Goal: Information Seeking & Learning: Learn about a topic

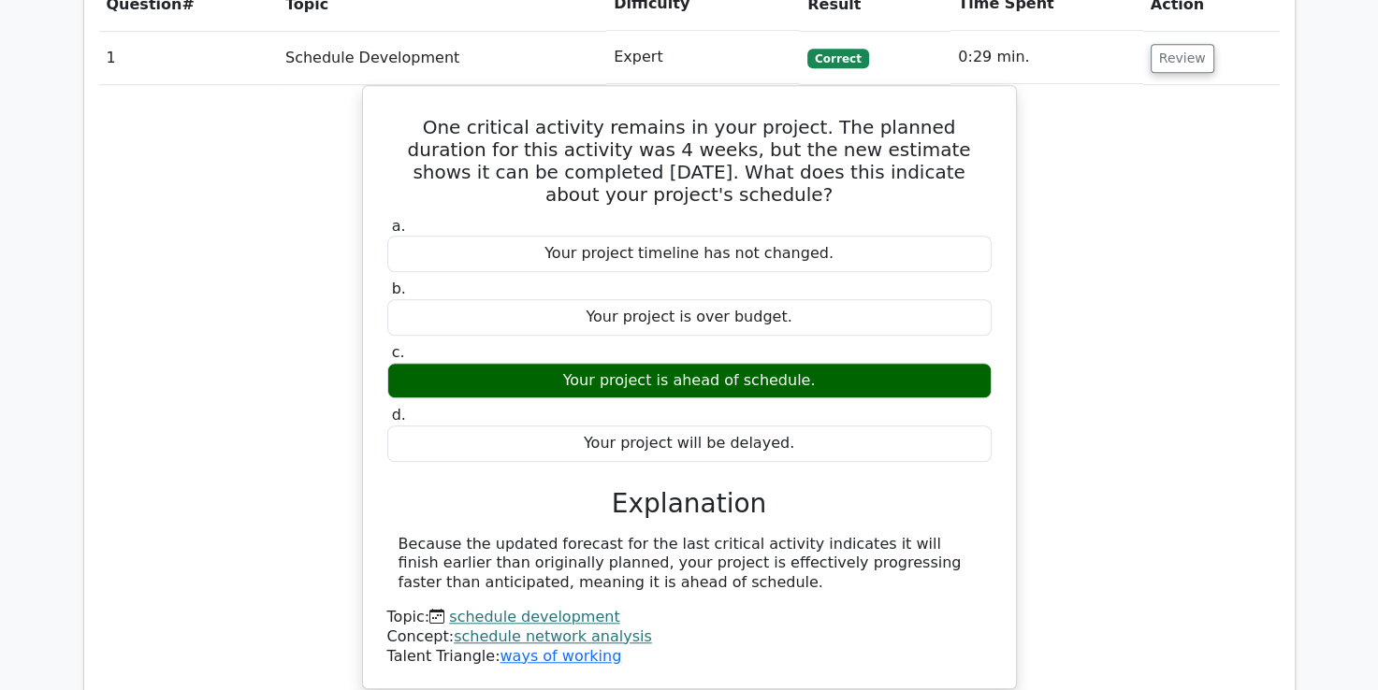
scroll to position [1523, 0]
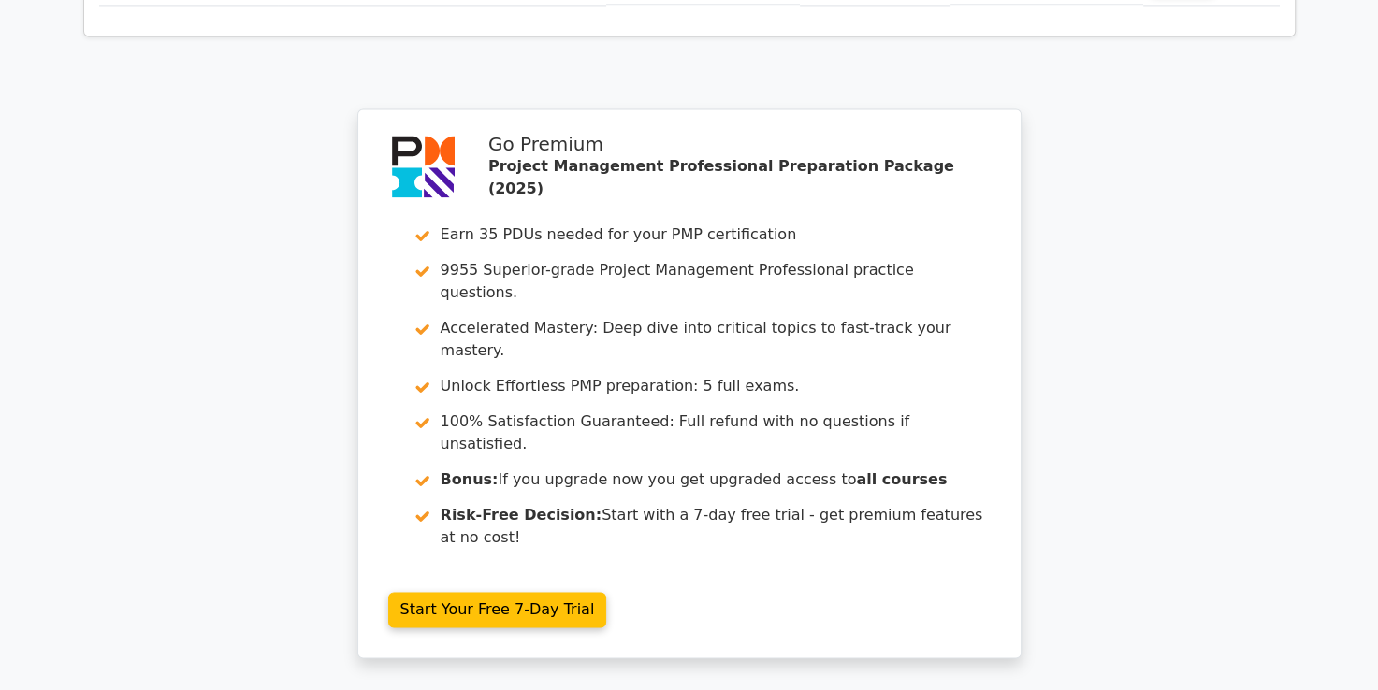
scroll to position [2892, 0]
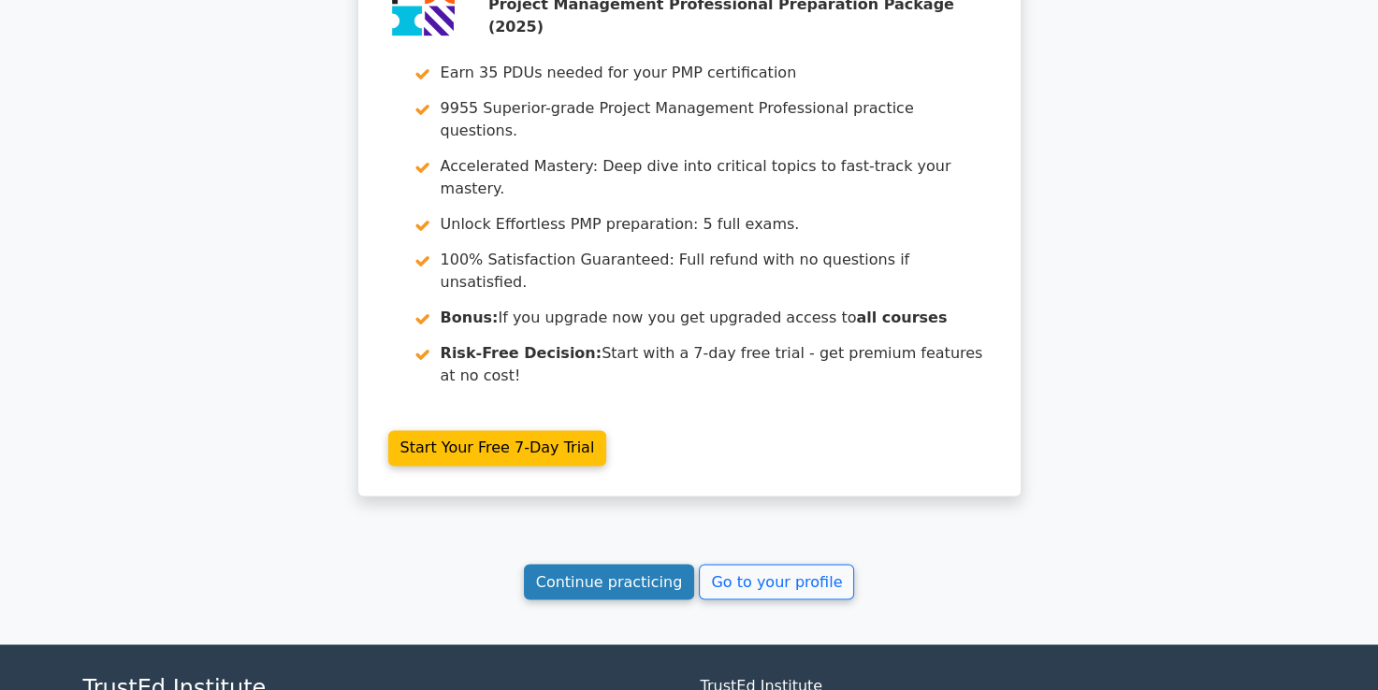
click at [616, 564] on link "Continue practicing" at bounding box center [609, 582] width 171 height 36
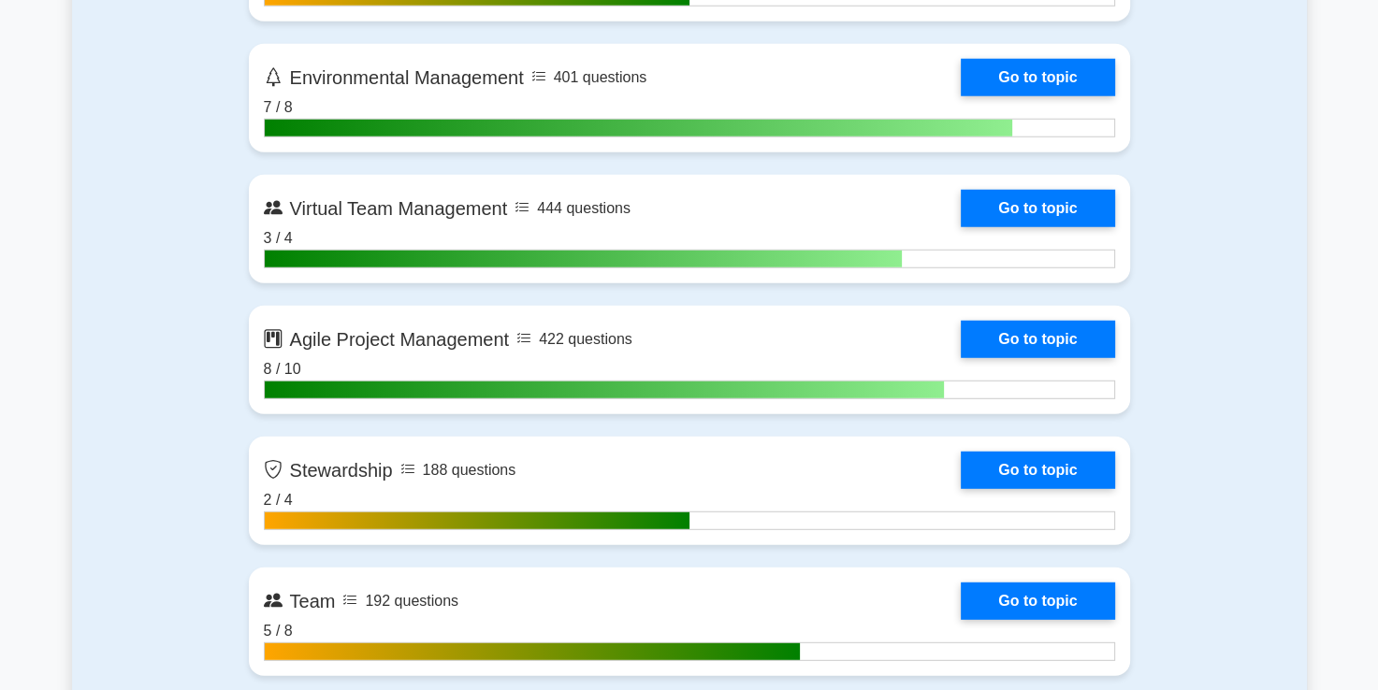
scroll to position [4889, 0]
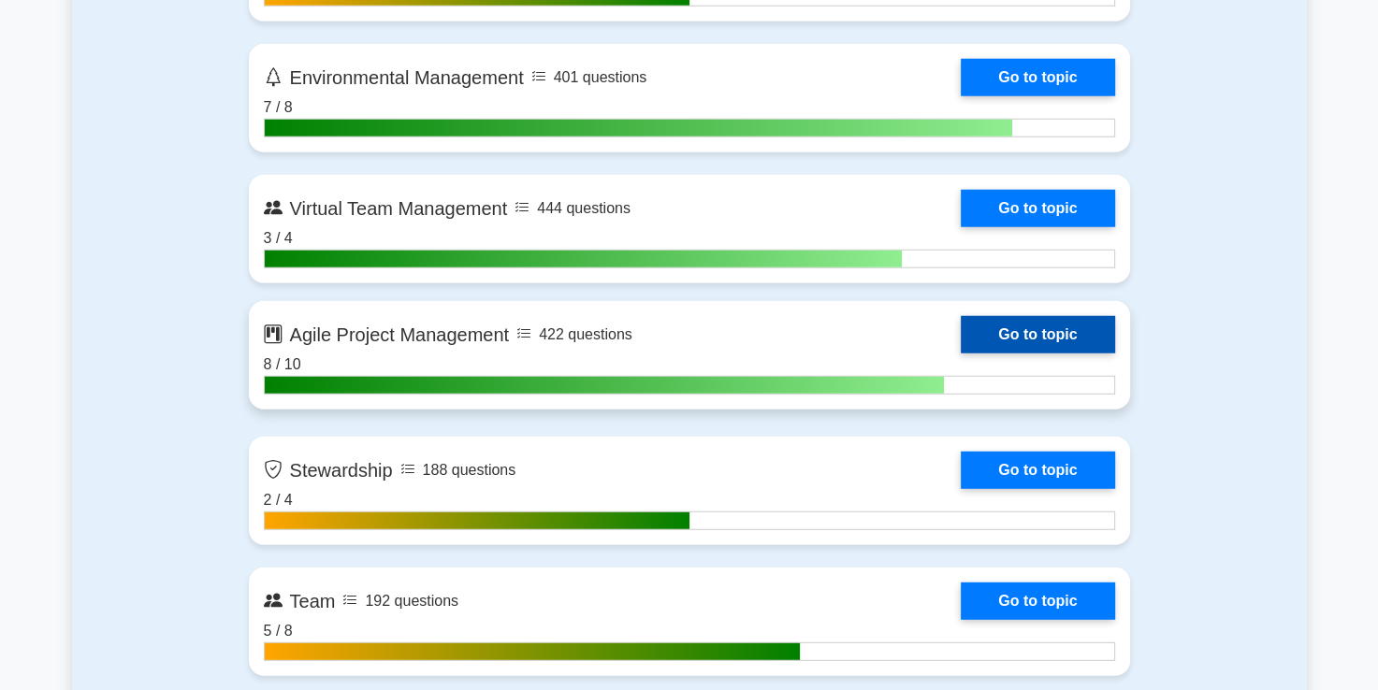
click at [960, 338] on link "Go to topic" at bounding box center [1036, 334] width 153 height 37
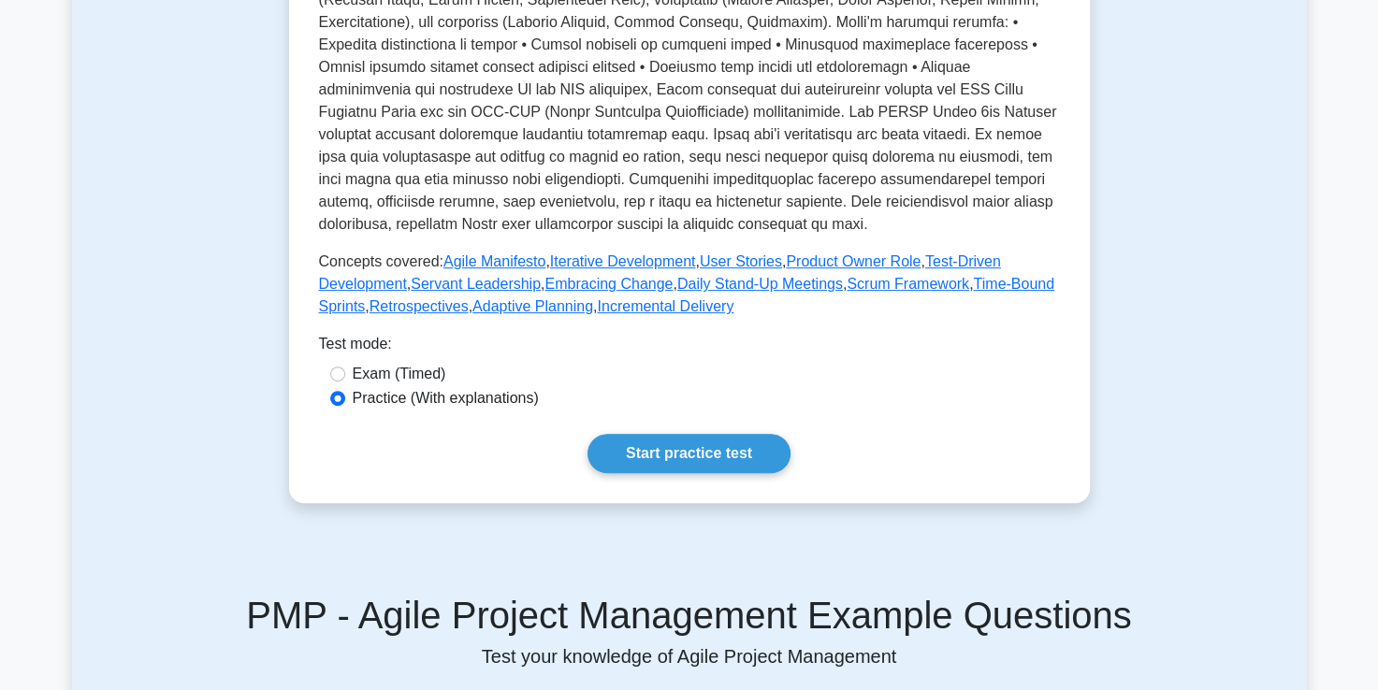
scroll to position [642, 0]
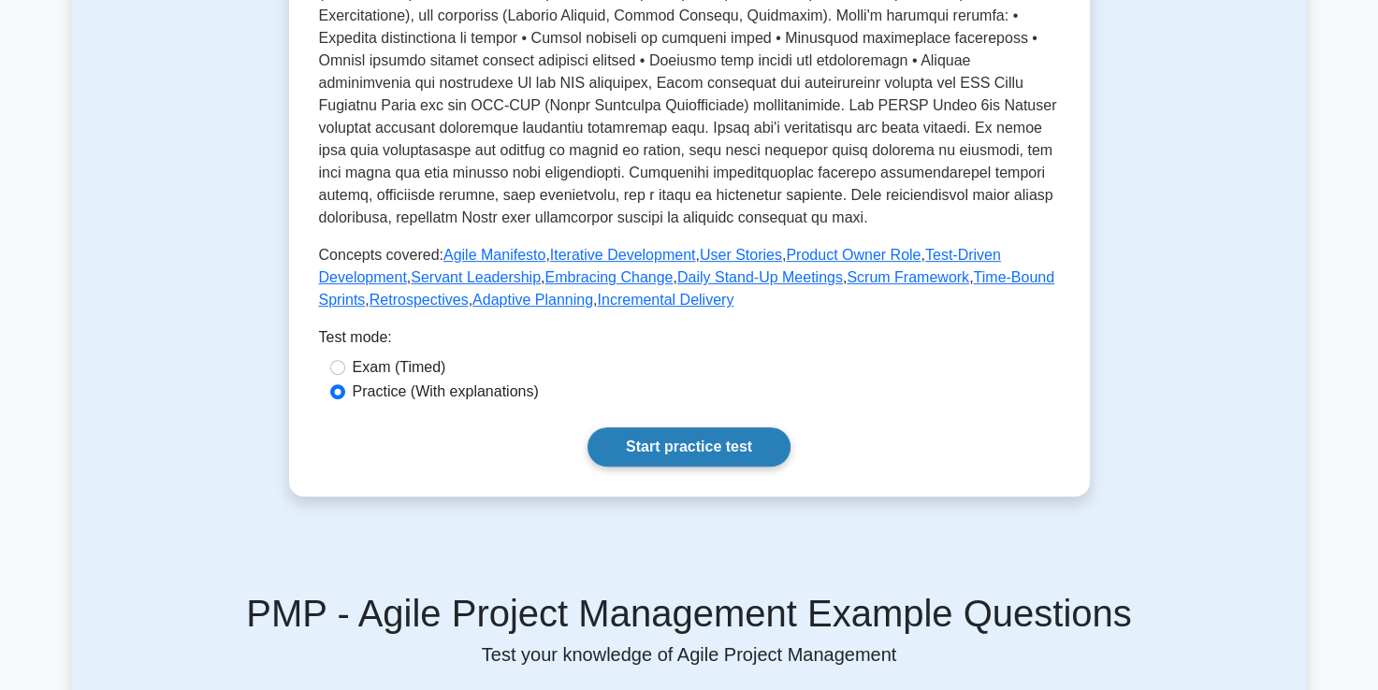
click at [681, 466] on link "Start practice test" at bounding box center [688, 446] width 203 height 39
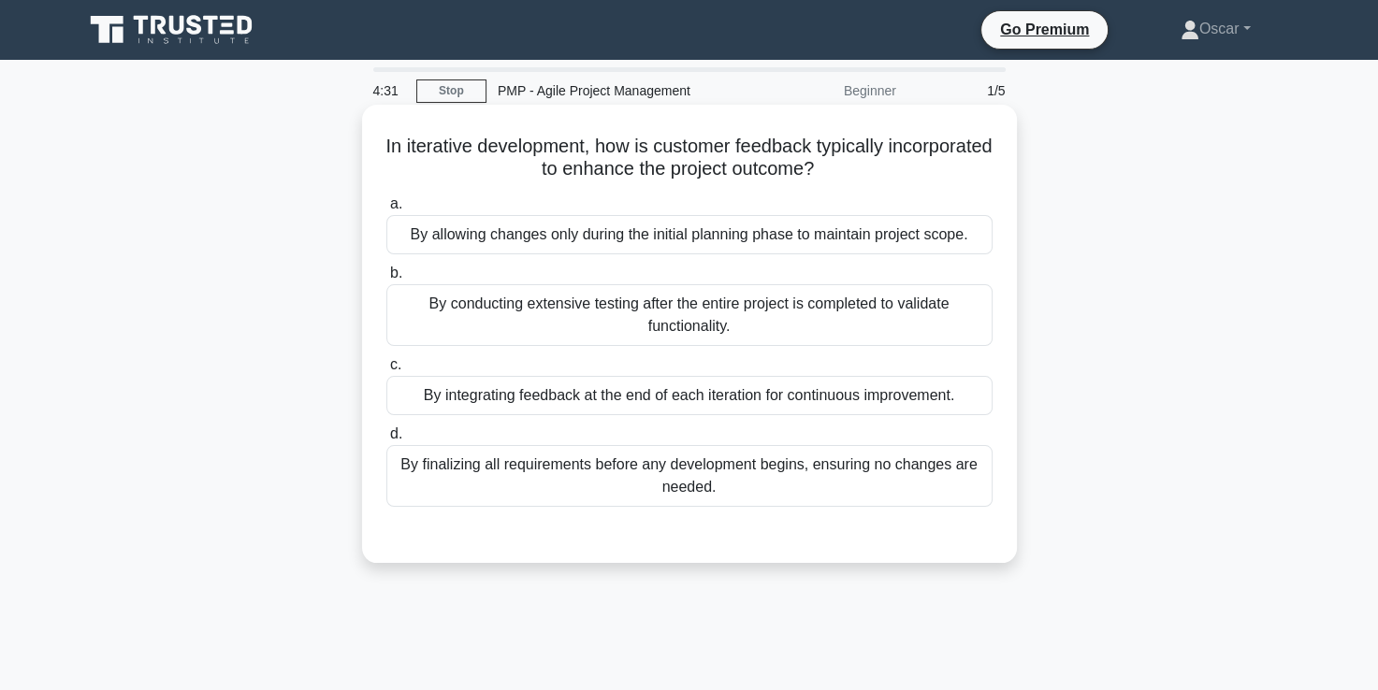
click at [729, 388] on div "By integrating feedback at the end of each iteration for continuous improvement." at bounding box center [689, 395] width 606 height 39
click at [386, 371] on input "c. By integrating feedback at the end of each iteration for continuous improvem…" at bounding box center [386, 365] width 0 height 12
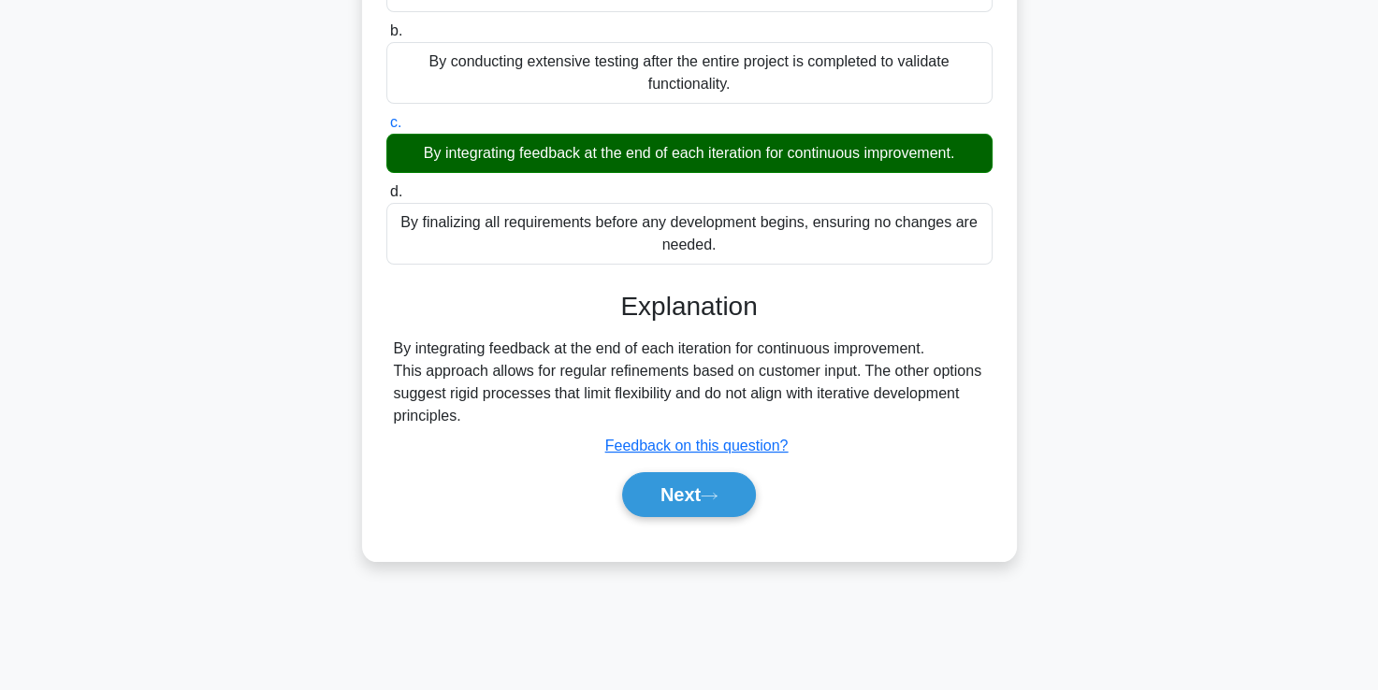
scroll to position [247, 0]
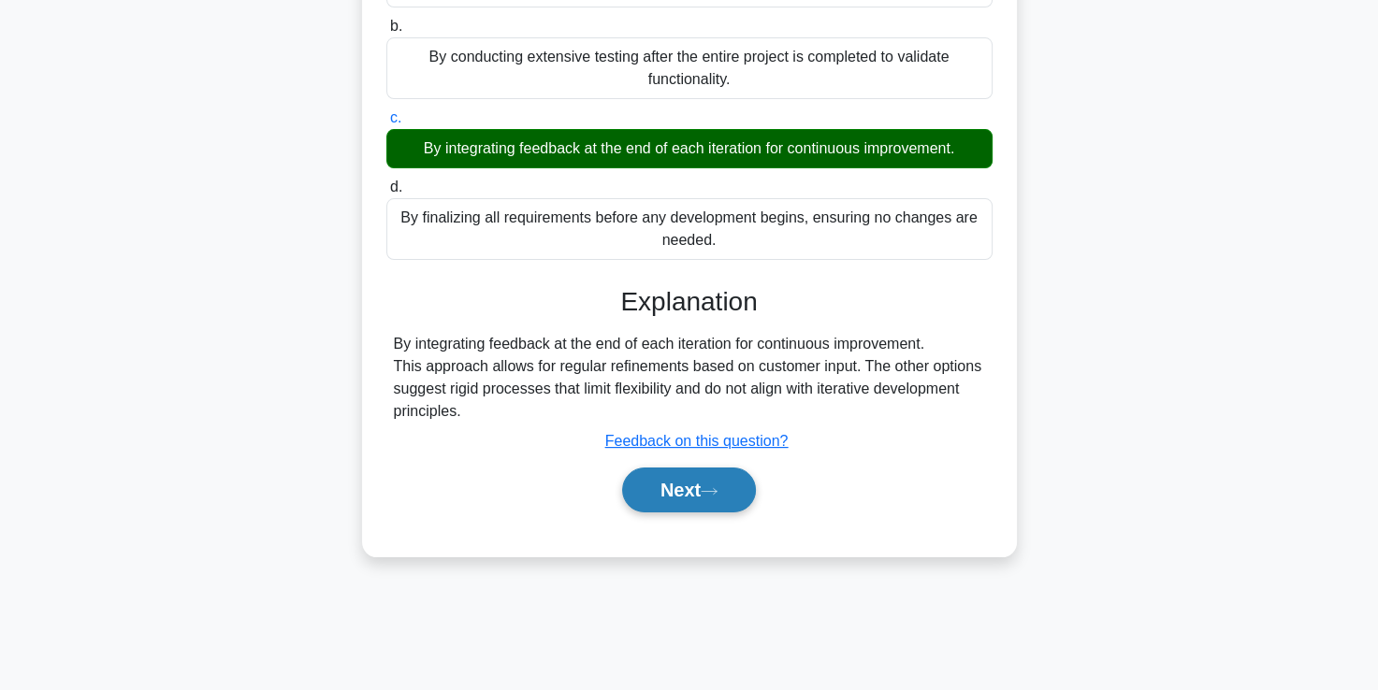
click at [706, 490] on button "Next" at bounding box center [689, 490] width 134 height 45
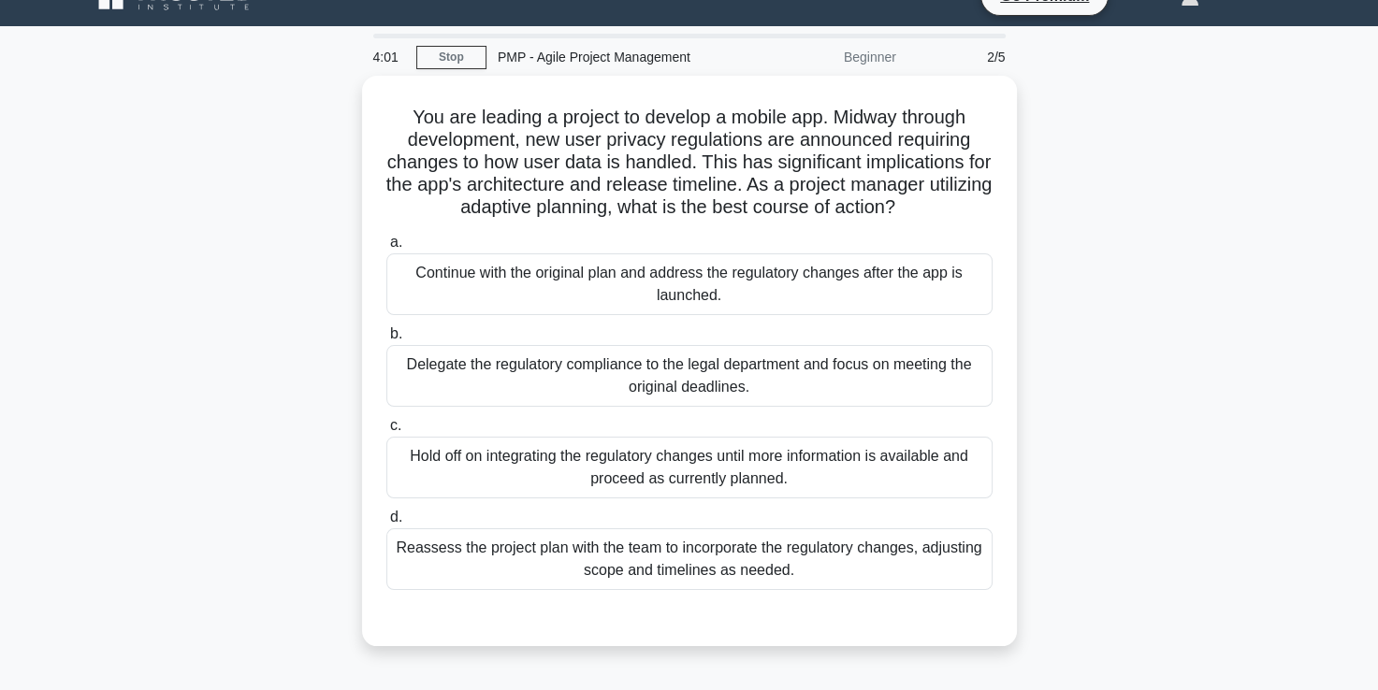
scroll to position [33, 0]
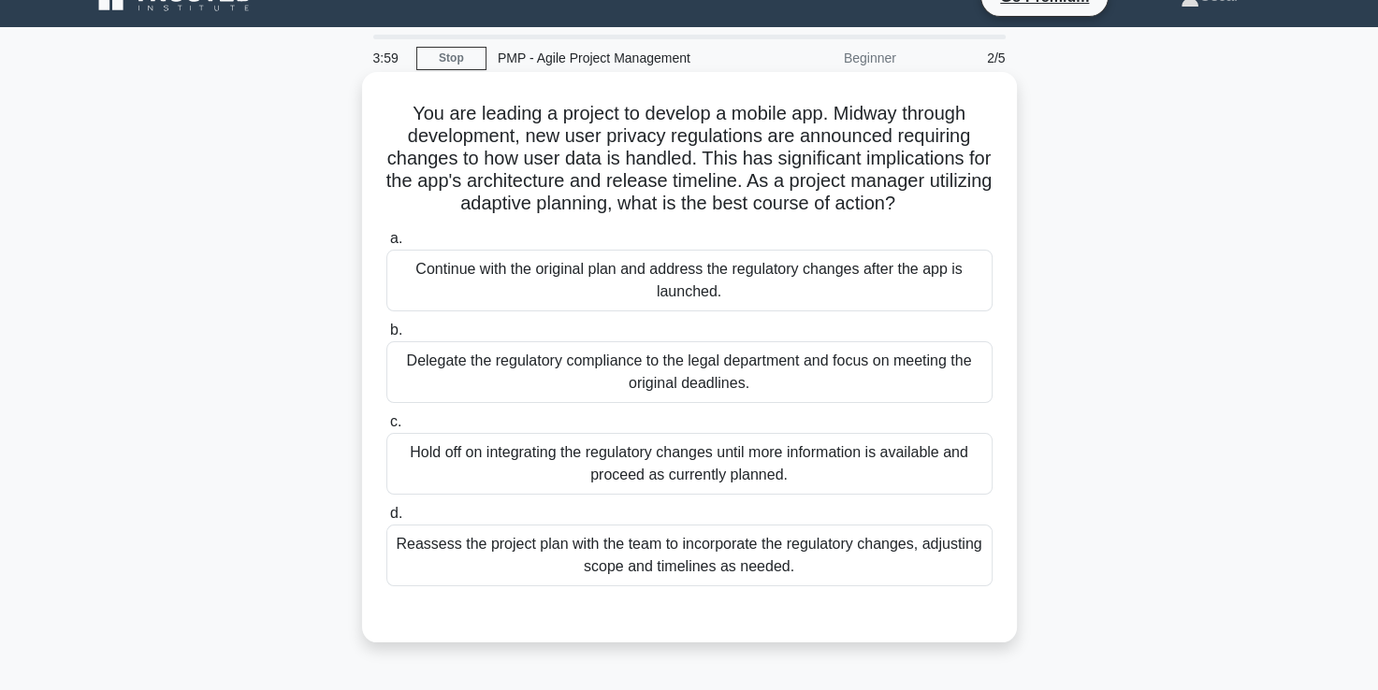
click at [681, 554] on div "Reassess the project plan with the team to incorporate the regulatory changes, …" at bounding box center [689, 556] width 606 height 62
click at [386, 520] on input "d. Reassess the project plan with the team to incorporate the regulatory change…" at bounding box center [386, 514] width 0 height 12
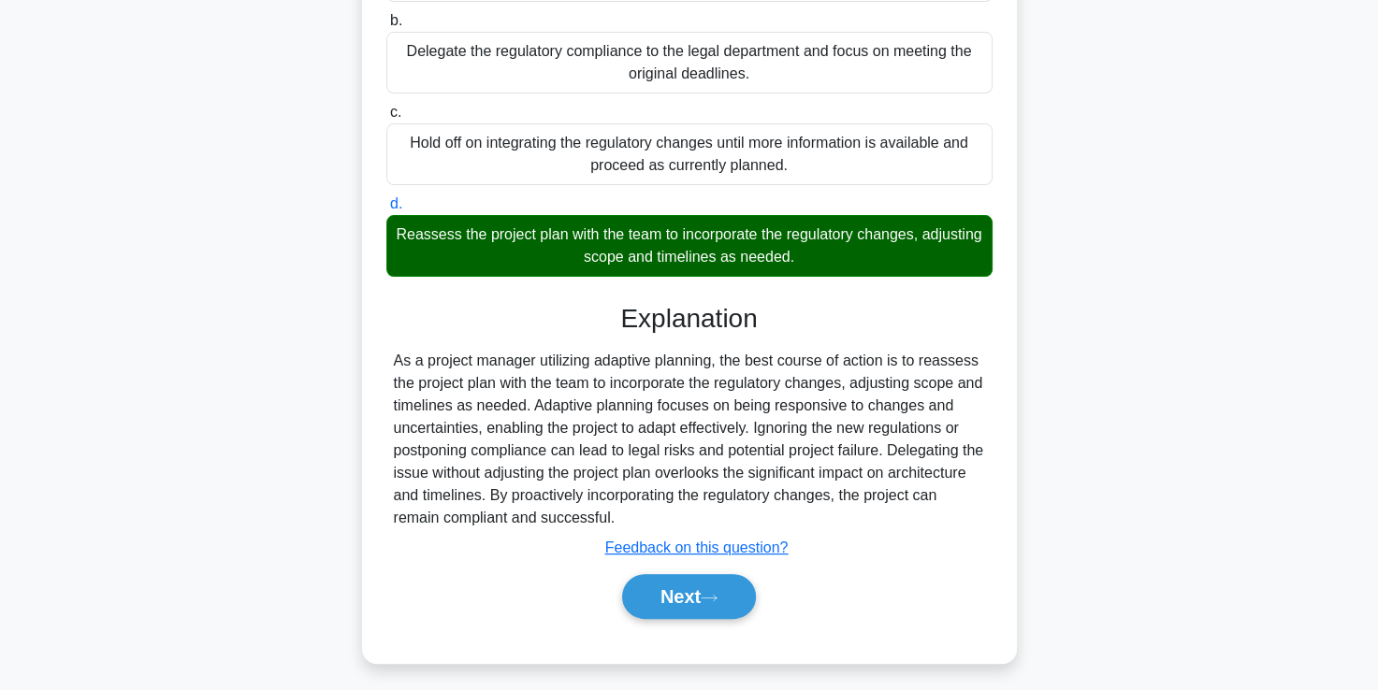
scroll to position [343, 0]
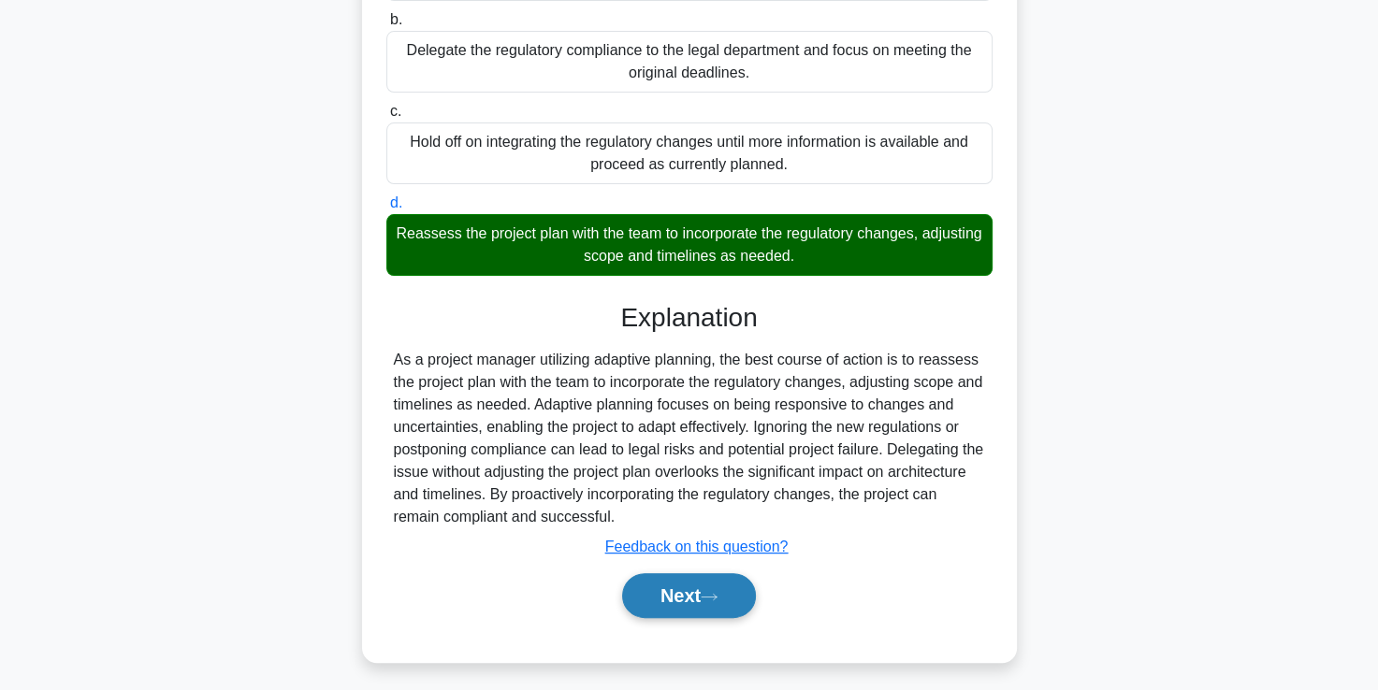
click at [685, 590] on button "Next" at bounding box center [689, 595] width 134 height 45
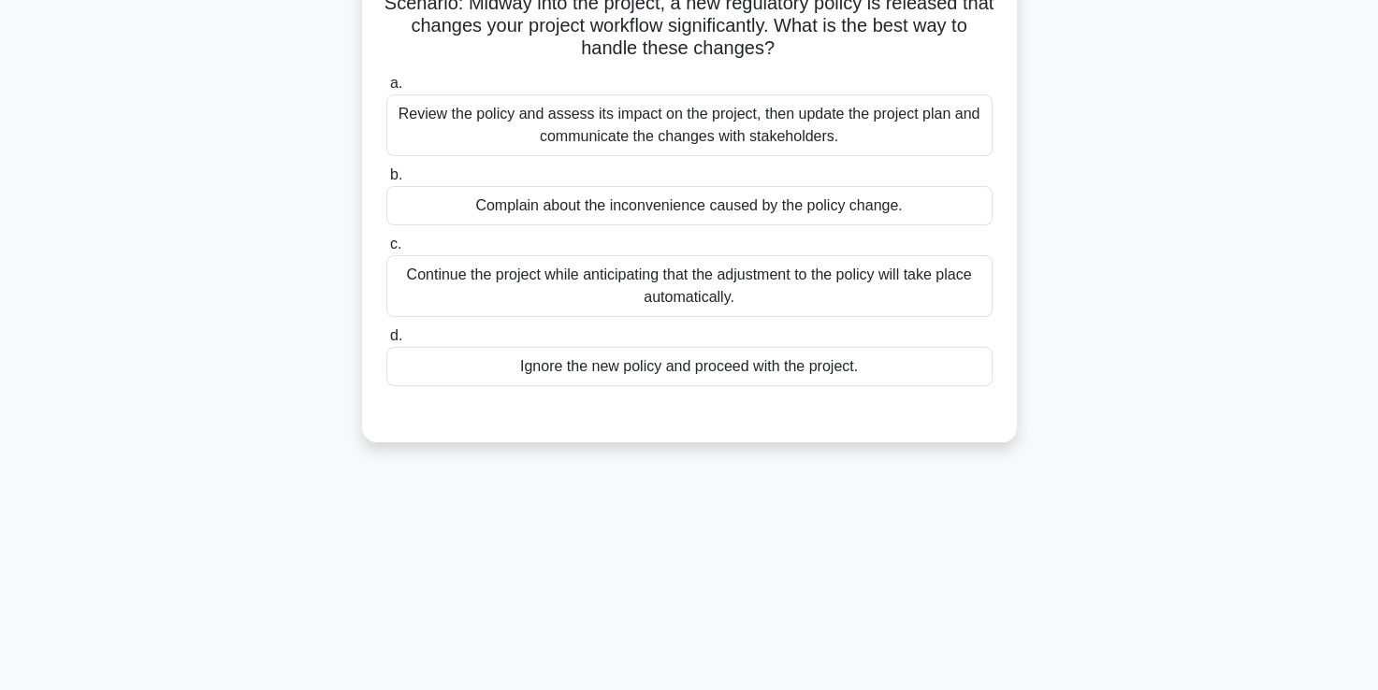
scroll to position [0, 0]
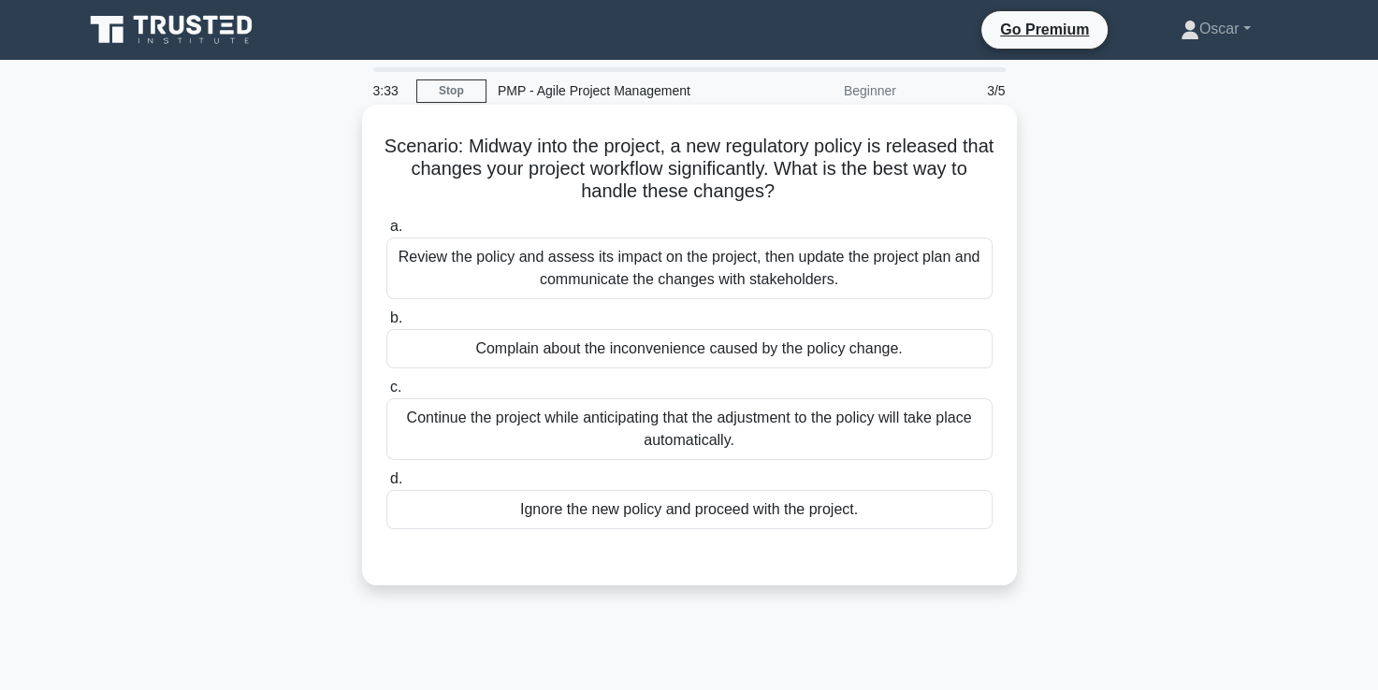
click at [669, 278] on div "Review the policy and assess its impact on the project, then update the project…" at bounding box center [689, 269] width 606 height 62
click at [386, 233] on input "a. Review the policy and assess its impact on the project, then update the proj…" at bounding box center [386, 227] width 0 height 12
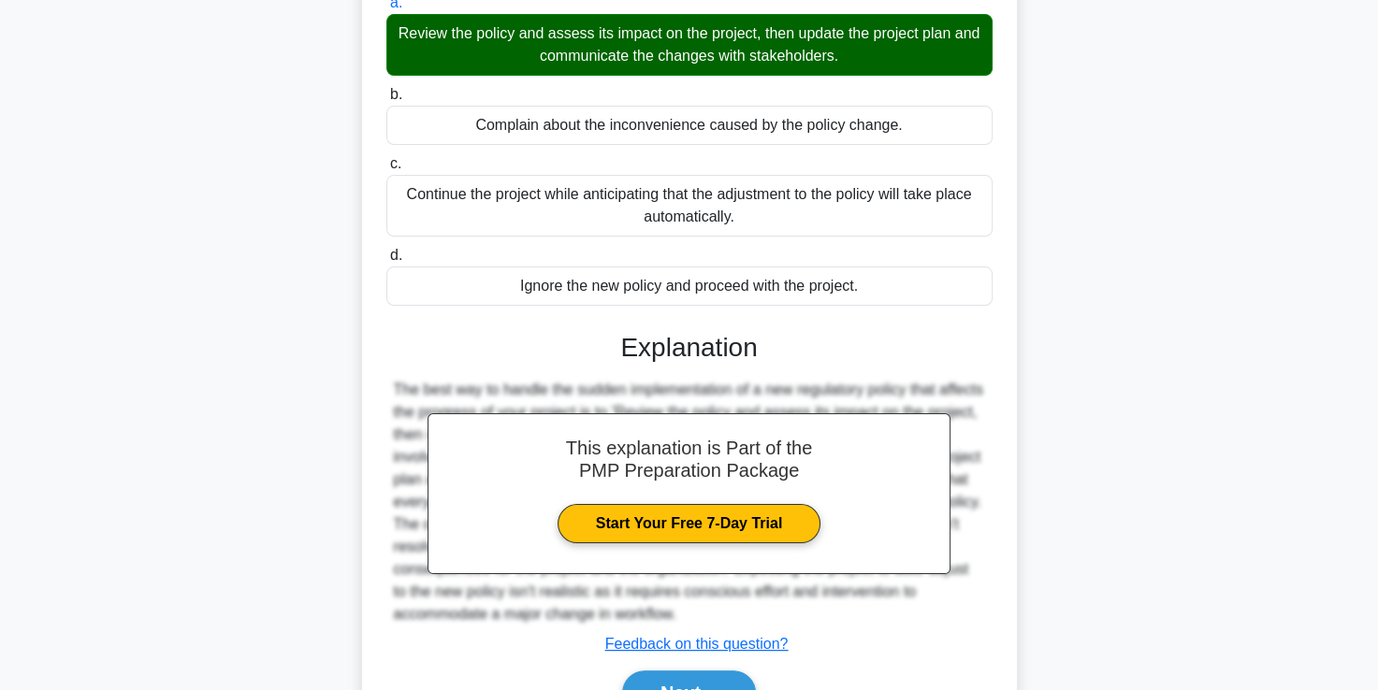
scroll to position [326, 0]
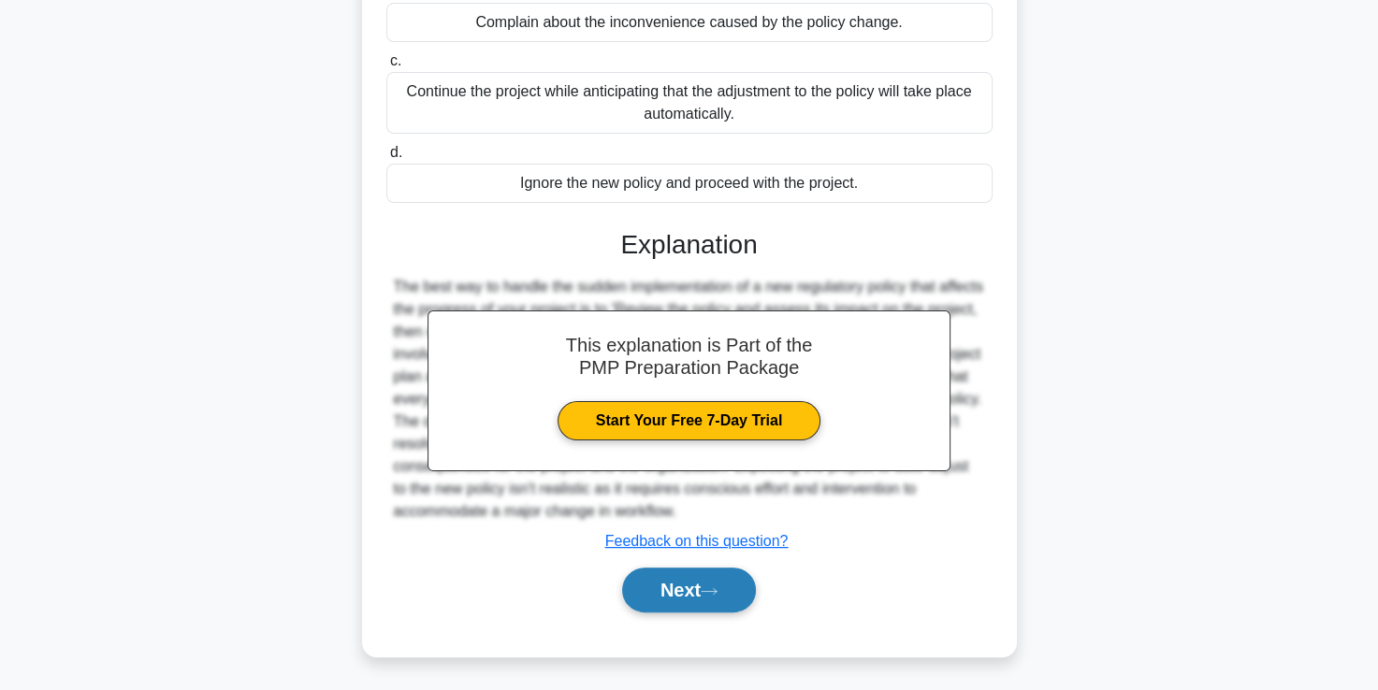
click at [690, 589] on button "Next" at bounding box center [689, 590] width 134 height 45
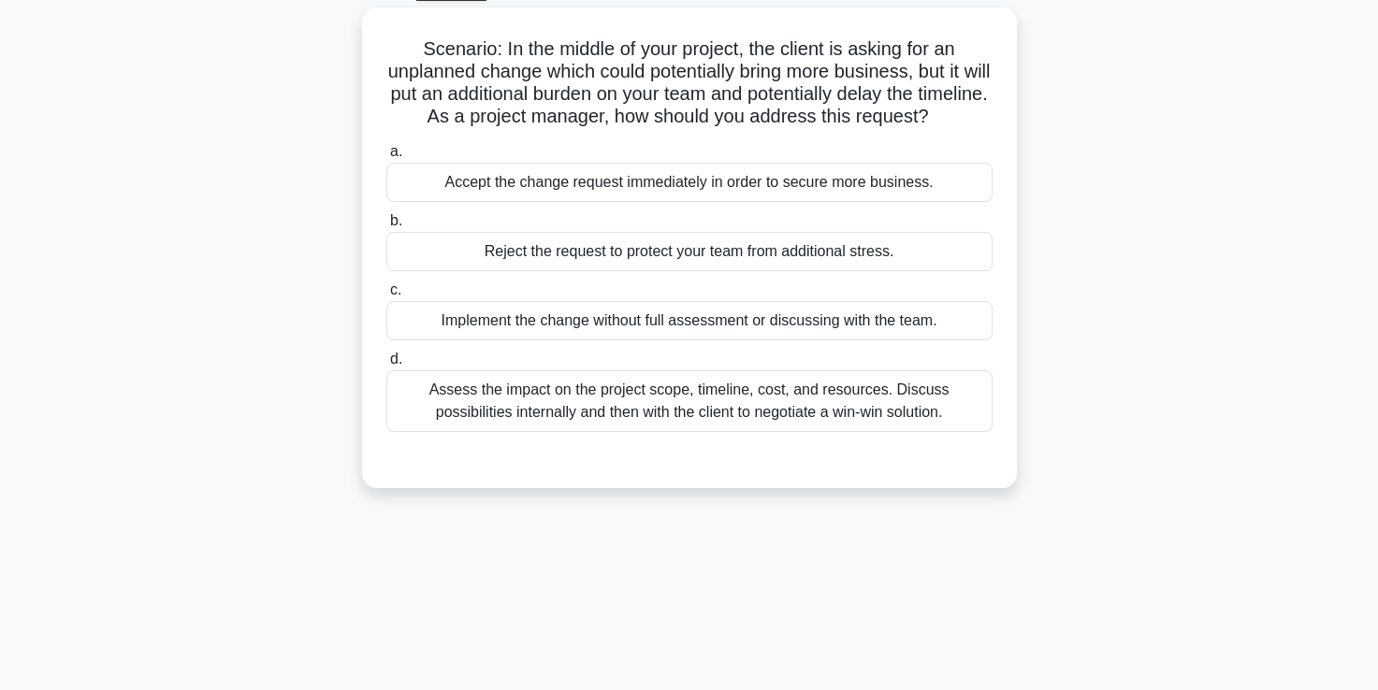
scroll to position [95, 0]
click at [655, 434] on div "Assess the impact on the project scope, timeline, cost, and resources. Discuss …" at bounding box center [689, 403] width 606 height 62
click at [386, 368] on input "d. Assess the impact on the project scope, timeline, cost, and resources. Discu…" at bounding box center [386, 361] width 0 height 12
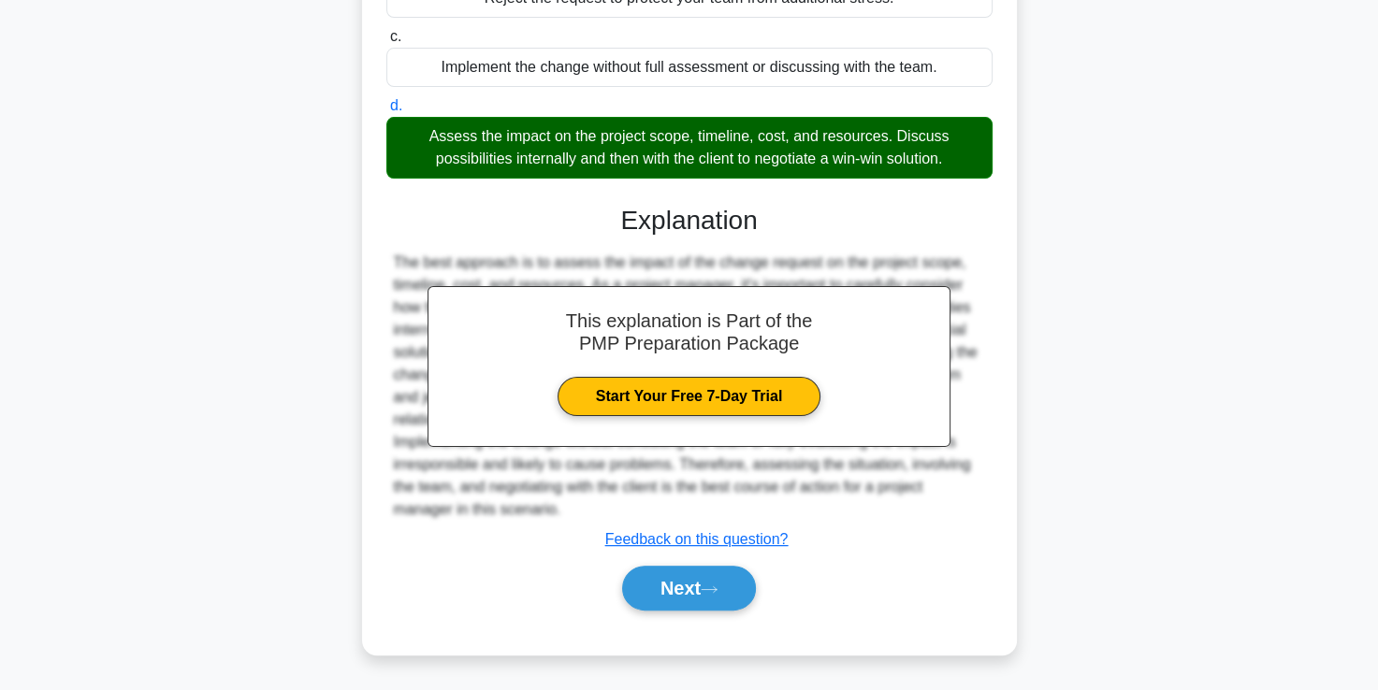
scroll to position [371, 0]
click at [670, 589] on button "Next" at bounding box center [689, 588] width 134 height 45
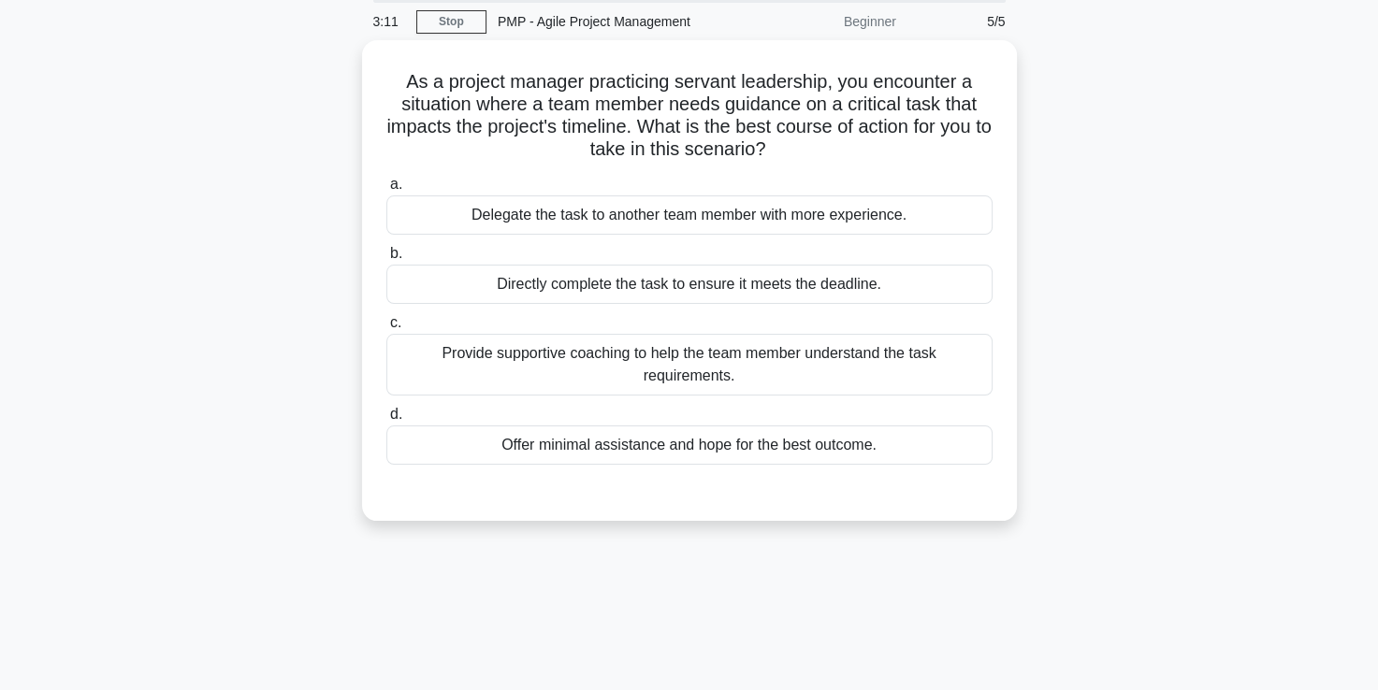
scroll to position [67, 0]
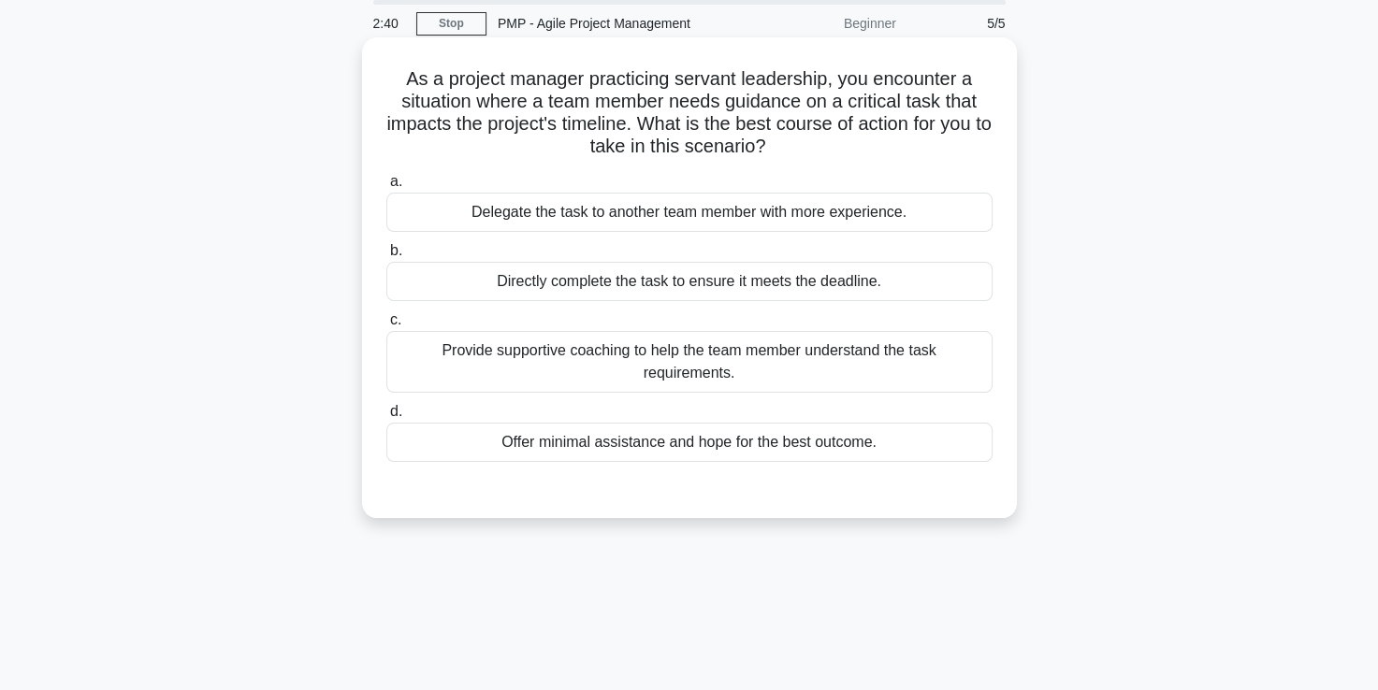
click at [598, 350] on div "Provide supportive coaching to help the team member understand the task require…" at bounding box center [689, 362] width 606 height 62
click at [386, 326] on input "c. Provide supportive coaching to help the team member understand the task requ…" at bounding box center [386, 320] width 0 height 12
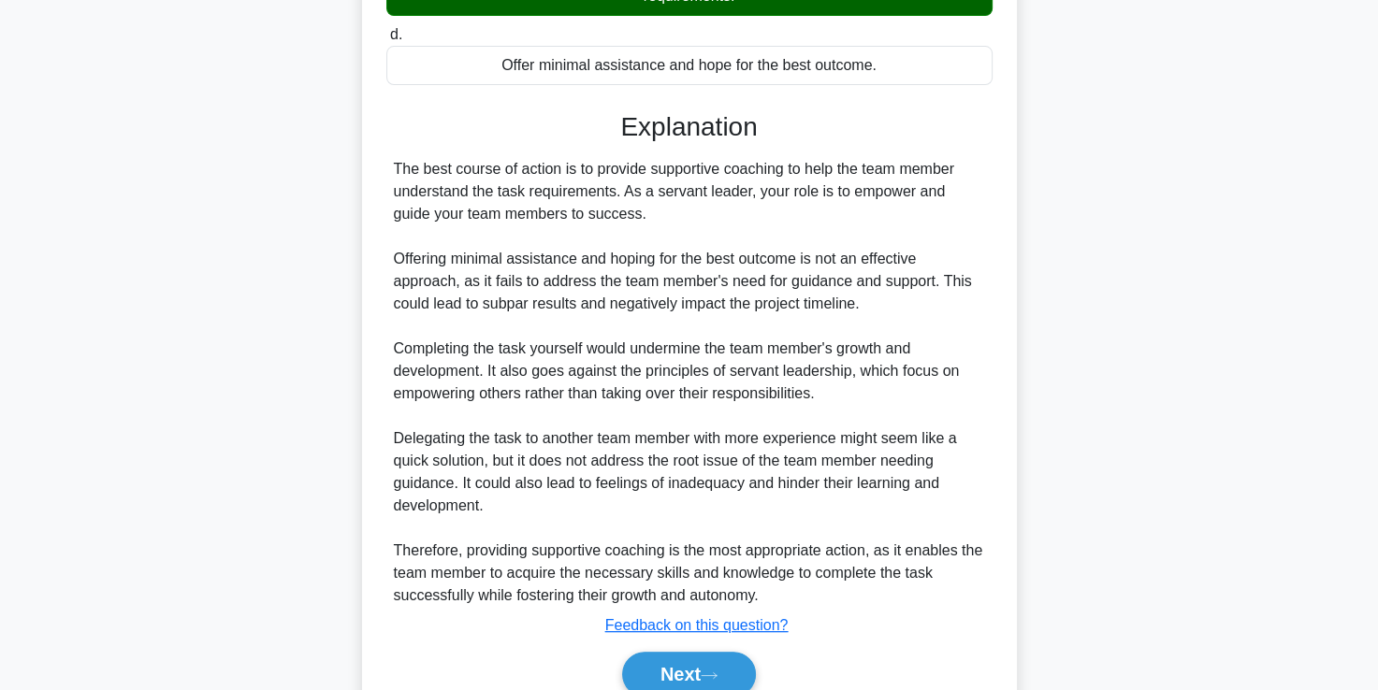
scroll to position [528, 0]
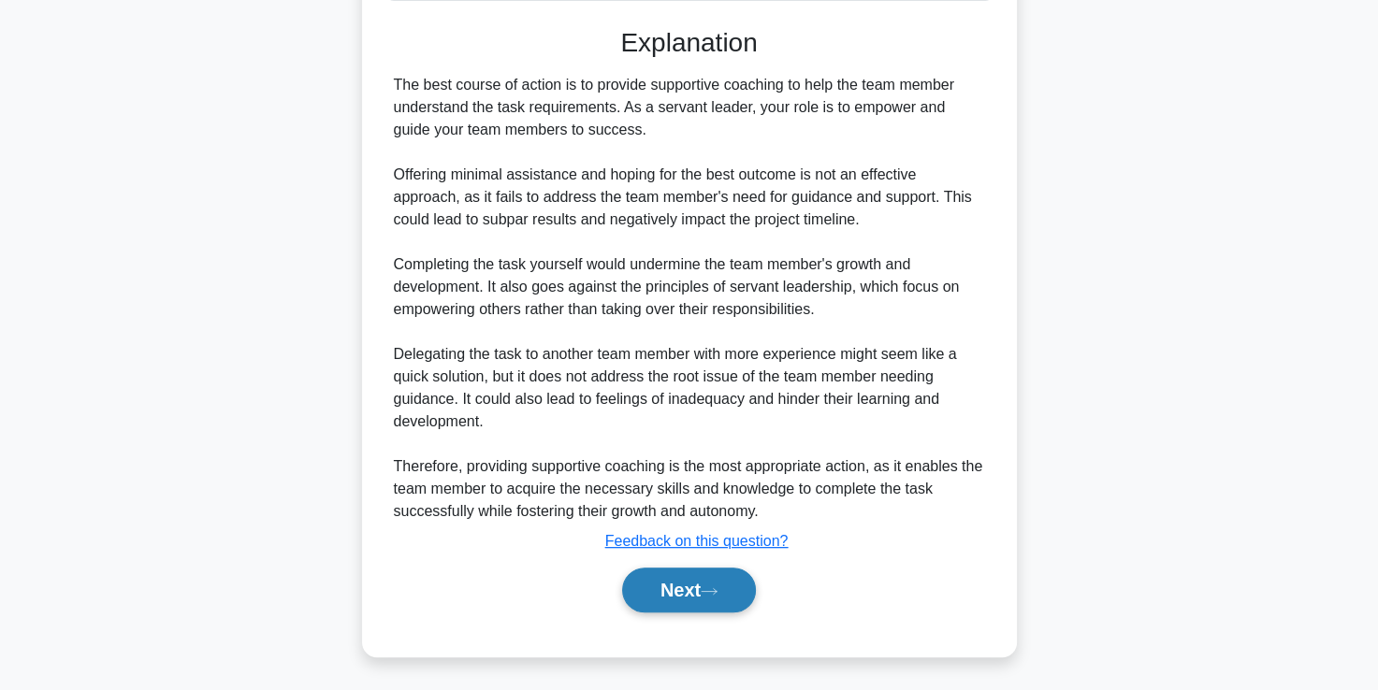
click at [670, 583] on button "Next" at bounding box center [689, 590] width 134 height 45
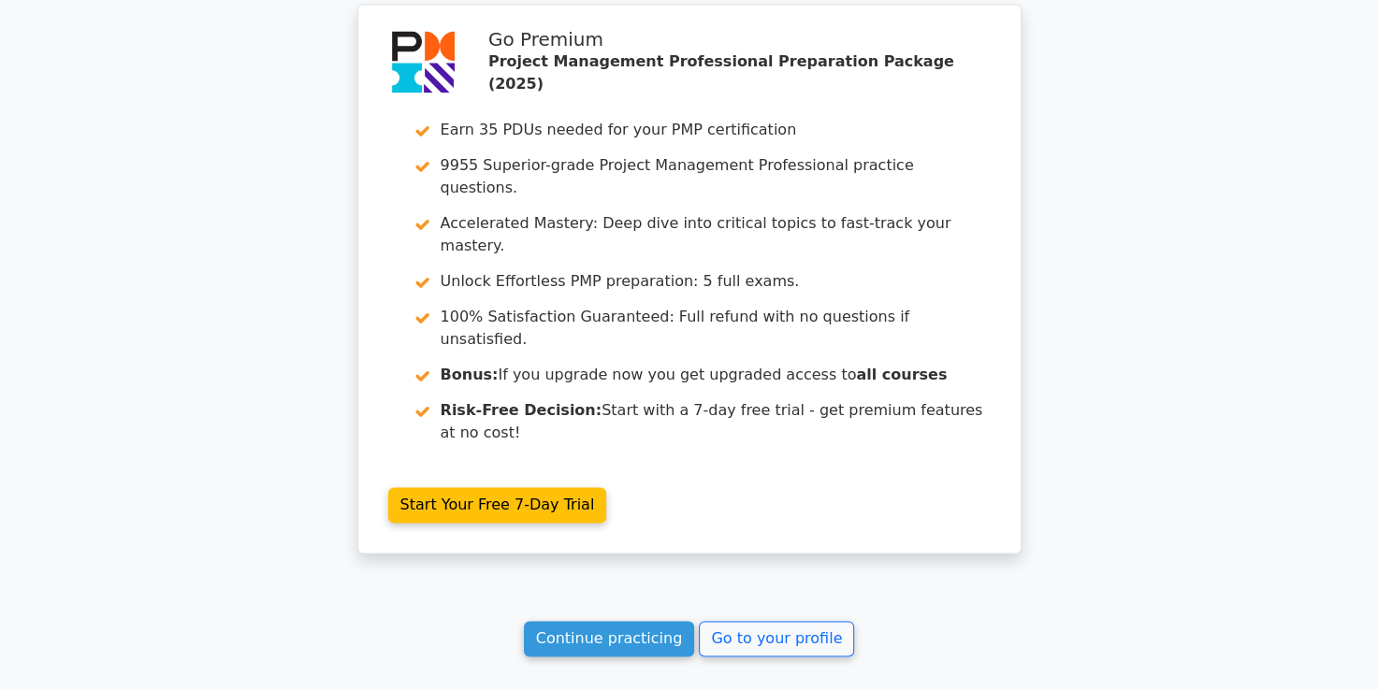
scroll to position [2638, 0]
click at [647, 620] on link "Continue practicing" at bounding box center [609, 638] width 171 height 36
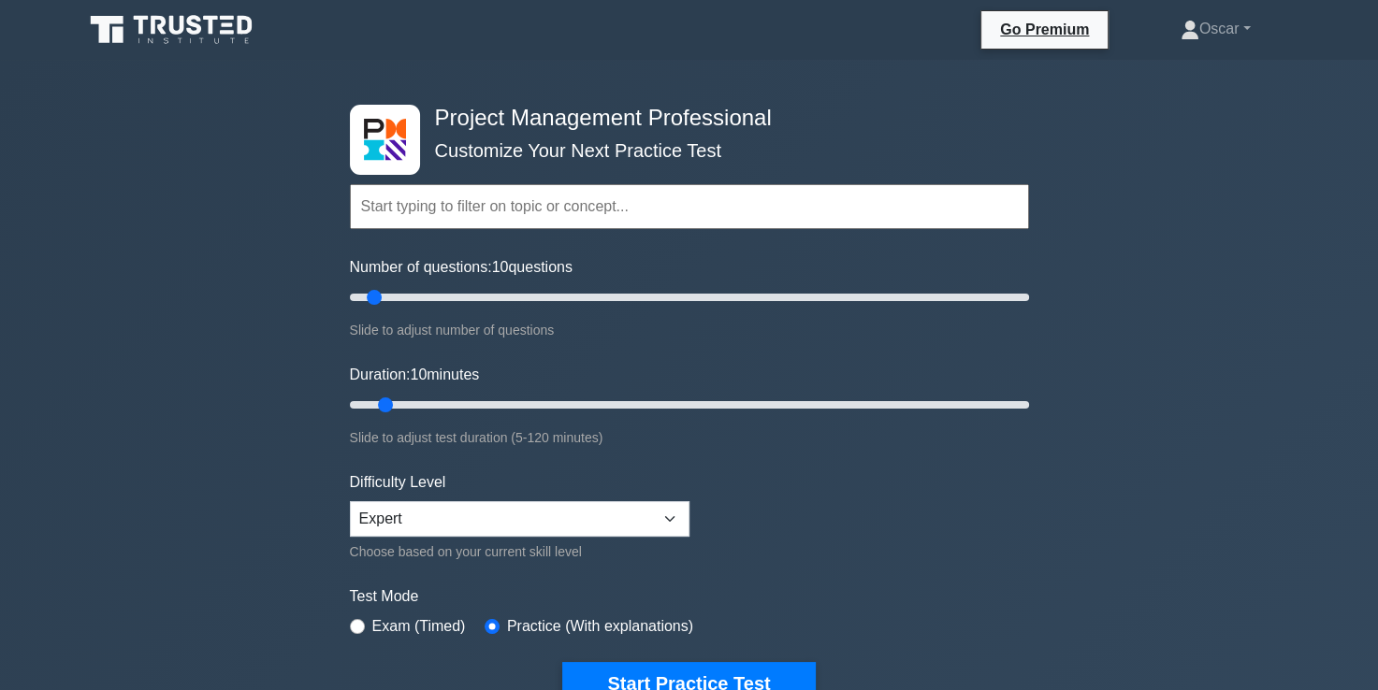
click at [464, 218] on input "text" at bounding box center [689, 206] width 679 height 45
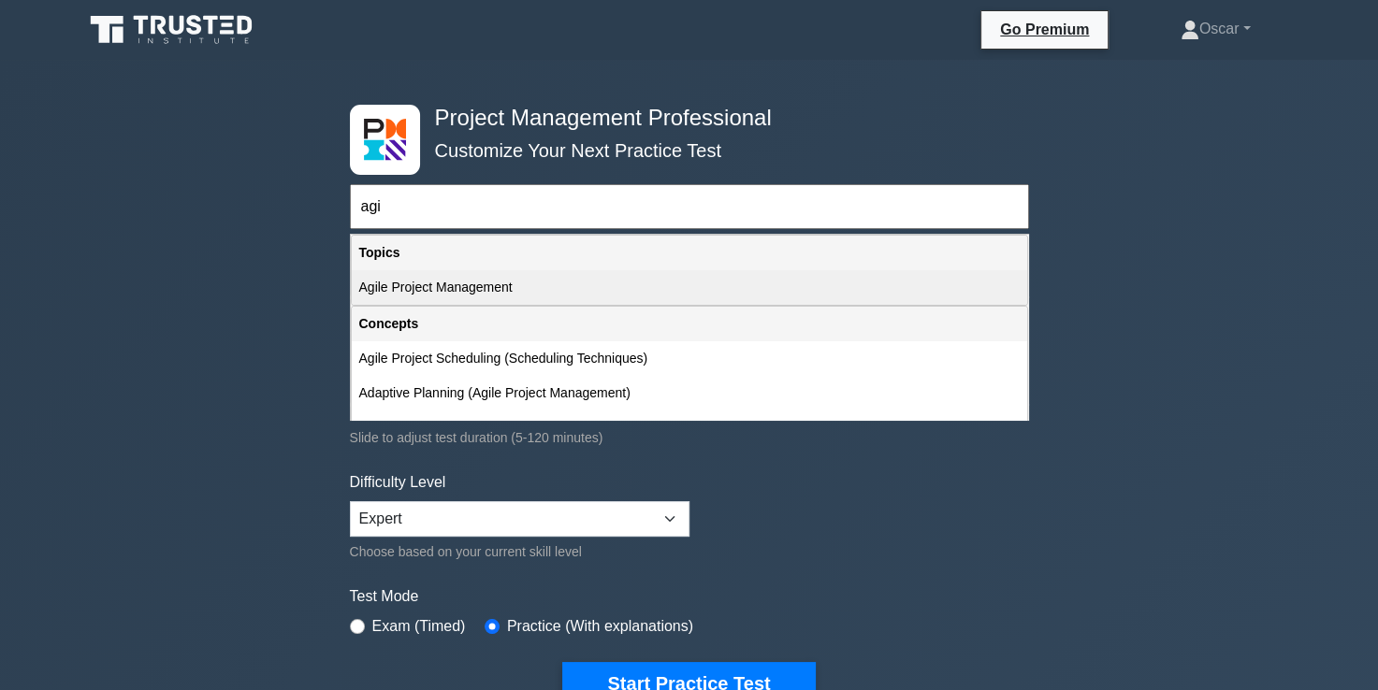
click at [468, 282] on div "Agile Project Management" at bounding box center [689, 287] width 675 height 35
type input "Agile Project Management"
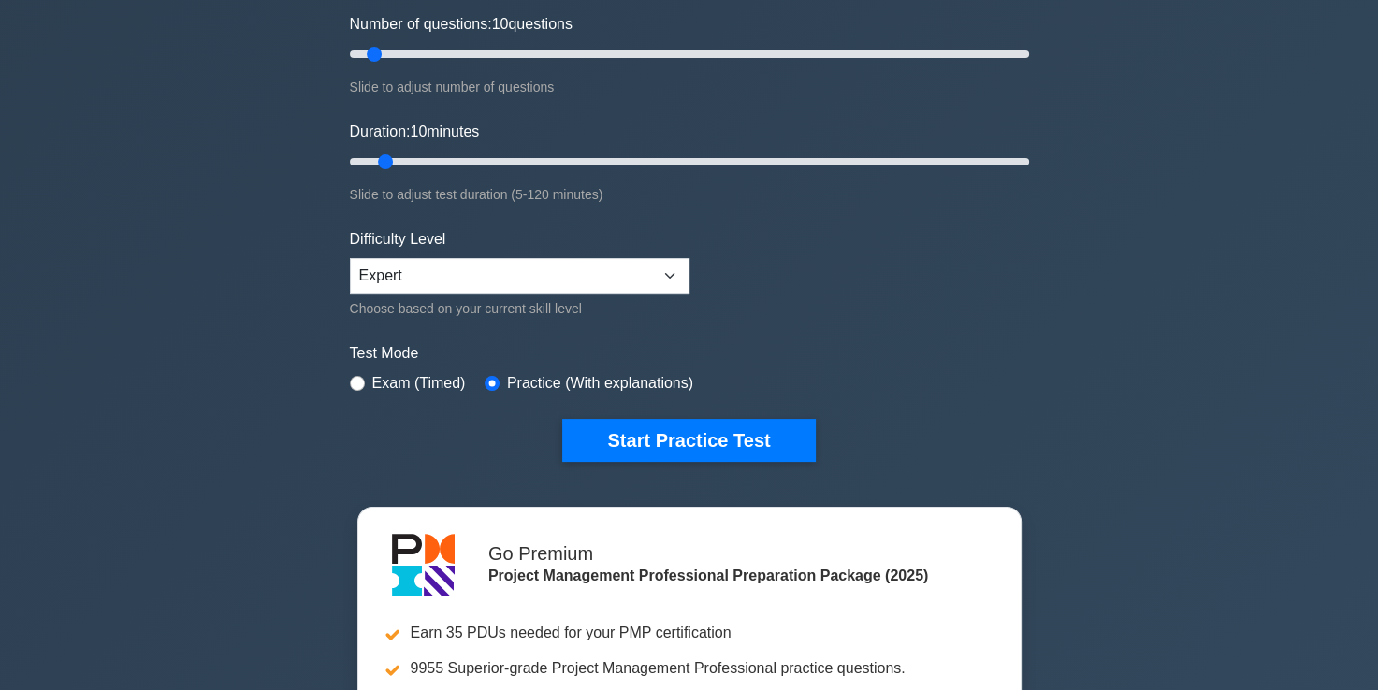
scroll to position [243, 0]
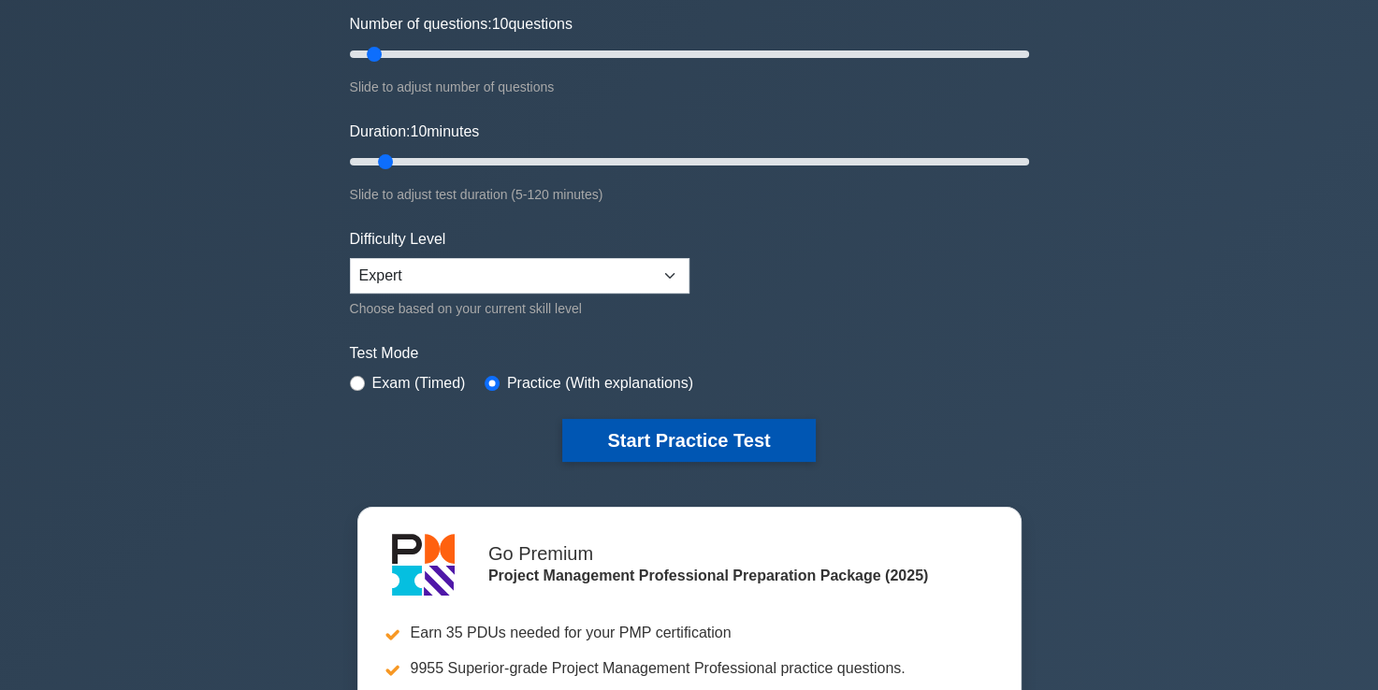
click at [724, 440] on button "Start Practice Test" at bounding box center [688, 440] width 253 height 43
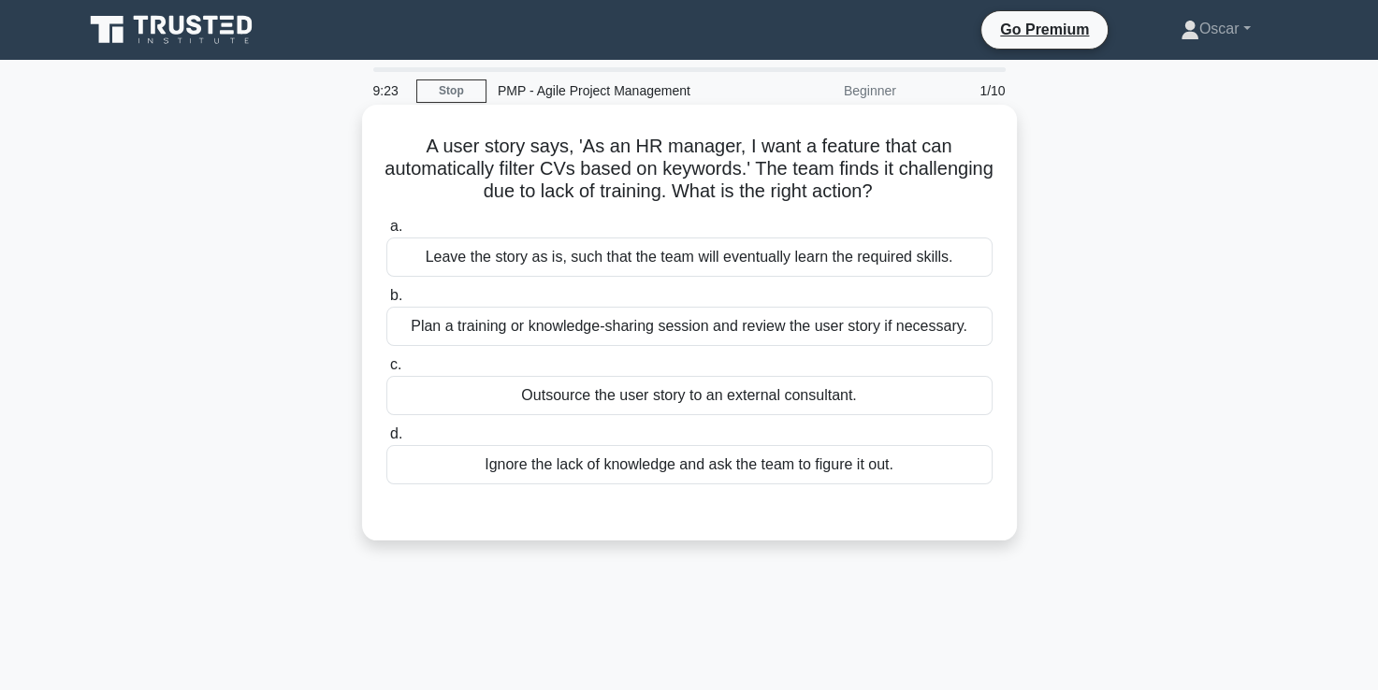
click at [696, 330] on div "Plan a training or knowledge-sharing session and review the user story if neces…" at bounding box center [689, 326] width 606 height 39
click at [386, 302] on input "b. Plan a training or knowledge-sharing session and review the user story if ne…" at bounding box center [386, 296] width 0 height 12
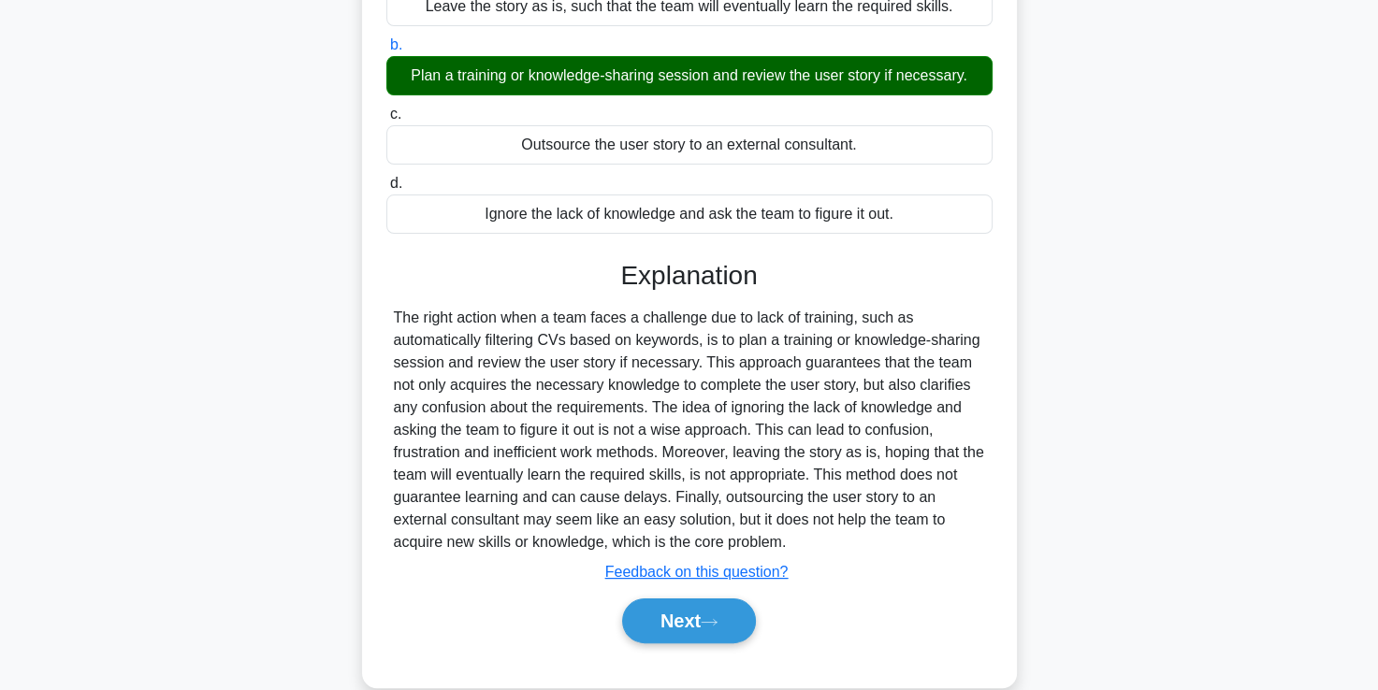
scroll to position [253, 0]
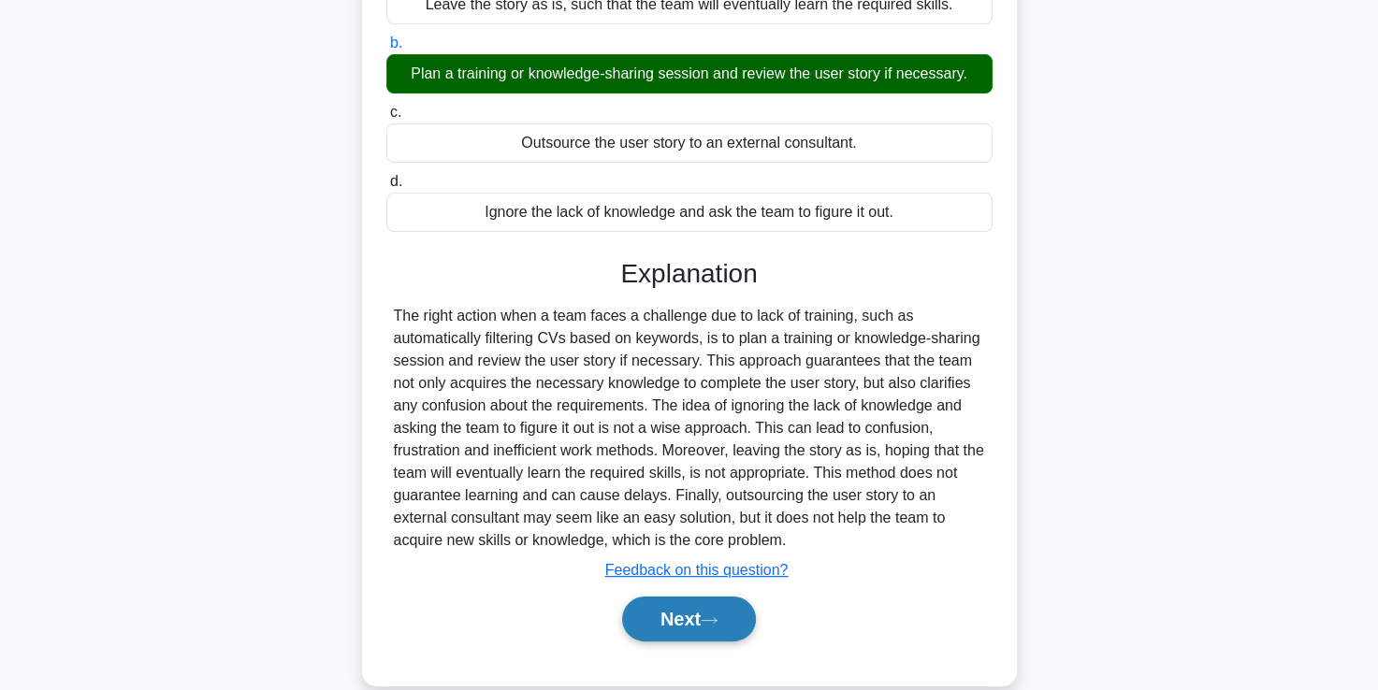
click at [688, 617] on button "Next" at bounding box center [689, 619] width 134 height 45
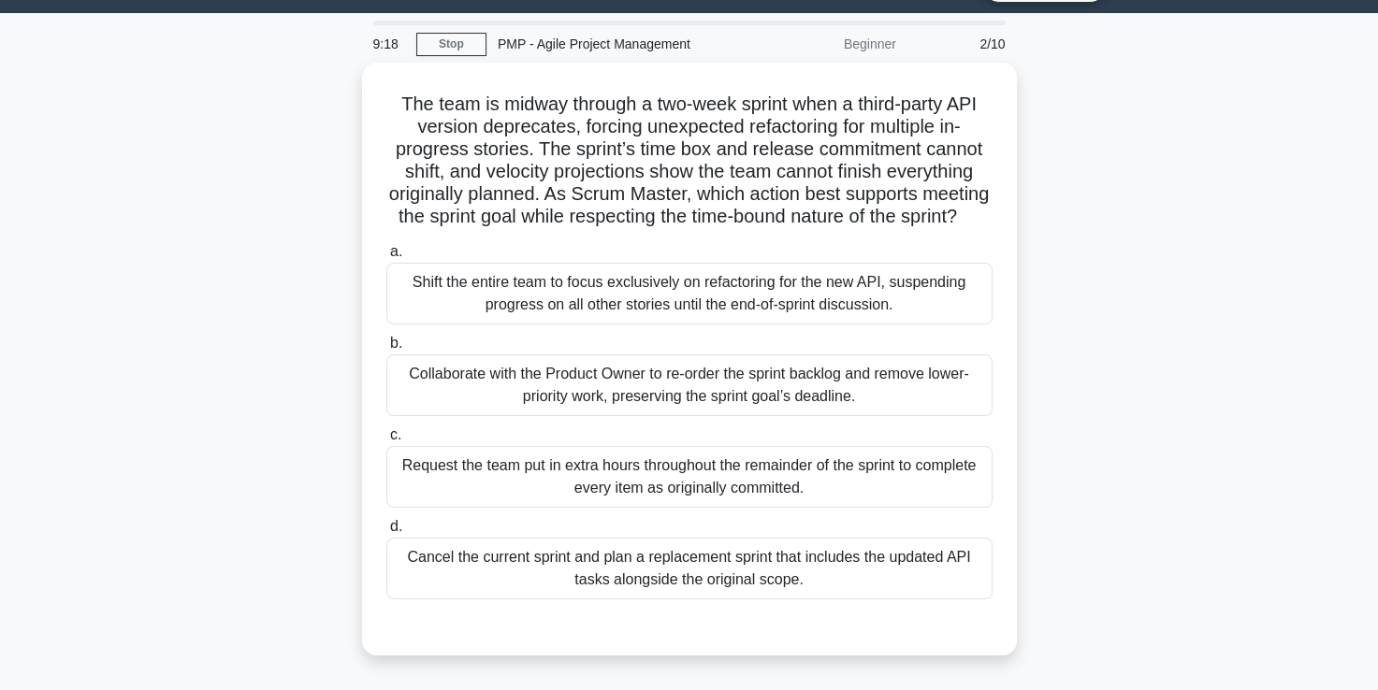
scroll to position [45, 0]
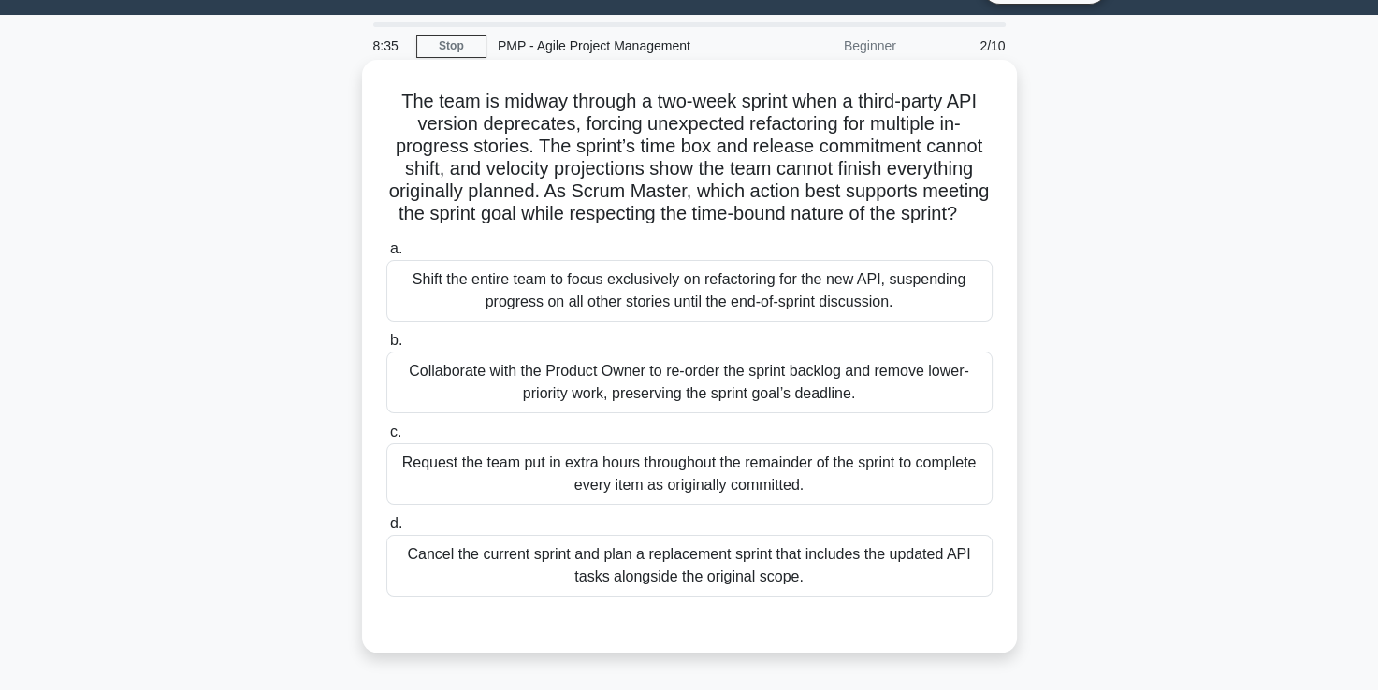
click at [681, 401] on div "Collaborate with the Product Owner to re-order the sprint backlog and remove lo…" at bounding box center [689, 383] width 606 height 62
click at [386, 347] on input "b. Collaborate with the Product Owner to re-order the sprint backlog and remove…" at bounding box center [386, 341] width 0 height 12
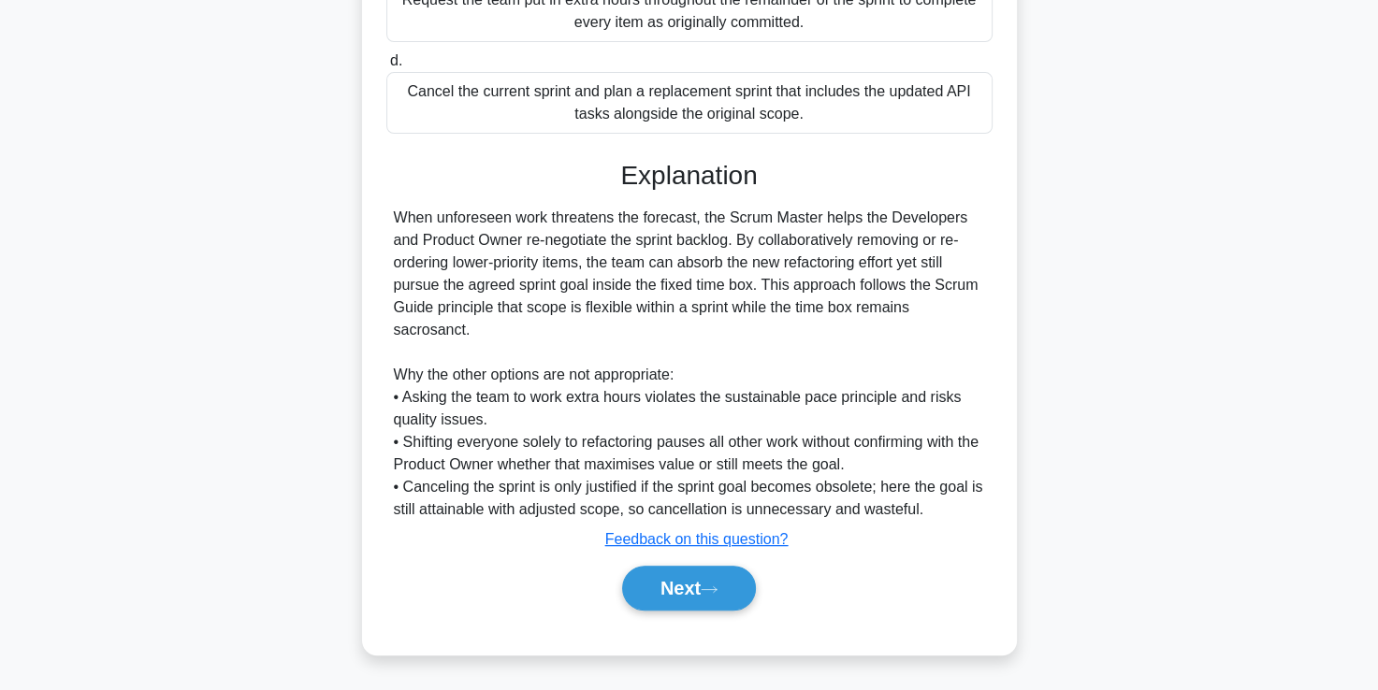
scroll to position [528, 0]
click at [676, 593] on button "Next" at bounding box center [689, 588] width 134 height 45
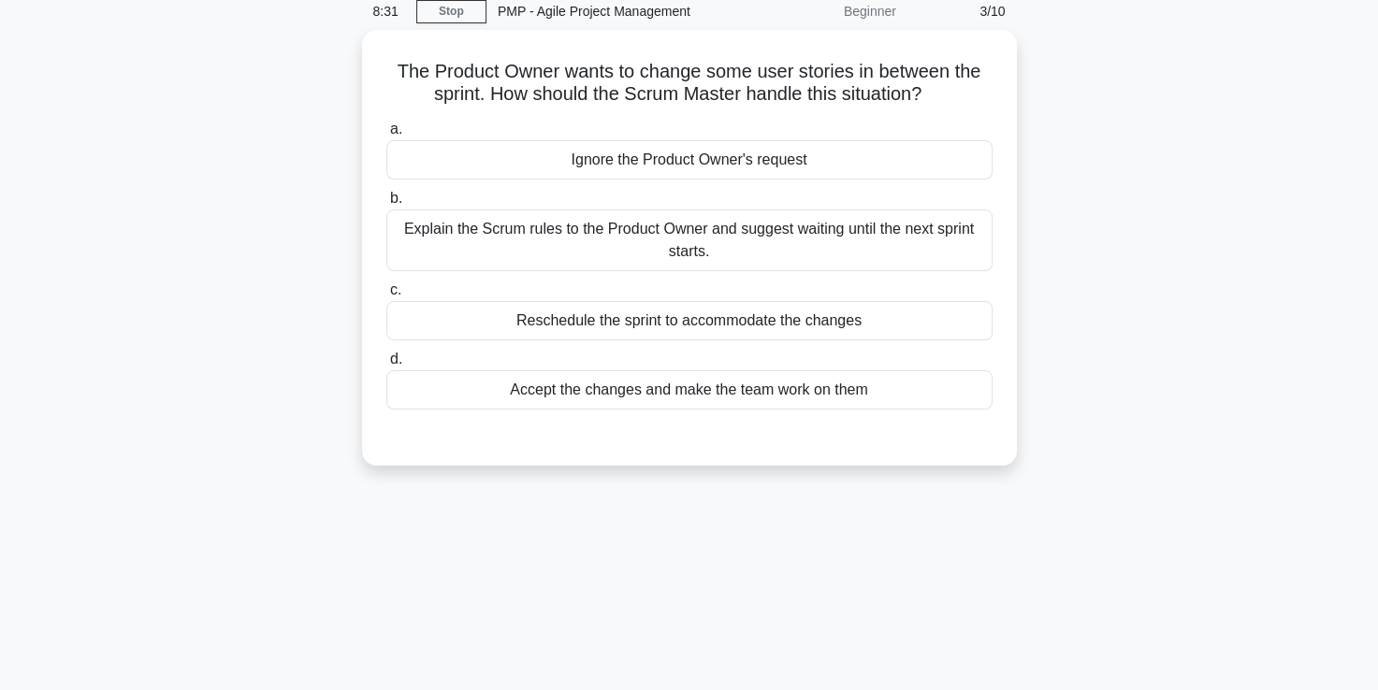
scroll to position [7, 0]
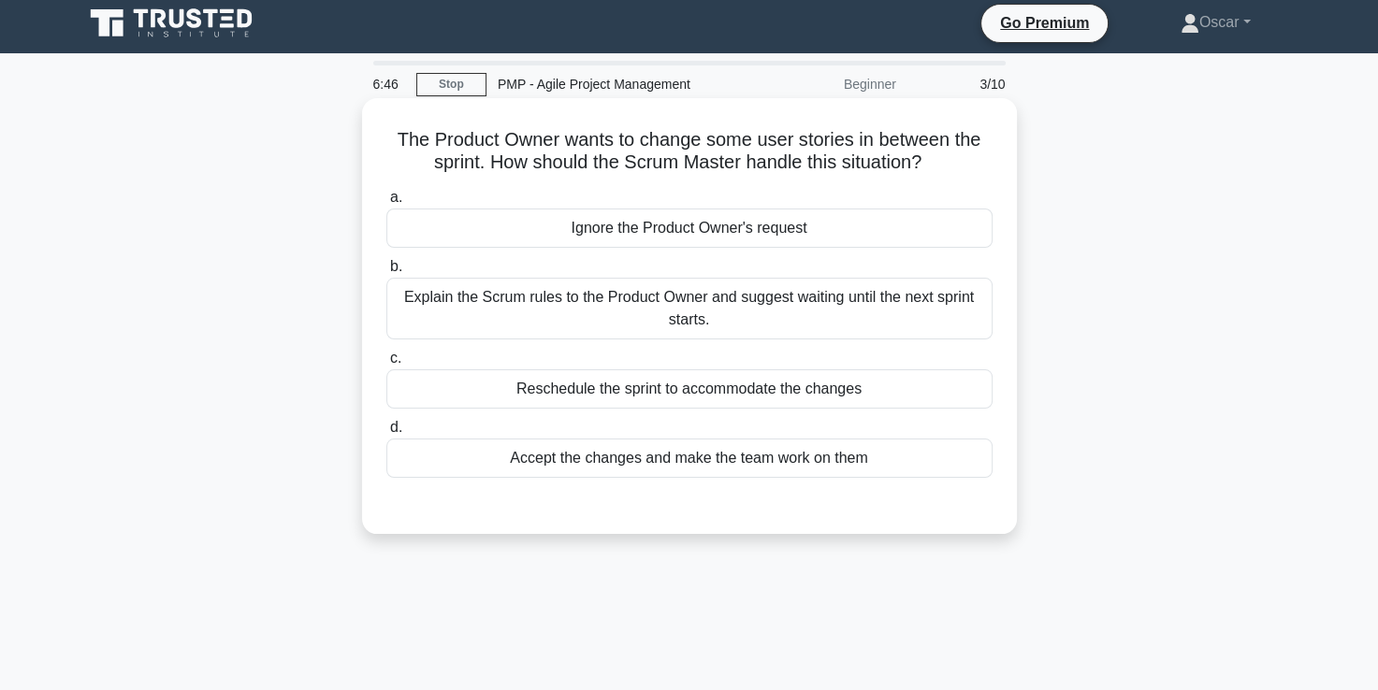
click at [681, 310] on div "Explain the Scrum rules to the Product Owner and suggest waiting until the next…" at bounding box center [689, 309] width 606 height 62
click at [386, 273] on input "b. Explain the Scrum rules to the Product Owner and suggest waiting until the n…" at bounding box center [386, 267] width 0 height 12
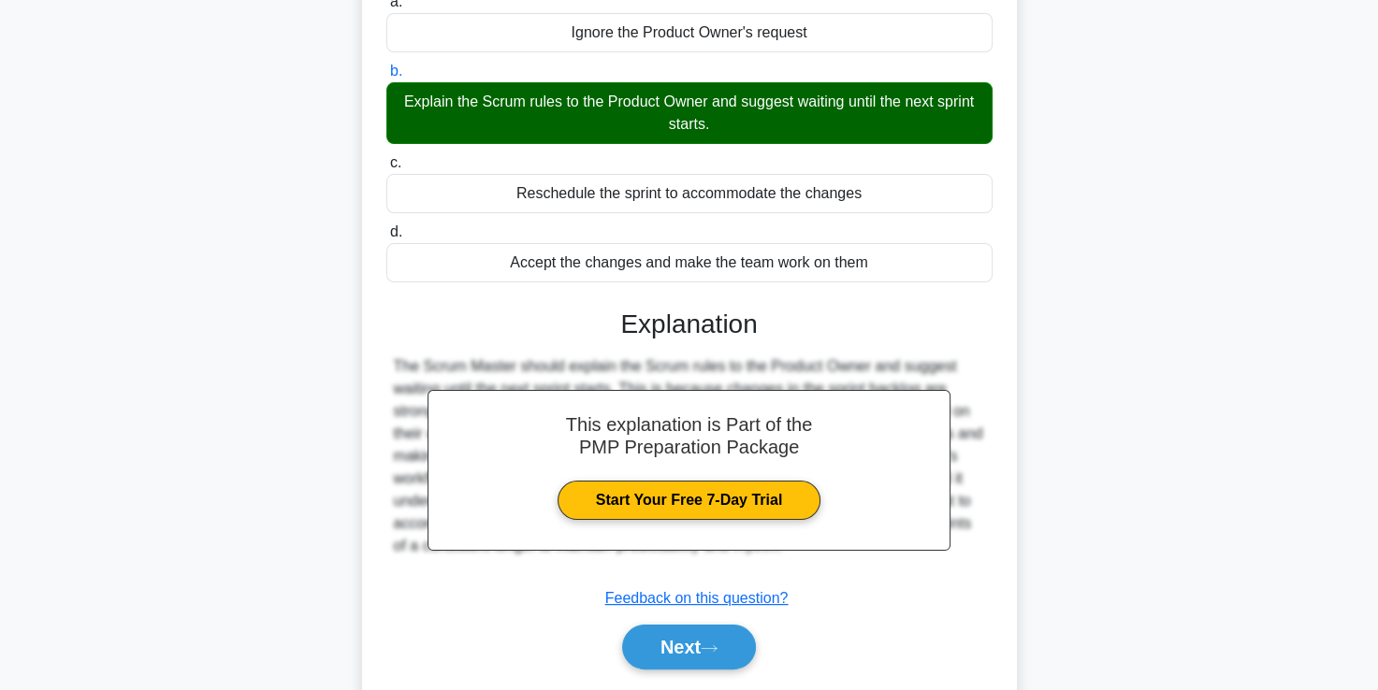
scroll to position [320, 0]
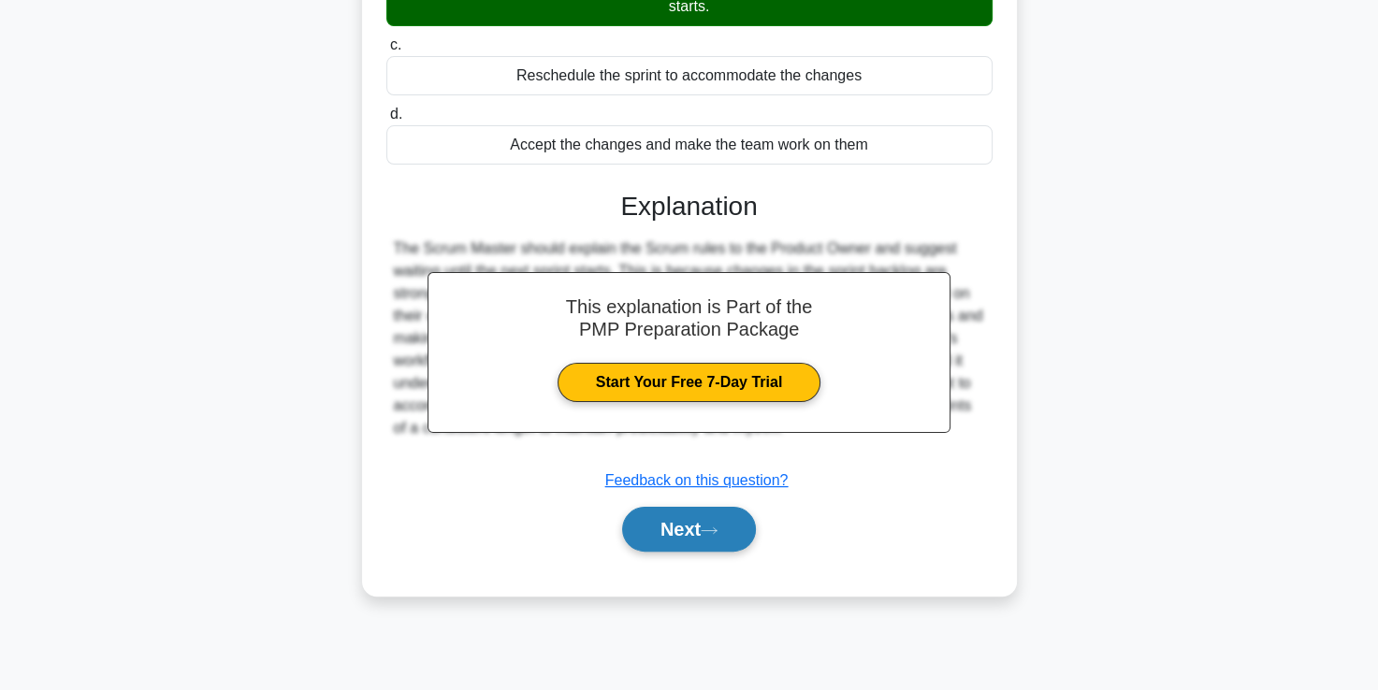
click at [686, 530] on button "Next" at bounding box center [689, 529] width 134 height 45
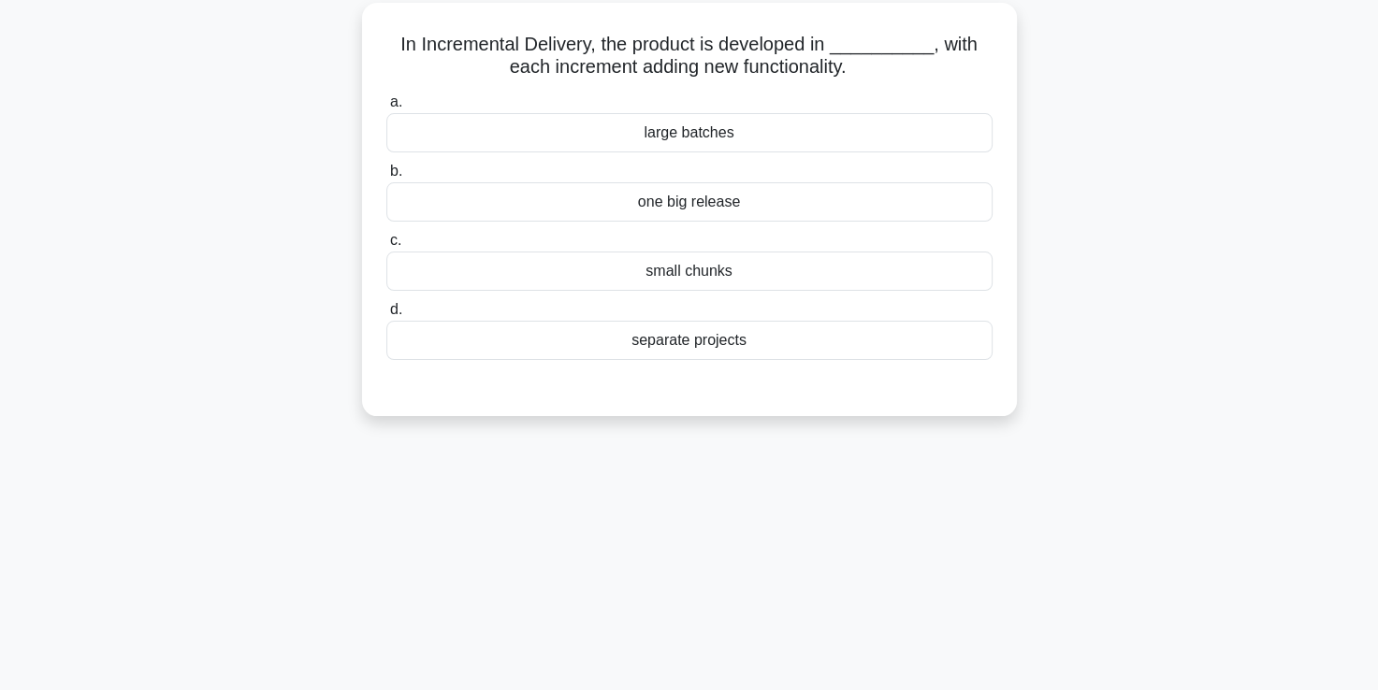
scroll to position [66, 0]
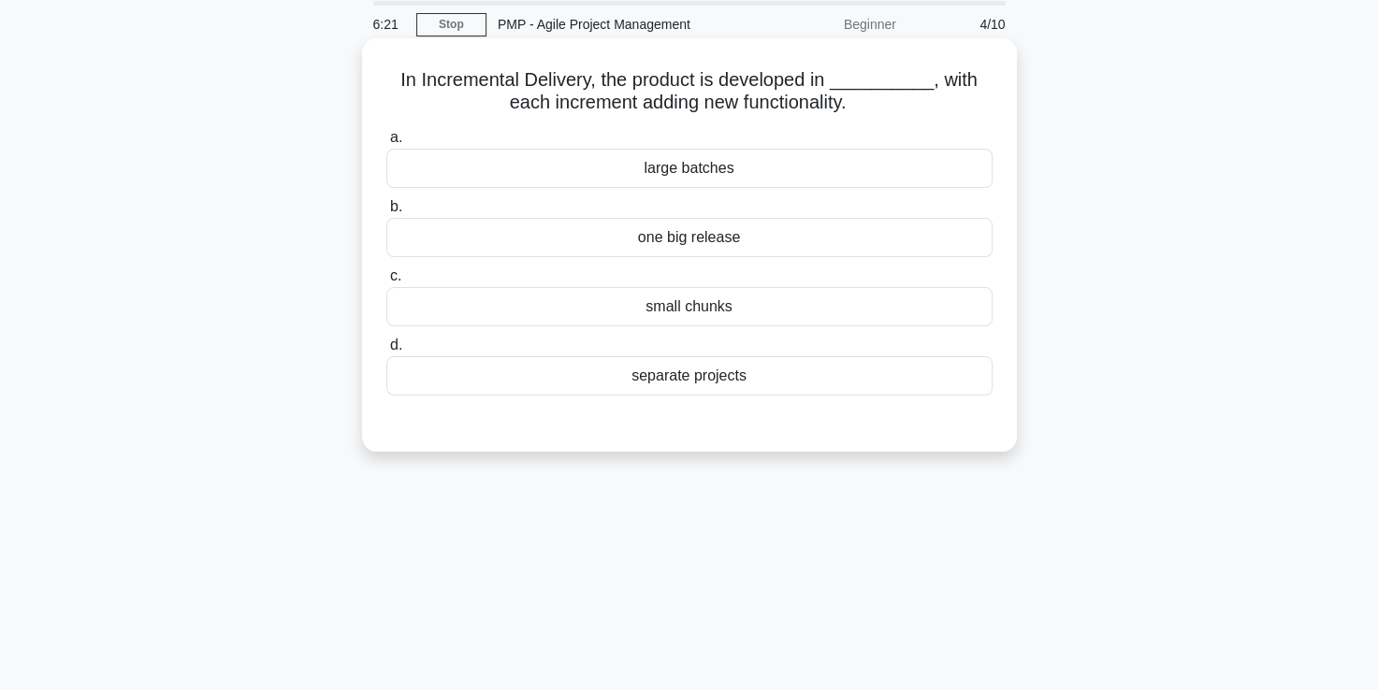
click at [682, 311] on div "small chunks" at bounding box center [689, 306] width 606 height 39
click at [386, 282] on input "c. small chunks" at bounding box center [386, 276] width 0 height 12
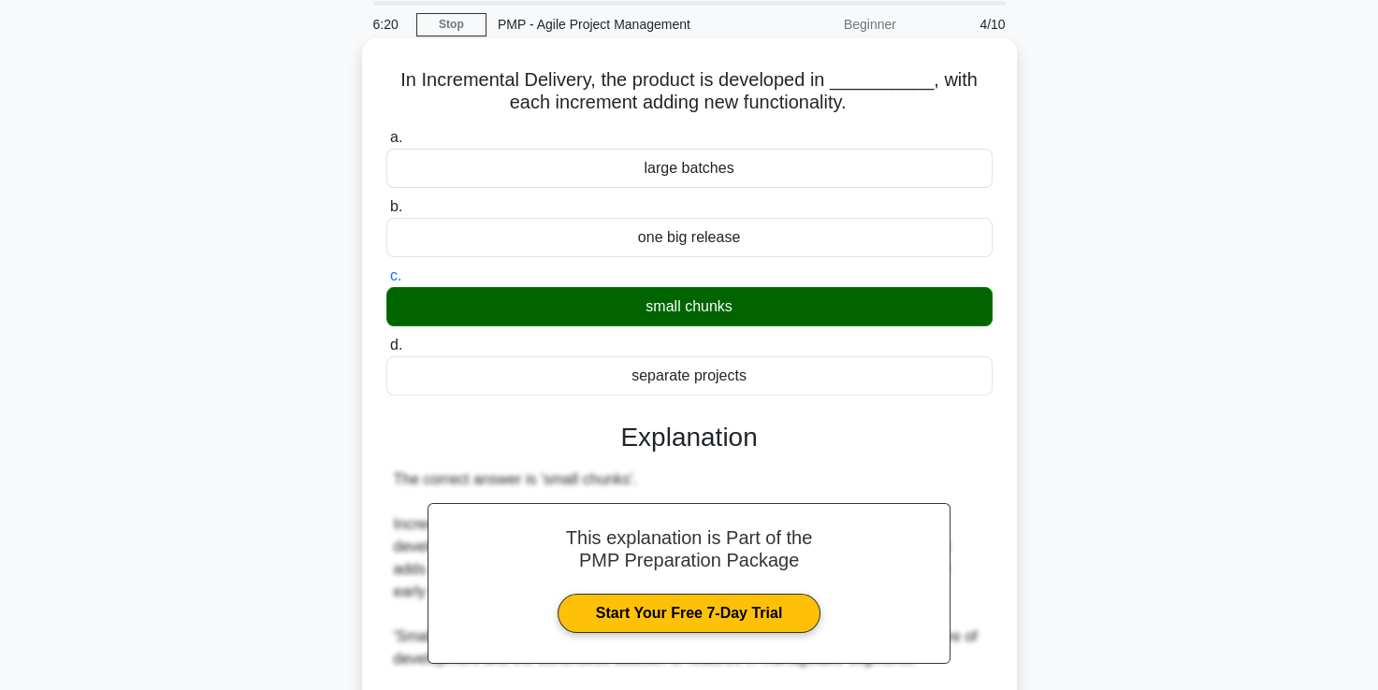
scroll to position [439, 0]
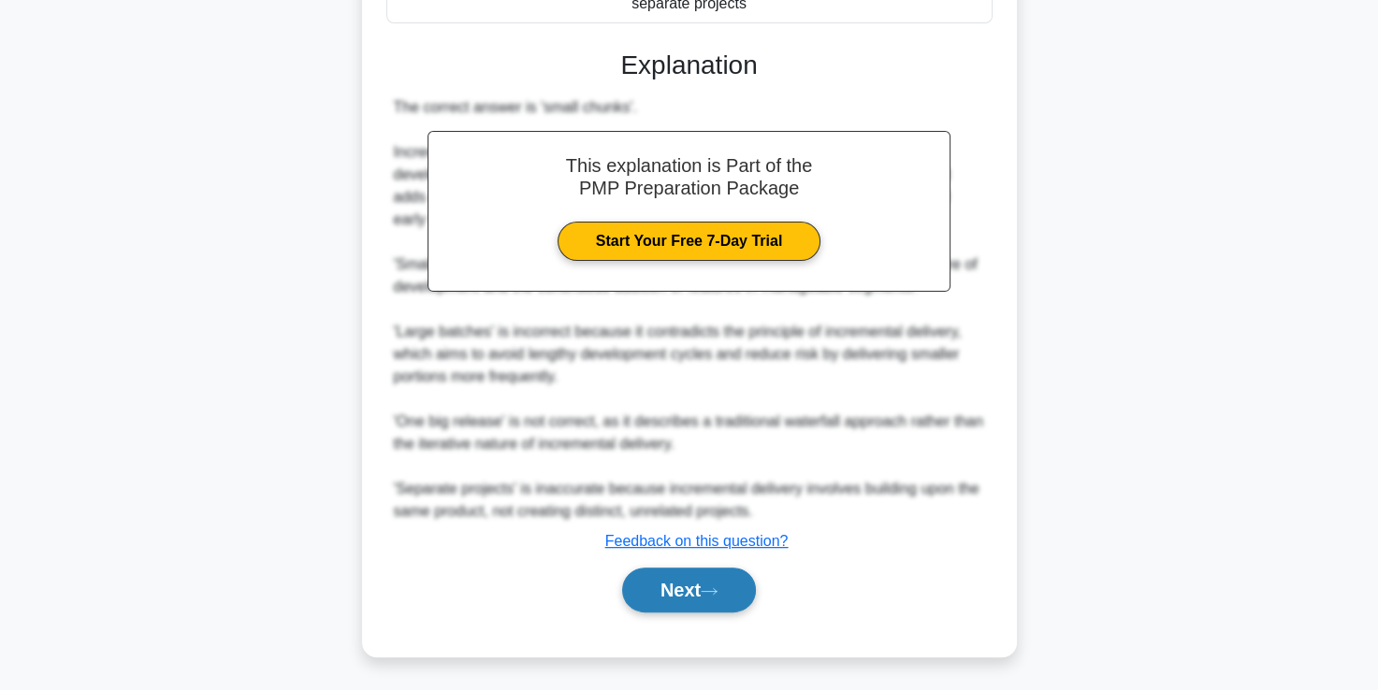
click at [685, 588] on button "Next" at bounding box center [689, 590] width 134 height 45
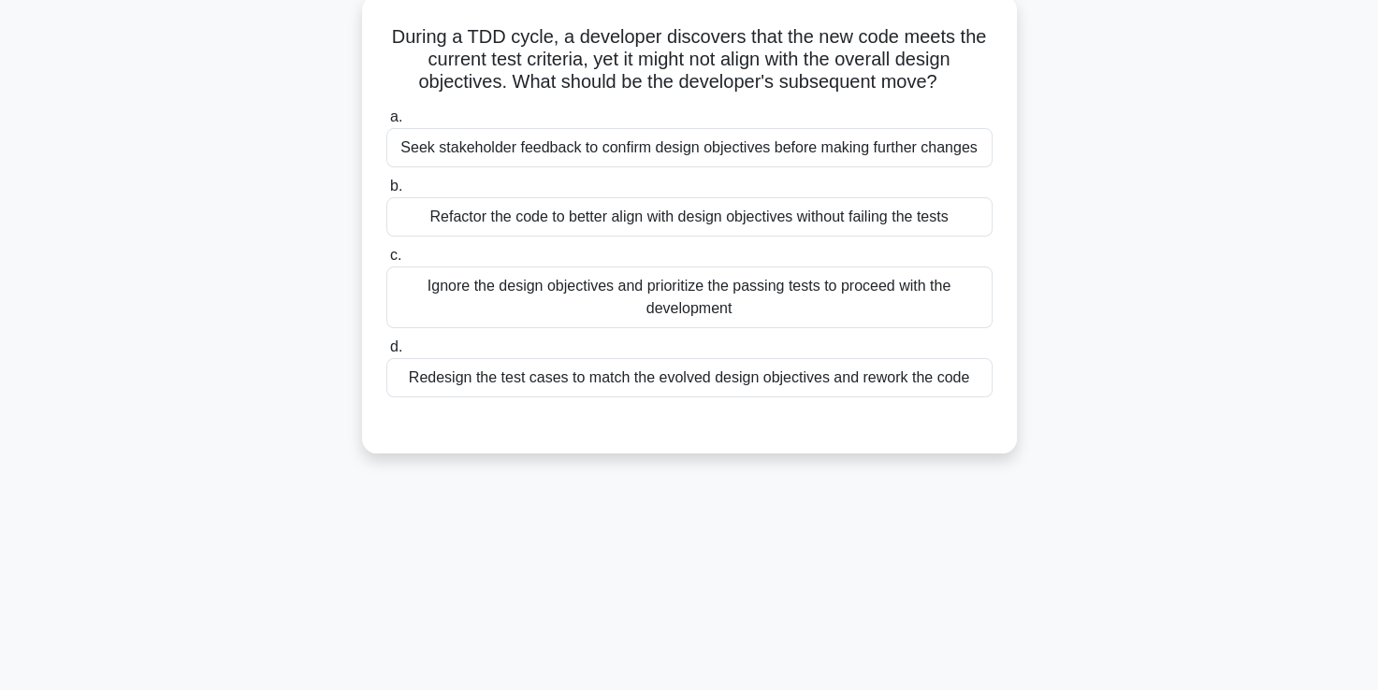
scroll to position [109, 0]
click at [614, 157] on div "Seek stakeholder feedback to confirm design objectives before making further ch…" at bounding box center [689, 147] width 606 height 39
click at [386, 123] on input "a. Seek stakeholder feedback to confirm design objectives before making further…" at bounding box center [386, 117] width 0 height 12
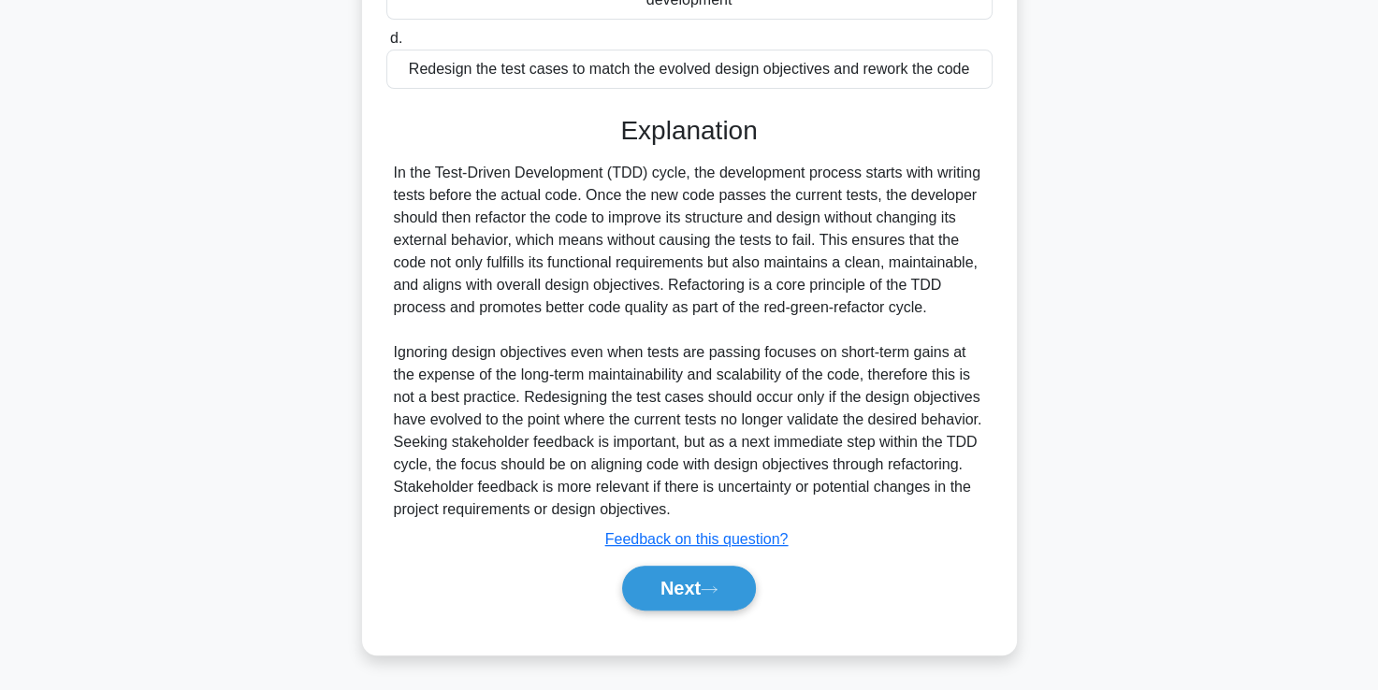
scroll to position [440, 0]
click at [673, 585] on button "Next" at bounding box center [689, 588] width 134 height 45
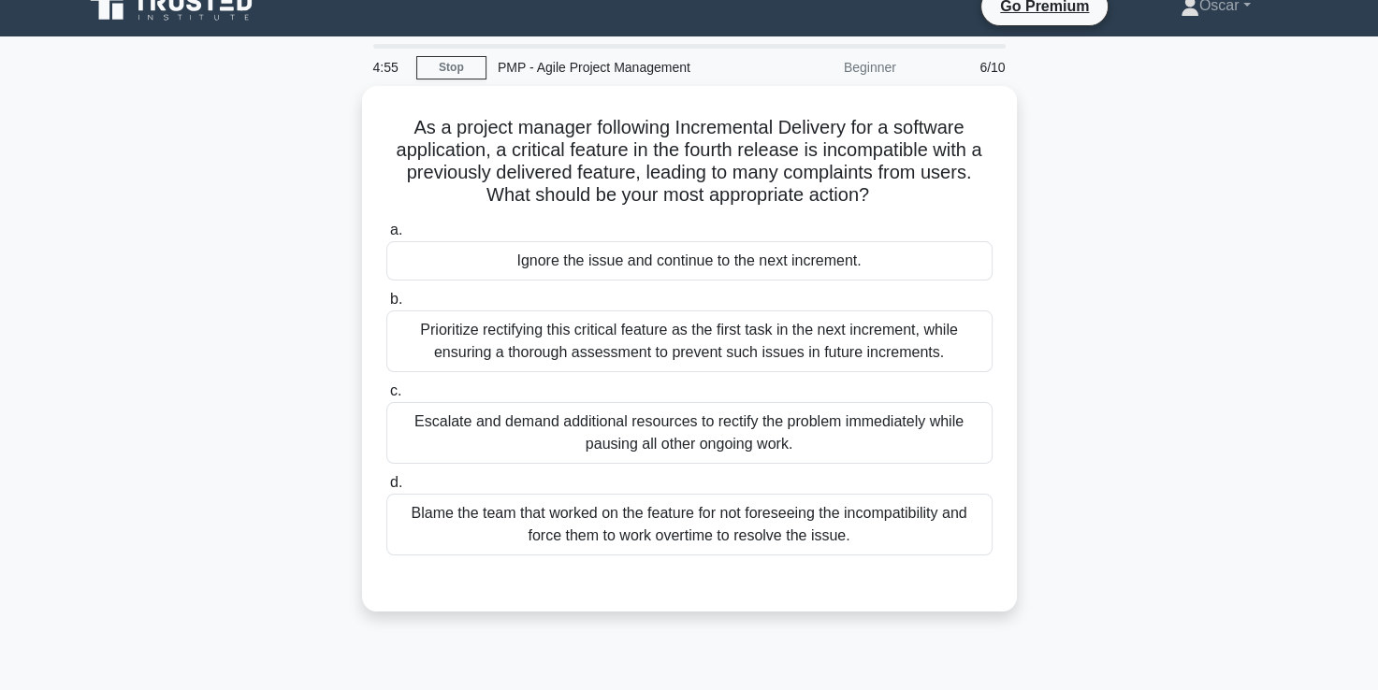
scroll to position [24, 0]
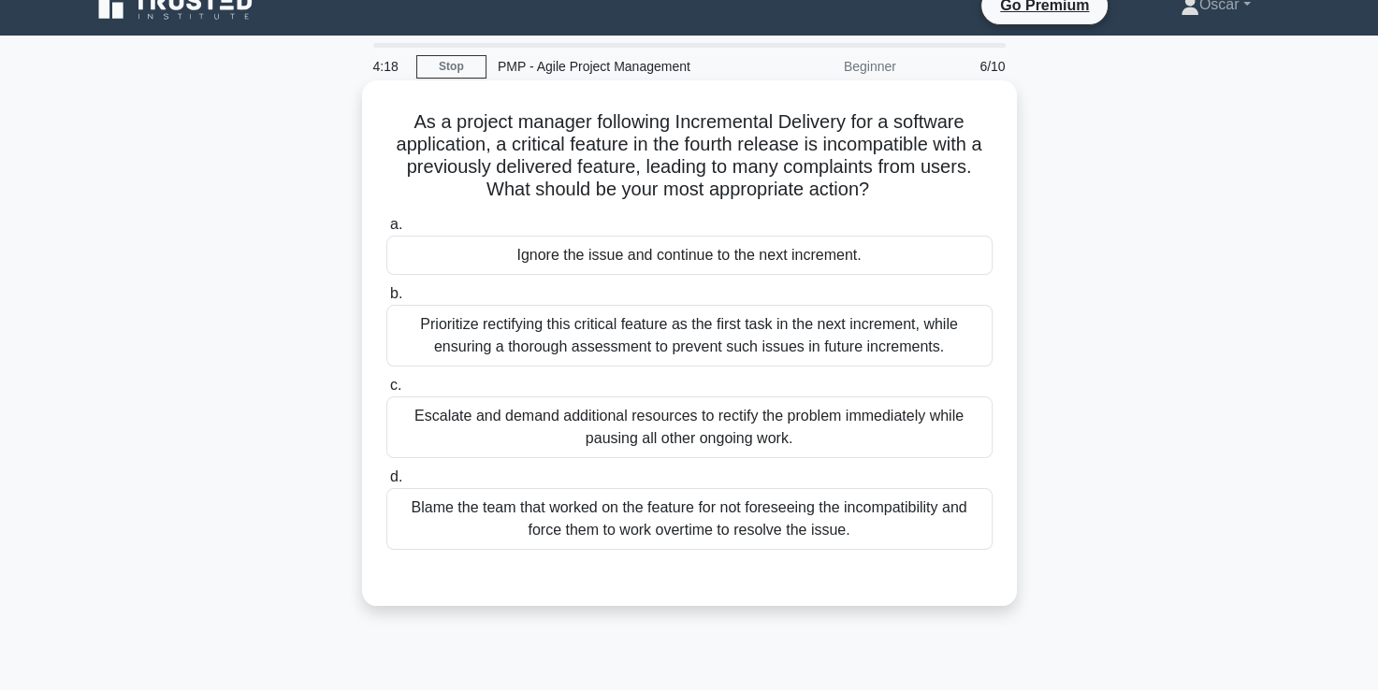
click at [664, 332] on div "Prioritize rectifying this critical feature as the first task in the next incre…" at bounding box center [689, 336] width 606 height 62
click at [386, 300] on input "b. Prioritize rectifying this critical feature as the first task in the next in…" at bounding box center [386, 294] width 0 height 12
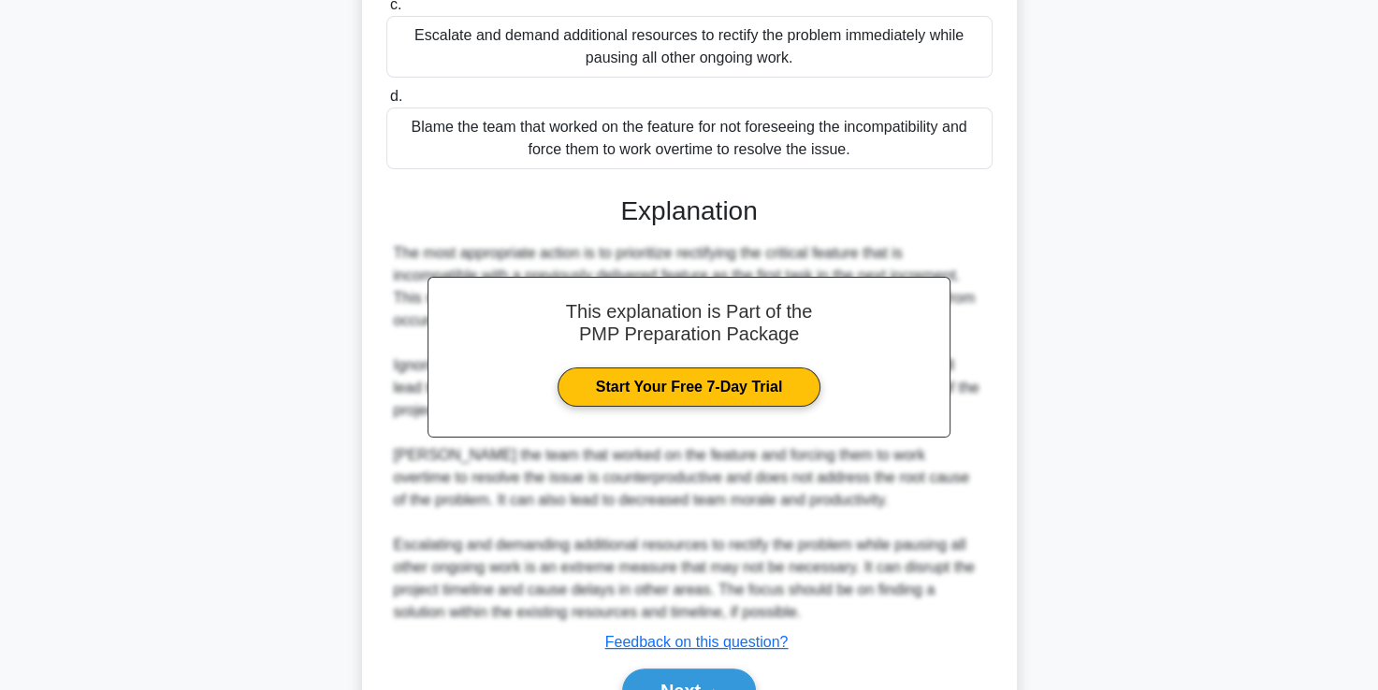
scroll to position [506, 0]
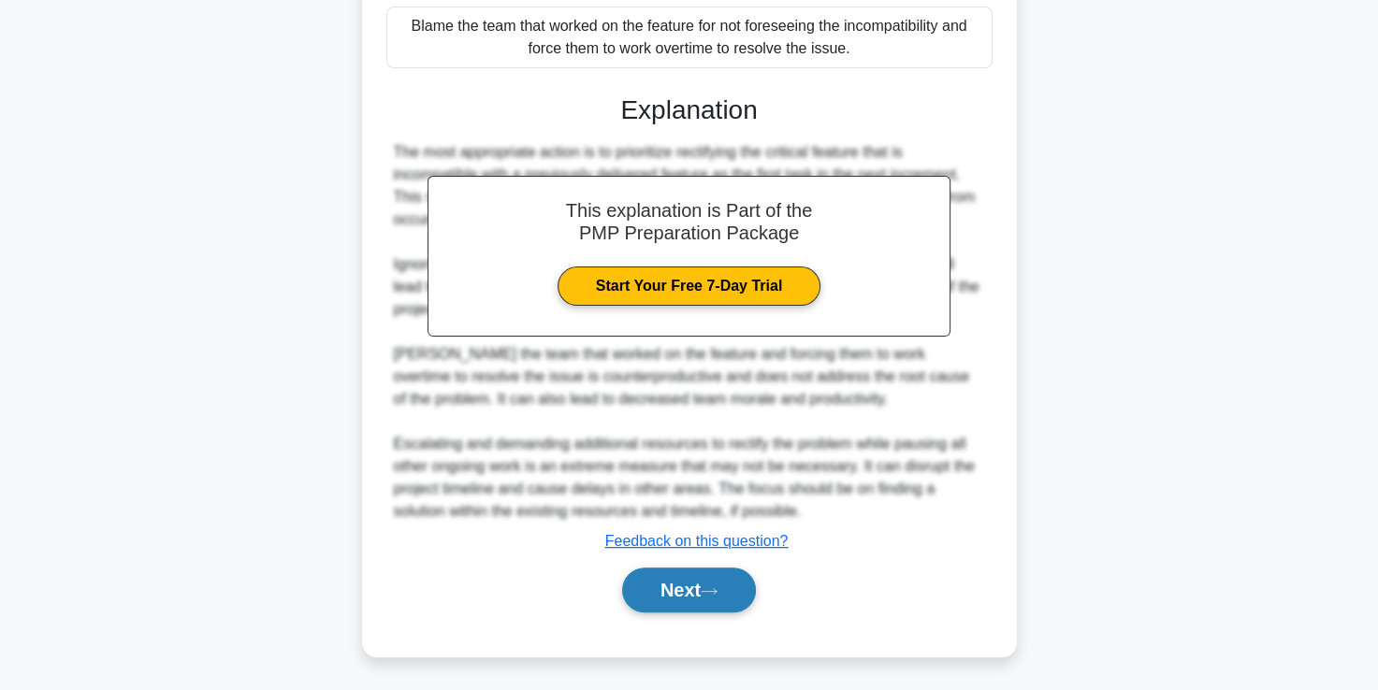
click at [690, 592] on button "Next" at bounding box center [689, 590] width 134 height 45
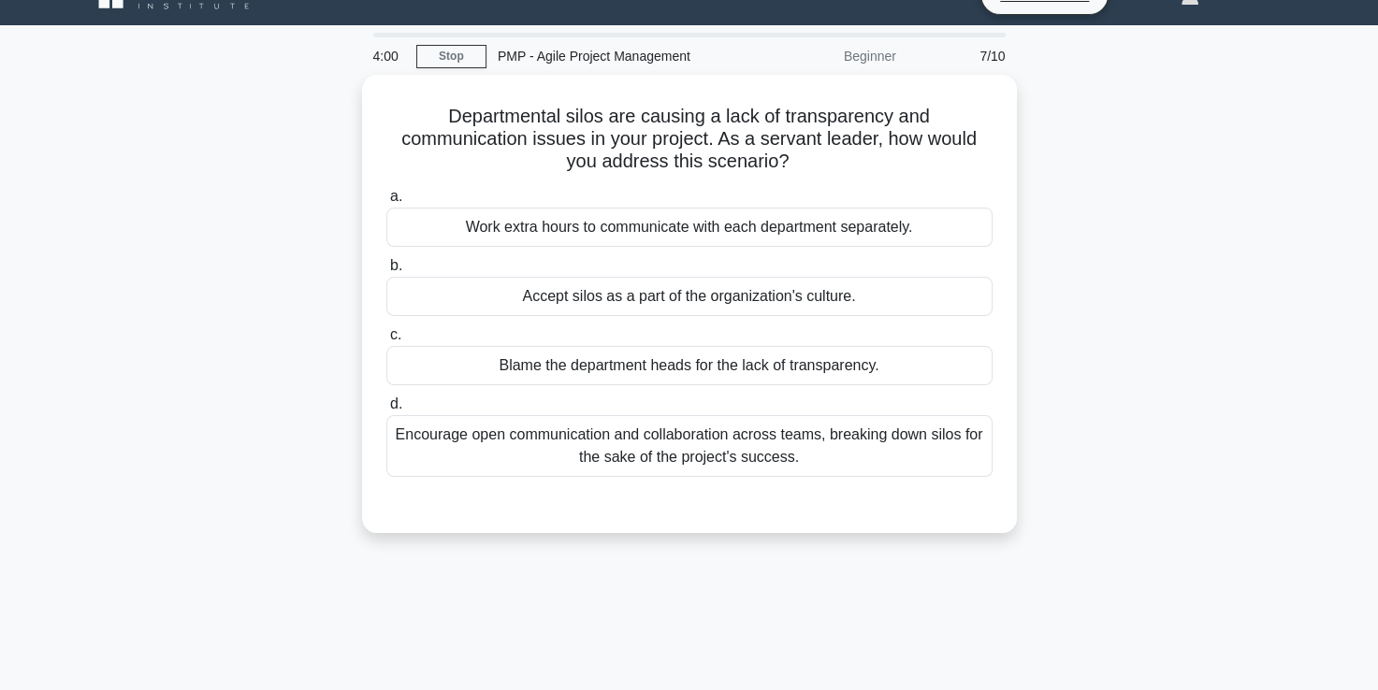
scroll to position [34, 0]
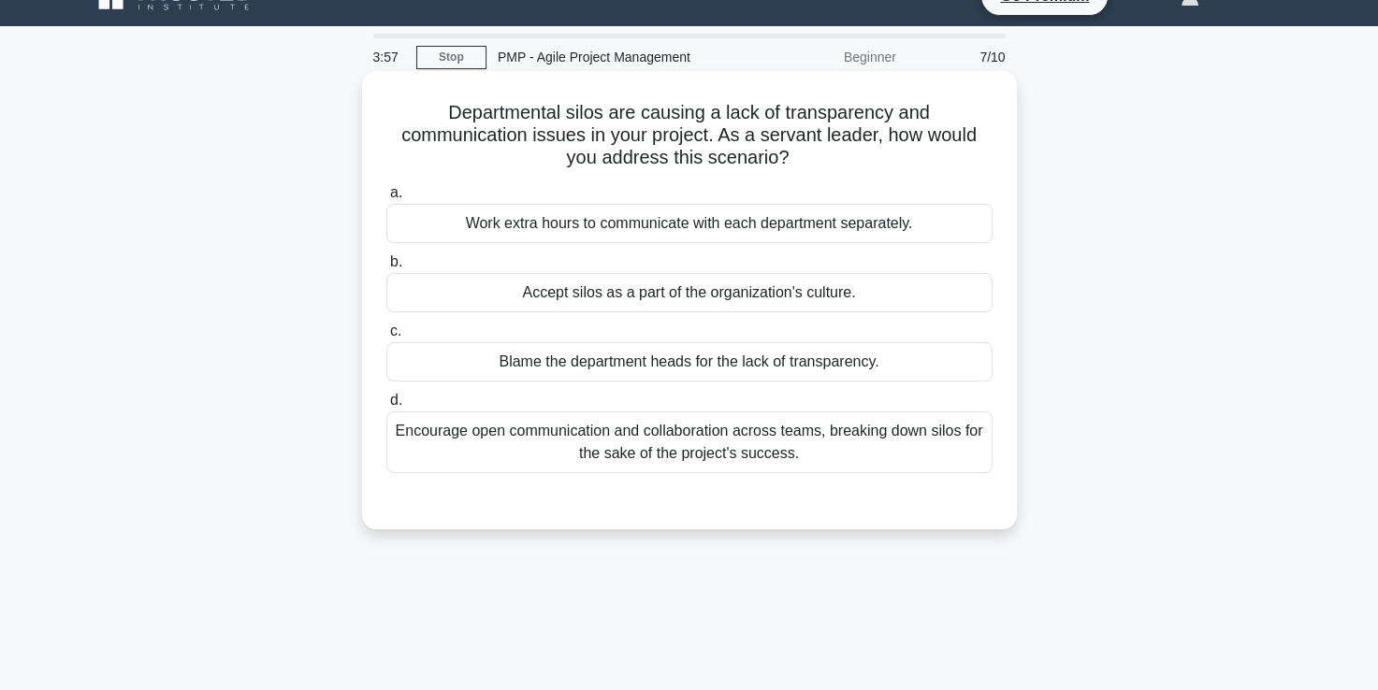
click at [692, 458] on div "Encourage open communication and collaboration across teams, breaking down silo…" at bounding box center [689, 443] width 606 height 62
click at [386, 407] on input "d. Encourage open communication and collaboration across teams, breaking down s…" at bounding box center [386, 401] width 0 height 12
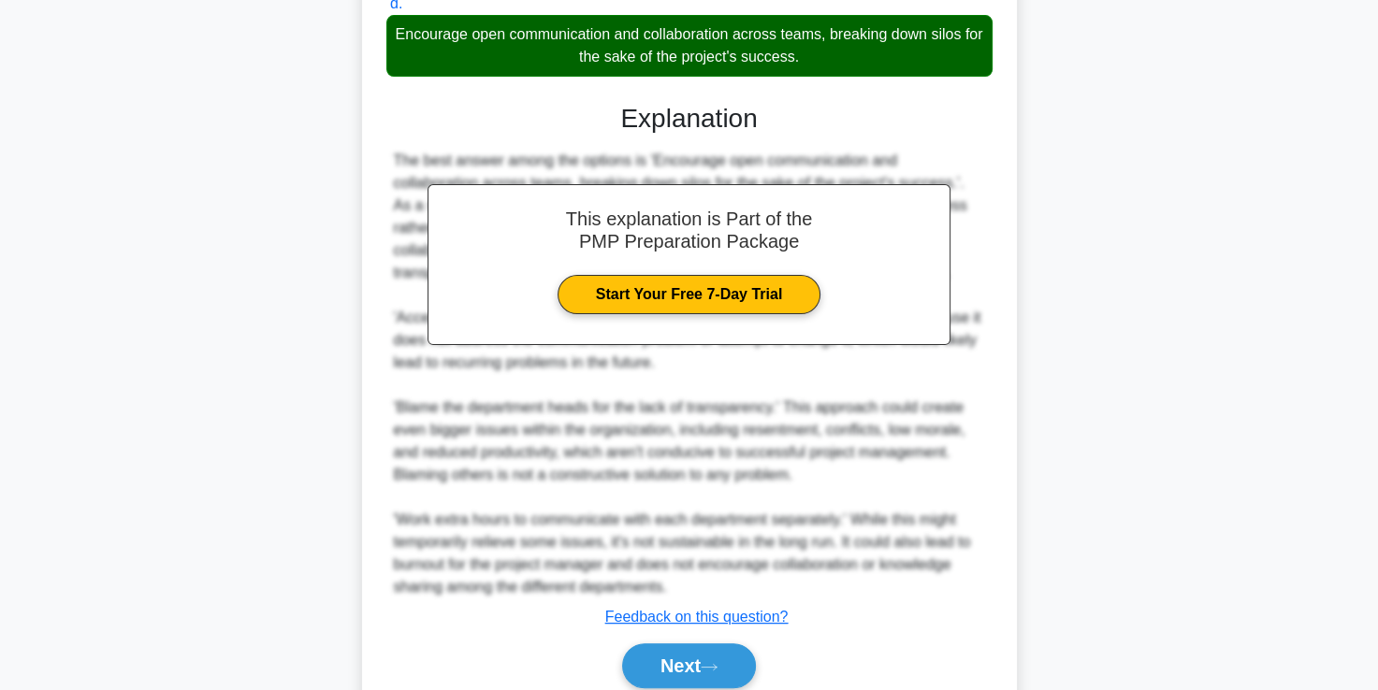
scroll to position [440, 0]
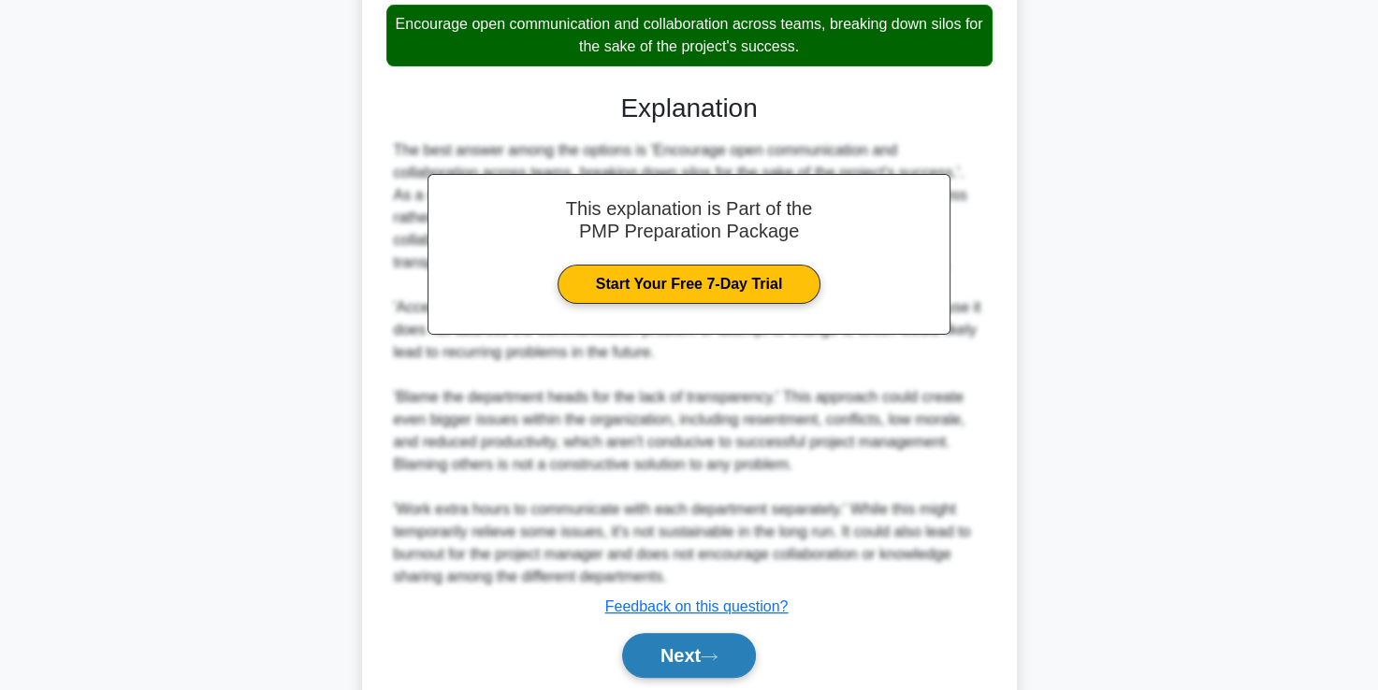
click at [698, 647] on button "Next" at bounding box center [689, 655] width 134 height 45
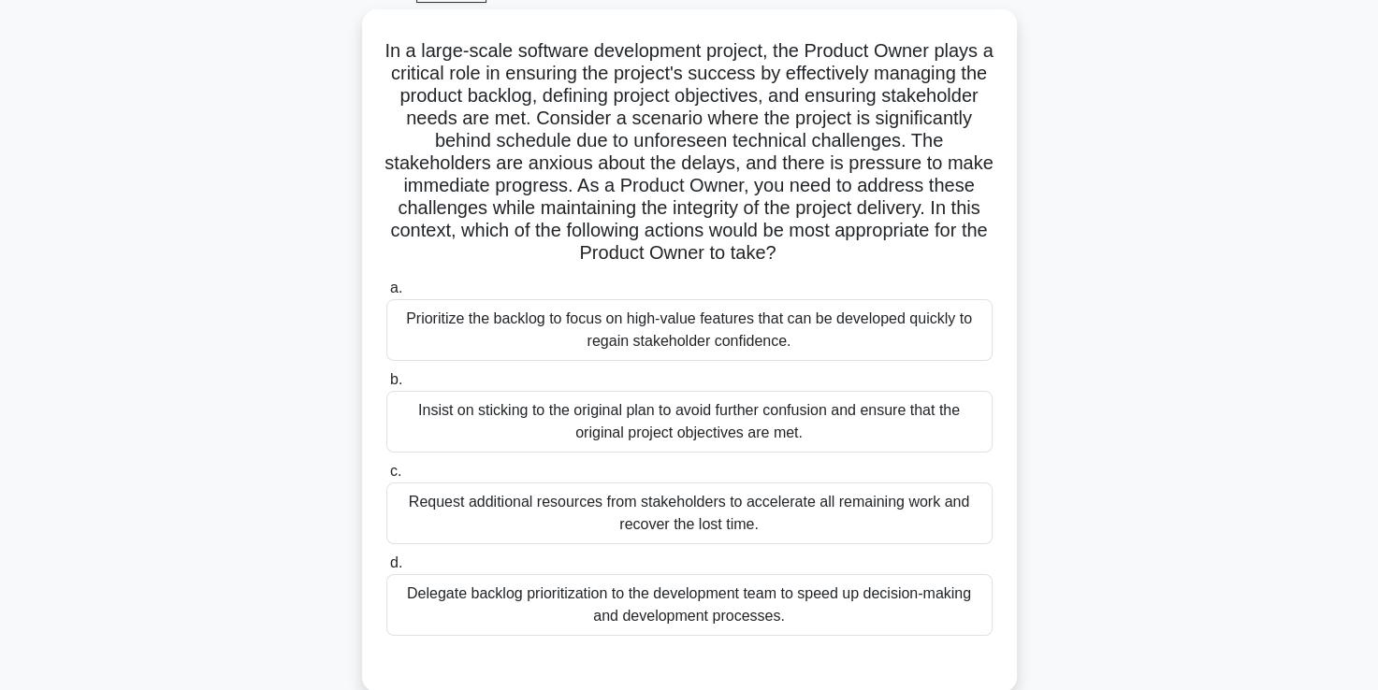
scroll to position [99, 0]
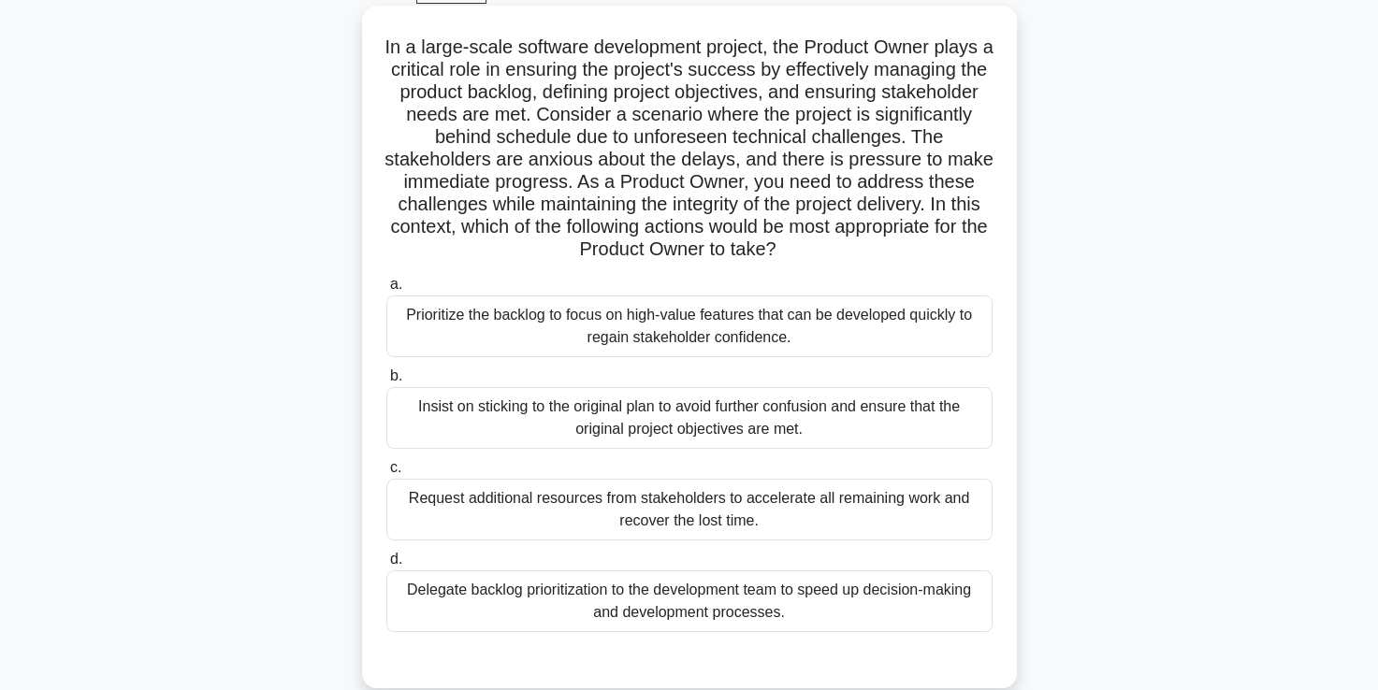
click at [711, 328] on div "Prioritize the backlog to focus on high-value features that can be developed qu…" at bounding box center [689, 327] width 606 height 62
click at [386, 291] on input "a. Prioritize the backlog to focus on high-value features that can be developed…" at bounding box center [386, 285] width 0 height 12
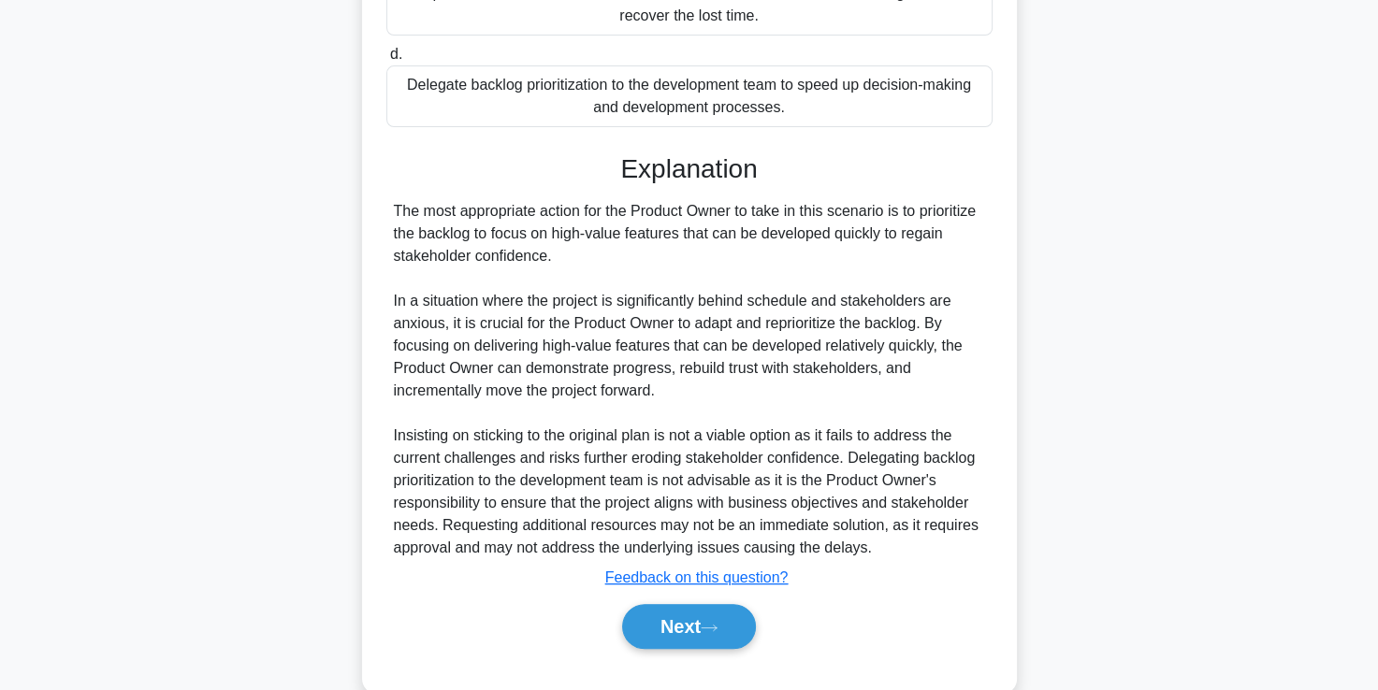
scroll to position [641, 0]
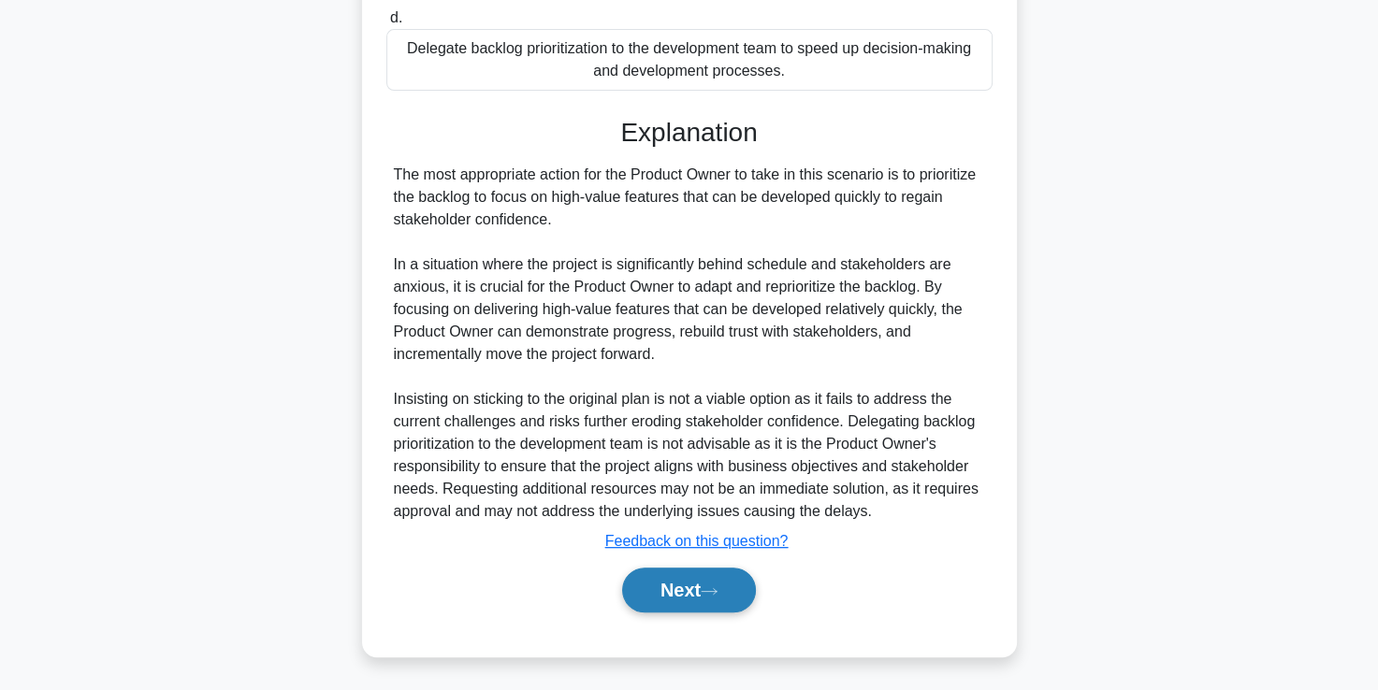
click at [684, 586] on button "Next" at bounding box center [689, 590] width 134 height 45
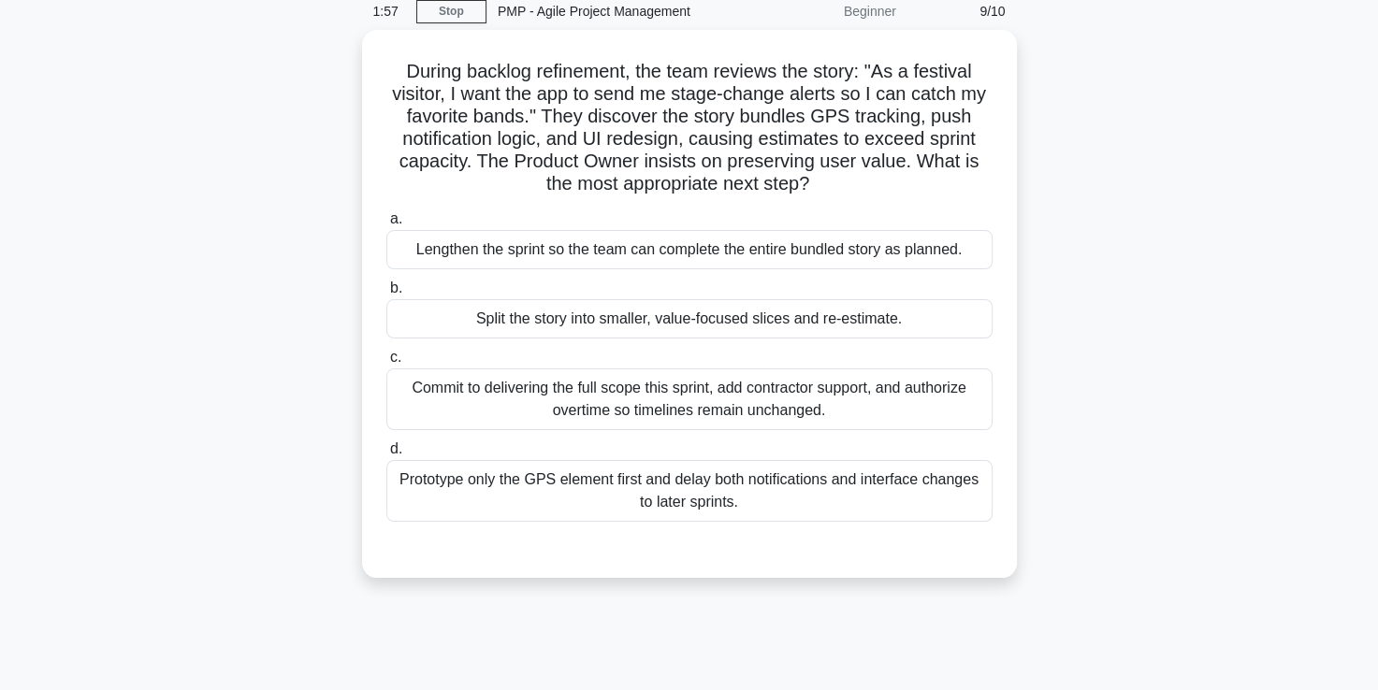
scroll to position [78, 0]
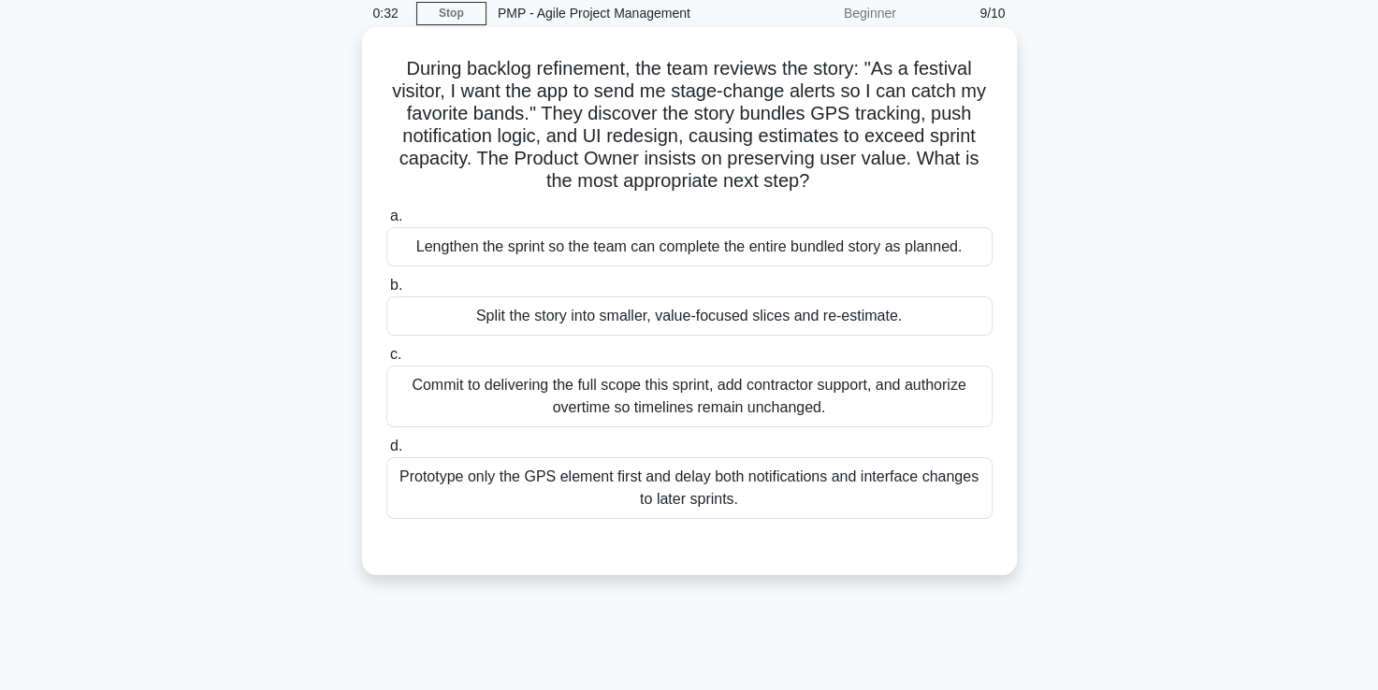
click at [696, 312] on div "Split the story into smaller, value-focused slices and re-estimate." at bounding box center [689, 315] width 606 height 39
click at [386, 292] on input "b. Split the story into smaller, value-focused slices and re-estimate." at bounding box center [386, 286] width 0 height 12
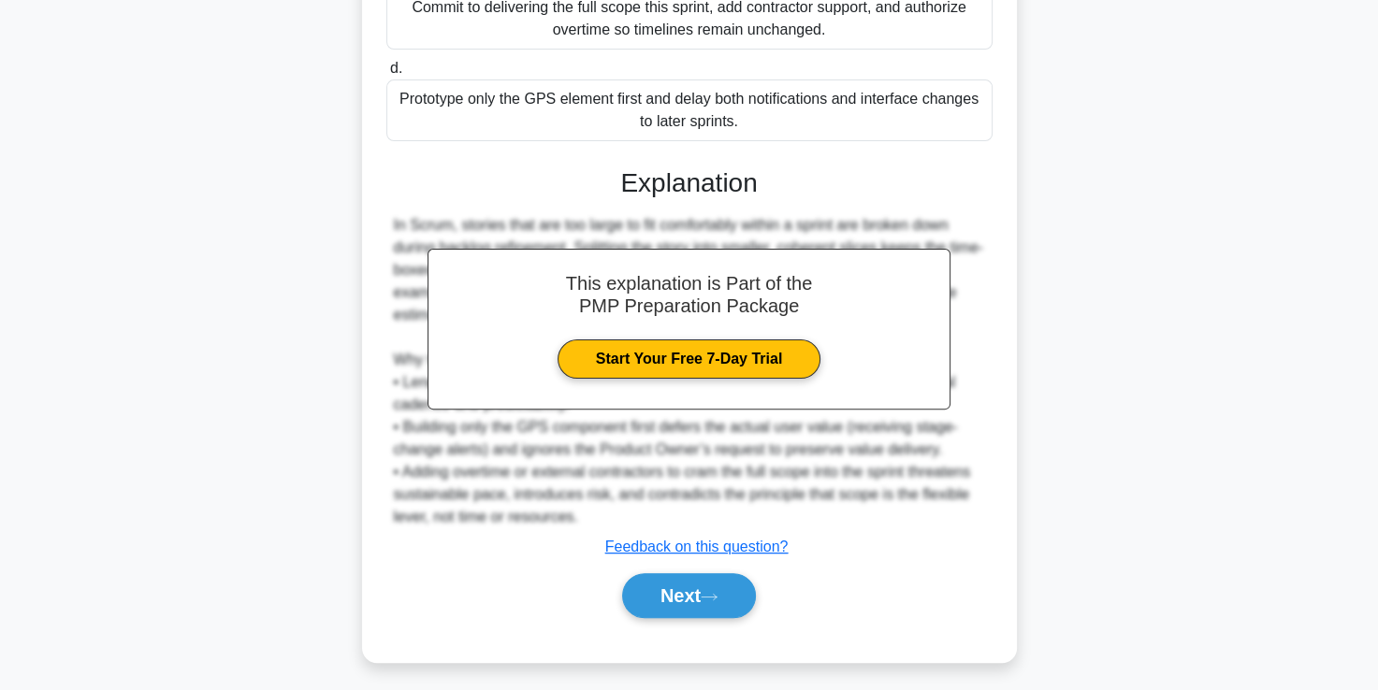
scroll to position [461, 0]
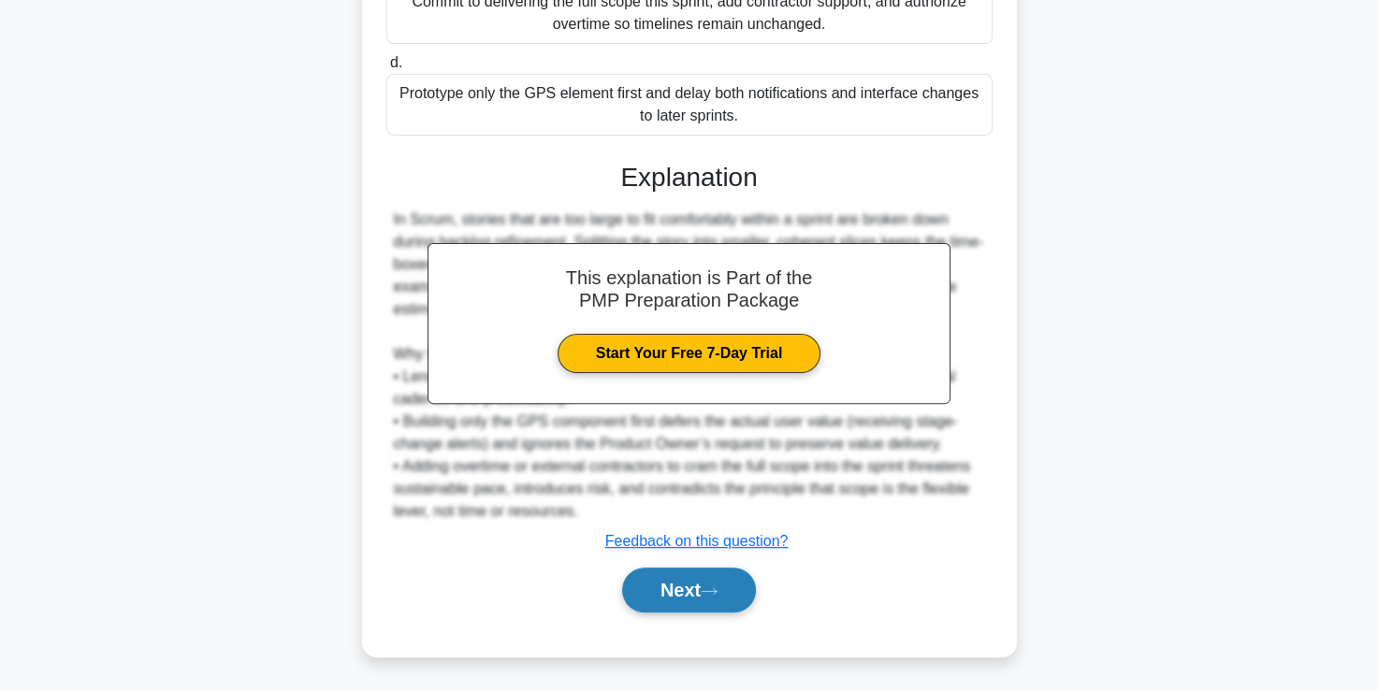
click at [666, 587] on button "Next" at bounding box center [689, 590] width 134 height 45
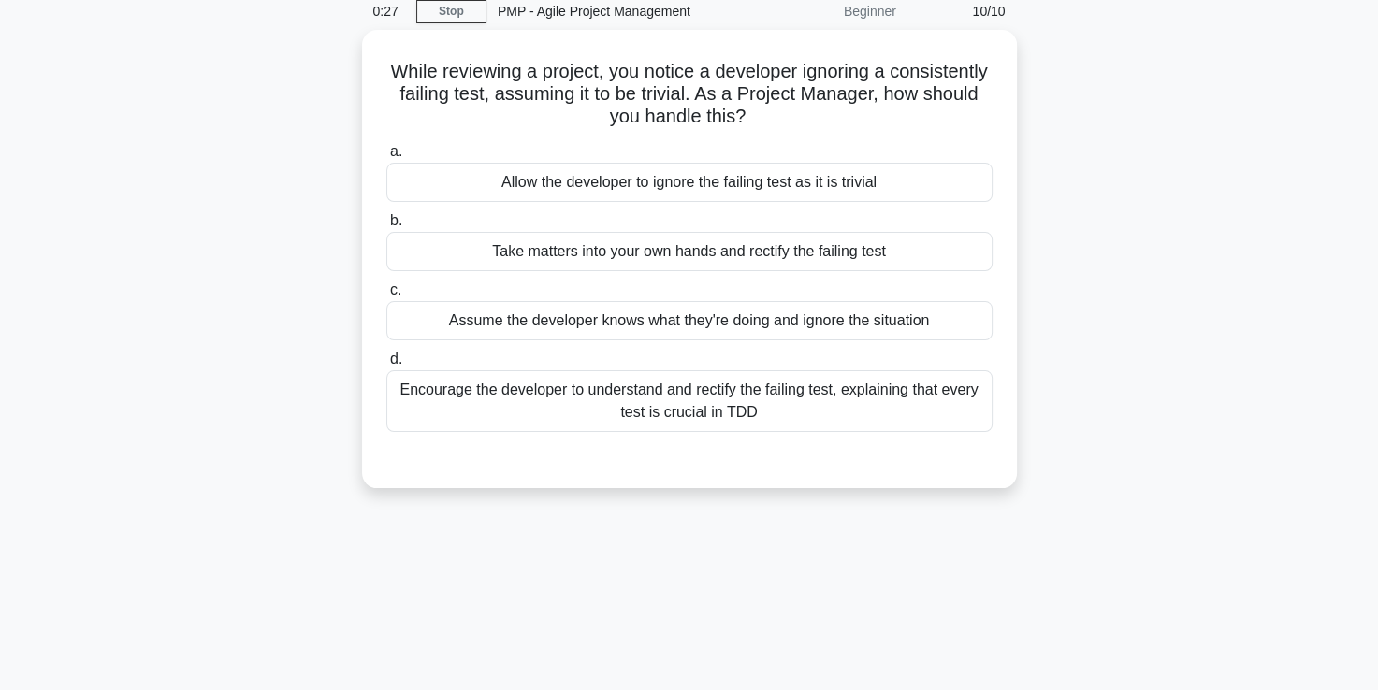
scroll to position [79, 0]
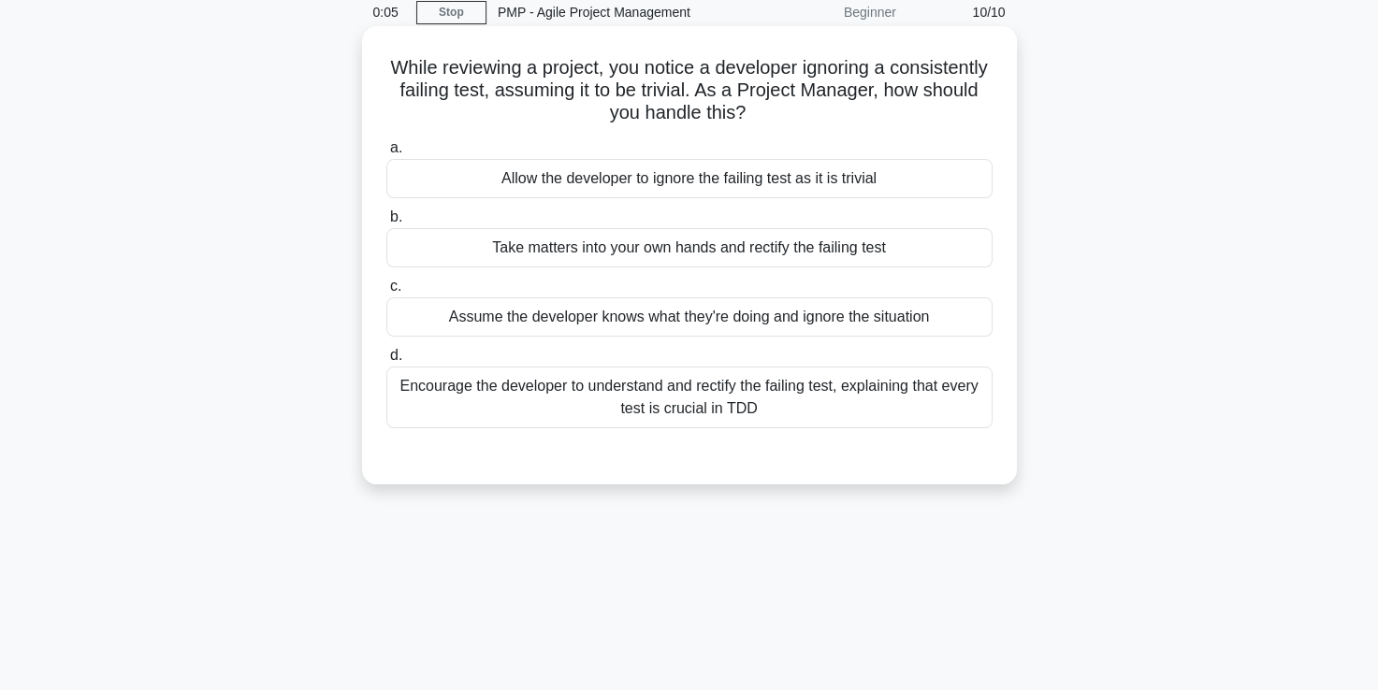
click at [661, 406] on div "Encourage the developer to understand and rectify the failing test, explaining …" at bounding box center [689, 398] width 606 height 62
click at [386, 362] on input "d. Encourage the developer to understand and rectify the failing test, explaini…" at bounding box center [386, 356] width 0 height 12
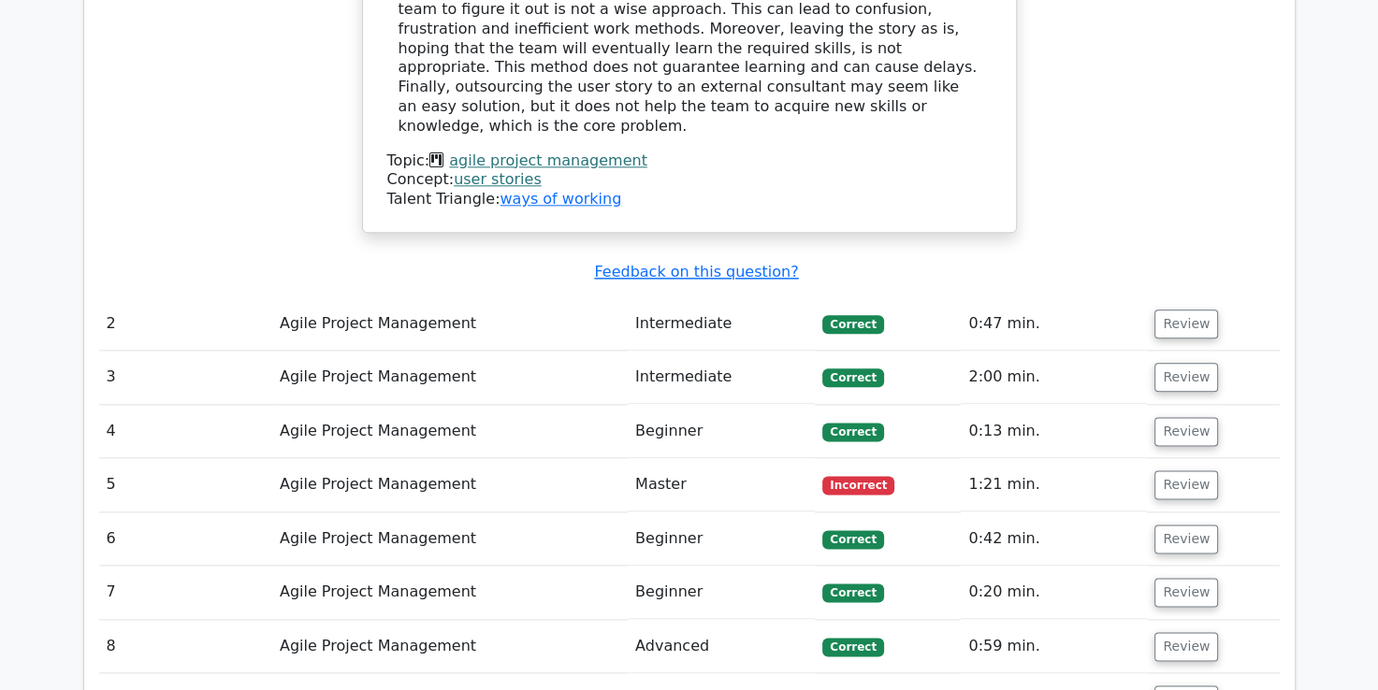
scroll to position [2169, 0]
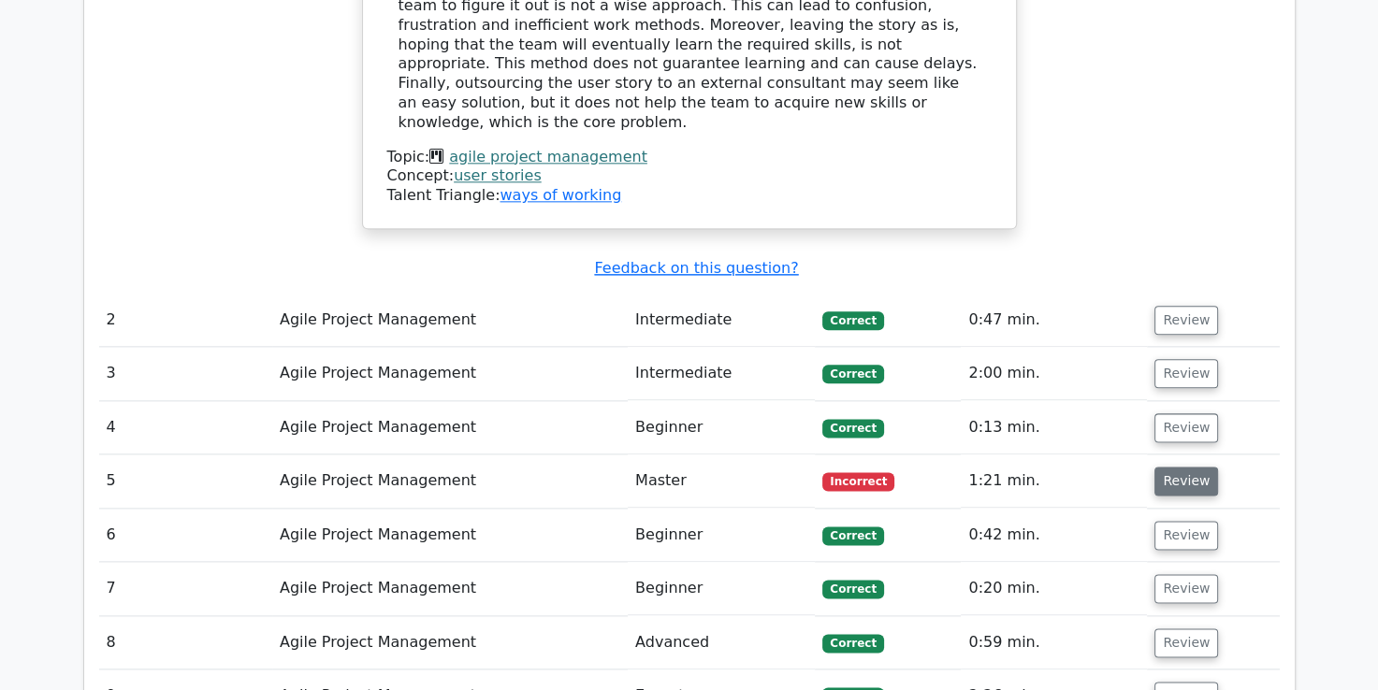
click at [1161, 467] on button "Review" at bounding box center [1186, 481] width 64 height 29
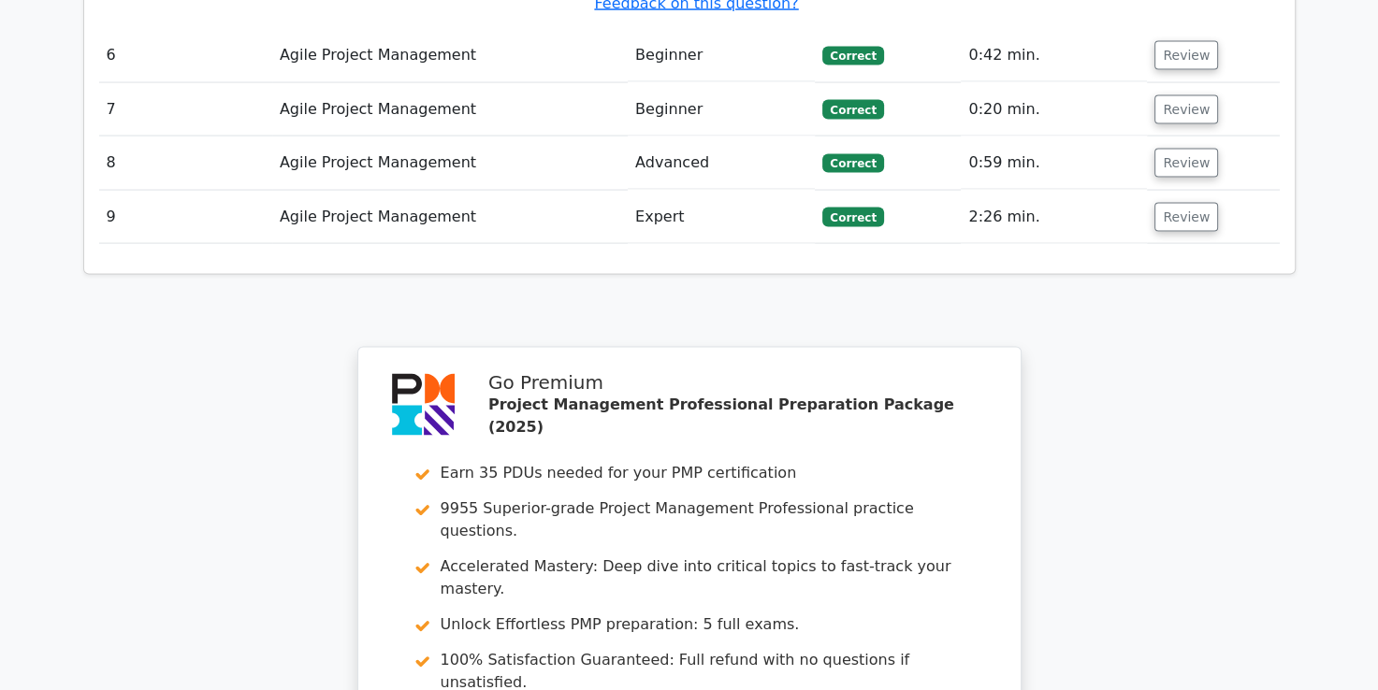
scroll to position [3928, 0]
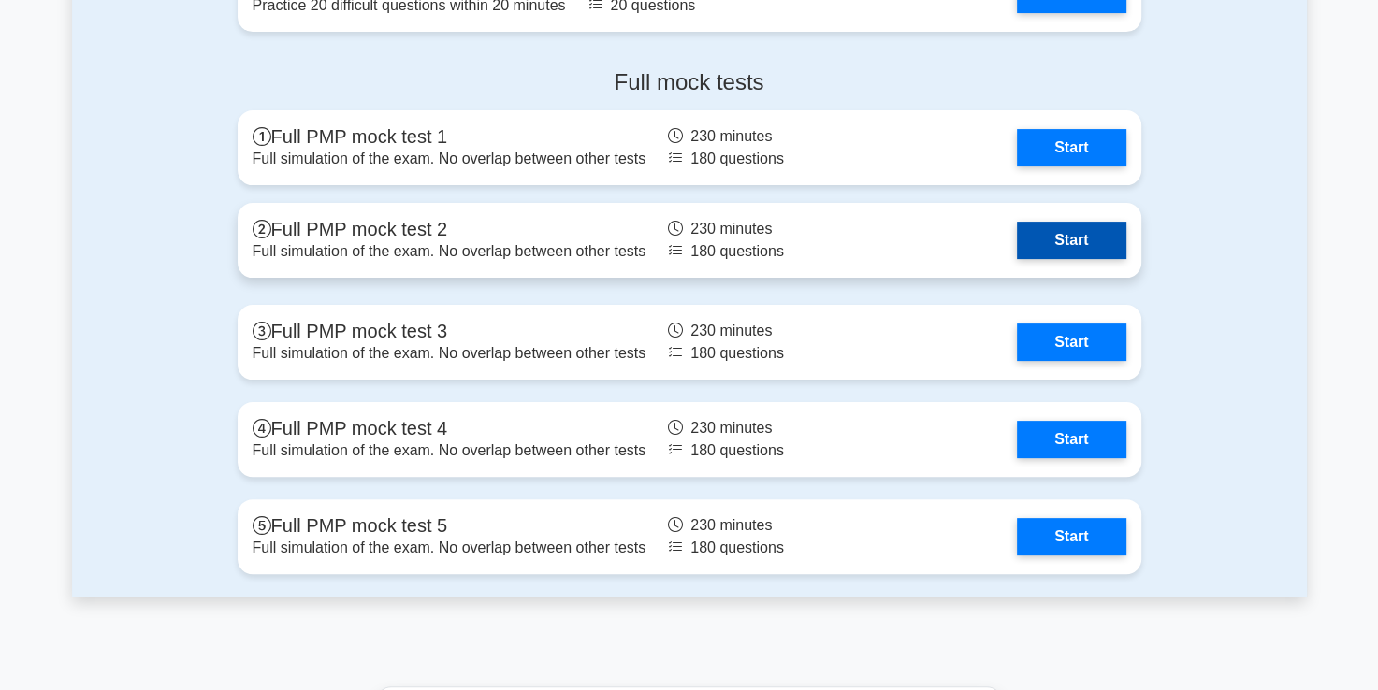
scroll to position [7336, 0]
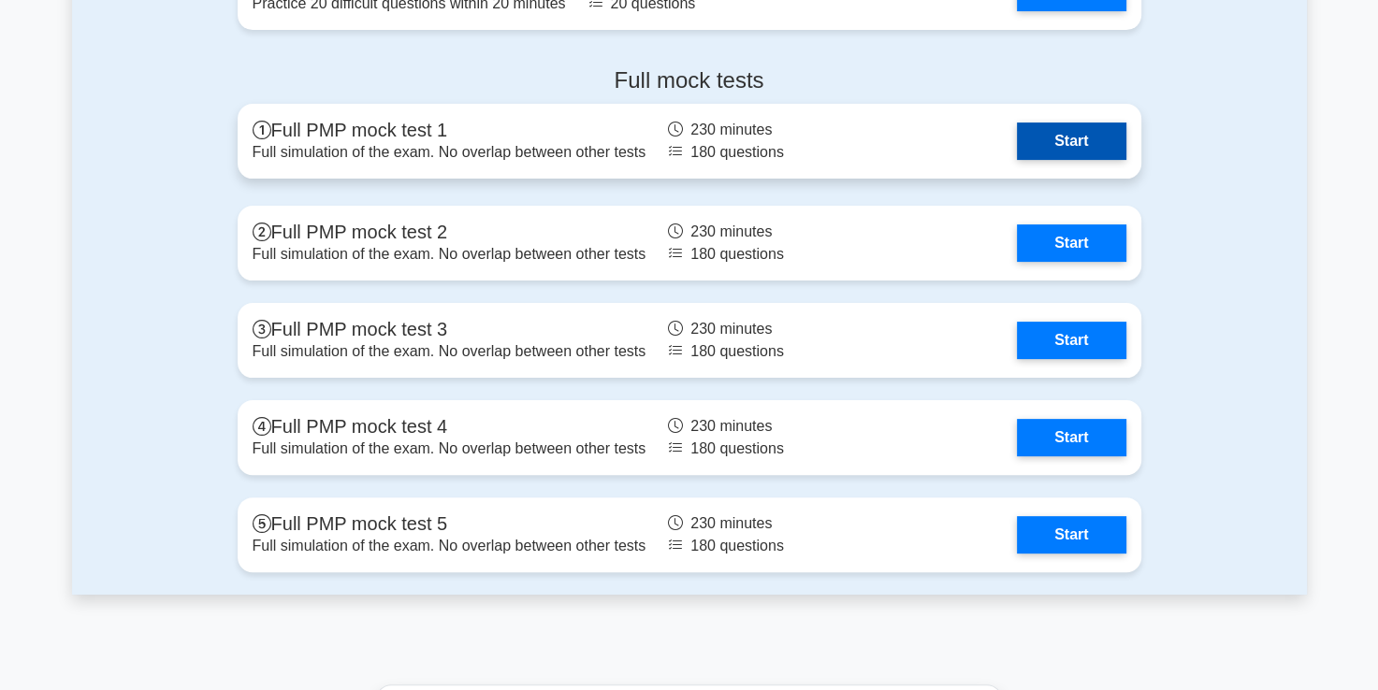
click at [1066, 143] on link "Start" at bounding box center [1071, 141] width 108 height 37
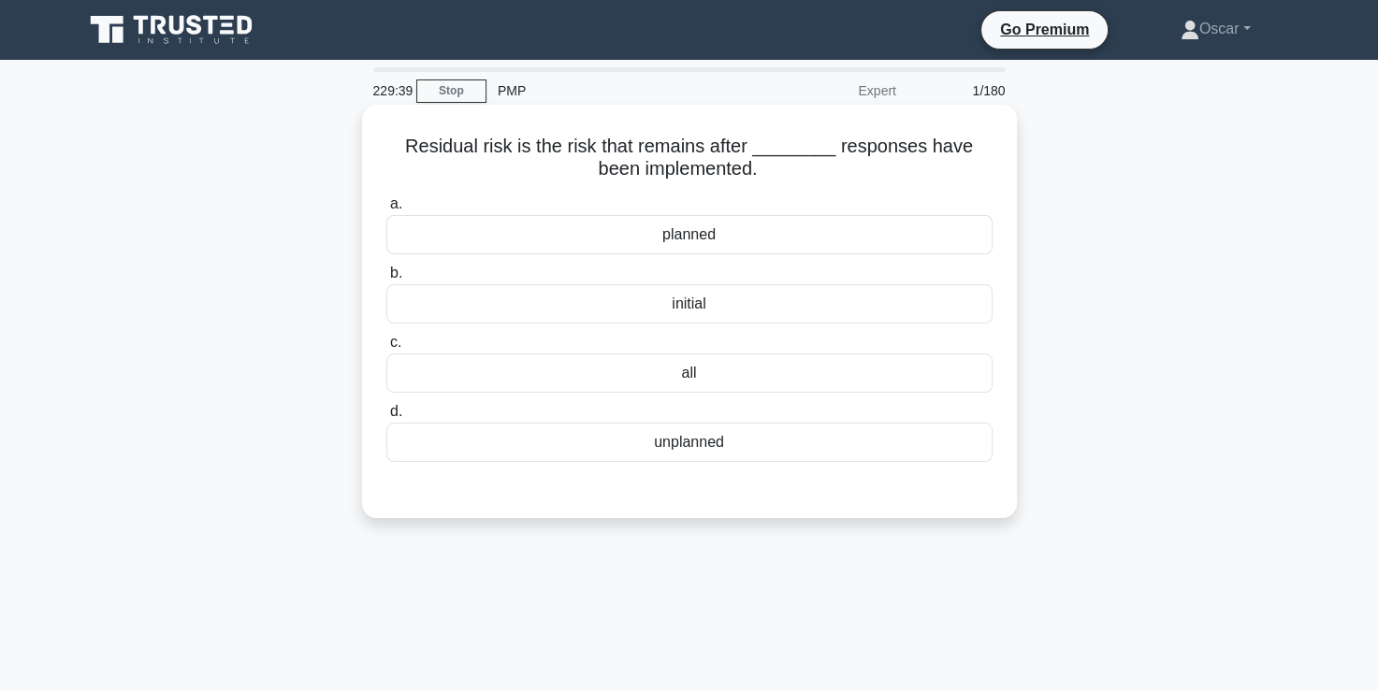
click at [738, 237] on div "planned" at bounding box center [689, 234] width 606 height 39
click at [386, 210] on input "a. planned" at bounding box center [386, 204] width 0 height 12
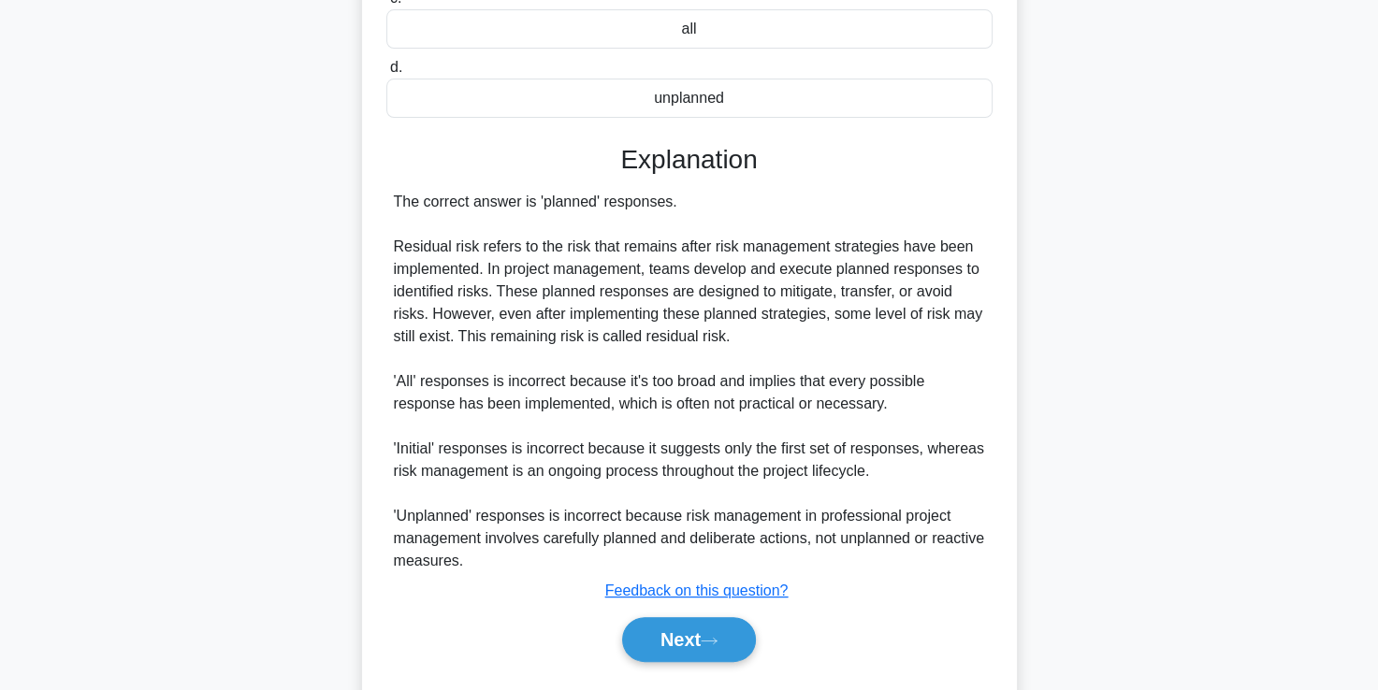
scroll to position [394, 0]
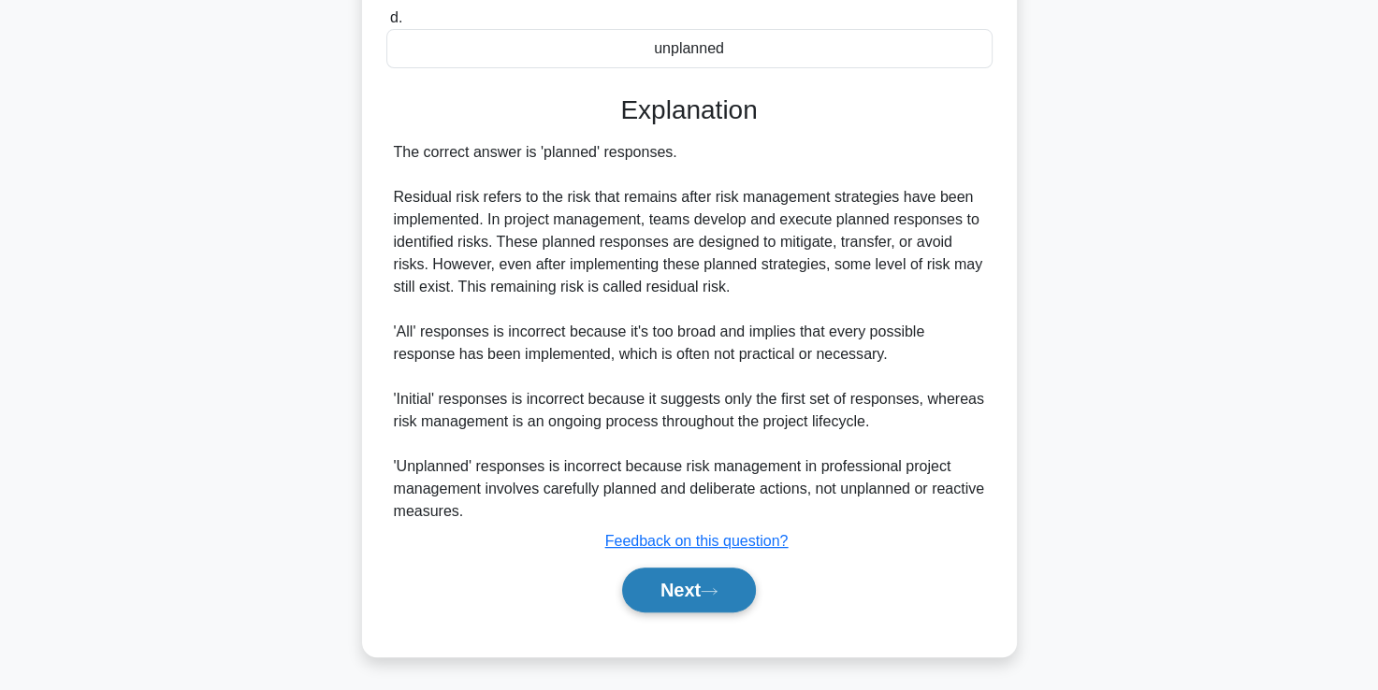
click at [683, 591] on button "Next" at bounding box center [689, 590] width 134 height 45
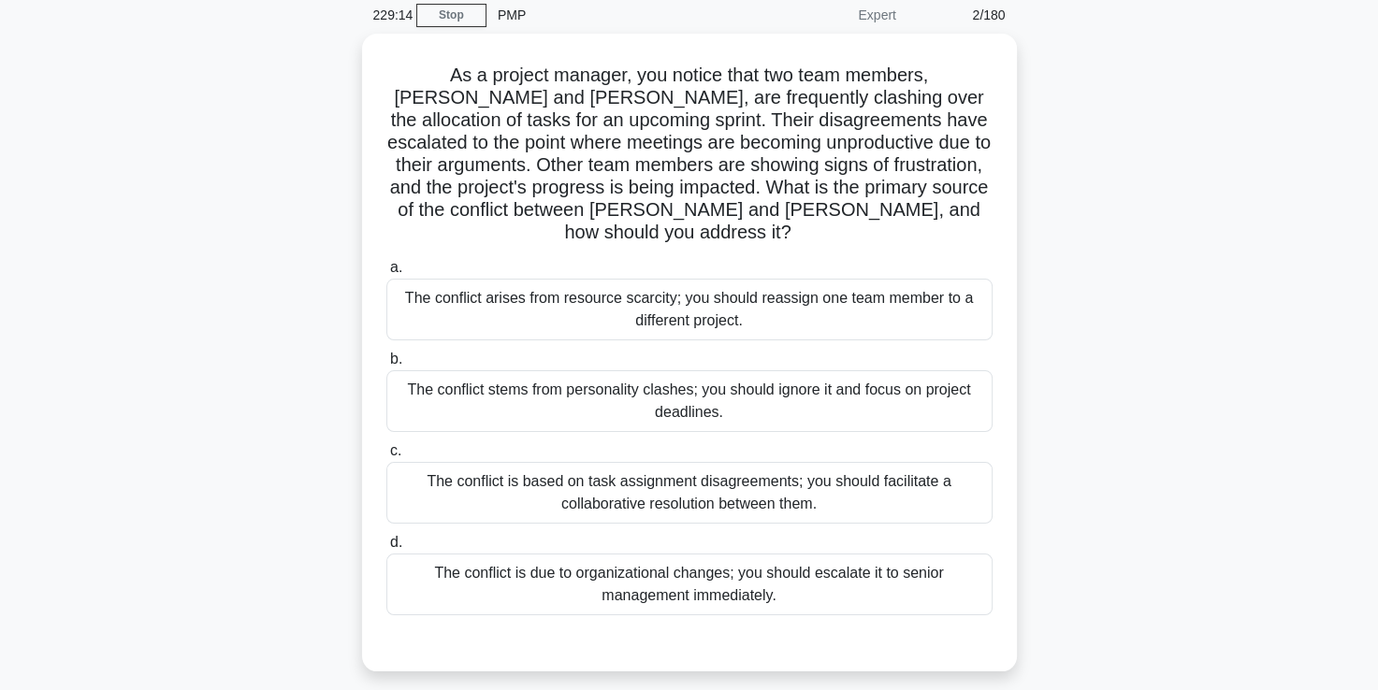
scroll to position [75, 0]
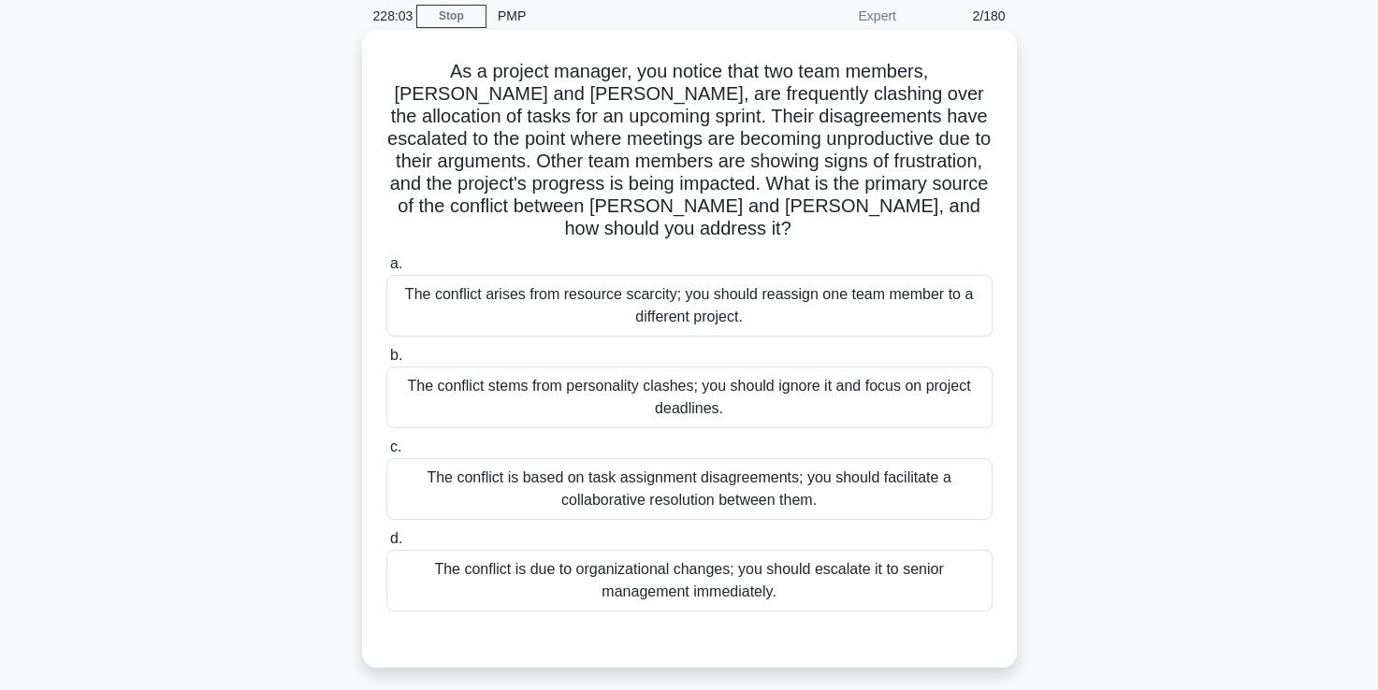
click at [678, 482] on div "The conflict is based on task assignment disagreements; you should facilitate a…" at bounding box center [689, 489] width 606 height 62
click at [386, 454] on input "c. The conflict is based on task assignment disagreements; you should facilitat…" at bounding box center [386, 447] width 0 height 12
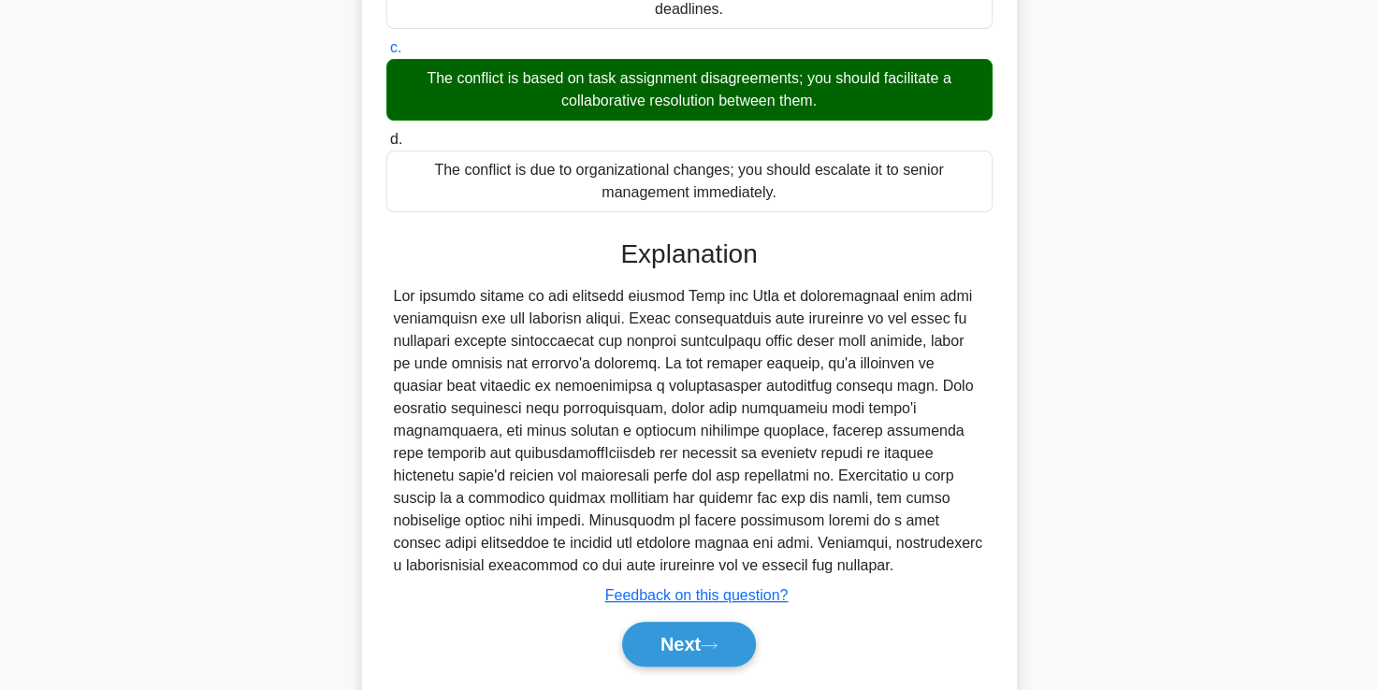
scroll to position [506, 0]
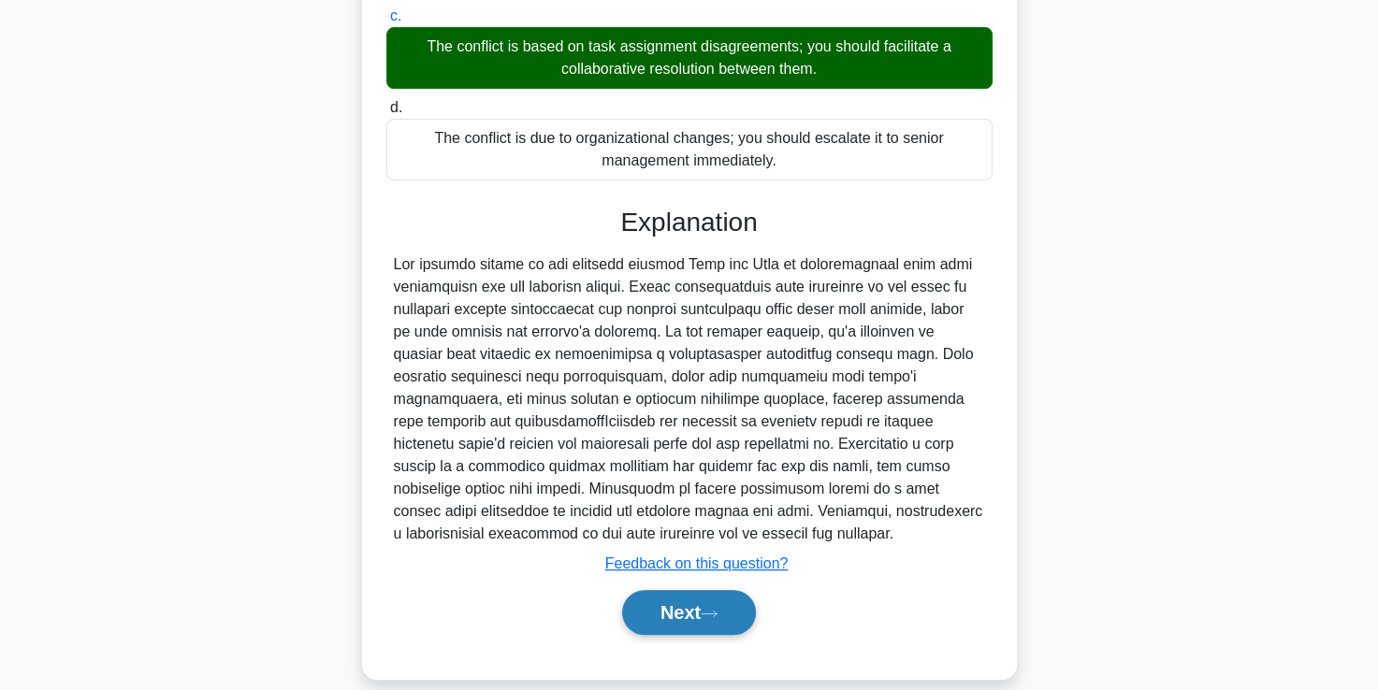
click at [688, 590] on button "Next" at bounding box center [689, 612] width 134 height 45
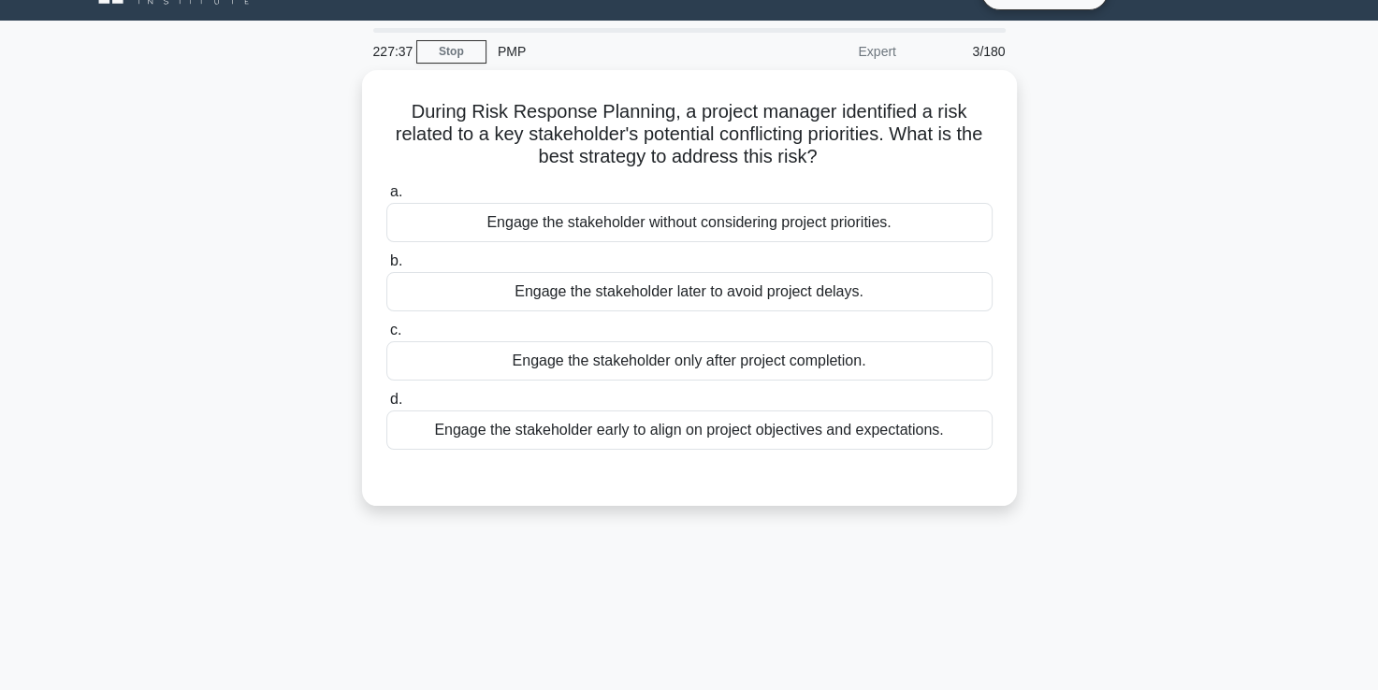
scroll to position [15, 0]
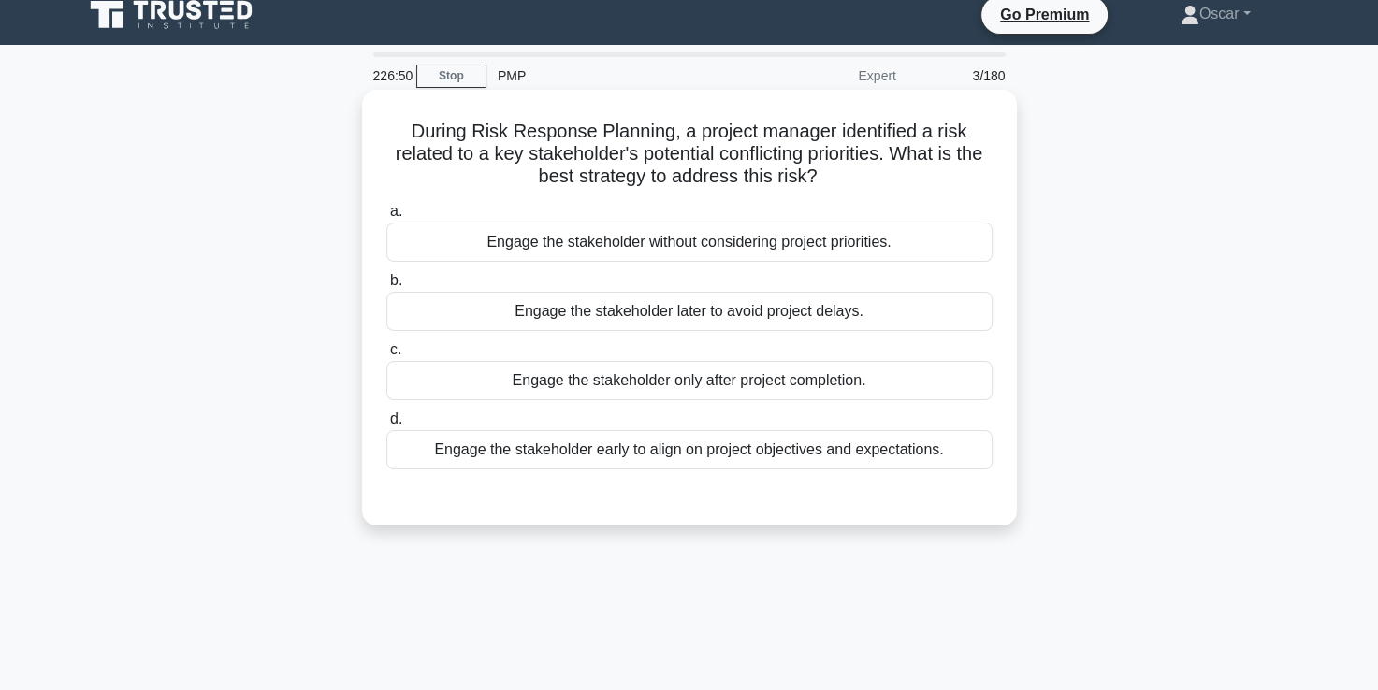
click at [666, 453] on div "Engage the stakeholder early to align on project objectives and expectations." at bounding box center [689, 449] width 606 height 39
click at [386, 426] on input "d. Engage the stakeholder early to align on project objectives and expectations." at bounding box center [386, 419] width 0 height 12
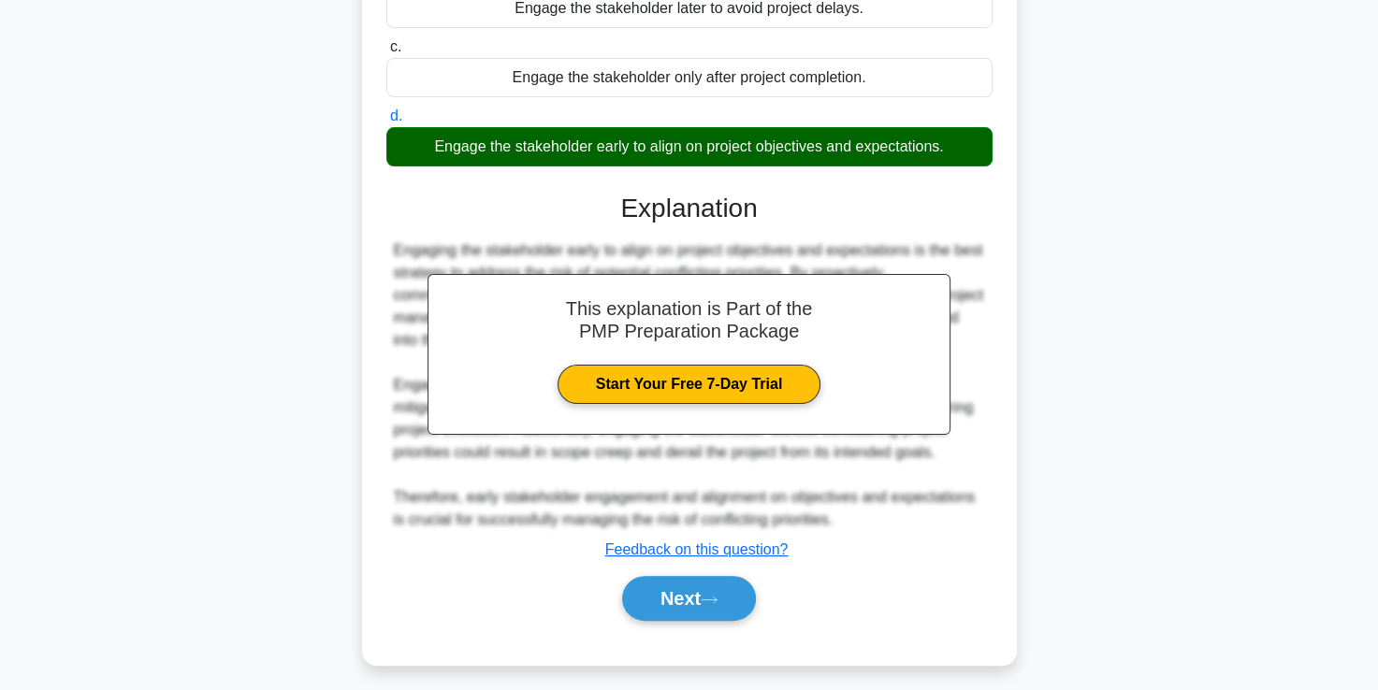
scroll to position [326, 0]
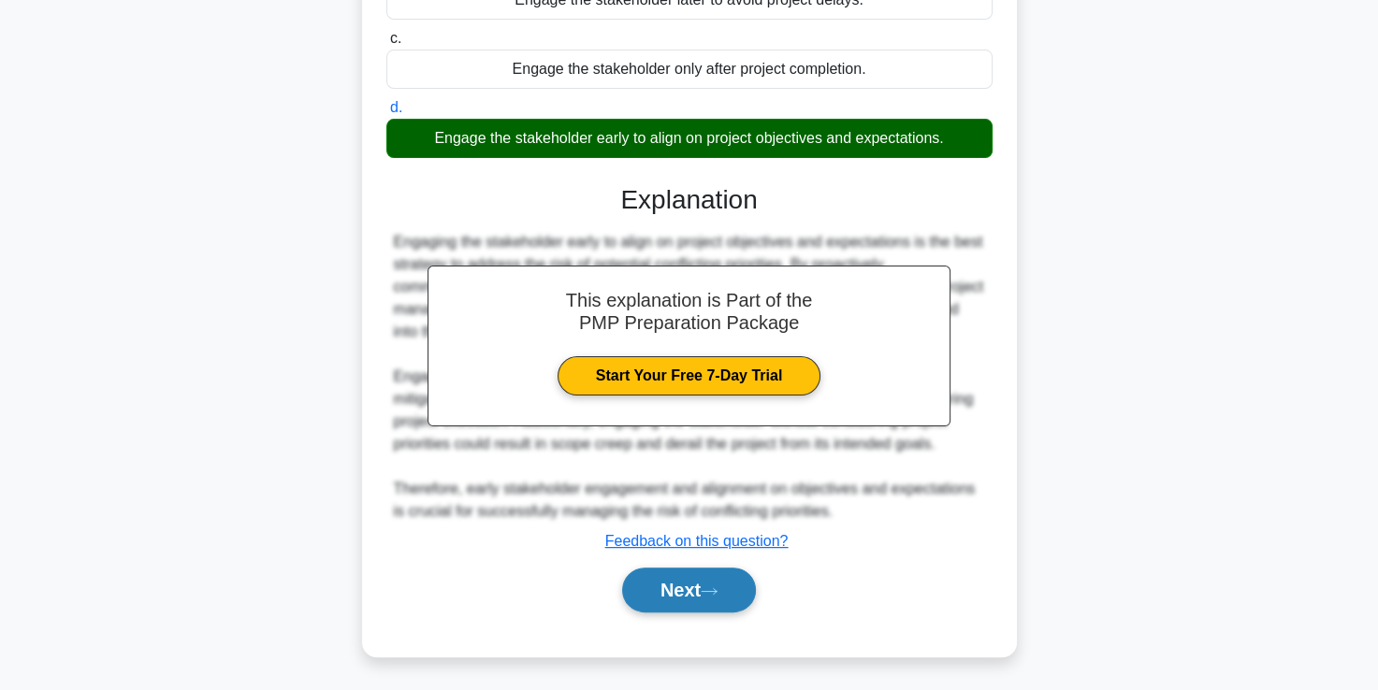
click at [667, 587] on button "Next" at bounding box center [689, 590] width 134 height 45
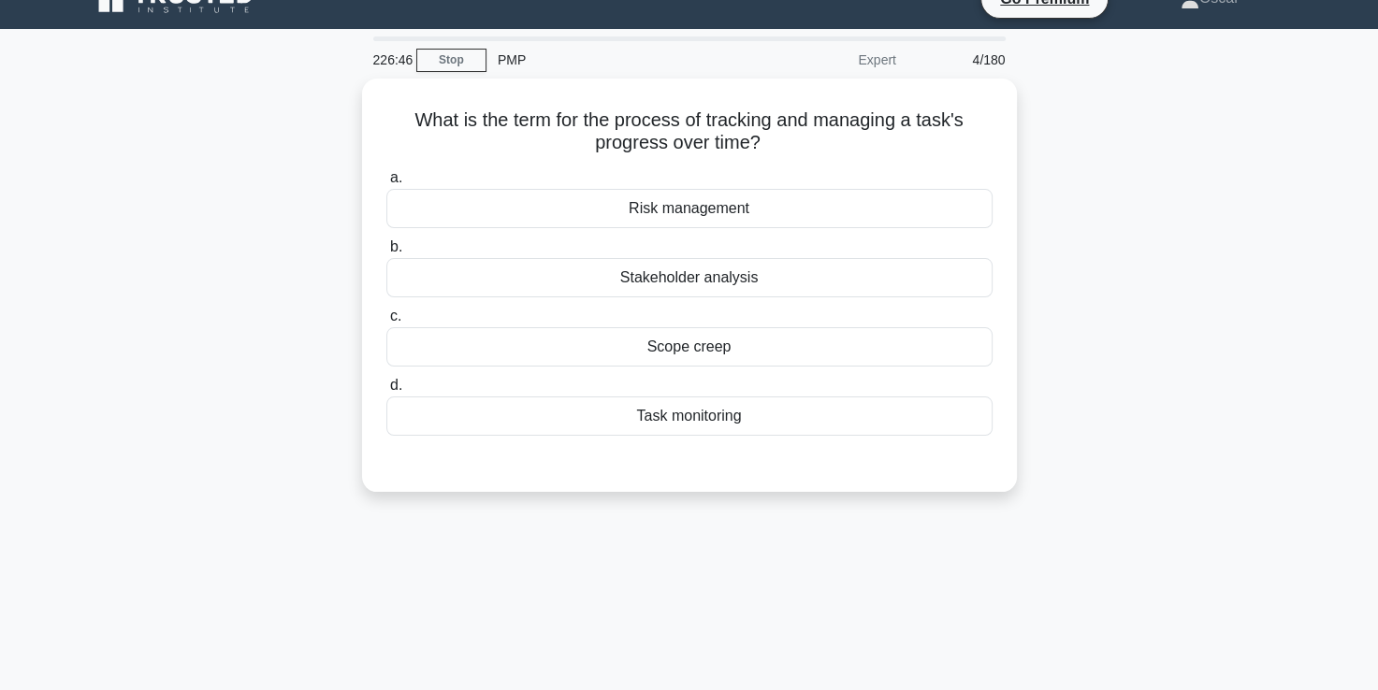
scroll to position [32, 0]
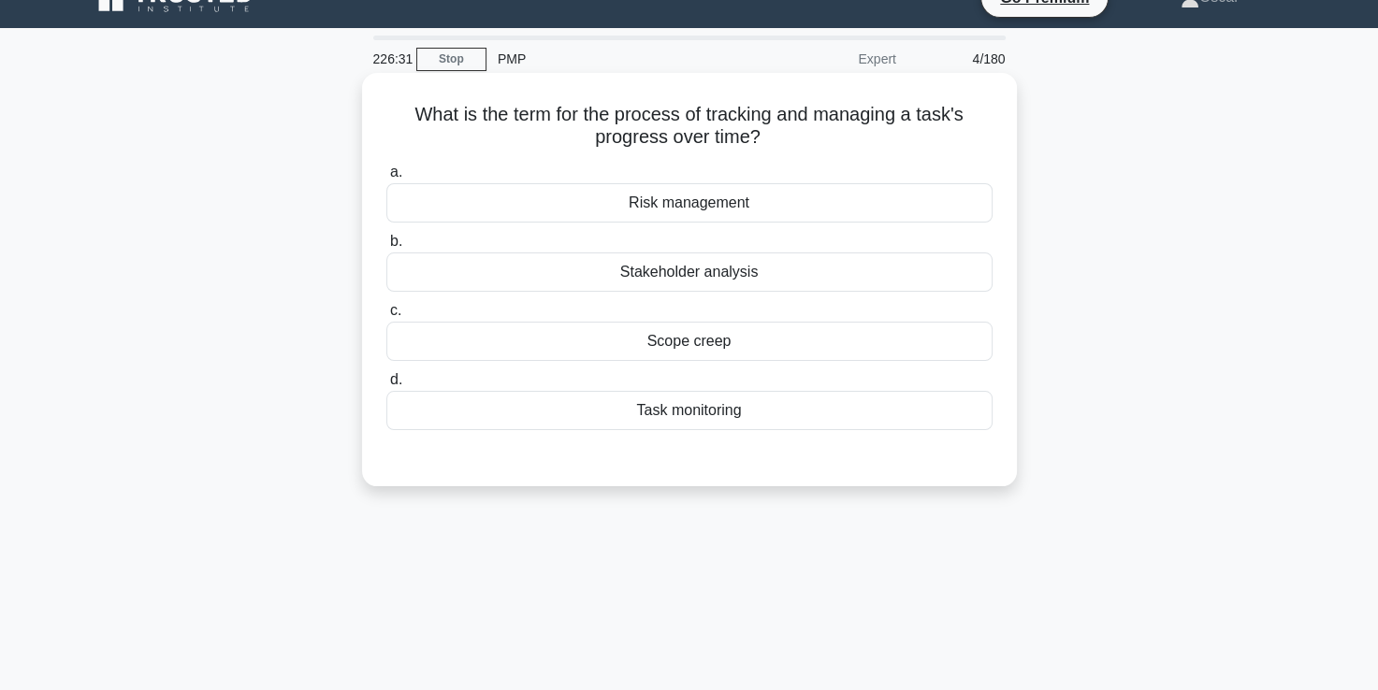
click at [636, 408] on div "Task monitoring" at bounding box center [689, 410] width 606 height 39
click at [386, 386] on input "d. Task monitoring" at bounding box center [386, 380] width 0 height 12
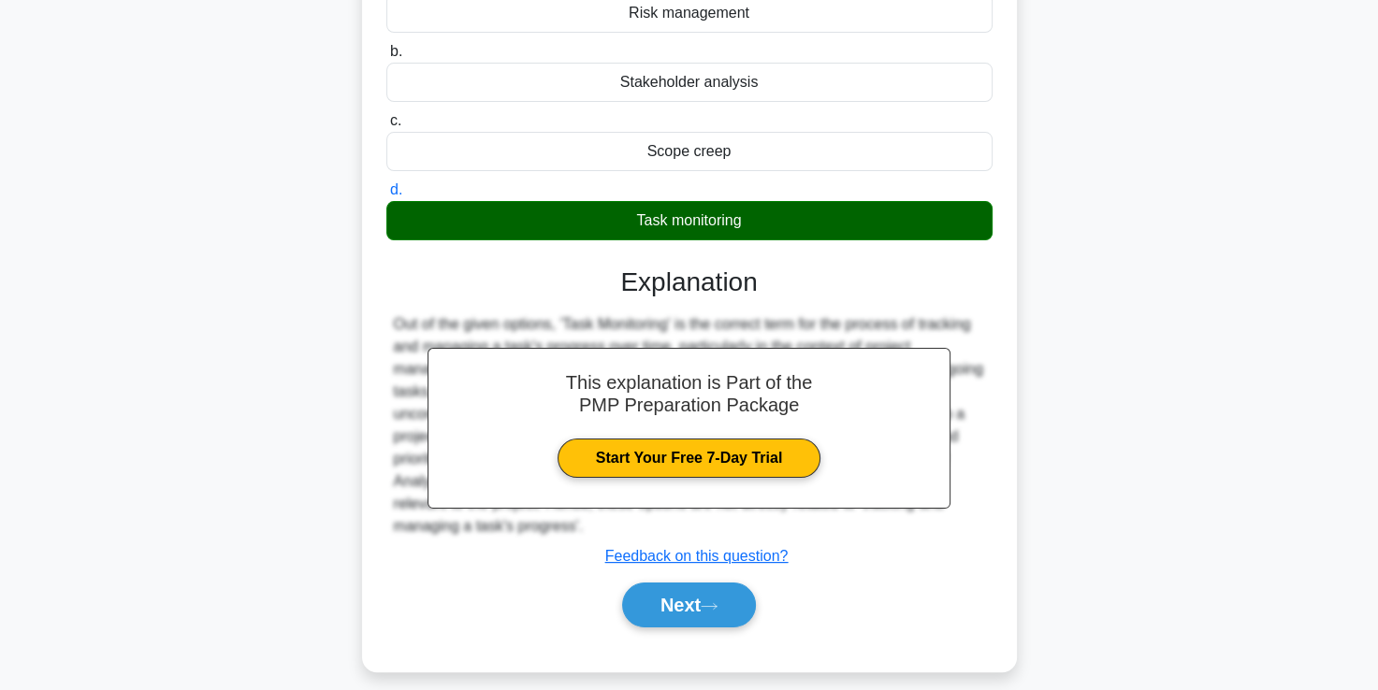
scroll to position [320, 0]
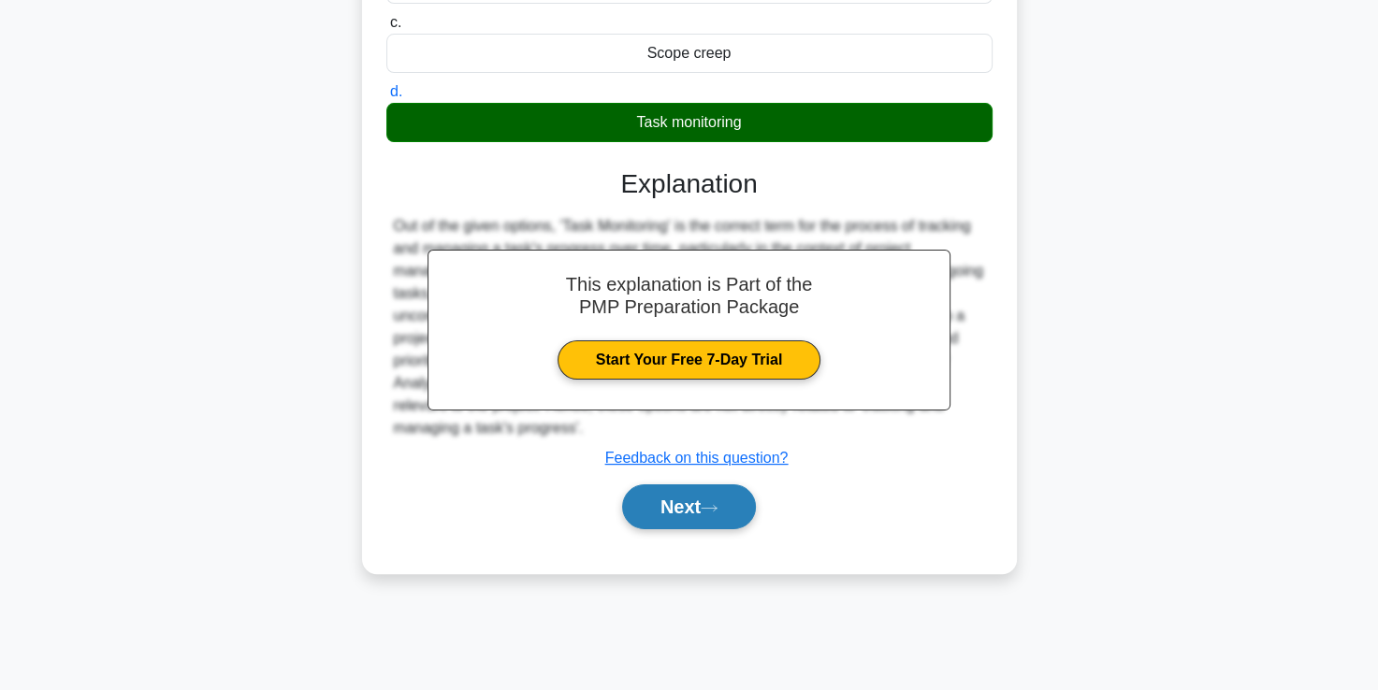
click at [681, 511] on button "Next" at bounding box center [689, 506] width 134 height 45
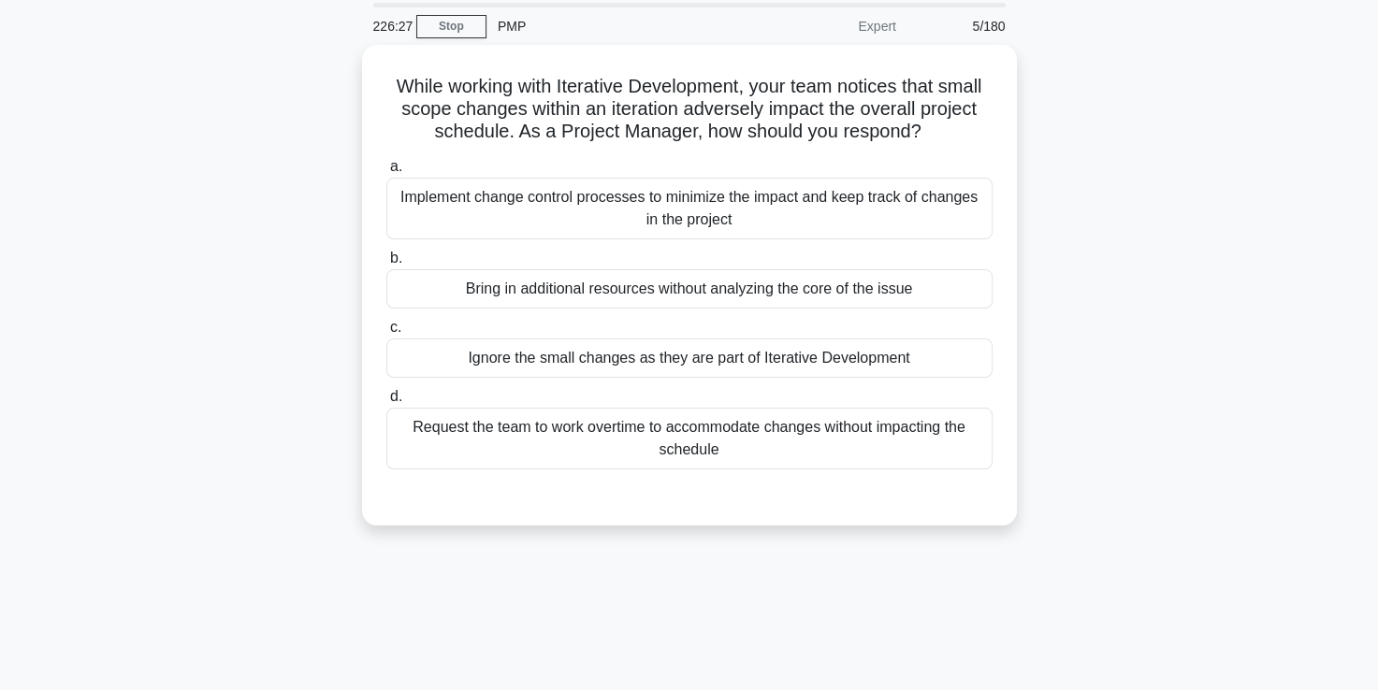
scroll to position [64, 0]
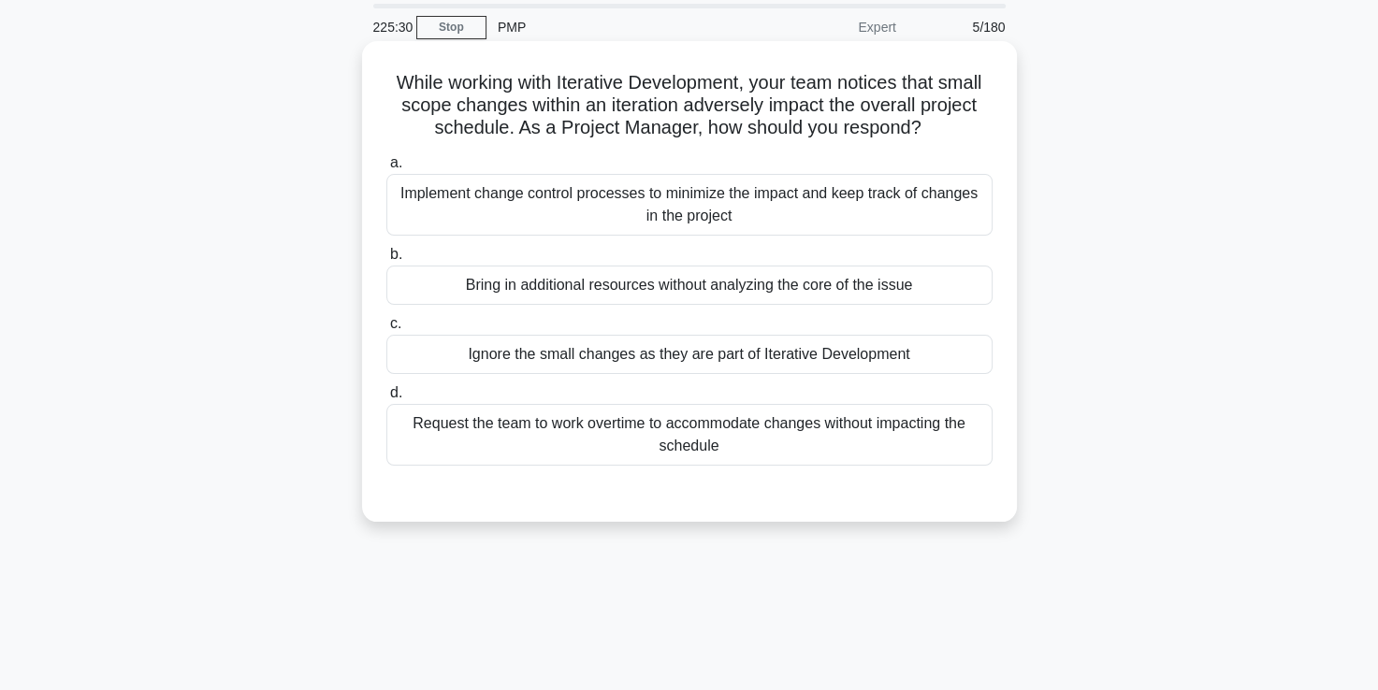
click at [640, 204] on div "Implement change control processes to minimize the impact and keep track of cha…" at bounding box center [689, 205] width 606 height 62
click at [386, 169] on input "a. Implement change control processes to minimize the impact and keep track of …" at bounding box center [386, 163] width 0 height 12
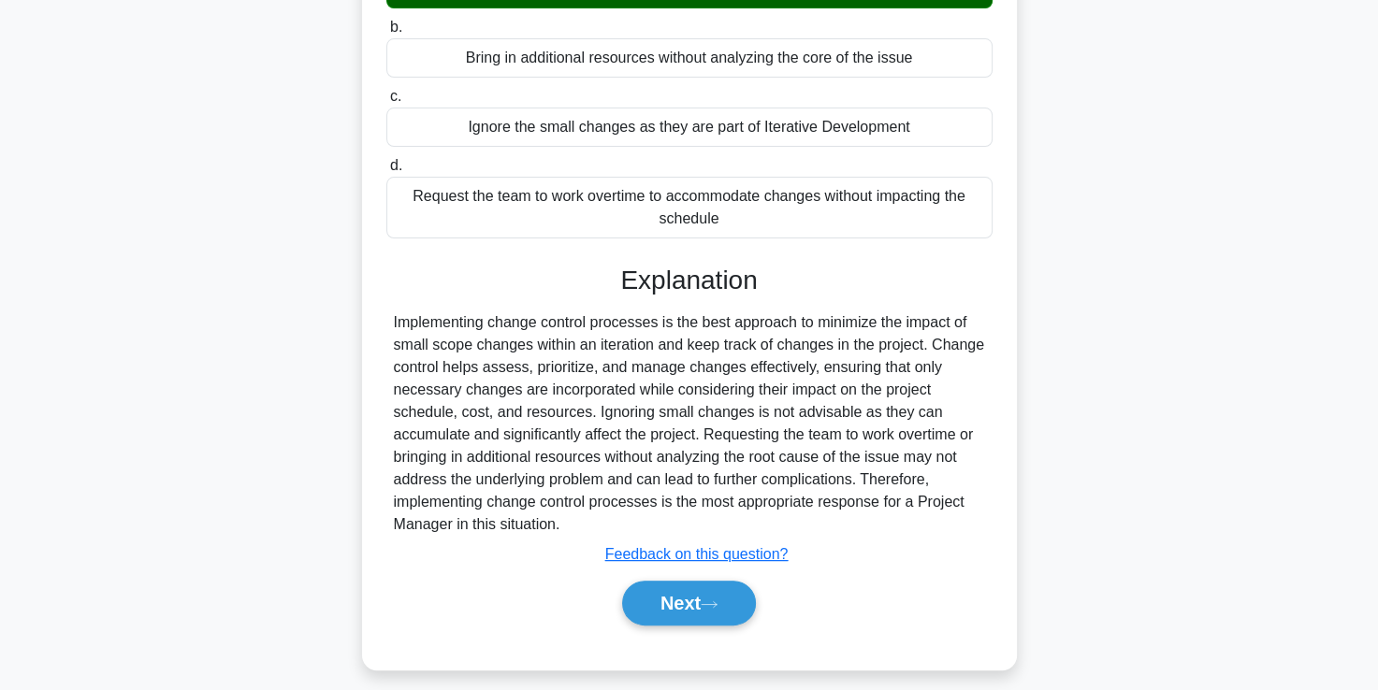
scroll to position [320, 0]
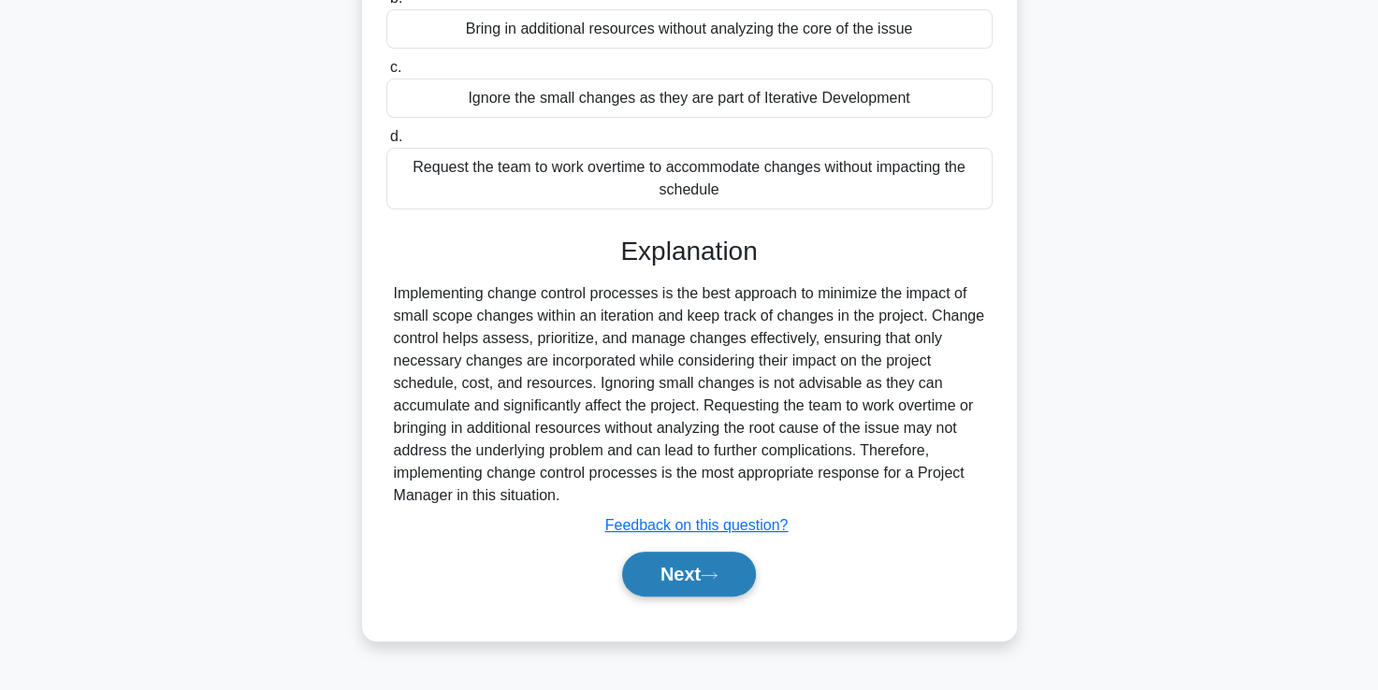
click at [662, 565] on button "Next" at bounding box center [689, 574] width 134 height 45
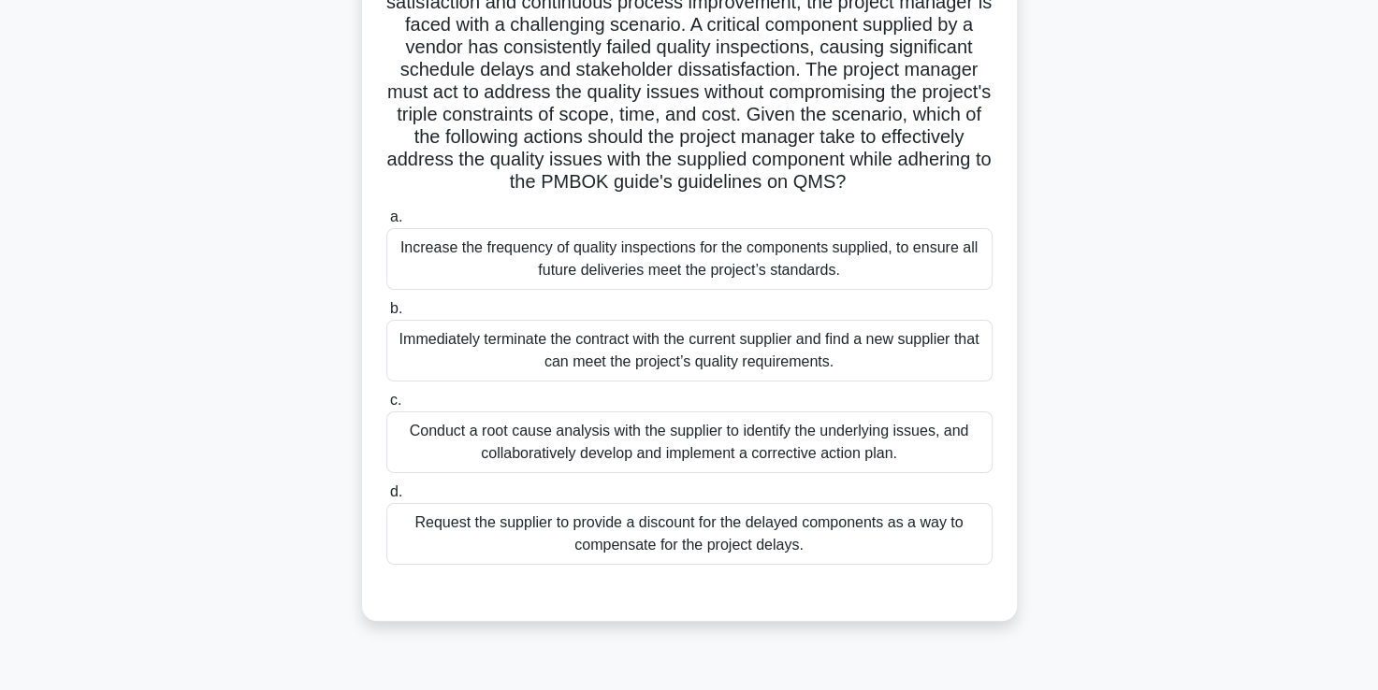
scroll to position [259, 0]
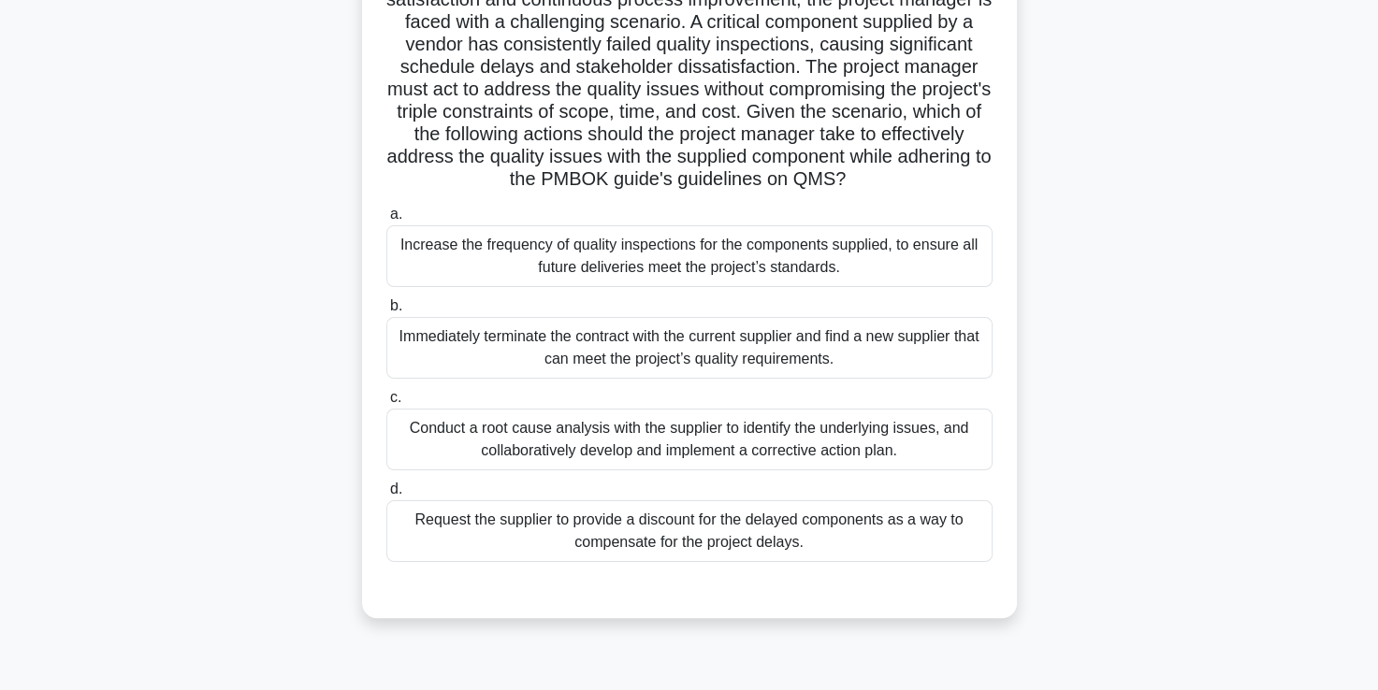
click at [662, 456] on div "Conduct a root cause analysis with the supplier to identify the underlying issu…" at bounding box center [689, 440] width 606 height 62
click at [386, 404] on input "c. Conduct a root cause analysis with the supplier to identify the underlying i…" at bounding box center [386, 398] width 0 height 12
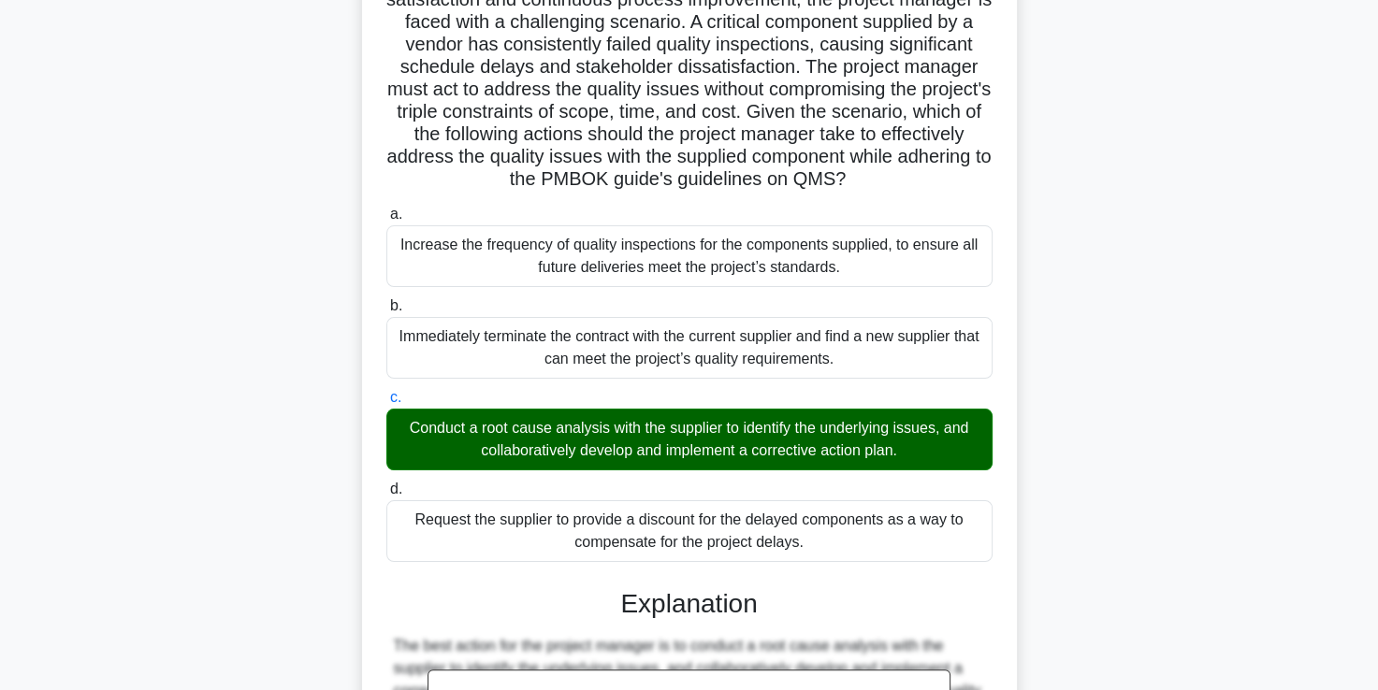
scroll to position [663, 0]
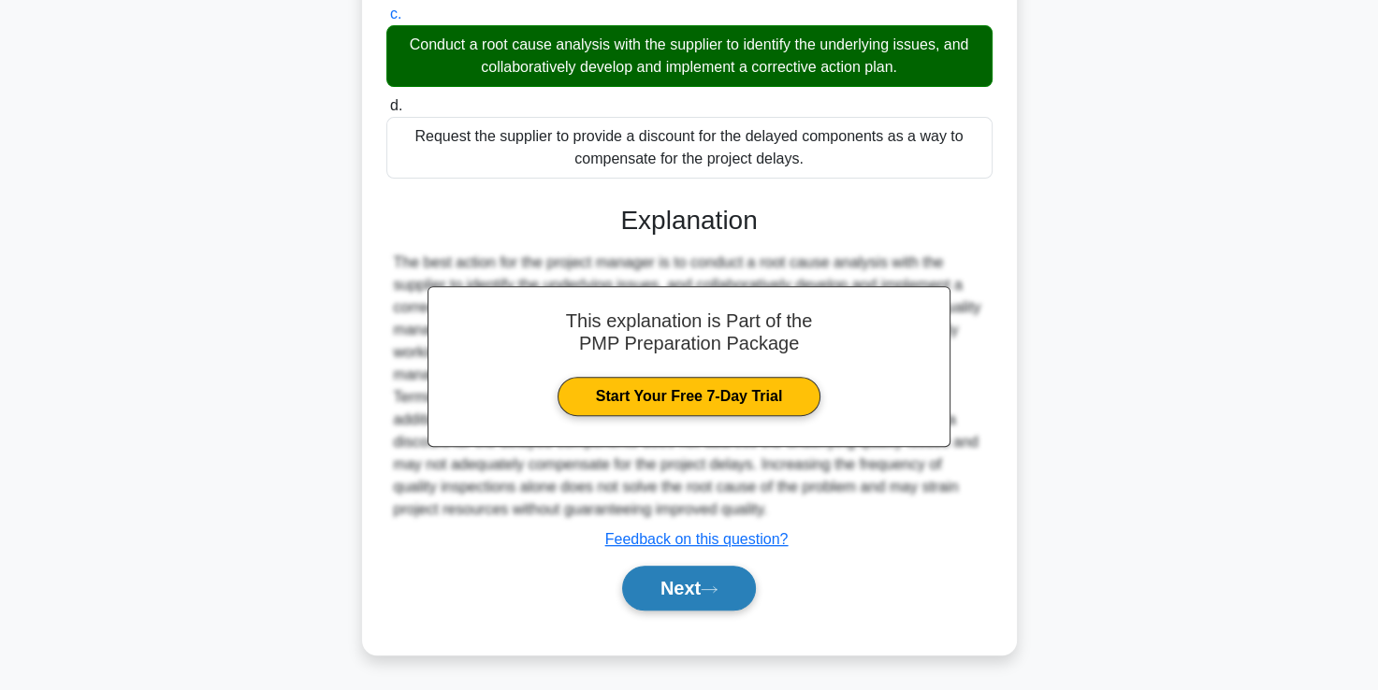
click at [691, 591] on button "Next" at bounding box center [689, 588] width 134 height 45
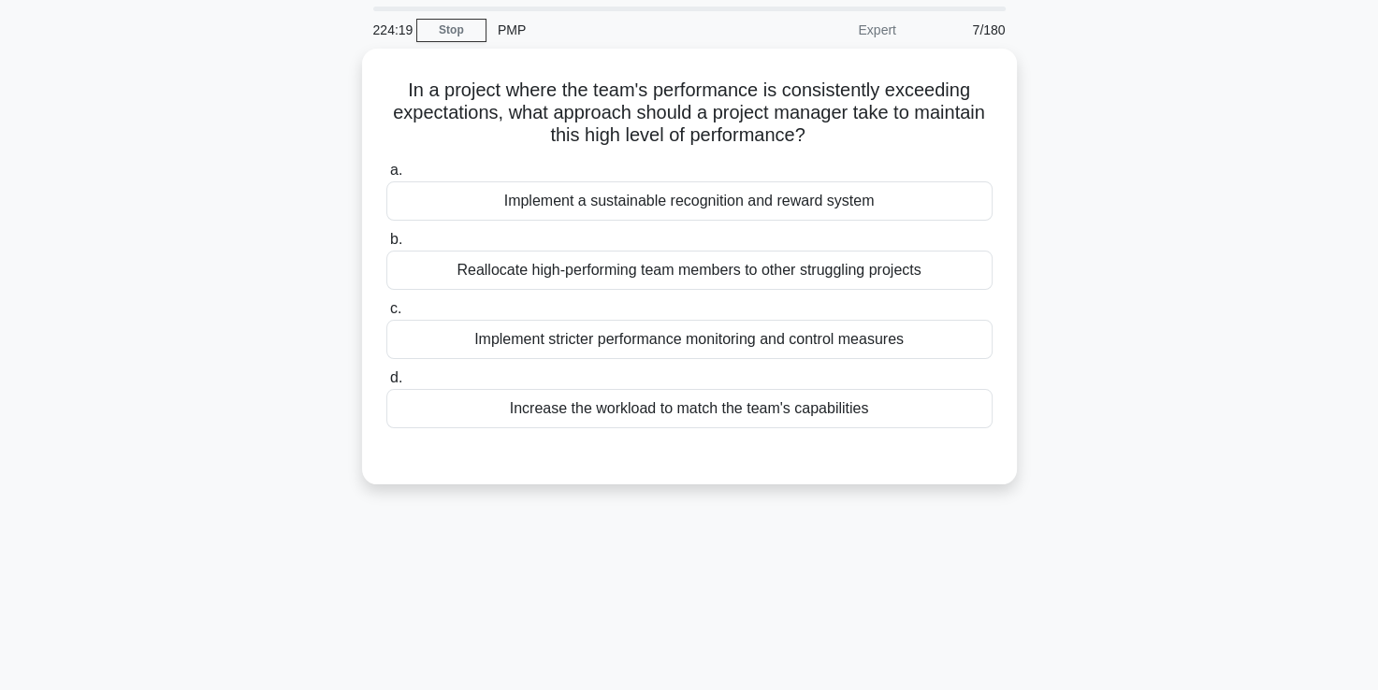
scroll to position [59, 0]
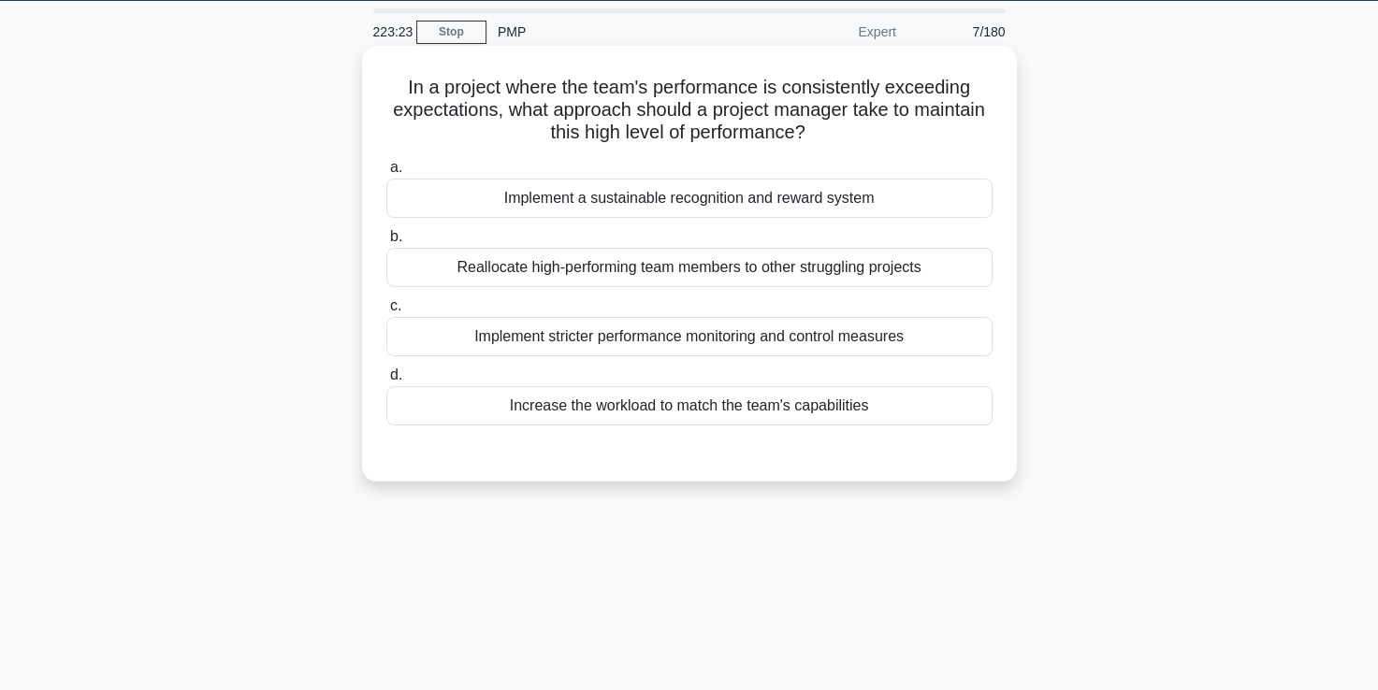
click at [672, 198] on div "Implement a sustainable recognition and reward system" at bounding box center [689, 198] width 606 height 39
click at [386, 174] on input "a. Implement a sustainable recognition and reward system" at bounding box center [386, 168] width 0 height 12
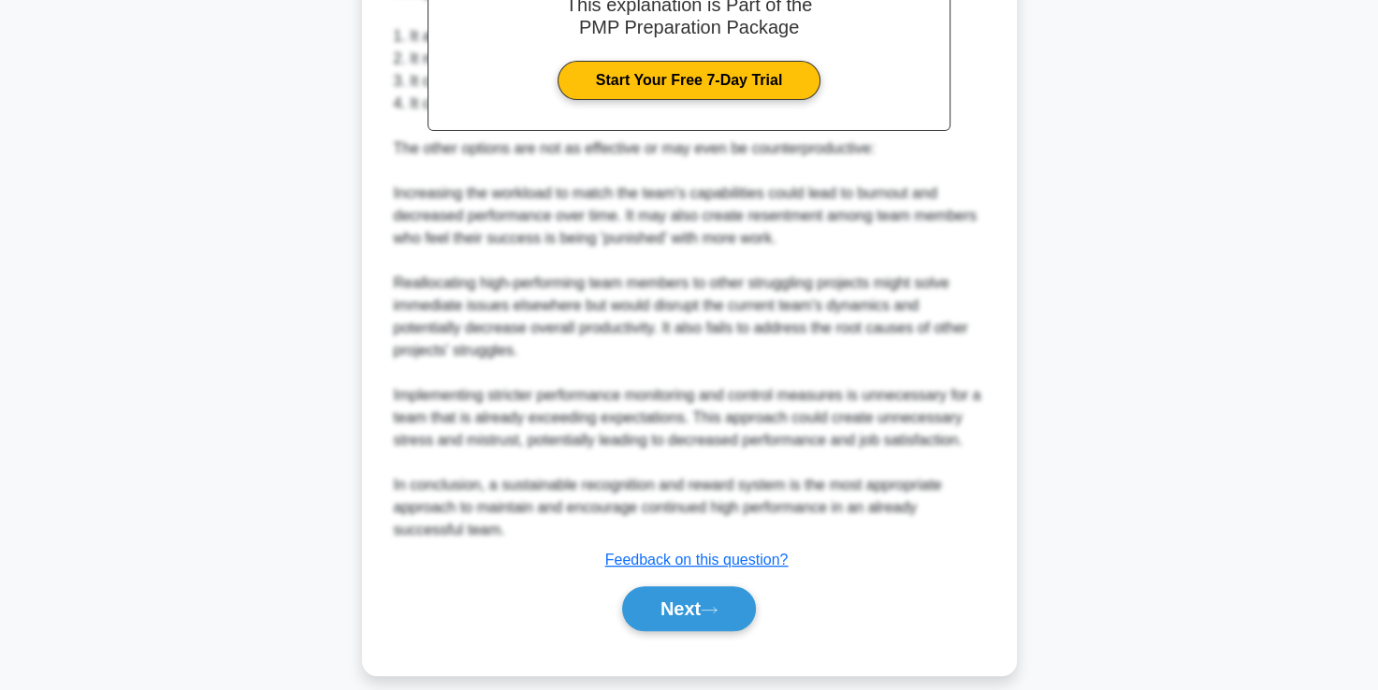
scroll to position [641, 0]
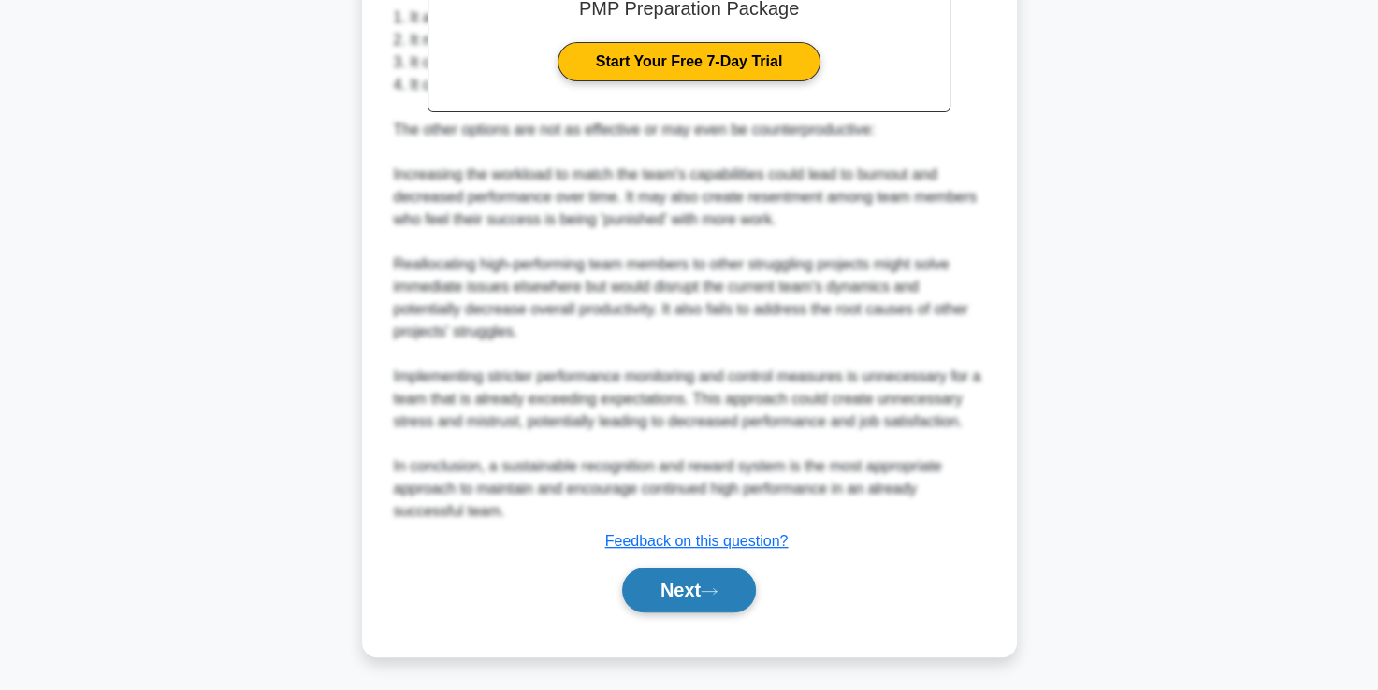
click at [660, 596] on button "Next" at bounding box center [689, 590] width 134 height 45
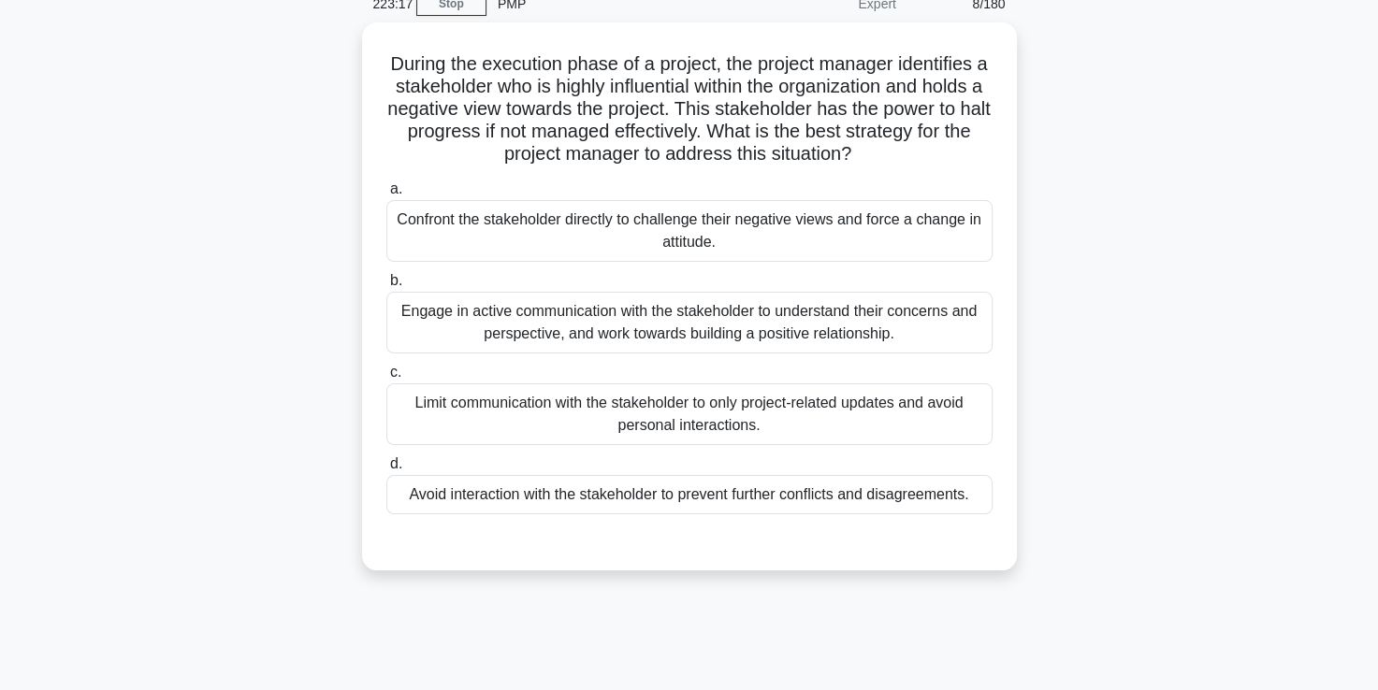
scroll to position [80, 0]
click at [543, 343] on div "Engage in active communication with the stakeholder to understand their concern…" at bounding box center [689, 325] width 606 height 62
click at [386, 289] on input "b. Engage in active communication with the stakeholder to understand their conc…" at bounding box center [386, 283] width 0 height 12
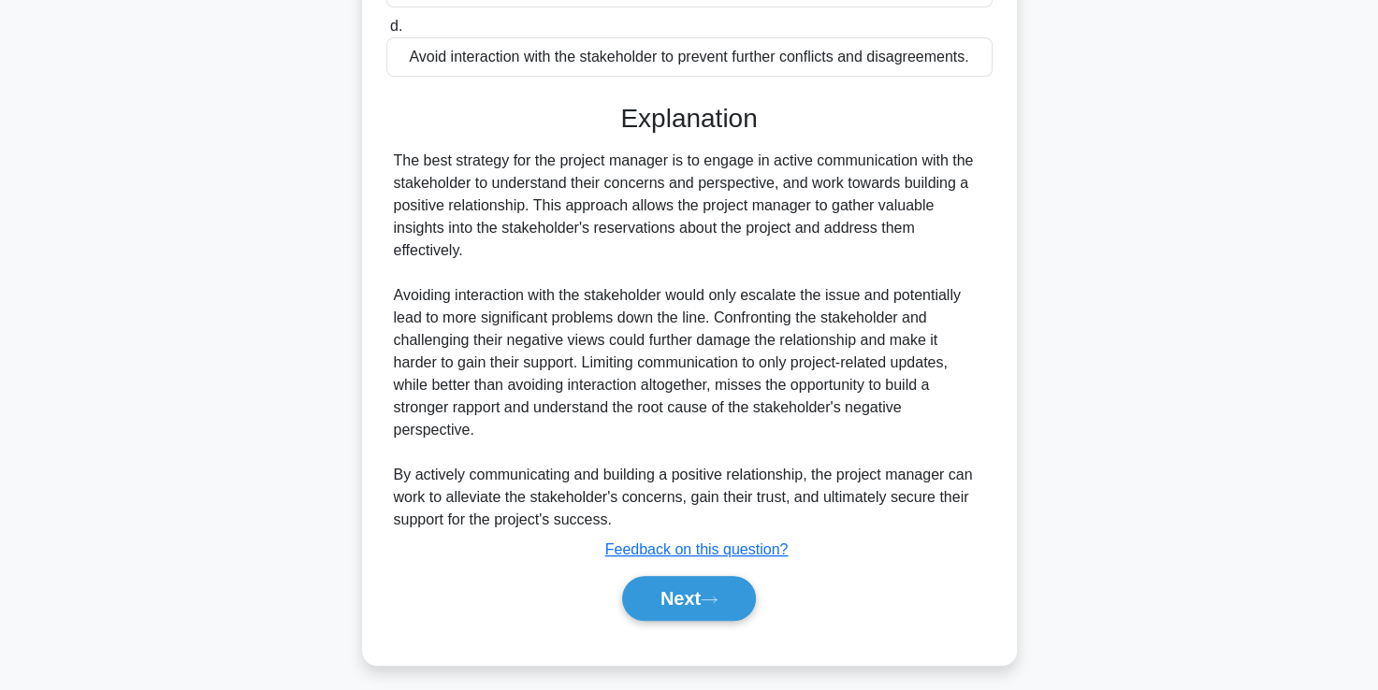
scroll to position [528, 0]
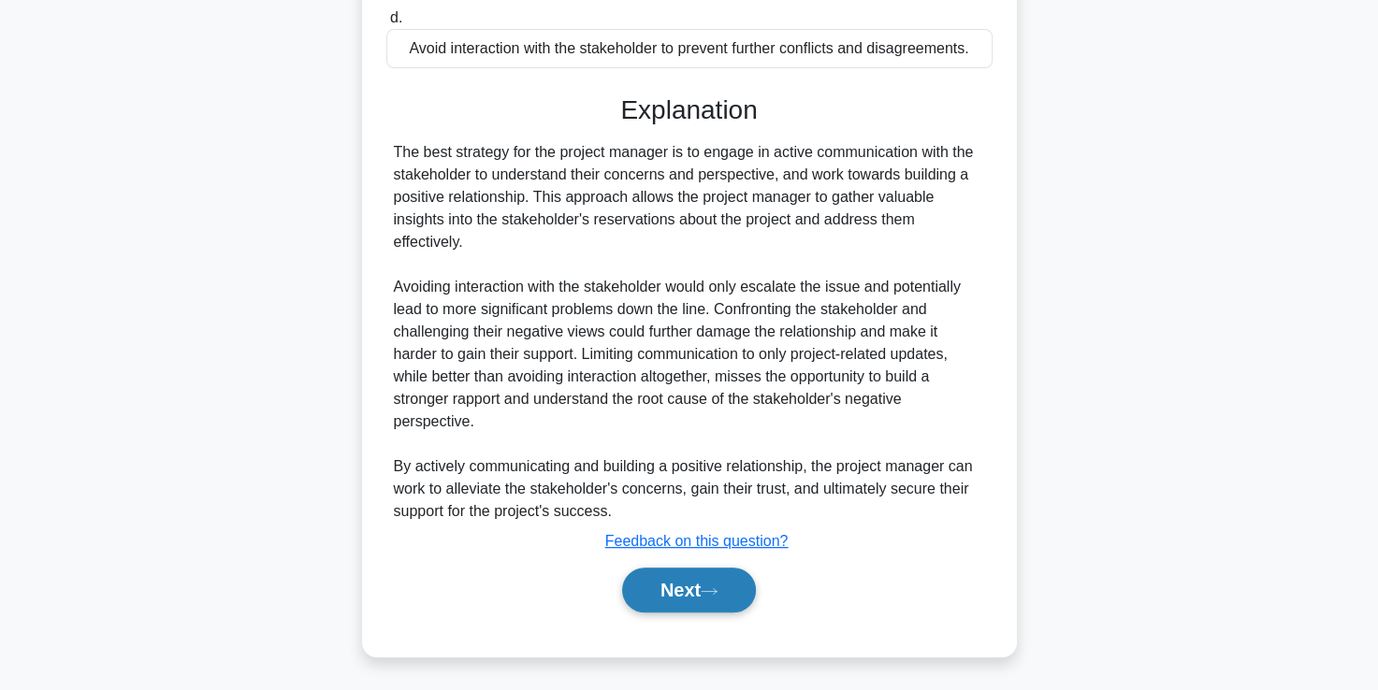
click at [667, 589] on button "Next" at bounding box center [689, 590] width 134 height 45
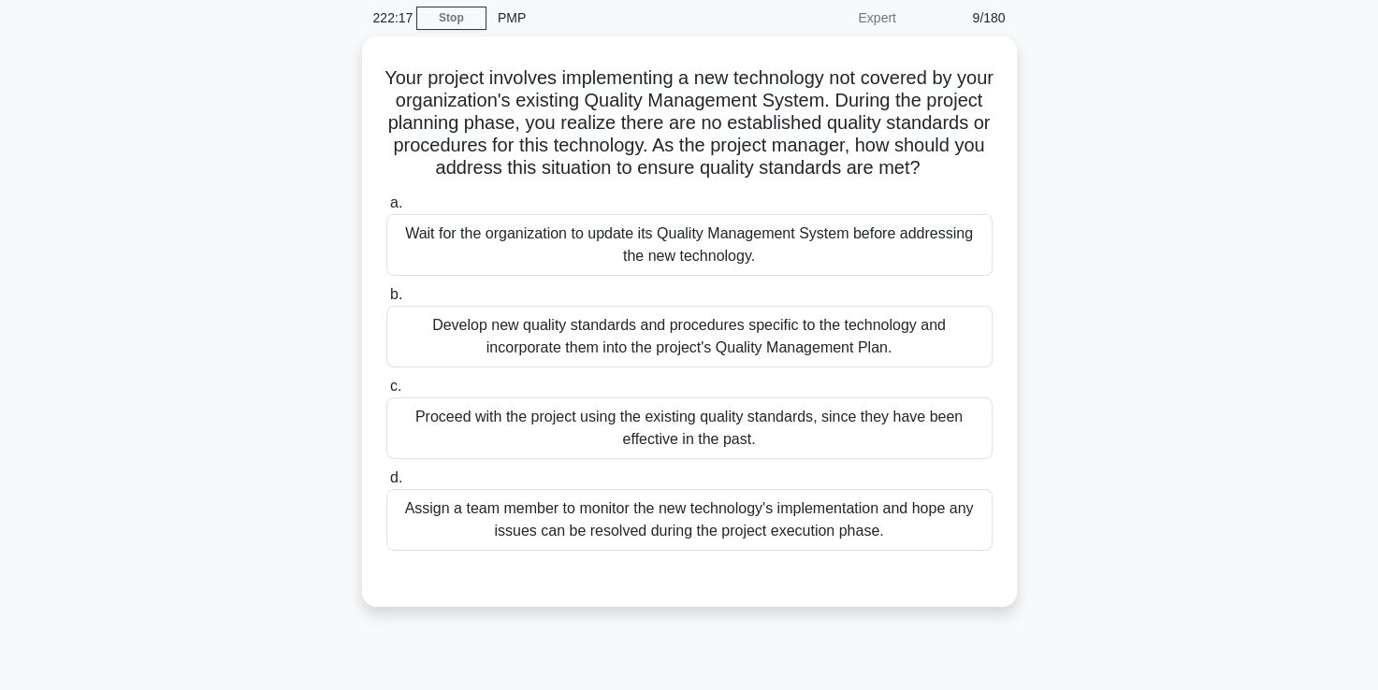
scroll to position [74, 0]
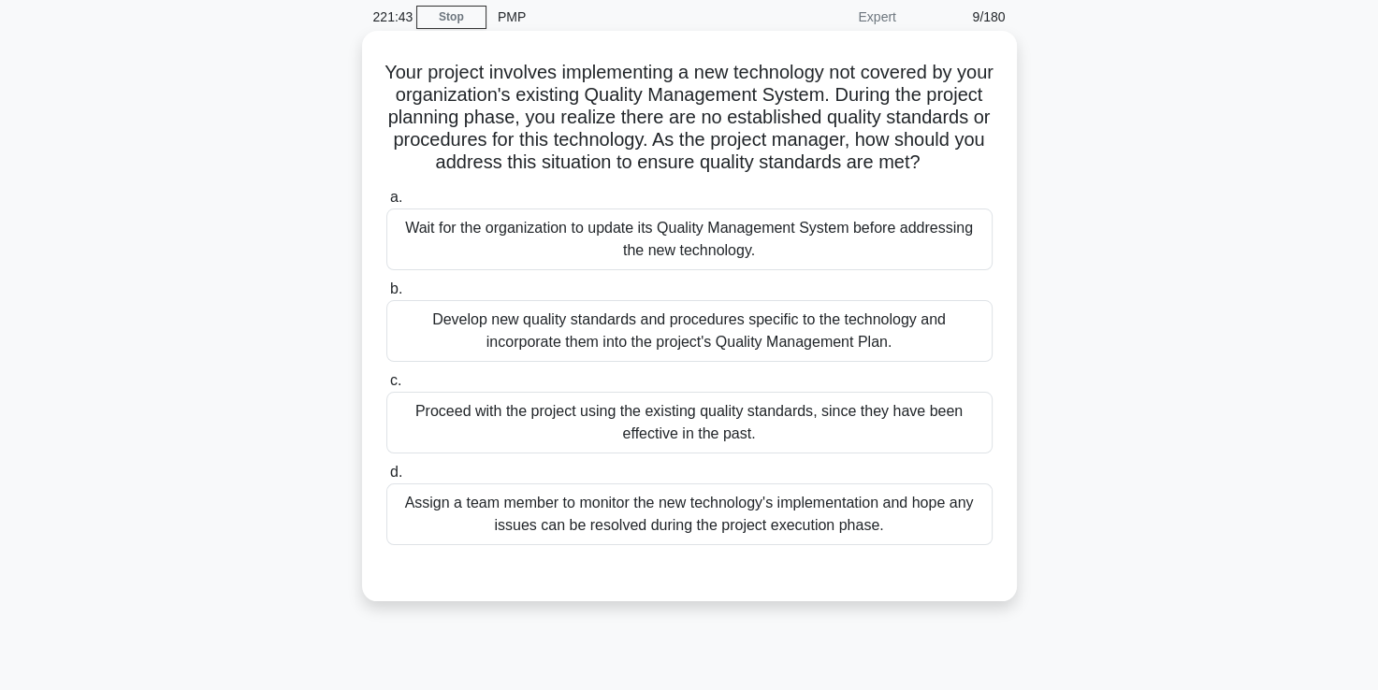
click at [656, 362] on div "Develop new quality standards and procedures specific to the technology and inc…" at bounding box center [689, 331] width 606 height 62
click at [386, 296] on input "b. Develop new quality standards and procedures specific to the technology and …" at bounding box center [386, 289] width 0 height 12
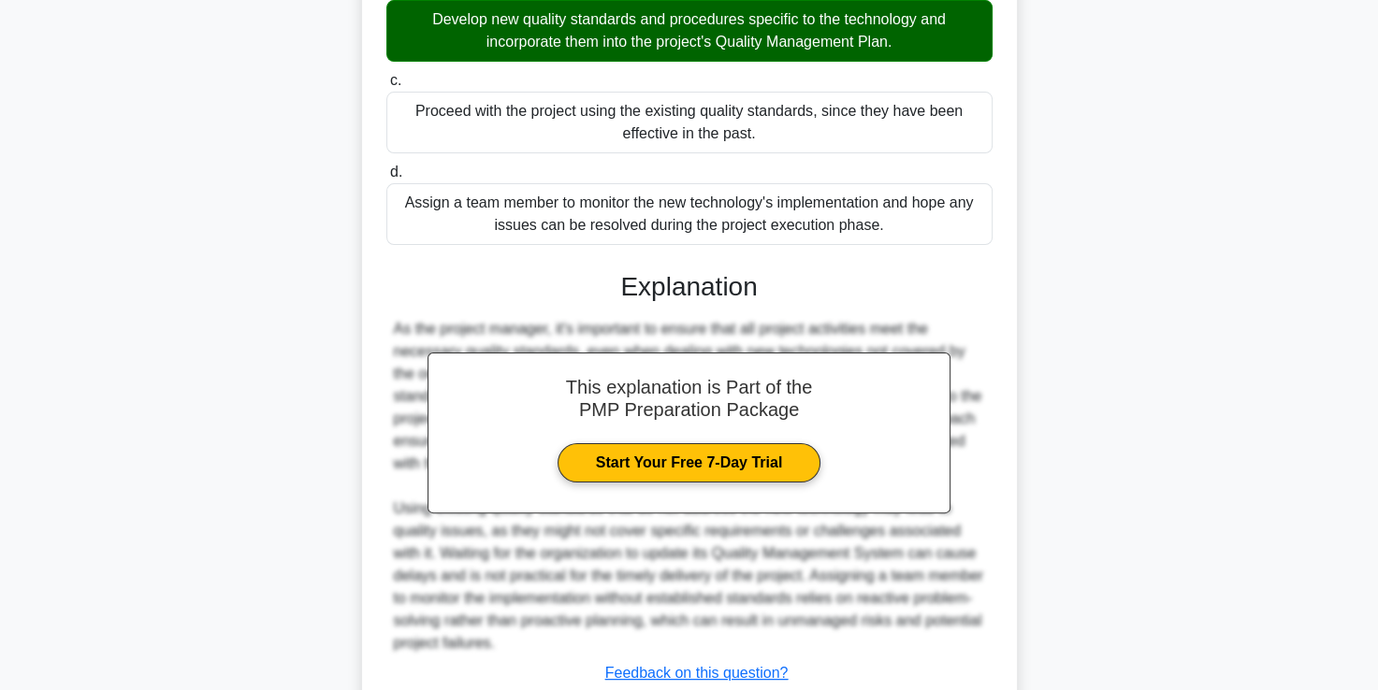
scroll to position [528, 0]
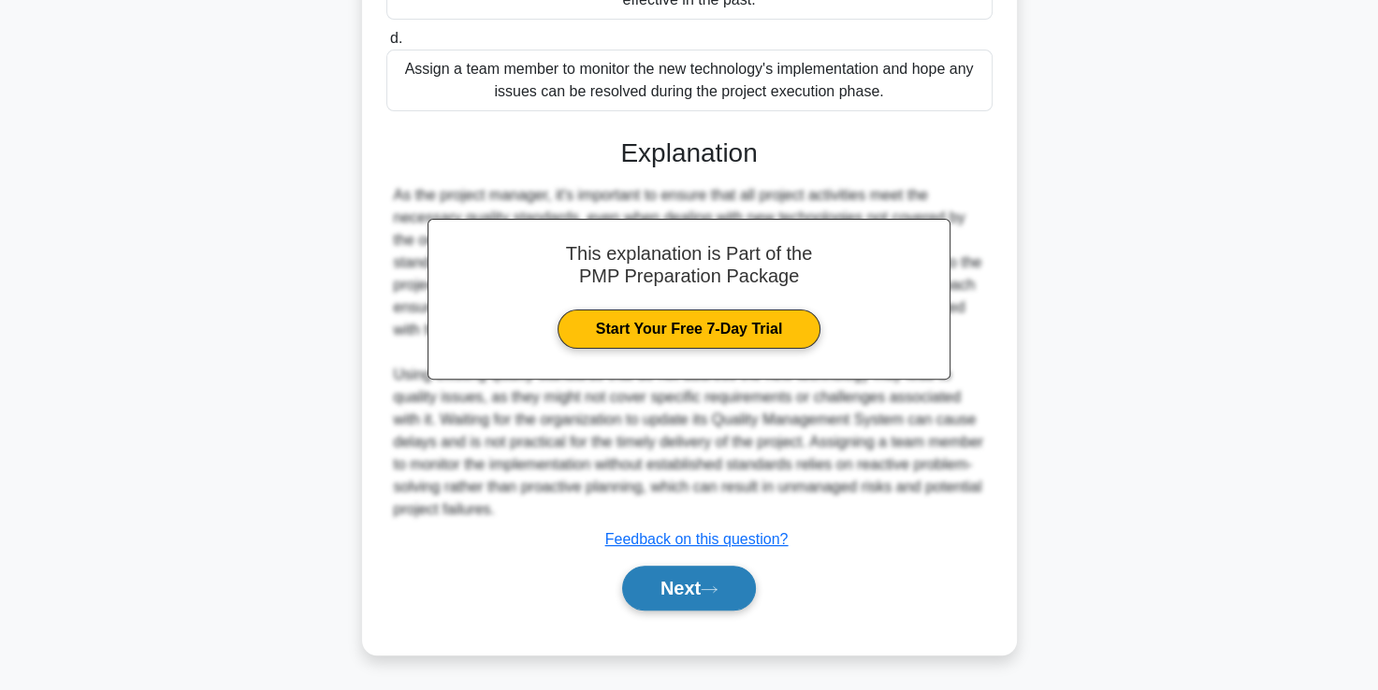
click at [681, 595] on button "Next" at bounding box center [689, 588] width 134 height 45
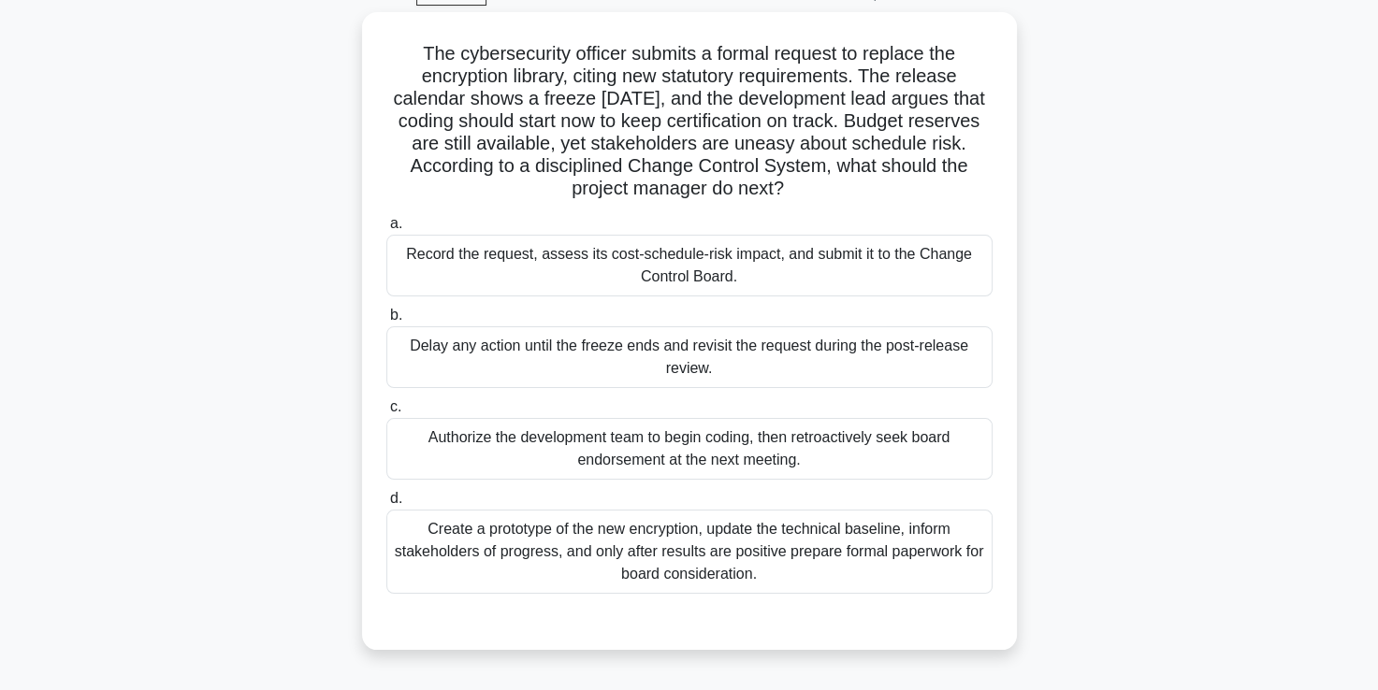
scroll to position [98, 0]
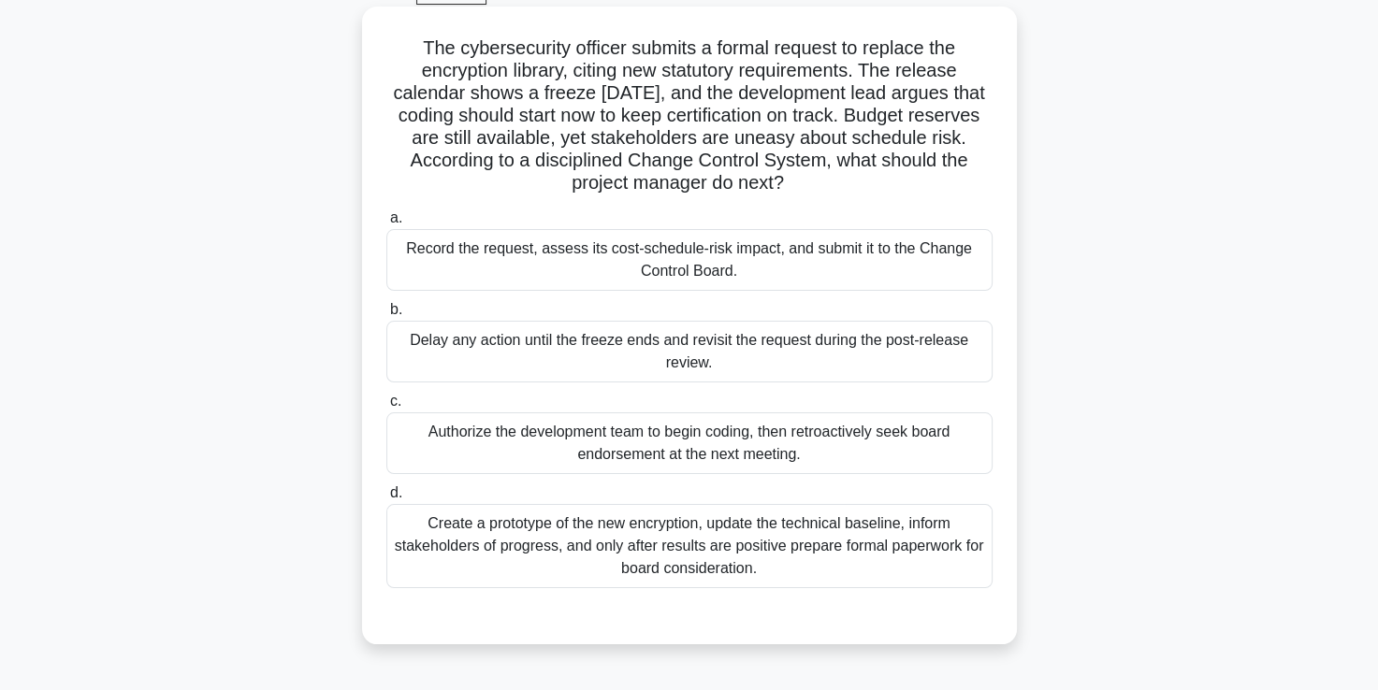
click at [707, 260] on div "Record the request, assess its cost-schedule-risk impact, and submit it to the …" at bounding box center [689, 260] width 606 height 62
click at [386, 224] on input "a. Record the request, assess its cost-schedule-risk impact, and submit it to t…" at bounding box center [386, 218] width 0 height 12
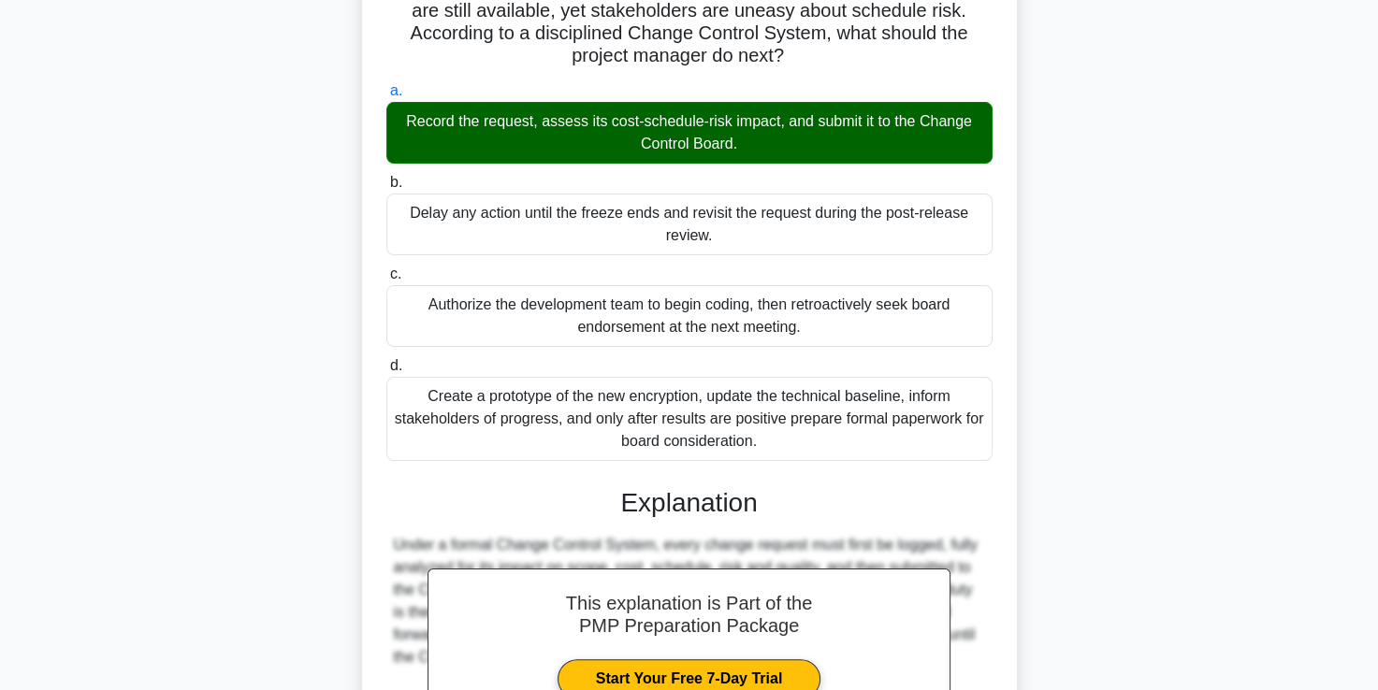
scroll to position [506, 0]
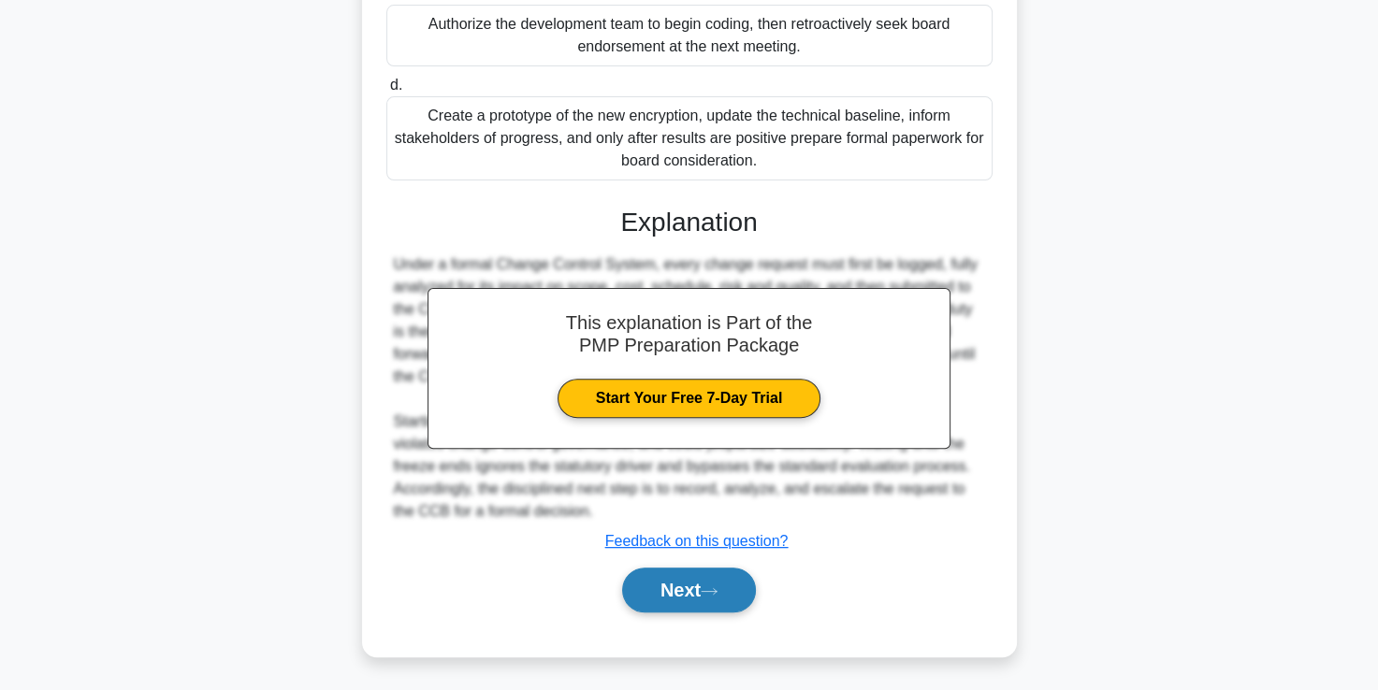
click at [672, 585] on button "Next" at bounding box center [689, 590] width 134 height 45
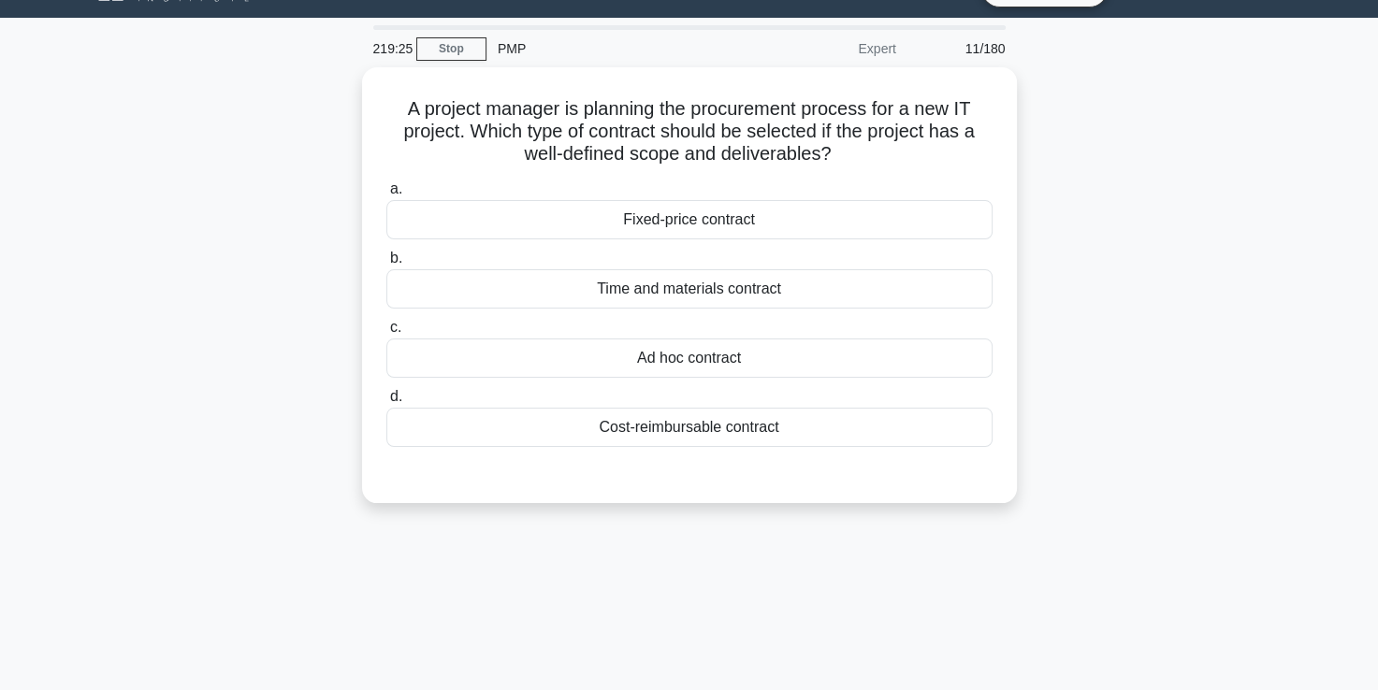
scroll to position [41, 0]
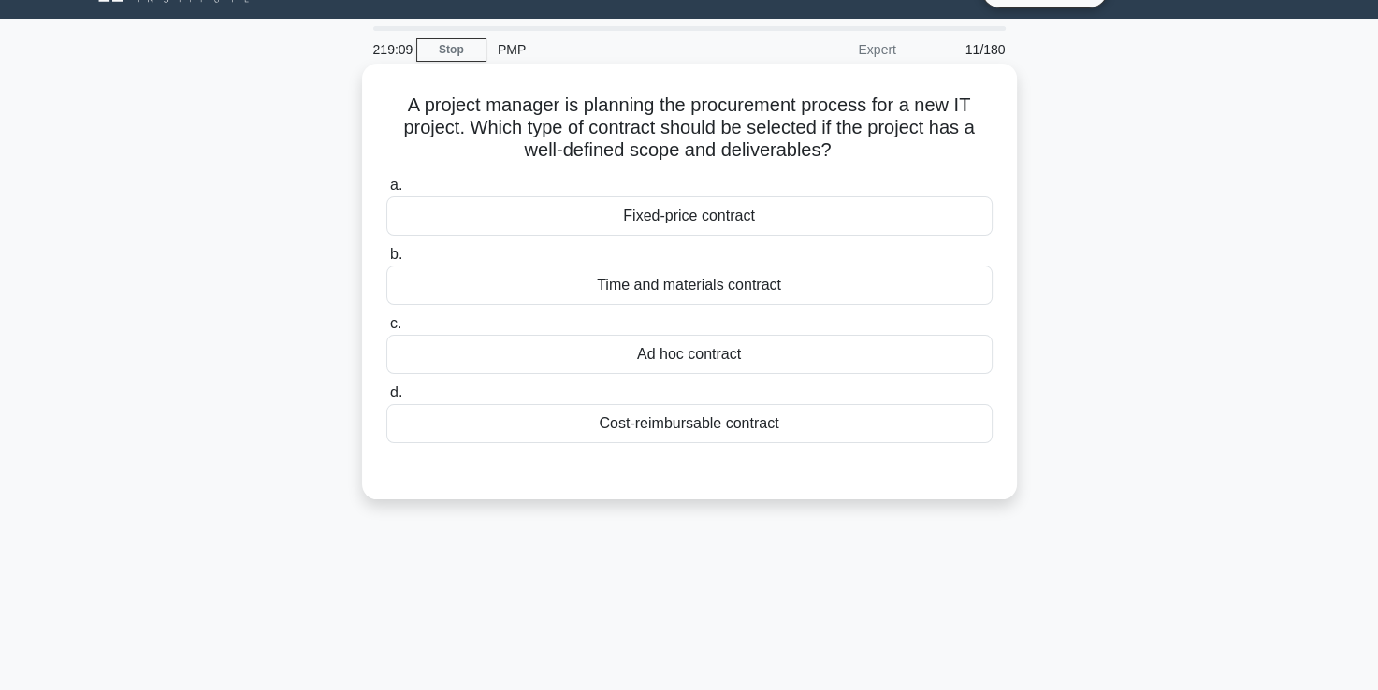
click at [688, 290] on div "Time and materials contract" at bounding box center [689, 285] width 606 height 39
click at [386, 261] on input "b. Time and materials contract" at bounding box center [386, 255] width 0 height 12
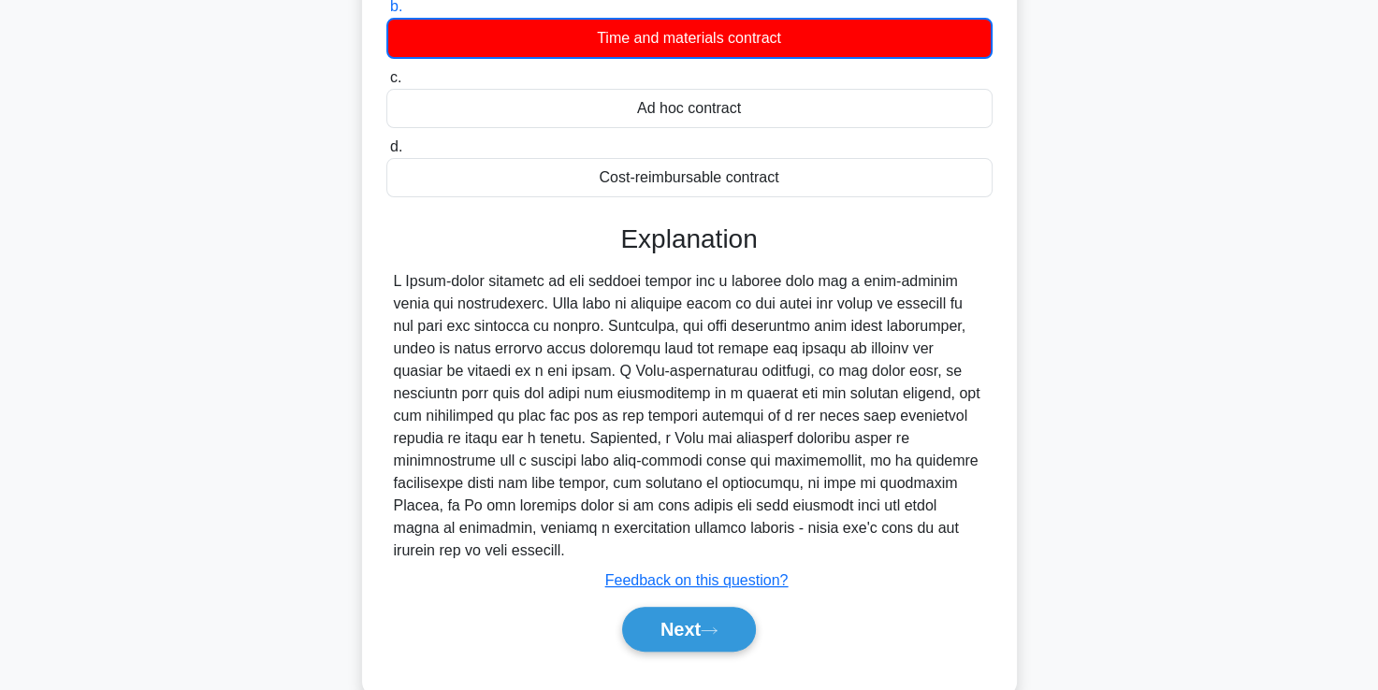
scroll to position [320, 0]
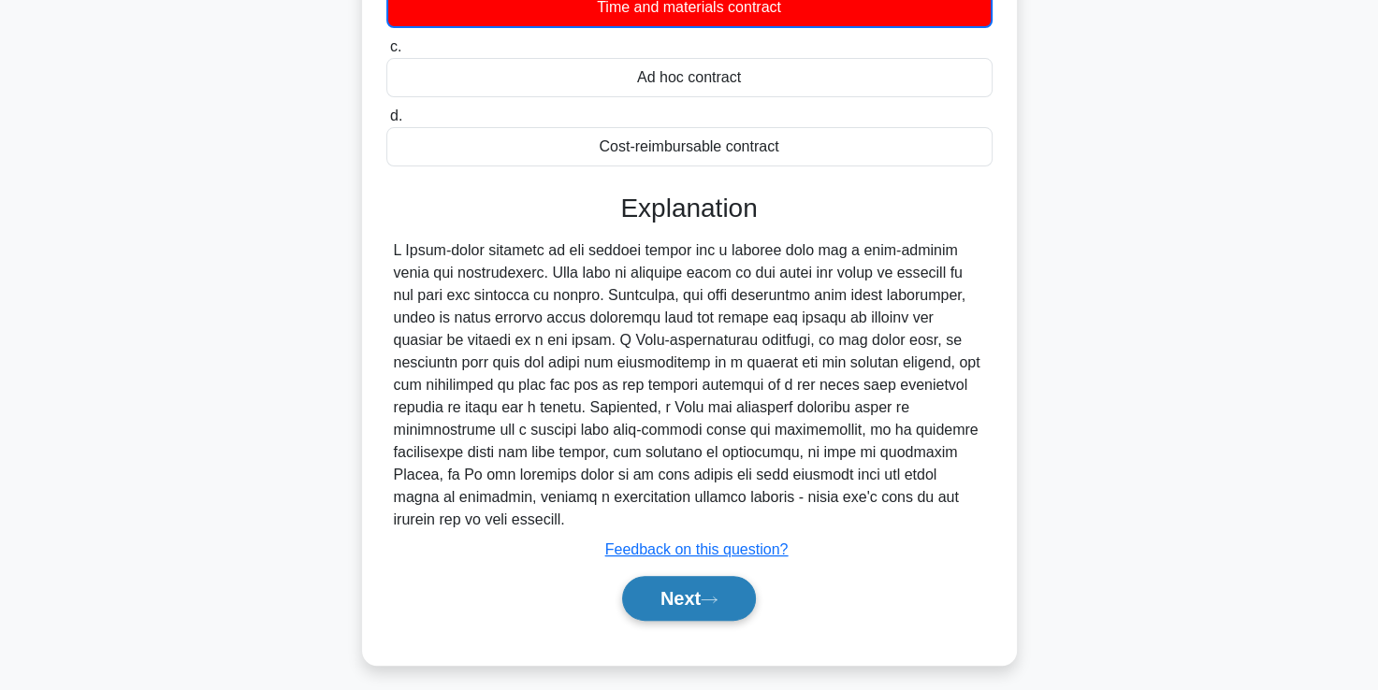
click at [678, 585] on button "Next" at bounding box center [689, 598] width 134 height 45
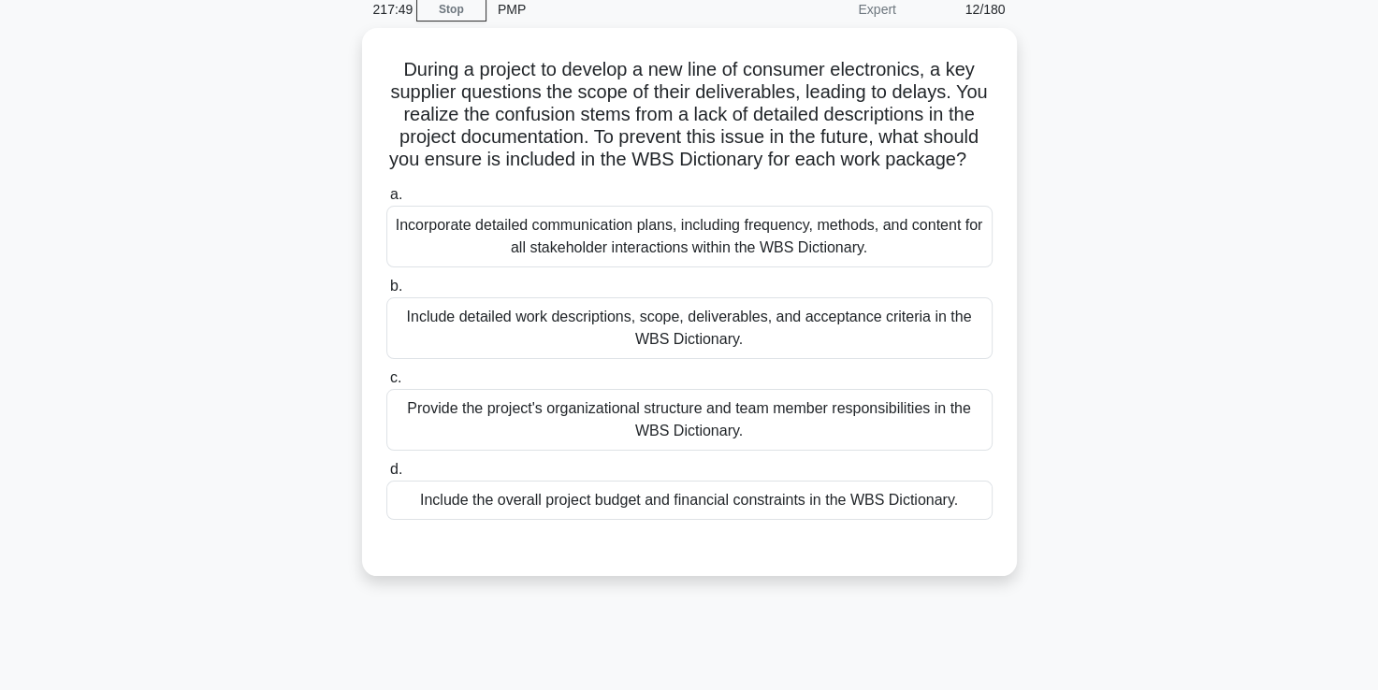
scroll to position [80, 0]
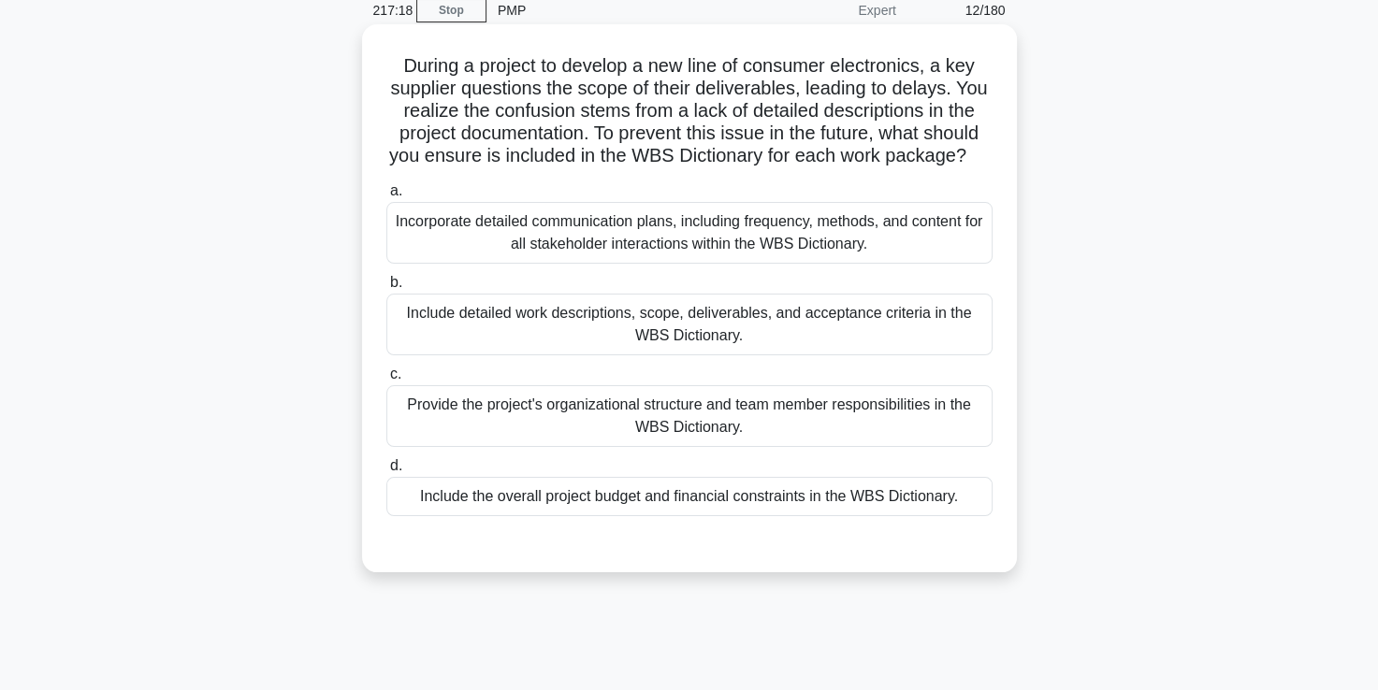
click at [640, 344] on div "Include detailed work descriptions, scope, deliverables, and acceptance criteri…" at bounding box center [689, 325] width 606 height 62
click at [386, 289] on input "b. Include detailed work descriptions, scope, deliverables, and acceptance crit…" at bounding box center [386, 283] width 0 height 12
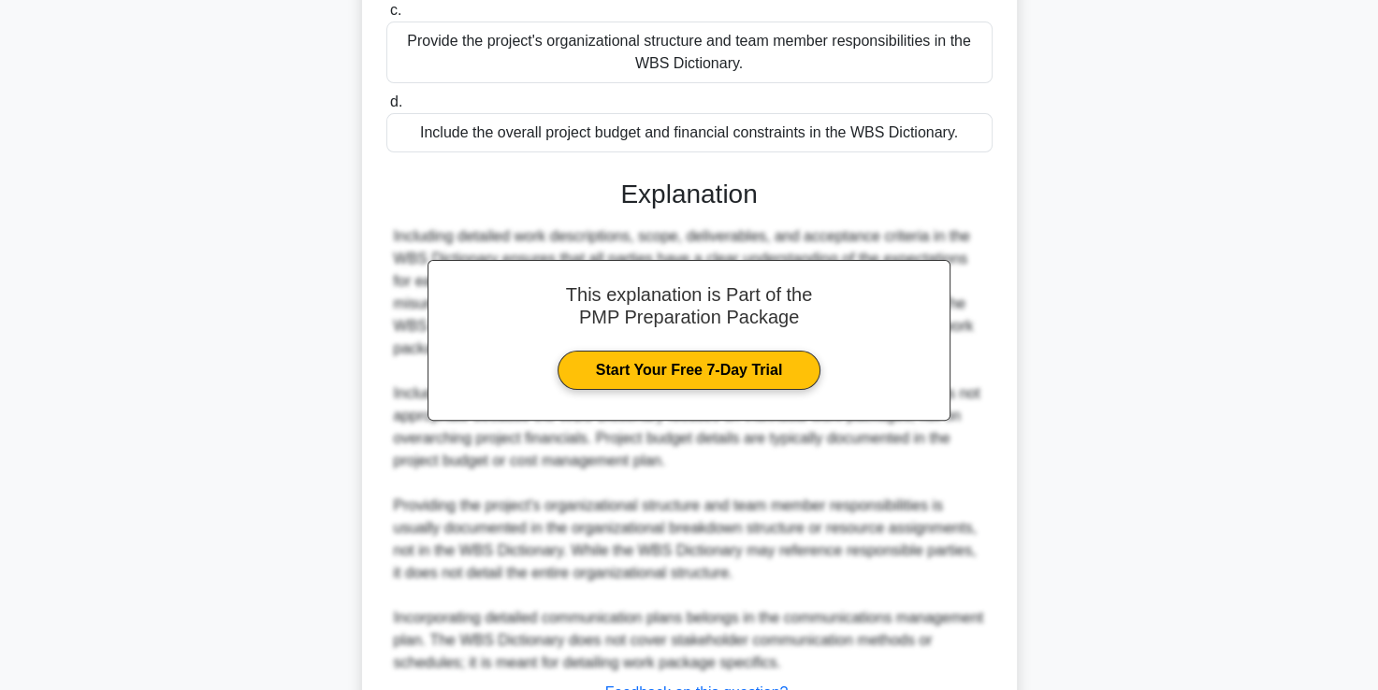
scroll to position [618, 0]
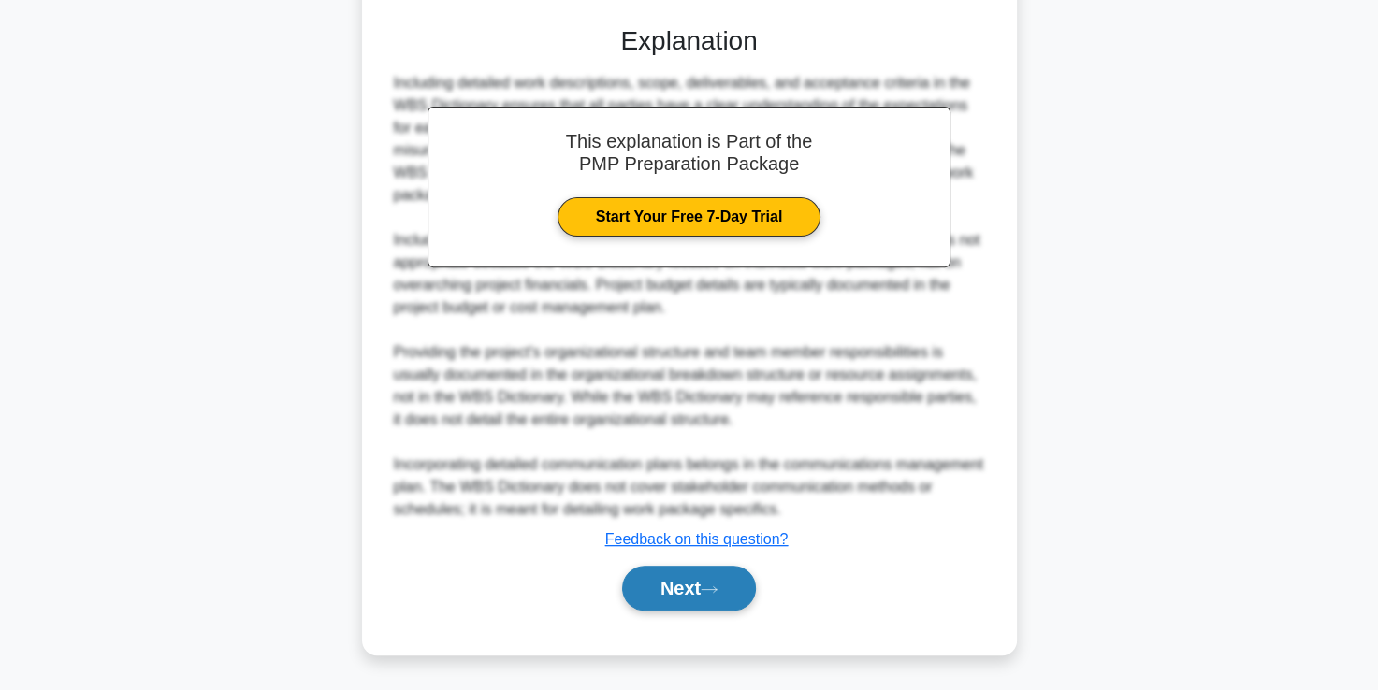
click at [671, 589] on button "Next" at bounding box center [689, 588] width 134 height 45
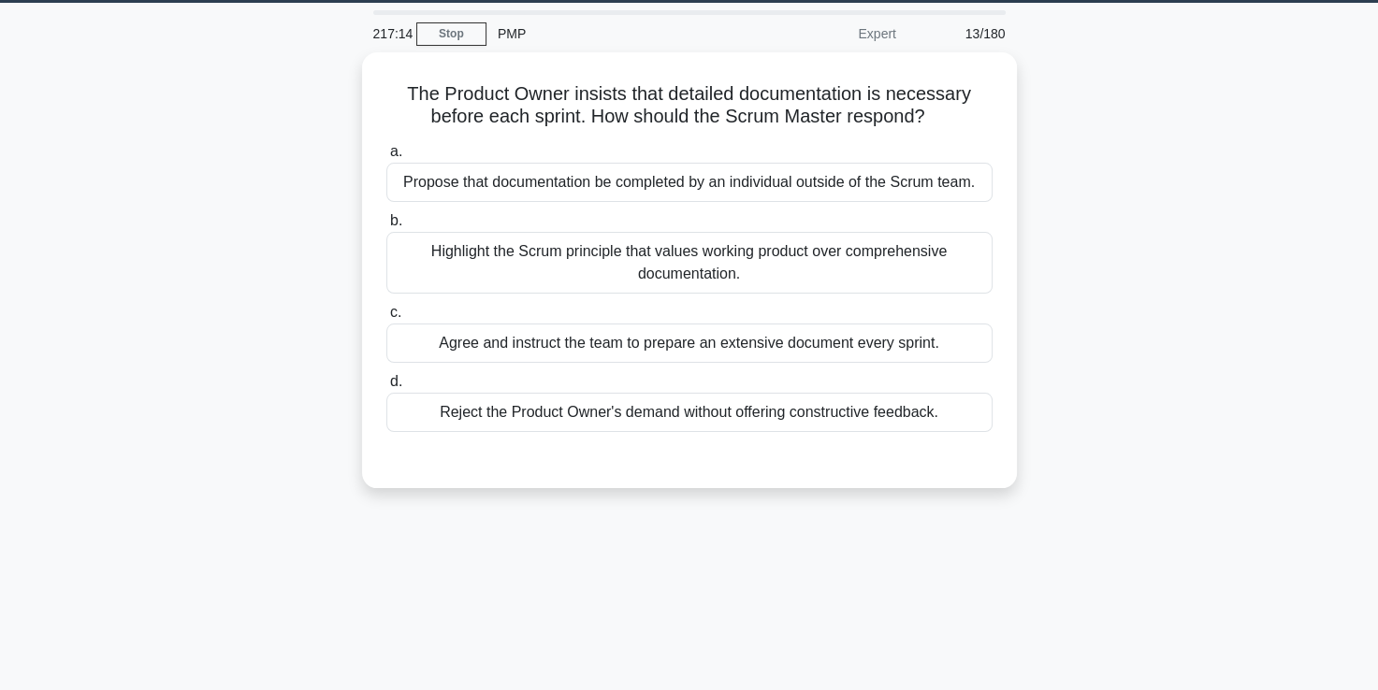
scroll to position [56, 0]
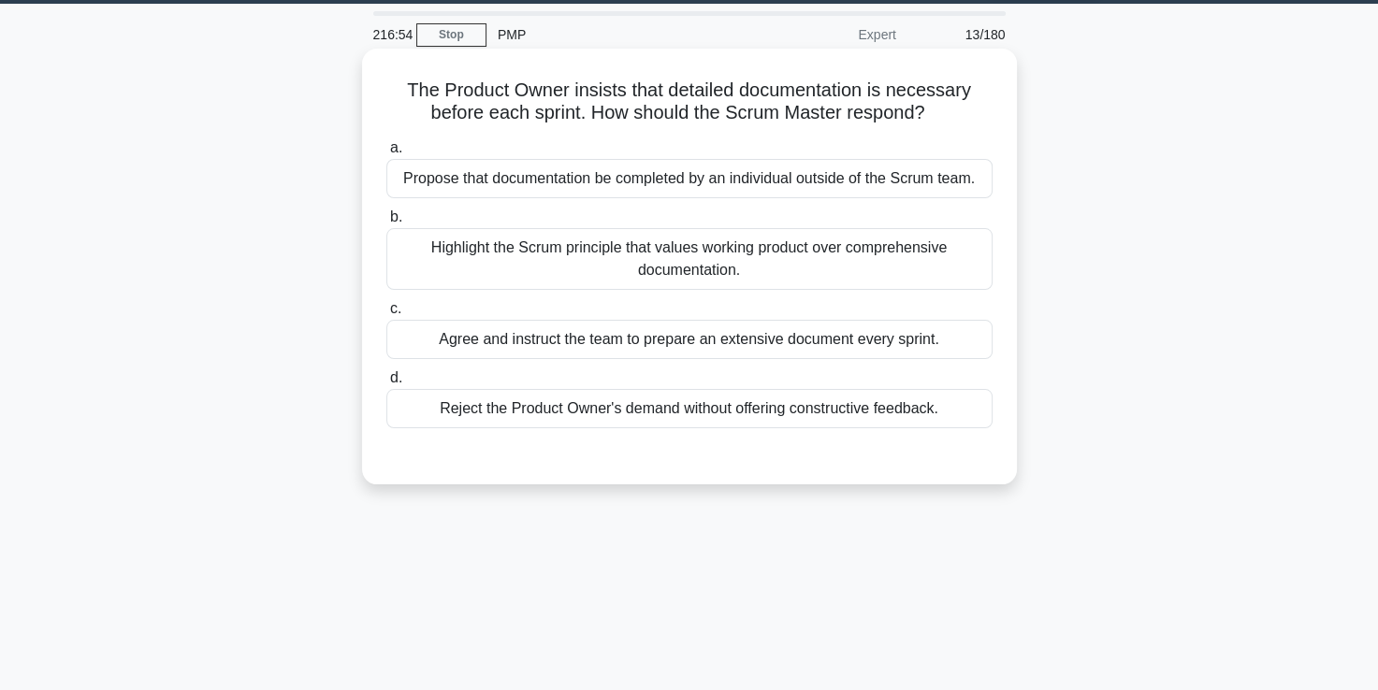
click at [644, 256] on div "Highlight the Scrum principle that values working product over comprehensive do…" at bounding box center [689, 259] width 606 height 62
click at [386, 224] on input "b. Highlight the Scrum principle that values working product over comprehensive…" at bounding box center [386, 217] width 0 height 12
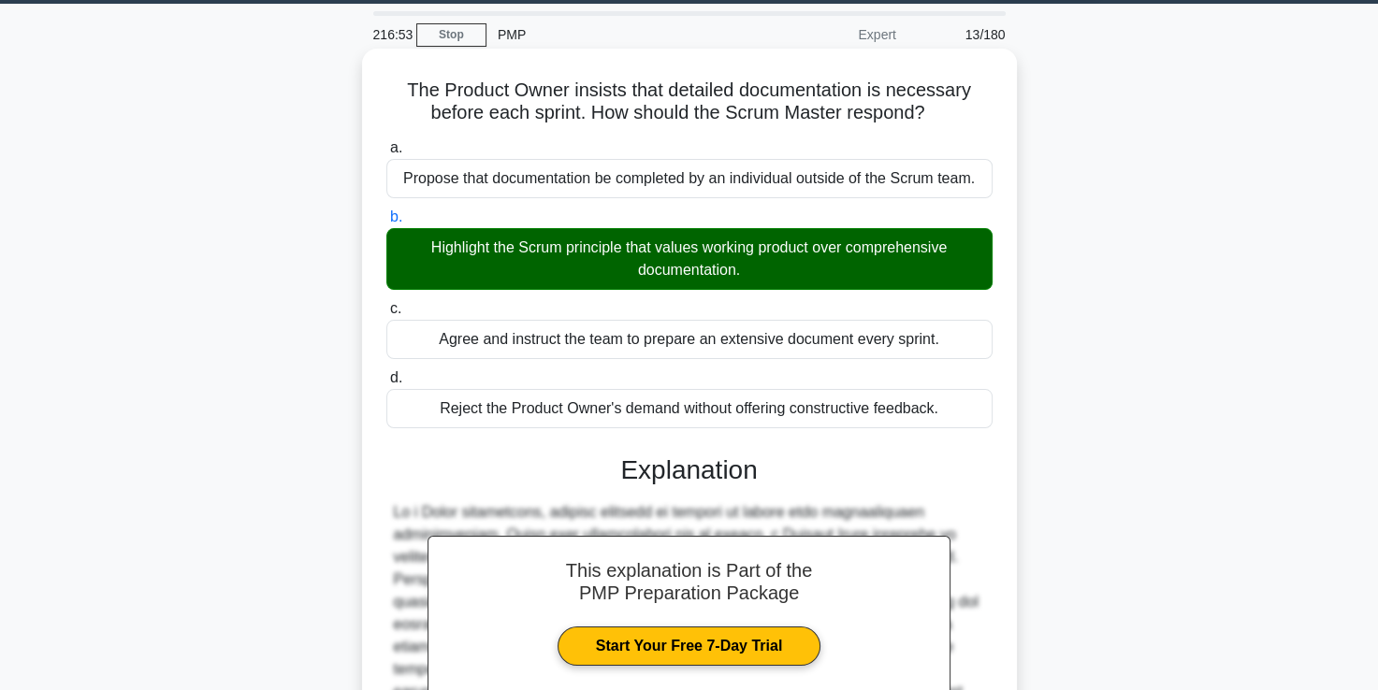
scroll to position [326, 0]
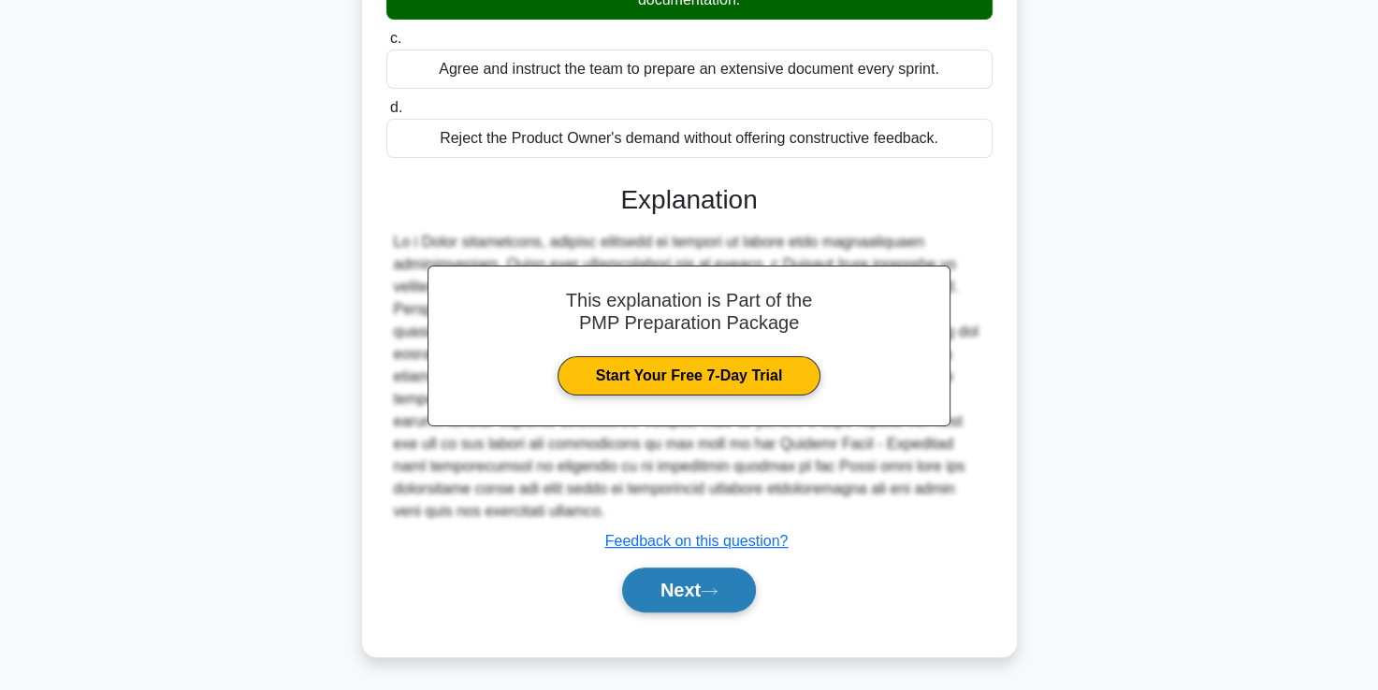
click at [671, 589] on button "Next" at bounding box center [689, 590] width 134 height 45
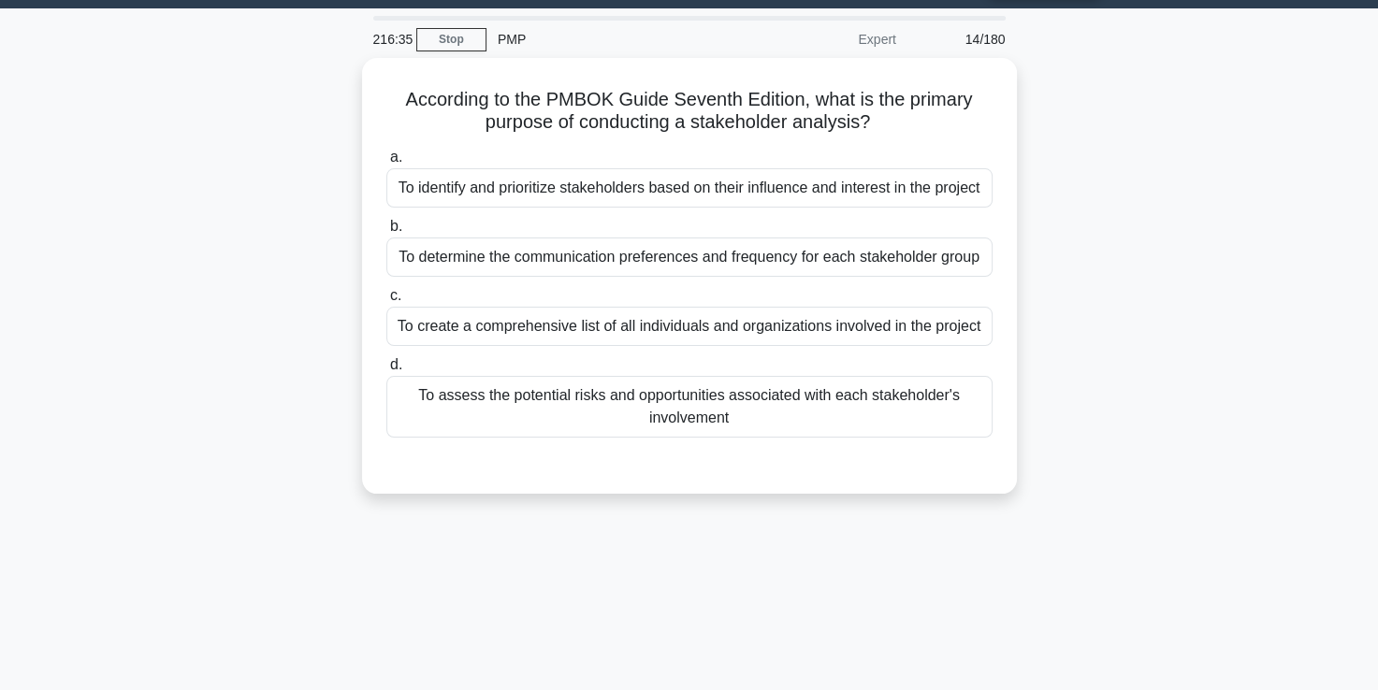
scroll to position [51, 0]
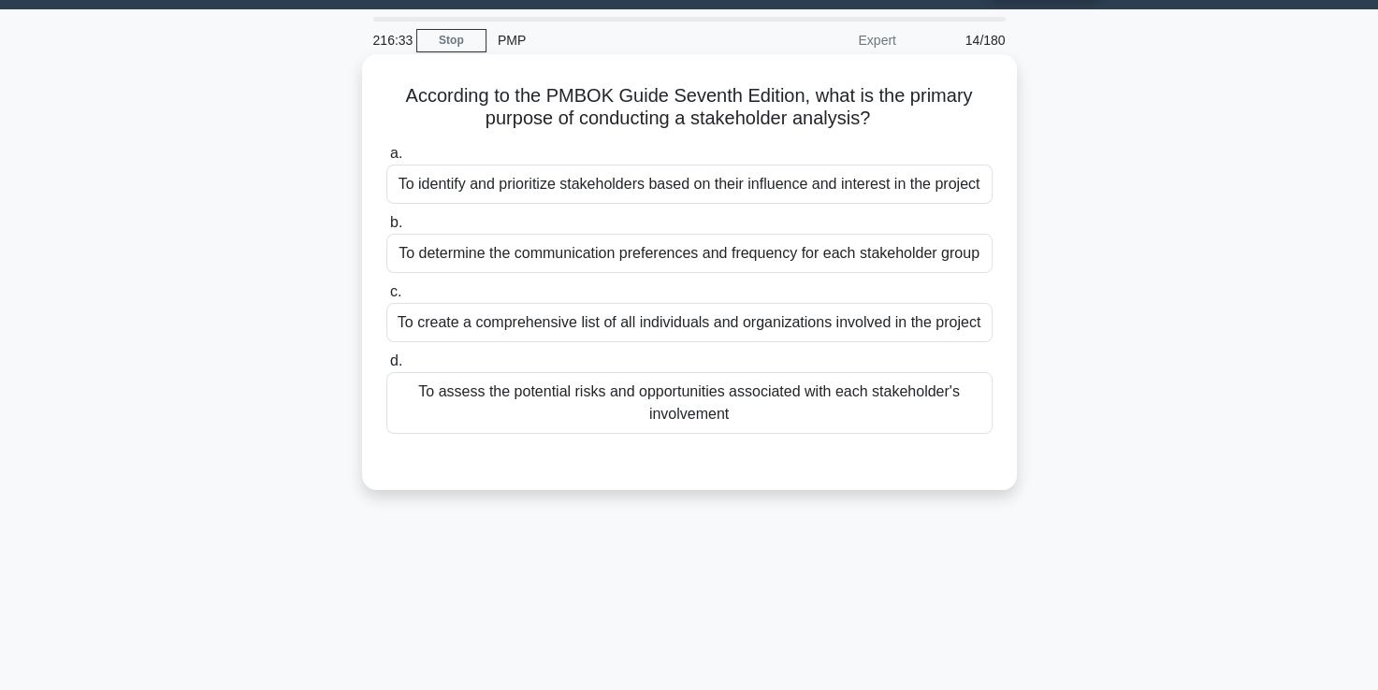
click at [682, 189] on div "To identify and prioritize stakeholders based on their influence and interest i…" at bounding box center [689, 184] width 606 height 39
click at [386, 160] on input "a. To identify and prioritize stakeholders based on their influence and interes…" at bounding box center [386, 154] width 0 height 12
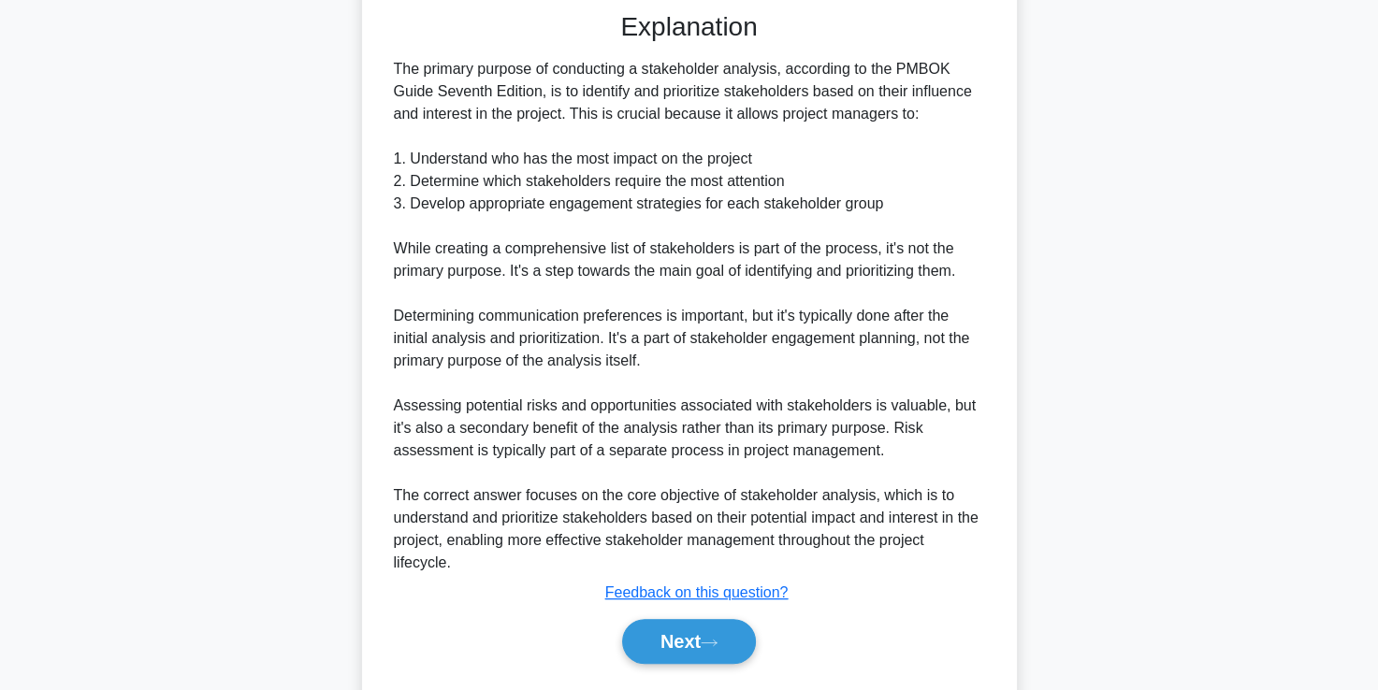
scroll to position [573, 0]
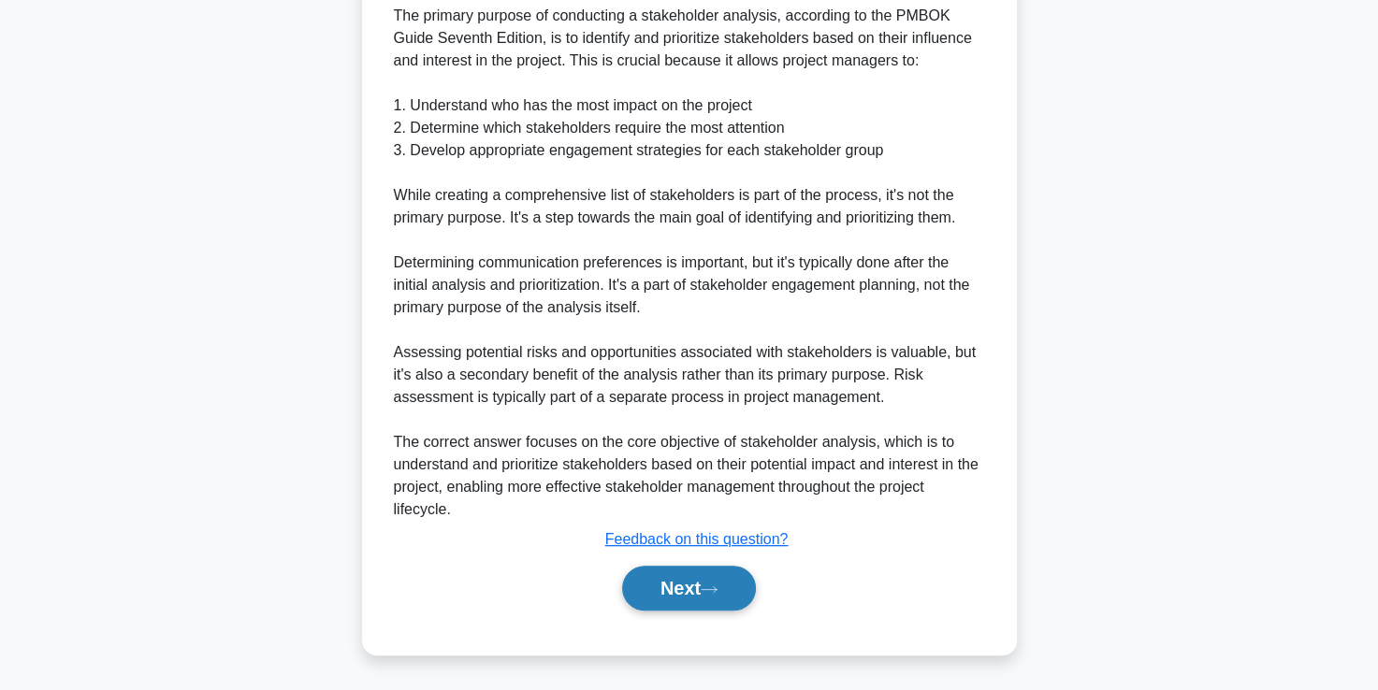
click at [694, 587] on button "Next" at bounding box center [689, 588] width 134 height 45
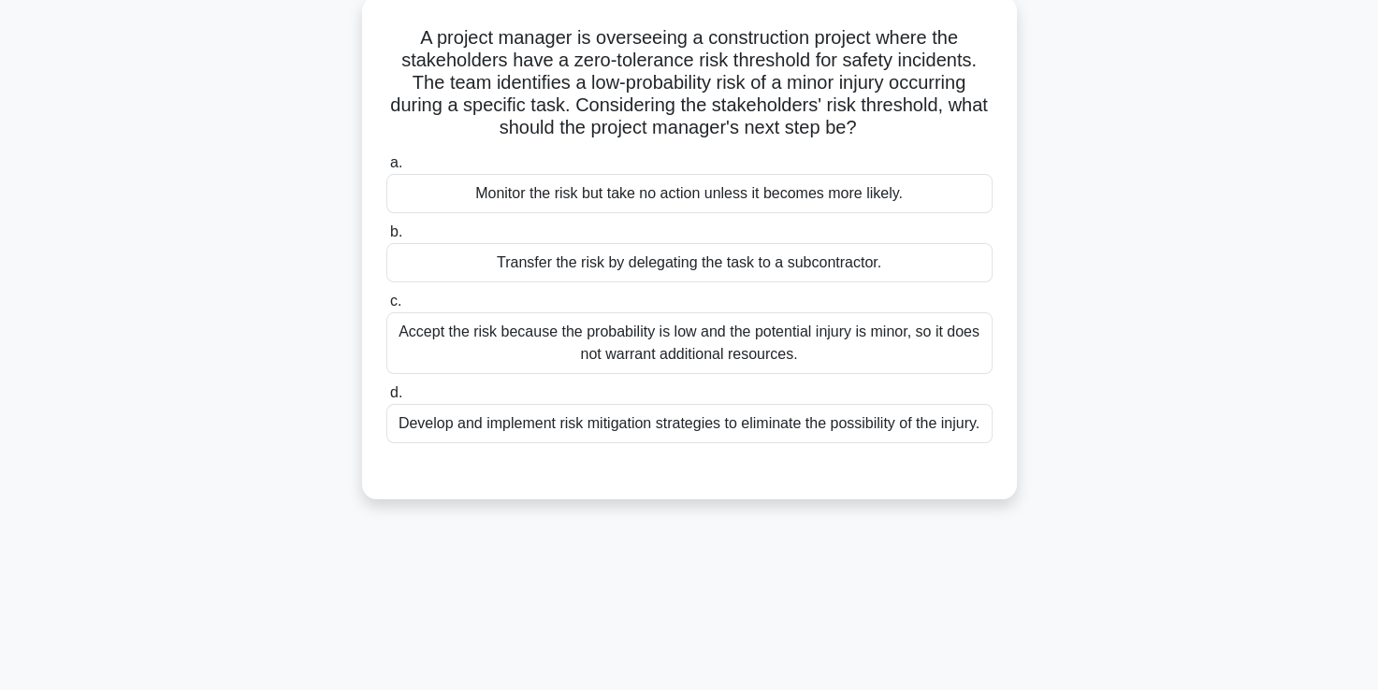
scroll to position [109, 0]
click at [622, 432] on div "Develop and implement risk mitigation strategies to eliminate the possibility o…" at bounding box center [689, 422] width 606 height 39
click at [386, 398] on input "d. Develop and implement risk mitigation strategies to eliminate the possibilit…" at bounding box center [386, 392] width 0 height 12
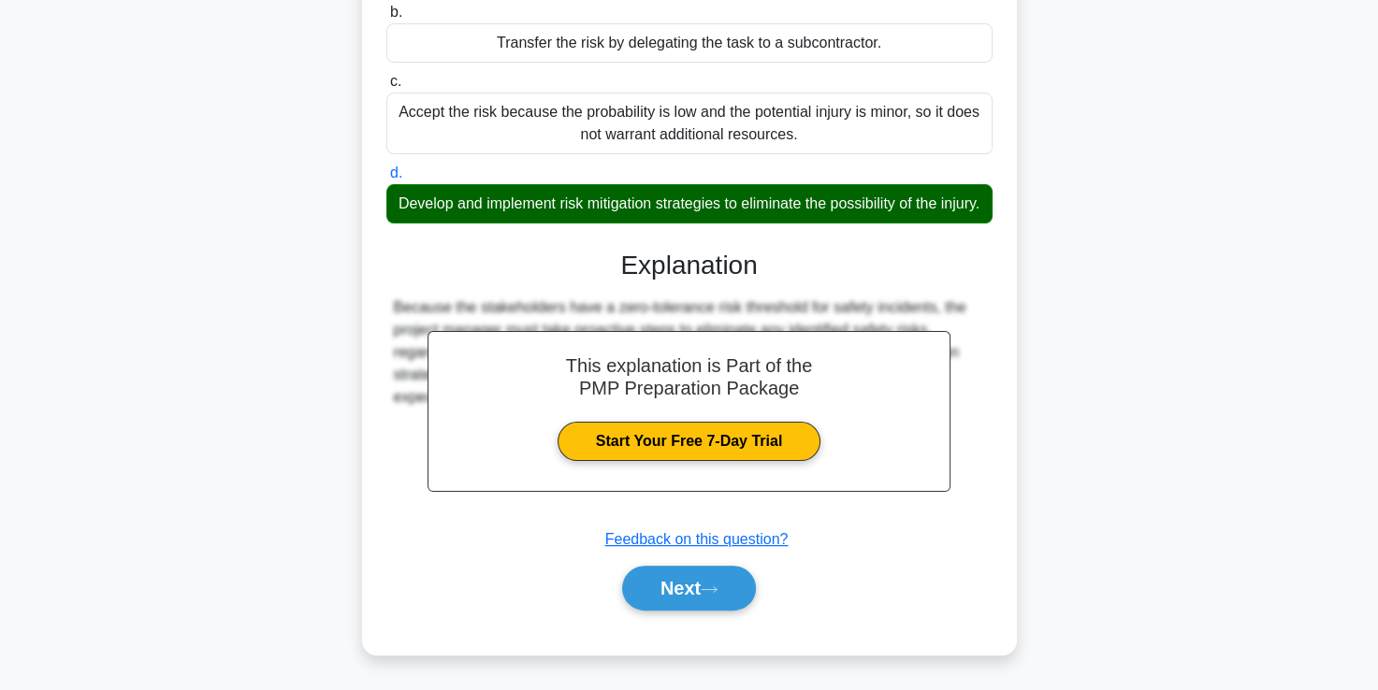
scroll to position [349, 0]
click at [664, 589] on button "Next" at bounding box center [689, 588] width 134 height 45
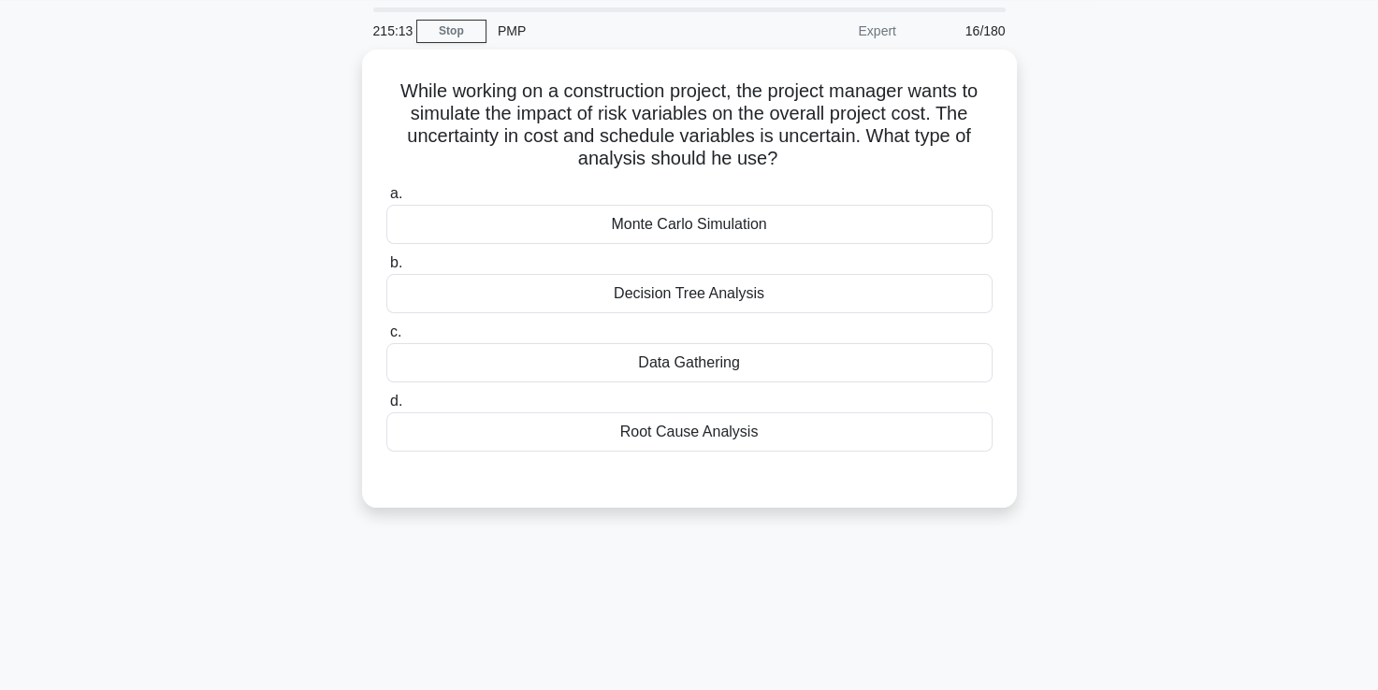
scroll to position [59, 0]
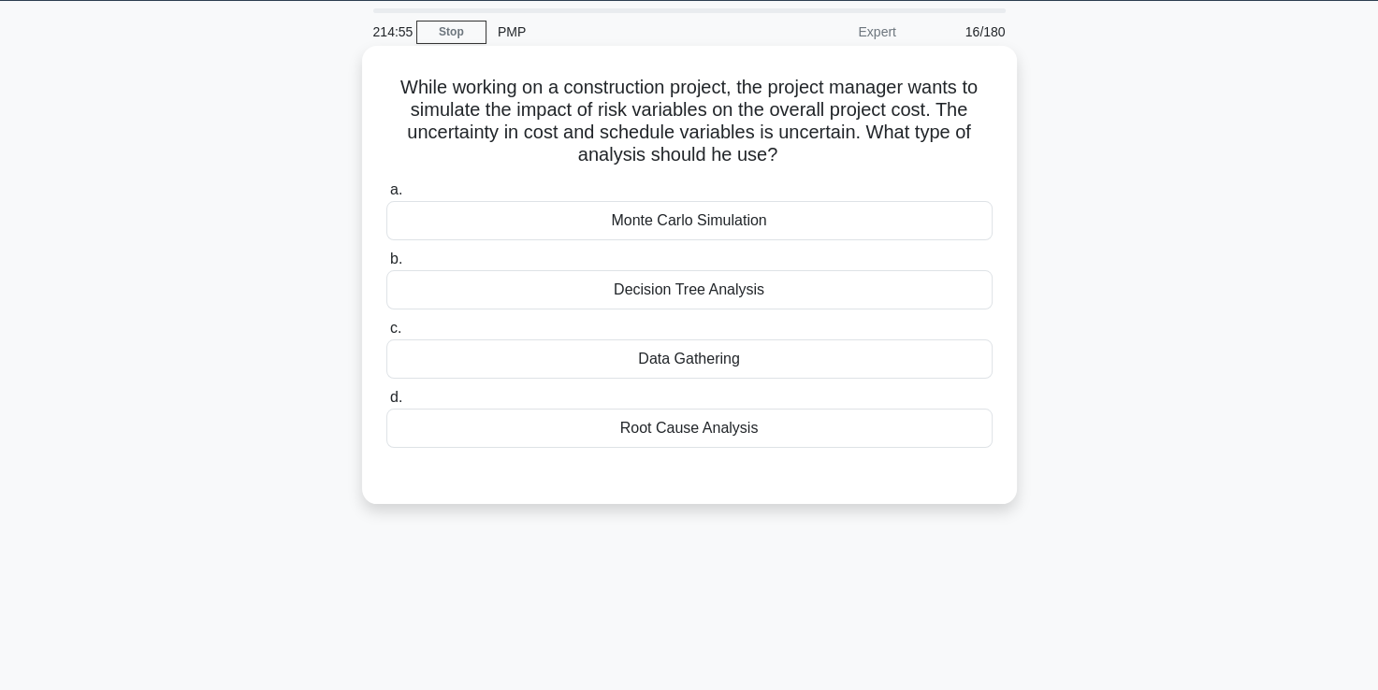
click at [671, 226] on div "Monte Carlo Simulation" at bounding box center [689, 220] width 606 height 39
click at [386, 196] on input "a. Monte Carlo Simulation" at bounding box center [386, 190] width 0 height 12
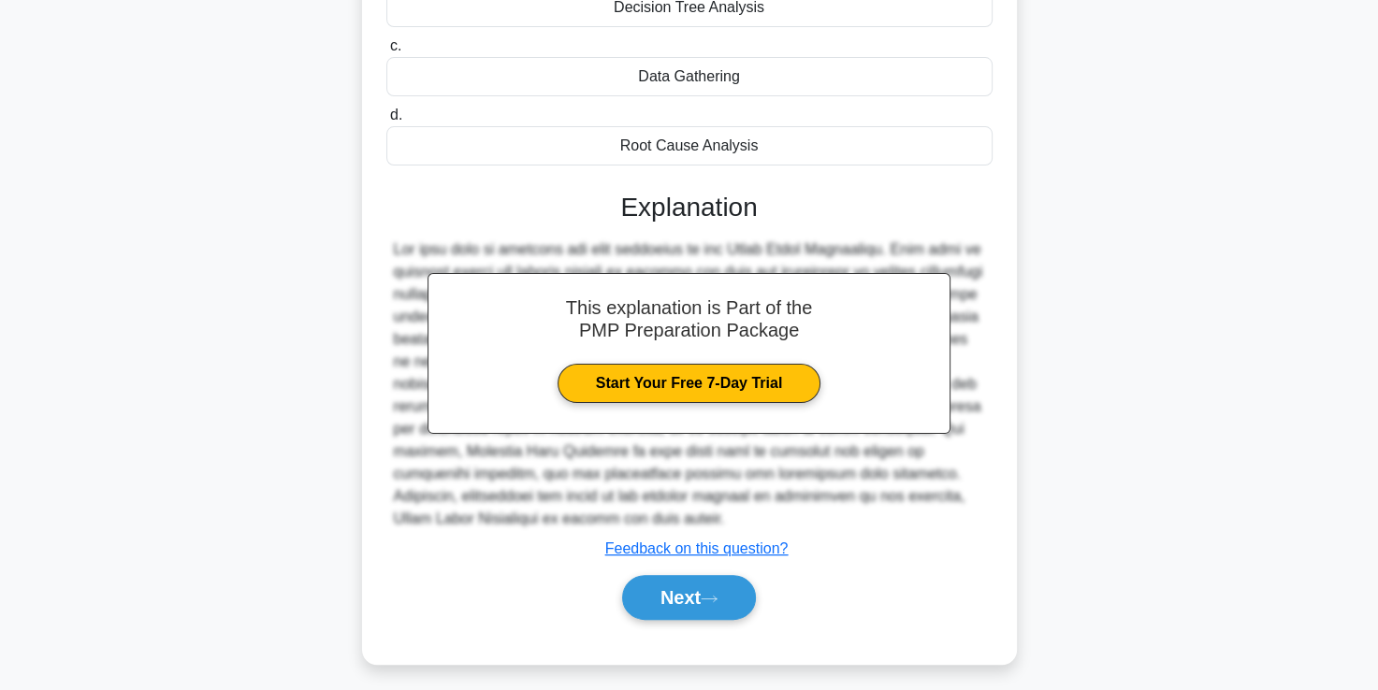
scroll to position [349, 0]
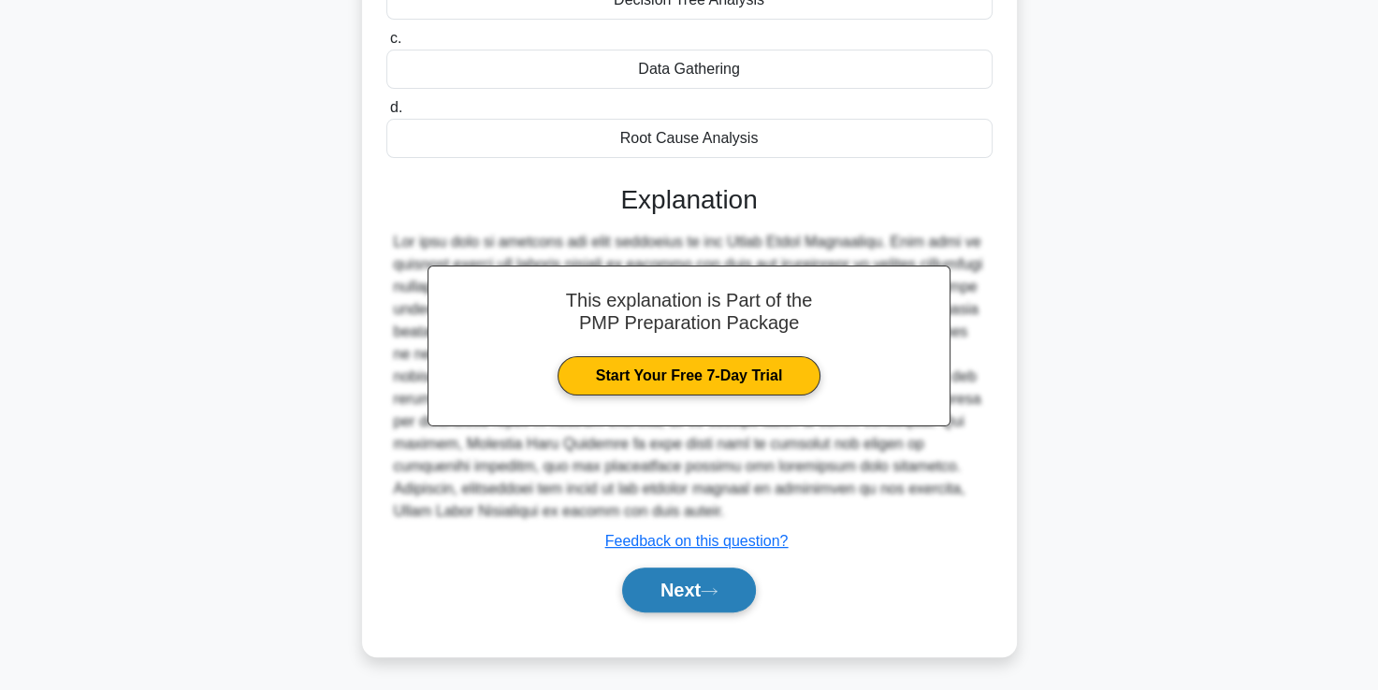
click at [683, 589] on button "Next" at bounding box center [689, 590] width 134 height 45
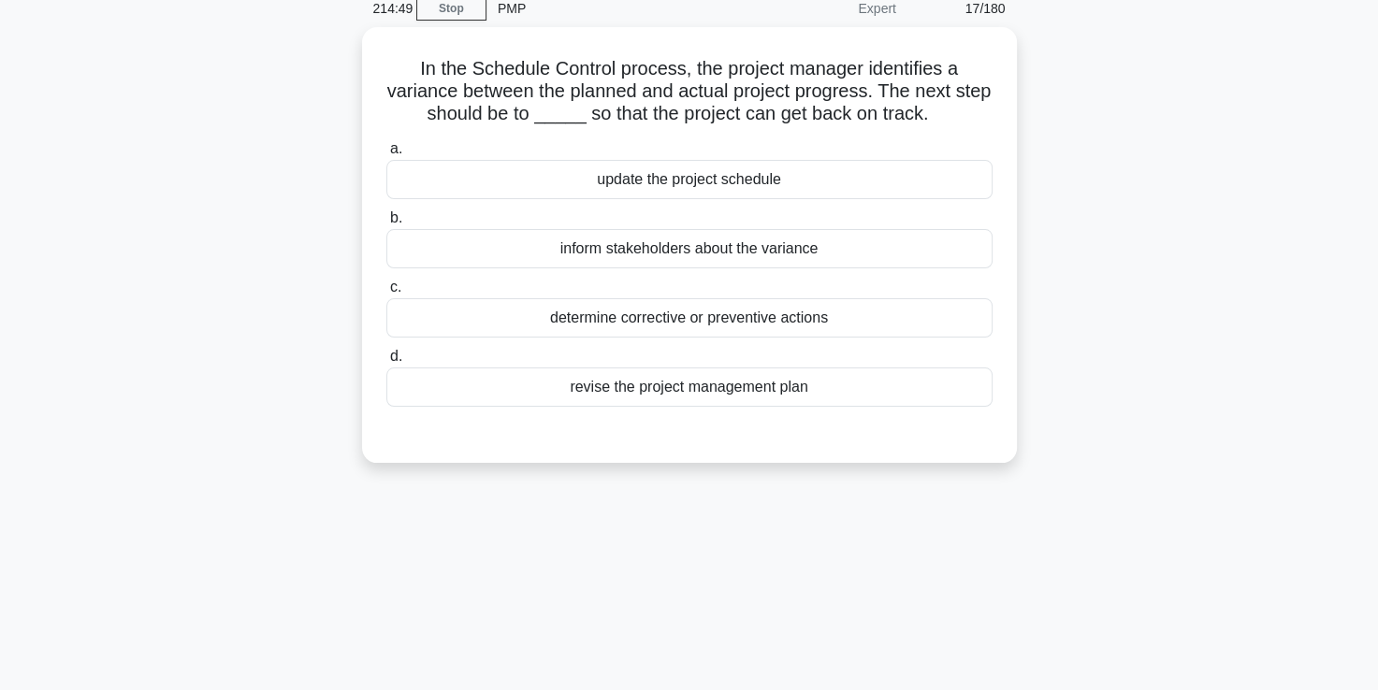
scroll to position [75, 0]
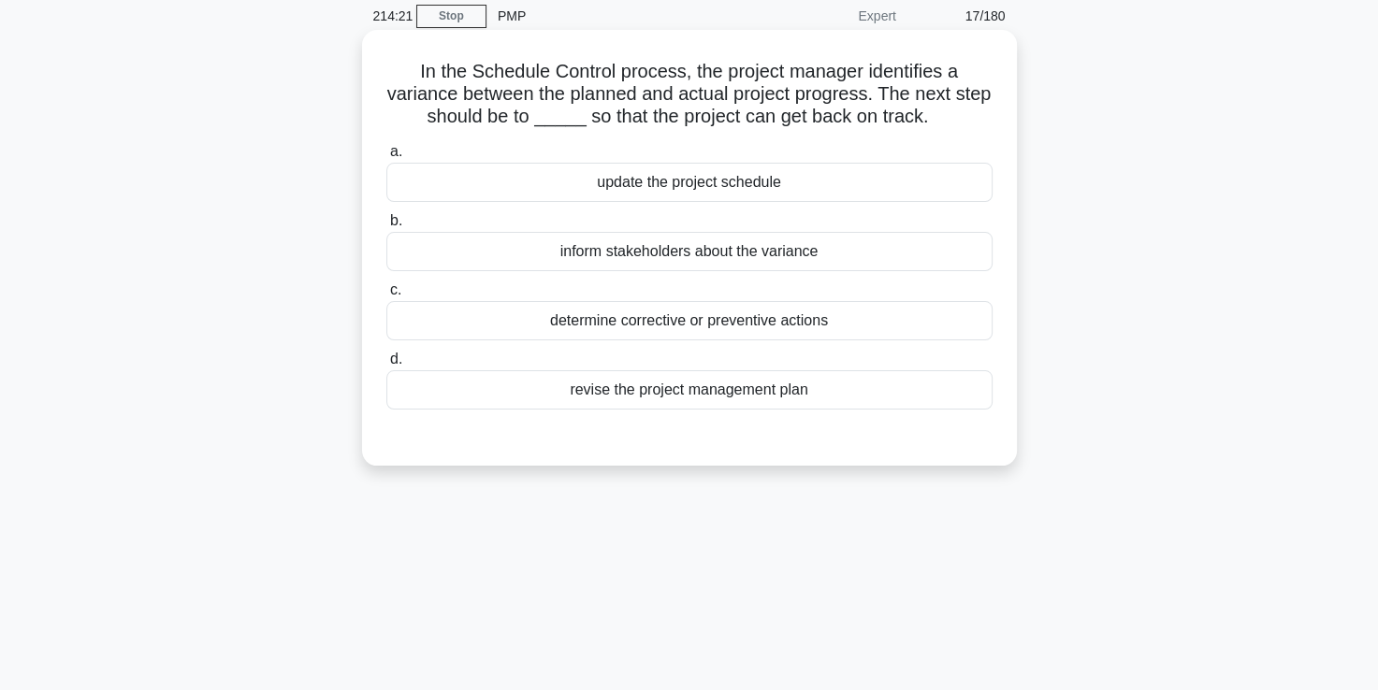
click at [634, 330] on div "determine corrective or preventive actions" at bounding box center [689, 320] width 606 height 39
click at [386, 296] on input "c. determine corrective or preventive actions" at bounding box center [386, 290] width 0 height 12
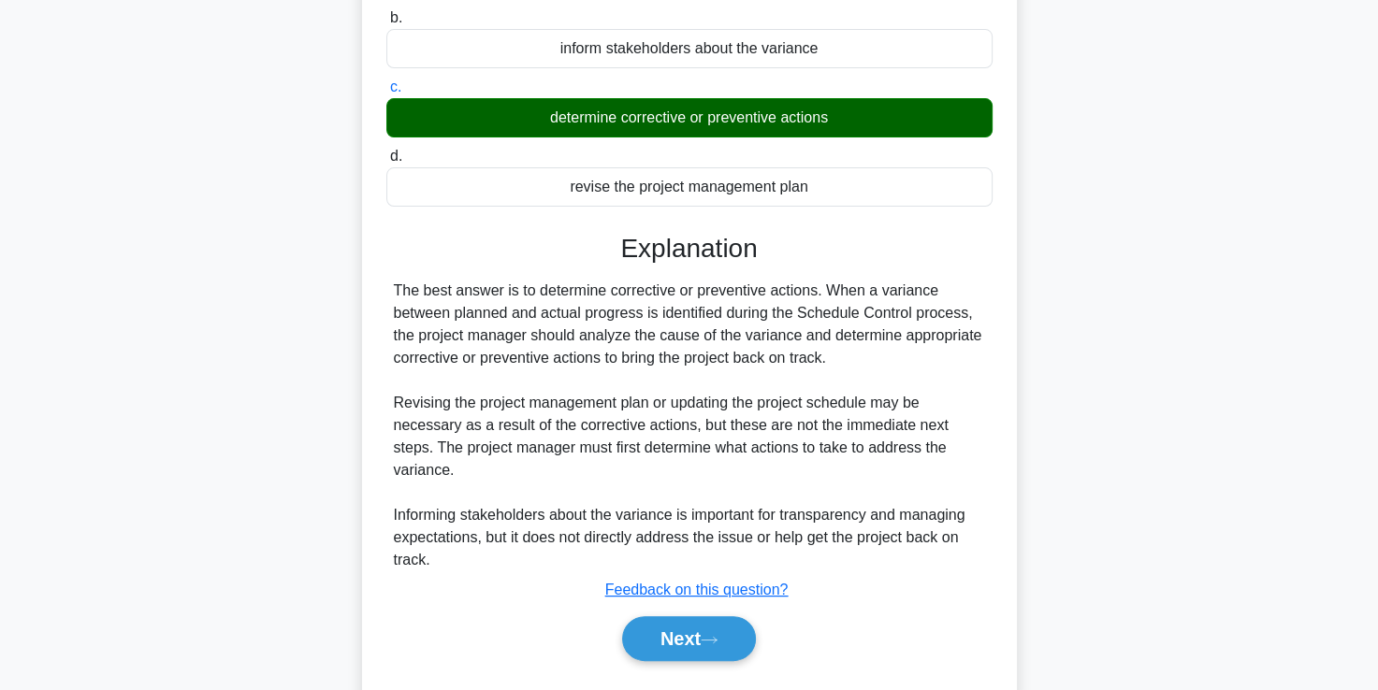
scroll to position [320, 0]
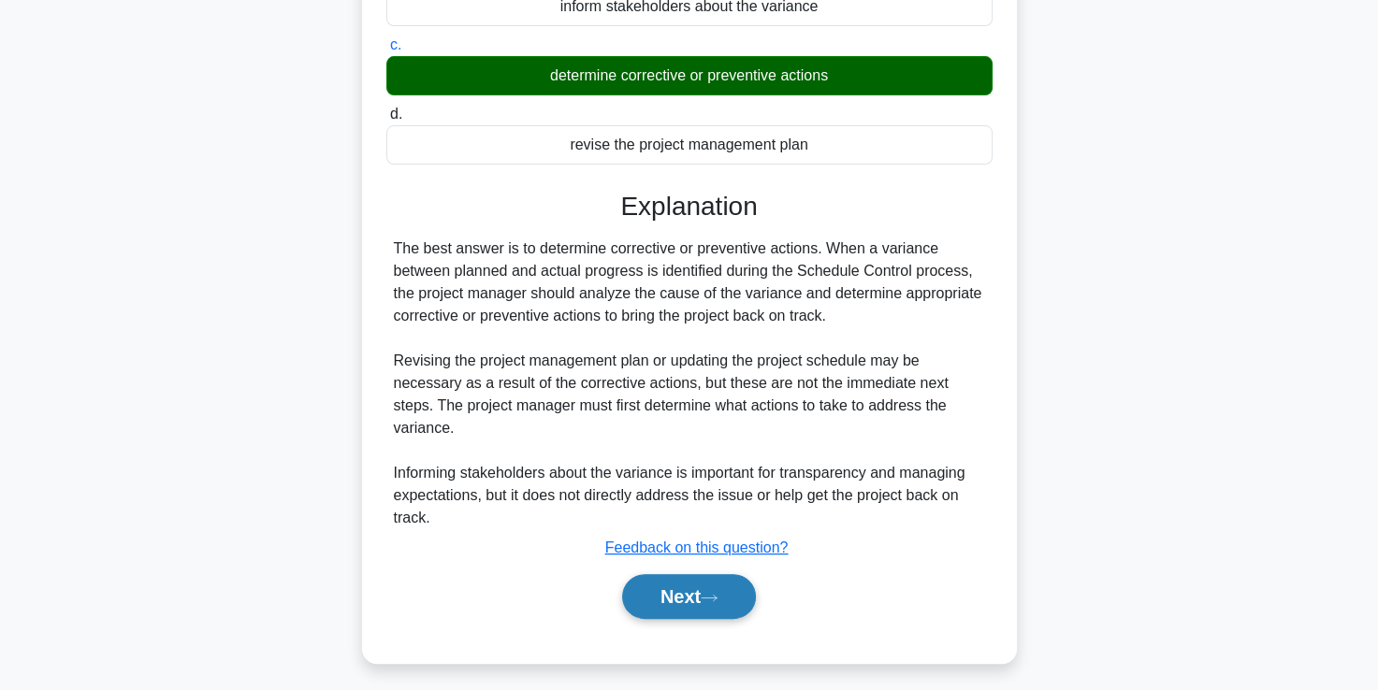
click at [689, 574] on button "Next" at bounding box center [689, 596] width 134 height 45
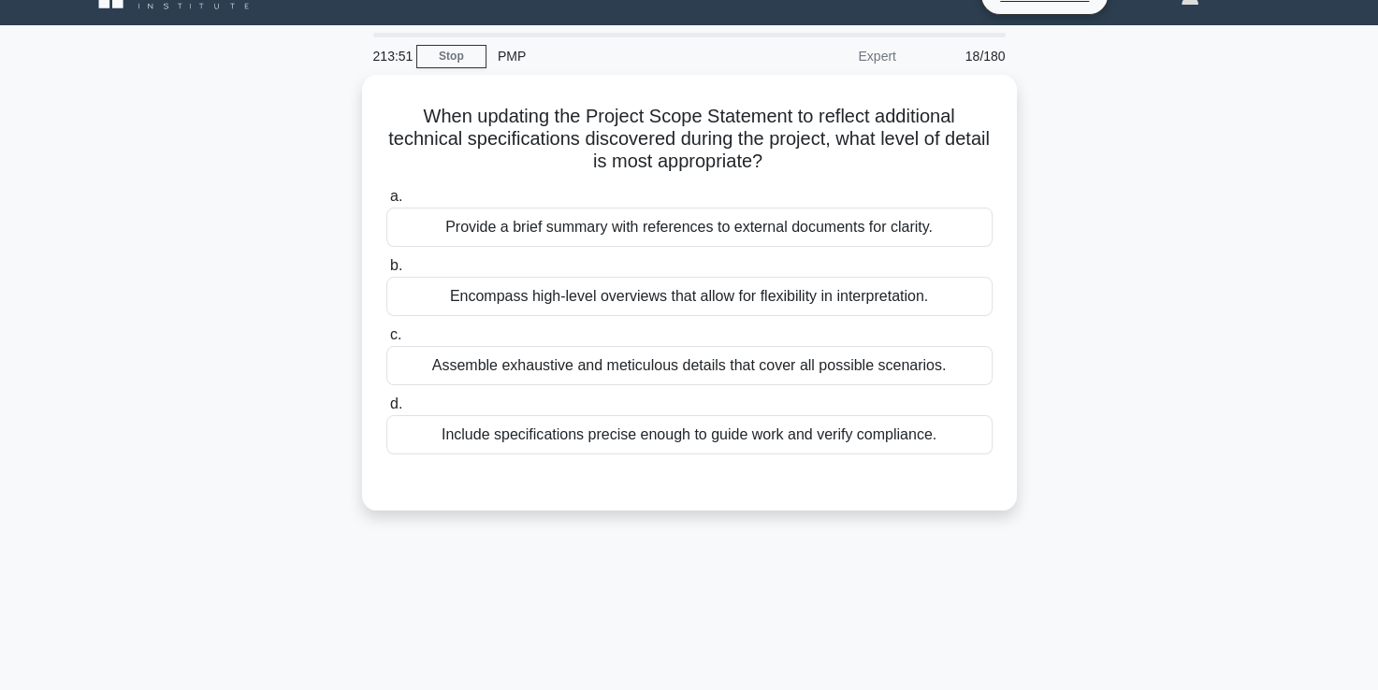
scroll to position [0, 0]
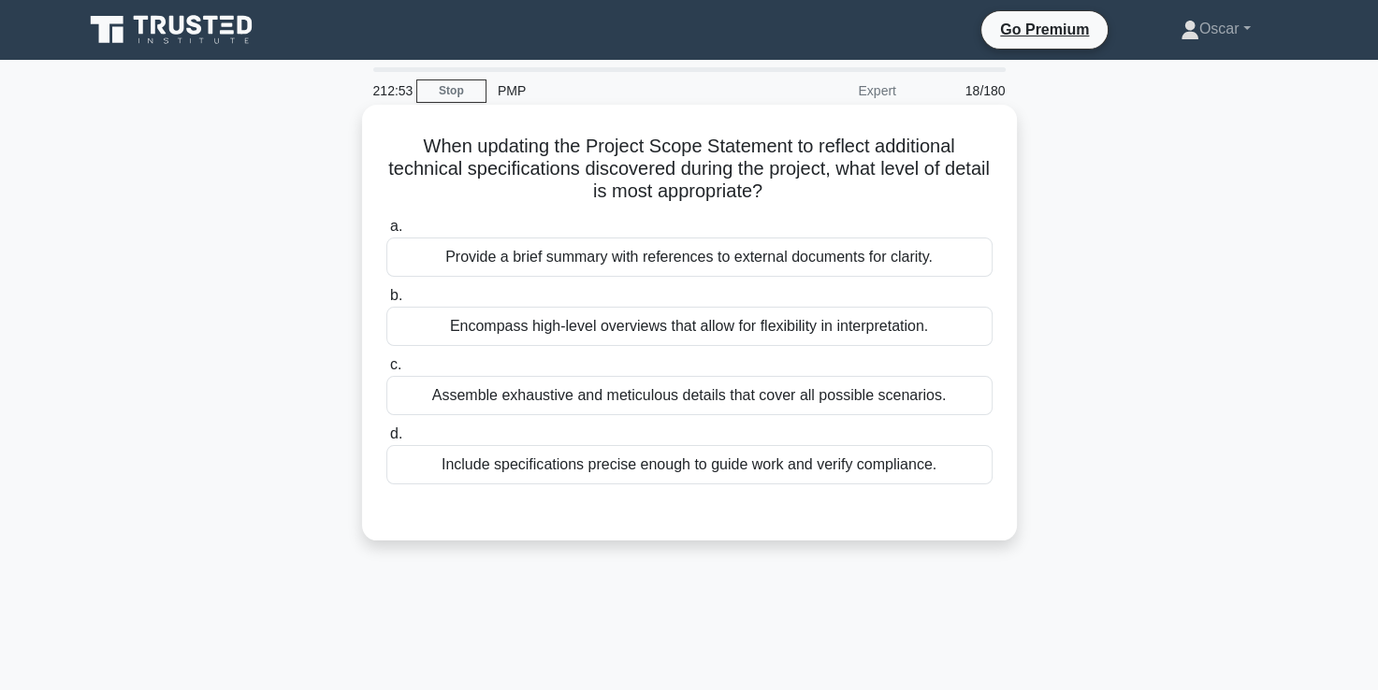
click at [716, 466] on div "Include specifications precise enough to guide work and verify compliance." at bounding box center [689, 464] width 606 height 39
click at [386, 440] on input "d. Include specifications precise enough to guide work and verify compliance." at bounding box center [386, 434] width 0 height 12
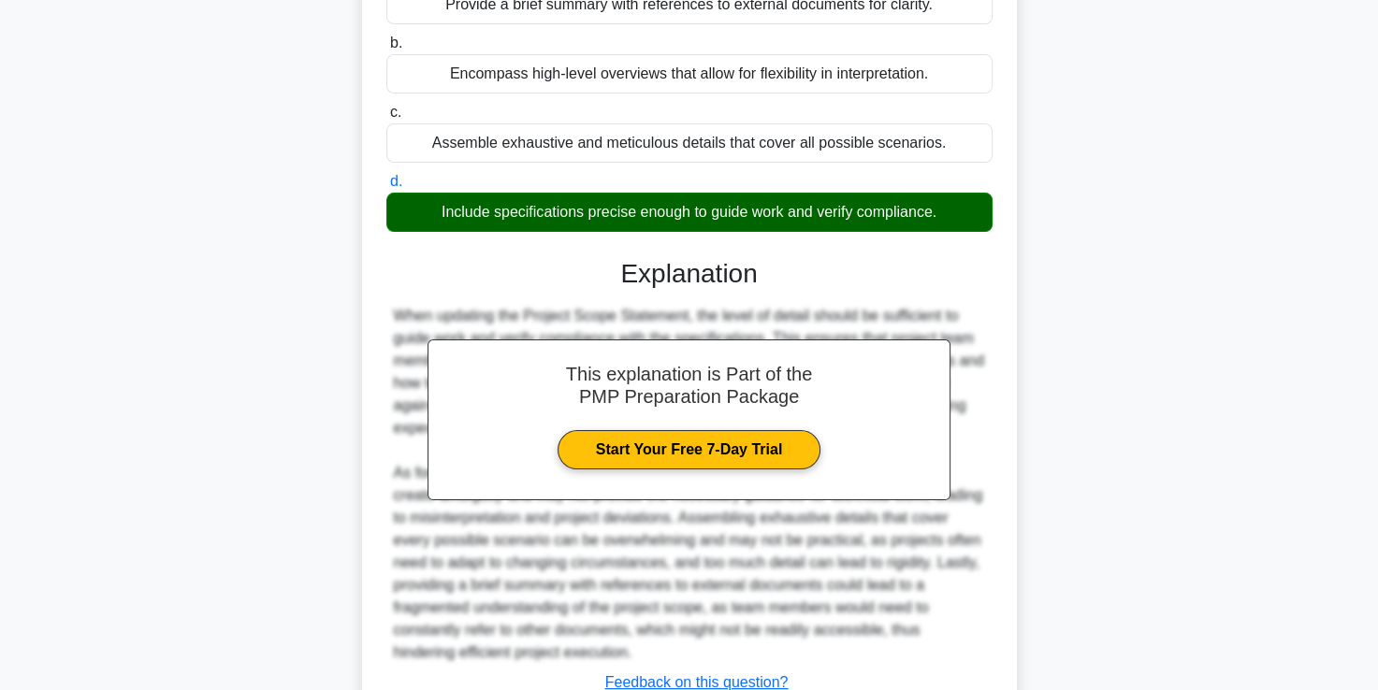
scroll to position [394, 0]
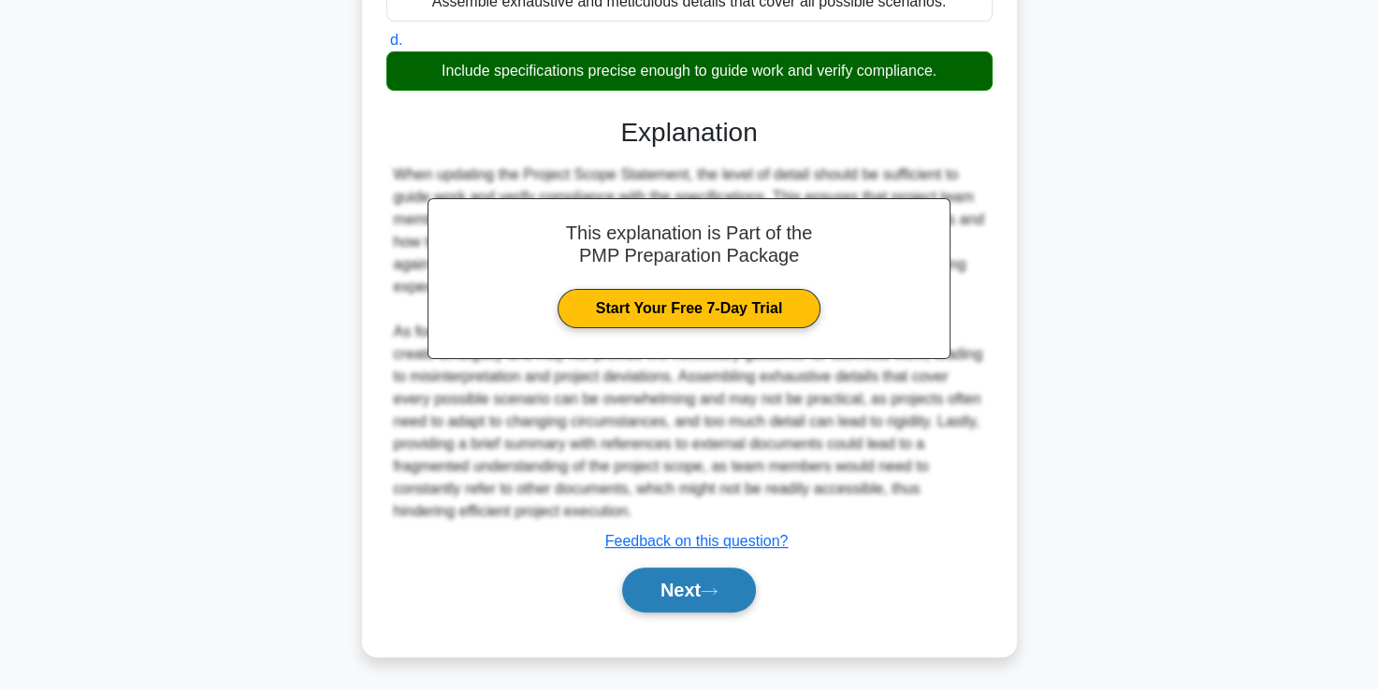
click at [693, 585] on button "Next" at bounding box center [689, 590] width 134 height 45
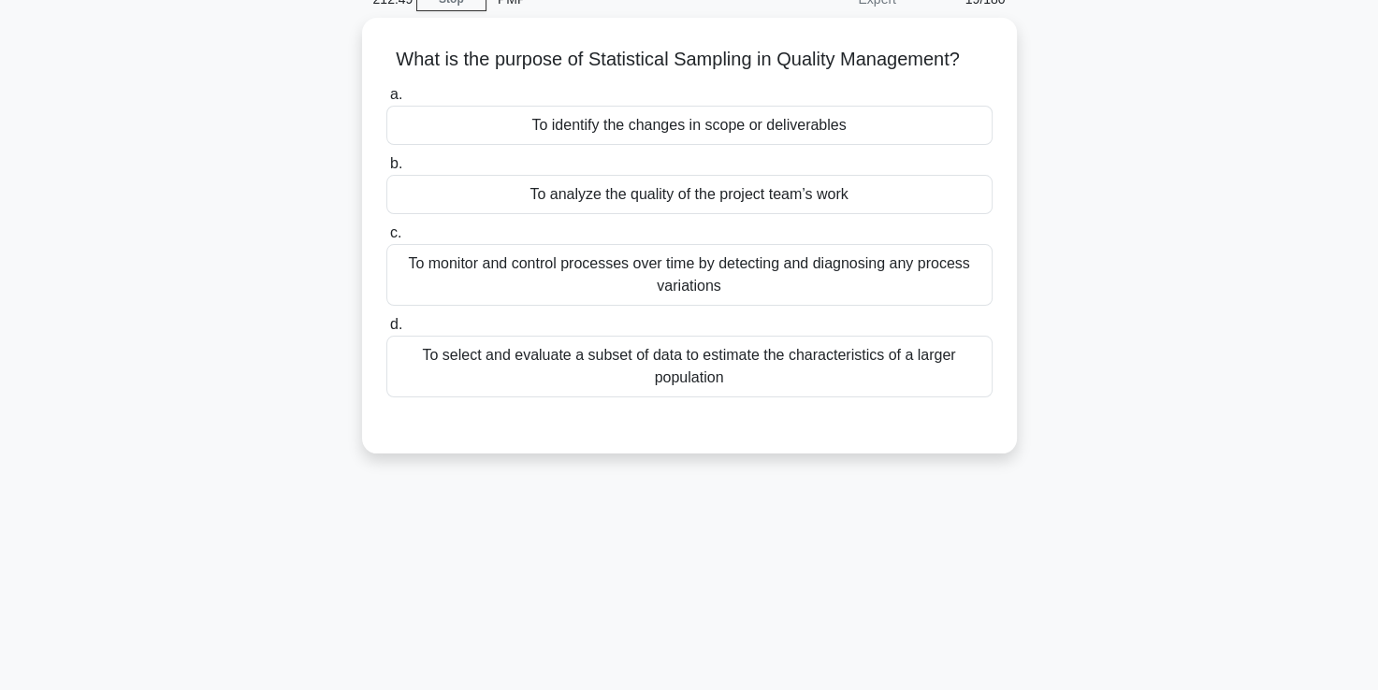
scroll to position [0, 0]
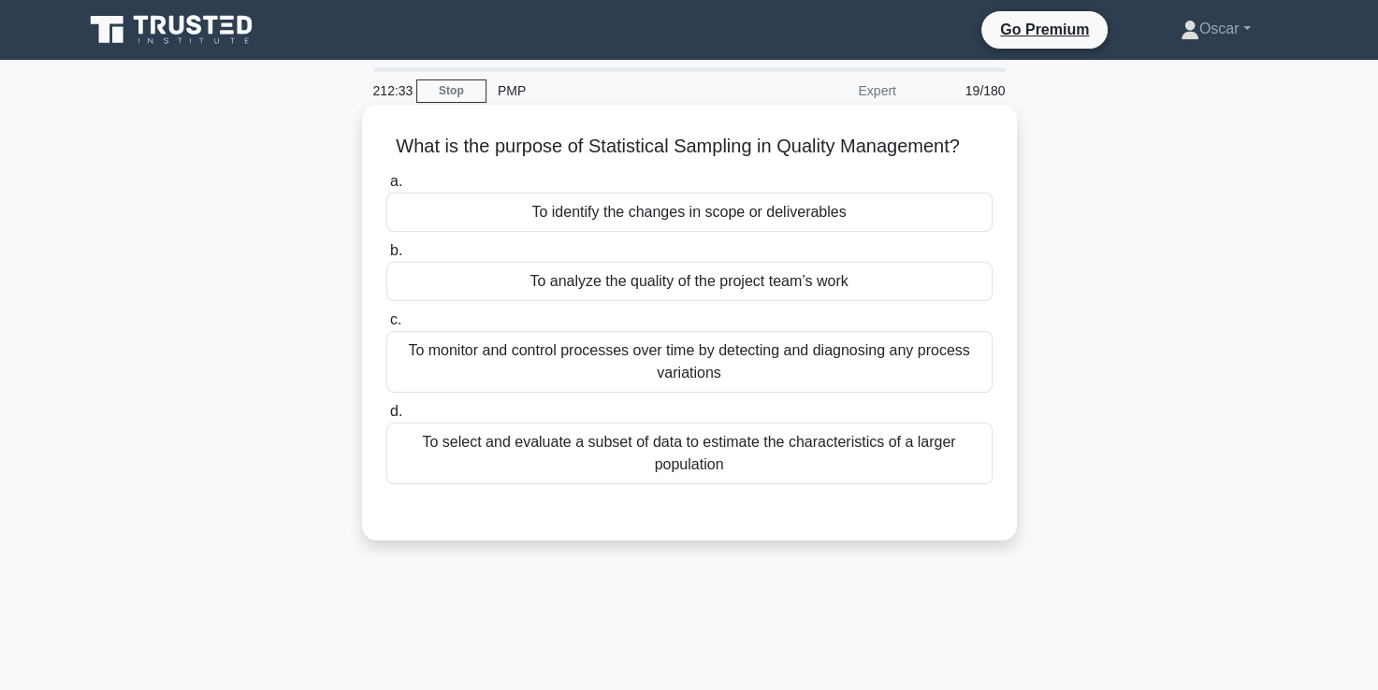
click at [717, 445] on div "To select and evaluate a subset of data to estimate the characteristics of a la…" at bounding box center [689, 454] width 606 height 62
click at [386, 418] on input "d. To select and evaluate a subset of data to estimate the characteristics of a…" at bounding box center [386, 412] width 0 height 12
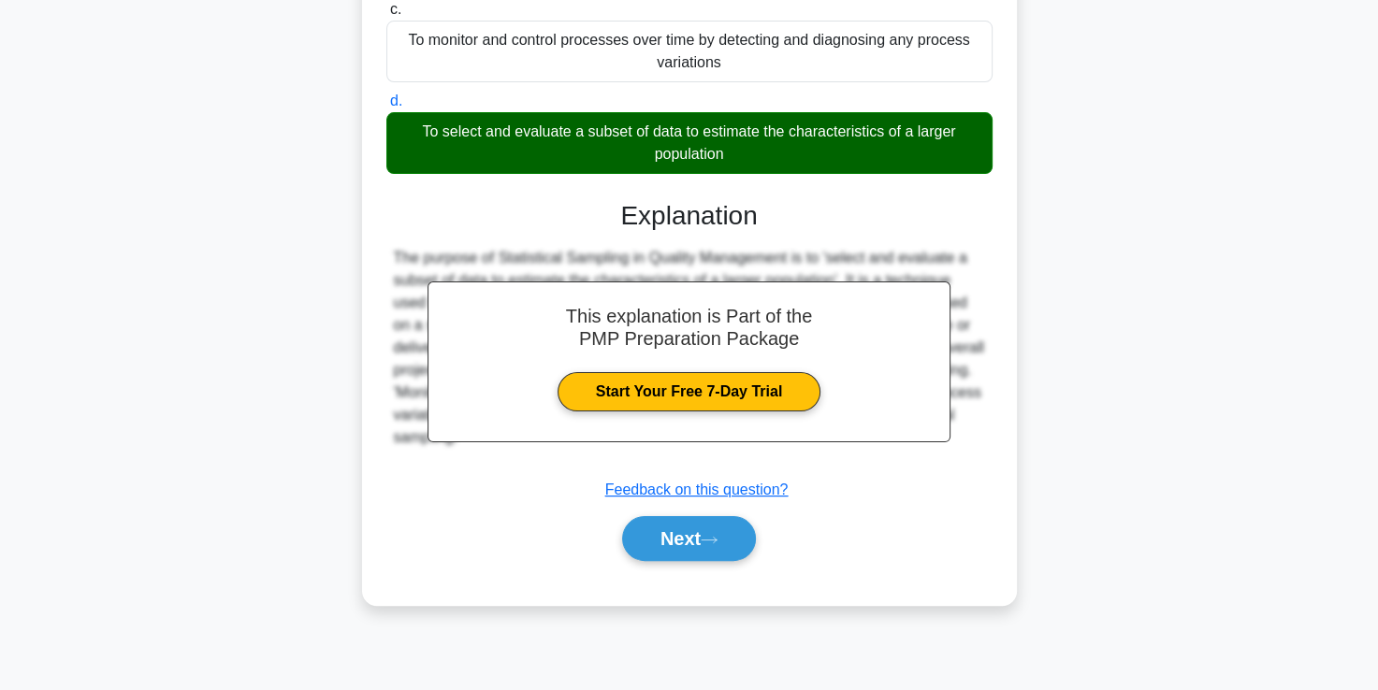
scroll to position [312, 0]
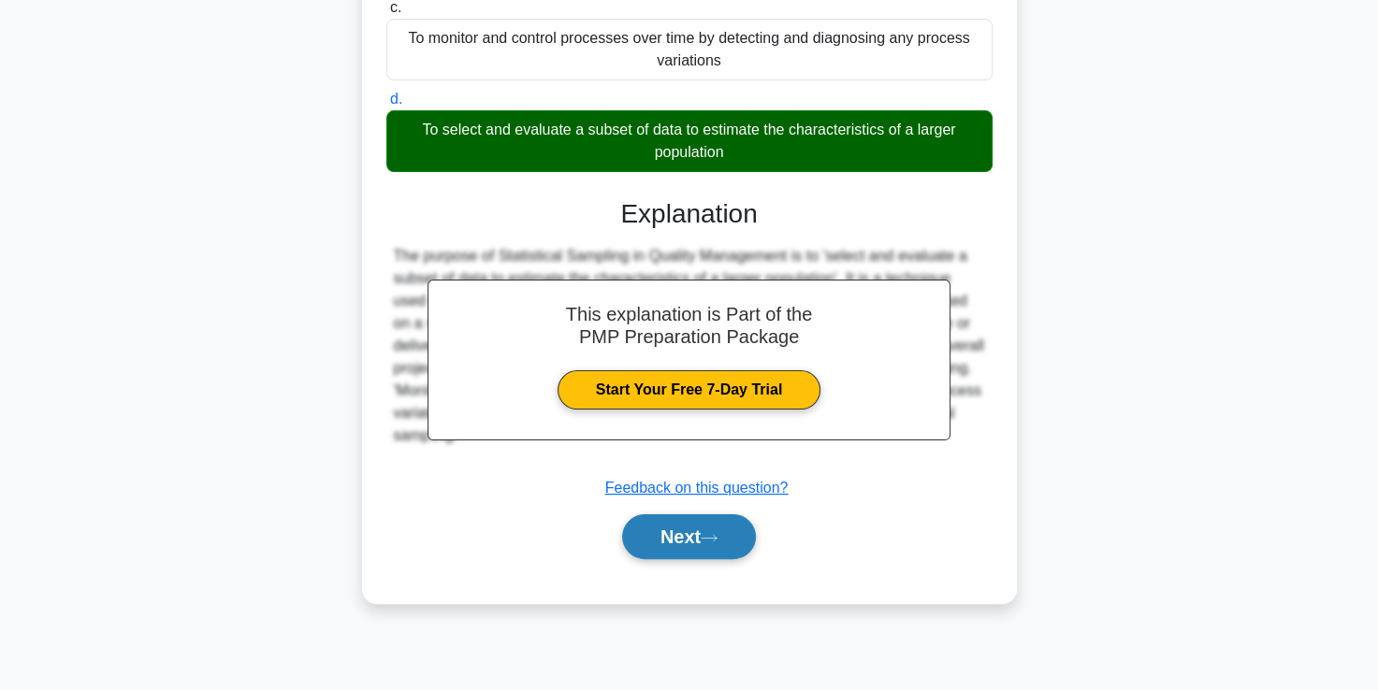
click at [702, 541] on button "Next" at bounding box center [689, 536] width 134 height 45
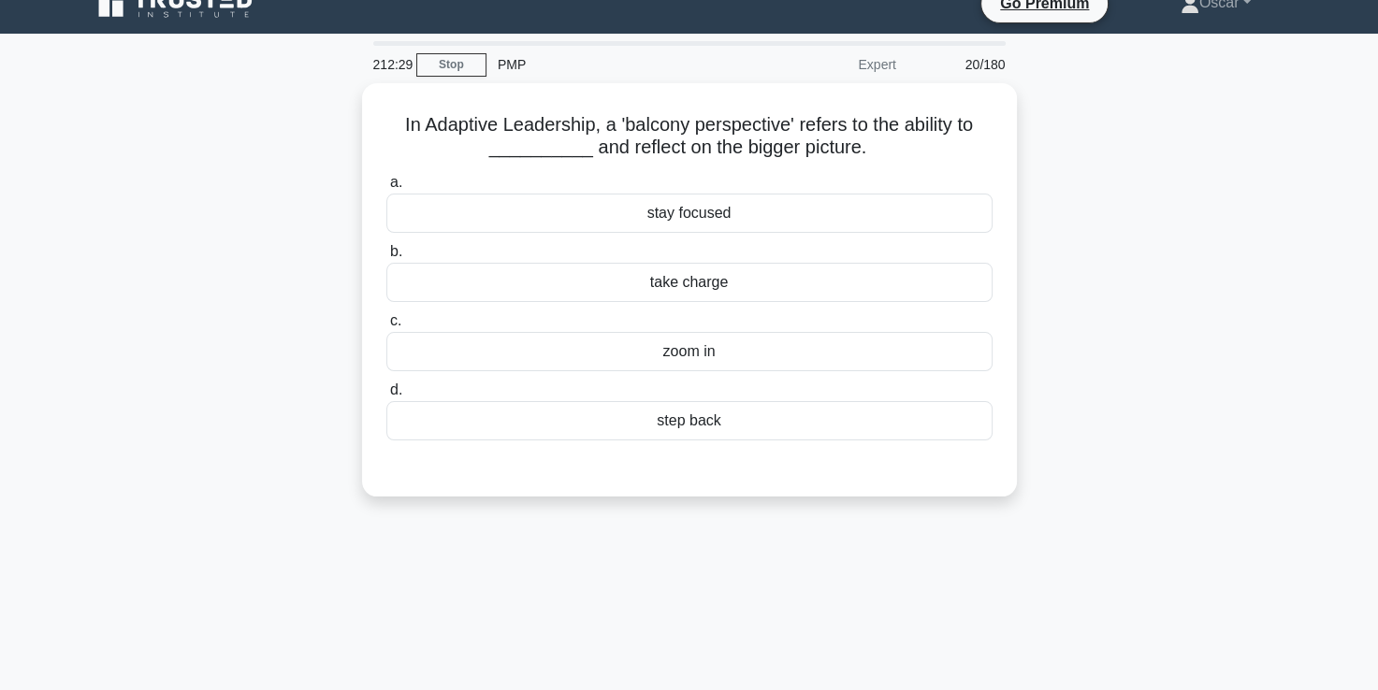
scroll to position [19, 0]
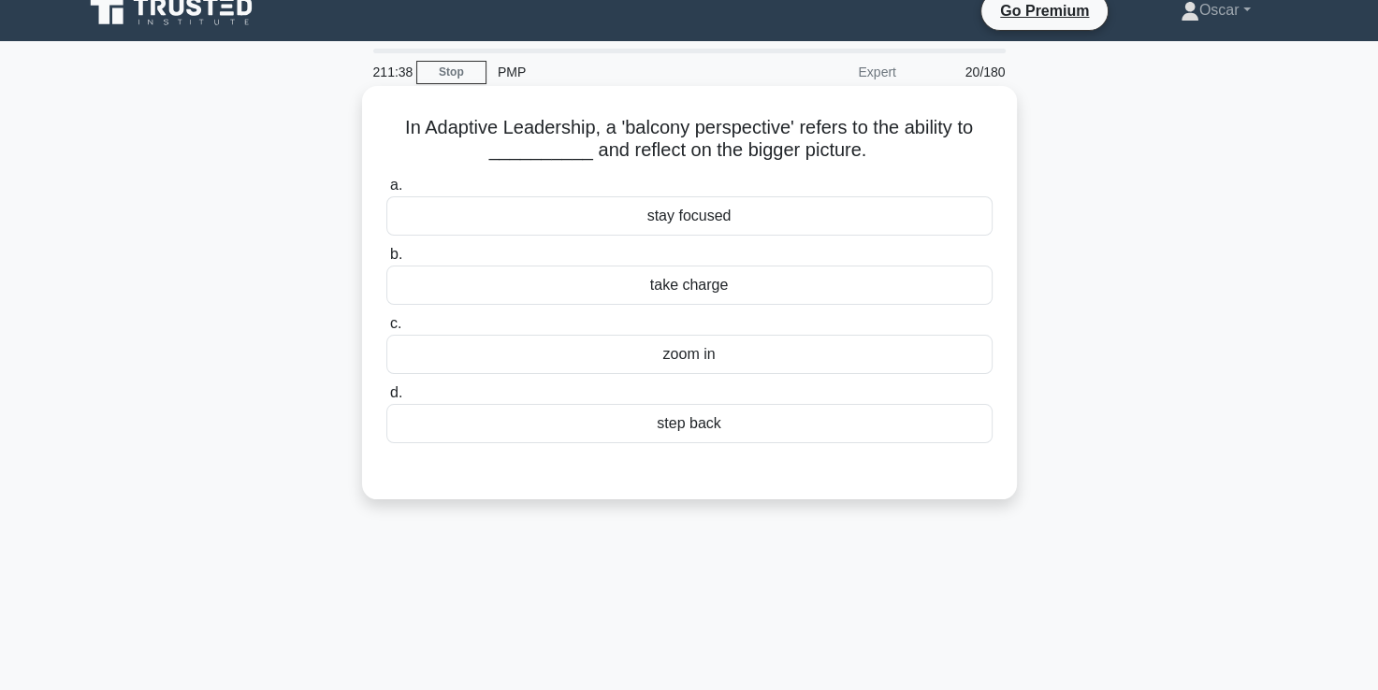
click at [688, 434] on div "step back" at bounding box center [689, 423] width 606 height 39
click at [386, 399] on input "d. step back" at bounding box center [386, 393] width 0 height 12
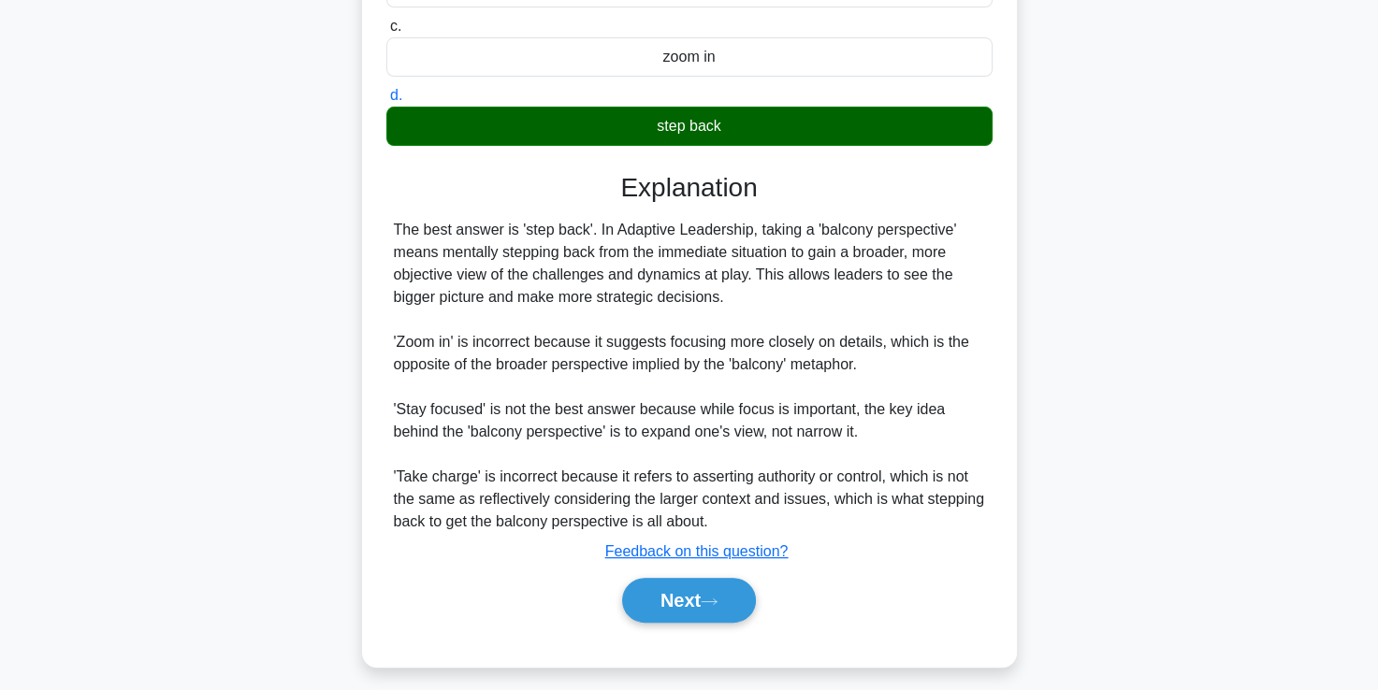
scroll to position [326, 0]
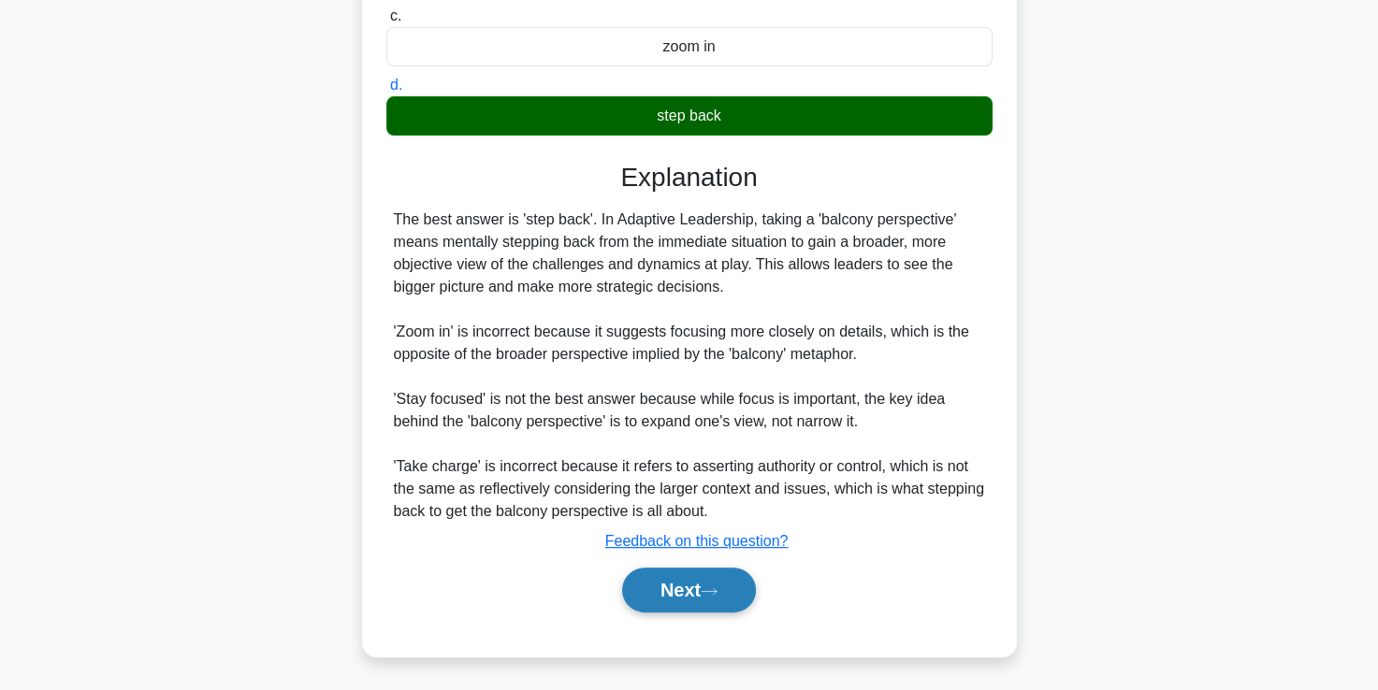
click at [664, 582] on button "Next" at bounding box center [689, 590] width 134 height 45
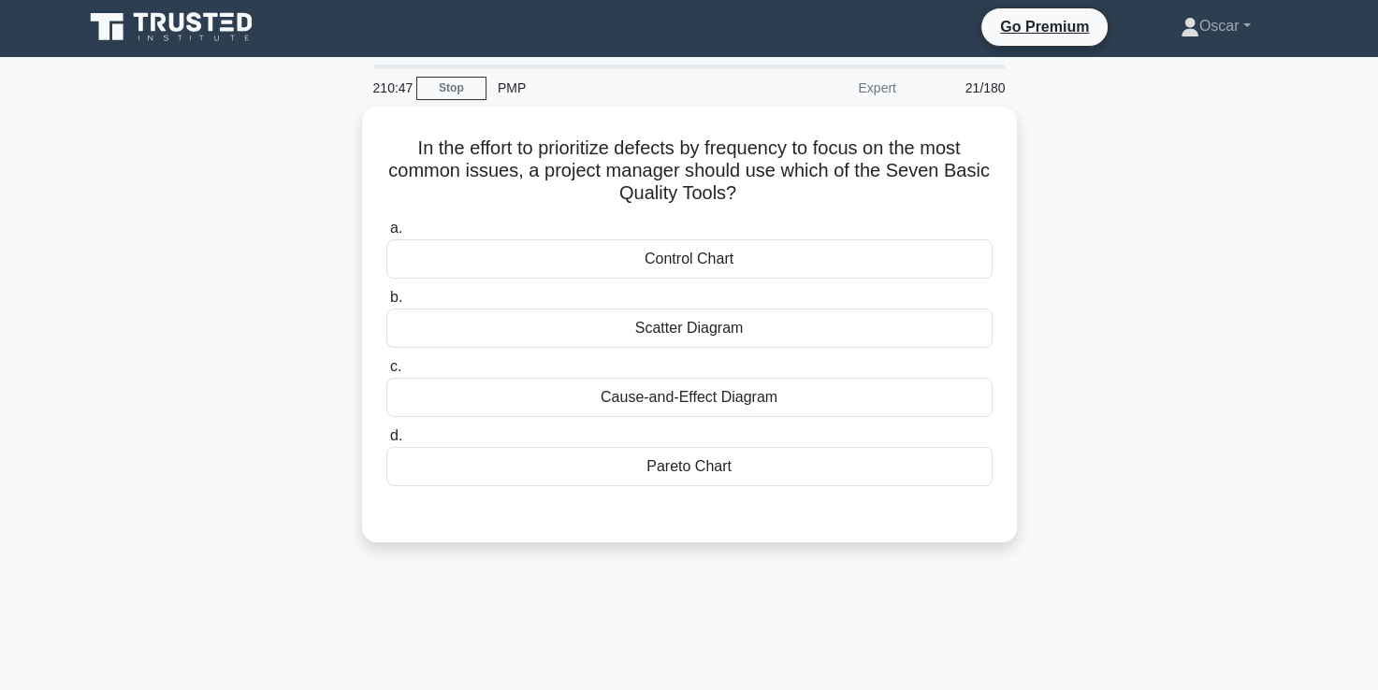
scroll to position [2, 0]
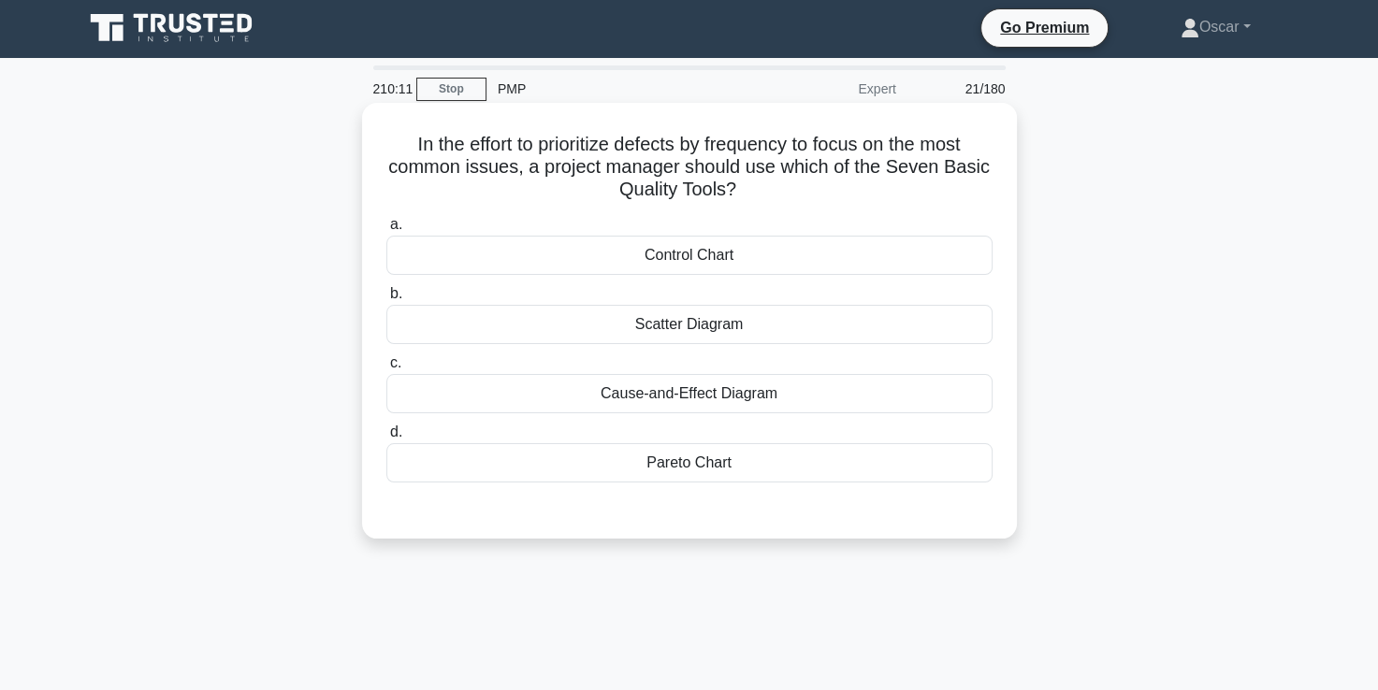
click at [700, 320] on div "Scatter Diagram" at bounding box center [689, 324] width 606 height 39
click at [386, 300] on input "b. Scatter Diagram" at bounding box center [386, 294] width 0 height 12
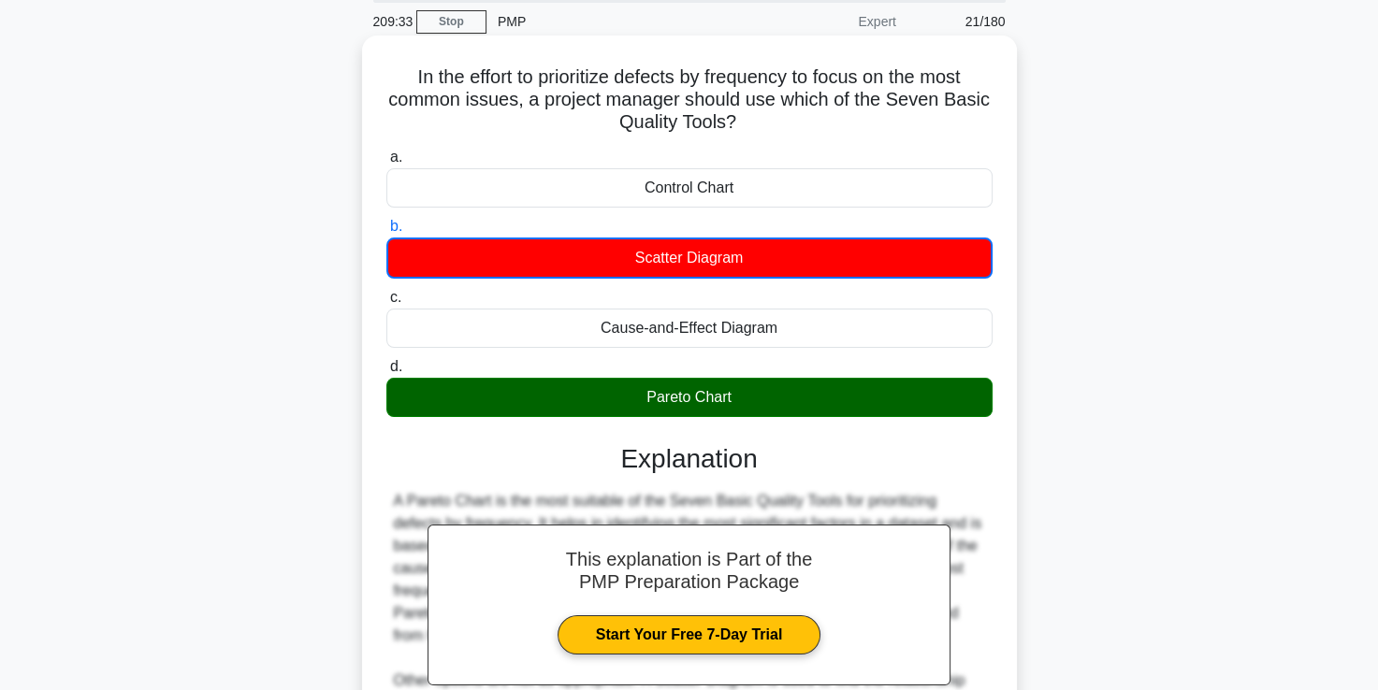
scroll to position [373, 0]
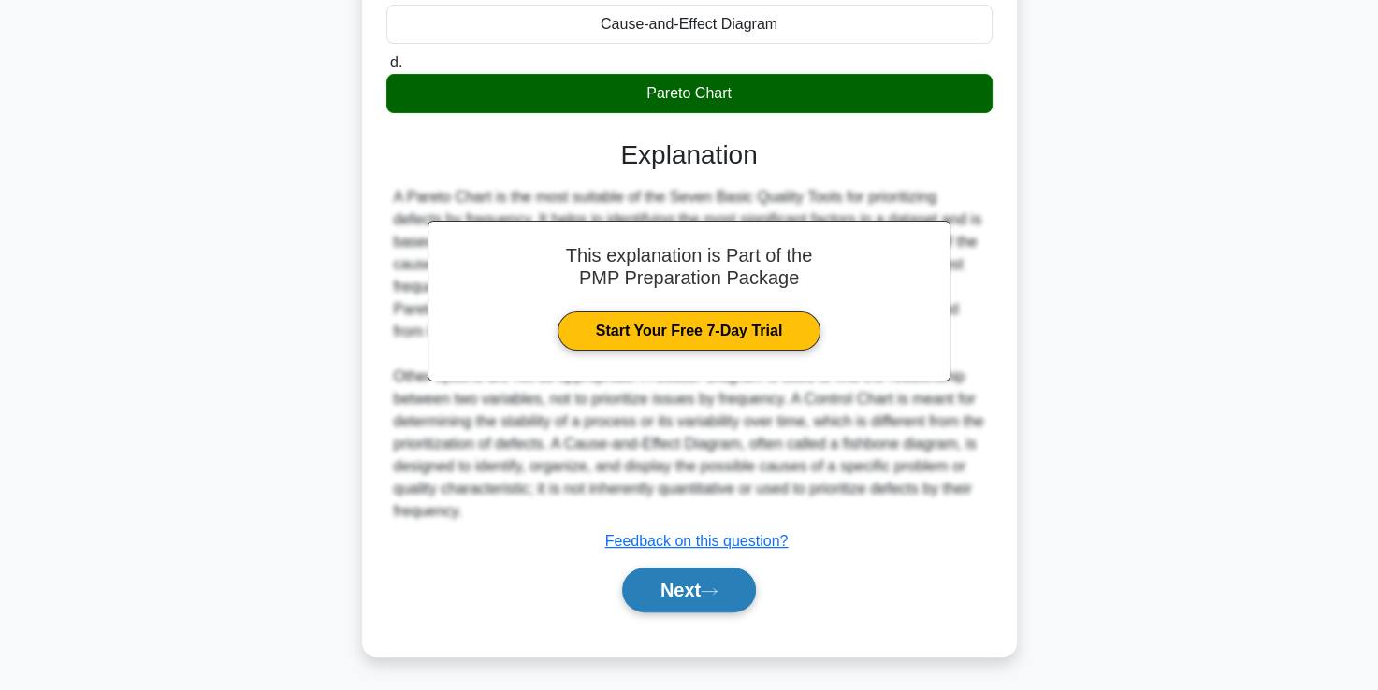
click at [686, 593] on button "Next" at bounding box center [689, 590] width 134 height 45
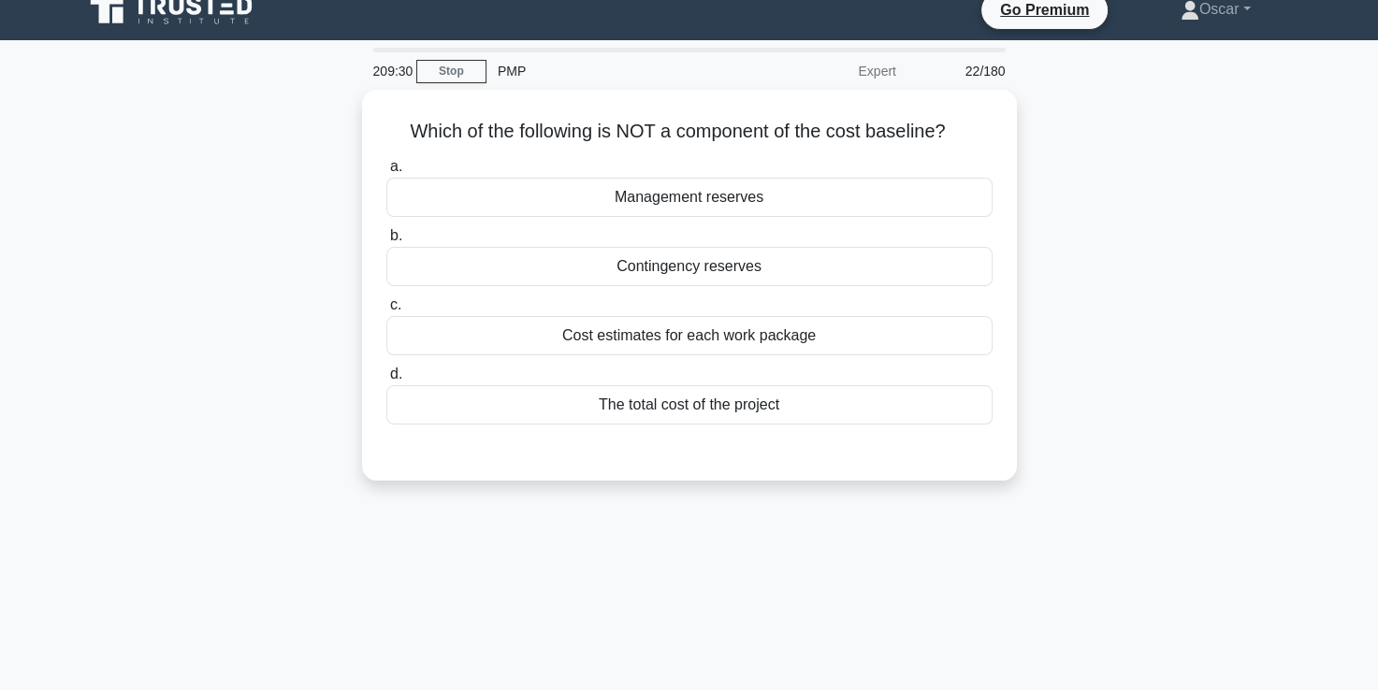
scroll to position [0, 0]
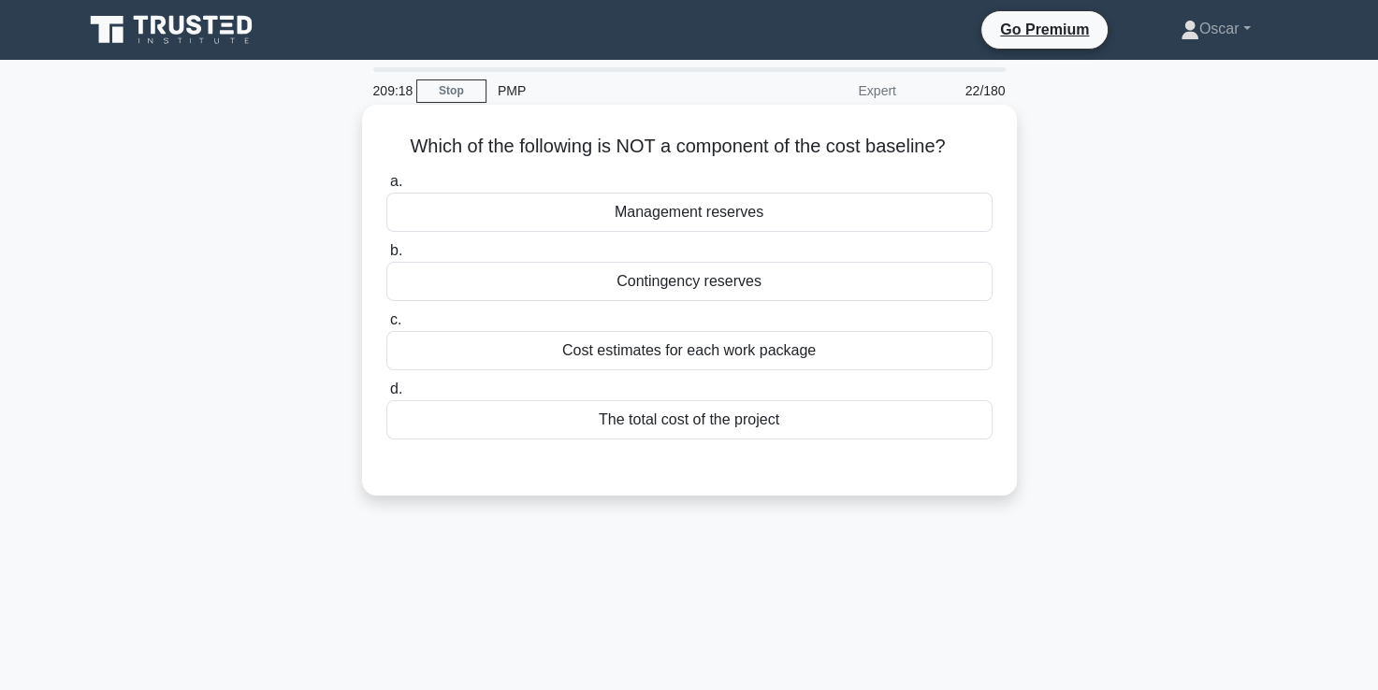
click at [742, 219] on div "Management reserves" at bounding box center [689, 212] width 606 height 39
click at [386, 188] on input "a. Management reserves" at bounding box center [386, 182] width 0 height 12
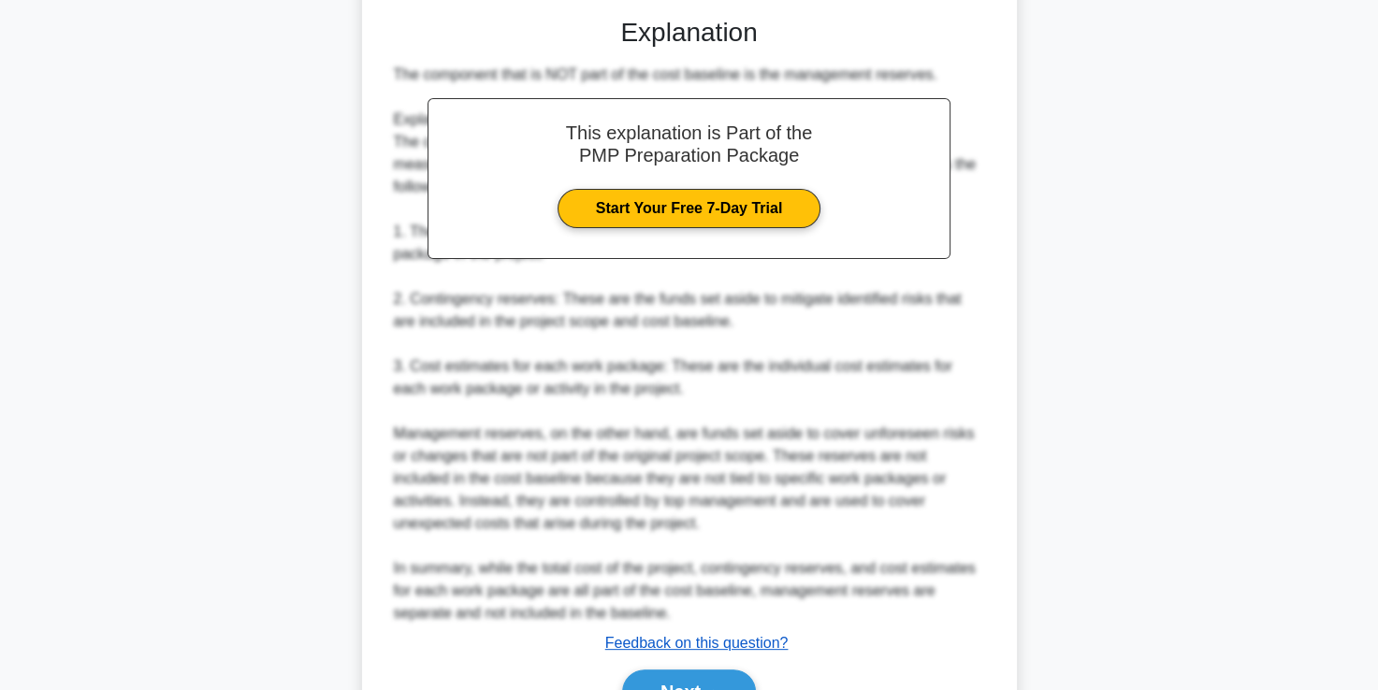
scroll to position [551, 0]
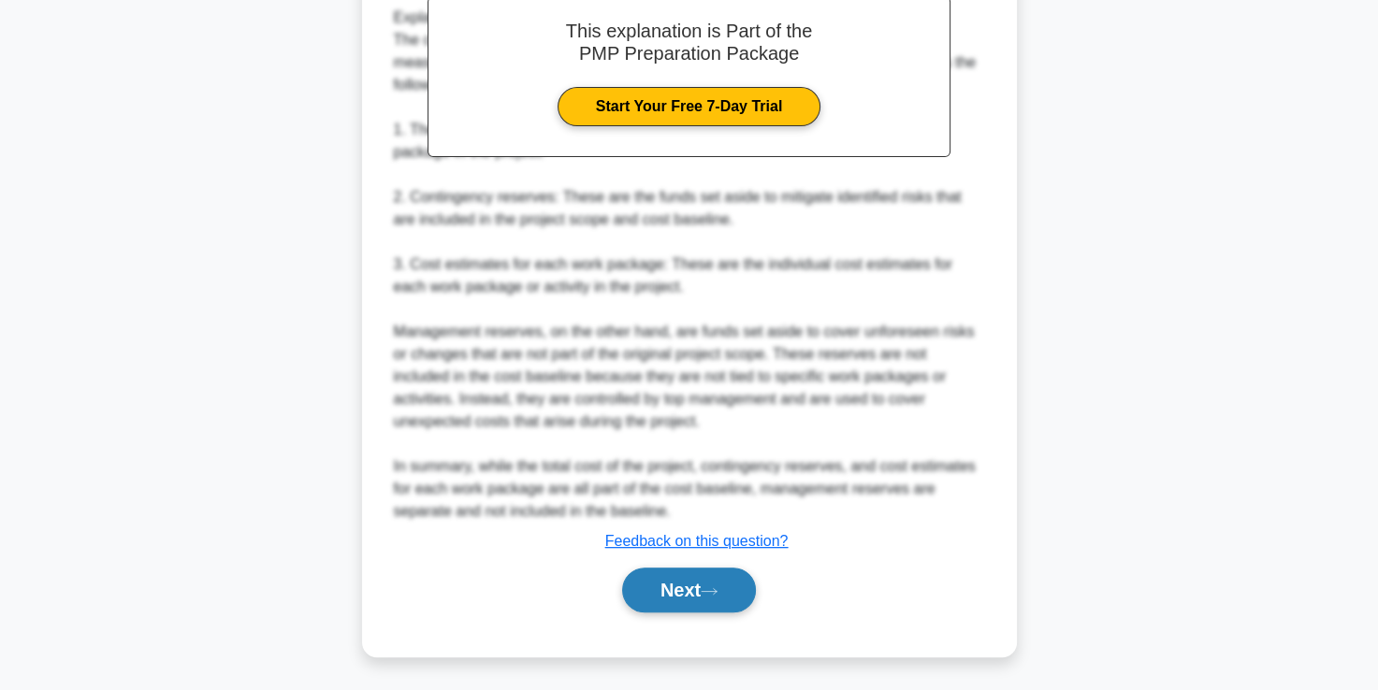
click at [703, 605] on button "Next" at bounding box center [689, 590] width 134 height 45
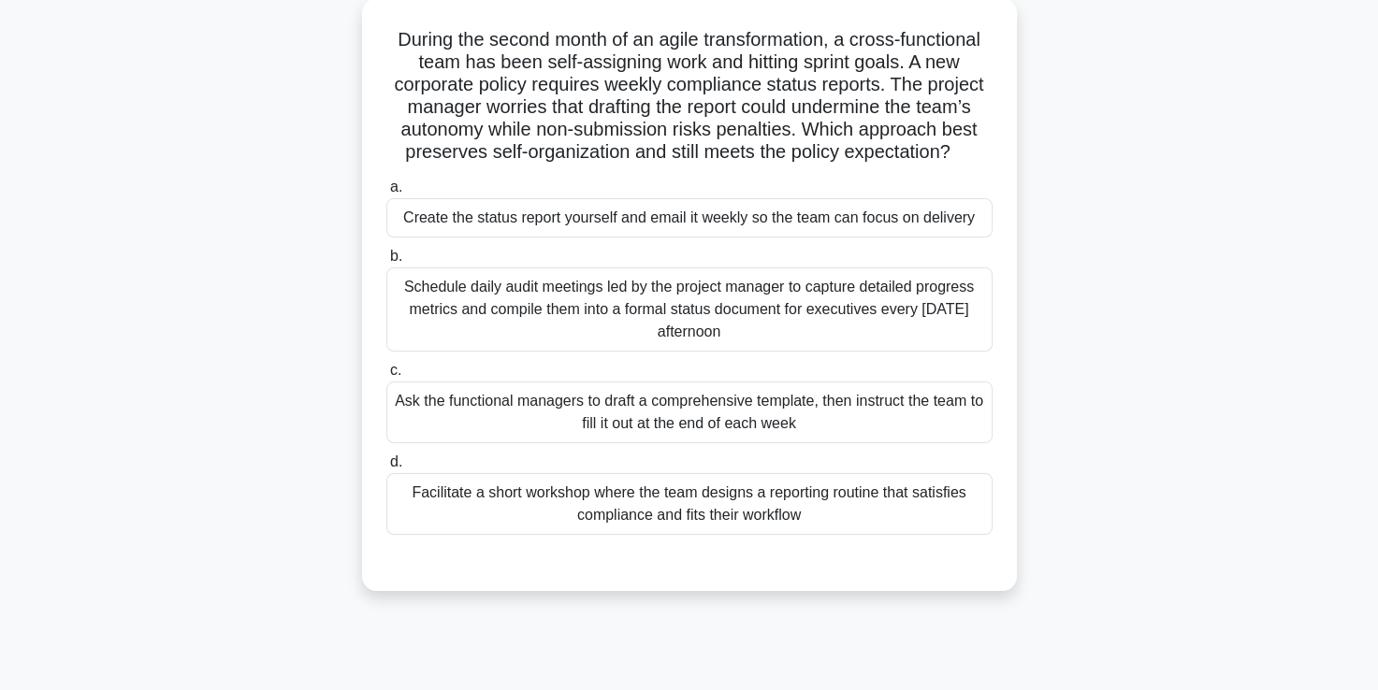
scroll to position [102, 0]
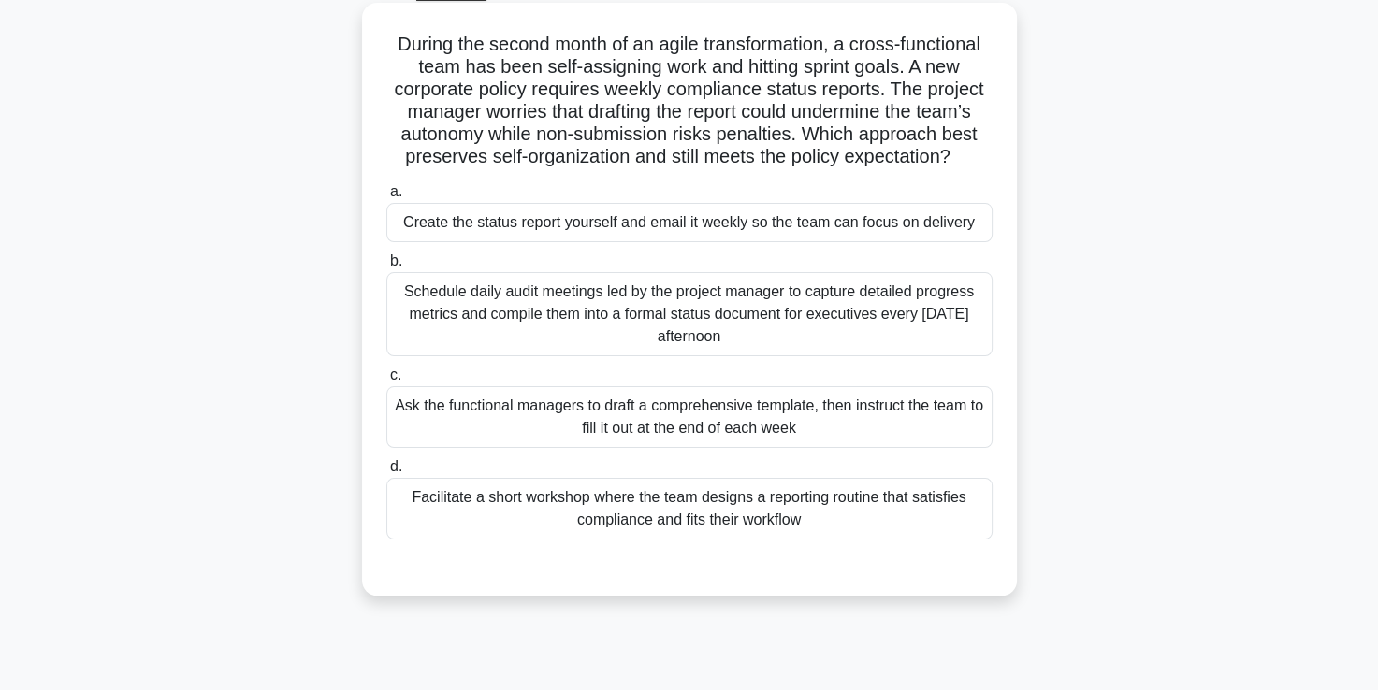
click at [700, 526] on div "Facilitate a short workshop where the team designs a reporting routine that sat…" at bounding box center [689, 509] width 606 height 62
click at [386, 473] on input "d. Facilitate a short workshop where the team designs a reporting routine that …" at bounding box center [386, 467] width 0 height 12
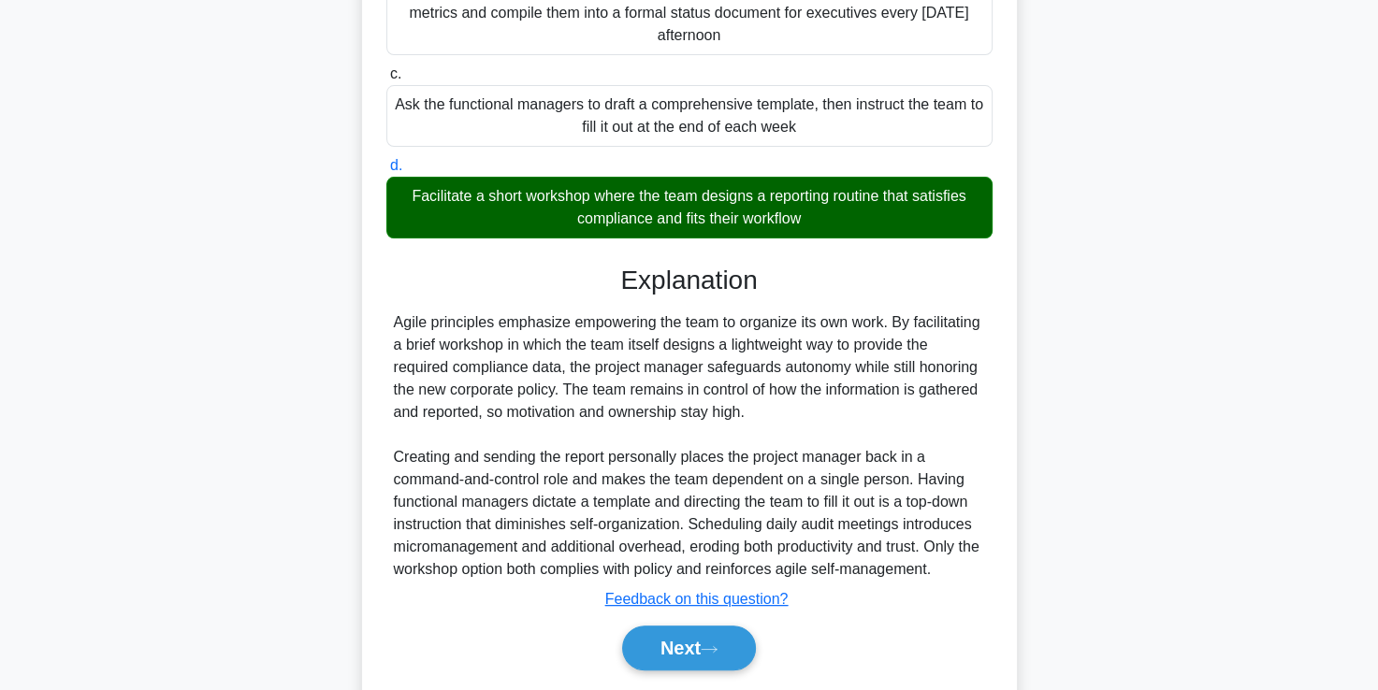
scroll to position [461, 0]
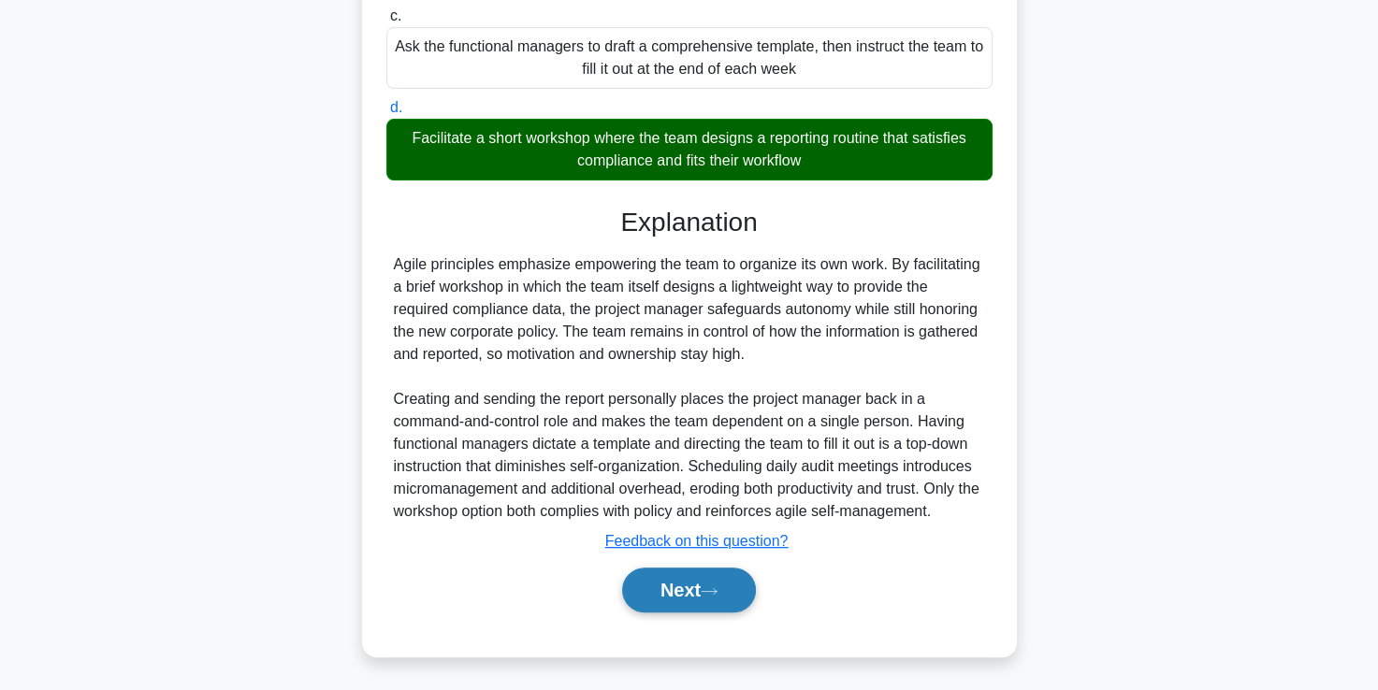
click at [709, 589] on icon at bounding box center [708, 591] width 17 height 10
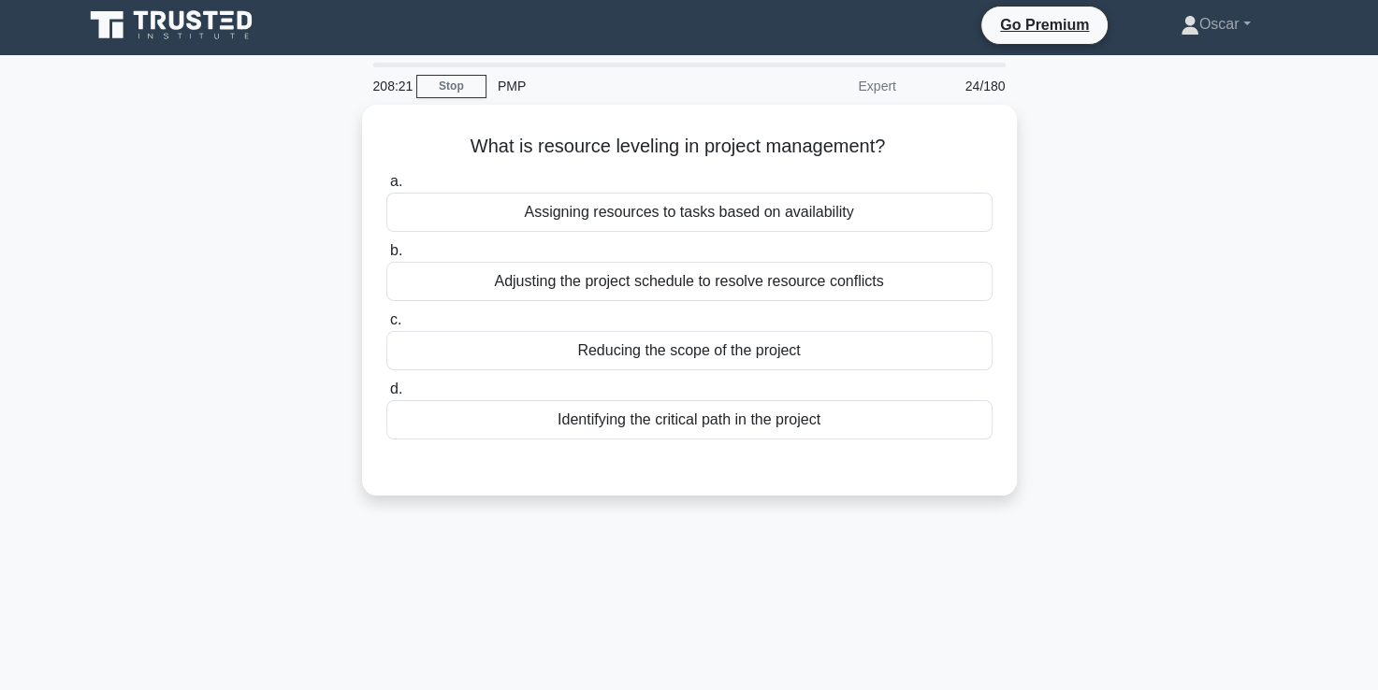
scroll to position [4, 0]
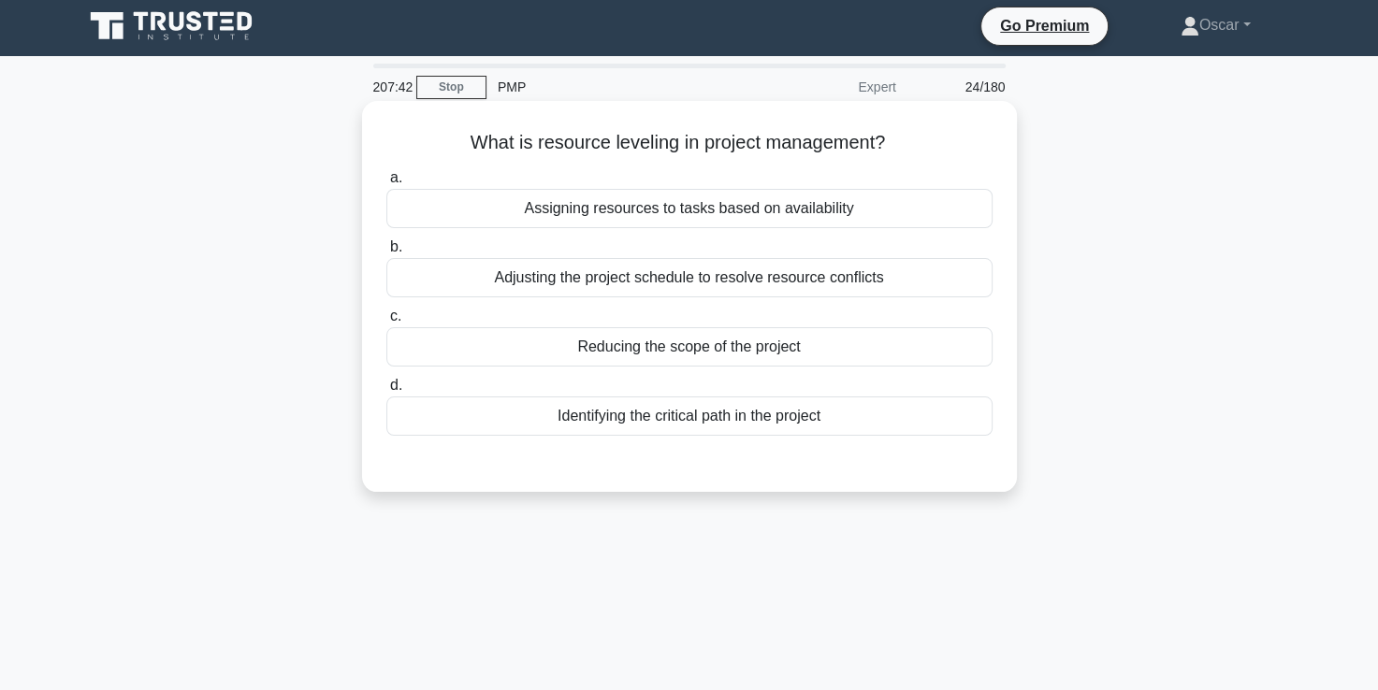
click at [765, 211] on div "Assigning resources to tasks based on availability" at bounding box center [689, 208] width 606 height 39
click at [386, 184] on input "a. Assigning resources to tasks based on availability" at bounding box center [386, 178] width 0 height 12
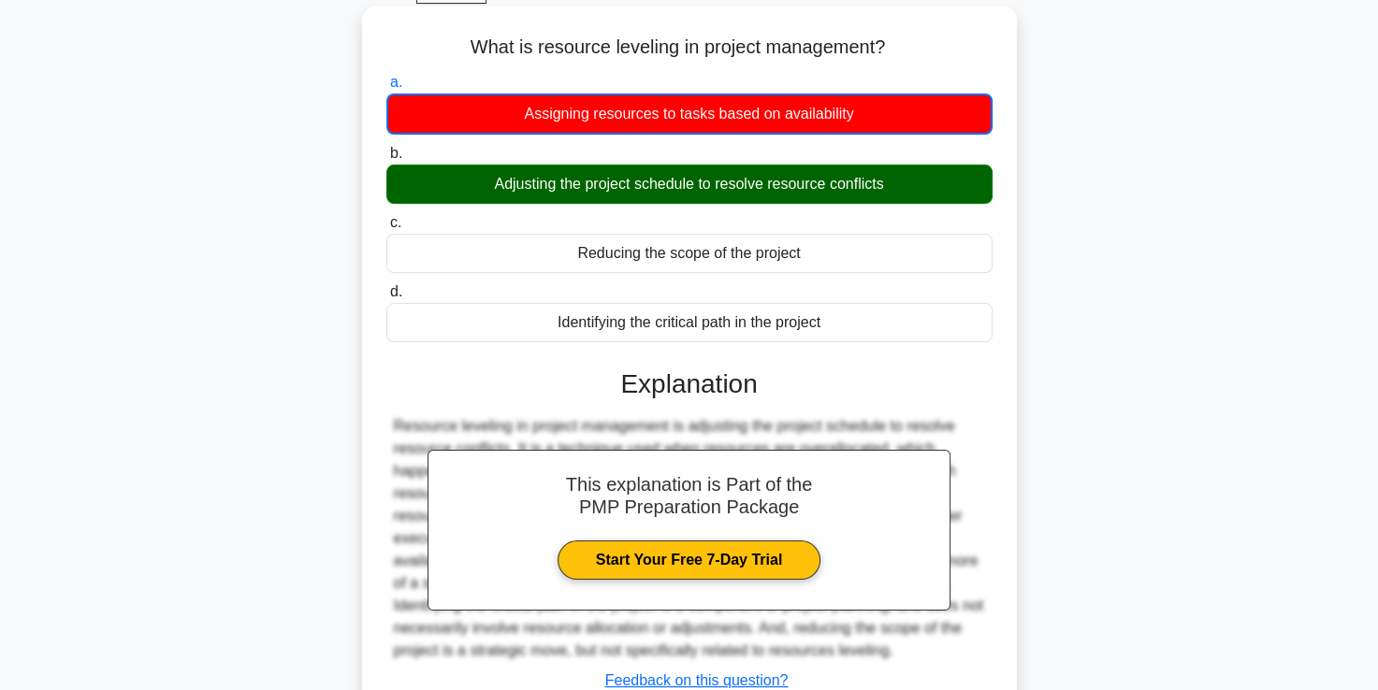
scroll to position [320, 0]
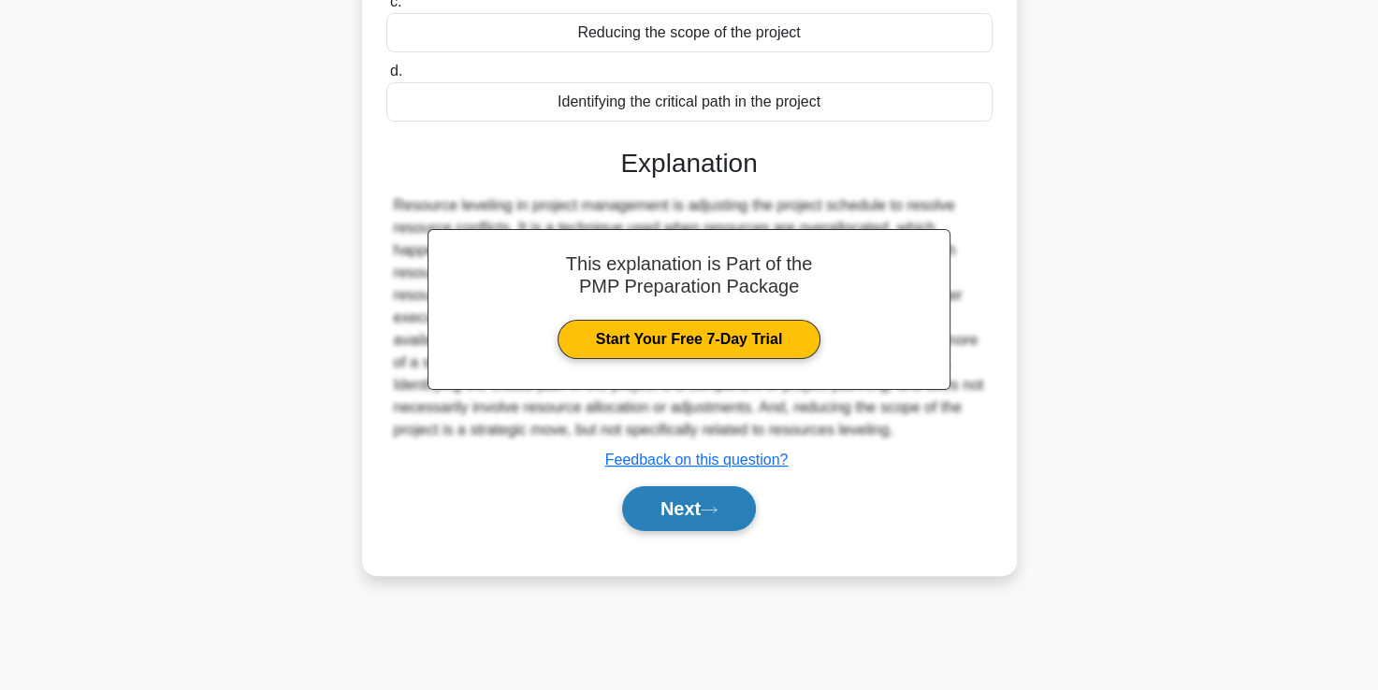
click at [714, 513] on icon at bounding box center [708, 510] width 17 height 10
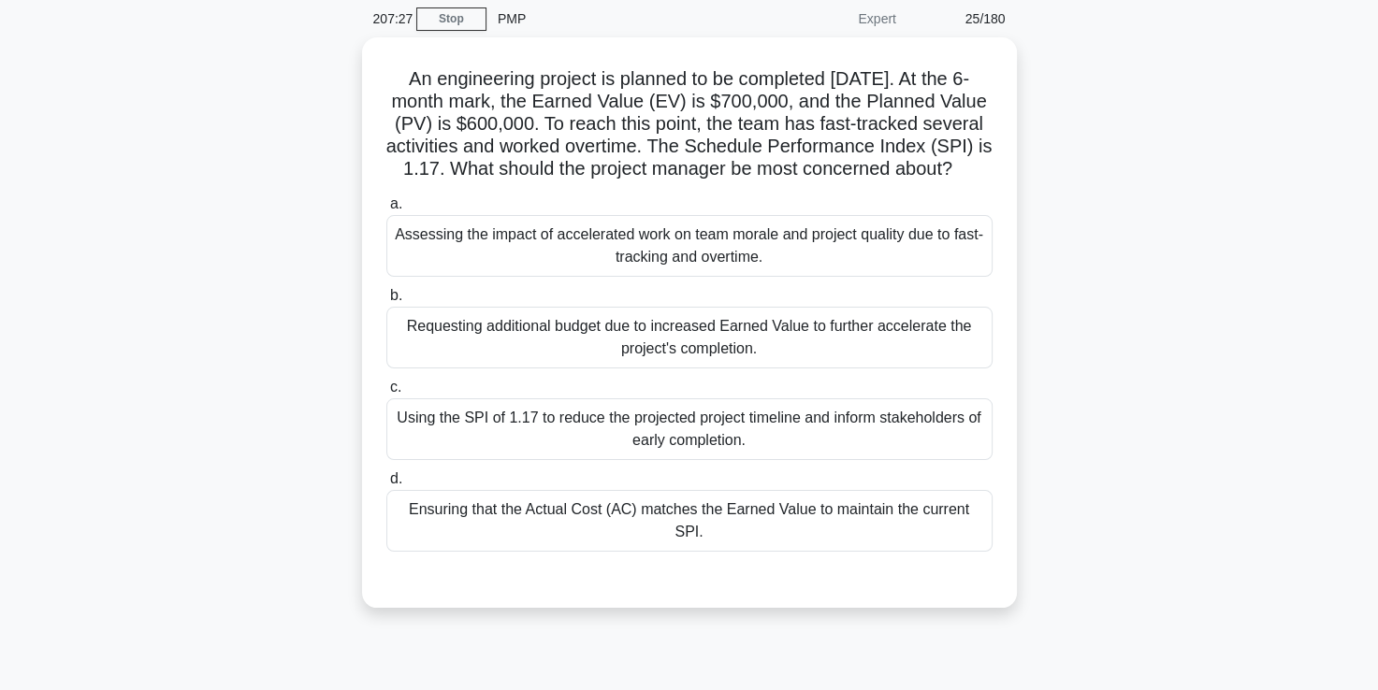
scroll to position [68, 0]
click at [696, 459] on div "Using the SPI of 1.17 to reduce the projected project timeline and inform stake…" at bounding box center [689, 428] width 606 height 62
click at [386, 393] on input "c. Using the SPI of 1.17 to reduce the projected project timeline and inform st…" at bounding box center [386, 387] width 0 height 12
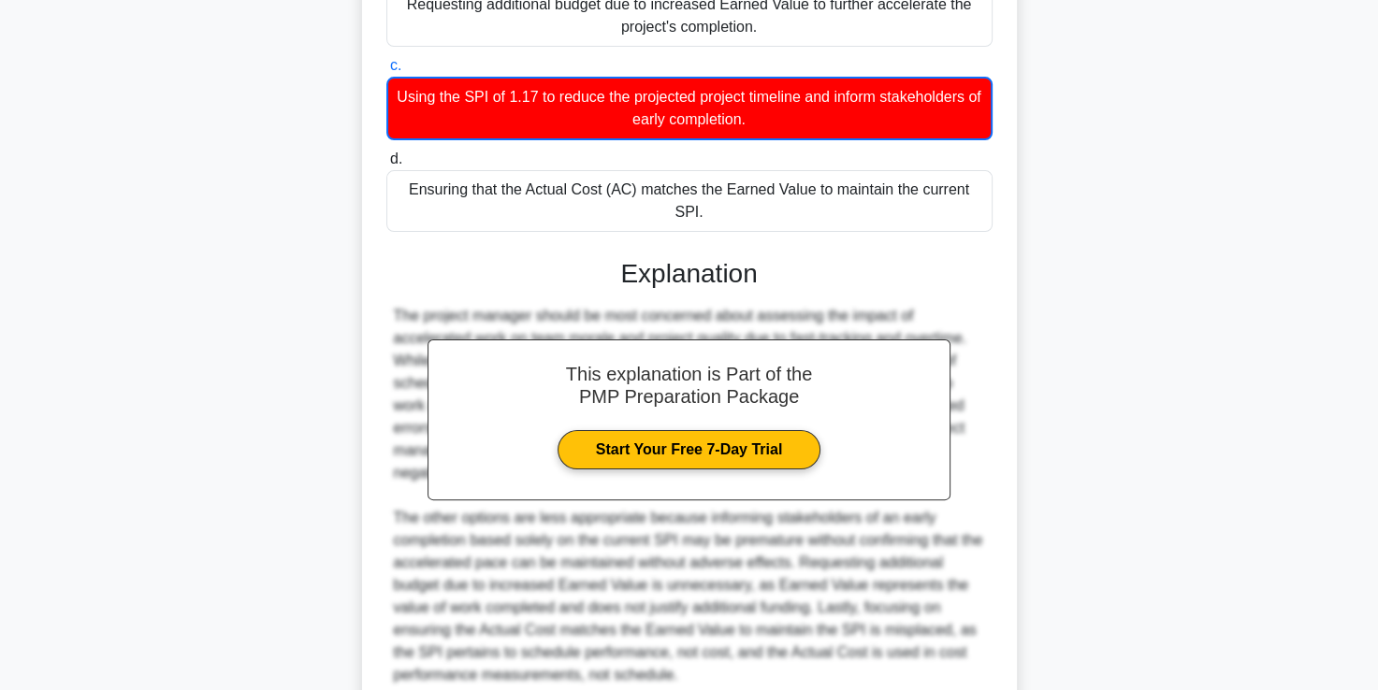
scroll to position [553, 0]
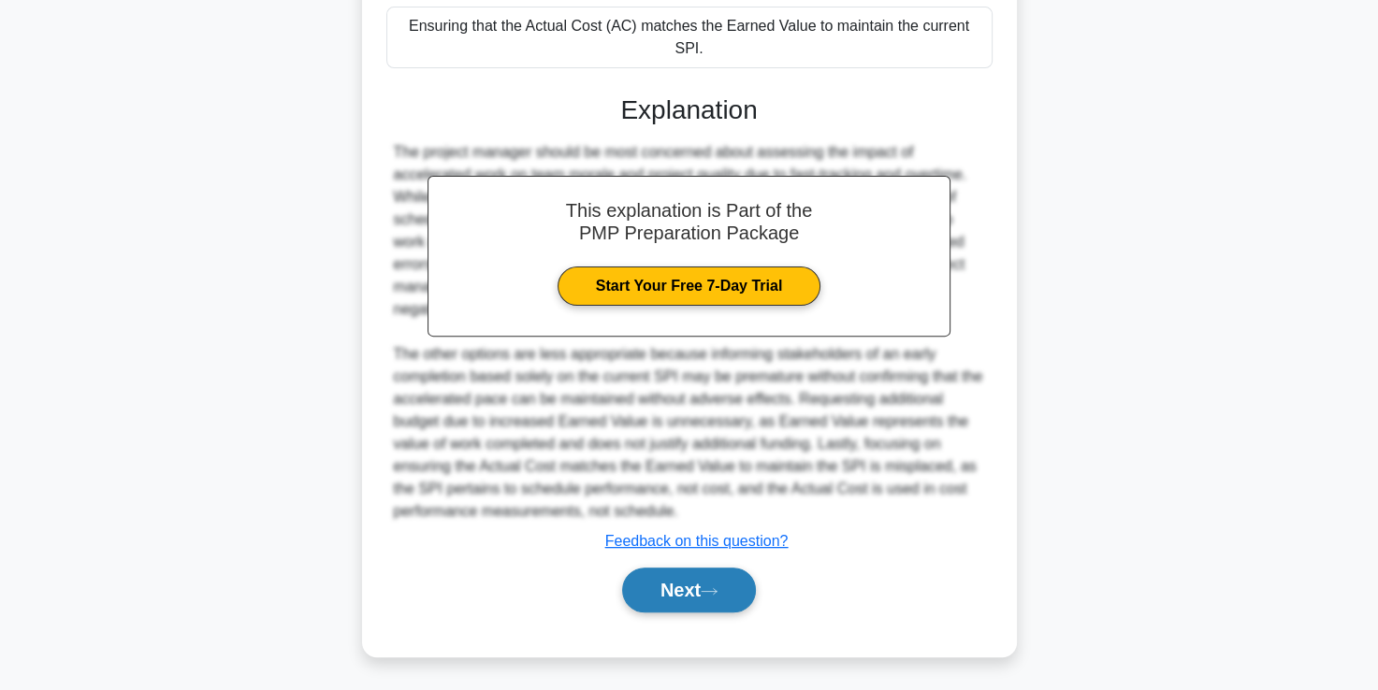
click at [667, 598] on button "Next" at bounding box center [689, 590] width 134 height 45
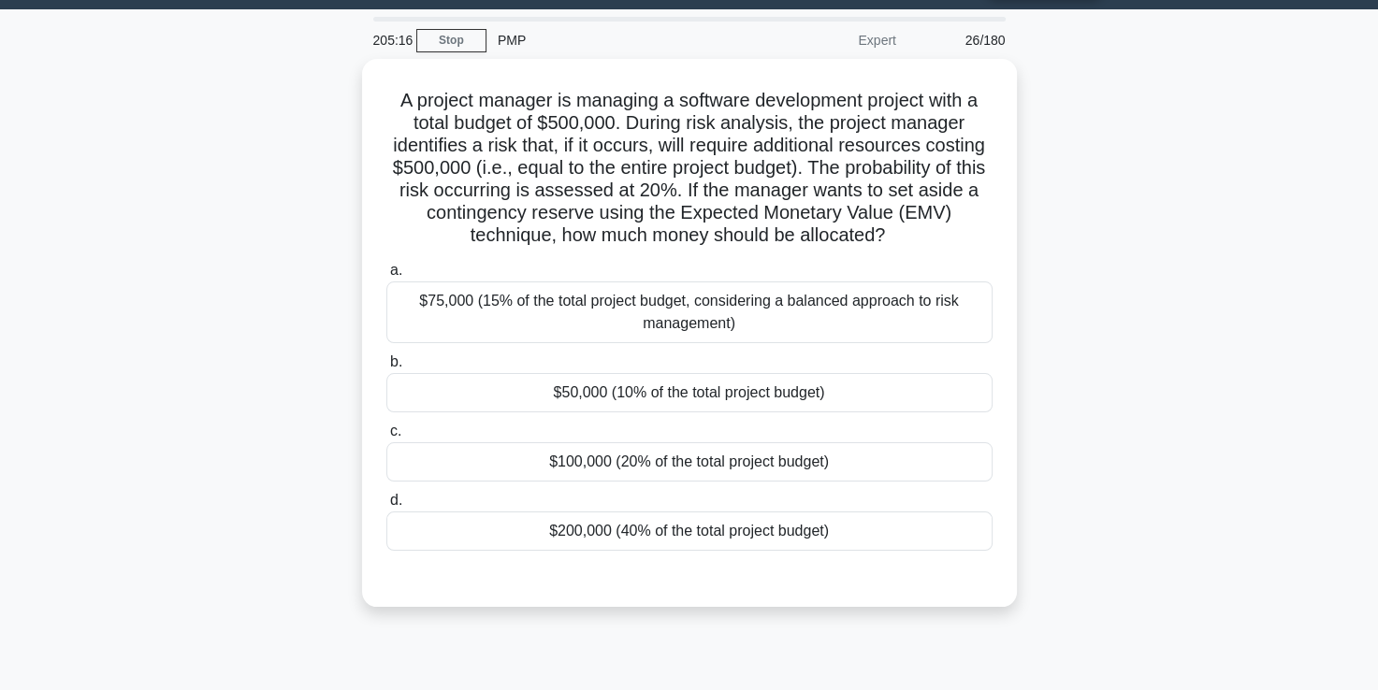
scroll to position [52, 0]
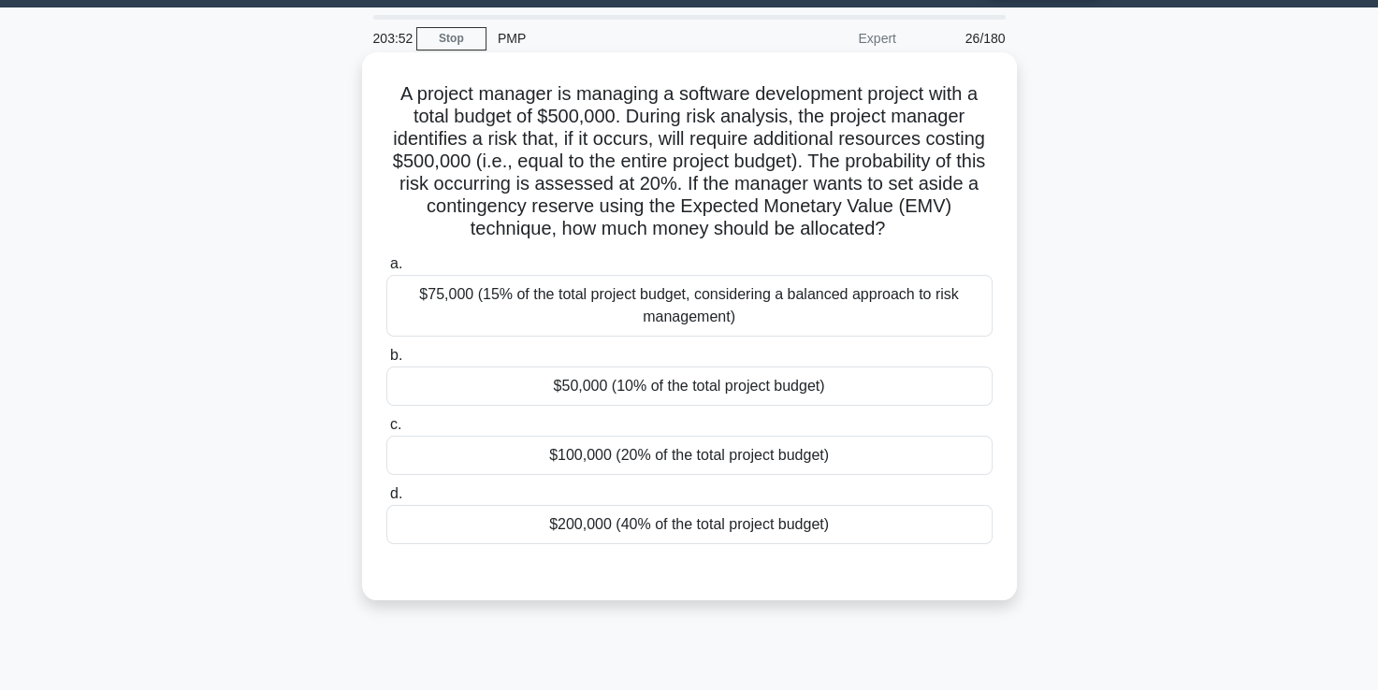
click at [653, 534] on div "$200,000 (40% of the total project budget)" at bounding box center [689, 524] width 606 height 39
click at [386, 500] on input "d. $200,000 (40% of the total project budget)" at bounding box center [386, 494] width 0 height 12
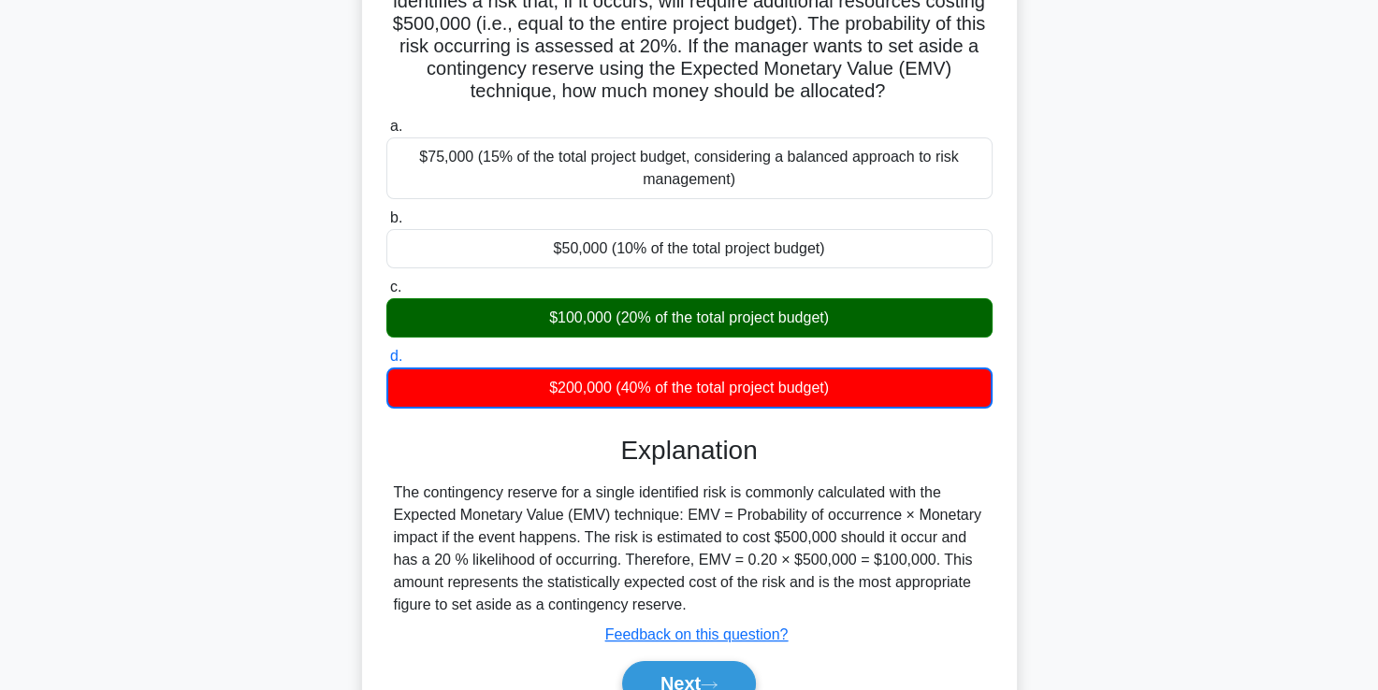
scroll to position [213, 0]
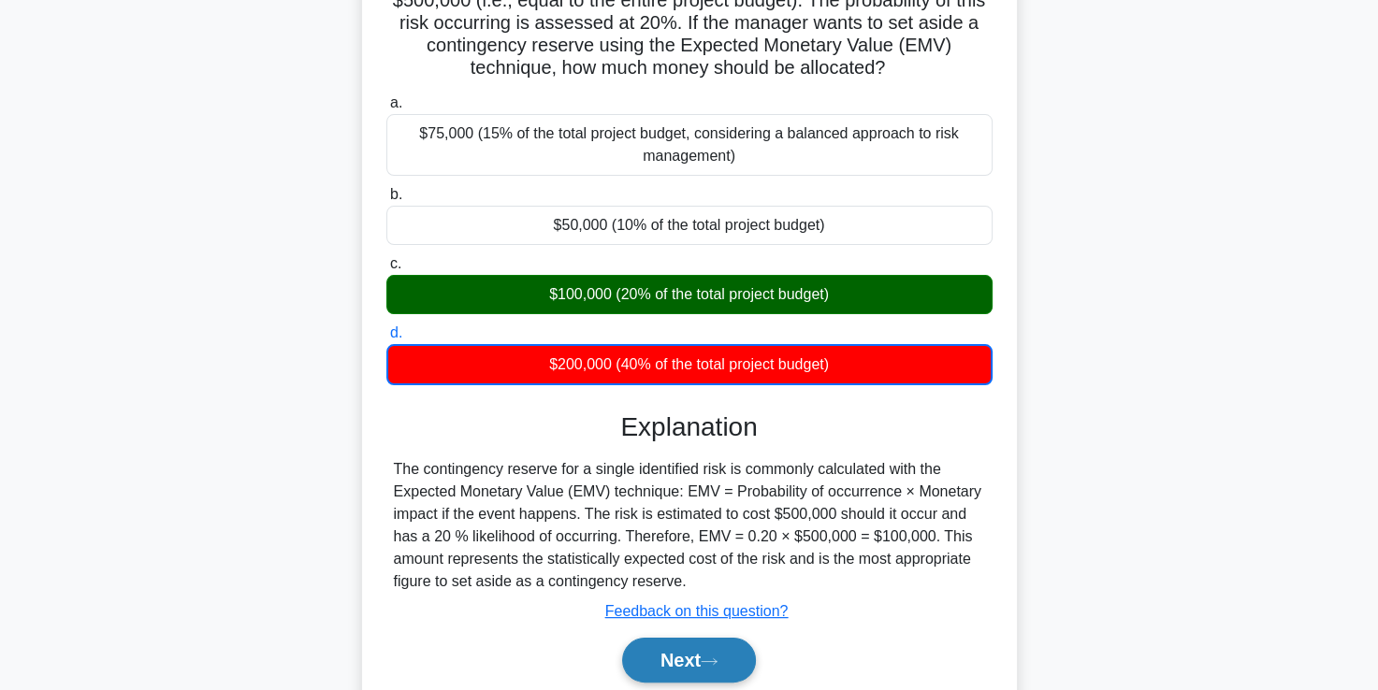
click at [687, 657] on button "Next" at bounding box center [689, 660] width 134 height 45
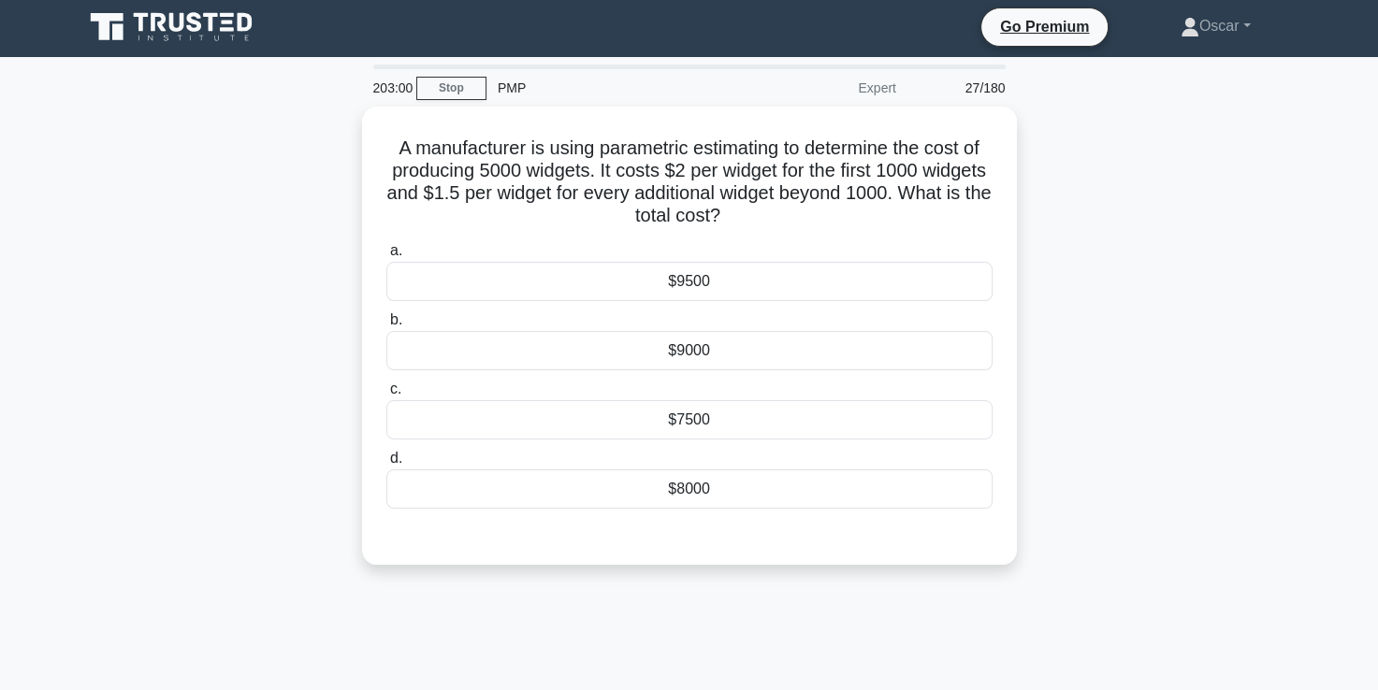
scroll to position [0, 0]
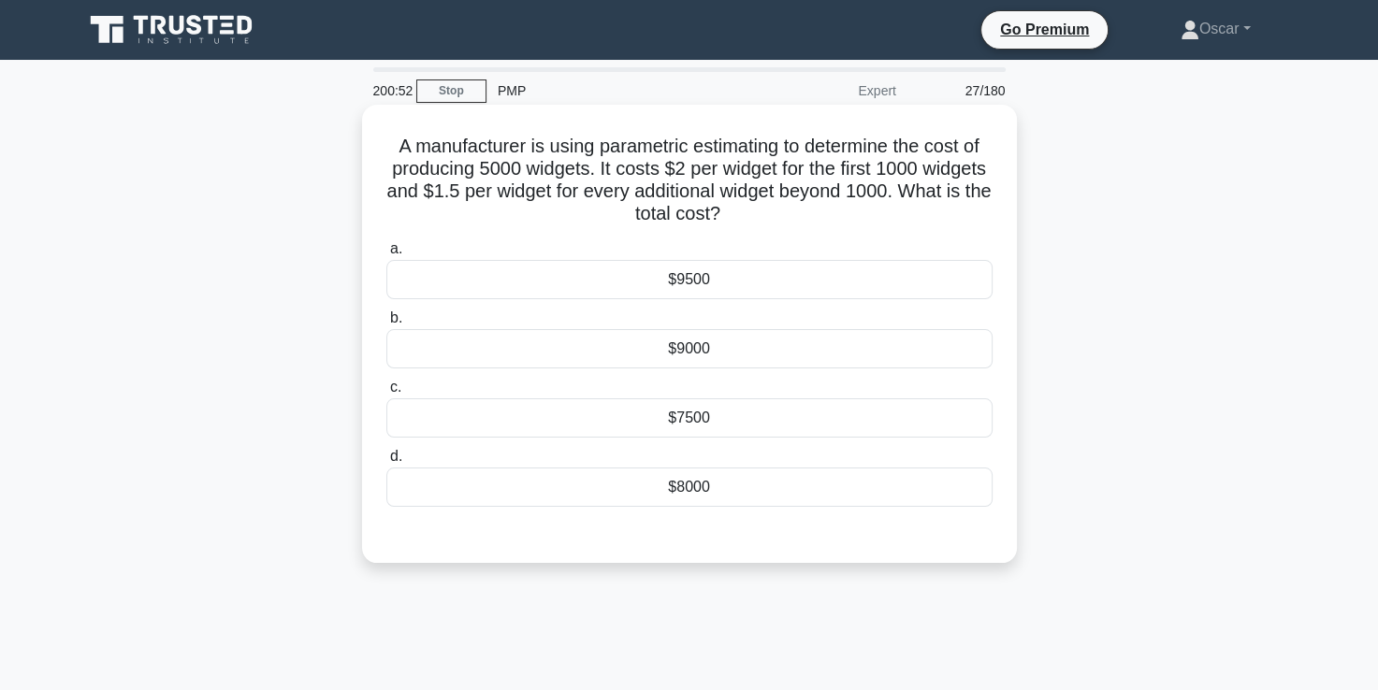
click at [823, 482] on div "$8000" at bounding box center [689, 487] width 606 height 39
click at [386, 463] on input "d. $8000" at bounding box center [386, 457] width 0 height 12
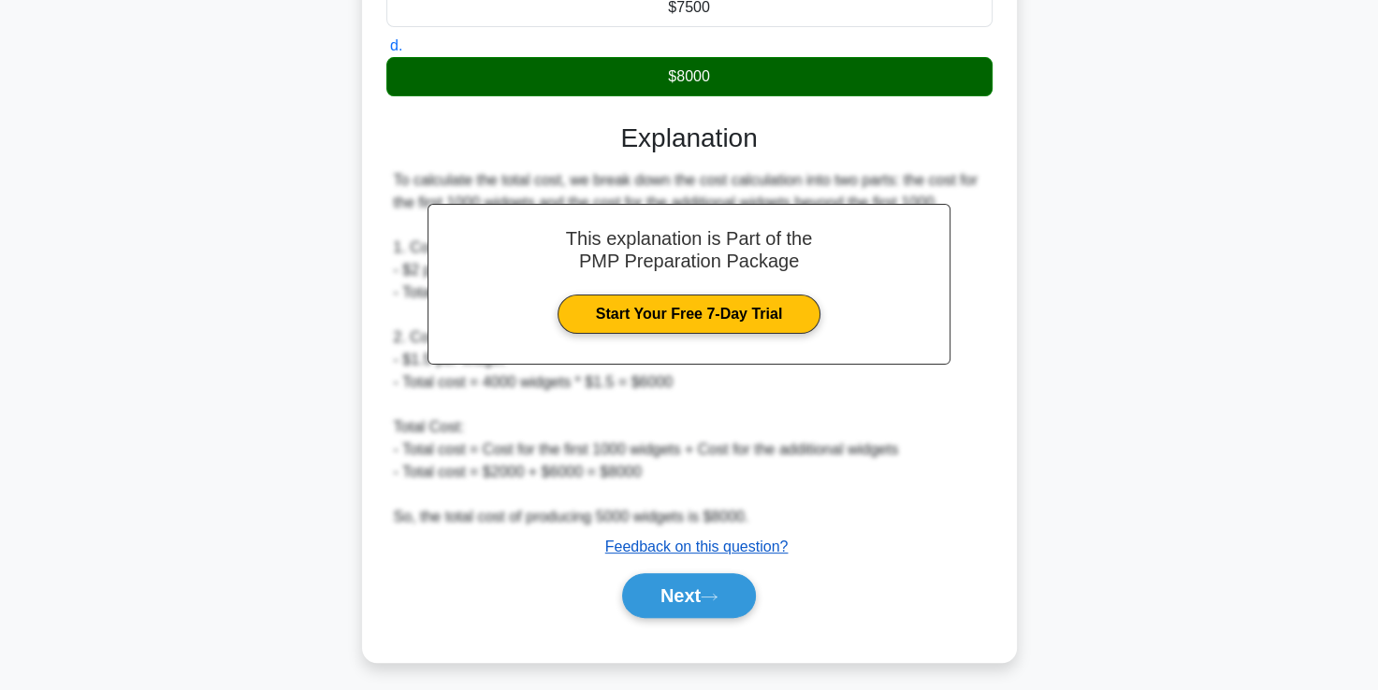
scroll to position [412, 0]
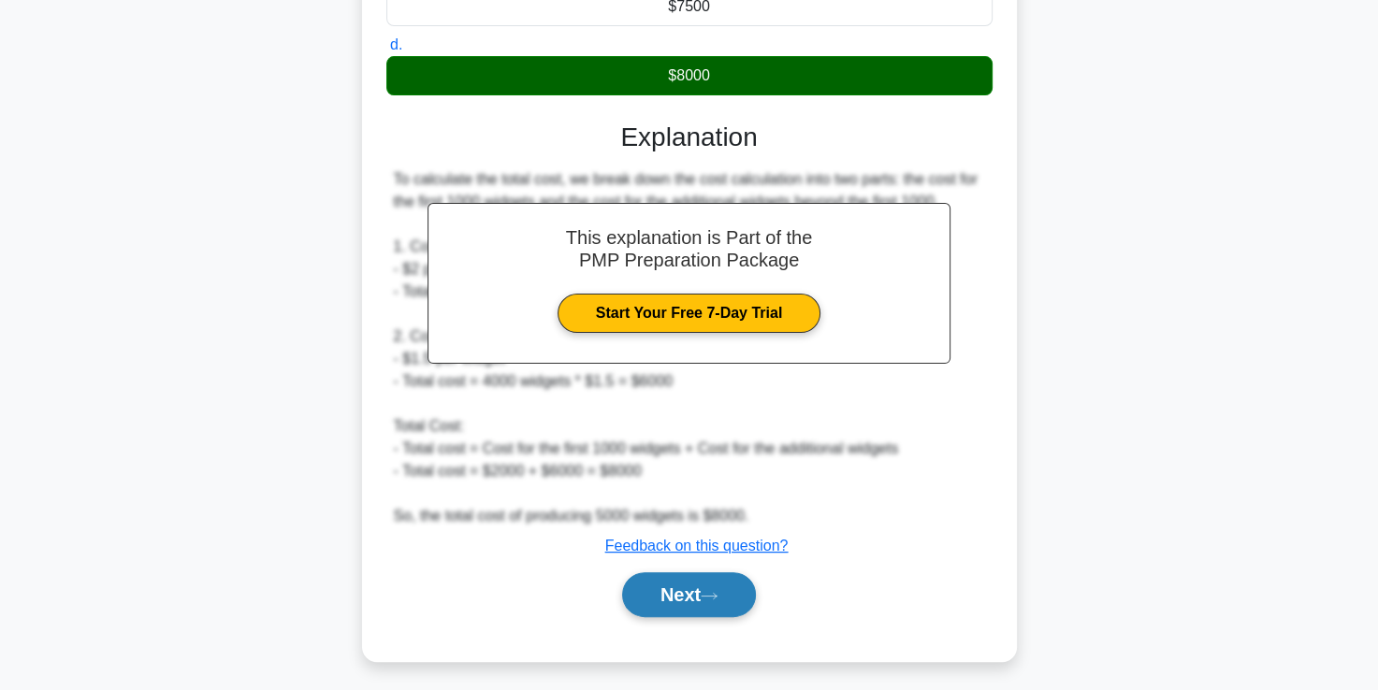
click at [700, 587] on button "Next" at bounding box center [689, 594] width 134 height 45
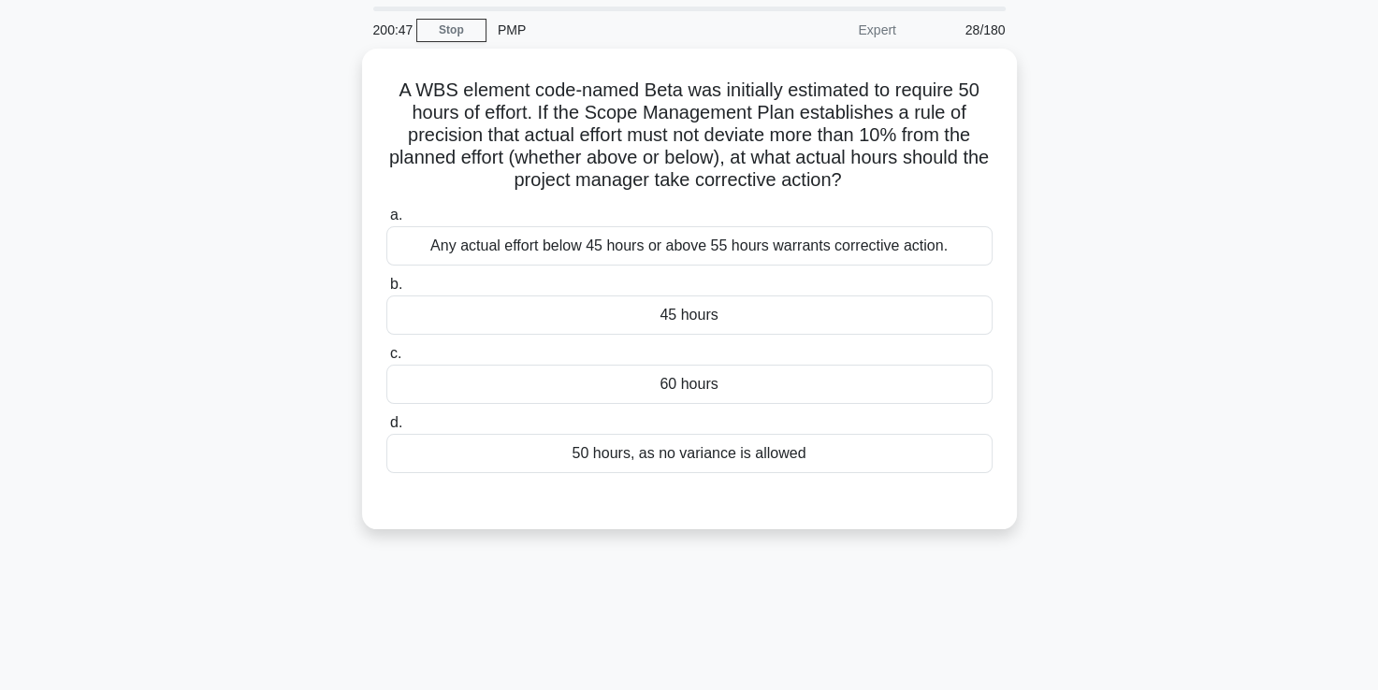
scroll to position [58, 0]
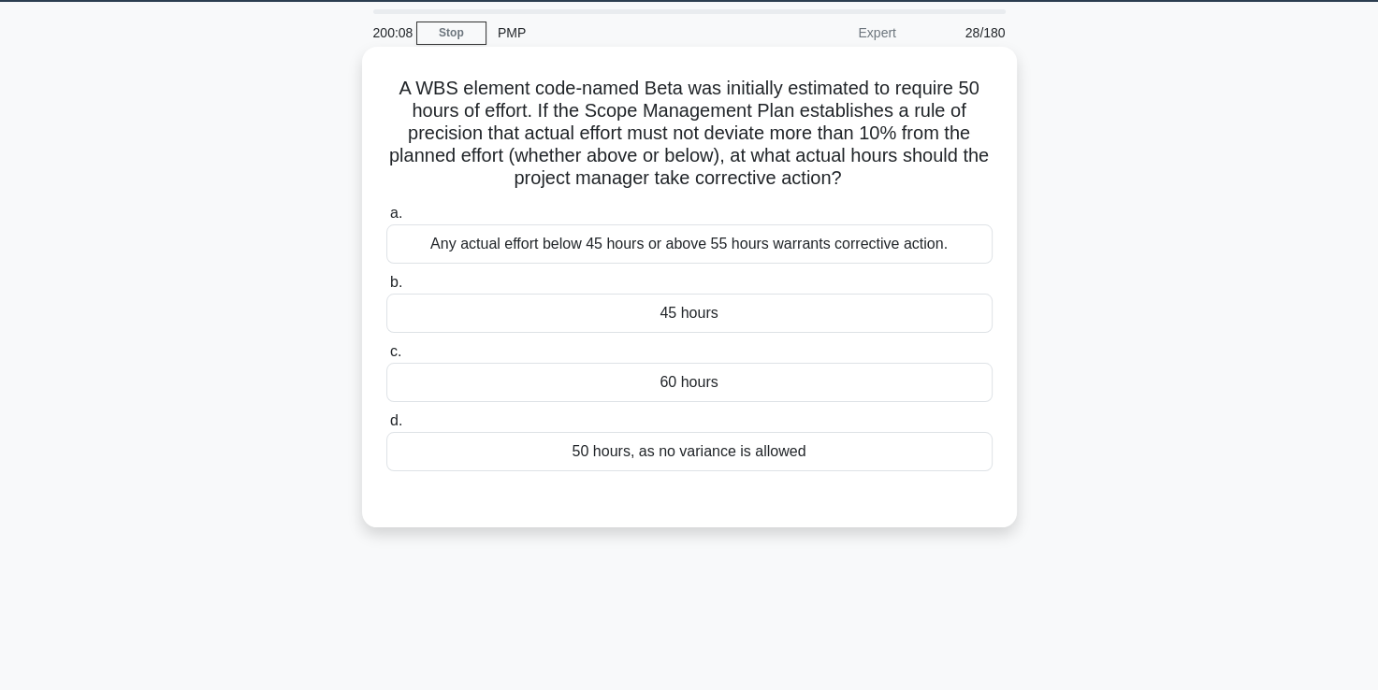
click at [688, 312] on div "45 hours" at bounding box center [689, 313] width 606 height 39
click at [386, 289] on input "b. 45 hours" at bounding box center [386, 283] width 0 height 12
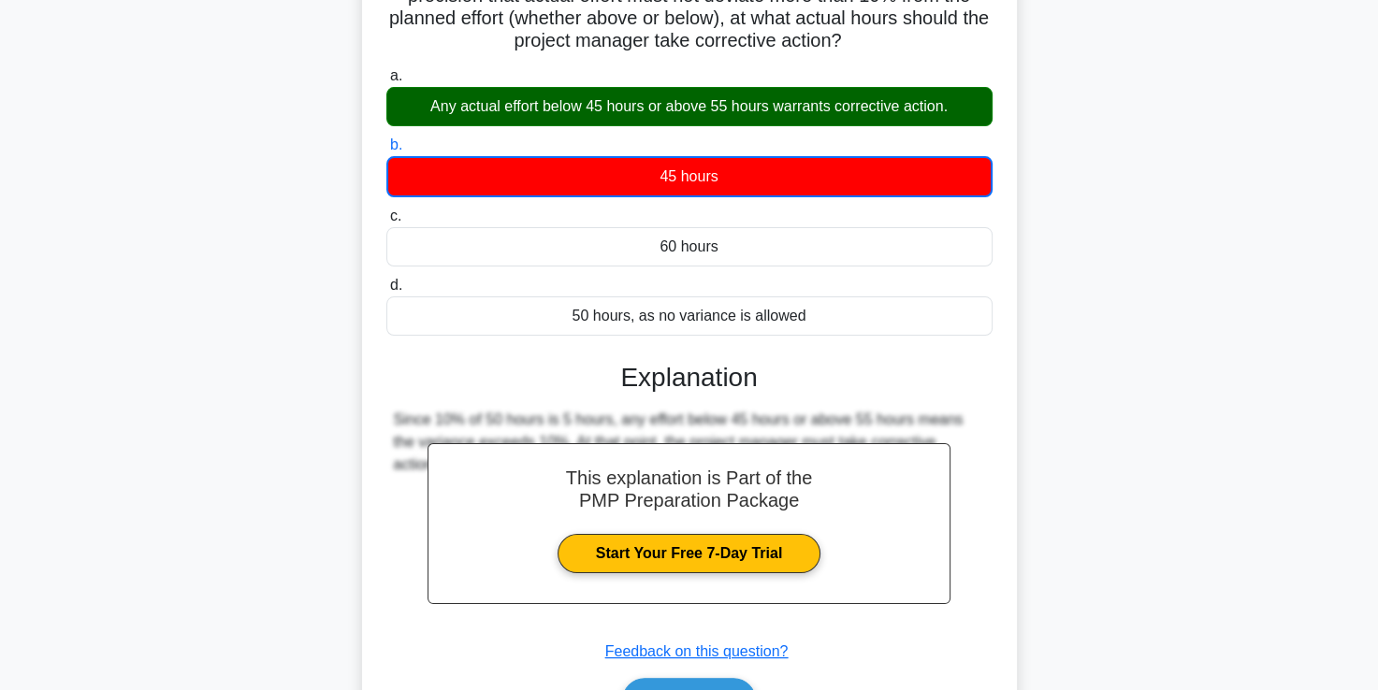
scroll to position [320, 0]
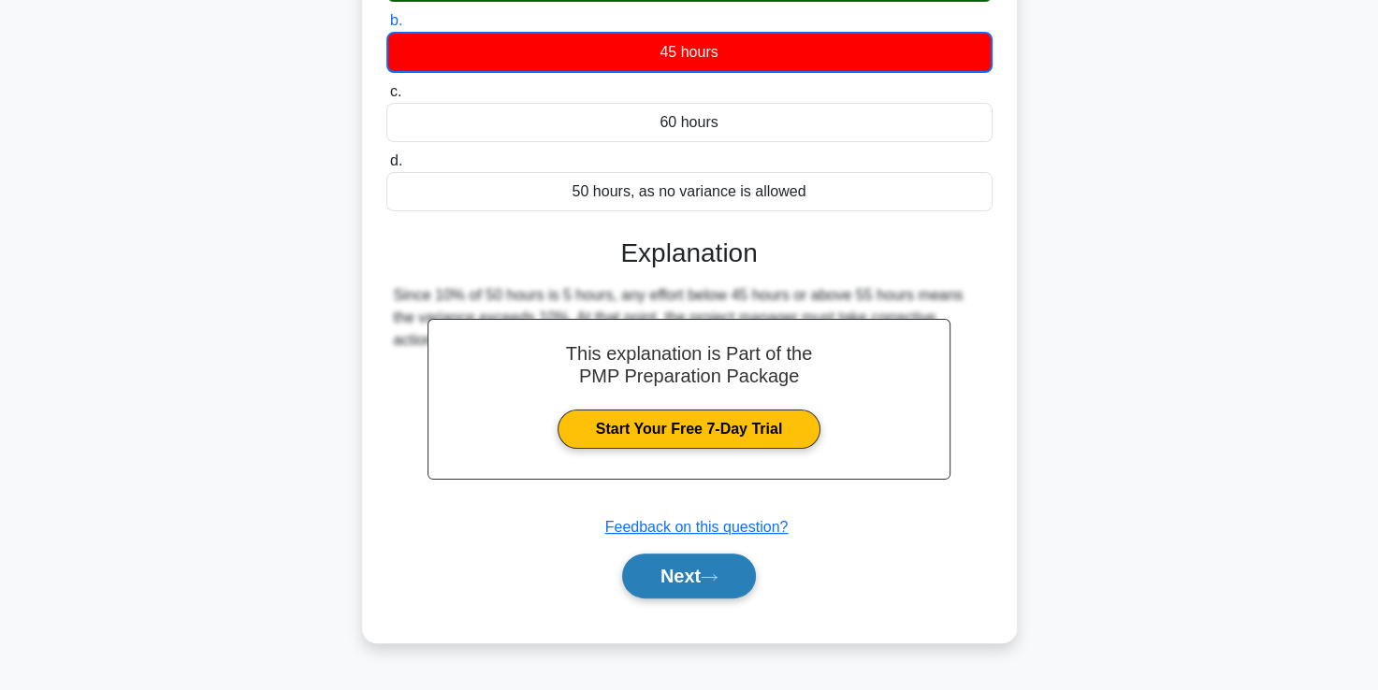
click at [692, 577] on button "Next" at bounding box center [689, 576] width 134 height 45
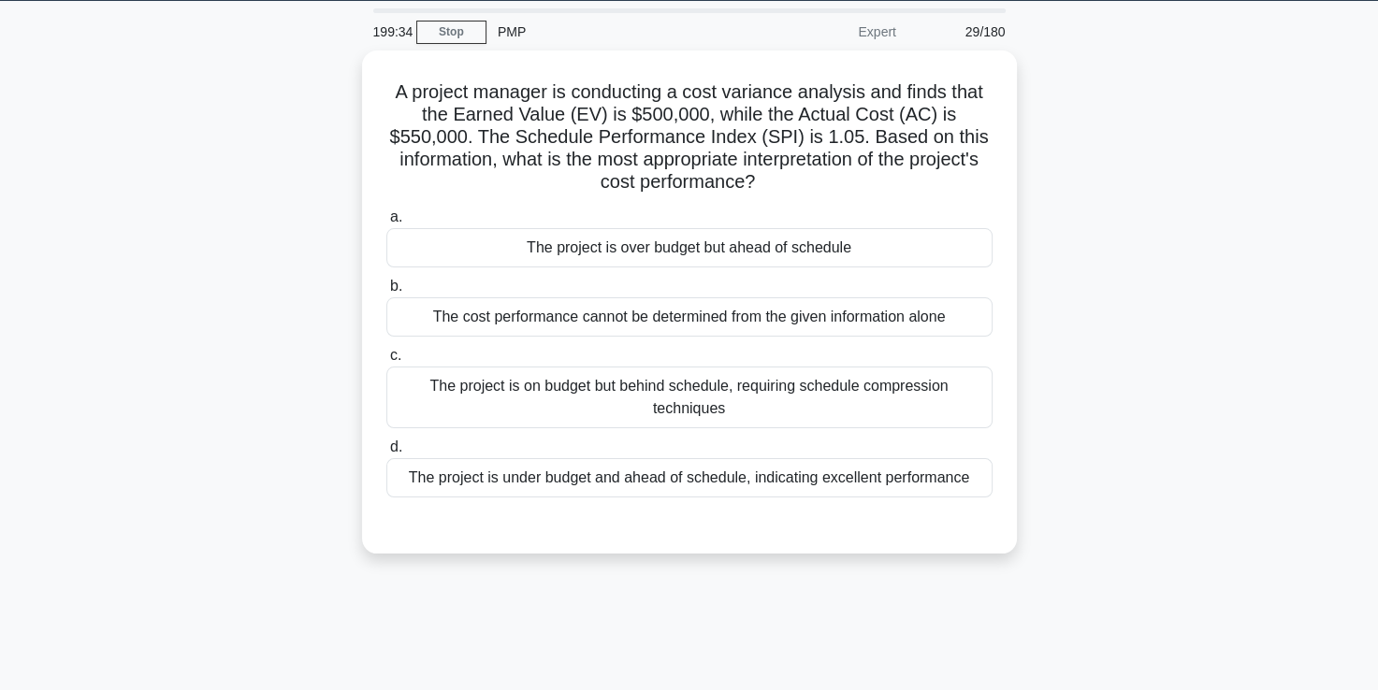
scroll to position [58, 0]
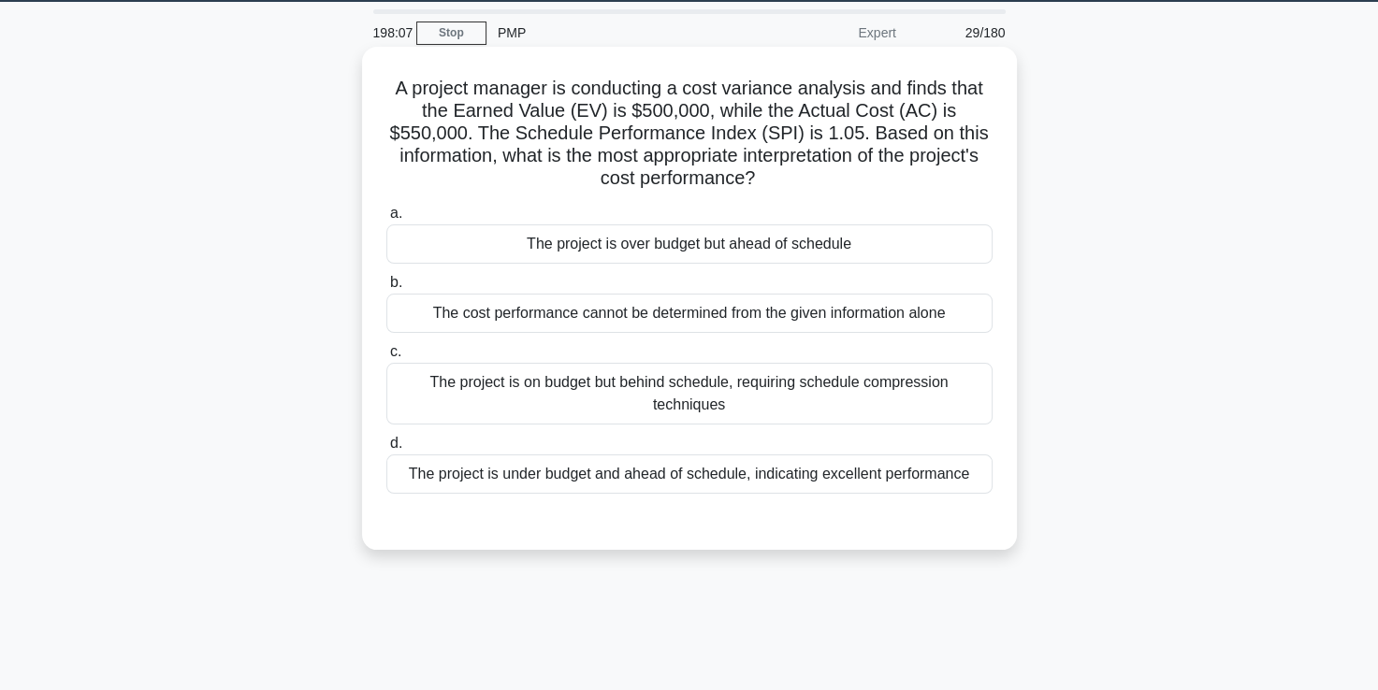
click at [619, 244] on div "The project is over budget but ahead of schedule" at bounding box center [689, 243] width 606 height 39
click at [386, 220] on input "a. The project is over budget but ahead of schedule" at bounding box center [386, 214] width 0 height 12
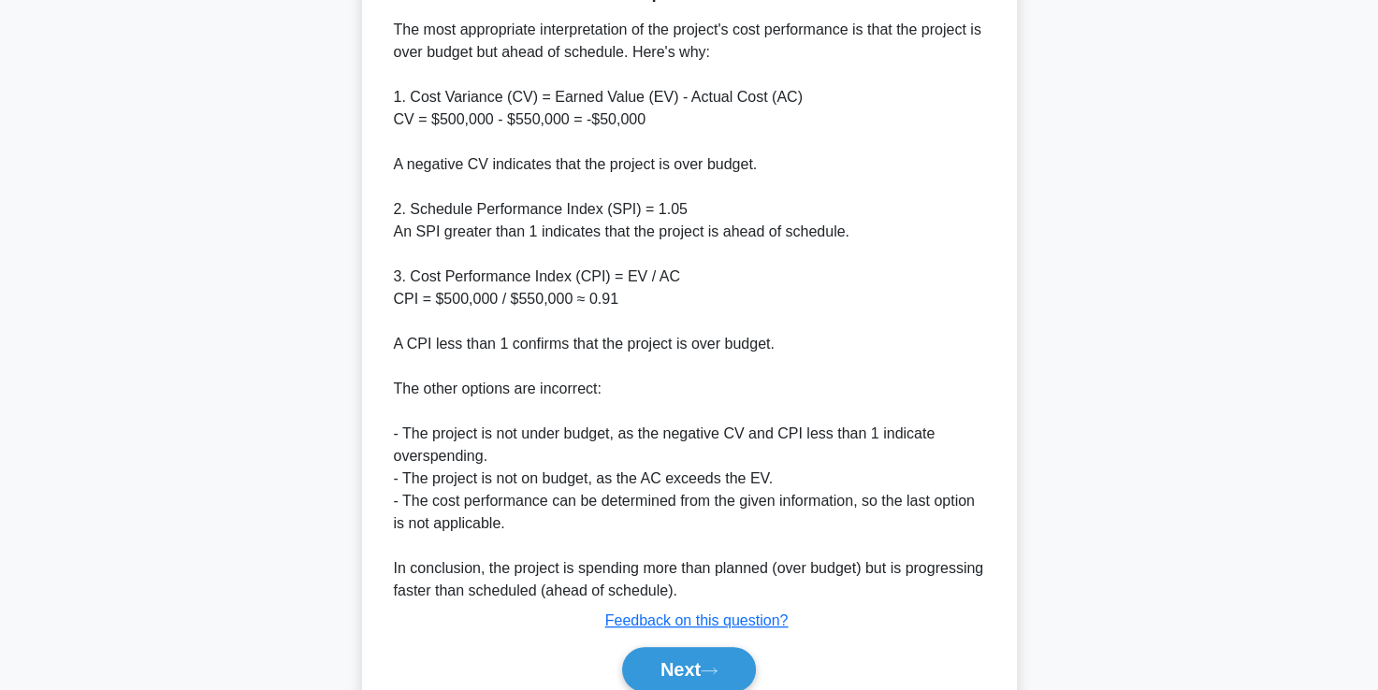
scroll to position [686, 0]
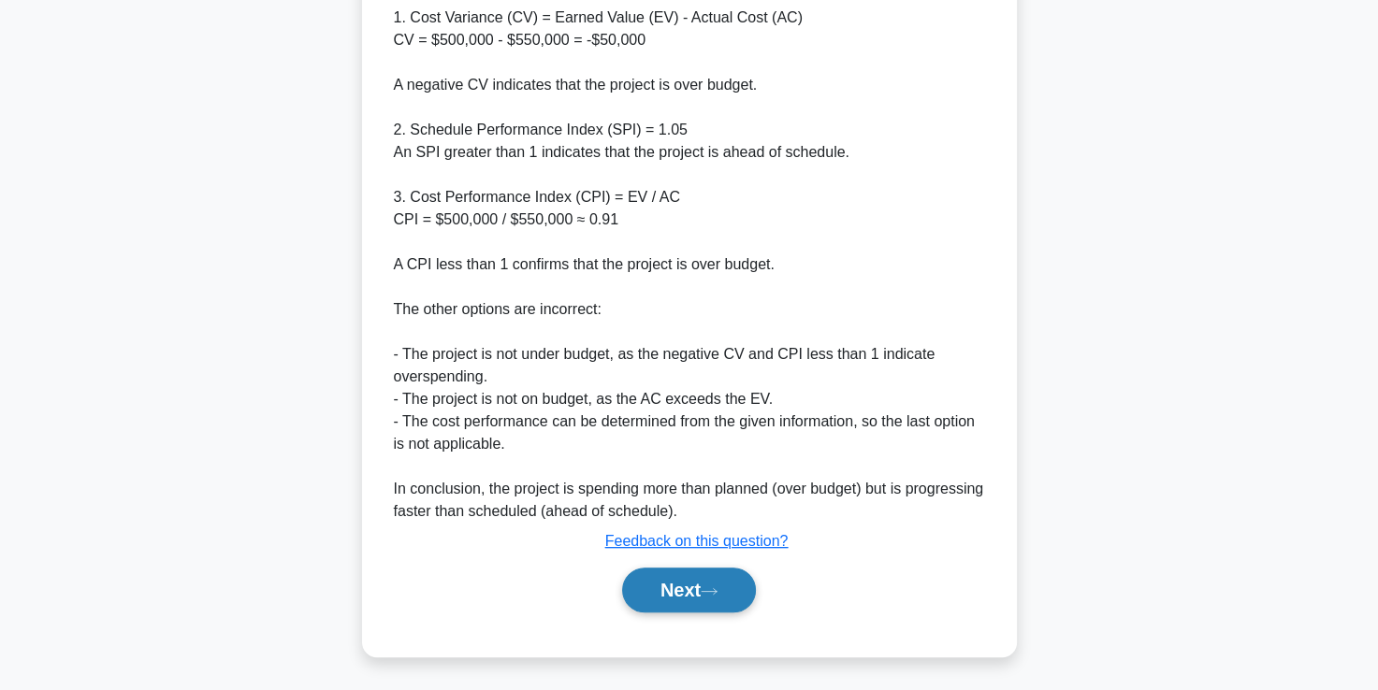
click at [689, 594] on button "Next" at bounding box center [689, 590] width 134 height 45
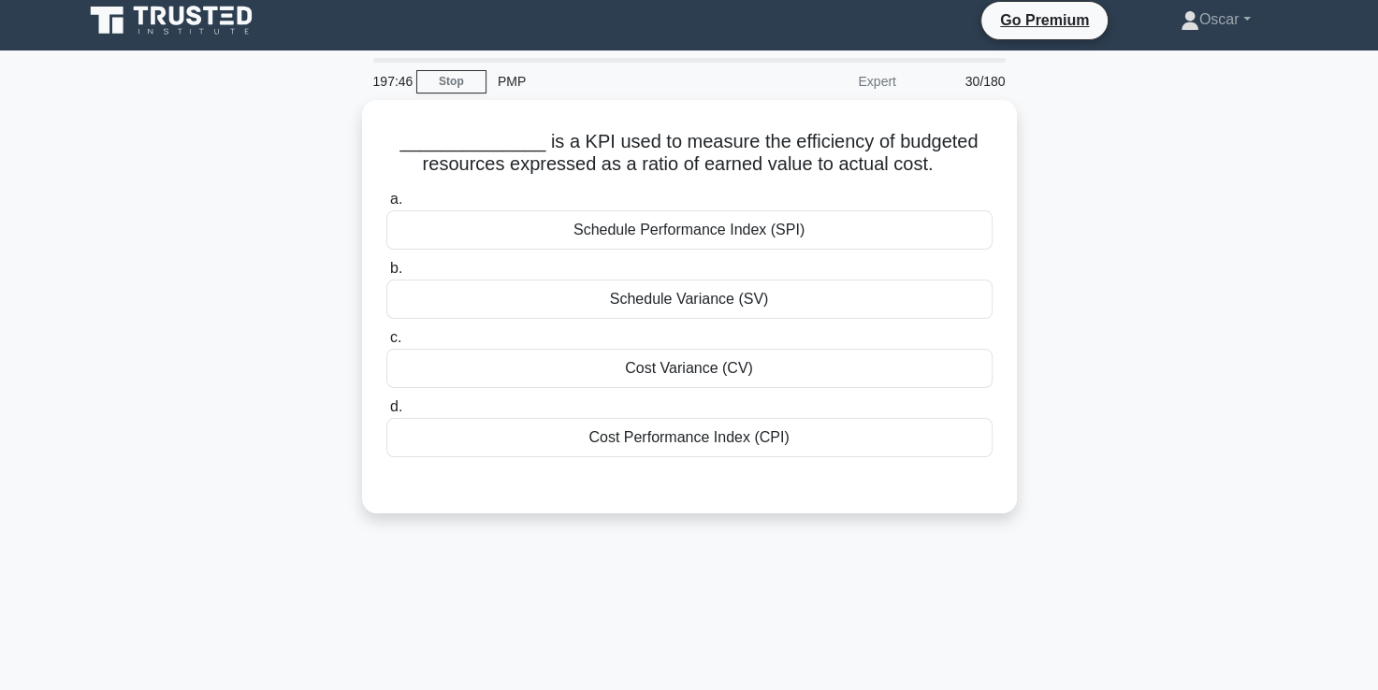
scroll to position [7, 0]
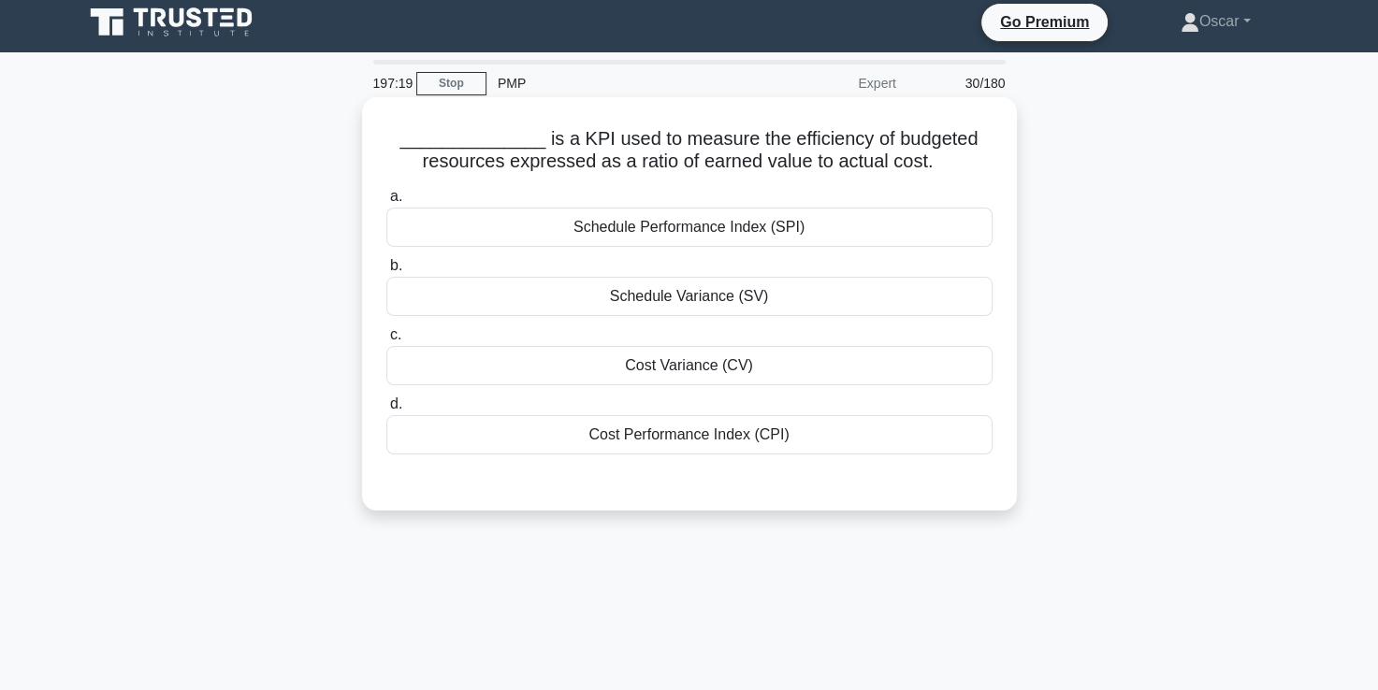
click at [696, 443] on div "Cost Performance Index (CPI)" at bounding box center [689, 434] width 606 height 39
click at [386, 411] on input "d. Cost Performance Index (CPI)" at bounding box center [386, 404] width 0 height 12
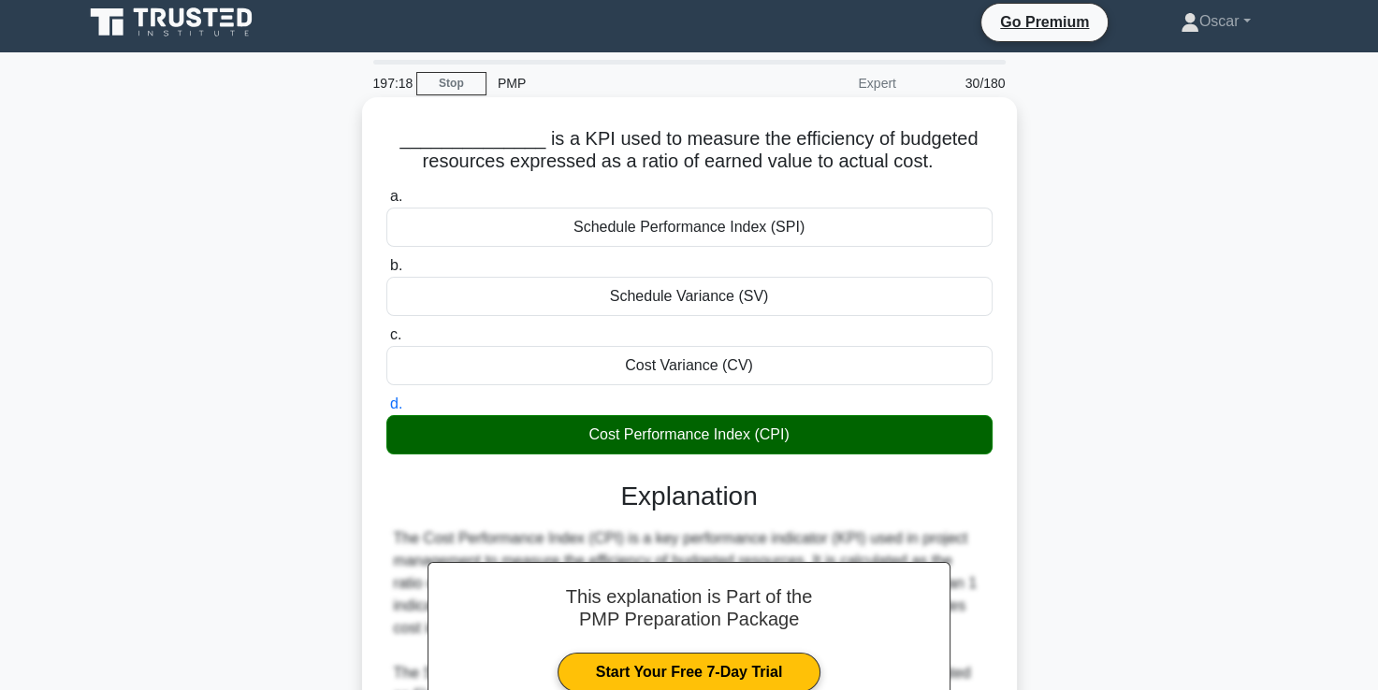
scroll to position [349, 0]
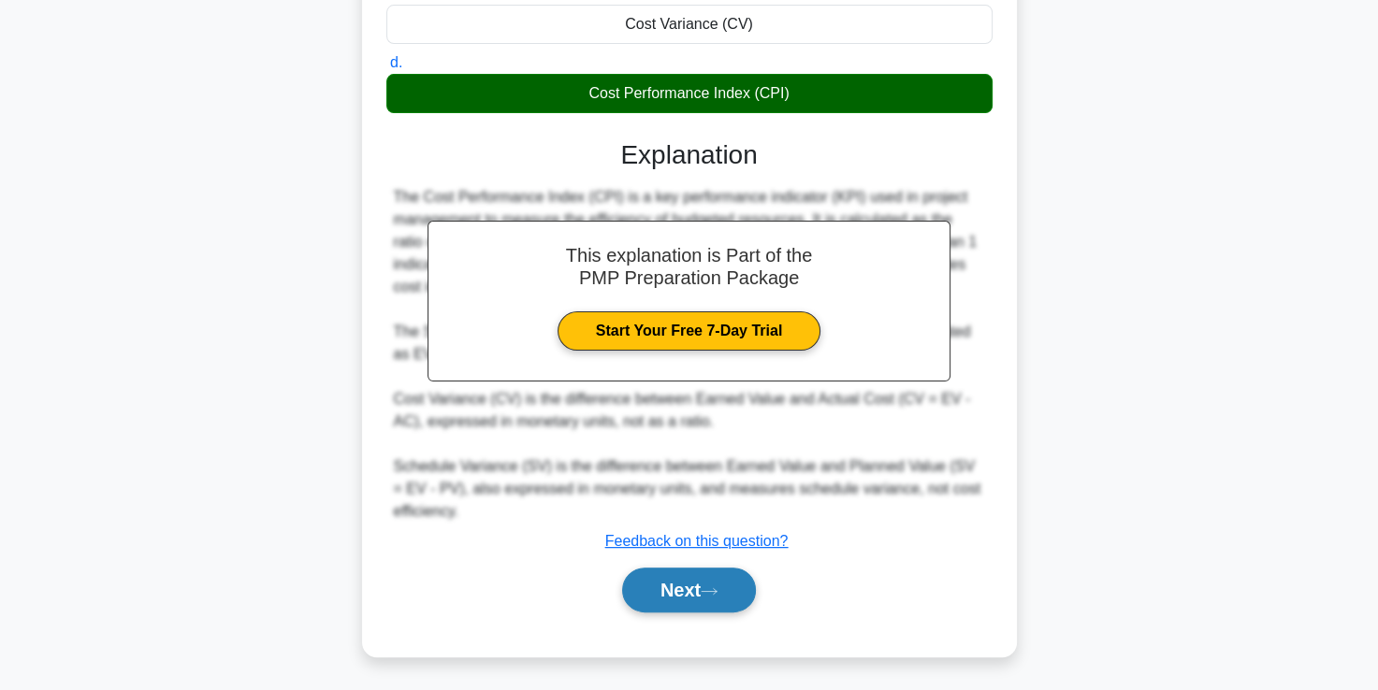
click at [685, 589] on button "Next" at bounding box center [689, 590] width 134 height 45
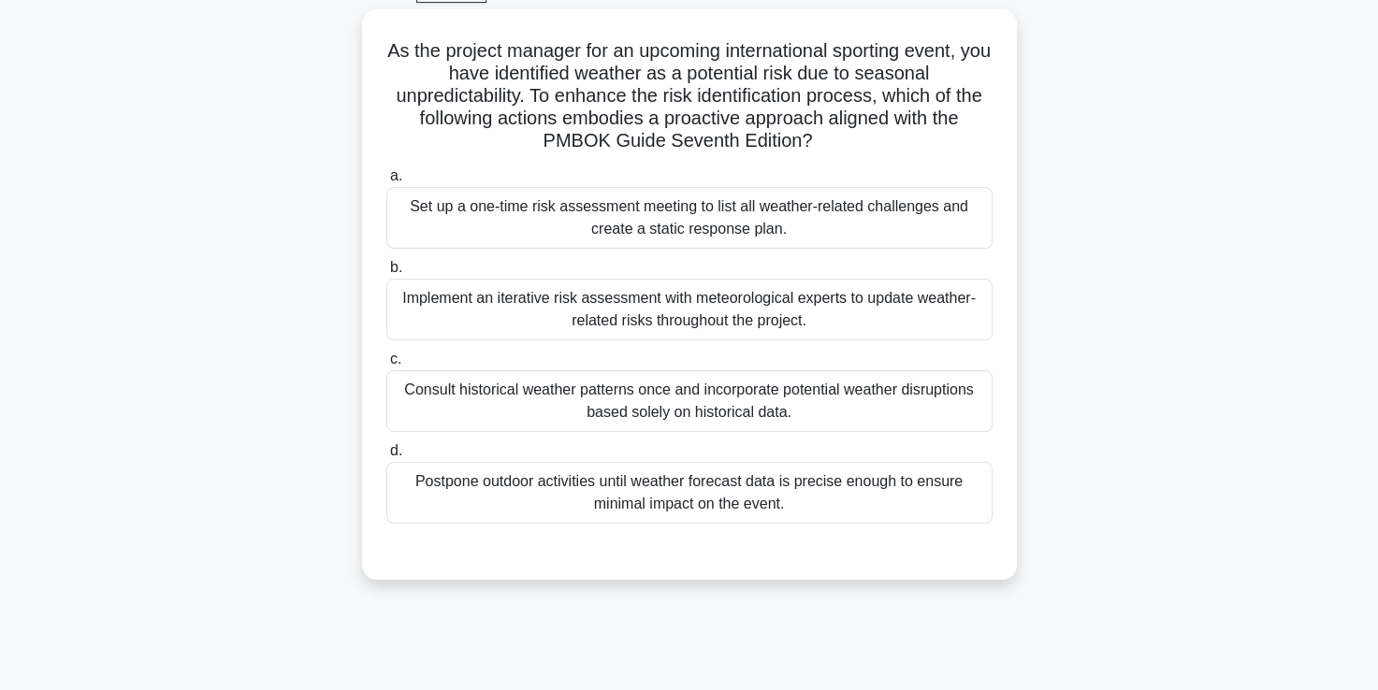
scroll to position [96, 0]
click at [628, 325] on div "Implement an iterative risk assessment with meteorological experts to update we…" at bounding box center [689, 309] width 606 height 62
click at [386, 273] on input "b. Implement an iterative risk assessment with meteorological experts to update…" at bounding box center [386, 267] width 0 height 12
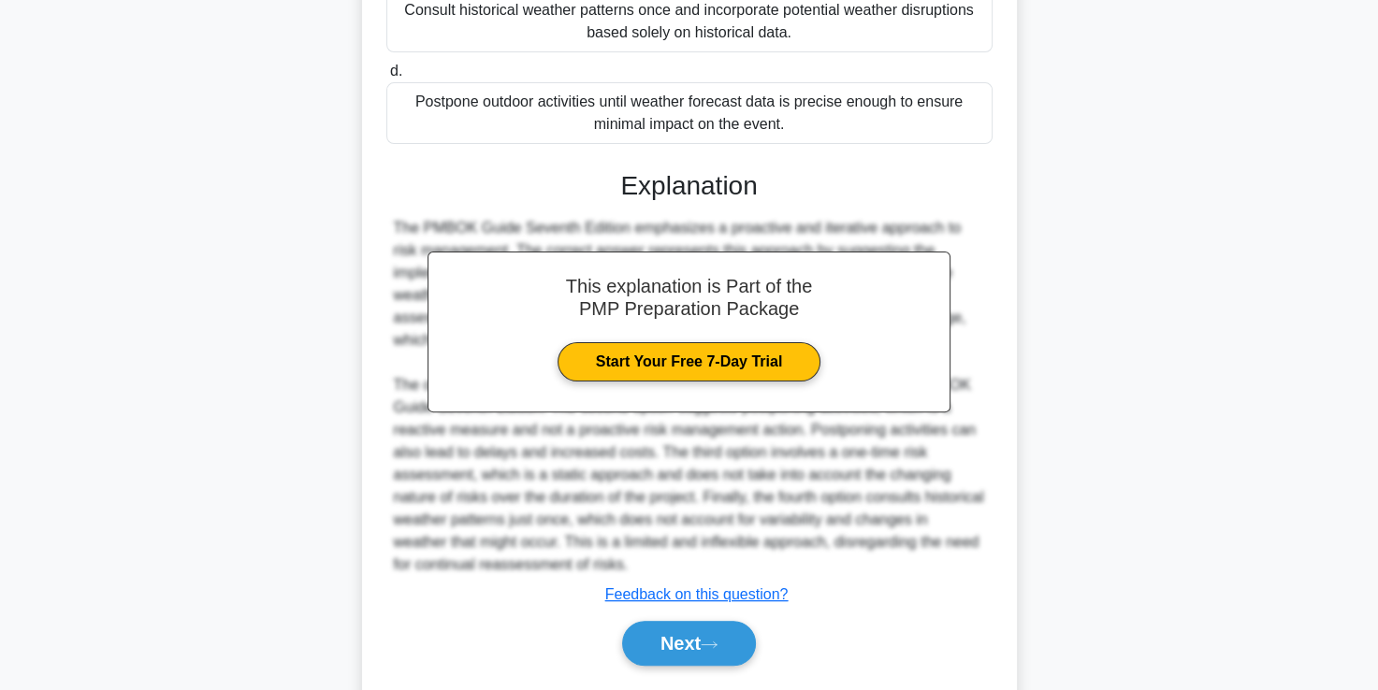
scroll to position [528, 0]
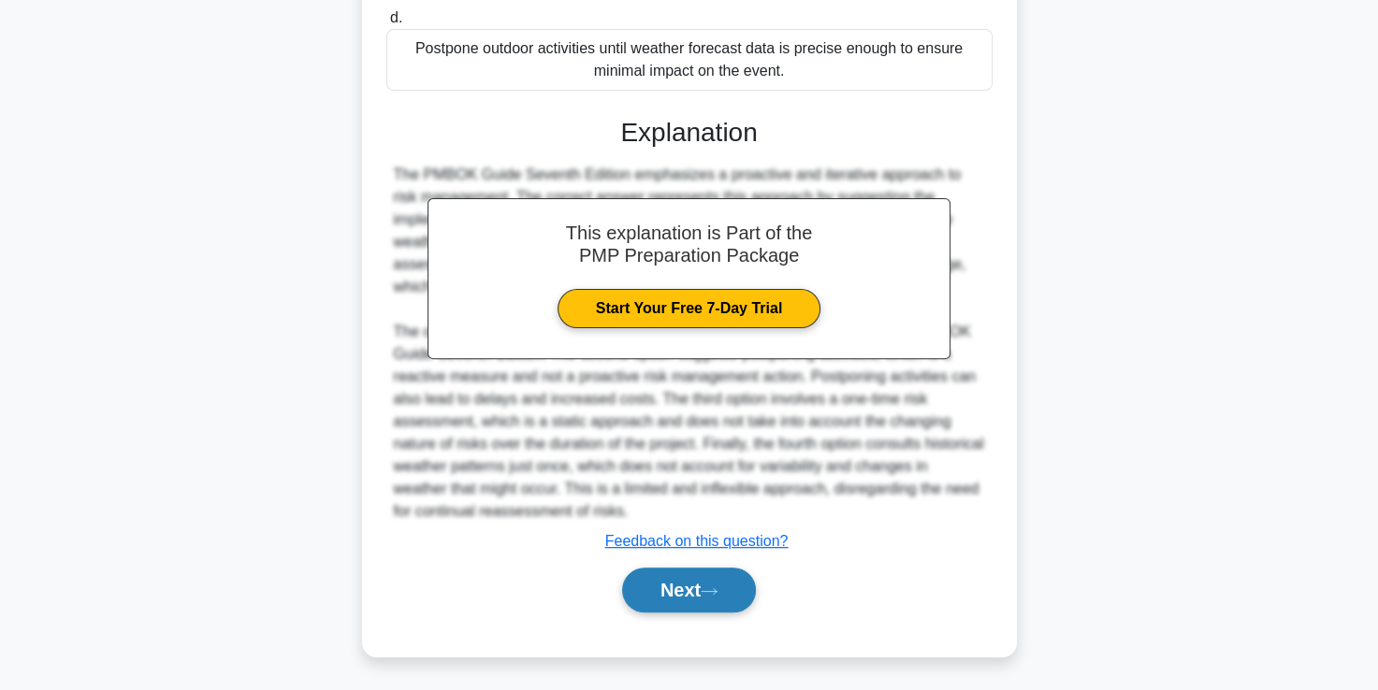
click at [700, 605] on button "Next" at bounding box center [689, 590] width 134 height 45
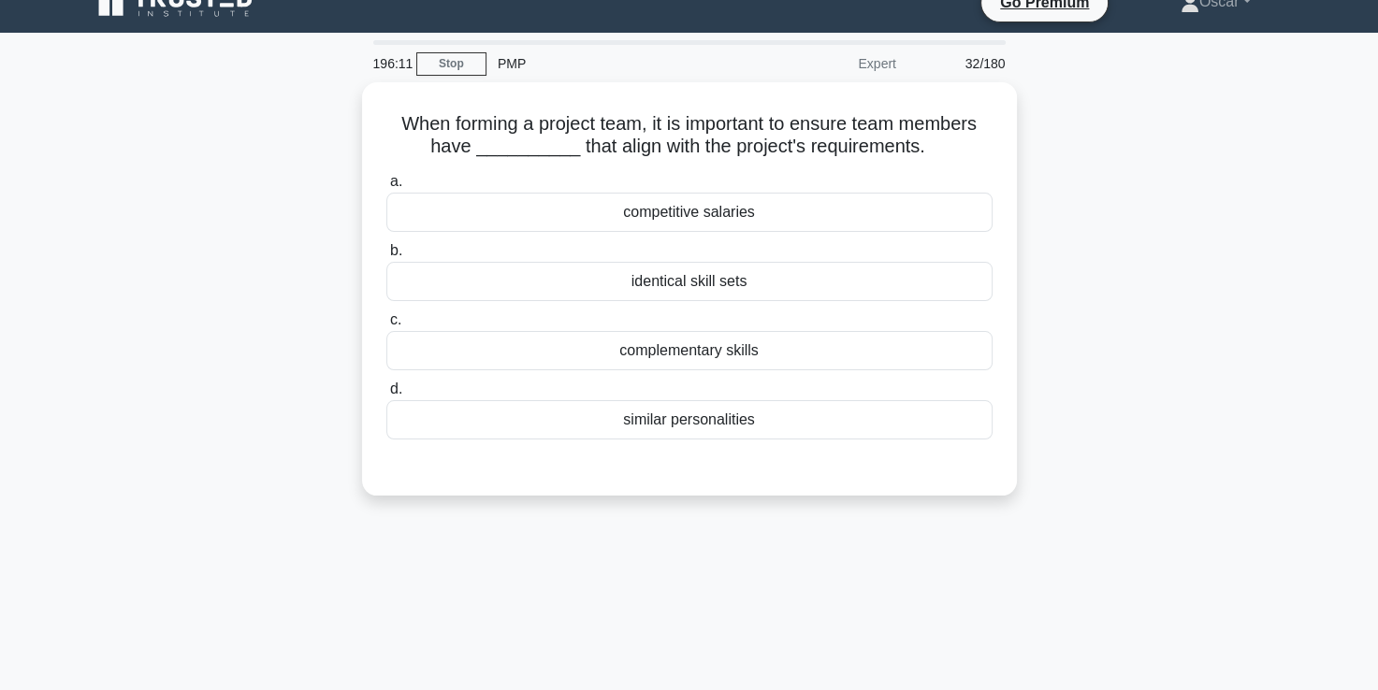
scroll to position [28, 0]
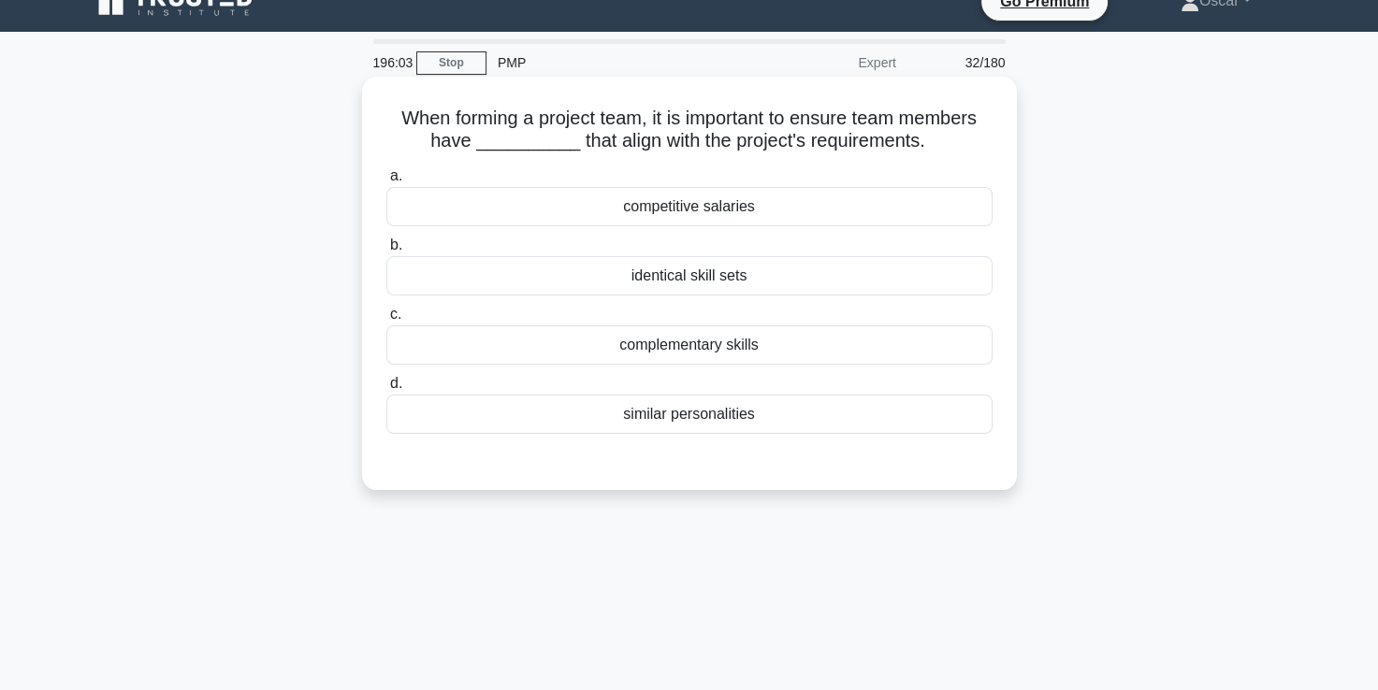
click at [651, 352] on div "complementary skills" at bounding box center [689, 344] width 606 height 39
click at [386, 321] on input "c. complementary skills" at bounding box center [386, 315] width 0 height 12
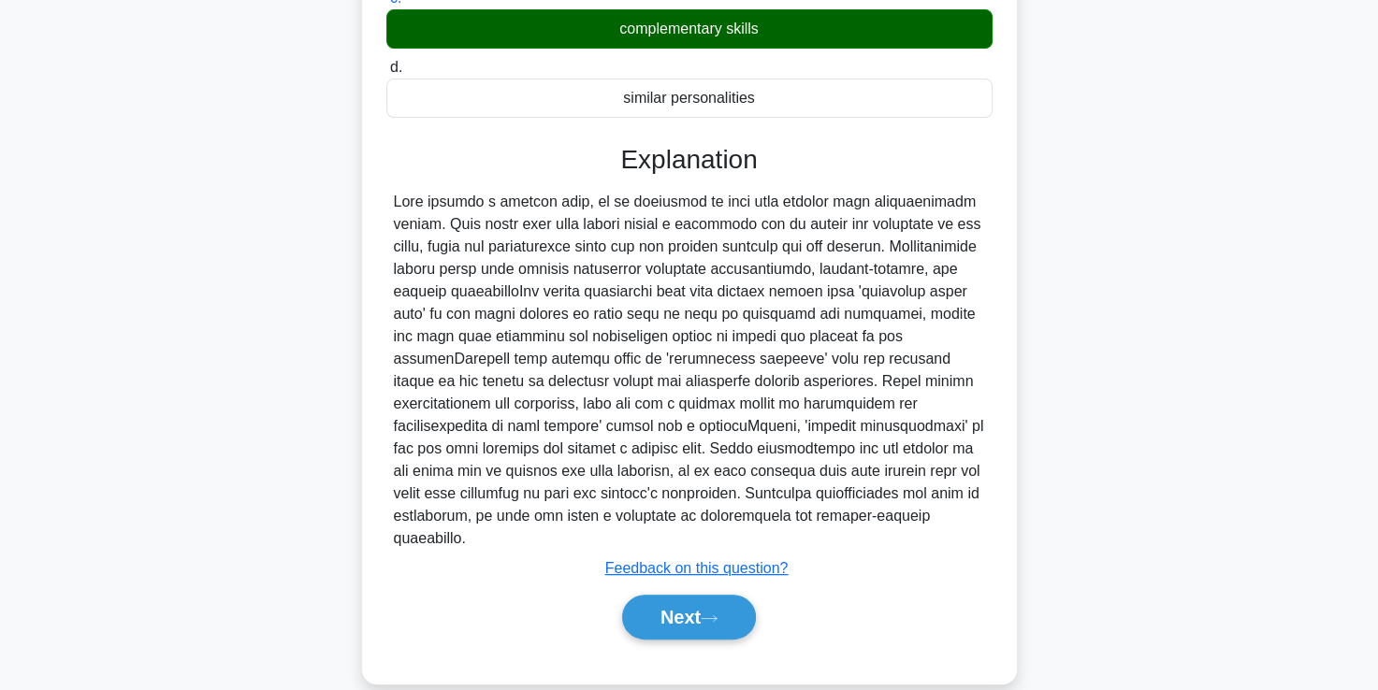
scroll to position [349, 0]
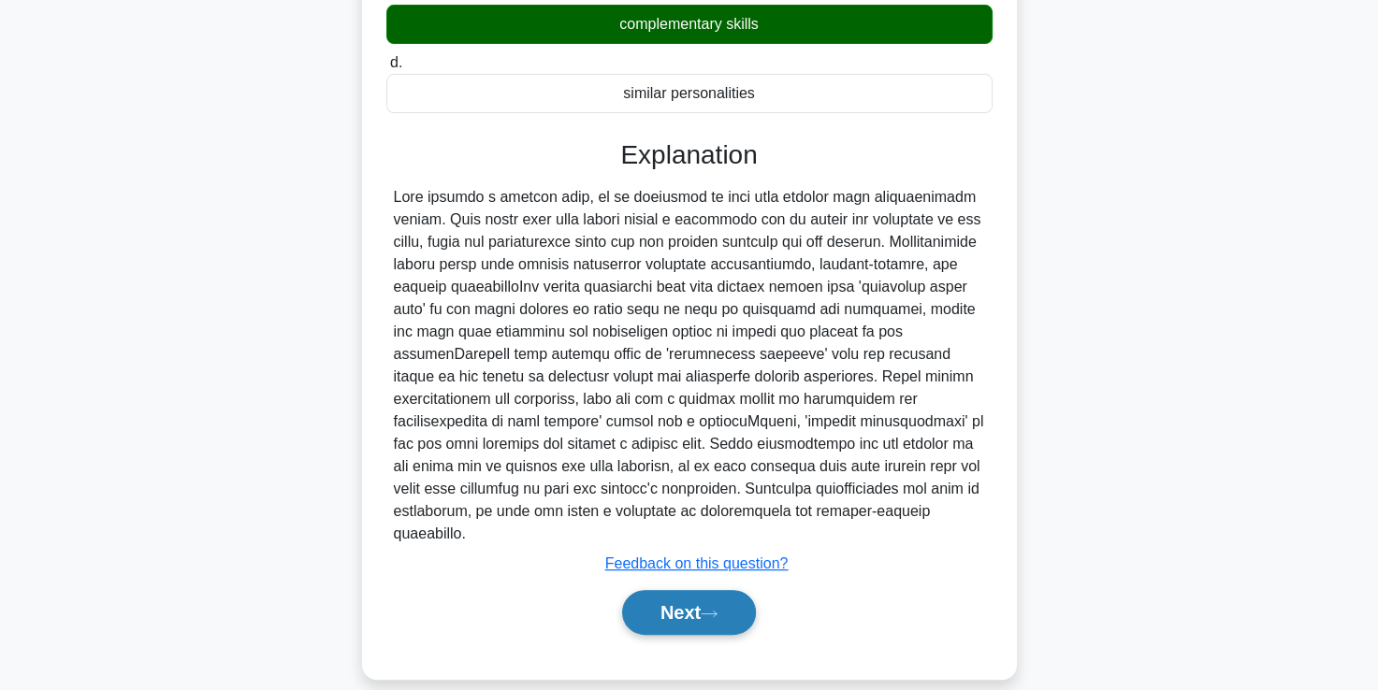
click at [682, 590] on button "Next" at bounding box center [689, 612] width 134 height 45
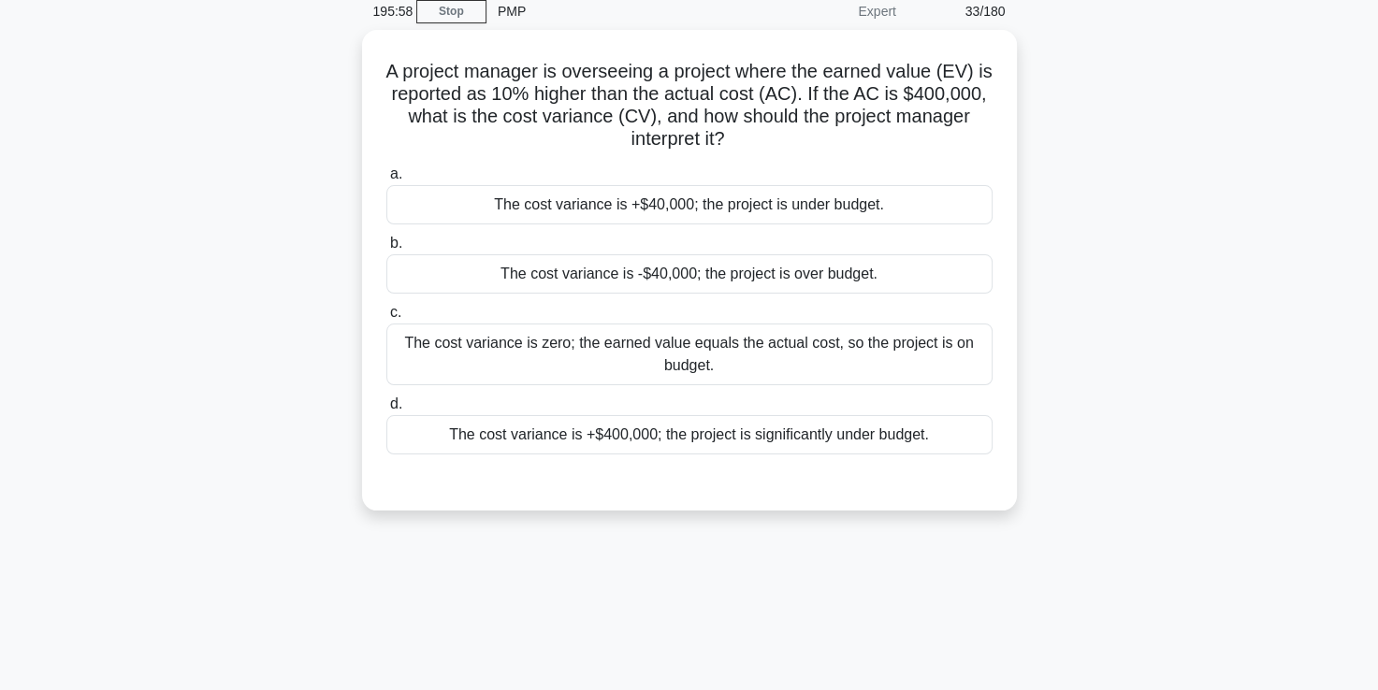
scroll to position [69, 0]
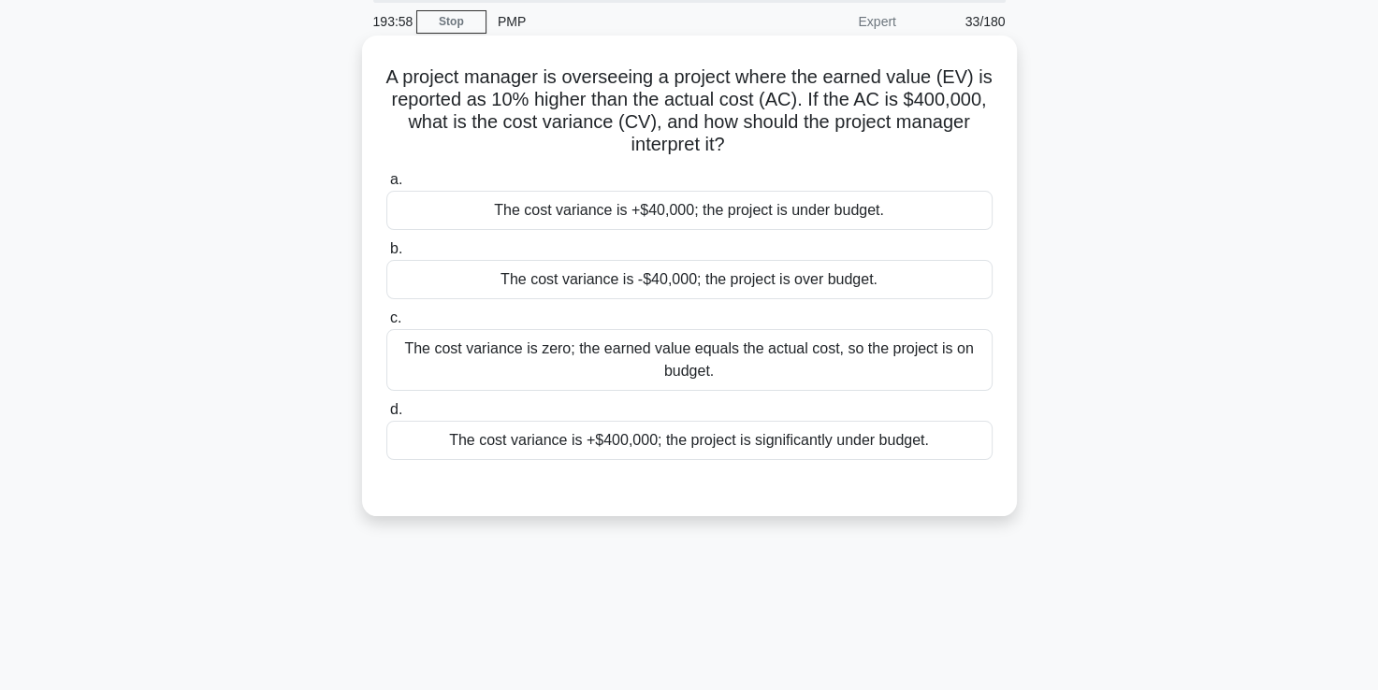
click at [677, 217] on div "The cost variance is +$40,000; the project is under budget." at bounding box center [689, 210] width 606 height 39
click at [386, 186] on input "a. The cost variance is +$40,000; the project is under budget." at bounding box center [386, 180] width 0 height 12
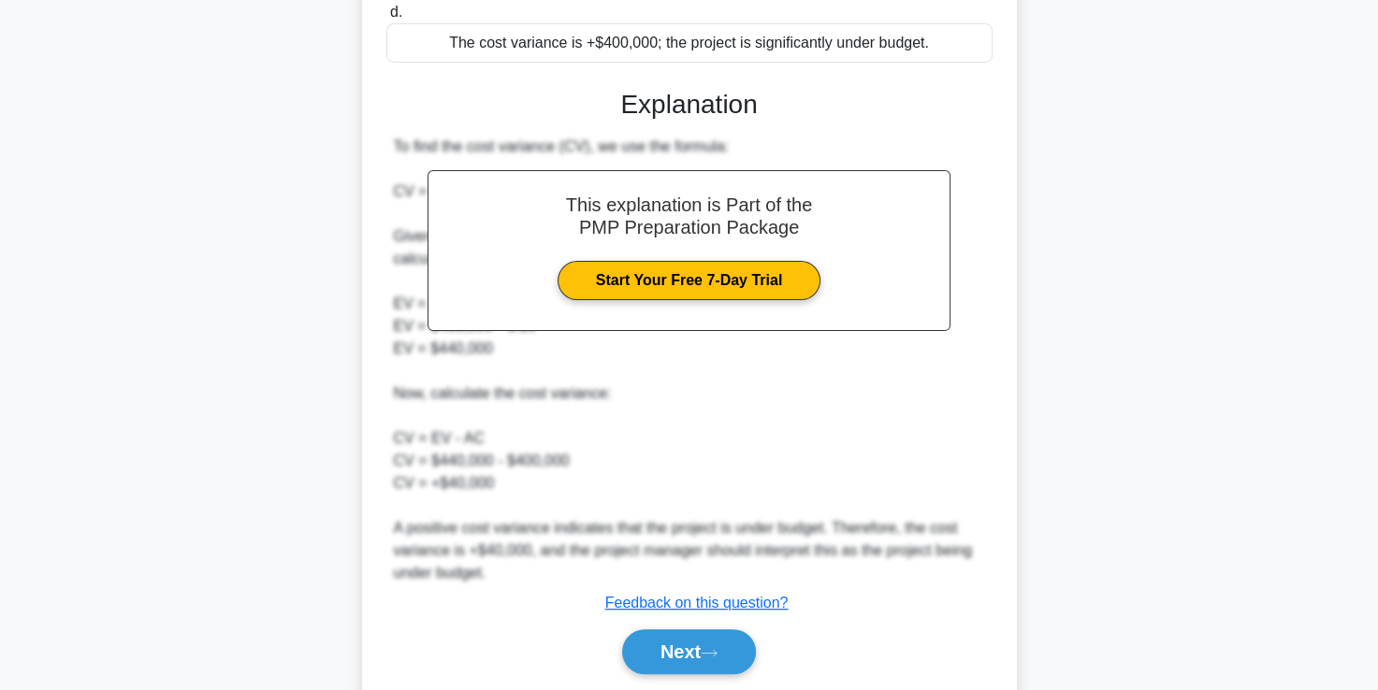
scroll to position [528, 0]
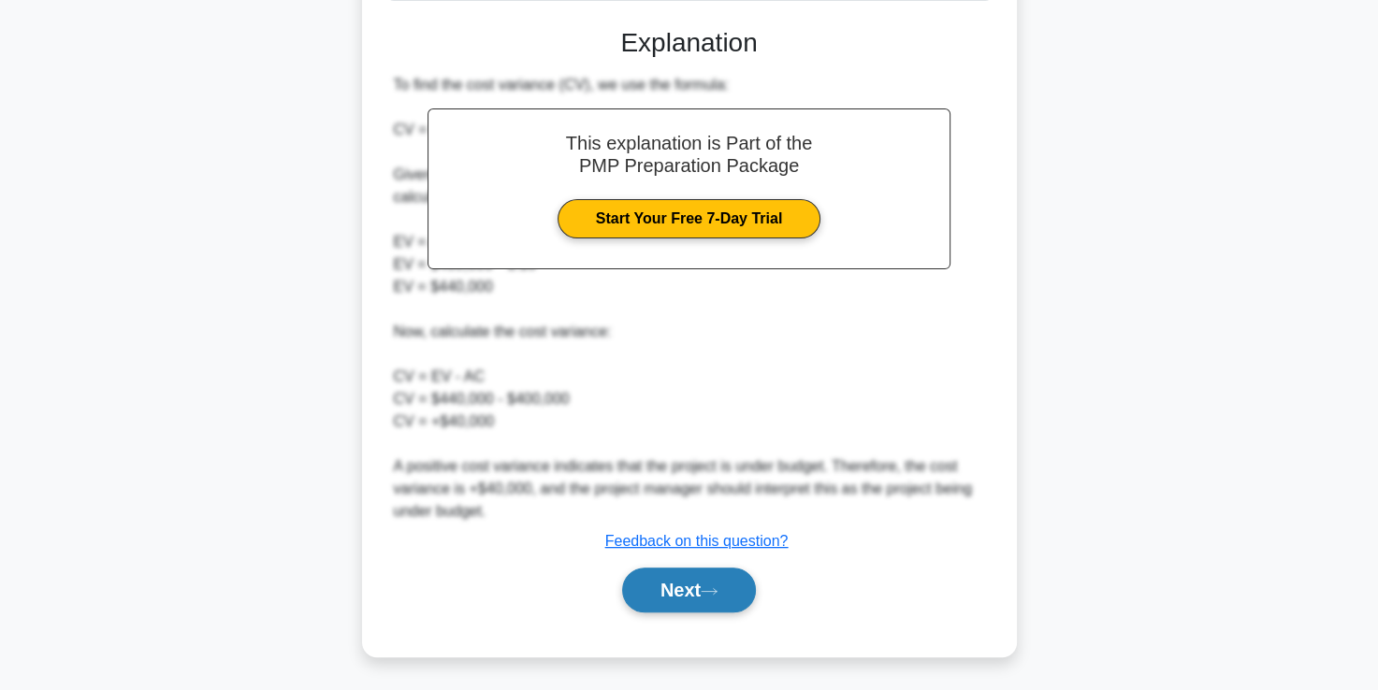
click at [667, 594] on button "Next" at bounding box center [689, 590] width 134 height 45
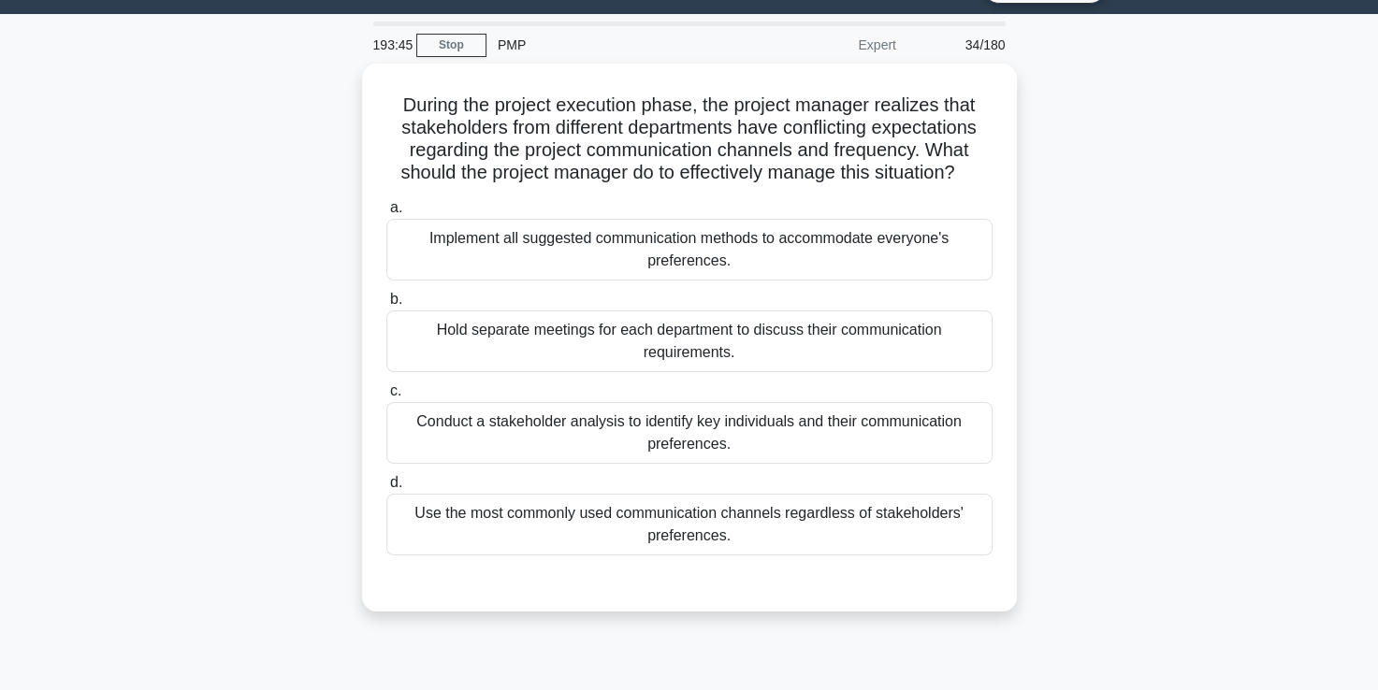
scroll to position [25, 0]
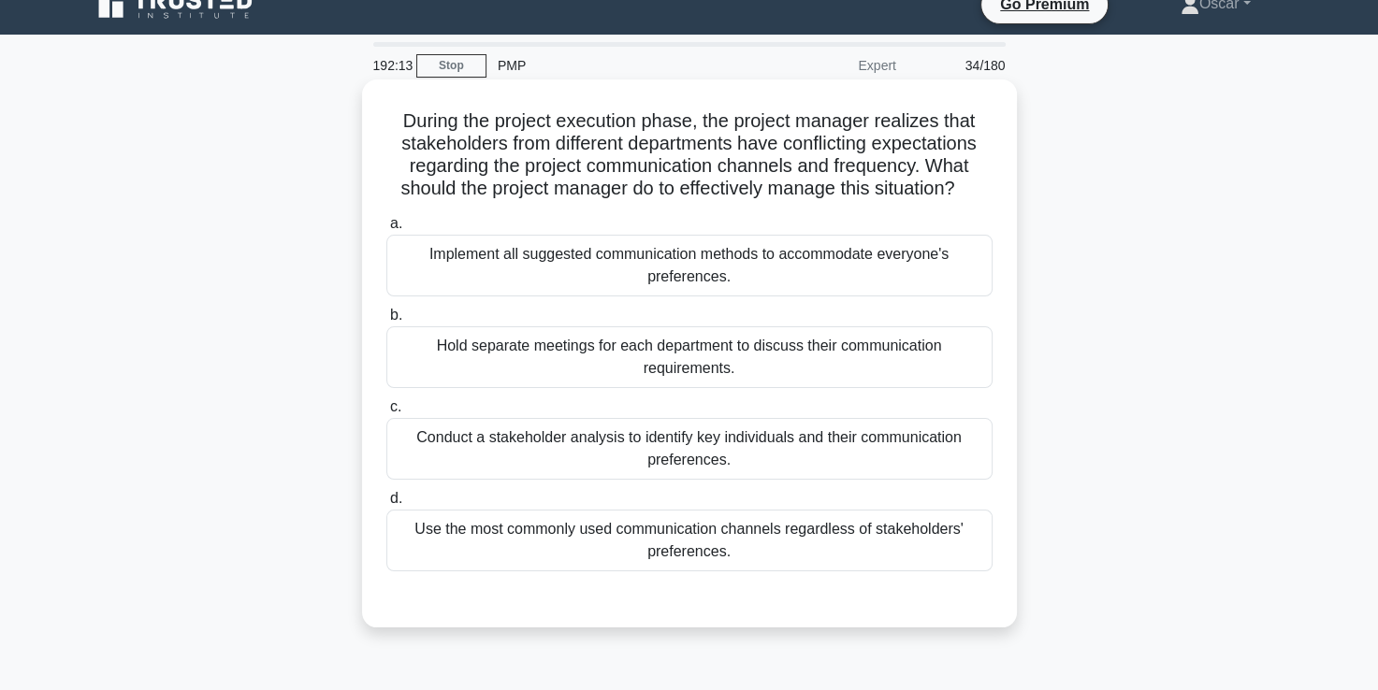
click at [640, 354] on div "Hold separate meetings for each department to discuss their communication requi…" at bounding box center [689, 357] width 606 height 62
click at [386, 322] on input "b. Hold separate meetings for each department to discuss their communication re…" at bounding box center [386, 316] width 0 height 12
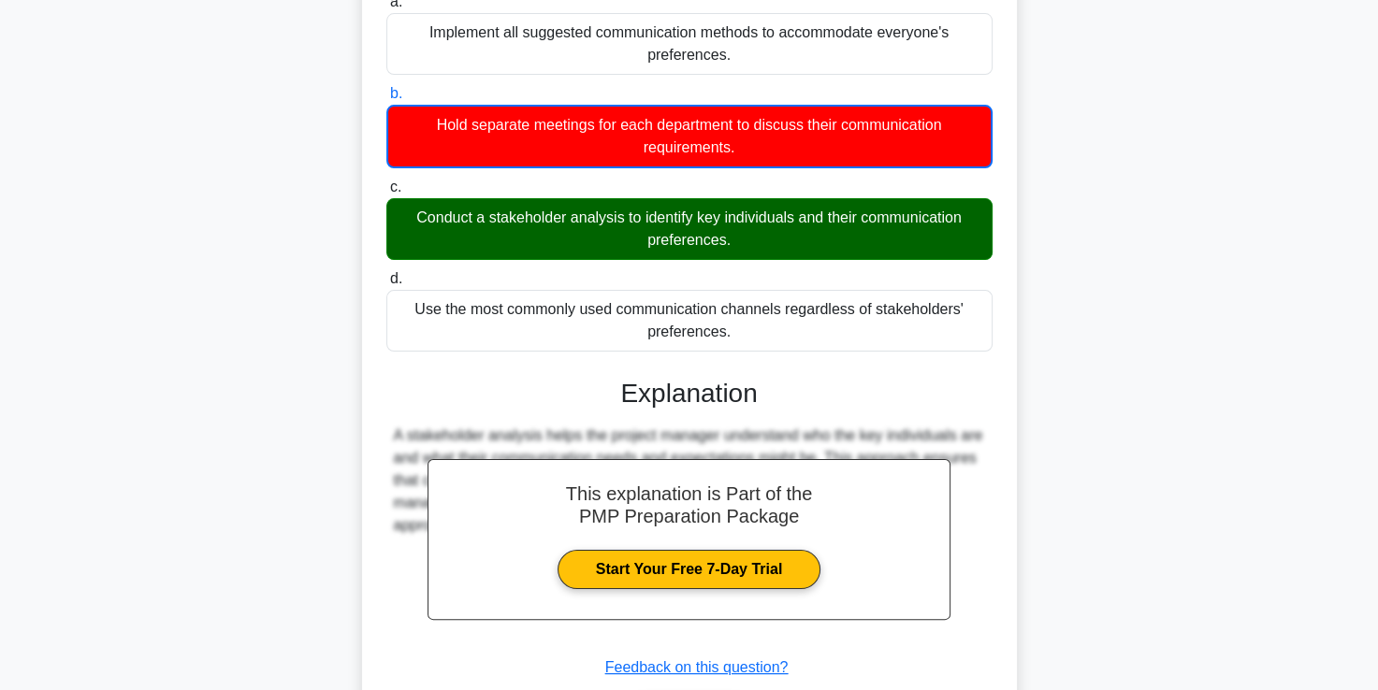
scroll to position [373, 0]
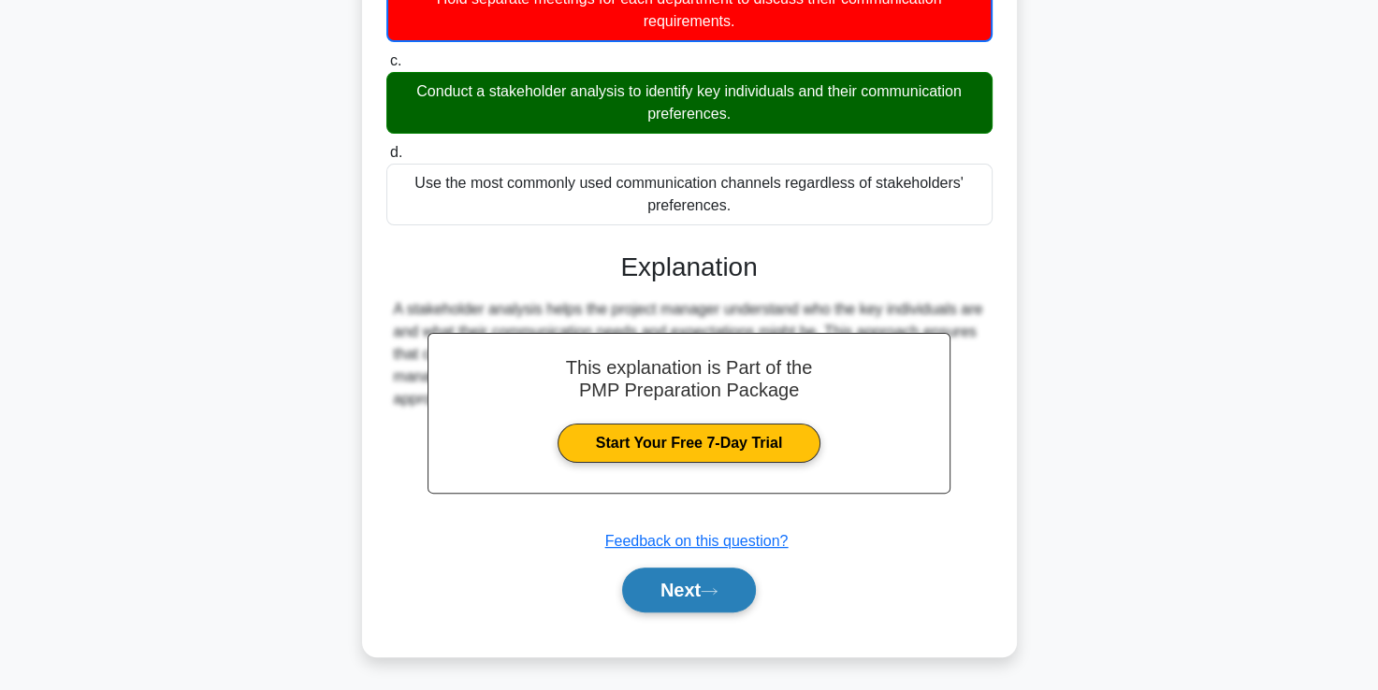
click at [685, 578] on button "Next" at bounding box center [689, 590] width 134 height 45
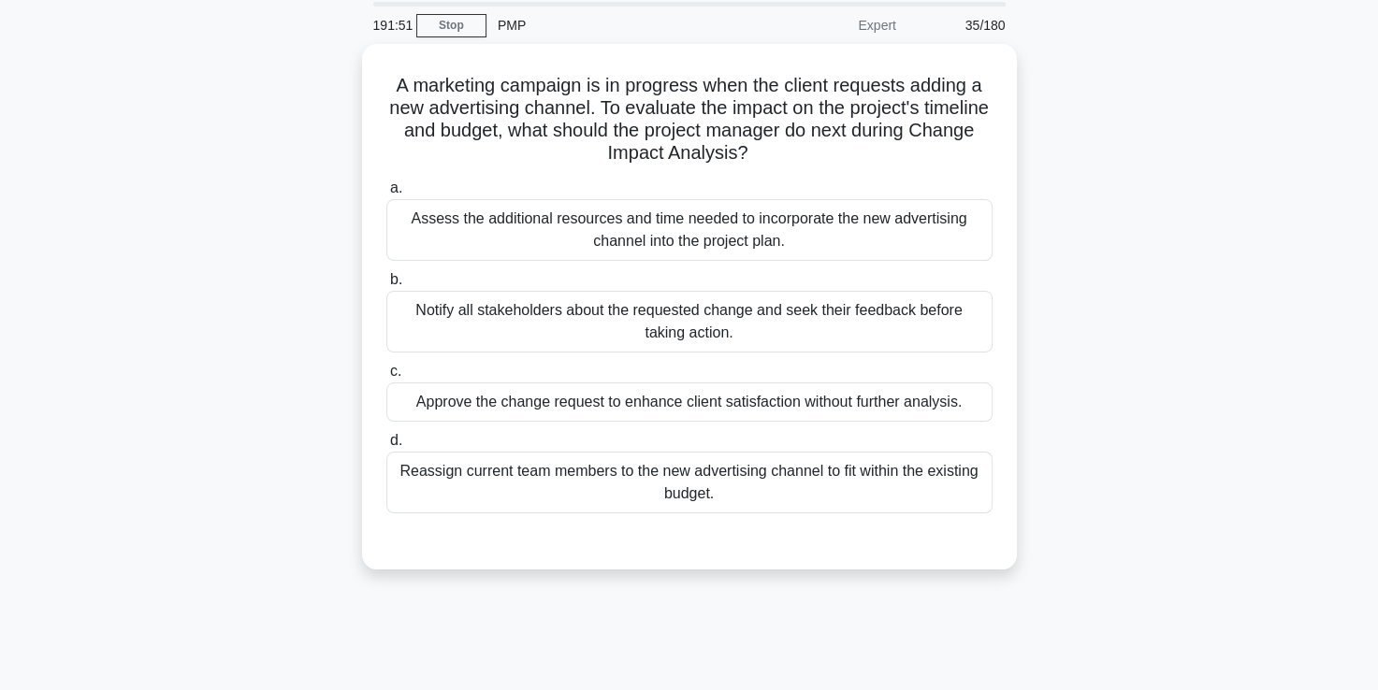
scroll to position [62, 0]
click at [584, 237] on div "Assess the additional resources and time needed to incorporate the new advertis…" at bounding box center [689, 229] width 606 height 62
click at [386, 194] on input "a. Assess the additional resources and time needed to incorporate the new adver…" at bounding box center [386, 187] width 0 height 12
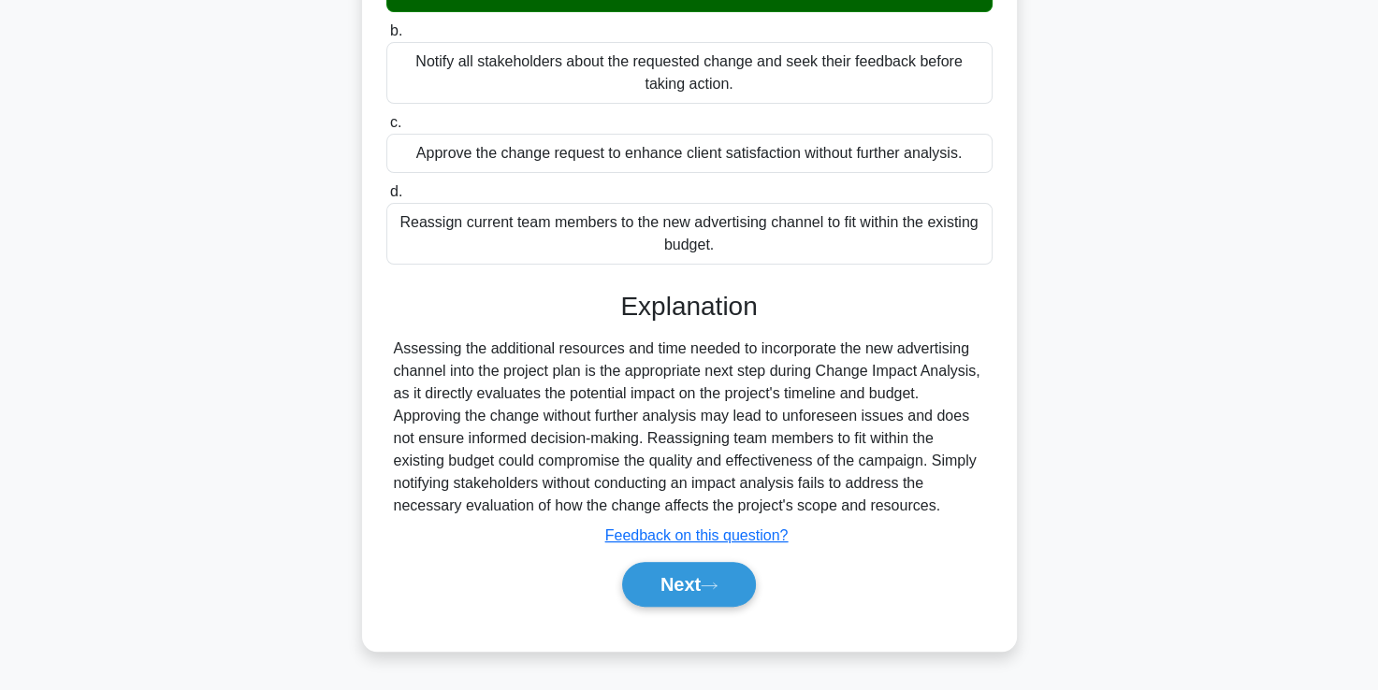
scroll to position [320, 0]
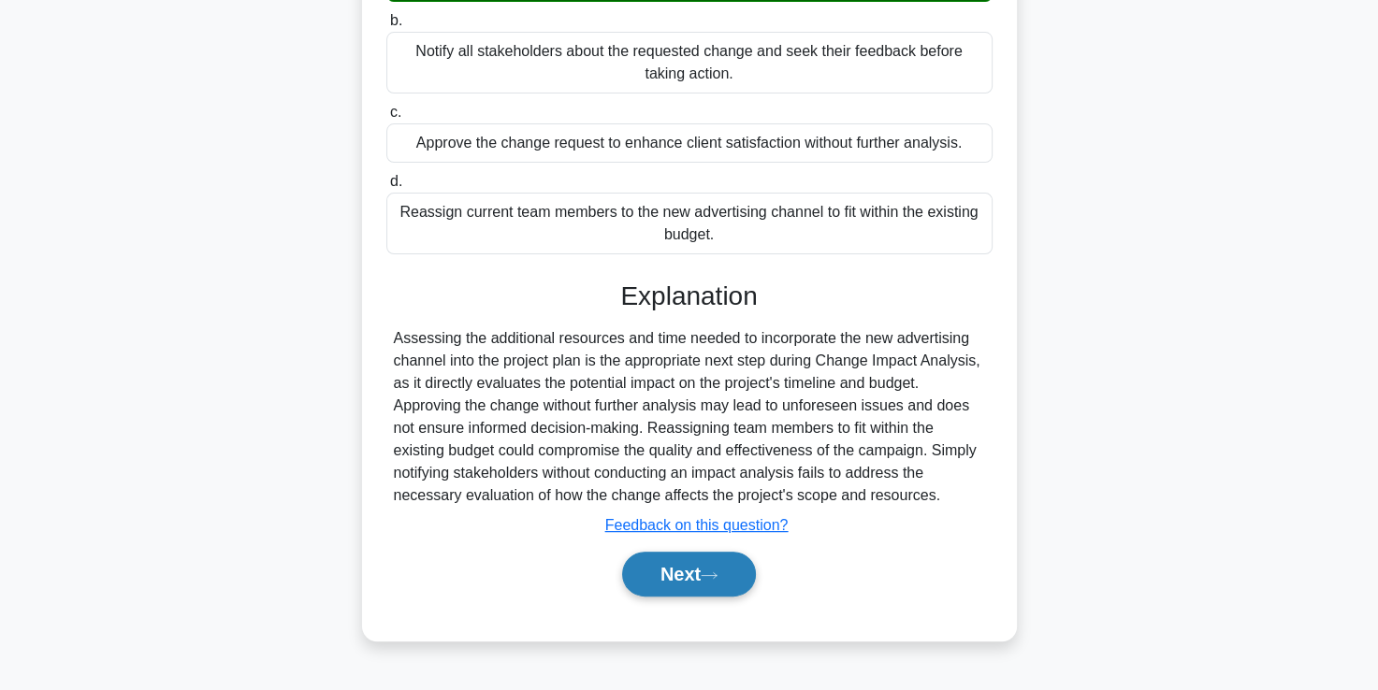
click at [673, 575] on button "Next" at bounding box center [689, 574] width 134 height 45
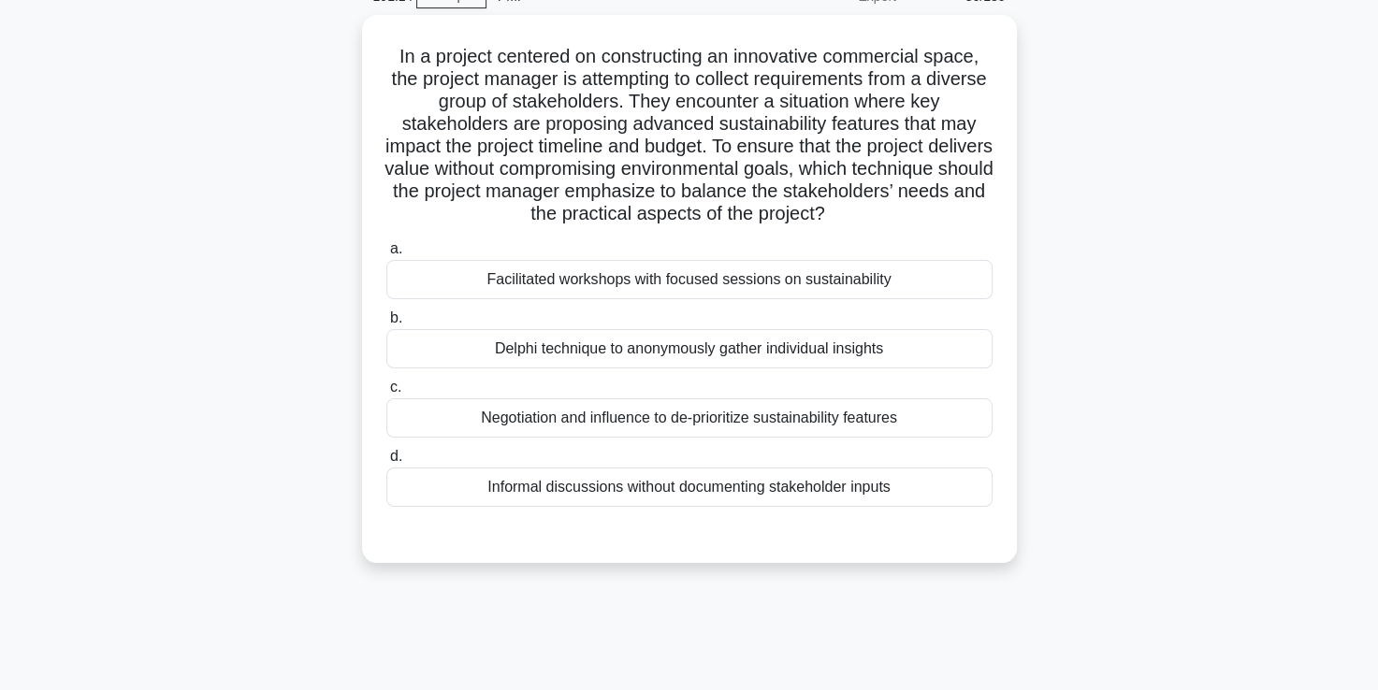
scroll to position [94, 0]
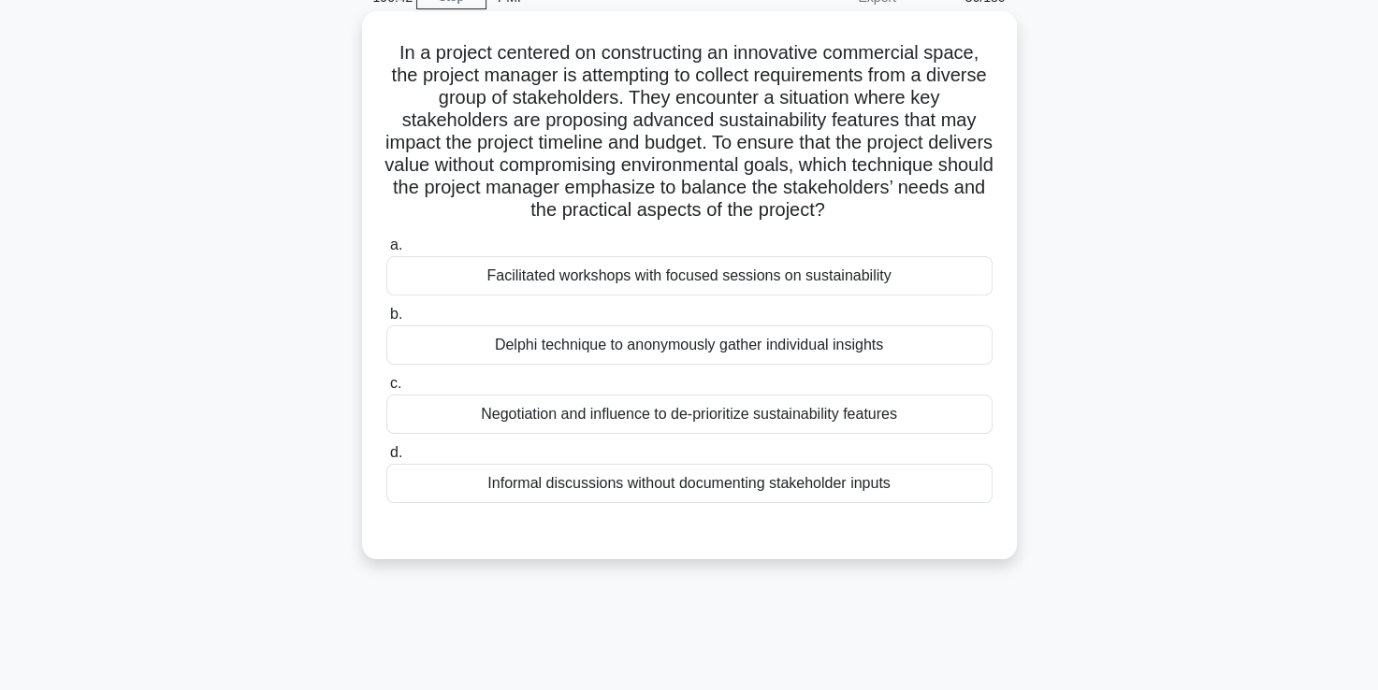
click at [615, 291] on div "Facilitated workshops with focused sessions on sustainability" at bounding box center [689, 275] width 606 height 39
click at [386, 252] on input "a. Facilitated workshops with focused sessions on sustainability" at bounding box center [386, 245] width 0 height 12
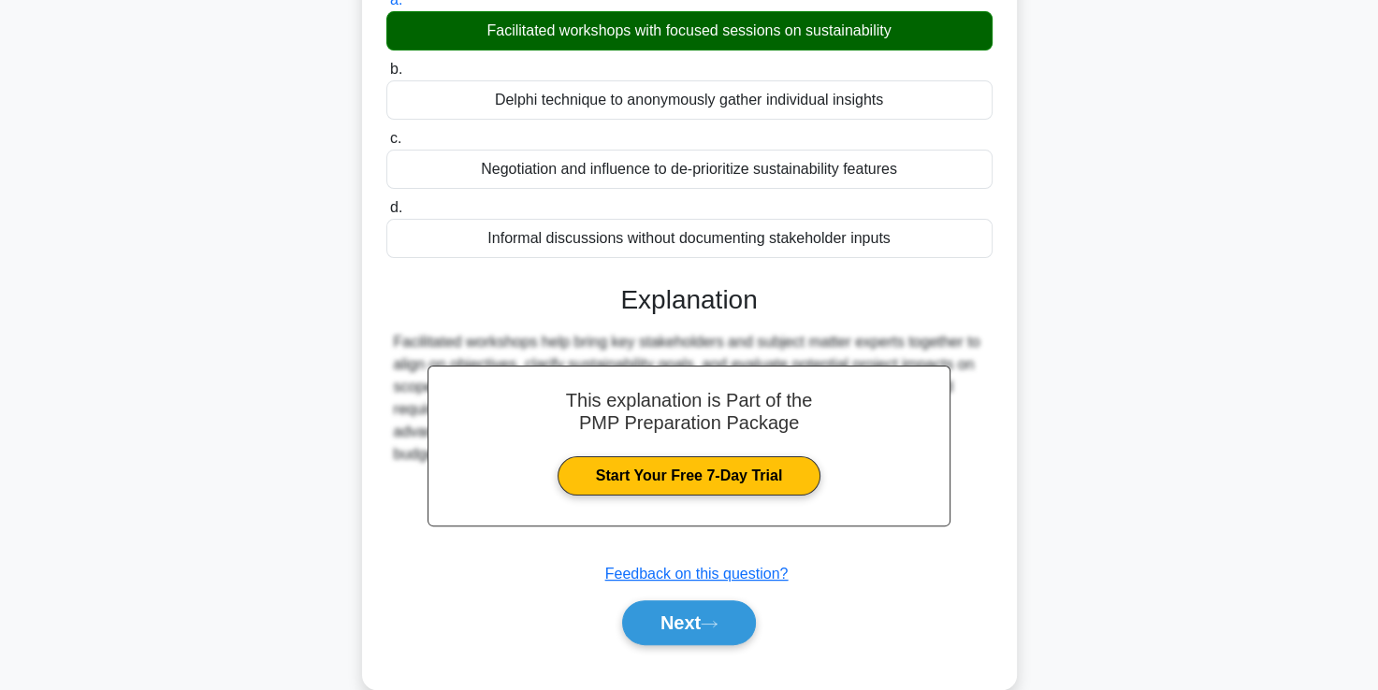
scroll to position [371, 0]
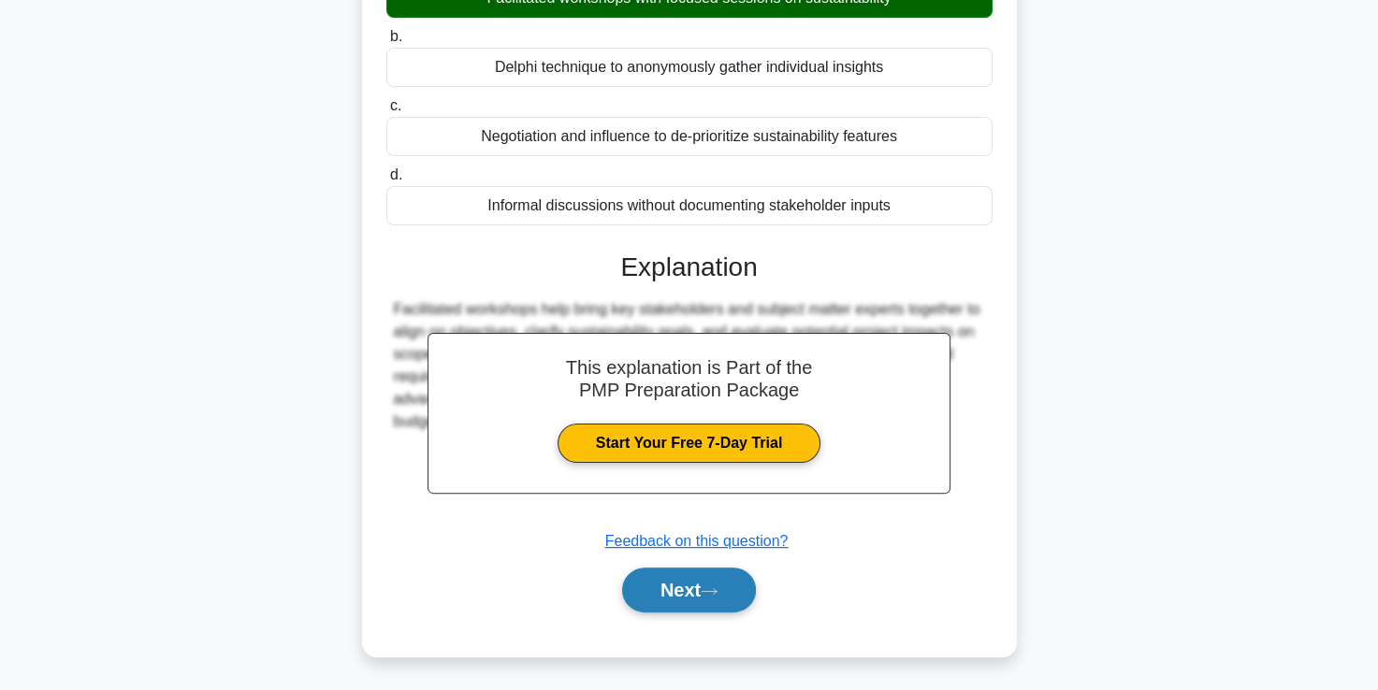
click at [671, 584] on button "Next" at bounding box center [689, 590] width 134 height 45
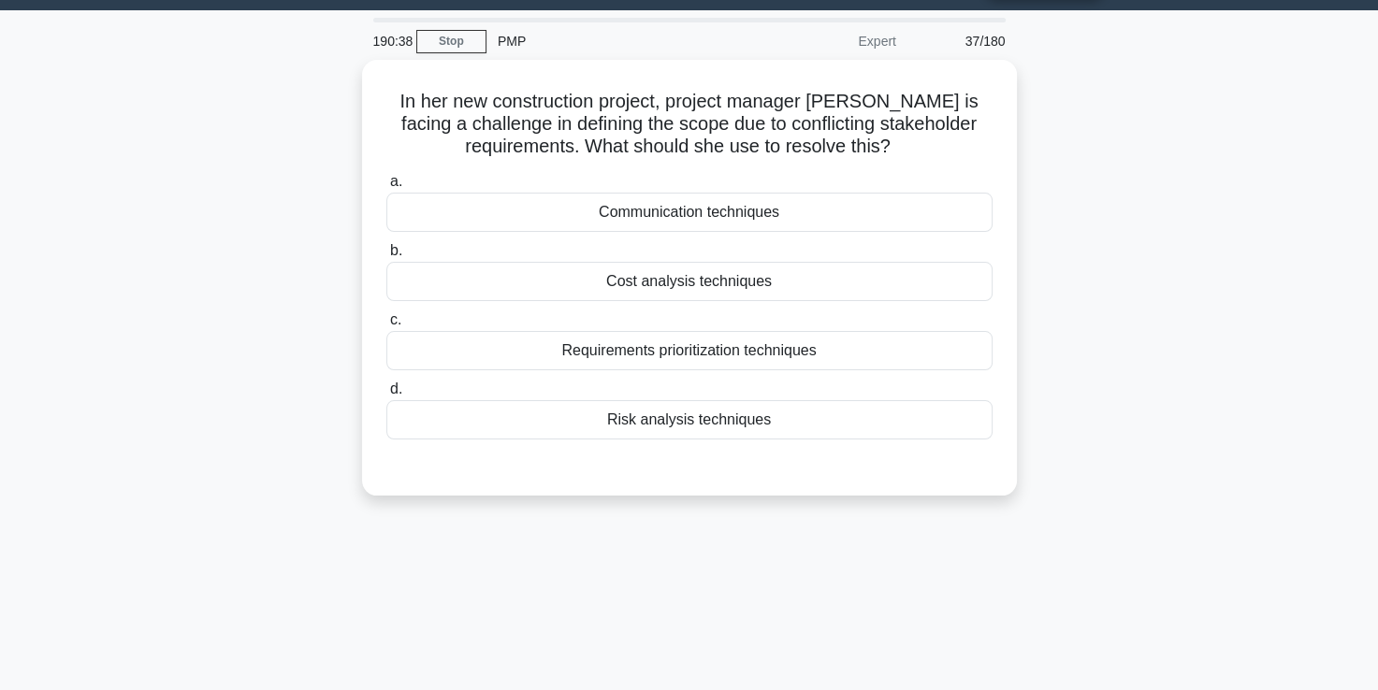
scroll to position [49, 0]
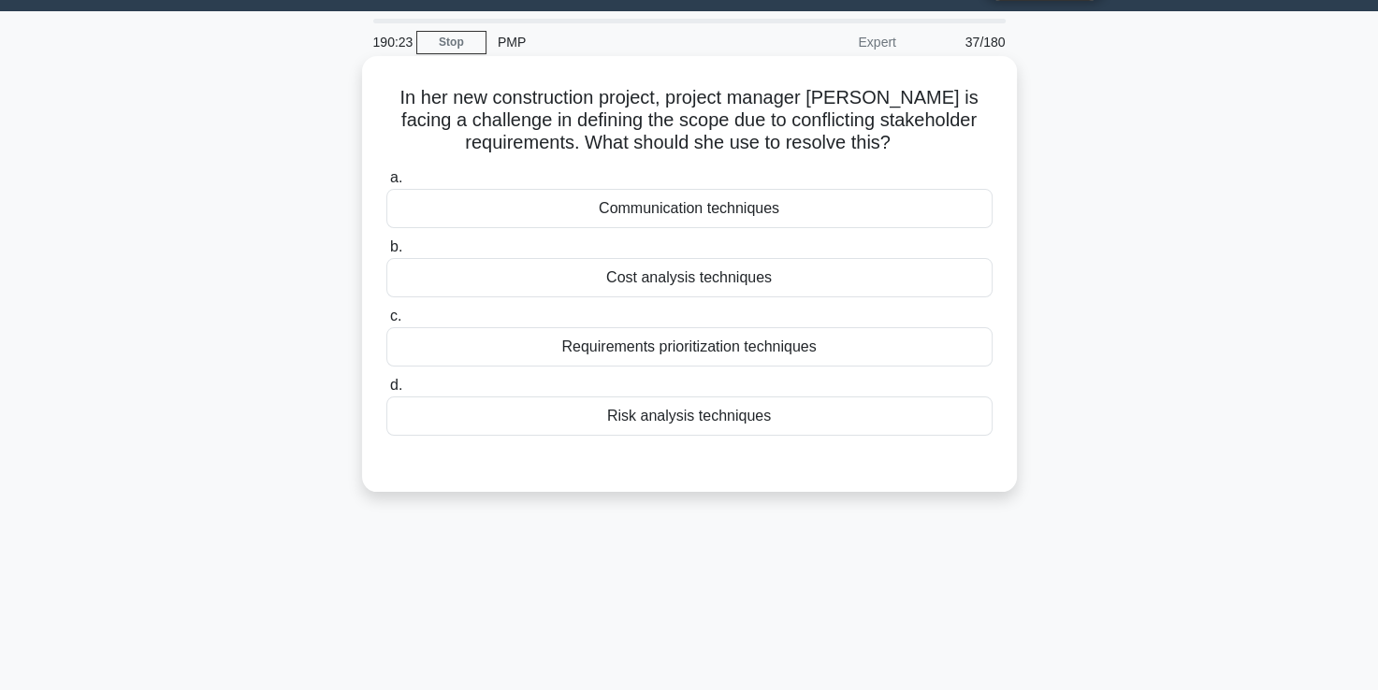
click at [661, 352] on div "Requirements prioritization techniques" at bounding box center [689, 346] width 606 height 39
click at [386, 323] on input "c. Requirements prioritization techniques" at bounding box center [386, 316] width 0 height 12
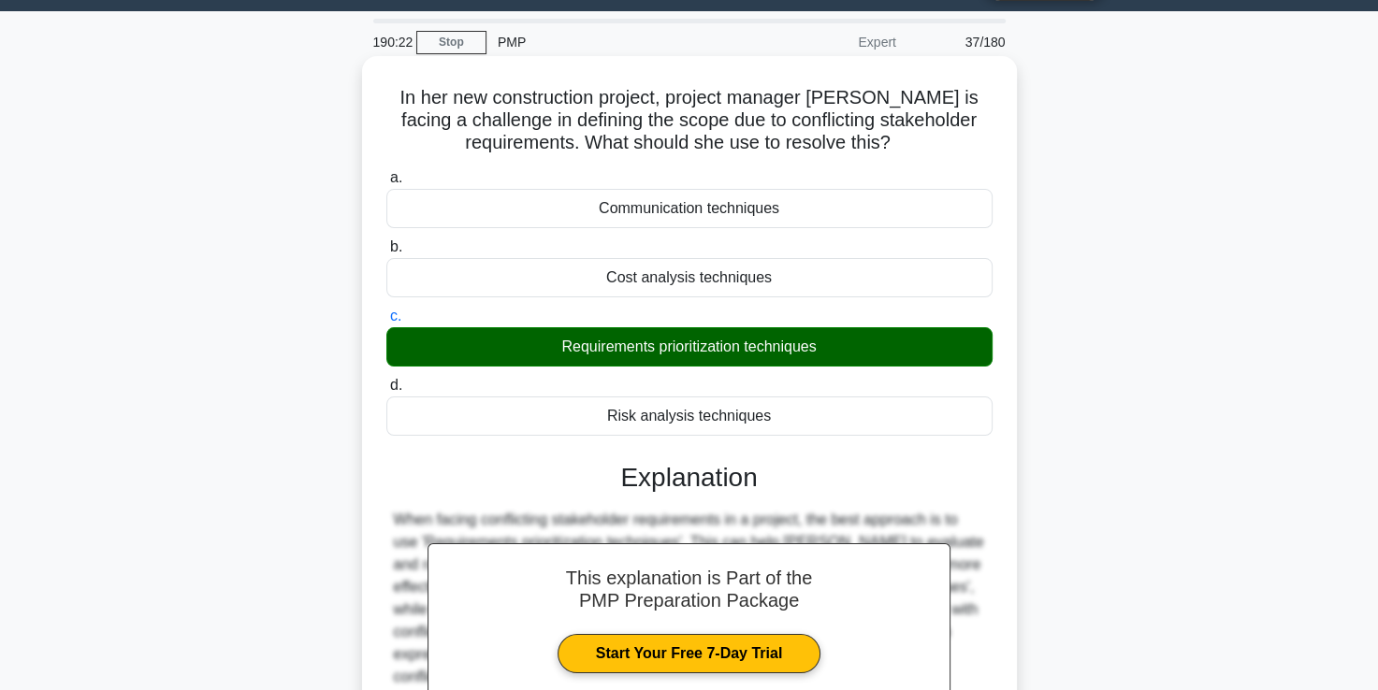
scroll to position [320, 0]
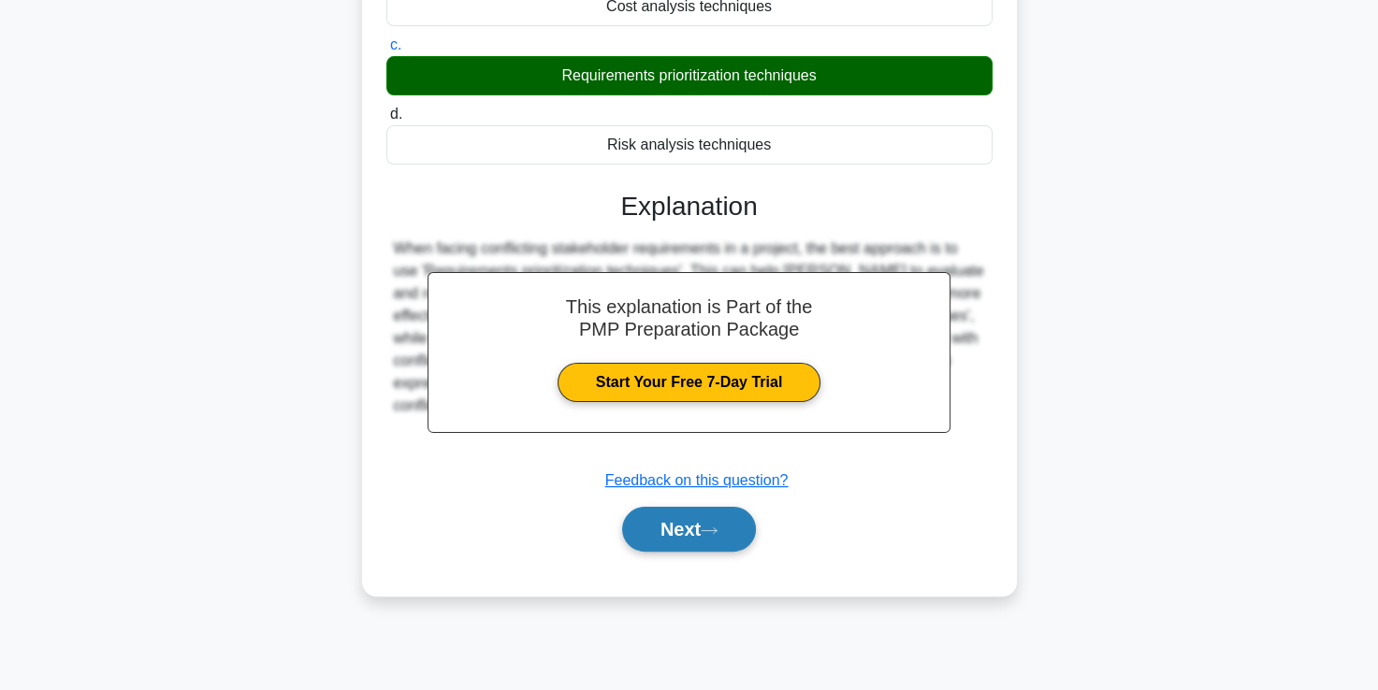
click at [674, 541] on button "Next" at bounding box center [689, 529] width 134 height 45
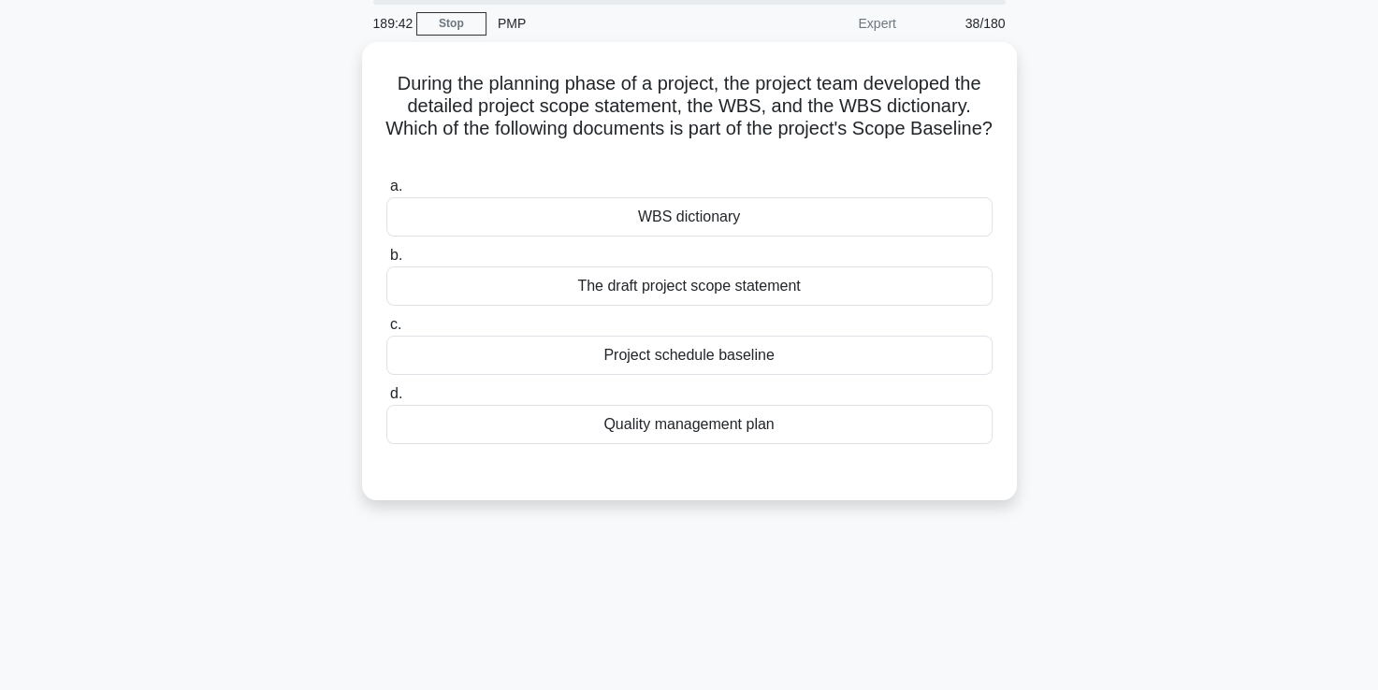
scroll to position [63, 0]
click at [718, 214] on div "WBS dictionary" at bounding box center [689, 216] width 606 height 39
click at [386, 193] on input "a. WBS dictionary" at bounding box center [386, 187] width 0 height 12
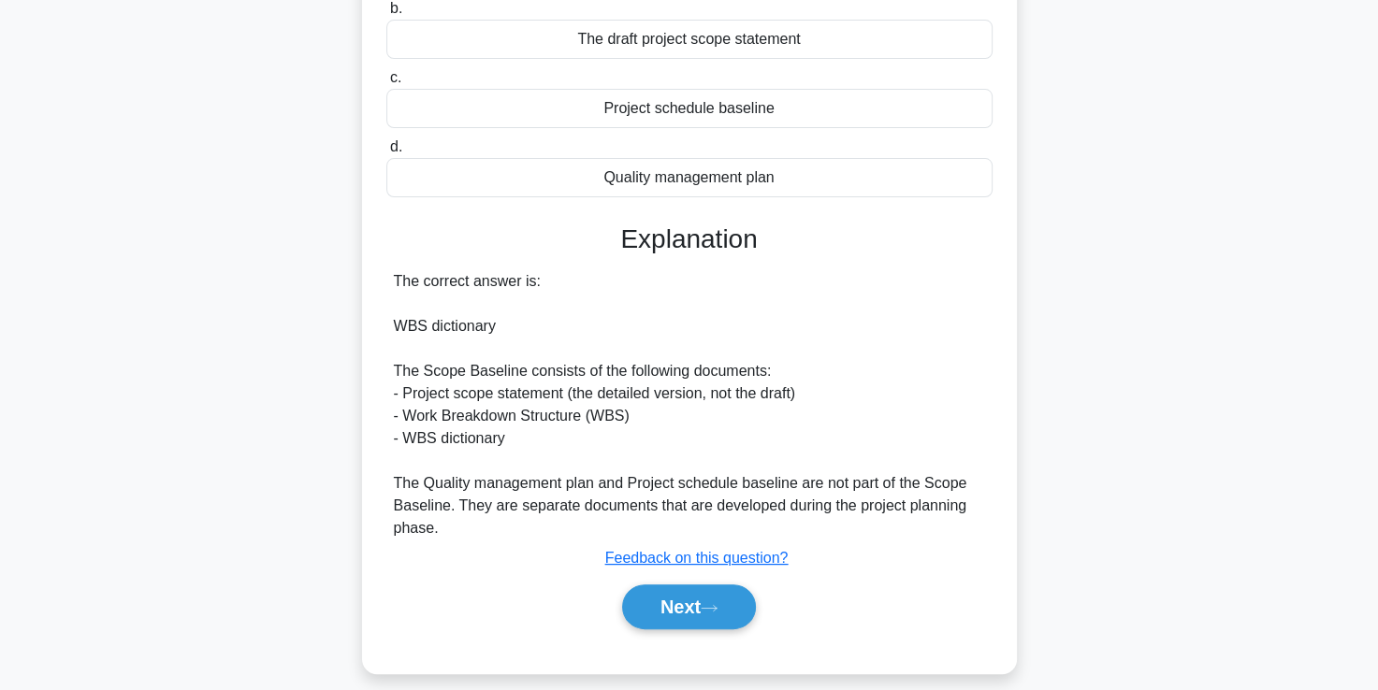
scroll to position [326, 0]
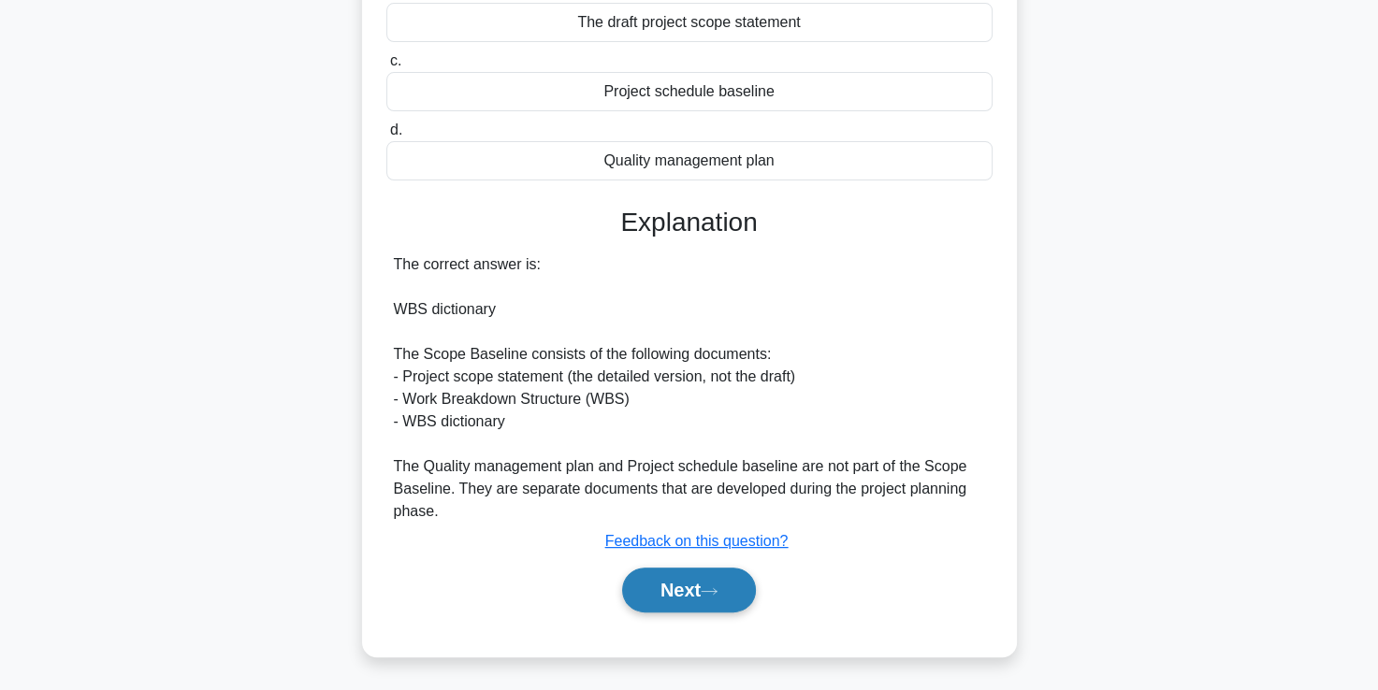
click at [668, 589] on button "Next" at bounding box center [689, 590] width 134 height 45
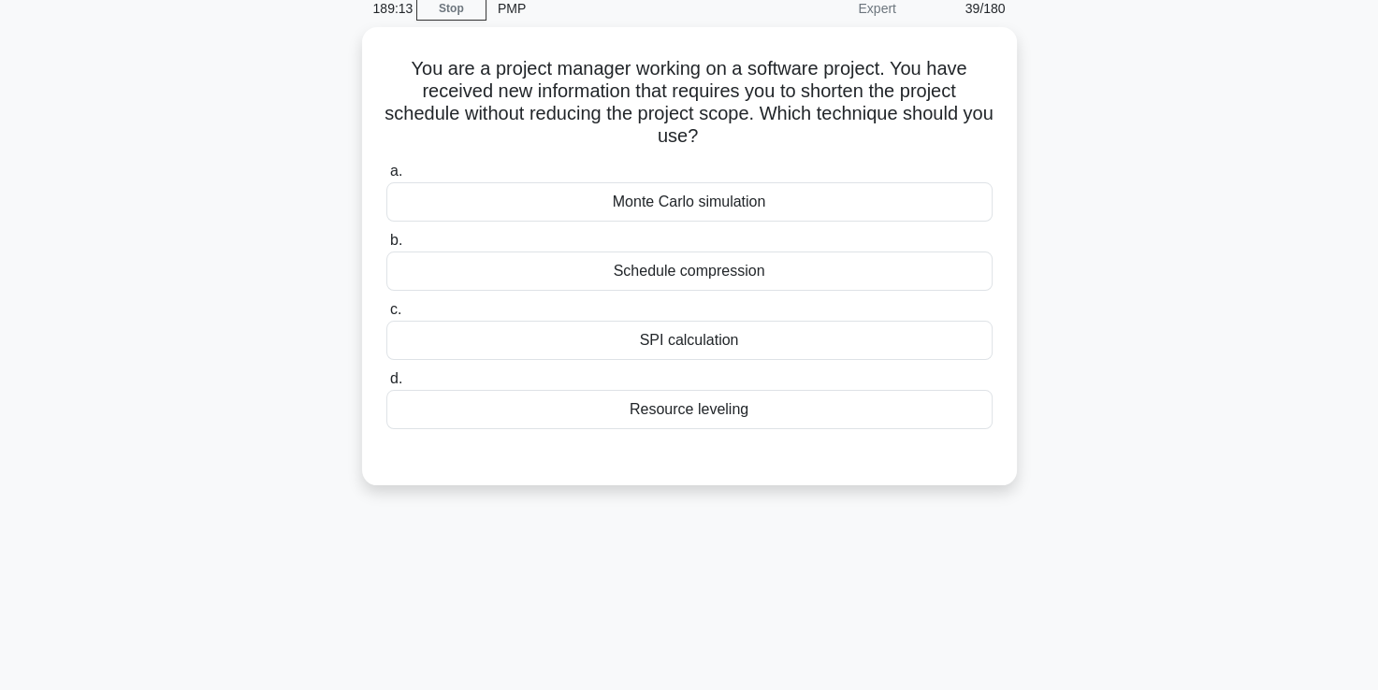
scroll to position [77, 0]
click at [685, 270] on div "Schedule compression" at bounding box center [689, 272] width 606 height 39
click at [386, 248] on input "b. Schedule compression" at bounding box center [386, 242] width 0 height 12
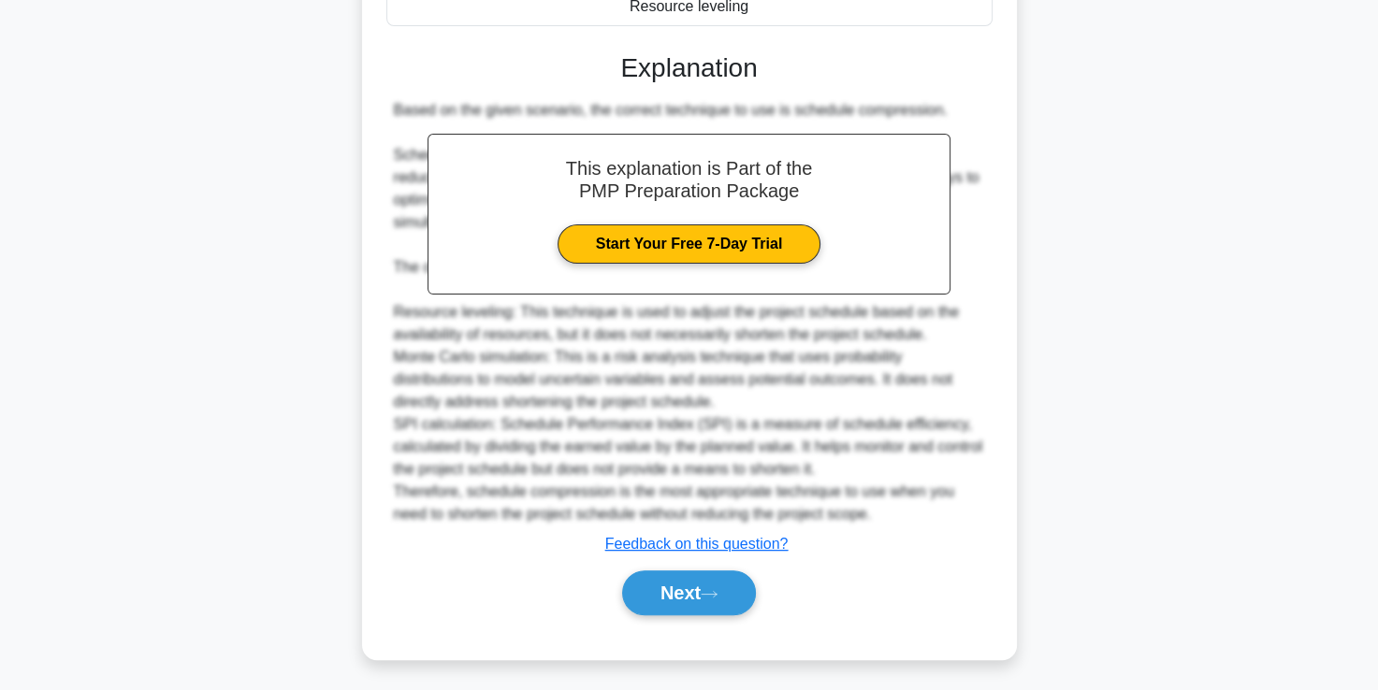
scroll to position [484, 0]
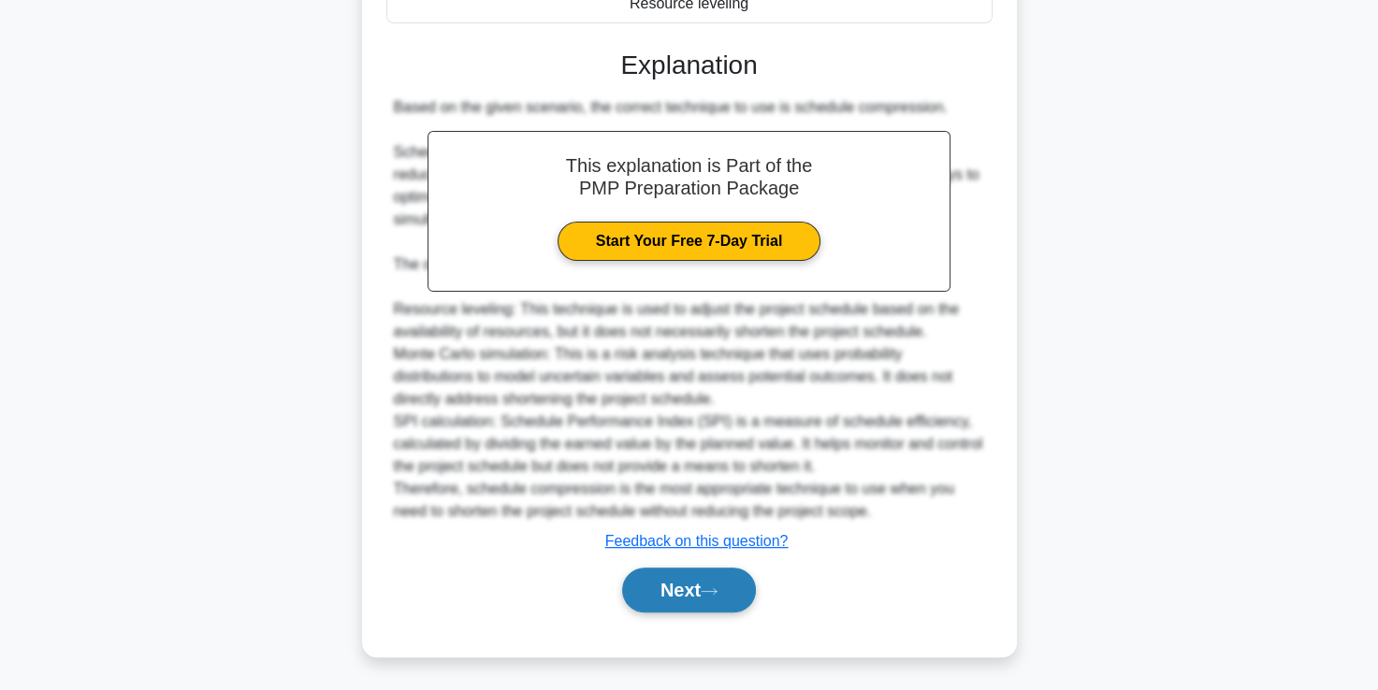
click at [662, 585] on button "Next" at bounding box center [689, 590] width 134 height 45
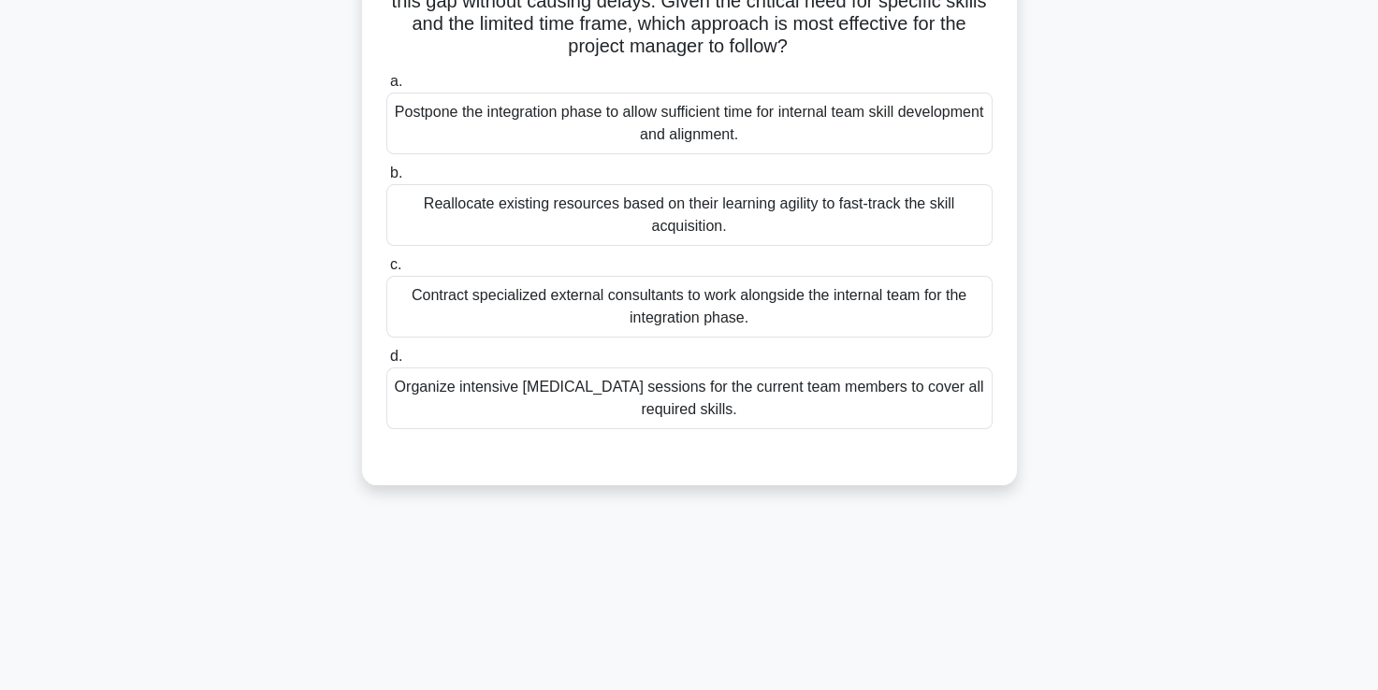
scroll to position [308, 0]
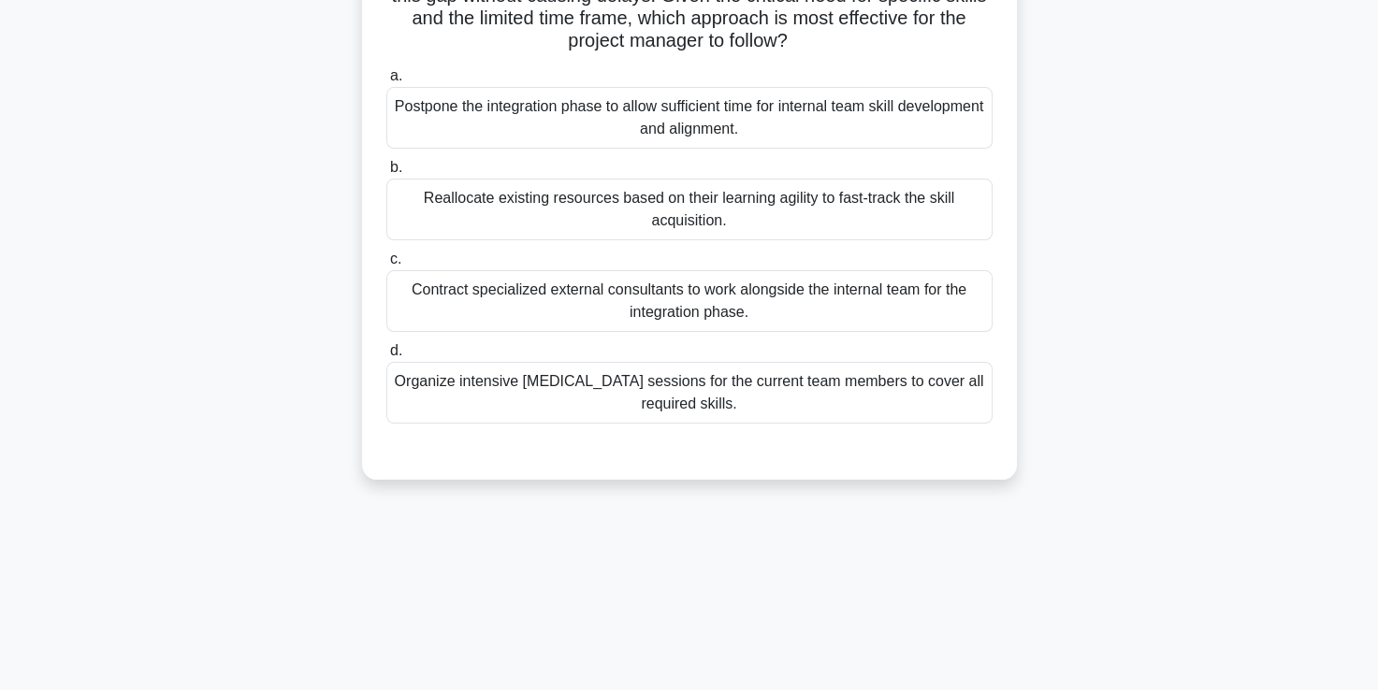
click at [689, 404] on div "Organize intensive [MEDICAL_DATA] sessions for the current team members to cove…" at bounding box center [689, 393] width 606 height 62
click at [386, 357] on input "d. Organize intensive [MEDICAL_DATA] sessions for the current team members to c…" at bounding box center [386, 351] width 0 height 12
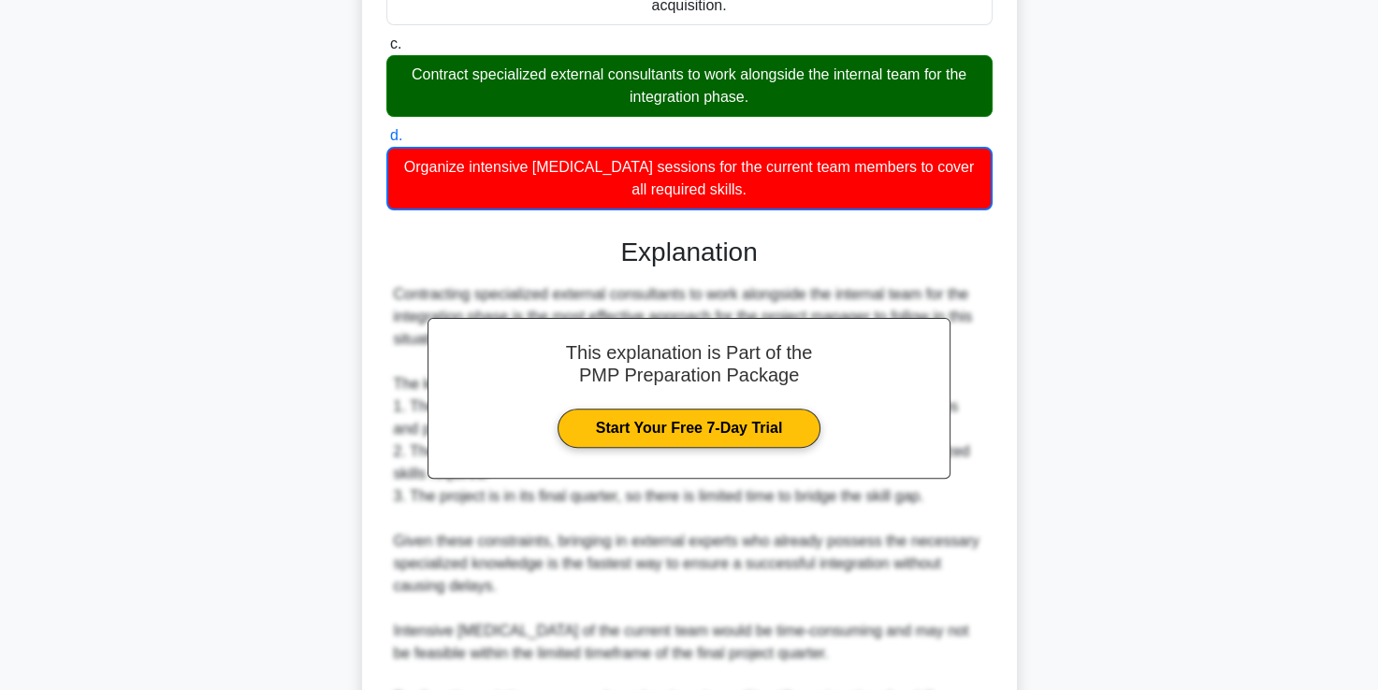
scroll to position [800, 0]
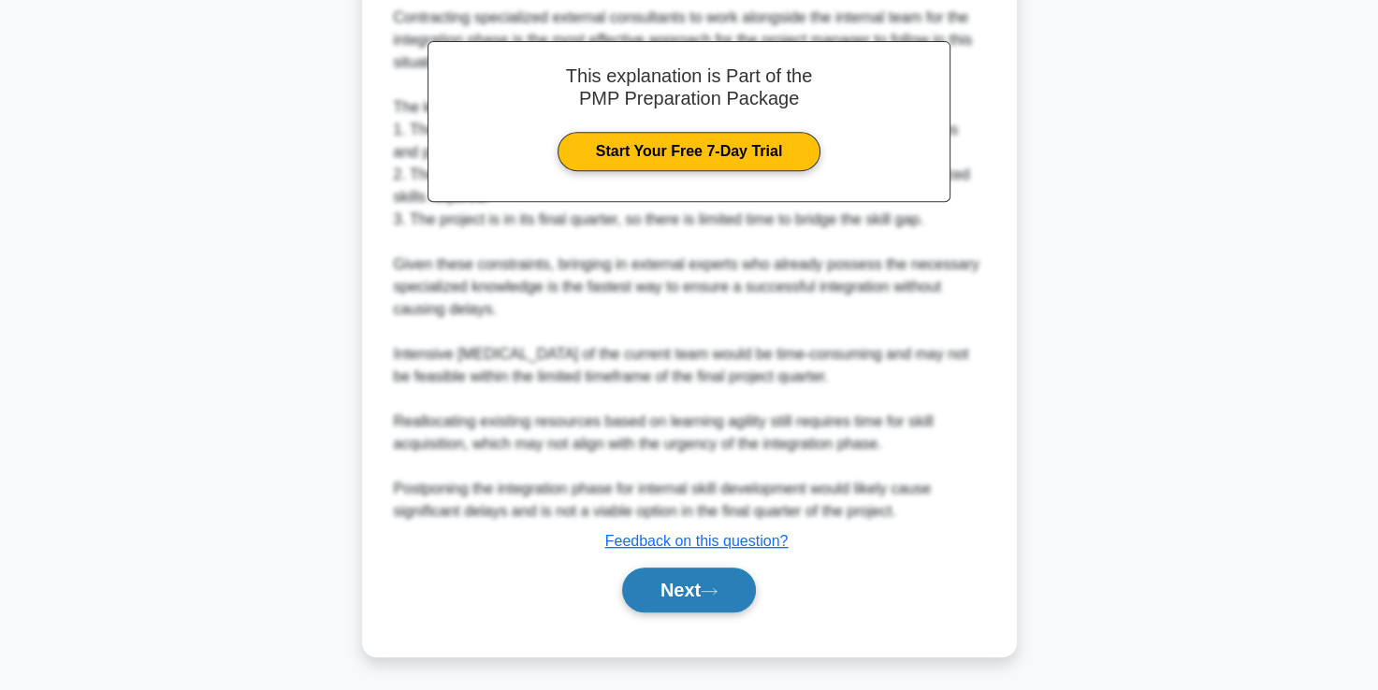
click at [678, 581] on button "Next" at bounding box center [689, 590] width 134 height 45
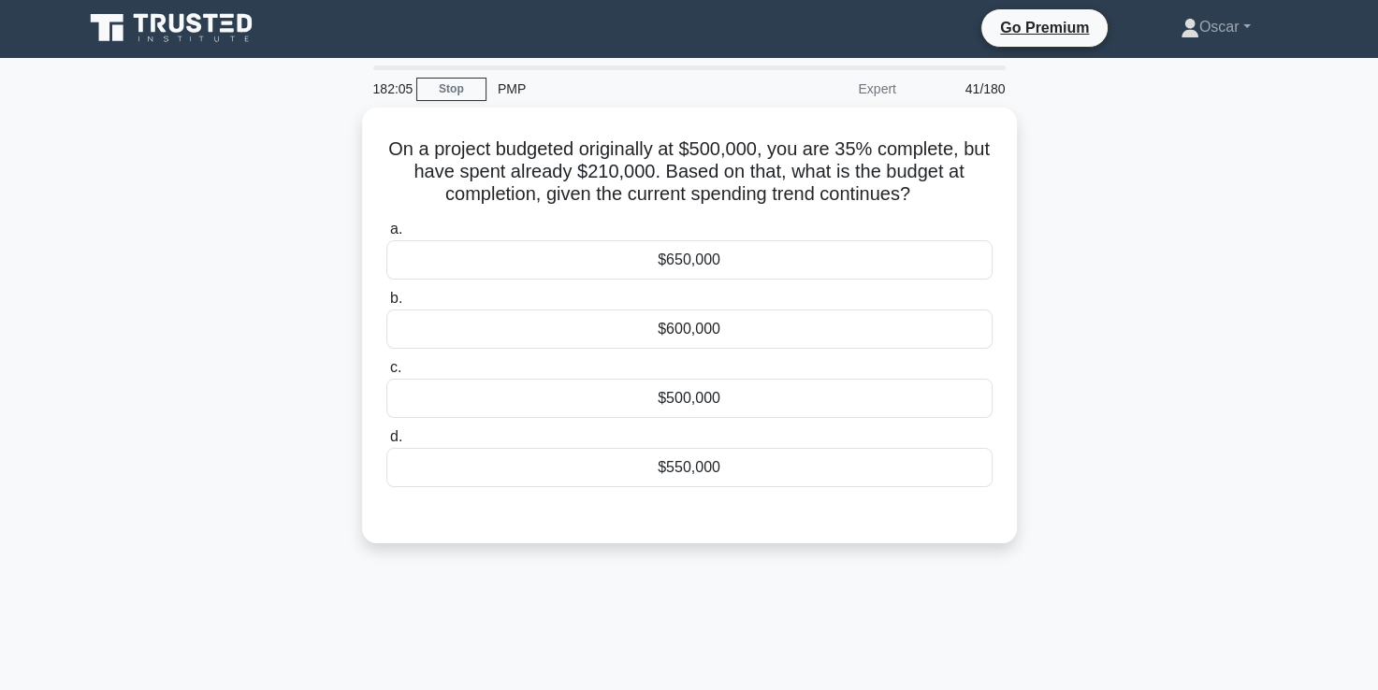
scroll to position [0, 0]
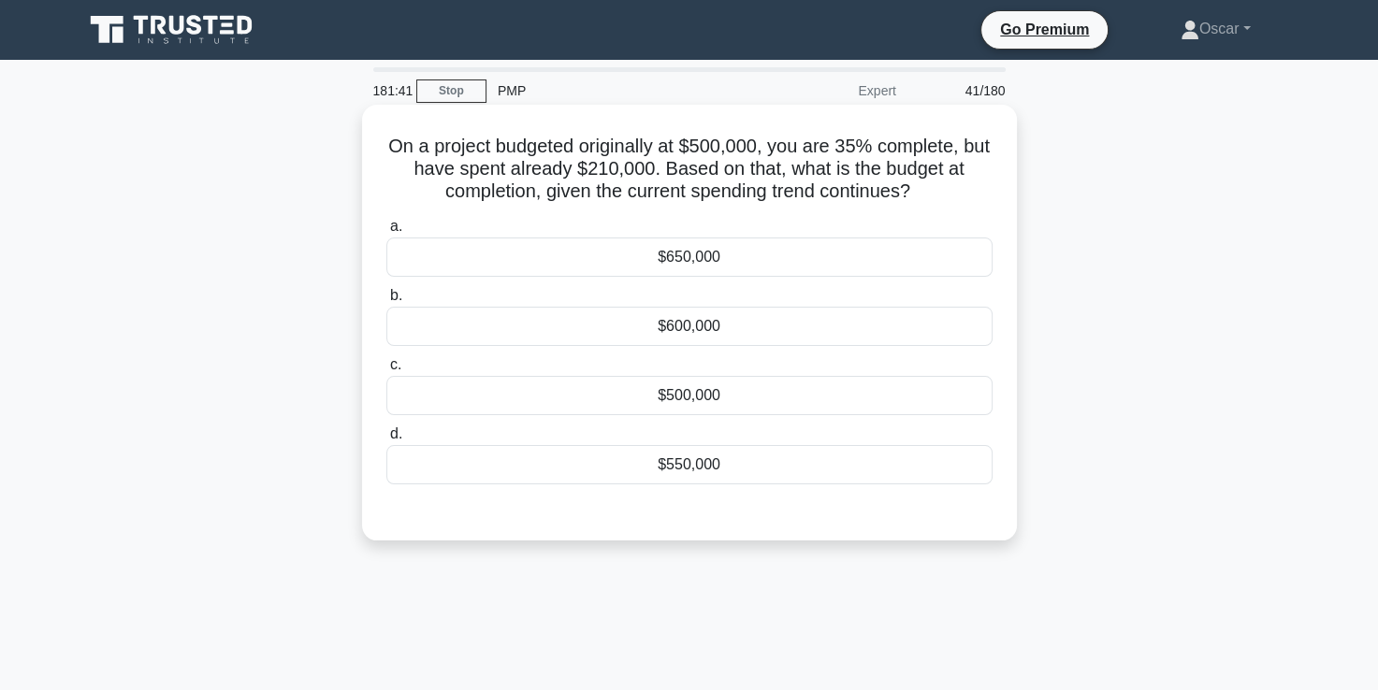
click at [688, 266] on div "$650,000" at bounding box center [689, 257] width 606 height 39
click at [386, 233] on input "a. $650,000" at bounding box center [386, 227] width 0 height 12
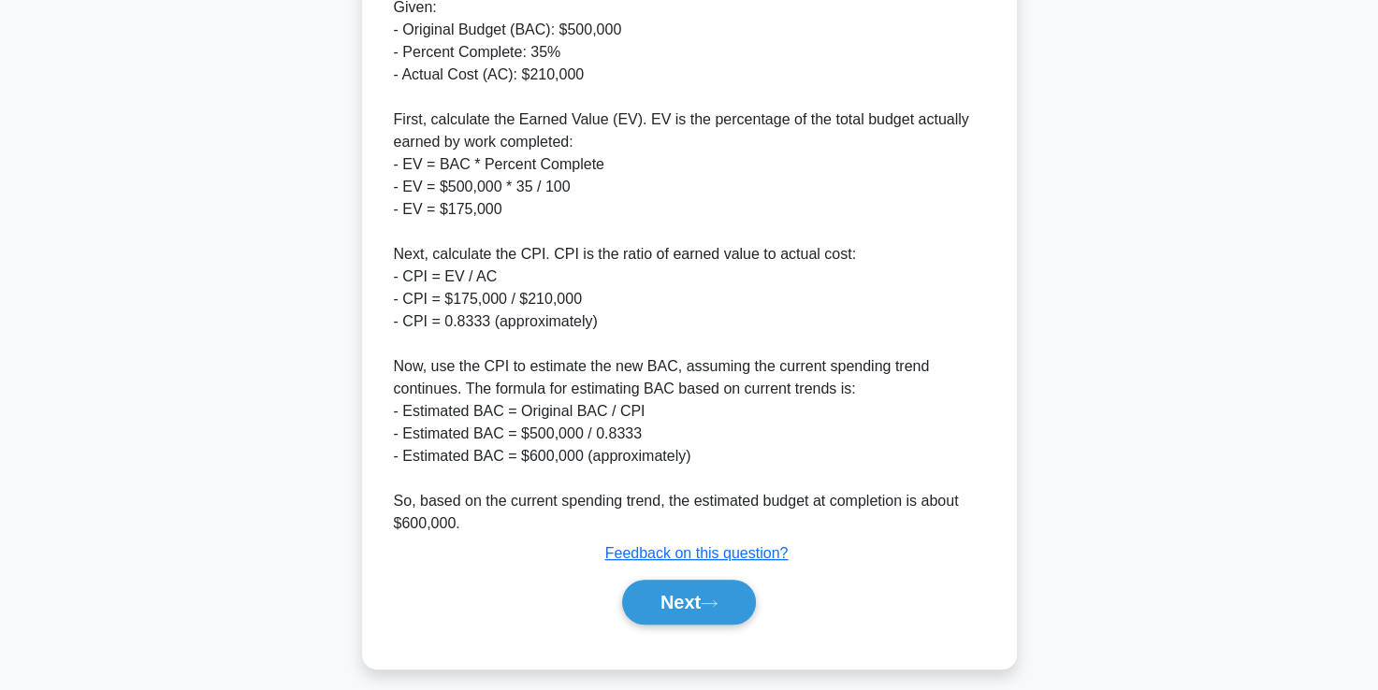
scroll to position [665, 0]
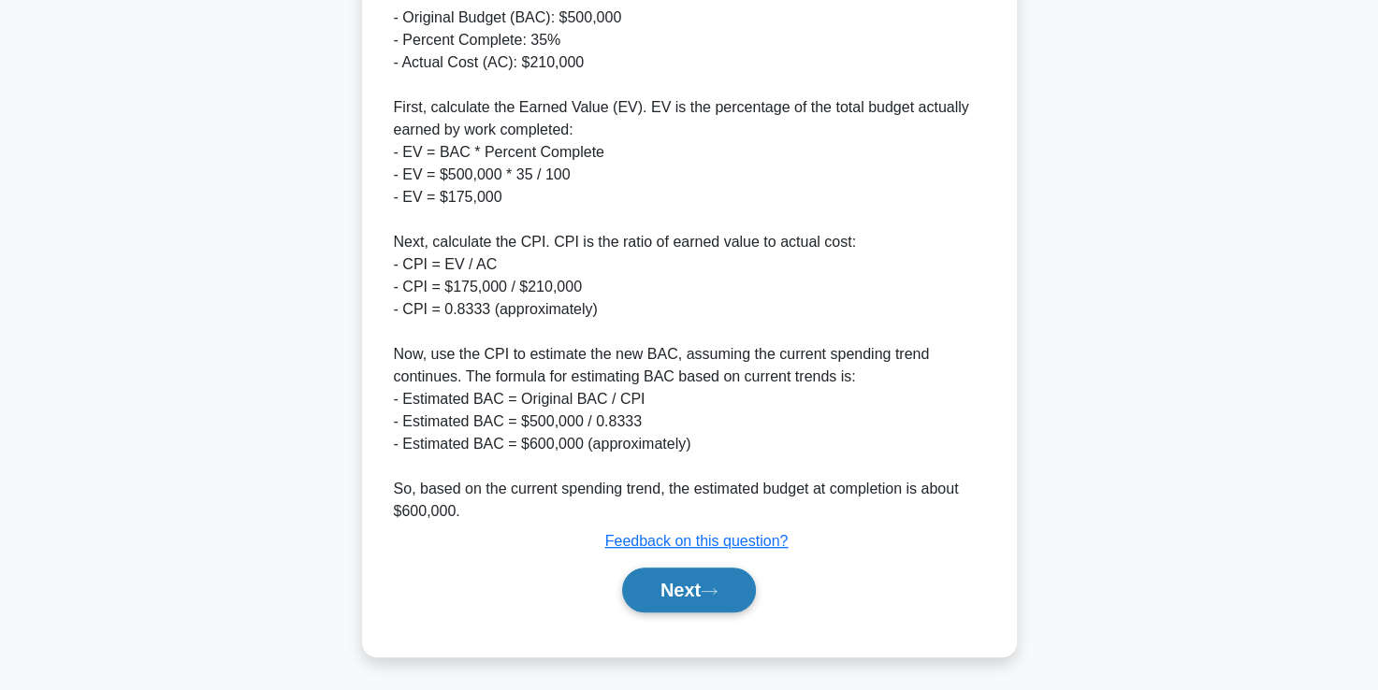
click at [686, 591] on button "Next" at bounding box center [689, 590] width 134 height 45
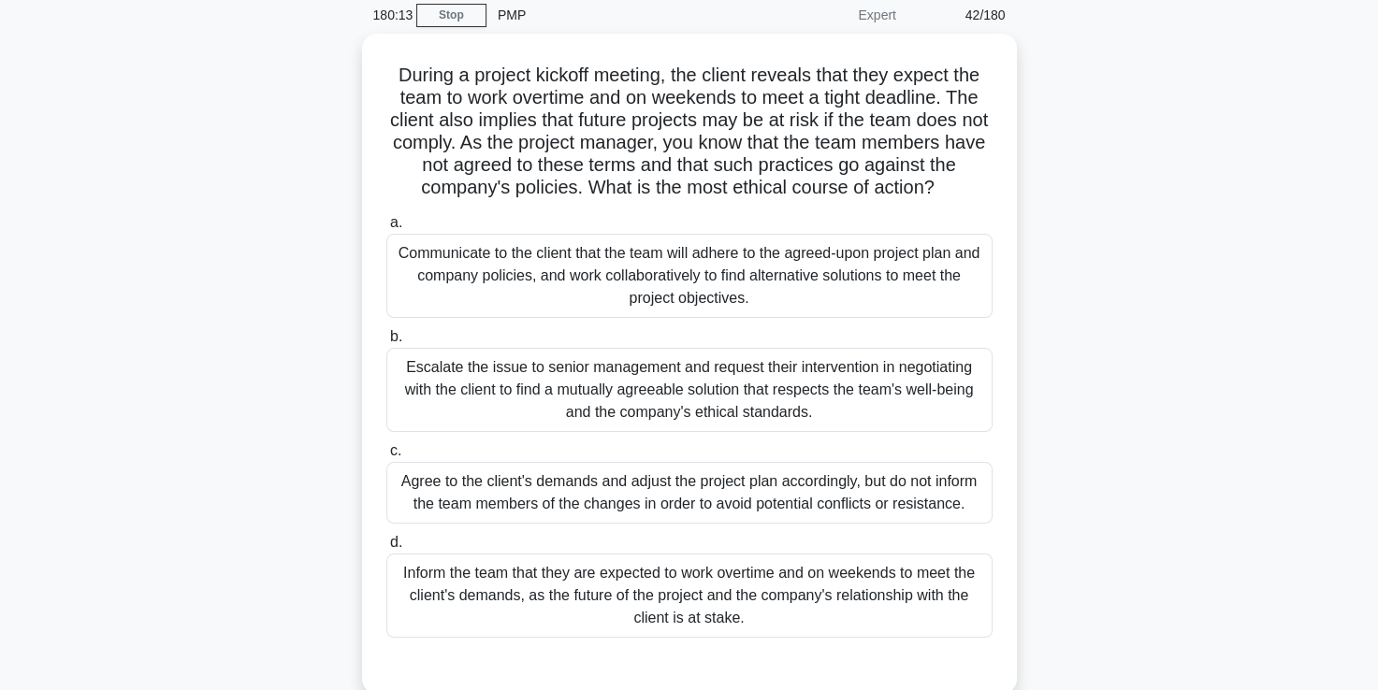
scroll to position [75, 0]
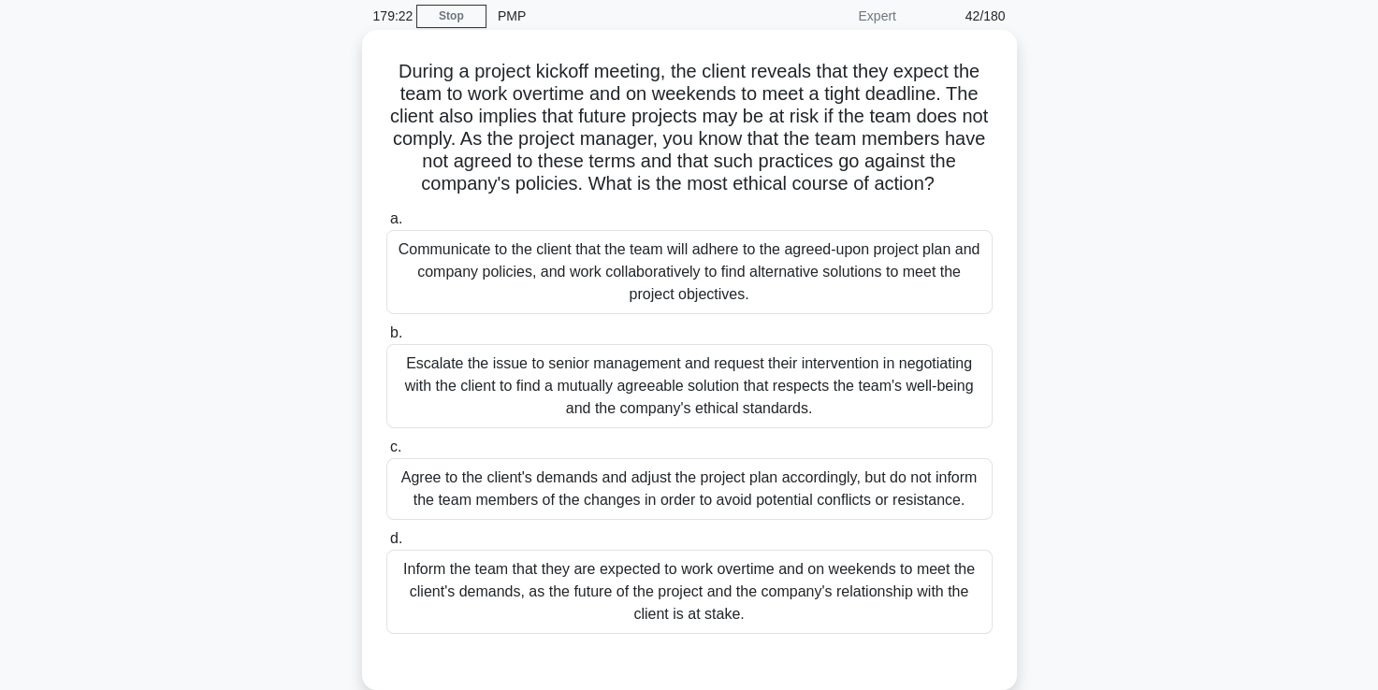
click at [625, 267] on div "Communicate to the client that the team will adhere to the agreed-upon project …" at bounding box center [689, 272] width 606 height 84
click at [386, 225] on input "a. Communicate to the client that the team will adhere to the agreed-upon proje…" at bounding box center [386, 219] width 0 height 12
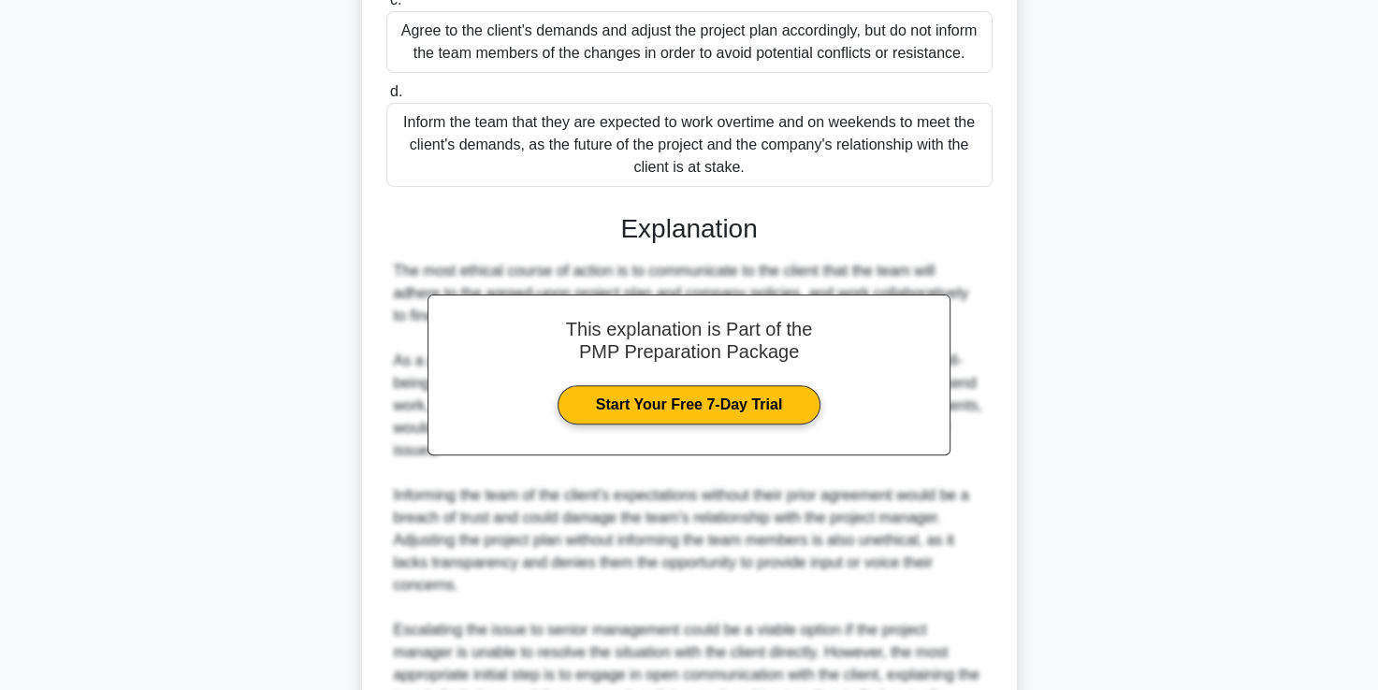
scroll to position [730, 0]
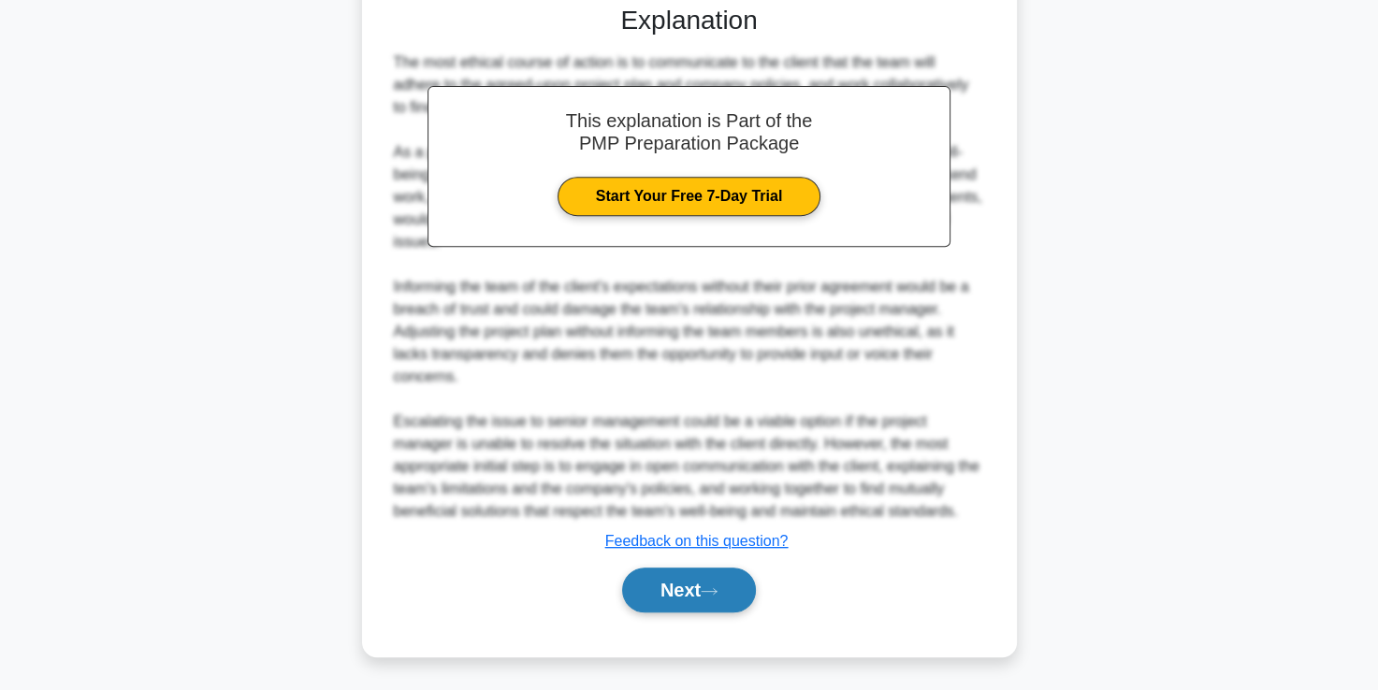
click at [668, 590] on button "Next" at bounding box center [689, 590] width 134 height 45
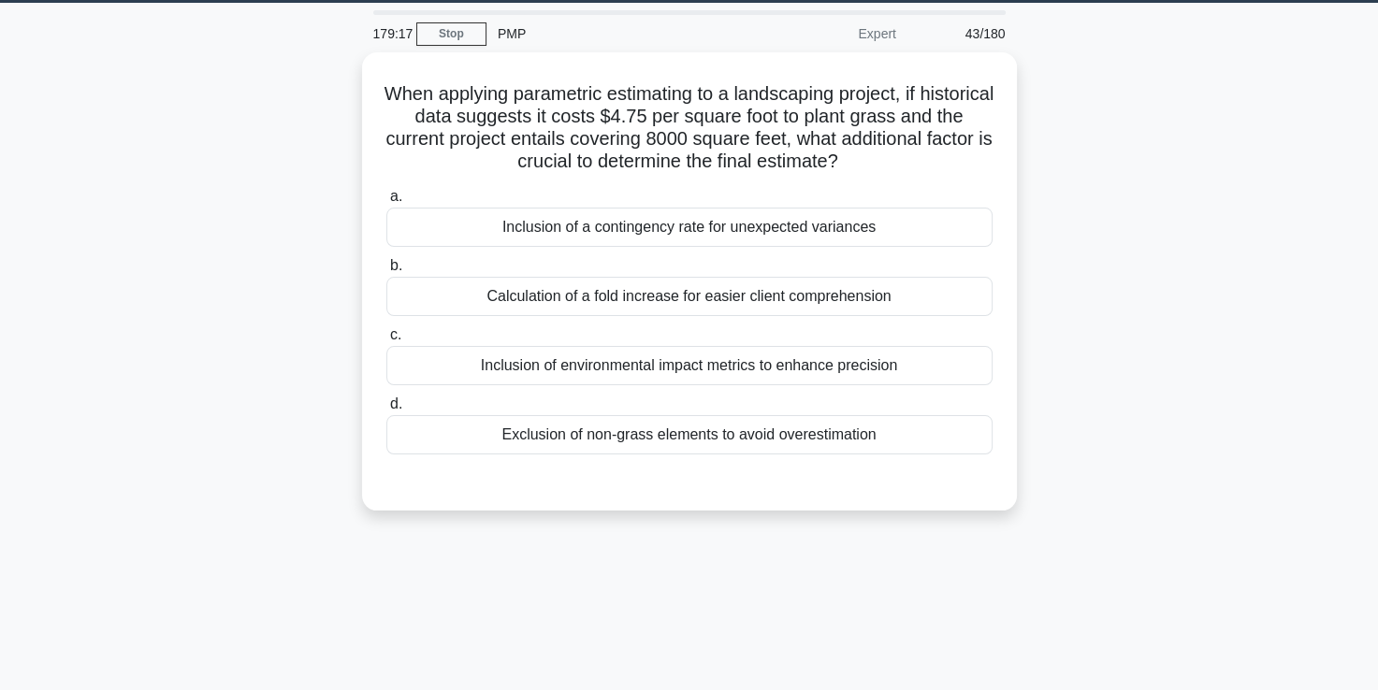
scroll to position [56, 0]
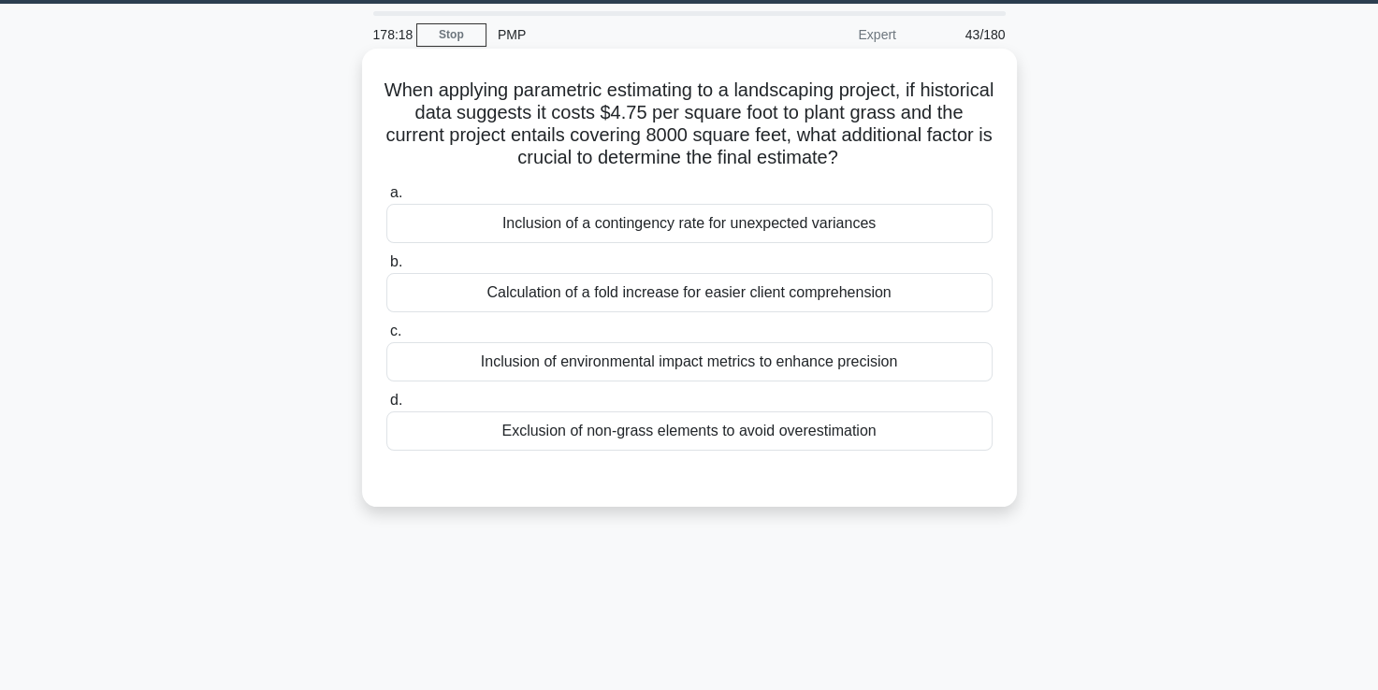
click at [666, 376] on div "Inclusion of environmental impact metrics to enhance precision" at bounding box center [689, 361] width 606 height 39
click at [386, 338] on input "c. Inclusion of environmental impact metrics to enhance precision" at bounding box center [386, 331] width 0 height 12
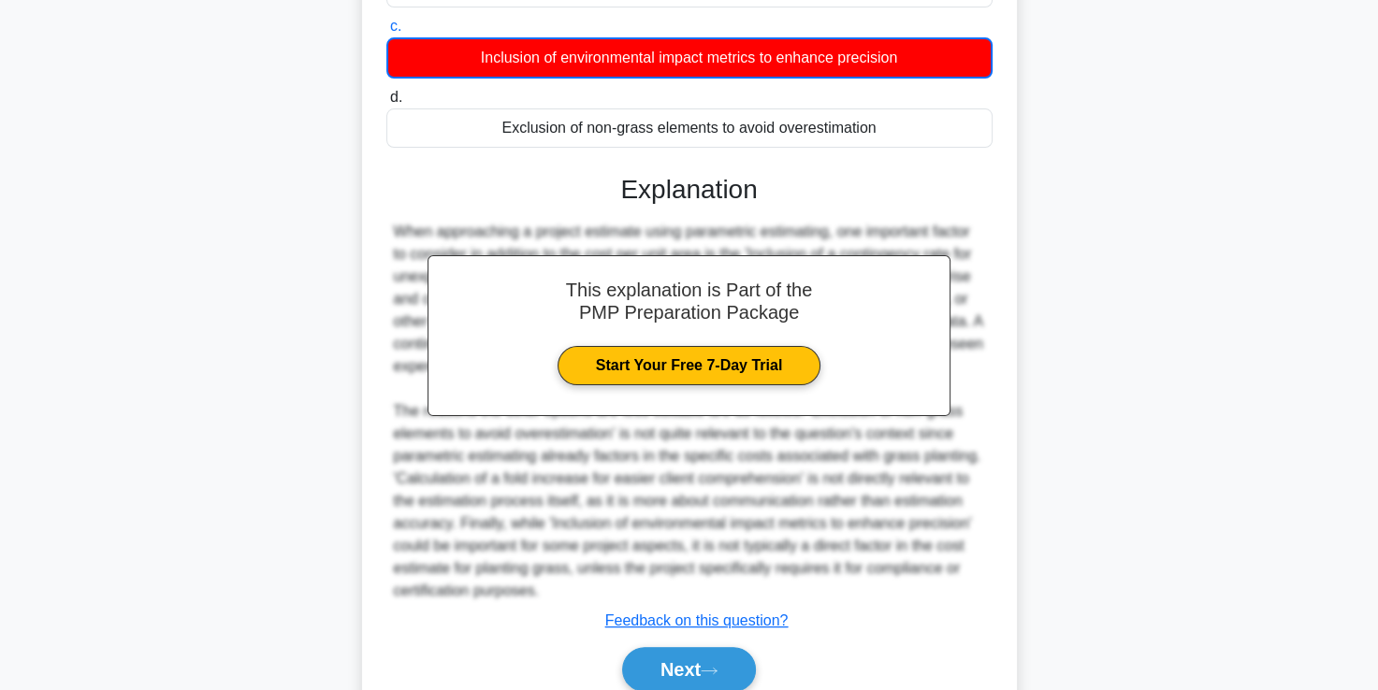
scroll to position [440, 0]
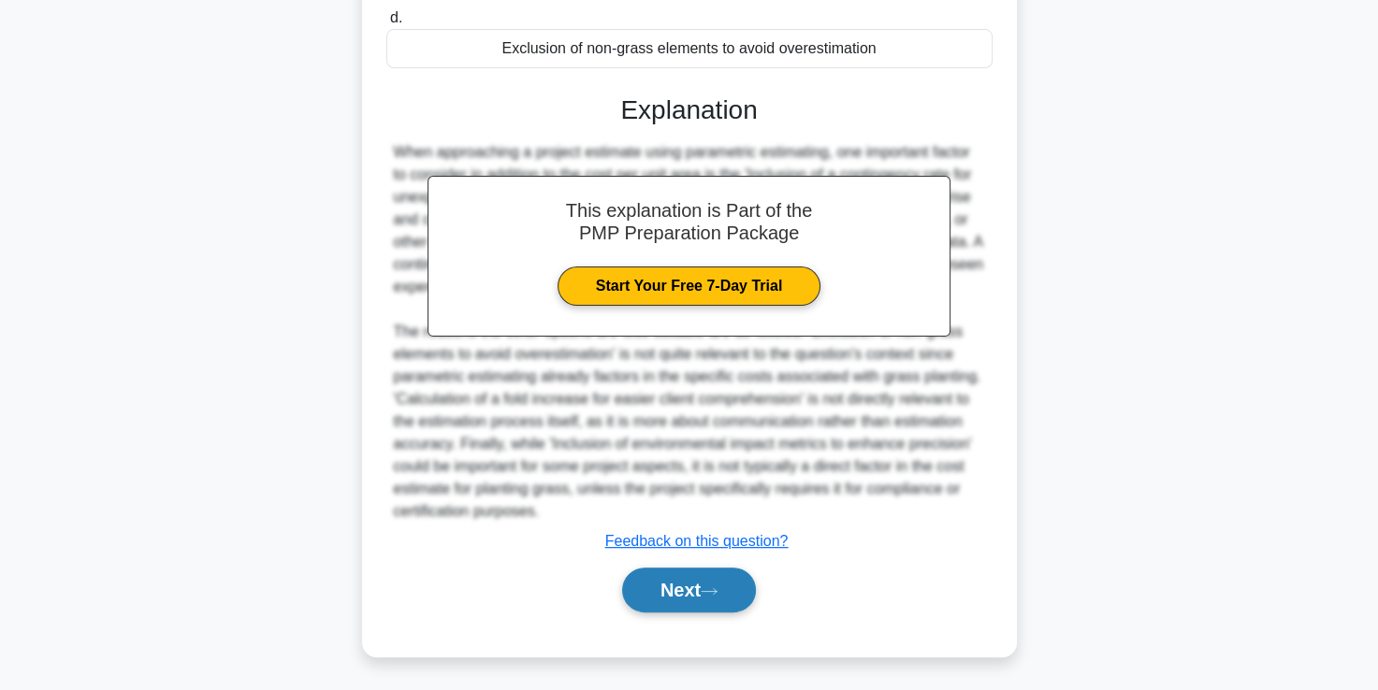
click at [674, 589] on button "Next" at bounding box center [689, 590] width 134 height 45
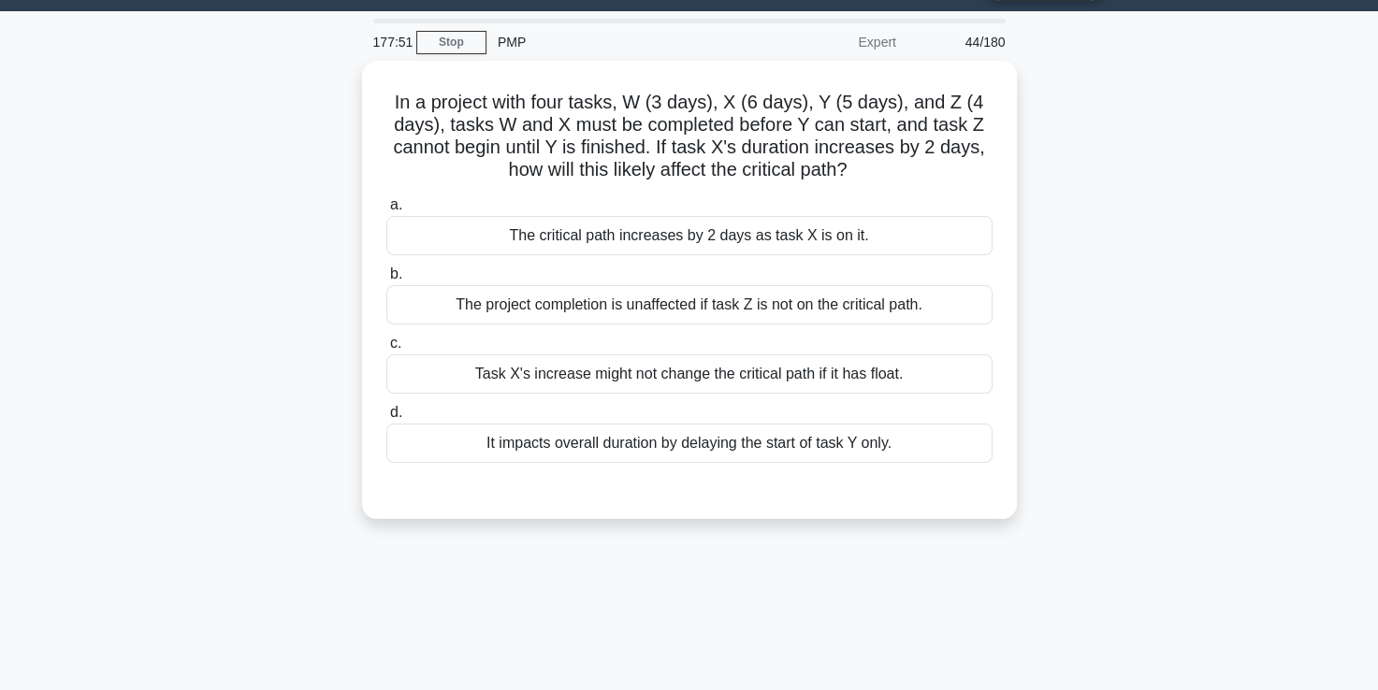
scroll to position [51, 0]
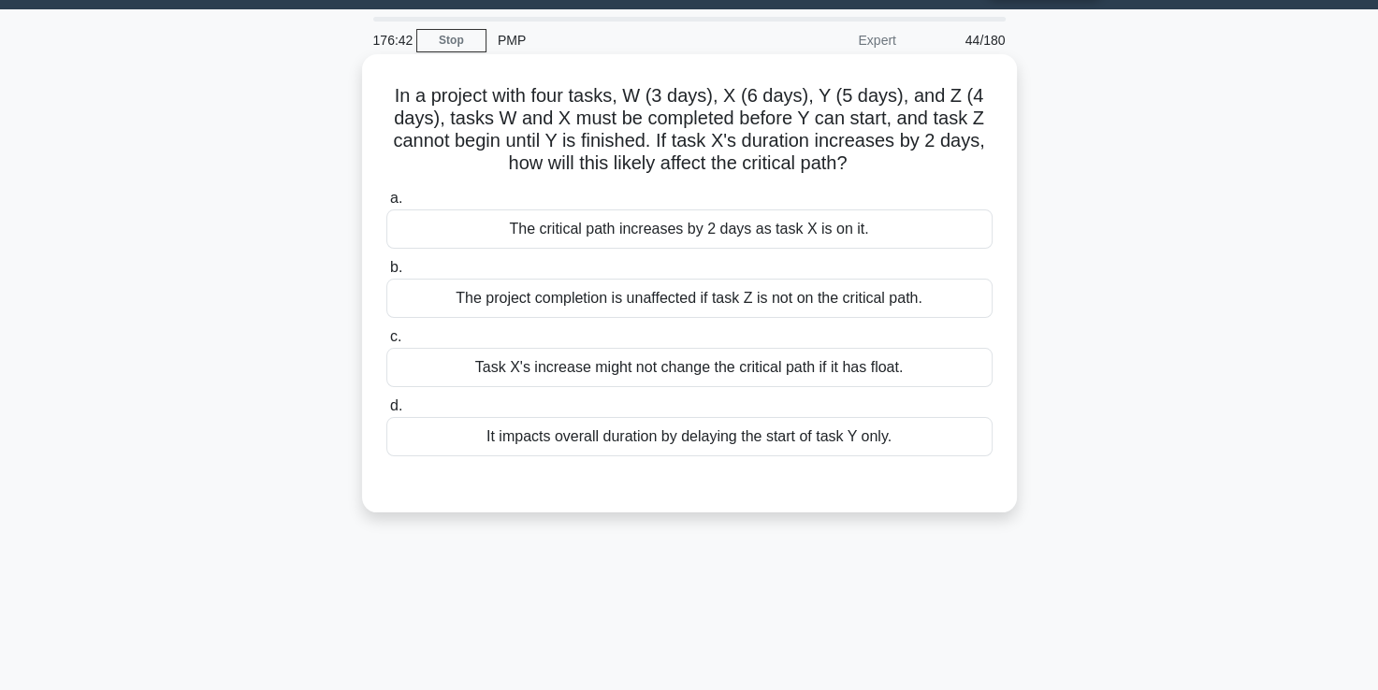
click at [569, 223] on div "The critical path increases by 2 days as task X is on it." at bounding box center [689, 228] width 606 height 39
click at [386, 205] on input "a. The critical path increases by 2 days as task X is on it." at bounding box center [386, 199] width 0 height 12
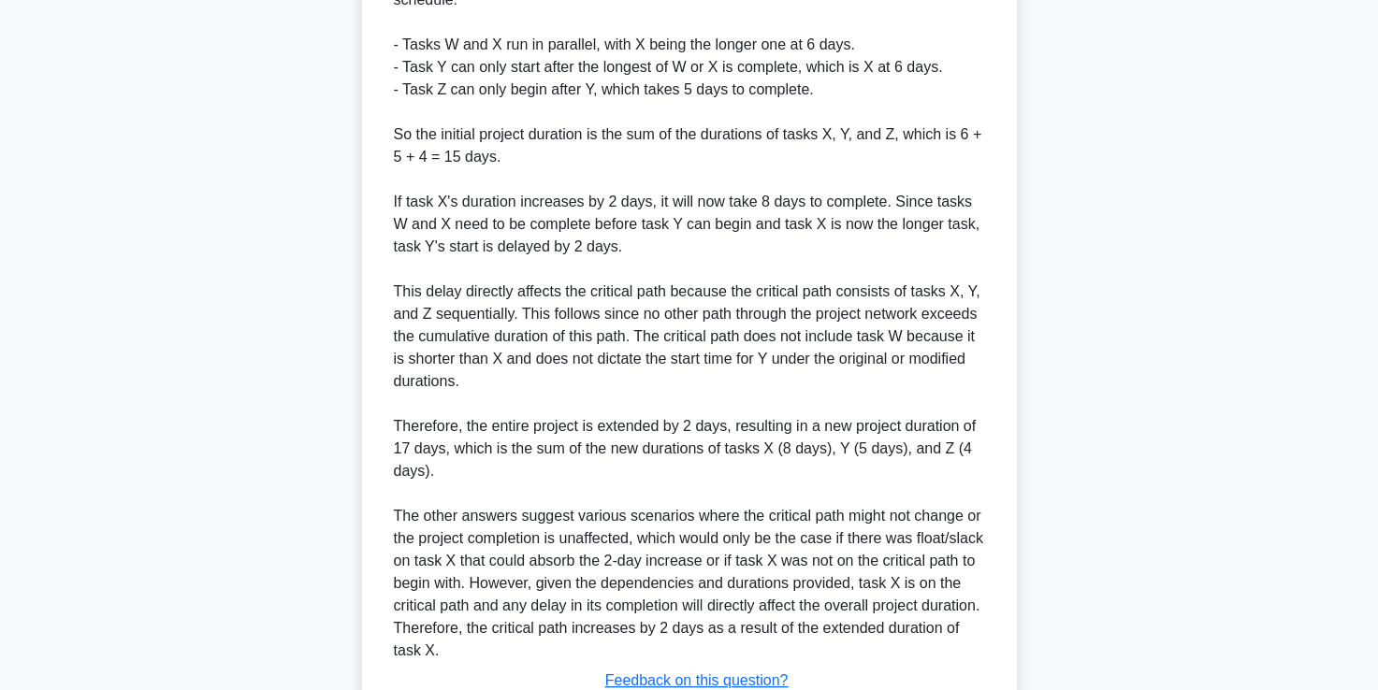
scroll to position [798, 0]
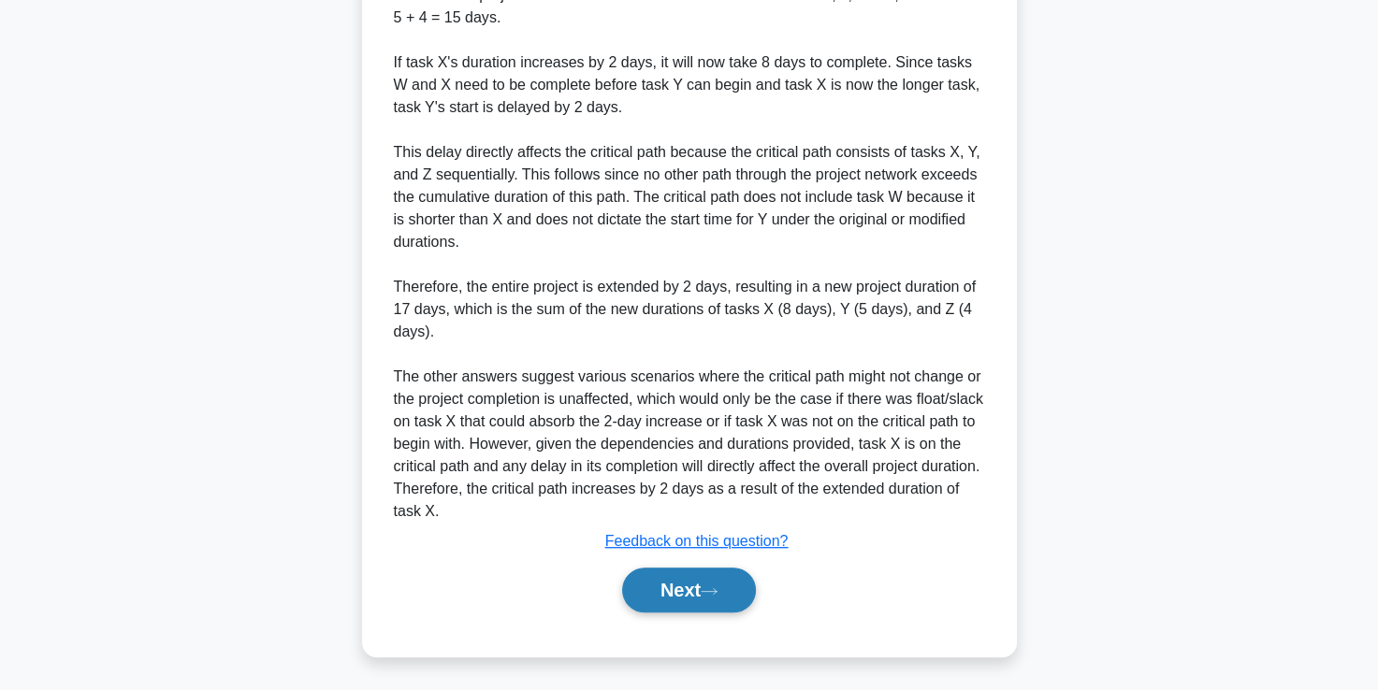
click at [685, 591] on button "Next" at bounding box center [689, 590] width 134 height 45
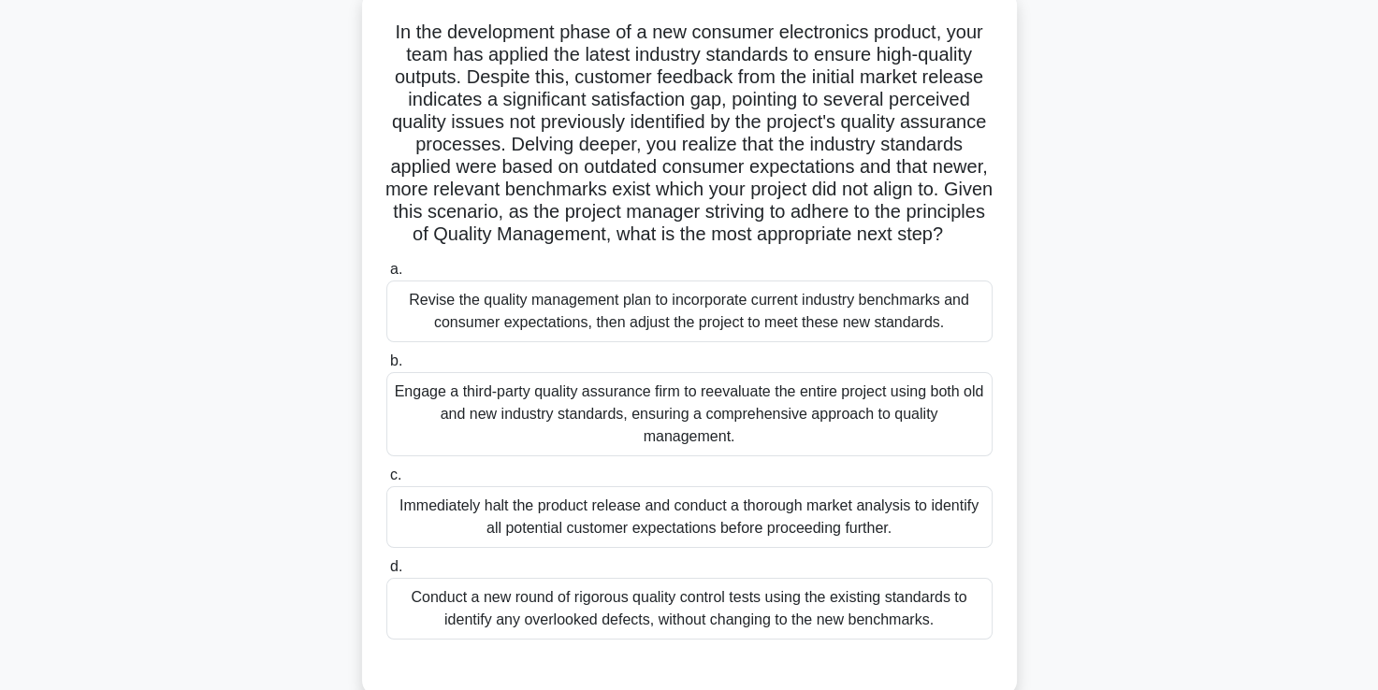
scroll to position [118, 0]
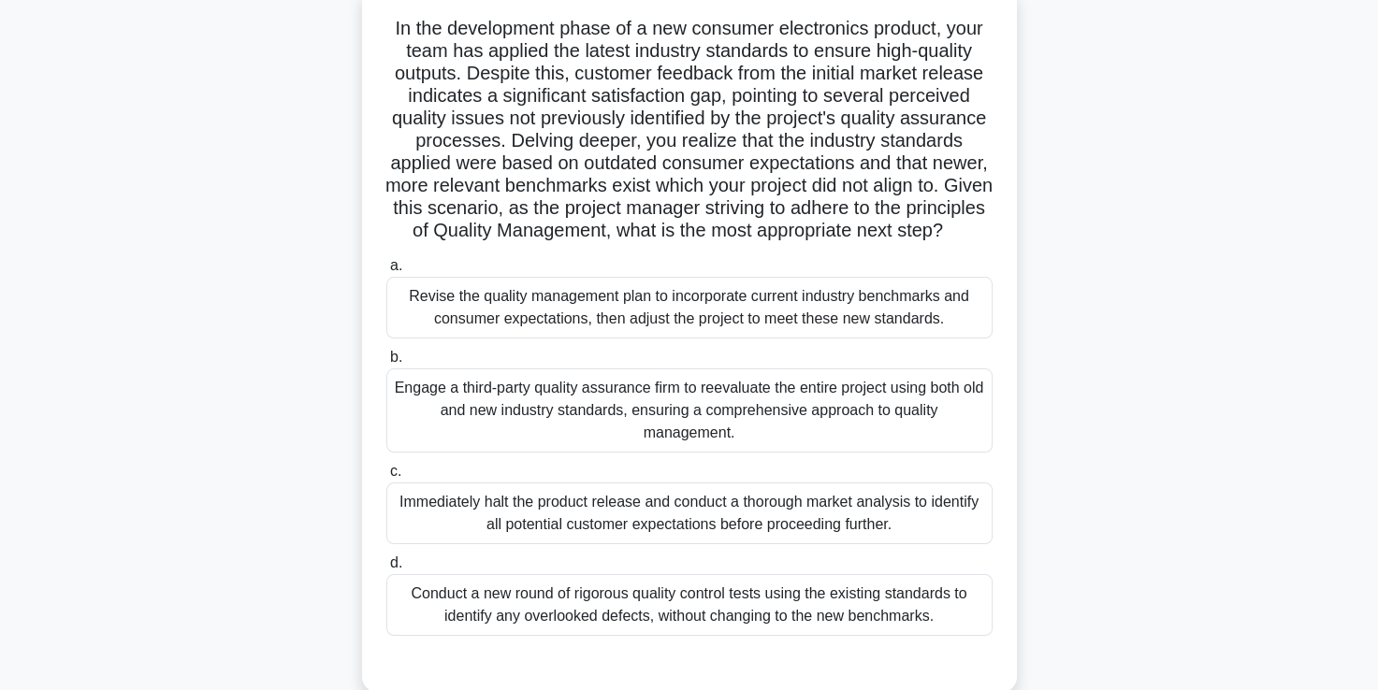
click at [564, 425] on div "Engage a third-party quality assurance firm to reevaluate the entire project us…" at bounding box center [689, 410] width 606 height 84
click at [386, 364] on input "b. Engage a third-party quality assurance firm to reevaluate the entire project…" at bounding box center [386, 358] width 0 height 12
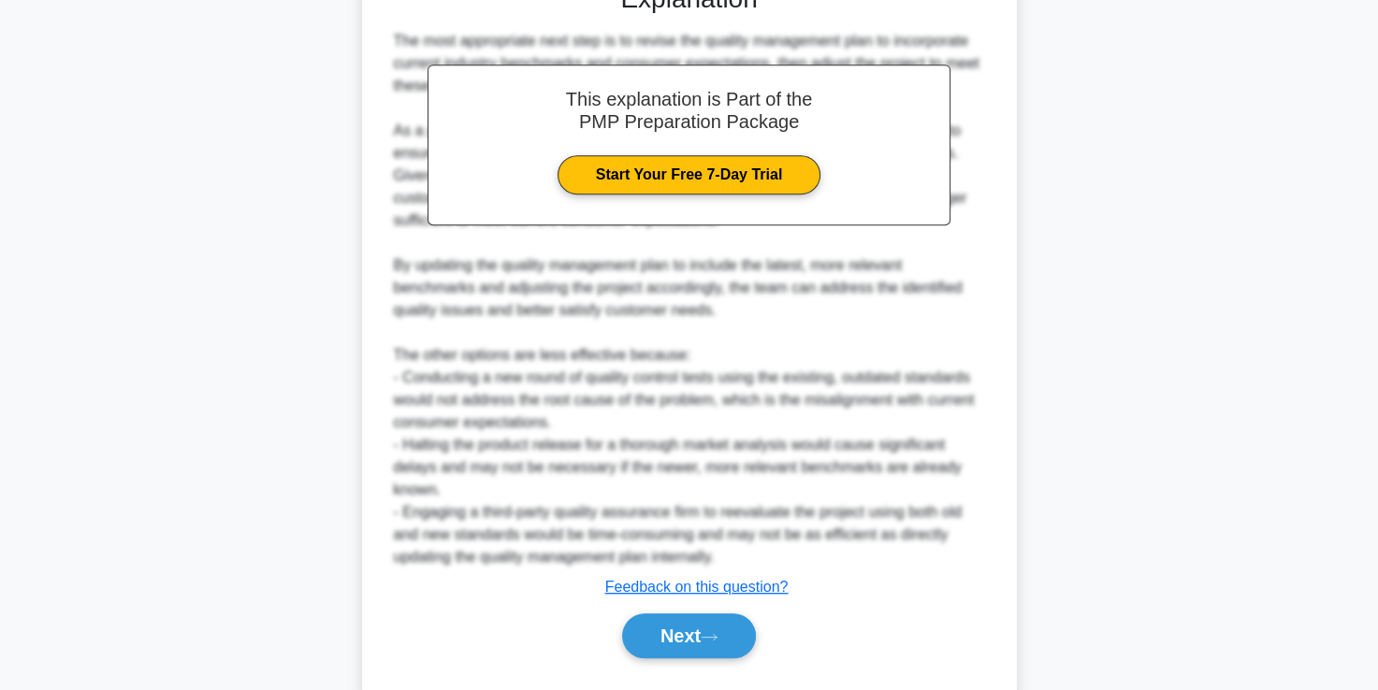
scroll to position [867, 0]
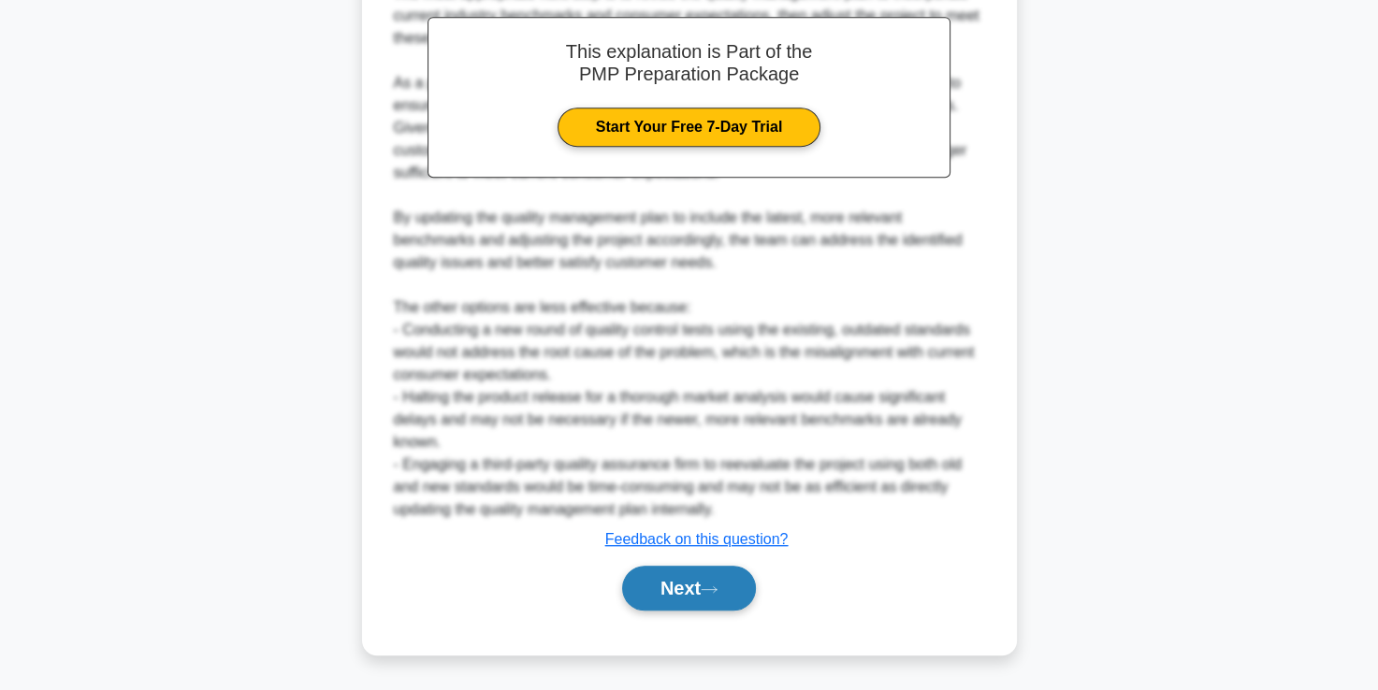
click at [674, 584] on button "Next" at bounding box center [689, 588] width 134 height 45
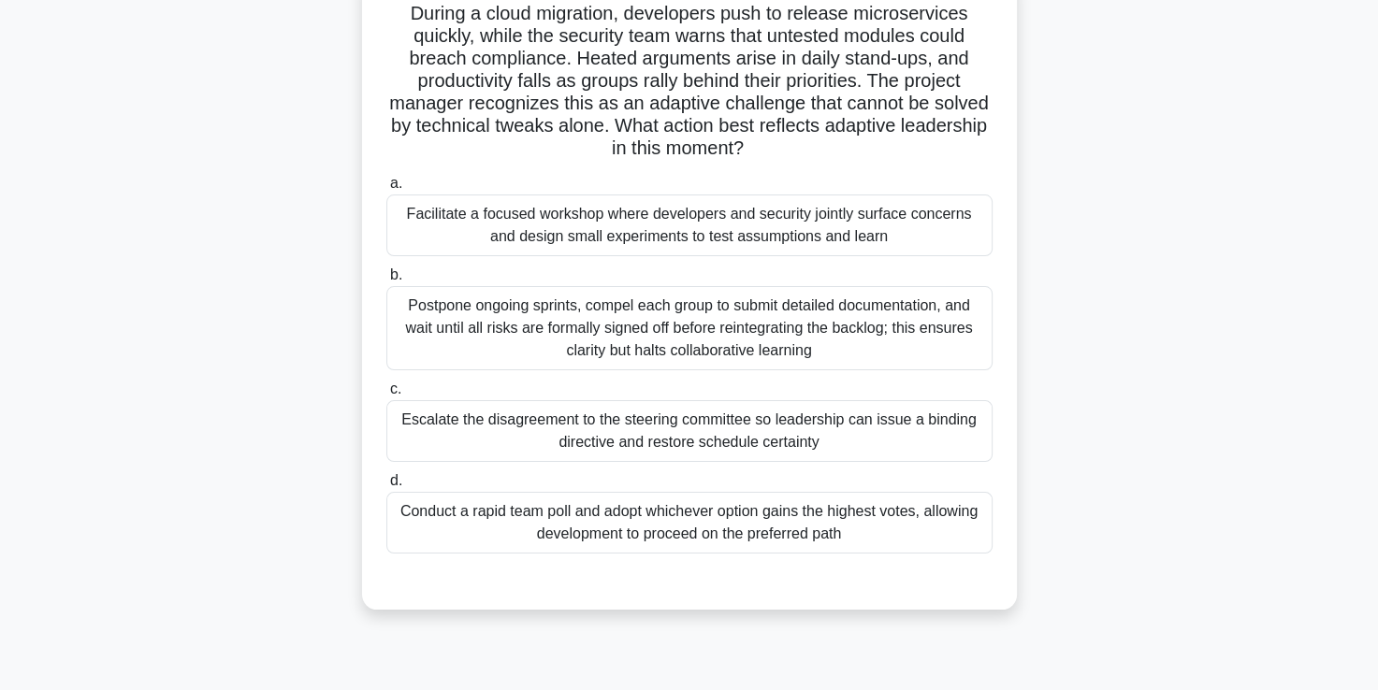
scroll to position [167, 0]
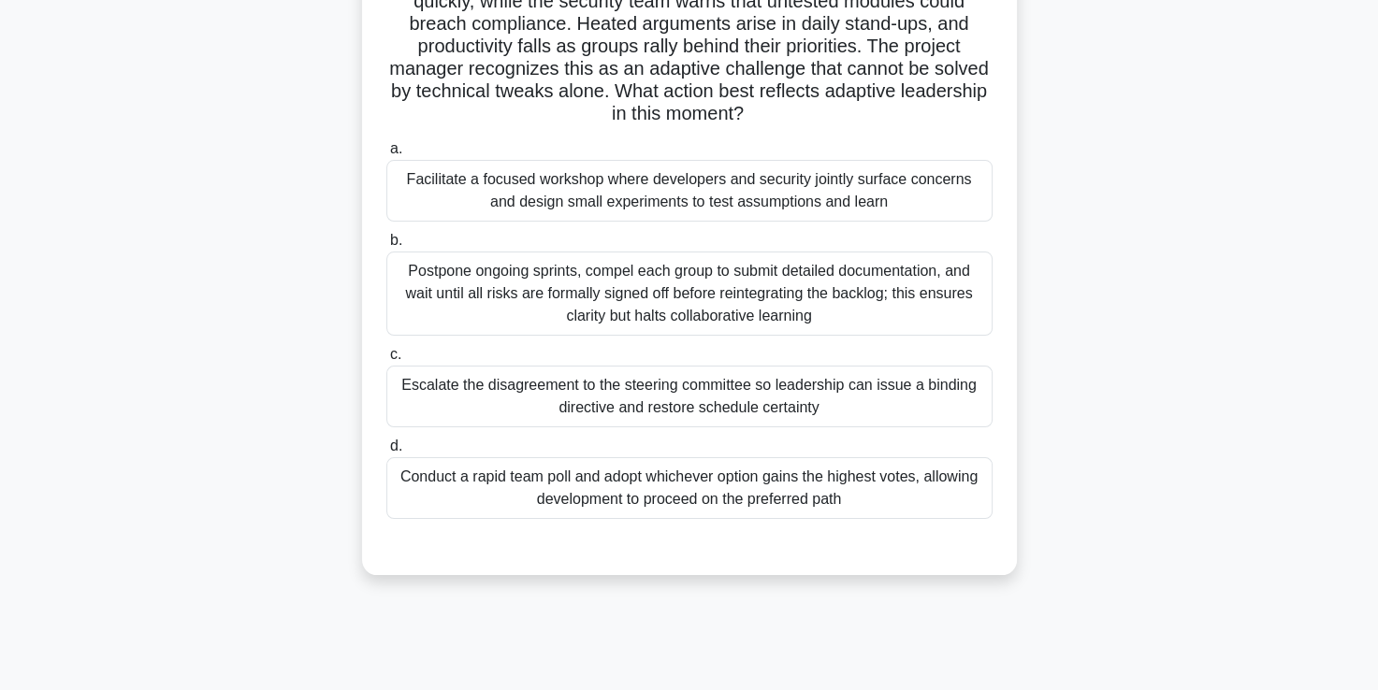
click at [639, 195] on div "Facilitate a focused workshop where developers and security jointly surface con…" at bounding box center [689, 191] width 606 height 62
click at [386, 155] on input "a. Facilitate a focused workshop where developers and security jointly surface …" at bounding box center [386, 149] width 0 height 12
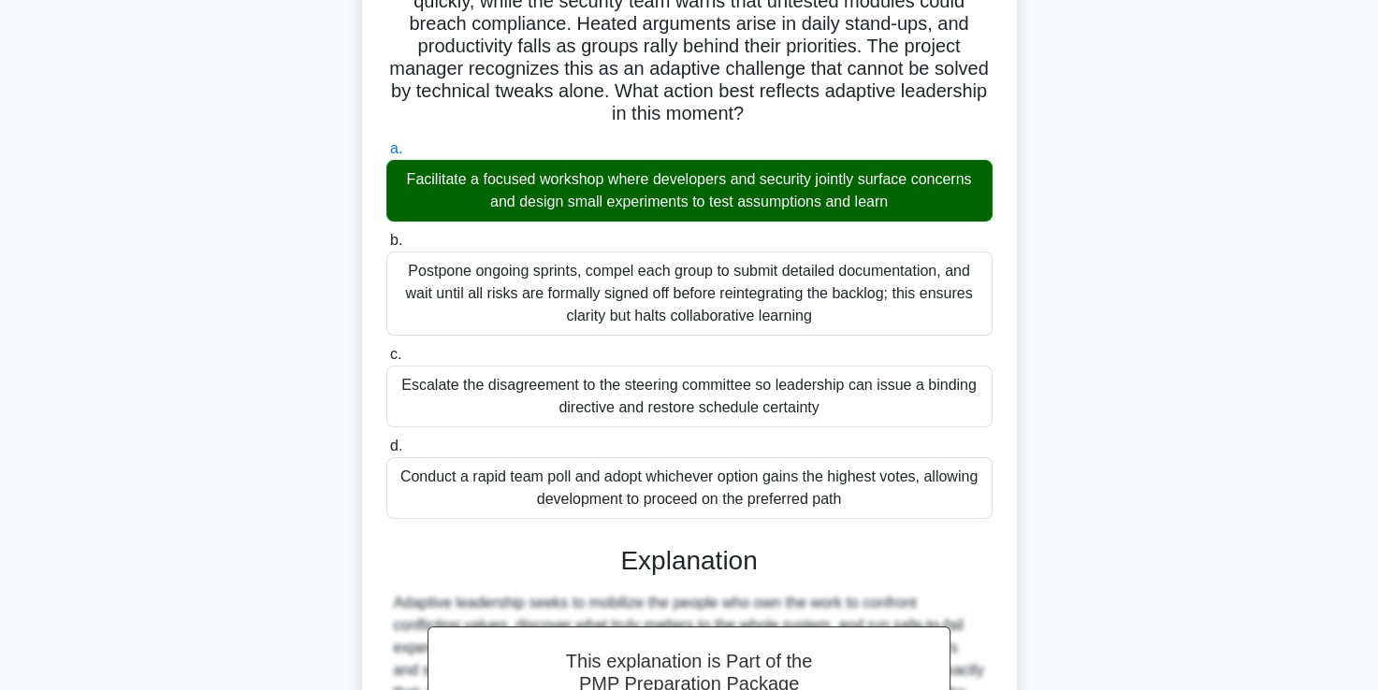
scroll to position [528, 0]
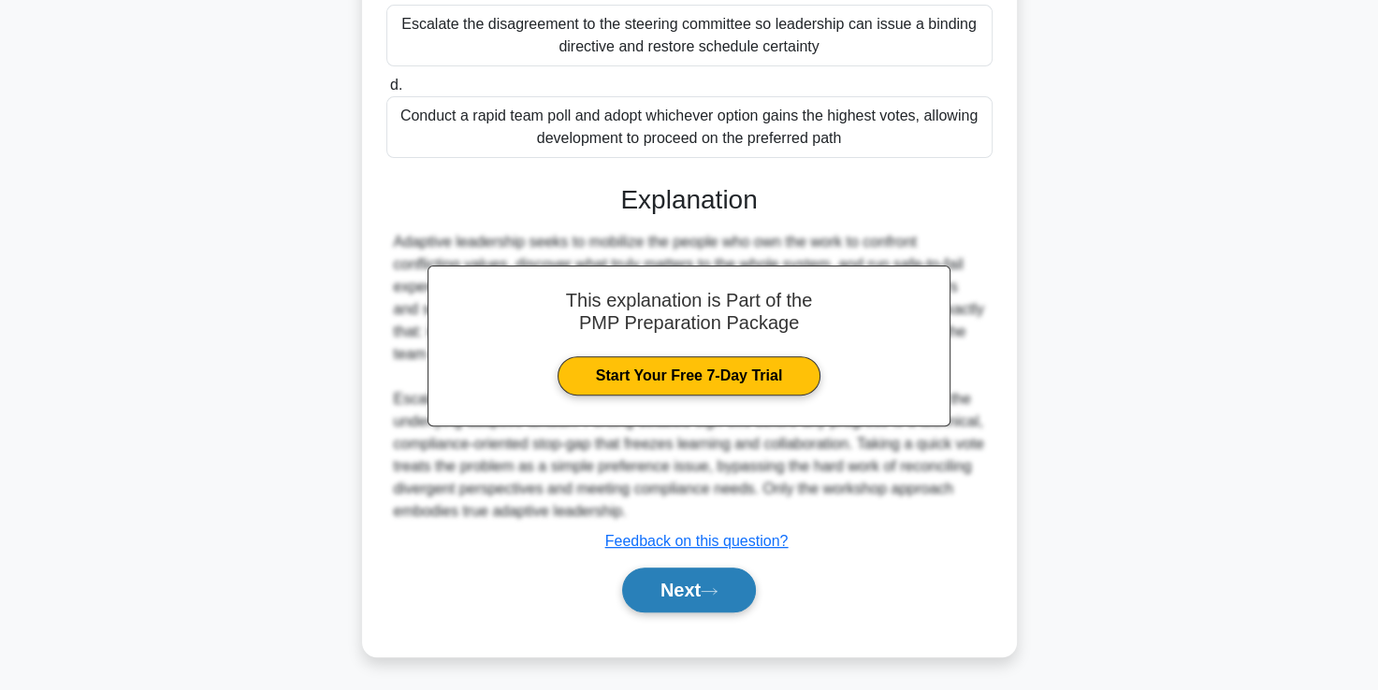
click at [673, 595] on button "Next" at bounding box center [689, 590] width 134 height 45
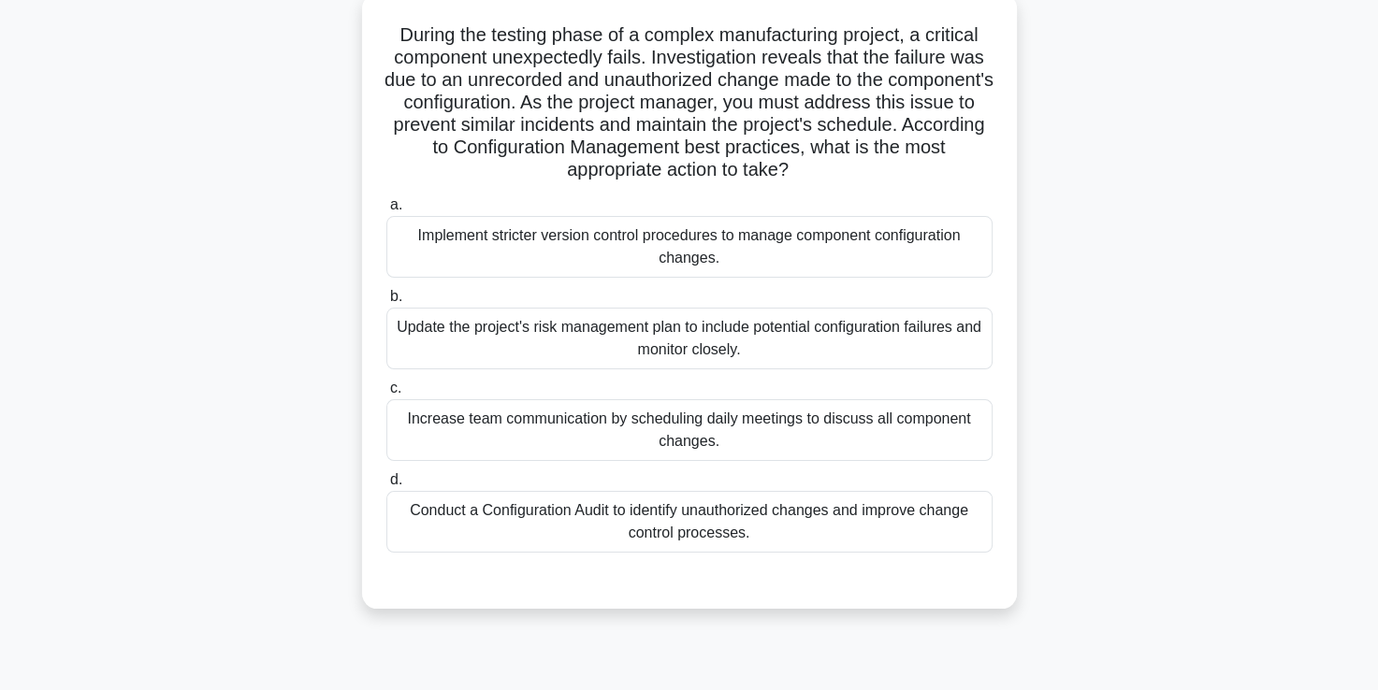
scroll to position [110, 0]
click at [574, 527] on div "Conduct a Configuration Audit to identify unauthorized changes and improve chan…" at bounding box center [689, 523] width 606 height 62
click at [386, 487] on input "d. Conduct a Configuration Audit to identify unauthorized changes and improve c…" at bounding box center [386, 481] width 0 height 12
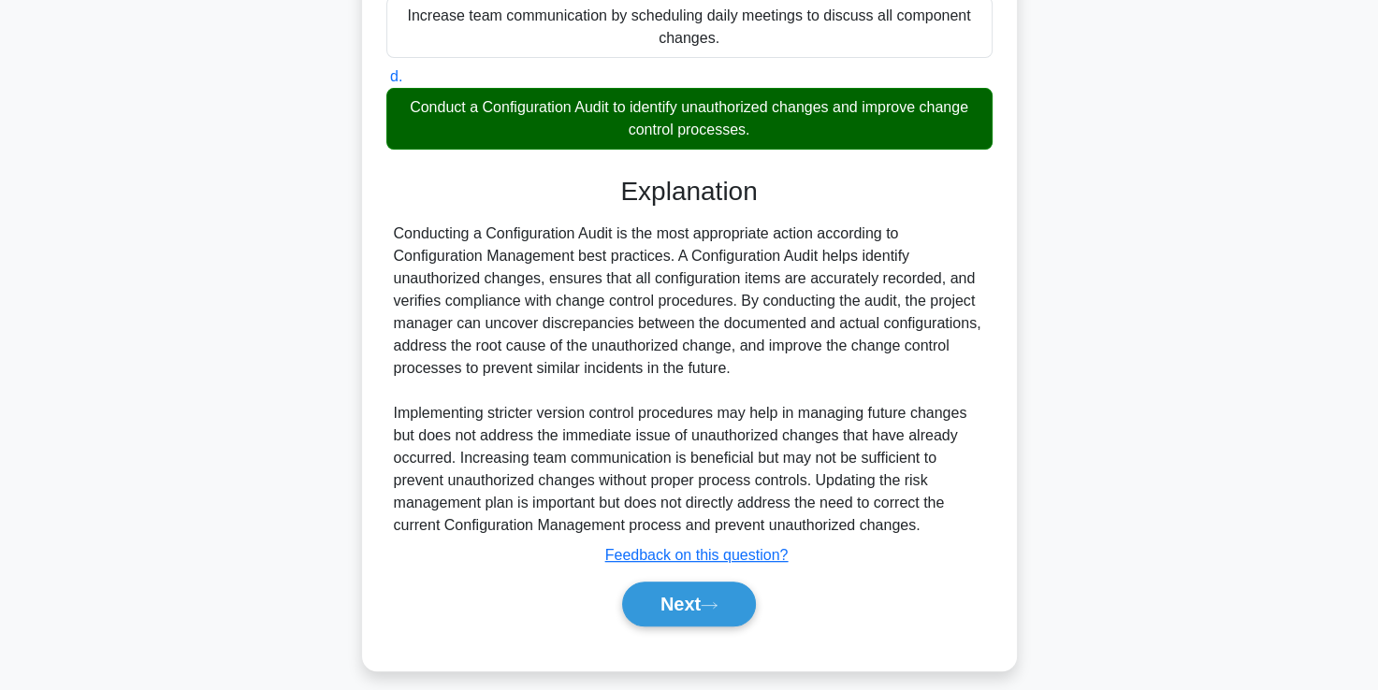
scroll to position [528, 0]
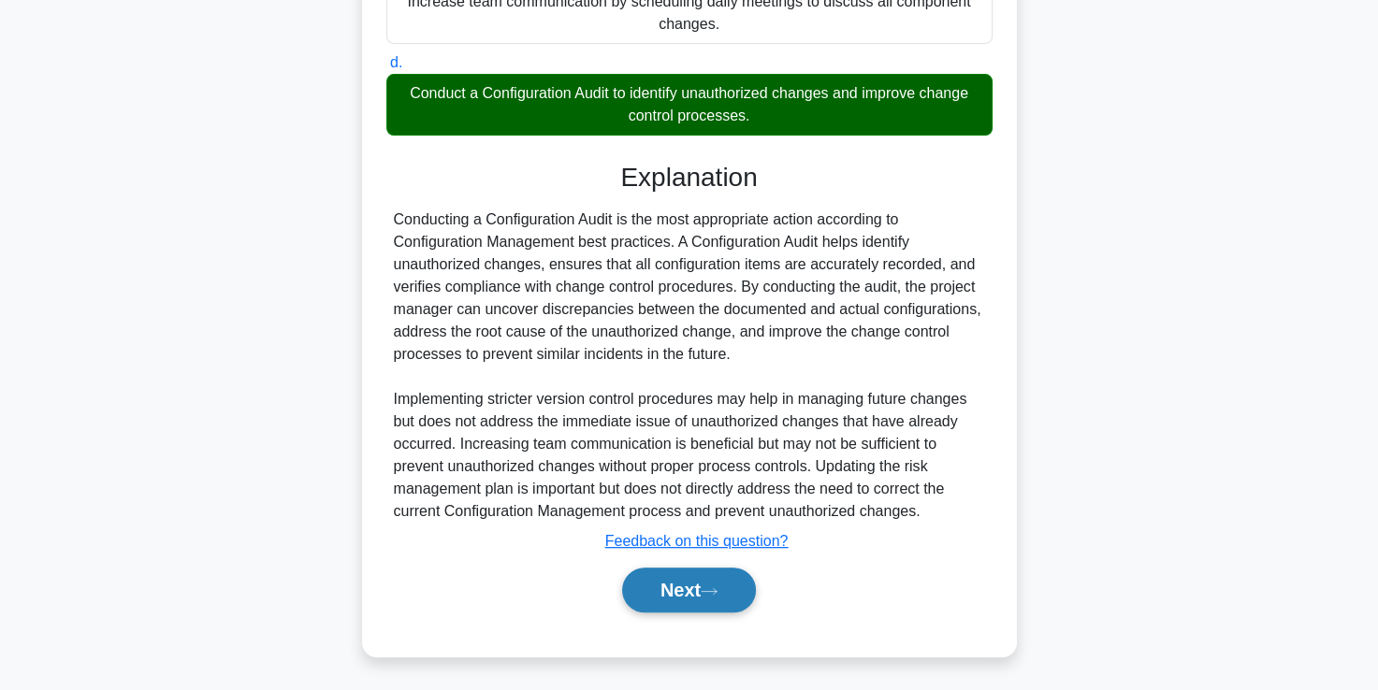
click at [695, 593] on button "Next" at bounding box center [689, 590] width 134 height 45
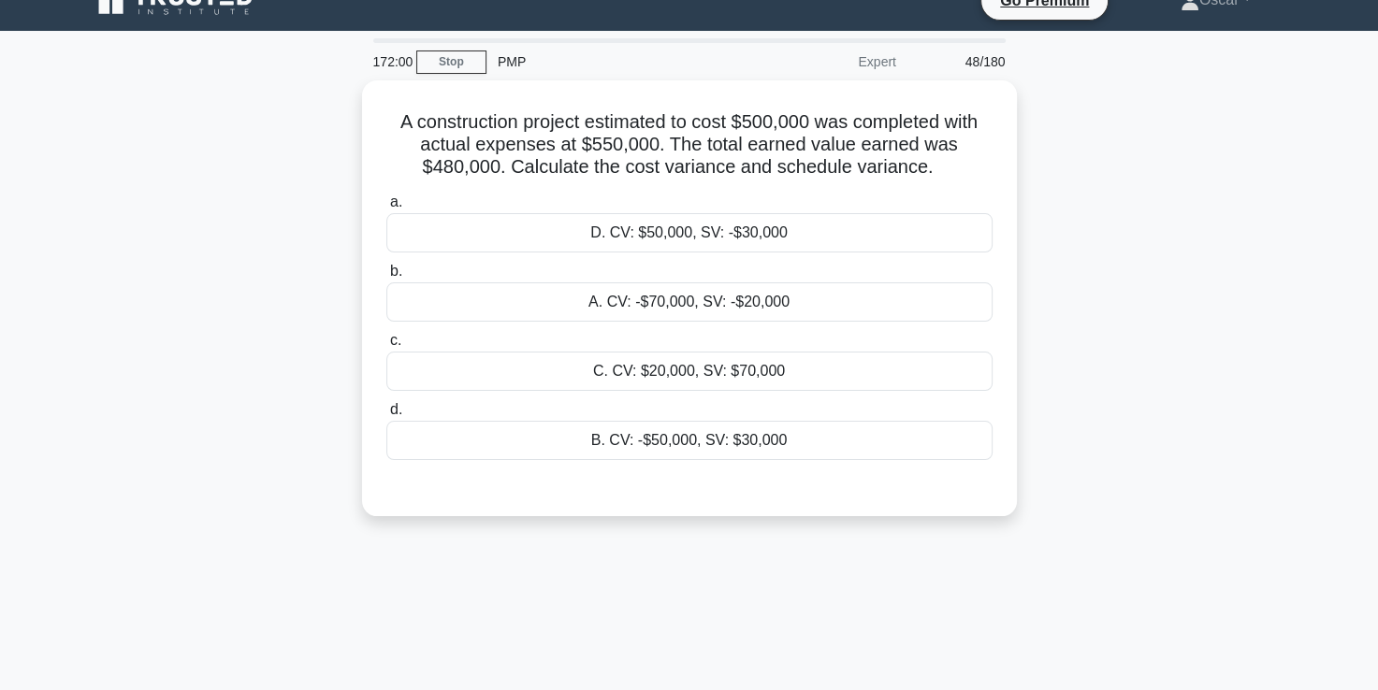
scroll to position [0, 0]
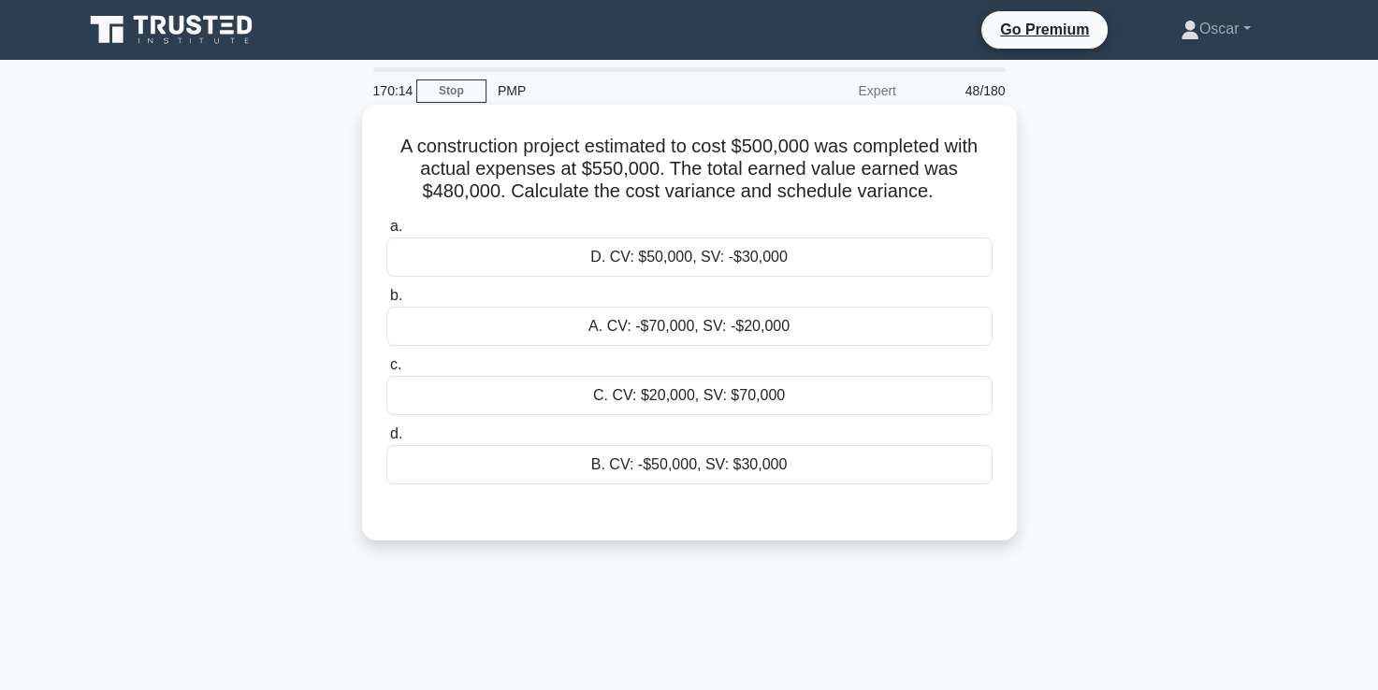
click at [689, 331] on div "A. CV: -$70,000, SV: -$20,000" at bounding box center [689, 326] width 606 height 39
click at [386, 302] on input "b. A. CV: -$70,000, SV: -$20,000" at bounding box center [386, 296] width 0 height 12
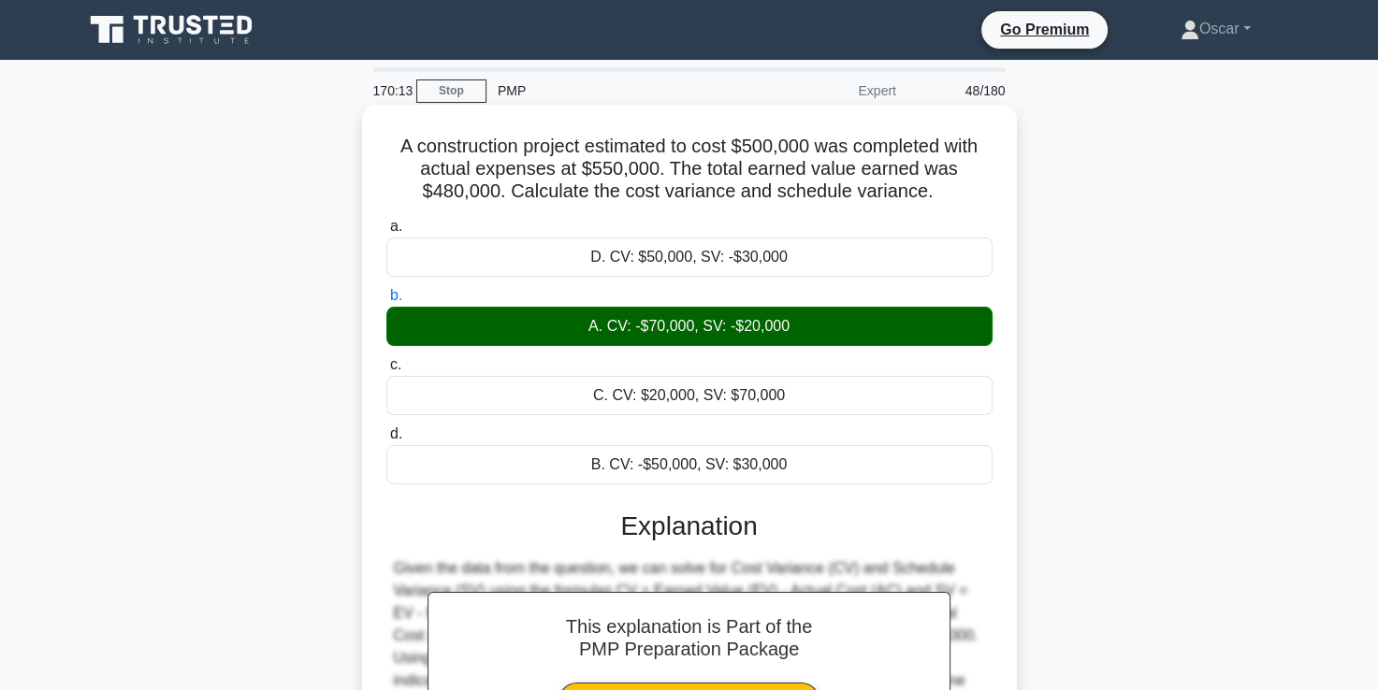
scroll to position [320, 0]
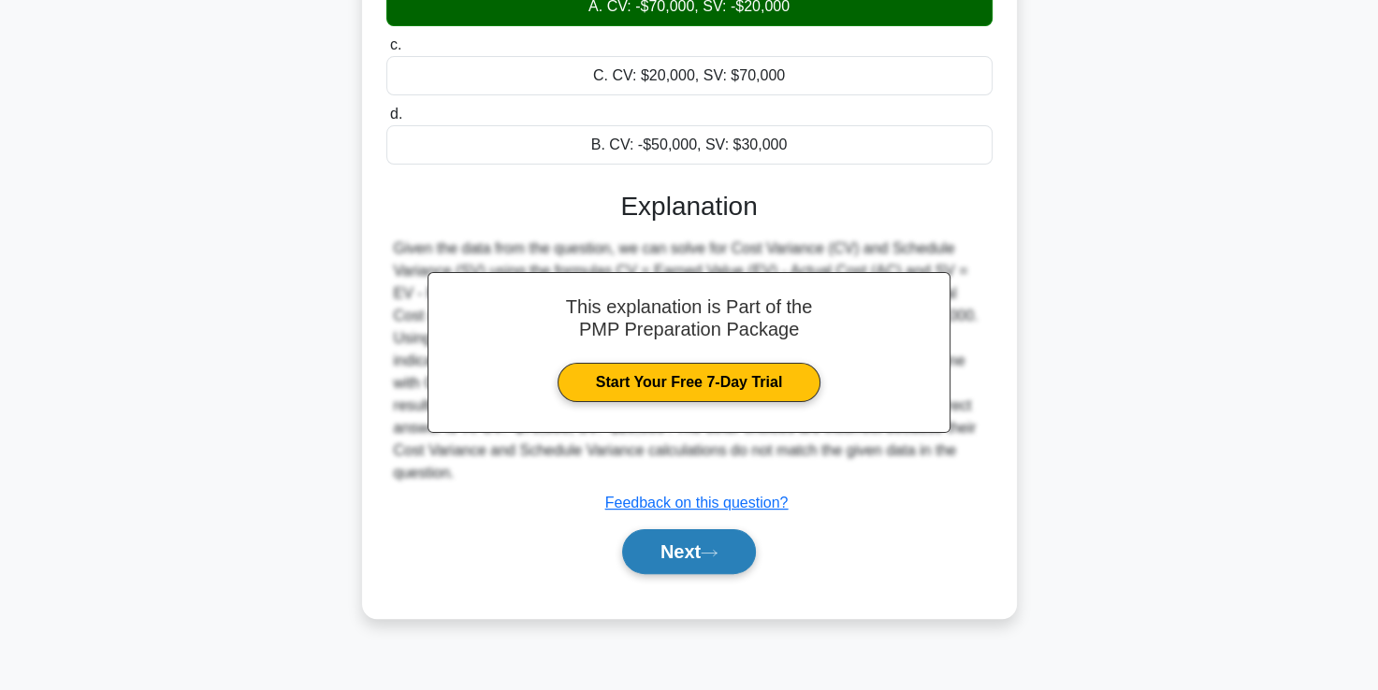
click at [685, 537] on button "Next" at bounding box center [689, 551] width 134 height 45
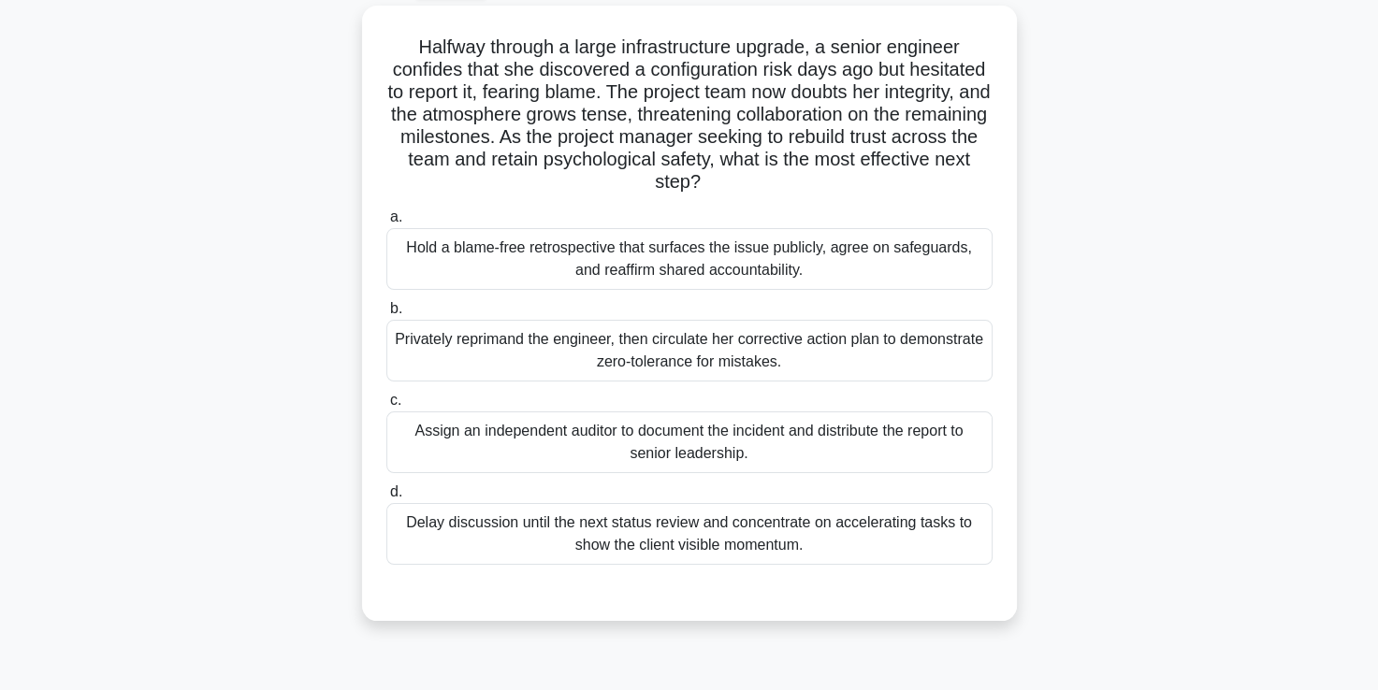
scroll to position [102, 0]
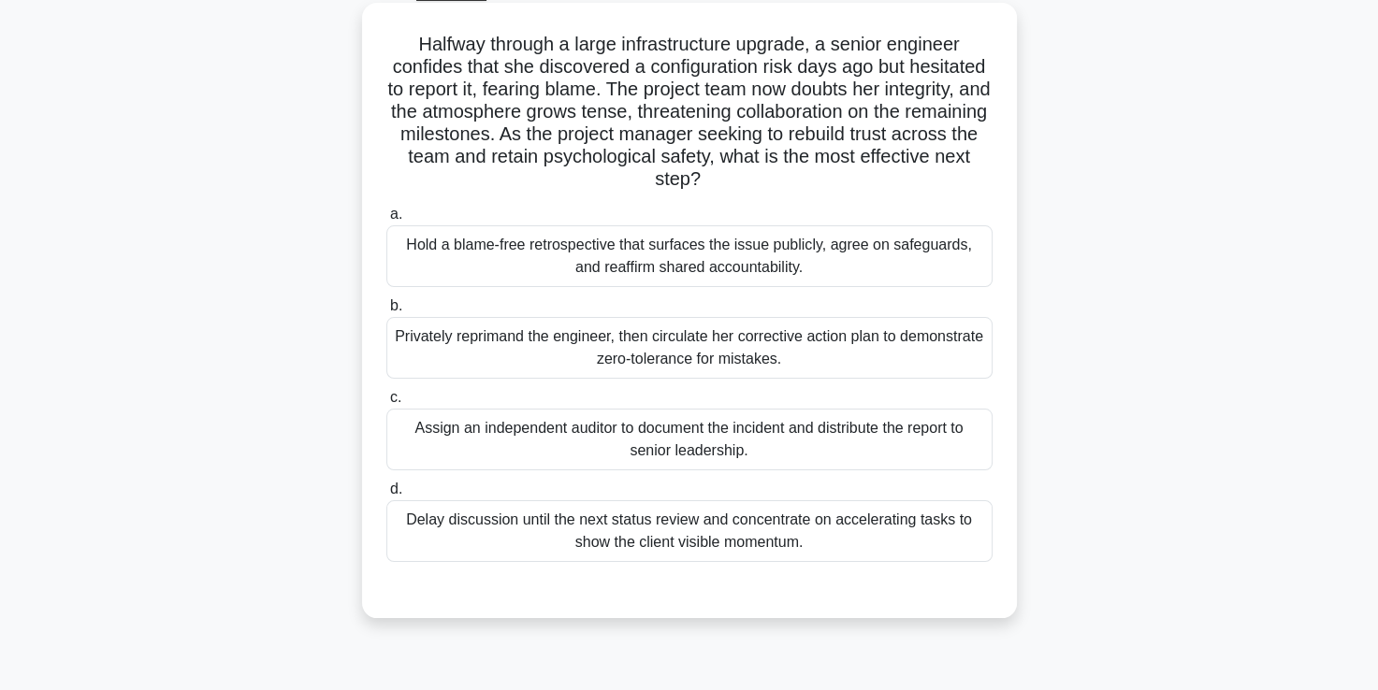
click at [564, 338] on div "Privately reprimand the engineer, then circulate her corrective action plan to …" at bounding box center [689, 348] width 606 height 62
click at [386, 312] on input "b. Privately reprimand the engineer, then circulate her corrective action plan …" at bounding box center [386, 306] width 0 height 12
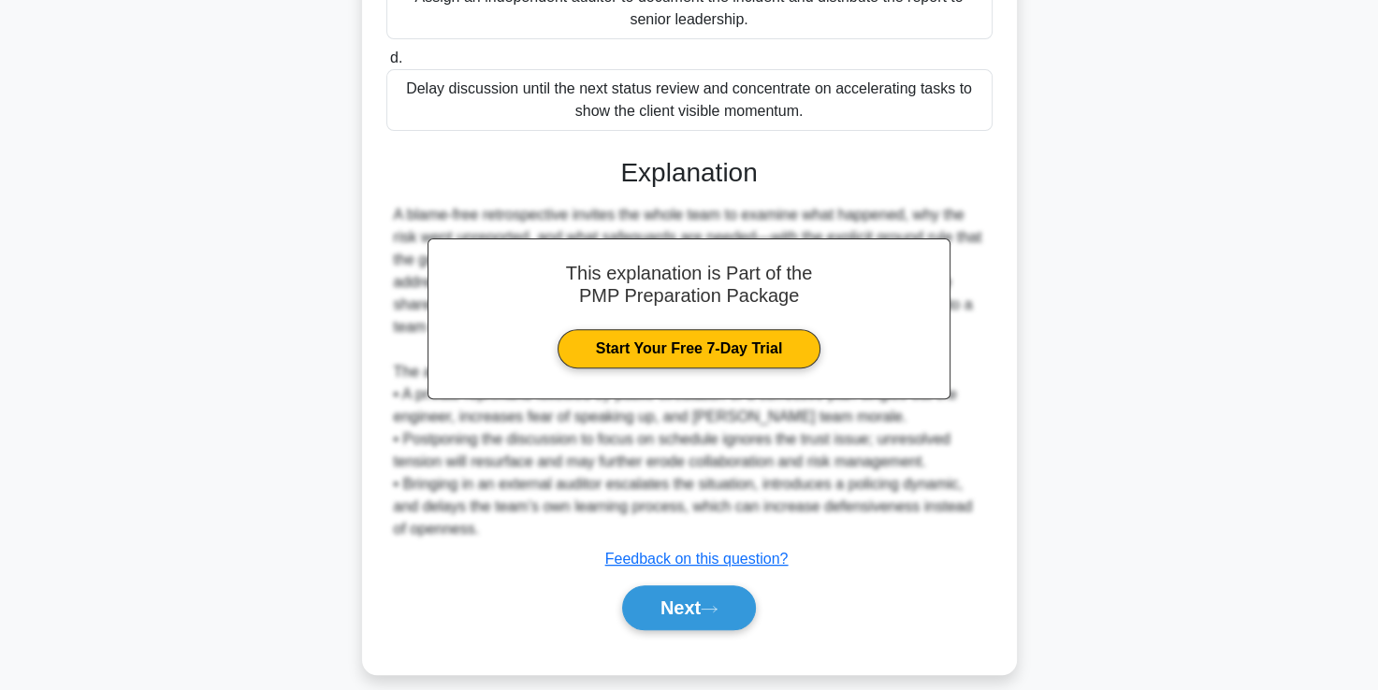
scroll to position [553, 0]
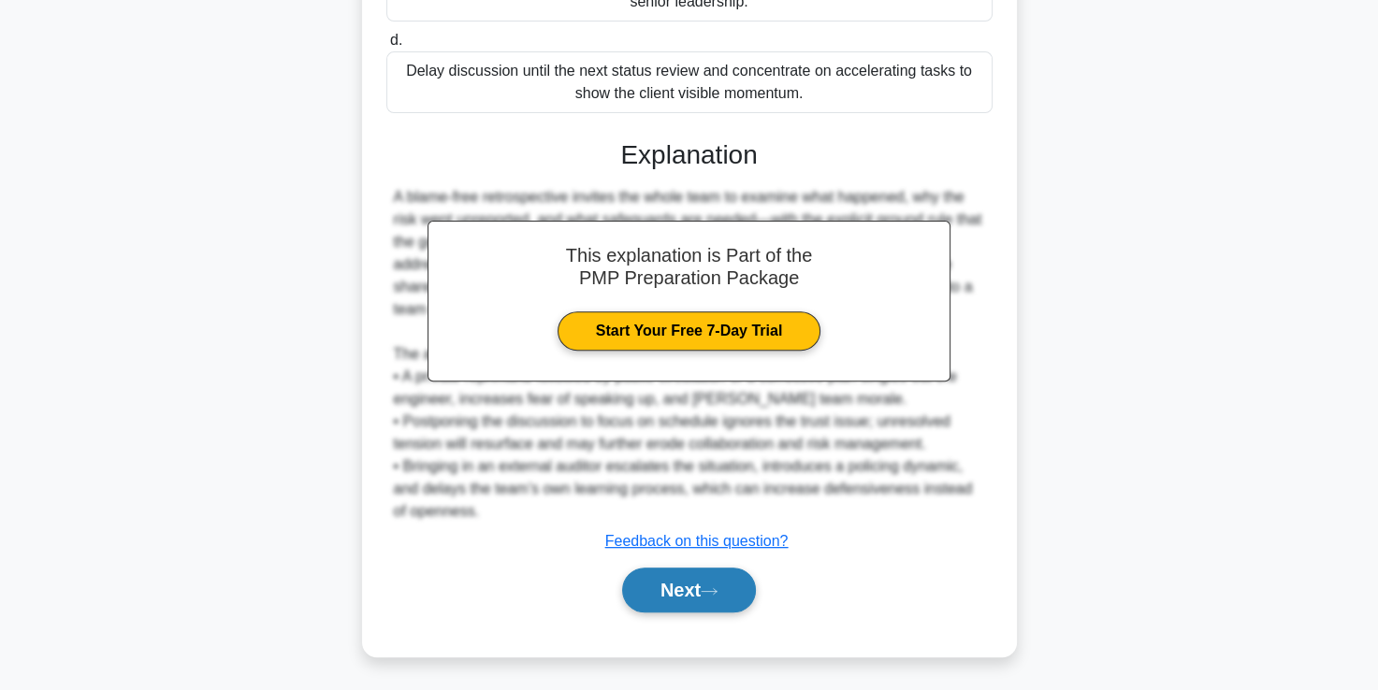
click at [668, 594] on button "Next" at bounding box center [689, 590] width 134 height 45
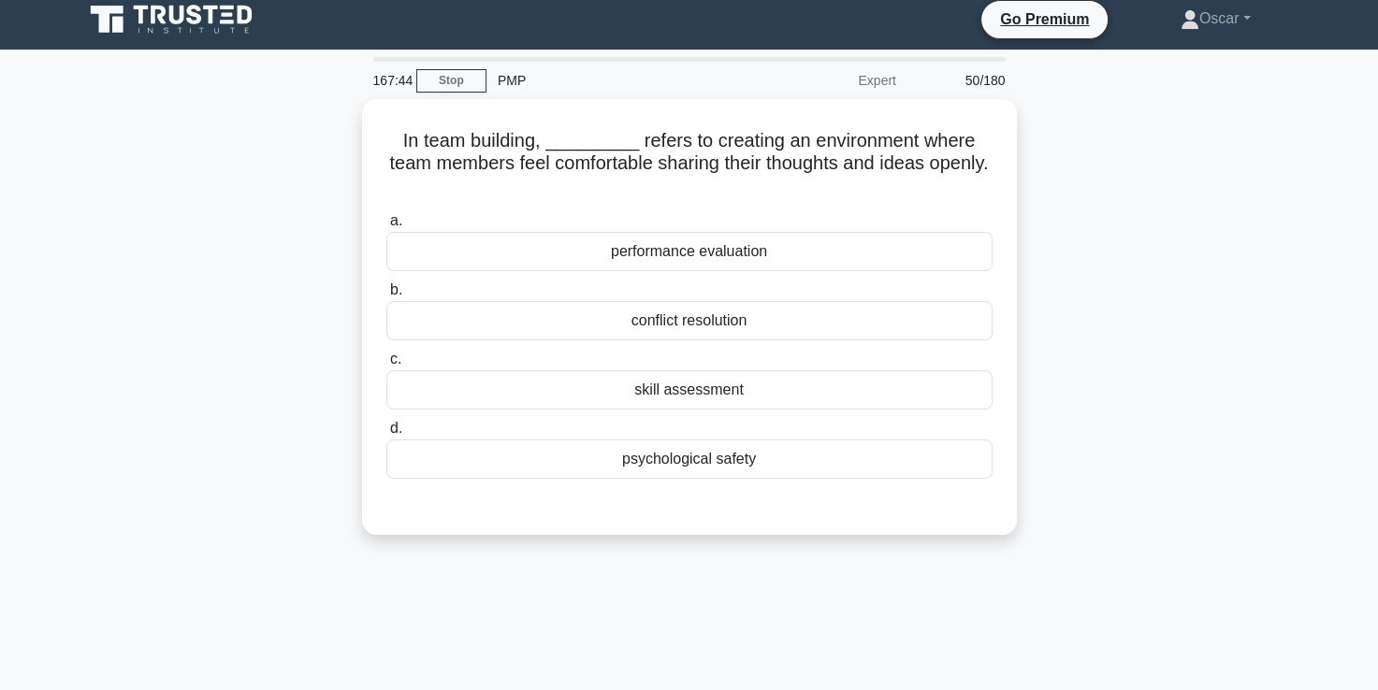
scroll to position [8, 0]
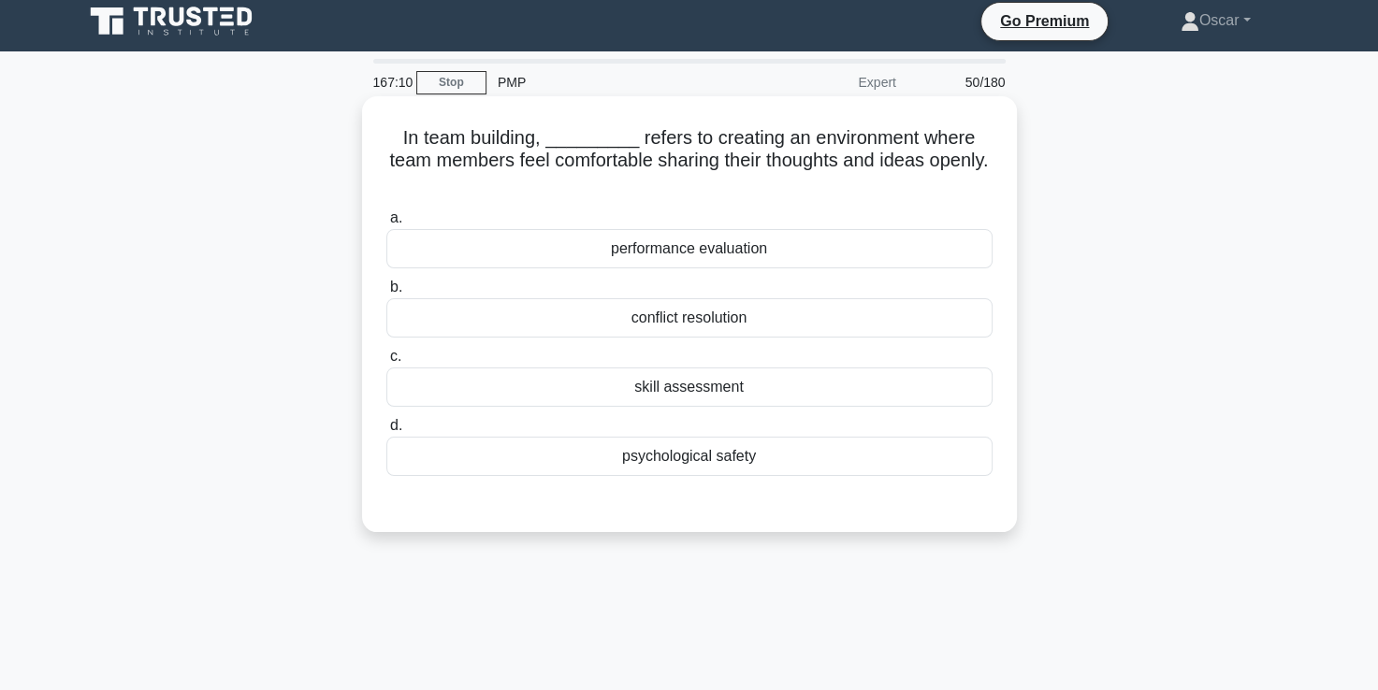
click at [688, 327] on div "conflict resolution" at bounding box center [689, 317] width 606 height 39
click at [386, 294] on input "b. conflict resolution" at bounding box center [386, 288] width 0 height 12
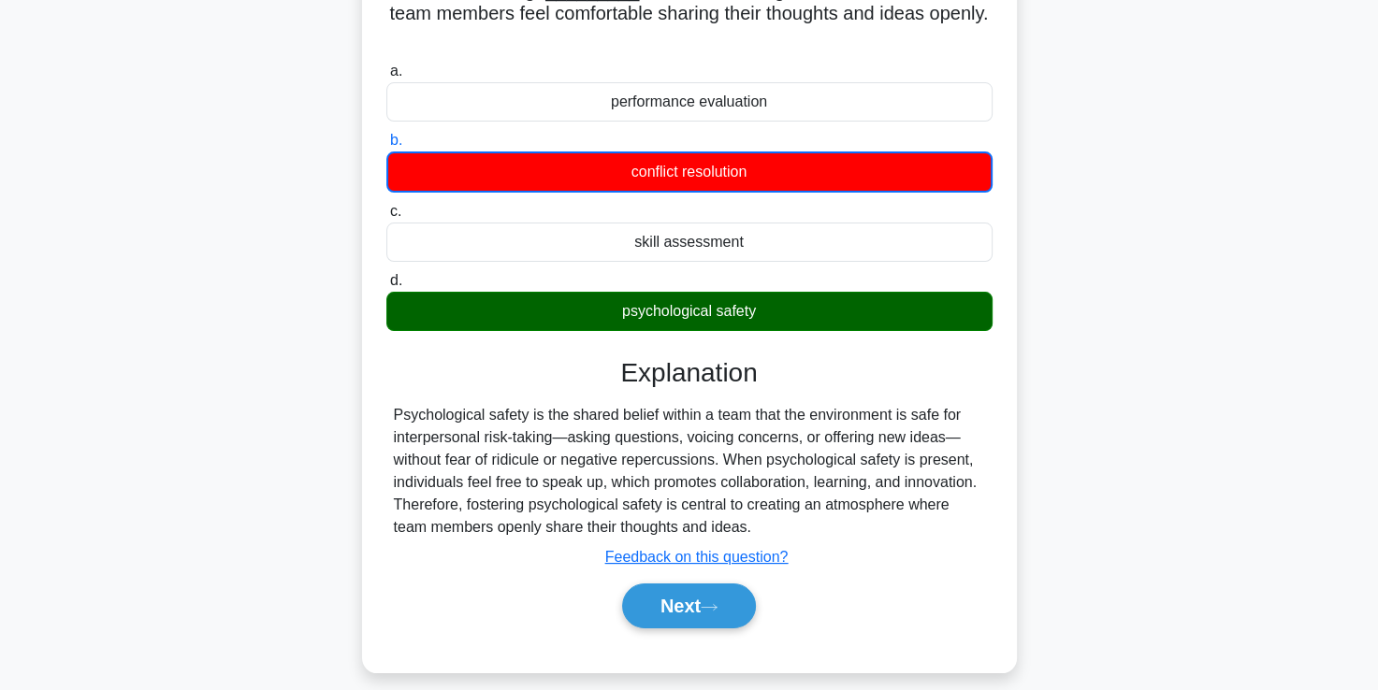
scroll to position [320, 0]
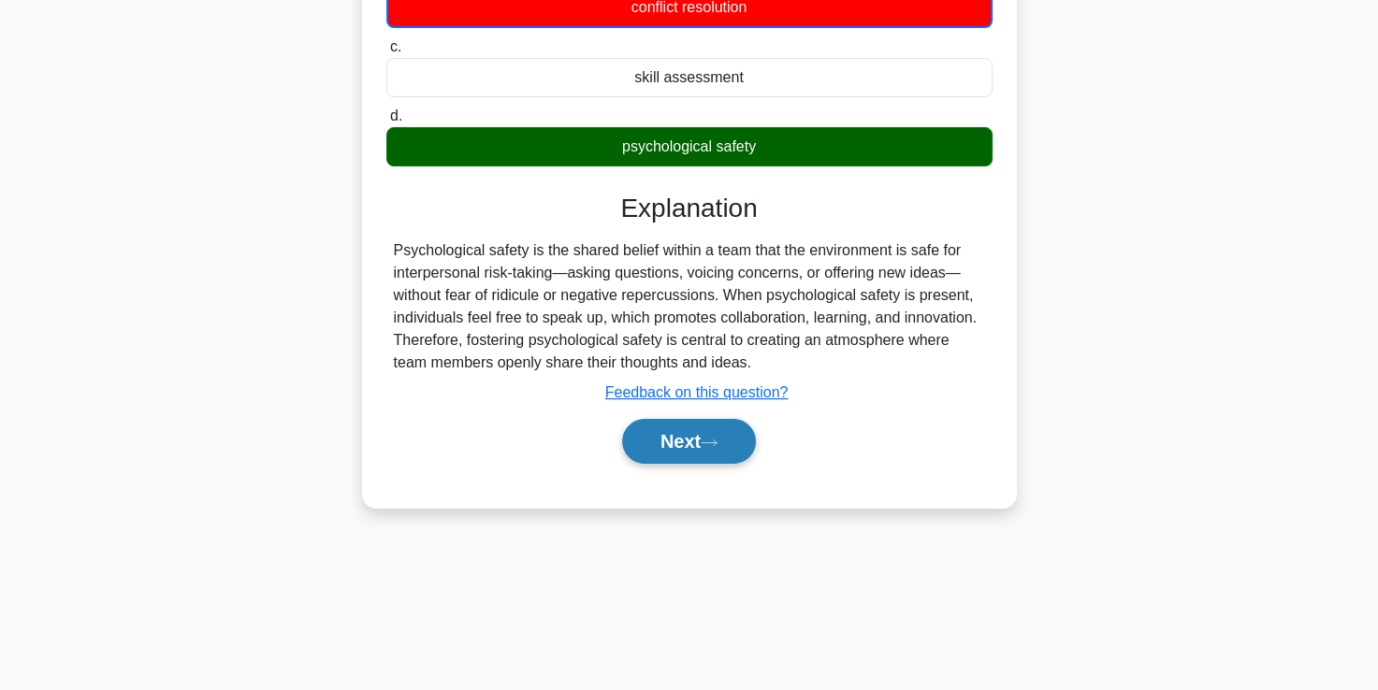
click at [691, 433] on button "Next" at bounding box center [689, 441] width 134 height 45
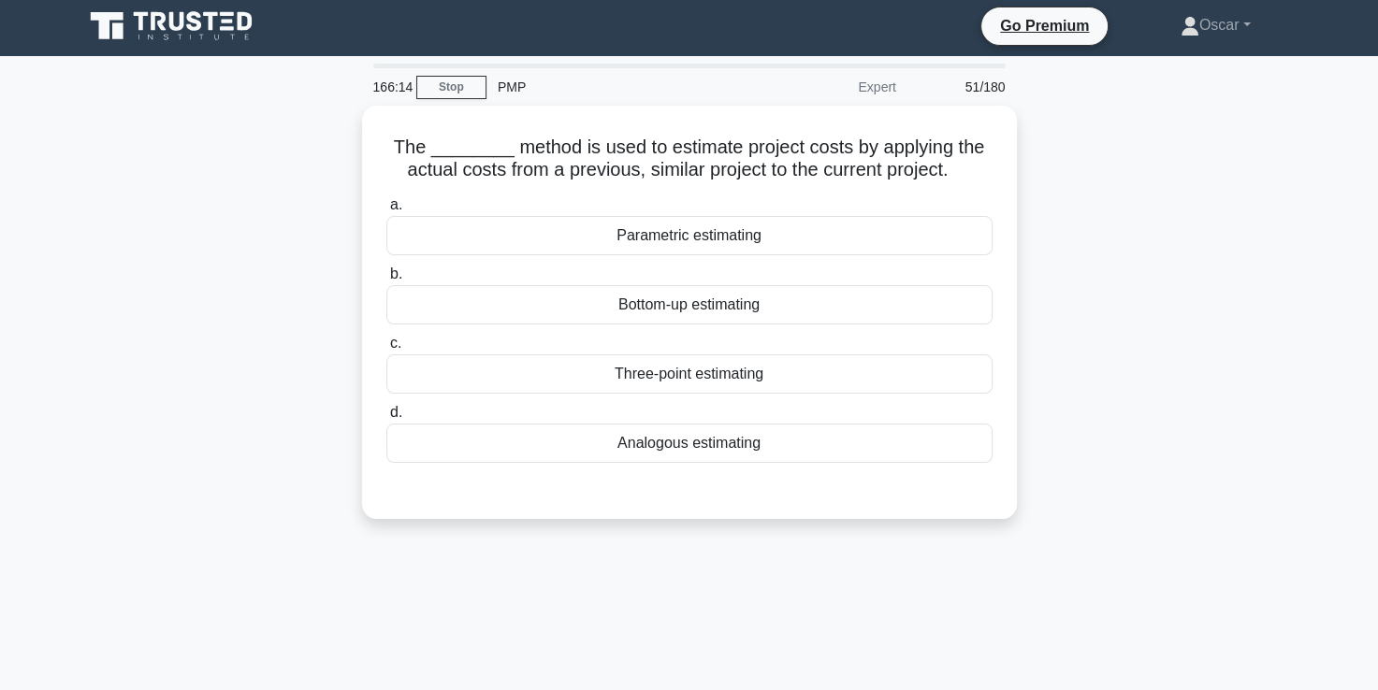
scroll to position [0, 0]
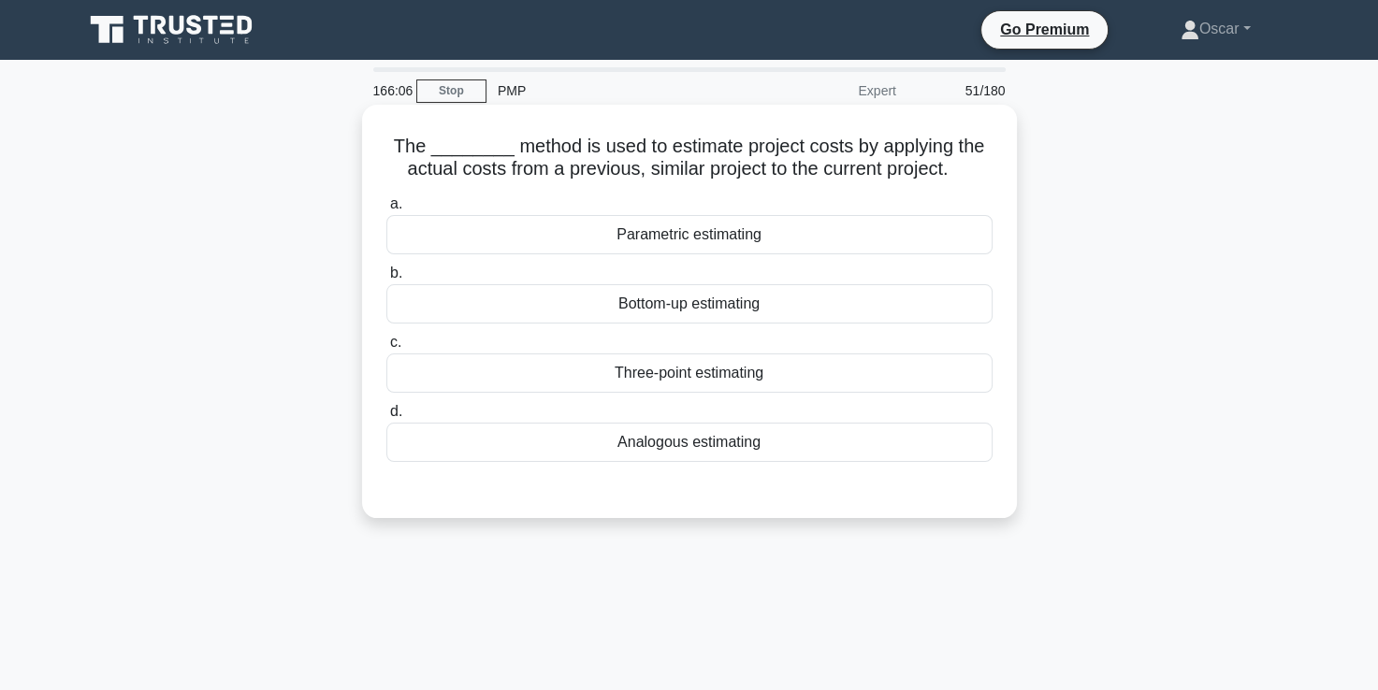
click at [692, 452] on div "Analogous estimating" at bounding box center [689, 442] width 606 height 39
click at [386, 418] on input "d. Analogous estimating" at bounding box center [386, 412] width 0 height 12
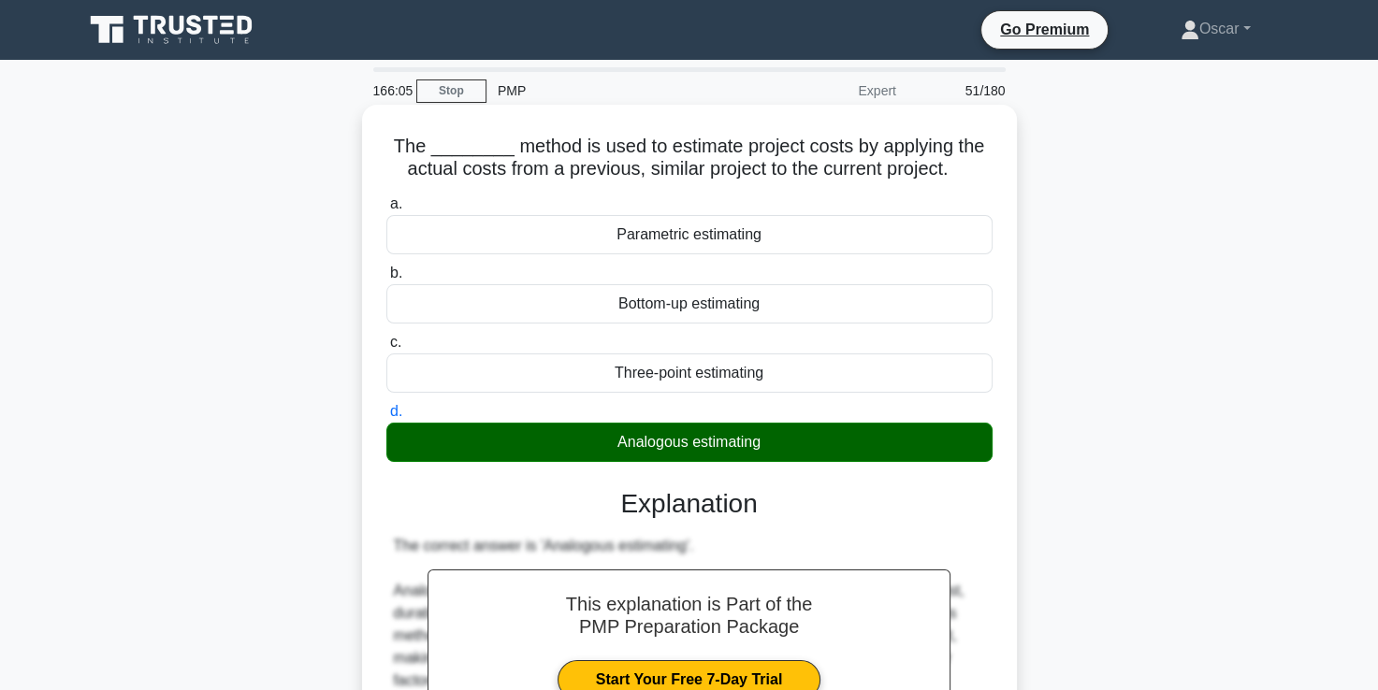
scroll to position [596, 0]
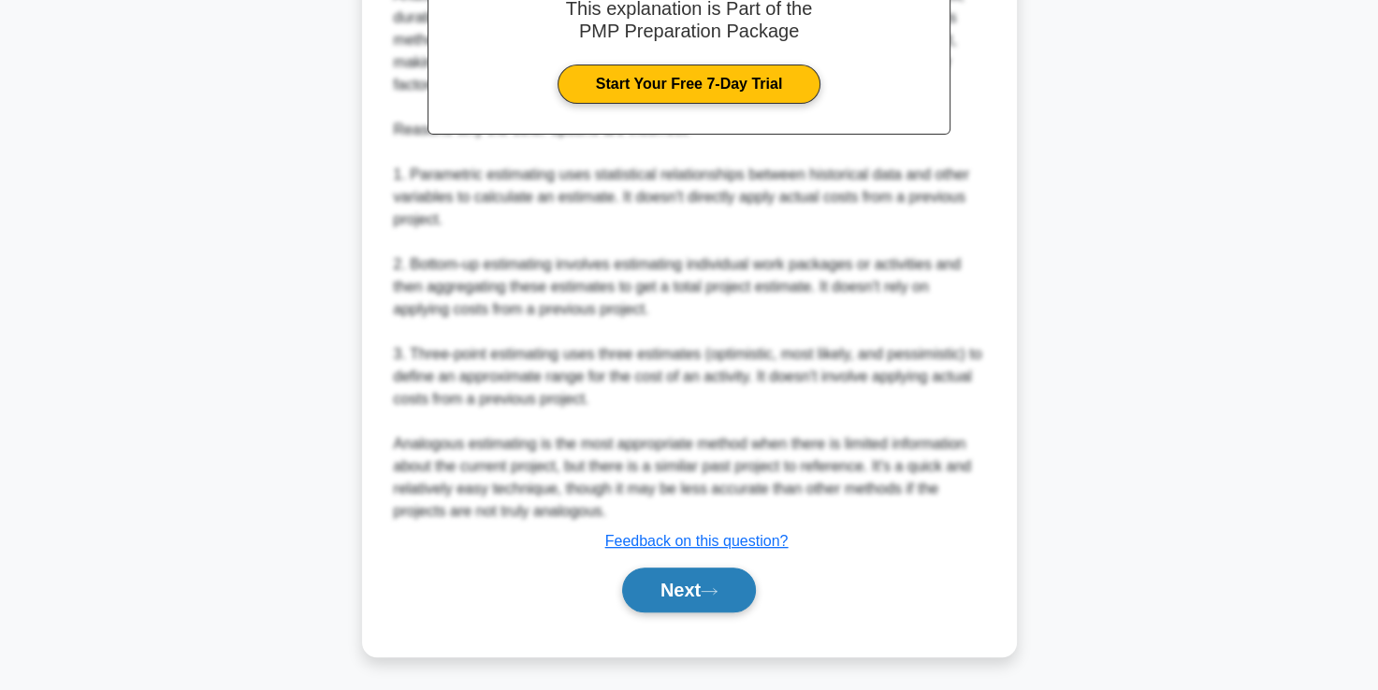
click at [702, 592] on button "Next" at bounding box center [689, 590] width 134 height 45
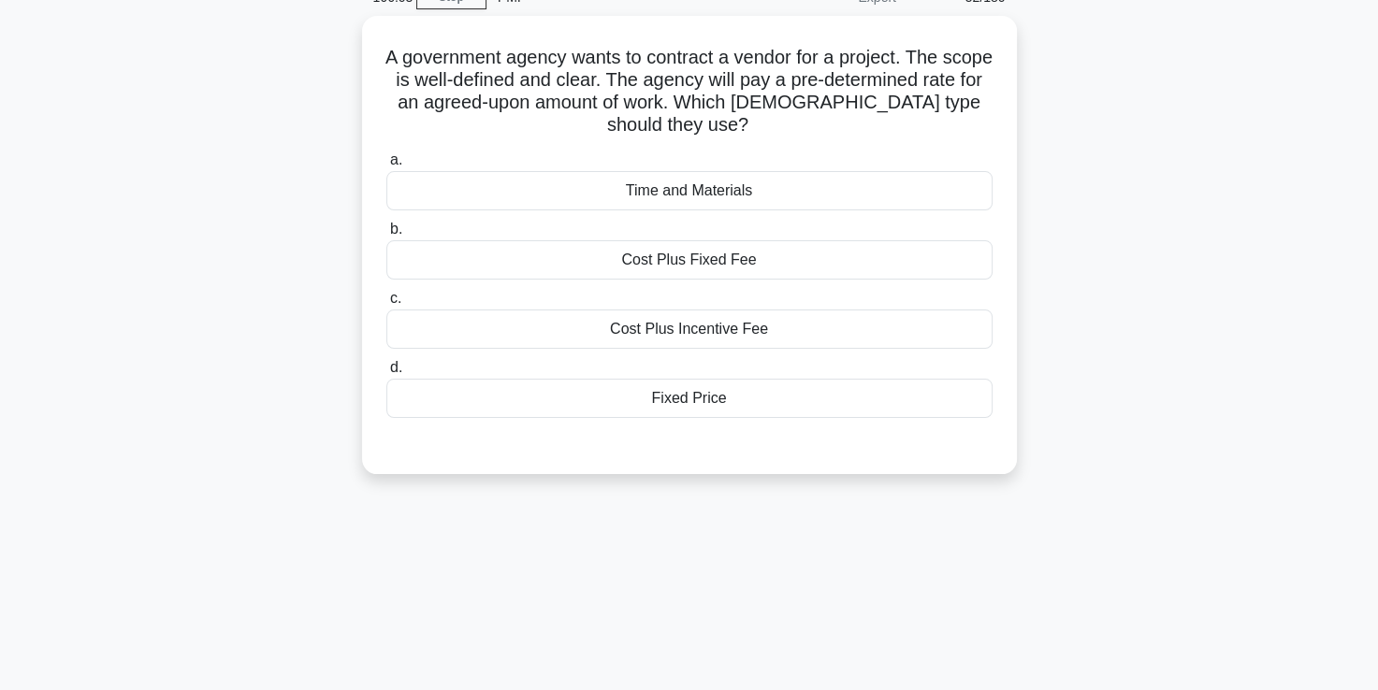
scroll to position [93, 0]
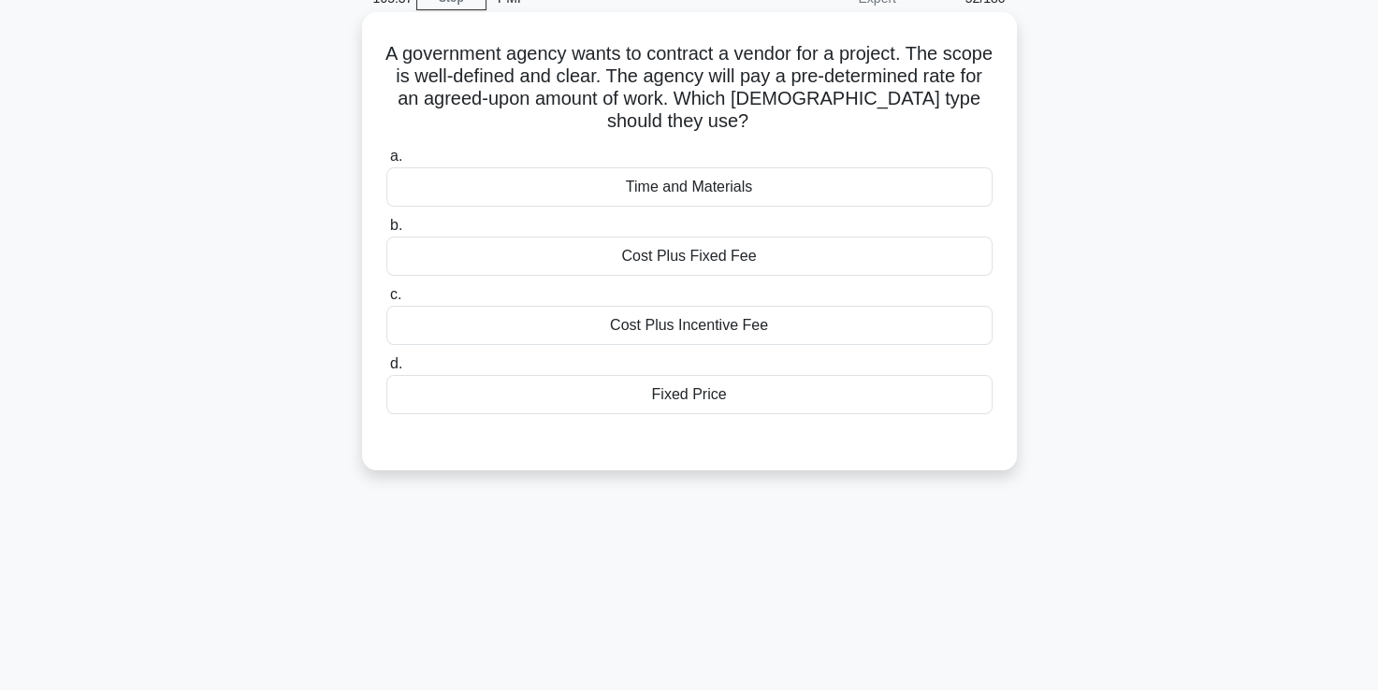
click at [678, 406] on div "Fixed Price" at bounding box center [689, 394] width 606 height 39
click at [386, 370] on input "d. Fixed Price" at bounding box center [386, 364] width 0 height 12
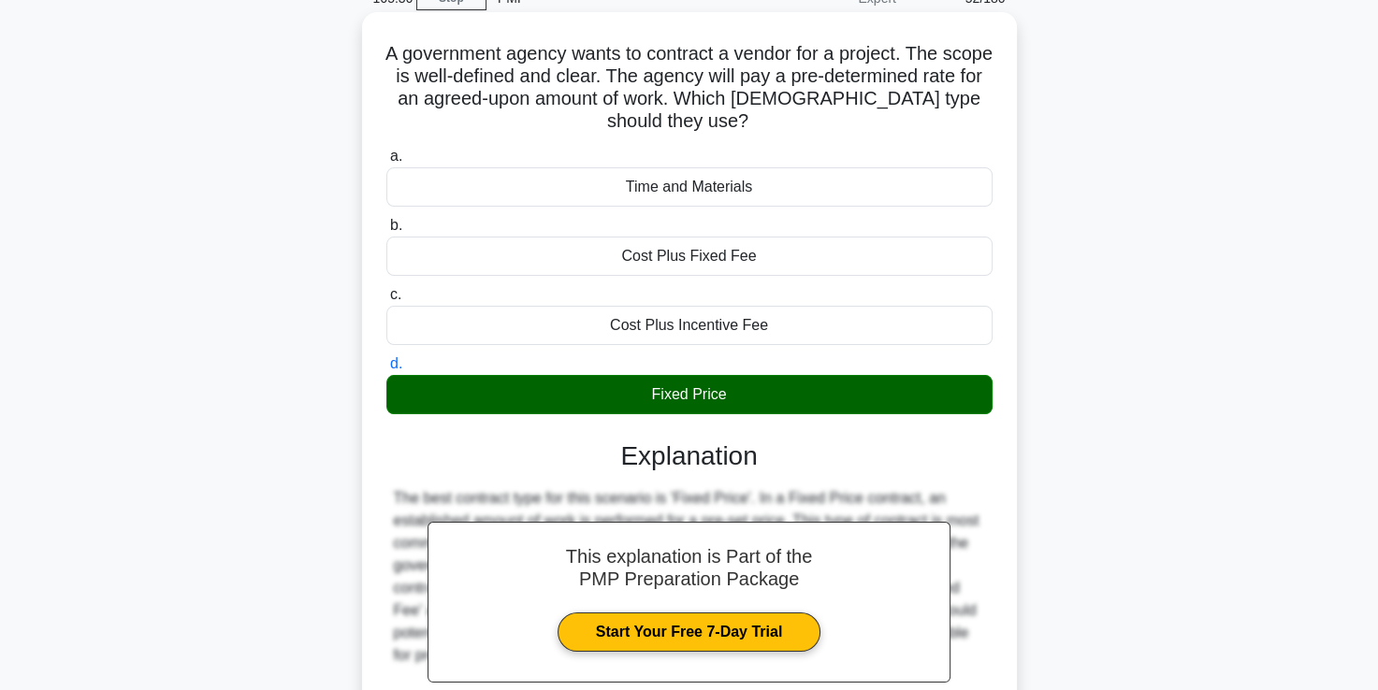
scroll to position [320, 0]
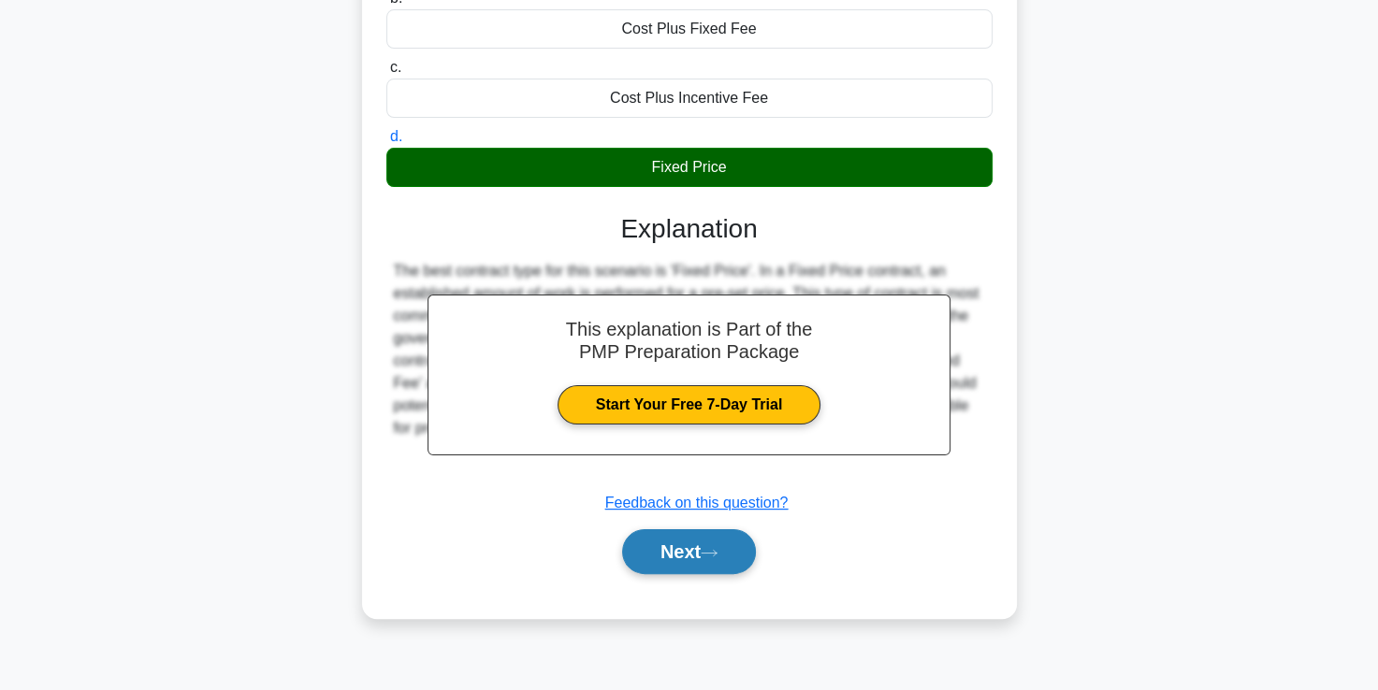
click at [685, 544] on button "Next" at bounding box center [689, 551] width 134 height 45
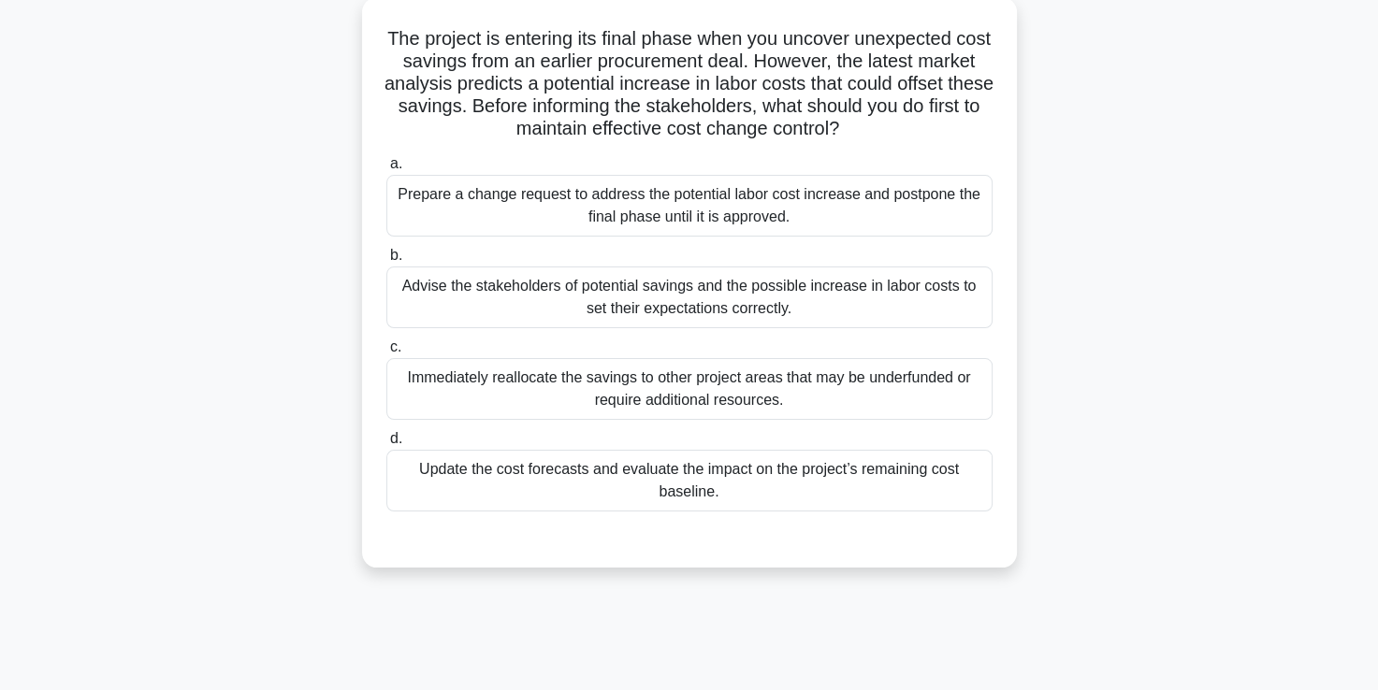
scroll to position [108, 0]
click at [692, 488] on div "Update the cost forecasts and evaluate the impact on the project’s remaining co…" at bounding box center [689, 480] width 606 height 62
click at [386, 444] on input "d. Update the cost forecasts and evaluate the impact on the project’s remaining…" at bounding box center [386, 438] width 0 height 12
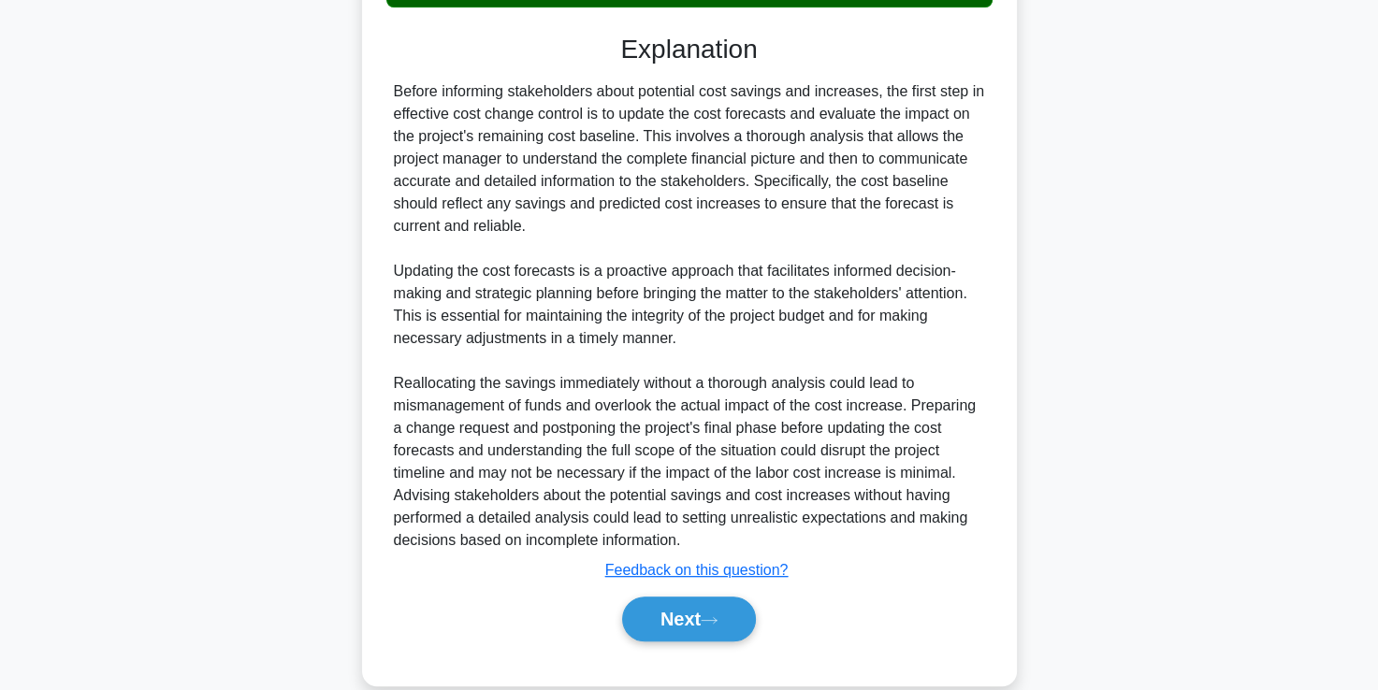
scroll to position [641, 0]
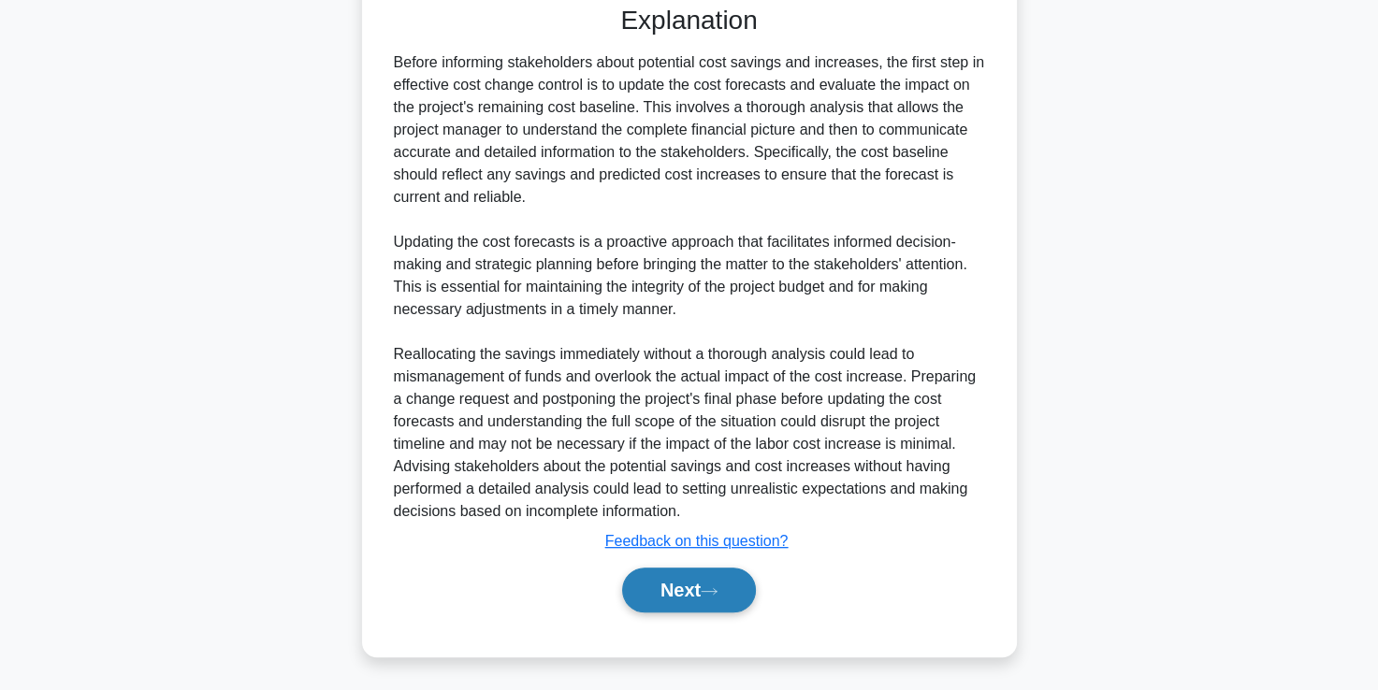
click at [664, 589] on button "Next" at bounding box center [689, 590] width 134 height 45
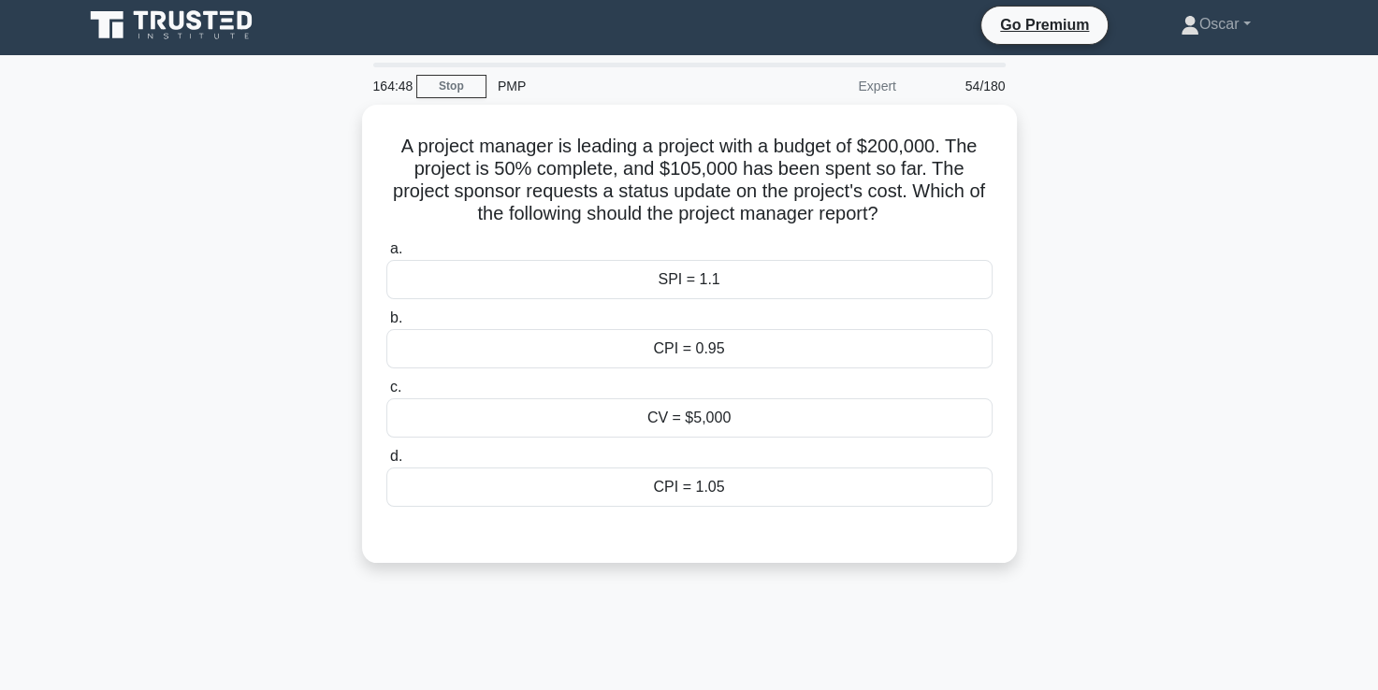
scroll to position [3, 0]
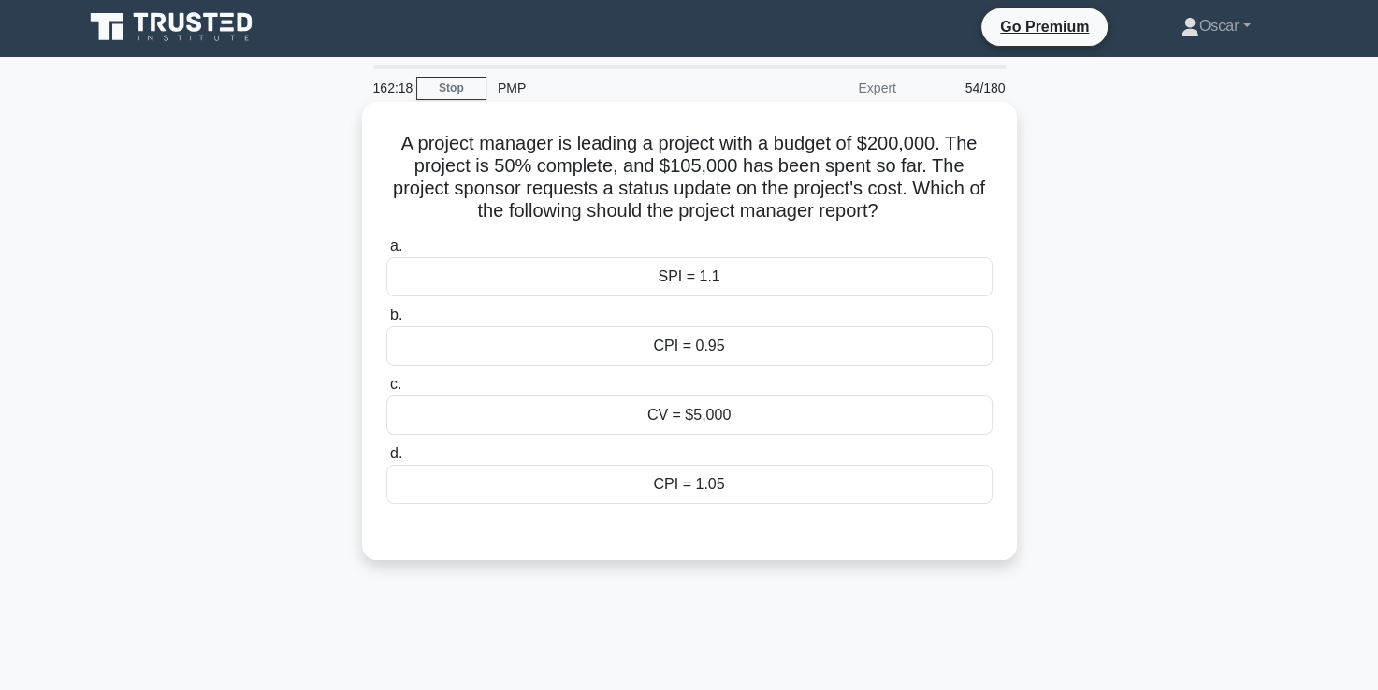
click at [752, 354] on div "CPI = 0.95" at bounding box center [689, 345] width 606 height 39
click at [386, 322] on input "b. CPI = 0.95" at bounding box center [386, 316] width 0 height 12
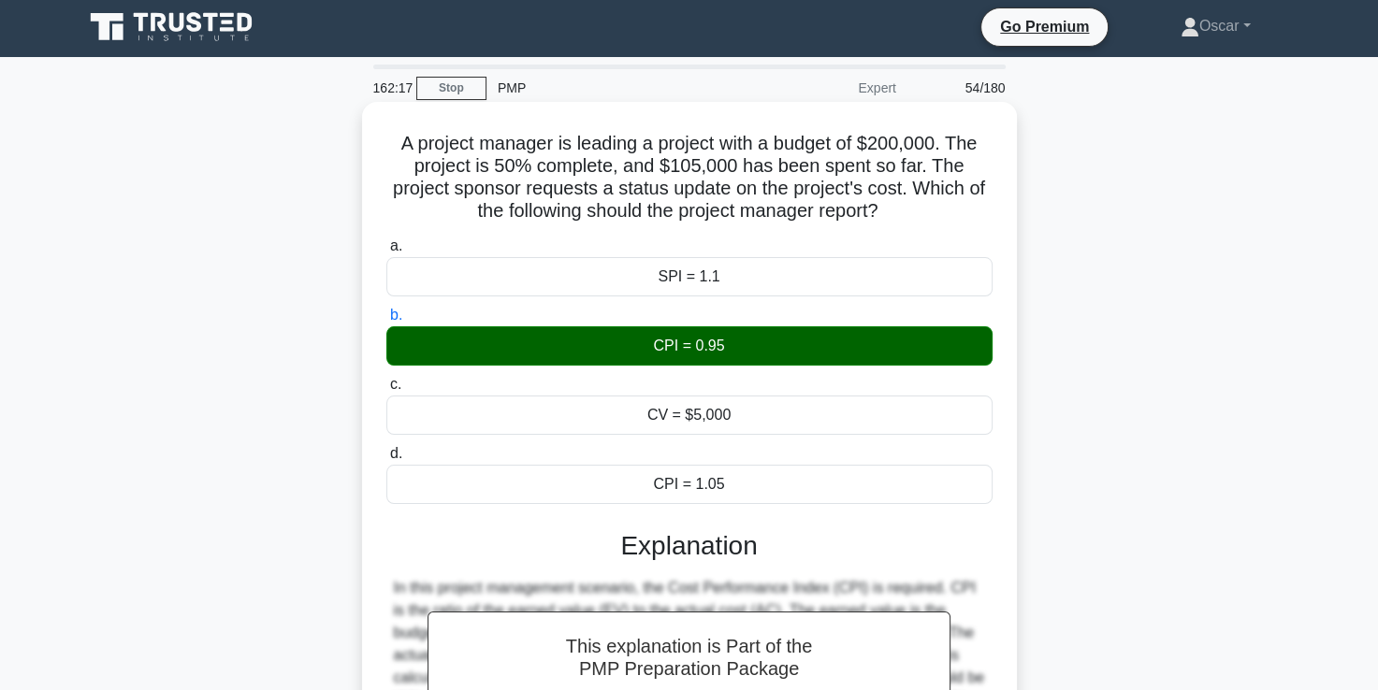
scroll to position [320, 0]
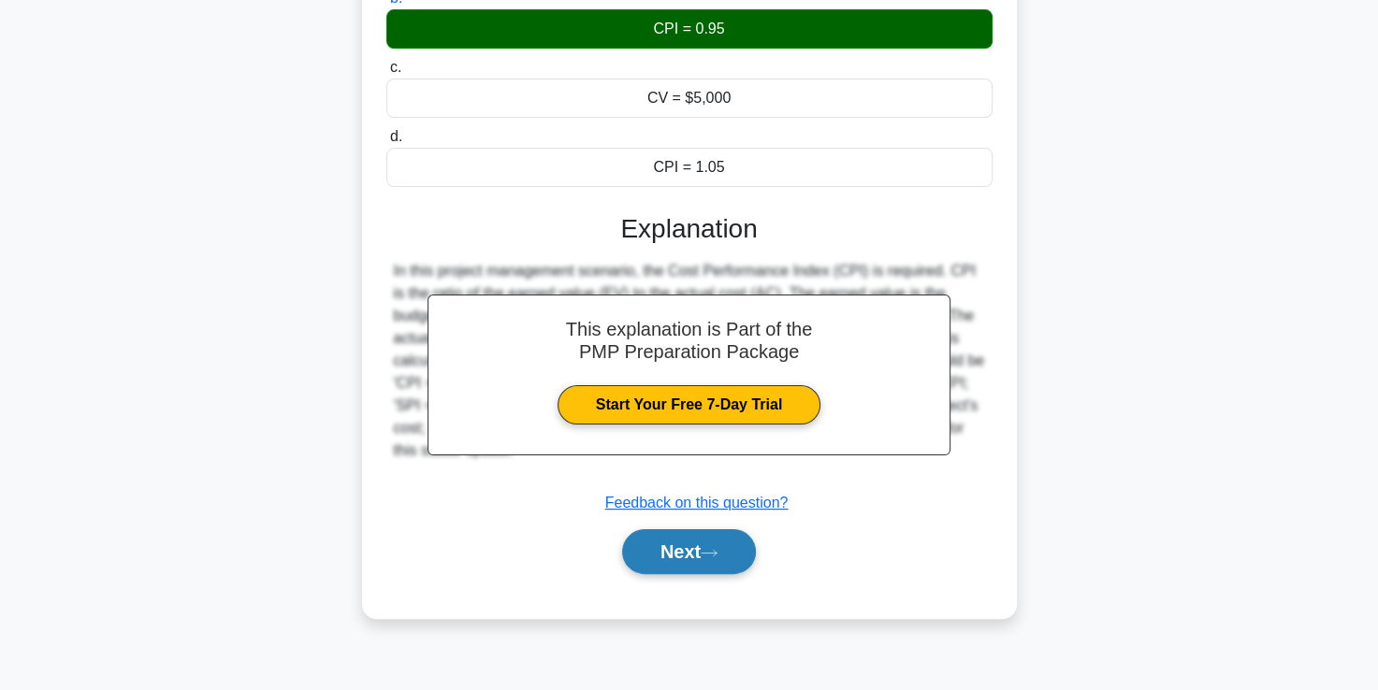
click at [679, 563] on button "Next" at bounding box center [689, 551] width 134 height 45
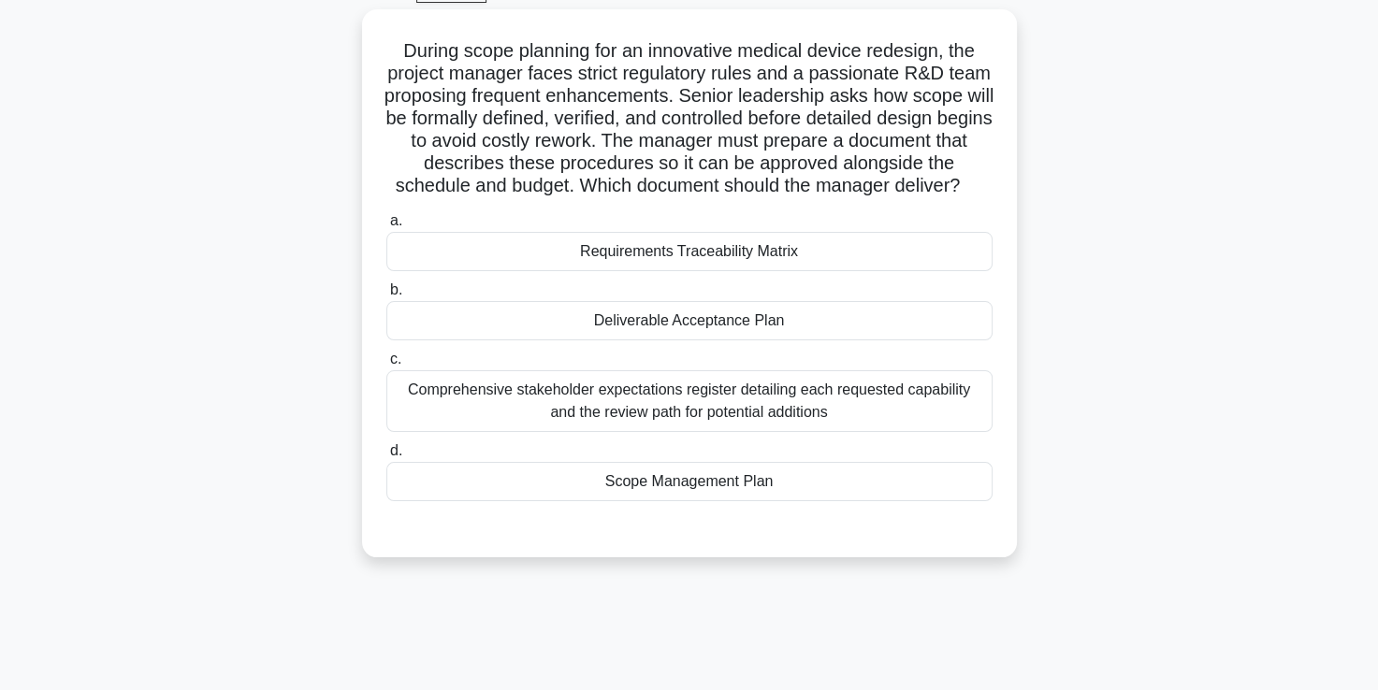
scroll to position [98, 0]
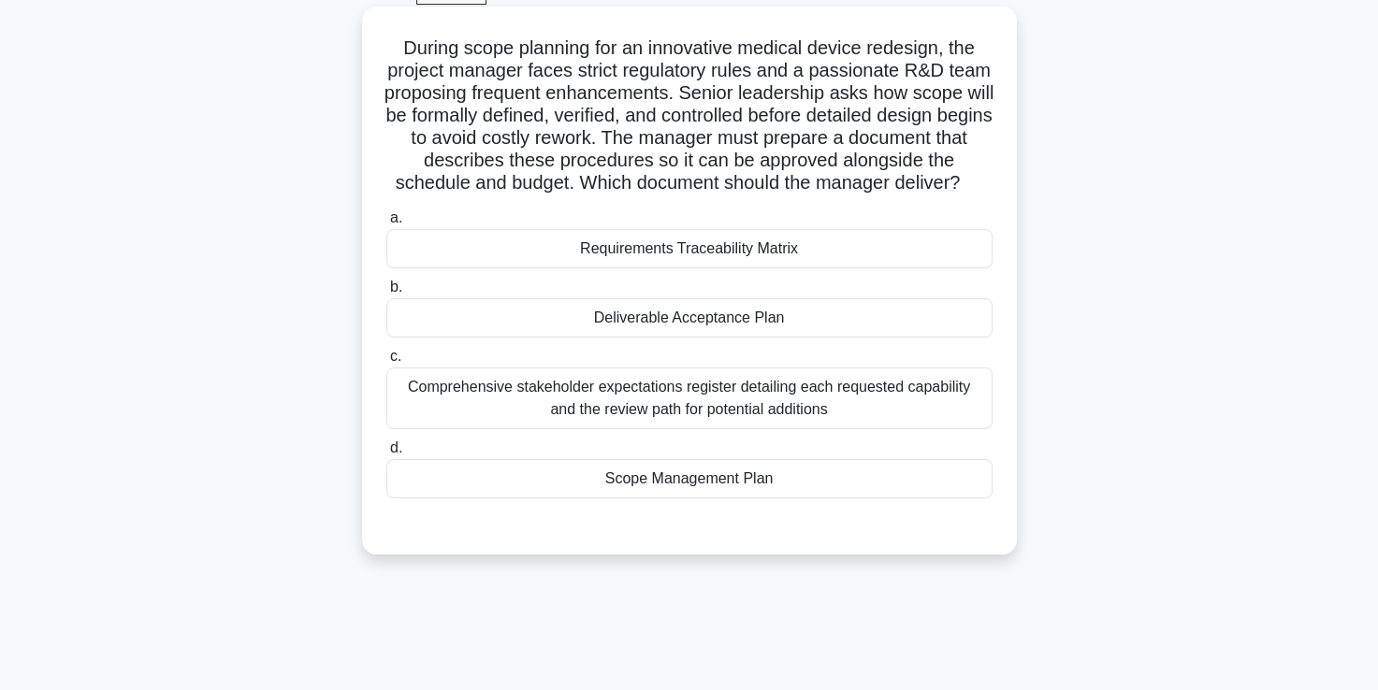
click at [667, 498] on div "Scope Management Plan" at bounding box center [689, 478] width 606 height 39
click at [386, 455] on input "d. Scope Management Plan" at bounding box center [386, 448] width 0 height 12
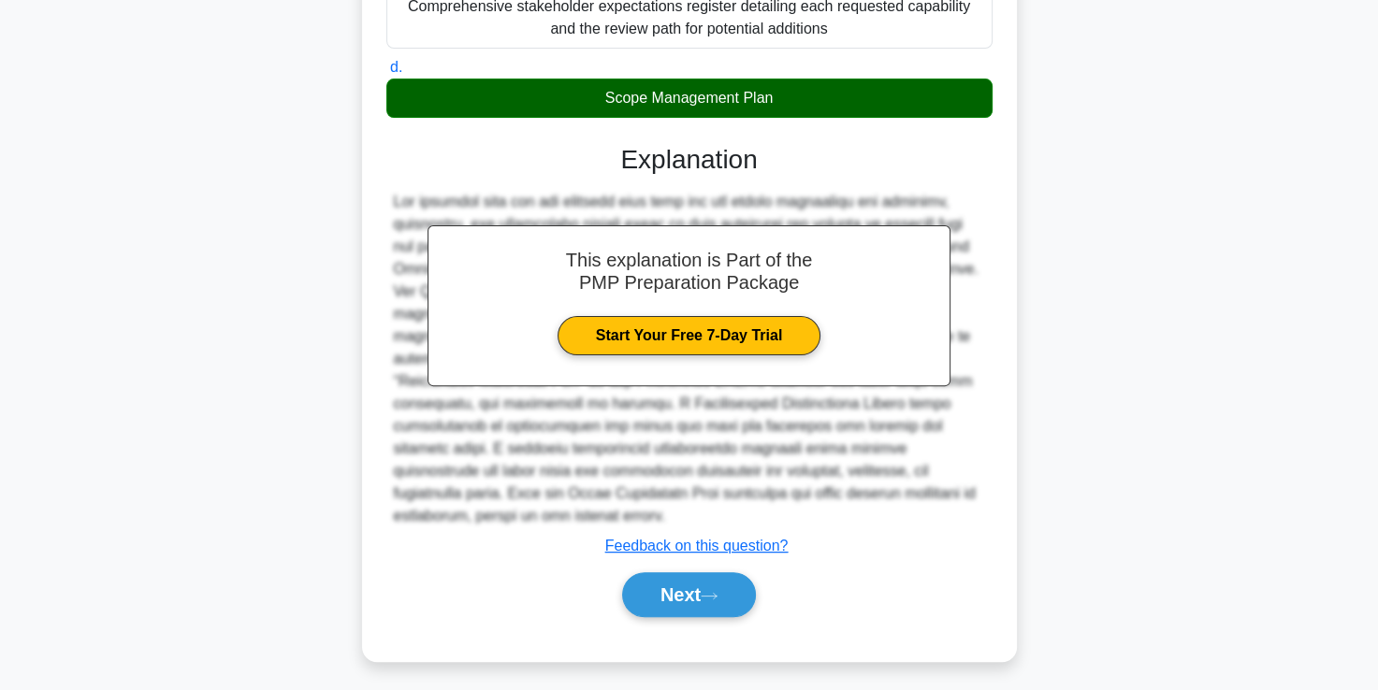
scroll to position [484, 0]
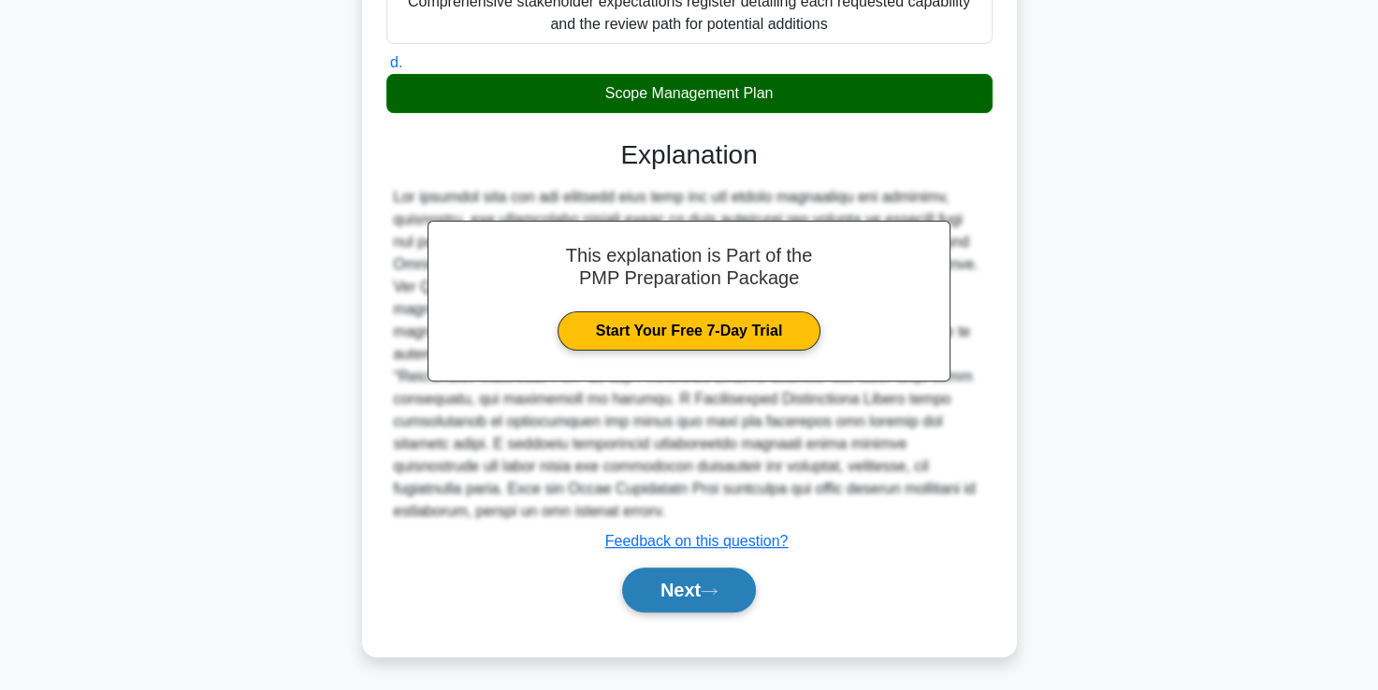
click at [695, 600] on button "Next" at bounding box center [689, 590] width 134 height 45
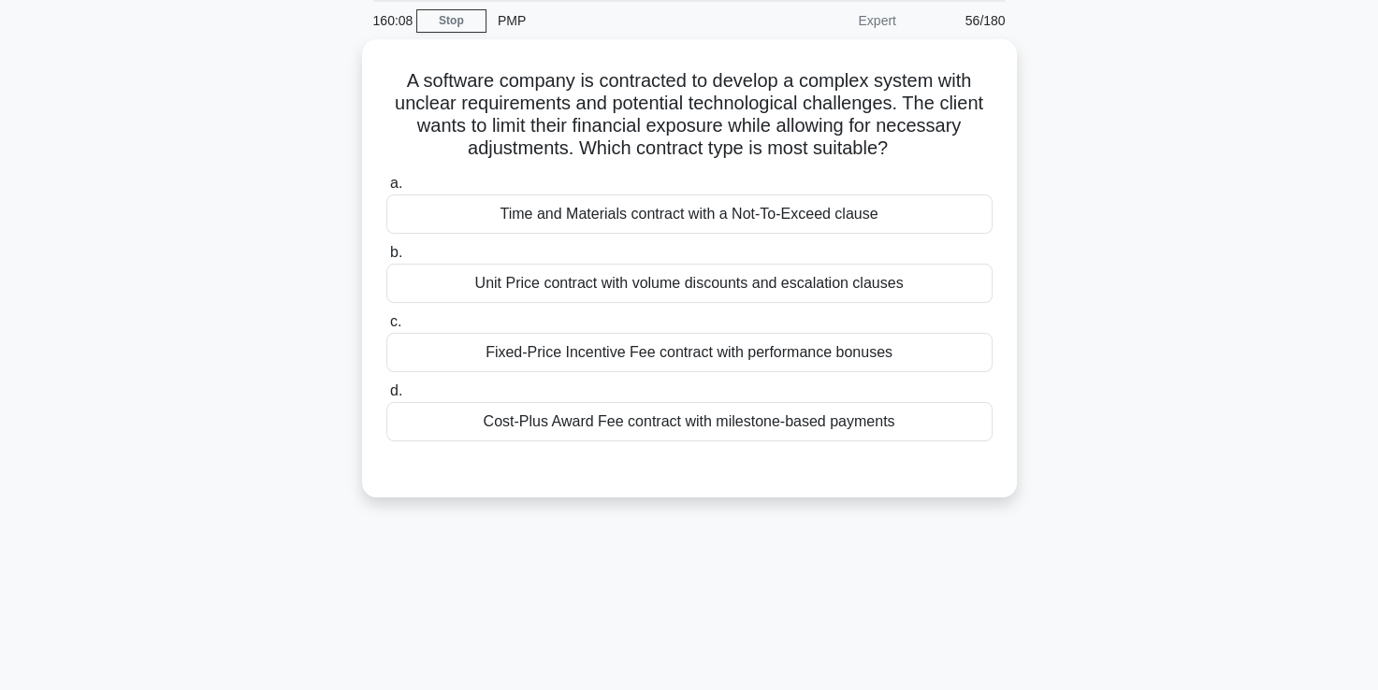
scroll to position [69, 0]
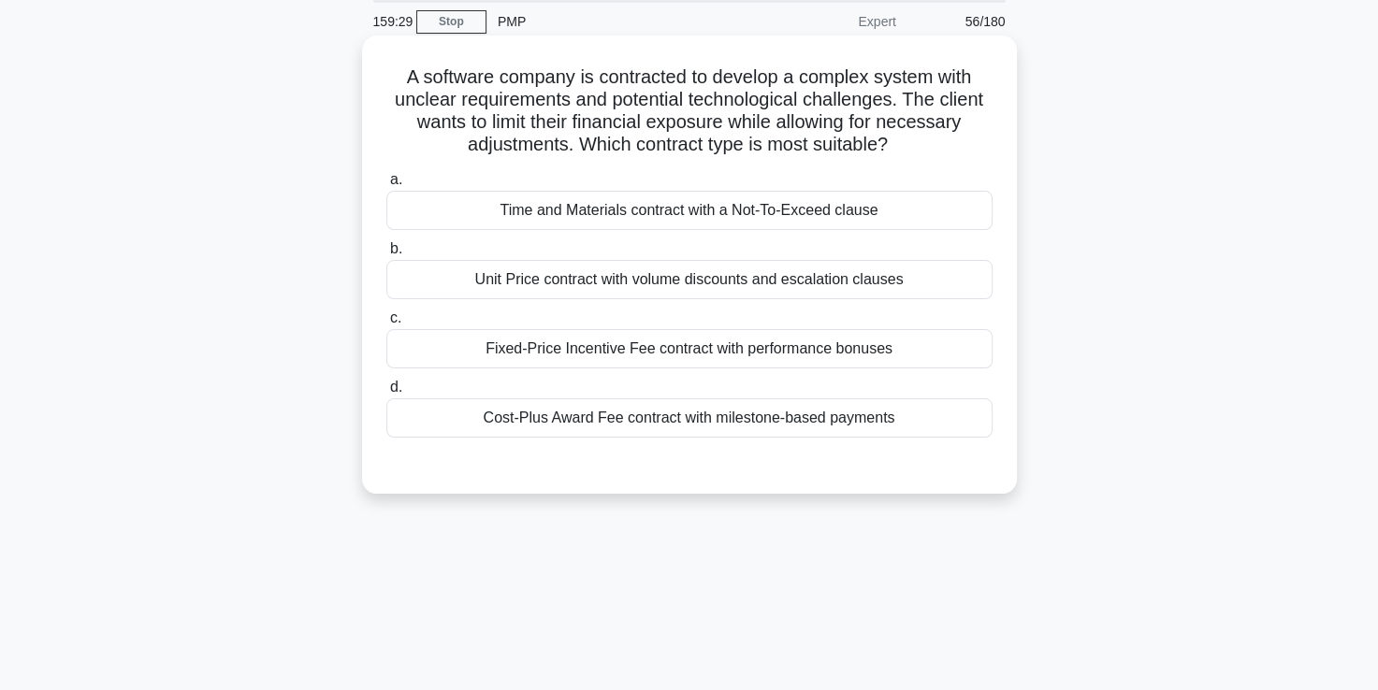
click at [632, 220] on div "Time and Materials contract with a Not-To-Exceed clause" at bounding box center [689, 210] width 606 height 39
click at [386, 186] on input "a. Time and Materials contract with a Not-To-Exceed clause" at bounding box center [386, 180] width 0 height 12
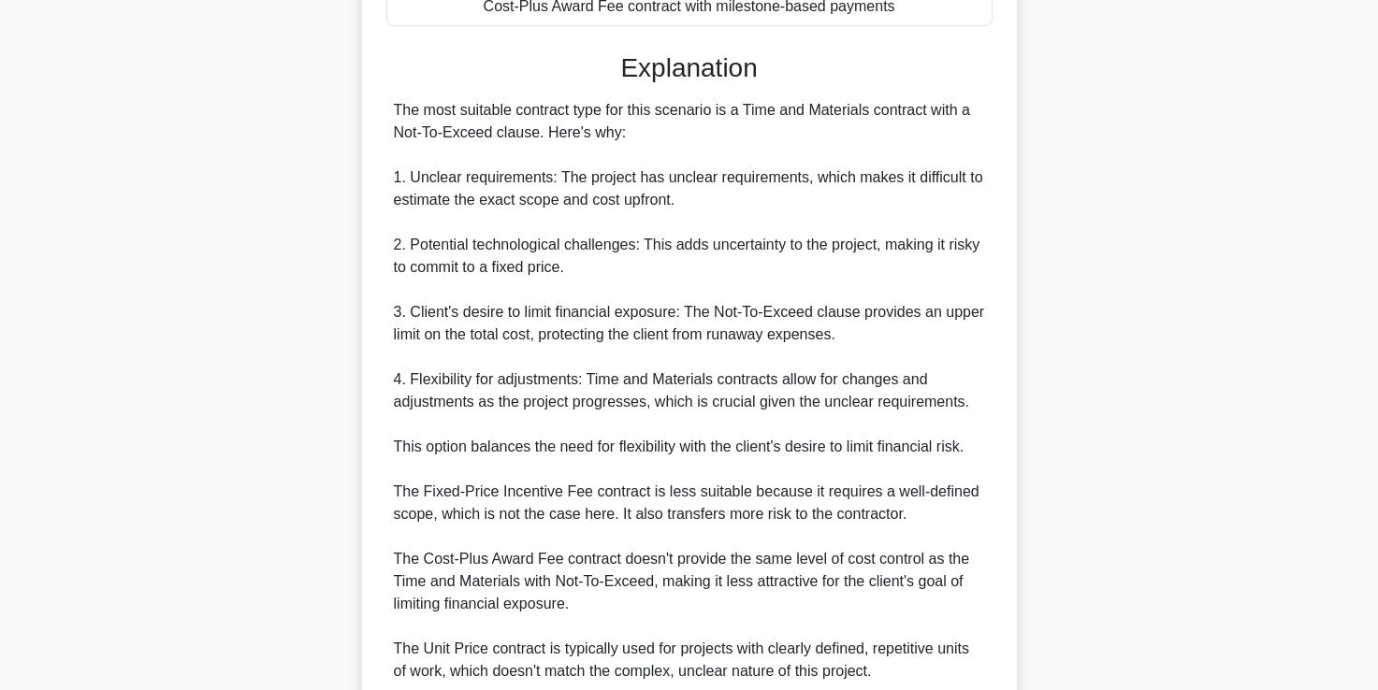
scroll to position [641, 0]
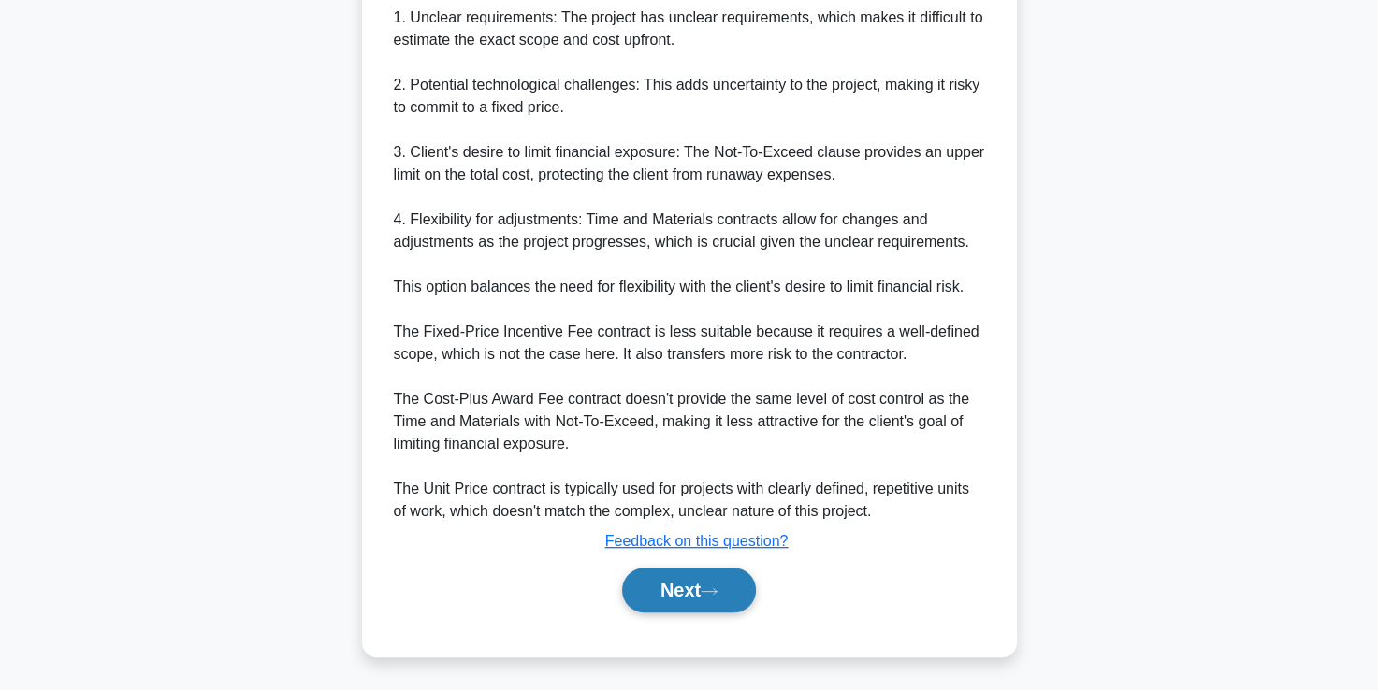
click at [680, 582] on button "Next" at bounding box center [689, 590] width 134 height 45
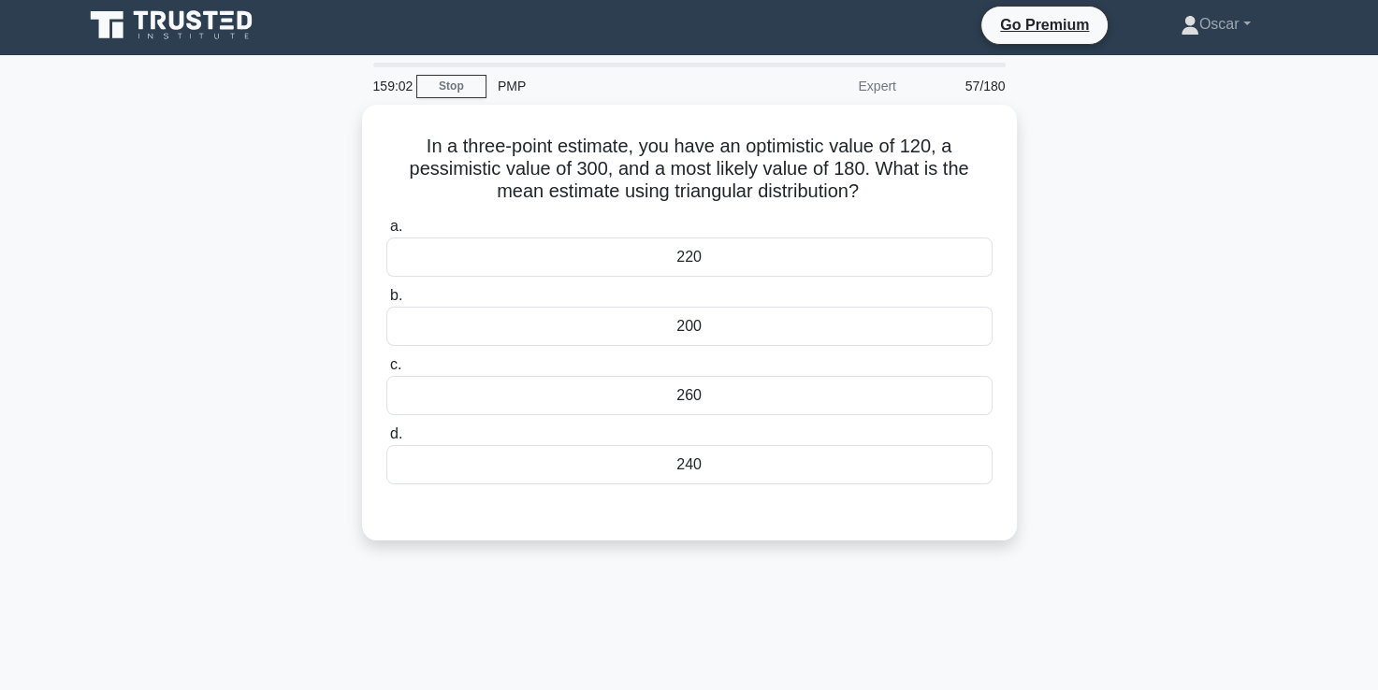
scroll to position [4, 0]
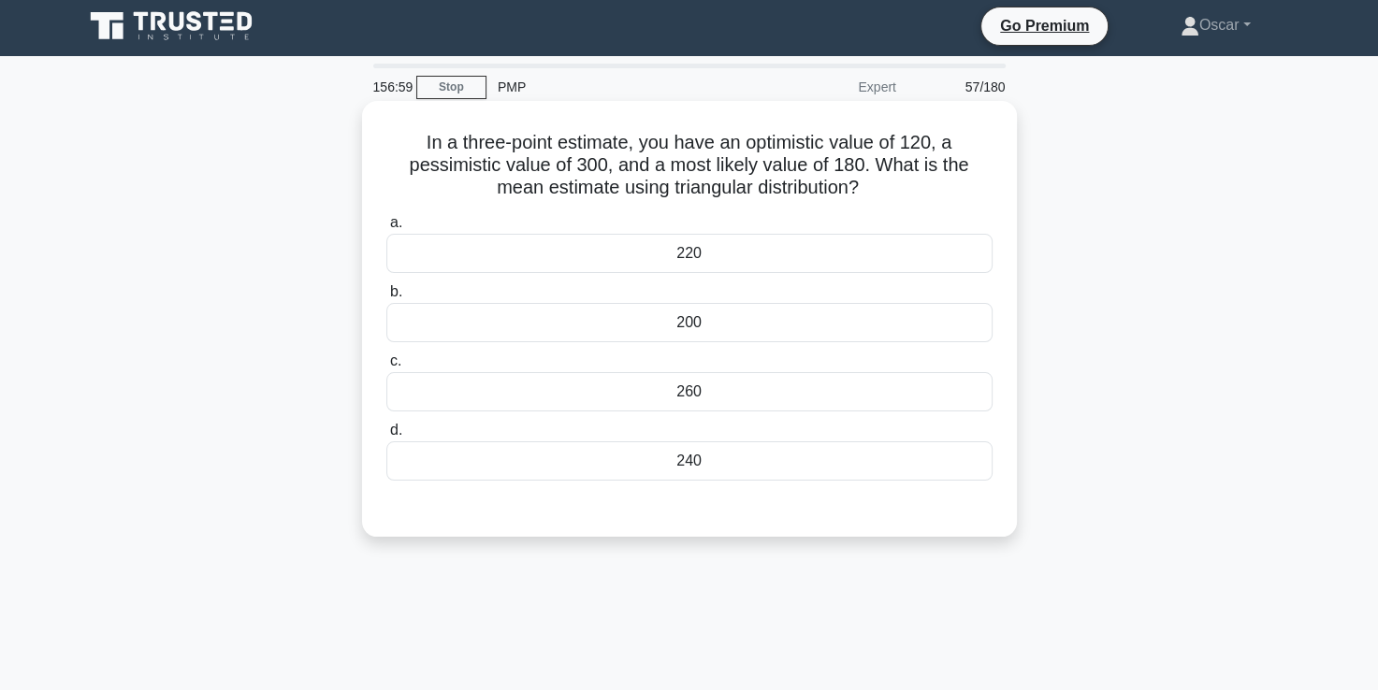
click at [707, 330] on div "200" at bounding box center [689, 322] width 606 height 39
click at [386, 298] on input "b. 200" at bounding box center [386, 292] width 0 height 12
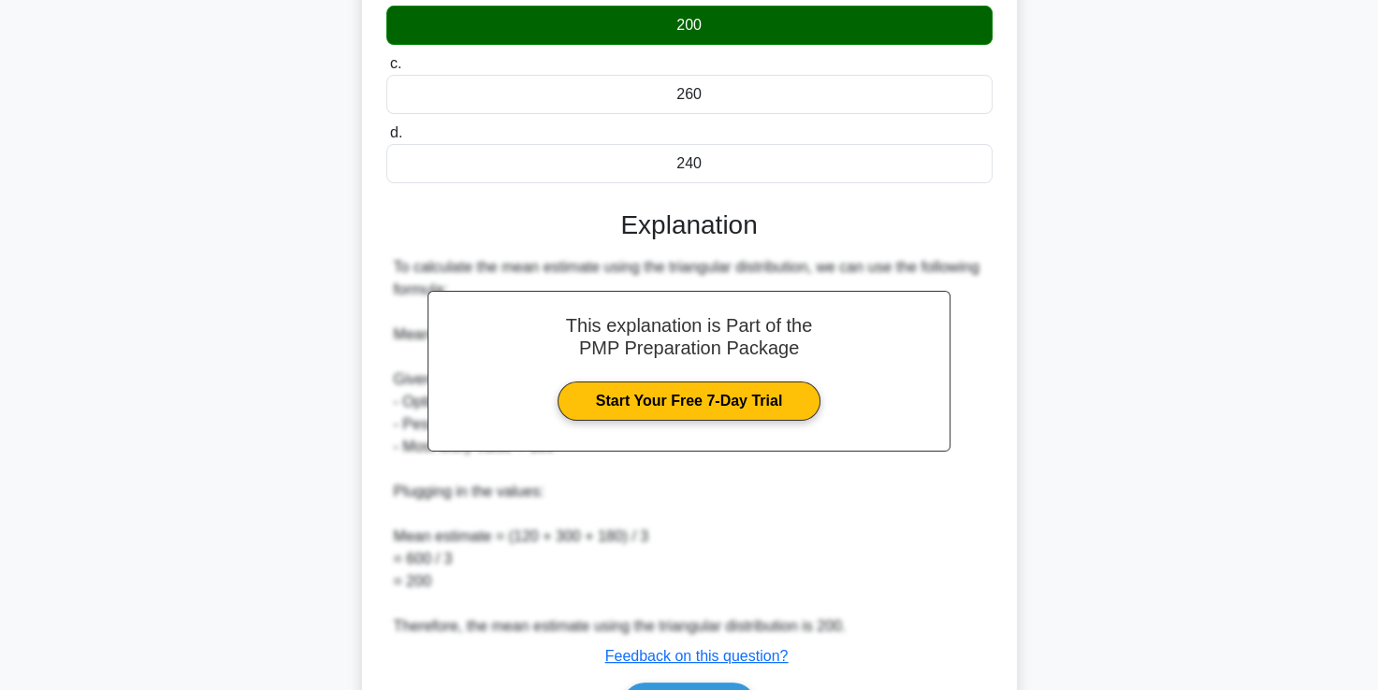
scroll to position [416, 0]
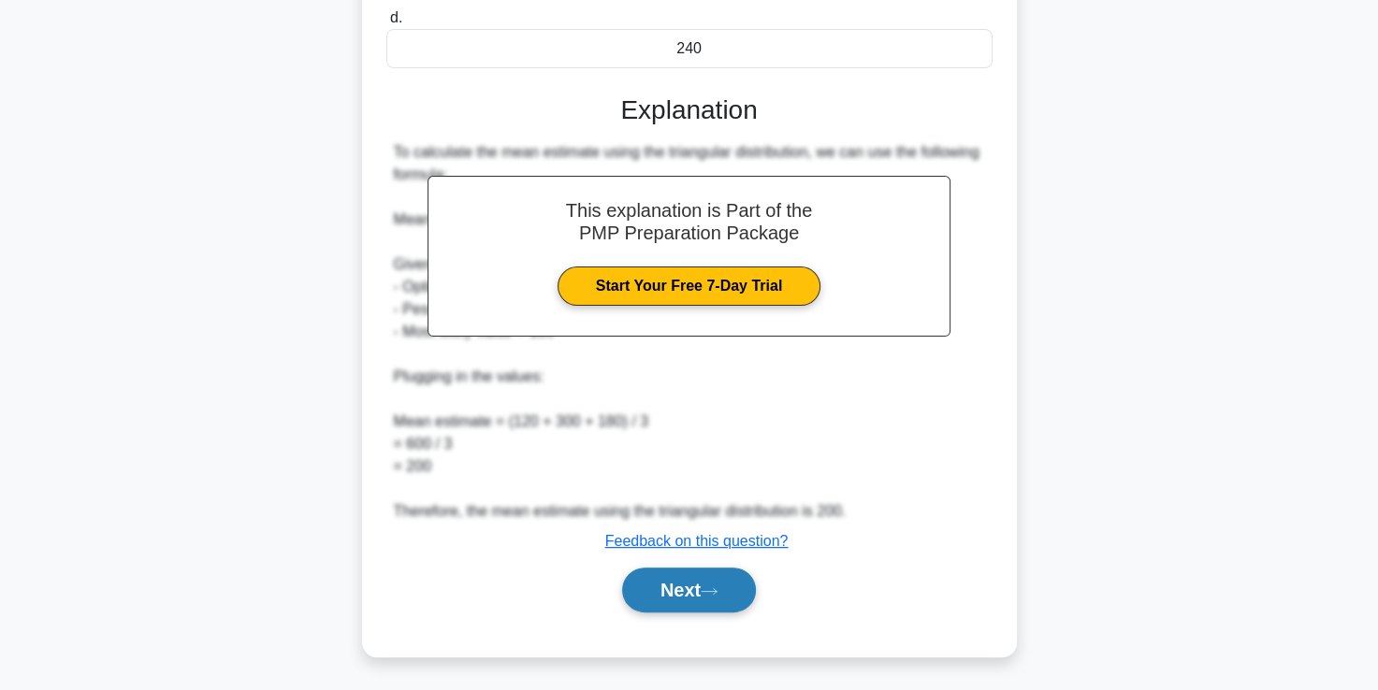
click at [665, 591] on button "Next" at bounding box center [689, 590] width 134 height 45
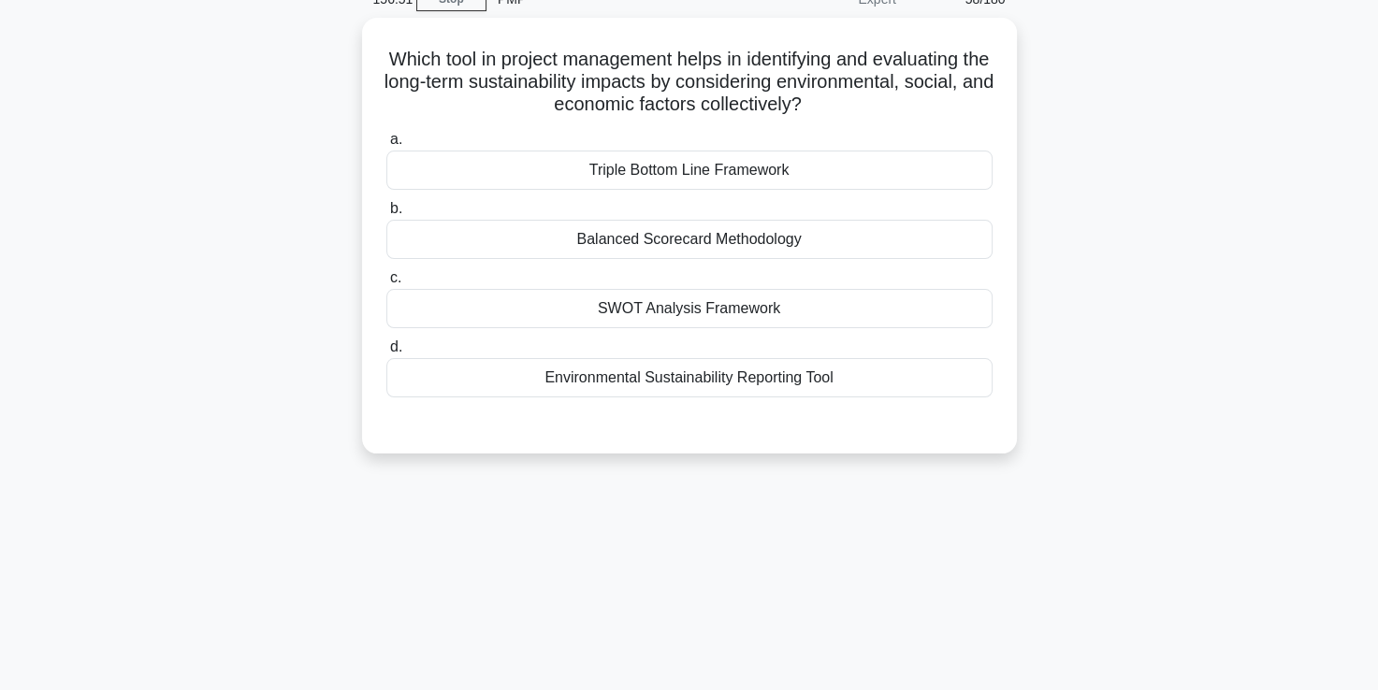
scroll to position [91, 0]
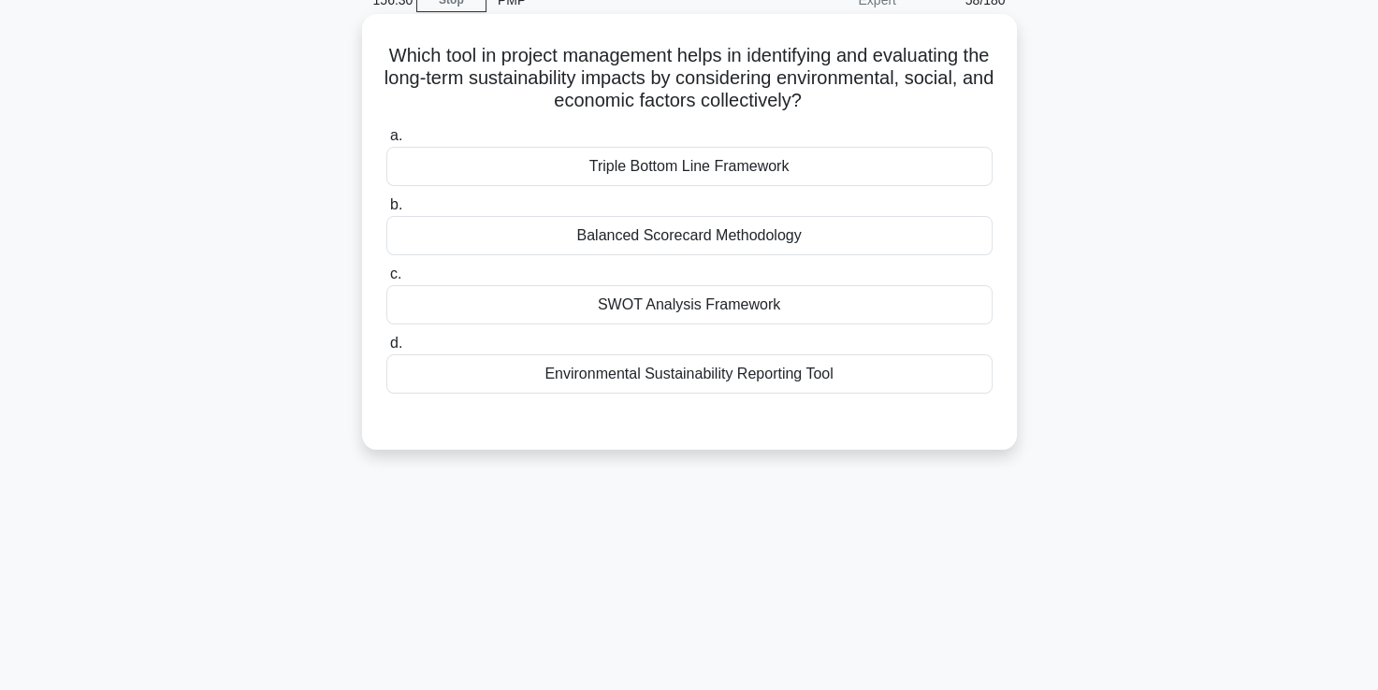
click at [722, 380] on div "Environmental Sustainability Reporting Tool" at bounding box center [689, 373] width 606 height 39
click at [386, 350] on input "d. Environmental Sustainability Reporting Tool" at bounding box center [386, 344] width 0 height 12
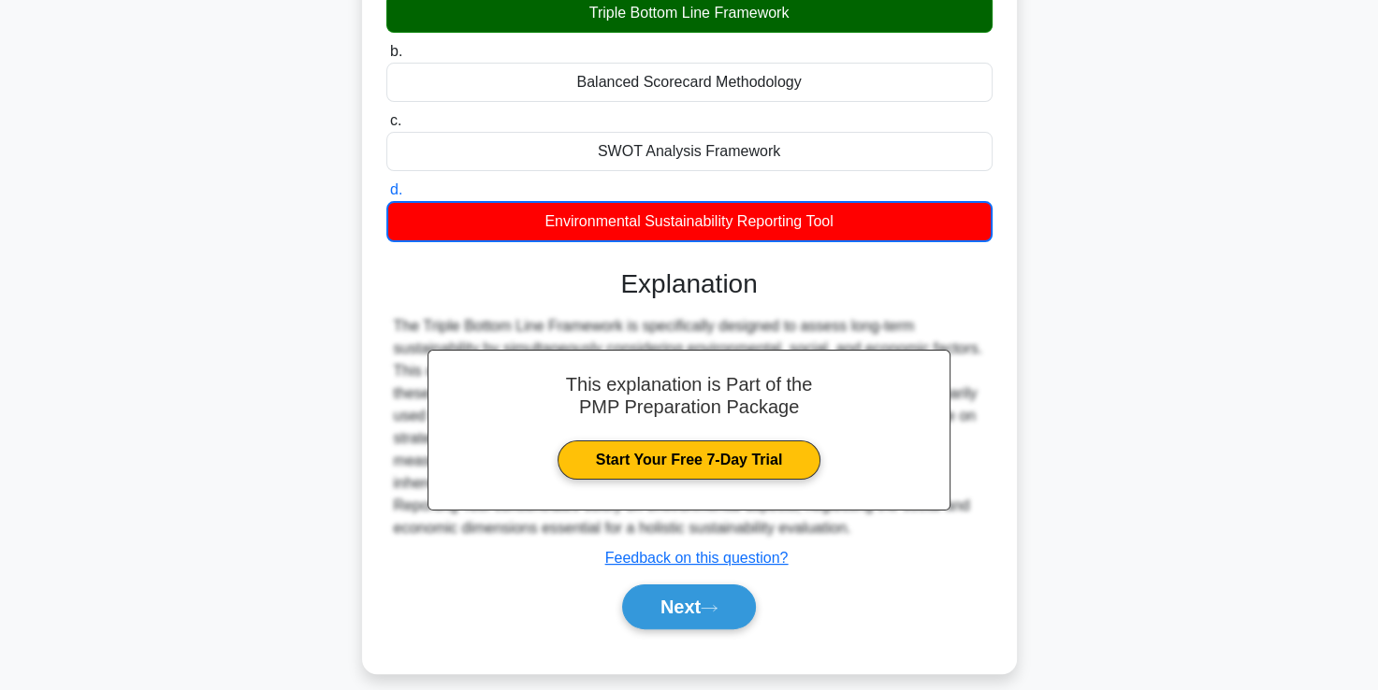
scroll to position [320, 0]
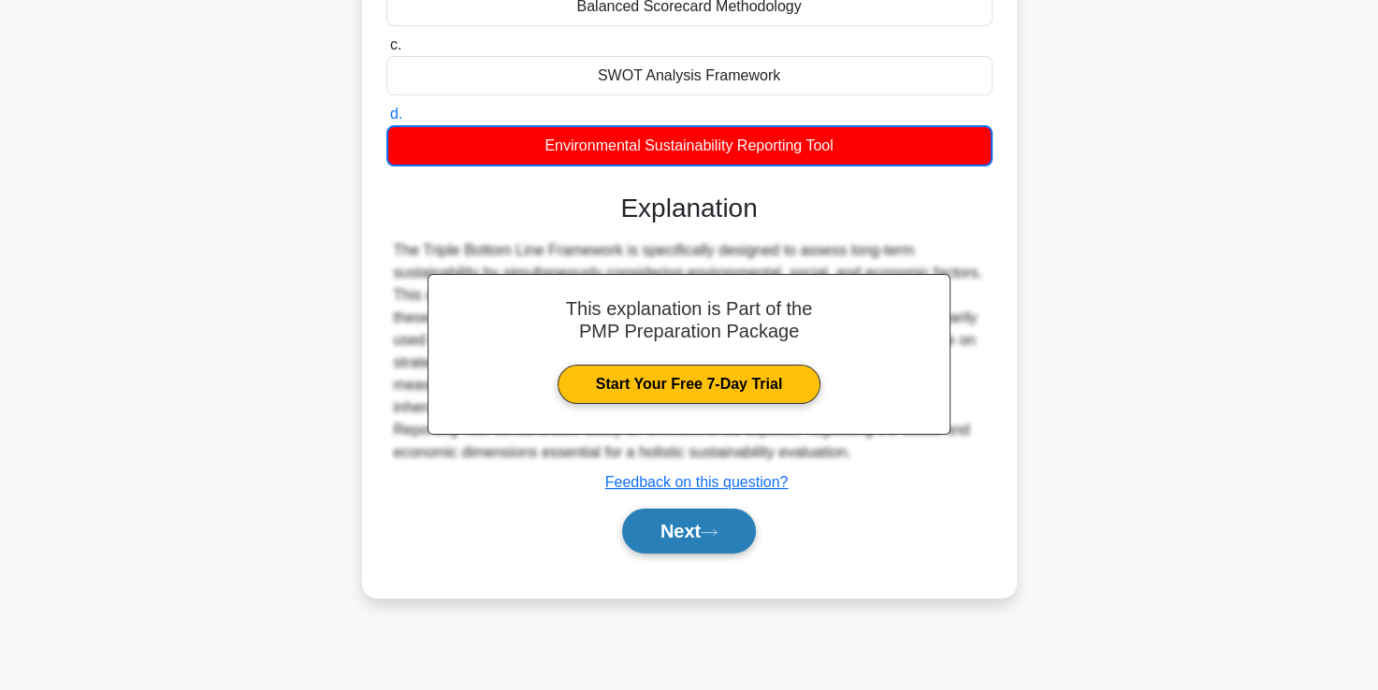
click at [703, 536] on button "Next" at bounding box center [689, 531] width 134 height 45
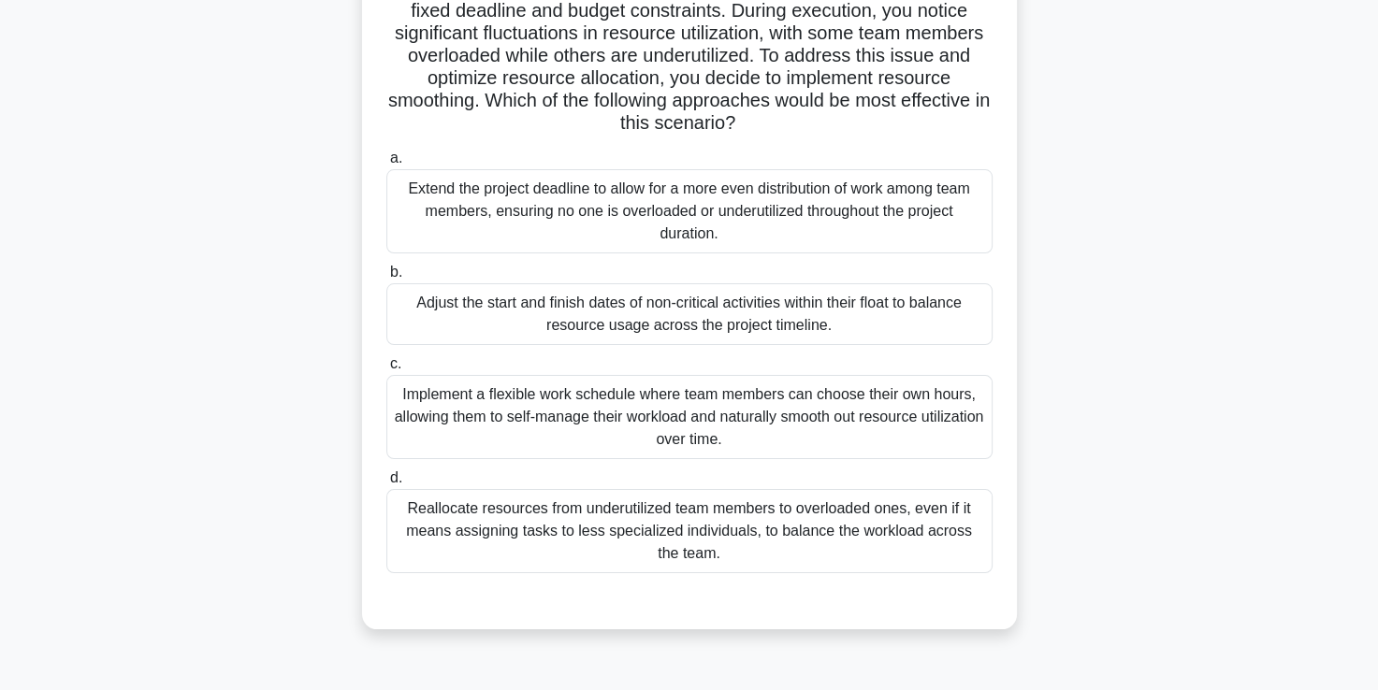
scroll to position [186, 0]
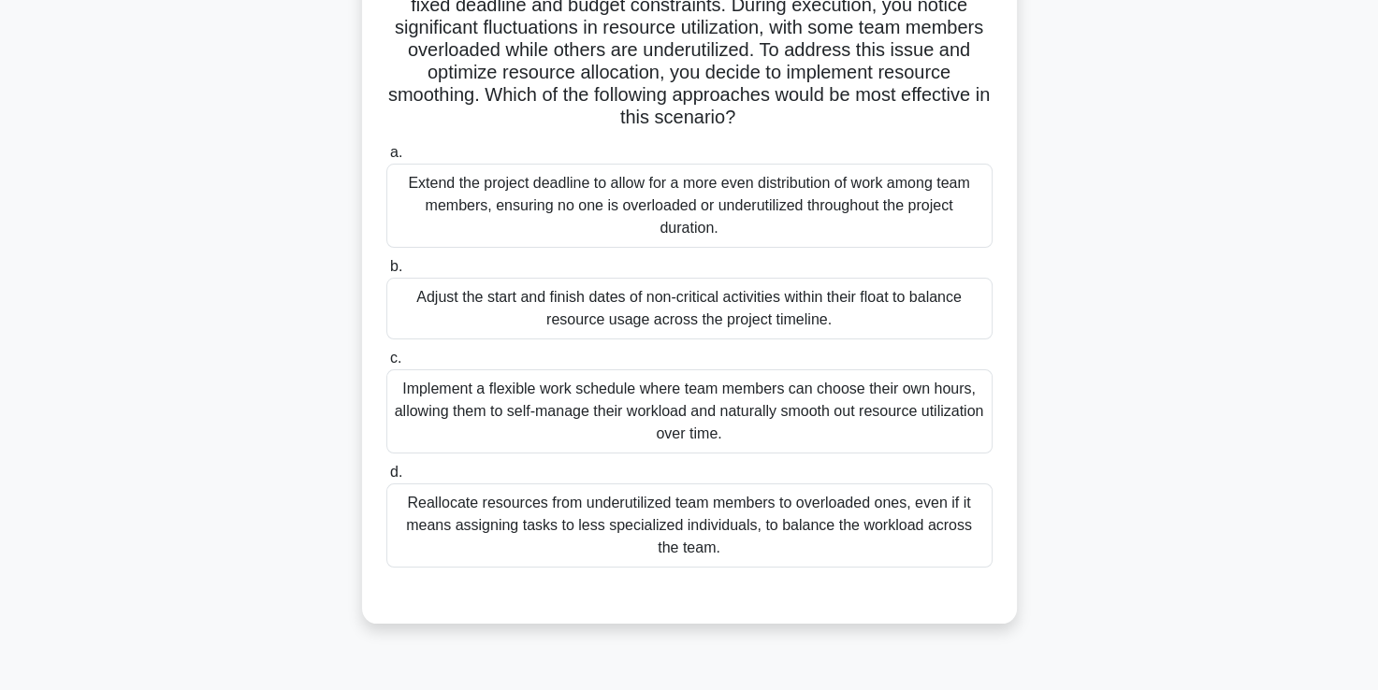
click at [762, 529] on div "Reallocate resources from underutilized team members to overloaded ones, even i…" at bounding box center [689, 526] width 606 height 84
click at [386, 479] on input "d. Reallocate resources from underutilized team members to overloaded ones, eve…" at bounding box center [386, 473] width 0 height 12
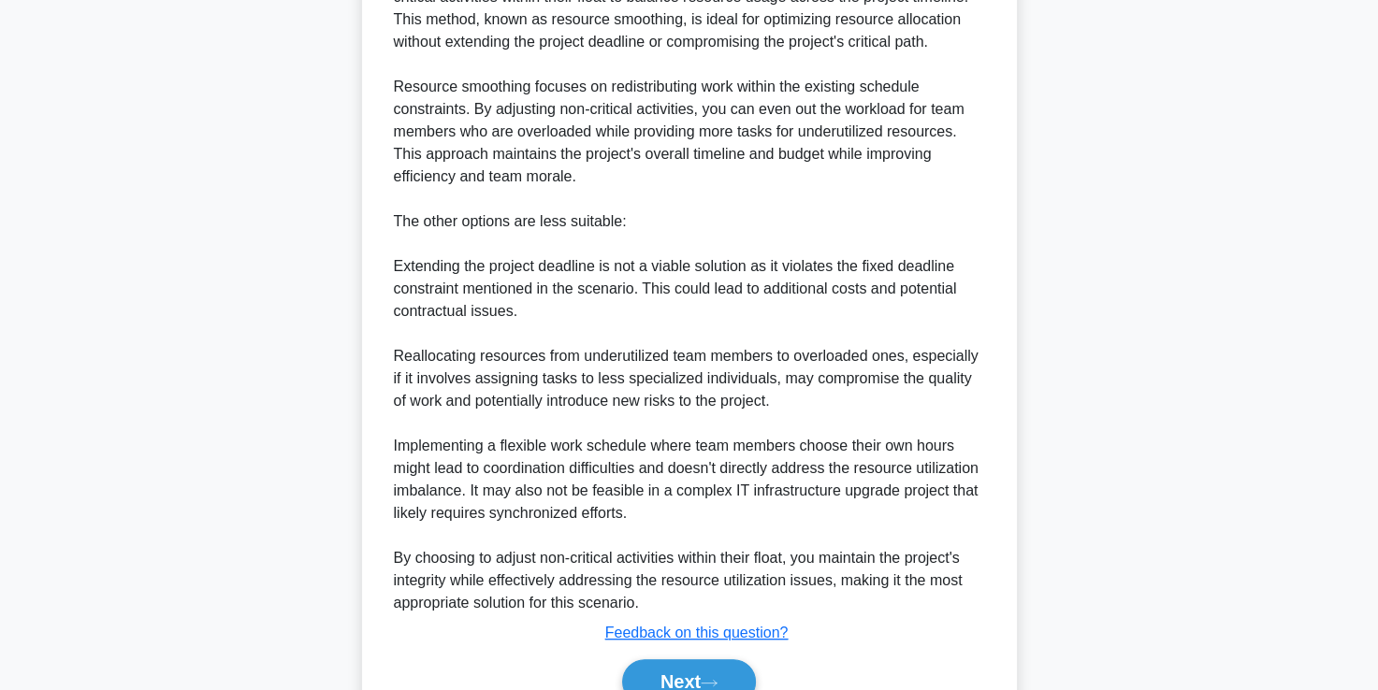
scroll to position [957, 0]
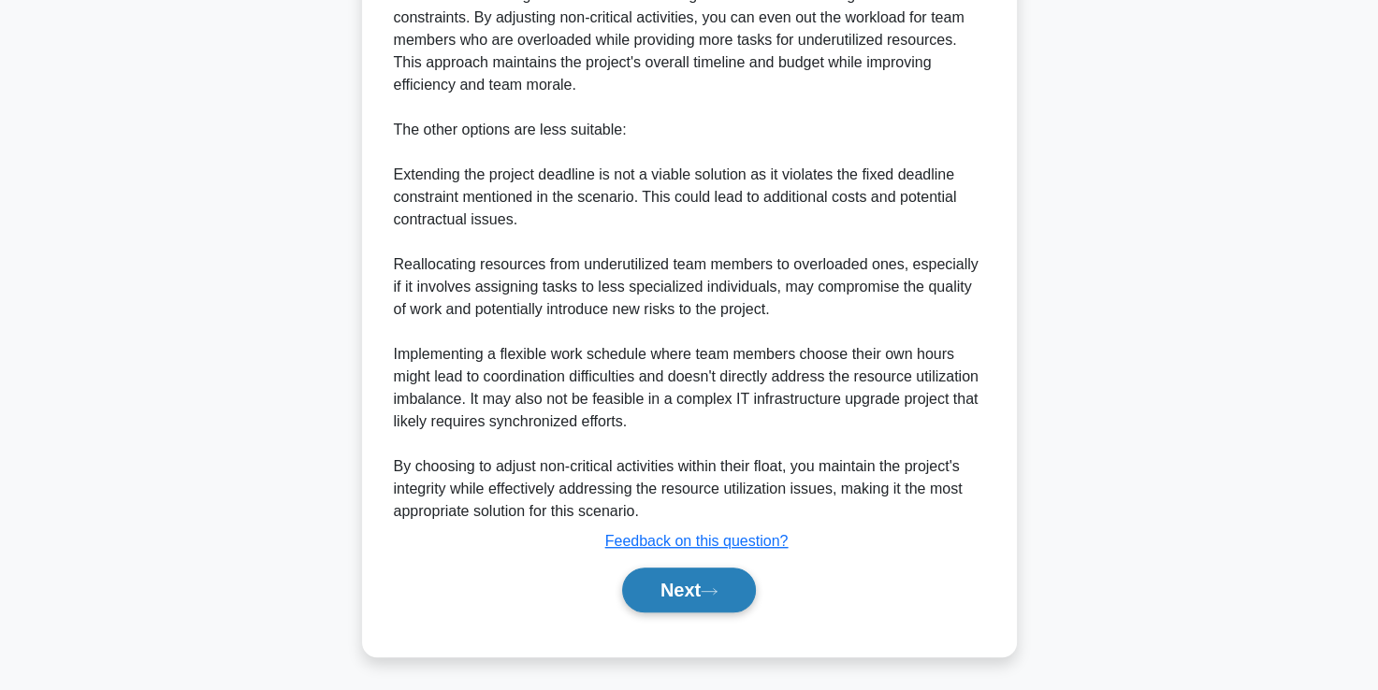
click at [688, 597] on button "Next" at bounding box center [689, 590] width 134 height 45
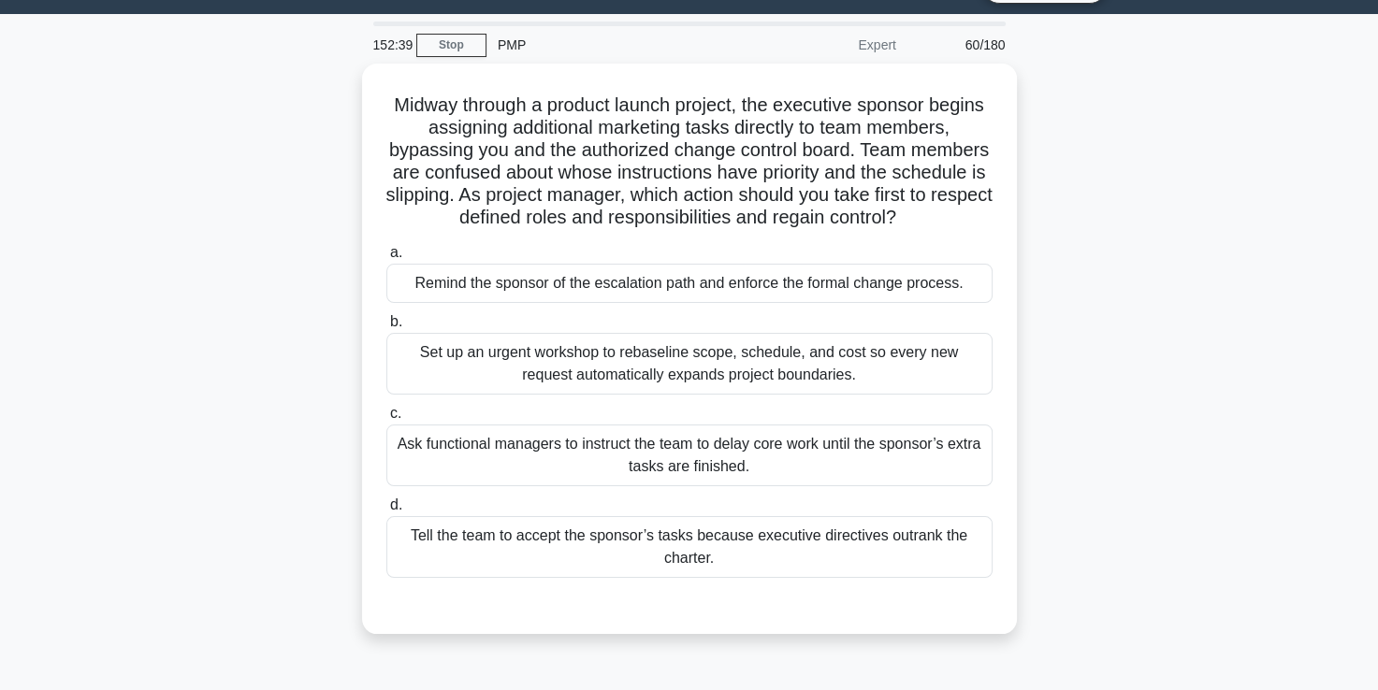
scroll to position [34, 0]
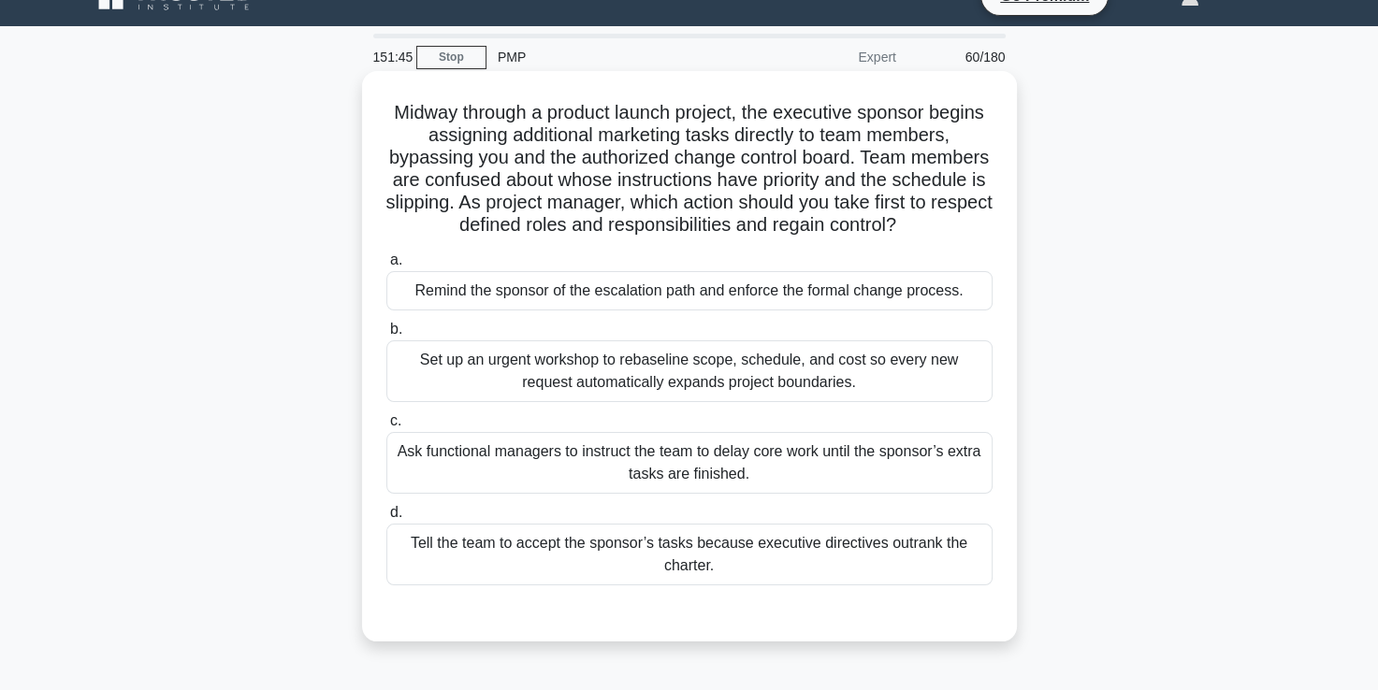
click at [689, 294] on div "Remind the sponsor of the escalation path and enforce the formal change process." at bounding box center [689, 290] width 606 height 39
click at [386, 267] on input "a. Remind the sponsor of the escalation path and enforce the formal change proc…" at bounding box center [386, 260] width 0 height 12
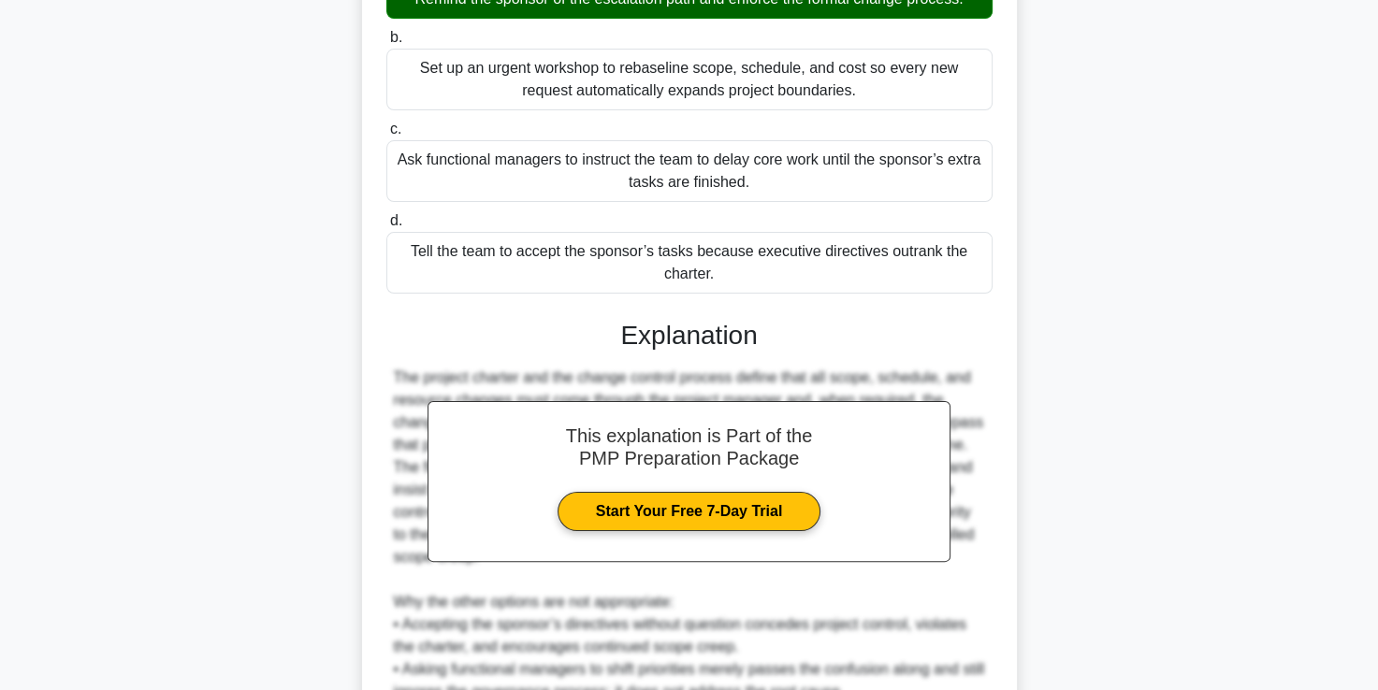
scroll to position [573, 0]
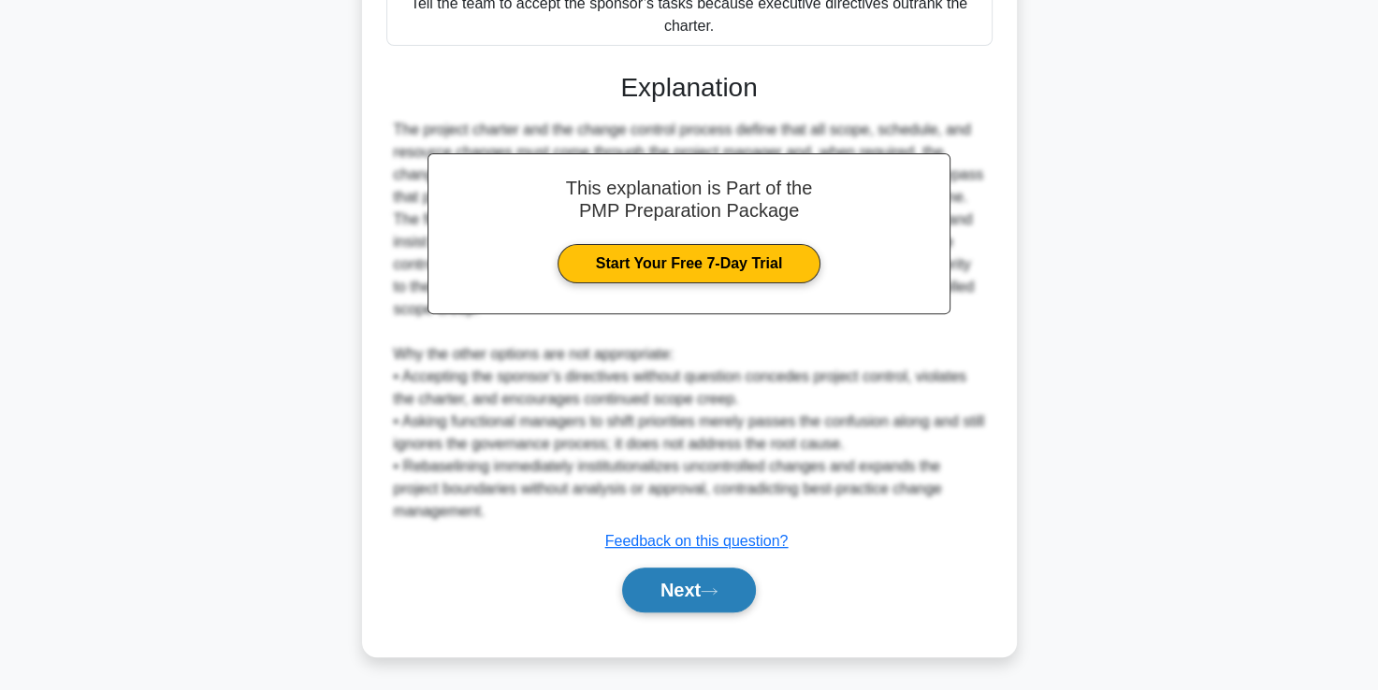
click at [685, 594] on button "Next" at bounding box center [689, 590] width 134 height 45
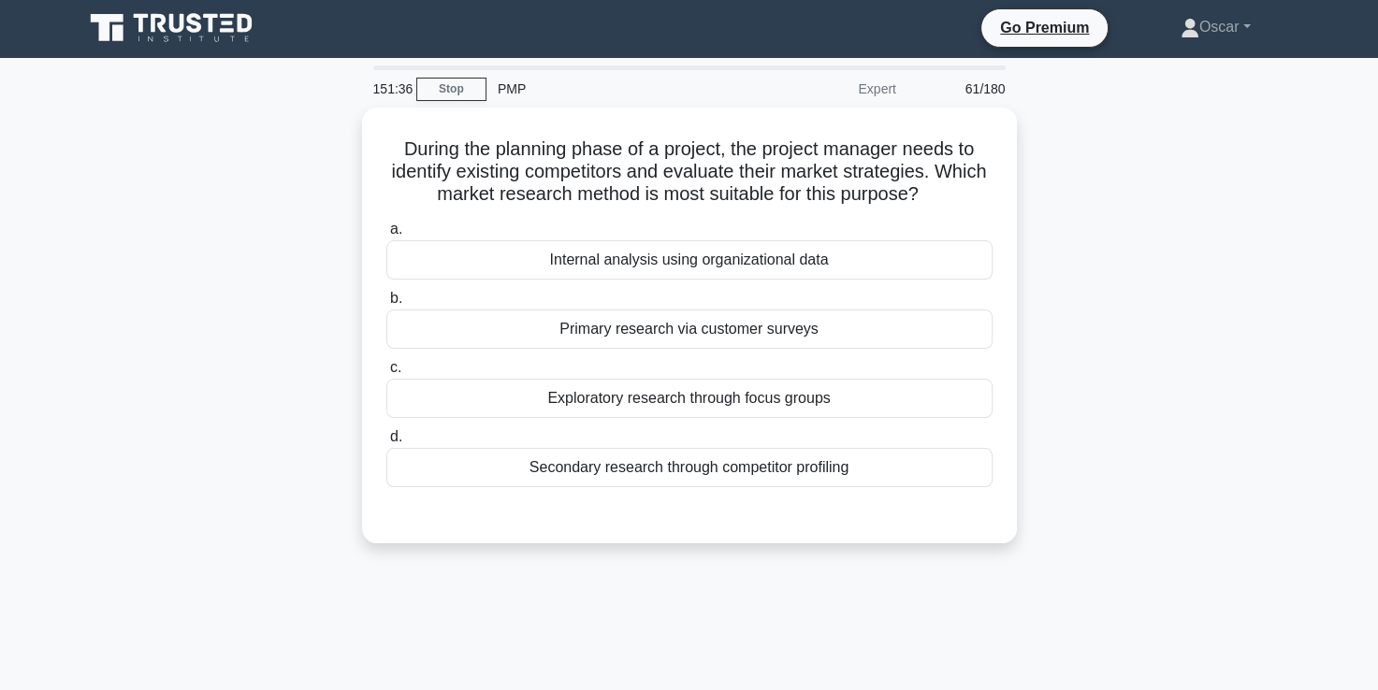
scroll to position [4, 0]
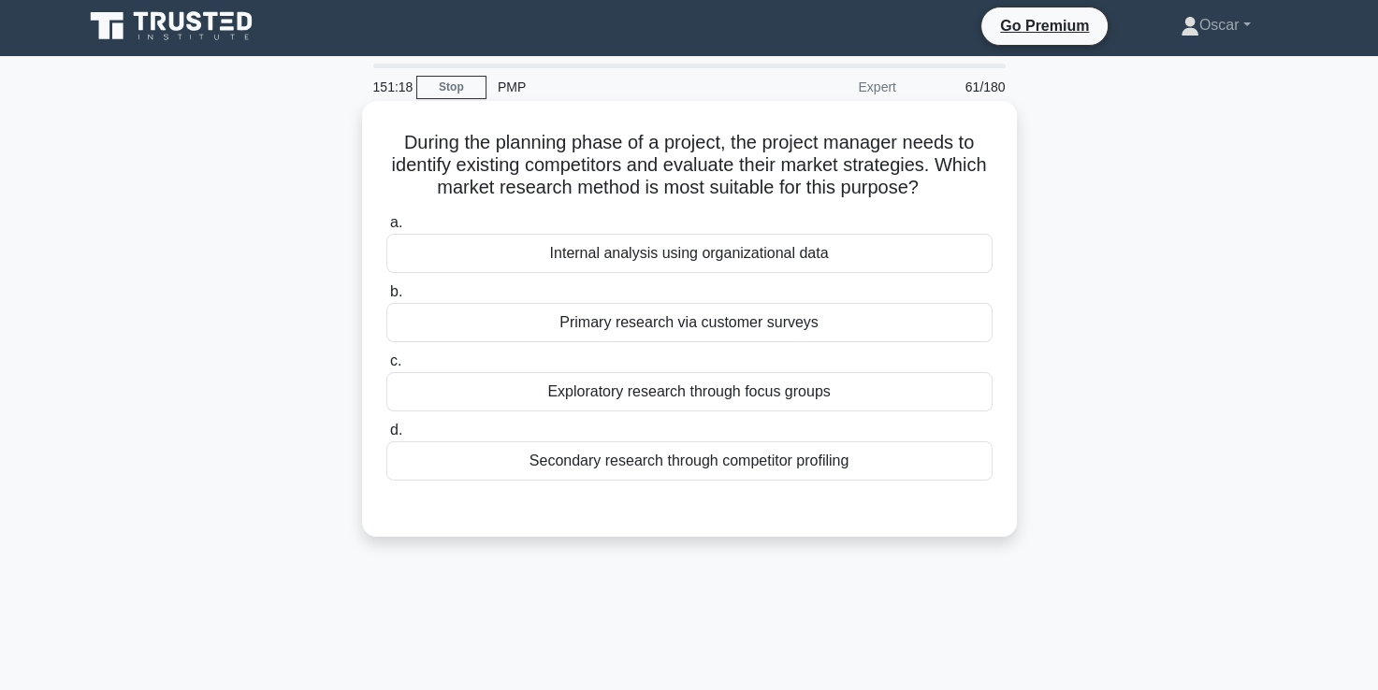
click at [700, 466] on div "Secondary research through competitor profiling" at bounding box center [689, 460] width 606 height 39
click at [386, 437] on input "d. Secondary research through competitor profiling" at bounding box center [386, 431] width 0 height 12
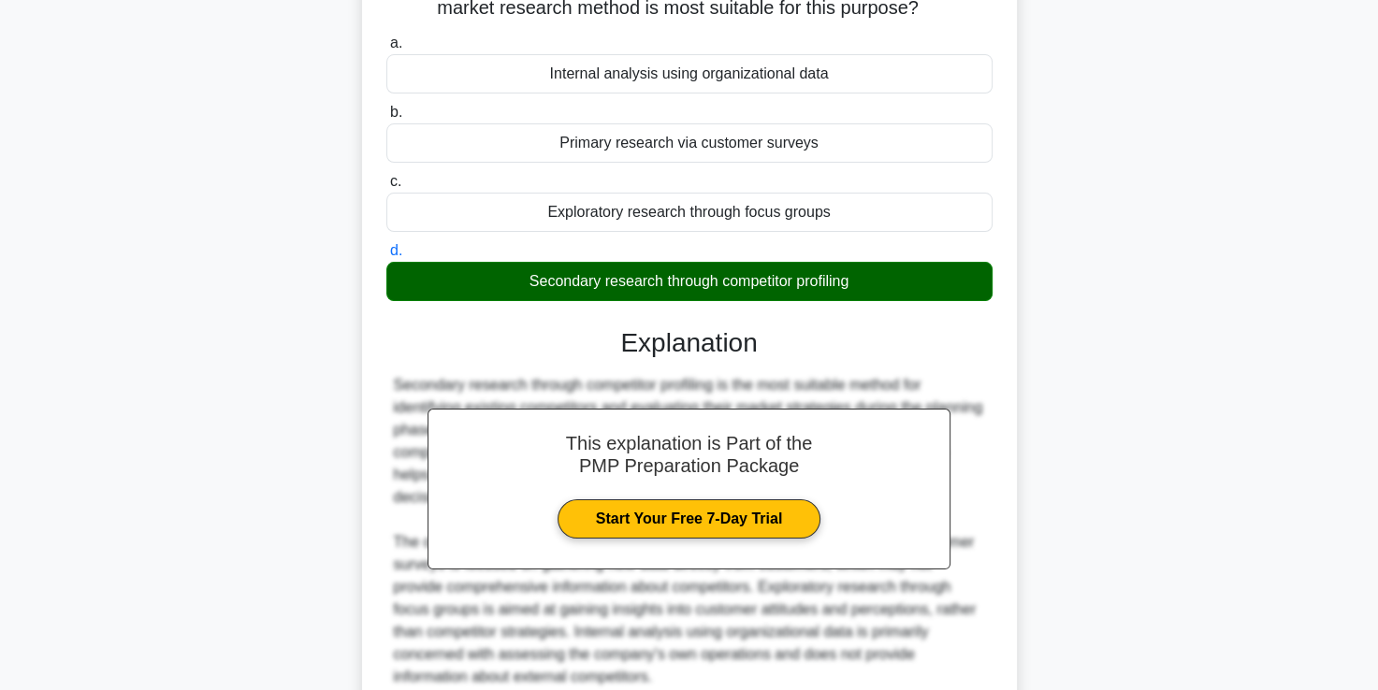
scroll to position [326, 0]
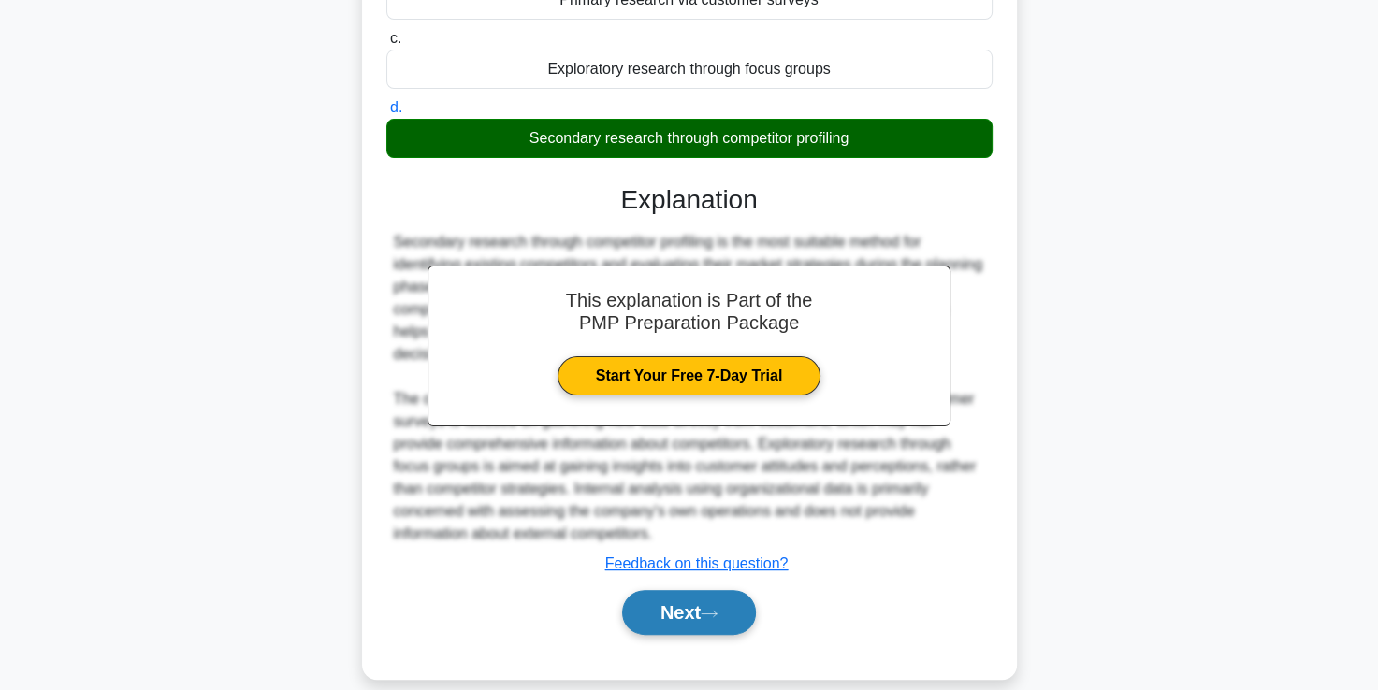
click at [703, 590] on button "Next" at bounding box center [689, 612] width 134 height 45
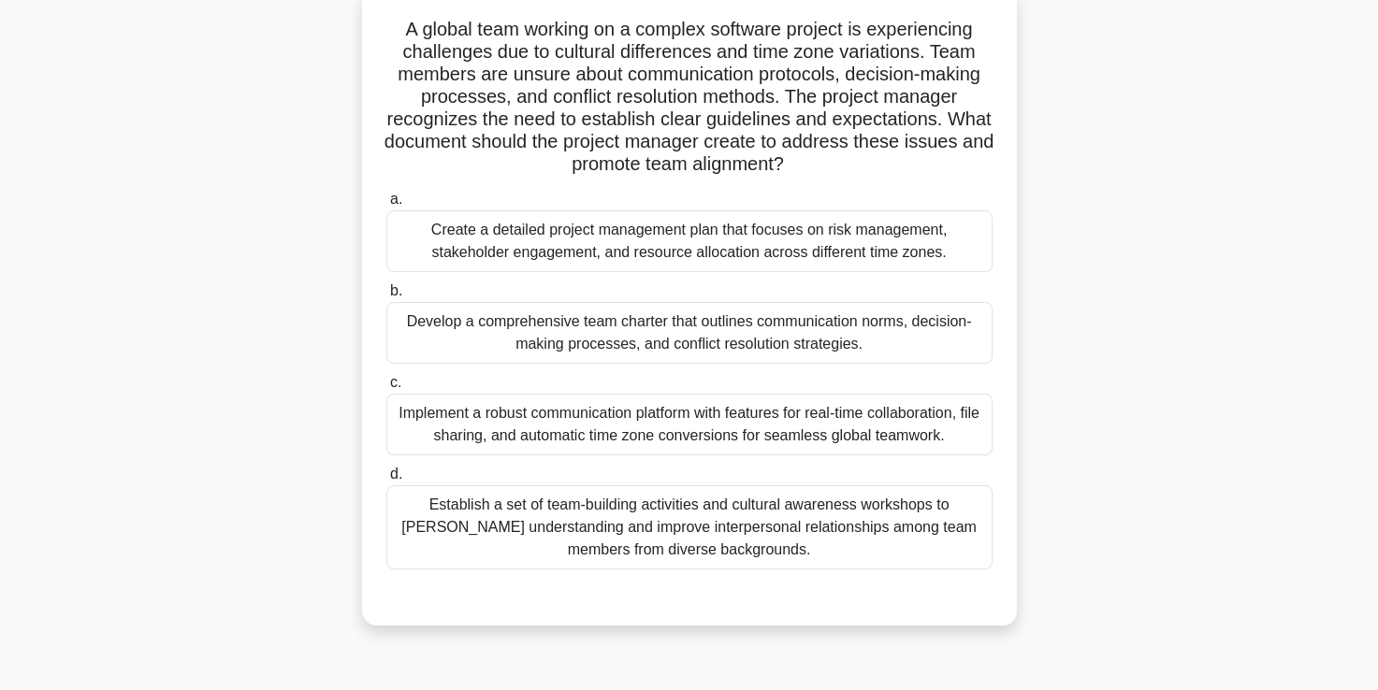
scroll to position [123, 0]
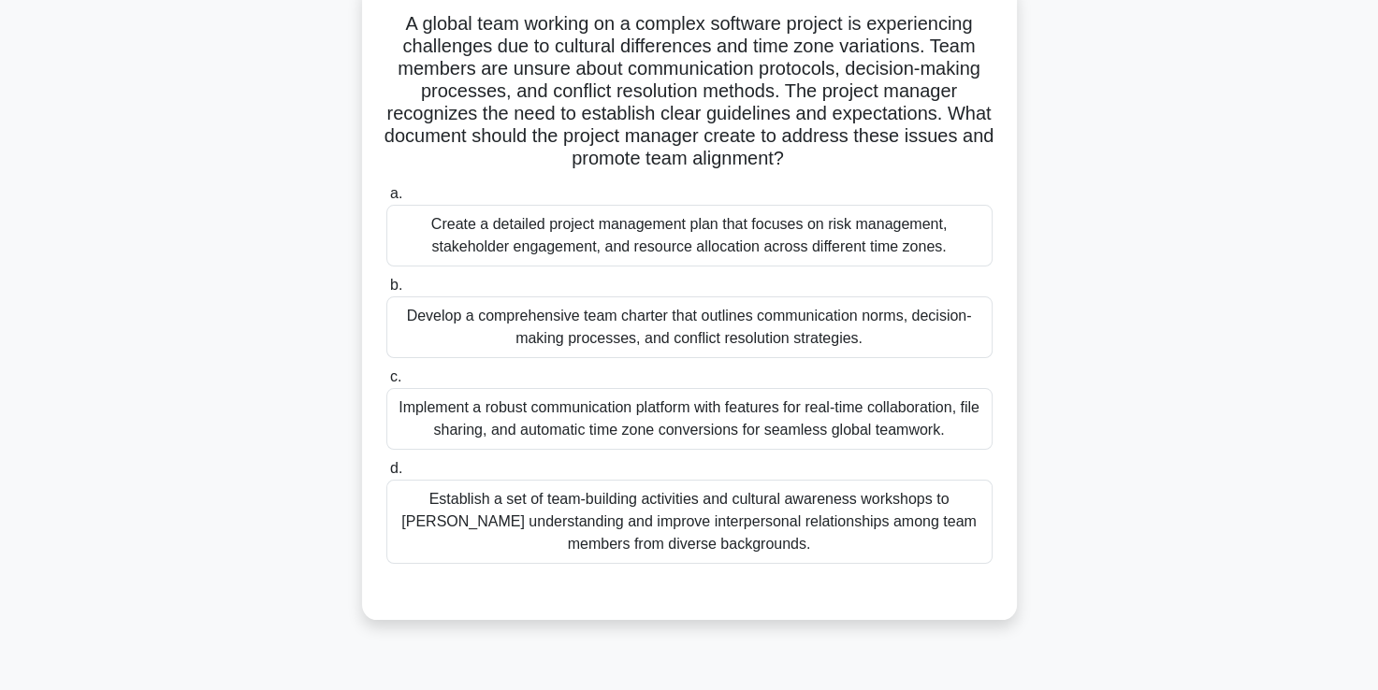
click at [785, 320] on div "Develop a comprehensive team charter that outlines communication norms, decisio…" at bounding box center [689, 327] width 606 height 62
click at [386, 292] on input "b. Develop a comprehensive team charter that outlines communication norms, deci…" at bounding box center [386, 286] width 0 height 12
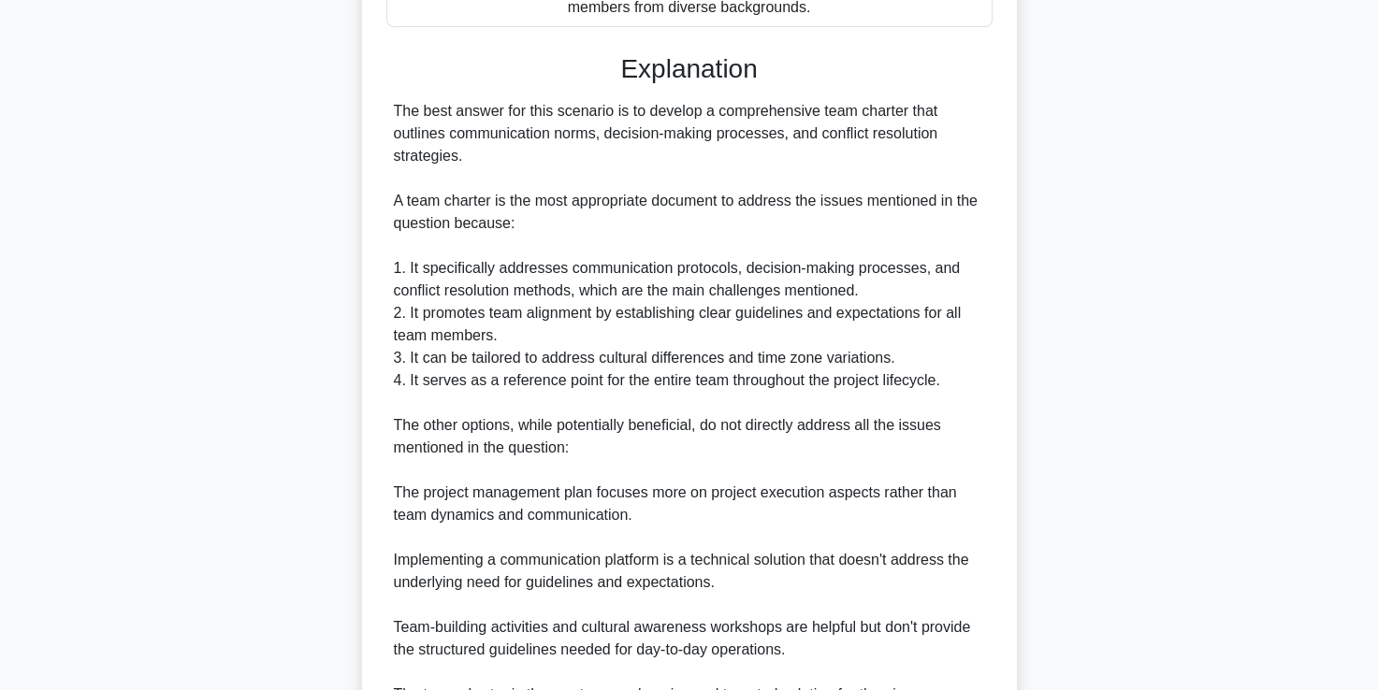
scroll to position [865, 0]
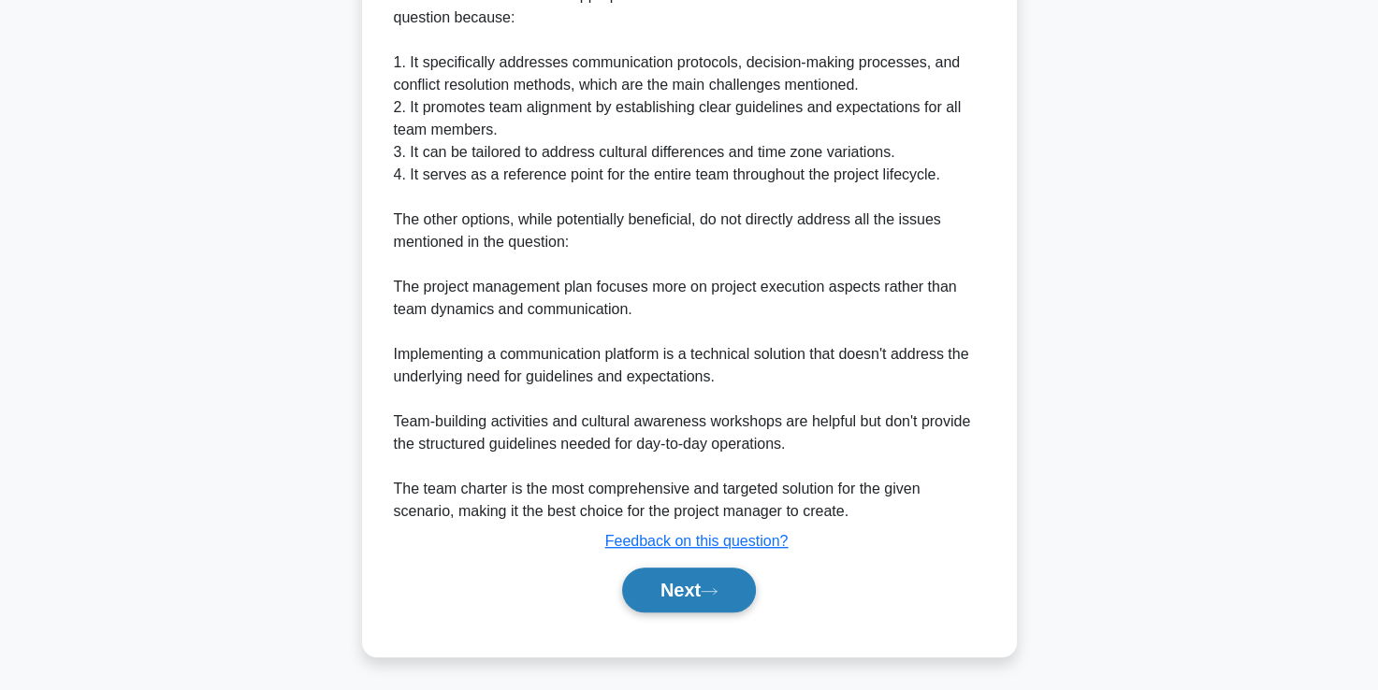
click at [681, 586] on button "Next" at bounding box center [689, 590] width 134 height 45
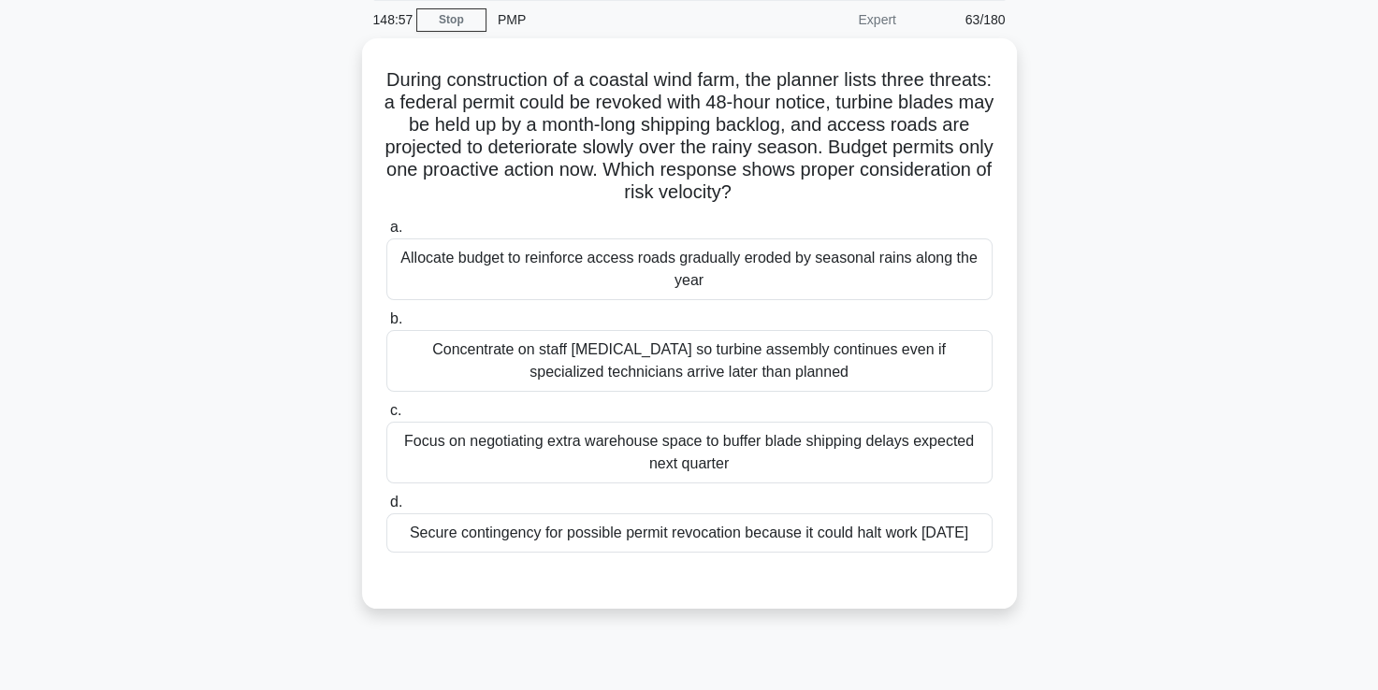
scroll to position [65, 0]
click at [771, 256] on div "Allocate budget to reinforce access roads gradually eroded by seasonal rains al…" at bounding box center [689, 271] width 606 height 62
click at [386, 236] on input "a. Allocate budget to reinforce access roads gradually eroded by seasonal rains…" at bounding box center [386, 230] width 0 height 12
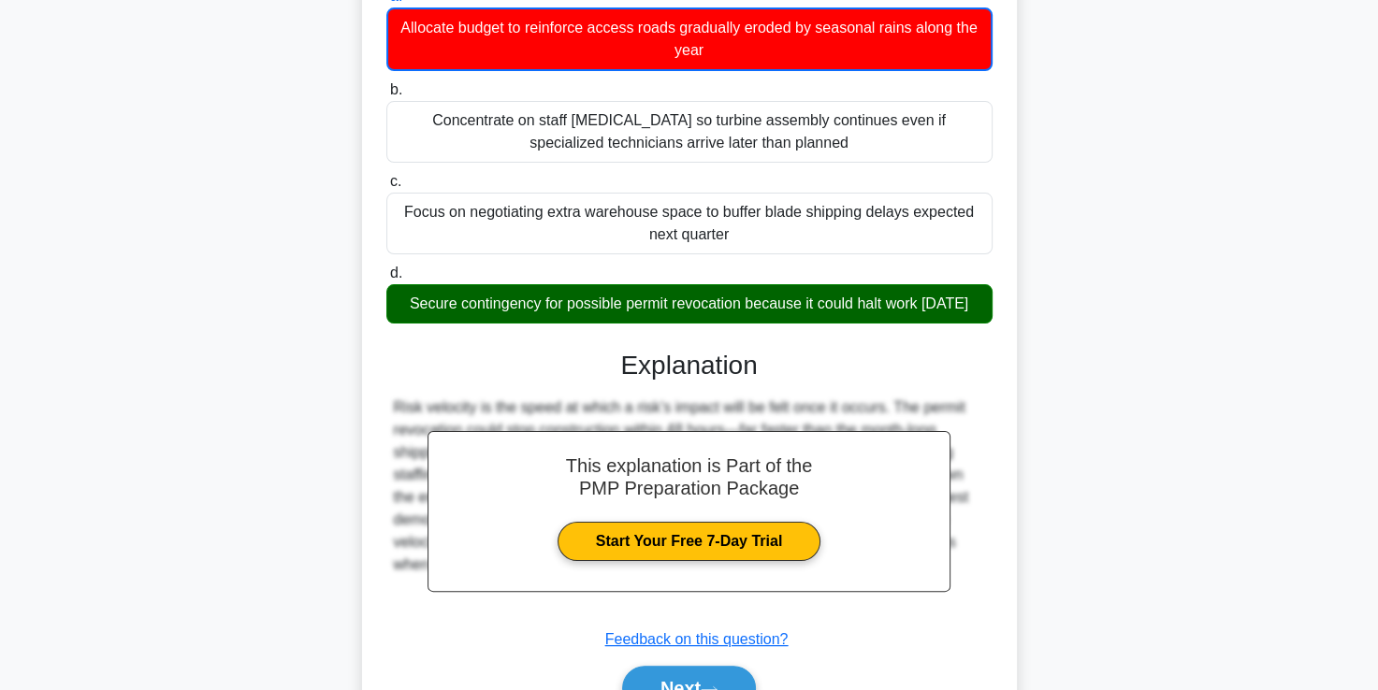
scroll to position [418, 0]
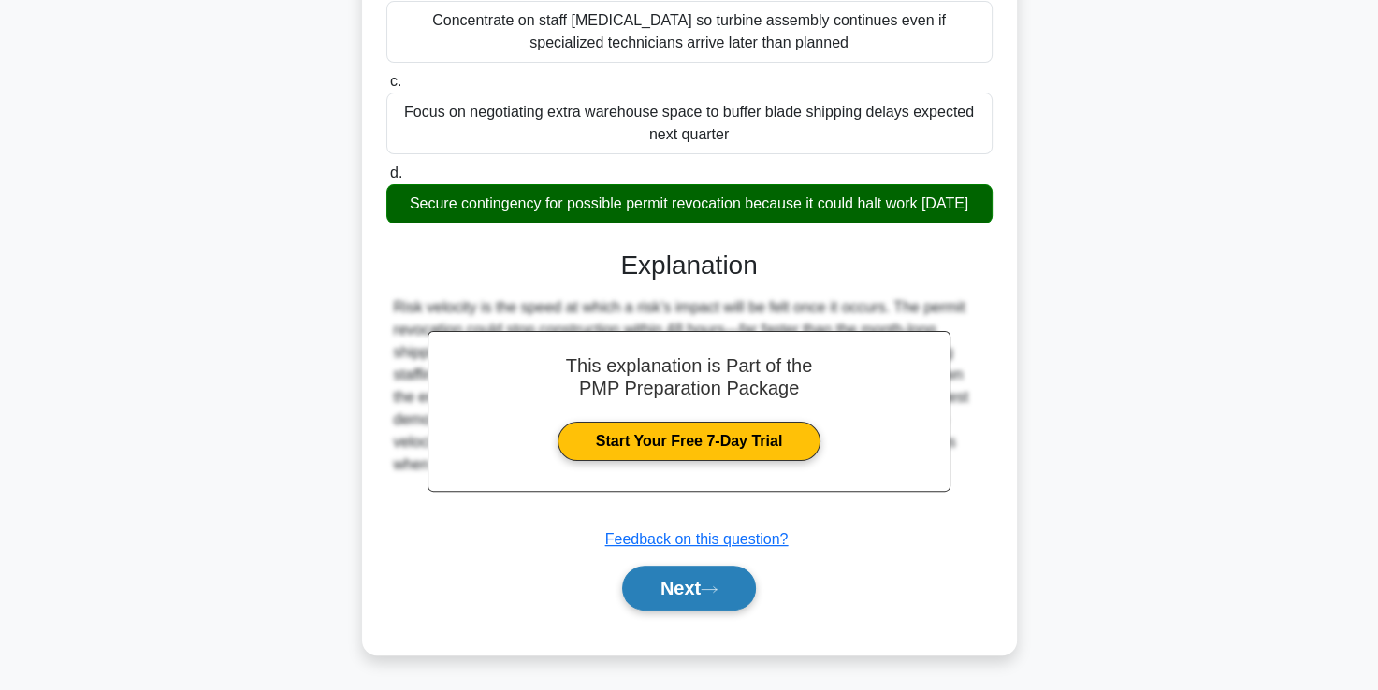
click at [669, 595] on button "Next" at bounding box center [689, 588] width 134 height 45
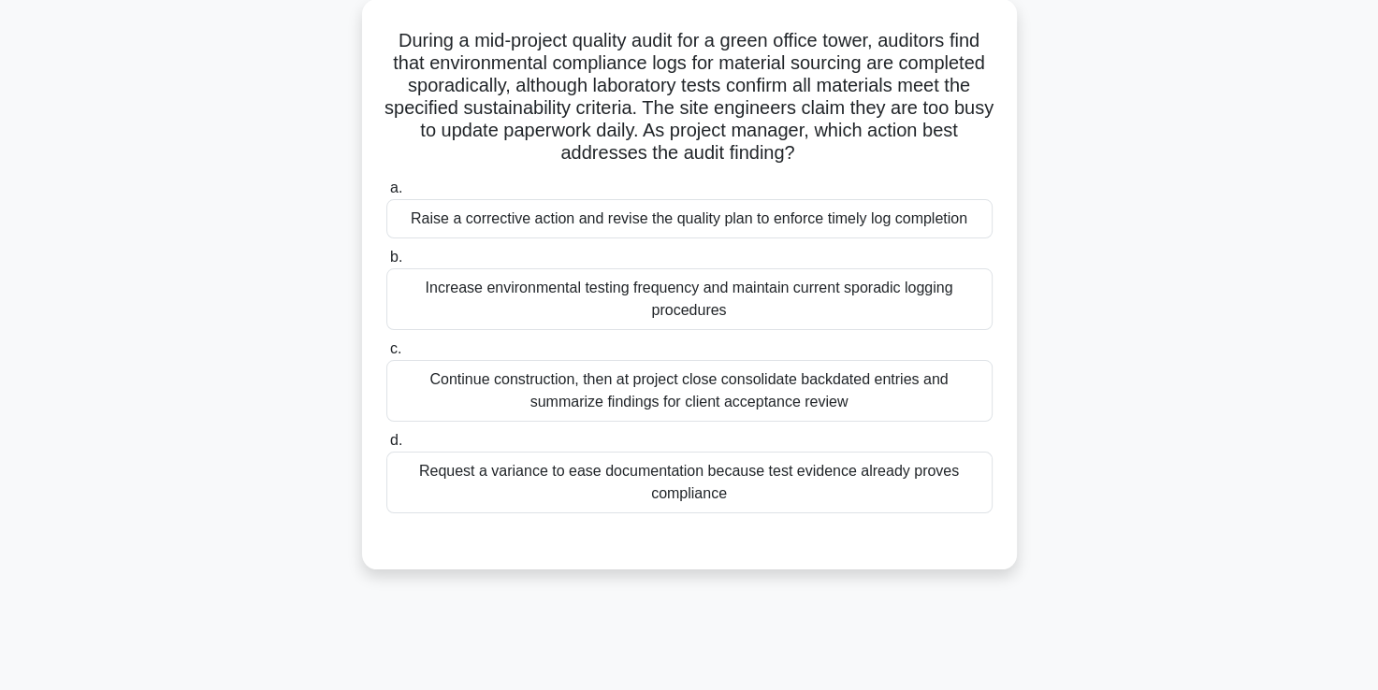
scroll to position [108, 0]
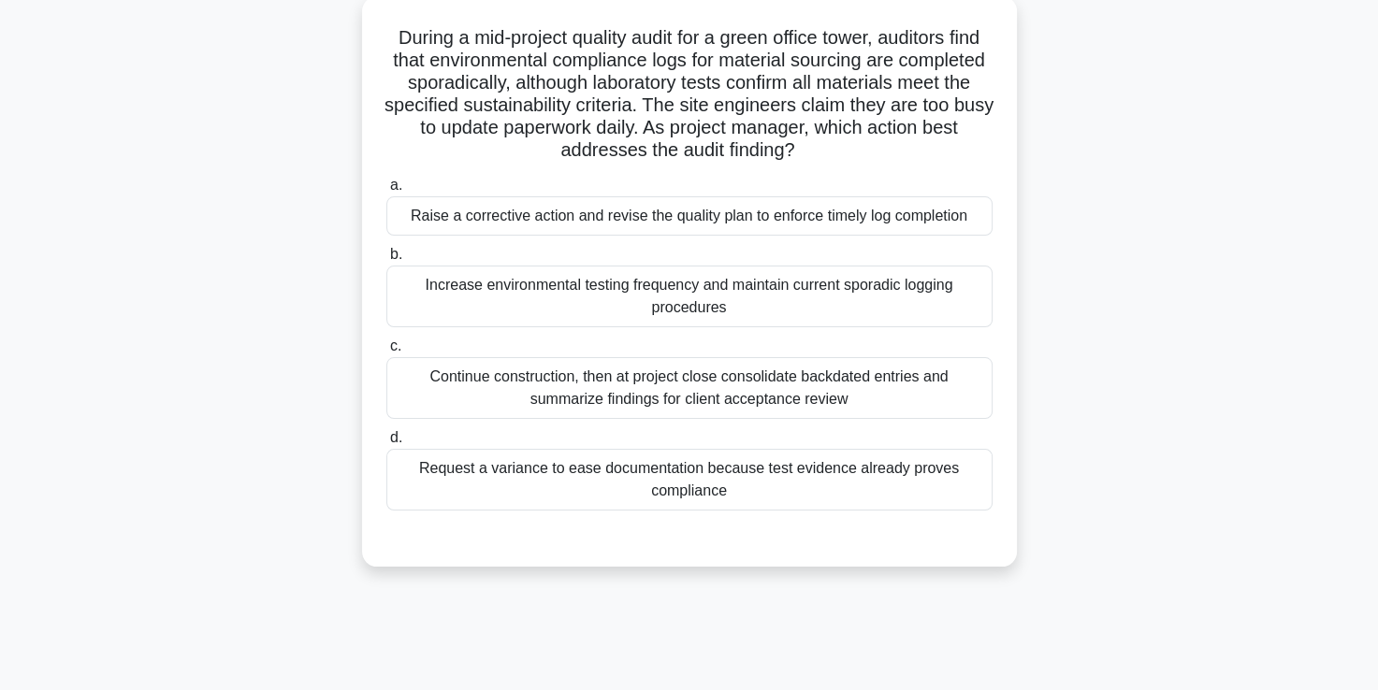
click at [752, 214] on div "Raise a corrective action and revise the quality plan to enforce timely log com…" at bounding box center [689, 215] width 606 height 39
click at [386, 192] on input "a. Raise a corrective action and revise the quality plan to enforce timely log …" at bounding box center [386, 186] width 0 height 12
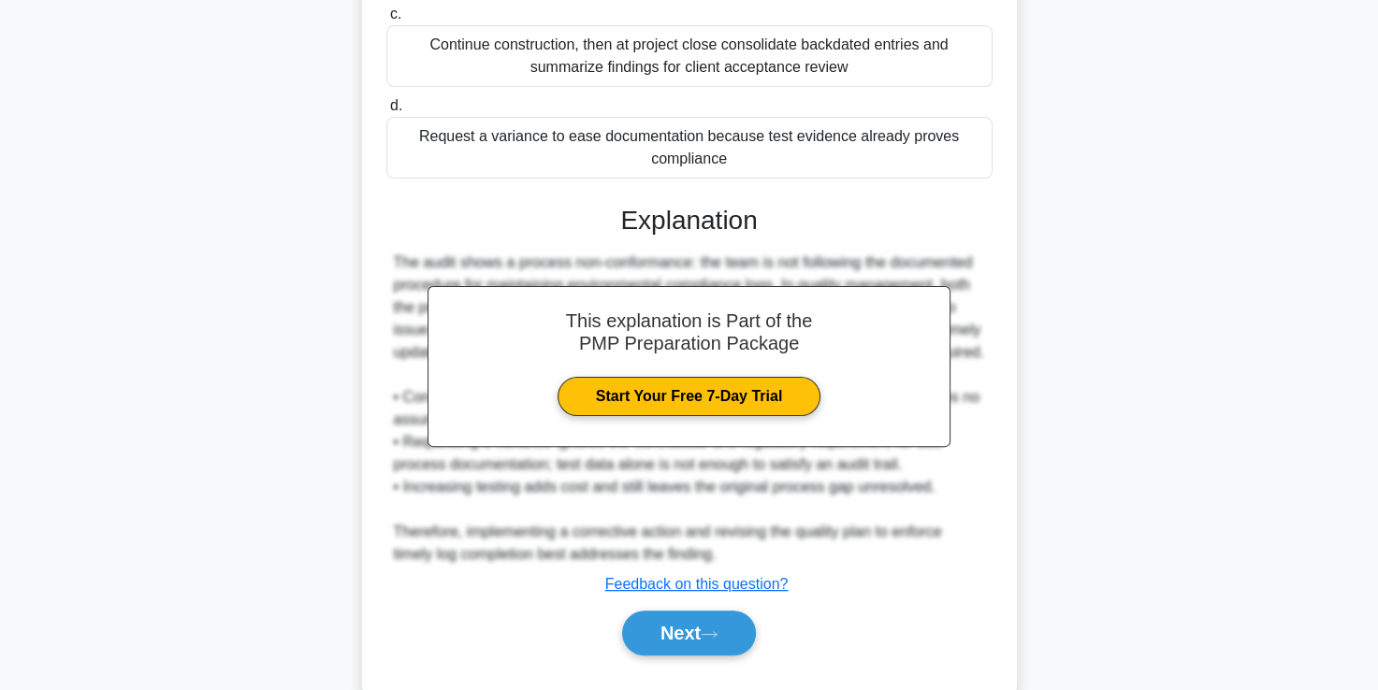
scroll to position [484, 0]
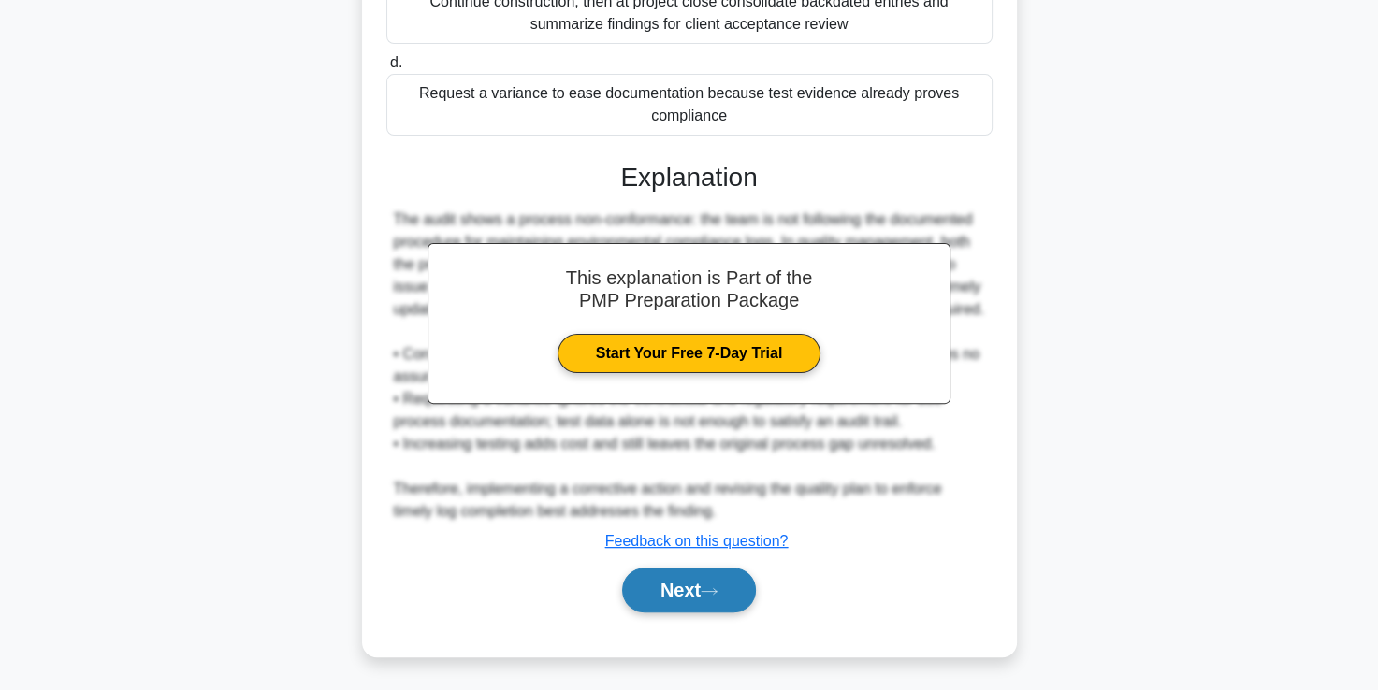
click at [694, 582] on button "Next" at bounding box center [689, 590] width 134 height 45
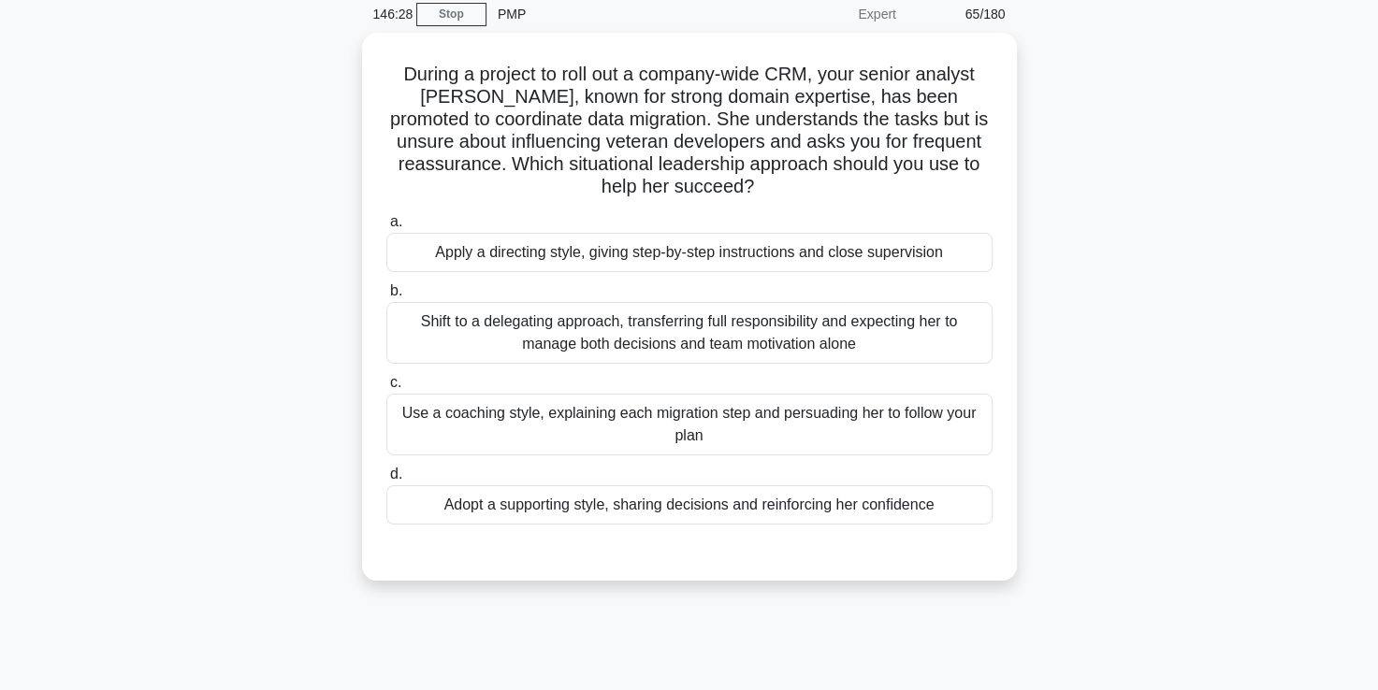
scroll to position [76, 0]
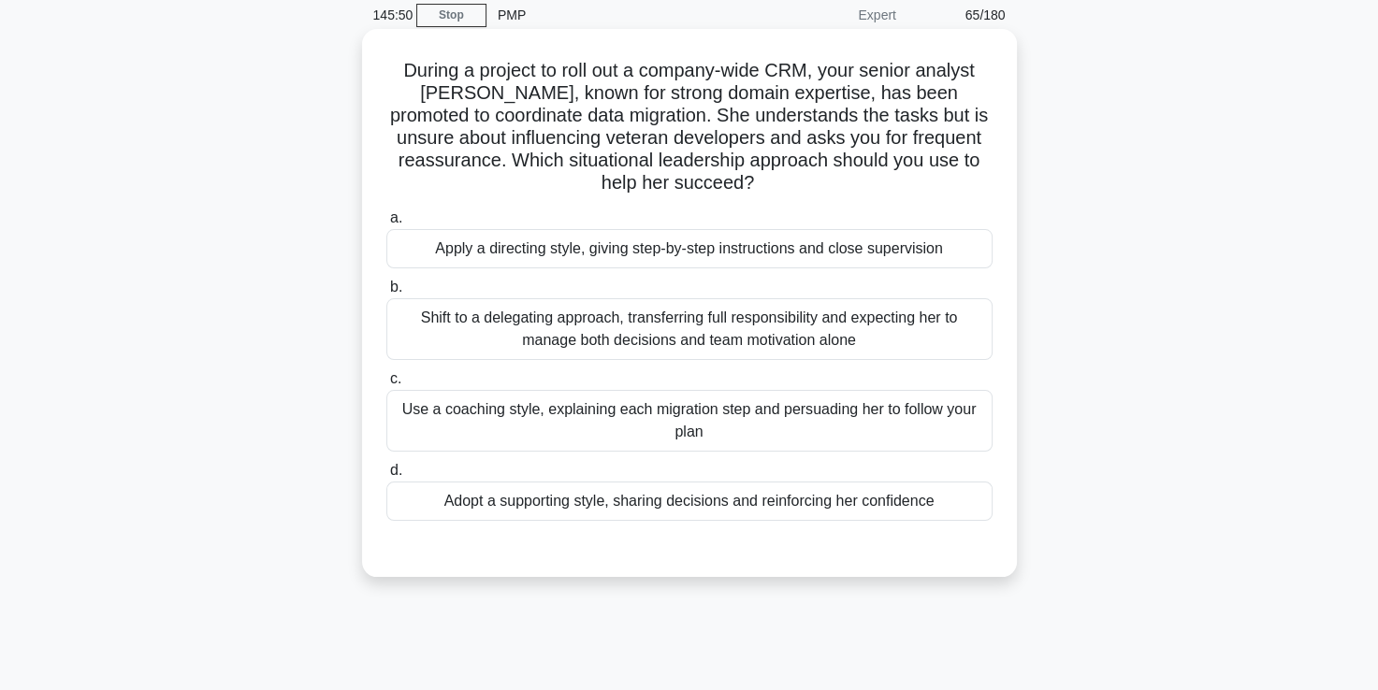
click at [690, 506] on div "Adopt a supporting style, sharing decisions and reinforcing her confidence" at bounding box center [689, 501] width 606 height 39
click at [386, 477] on input "d. Adopt a supporting style, sharing decisions and reinforcing her confidence" at bounding box center [386, 471] width 0 height 12
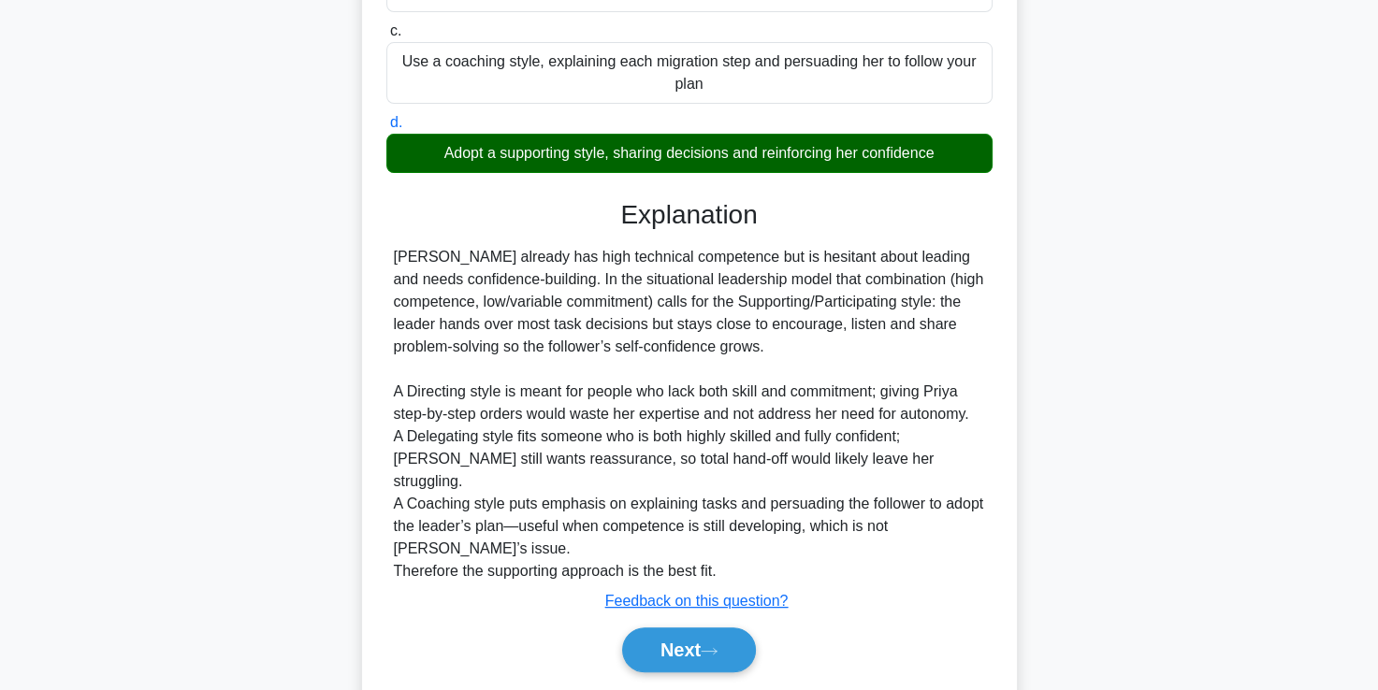
scroll to position [425, 0]
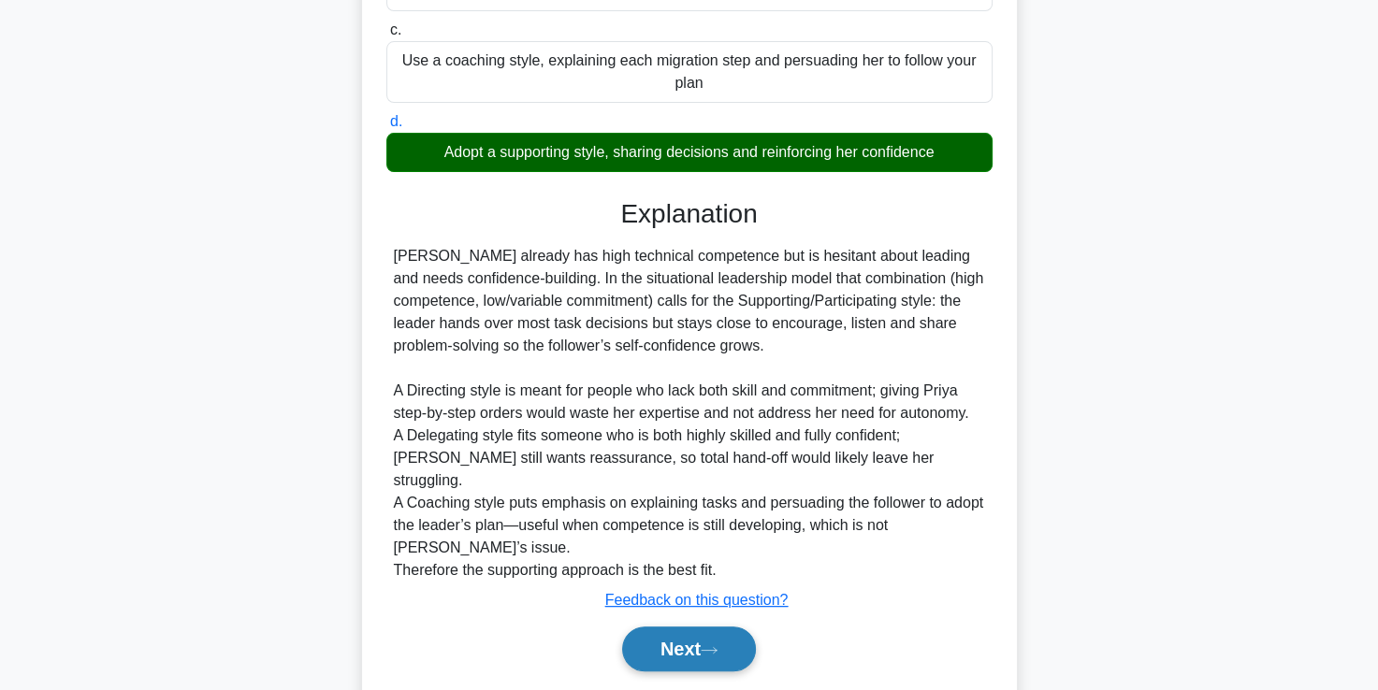
click at [680, 627] on button "Next" at bounding box center [689, 649] width 134 height 45
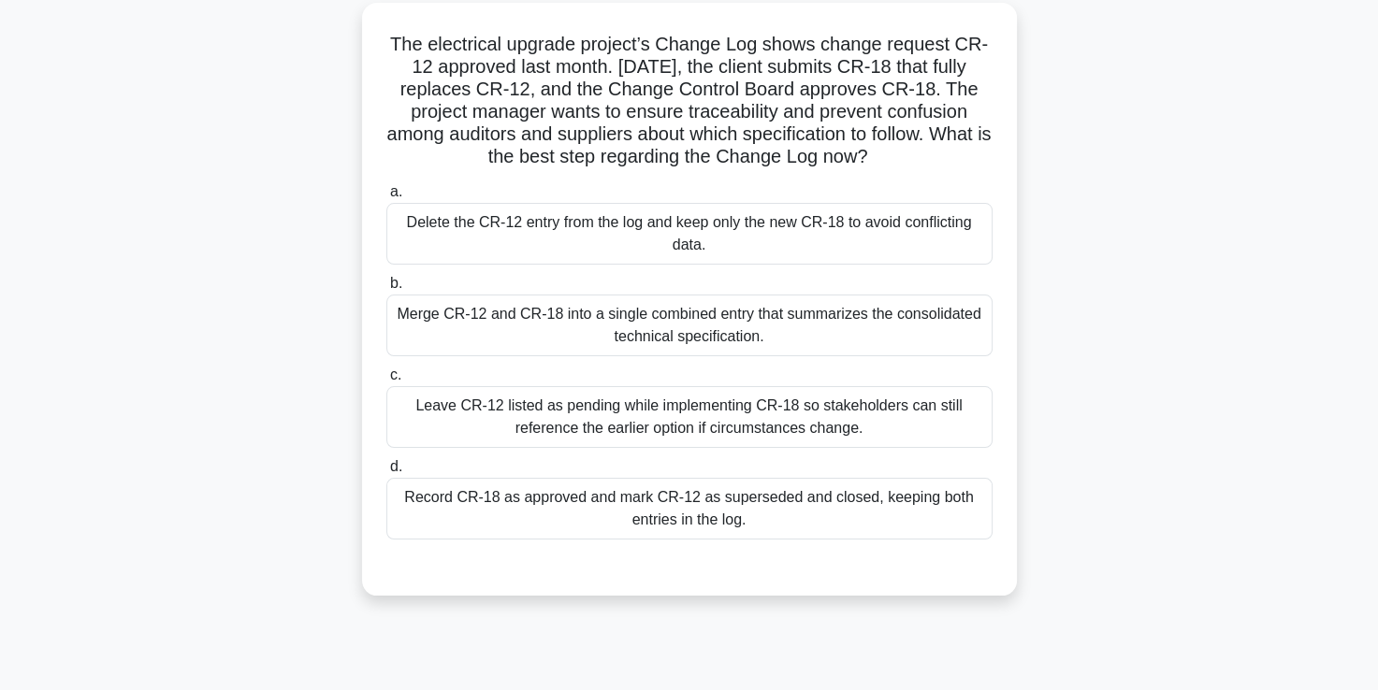
scroll to position [100, 0]
click at [686, 515] on div "Record CR-18 as approved and mark CR-12 as superseded and closed, keeping both …" at bounding box center [689, 511] width 606 height 62
click at [386, 475] on input "d. Record CR-18 as approved and mark CR-12 as superseded and closed, keeping bo…" at bounding box center [386, 469] width 0 height 12
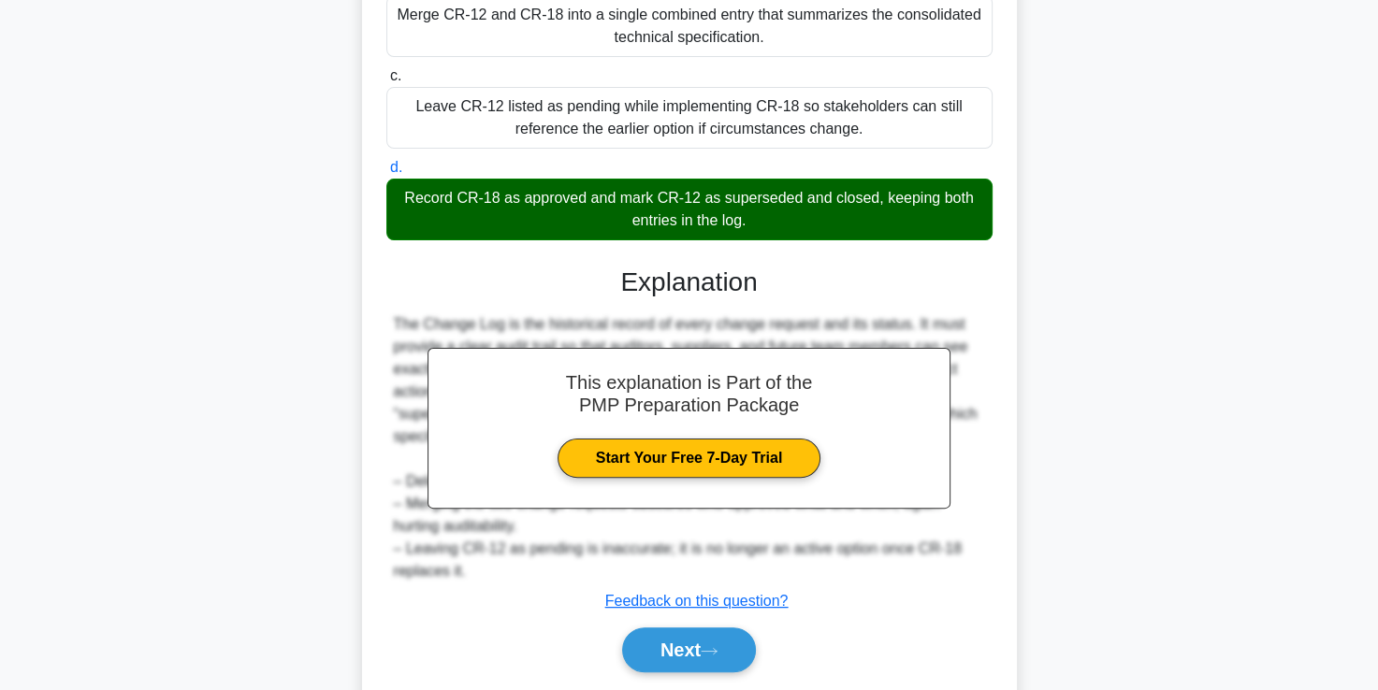
scroll to position [461, 0]
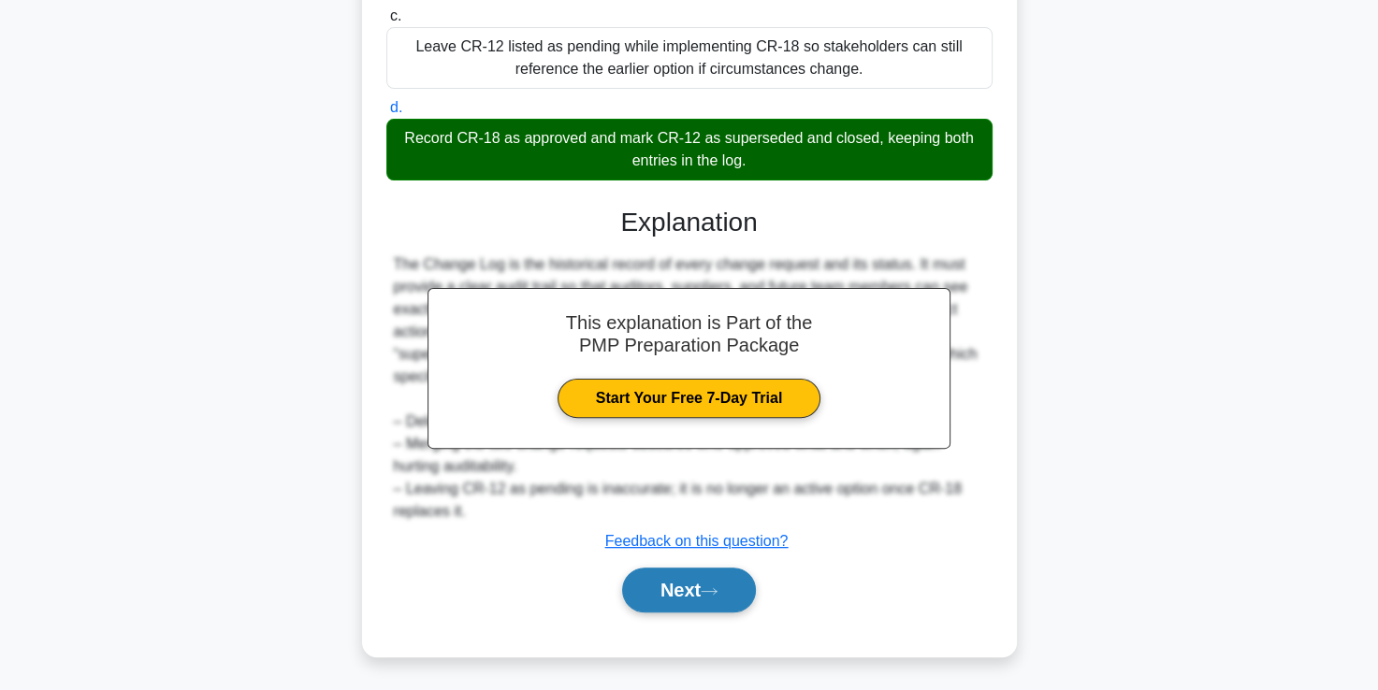
click at [670, 595] on button "Next" at bounding box center [689, 590] width 134 height 45
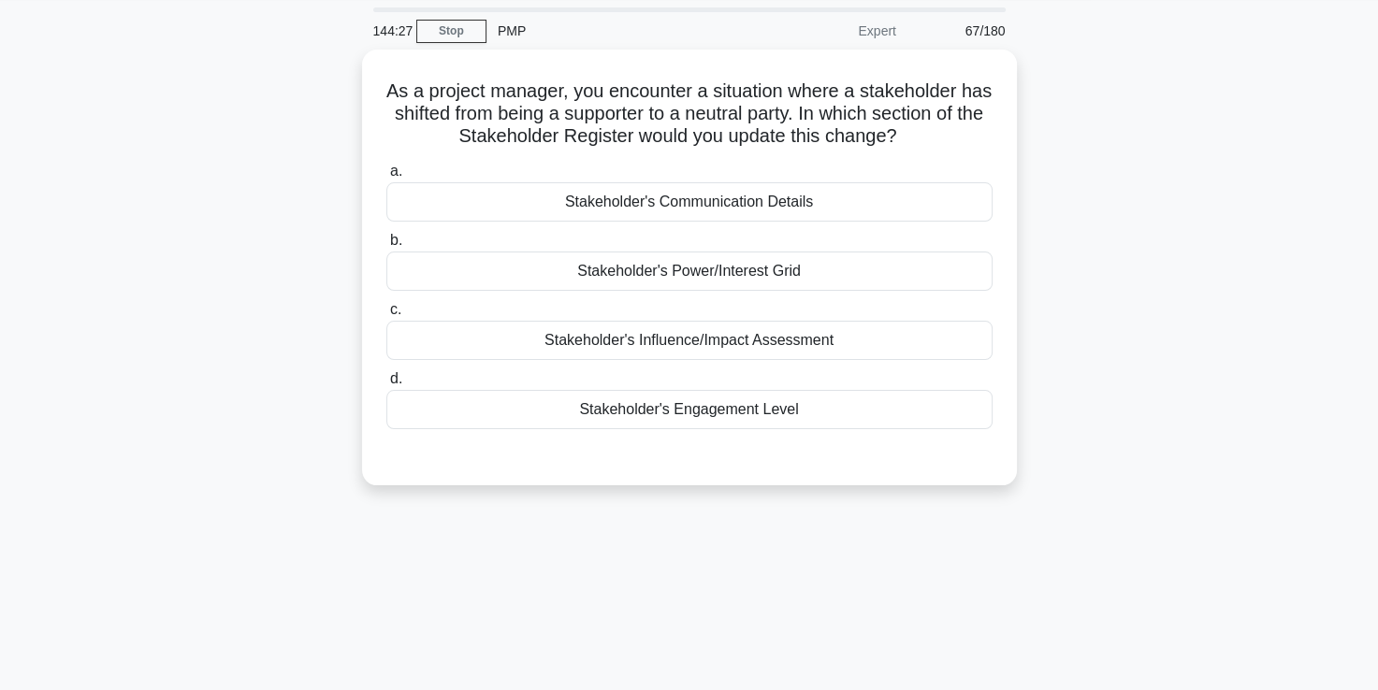
scroll to position [58, 0]
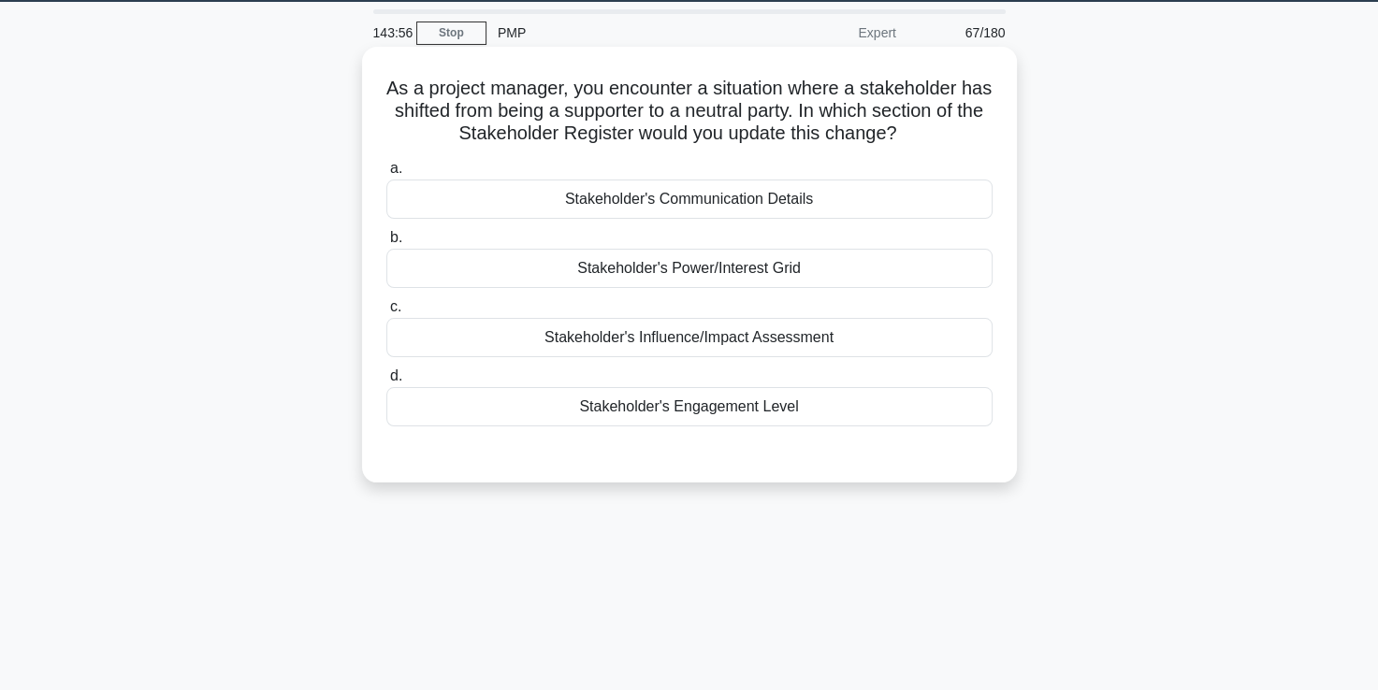
click at [670, 422] on div "Stakeholder's Engagement Level" at bounding box center [689, 406] width 606 height 39
click at [386, 383] on input "d. Stakeholder's Engagement Level" at bounding box center [386, 376] width 0 height 12
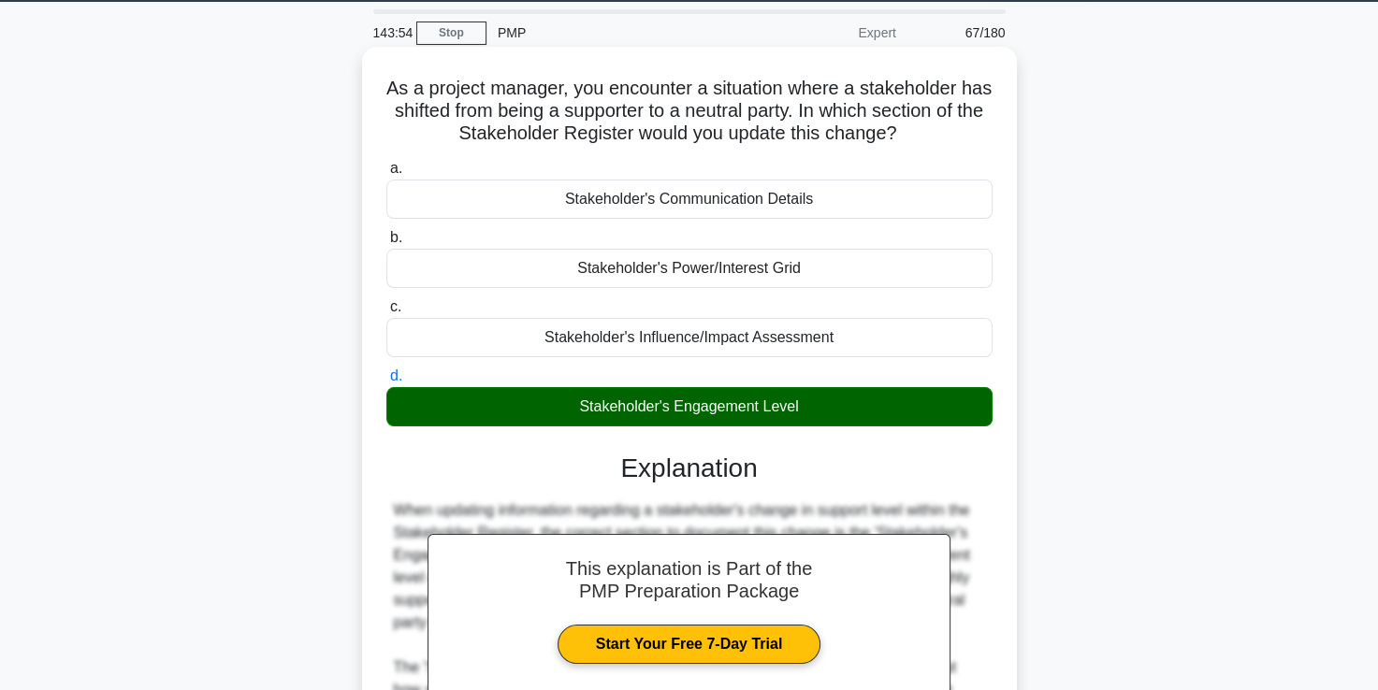
scroll to position [439, 0]
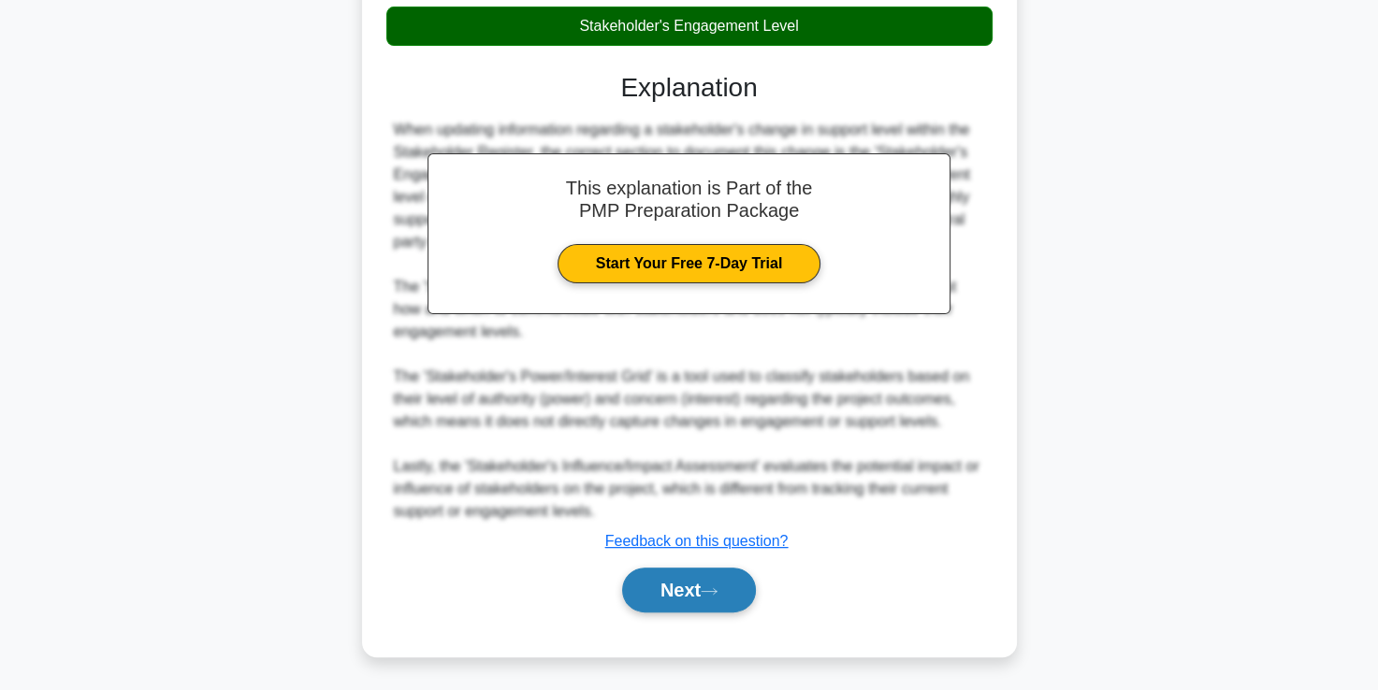
click at [675, 588] on button "Next" at bounding box center [689, 590] width 134 height 45
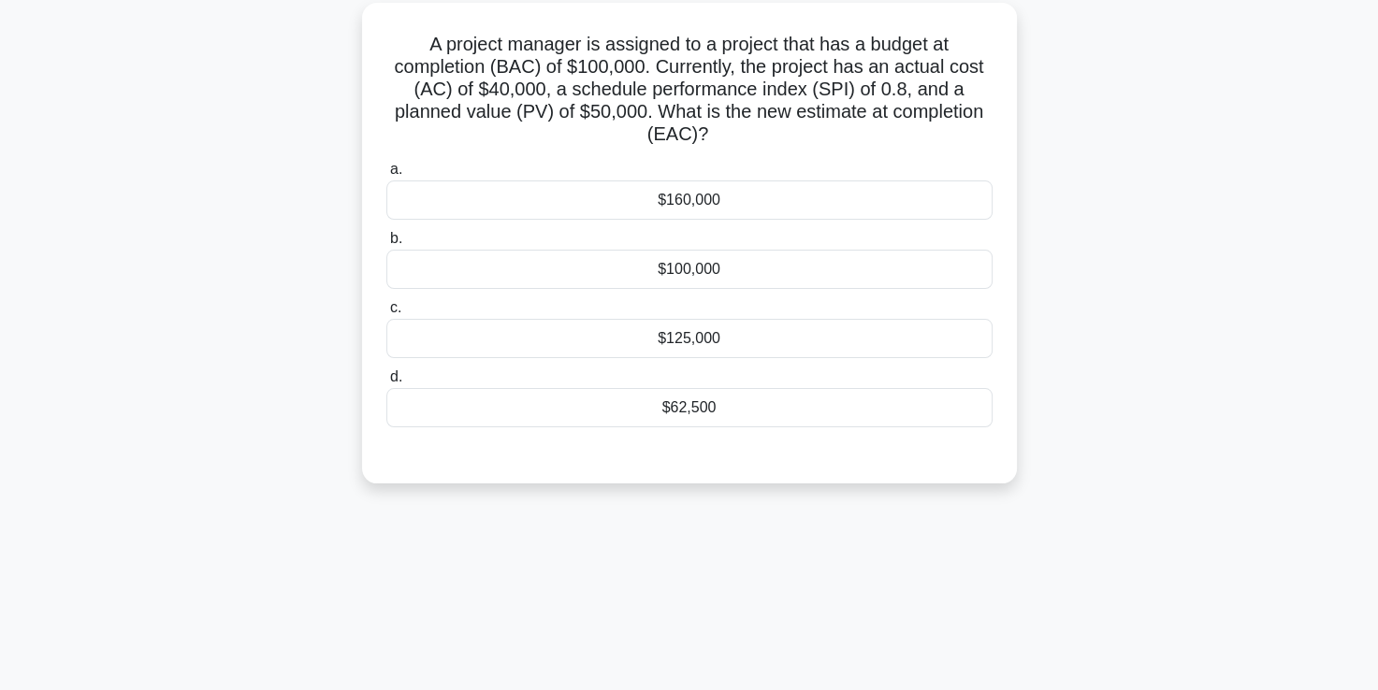
scroll to position [97, 0]
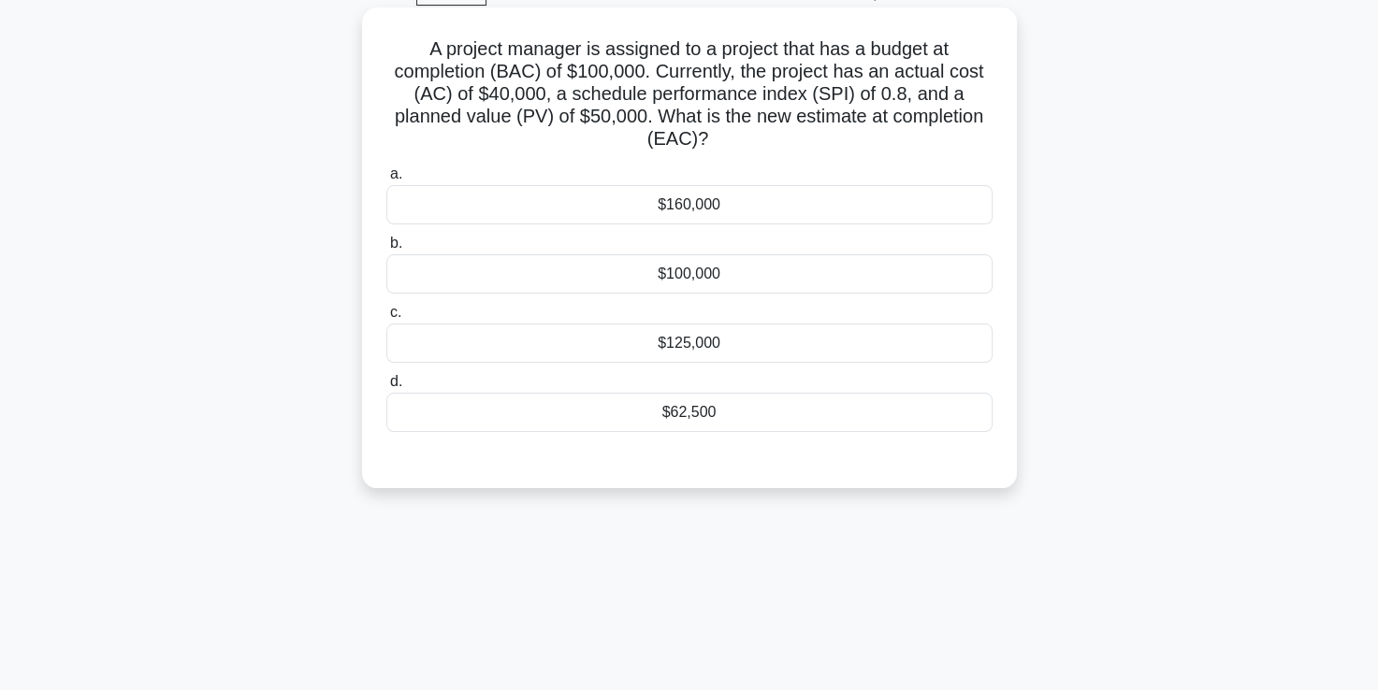
click at [673, 350] on div "$125,000" at bounding box center [689, 343] width 606 height 39
click at [386, 319] on input "c. $125,000" at bounding box center [386, 313] width 0 height 12
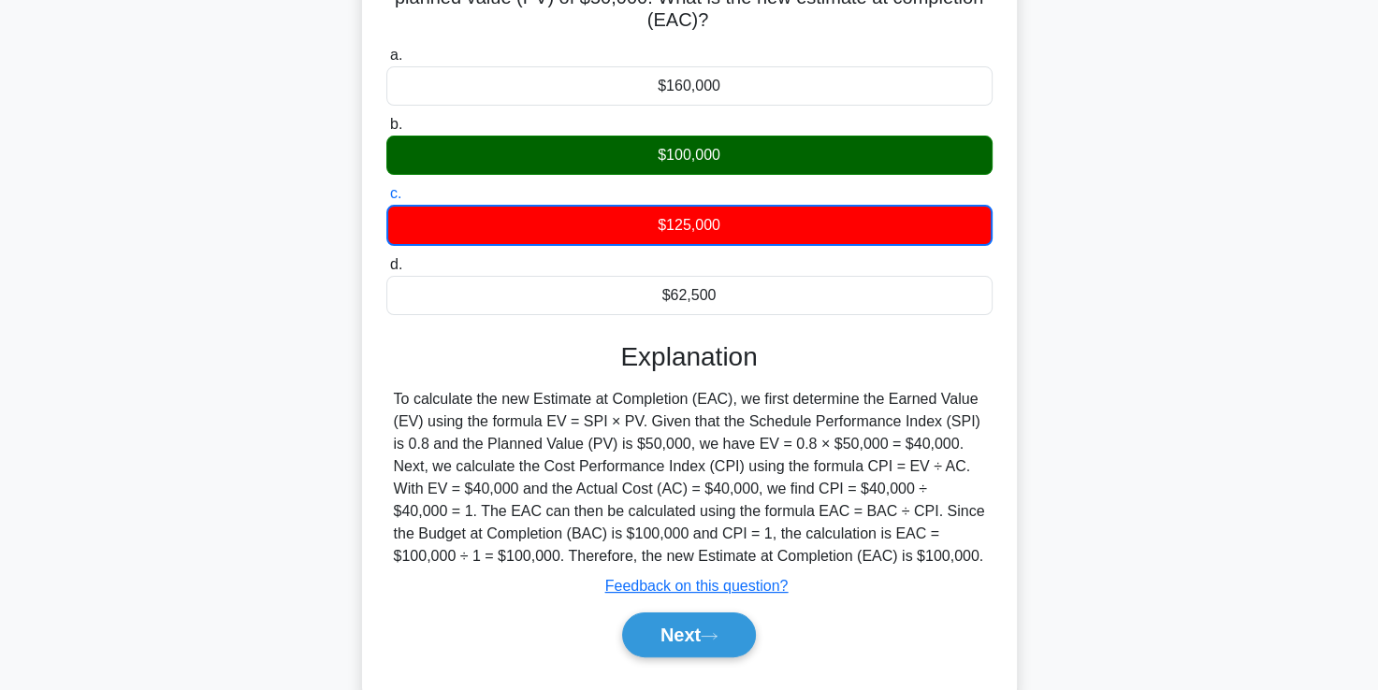
scroll to position [320, 0]
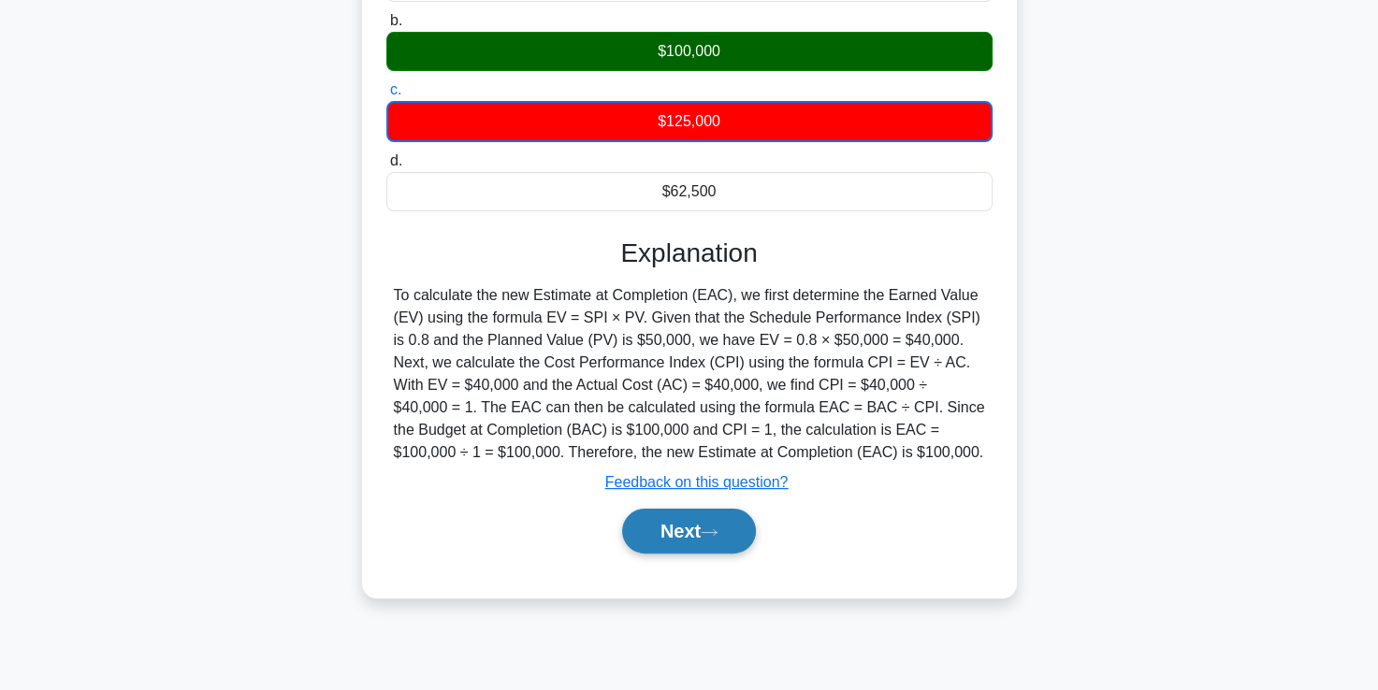
click at [683, 529] on button "Next" at bounding box center [689, 531] width 134 height 45
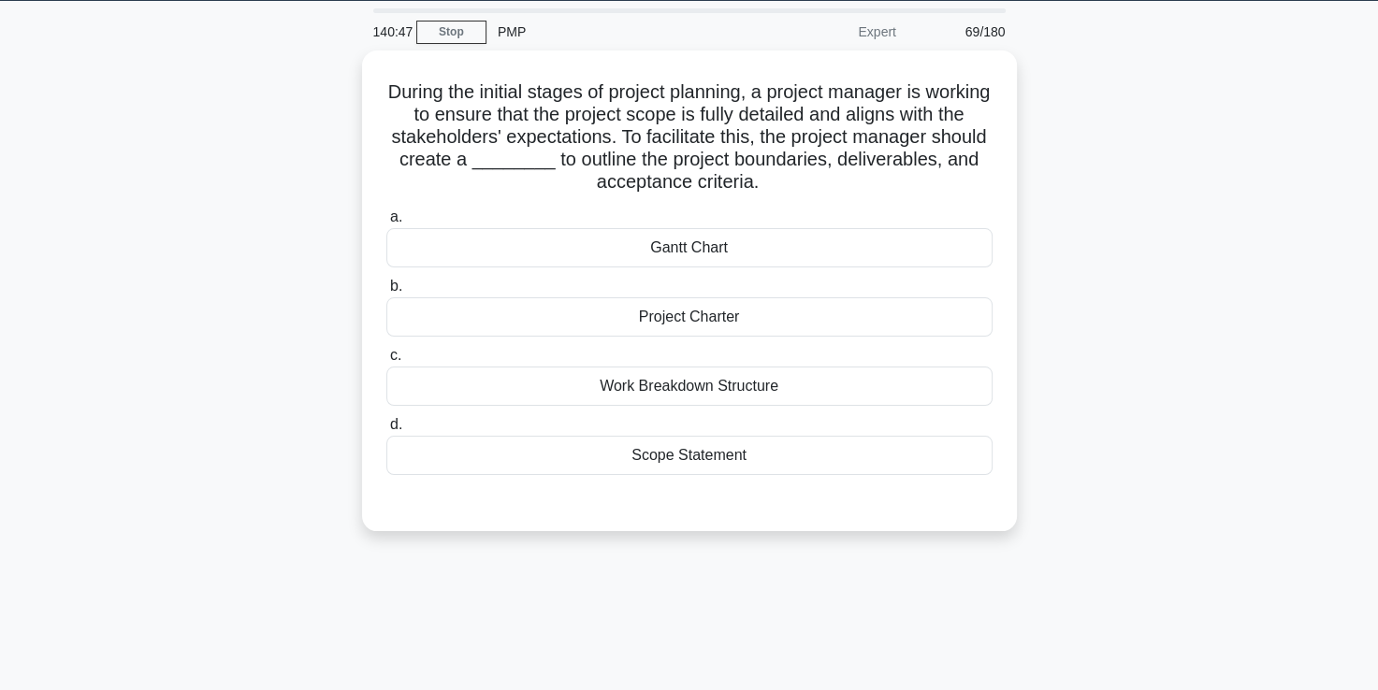
scroll to position [56, 0]
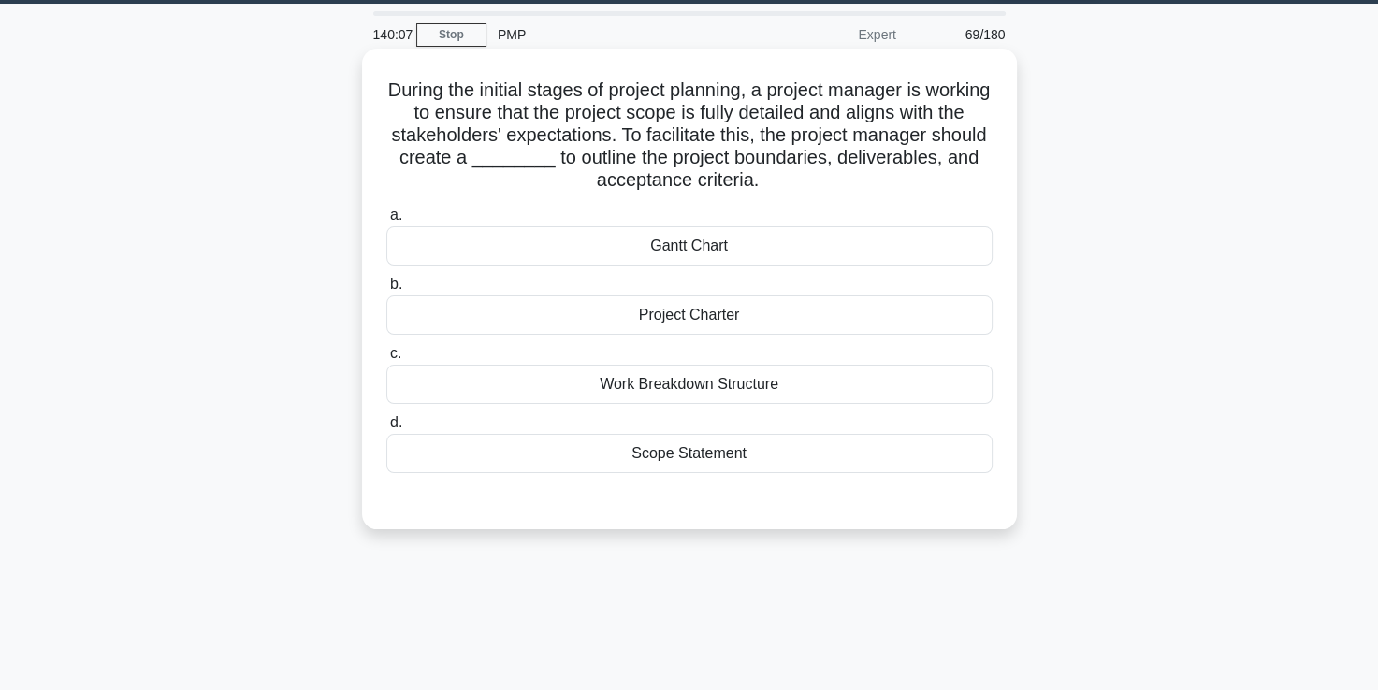
click at [810, 457] on div "Scope Statement" at bounding box center [689, 453] width 606 height 39
click at [386, 429] on input "d. Scope Statement" at bounding box center [386, 423] width 0 height 12
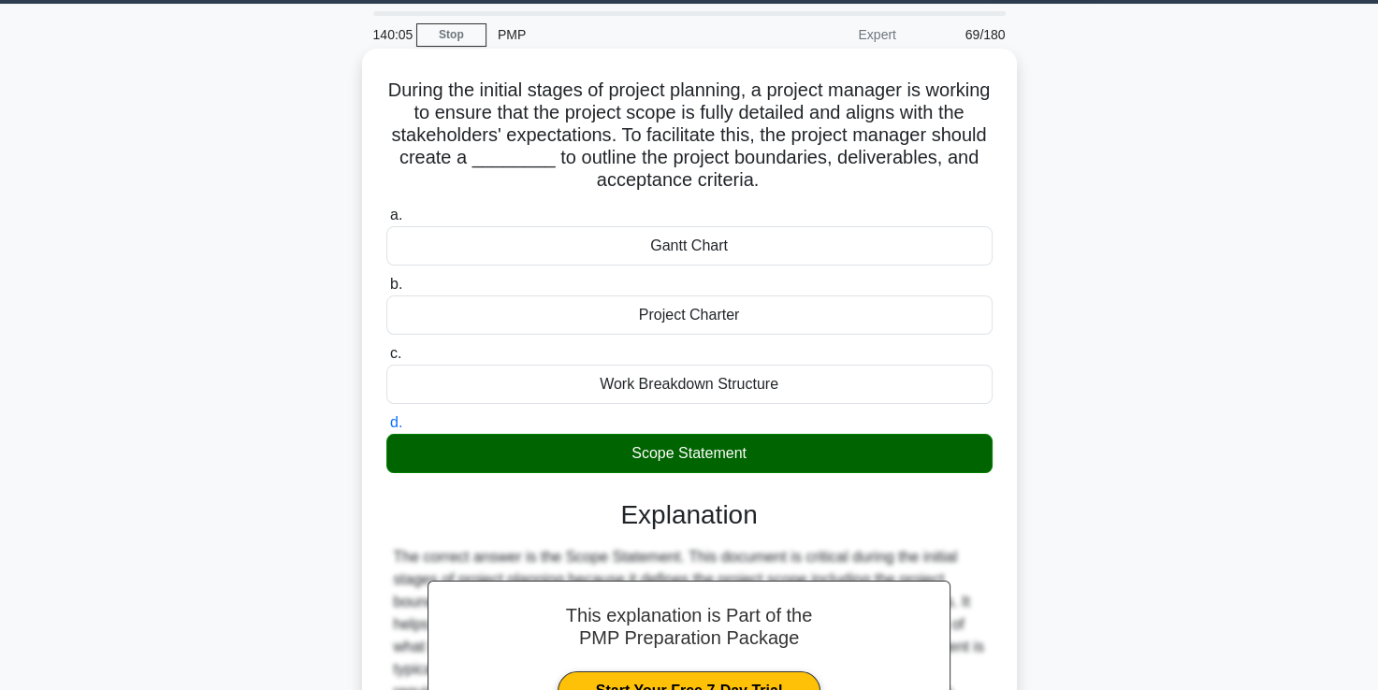
click at [814, 189] on h5 "During the initial stages of project planning, a project manager is working to …" at bounding box center [689, 136] width 610 height 114
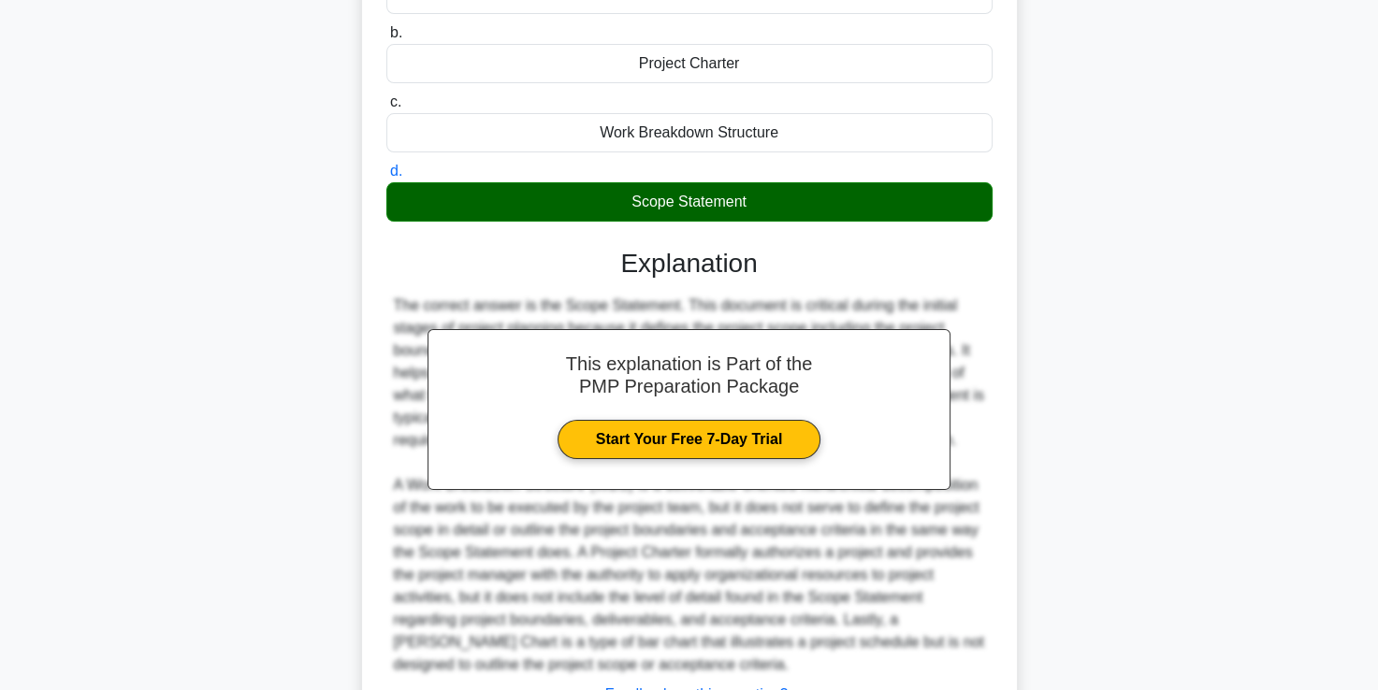
scroll to position [461, 0]
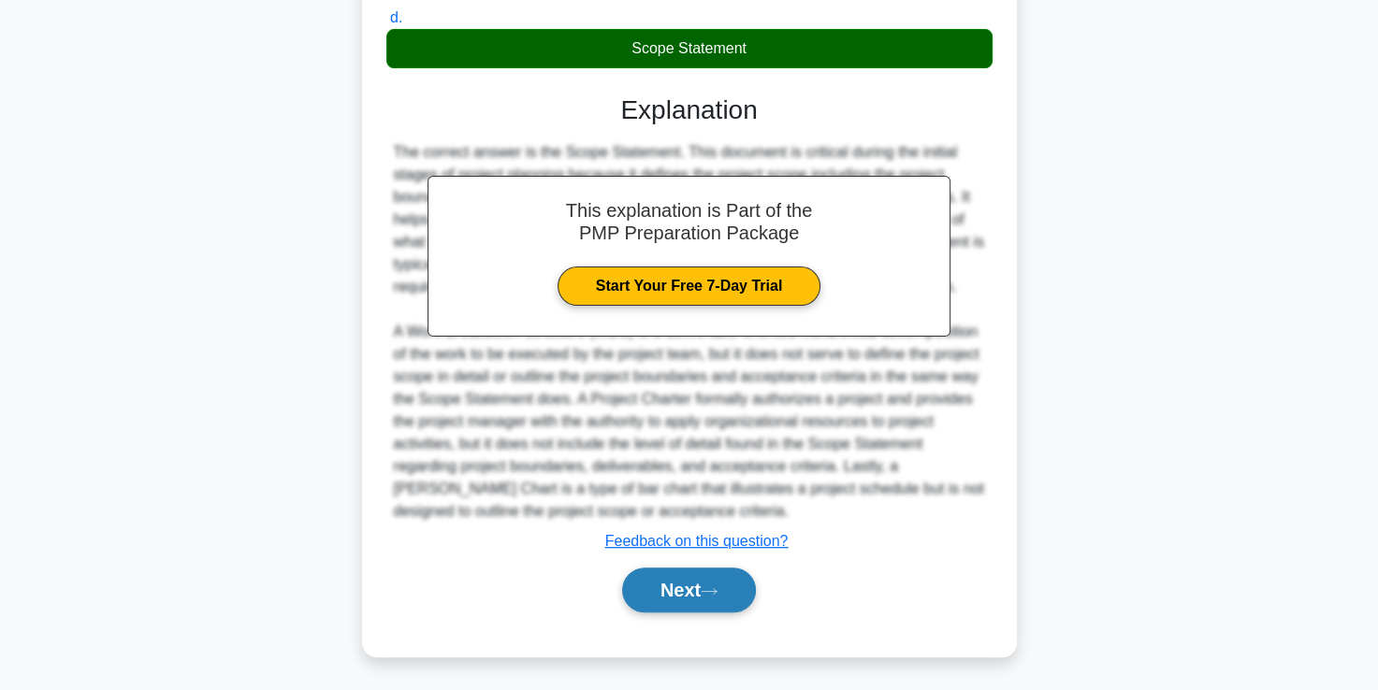
click at [703, 596] on button "Next" at bounding box center [689, 590] width 134 height 45
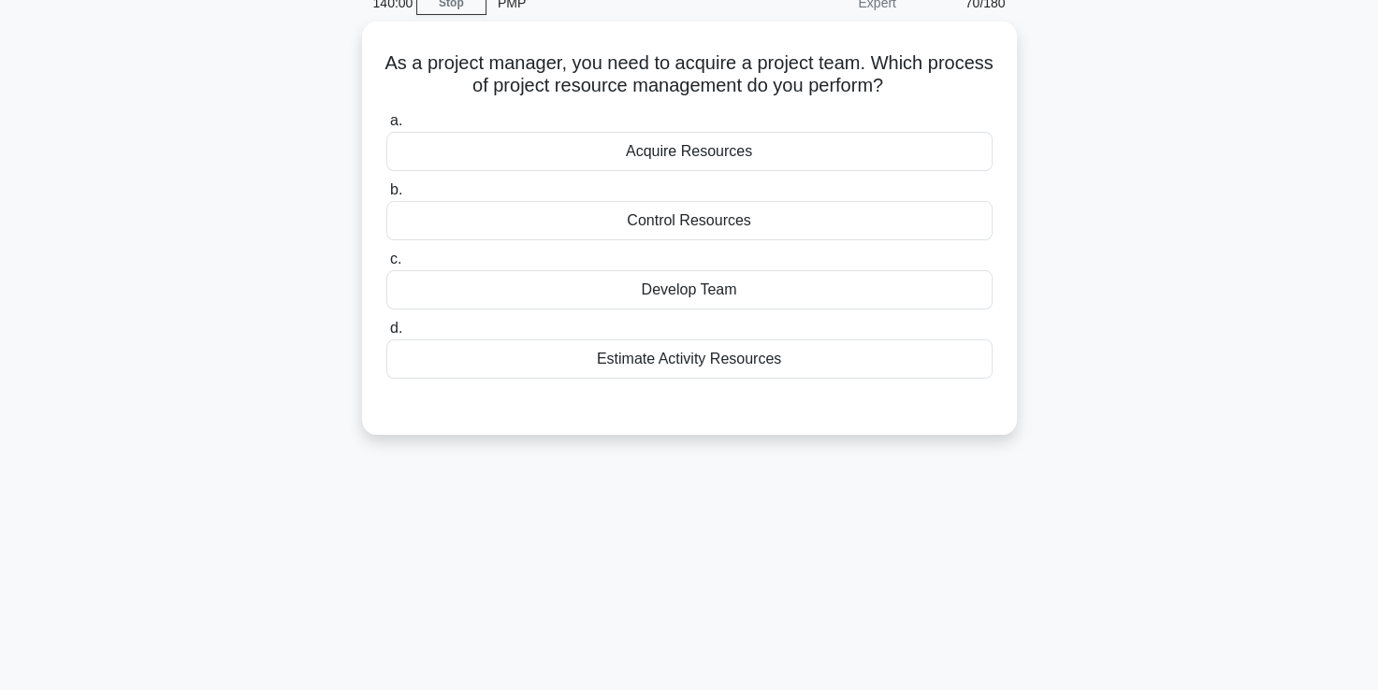
scroll to position [53, 0]
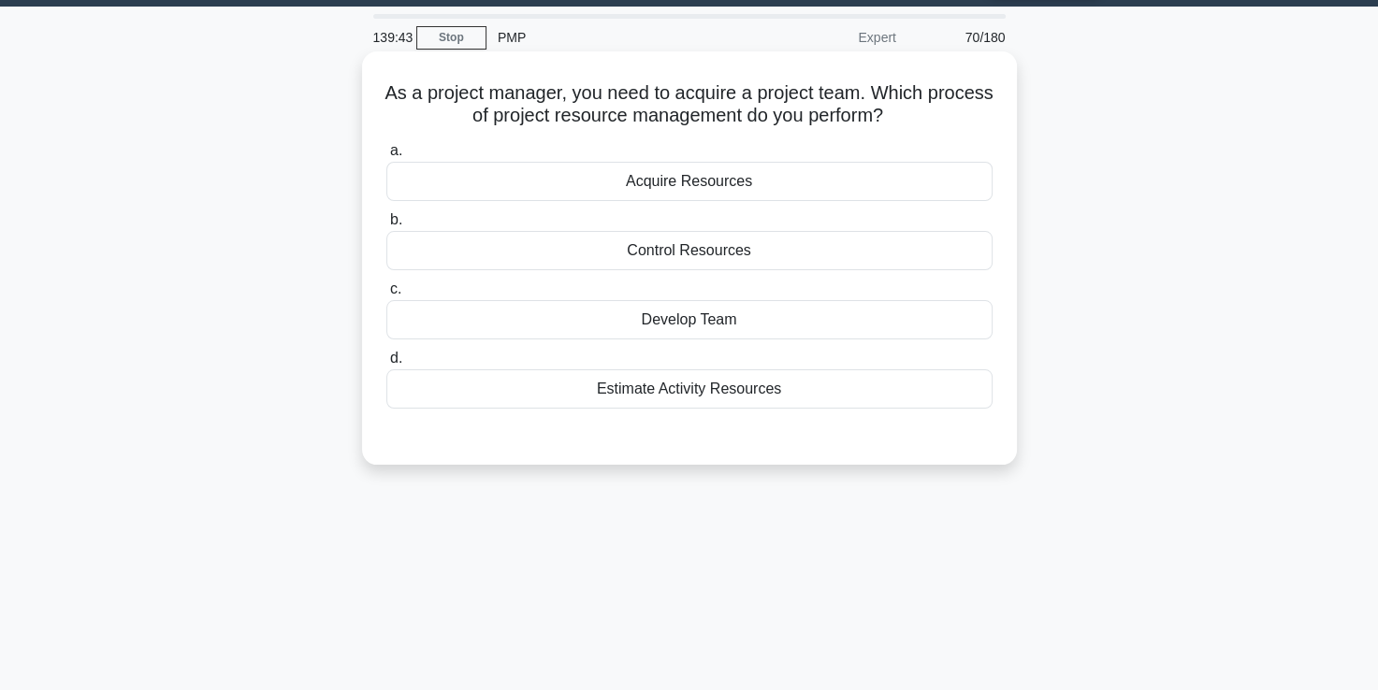
click at [699, 185] on div "Acquire Resources" at bounding box center [689, 181] width 606 height 39
click at [386, 157] on input "a. Acquire Resources" at bounding box center [386, 151] width 0 height 12
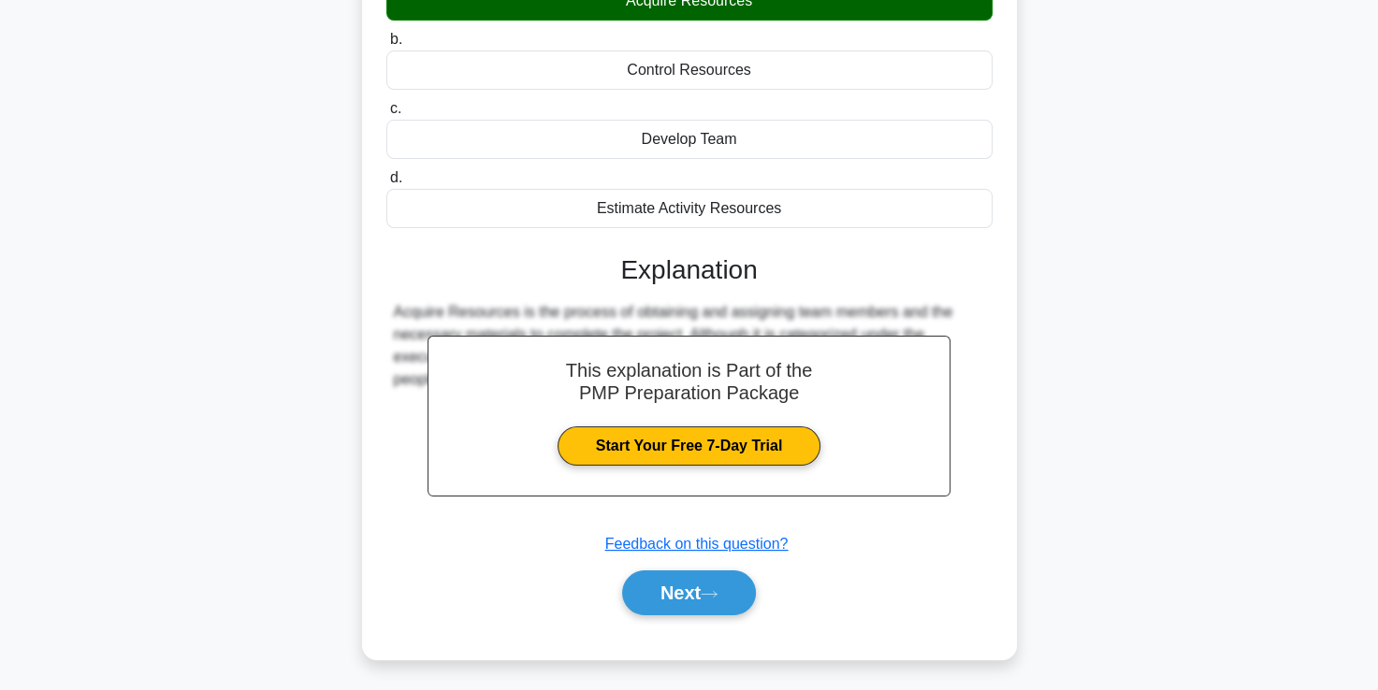
scroll to position [320, 0]
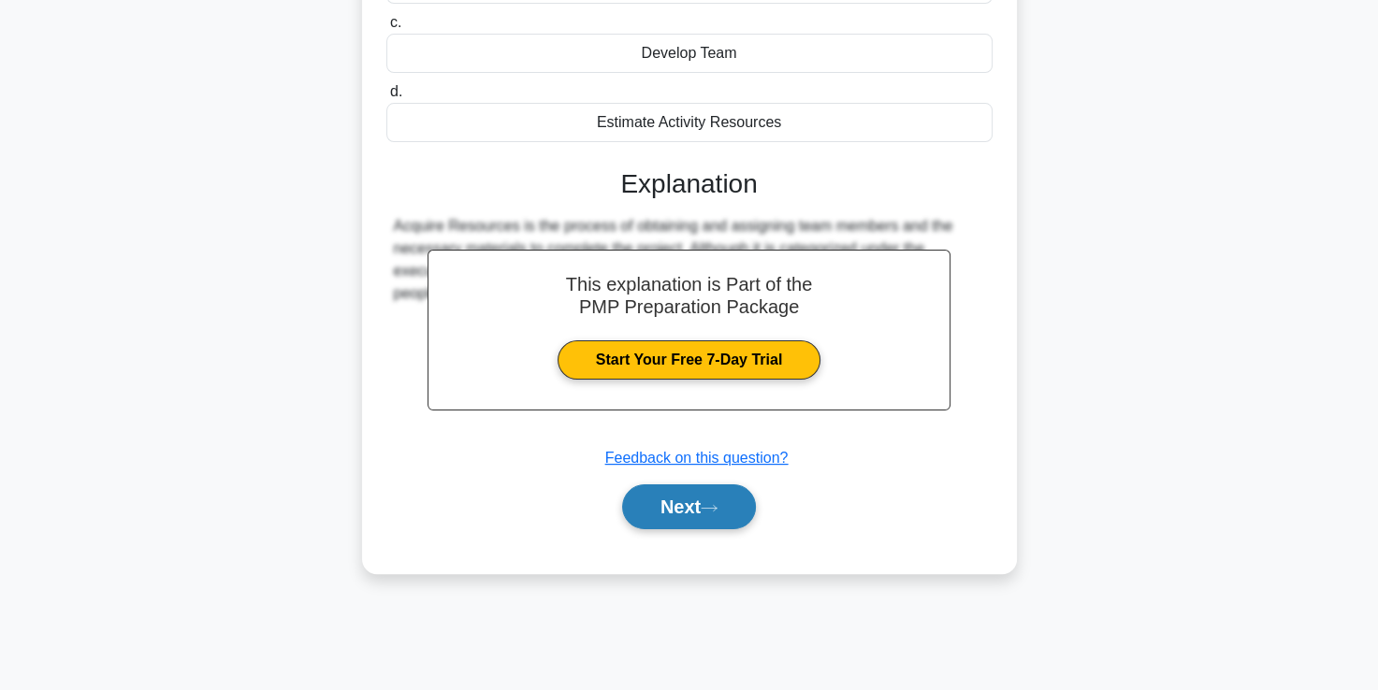
click at [702, 505] on button "Next" at bounding box center [689, 506] width 134 height 45
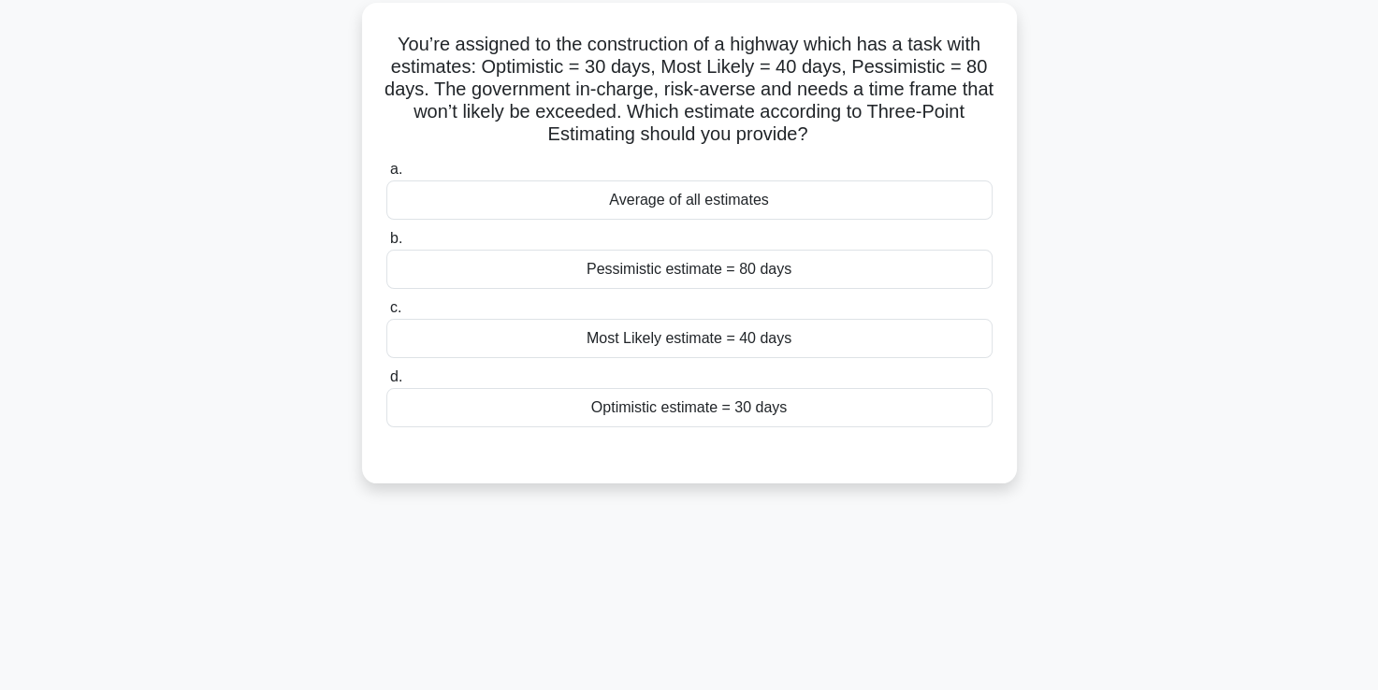
scroll to position [64, 0]
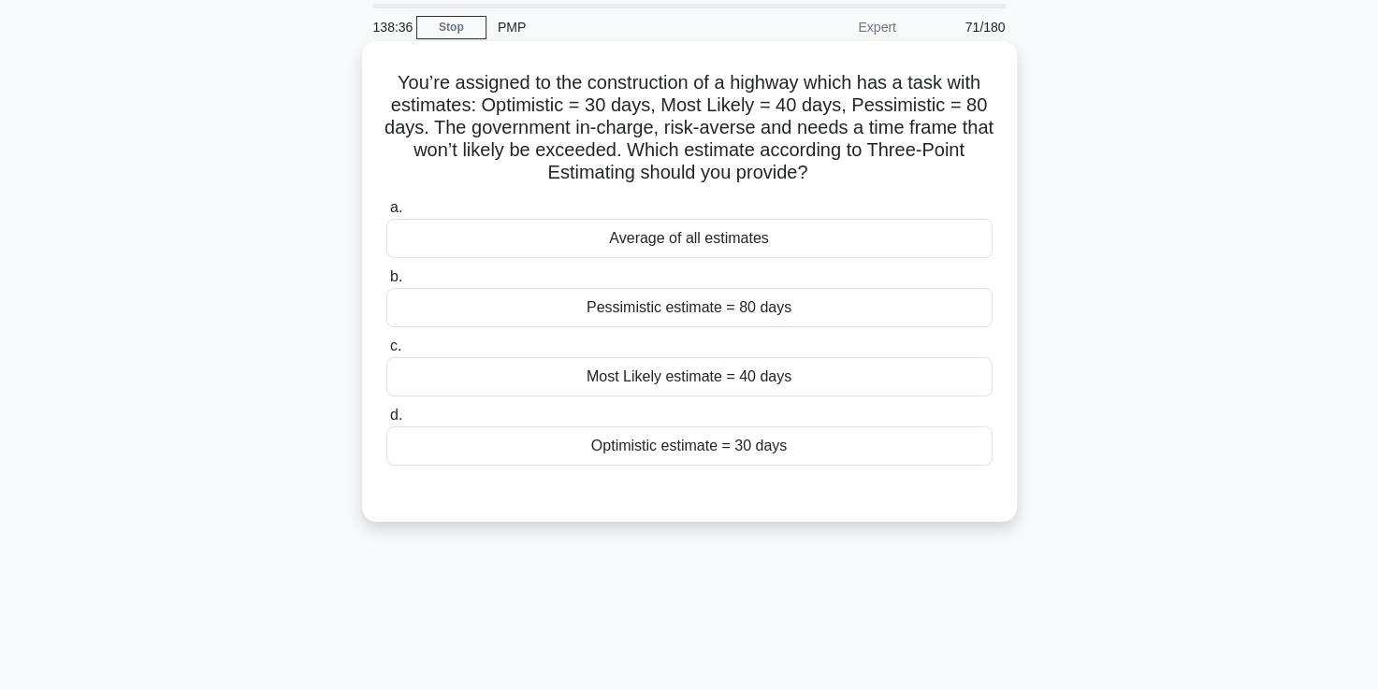
click at [702, 379] on div "Most Likely estimate = 40 days" at bounding box center [689, 376] width 606 height 39
click at [386, 353] on input "c. Most Likely estimate = 40 days" at bounding box center [386, 346] width 0 height 12
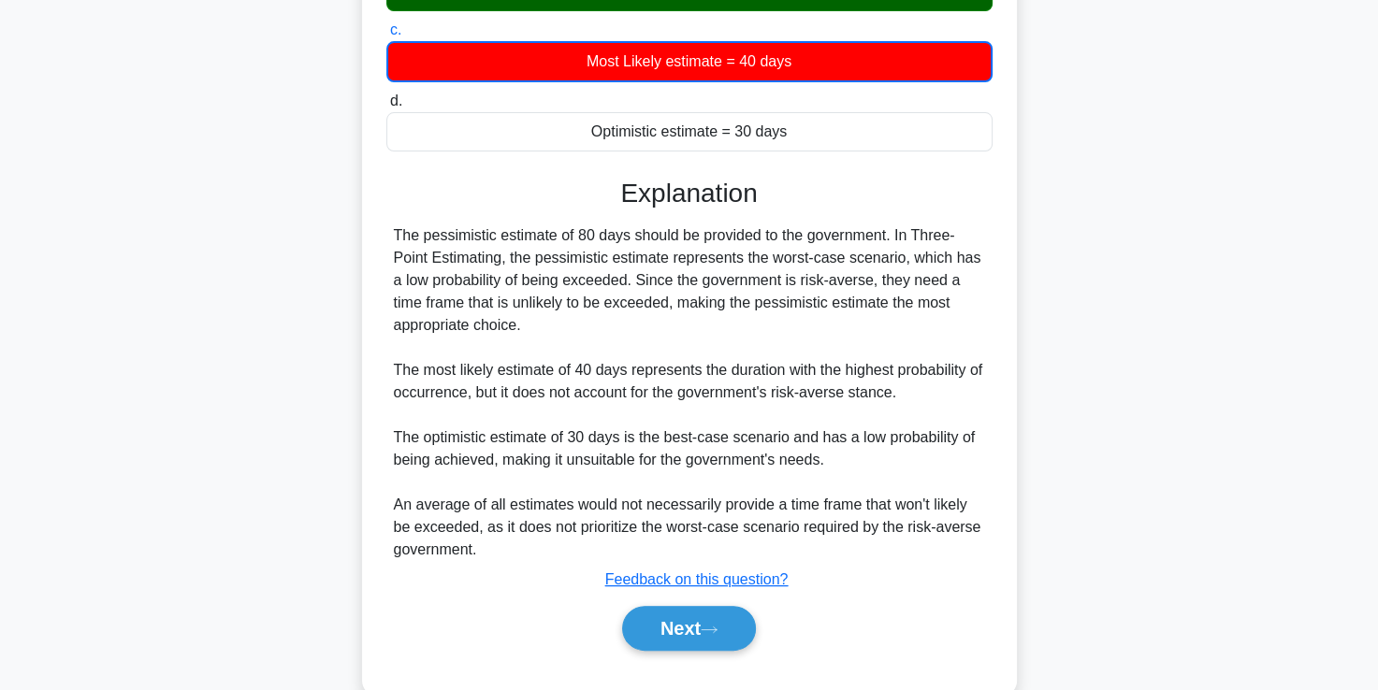
scroll to position [418, 0]
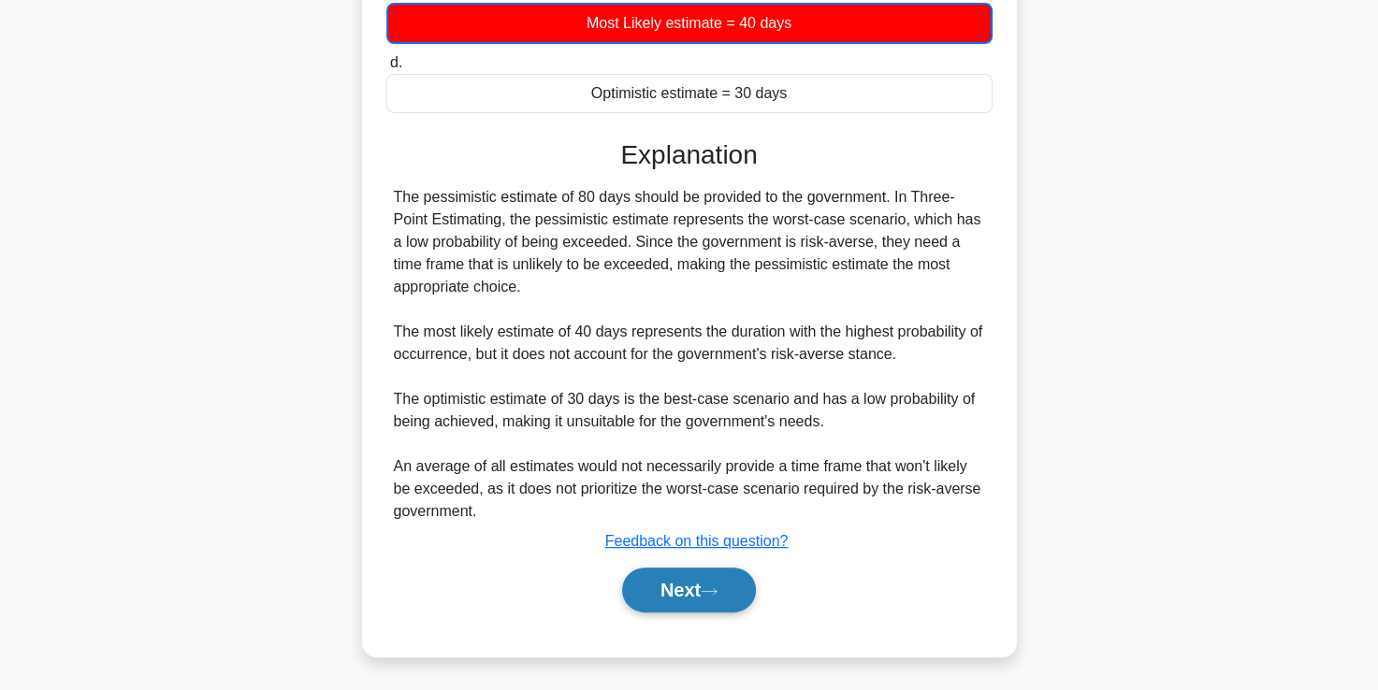
click at [690, 589] on button "Next" at bounding box center [689, 590] width 134 height 45
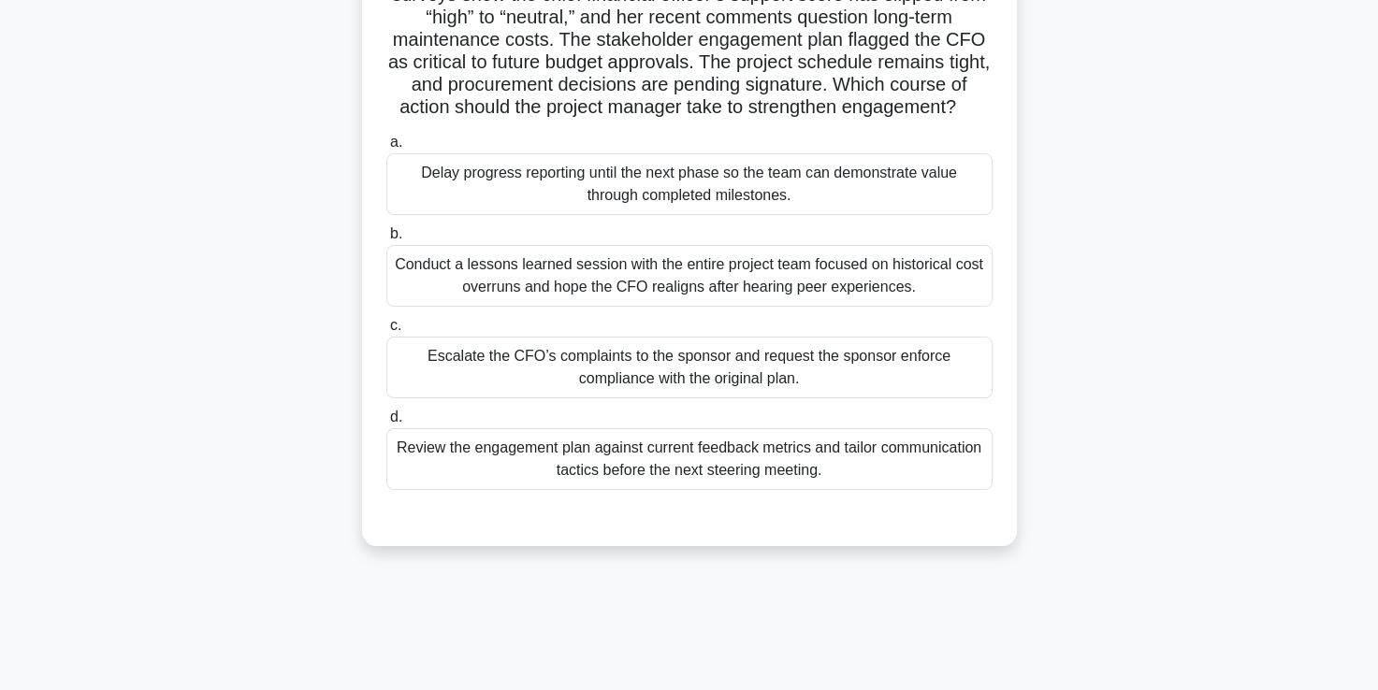
scroll to position [181, 0]
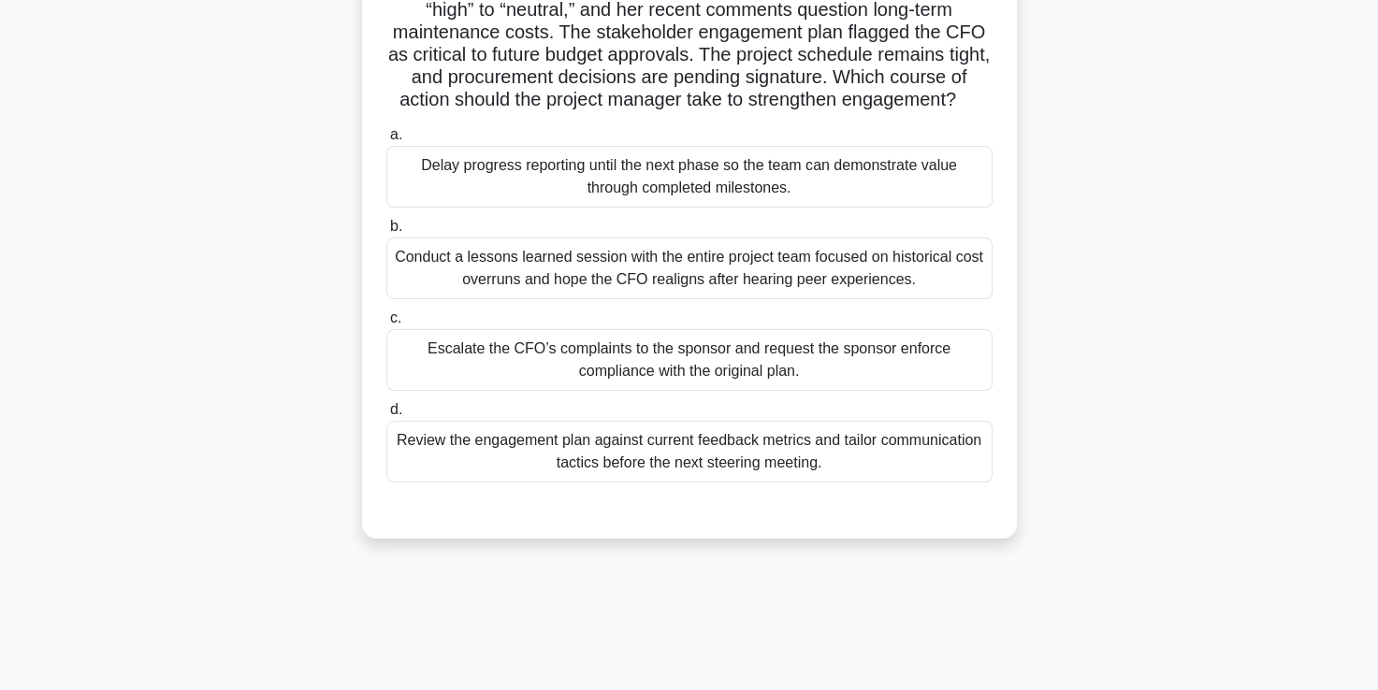
click at [658, 469] on div "Review the engagement plan against current feedback metrics and tailor communic…" at bounding box center [689, 452] width 606 height 62
click at [386, 416] on input "d. Review the engagement plan against current feedback metrics and tailor commu…" at bounding box center [386, 410] width 0 height 12
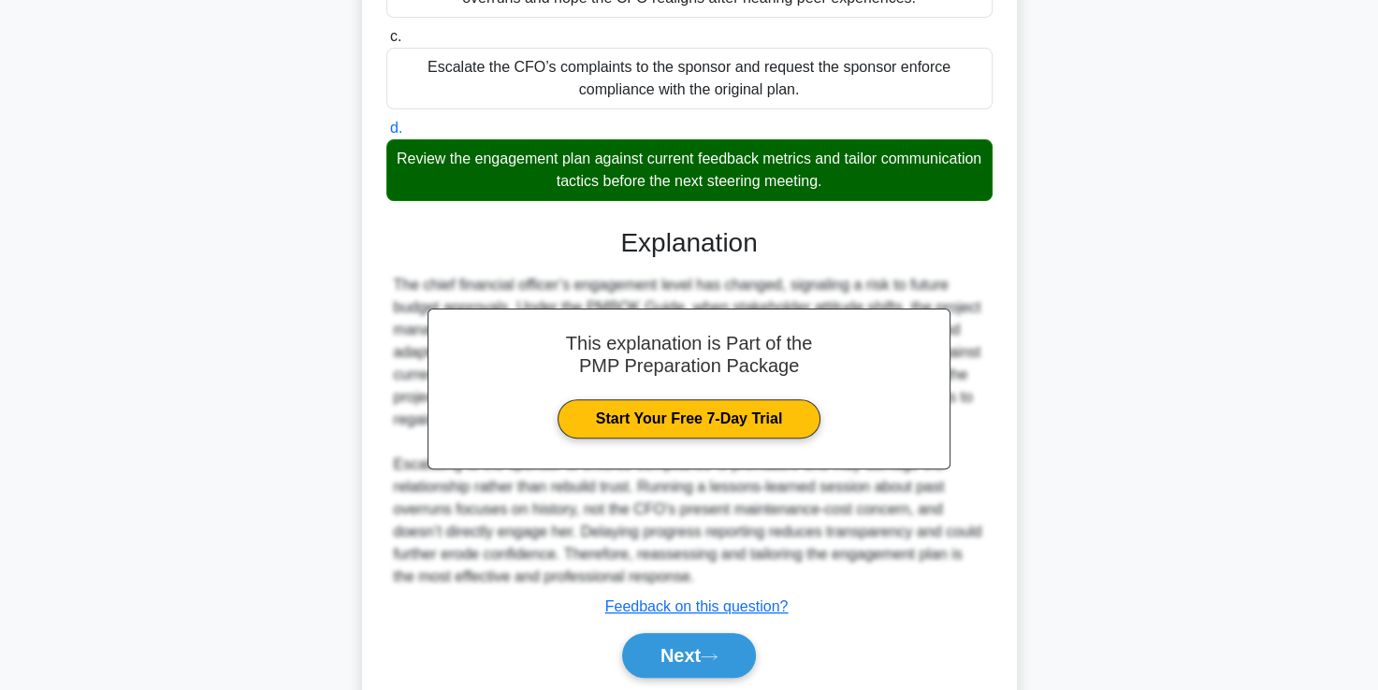
scroll to position [551, 0]
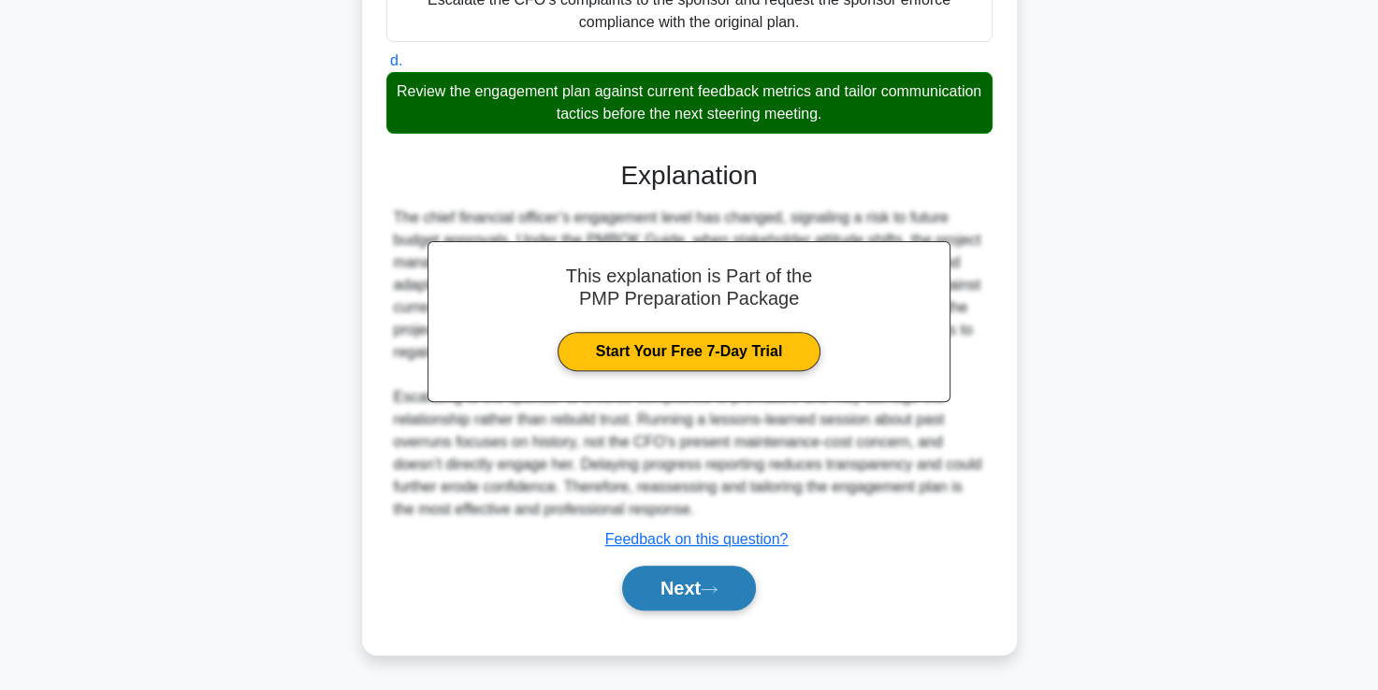
click at [695, 595] on button "Next" at bounding box center [689, 588] width 134 height 45
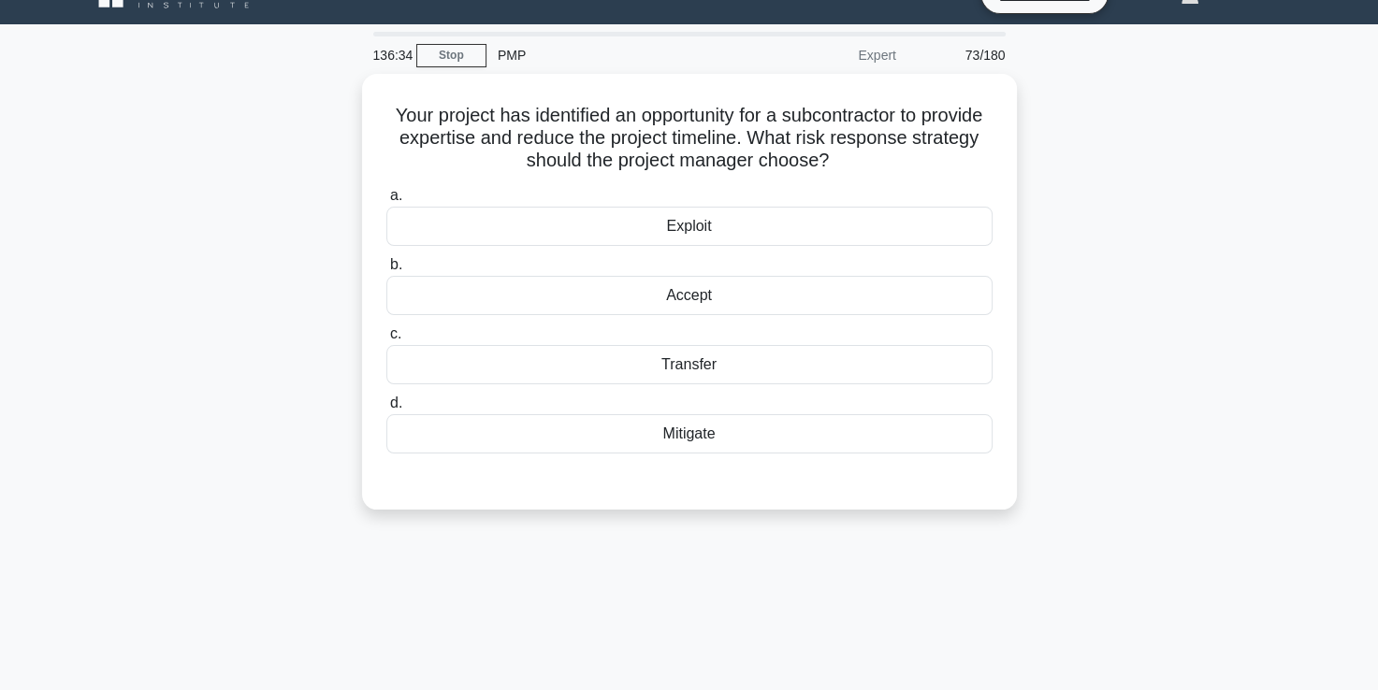
scroll to position [30, 0]
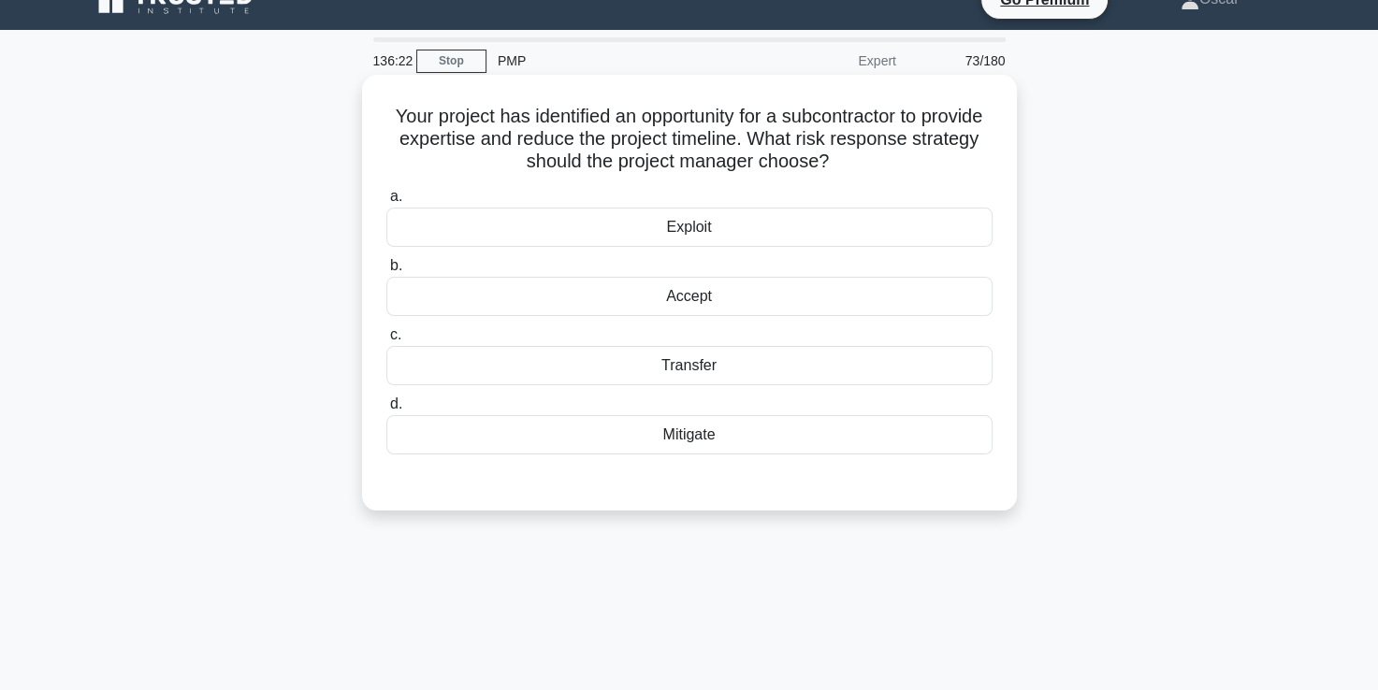
click at [707, 361] on div "Transfer" at bounding box center [689, 365] width 606 height 39
click at [386, 341] on input "c. Transfer" at bounding box center [386, 335] width 0 height 12
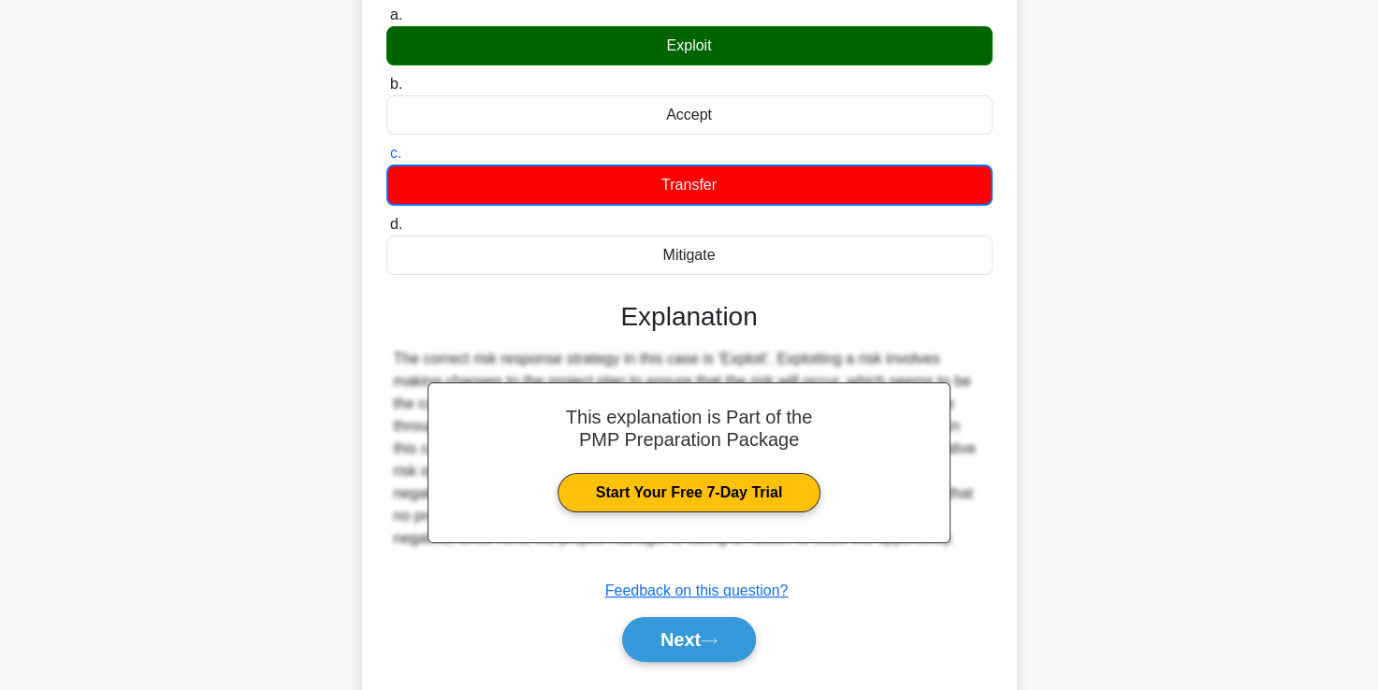
scroll to position [217, 0]
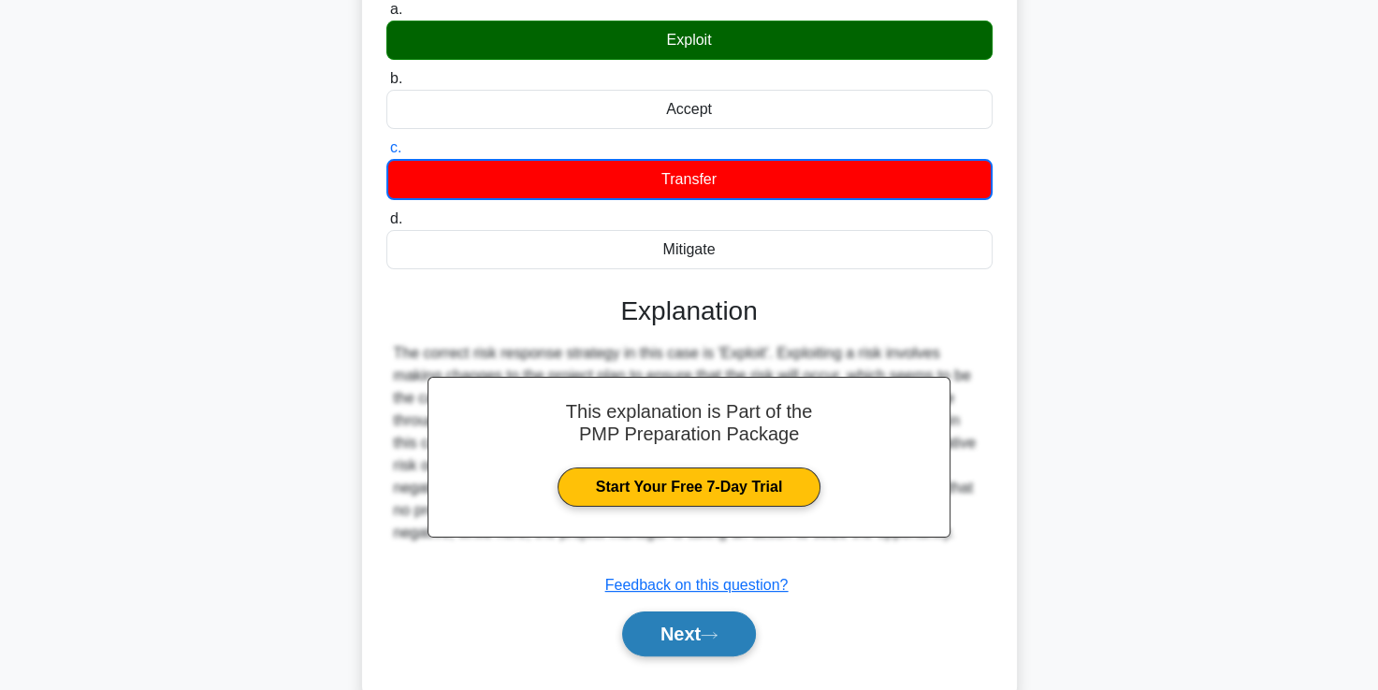
click at [685, 630] on button "Next" at bounding box center [689, 634] width 134 height 45
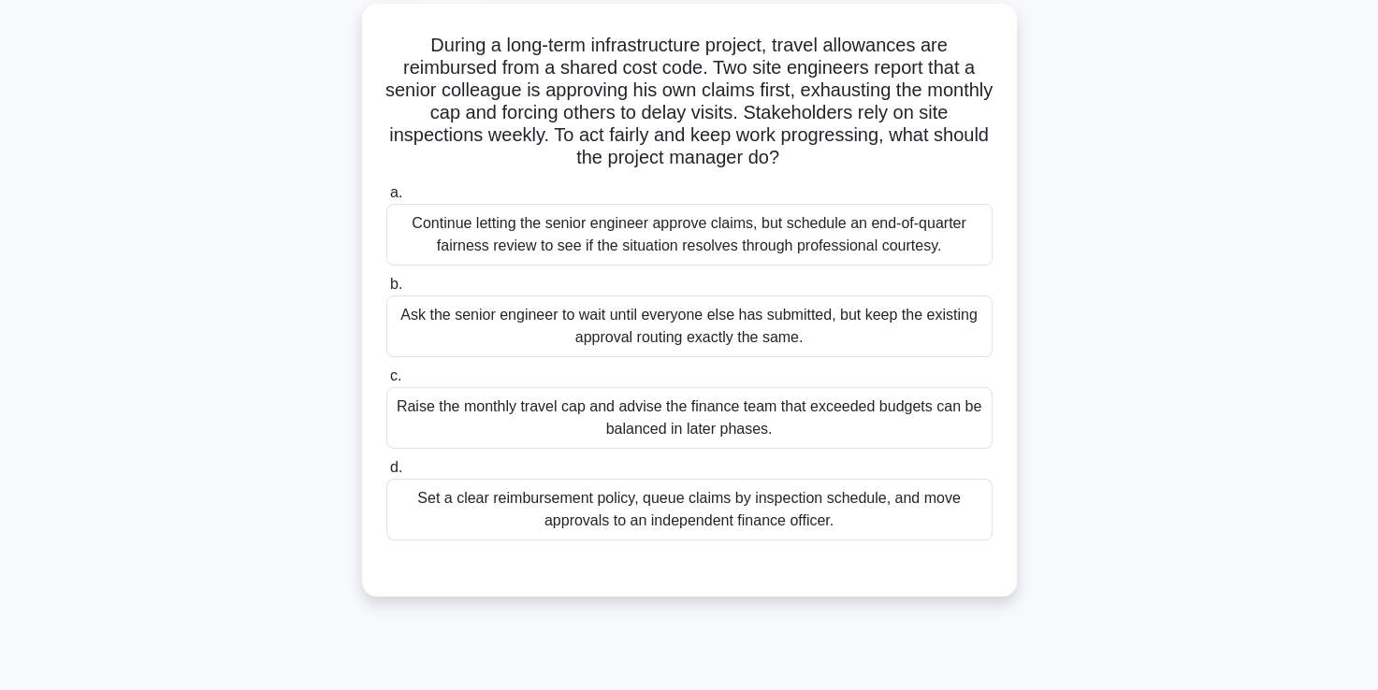
scroll to position [105, 0]
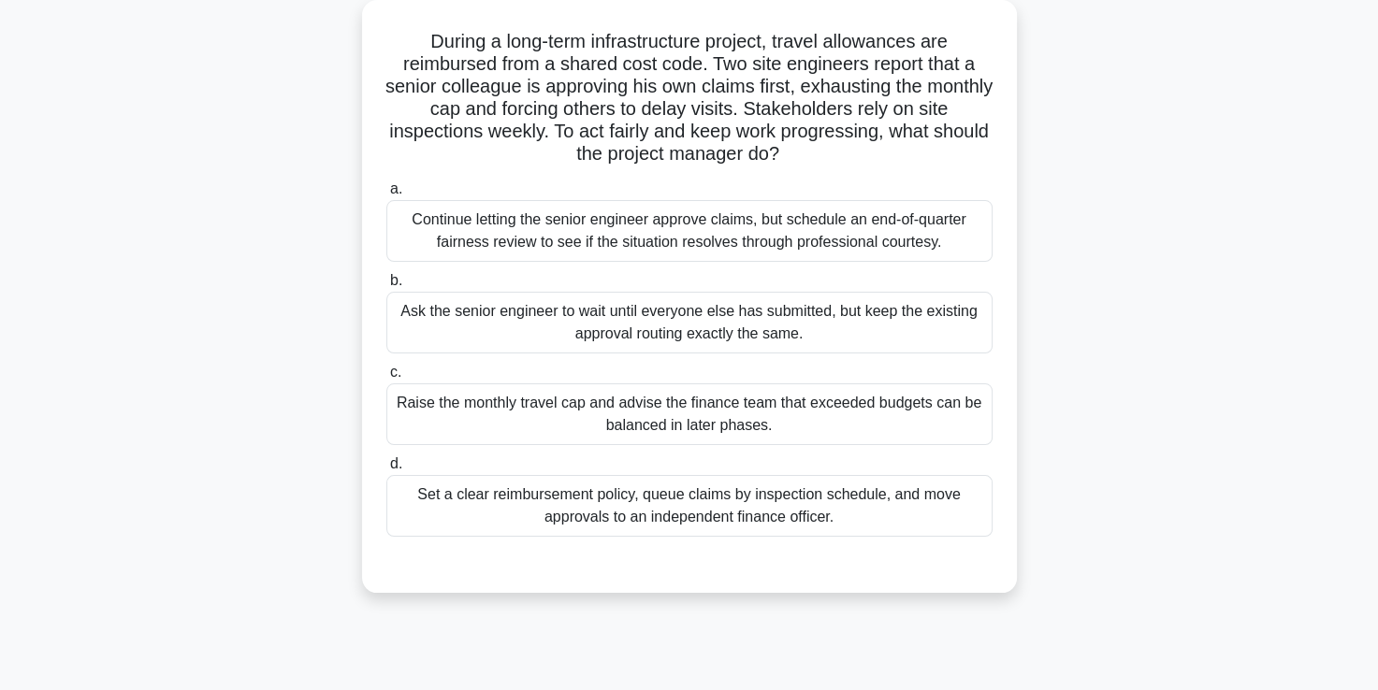
click at [714, 513] on div "Set a clear reimbursement policy, queue claims by inspection schedule, and move…" at bounding box center [689, 506] width 606 height 62
click at [386, 470] on input "d. Set a clear reimbursement policy, queue claims by inspection schedule, and m…" at bounding box center [386, 464] width 0 height 12
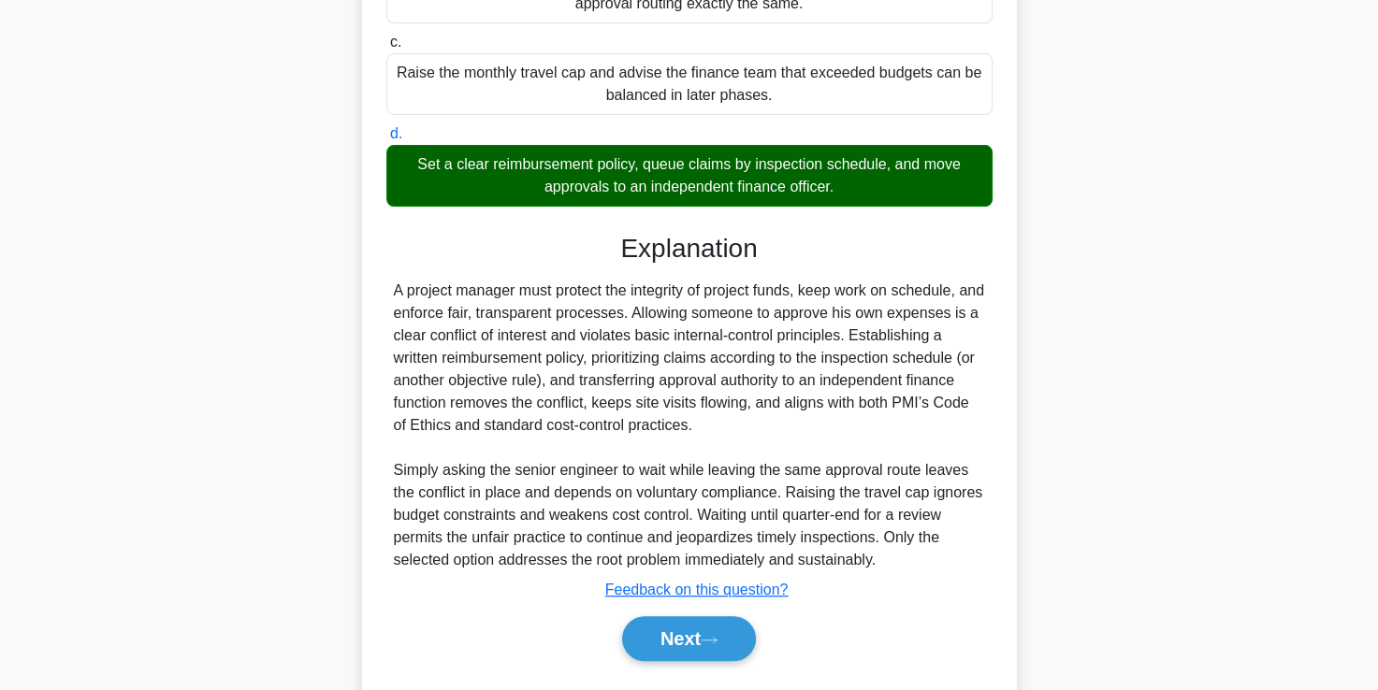
scroll to position [484, 0]
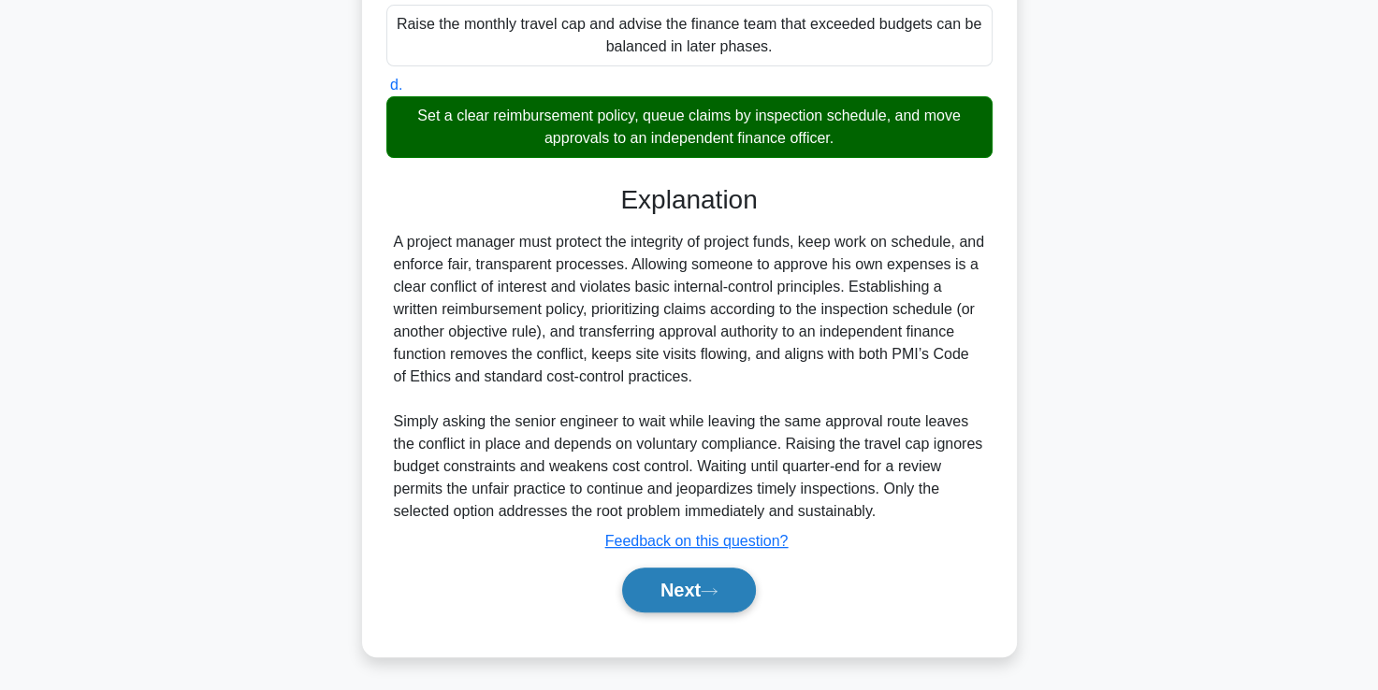
click at [698, 576] on button "Next" at bounding box center [689, 590] width 134 height 45
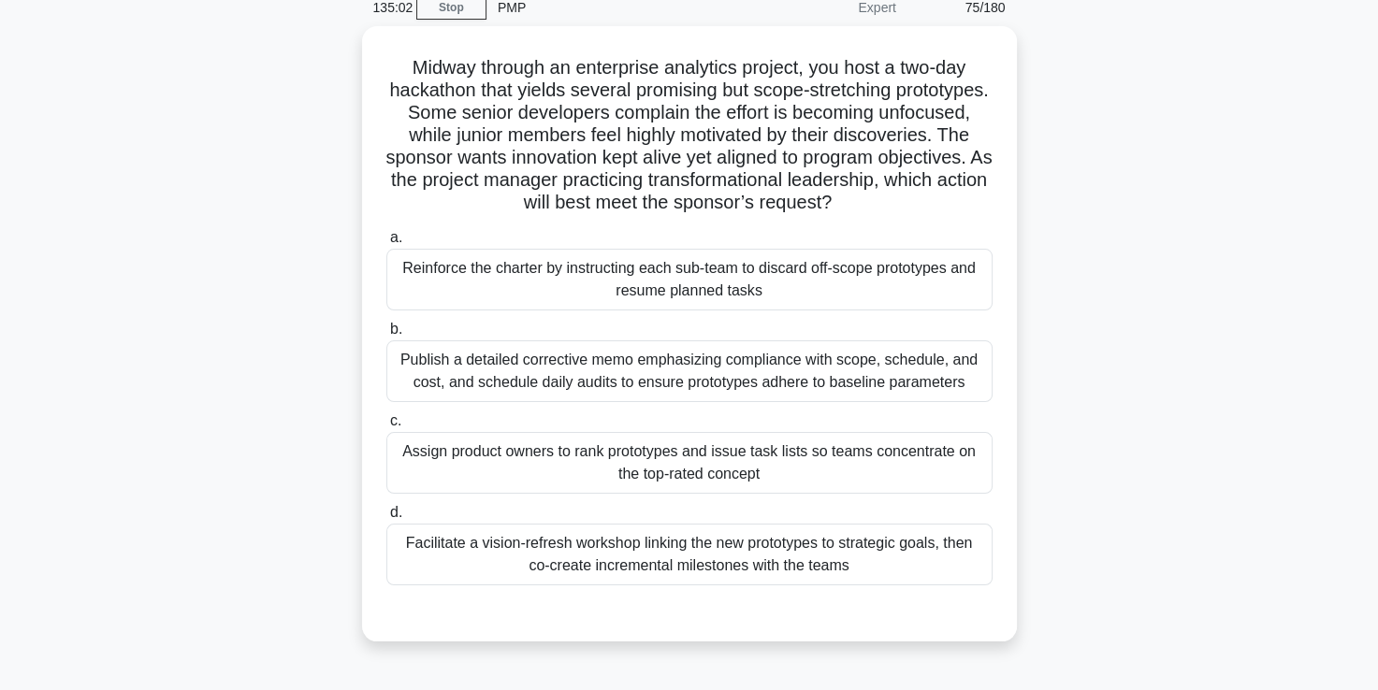
scroll to position [82, 0]
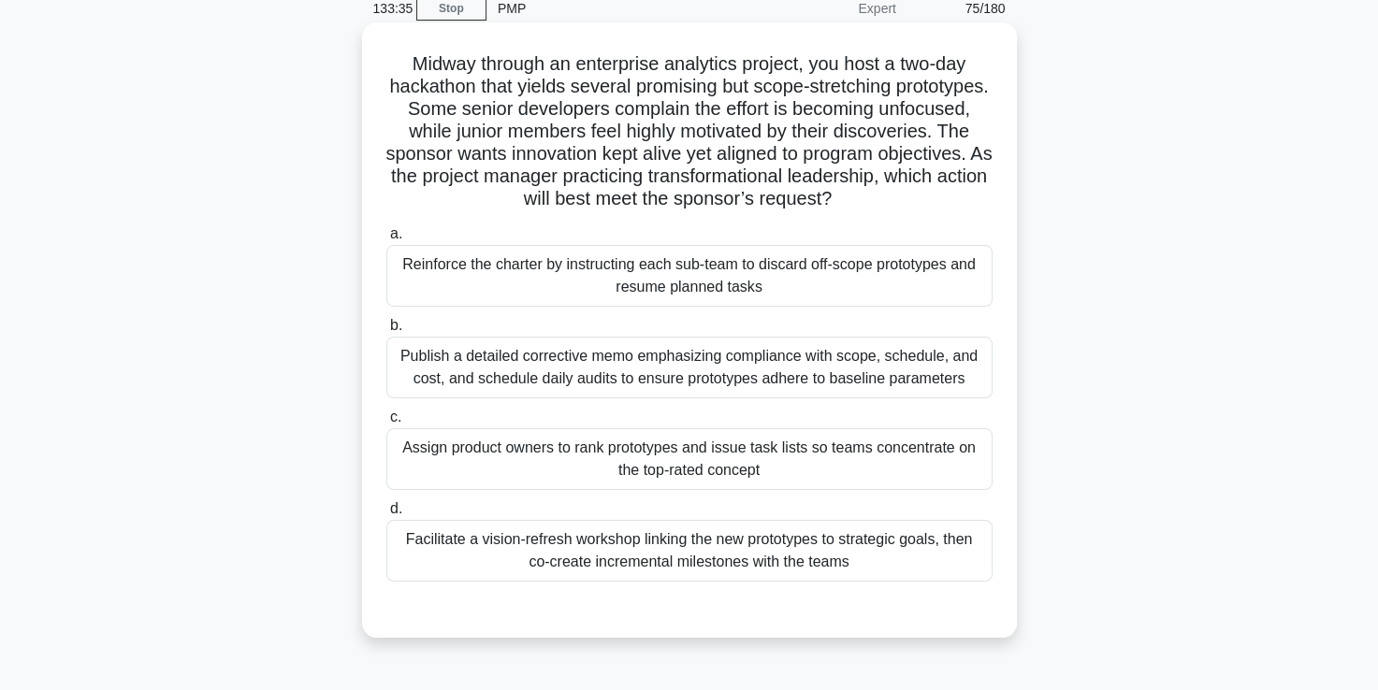
click at [662, 545] on div "Facilitate a vision-refresh workshop linking the new prototypes to strategic go…" at bounding box center [689, 551] width 606 height 62
click at [386, 515] on input "d. Facilitate a vision-refresh workshop linking the new prototypes to strategic…" at bounding box center [386, 509] width 0 height 12
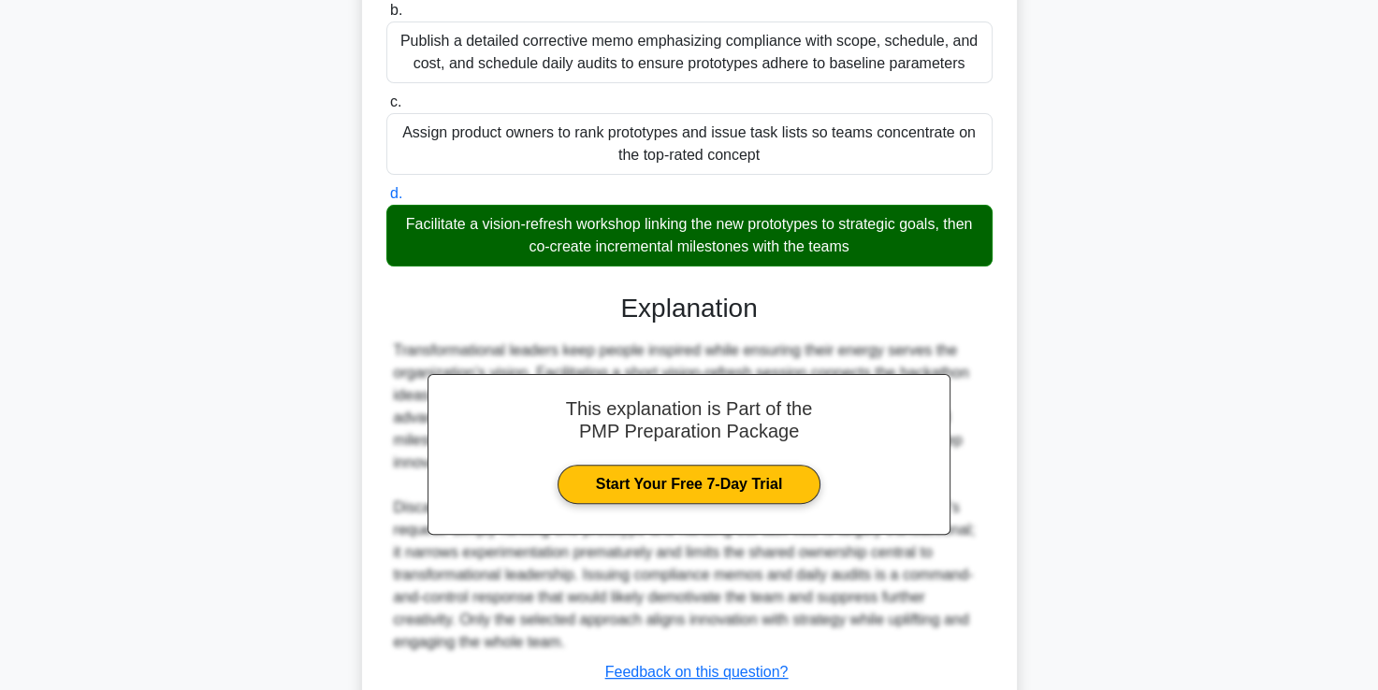
scroll to position [528, 0]
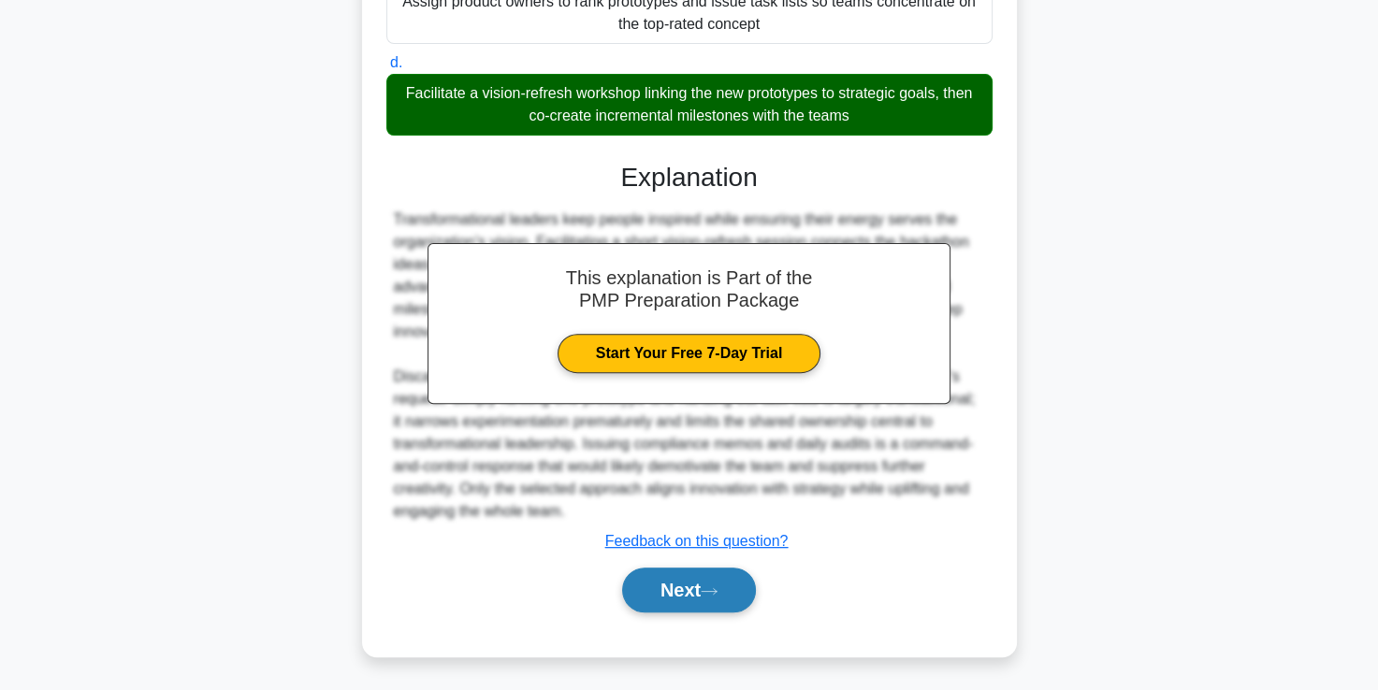
click at [673, 588] on button "Next" at bounding box center [689, 590] width 134 height 45
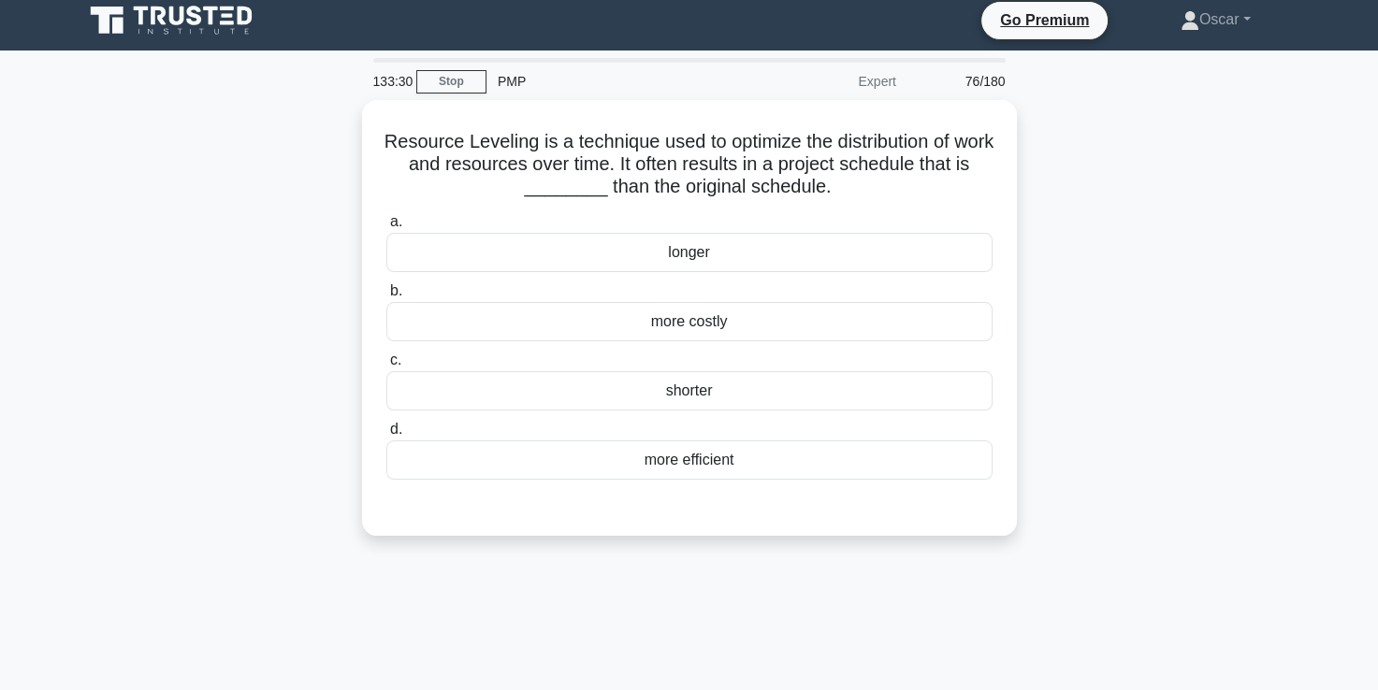
scroll to position [9, 0]
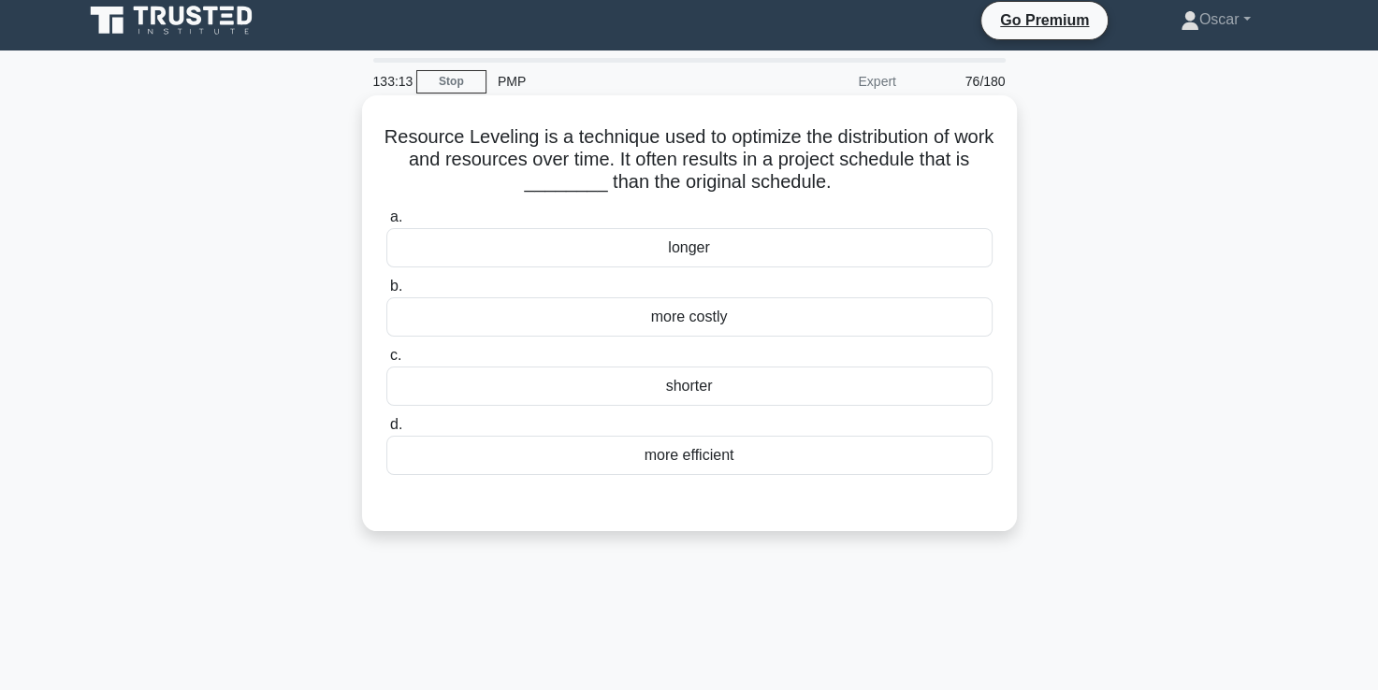
click at [693, 452] on div "more efficient" at bounding box center [689, 455] width 606 height 39
click at [386, 431] on input "d. more efficient" at bounding box center [386, 425] width 0 height 12
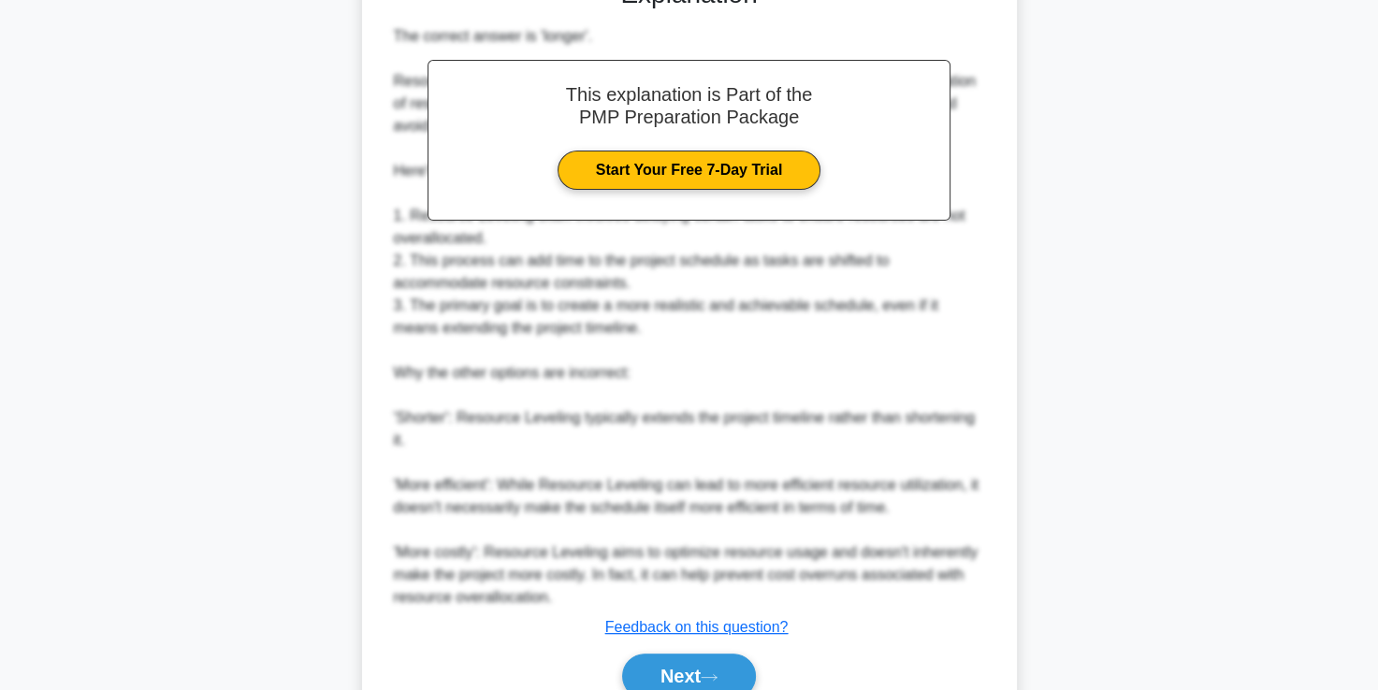
scroll to position [620, 0]
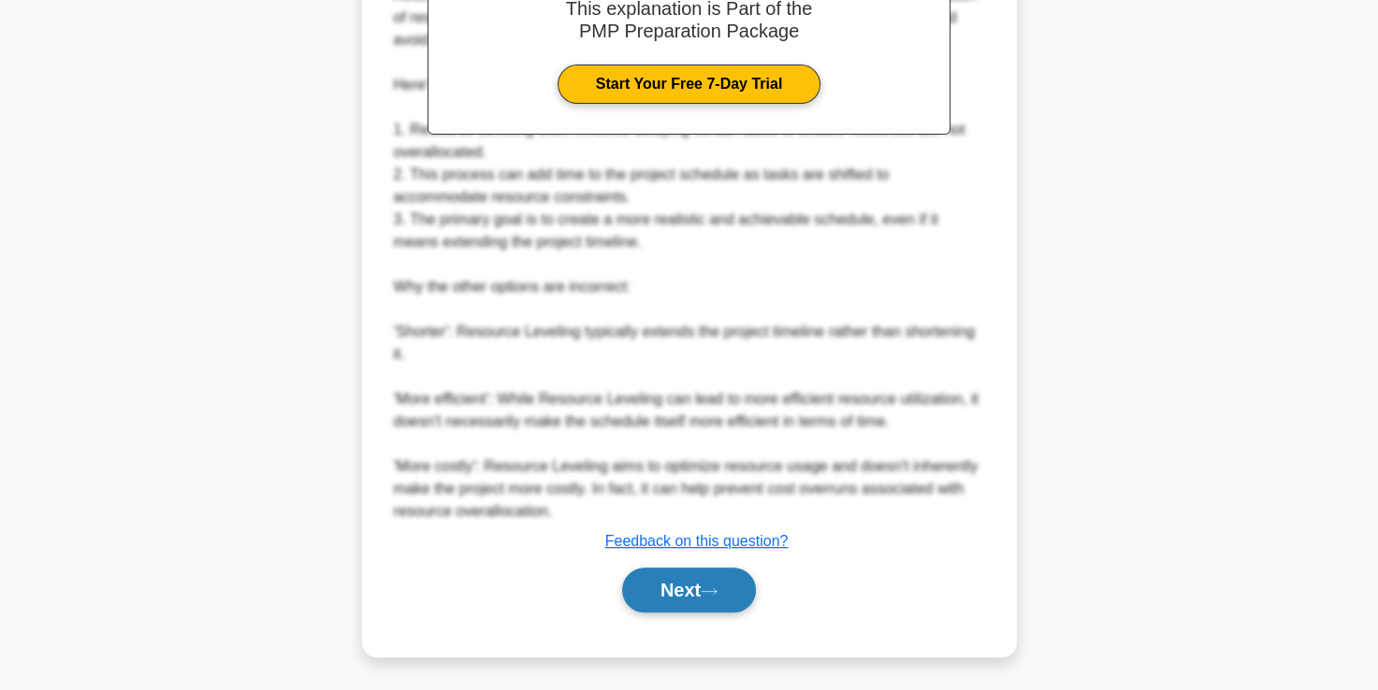
click at [689, 583] on button "Next" at bounding box center [689, 590] width 134 height 45
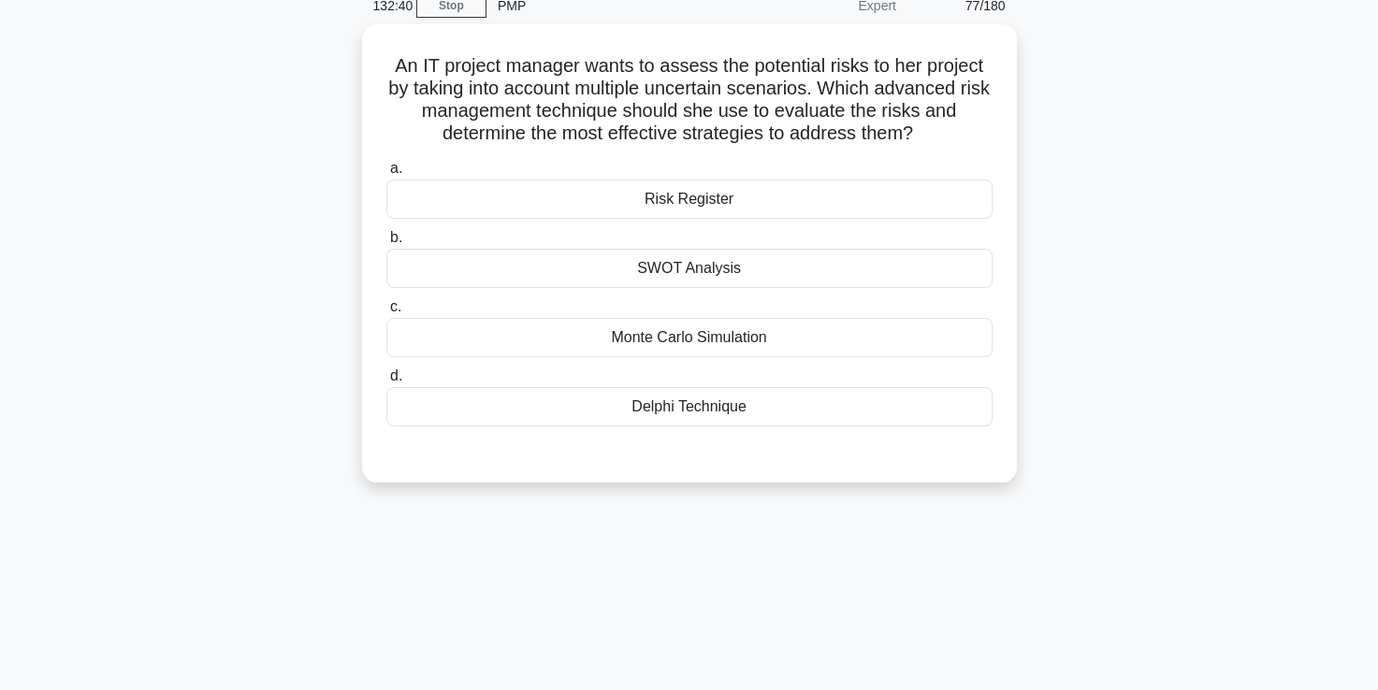
scroll to position [83, 0]
click at [701, 403] on div "Delphi Technique" at bounding box center [689, 403] width 606 height 39
click at [386, 380] on input "d. Delphi Technique" at bounding box center [386, 374] width 0 height 12
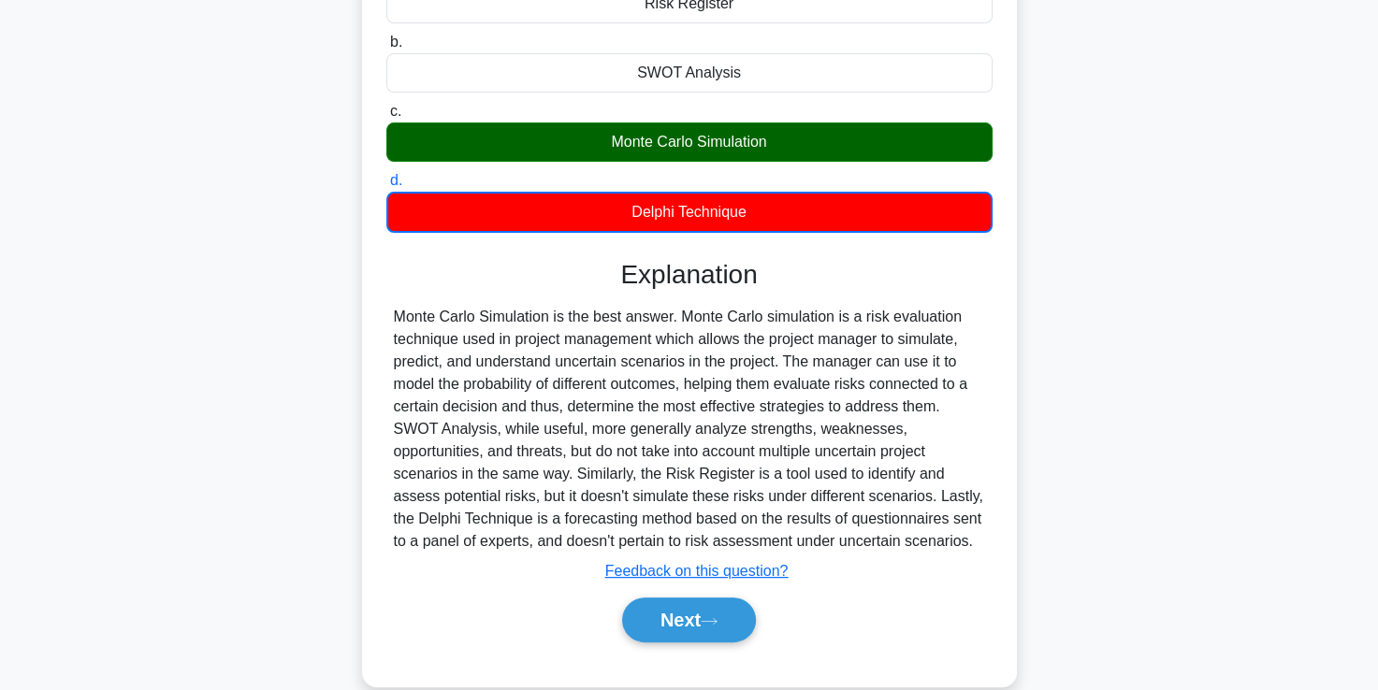
scroll to position [320, 0]
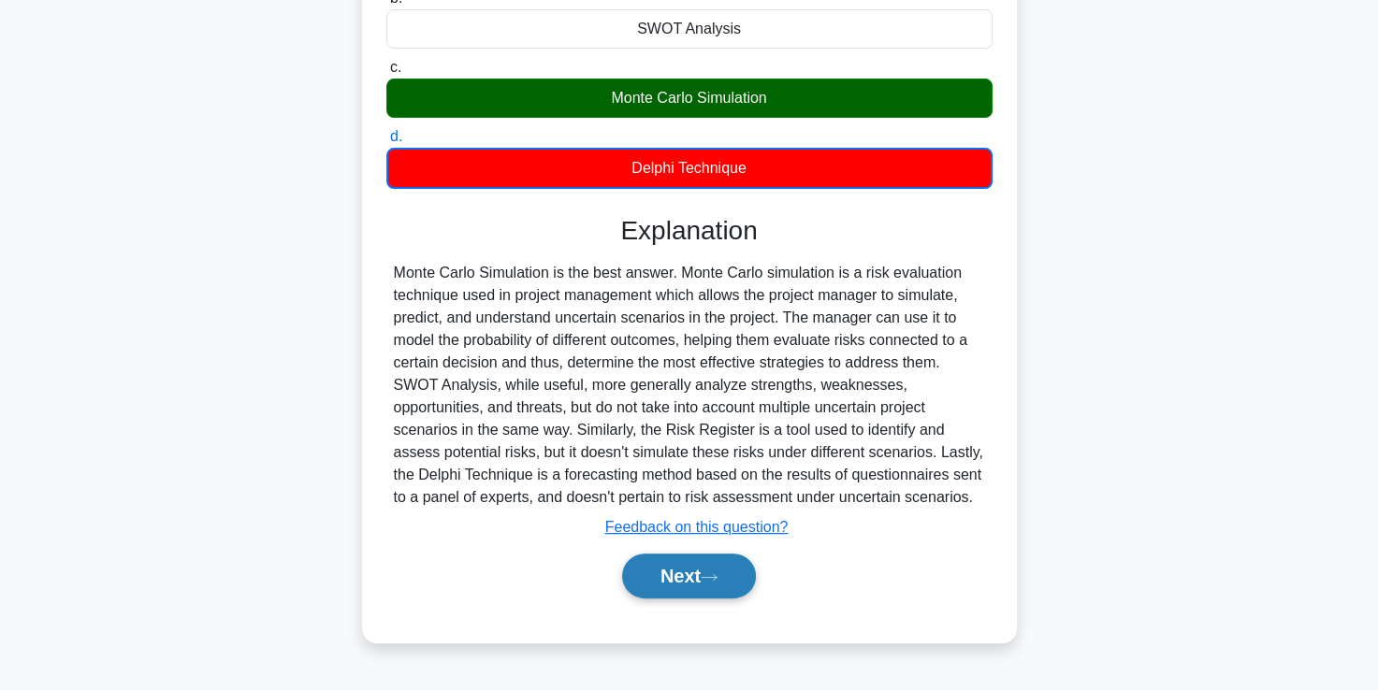
click at [666, 582] on button "Next" at bounding box center [689, 576] width 134 height 45
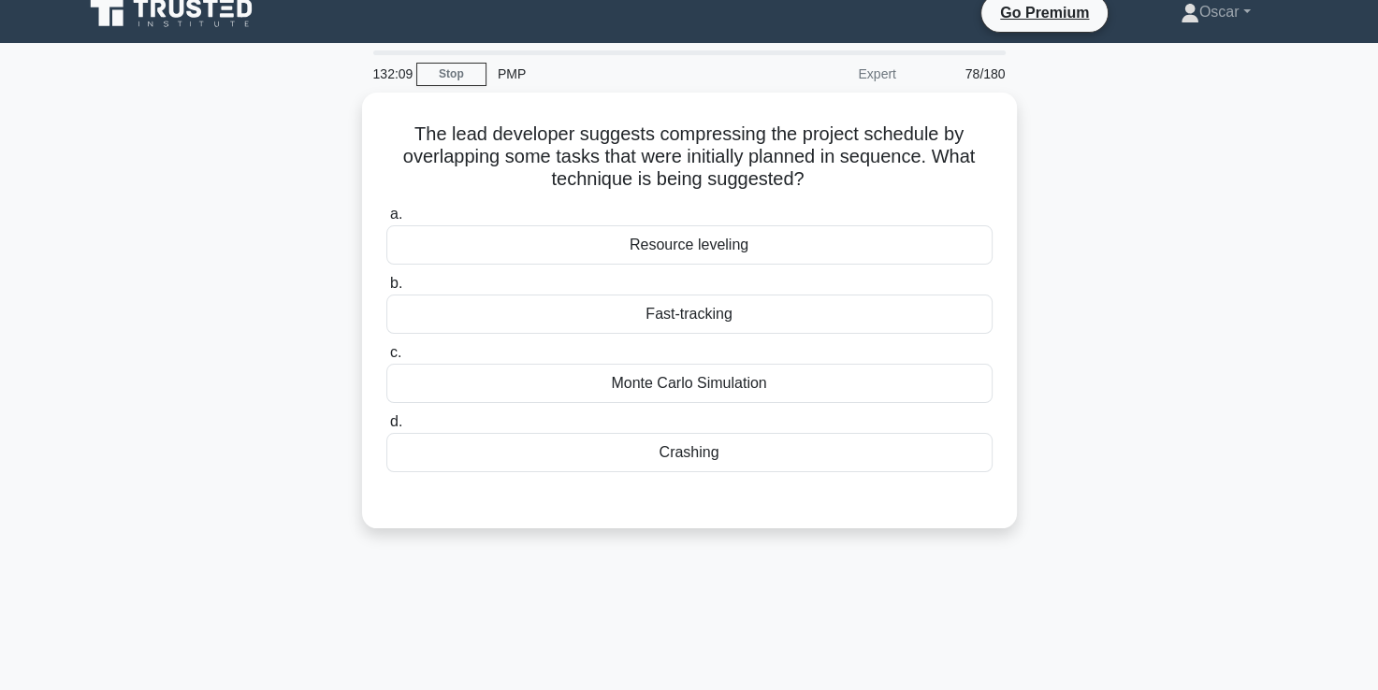
scroll to position [16, 0]
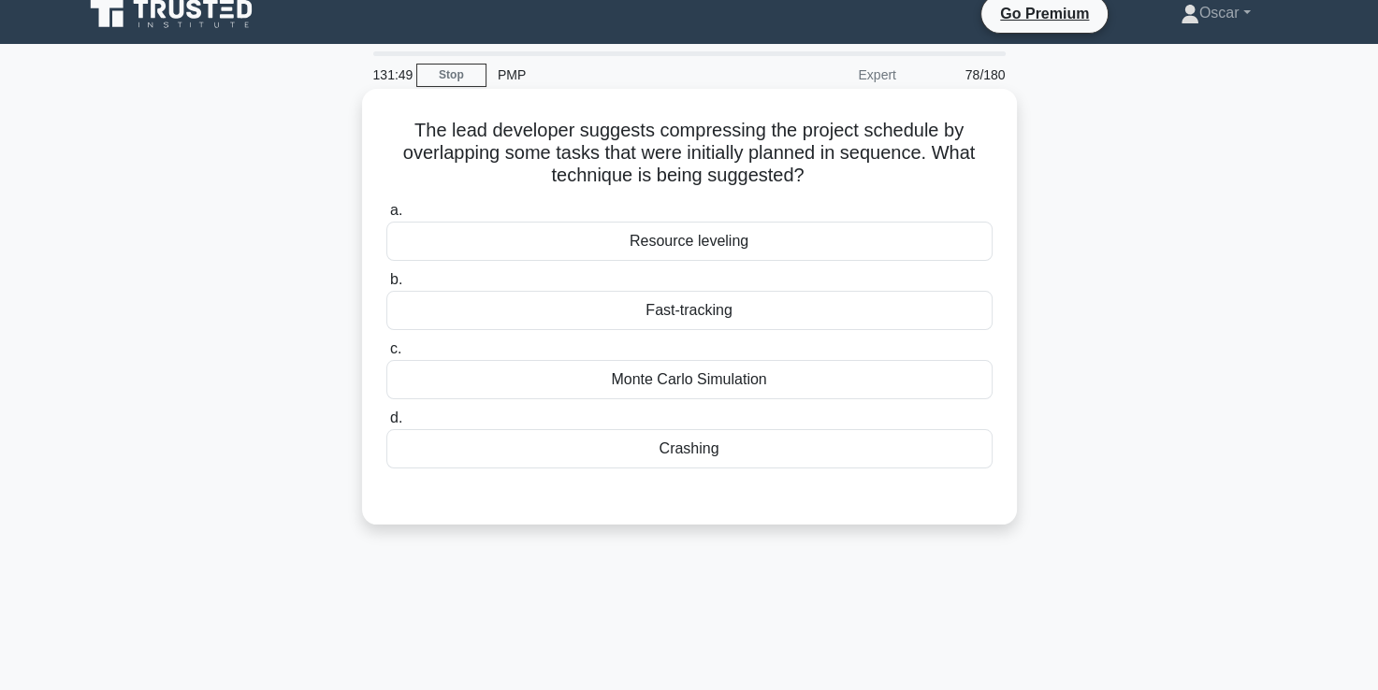
click at [692, 453] on div "Crashing" at bounding box center [689, 448] width 606 height 39
click at [386, 425] on input "d. Crashing" at bounding box center [386, 418] width 0 height 12
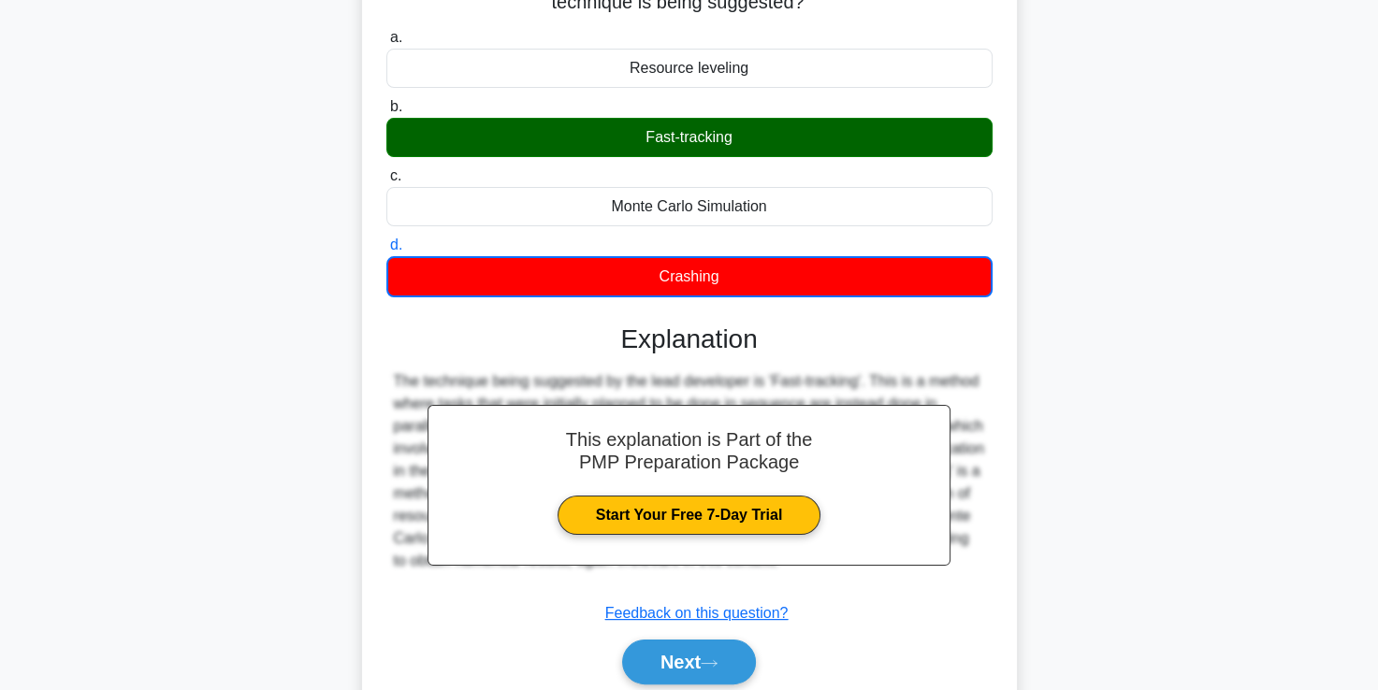
scroll to position [320, 0]
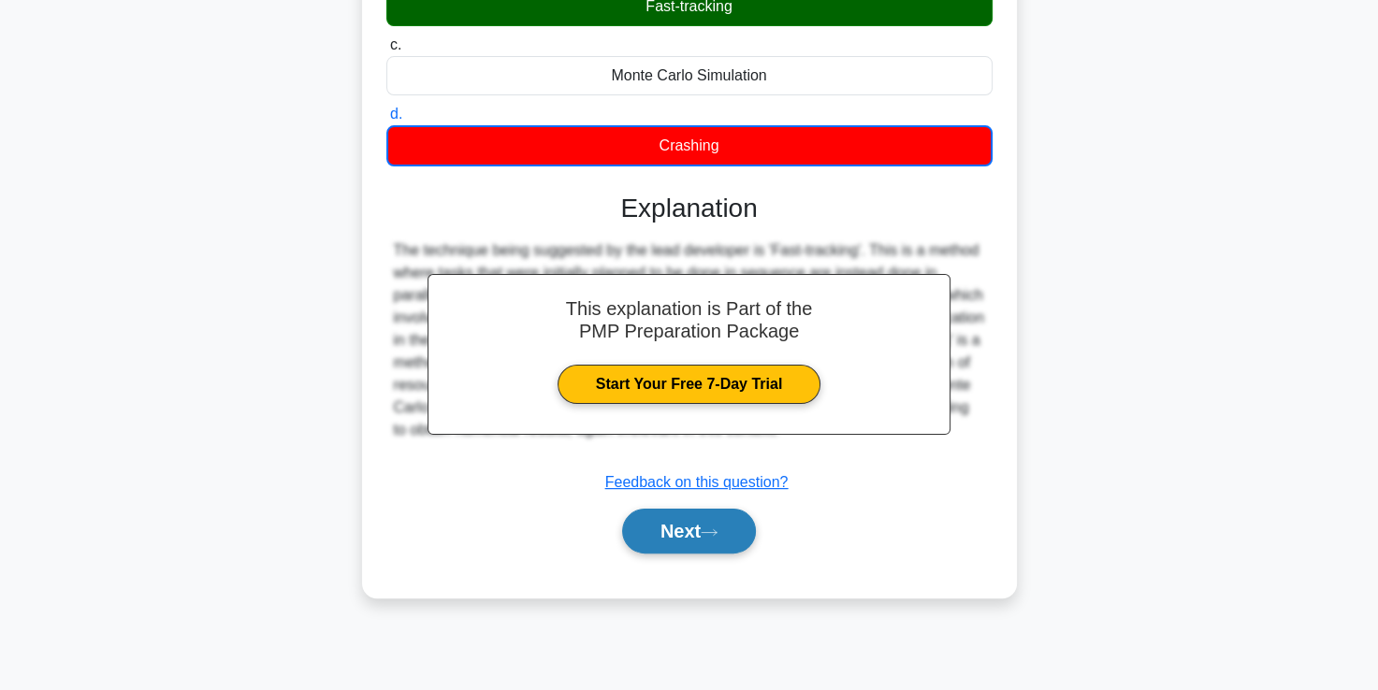
click at [673, 539] on button "Next" at bounding box center [689, 531] width 134 height 45
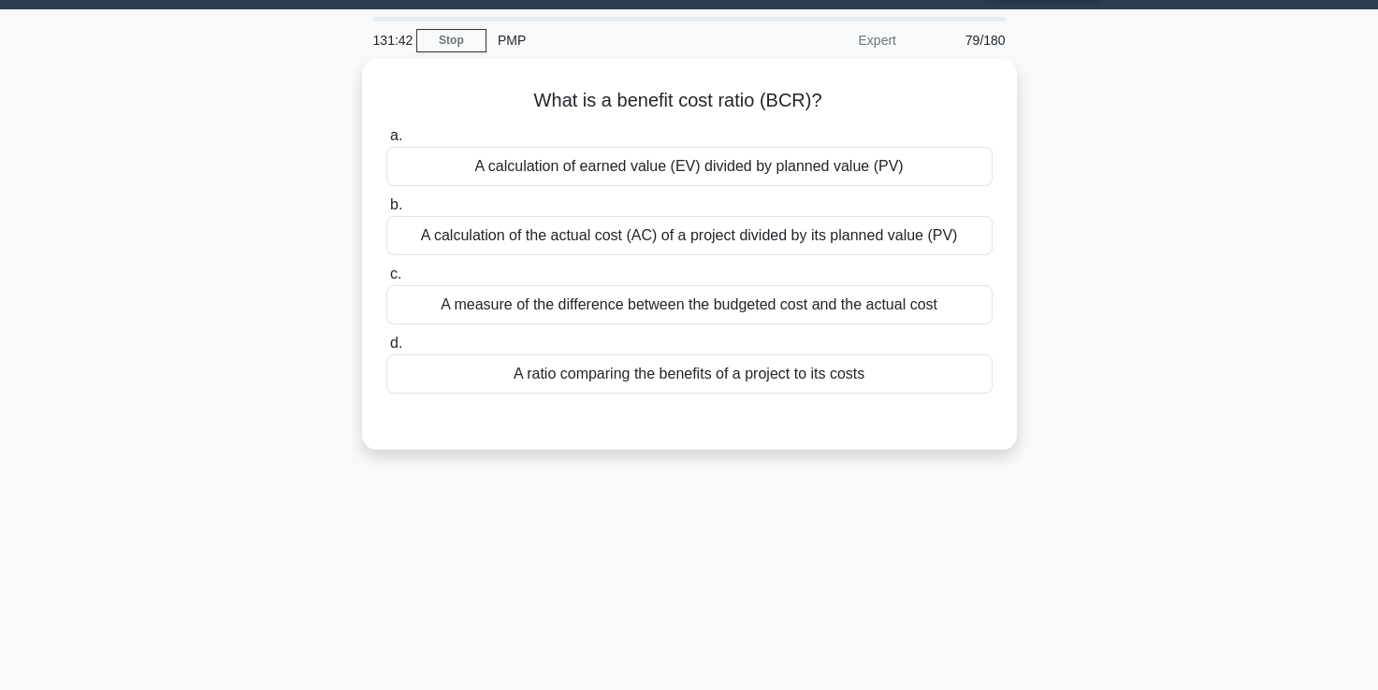
scroll to position [47, 0]
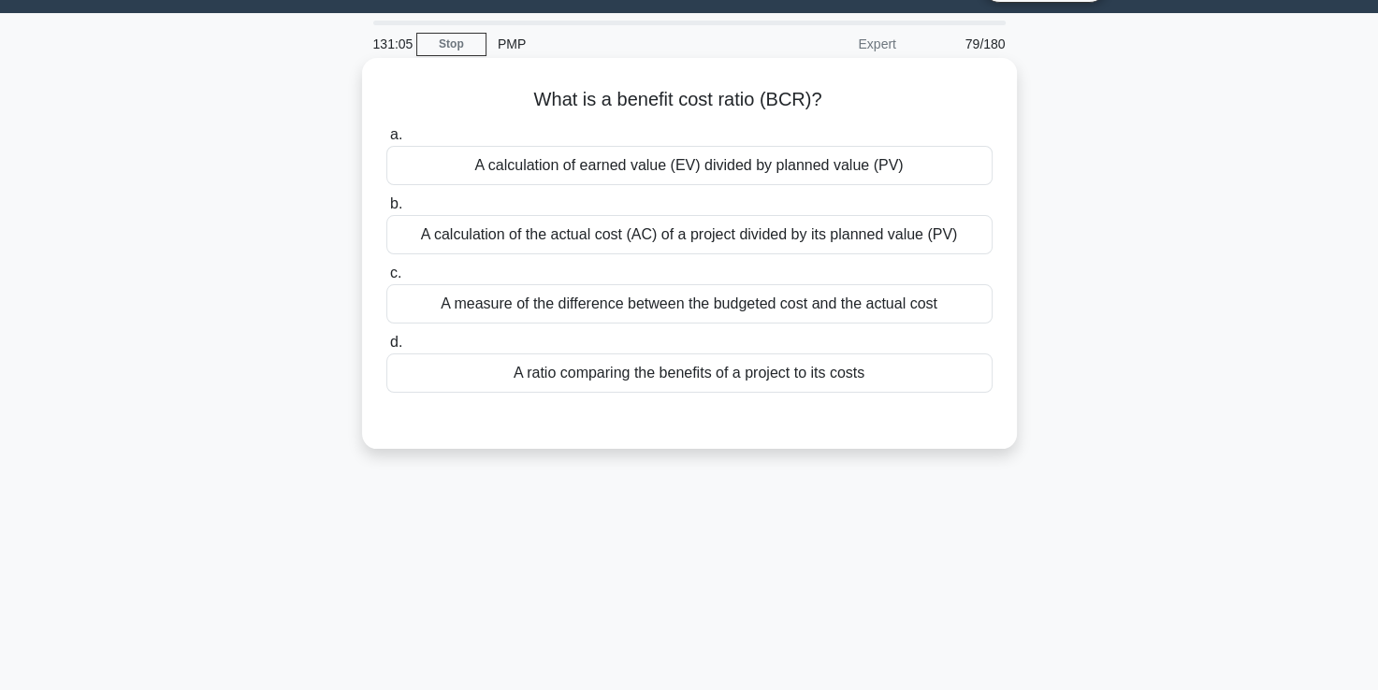
click at [610, 306] on div "A measure of the difference between the budgeted cost and the actual cost" at bounding box center [689, 303] width 606 height 39
click at [386, 280] on input "c. A measure of the difference between the budgeted cost and the actual cost" at bounding box center [386, 273] width 0 height 12
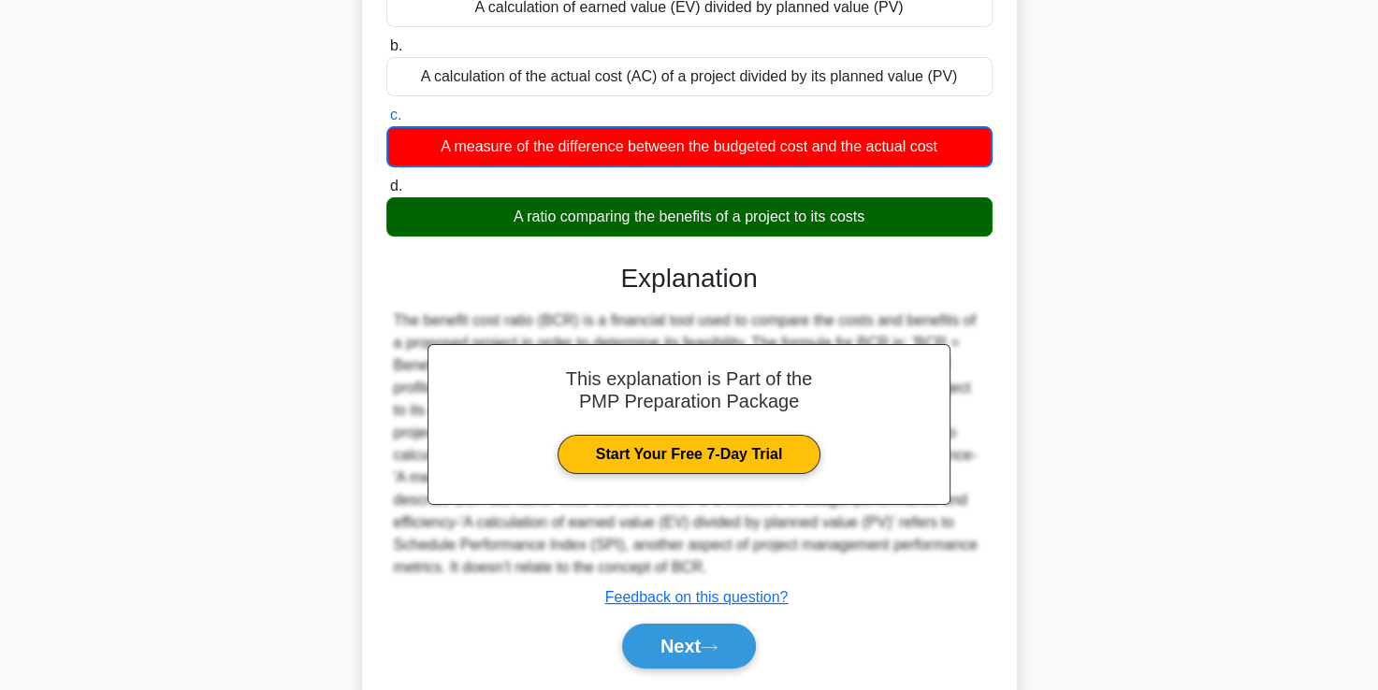
scroll to position [206, 0]
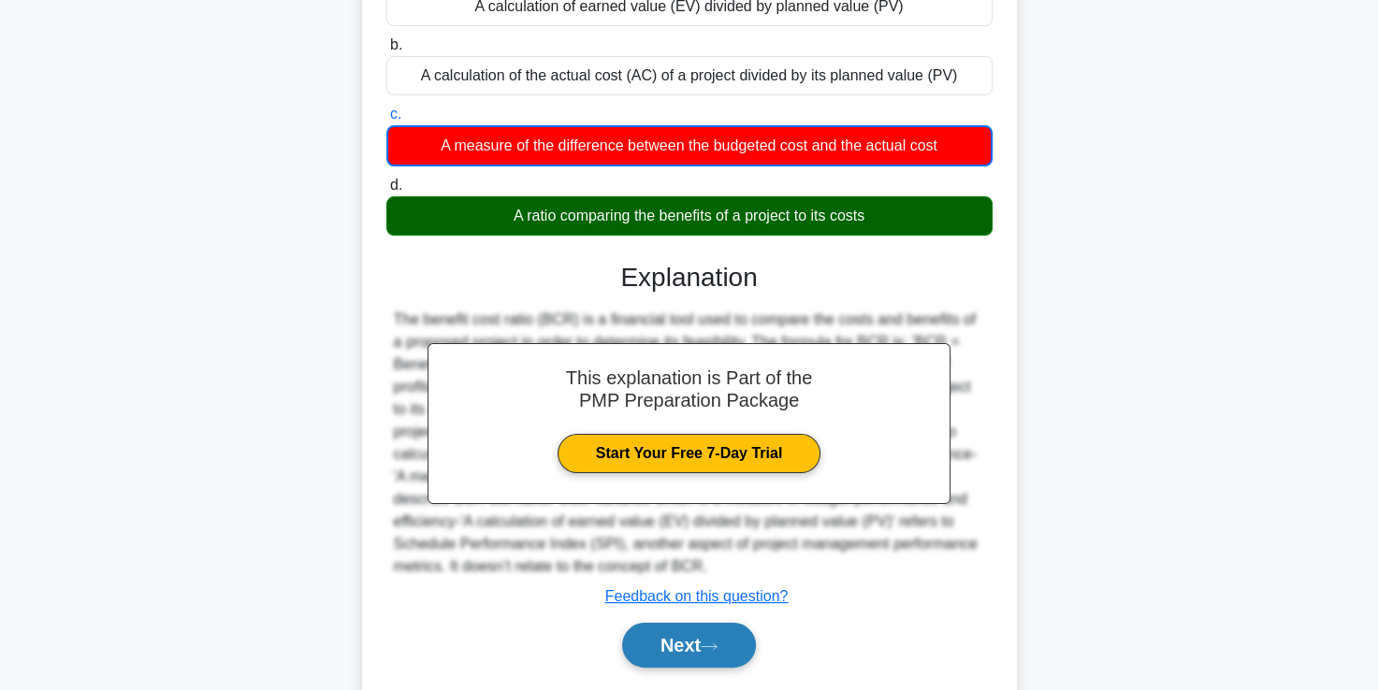
click at [700, 645] on button "Next" at bounding box center [689, 645] width 134 height 45
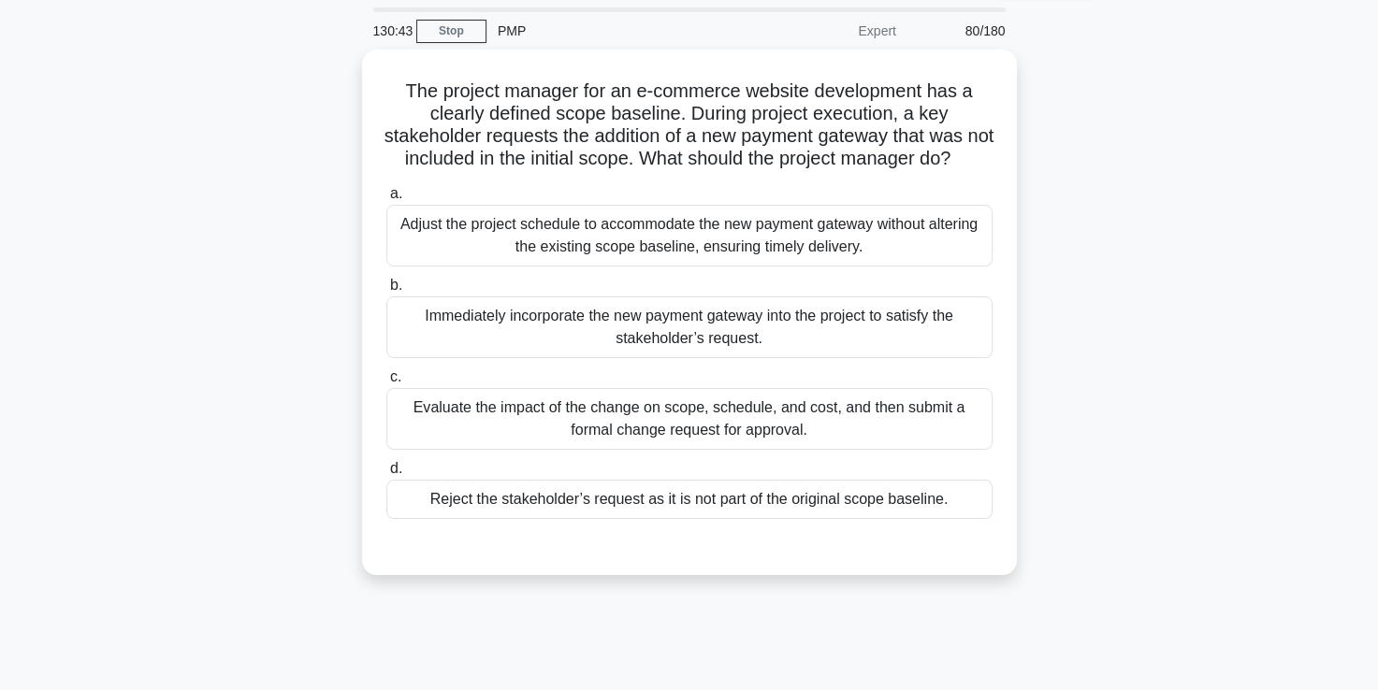
scroll to position [59, 0]
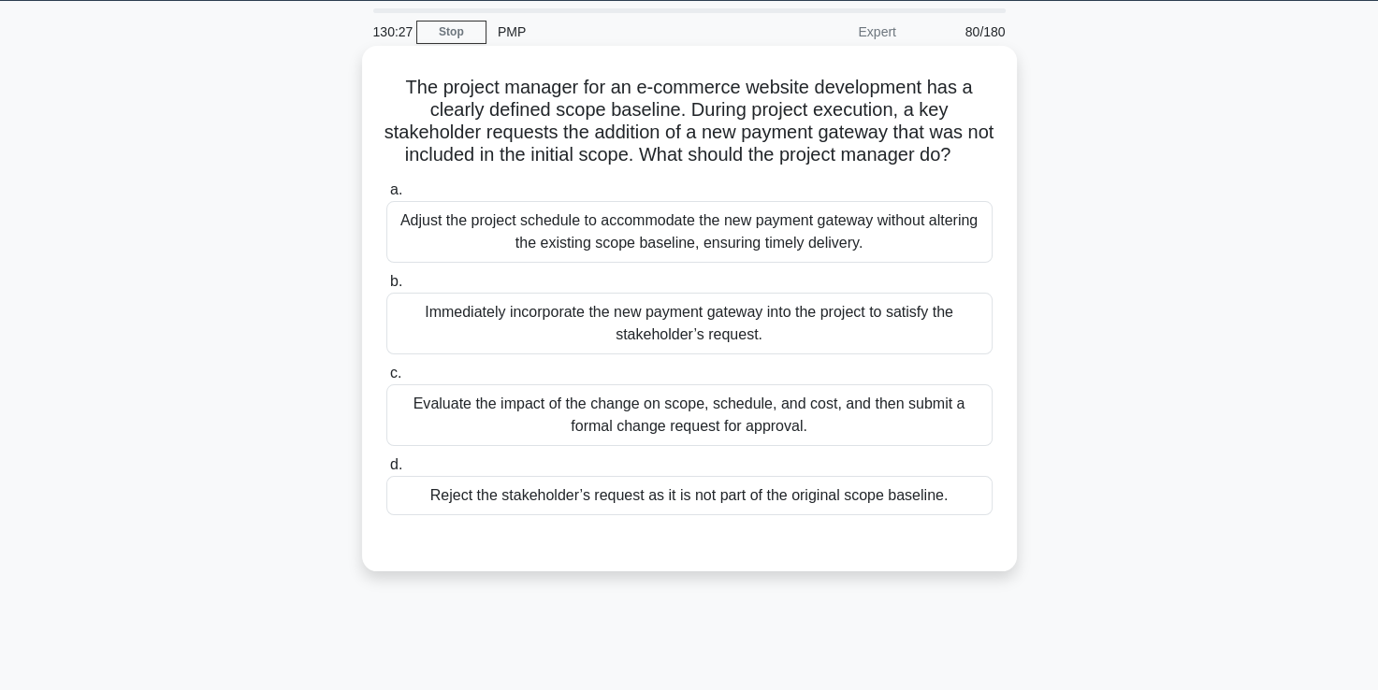
click at [583, 432] on div "Evaluate the impact of the change on scope, schedule, and cost, and then submit…" at bounding box center [689, 415] width 606 height 62
click at [386, 380] on input "c. Evaluate the impact of the change on scope, schedule, and cost, and then sub…" at bounding box center [386, 374] width 0 height 12
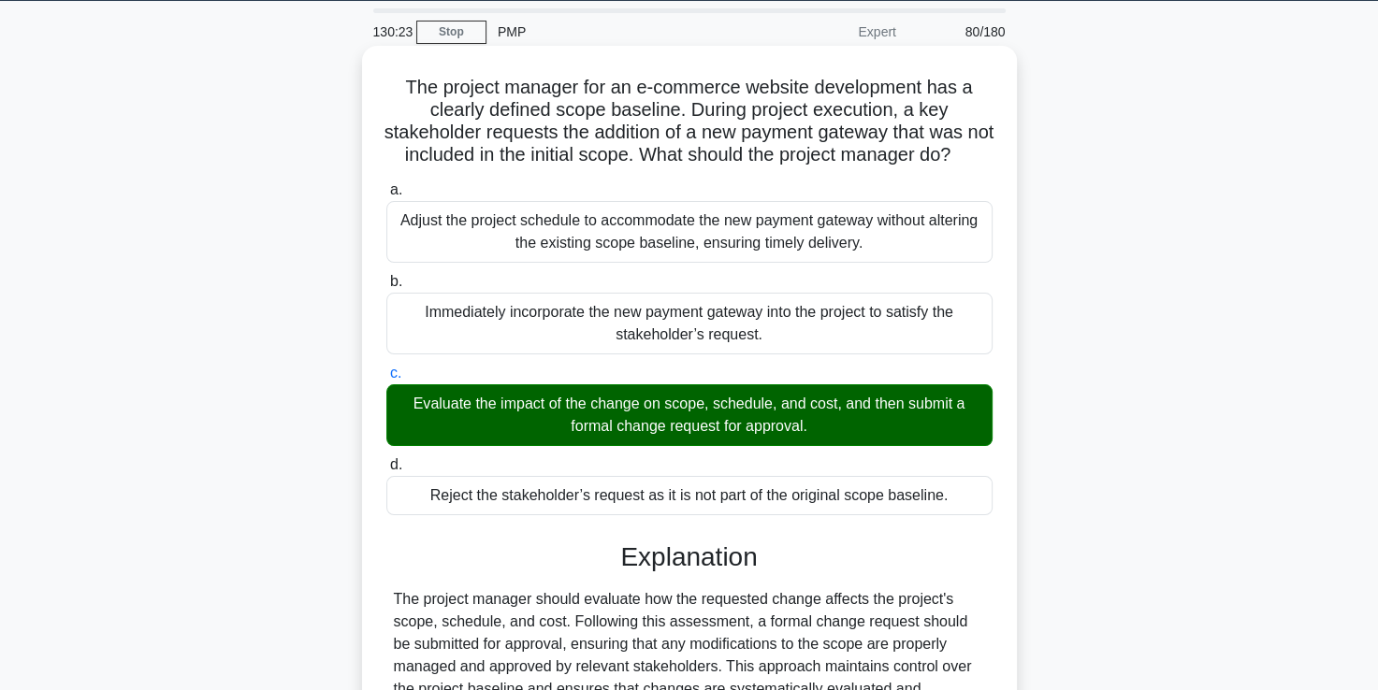
scroll to position [320, 0]
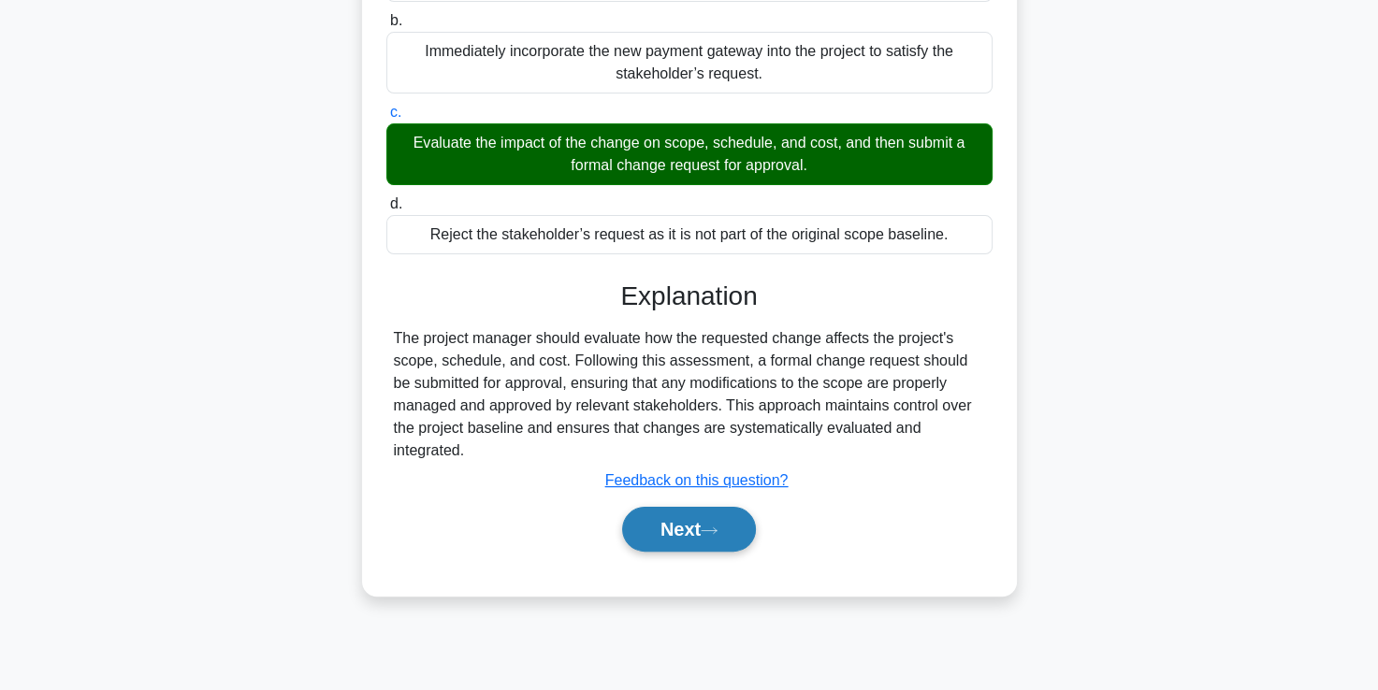
click at [675, 551] on button "Next" at bounding box center [689, 529] width 134 height 45
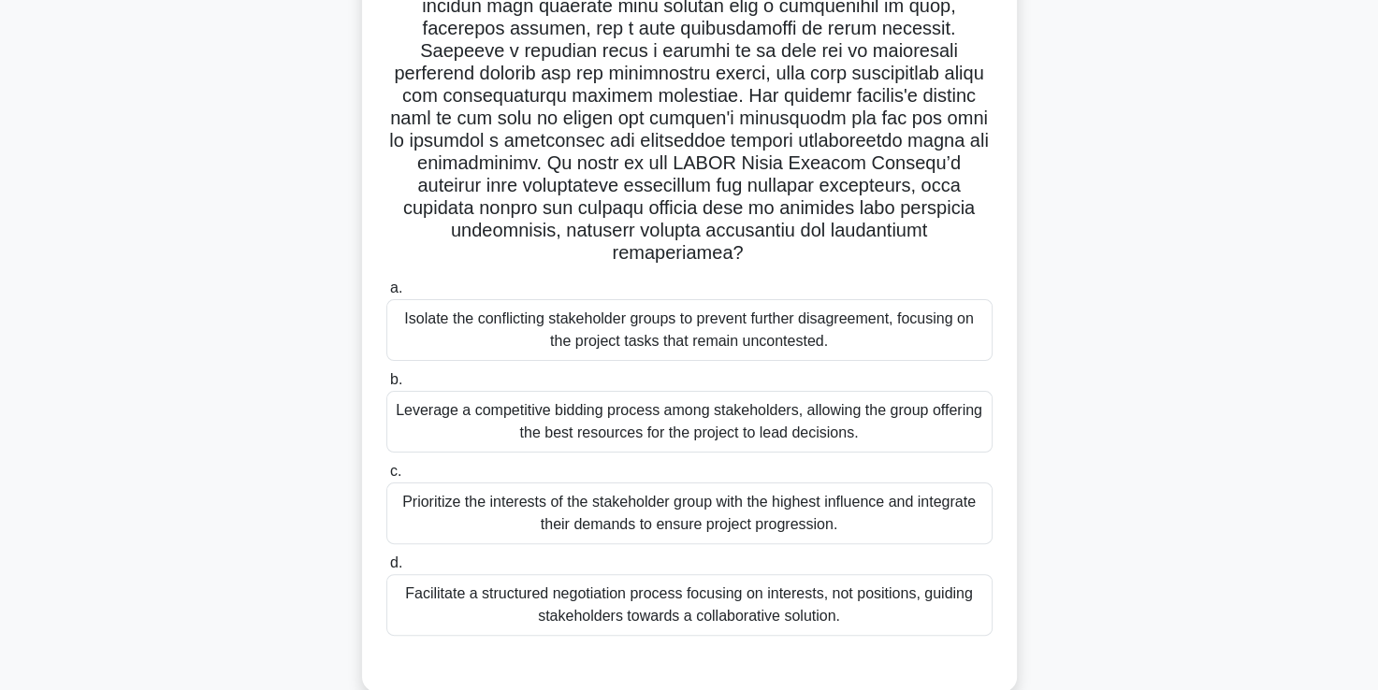
scroll to position [331, 0]
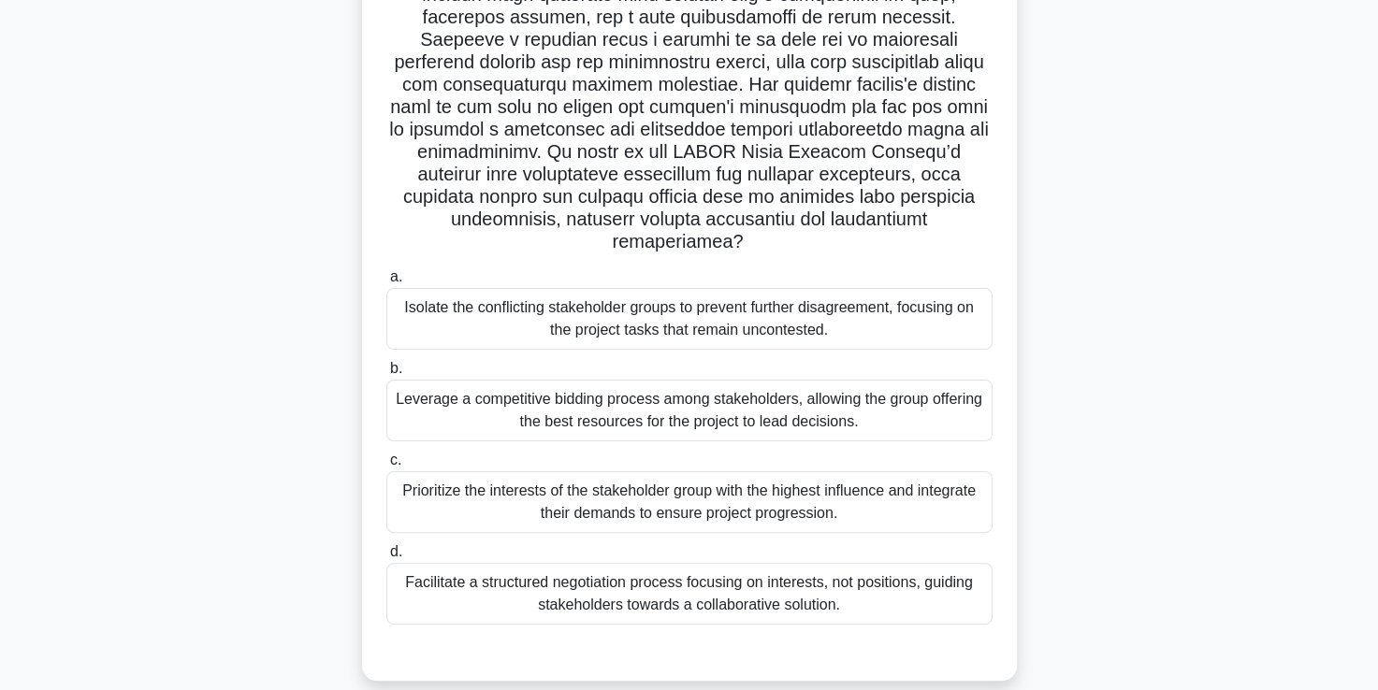
click at [675, 583] on div "Facilitate a structured negotiation process focusing on interests, not position…" at bounding box center [689, 594] width 606 height 62
click at [386, 558] on input "d. Facilitate a structured negotiation process focusing on interests, not posit…" at bounding box center [386, 552] width 0 height 12
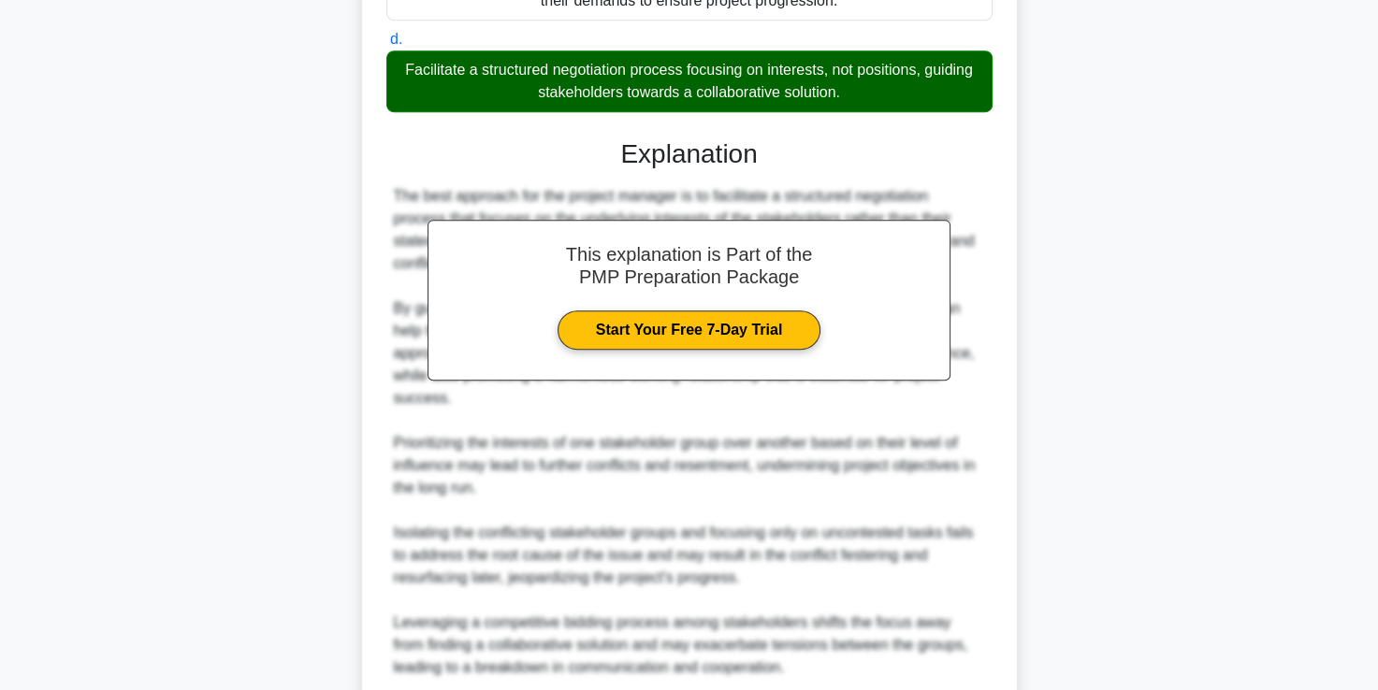
scroll to position [906, 0]
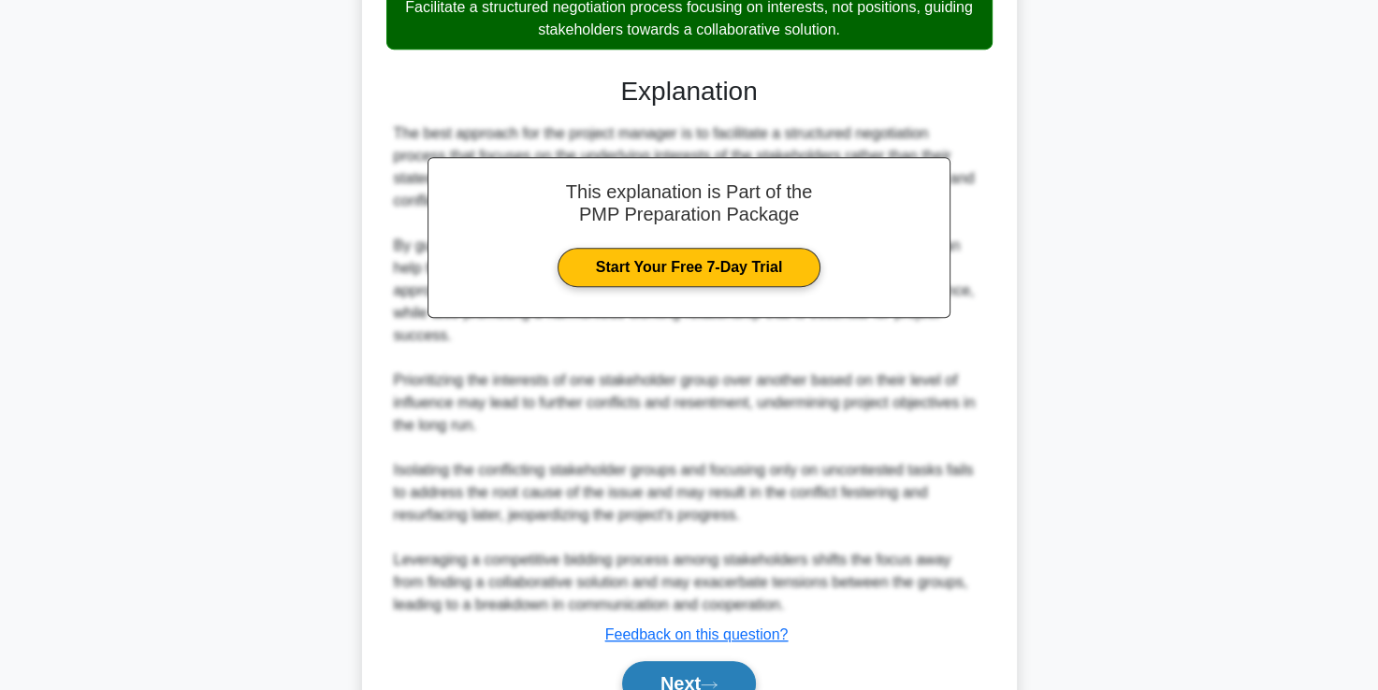
click at [695, 661] on button "Next" at bounding box center [689, 683] width 134 height 45
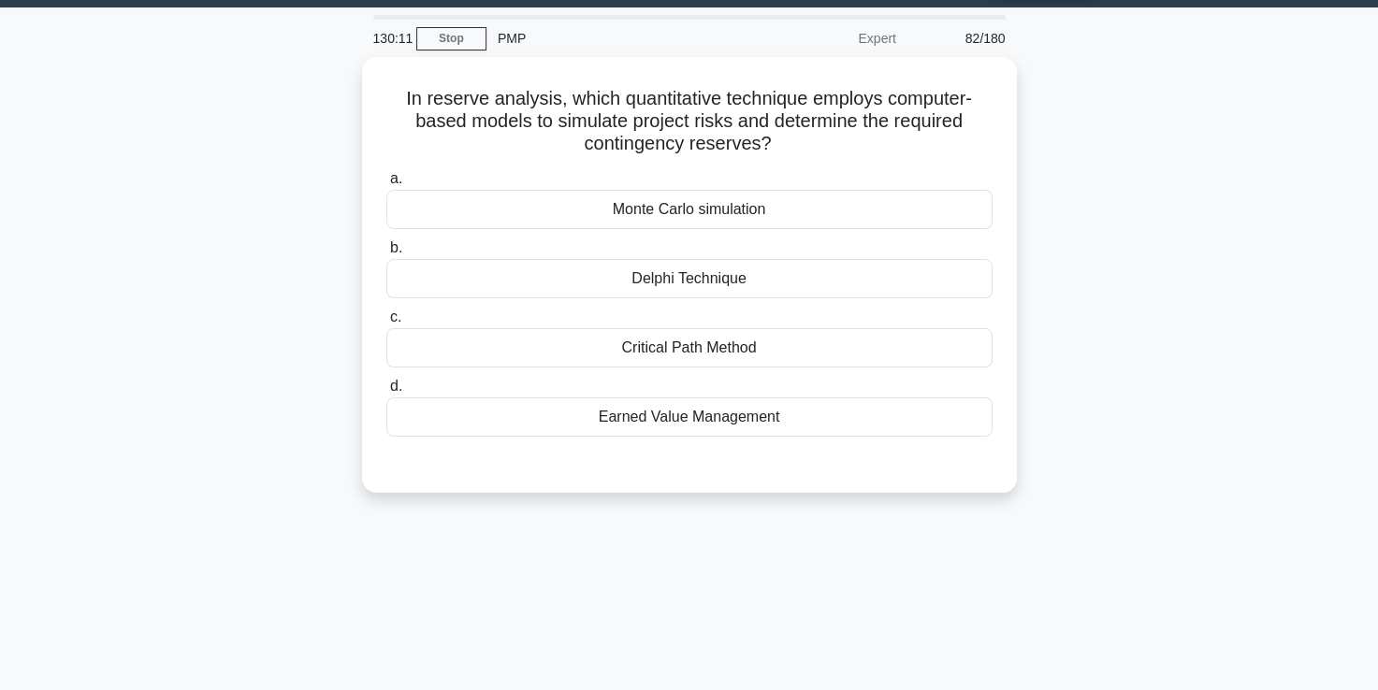
scroll to position [51, 0]
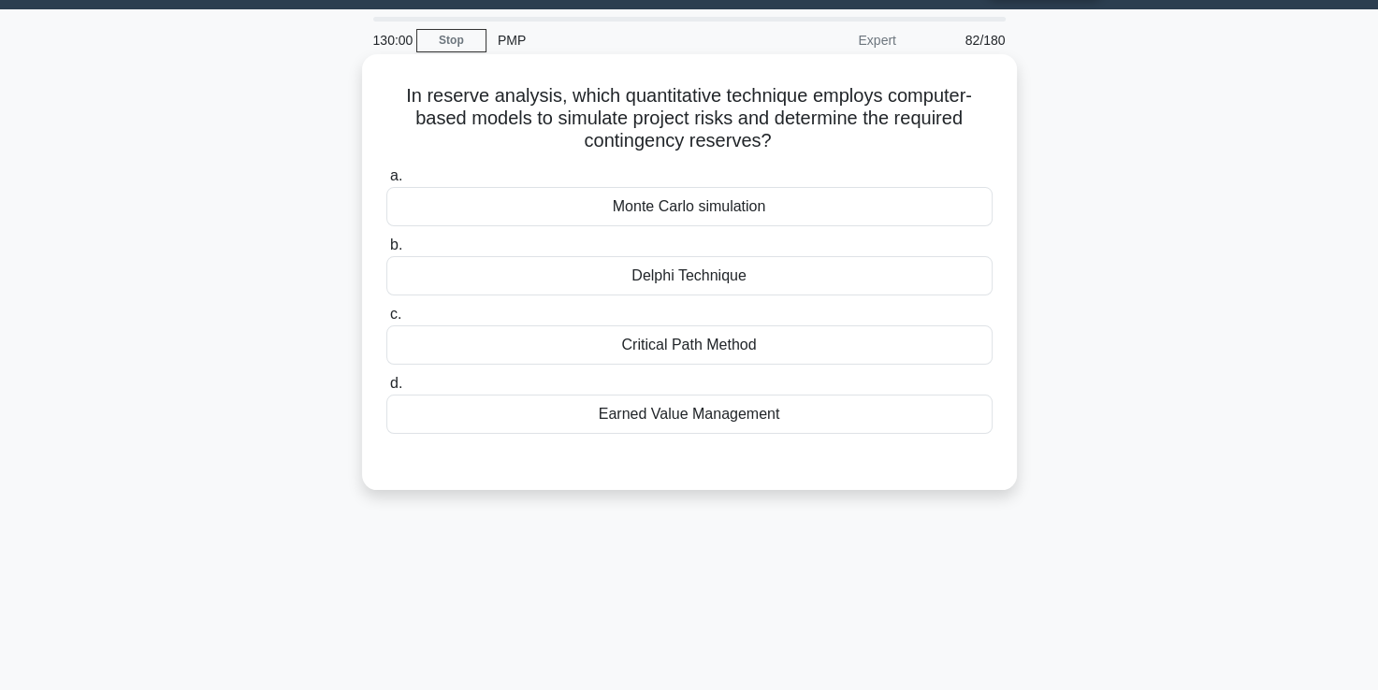
click at [691, 419] on div "Earned Value Management" at bounding box center [689, 414] width 606 height 39
click at [386, 390] on input "d. Earned Value Management" at bounding box center [386, 384] width 0 height 12
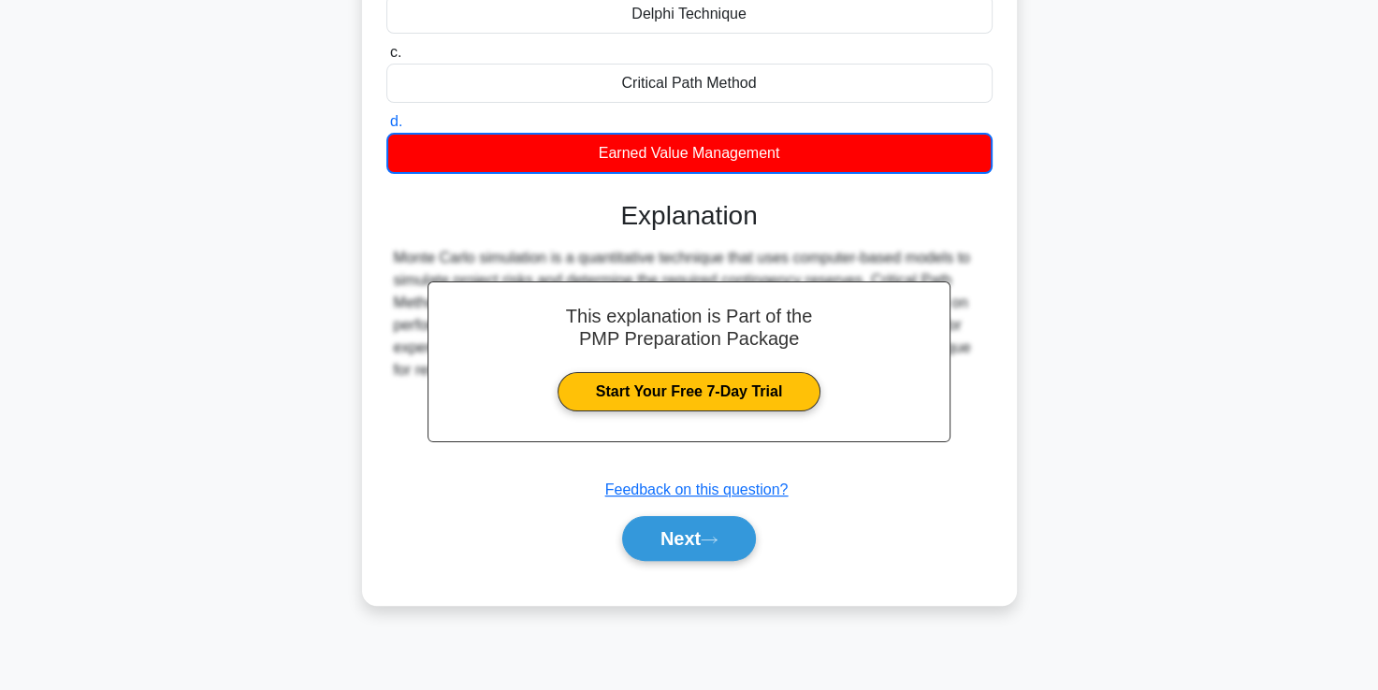
scroll to position [320, 0]
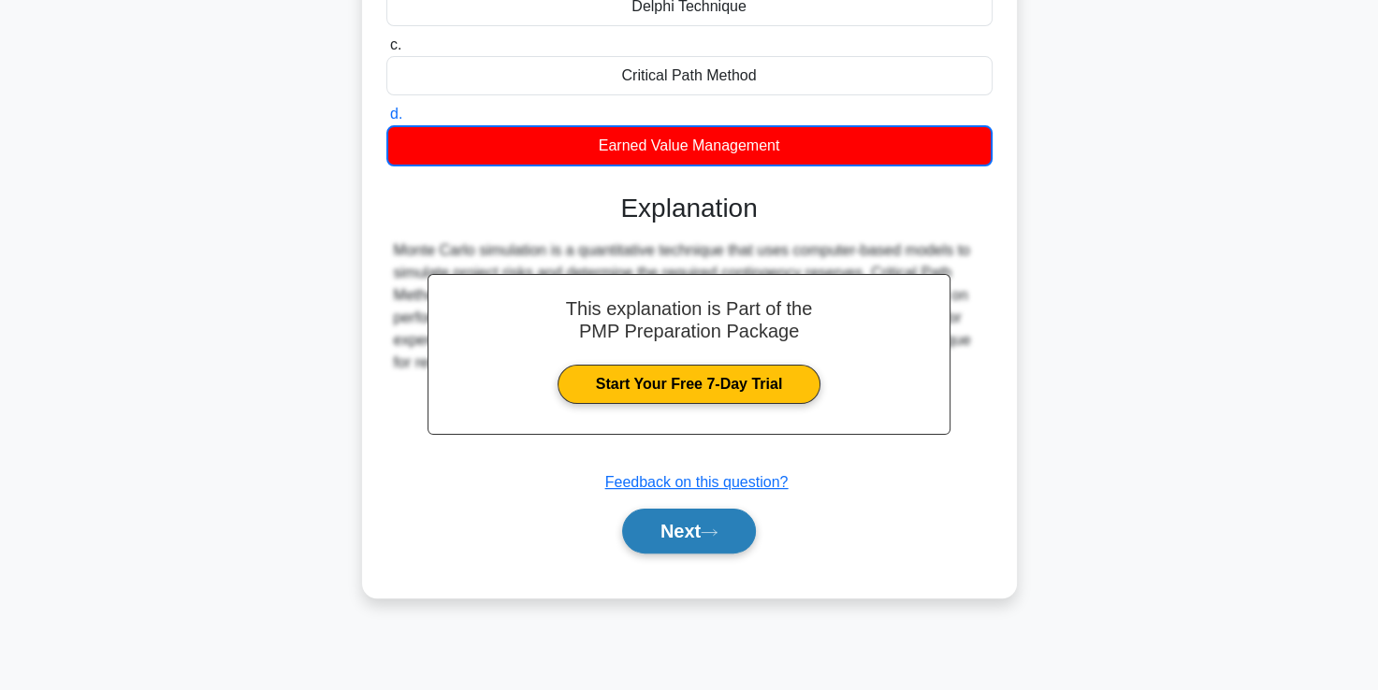
click at [686, 529] on button "Next" at bounding box center [689, 531] width 134 height 45
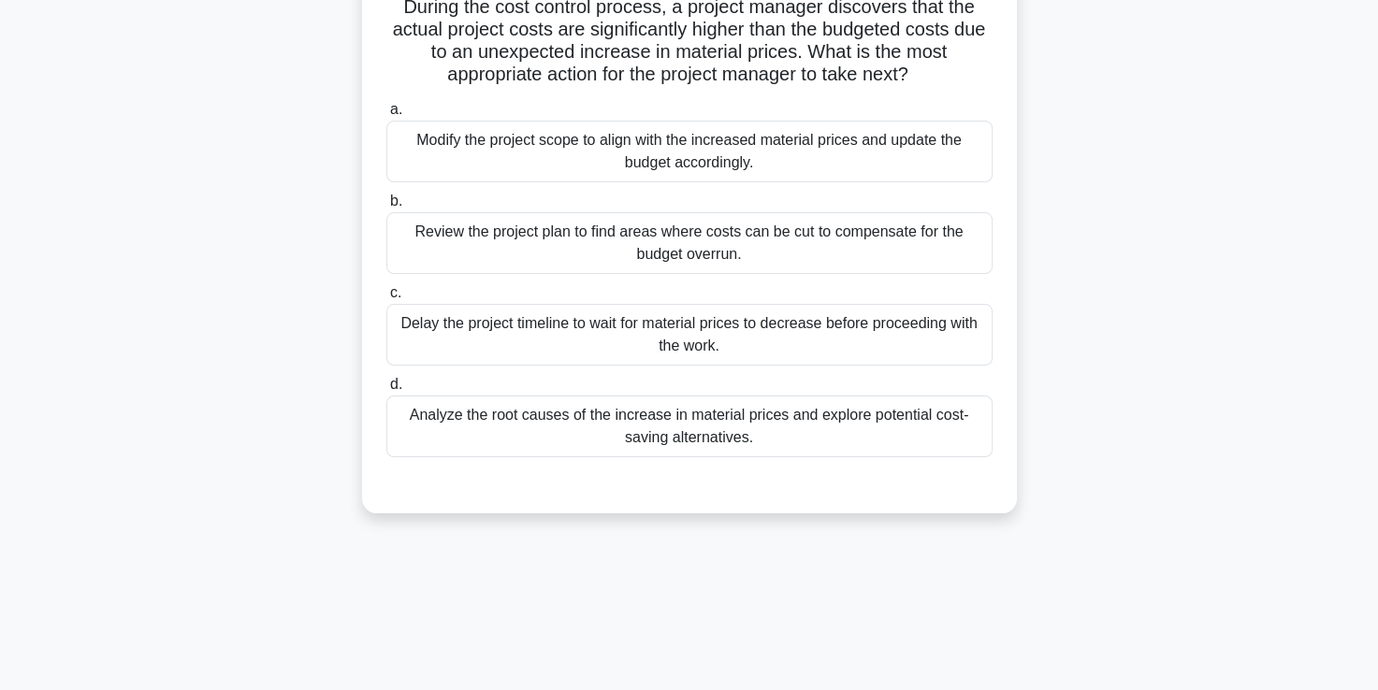
scroll to position [145, 0]
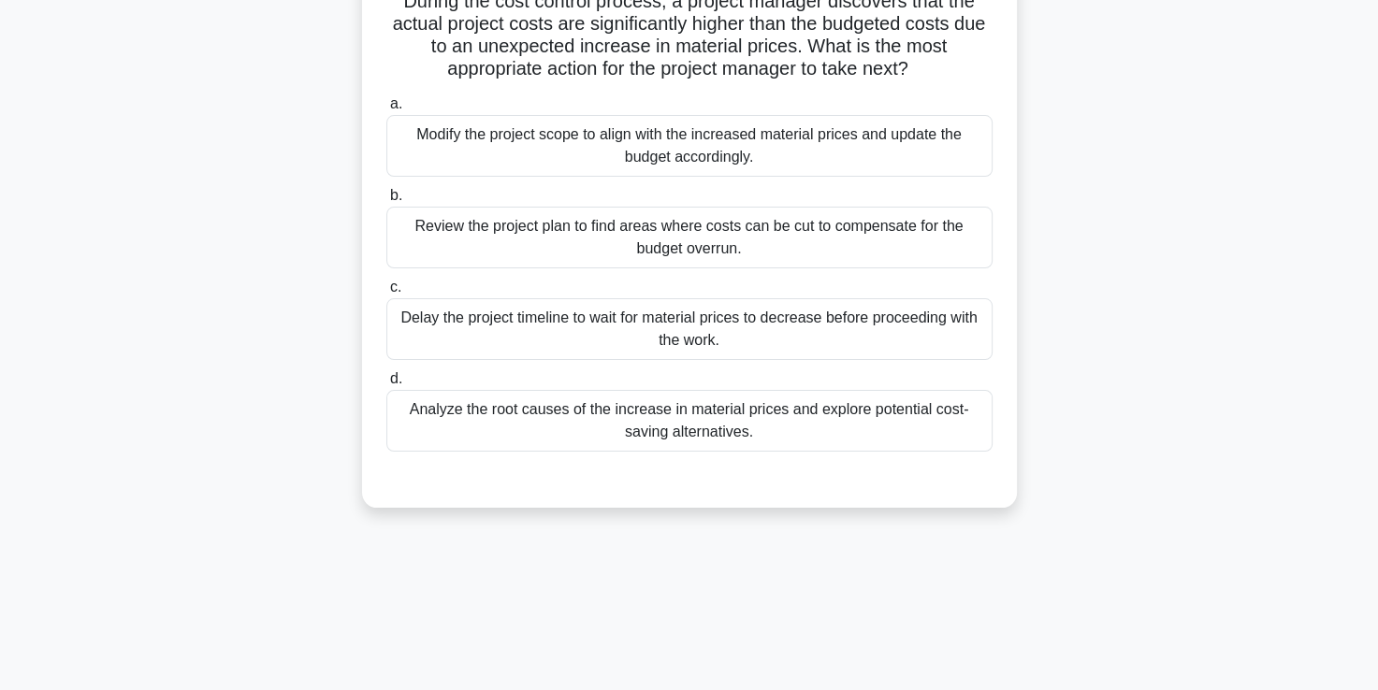
click at [686, 433] on div "Analyze the root causes of the increase in material prices and explore potentia…" at bounding box center [689, 421] width 606 height 62
click at [386, 385] on input "d. Analyze the root causes of the increase in material prices and explore poten…" at bounding box center [386, 379] width 0 height 12
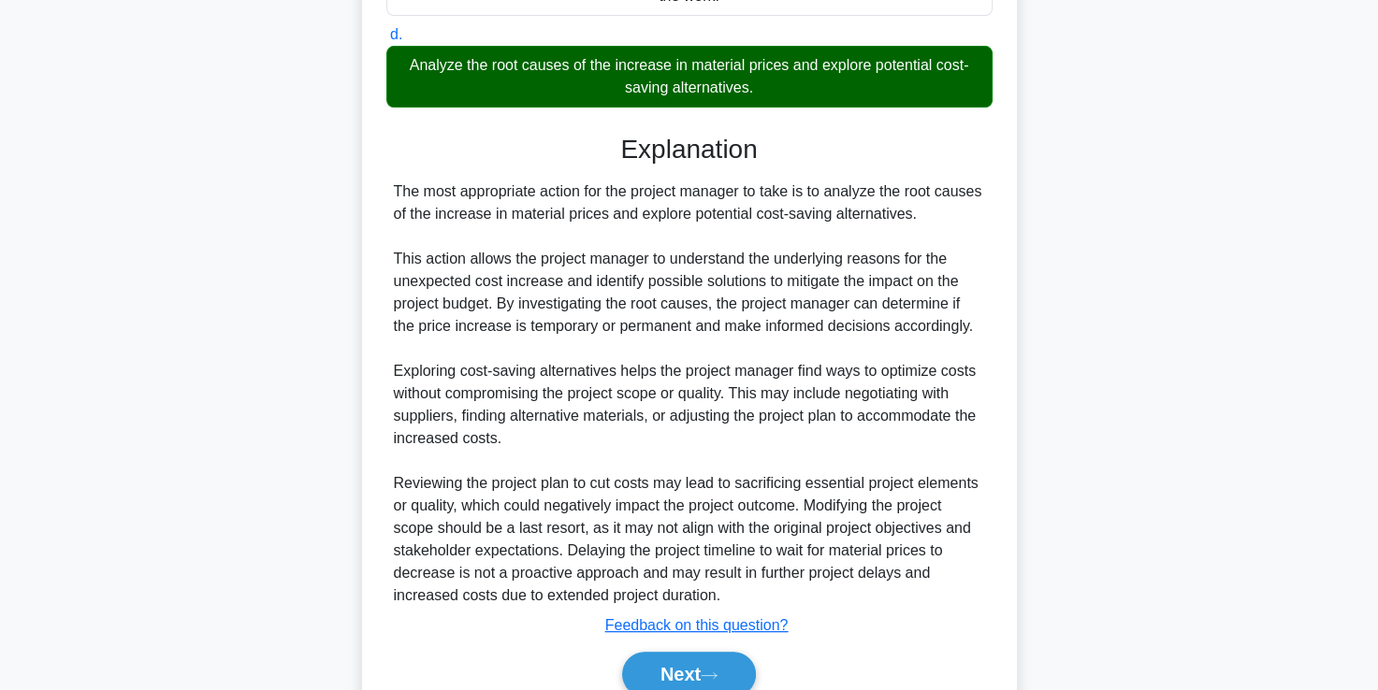
scroll to position [573, 0]
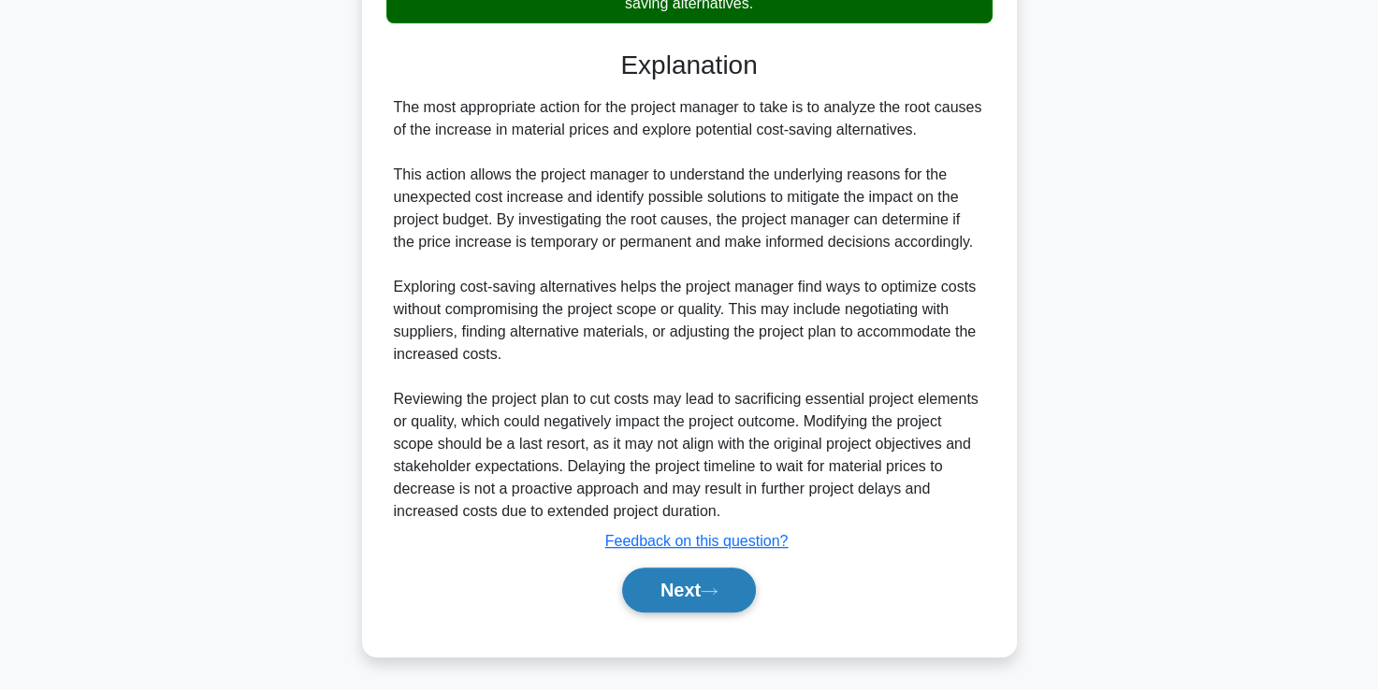
click at [674, 580] on button "Next" at bounding box center [689, 590] width 134 height 45
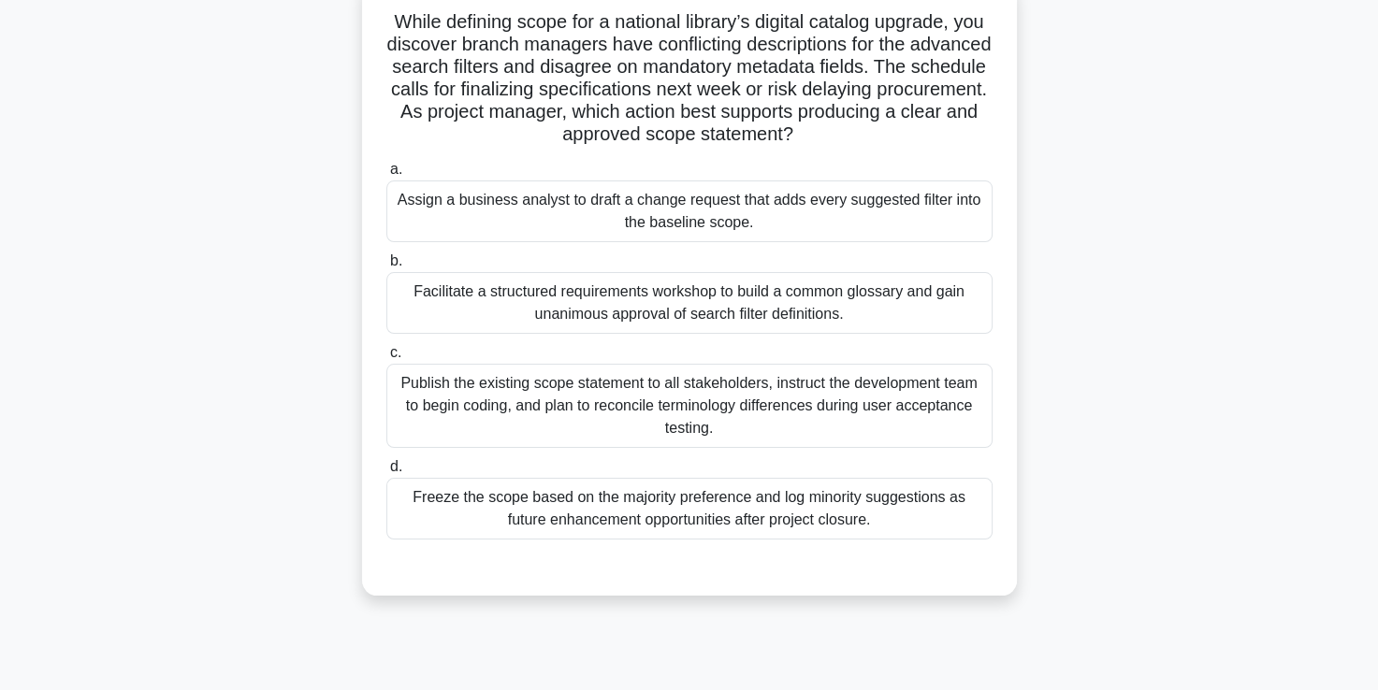
scroll to position [128, 0]
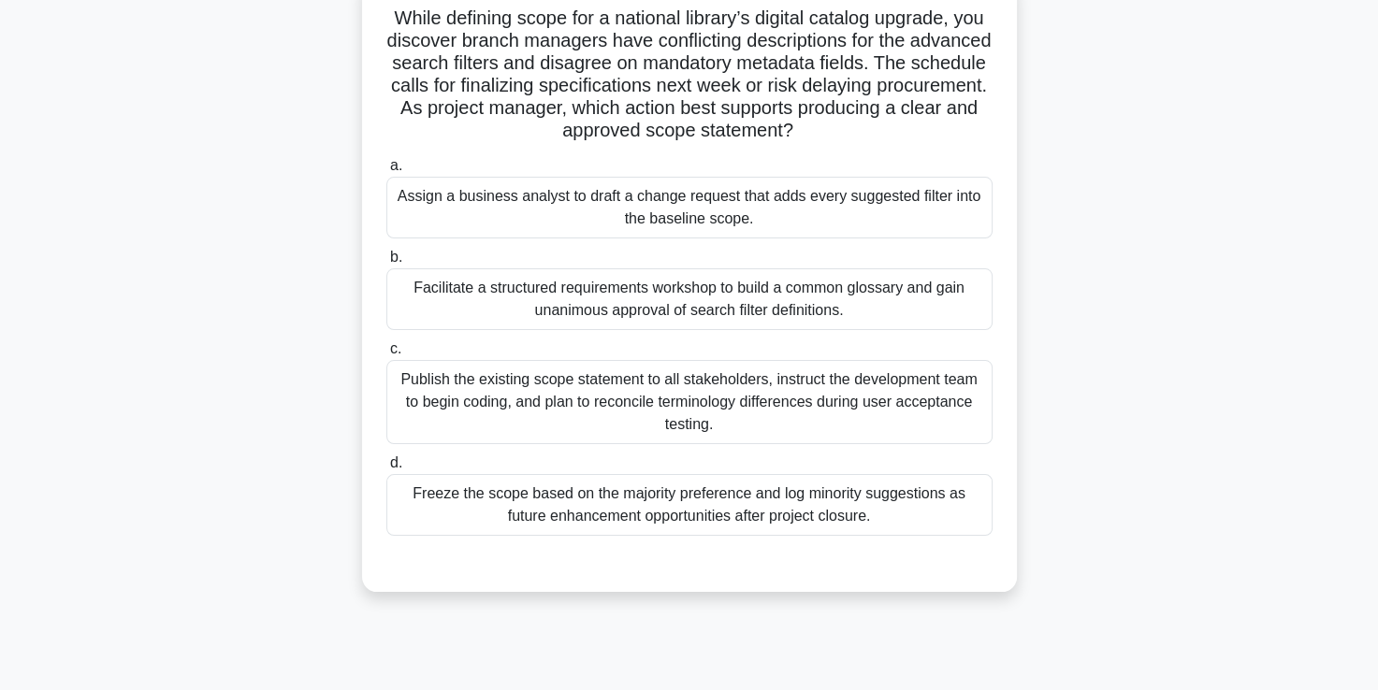
click at [584, 312] on div "Facilitate a structured requirements workshop to build a common glossary and ga…" at bounding box center [689, 299] width 606 height 62
click at [386, 264] on input "b. Facilitate a structured requirements workshop to build a common glossary and…" at bounding box center [386, 258] width 0 height 12
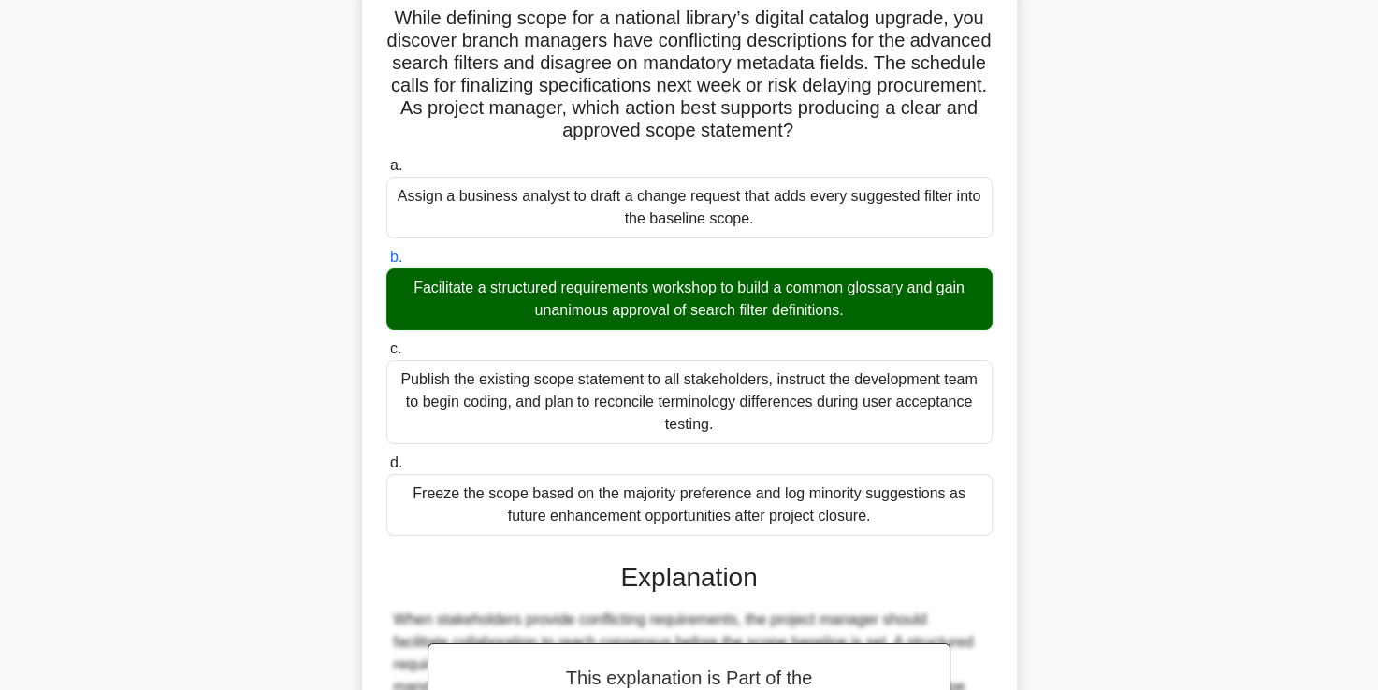
scroll to position [461, 0]
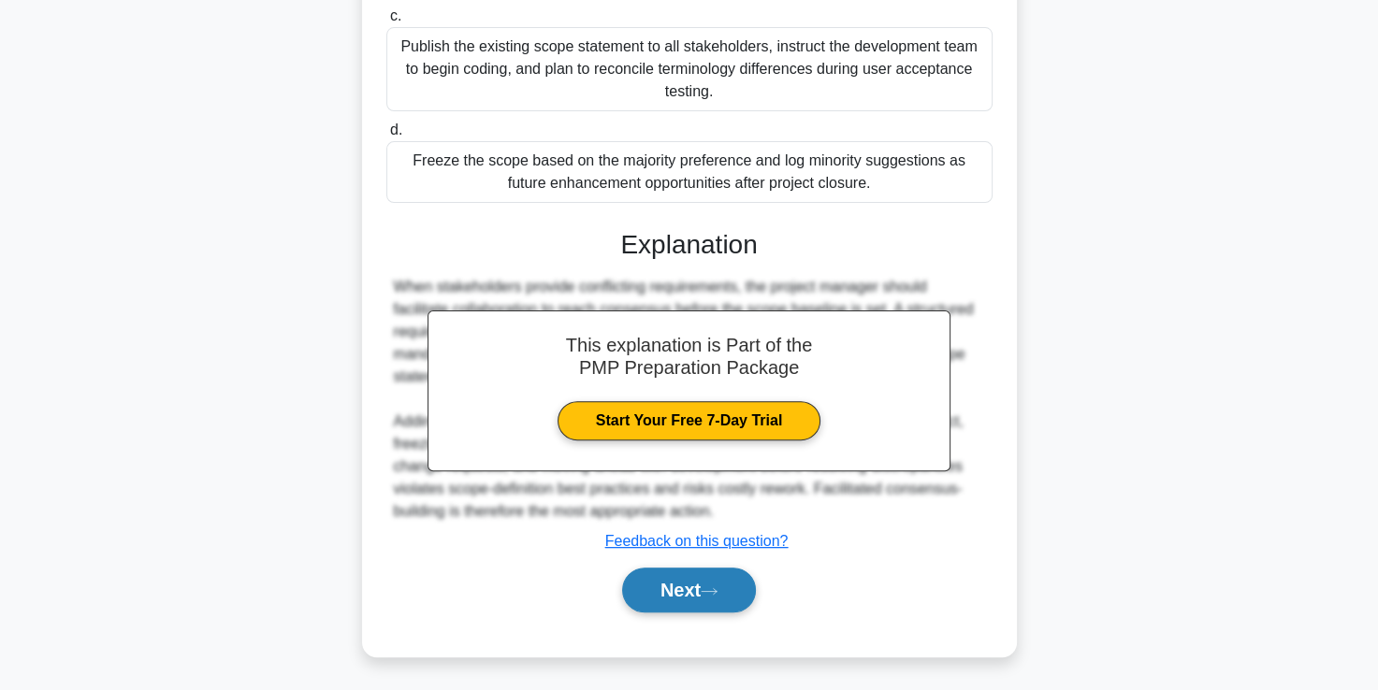
click at [667, 589] on button "Next" at bounding box center [689, 590] width 134 height 45
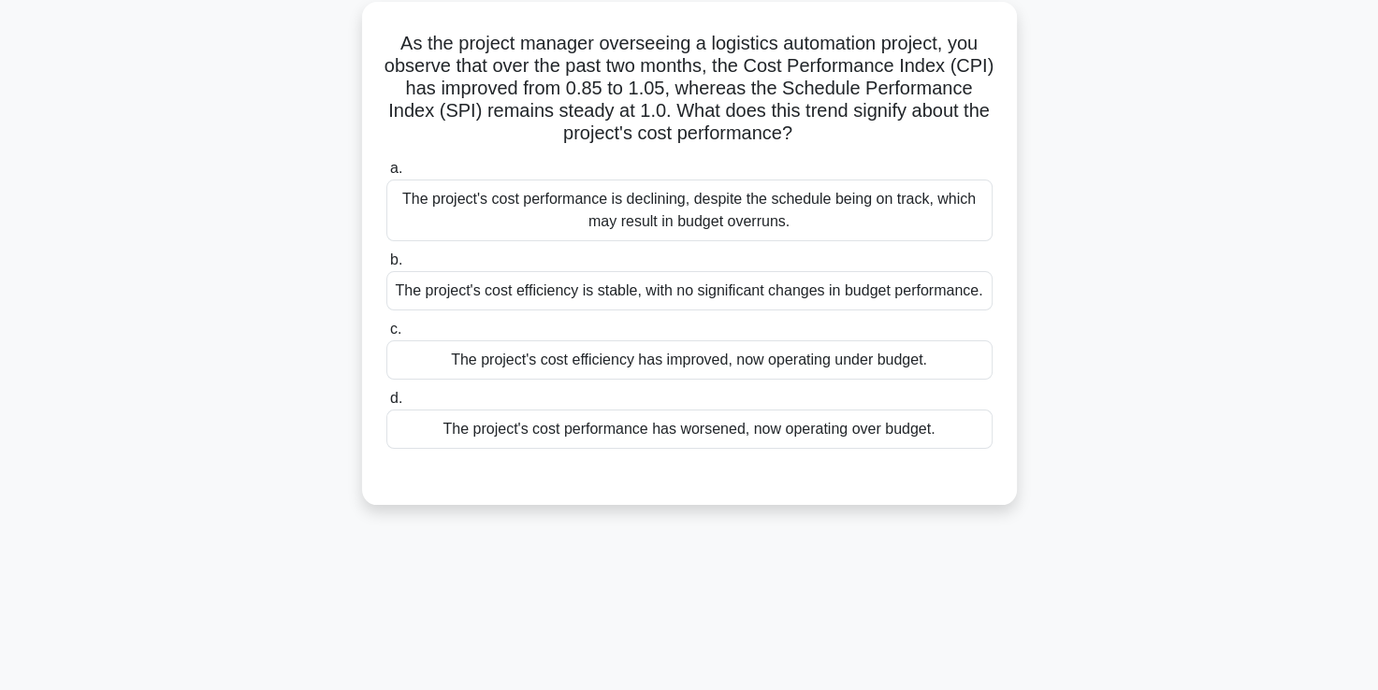
scroll to position [107, 0]
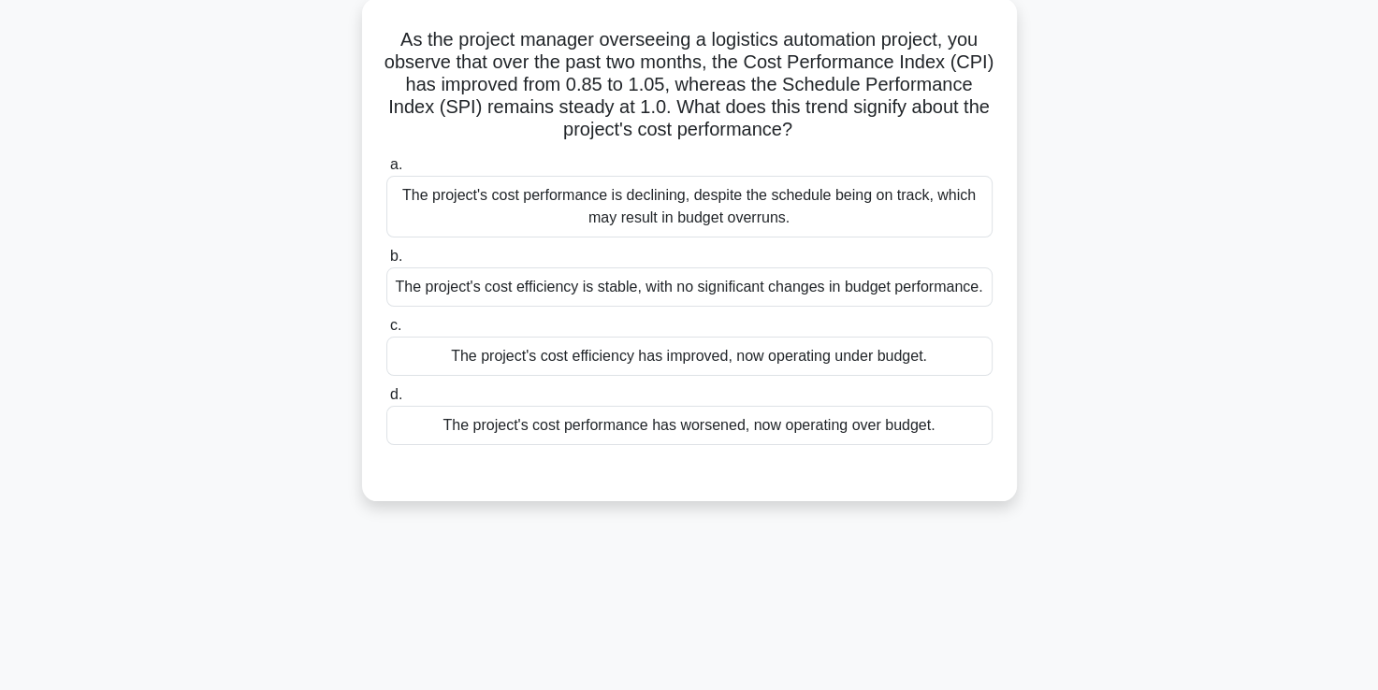
click at [657, 288] on div "The project's cost efficiency is stable, with no significant changes in budget …" at bounding box center [689, 286] width 606 height 39
click at [386, 263] on input "b. The project's cost efficiency is stable, with no significant changes in budg…" at bounding box center [386, 257] width 0 height 12
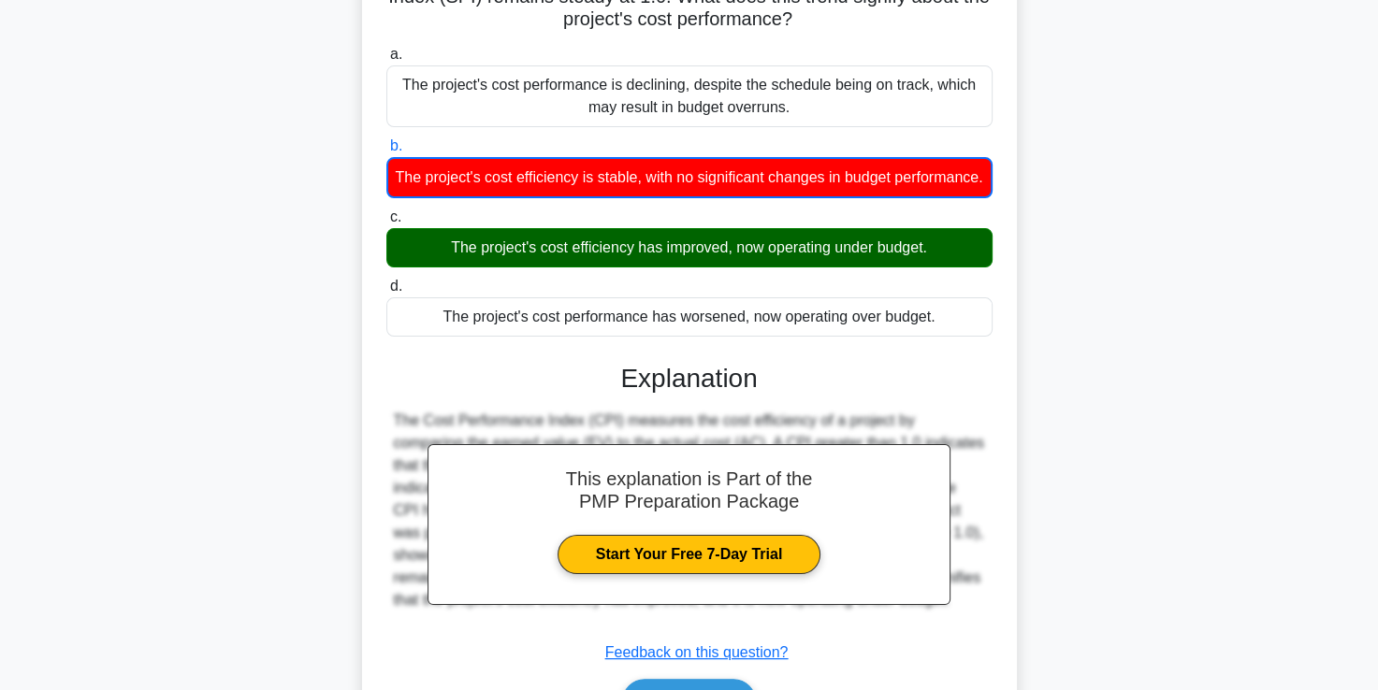
scroll to position [351, 0]
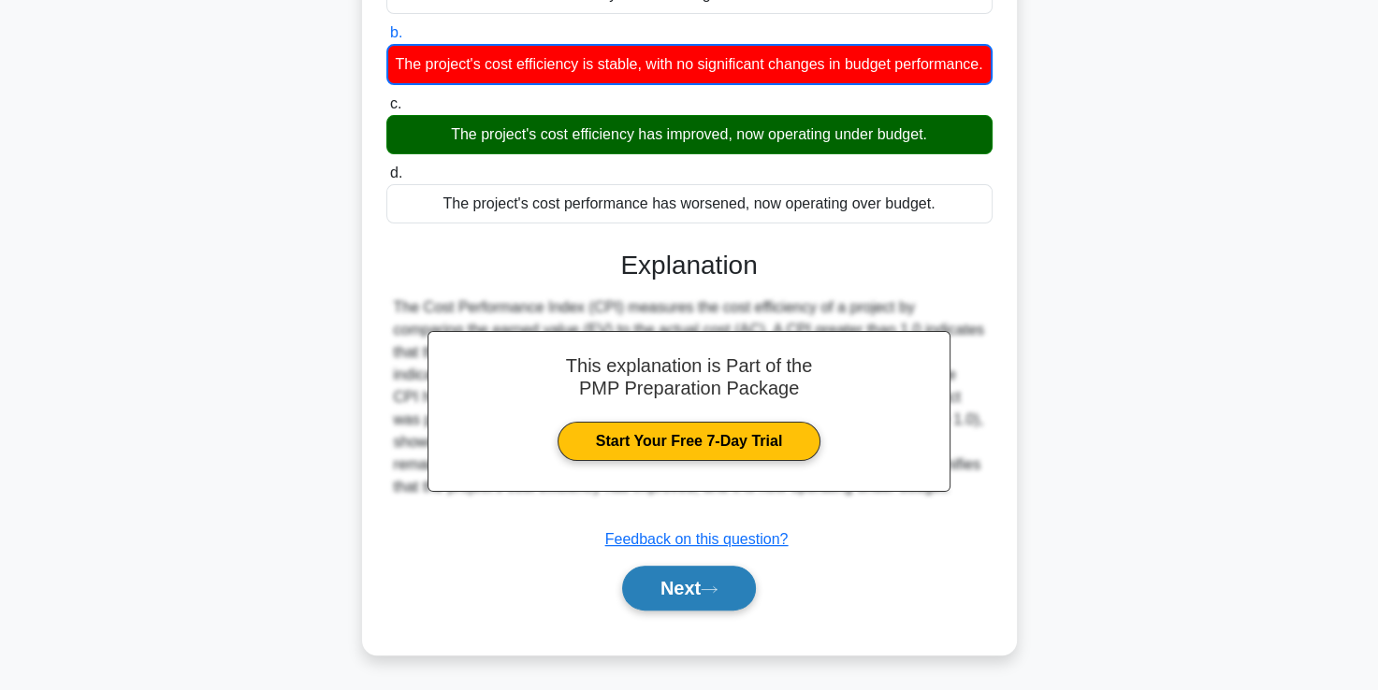
click at [658, 589] on button "Next" at bounding box center [689, 588] width 134 height 45
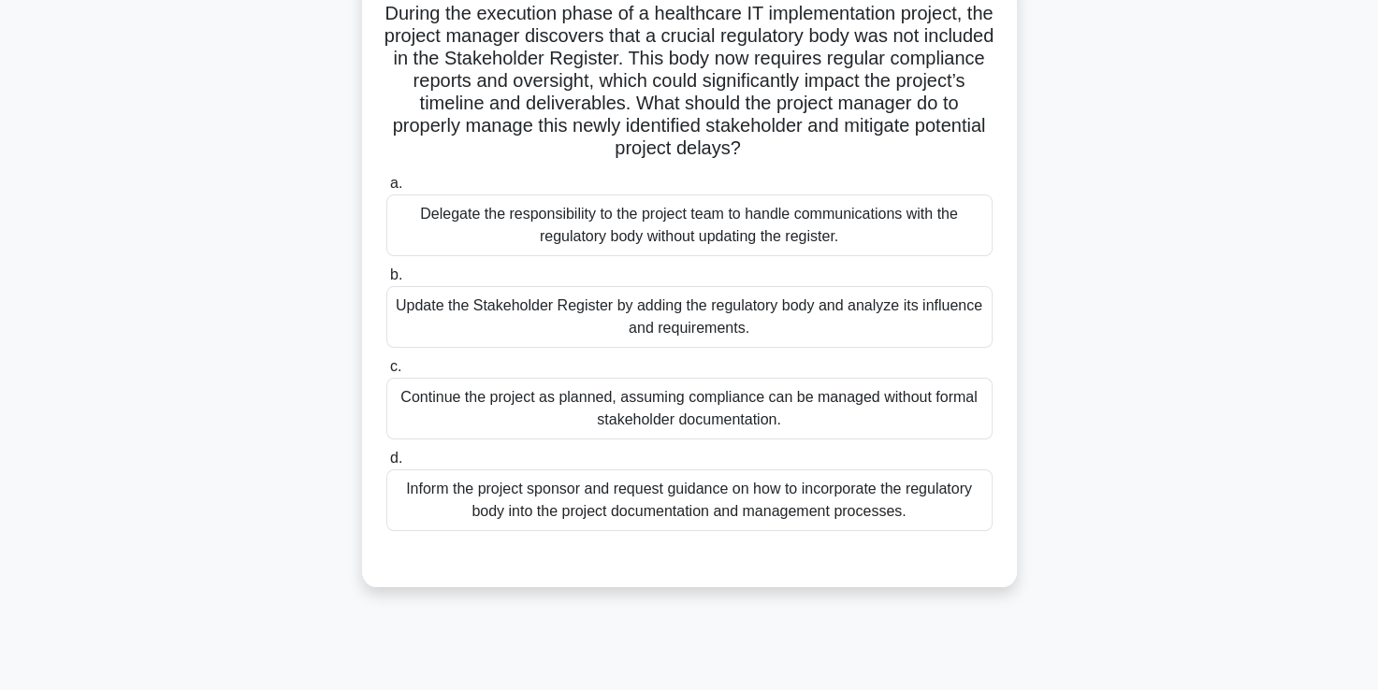
scroll to position [134, 0]
click at [576, 329] on div "Update the Stakeholder Register by adding the regulatory body and analyze its i…" at bounding box center [689, 316] width 606 height 62
click at [386, 281] on input "b. Update the Stakeholder Register by adding the regulatory body and analyze it…" at bounding box center [386, 274] width 0 height 12
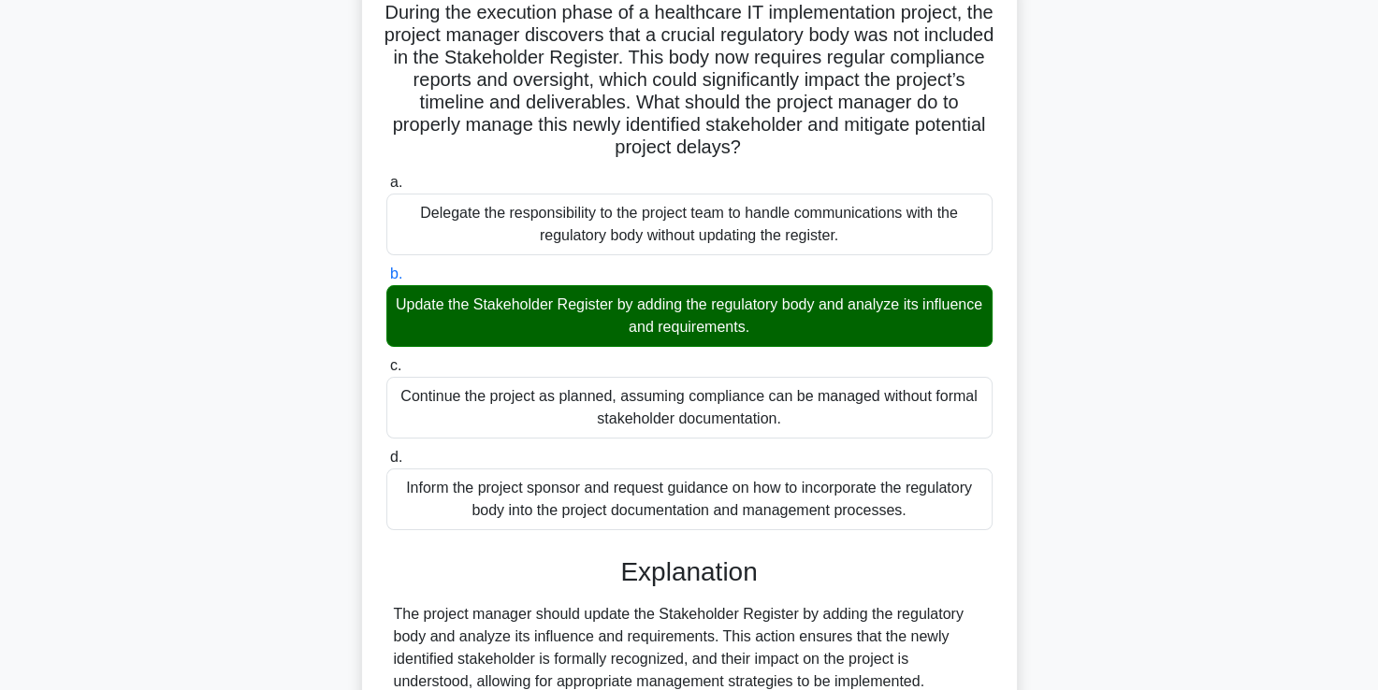
scroll to position [439, 0]
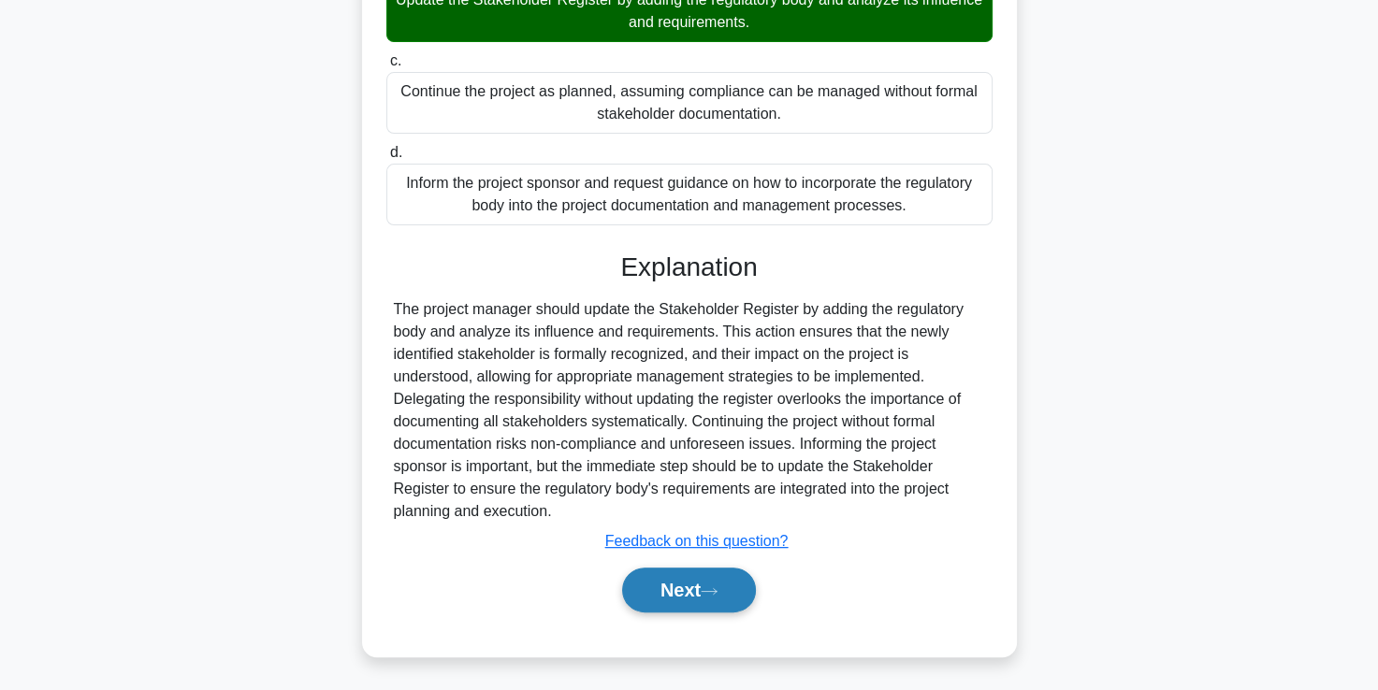
click at [677, 585] on button "Next" at bounding box center [689, 590] width 134 height 45
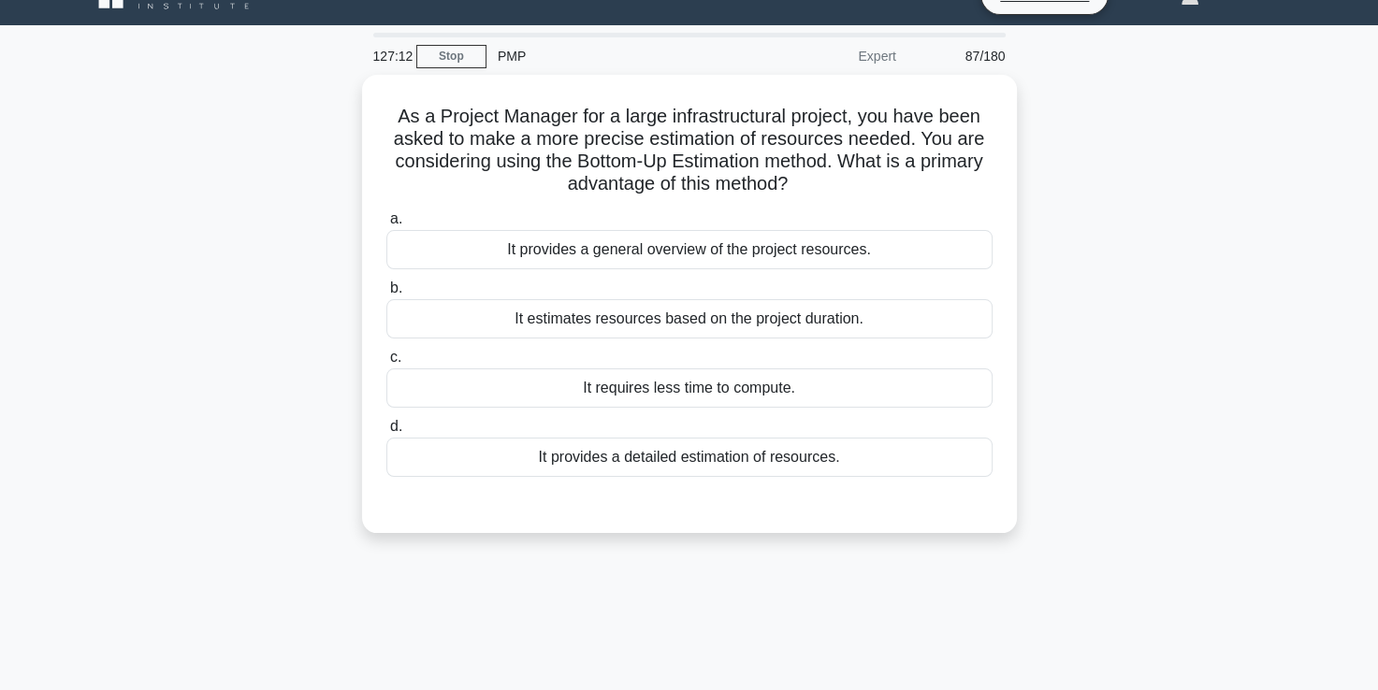
scroll to position [34, 0]
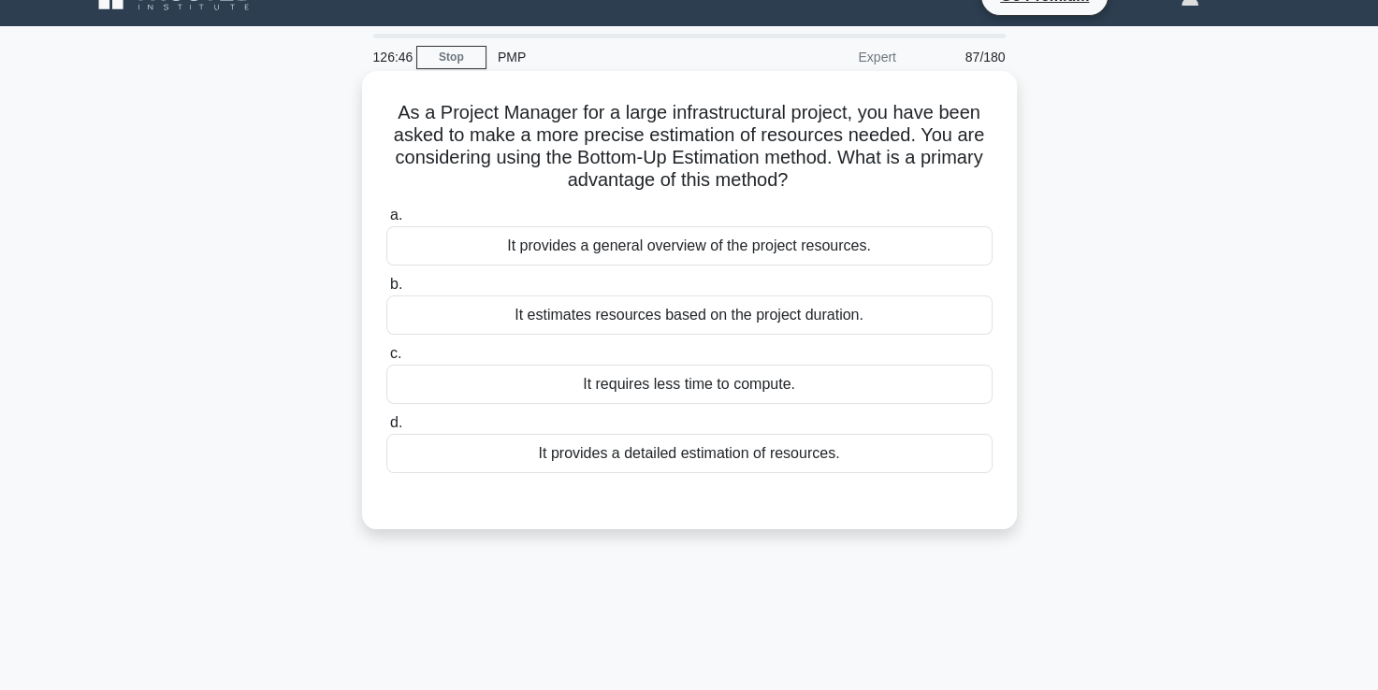
click at [725, 455] on div "It provides a detailed estimation of resources." at bounding box center [689, 453] width 606 height 39
click at [386, 429] on input "d. It provides a detailed estimation of resources." at bounding box center [386, 423] width 0 height 12
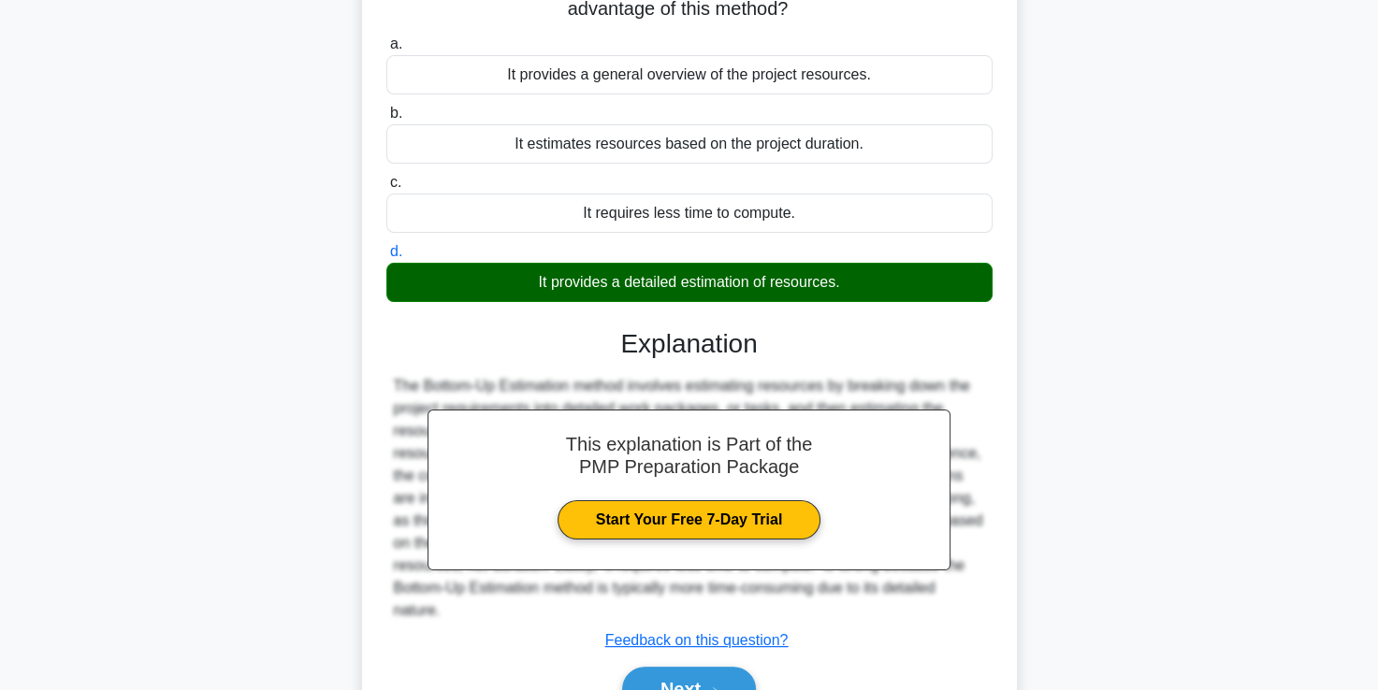
scroll to position [320, 0]
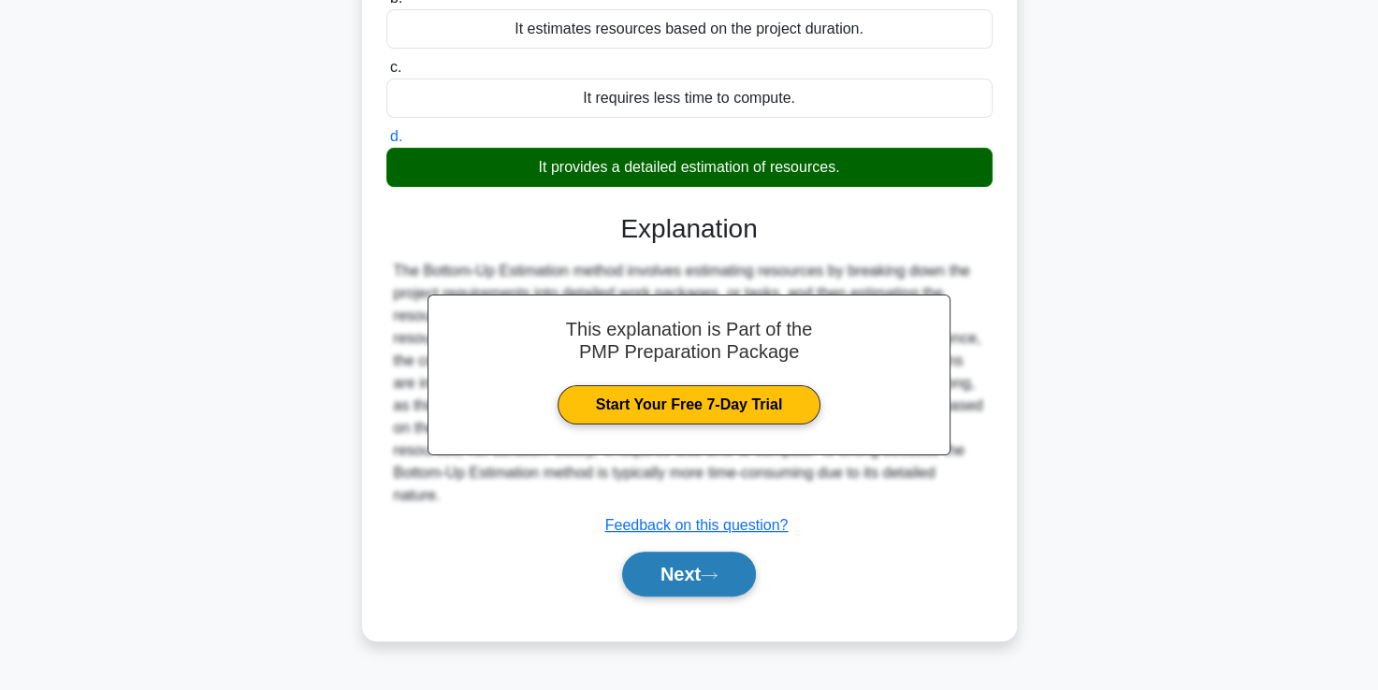
click at [707, 563] on button "Next" at bounding box center [689, 574] width 134 height 45
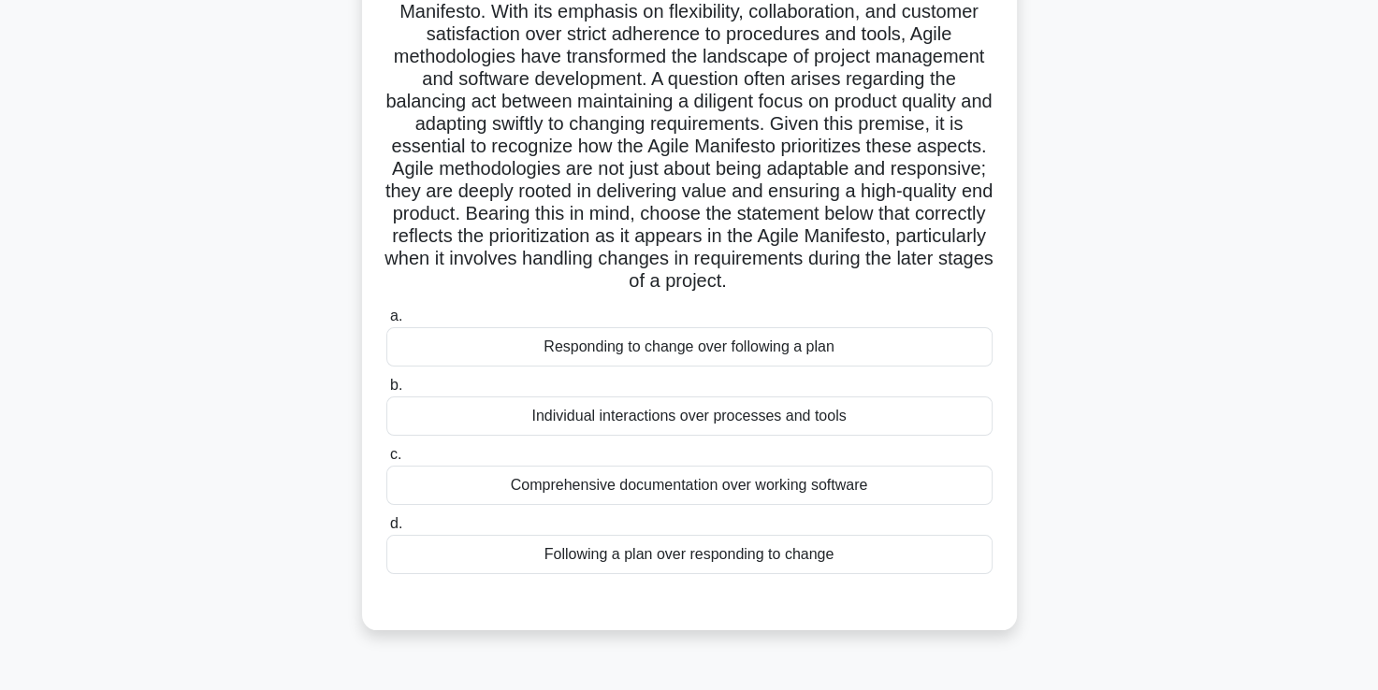
scroll to position [187, 0]
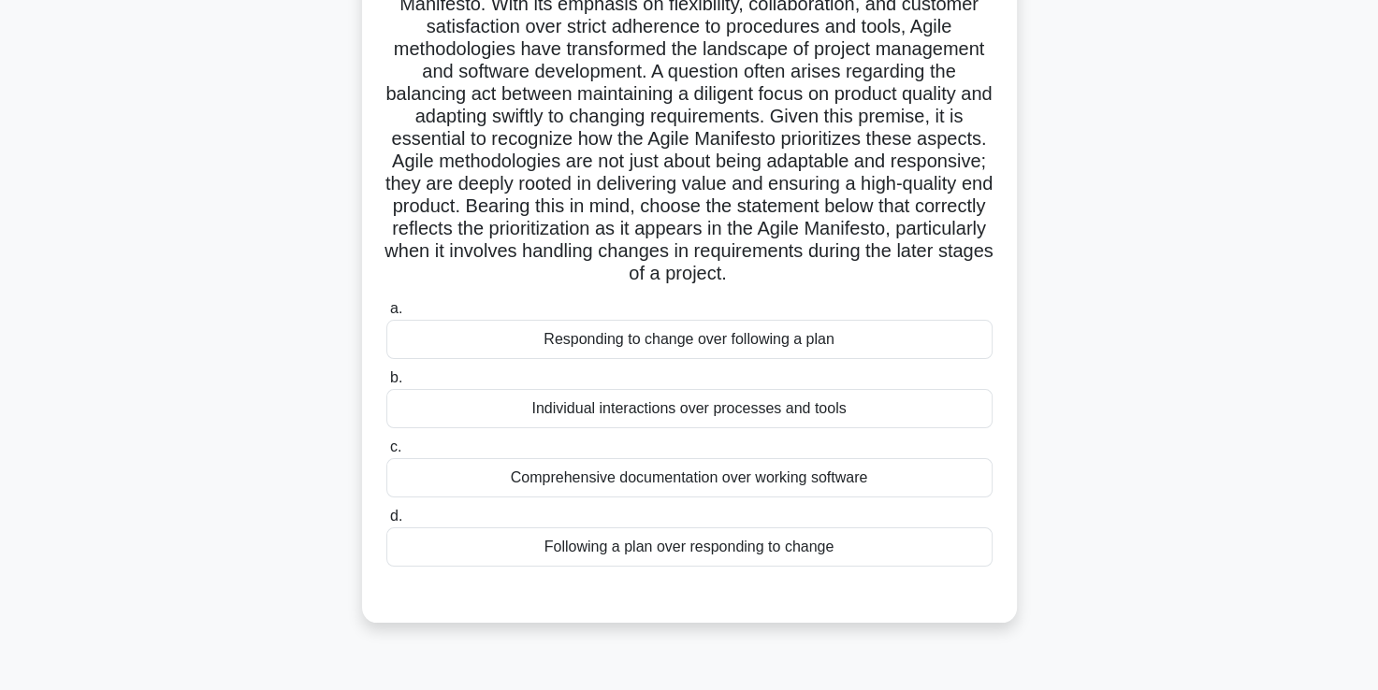
click at [702, 428] on div "Individual interactions over processes and tools" at bounding box center [689, 408] width 606 height 39
click at [386, 384] on input "b. Individual interactions over processes and tools" at bounding box center [386, 378] width 0 height 12
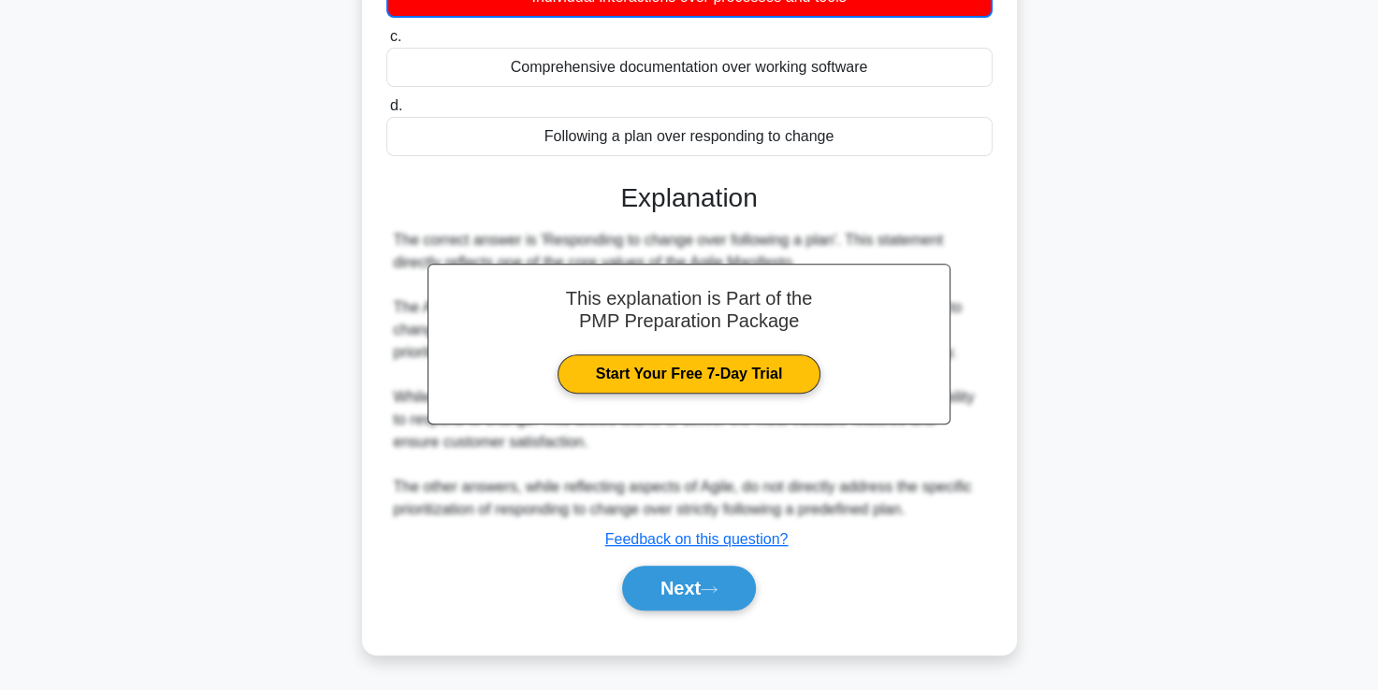
scroll to position [620, 0]
click at [683, 581] on button "Next" at bounding box center [689, 588] width 134 height 45
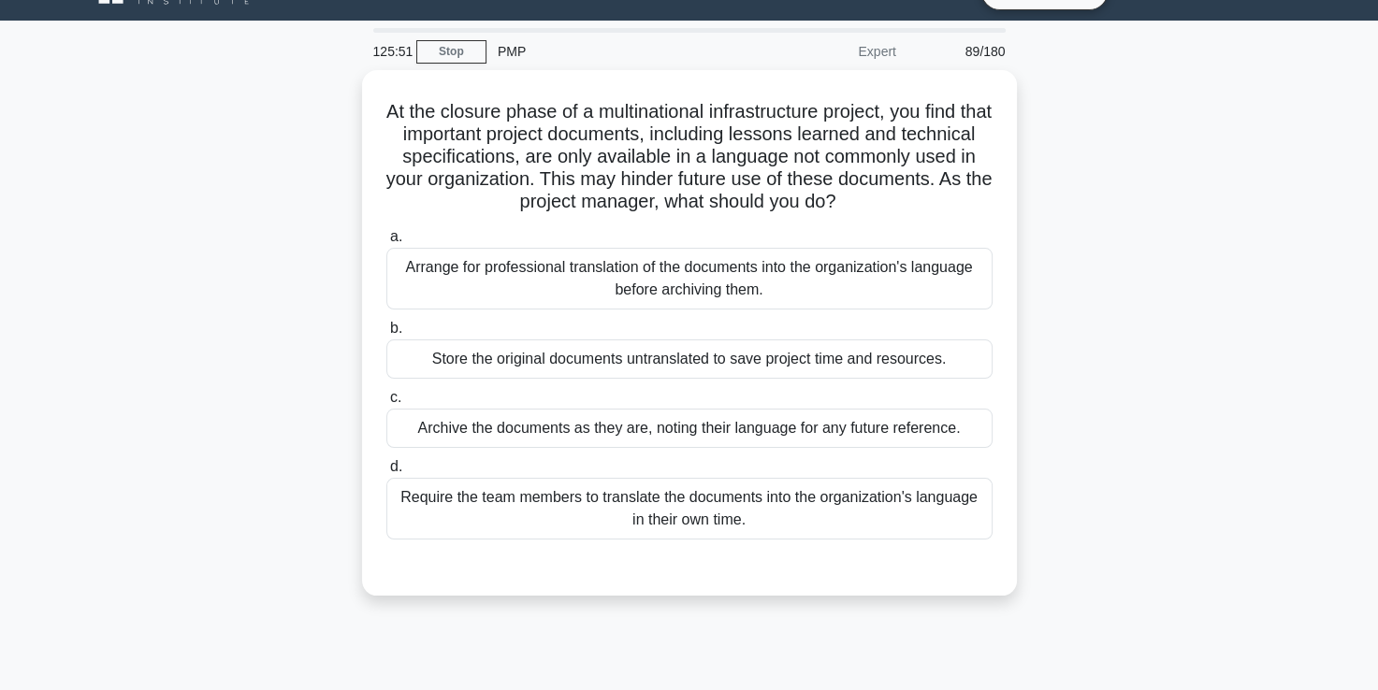
scroll to position [38, 0]
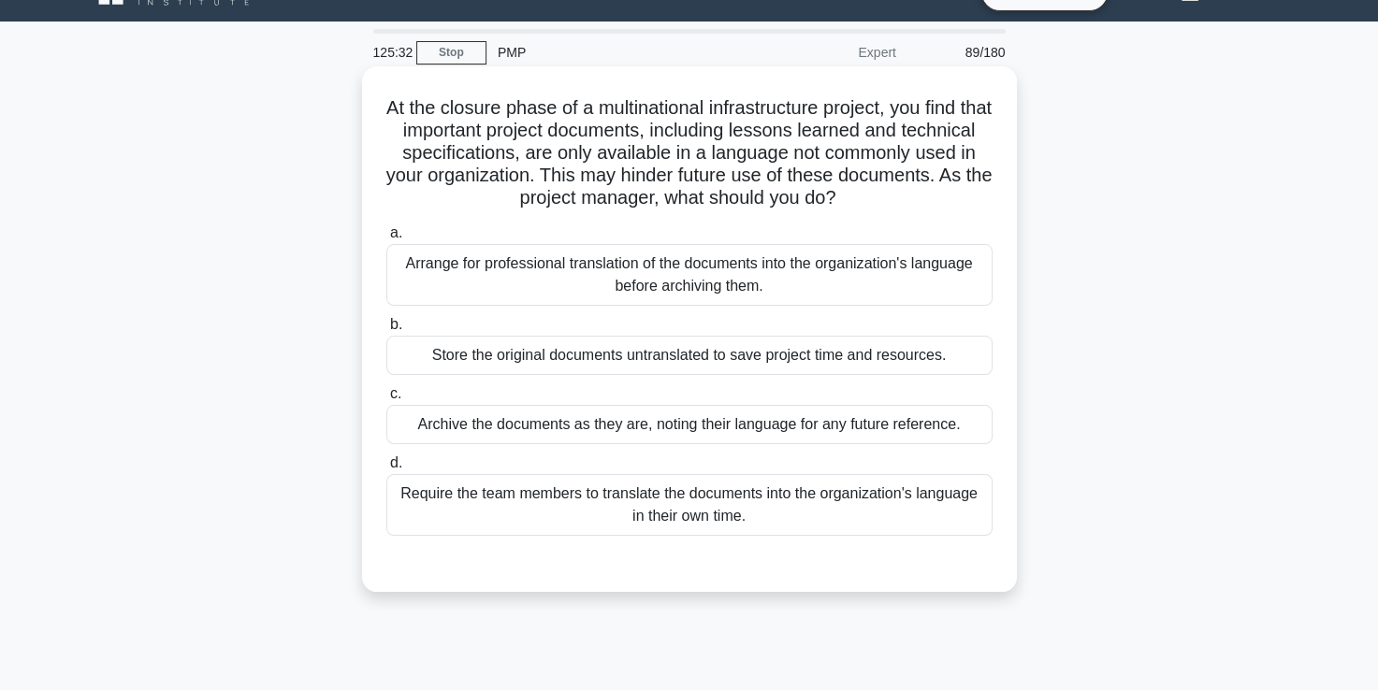
click at [670, 283] on div "Arrange for professional translation of the documents into the organization's l…" at bounding box center [689, 275] width 606 height 62
click at [386, 239] on input "a. Arrange for professional translation of the documents into the organization'…" at bounding box center [386, 233] width 0 height 12
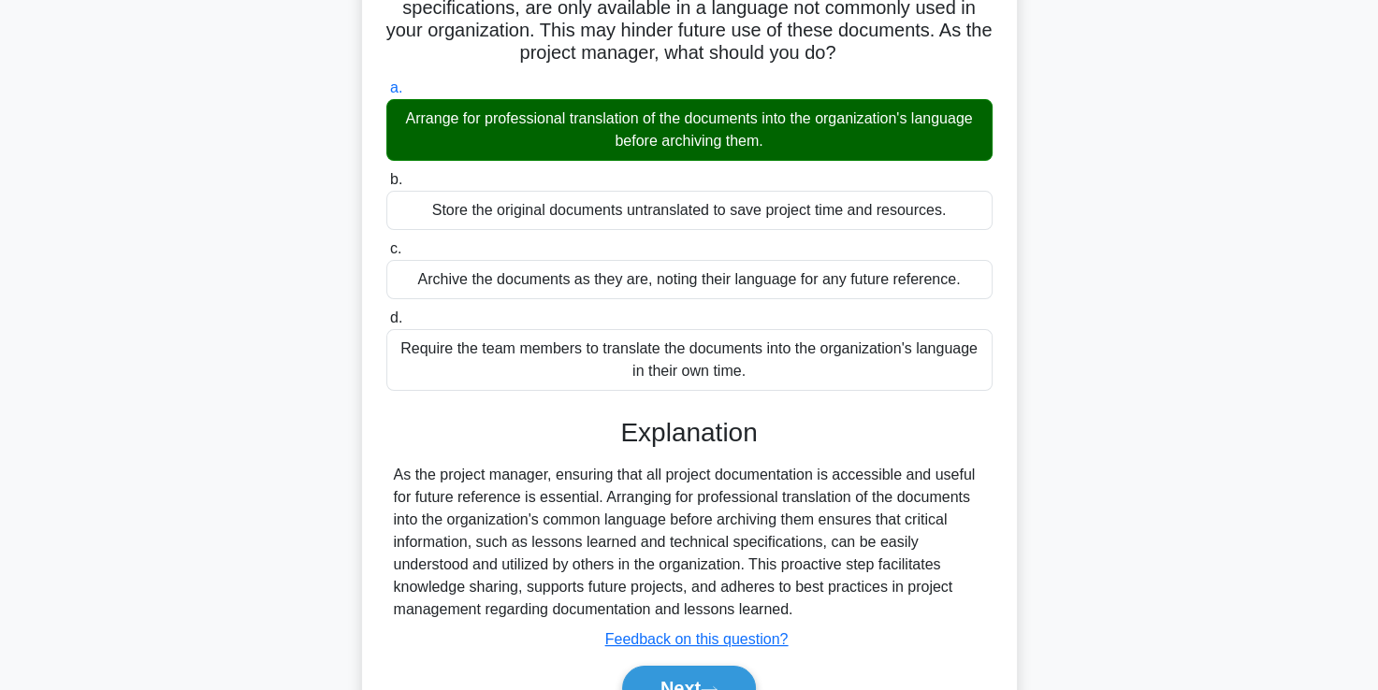
scroll to position [320, 0]
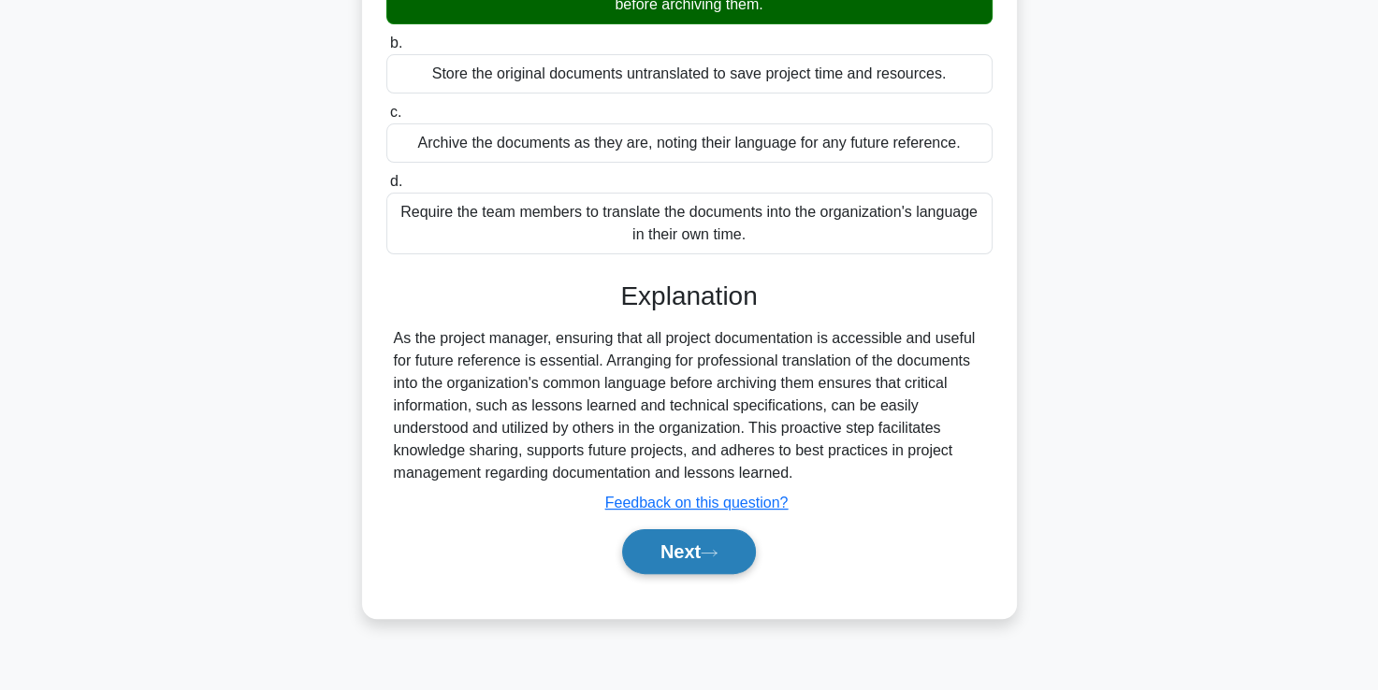
click at [717, 550] on icon at bounding box center [708, 553] width 17 height 10
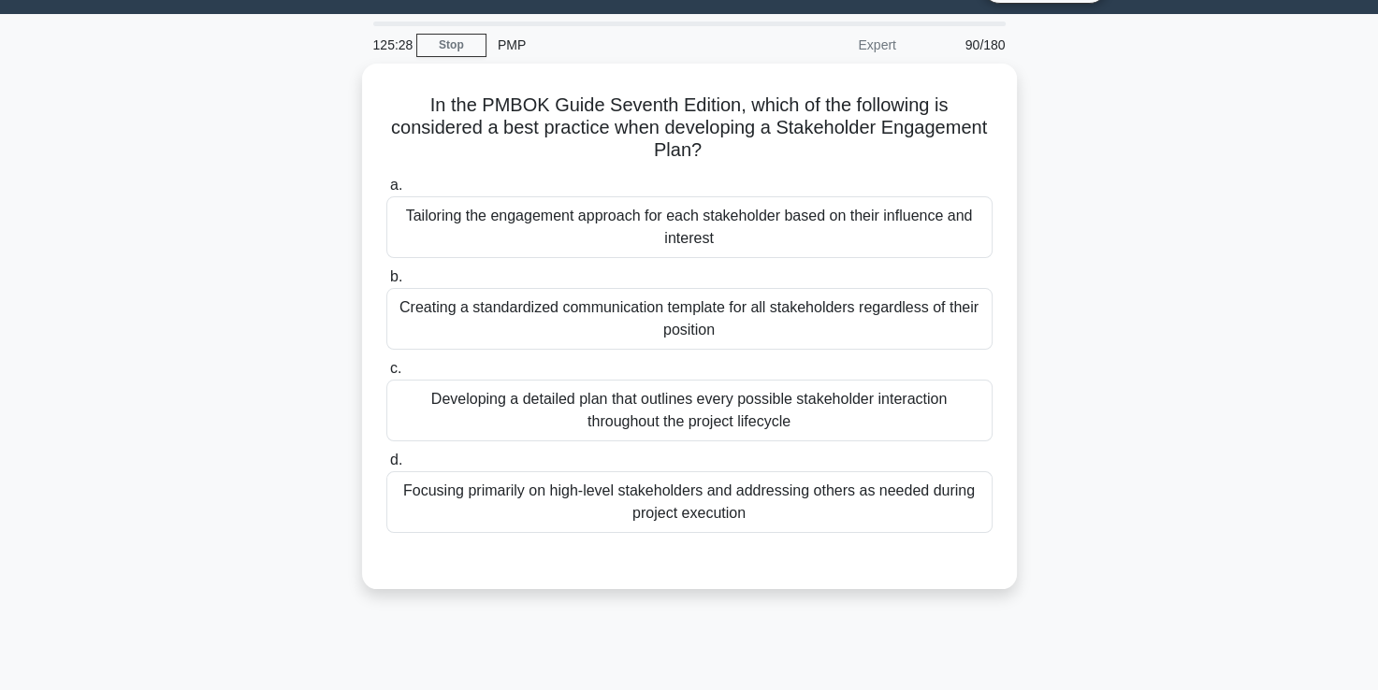
scroll to position [45, 0]
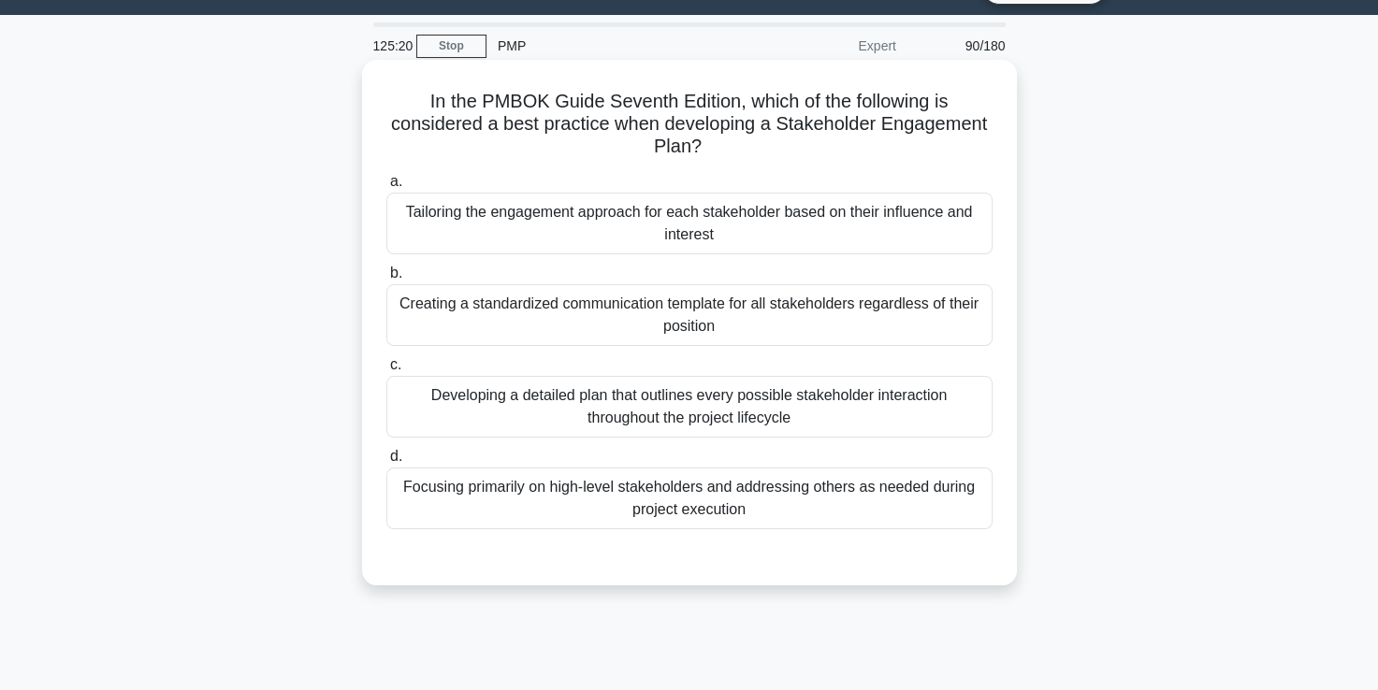
click at [668, 234] on div "Tailoring the engagement approach for each stakeholder based on their influence…" at bounding box center [689, 224] width 606 height 62
click at [386, 188] on input "a. Tailoring the engagement approach for each stakeholder based on their influe…" at bounding box center [386, 182] width 0 height 12
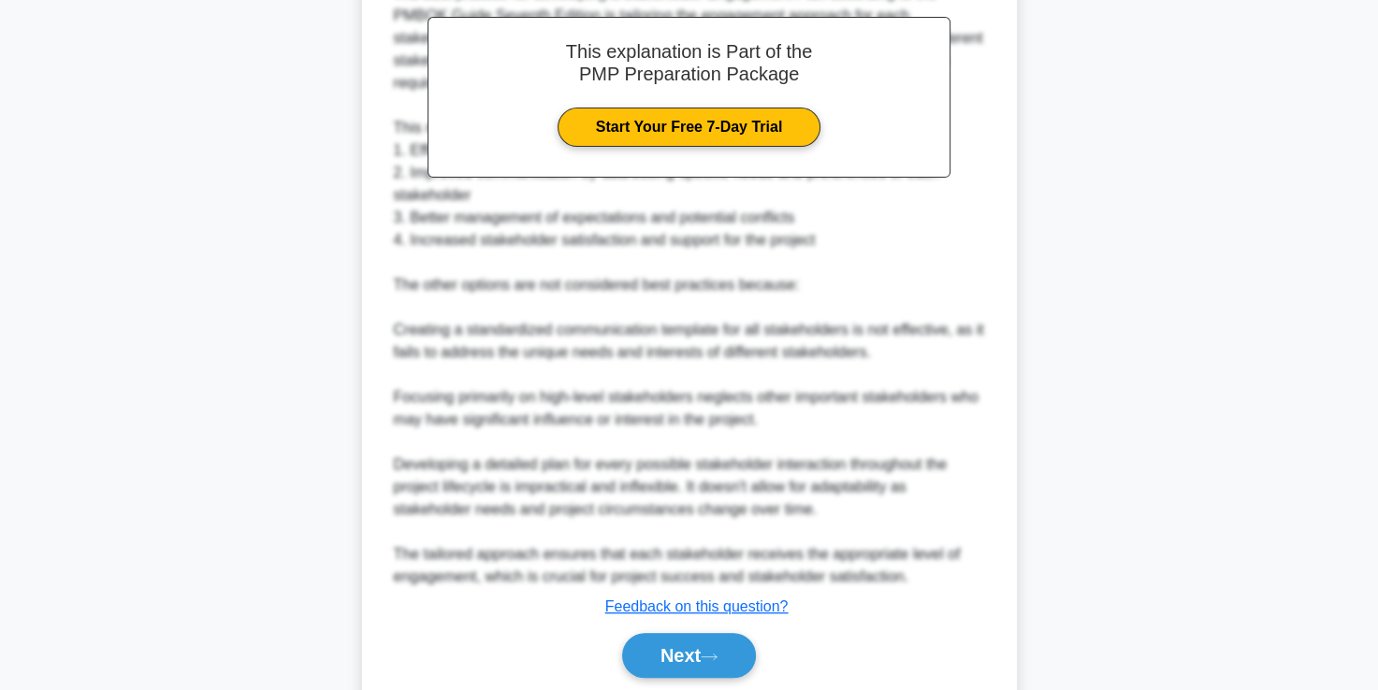
scroll to position [730, 0]
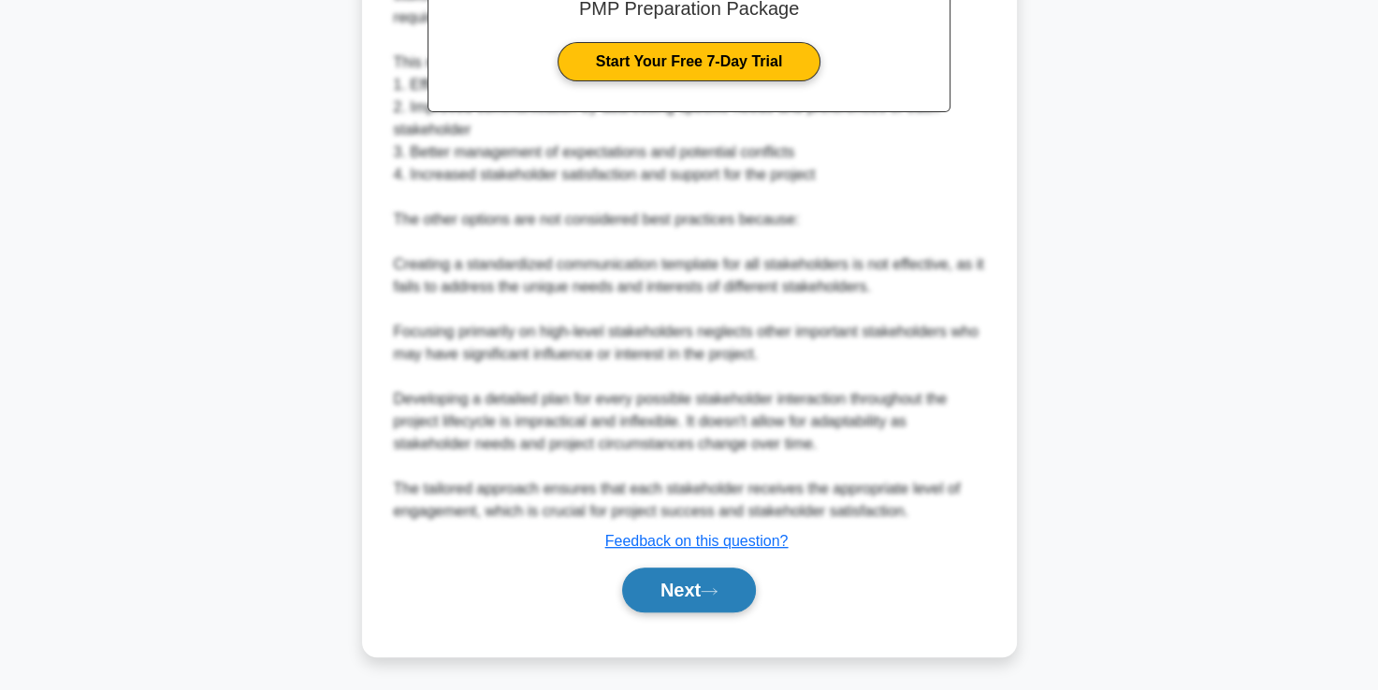
drag, startPoint x: 677, startPoint y: 612, endPoint x: 682, endPoint y: 593, distance: 19.3
click at [682, 593] on div "Next" at bounding box center [689, 590] width 606 height 60
click at [682, 593] on button "Next" at bounding box center [689, 590] width 134 height 45
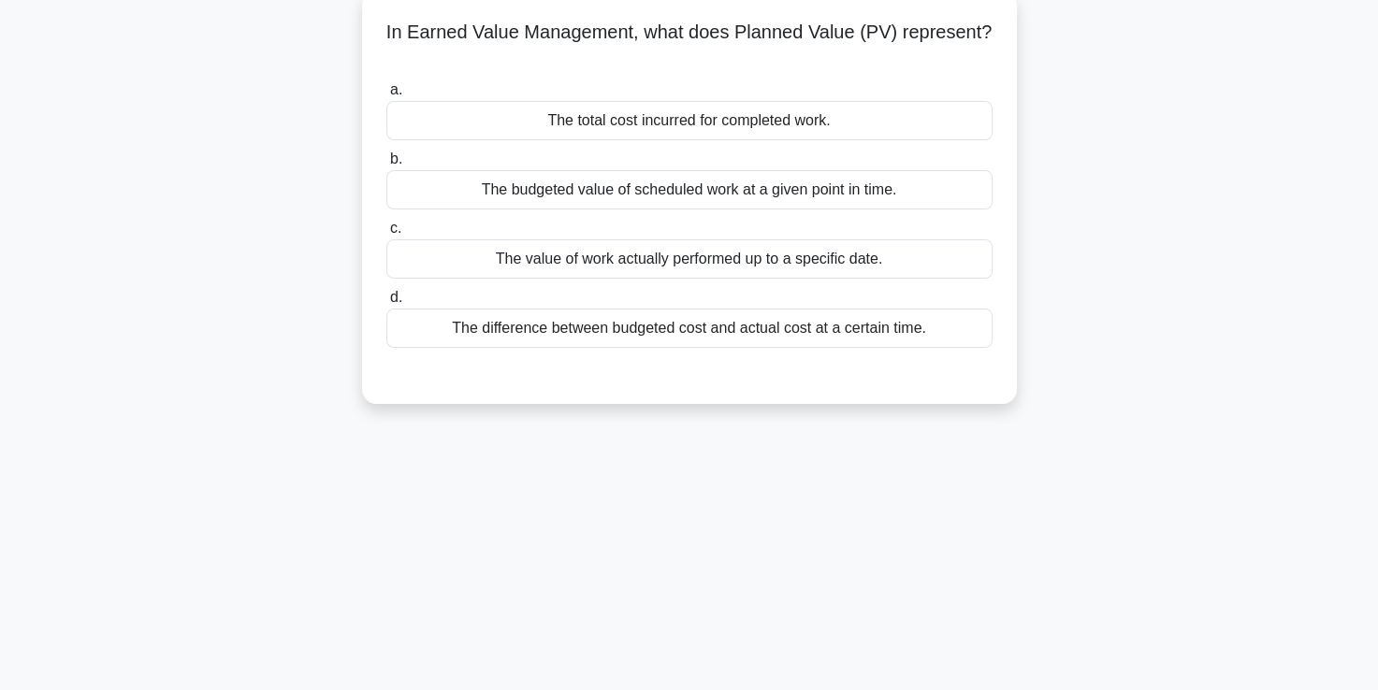
scroll to position [0, 0]
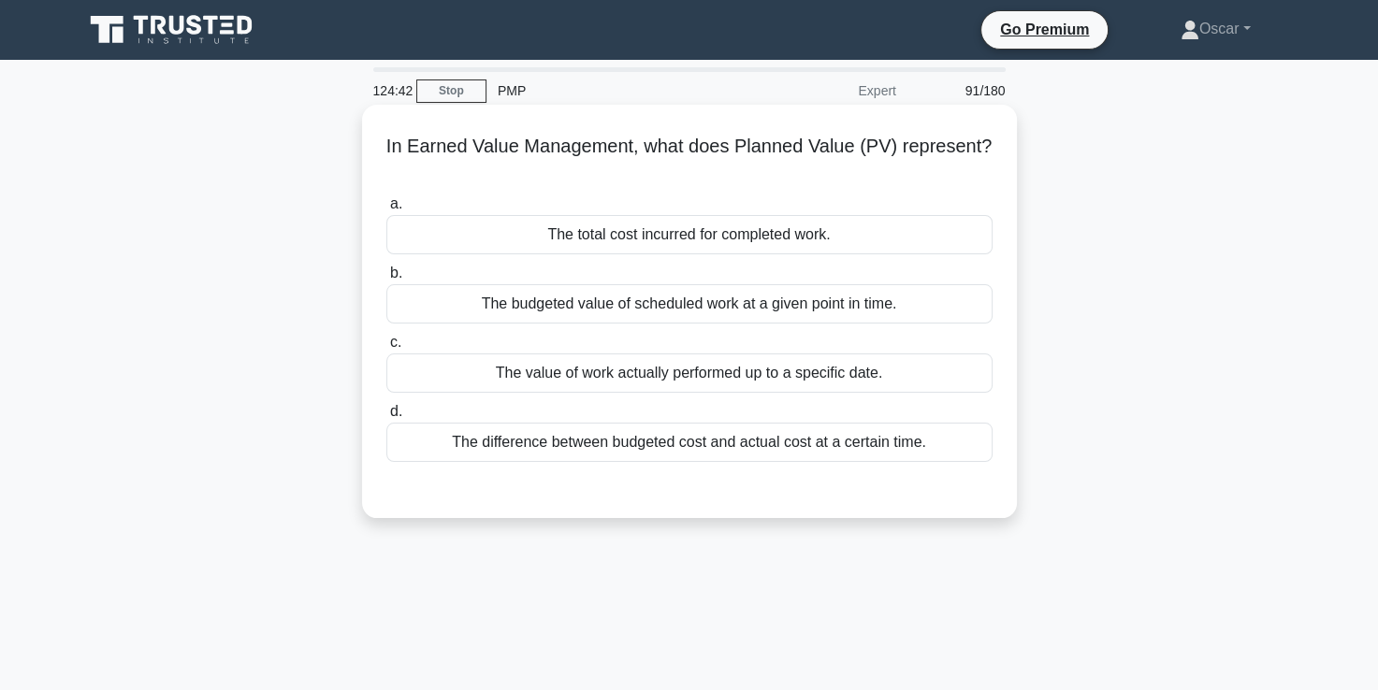
click at [614, 241] on div "The total cost incurred for completed work." at bounding box center [689, 234] width 606 height 39
click at [386, 210] on input "a. The total cost incurred for completed work." at bounding box center [386, 204] width 0 height 12
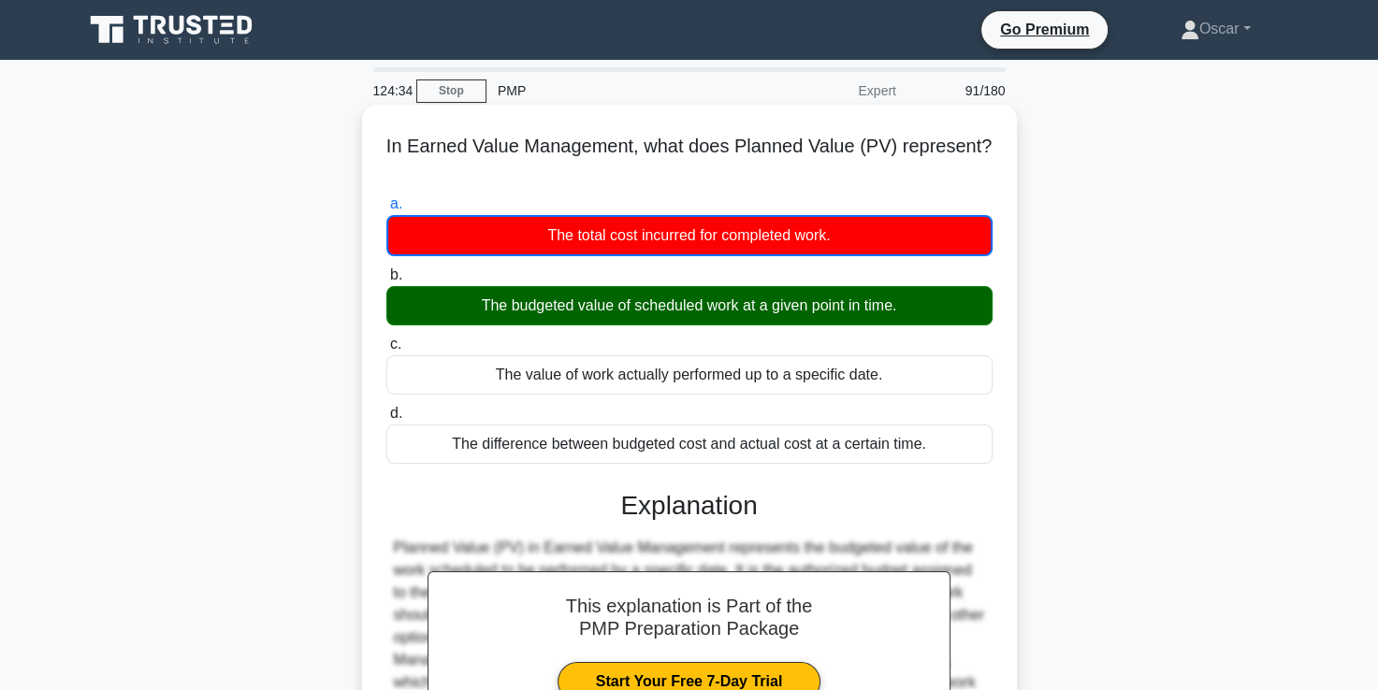
scroll to position [320, 0]
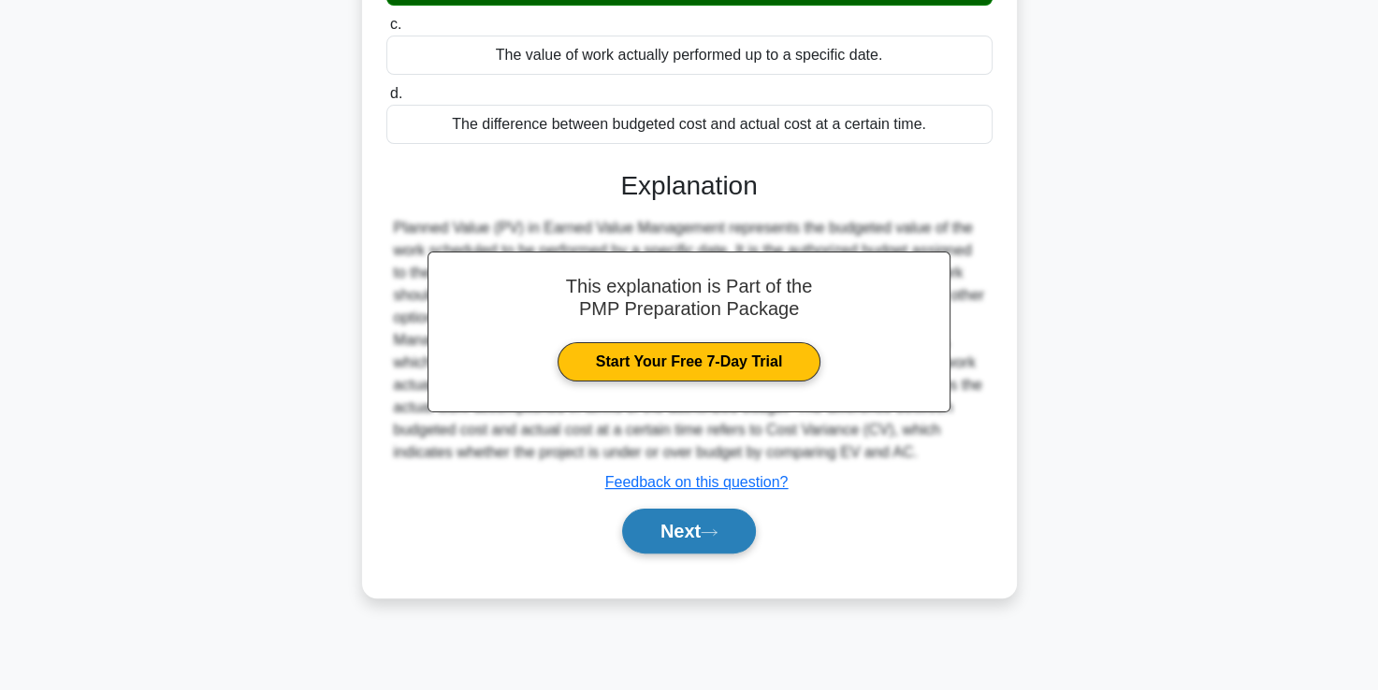
click at [692, 529] on button "Next" at bounding box center [689, 531] width 134 height 45
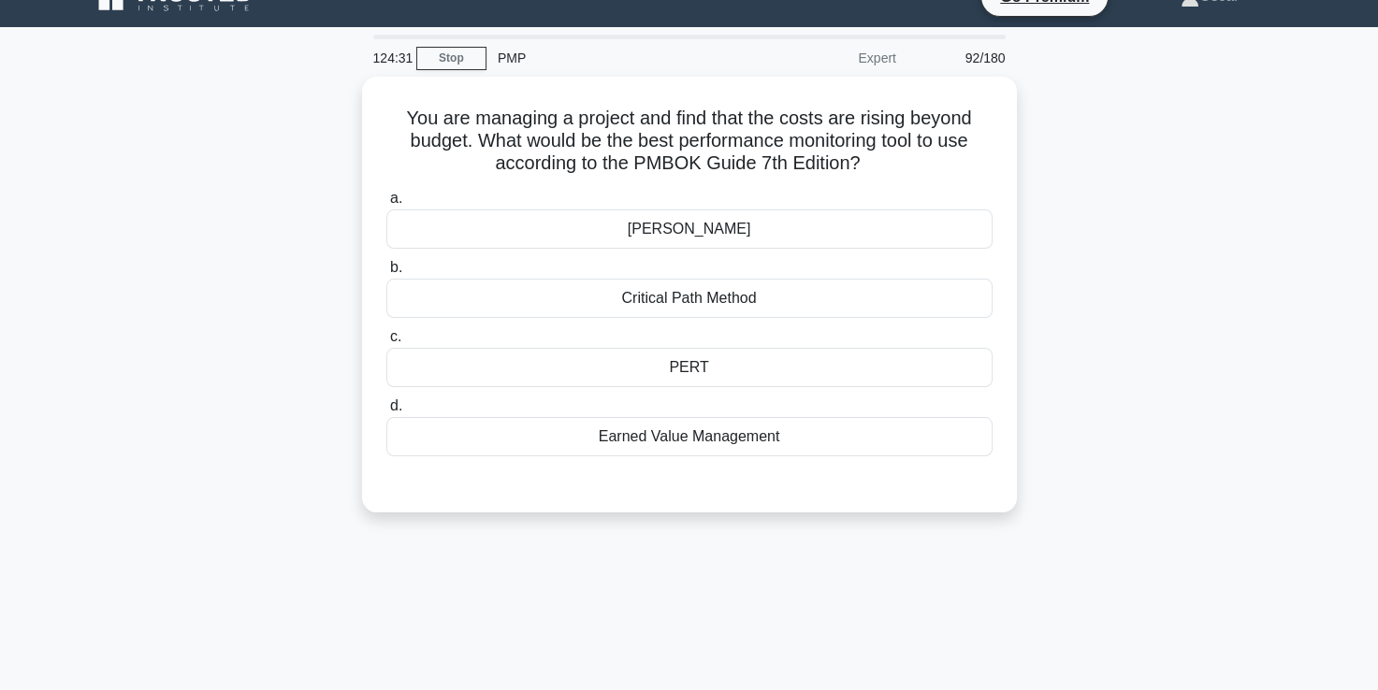
scroll to position [25, 0]
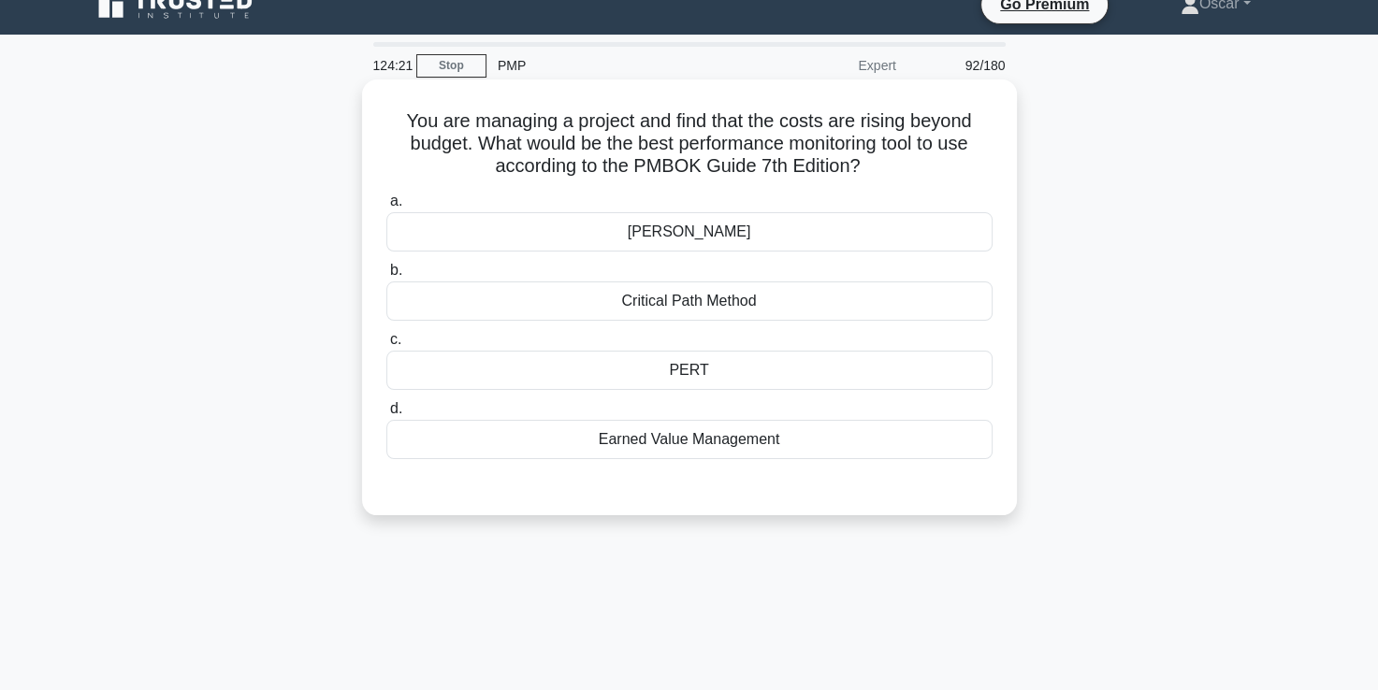
click at [715, 440] on div "Earned Value Management" at bounding box center [689, 439] width 606 height 39
click at [386, 415] on input "d. Earned Value Management" at bounding box center [386, 409] width 0 height 12
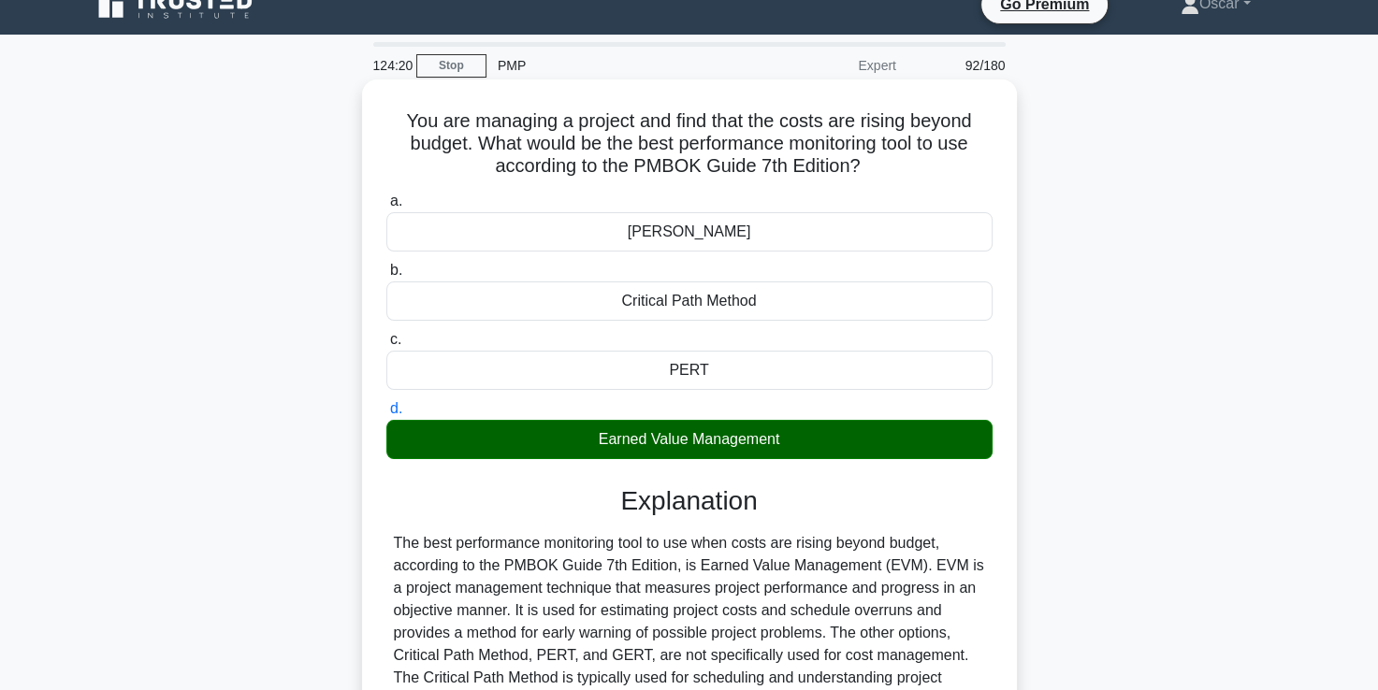
scroll to position [320, 0]
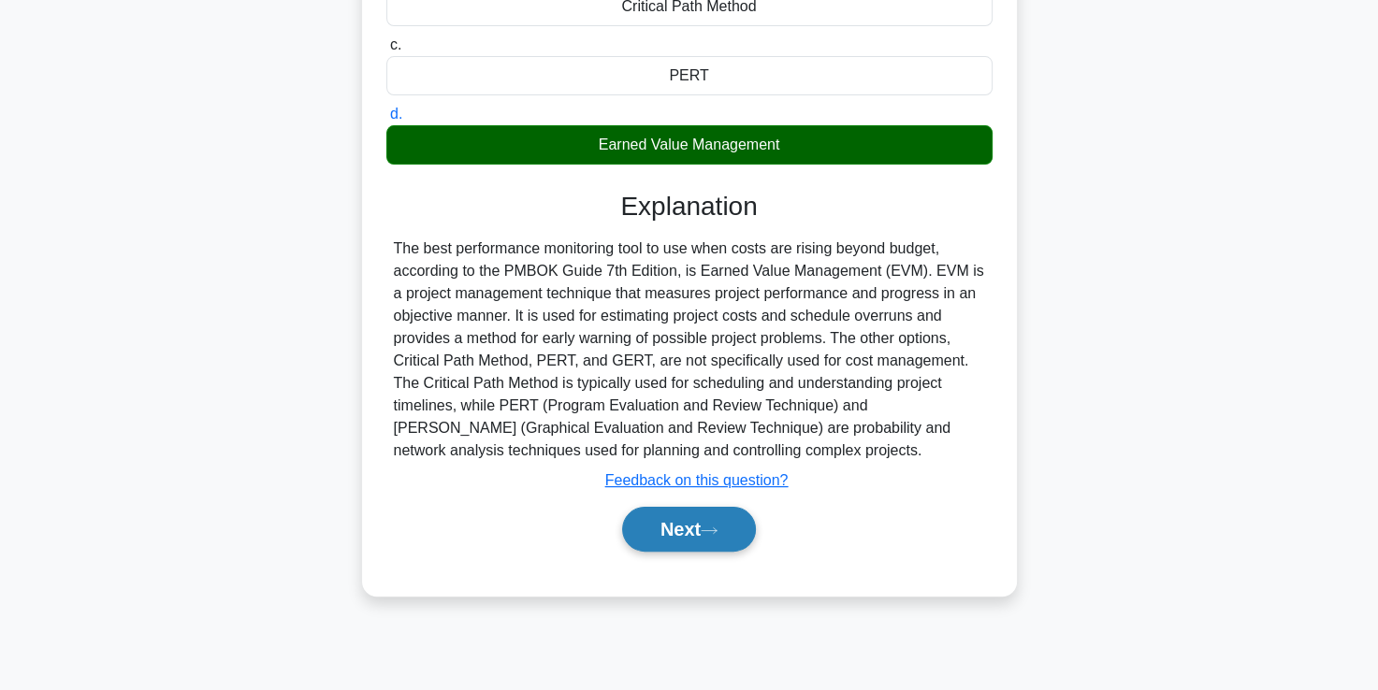
click at [711, 537] on button "Next" at bounding box center [689, 529] width 134 height 45
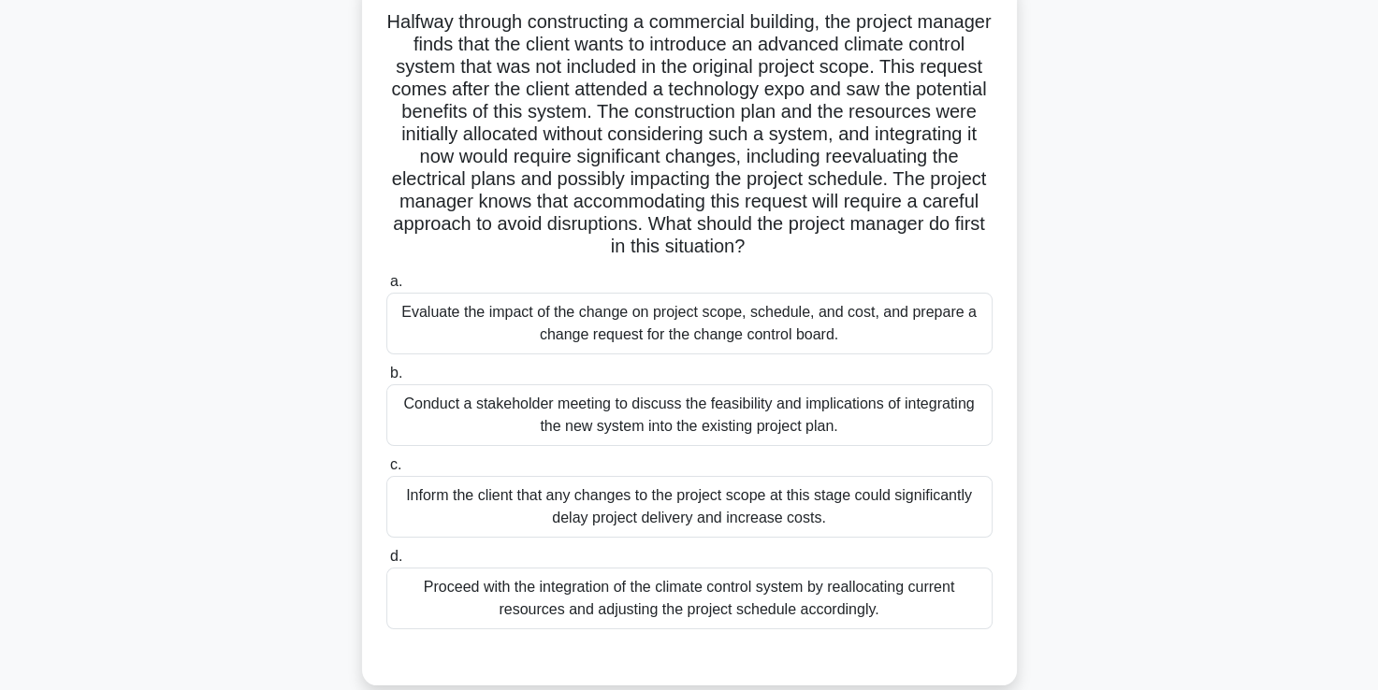
scroll to position [122, 0]
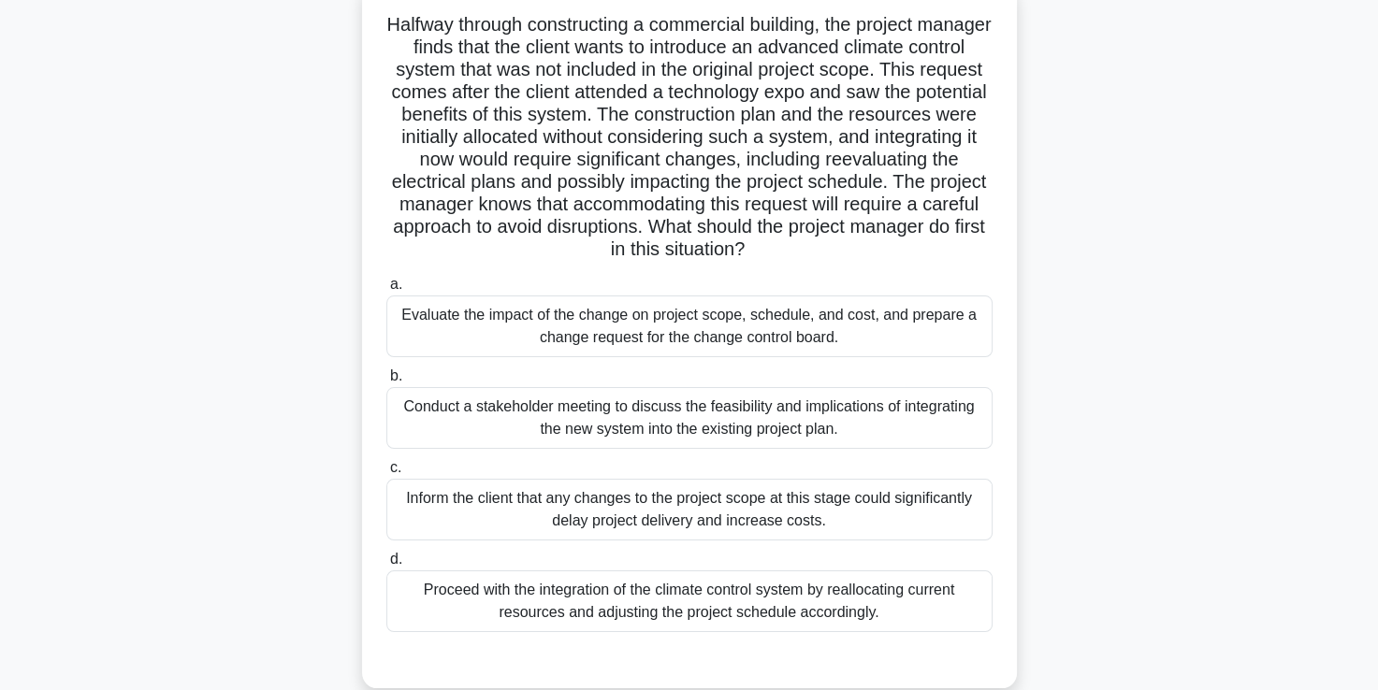
click at [672, 346] on div "Evaluate the impact of the change on project scope, schedule, and cost, and pre…" at bounding box center [689, 327] width 606 height 62
click at [386, 291] on input "a. Evaluate the impact of the change on project scope, schedule, and cost, and …" at bounding box center [386, 285] width 0 height 12
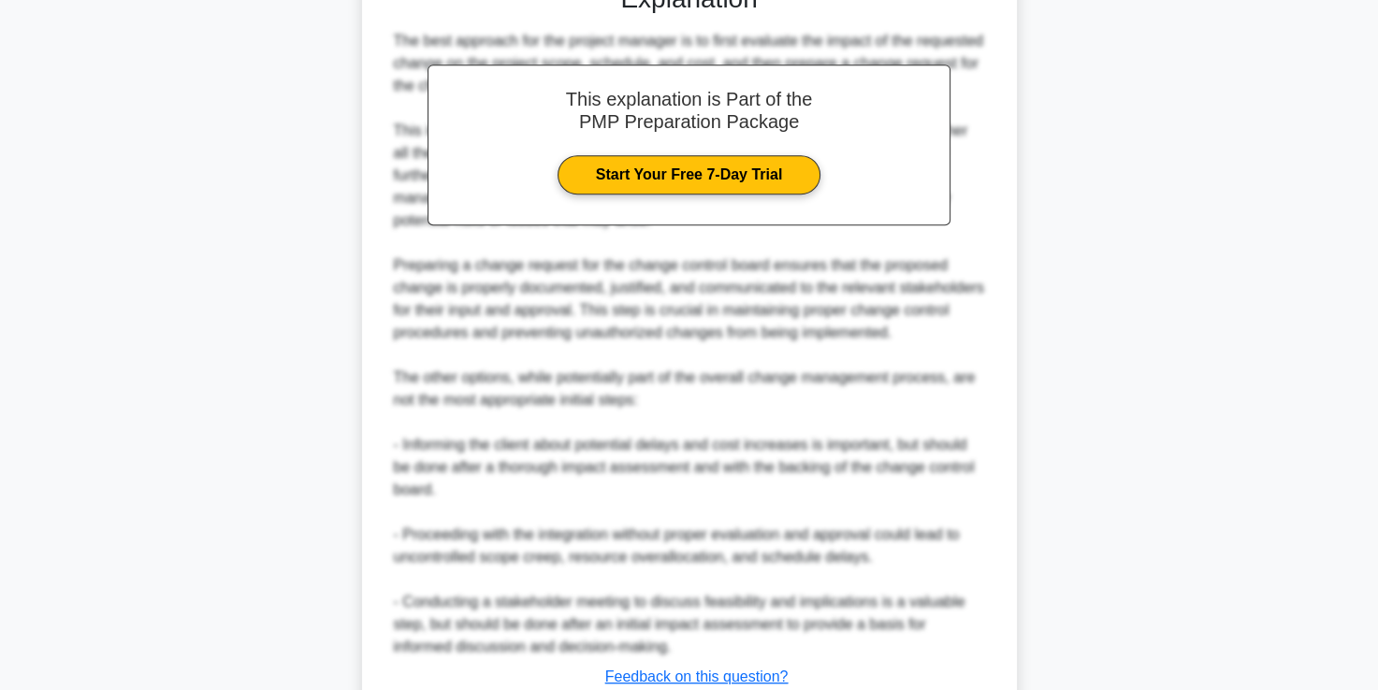
scroll to position [955, 0]
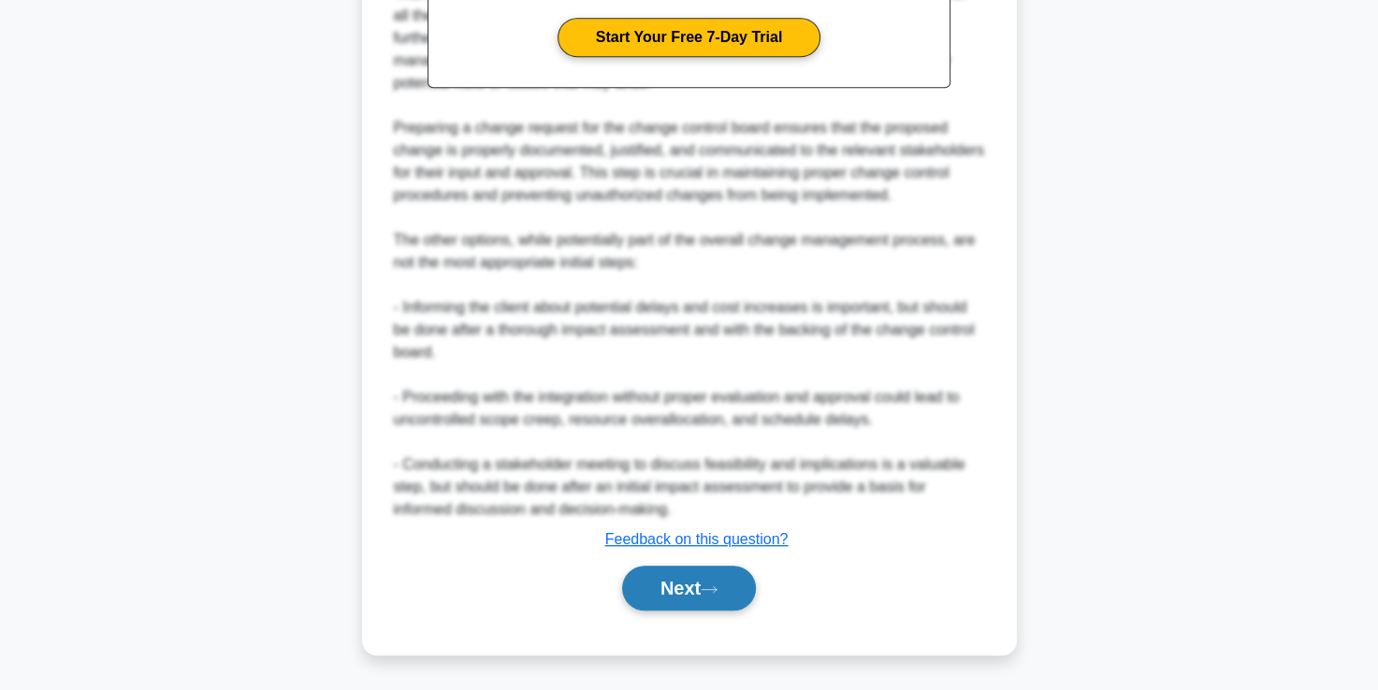
click at [692, 589] on button "Next" at bounding box center [689, 588] width 134 height 45
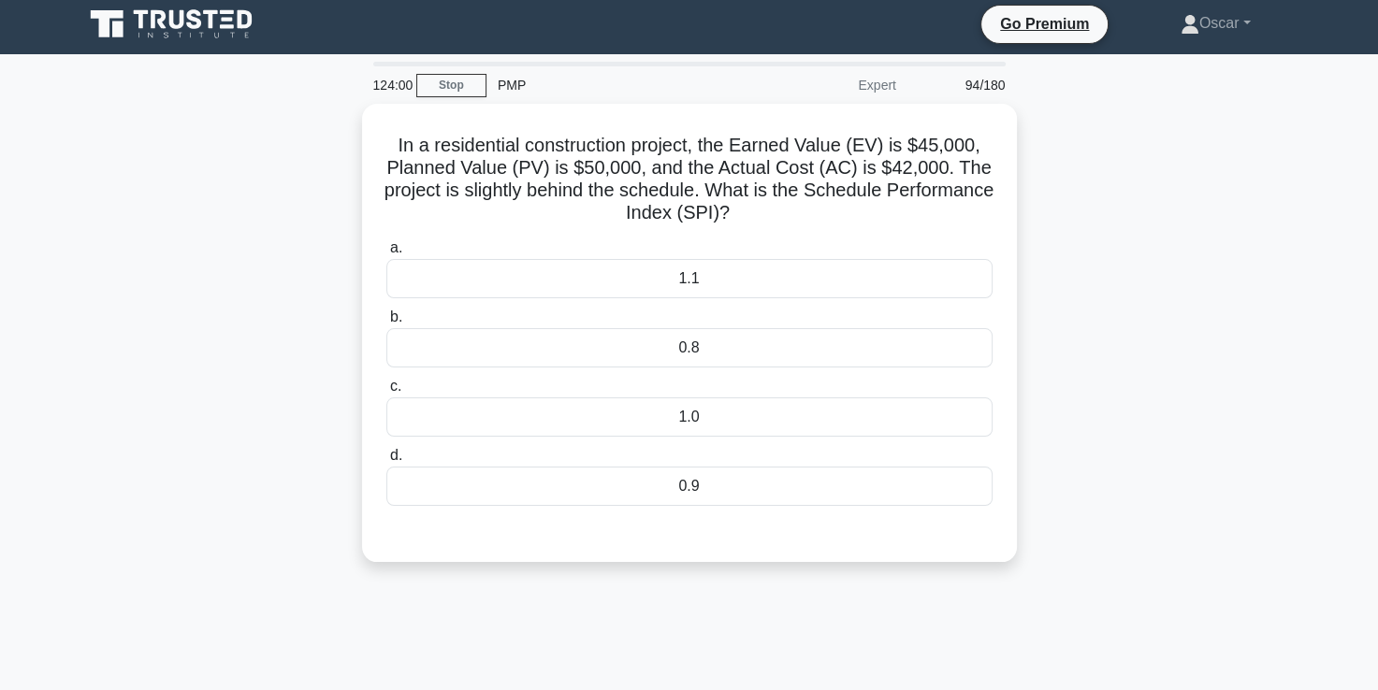
scroll to position [0, 0]
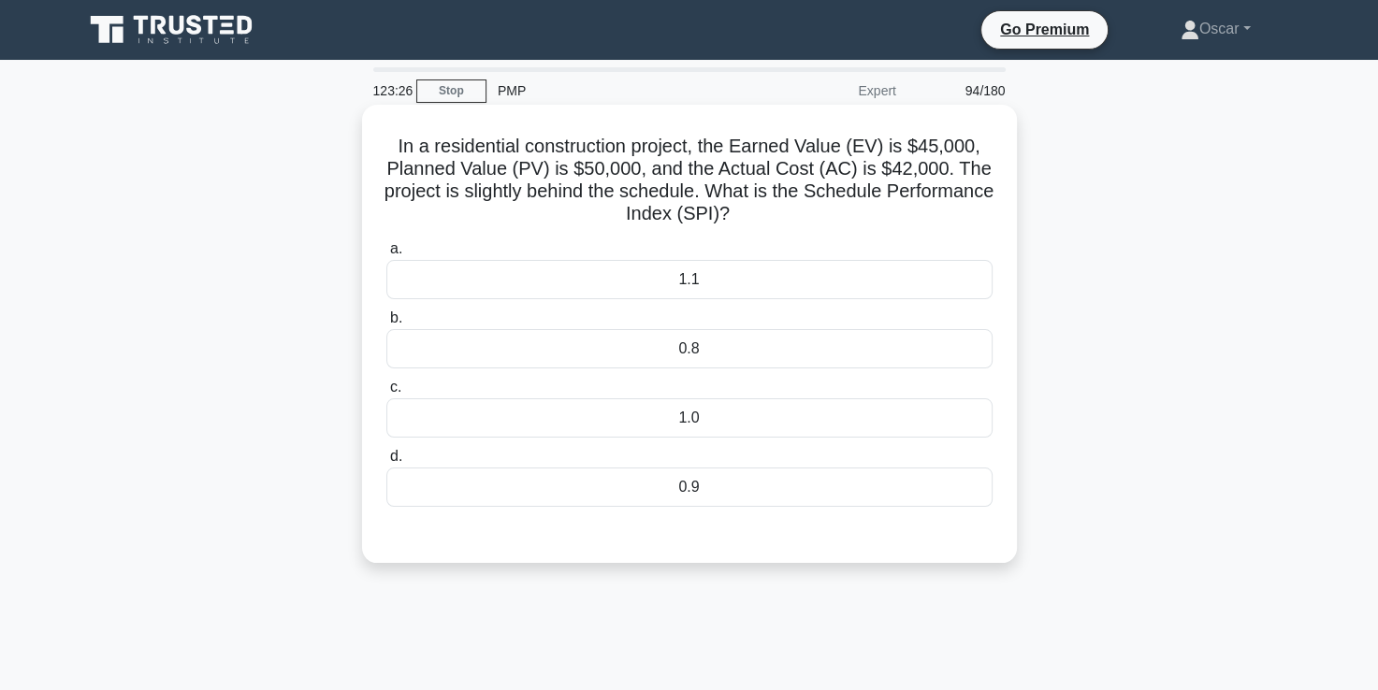
click at [711, 482] on div "0.9" at bounding box center [689, 487] width 606 height 39
click at [386, 463] on input "d. 0.9" at bounding box center [386, 457] width 0 height 12
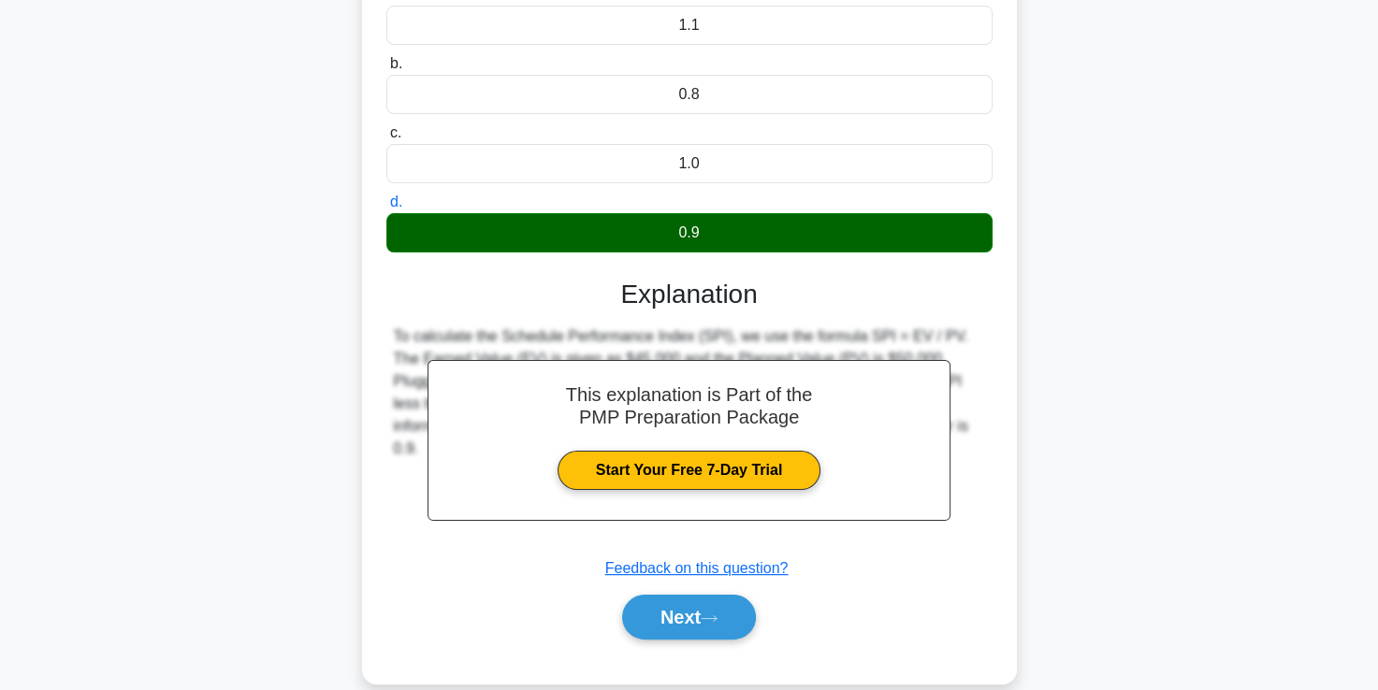
scroll to position [320, 0]
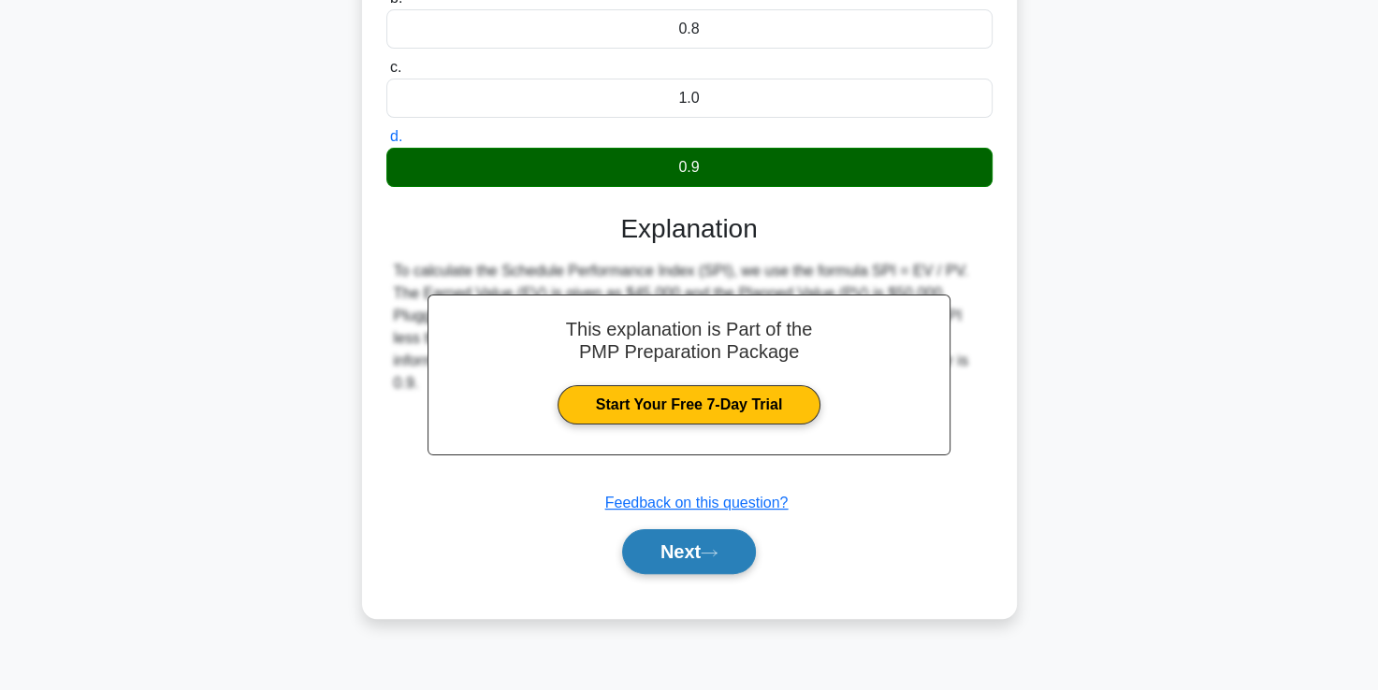
click at [674, 556] on button "Next" at bounding box center [689, 551] width 134 height 45
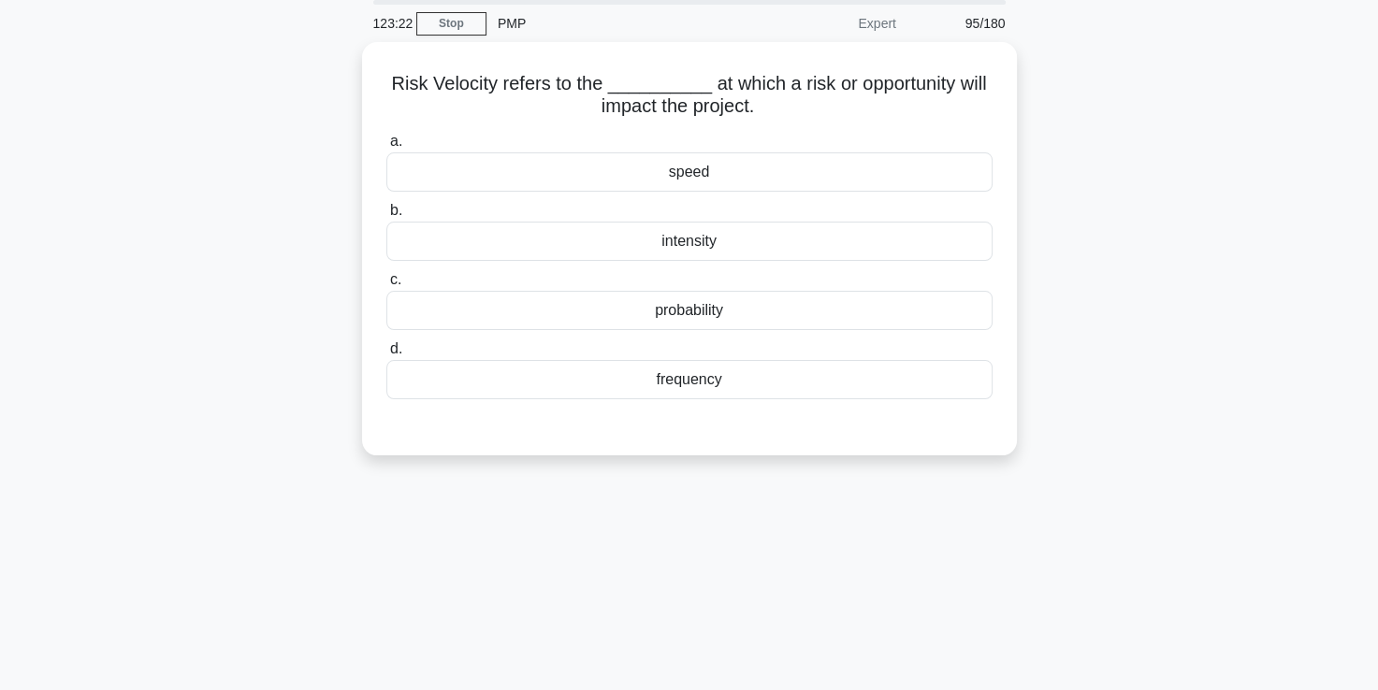
scroll to position [65, 0]
click at [675, 176] on div "speed" at bounding box center [689, 169] width 606 height 39
click at [386, 145] on input "a. speed" at bounding box center [386, 139] width 0 height 12
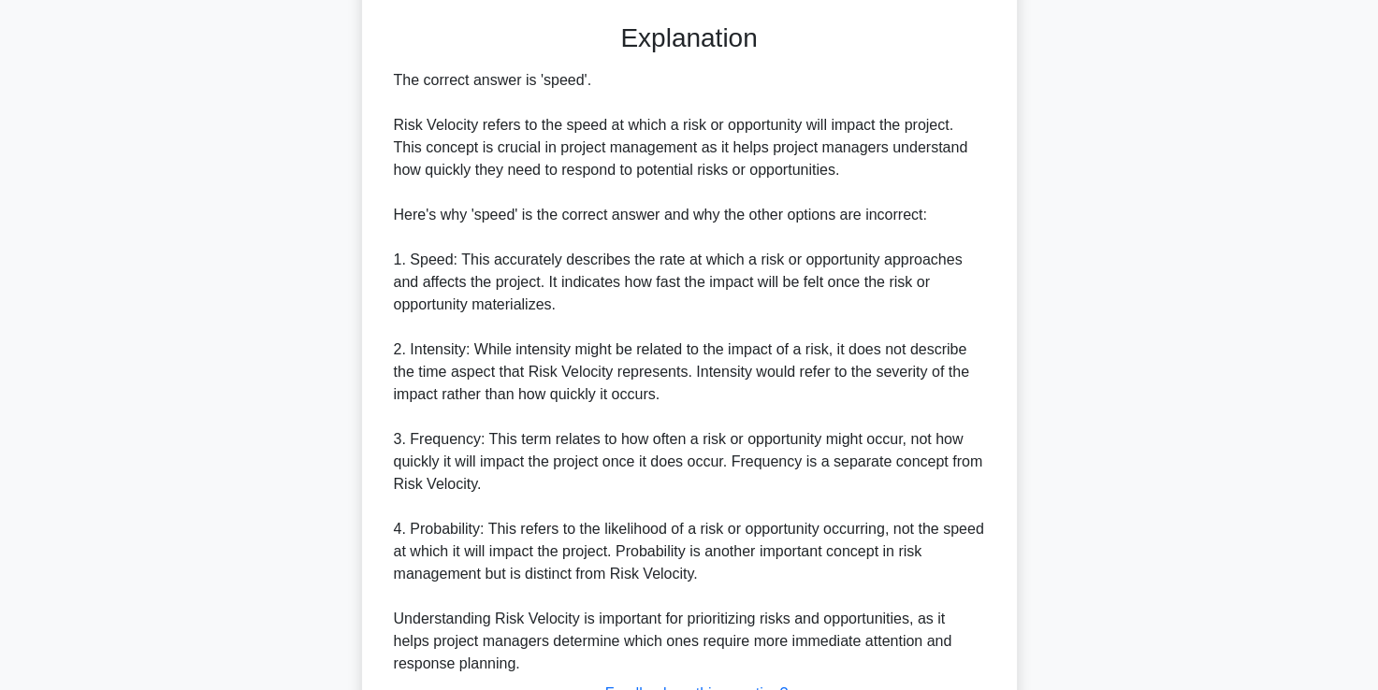
scroll to position [618, 0]
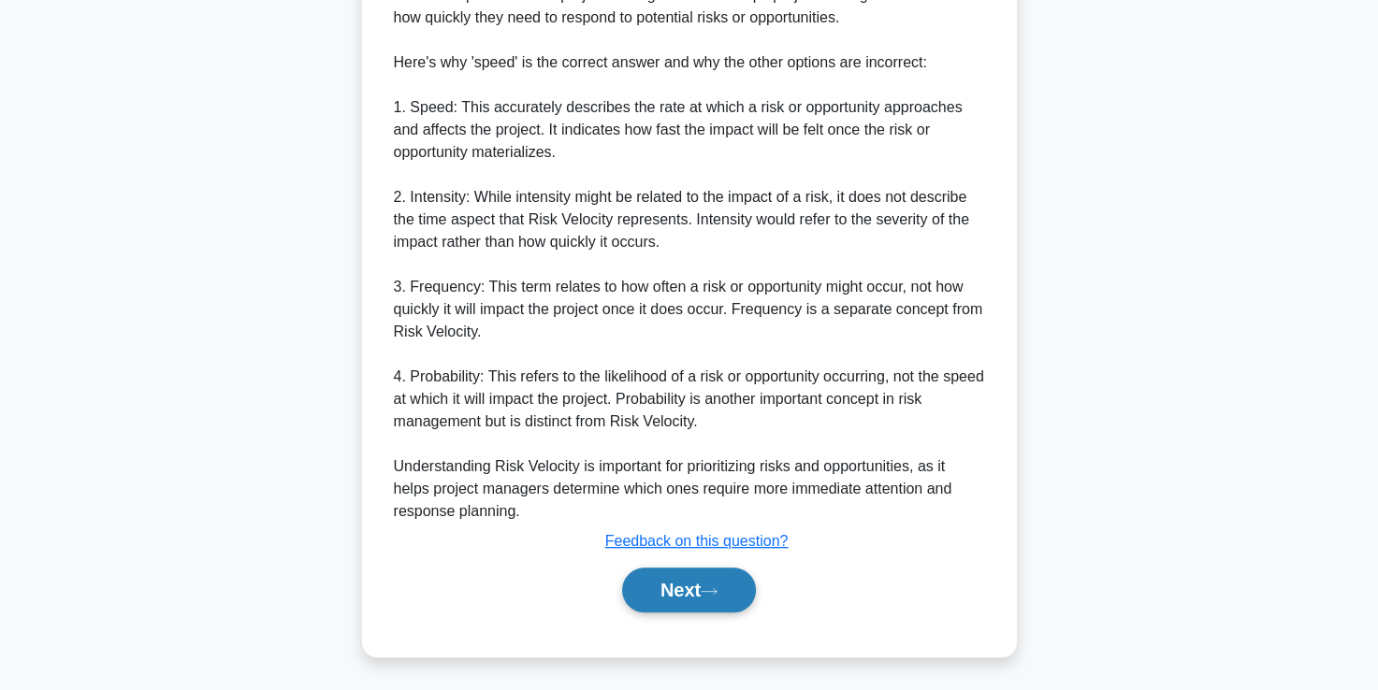
click at [685, 582] on button "Next" at bounding box center [689, 590] width 134 height 45
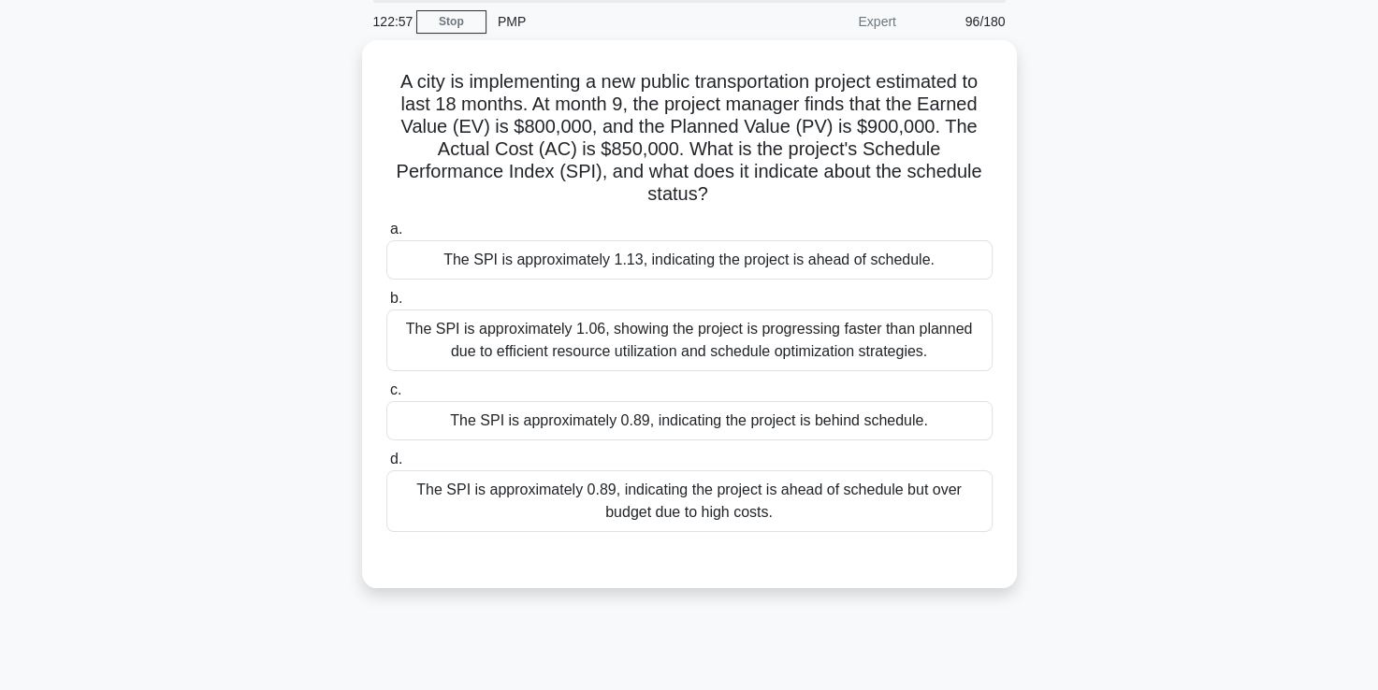
scroll to position [70, 0]
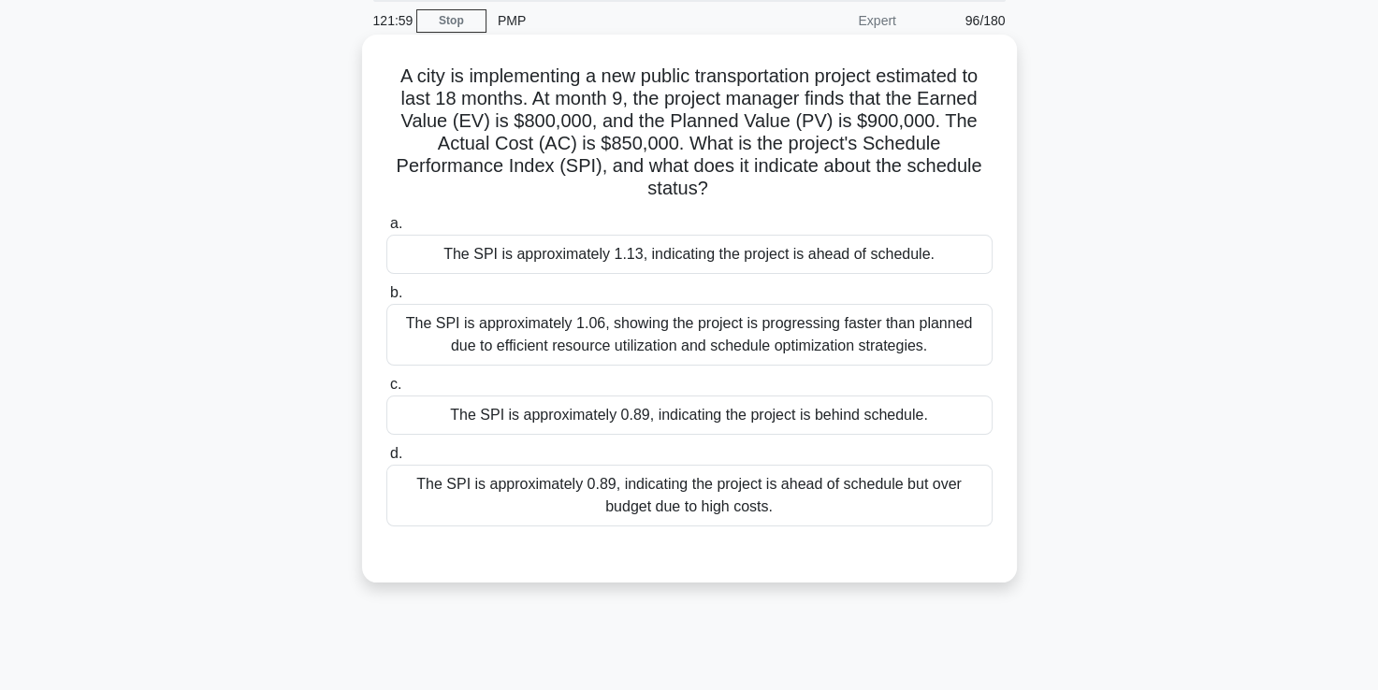
click at [748, 413] on div "The SPI is approximately 0.89, indicating the project is behind schedule." at bounding box center [689, 415] width 606 height 39
click at [386, 391] on input "c. The SPI is approximately 0.89, indicating the project is behind schedule." at bounding box center [386, 385] width 0 height 12
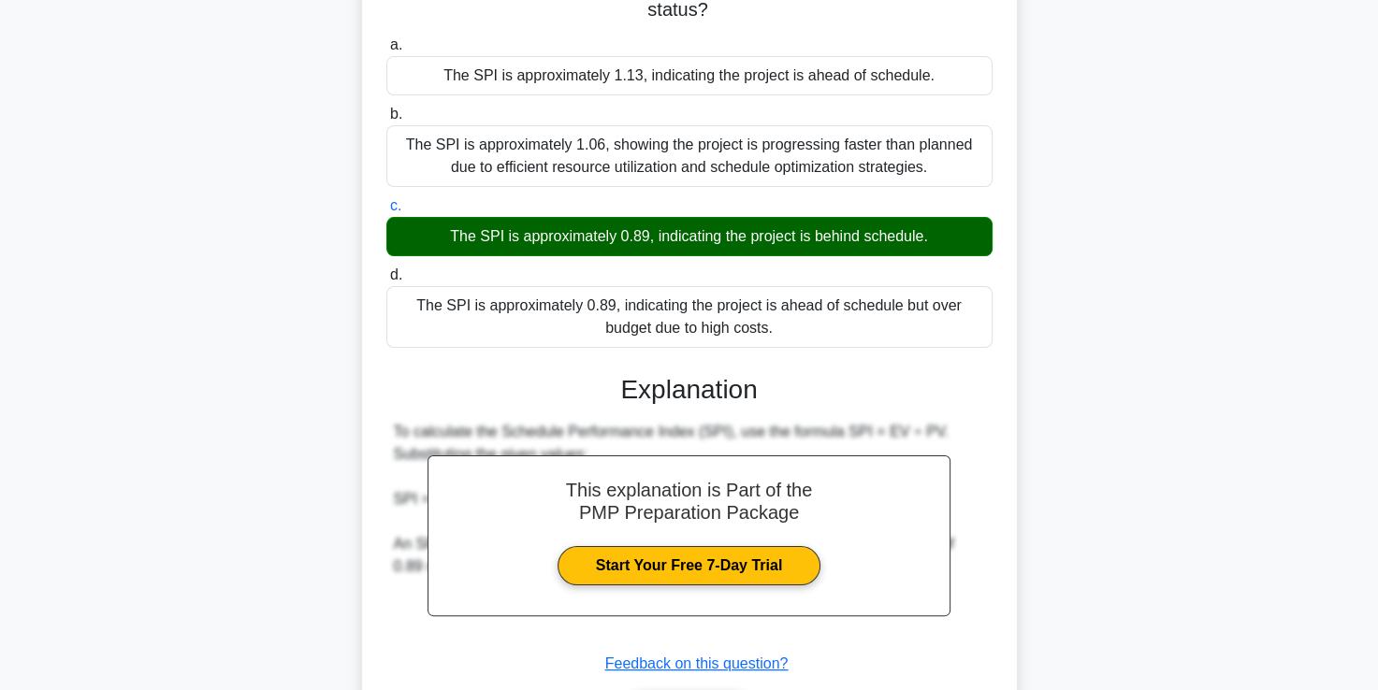
scroll to position [371, 0]
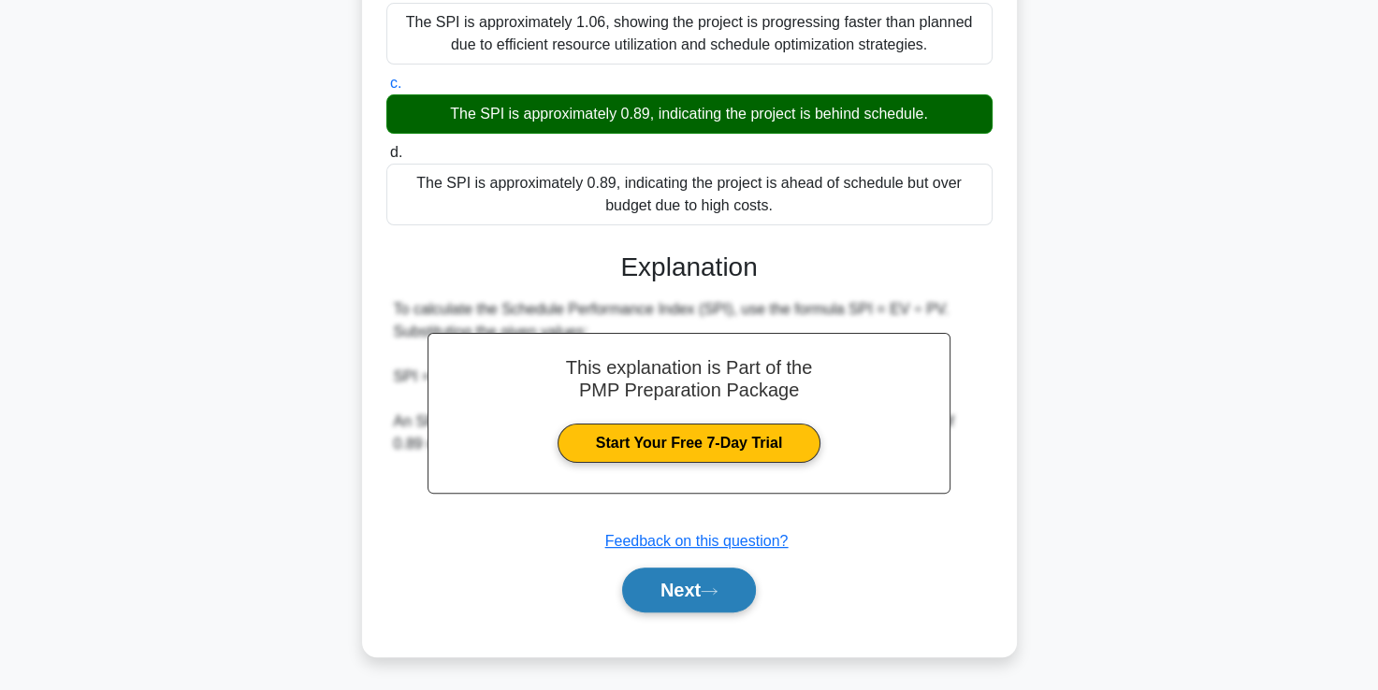
click at [700, 587] on button "Next" at bounding box center [689, 590] width 134 height 45
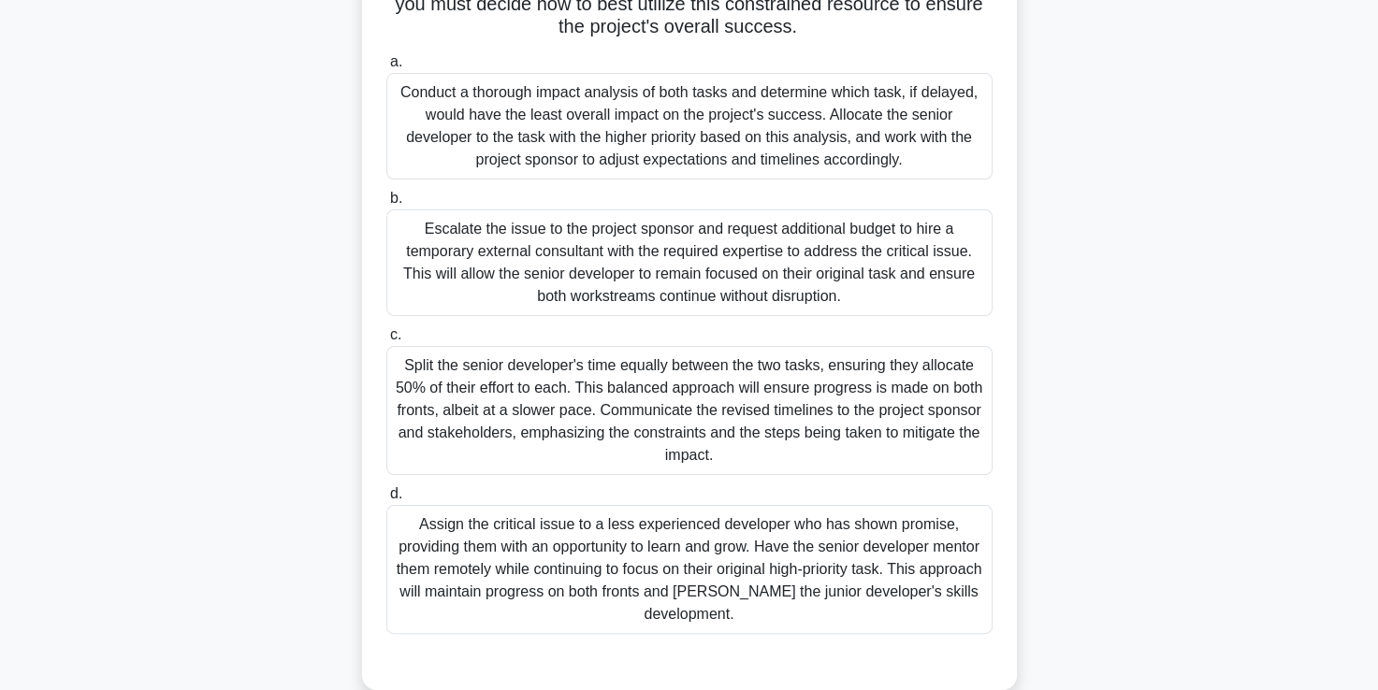
scroll to position [348, 0]
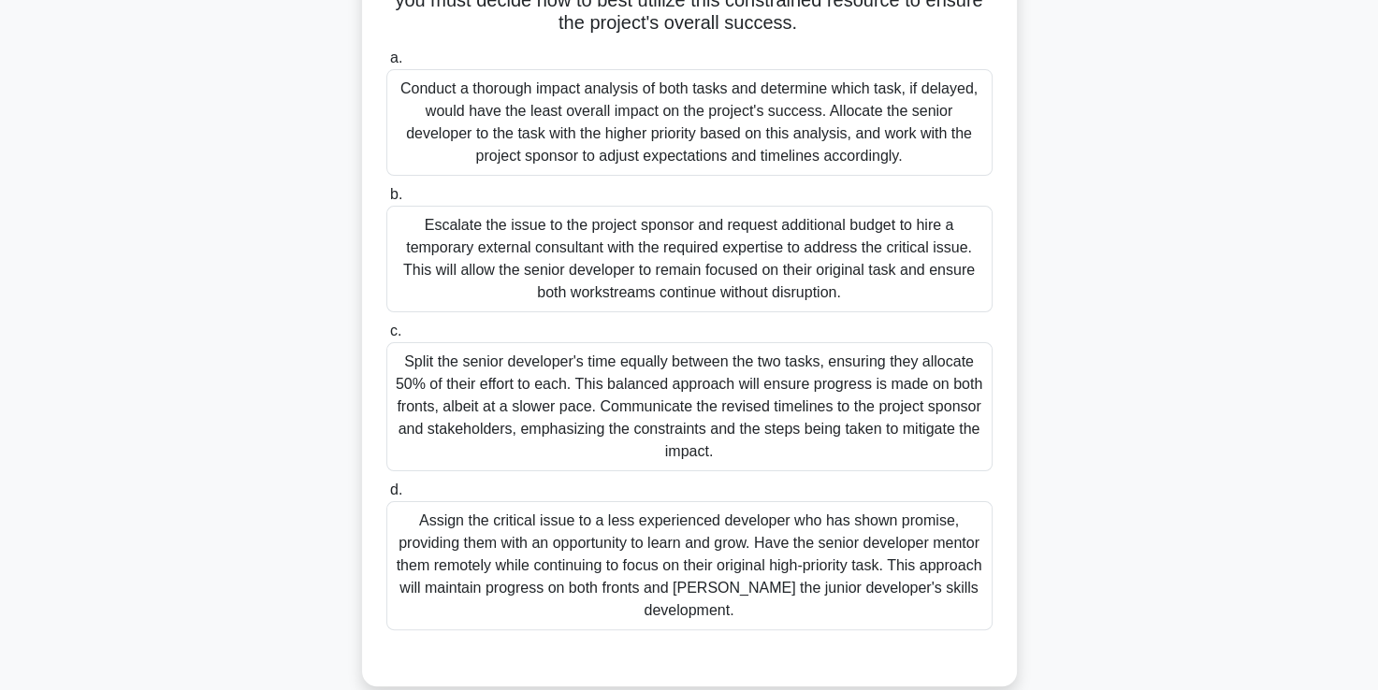
click at [683, 129] on div "Conduct a thorough impact analysis of both tasks and determine which task, if d…" at bounding box center [689, 122] width 606 height 107
click at [386, 65] on input "a. Conduct a thorough impact analysis of both tasks and determine which task, i…" at bounding box center [386, 58] width 0 height 12
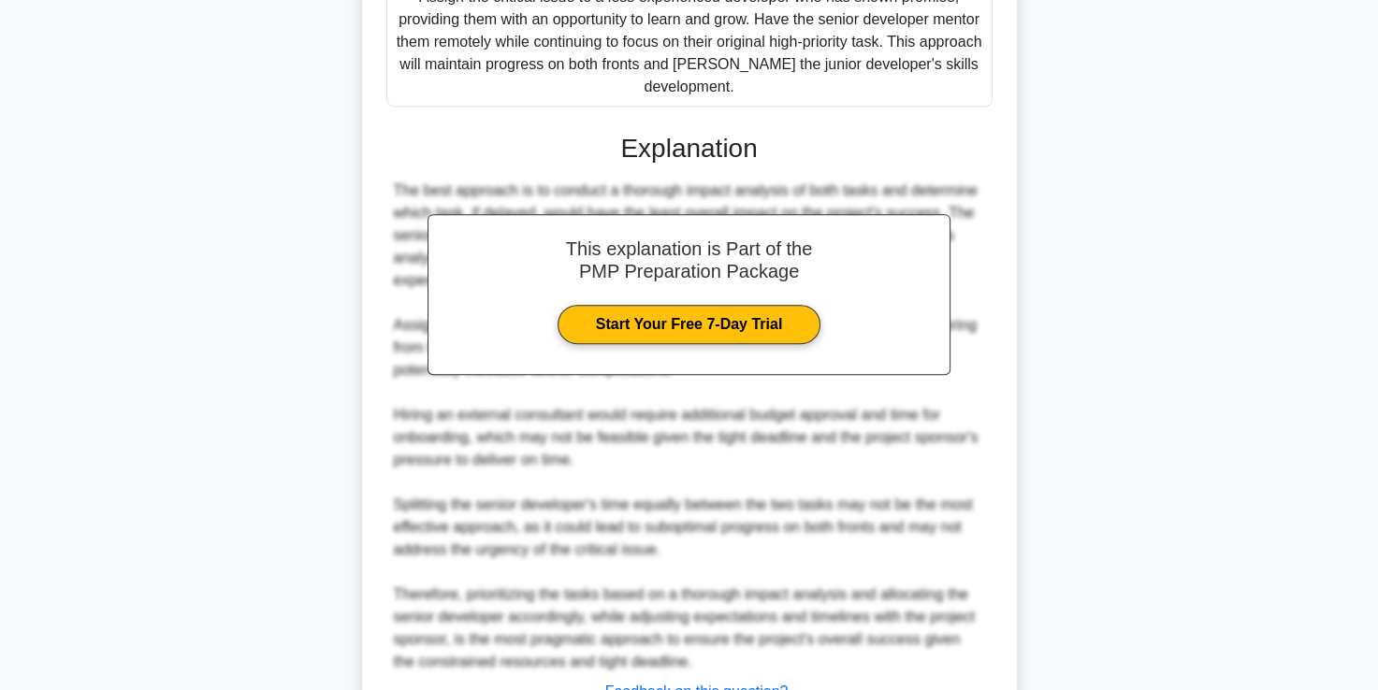
scroll to position [1022, 0]
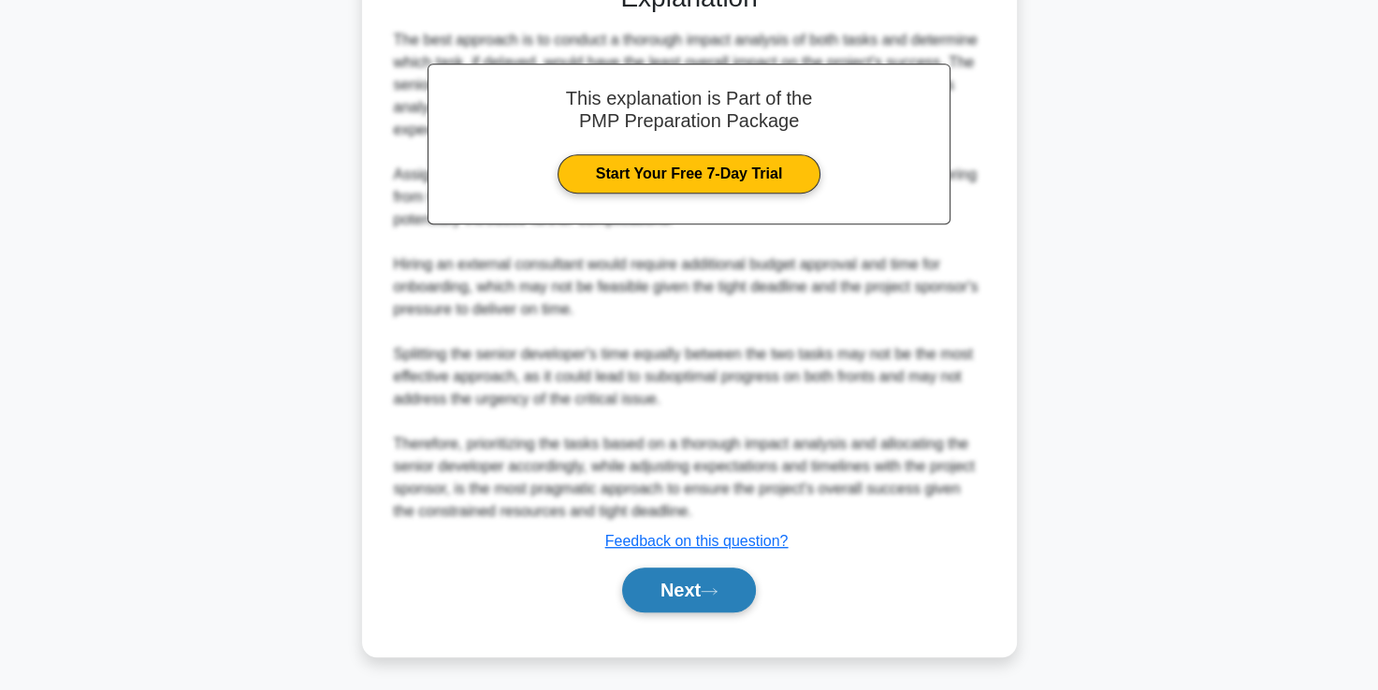
click at [668, 581] on button "Next" at bounding box center [689, 590] width 134 height 45
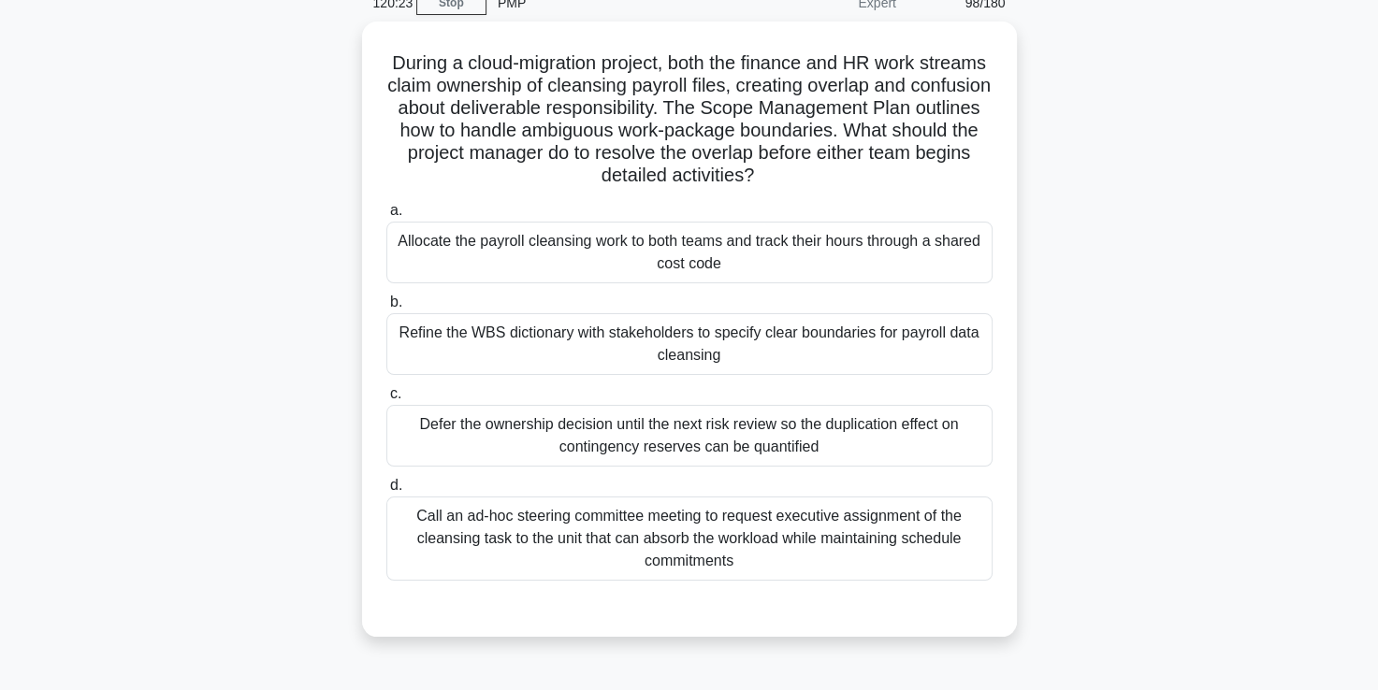
scroll to position [87, 0]
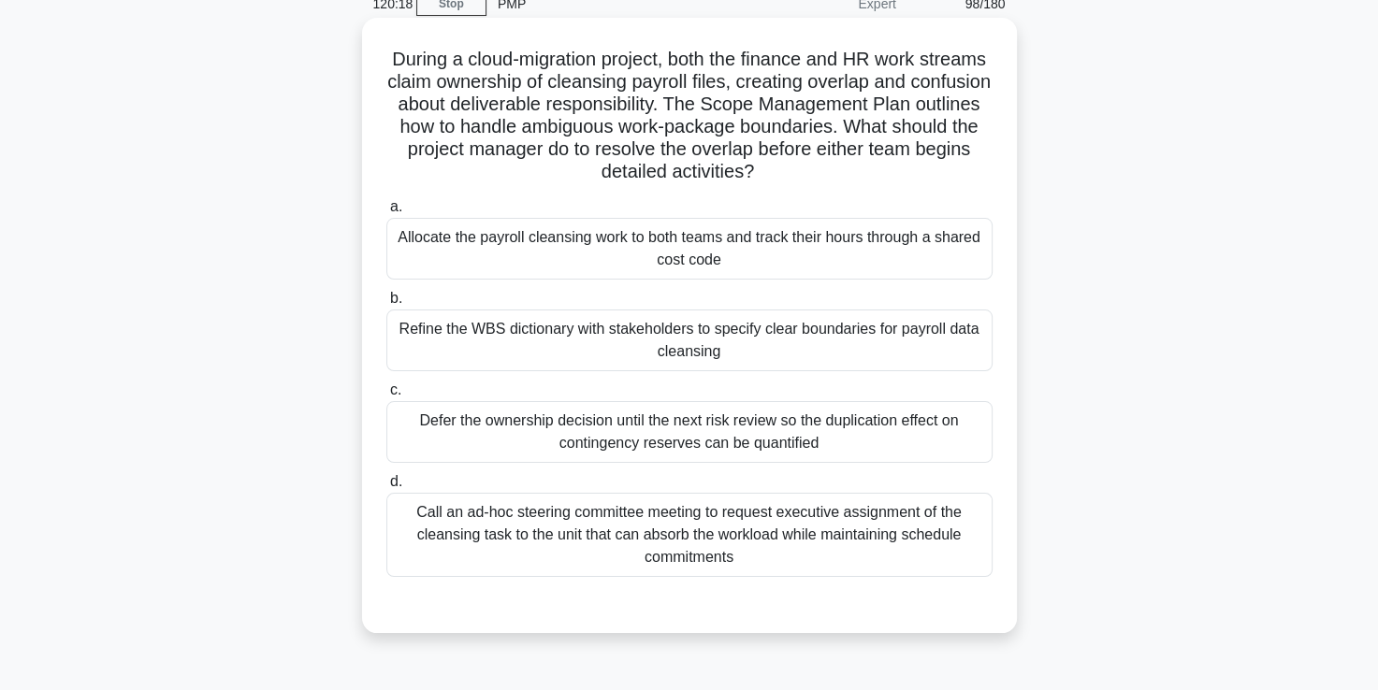
click at [654, 347] on div "Refine the WBS dictionary with stakeholders to specify clear boundaries for pay…" at bounding box center [689, 341] width 606 height 62
click at [386, 305] on input "b. Refine the WBS dictionary with stakeholders to specify clear boundaries for …" at bounding box center [386, 299] width 0 height 12
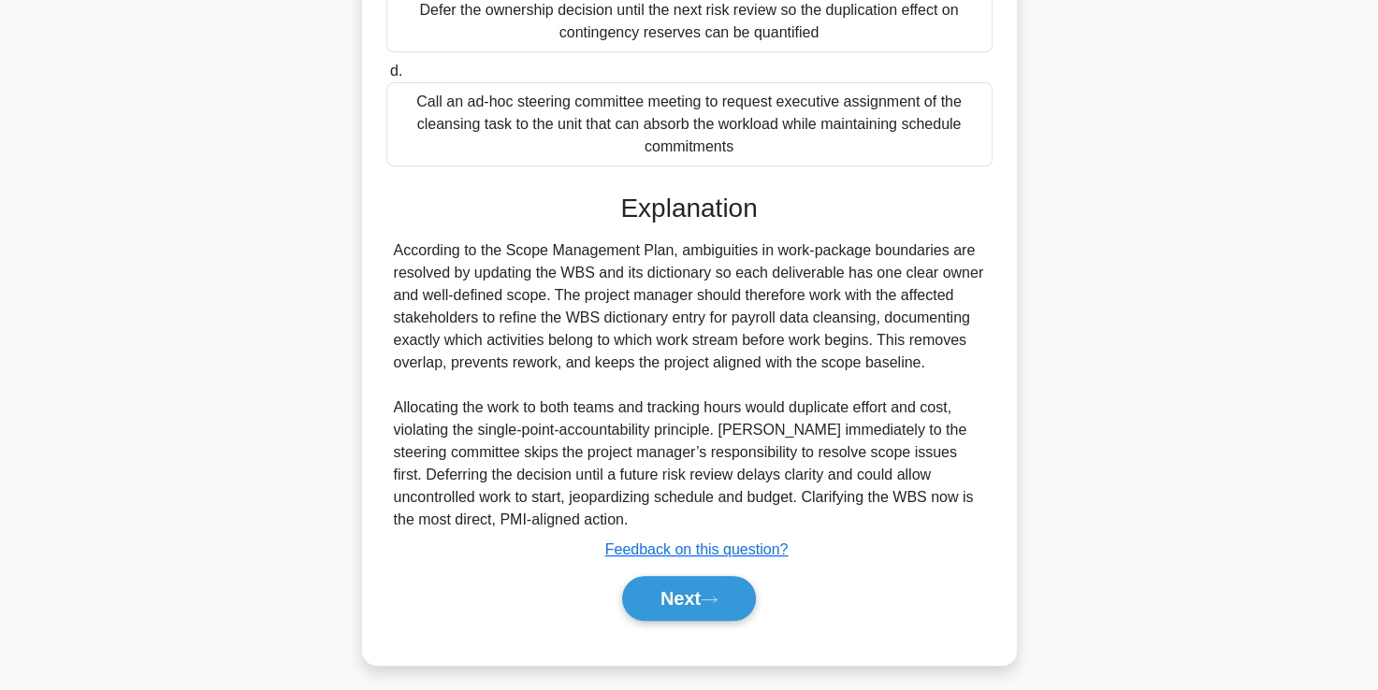
scroll to position [506, 0]
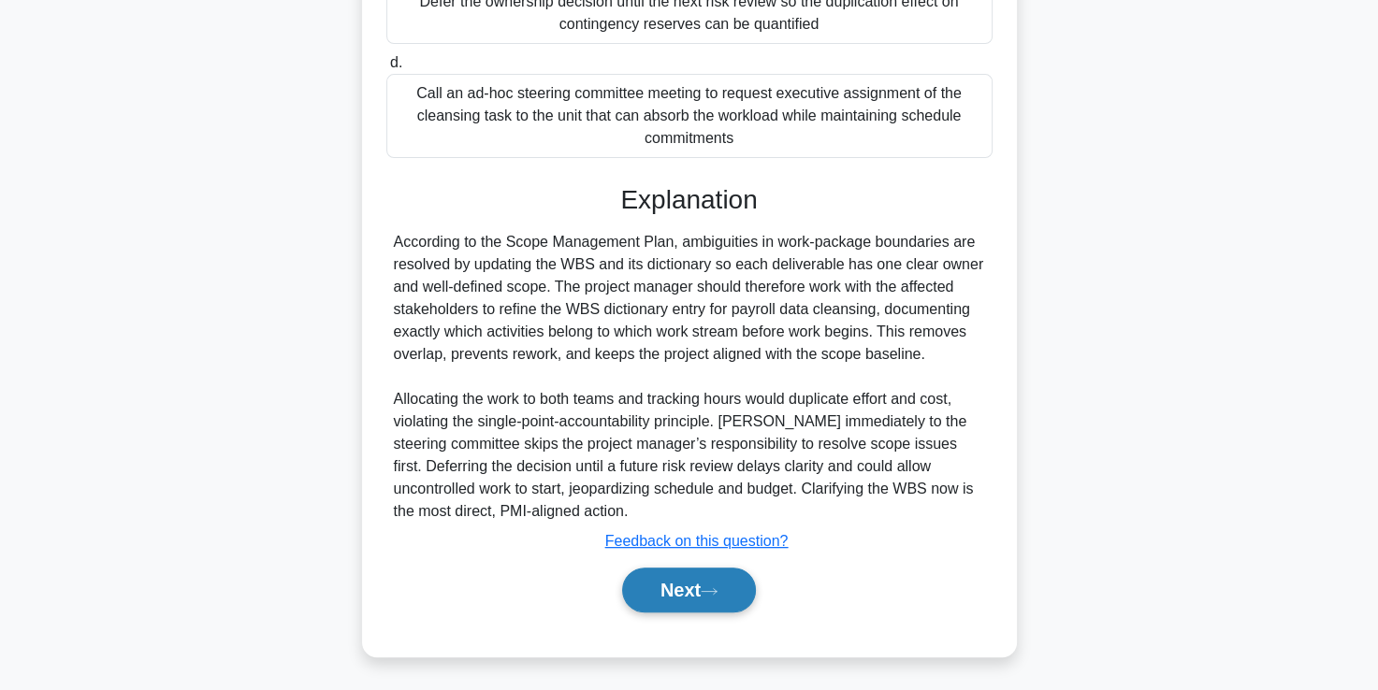
click at [665, 579] on button "Next" at bounding box center [689, 590] width 134 height 45
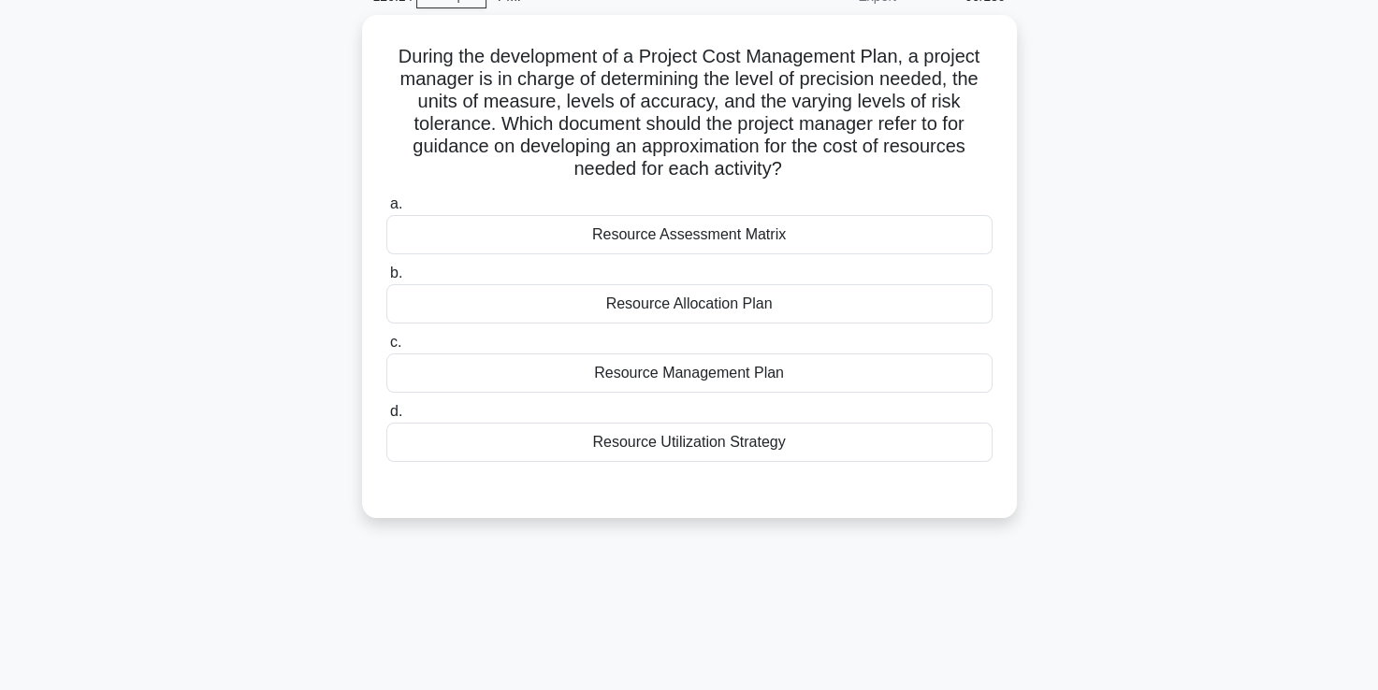
scroll to position [91, 0]
click at [681, 303] on div "Resource Allocation Plan" at bounding box center [689, 302] width 606 height 39
click at [386, 279] on input "b. Resource Allocation Plan" at bounding box center [386, 273] width 0 height 12
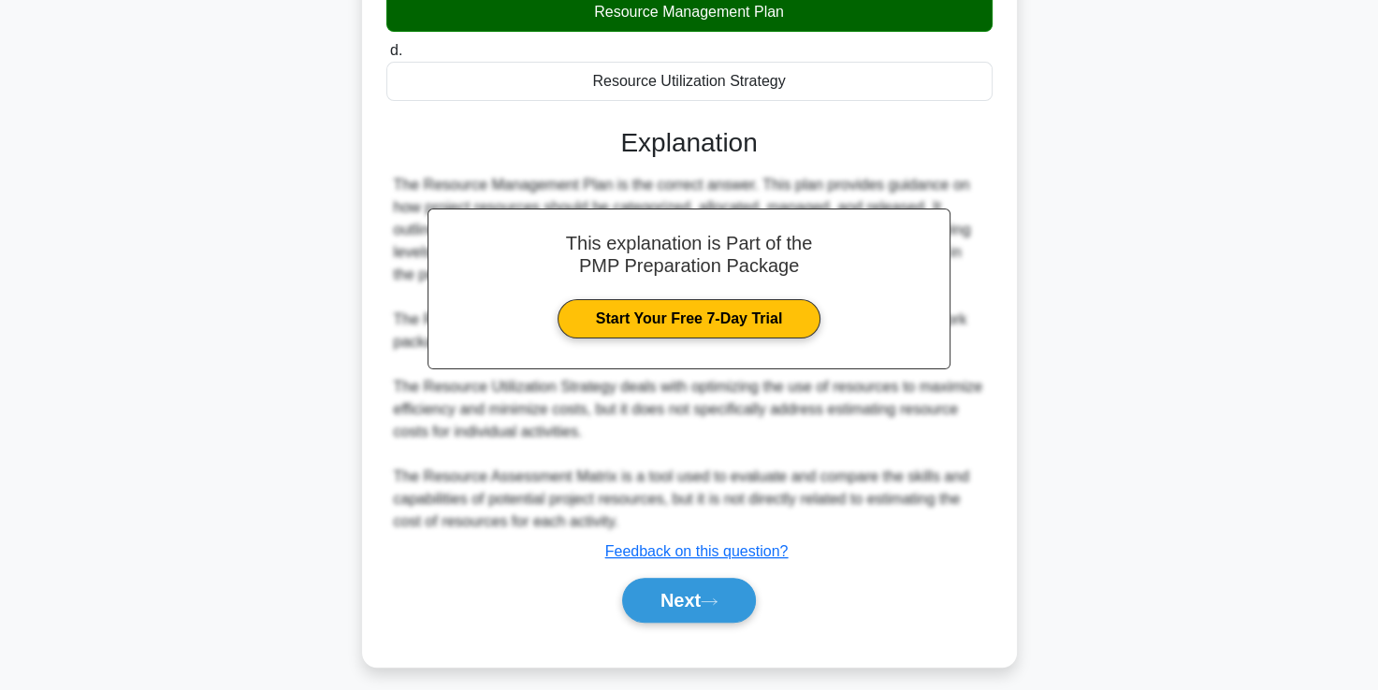
scroll to position [463, 0]
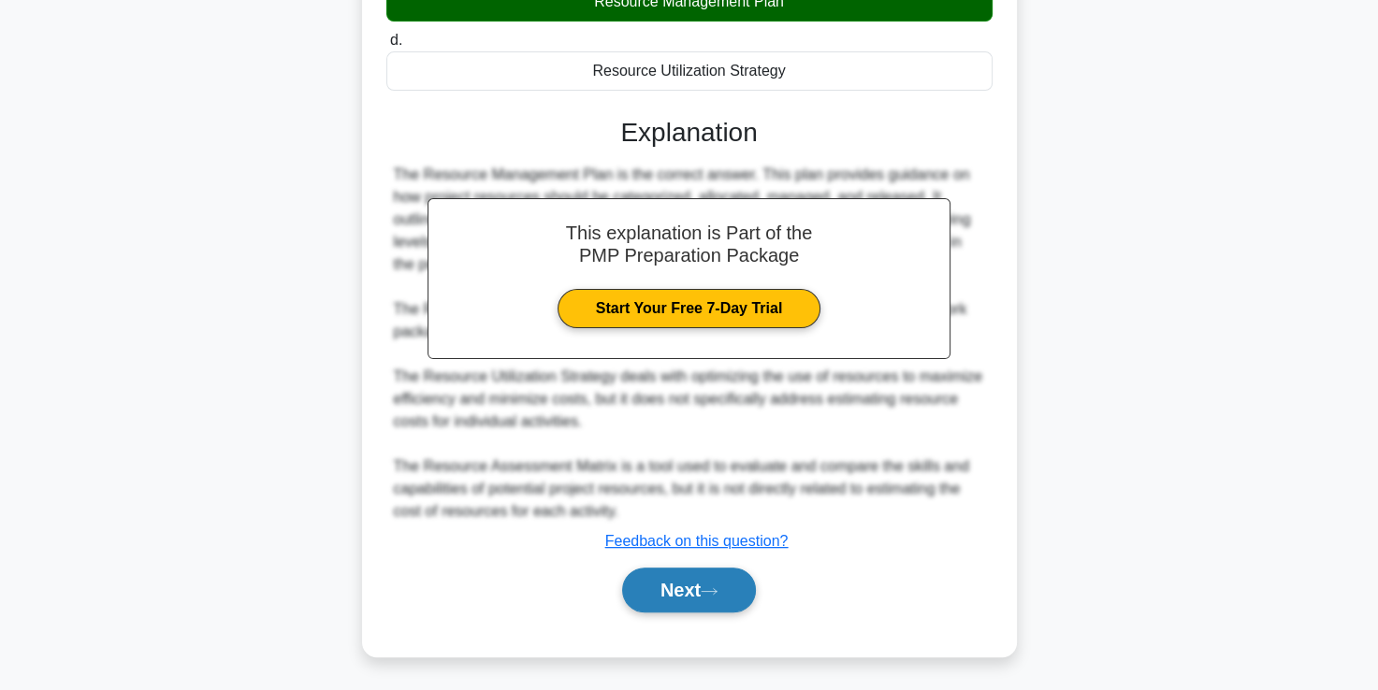
click at [667, 595] on button "Next" at bounding box center [689, 590] width 134 height 45
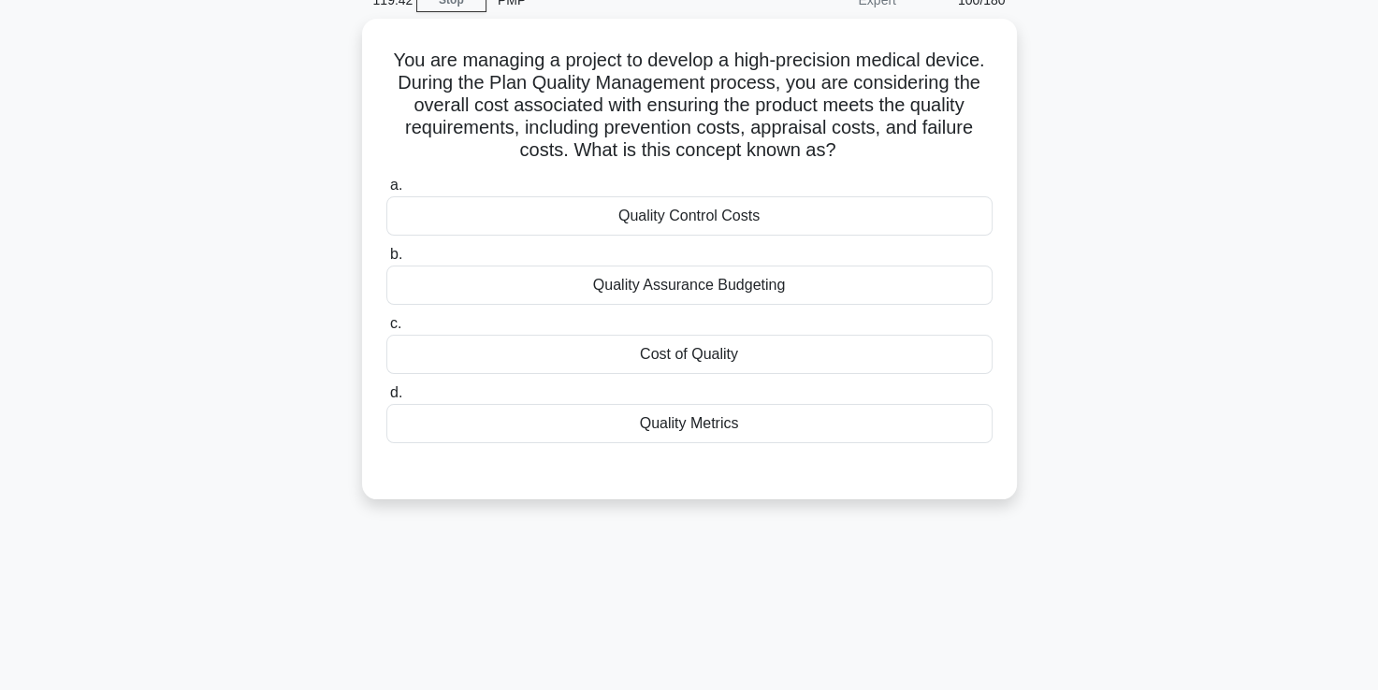
scroll to position [85, 0]
click at [679, 353] on div "Cost of Quality" at bounding box center [689, 355] width 606 height 39
click at [386, 331] on input "c. Cost of Quality" at bounding box center [386, 325] width 0 height 12
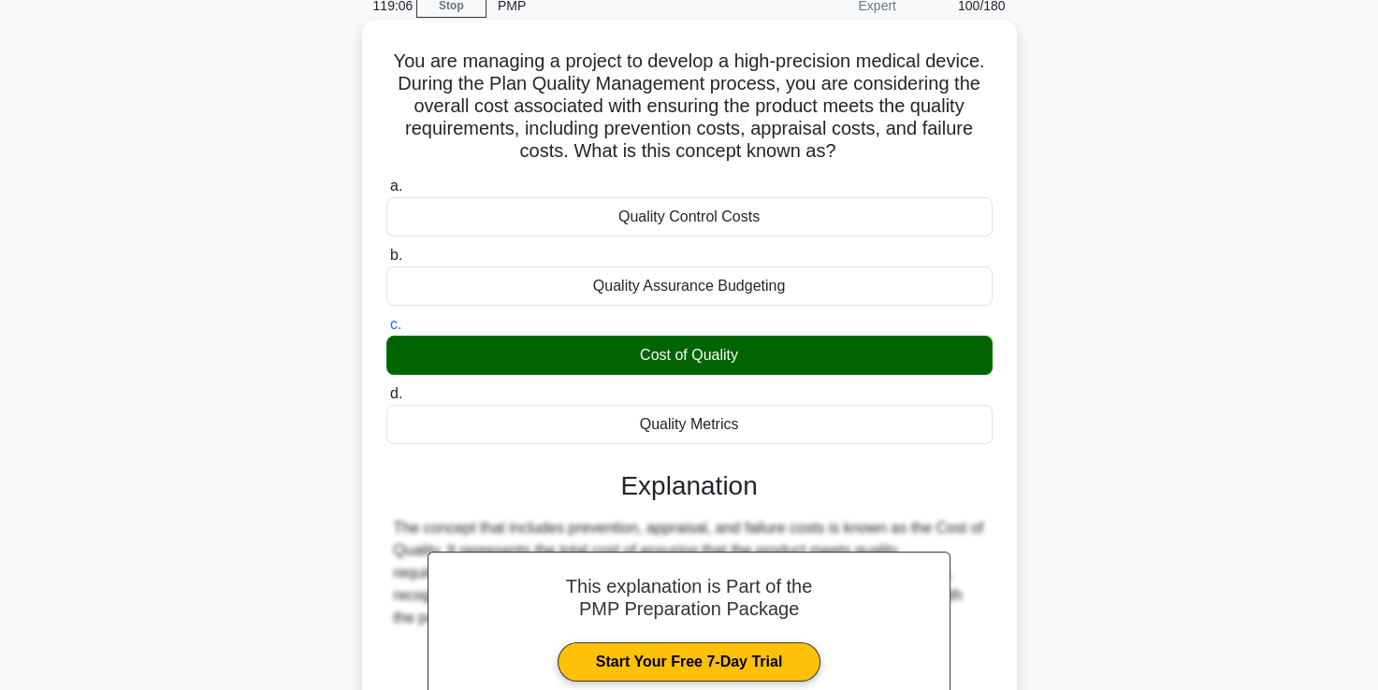
scroll to position [320, 0]
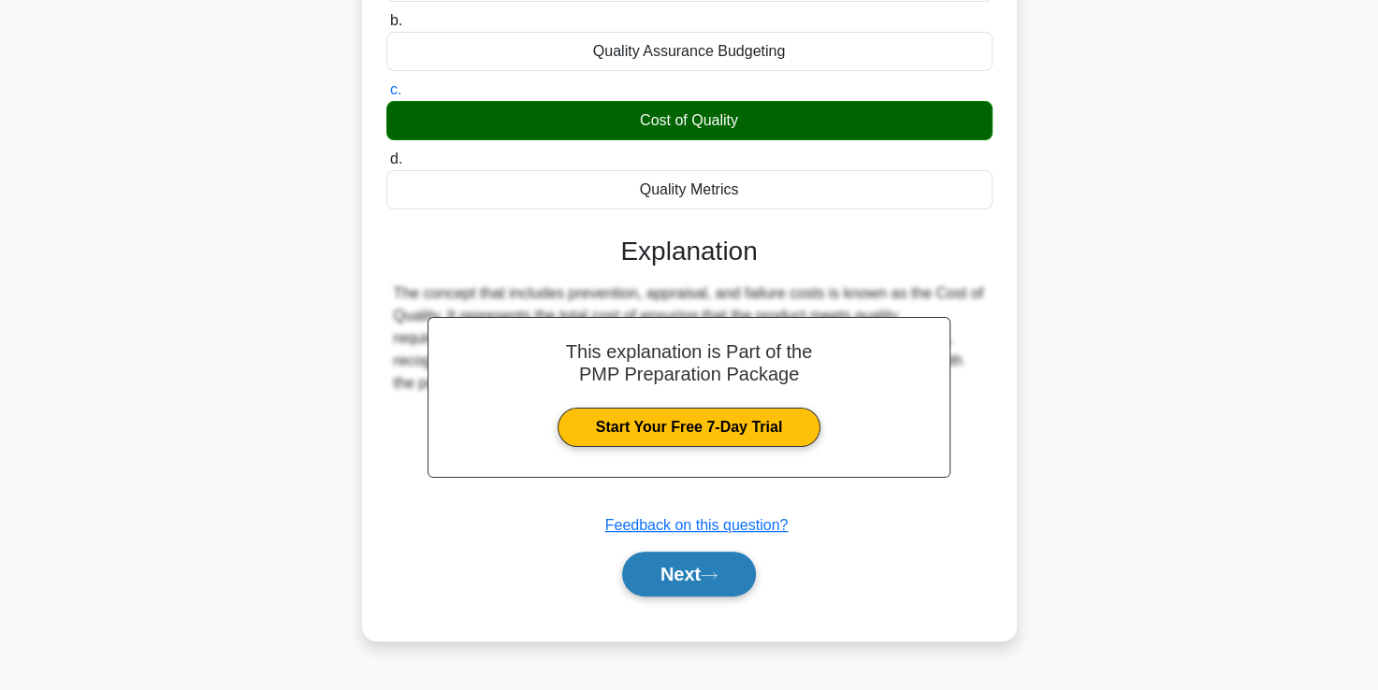
click at [672, 584] on button "Next" at bounding box center [689, 574] width 134 height 45
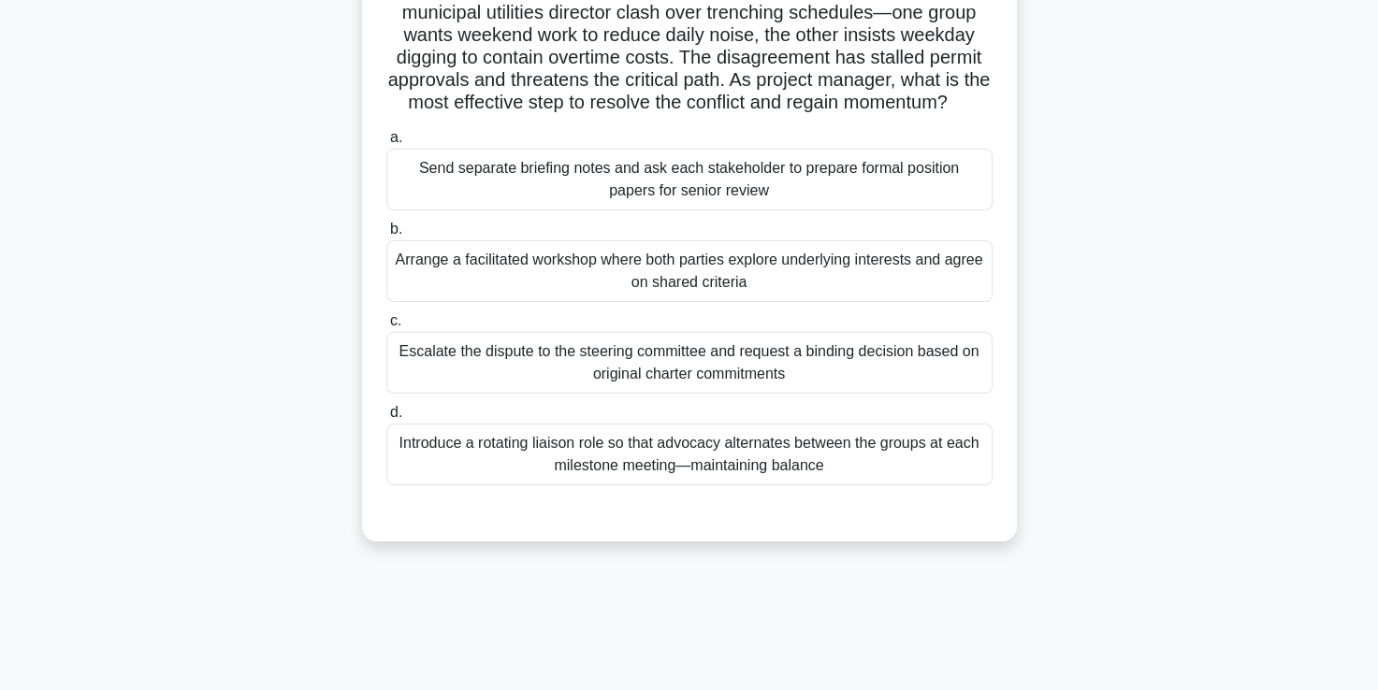
scroll to position [162, 0]
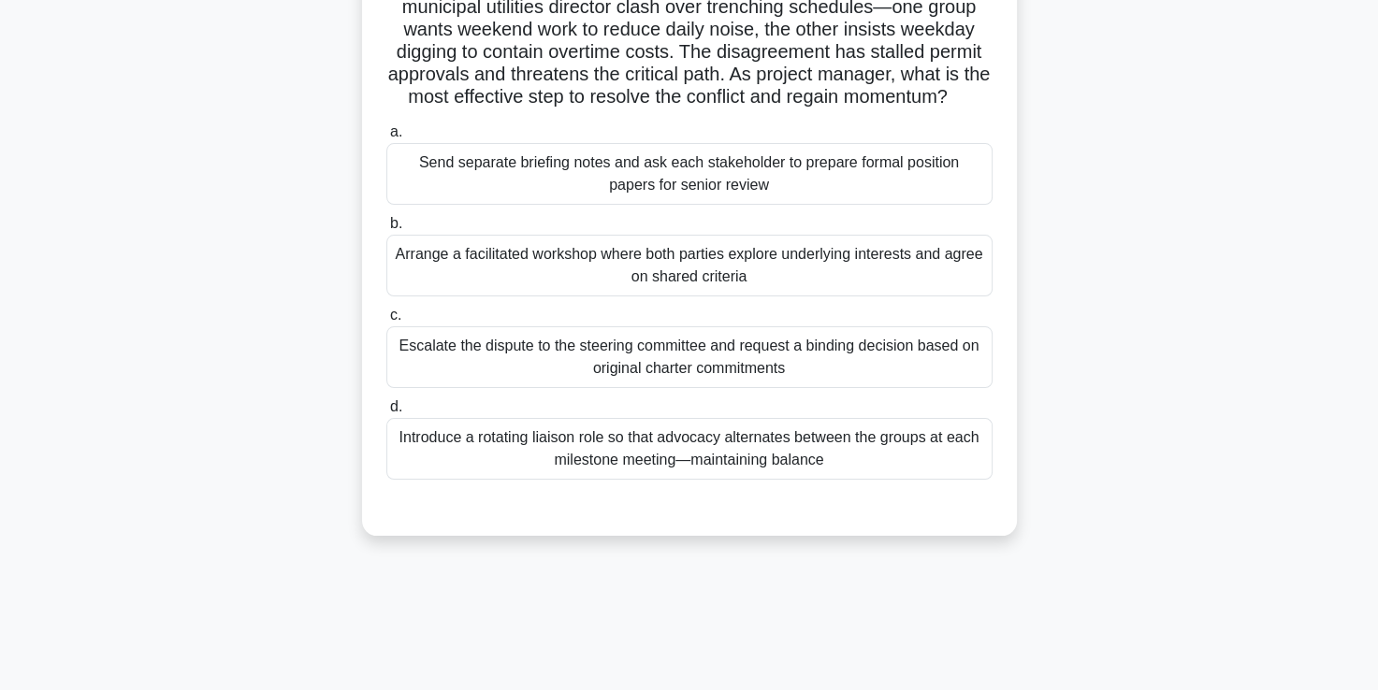
click at [655, 296] on div "Arrange a facilitated workshop where both parties explore underlying interests …" at bounding box center [689, 266] width 606 height 62
click at [386, 230] on input "b. Arrange a facilitated workshop where both parties explore underlying interes…" at bounding box center [386, 224] width 0 height 12
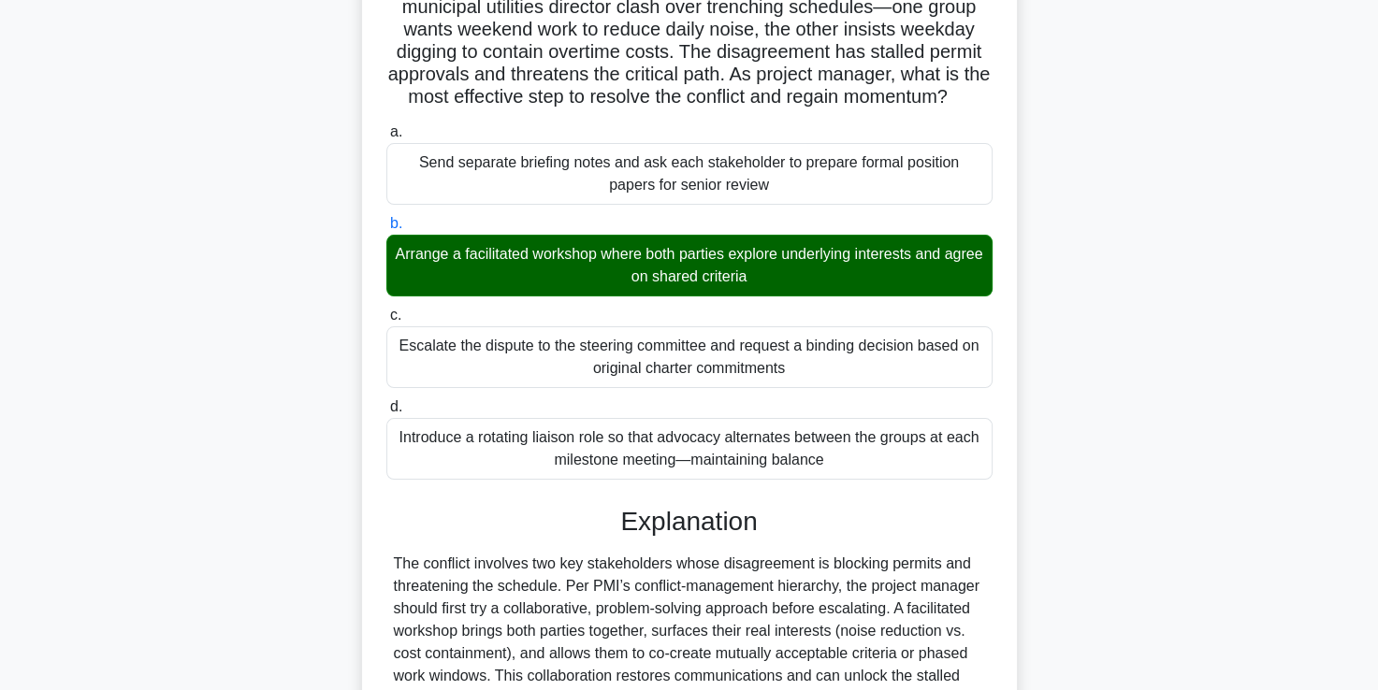
scroll to position [528, 0]
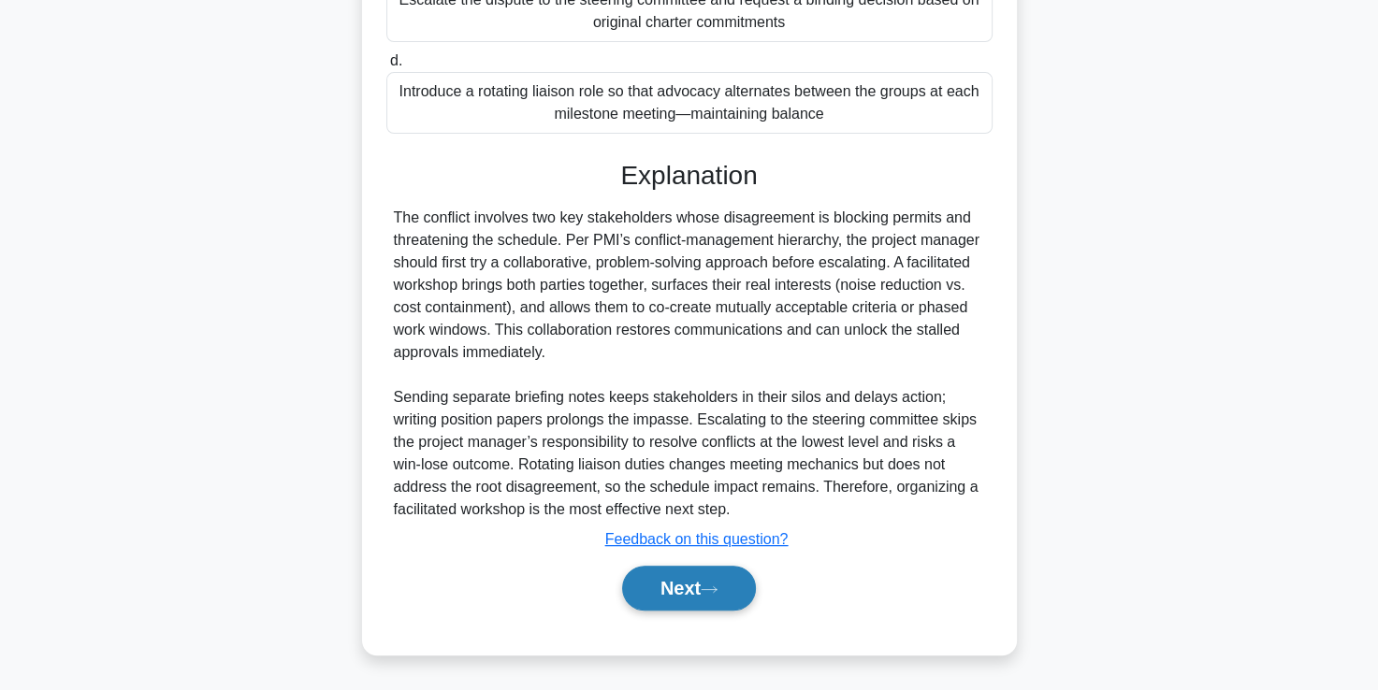
click at [685, 594] on button "Next" at bounding box center [689, 588] width 134 height 45
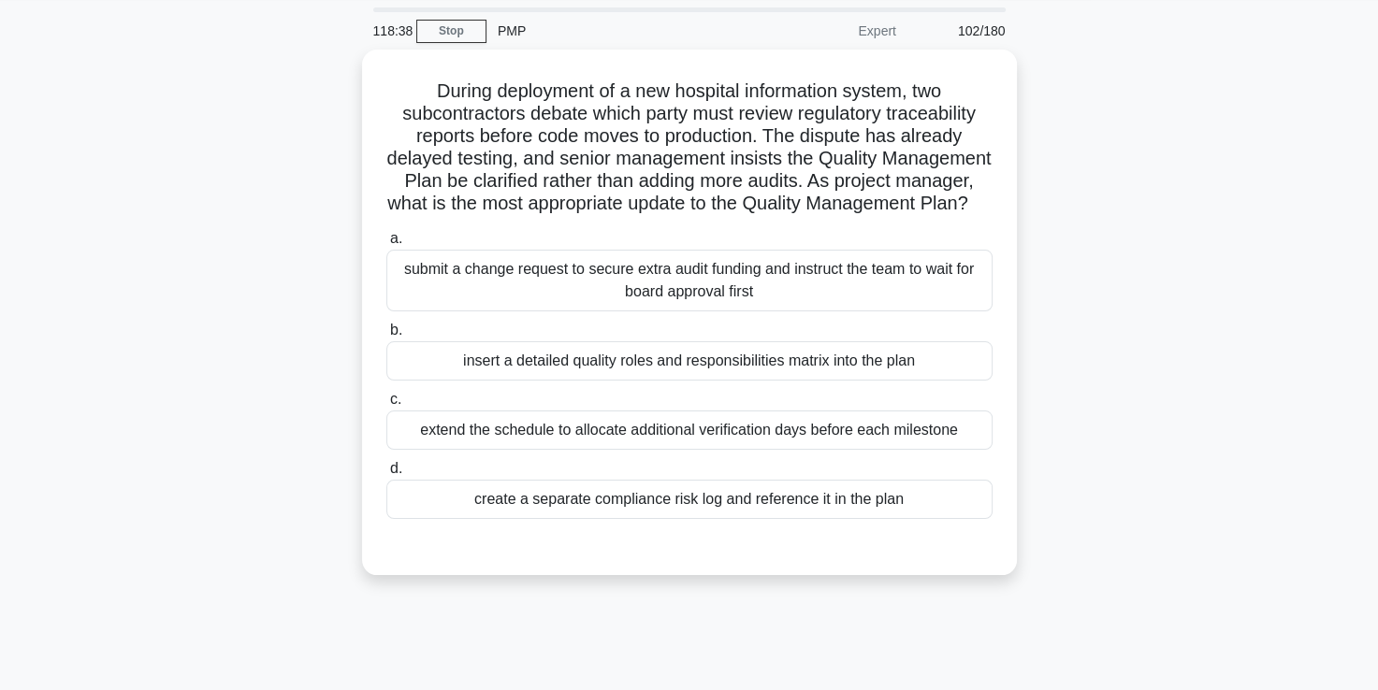
scroll to position [62, 0]
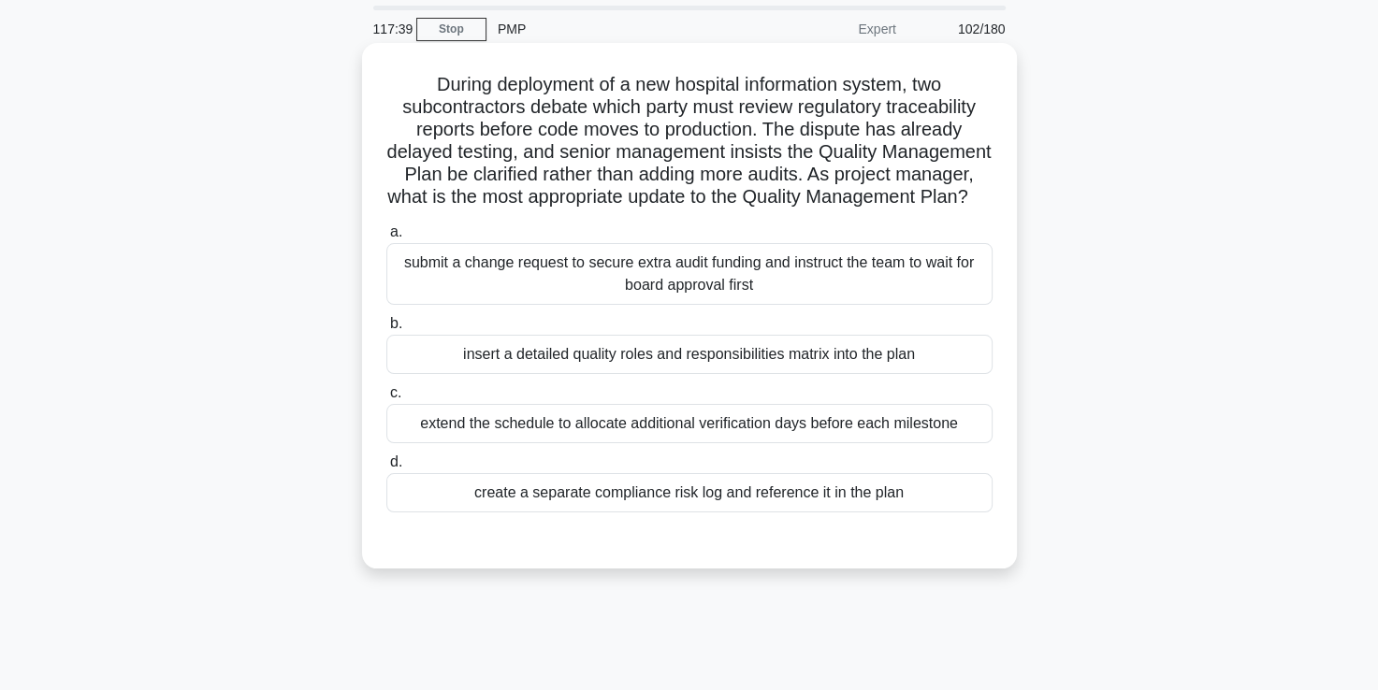
click at [785, 374] on div "insert a detailed quality roles and responsibilities matrix into the plan" at bounding box center [689, 354] width 606 height 39
click at [386, 330] on input "b. insert a detailed quality roles and responsibilities matrix into the plan" at bounding box center [386, 324] width 0 height 12
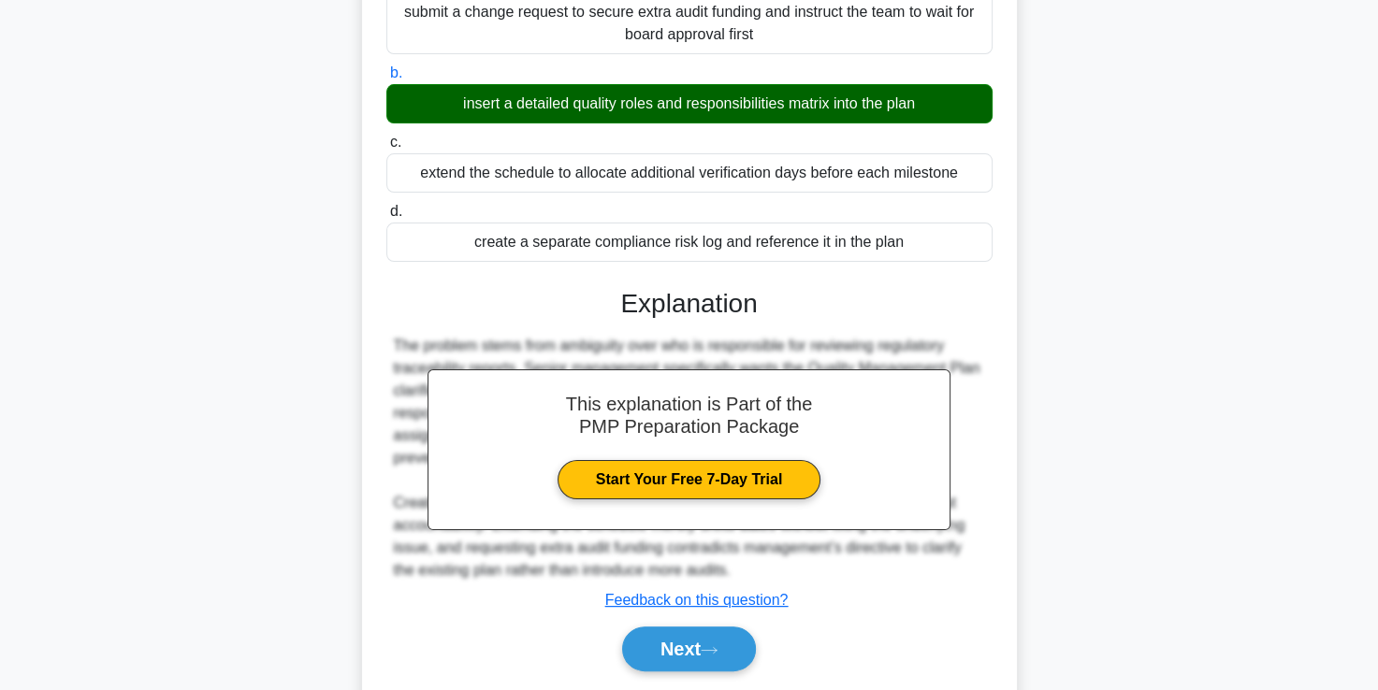
scroll to position [394, 0]
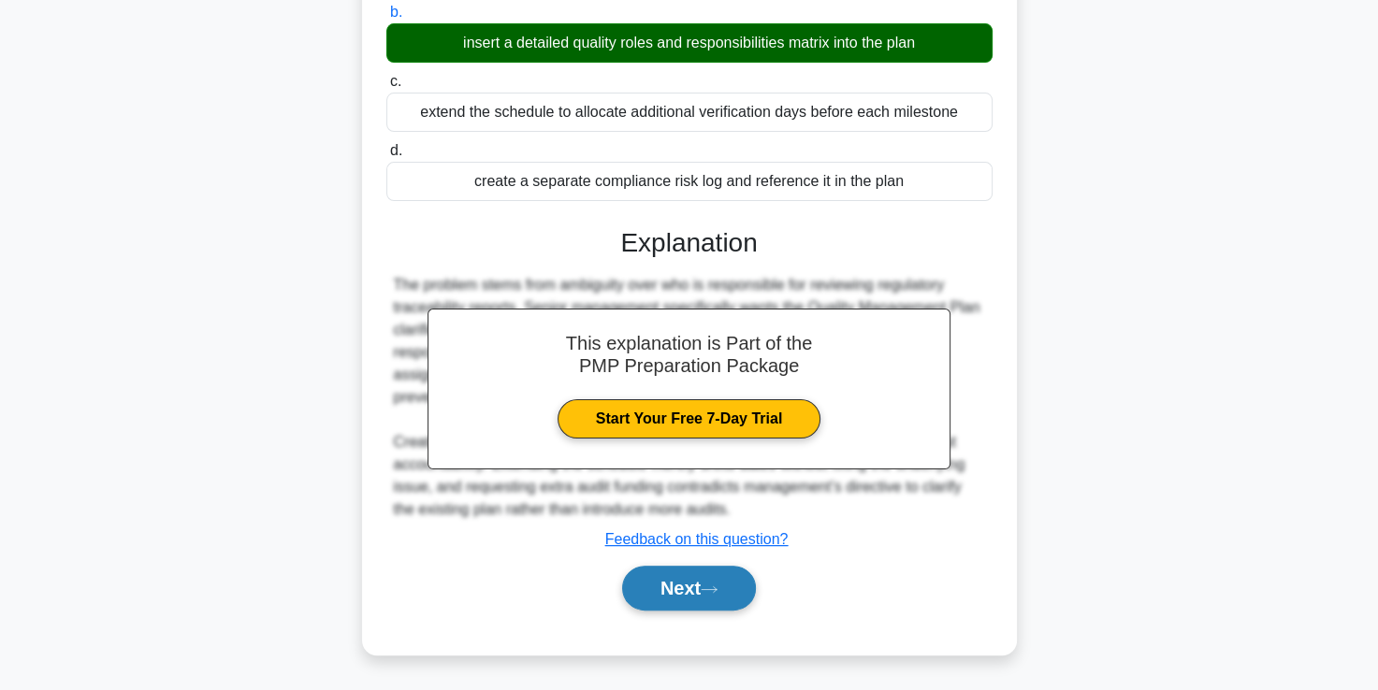
click at [717, 591] on icon at bounding box center [708, 590] width 17 height 10
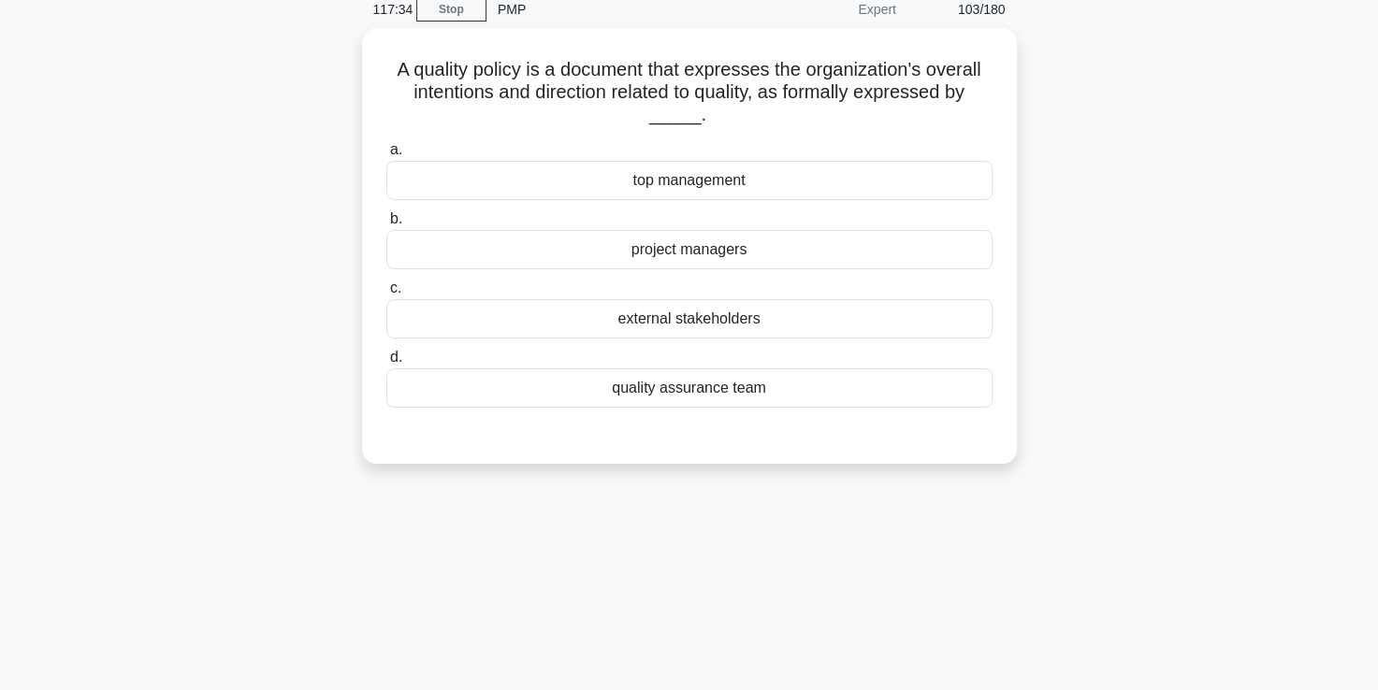
scroll to position [80, 0]
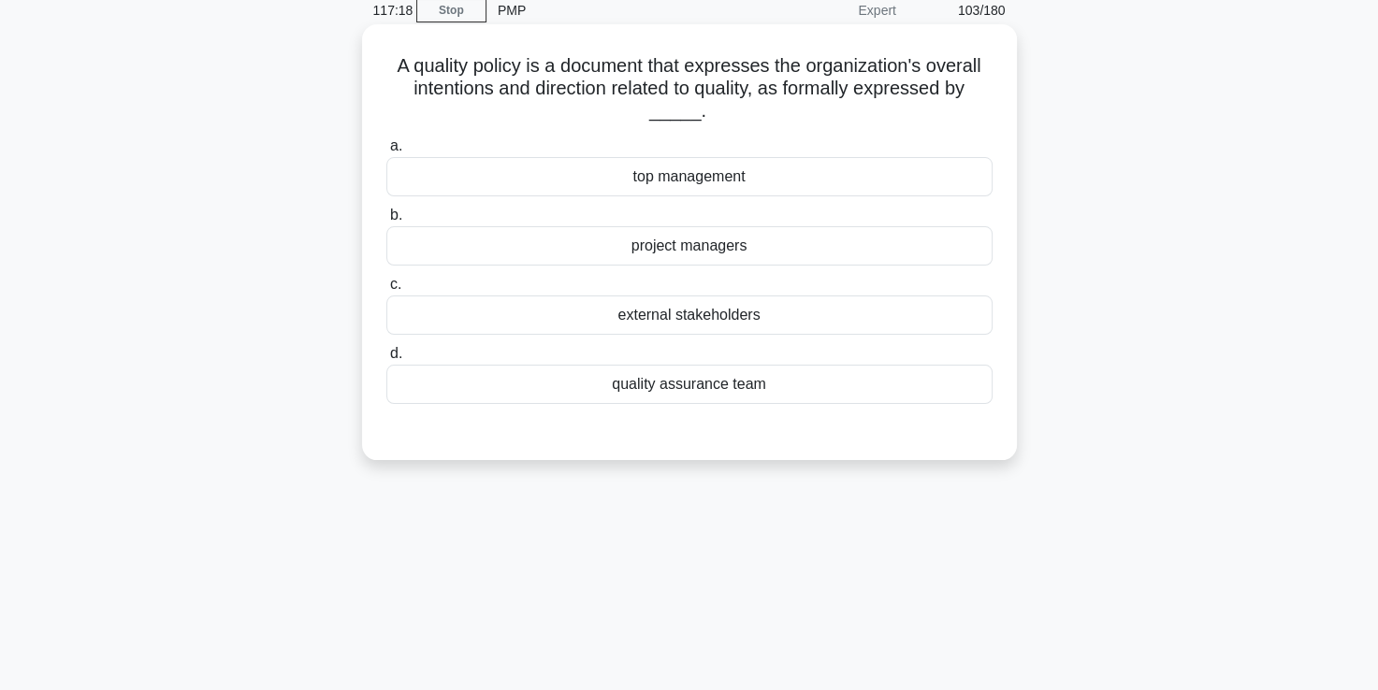
click at [671, 184] on div "top management" at bounding box center [689, 176] width 606 height 39
click at [386, 152] on input "a. top management" at bounding box center [386, 146] width 0 height 12
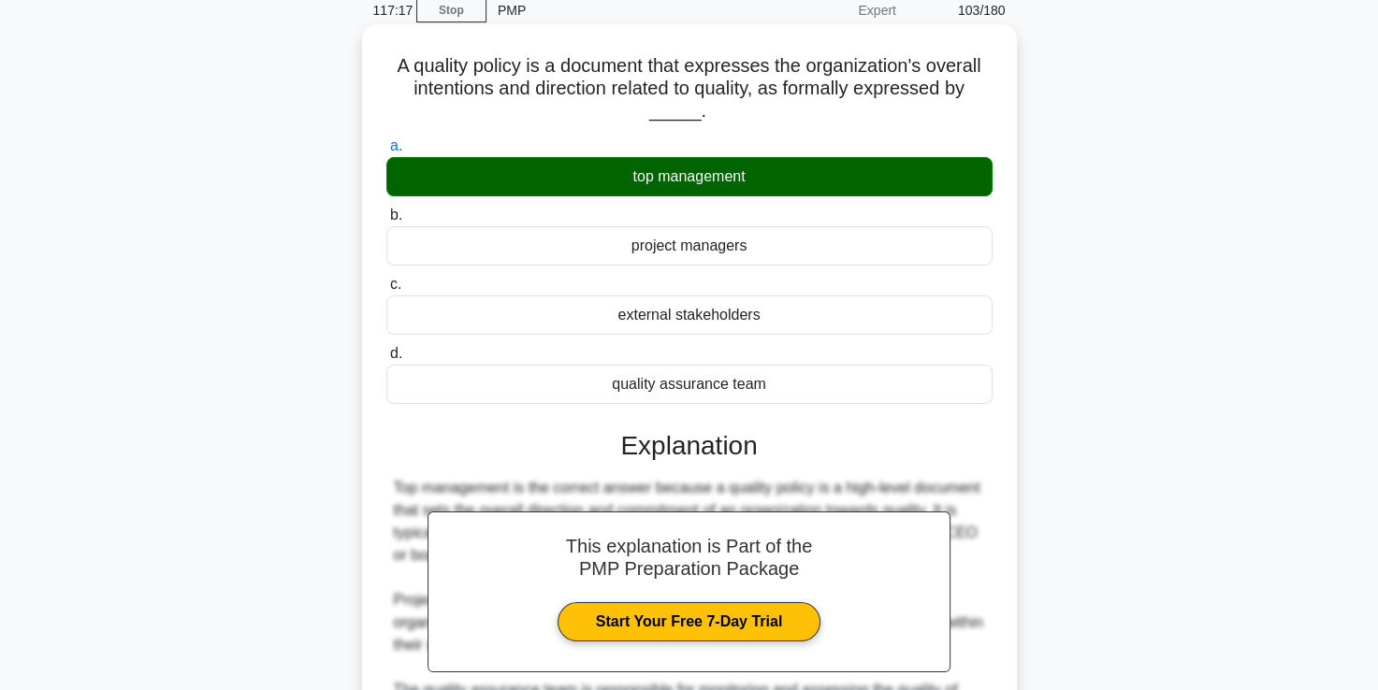
scroll to position [394, 0]
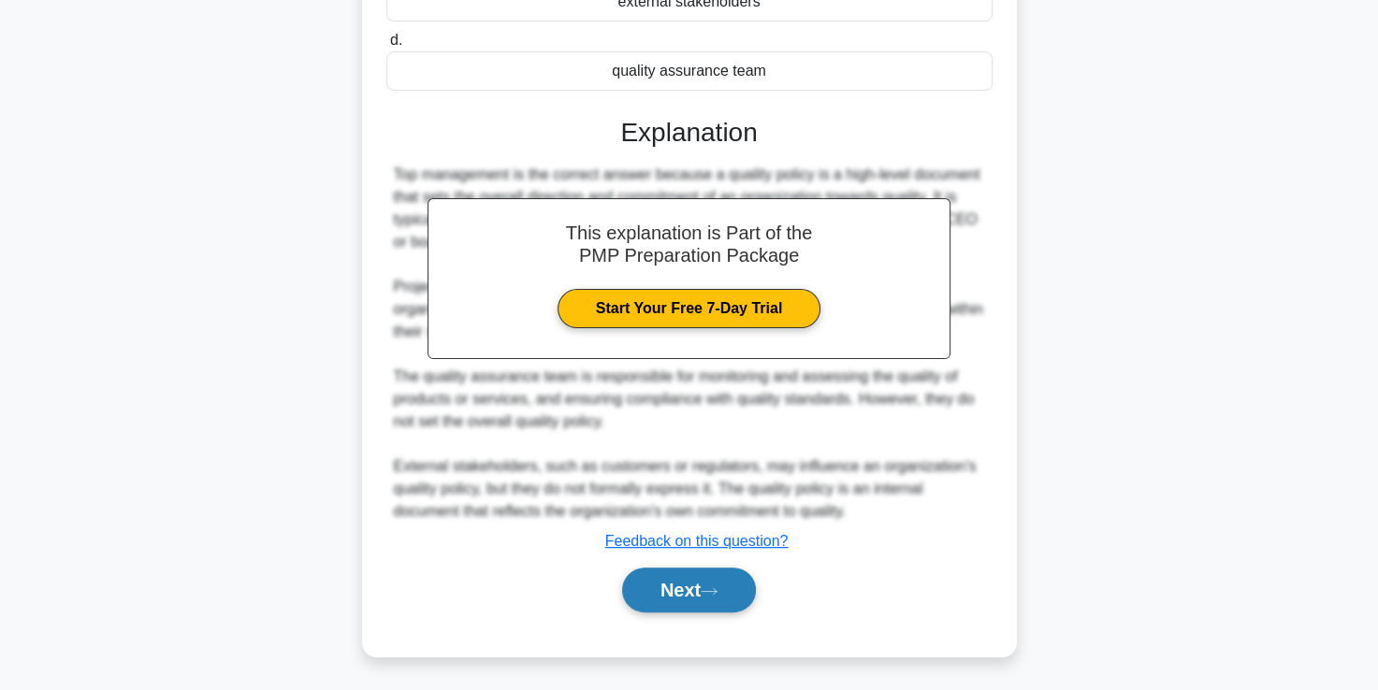
click at [666, 592] on button "Next" at bounding box center [689, 590] width 134 height 45
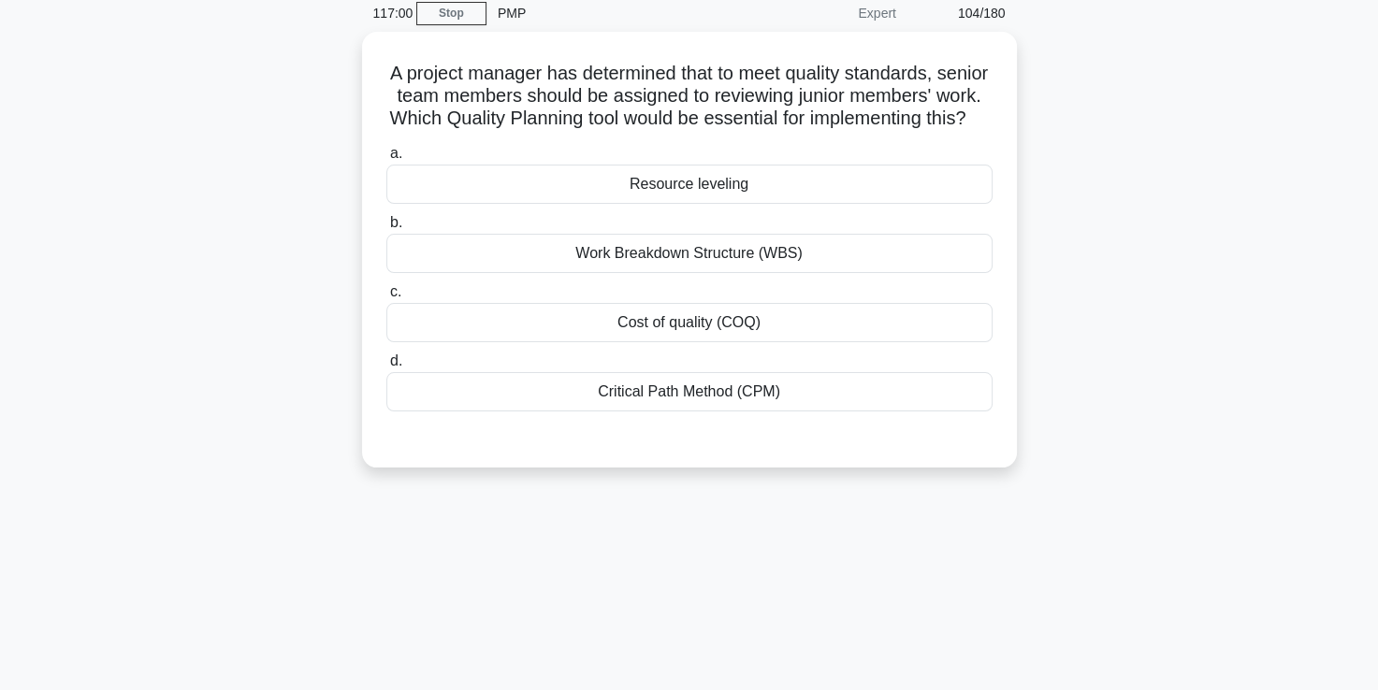
scroll to position [77, 0]
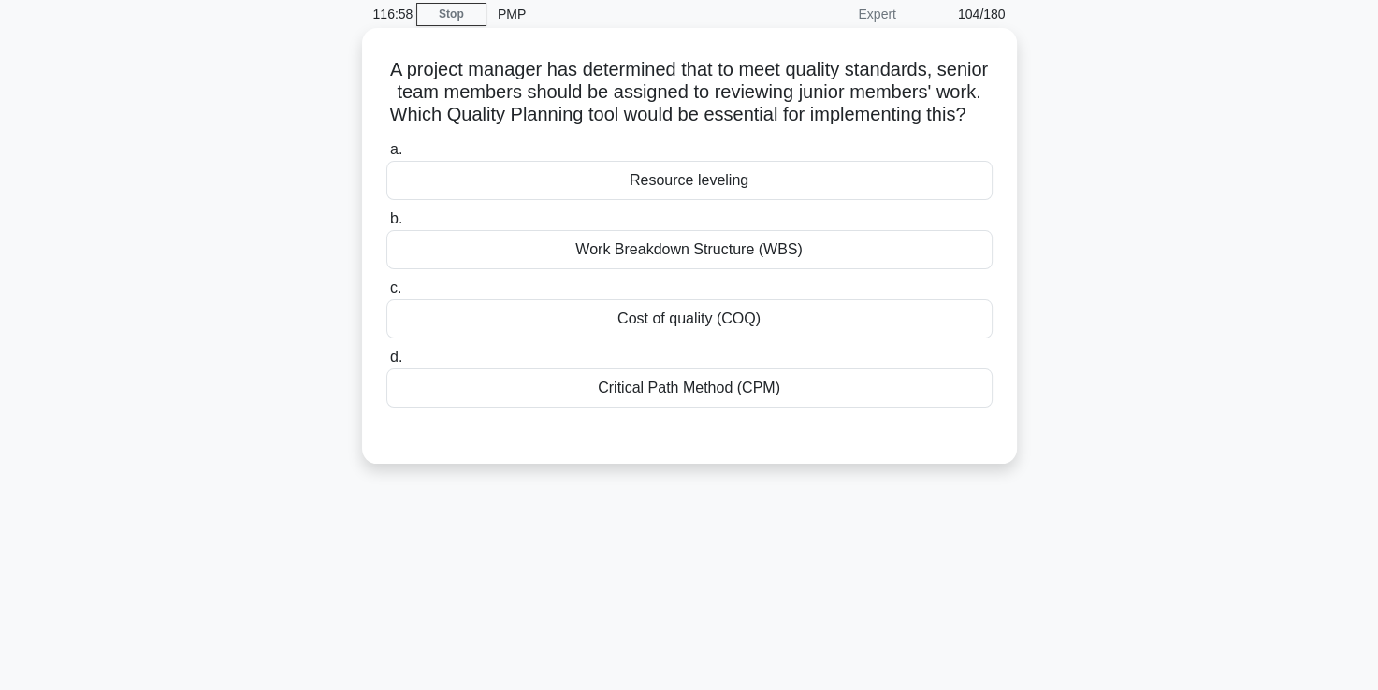
click at [654, 339] on div "Cost of quality (COQ)" at bounding box center [689, 318] width 606 height 39
click at [386, 295] on input "c. Cost of quality (COQ)" at bounding box center [386, 288] width 0 height 12
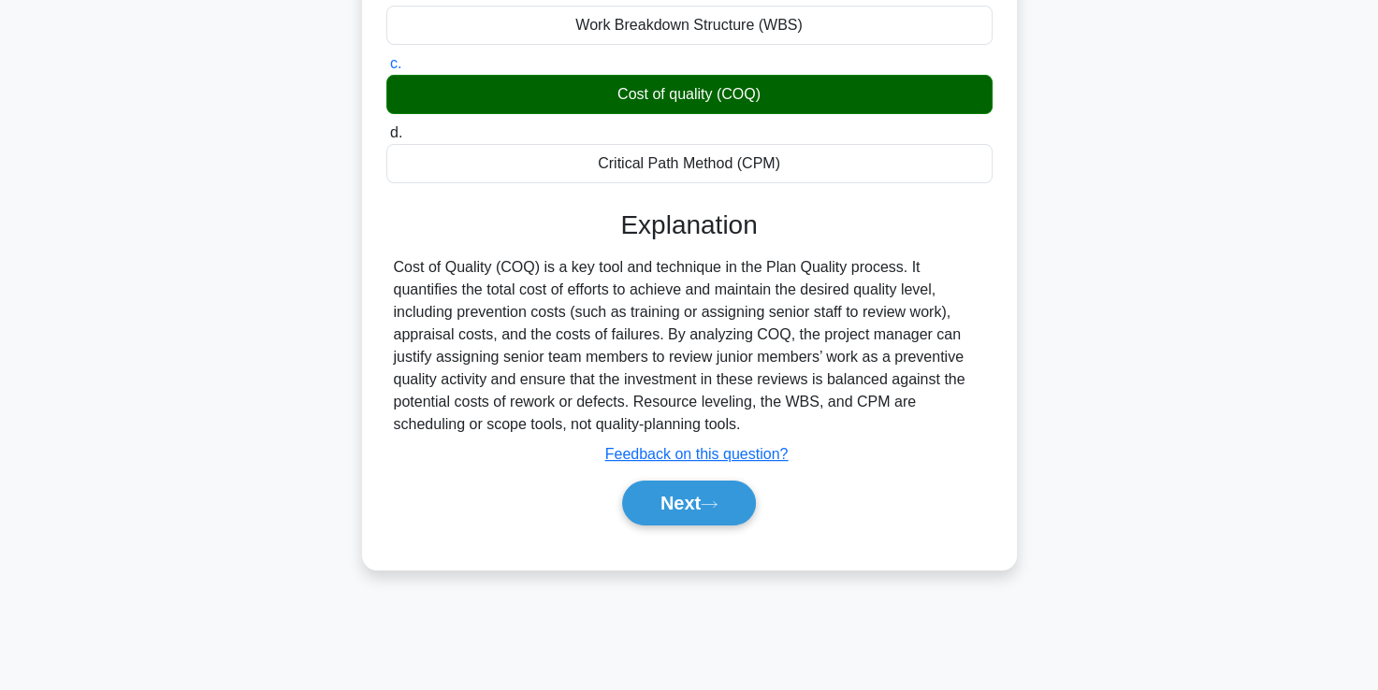
scroll to position [320, 0]
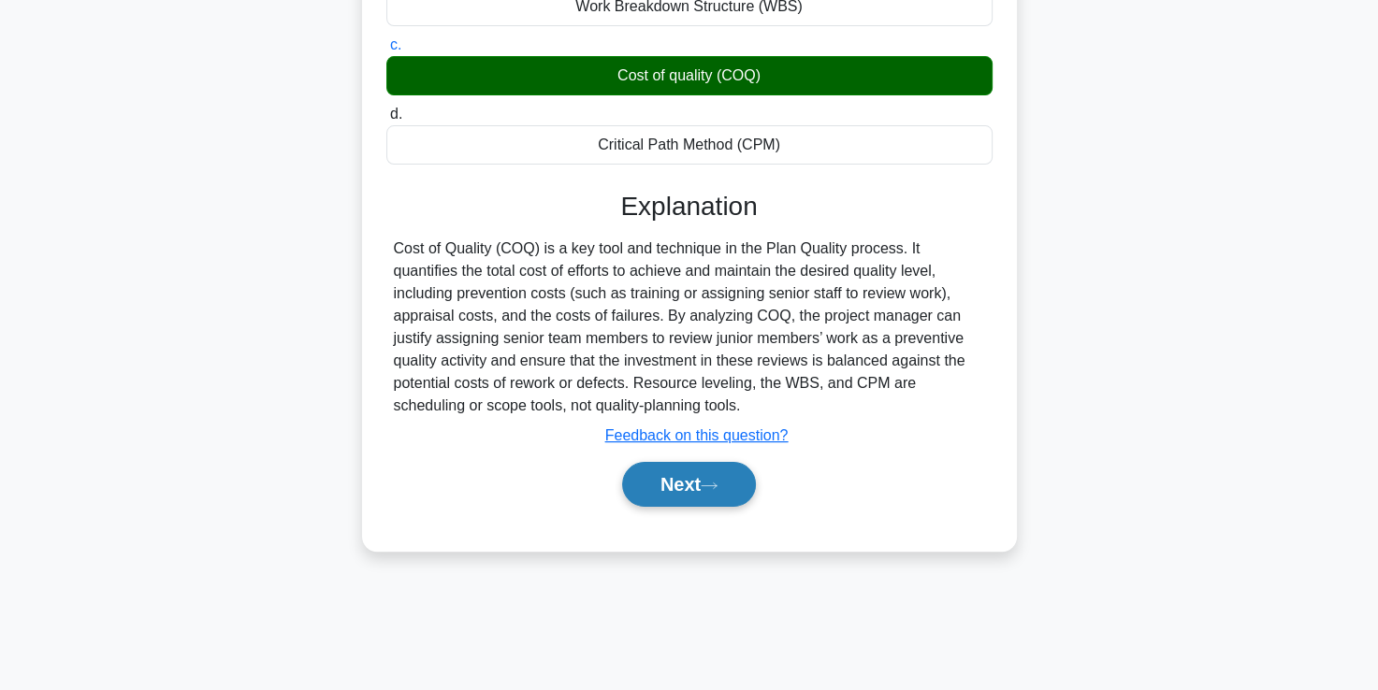
click at [661, 500] on button "Next" at bounding box center [689, 484] width 134 height 45
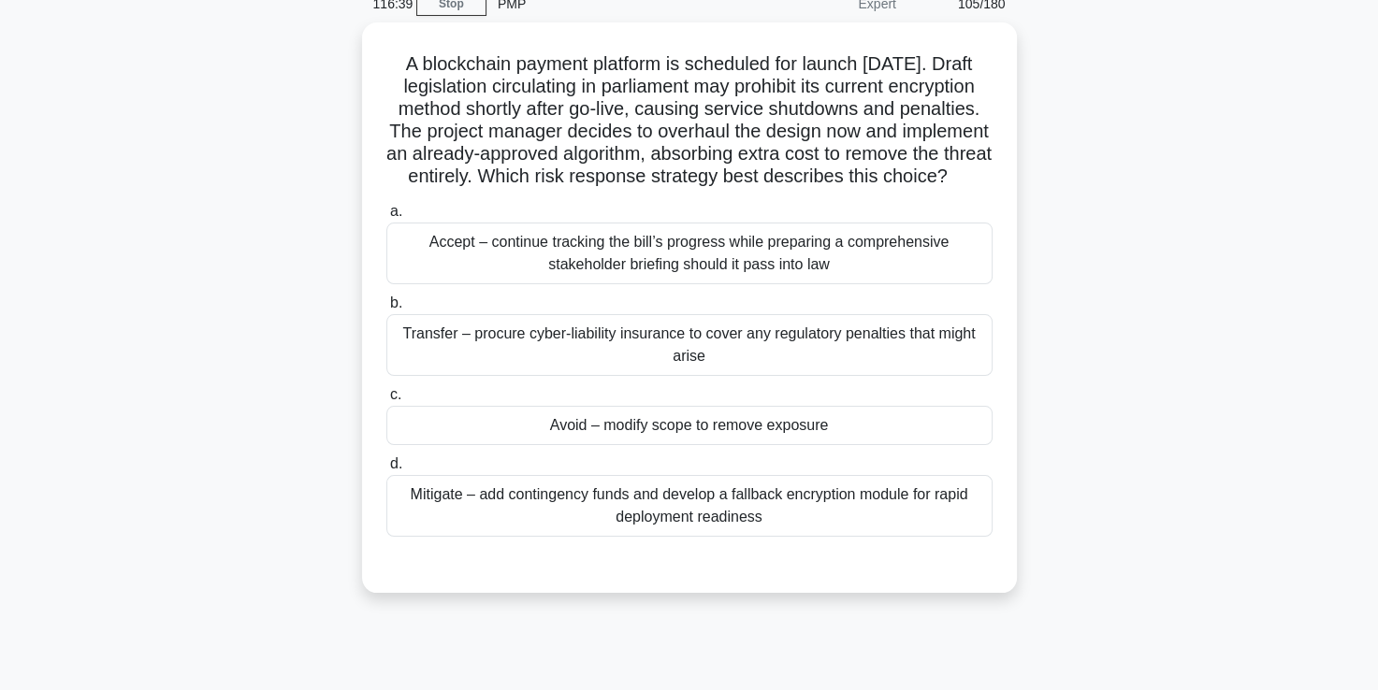
scroll to position [88, 0]
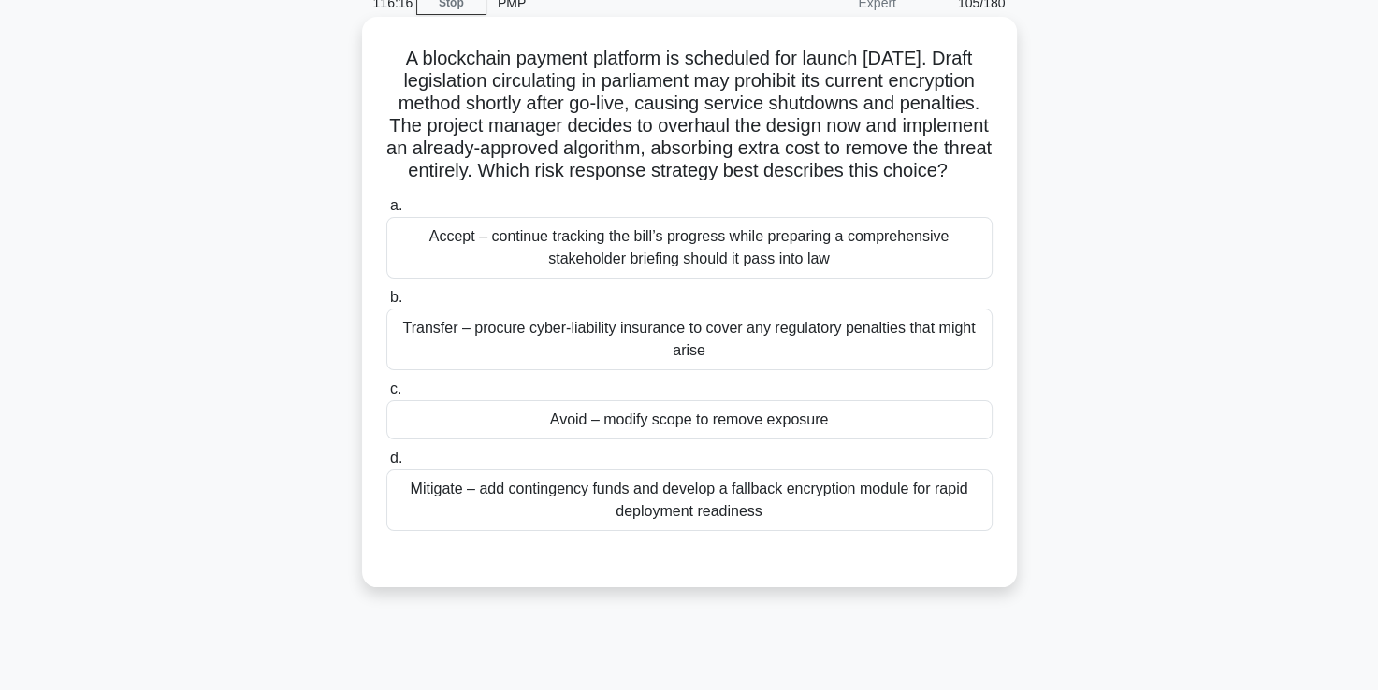
click at [652, 279] on div "Accept – continue tracking the bill’s progress while preparing a comprehensive …" at bounding box center [689, 248] width 606 height 62
click at [386, 212] on input "a. Accept – continue tracking the bill’s progress while preparing a comprehensi…" at bounding box center [386, 206] width 0 height 12
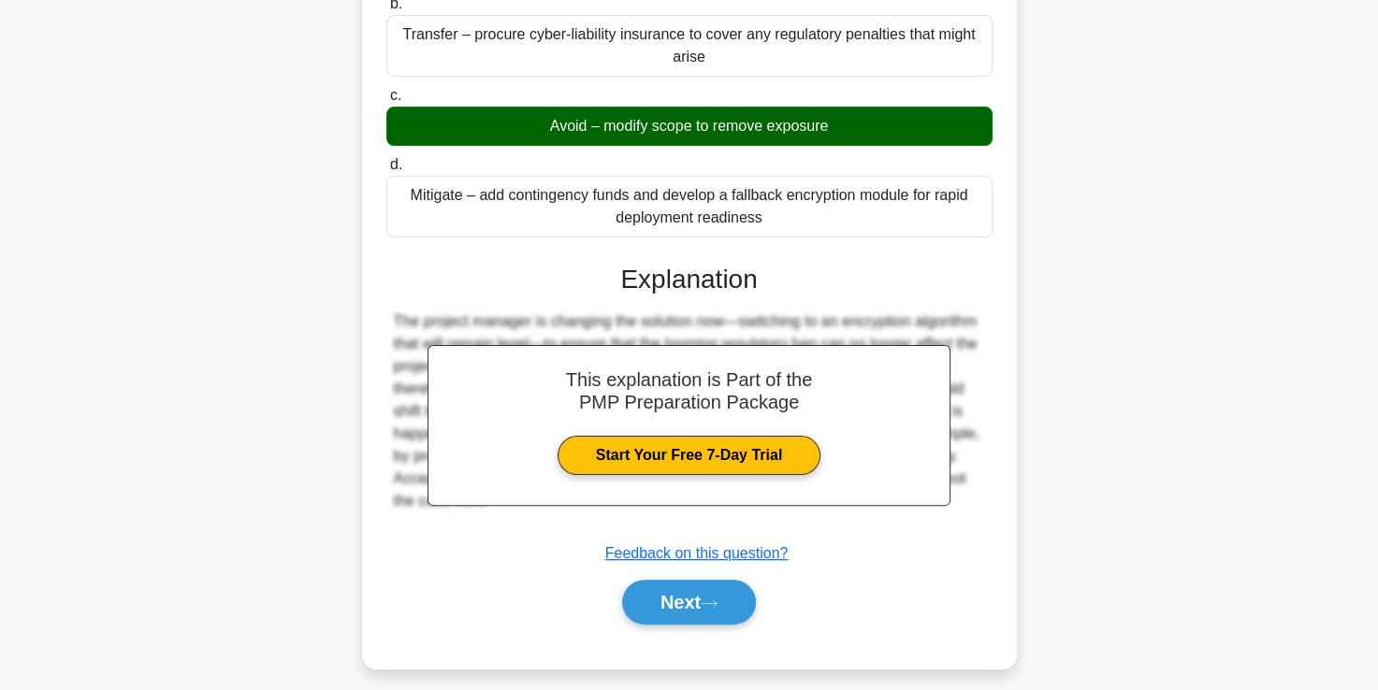
scroll to position [418, 0]
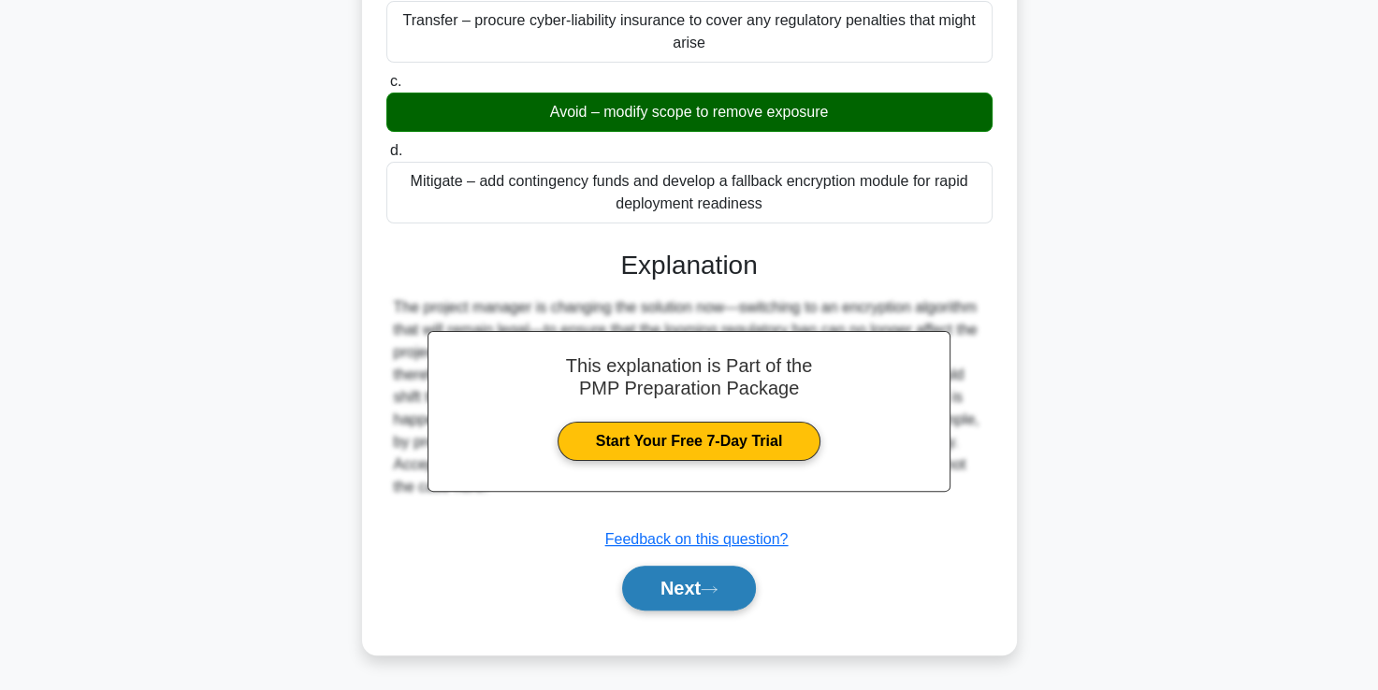
click at [681, 587] on button "Next" at bounding box center [689, 588] width 134 height 45
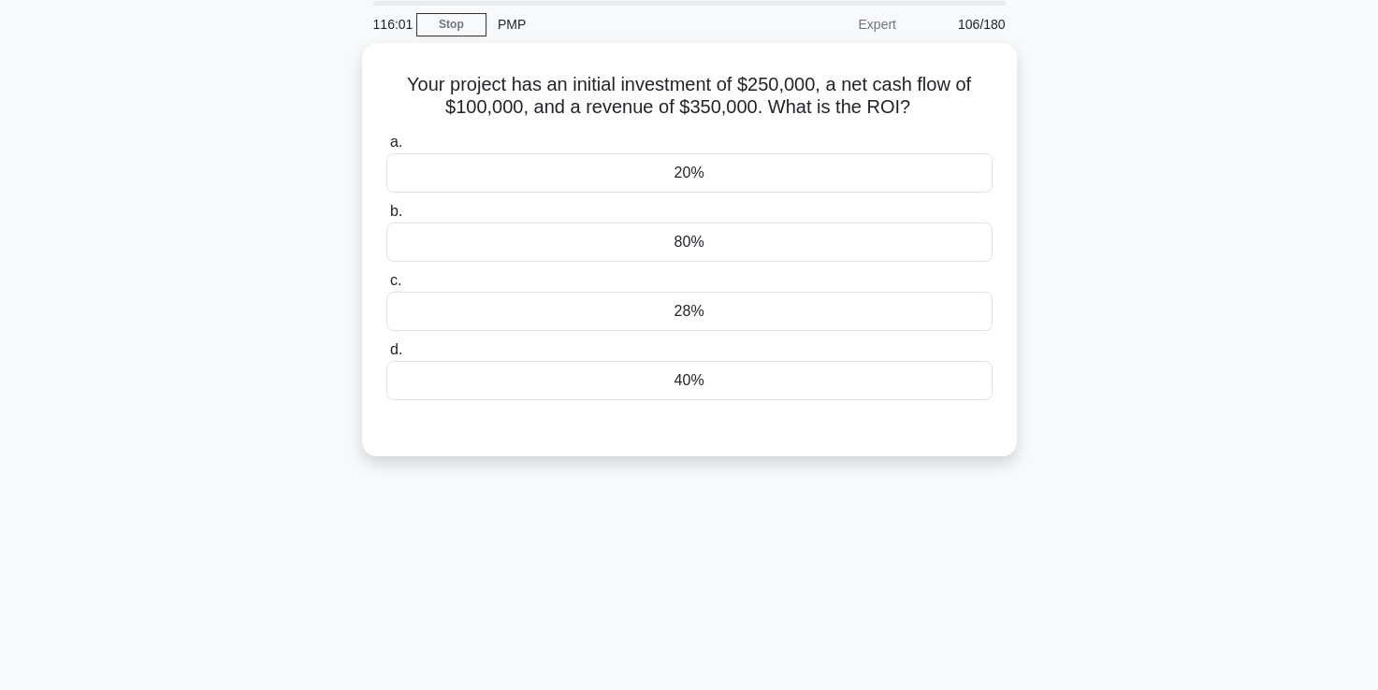
scroll to position [0, 0]
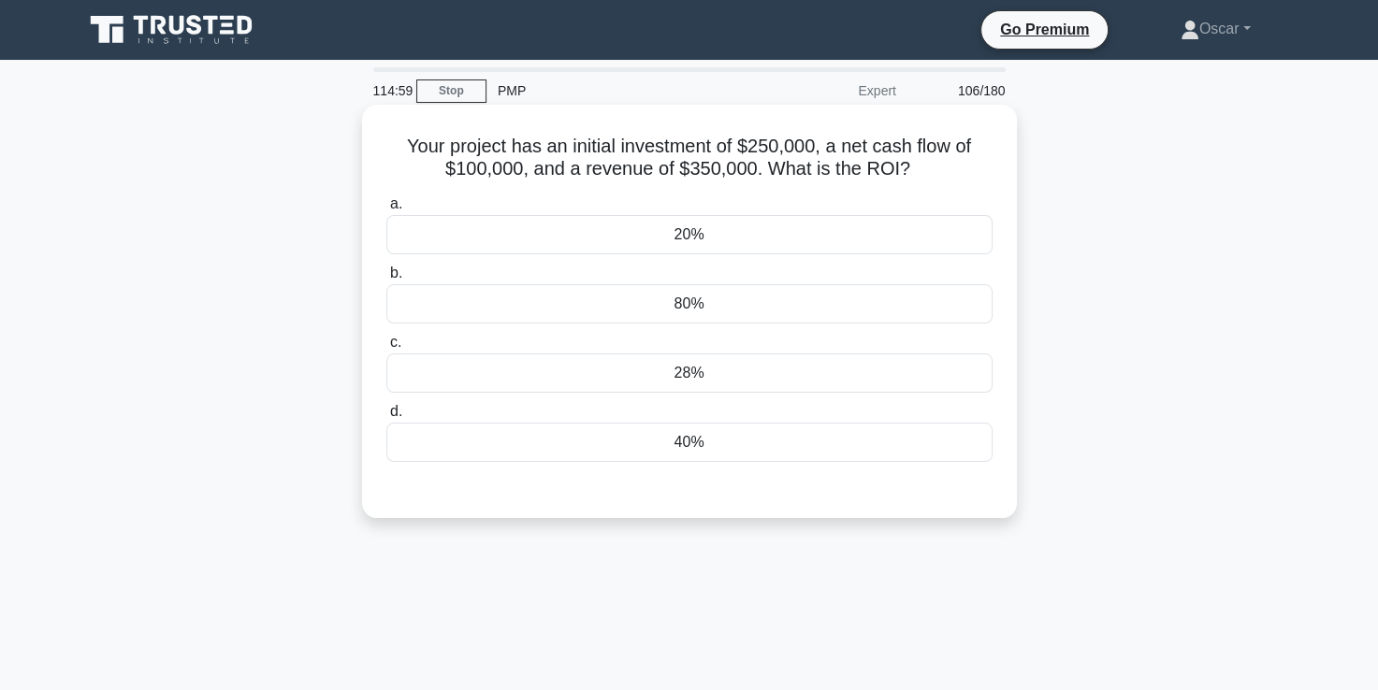
click at [718, 301] on div "80%" at bounding box center [689, 303] width 606 height 39
click at [386, 280] on input "b. 80%" at bounding box center [386, 273] width 0 height 12
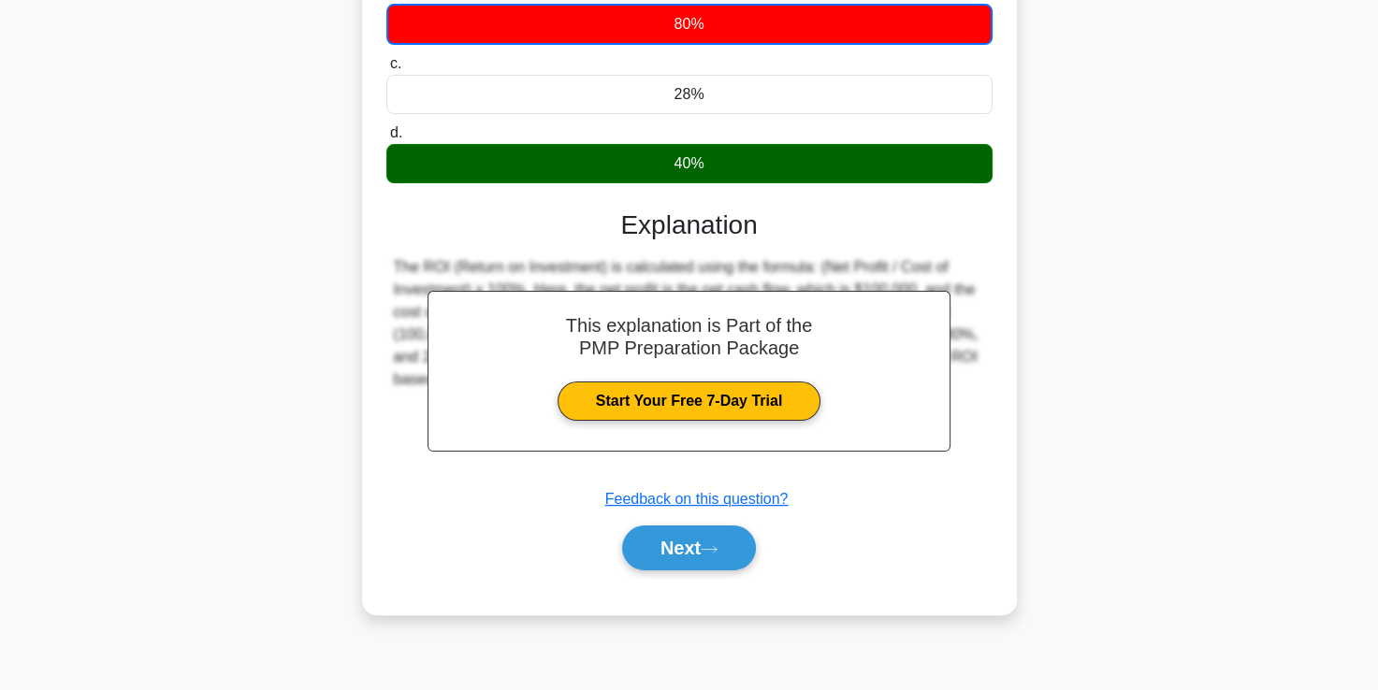
scroll to position [320, 0]
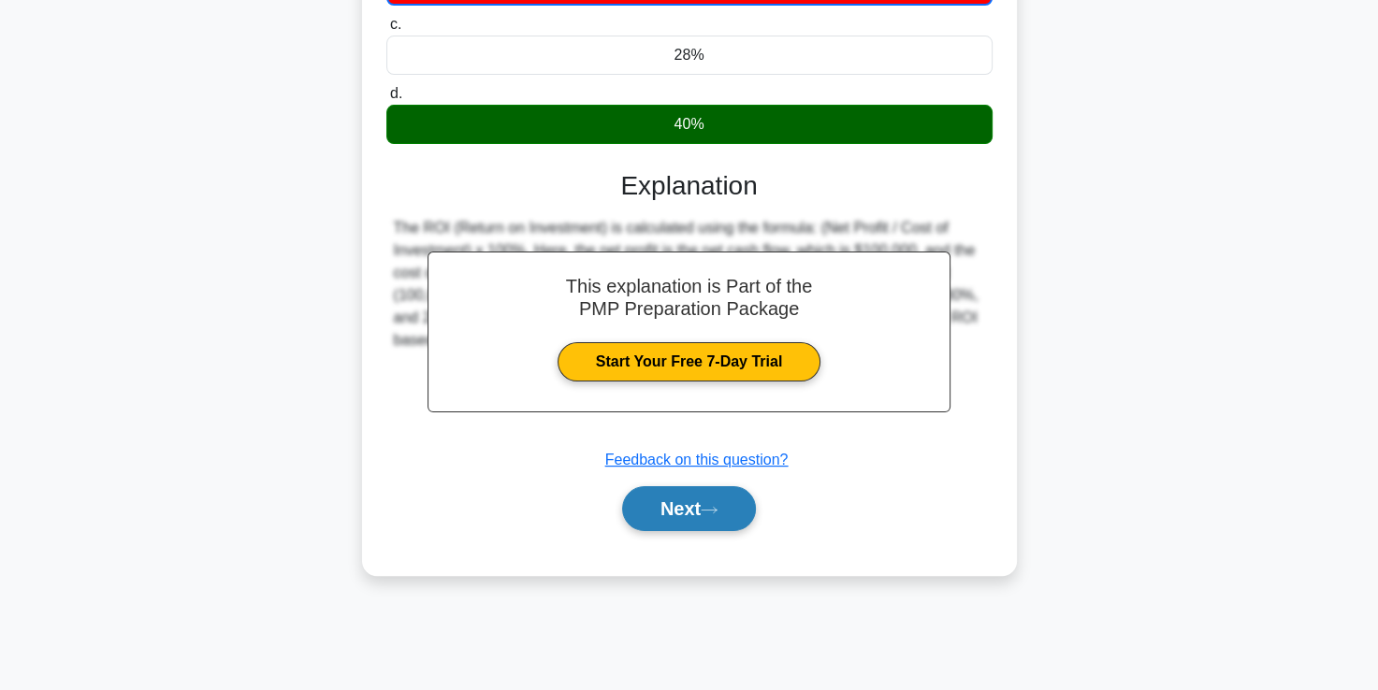
click at [704, 513] on button "Next" at bounding box center [689, 508] width 134 height 45
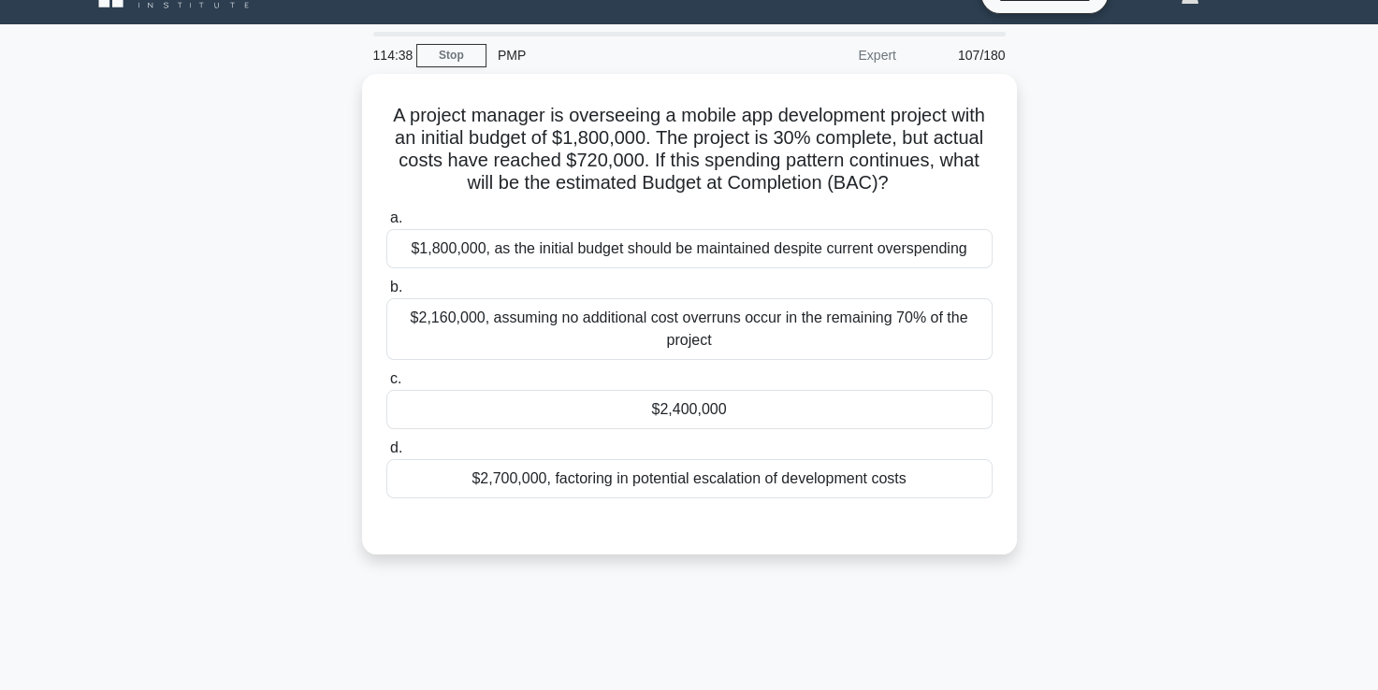
scroll to position [57, 0]
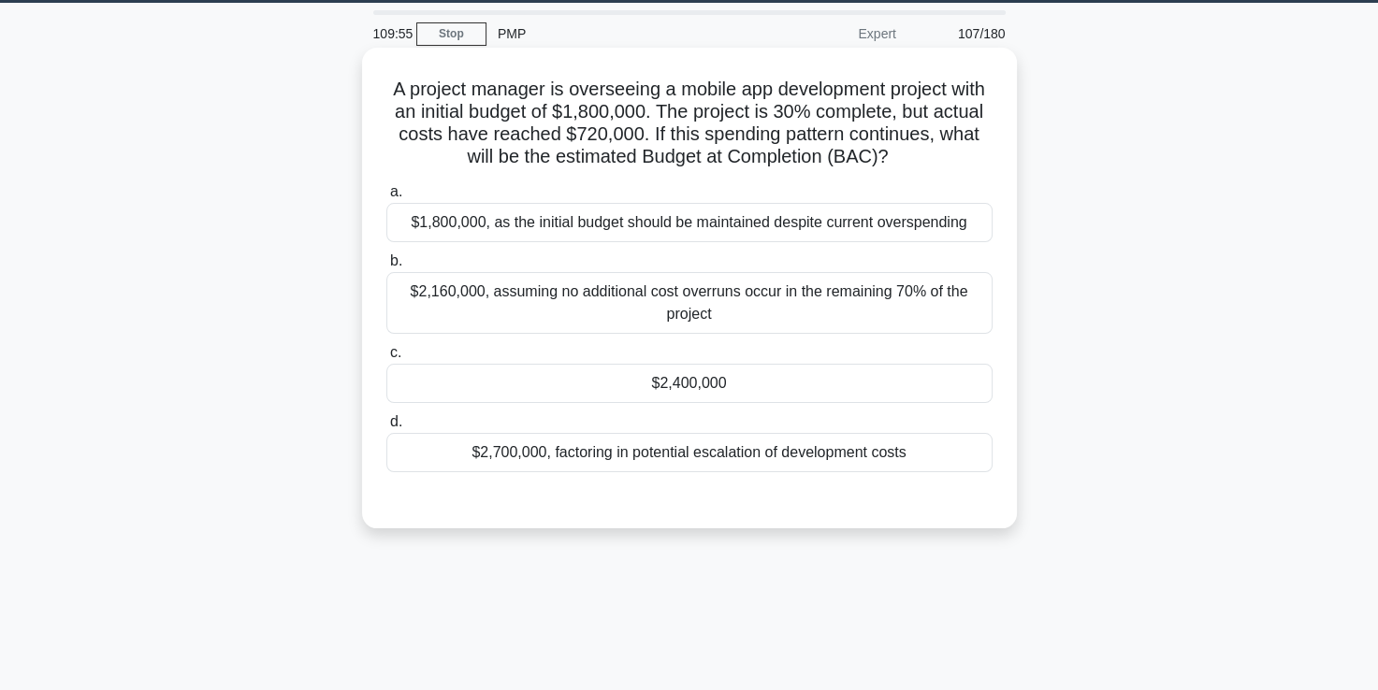
click at [711, 389] on div "$2,400,000" at bounding box center [689, 383] width 606 height 39
click at [386, 359] on input "c. $2,400,000" at bounding box center [386, 353] width 0 height 12
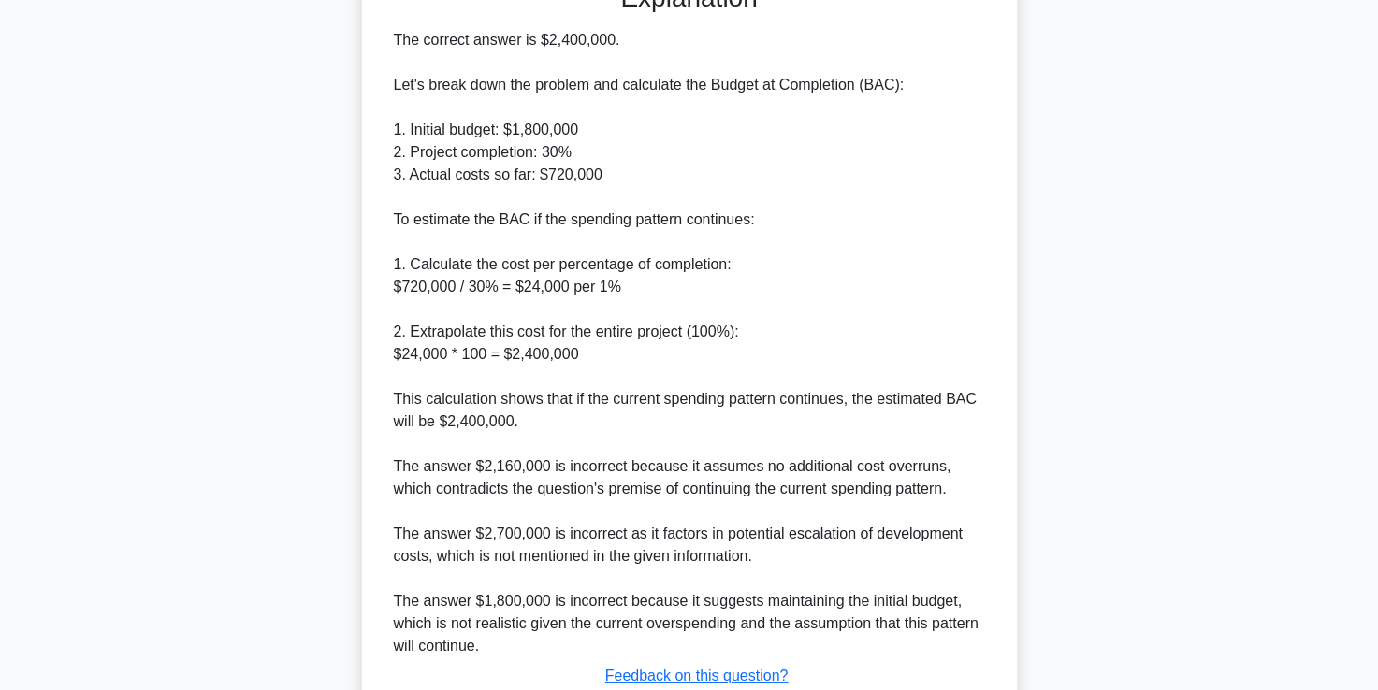
scroll to position [708, 0]
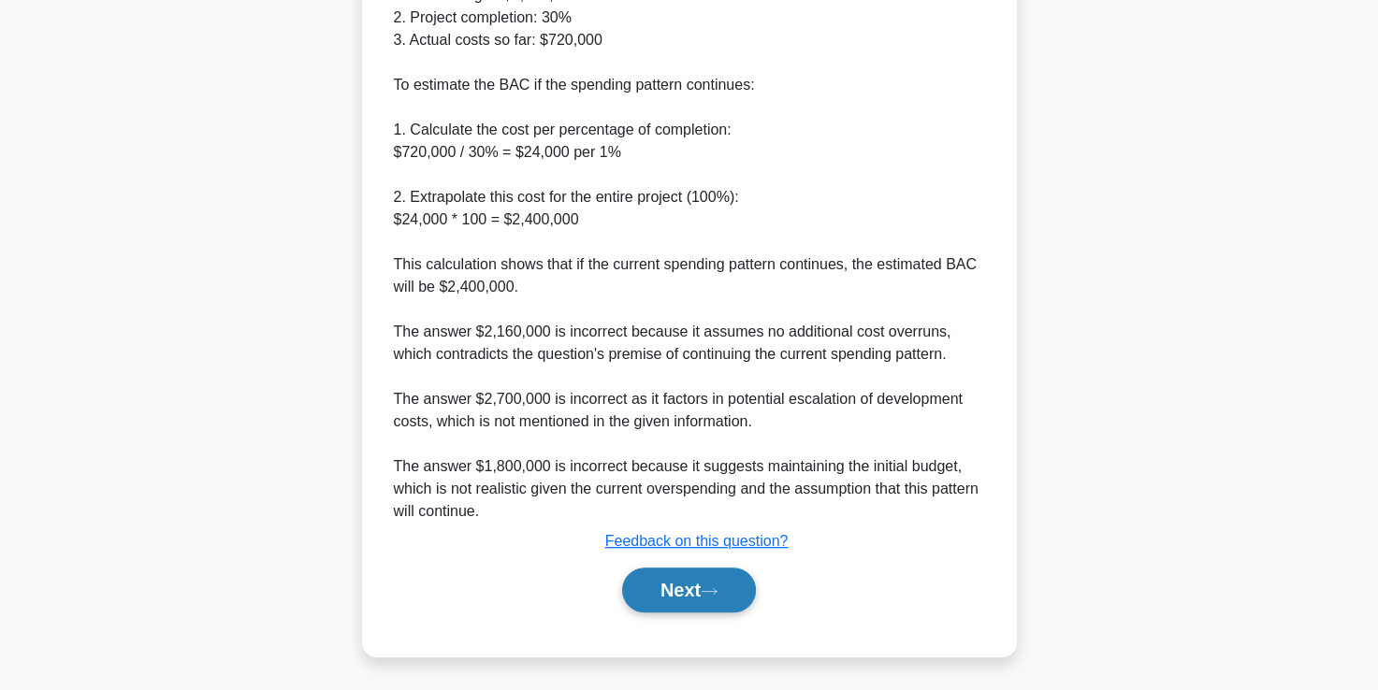
click at [666, 580] on button "Next" at bounding box center [689, 590] width 134 height 45
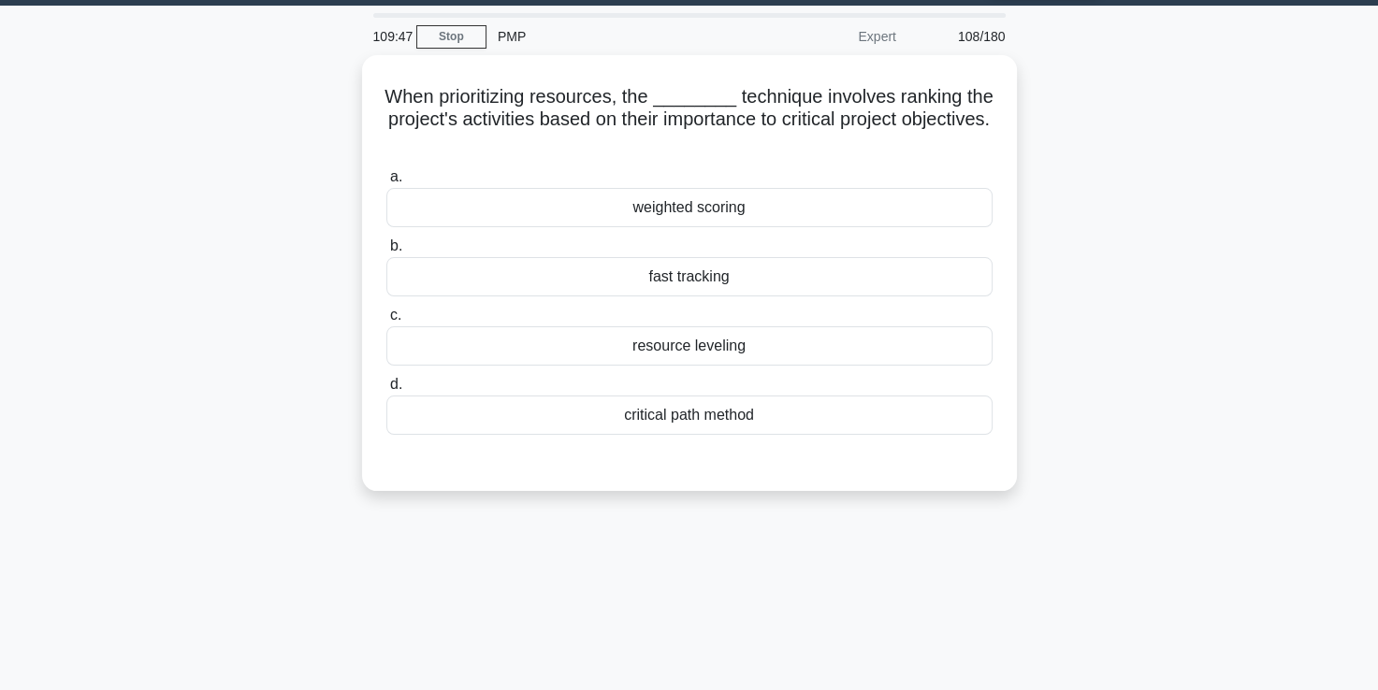
scroll to position [0, 0]
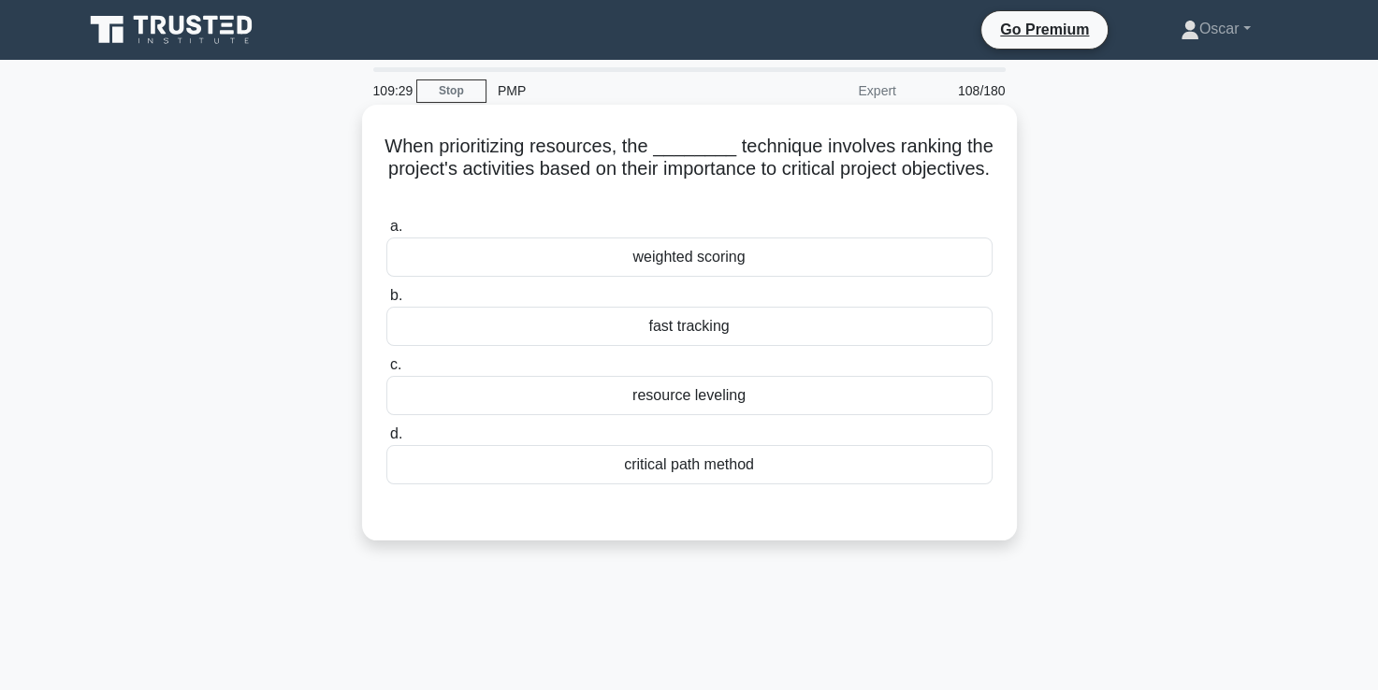
click at [676, 258] on div "weighted scoring" at bounding box center [689, 257] width 606 height 39
click at [386, 233] on input "a. weighted scoring" at bounding box center [386, 227] width 0 height 12
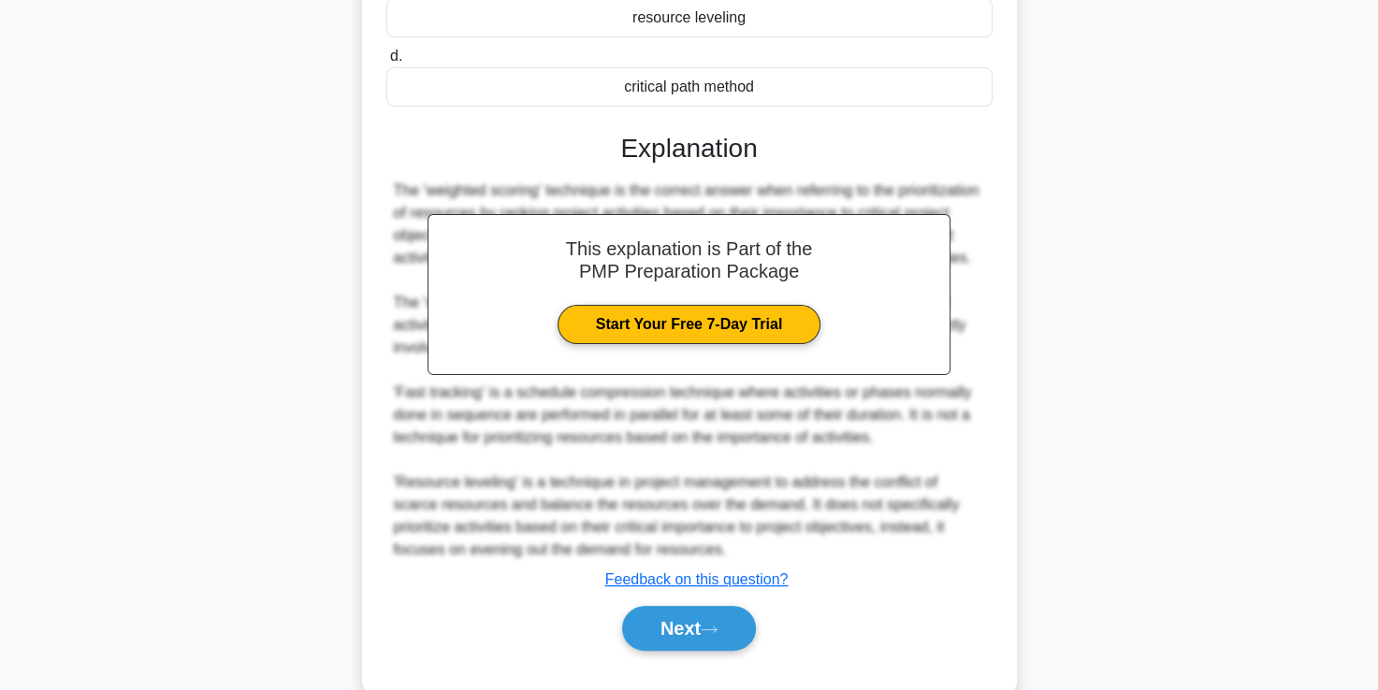
scroll to position [416, 0]
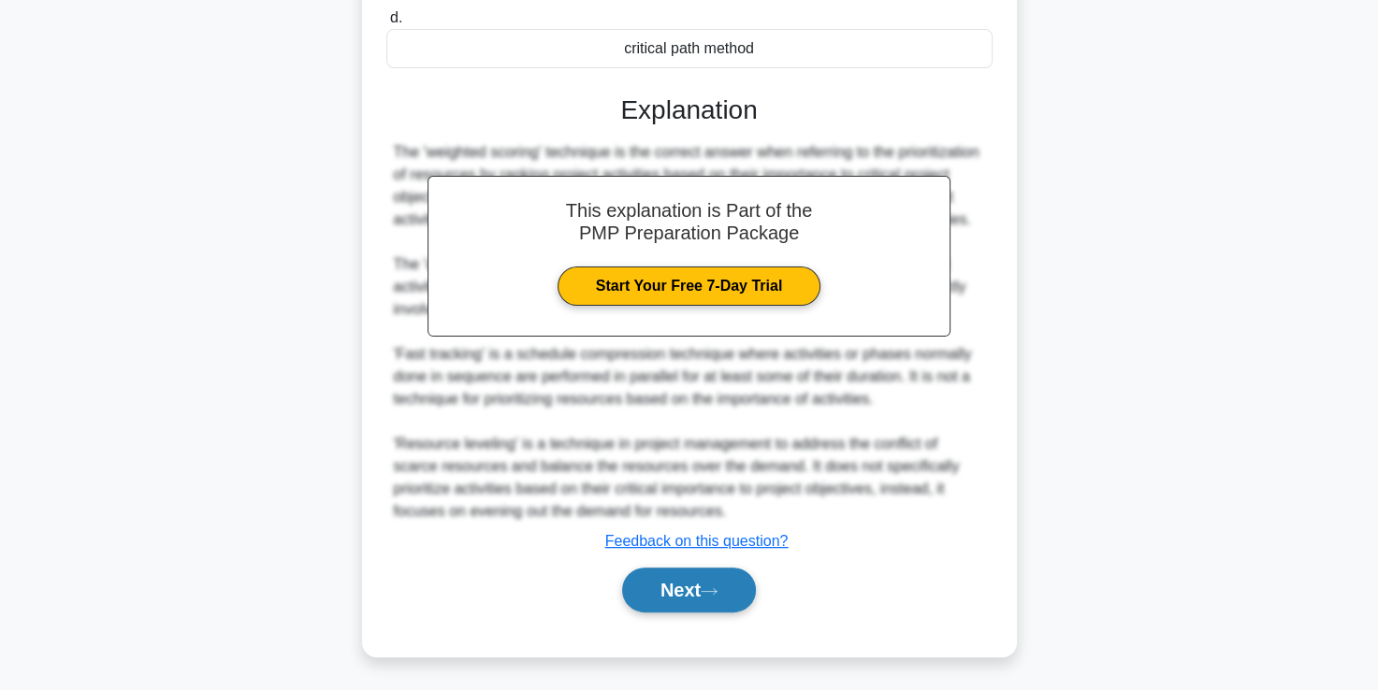
click at [680, 589] on button "Next" at bounding box center [689, 590] width 134 height 45
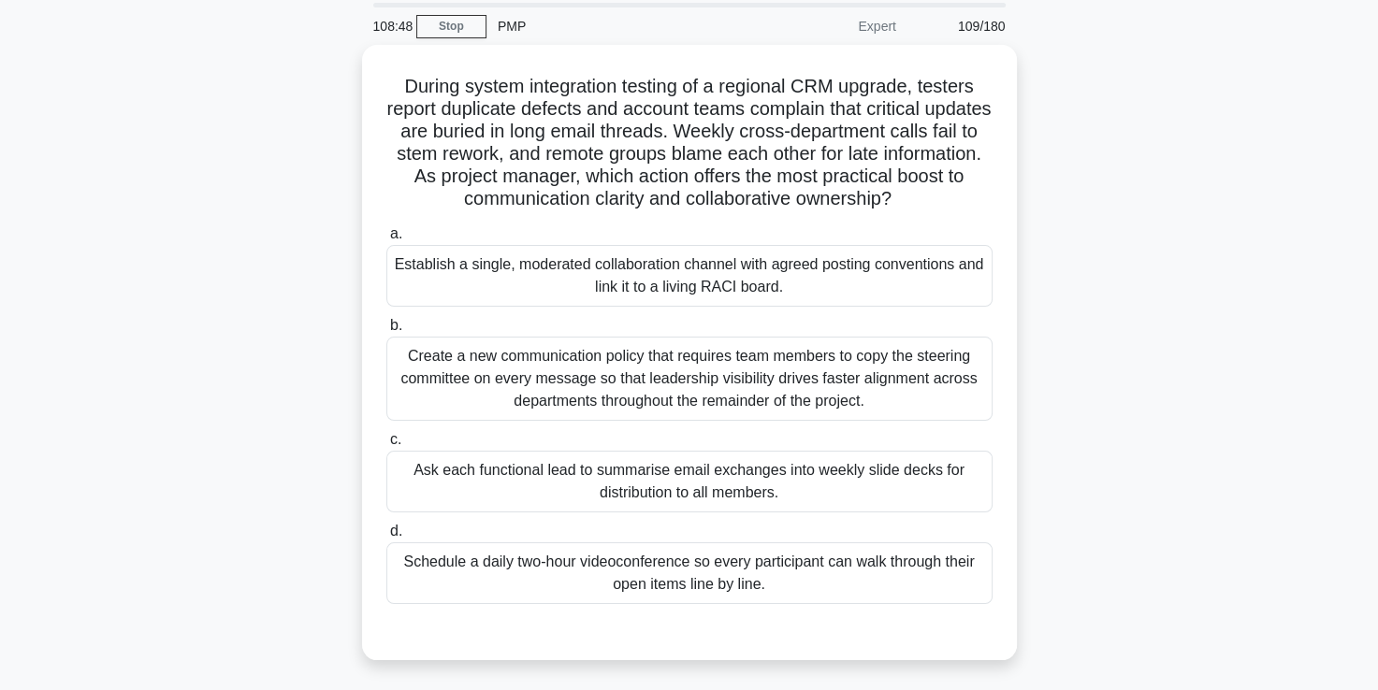
scroll to position [63, 0]
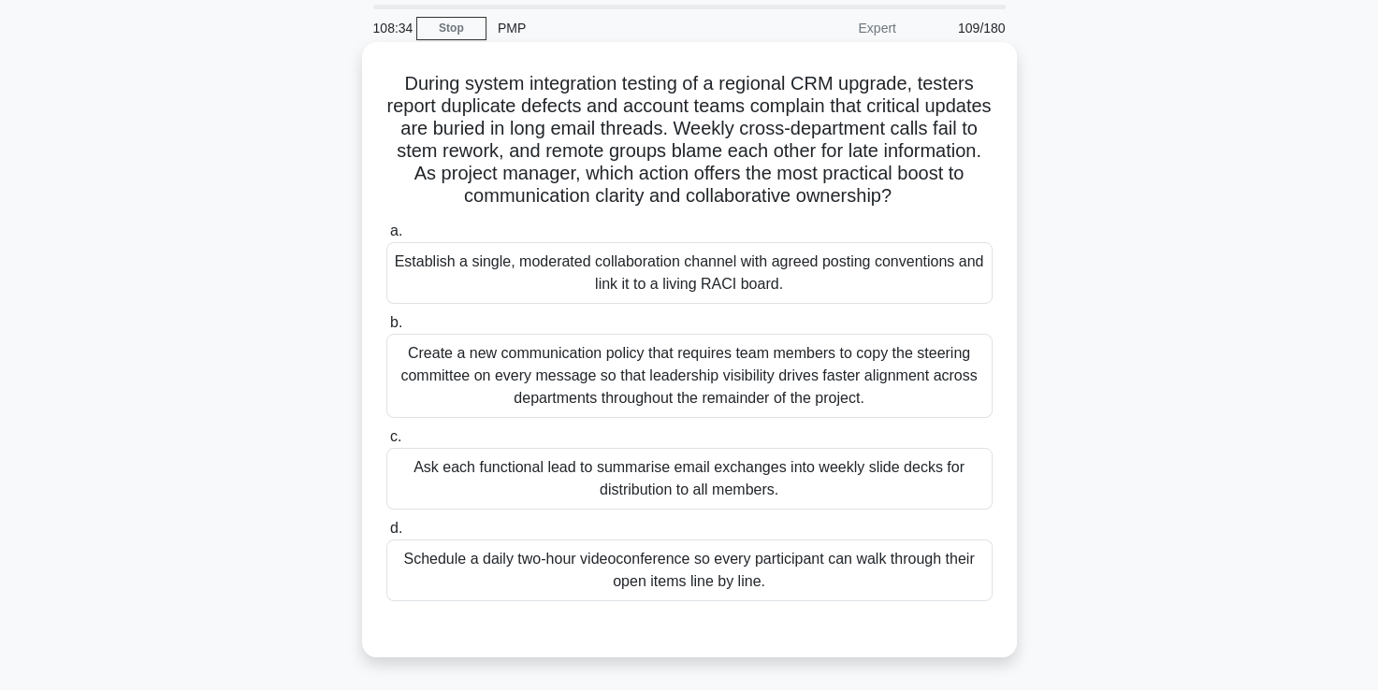
click at [678, 584] on div "Schedule a daily two-hour videoconference so every participant can walk through…" at bounding box center [689, 571] width 606 height 62
click at [386, 535] on input "d. Schedule a daily two-hour videoconference so every participant can walk thro…" at bounding box center [386, 529] width 0 height 12
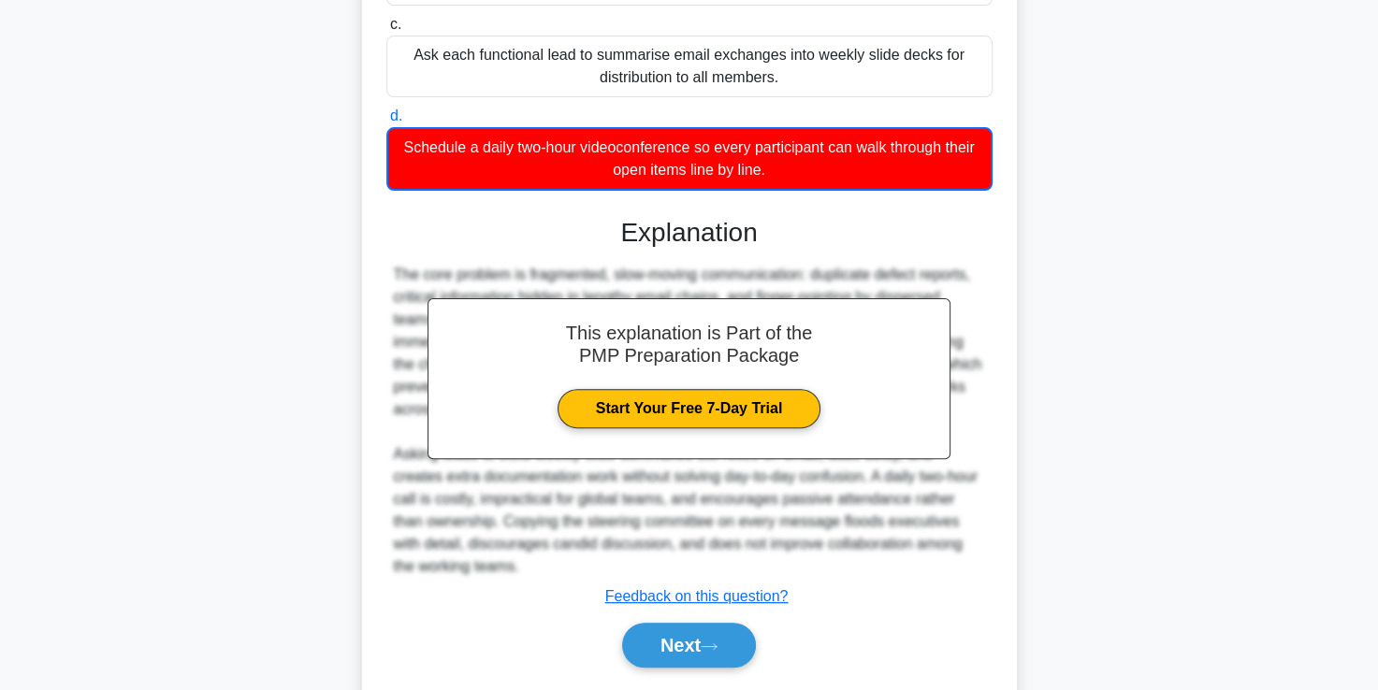
scroll to position [530, 0]
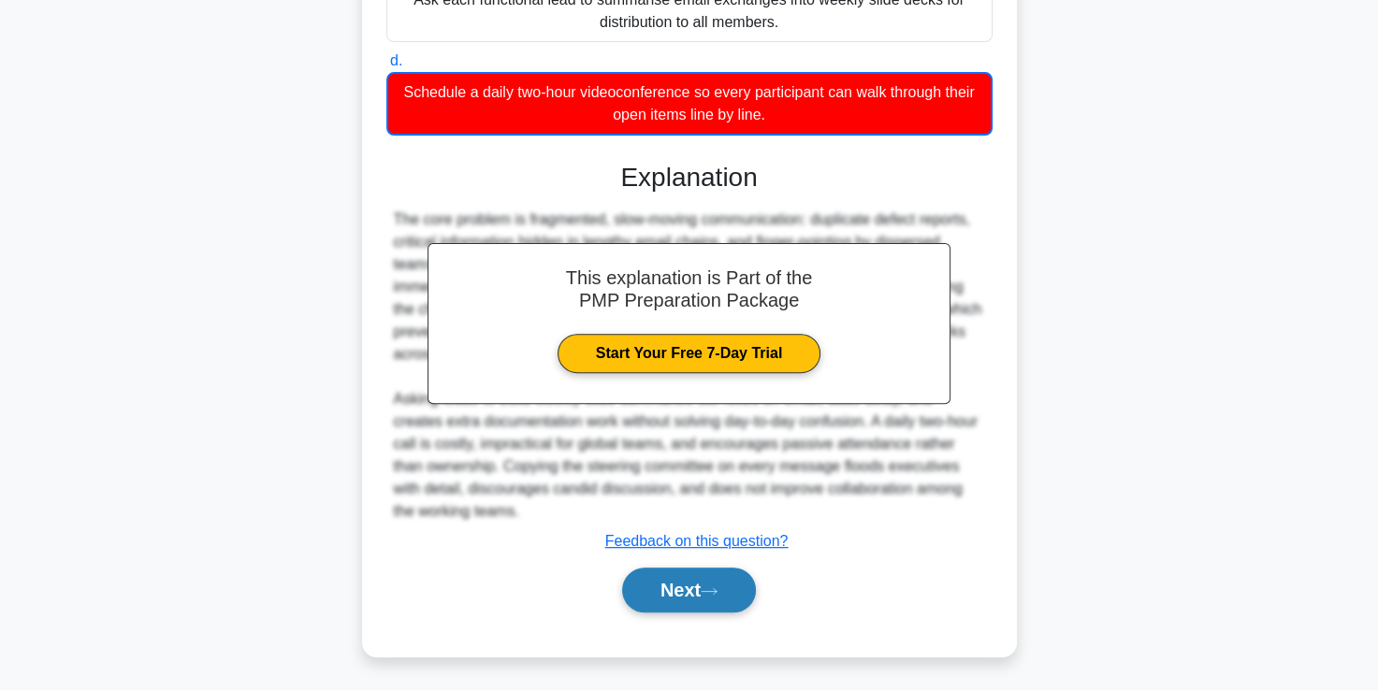
click at [676, 585] on button "Next" at bounding box center [689, 590] width 134 height 45
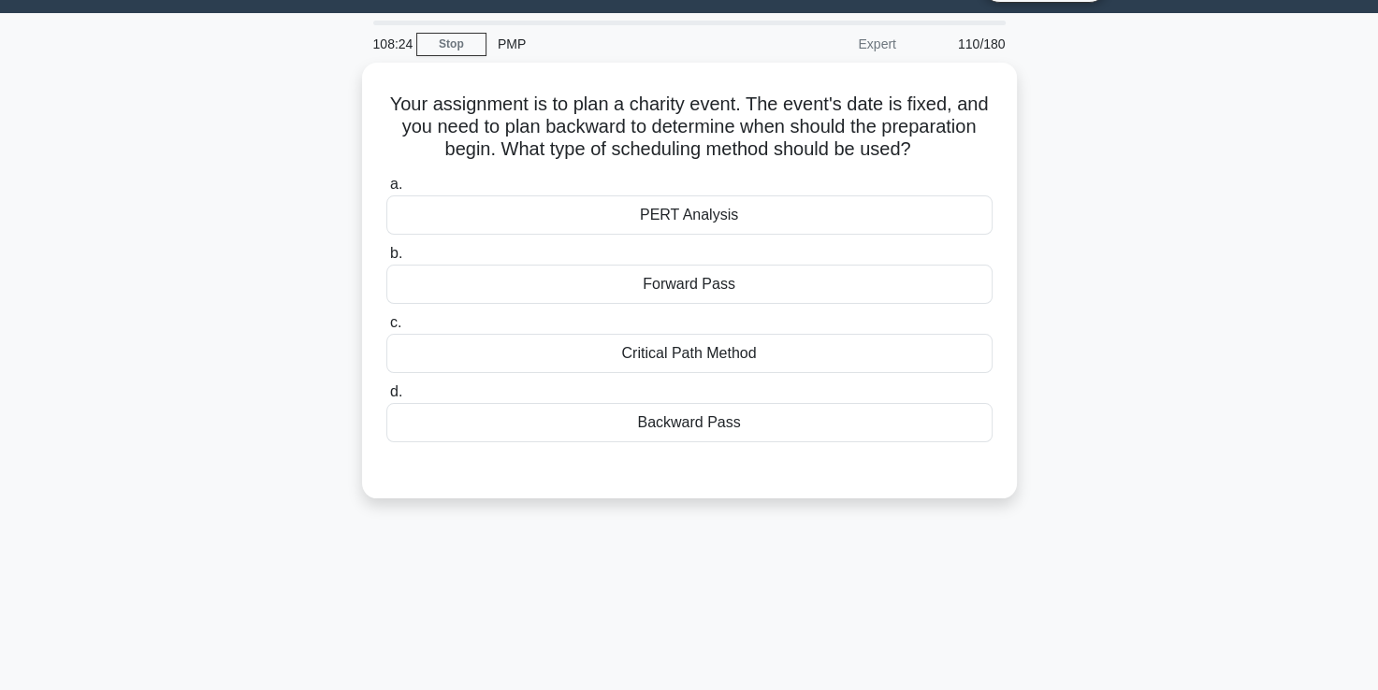
scroll to position [46, 0]
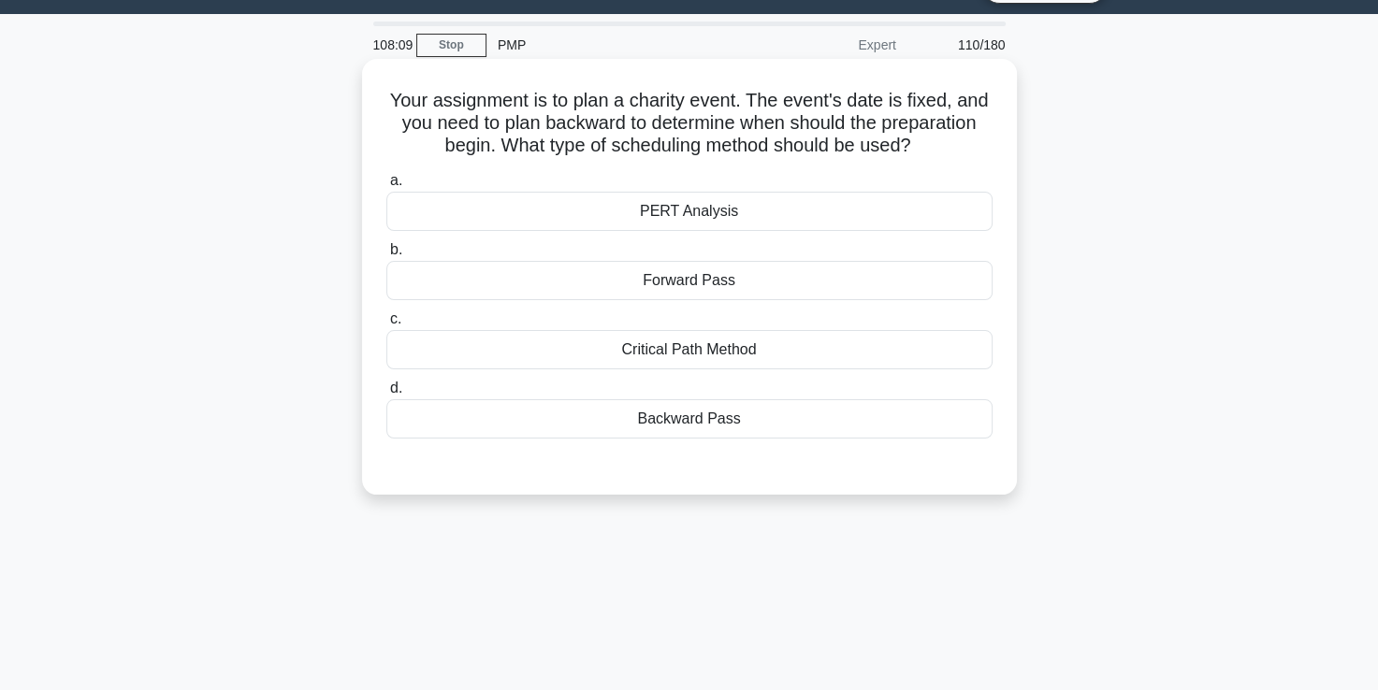
click at [673, 417] on div "Backward Pass" at bounding box center [689, 418] width 606 height 39
click at [386, 395] on input "d. Backward Pass" at bounding box center [386, 389] width 0 height 12
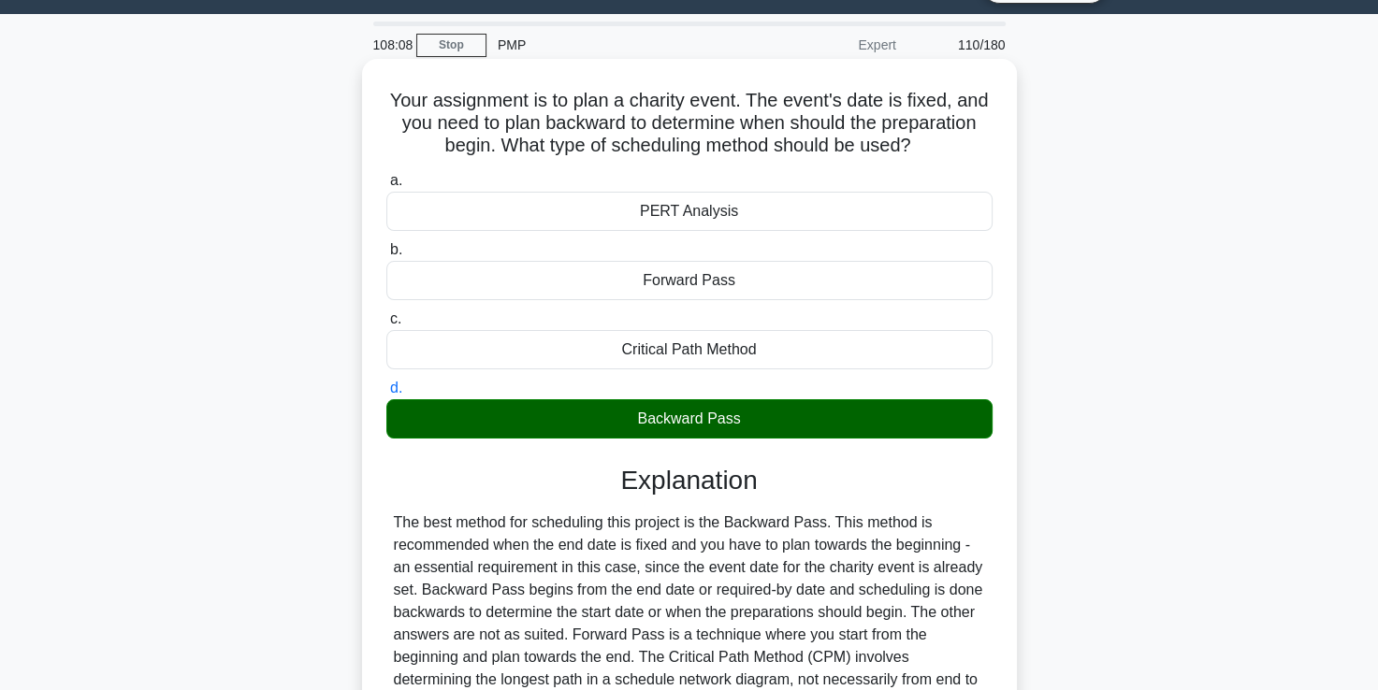
scroll to position [320, 0]
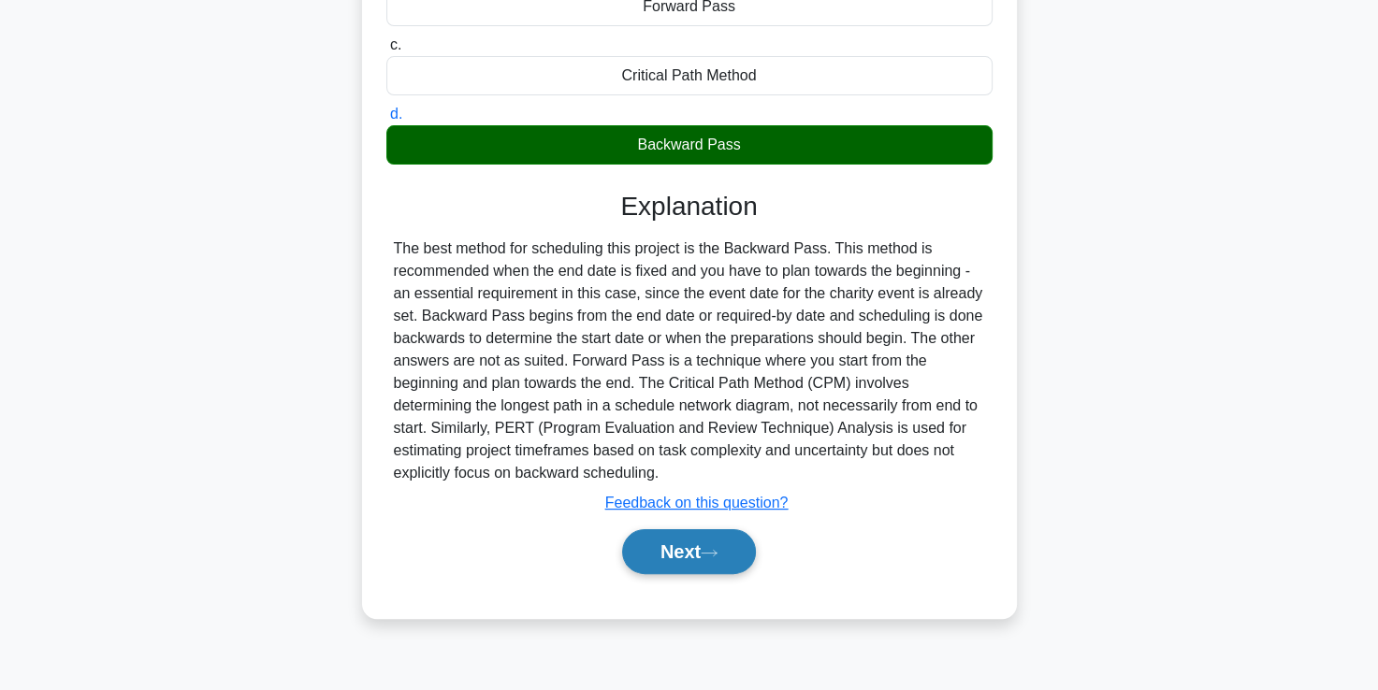
click at [688, 540] on button "Next" at bounding box center [689, 551] width 134 height 45
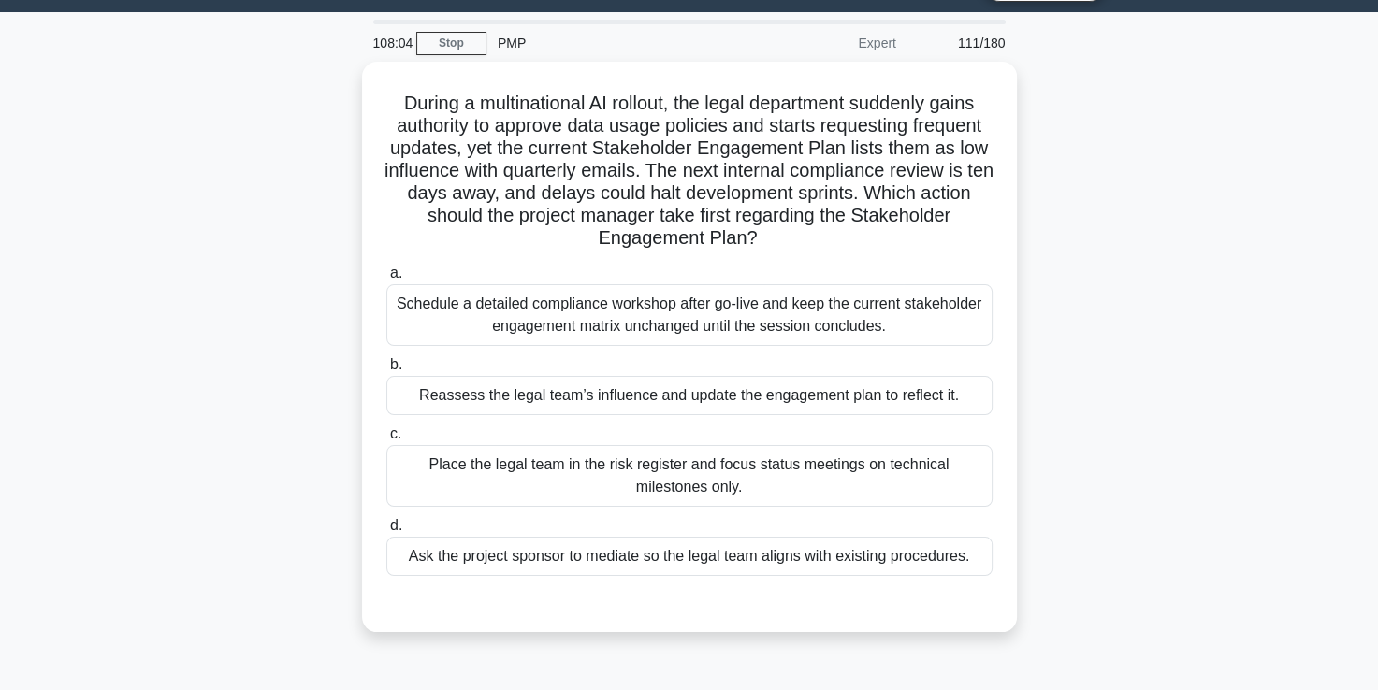
scroll to position [47, 0]
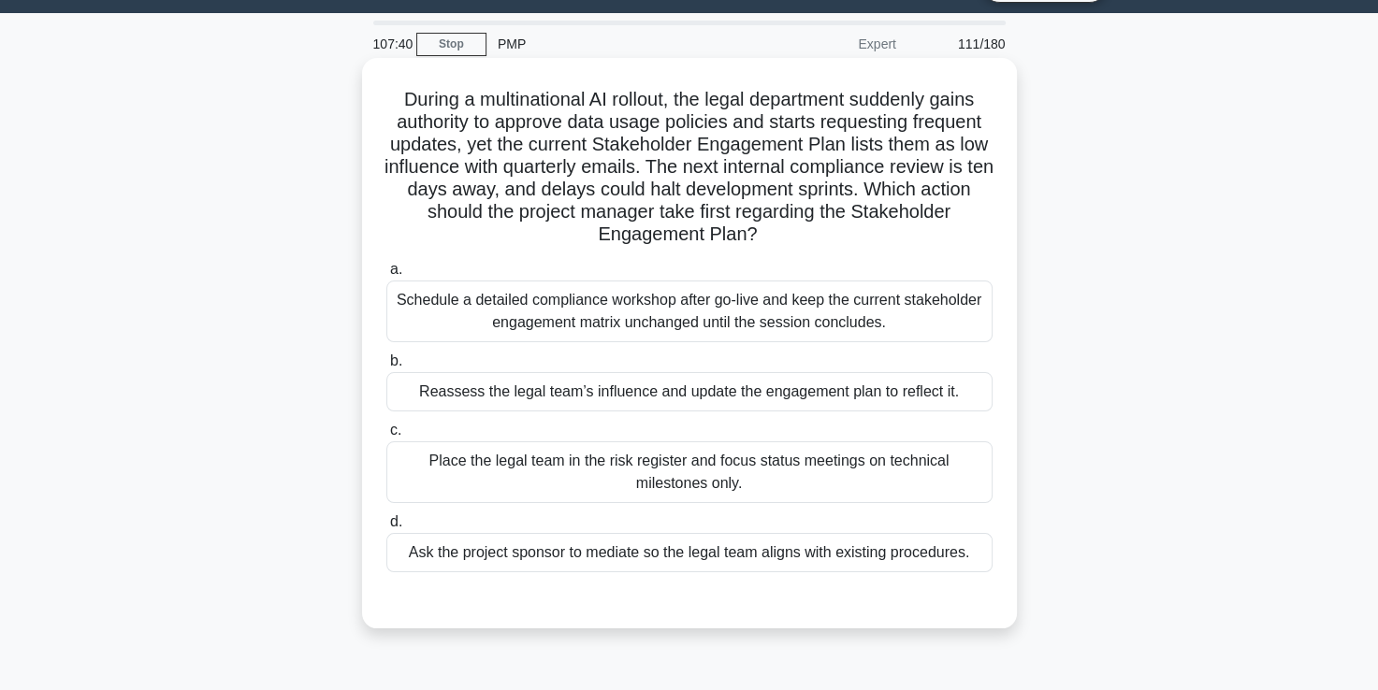
click at [650, 399] on div "Reassess the legal team’s influence and update the engagement plan to reflect i…" at bounding box center [689, 391] width 606 height 39
click at [386, 368] on input "b. Reassess the legal team’s influence and update the engagement plan to reflec…" at bounding box center [386, 361] width 0 height 12
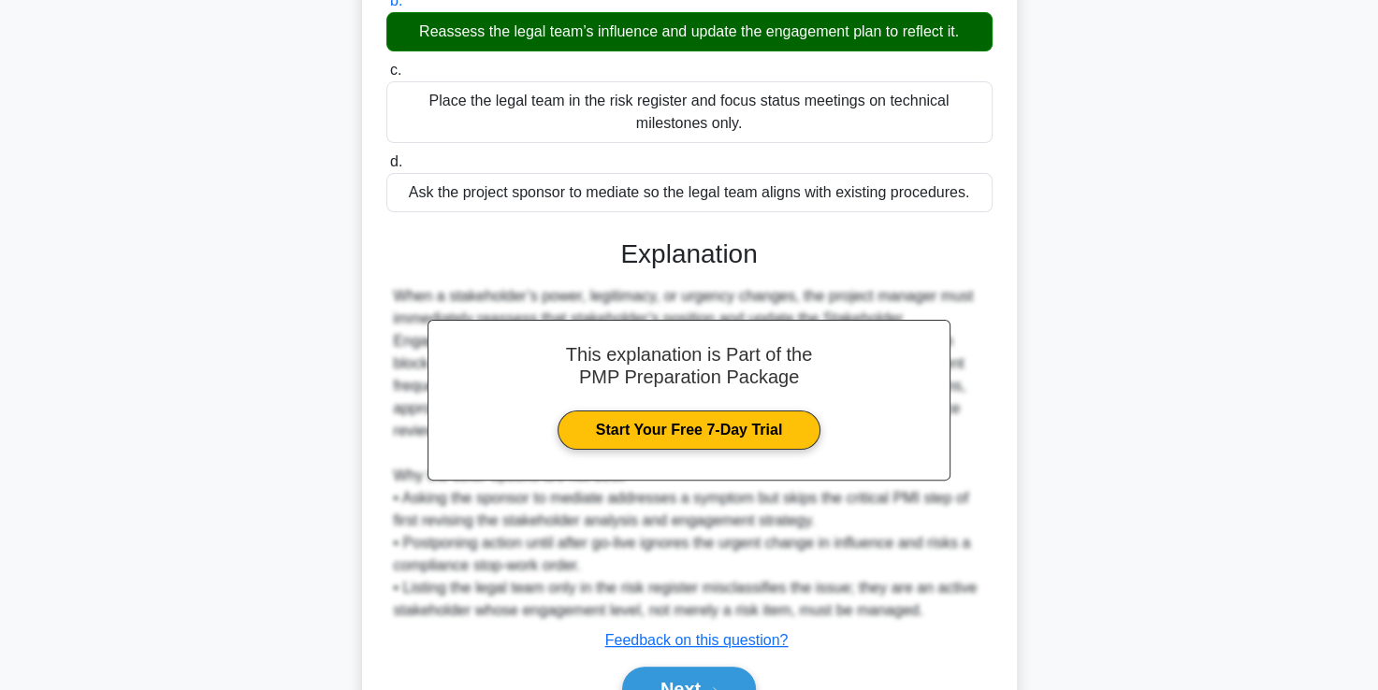
scroll to position [506, 0]
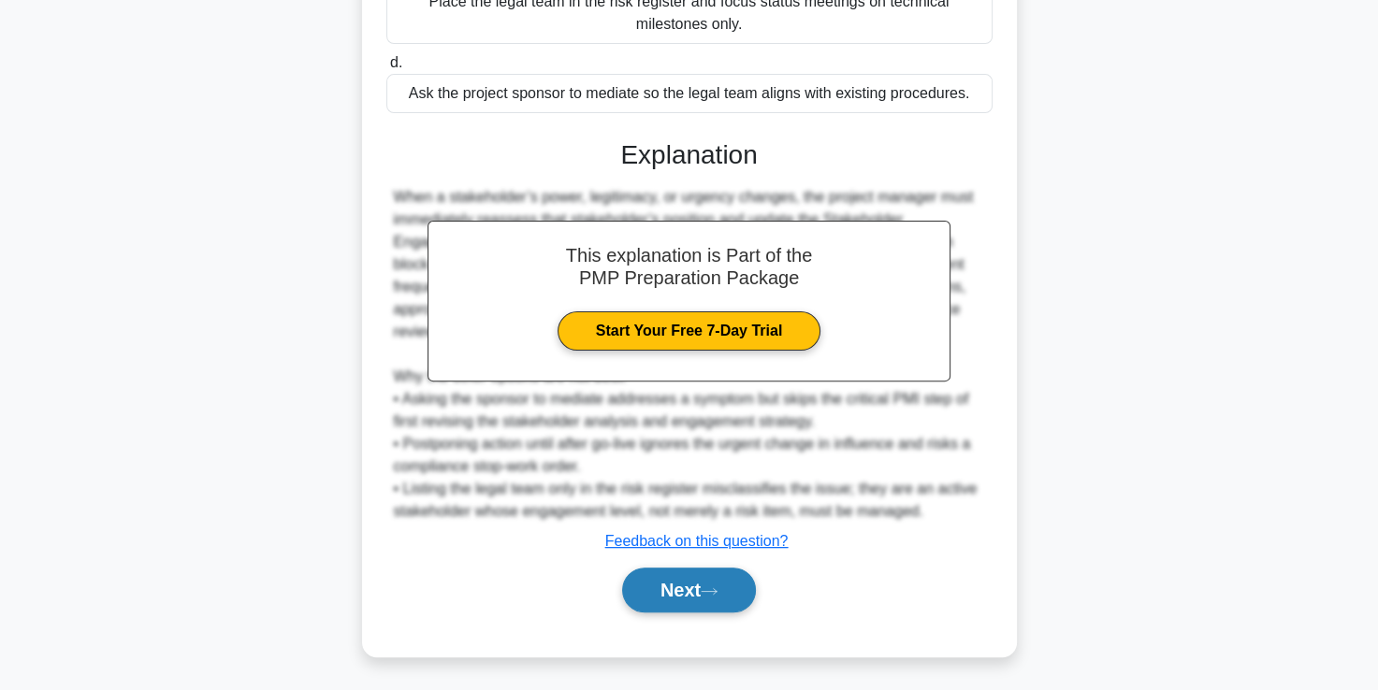
click at [677, 585] on button "Next" at bounding box center [689, 590] width 134 height 45
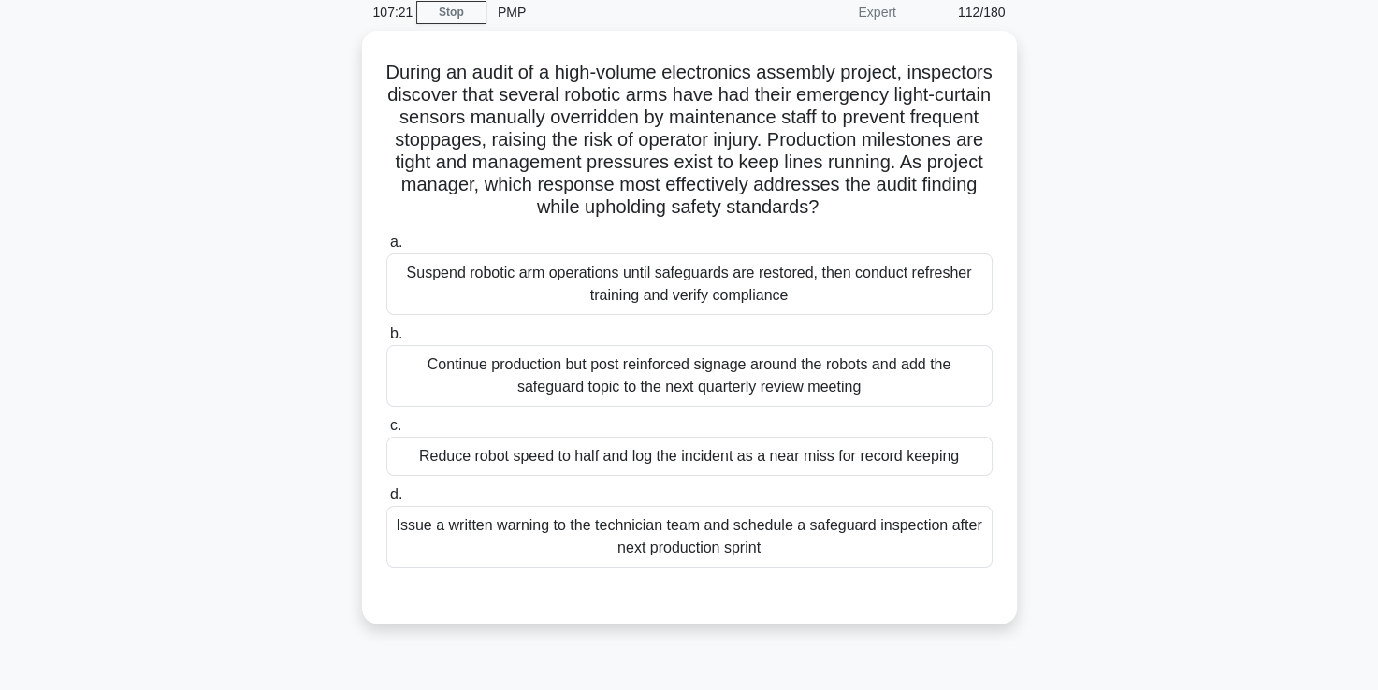
scroll to position [76, 0]
click at [700, 563] on div "Issue a written warning to the technician team and schedule a safeguard inspect…" at bounding box center [689, 535] width 606 height 62
click at [386, 499] on input "d. Issue a written warning to the technician team and schedule a safeguard insp…" at bounding box center [386, 493] width 0 height 12
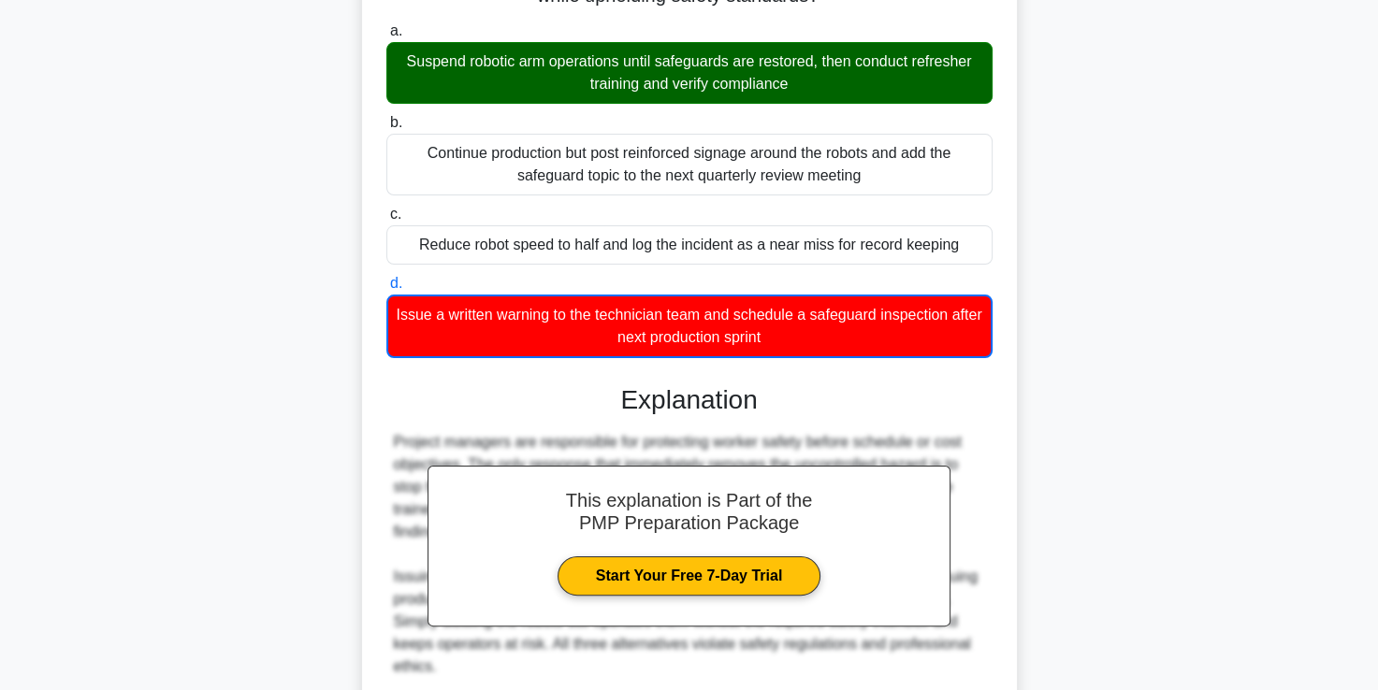
scroll to position [463, 0]
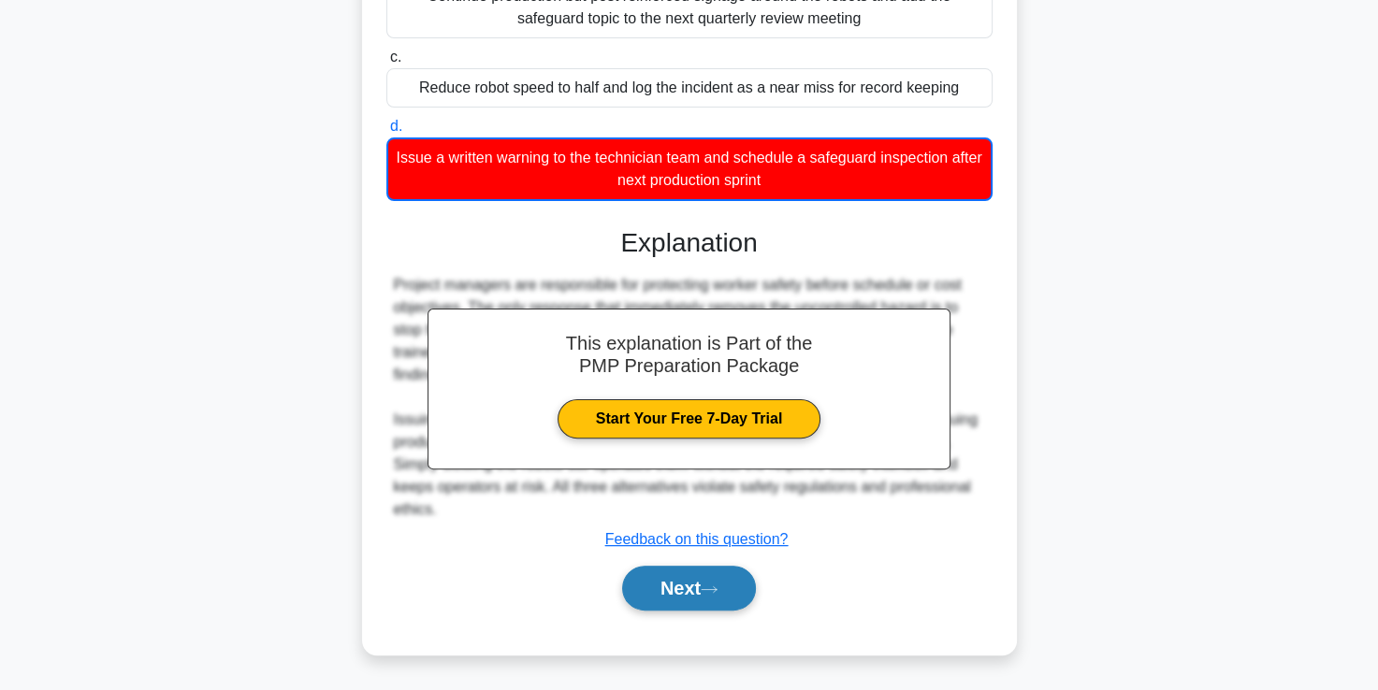
click at [681, 580] on button "Next" at bounding box center [689, 588] width 134 height 45
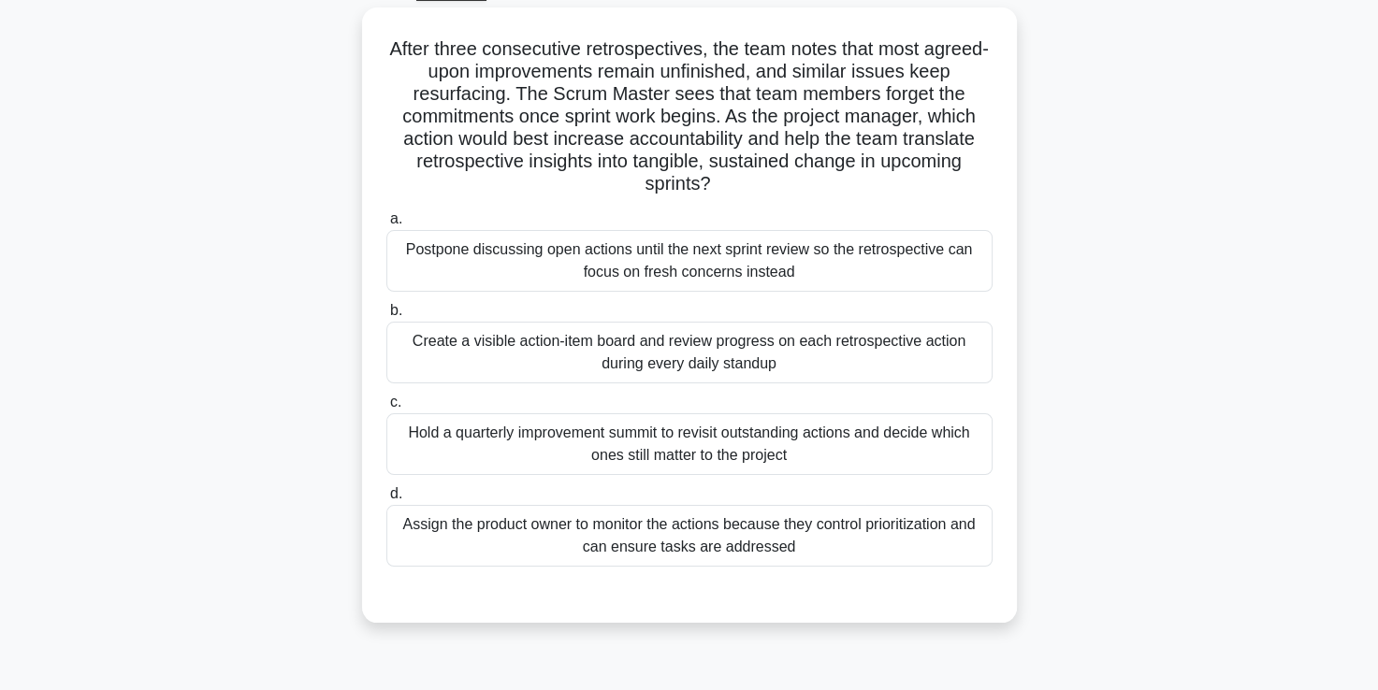
scroll to position [98, 0]
click at [650, 365] on div "Create a visible action-item board and review progress on each retrospective ac…" at bounding box center [689, 352] width 606 height 62
click at [386, 316] on input "b. Create a visible action-item board and review progress on each retrospective…" at bounding box center [386, 310] width 0 height 12
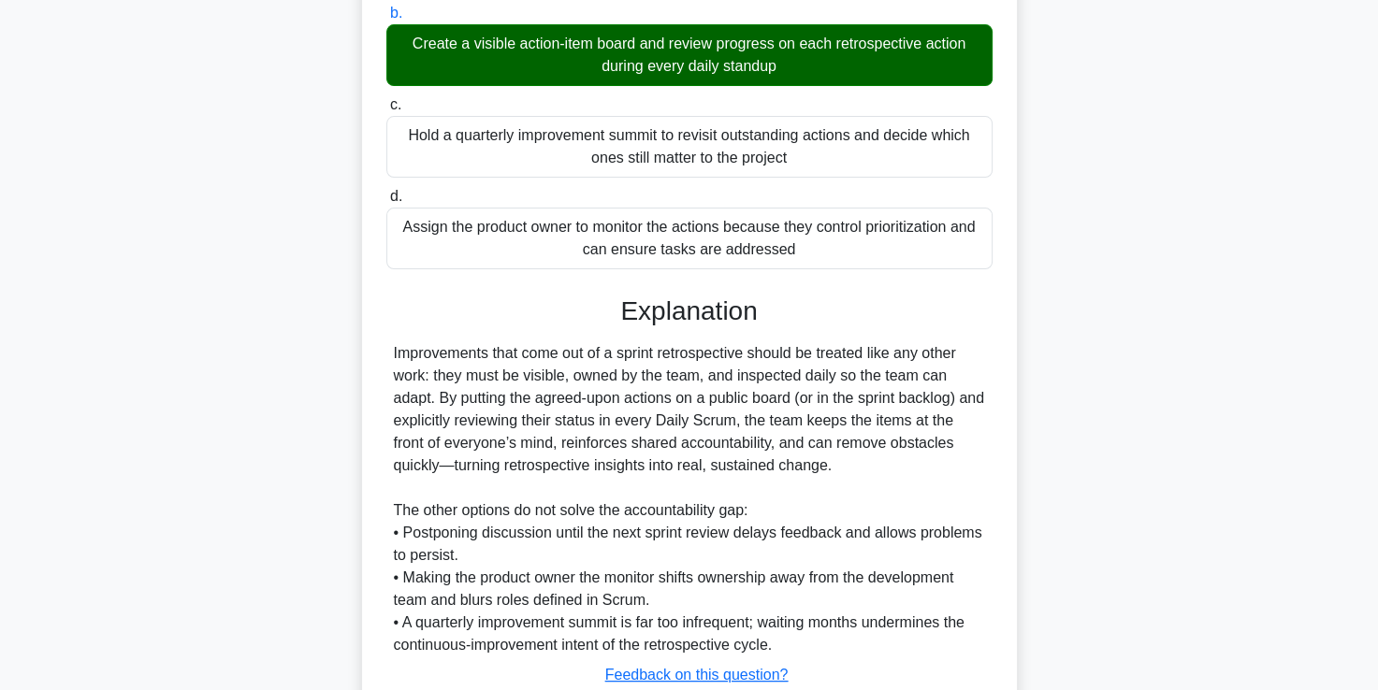
scroll to position [528, 0]
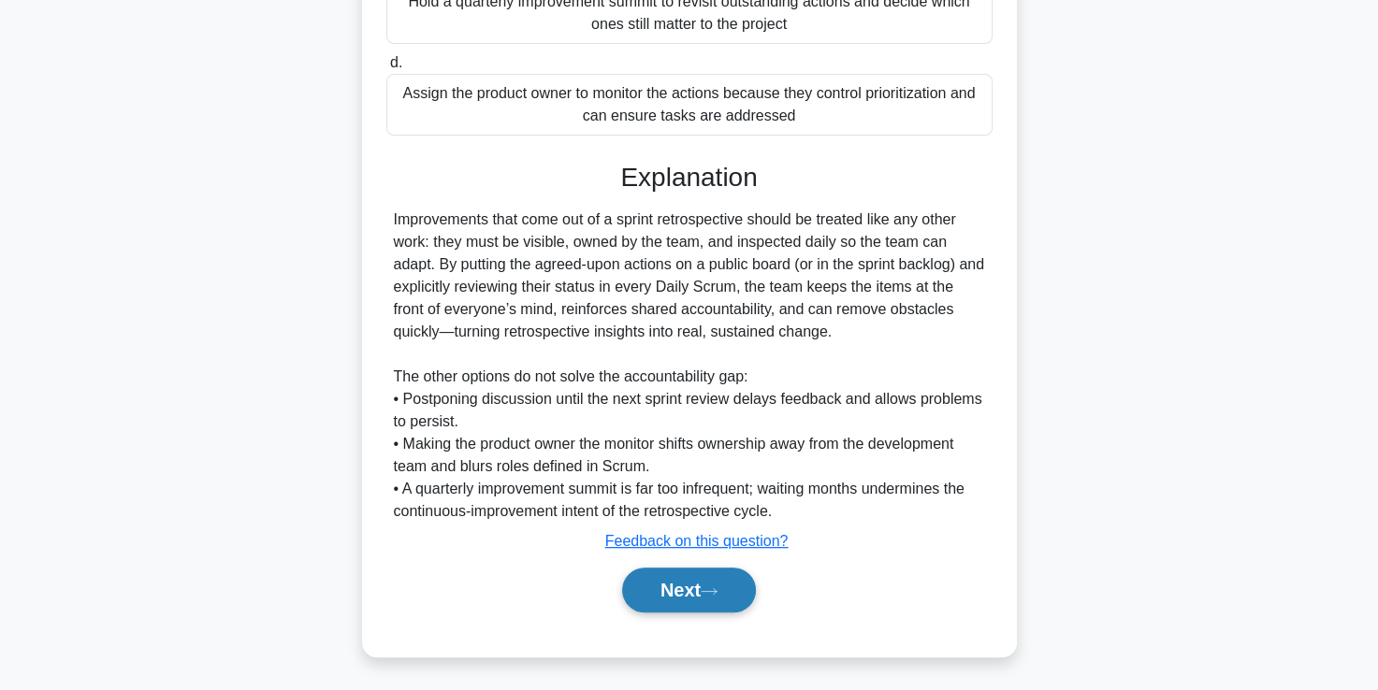
click at [693, 585] on button "Next" at bounding box center [689, 590] width 134 height 45
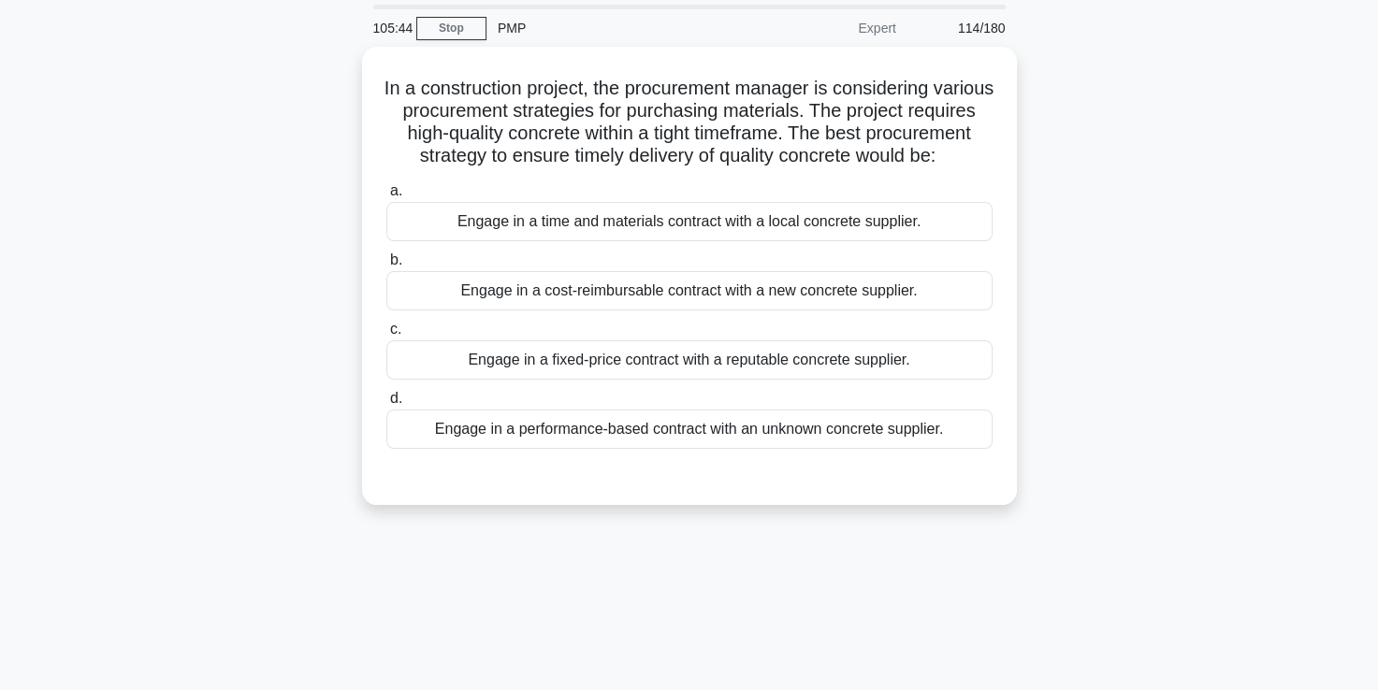
scroll to position [60, 0]
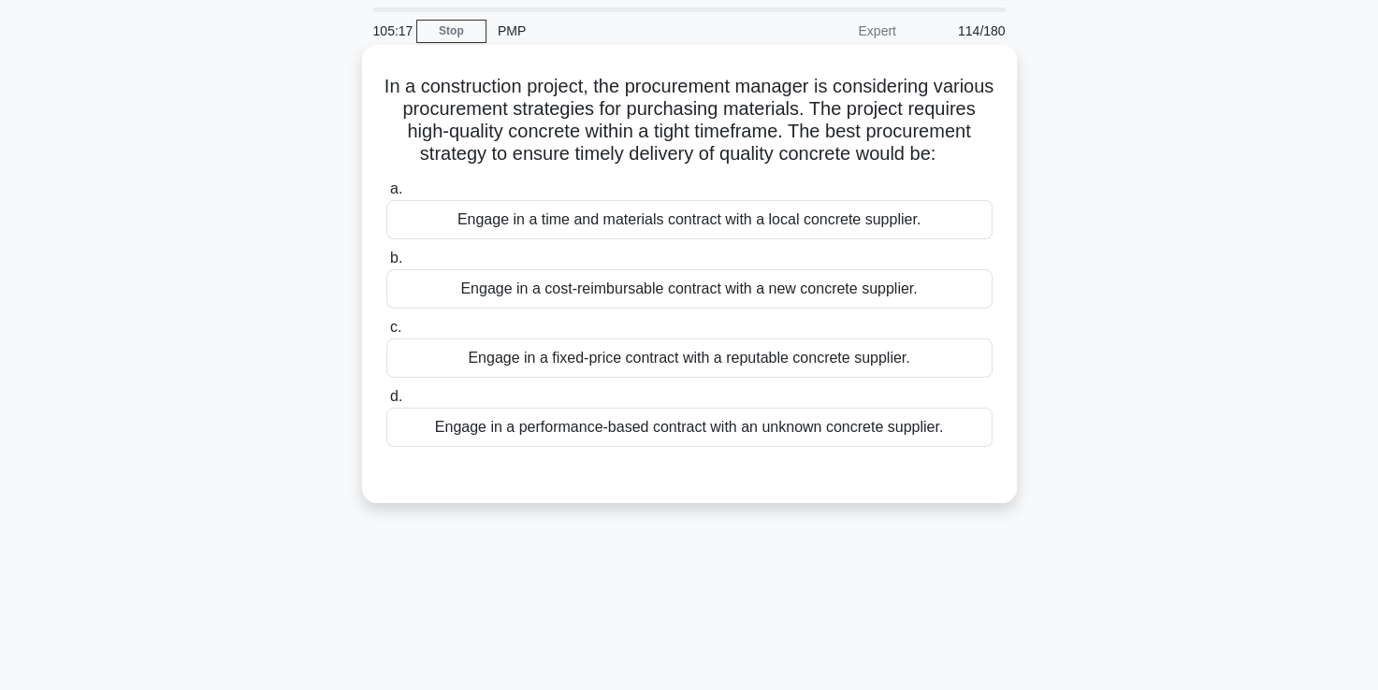
click at [648, 309] on div "Engage in a cost-reimbursable contract with a new concrete supplier." at bounding box center [689, 288] width 606 height 39
click at [386, 265] on input "b. Engage in a cost-reimbursable contract with a new concrete supplier." at bounding box center [386, 259] width 0 height 12
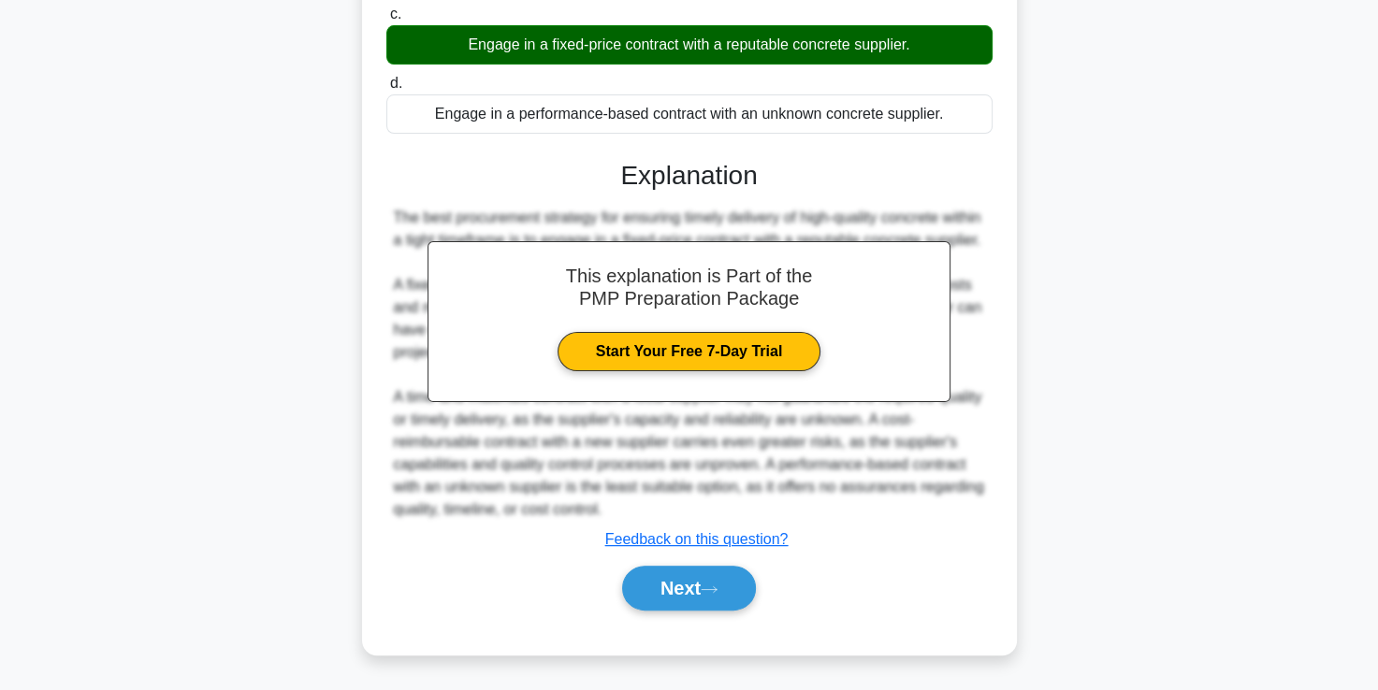
scroll to position [418, 0]
click at [667, 588] on button "Next" at bounding box center [689, 588] width 134 height 45
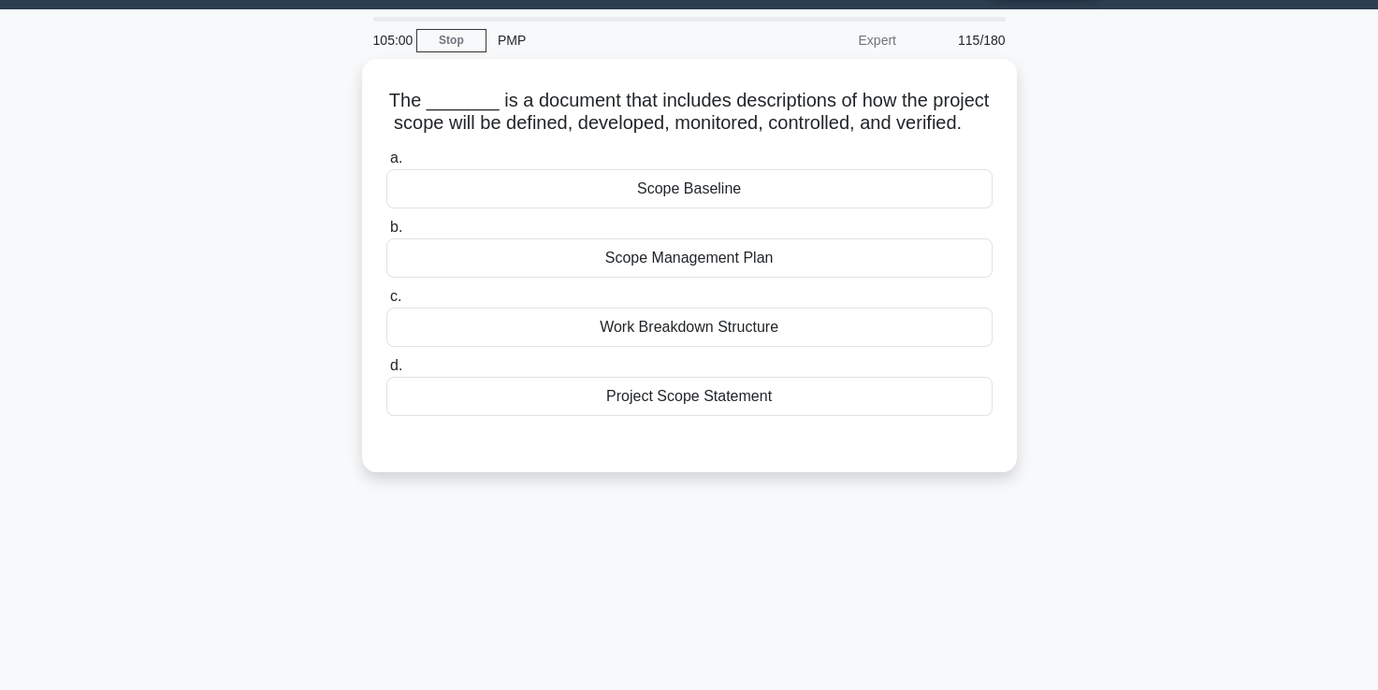
scroll to position [50, 0]
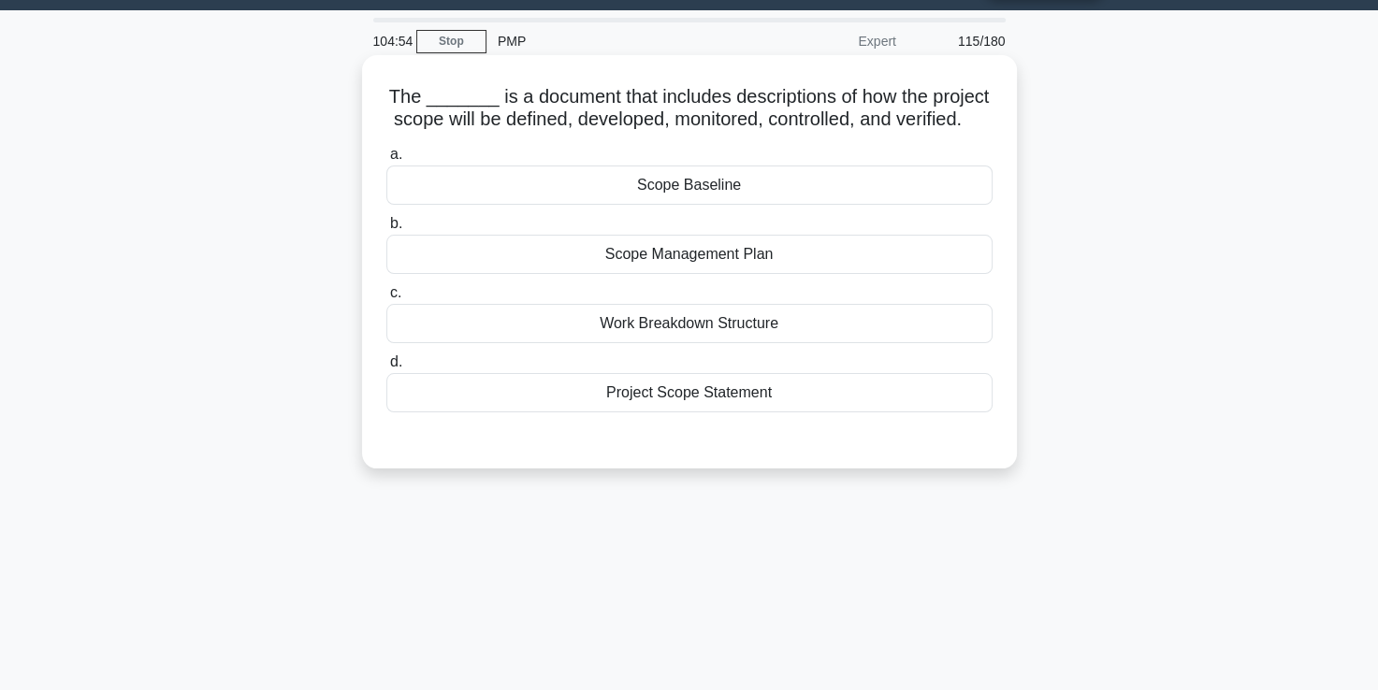
click at [681, 410] on div "Project Scope Statement" at bounding box center [689, 392] width 606 height 39
click at [386, 368] on input "d. Project Scope Statement" at bounding box center [386, 362] width 0 height 12
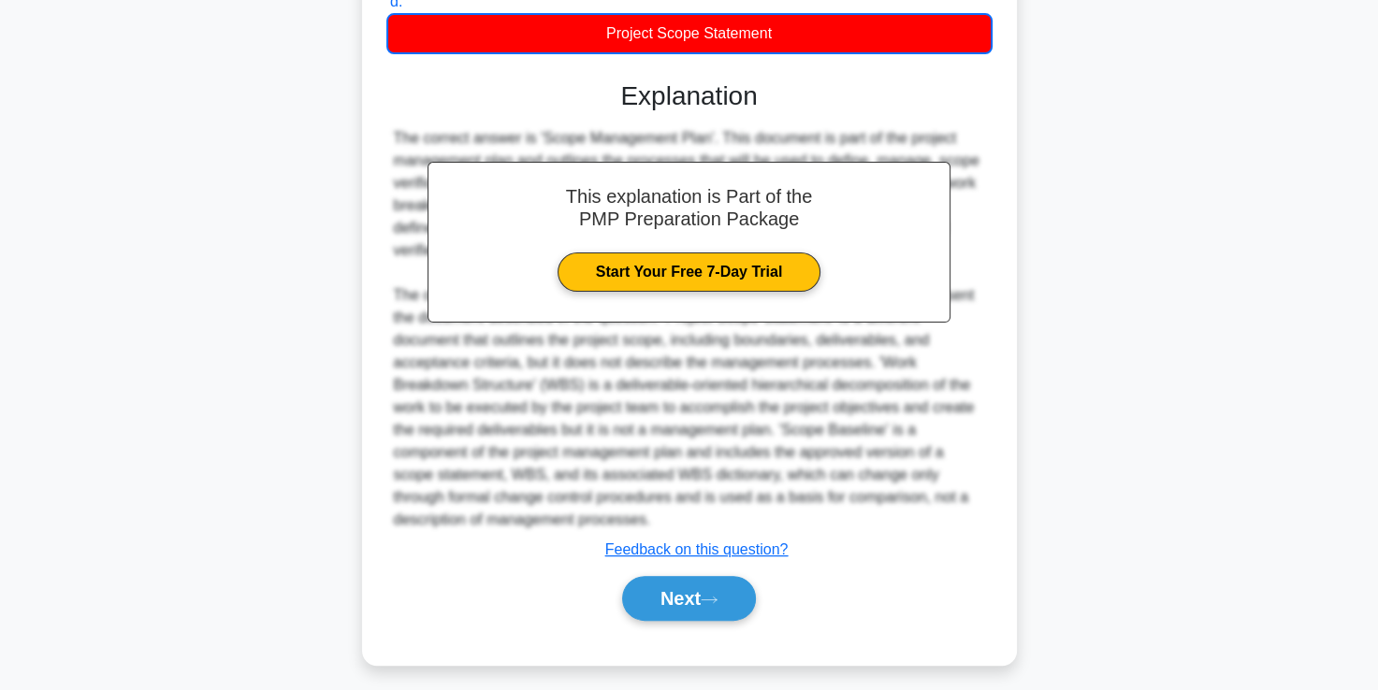
scroll to position [440, 0]
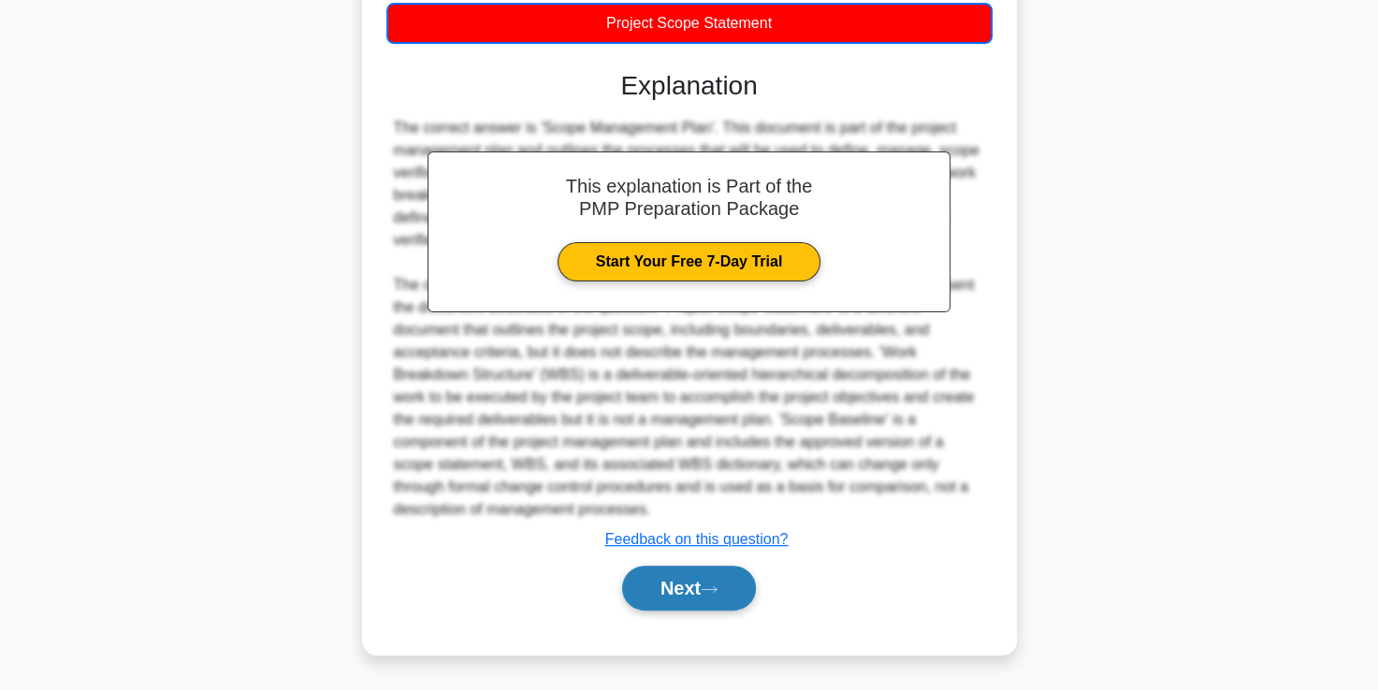
click at [664, 580] on button "Next" at bounding box center [689, 588] width 134 height 45
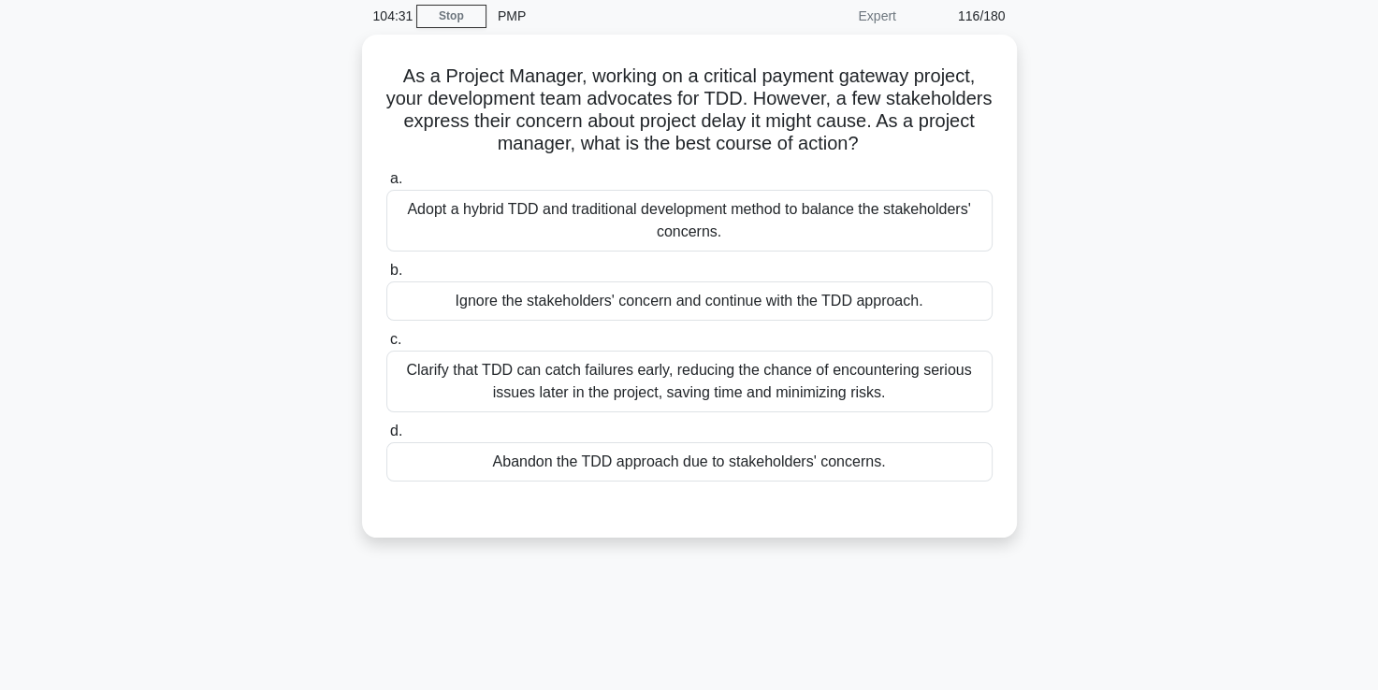
scroll to position [99, 0]
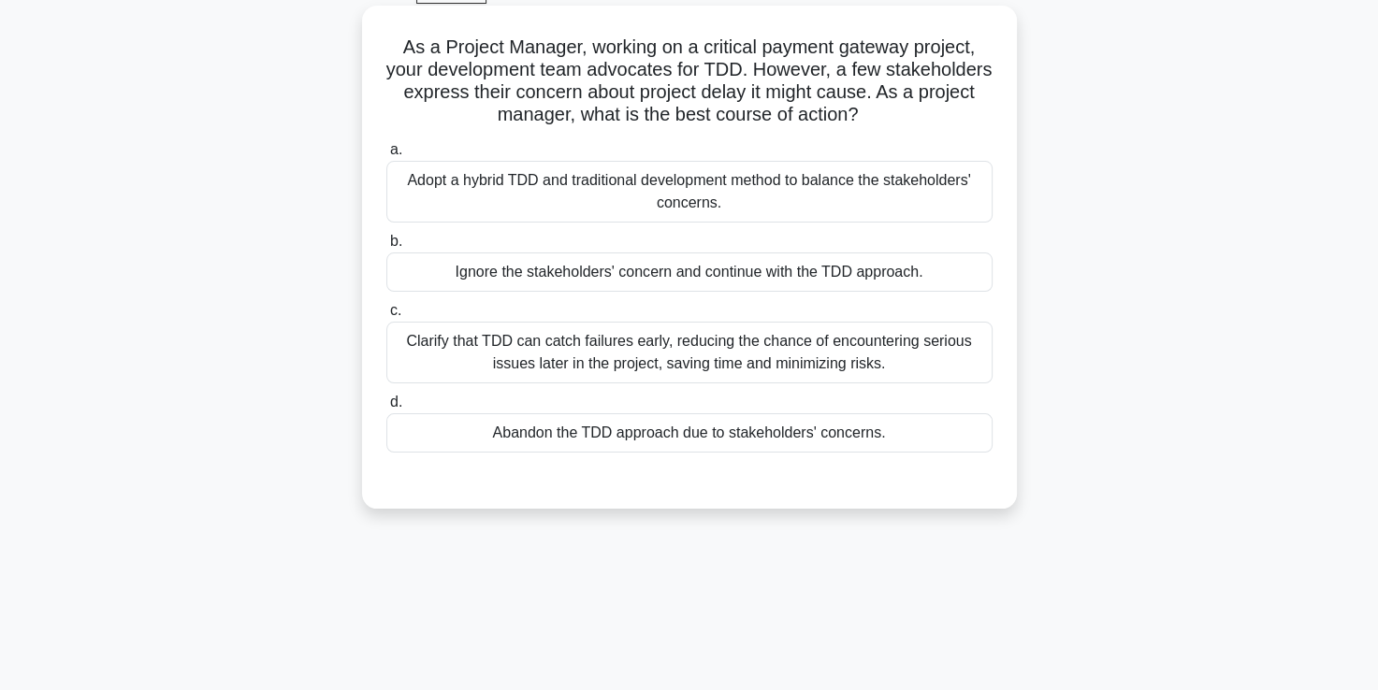
click at [622, 204] on div "Adopt a hybrid TDD and traditional development method to balance the stakeholde…" at bounding box center [689, 192] width 606 height 62
click at [386, 156] on input "a. Adopt a hybrid TDD and traditional development method to balance the stakeho…" at bounding box center [386, 150] width 0 height 12
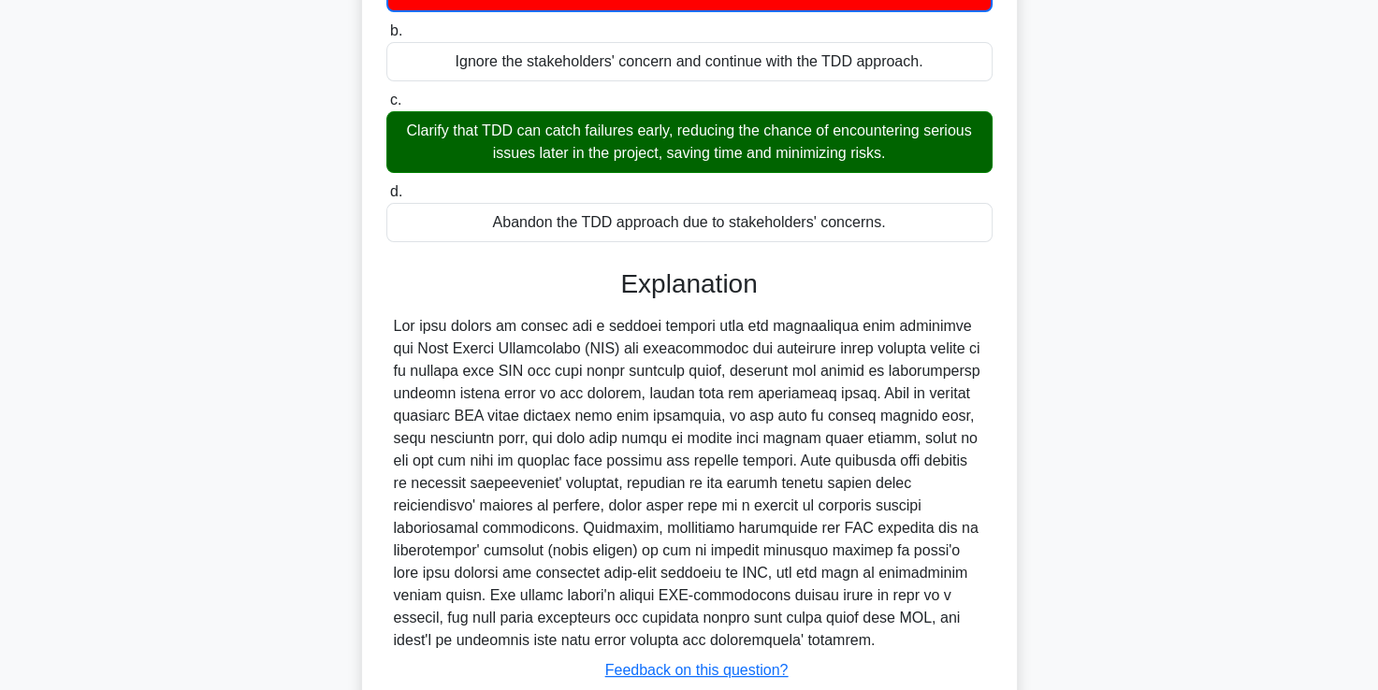
scroll to position [440, 0]
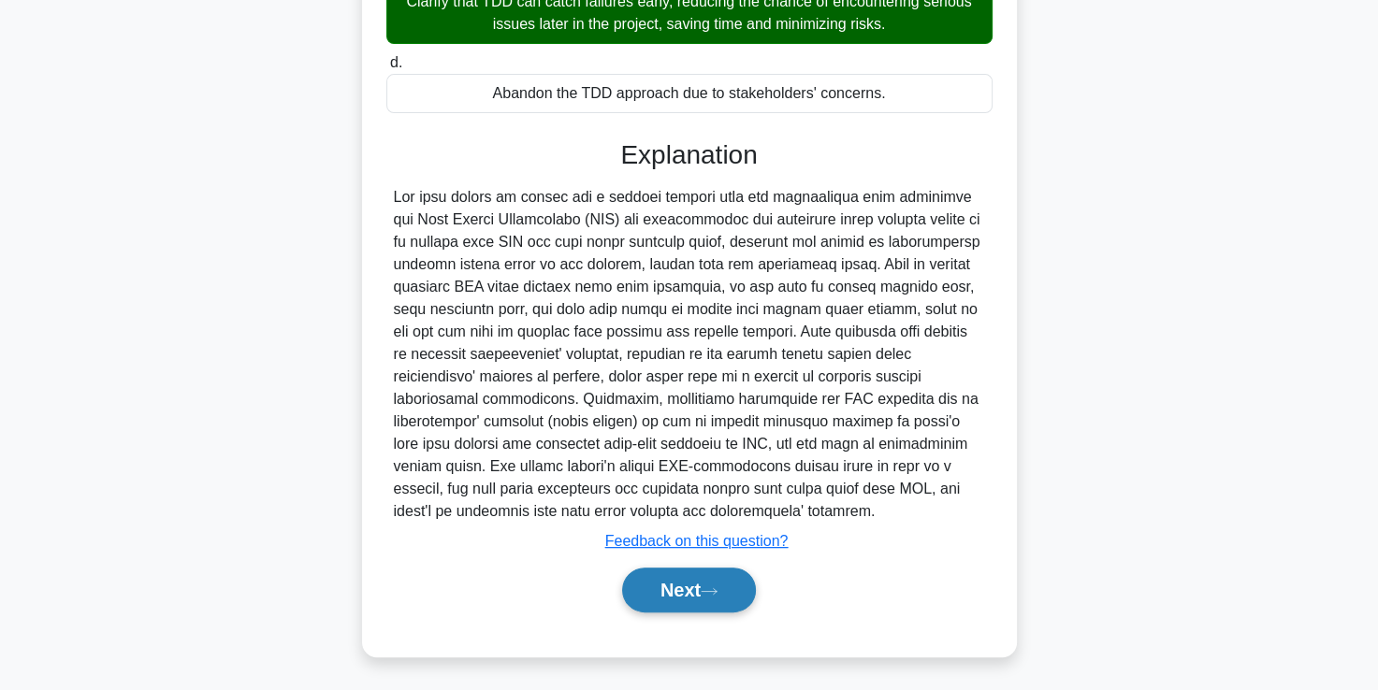
click at [670, 606] on button "Next" at bounding box center [689, 590] width 134 height 45
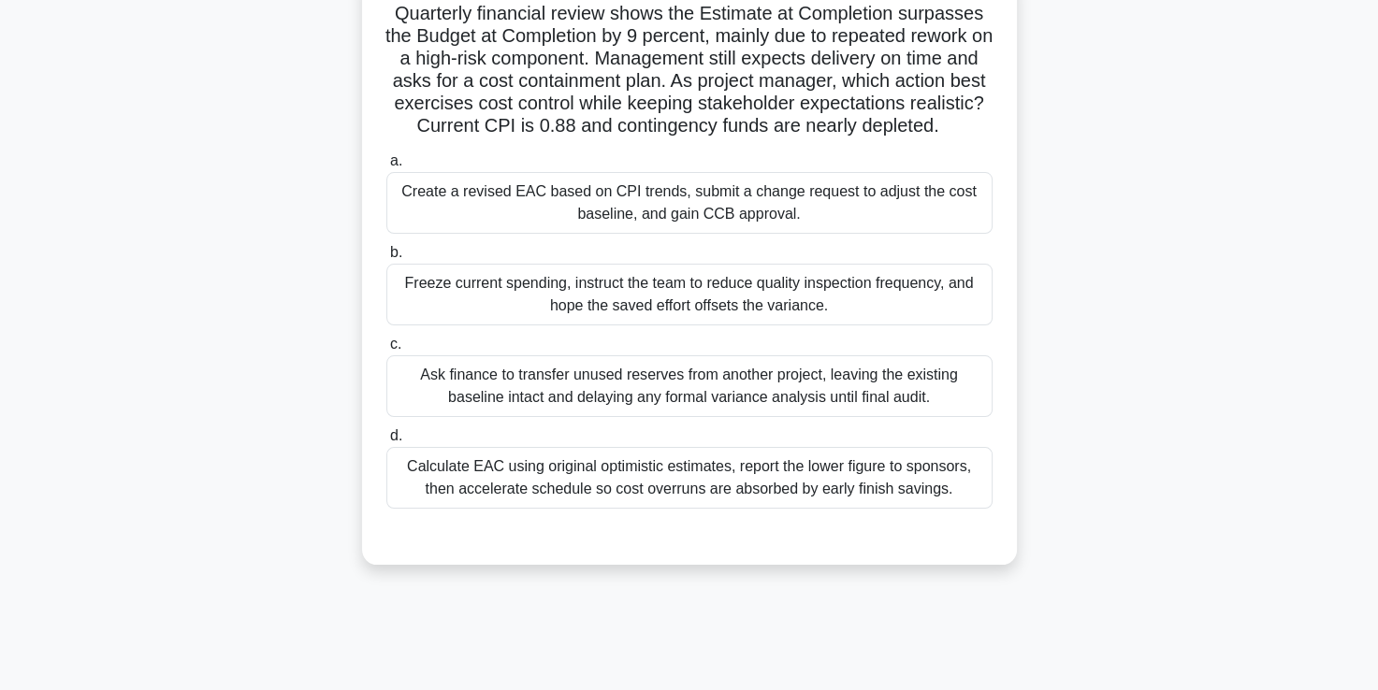
scroll to position [133, 0]
click at [651, 234] on div "Create a revised EAC based on CPI trends, submit a change request to adjust the…" at bounding box center [689, 203] width 606 height 62
click at [386, 167] on input "a. Create a revised EAC based on CPI trends, submit a change request to adjust …" at bounding box center [386, 161] width 0 height 12
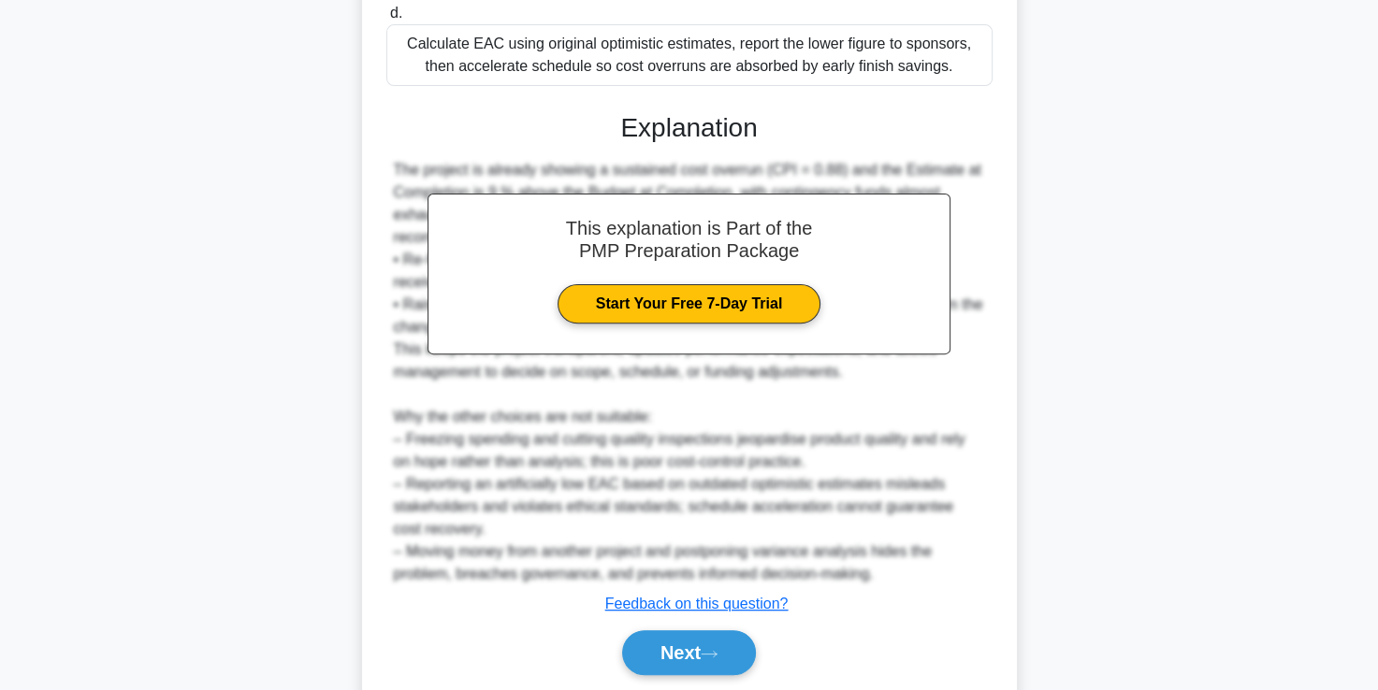
scroll to position [641, 0]
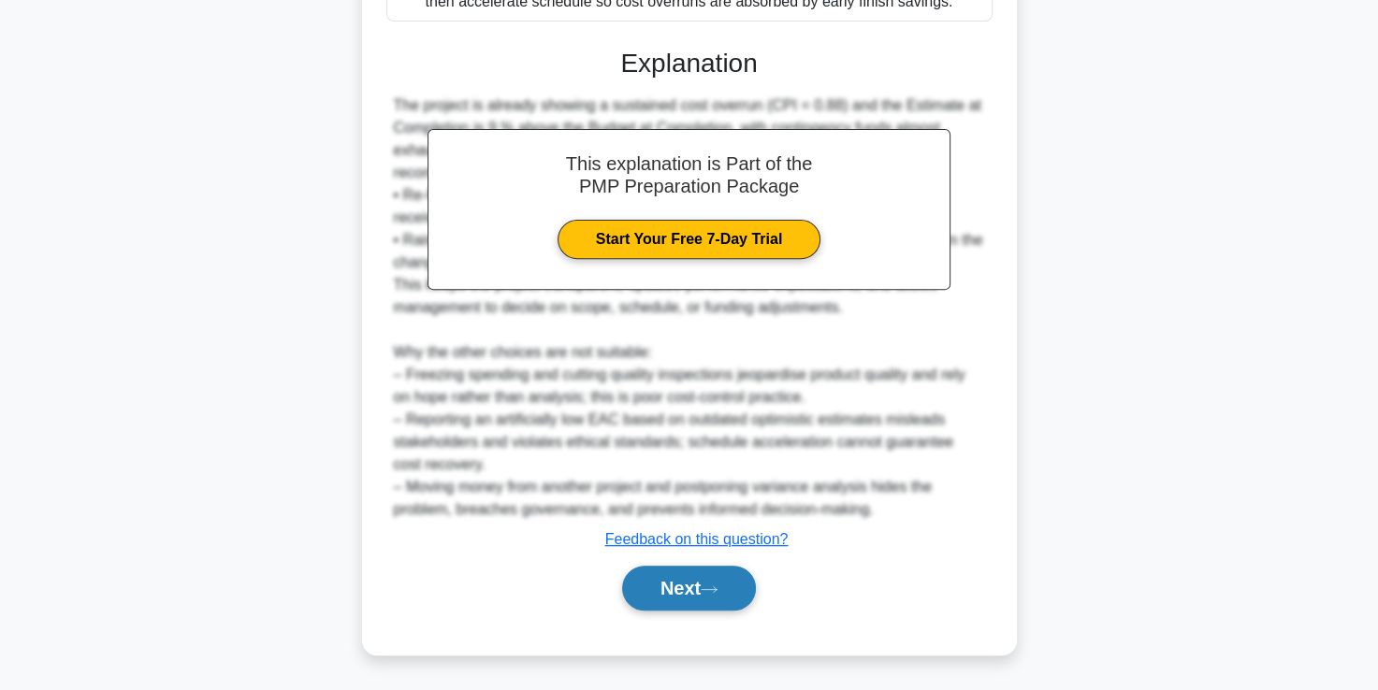
click at [668, 599] on button "Next" at bounding box center [689, 588] width 134 height 45
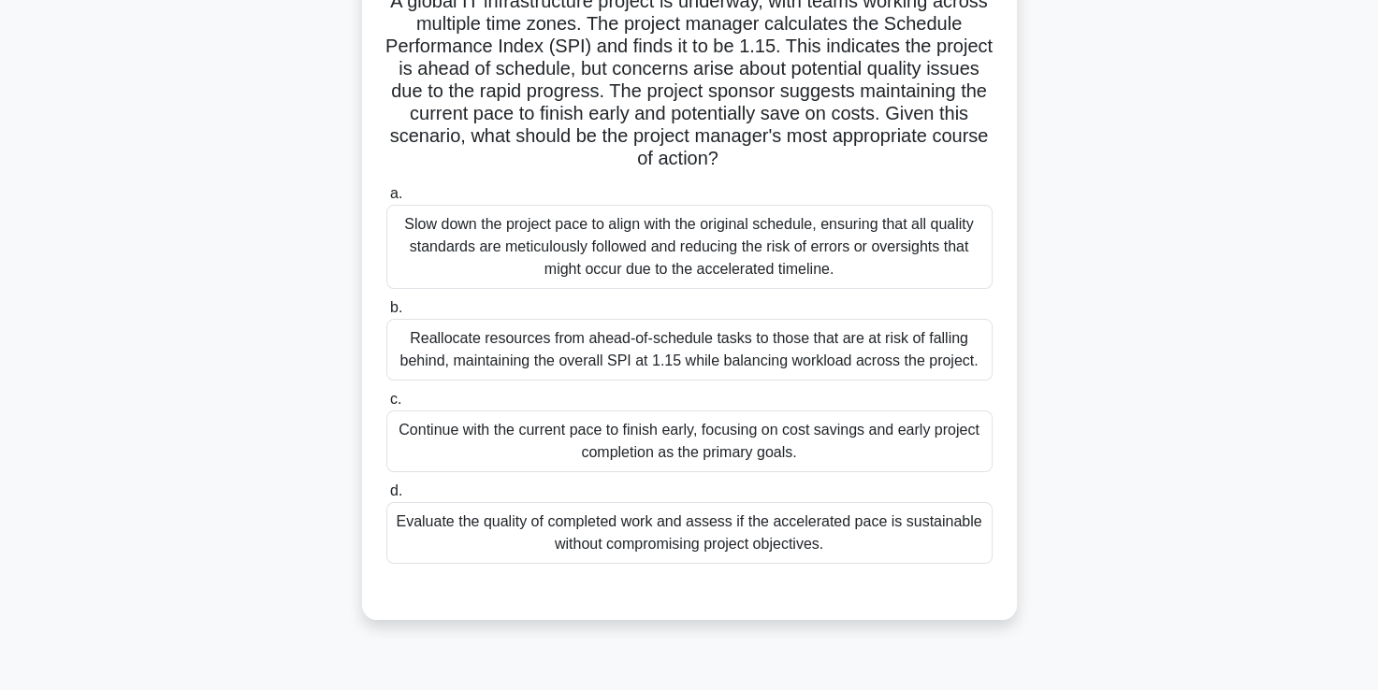
scroll to position [152, 0]
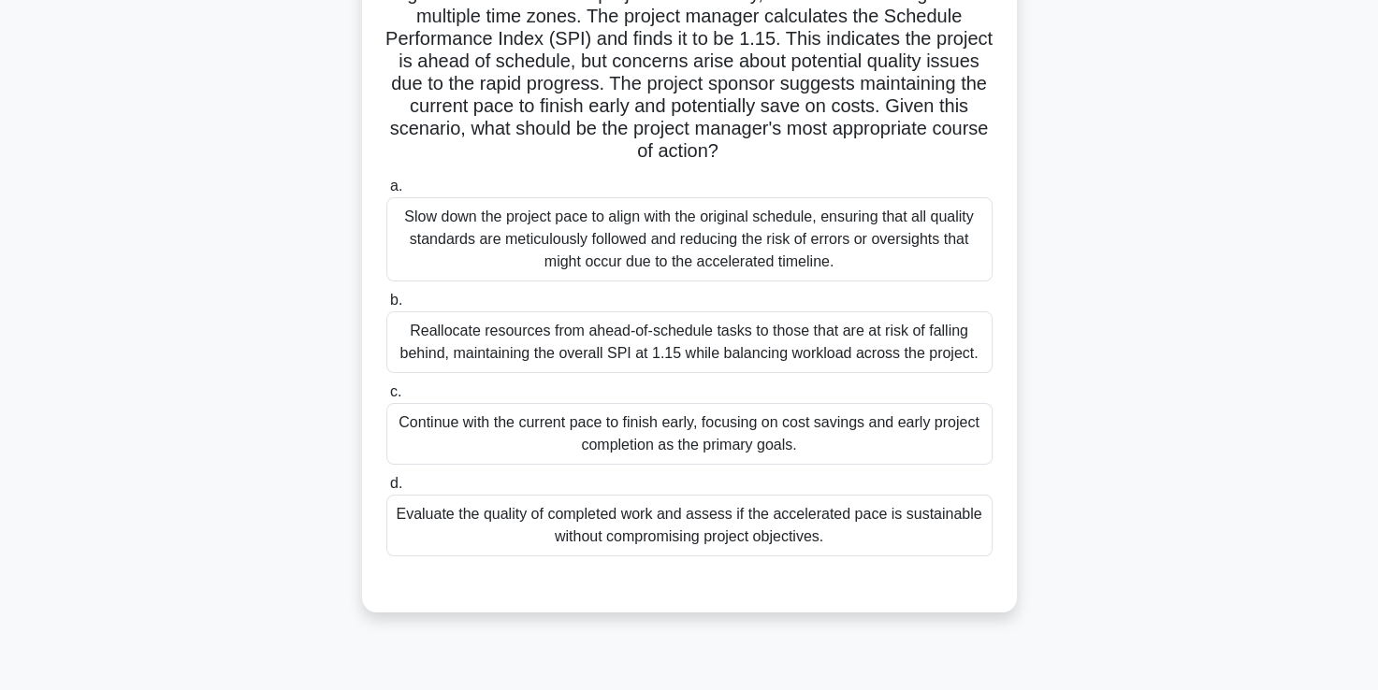
click at [647, 531] on div "Evaluate the quality of completed work and assess if the accelerated pace is su…" at bounding box center [689, 526] width 606 height 62
click at [386, 490] on input "d. Evaluate the quality of completed work and assess if the accelerated pace is…" at bounding box center [386, 484] width 0 height 12
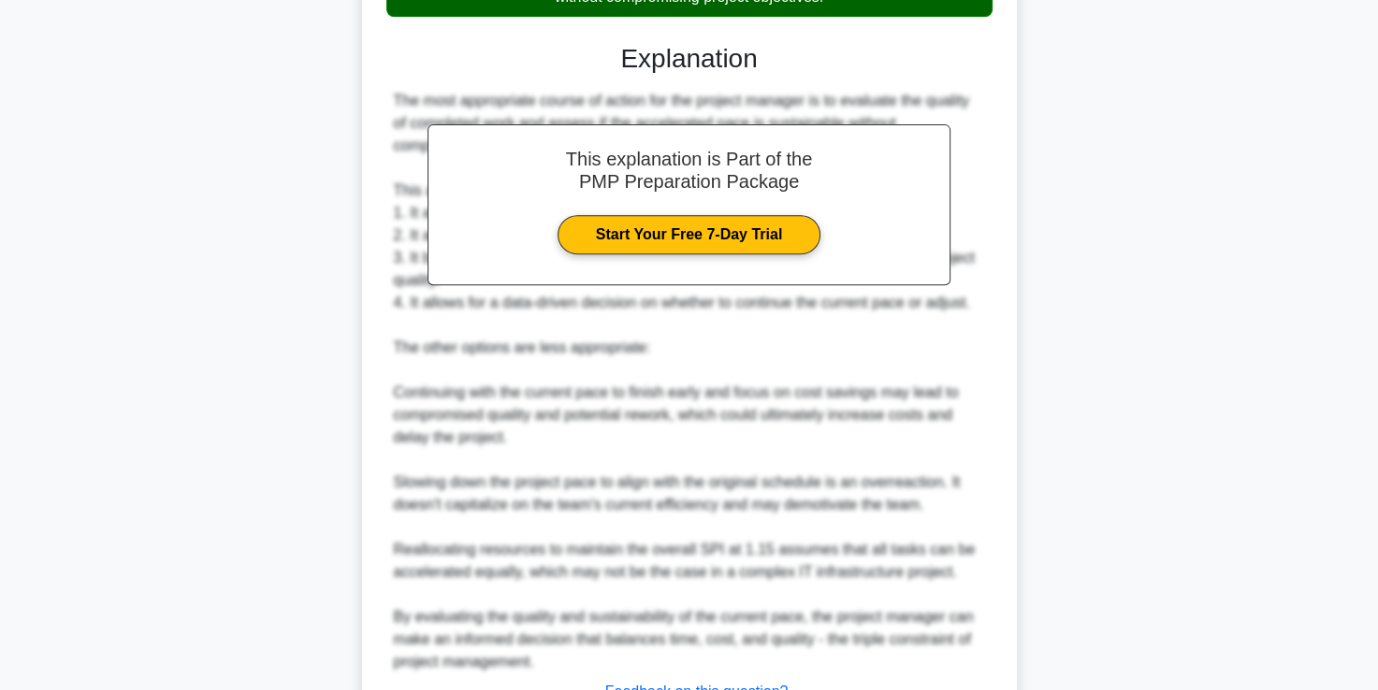
scroll to position [843, 0]
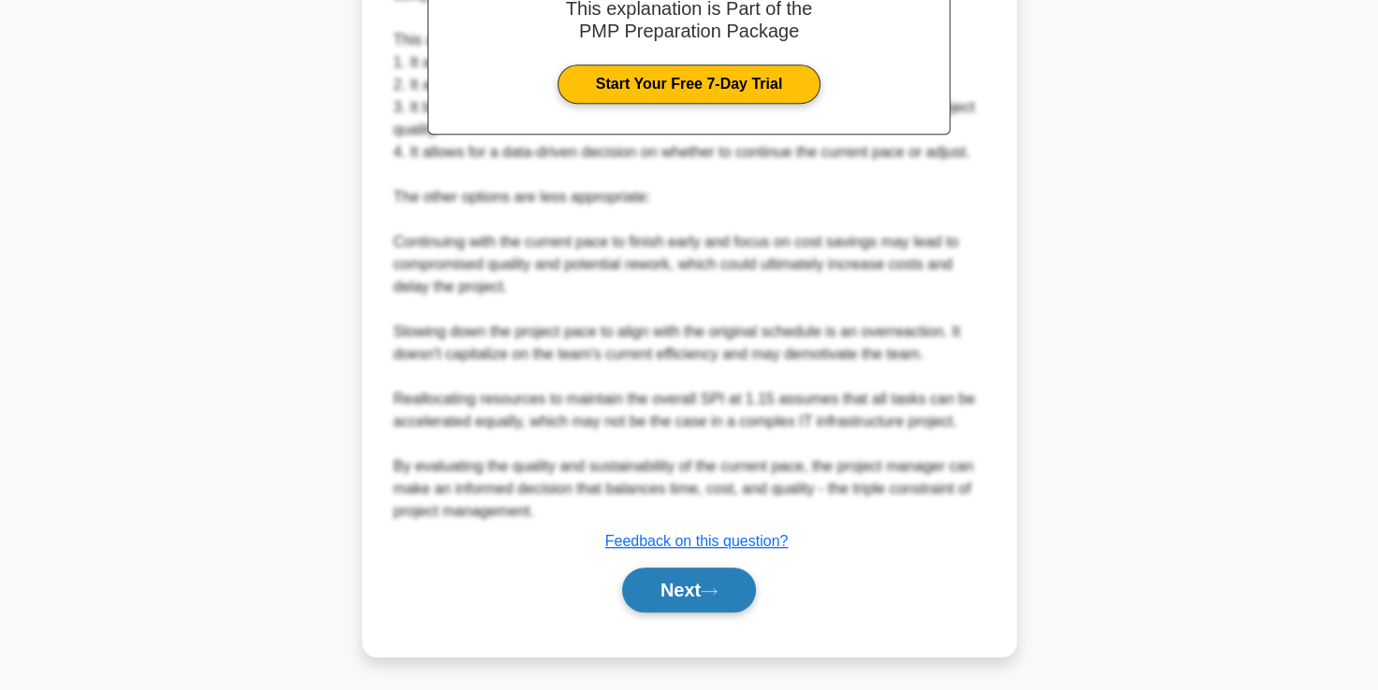
click at [686, 584] on button "Next" at bounding box center [689, 590] width 134 height 45
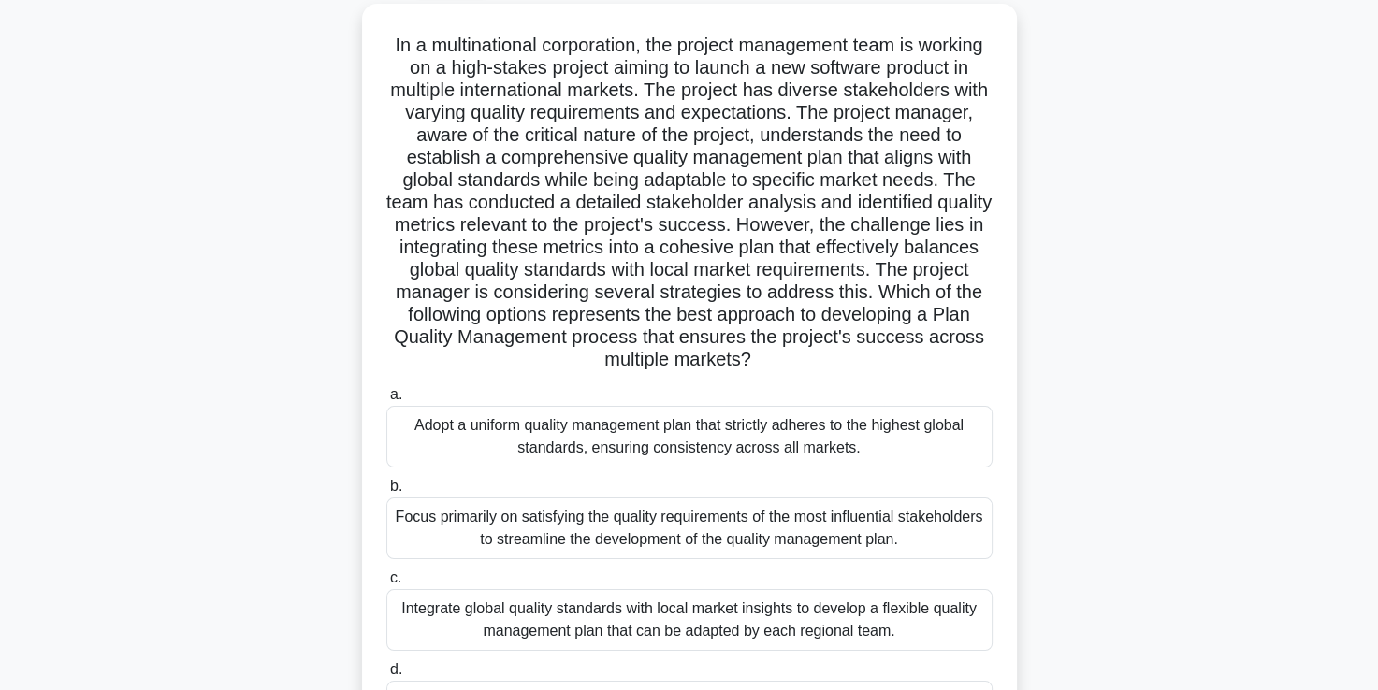
scroll to position [105, 0]
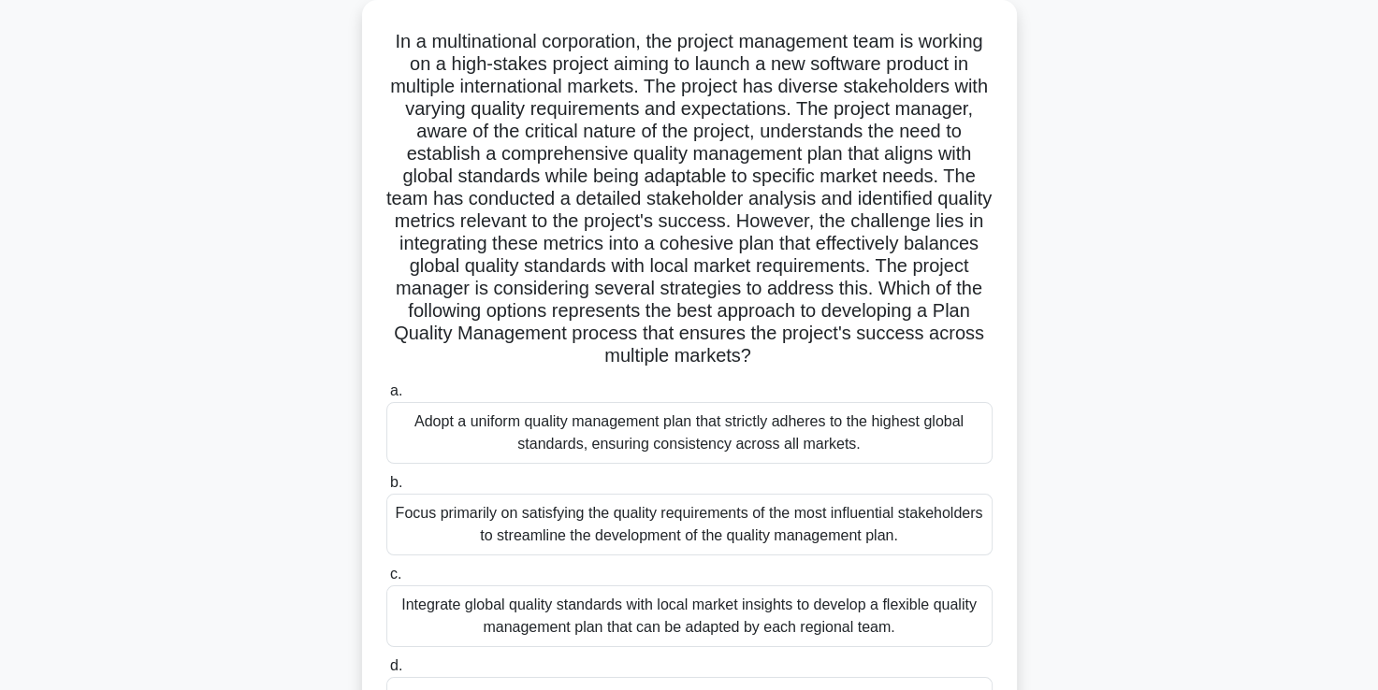
click at [666, 436] on div "Adopt a uniform quality management plan that strictly adheres to the highest gl…" at bounding box center [689, 433] width 606 height 62
click at [386, 397] on input "a. Adopt a uniform quality management plan that strictly adheres to the highest…" at bounding box center [386, 391] width 0 height 12
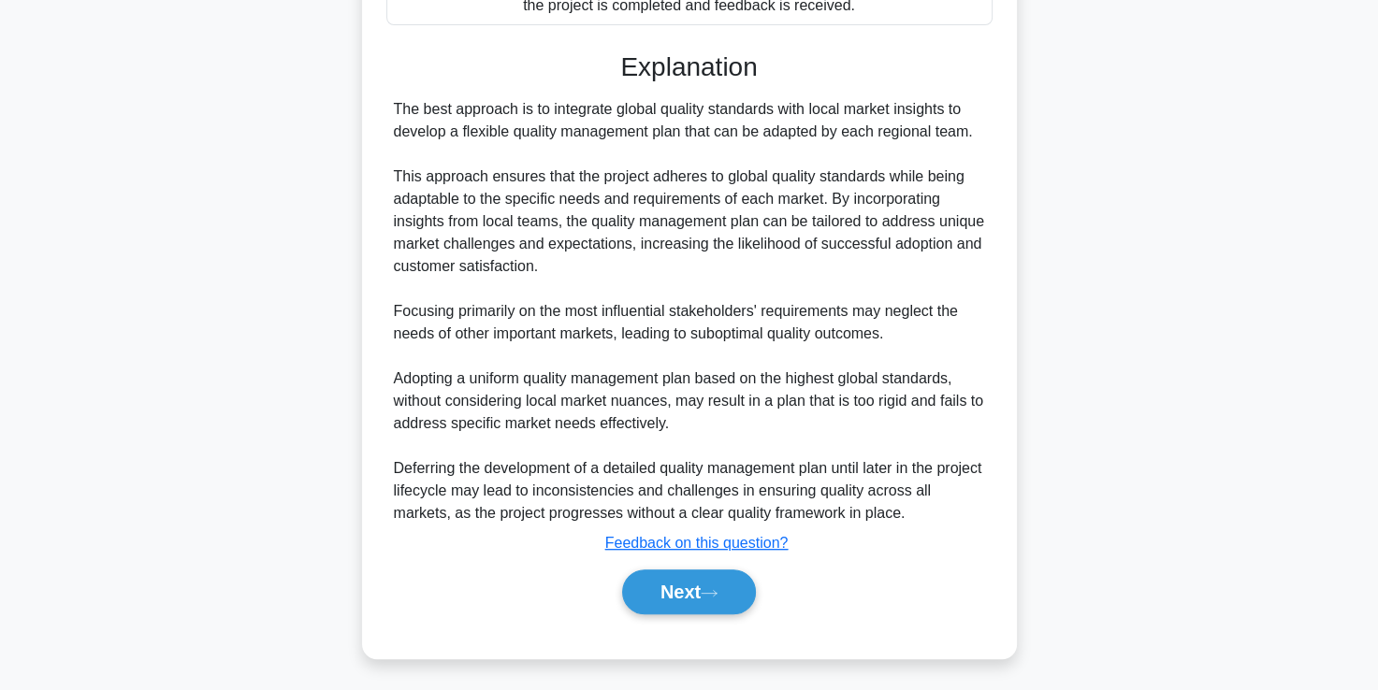
scroll to position [821, 0]
click at [666, 588] on button "Next" at bounding box center [689, 591] width 134 height 45
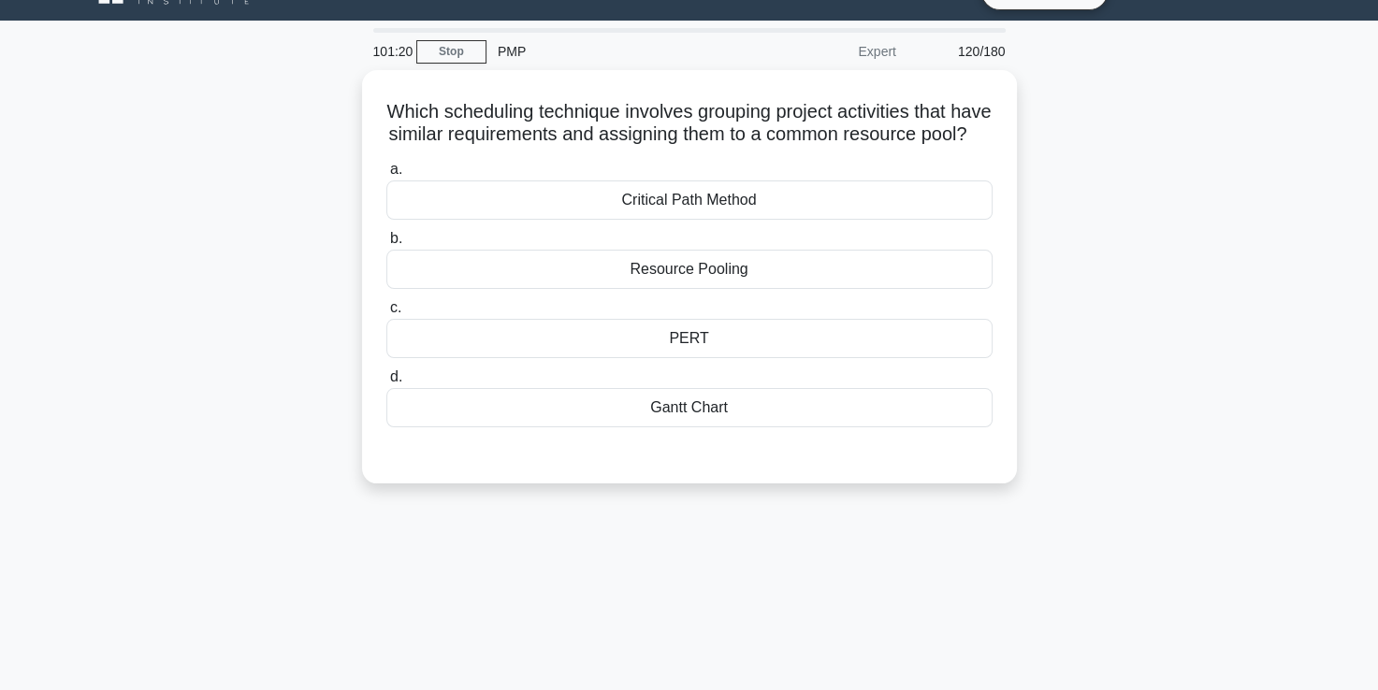
scroll to position [38, 0]
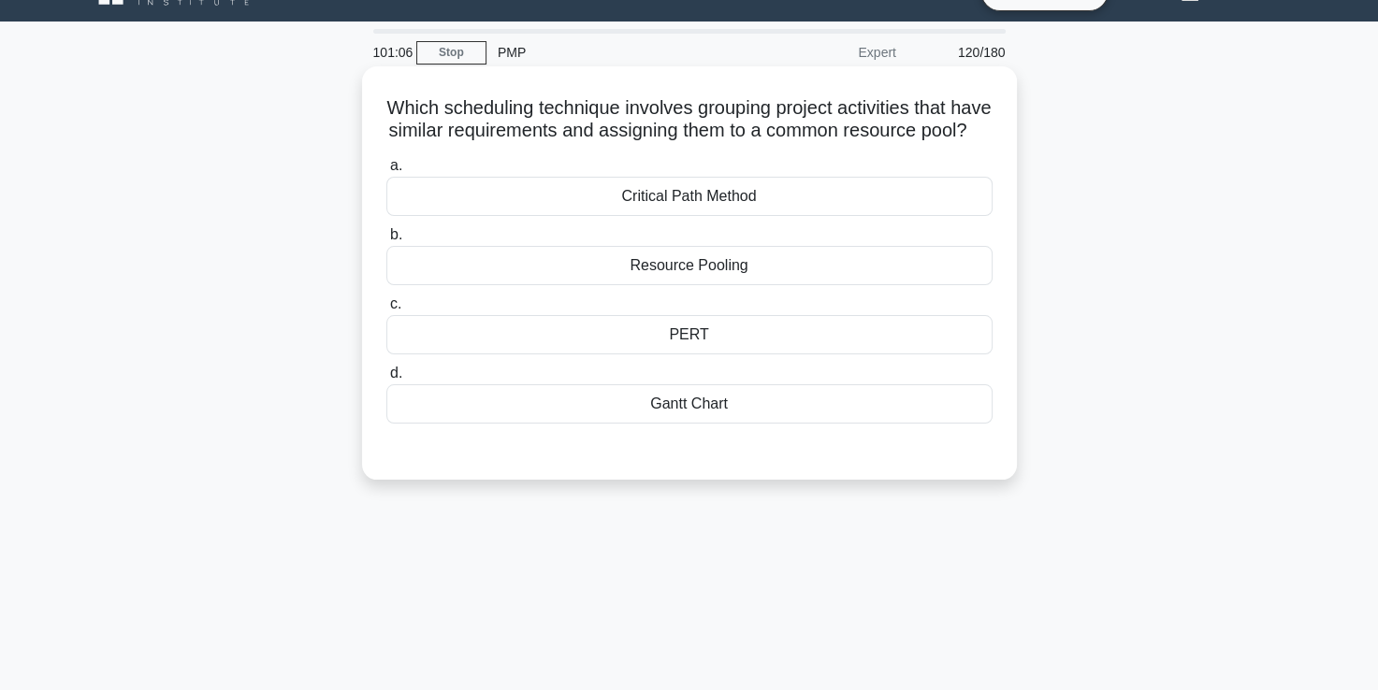
click at [641, 282] on div "Resource Pooling" at bounding box center [689, 265] width 606 height 39
click at [386, 241] on input "b. Resource Pooling" at bounding box center [386, 235] width 0 height 12
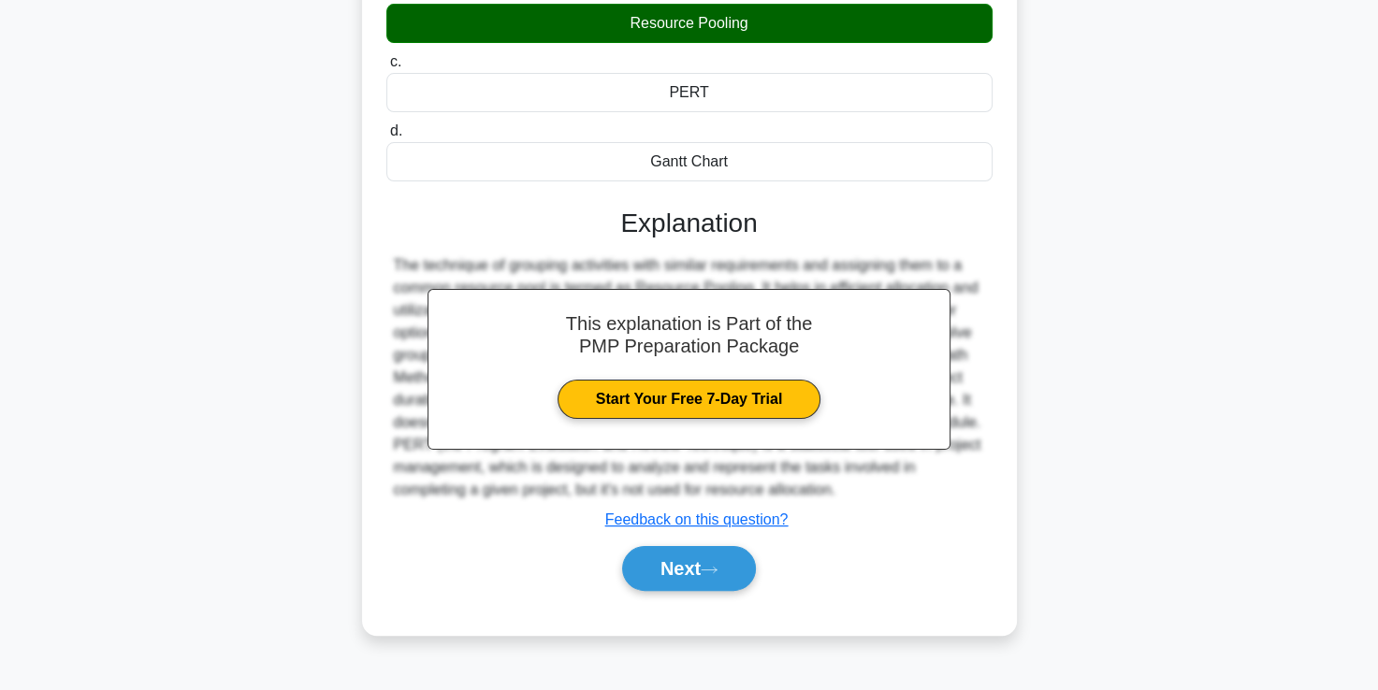
scroll to position [320, 0]
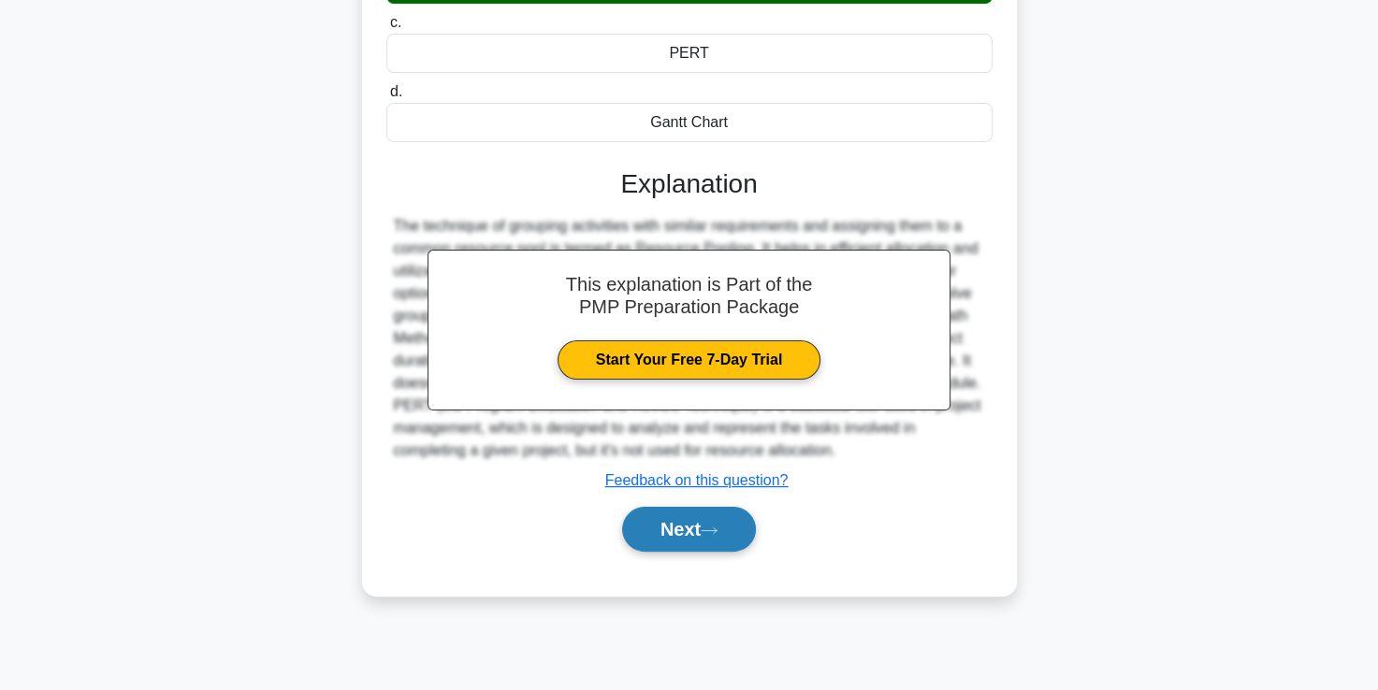
click at [655, 546] on button "Next" at bounding box center [689, 529] width 134 height 45
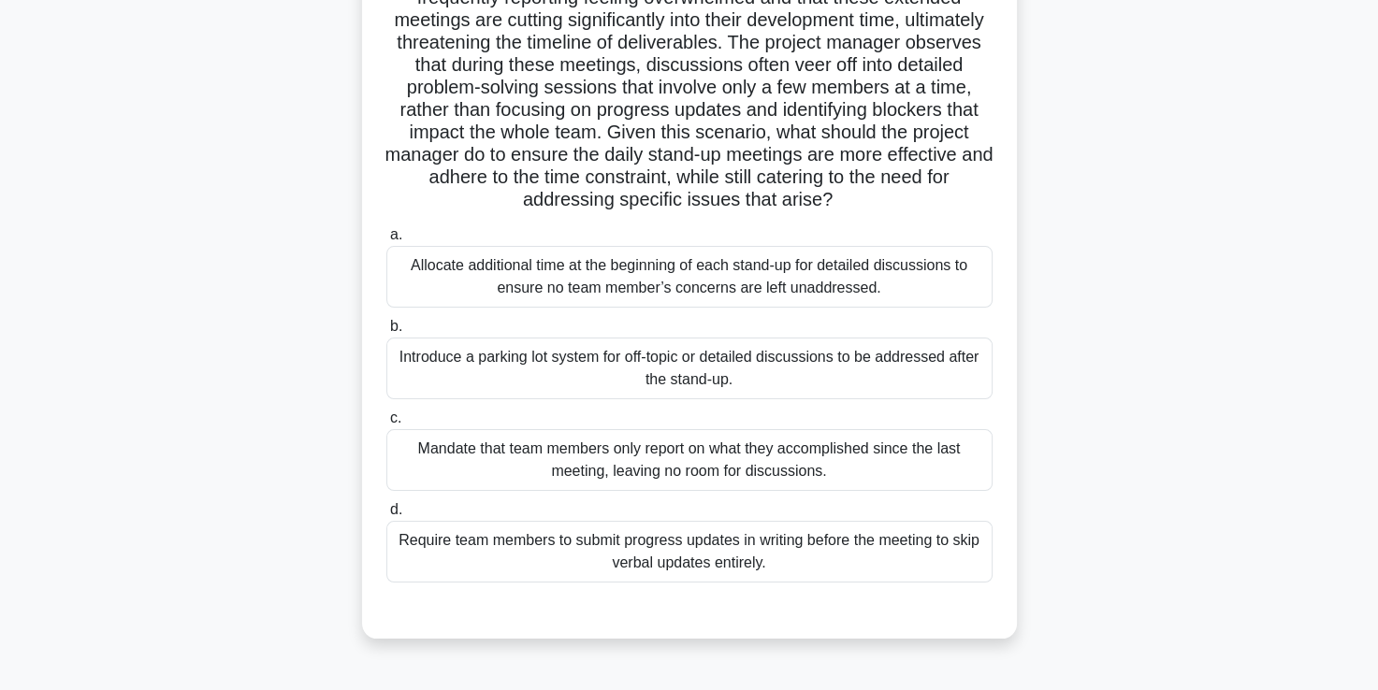
scroll to position [230, 0]
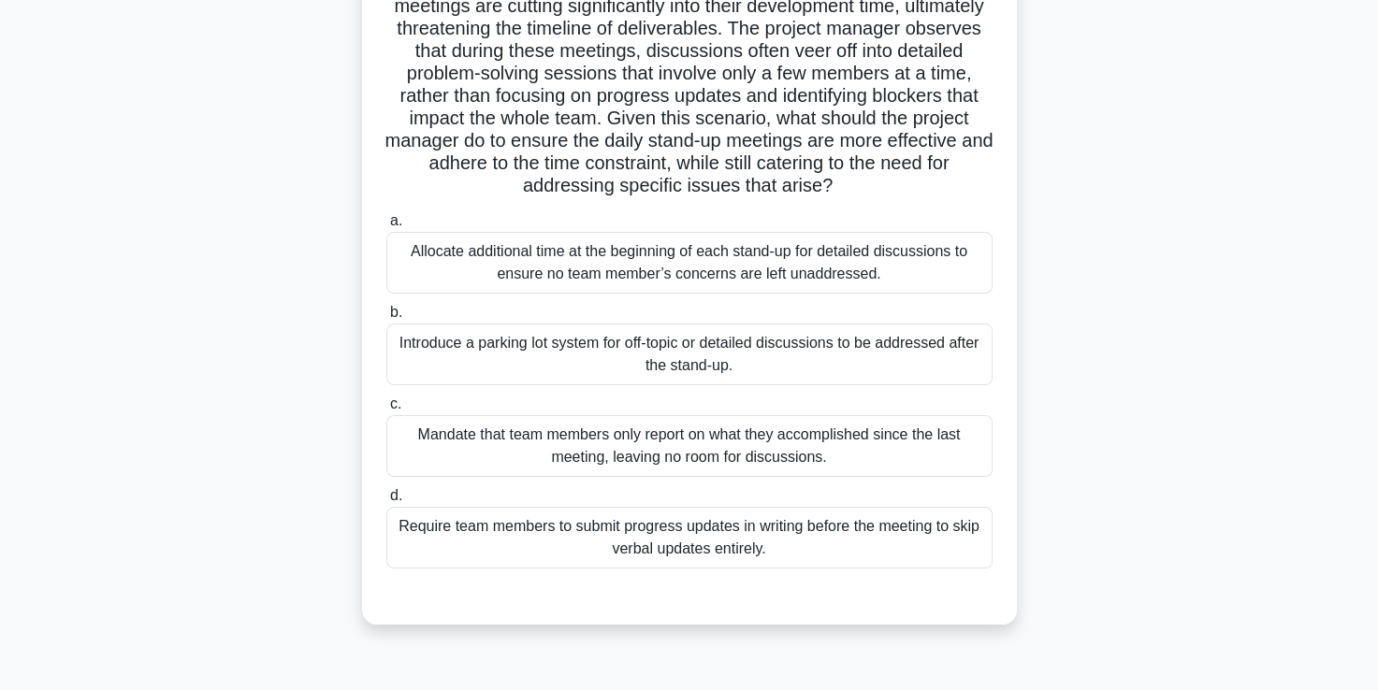
click at [650, 364] on div "Introduce a parking lot system for off-topic or detailed discussions to be addr…" at bounding box center [689, 355] width 606 height 62
click at [386, 319] on input "b. Introduce a parking lot system for off-topic or detailed discussions to be a…" at bounding box center [386, 313] width 0 height 12
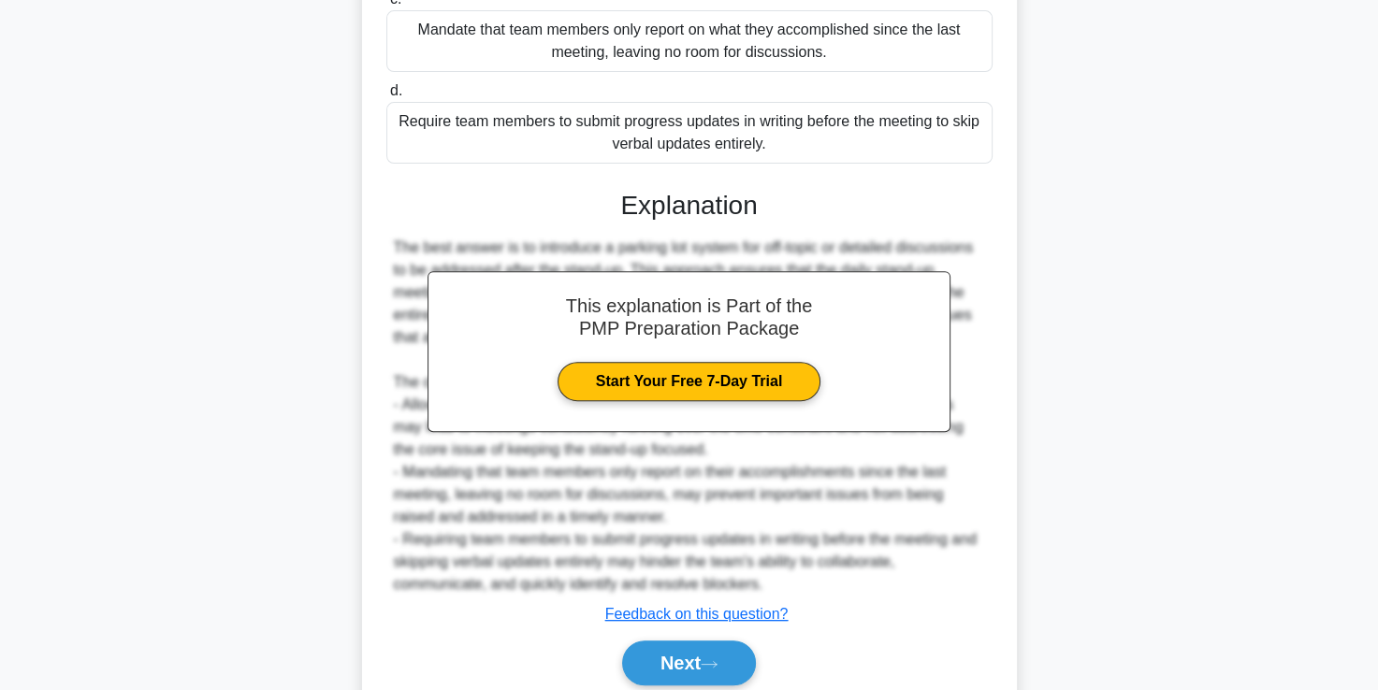
scroll to position [708, 0]
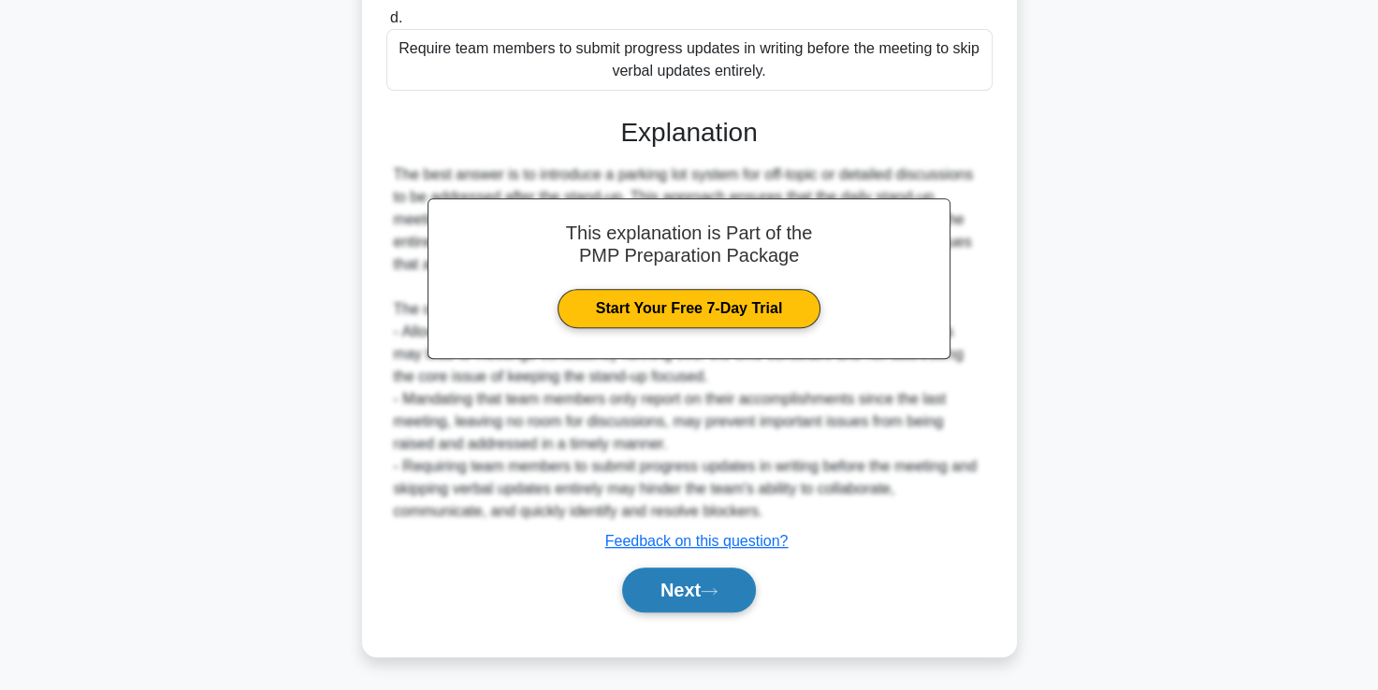
click at [664, 579] on button "Next" at bounding box center [689, 590] width 134 height 45
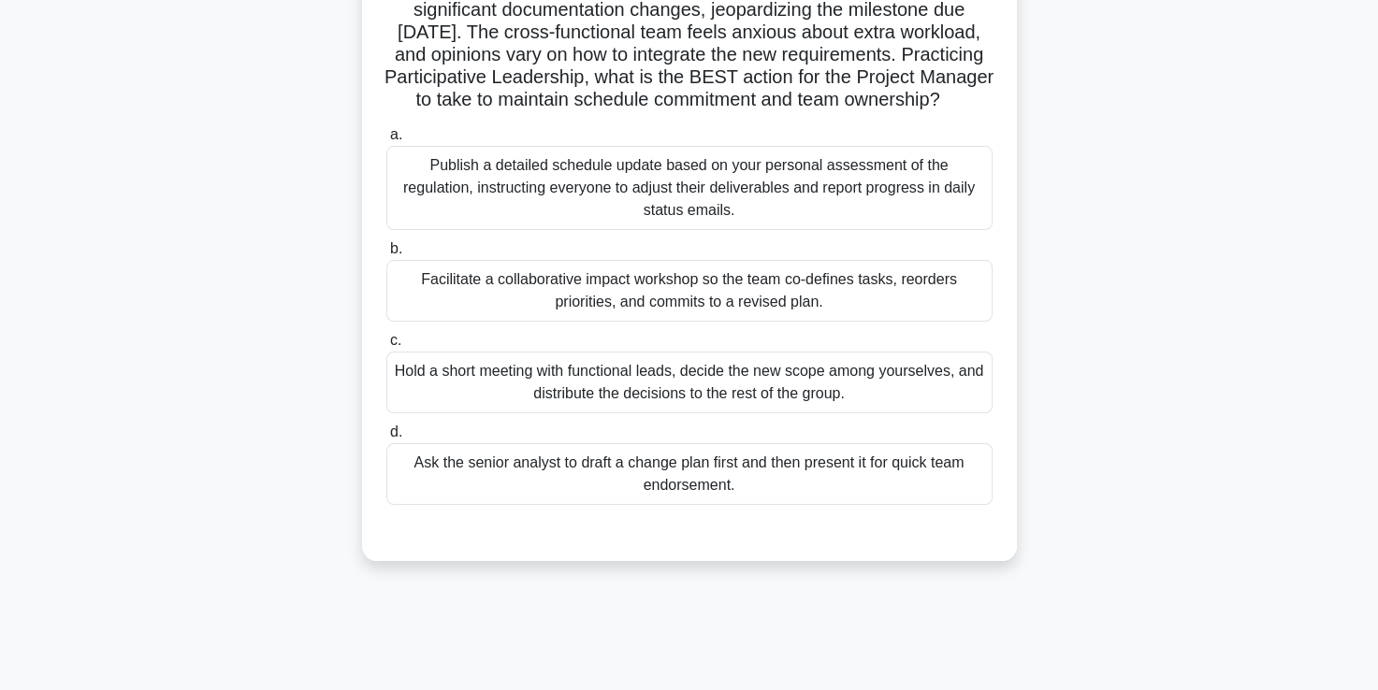
scroll to position [171, 0]
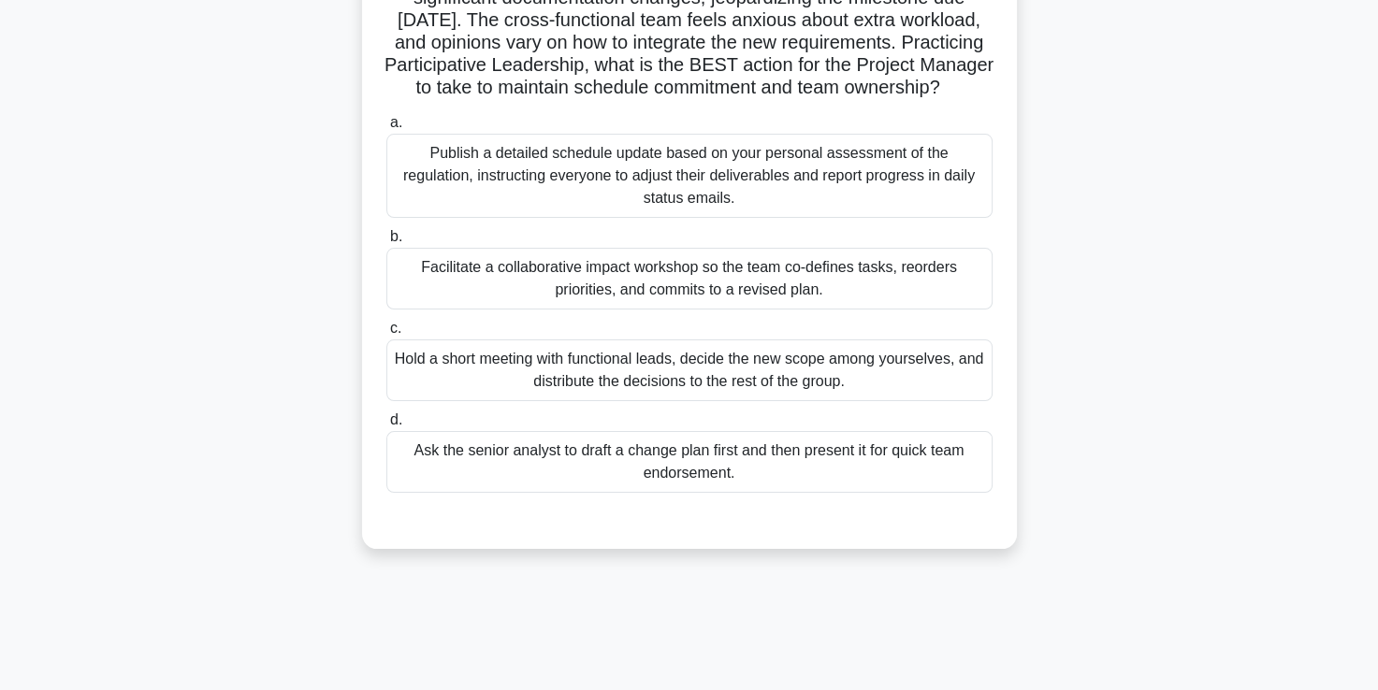
click at [639, 301] on div "Facilitate a collaborative impact workshop so the team co-defines tasks, reorde…" at bounding box center [689, 279] width 606 height 62
click at [386, 243] on input "b. Facilitate a collaborative impact workshop so the team co-defines tasks, reo…" at bounding box center [386, 237] width 0 height 12
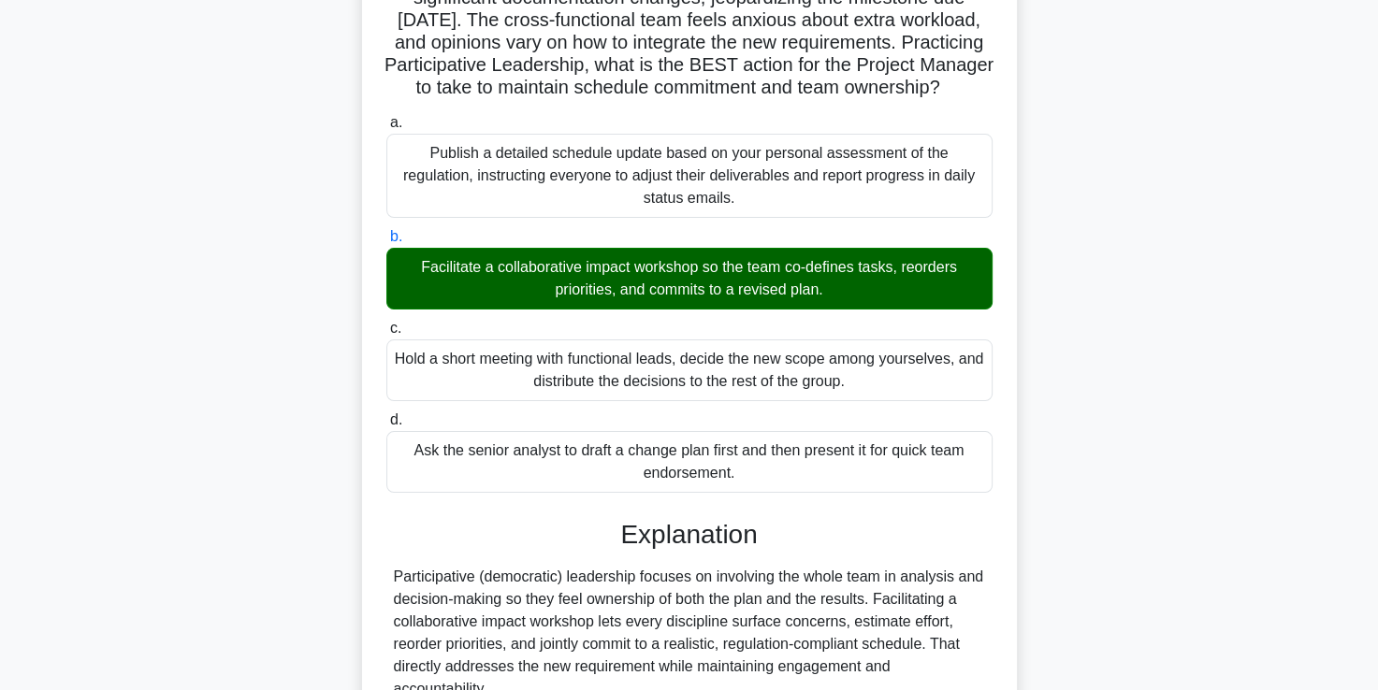
scroll to position [506, 0]
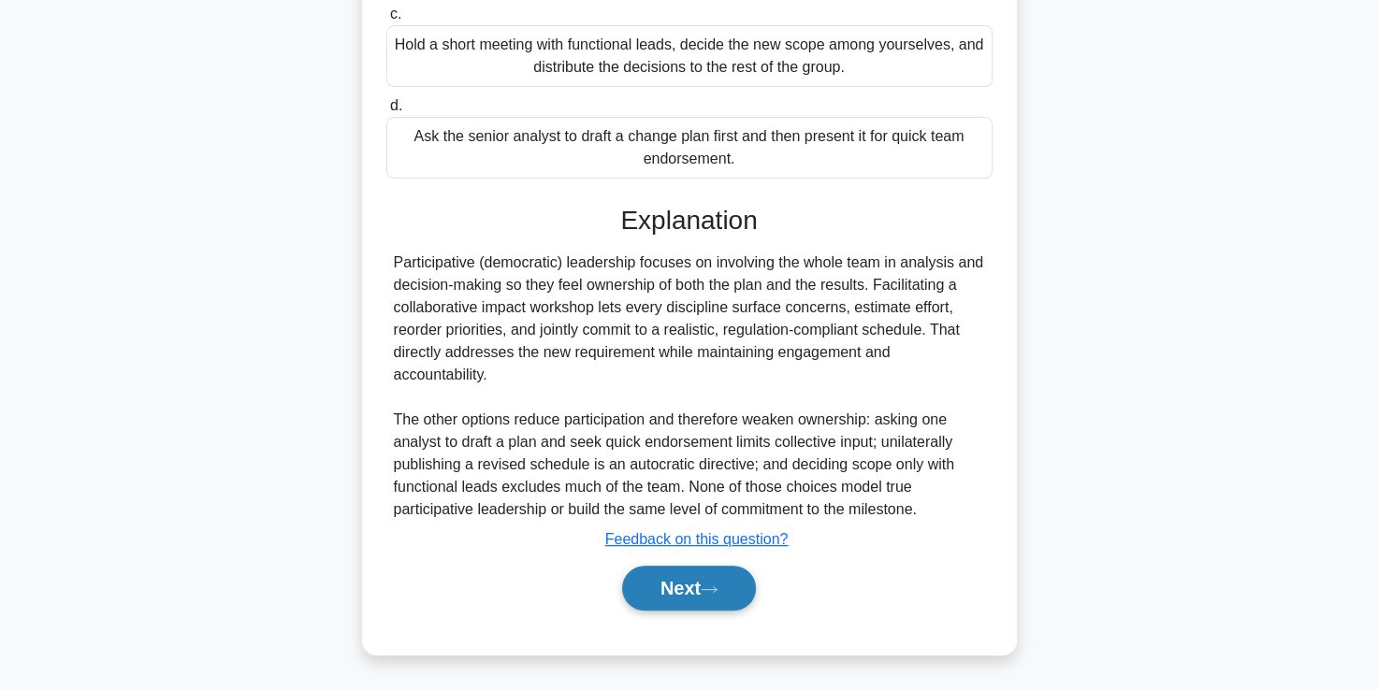
click at [662, 596] on button "Next" at bounding box center [689, 588] width 134 height 45
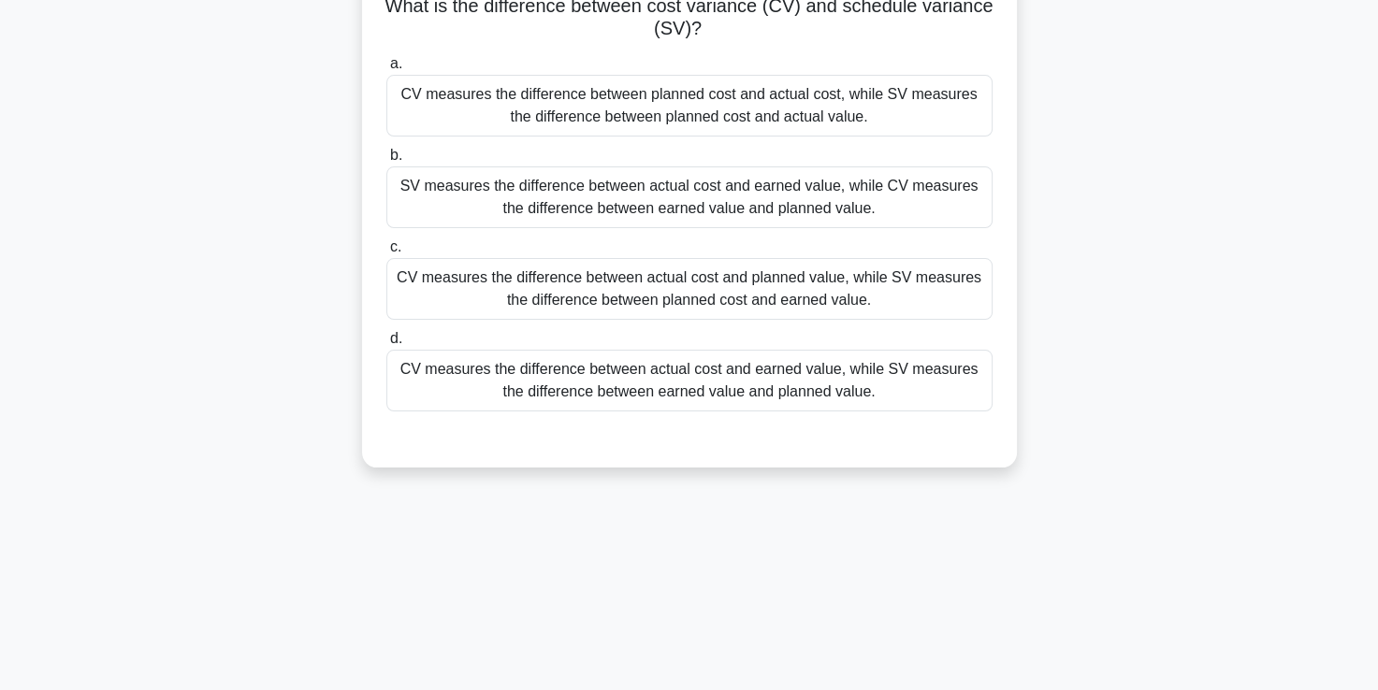
scroll to position [144, 0]
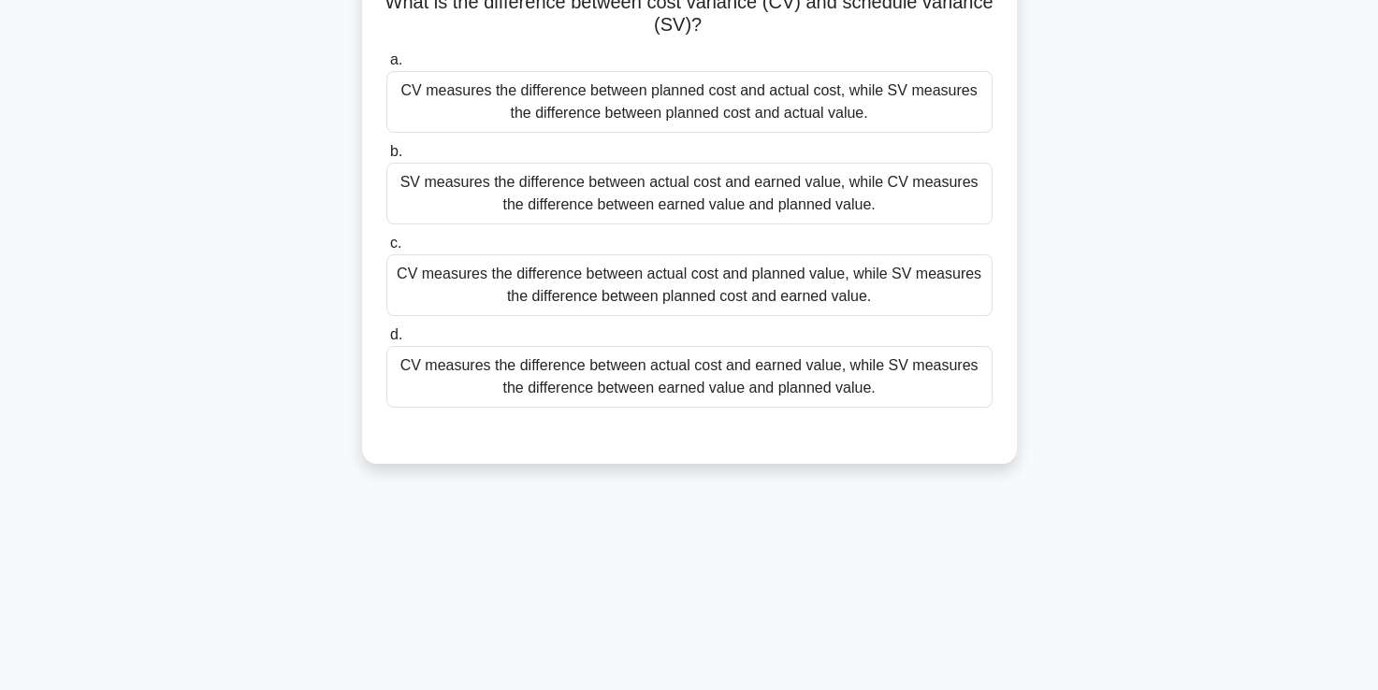
click at [744, 375] on div "CV measures the difference between actual cost and earned value, while SV measu…" at bounding box center [689, 377] width 606 height 62
click at [386, 341] on input "d. CV measures the difference between actual cost and earned value, while SV me…" at bounding box center [386, 335] width 0 height 12
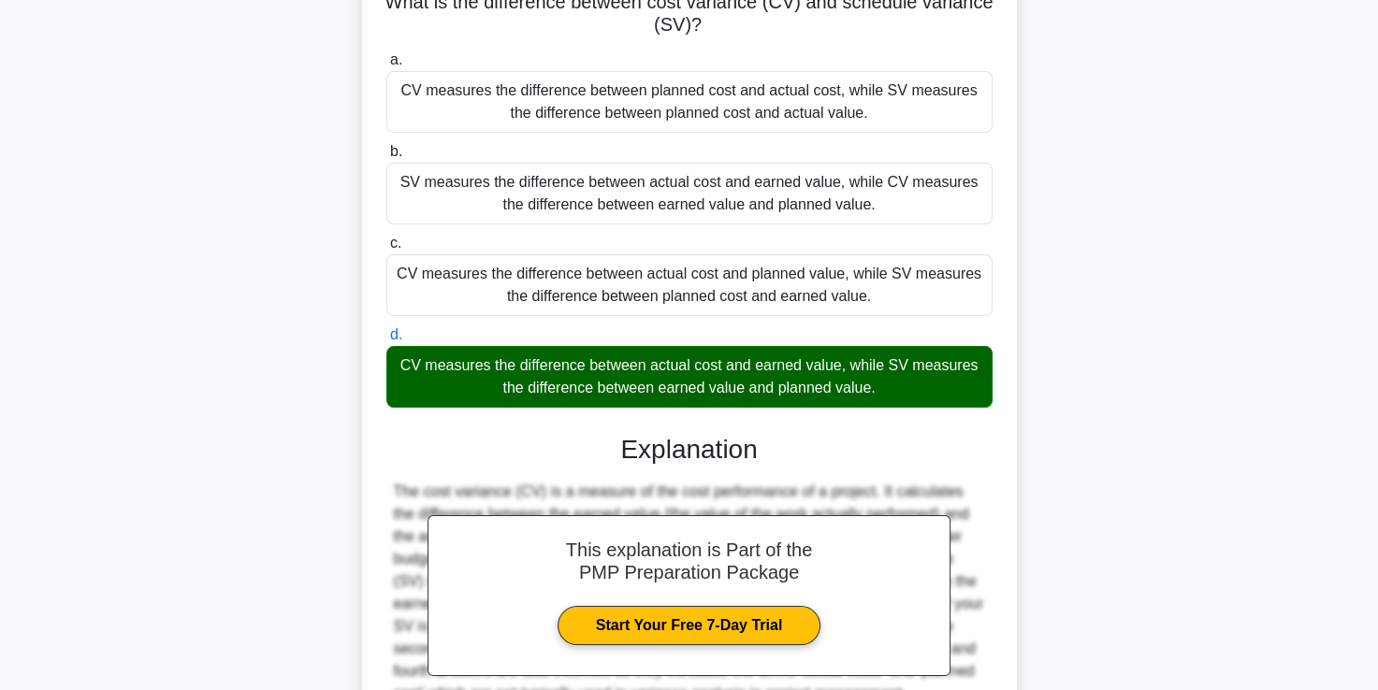
scroll to position [326, 0]
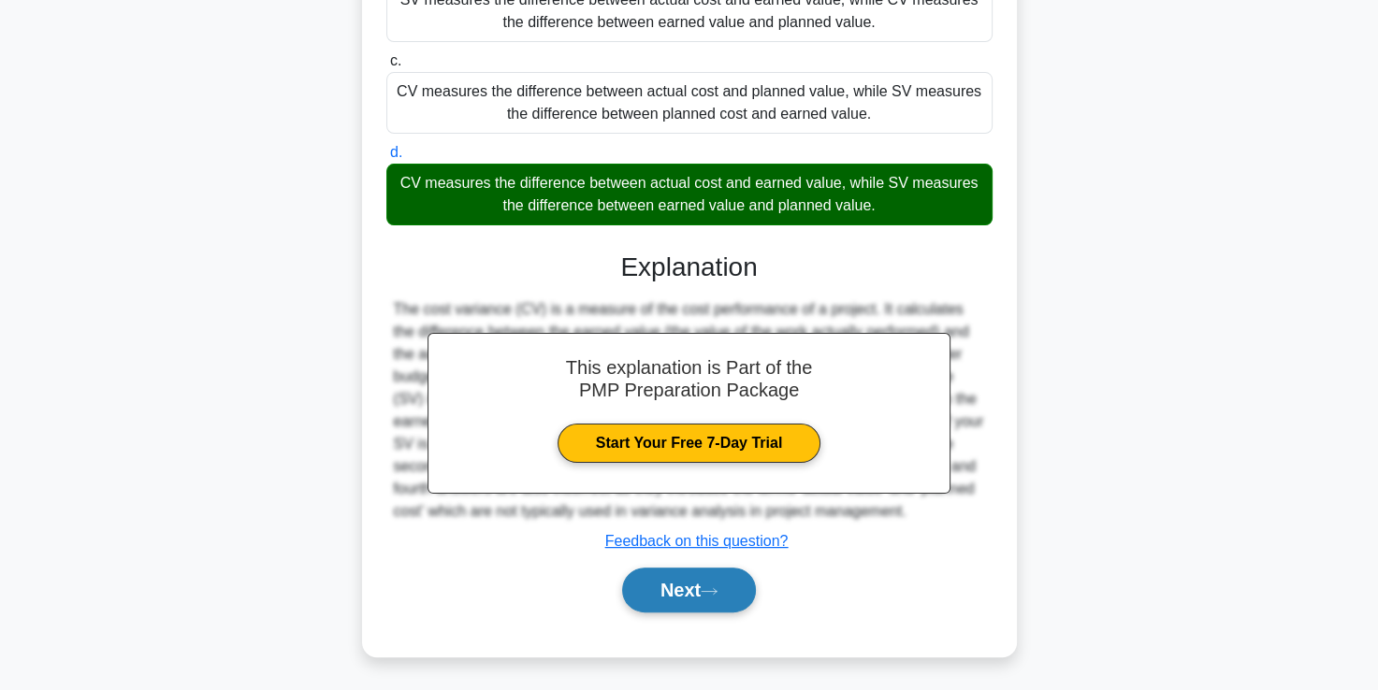
click at [685, 577] on button "Next" at bounding box center [689, 590] width 134 height 45
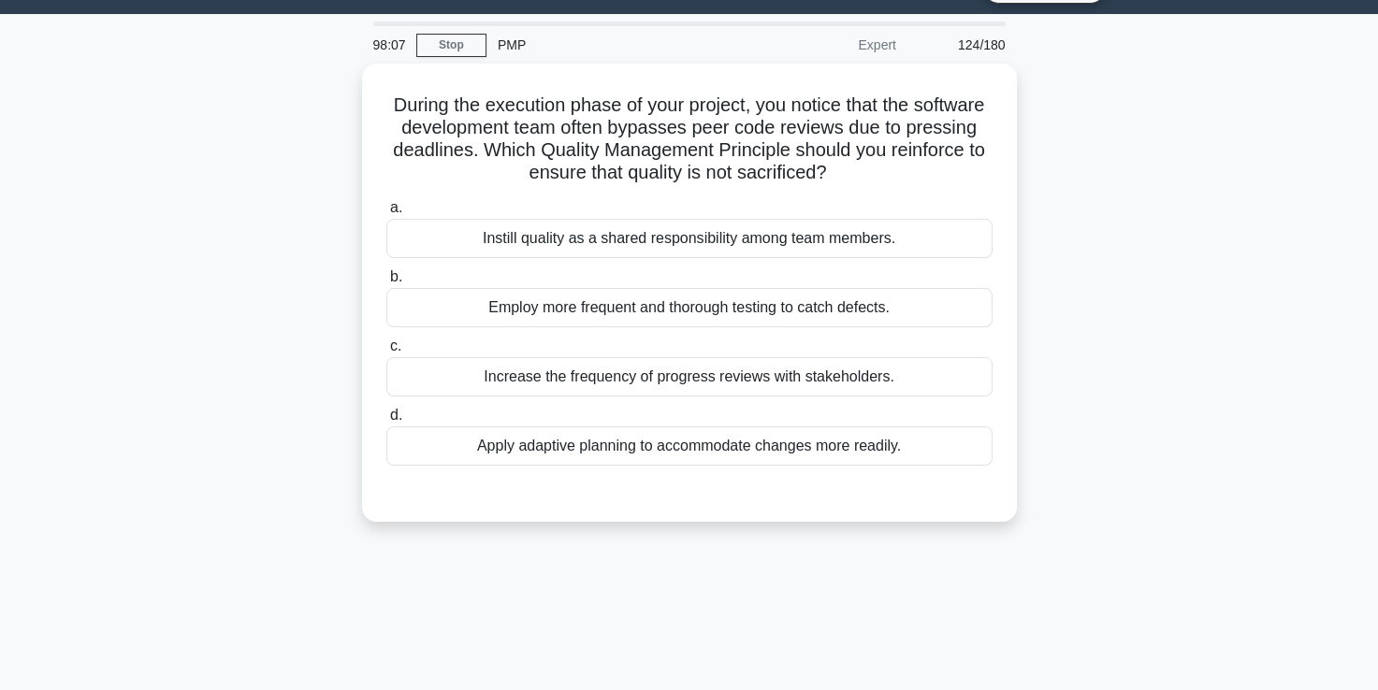
scroll to position [45, 0]
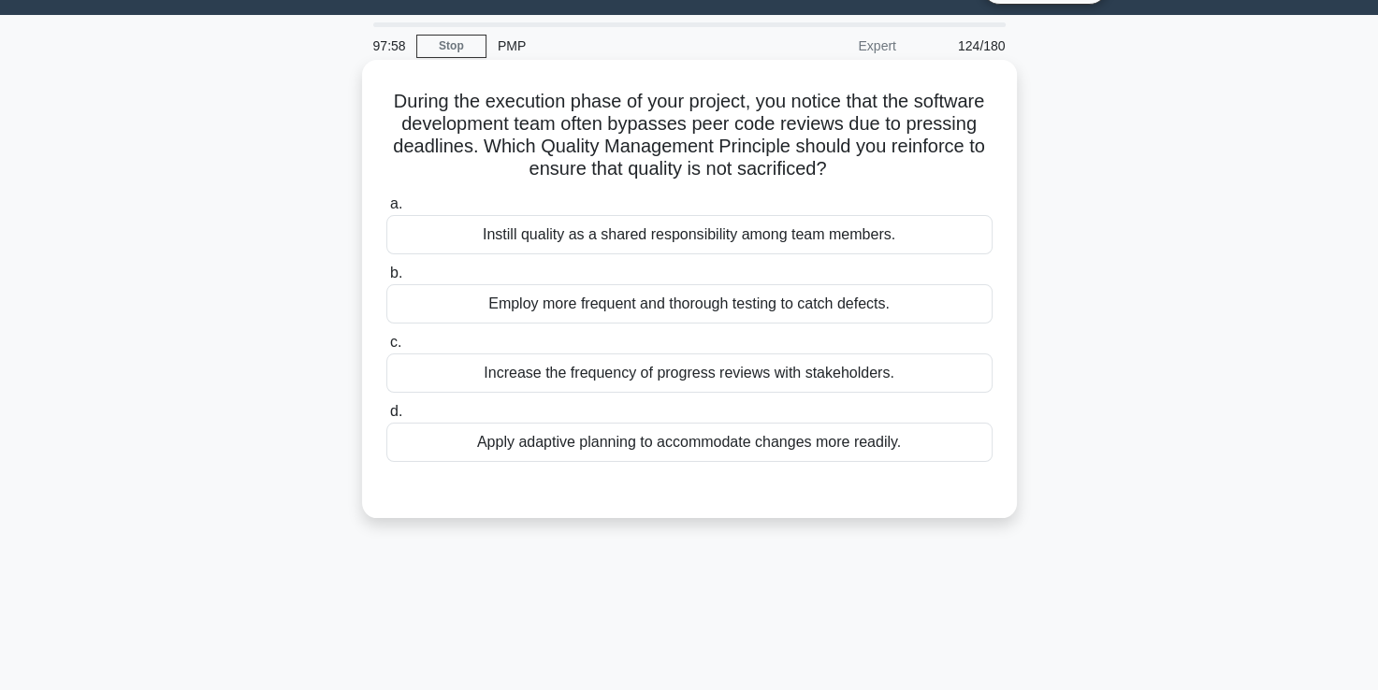
click at [653, 239] on div "Instill quality as a shared responsibility among team members." at bounding box center [689, 234] width 606 height 39
click at [386, 210] on input "a. Instill quality as a shared responsibility among team members." at bounding box center [386, 204] width 0 height 12
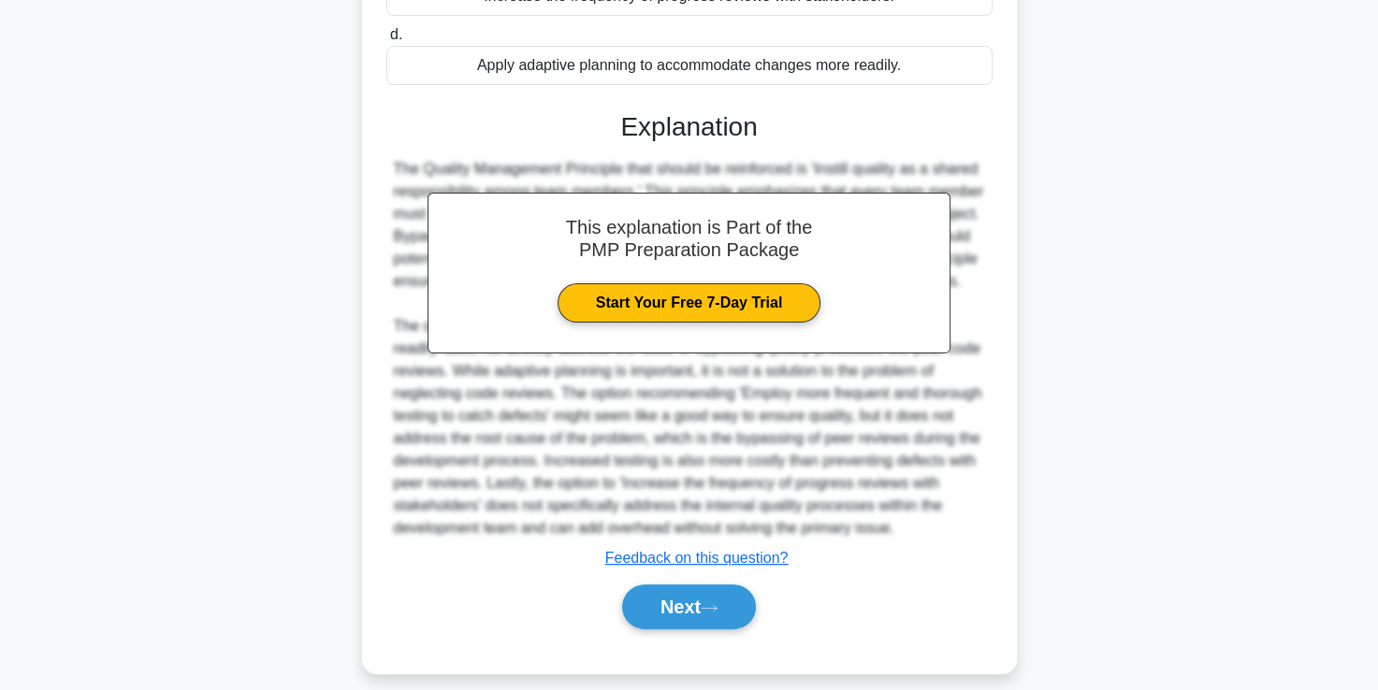
scroll to position [461, 0]
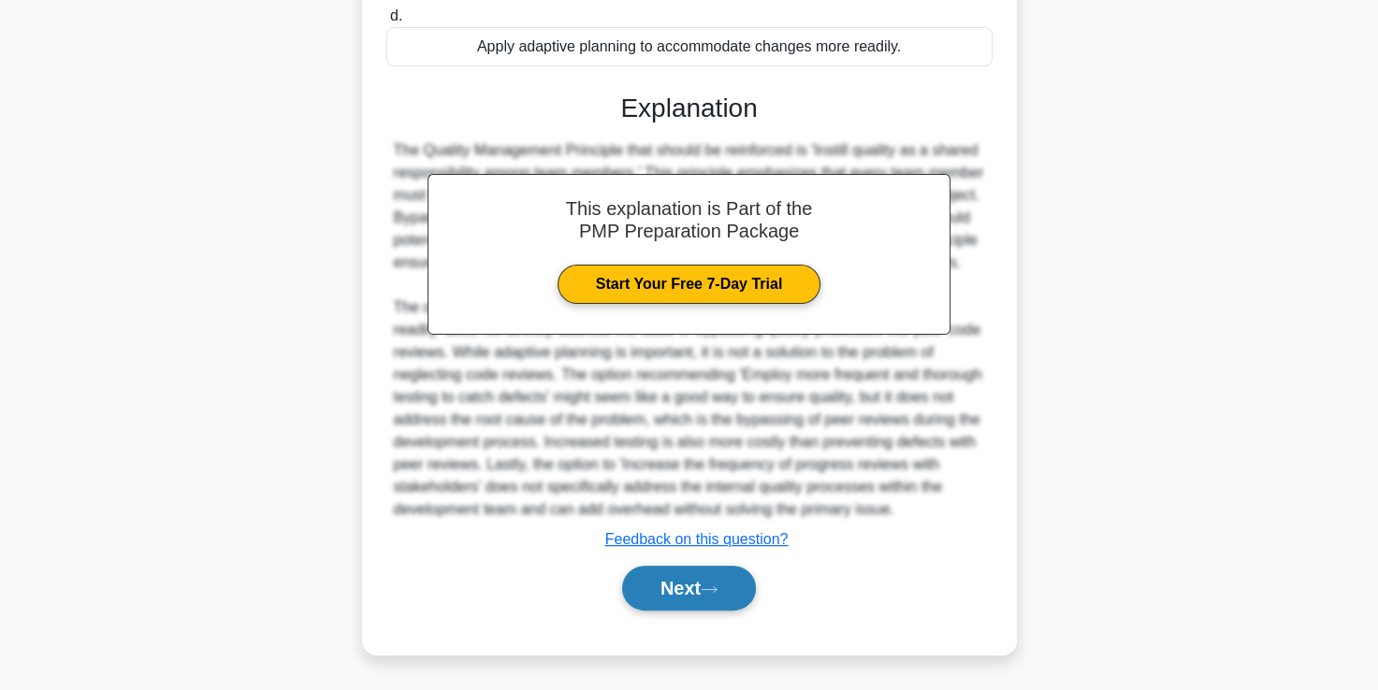
click at [670, 589] on button "Next" at bounding box center [689, 588] width 134 height 45
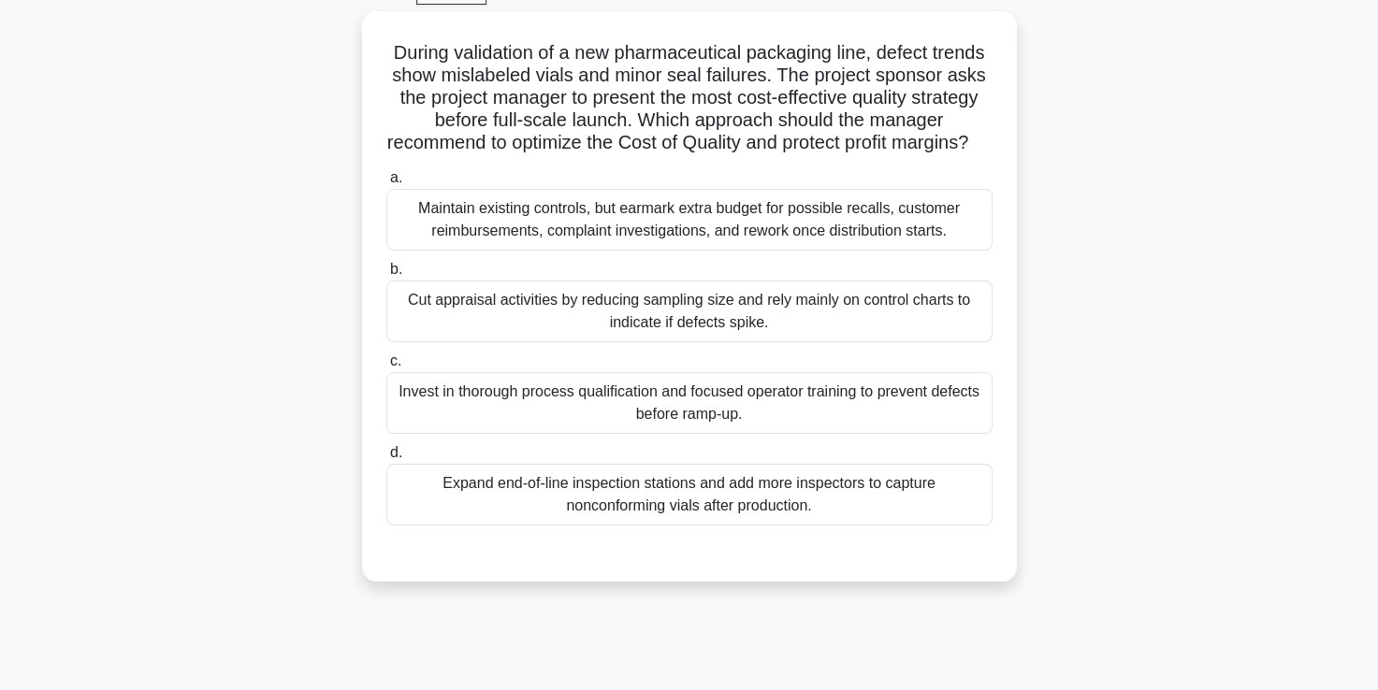
scroll to position [97, 0]
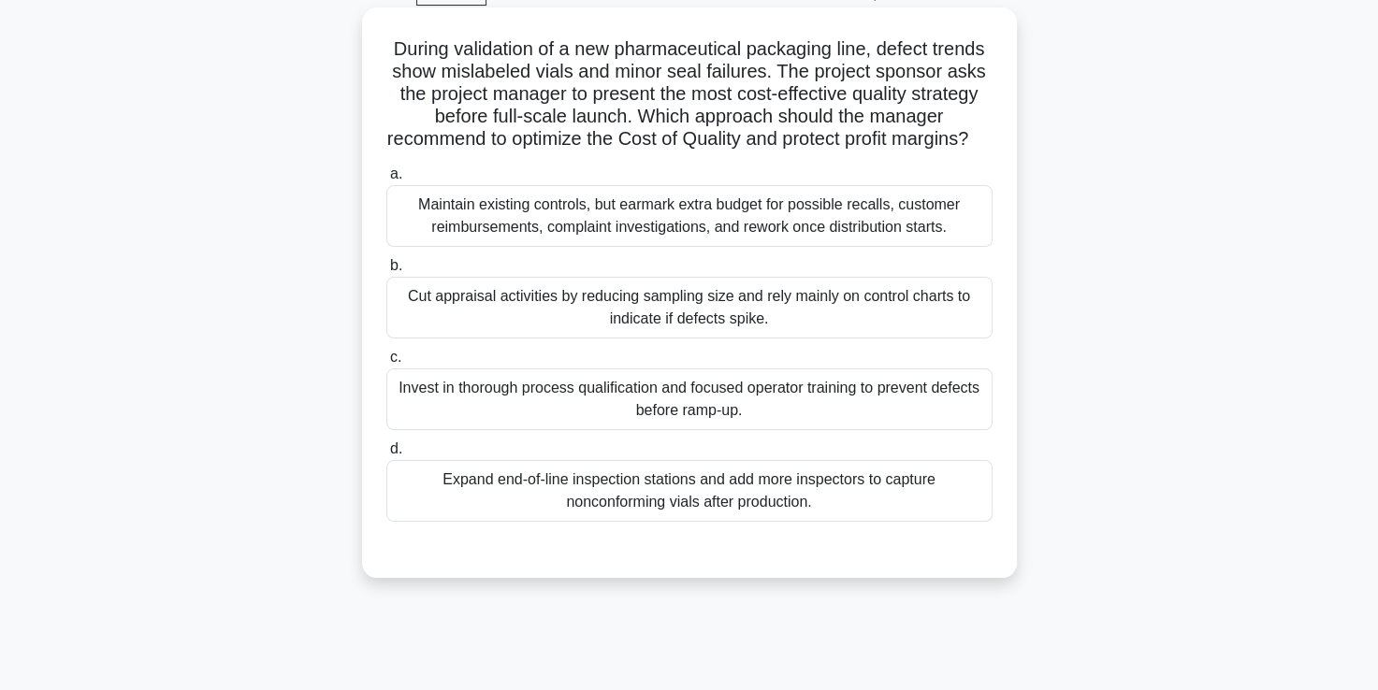
click at [728, 430] on div "Invest in thorough process qualification and focused operator training to preve…" at bounding box center [689, 399] width 606 height 62
click at [386, 364] on input "c. Invest in thorough process qualification and focused operator training to pr…" at bounding box center [386, 358] width 0 height 12
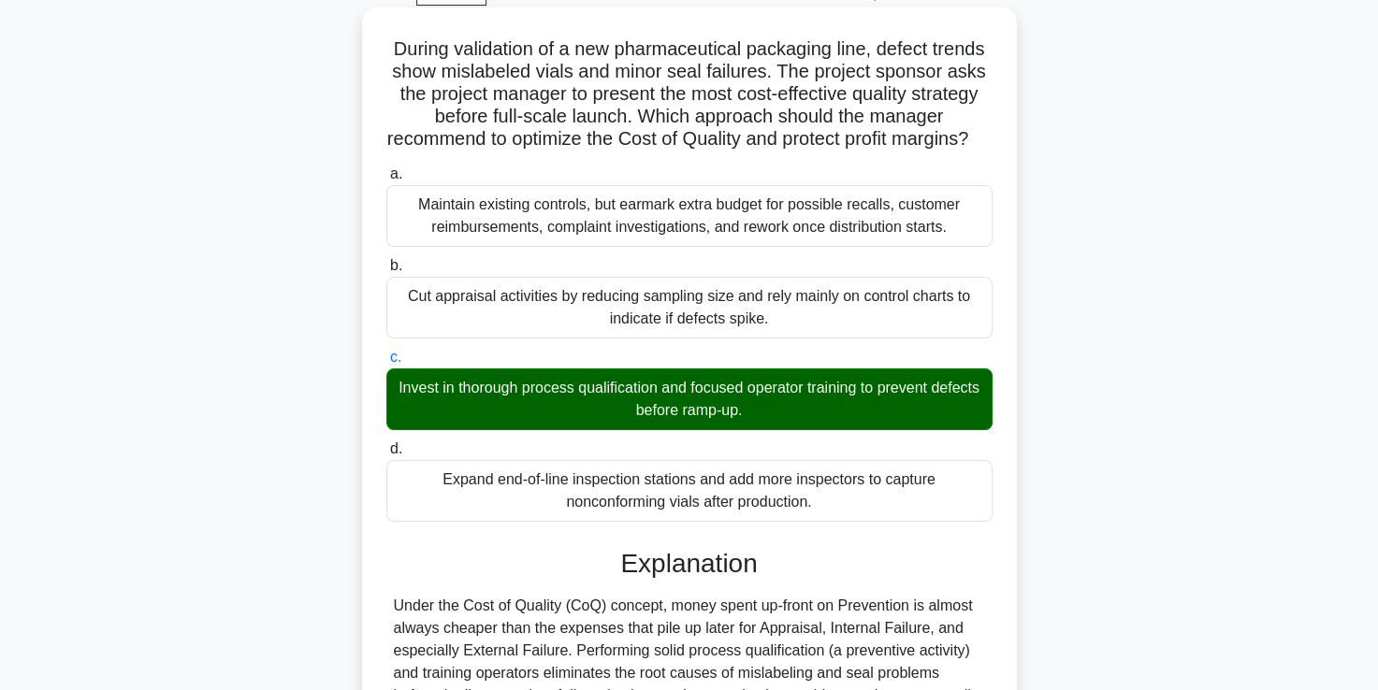
scroll to position [573, 0]
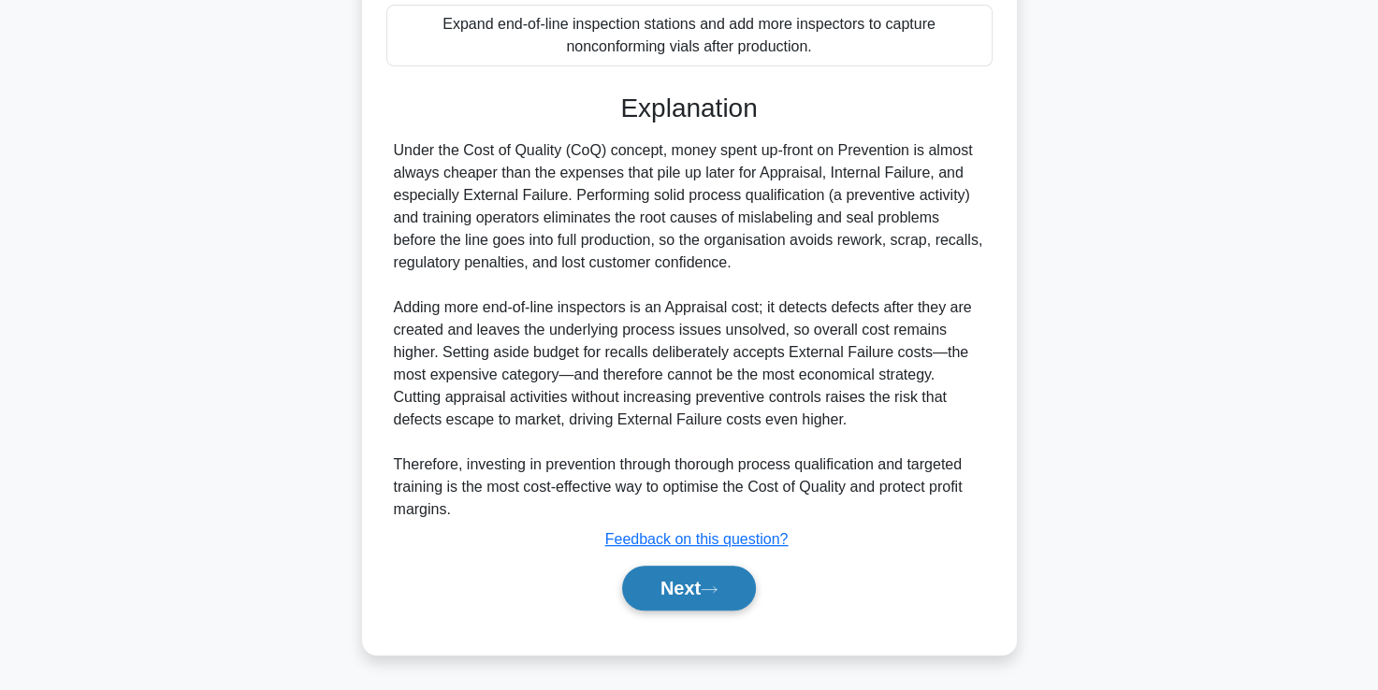
click at [686, 585] on button "Next" at bounding box center [689, 588] width 134 height 45
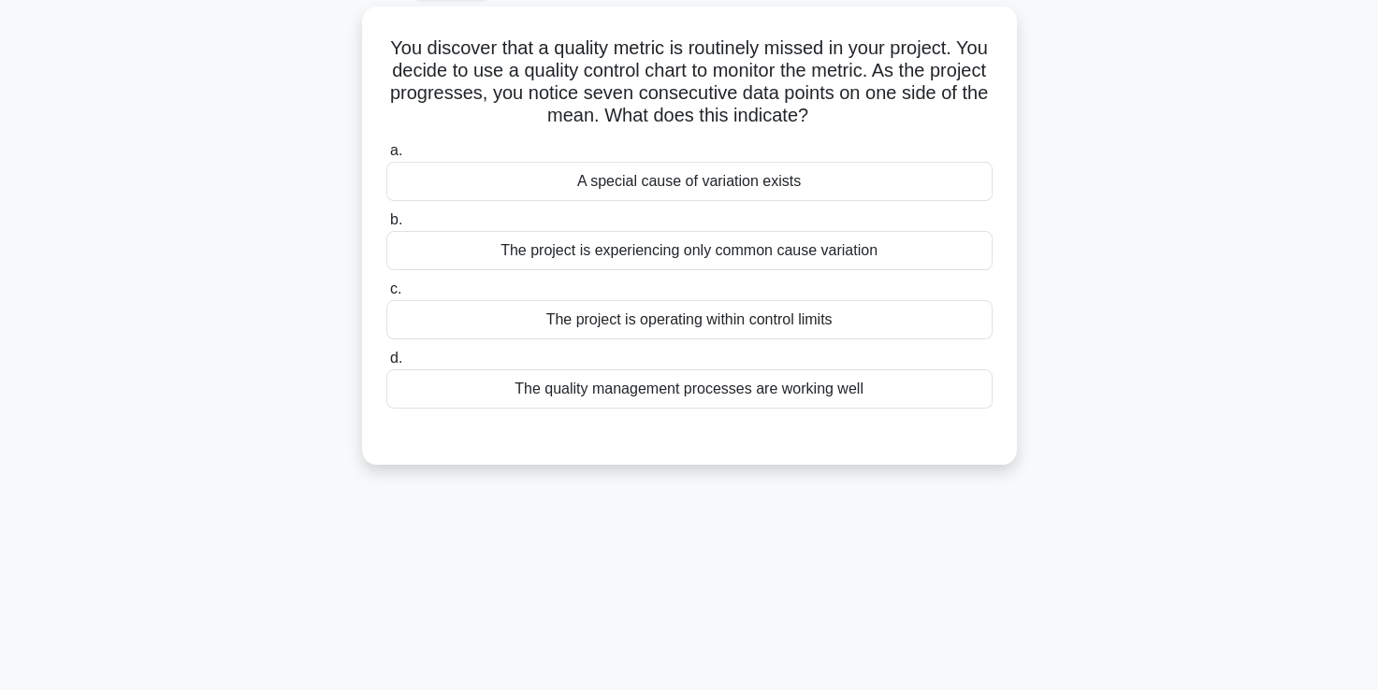
scroll to position [101, 0]
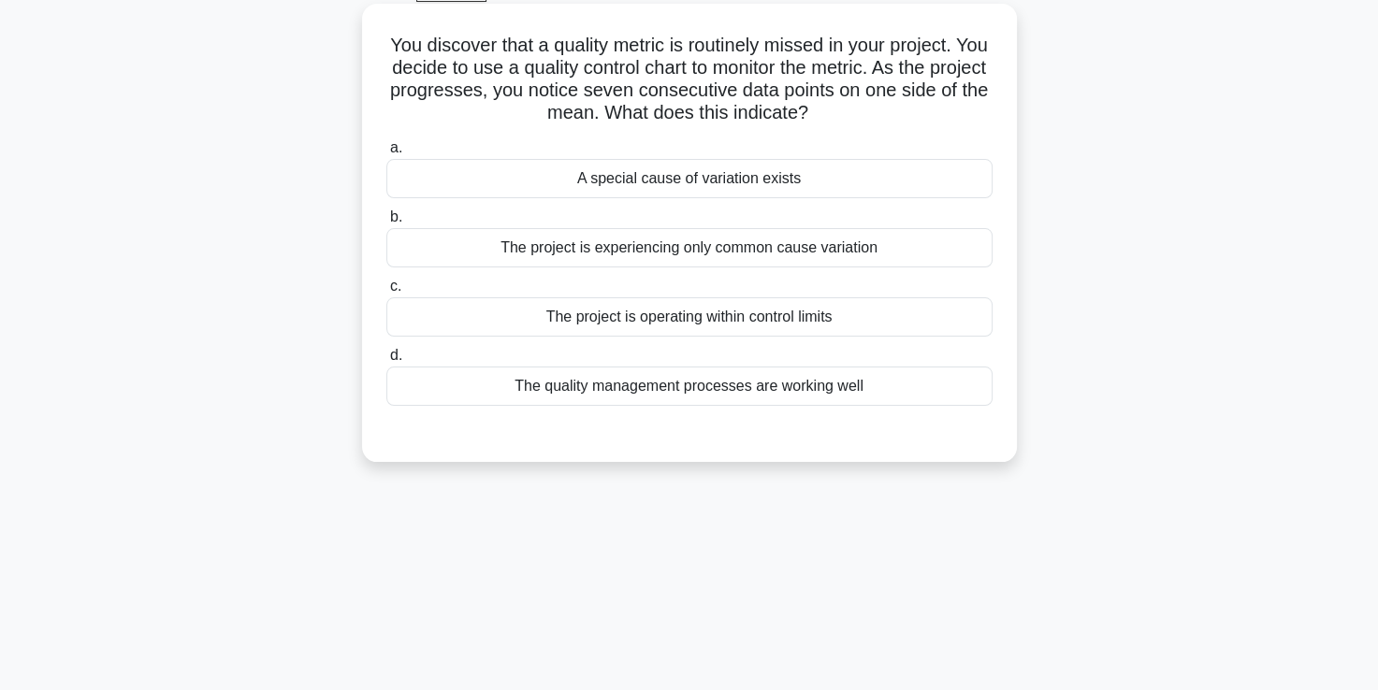
click at [696, 391] on div "The quality management processes are working well" at bounding box center [689, 386] width 606 height 39
click at [386, 362] on input "d. The quality management processes are working well" at bounding box center [386, 356] width 0 height 12
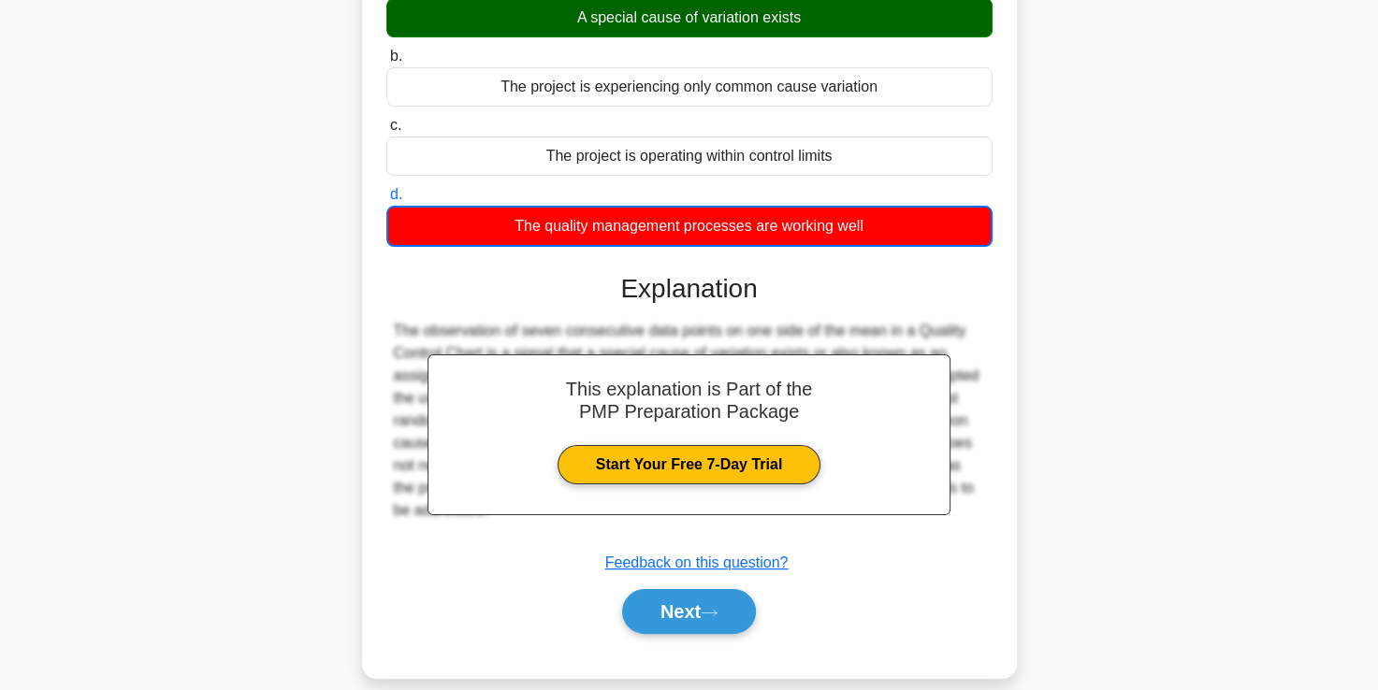
scroll to position [320, 0]
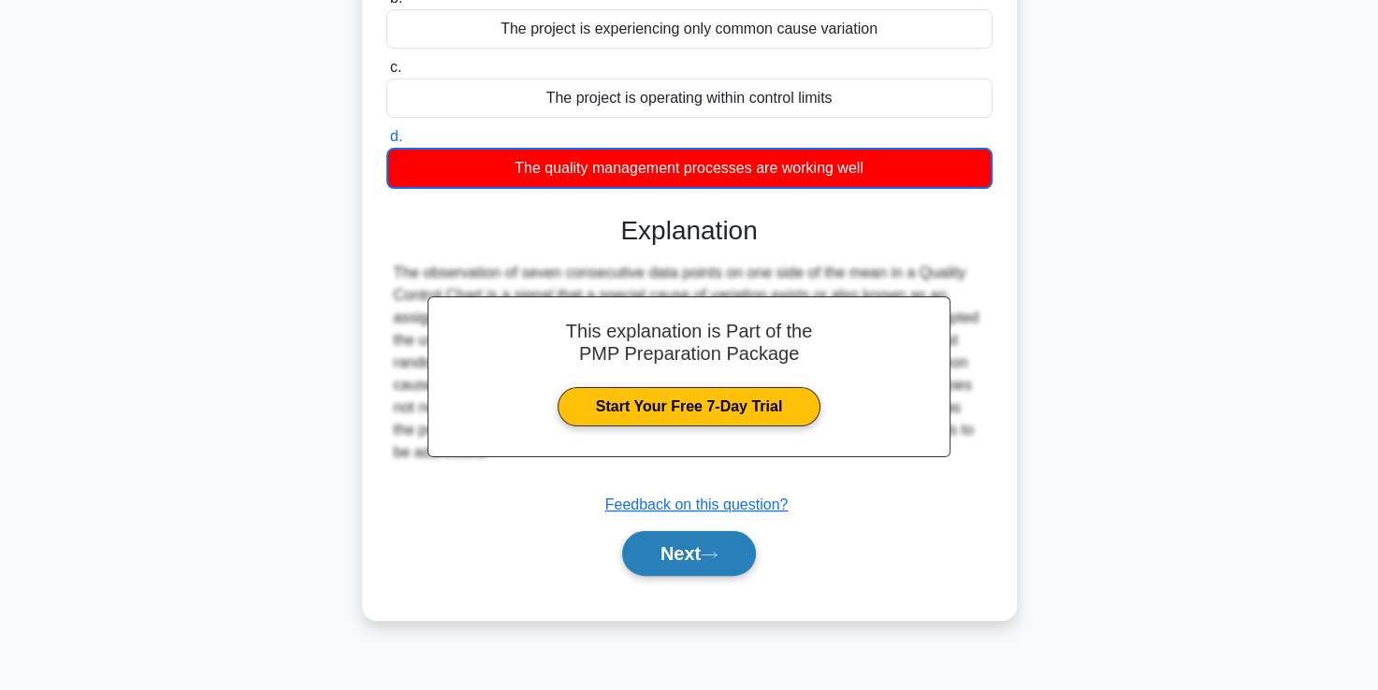
click at [694, 550] on button "Next" at bounding box center [689, 553] width 134 height 45
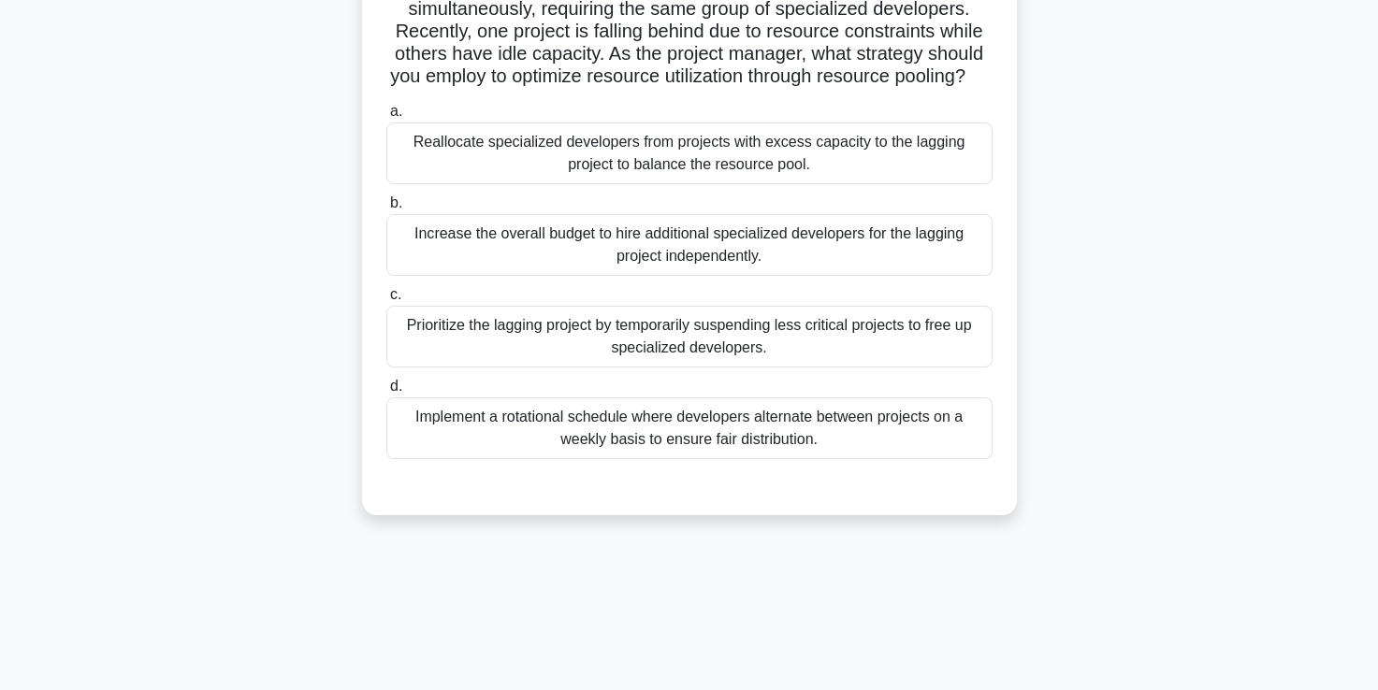
scroll to position [164, 0]
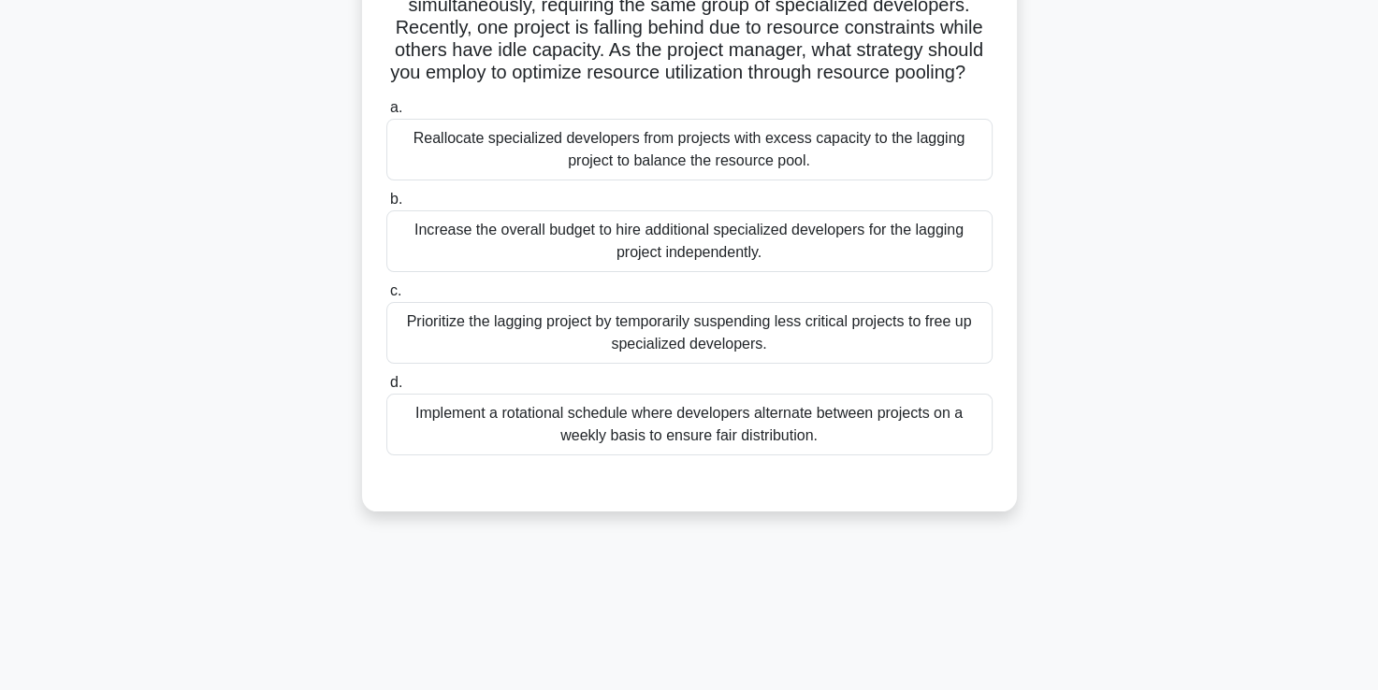
click at [650, 176] on div "Reallocate specialized developers from projects with excess capacity to the lag…" at bounding box center [689, 150] width 606 height 62
click at [386, 114] on input "a. Reallocate specialized developers from projects with excess capacity to the …" at bounding box center [386, 108] width 0 height 12
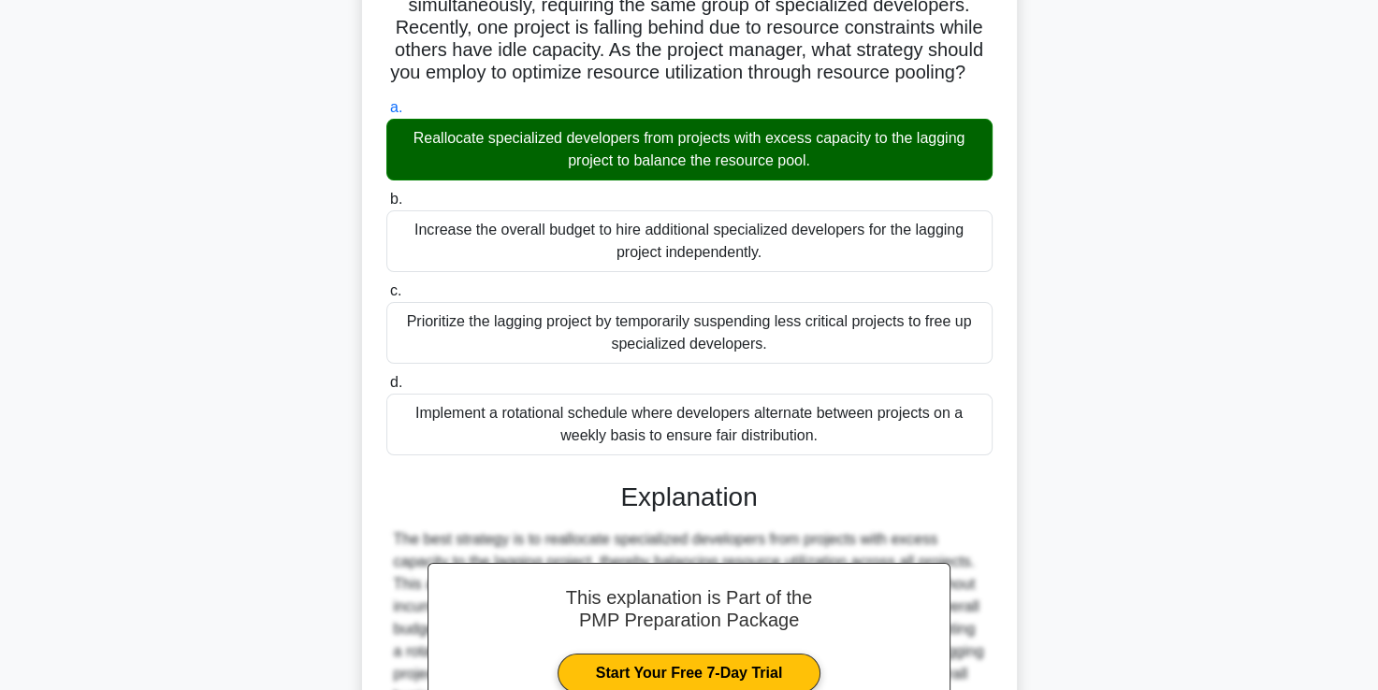
scroll to position [416, 0]
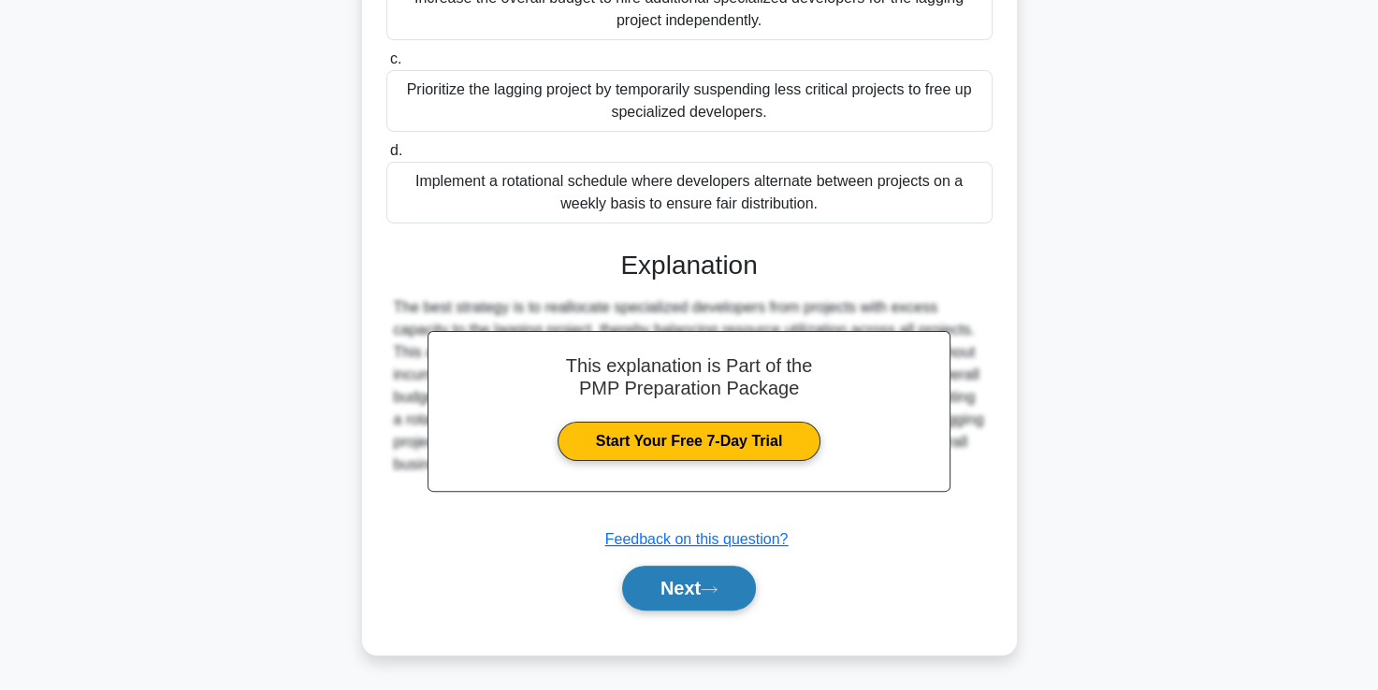
click at [694, 591] on button "Next" at bounding box center [689, 588] width 134 height 45
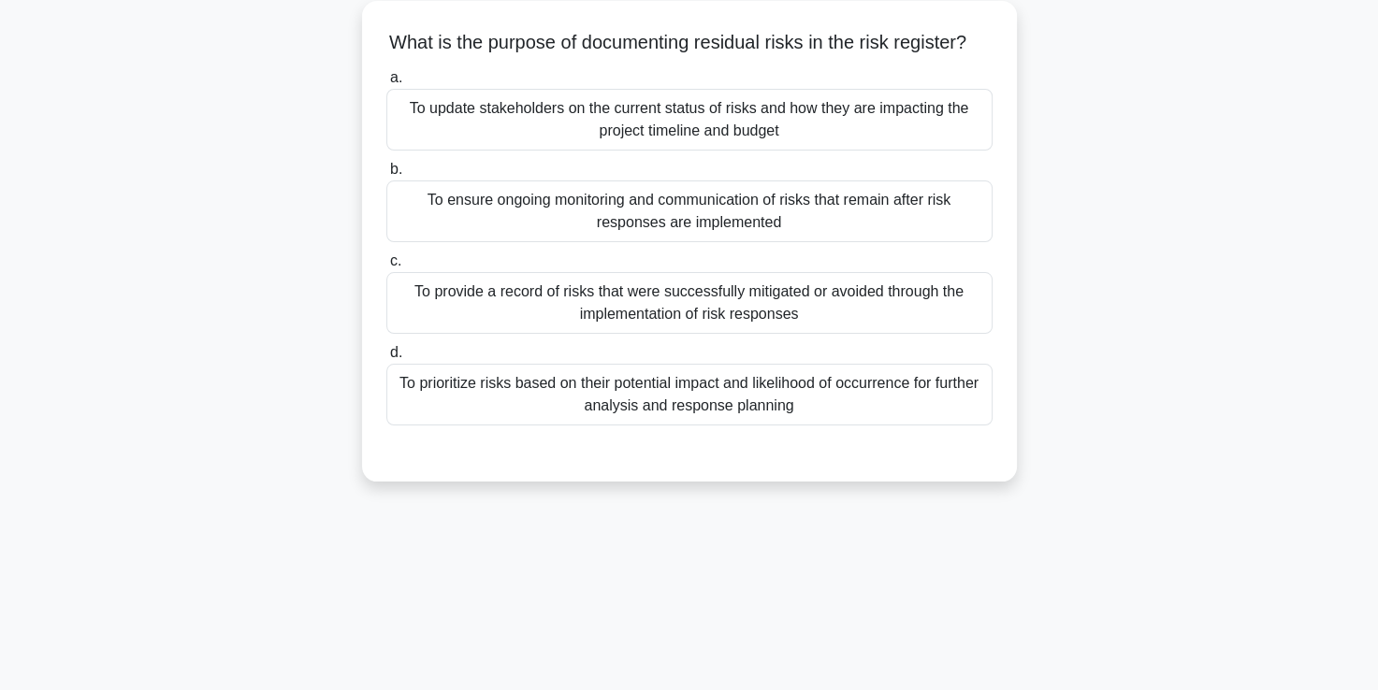
scroll to position [108, 0]
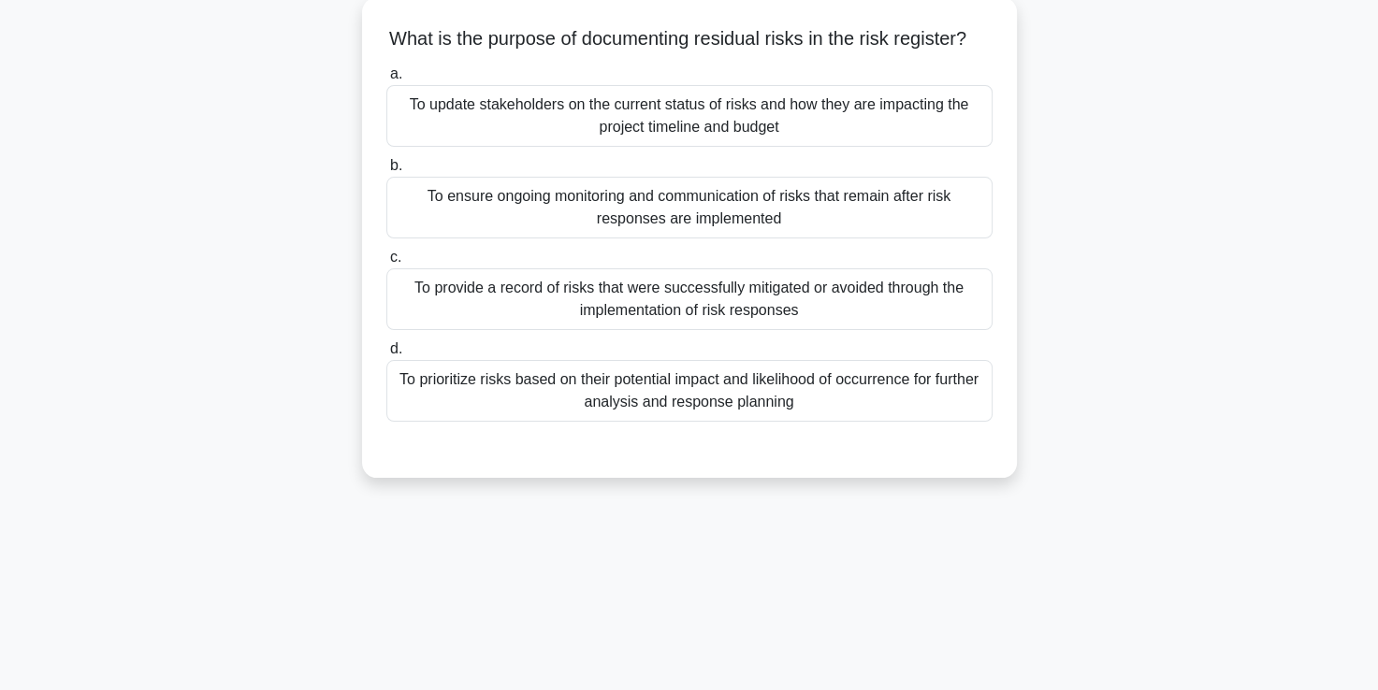
click at [738, 238] on div "To ensure ongoing monitoring and communication of risks that remain after risk …" at bounding box center [689, 208] width 606 height 62
click at [386, 172] on input "b. To ensure ongoing monitoring and communication of risks that remain after ri…" at bounding box center [386, 166] width 0 height 12
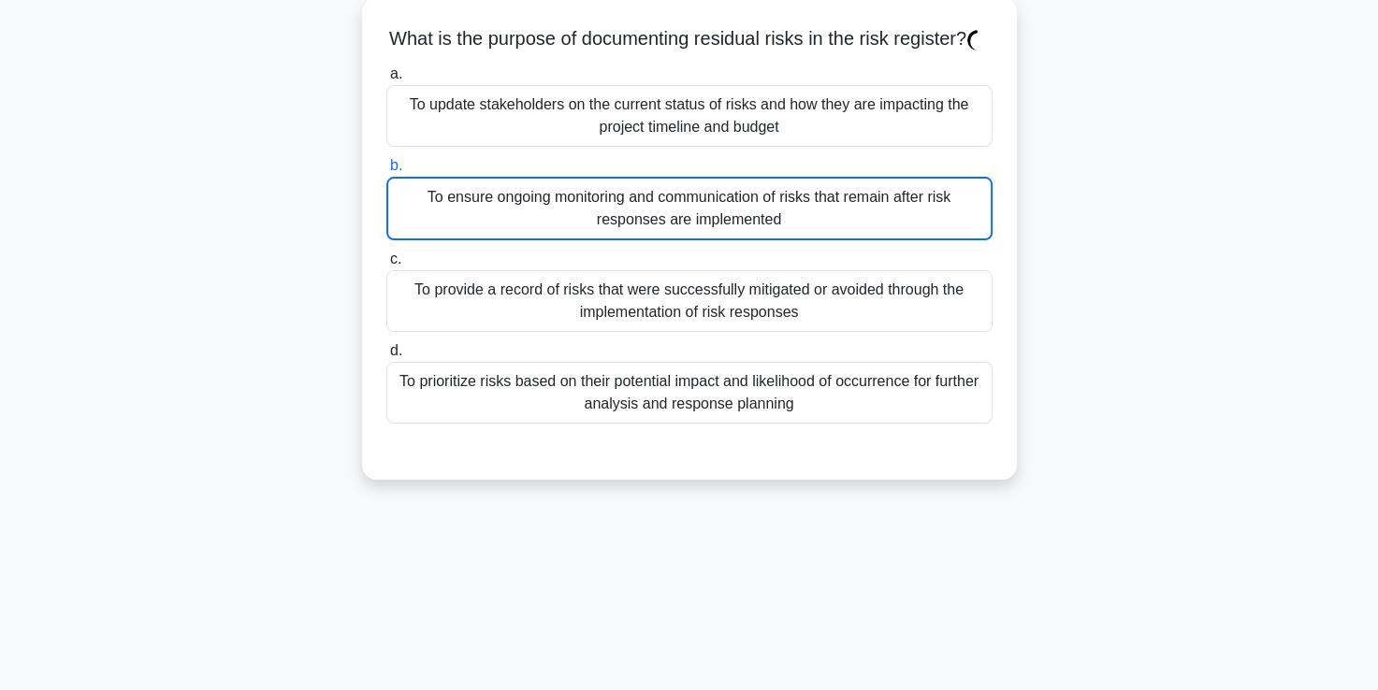
click at [738, 238] on div "To ensure ongoing monitoring and communication of risks that remain after risk …" at bounding box center [689, 209] width 606 height 64
click at [386, 172] on input "b. To ensure ongoing monitoring and communication of risks that remain after ri…" at bounding box center [386, 166] width 0 height 12
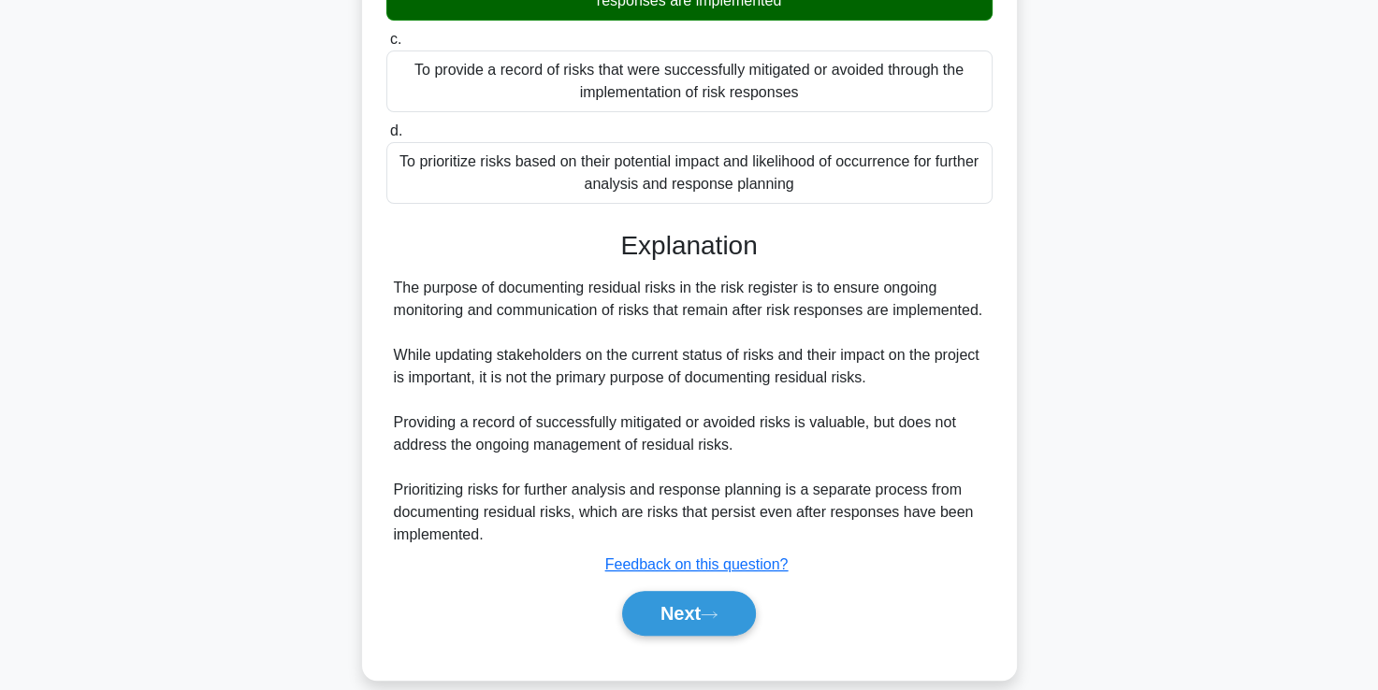
scroll to position [371, 0]
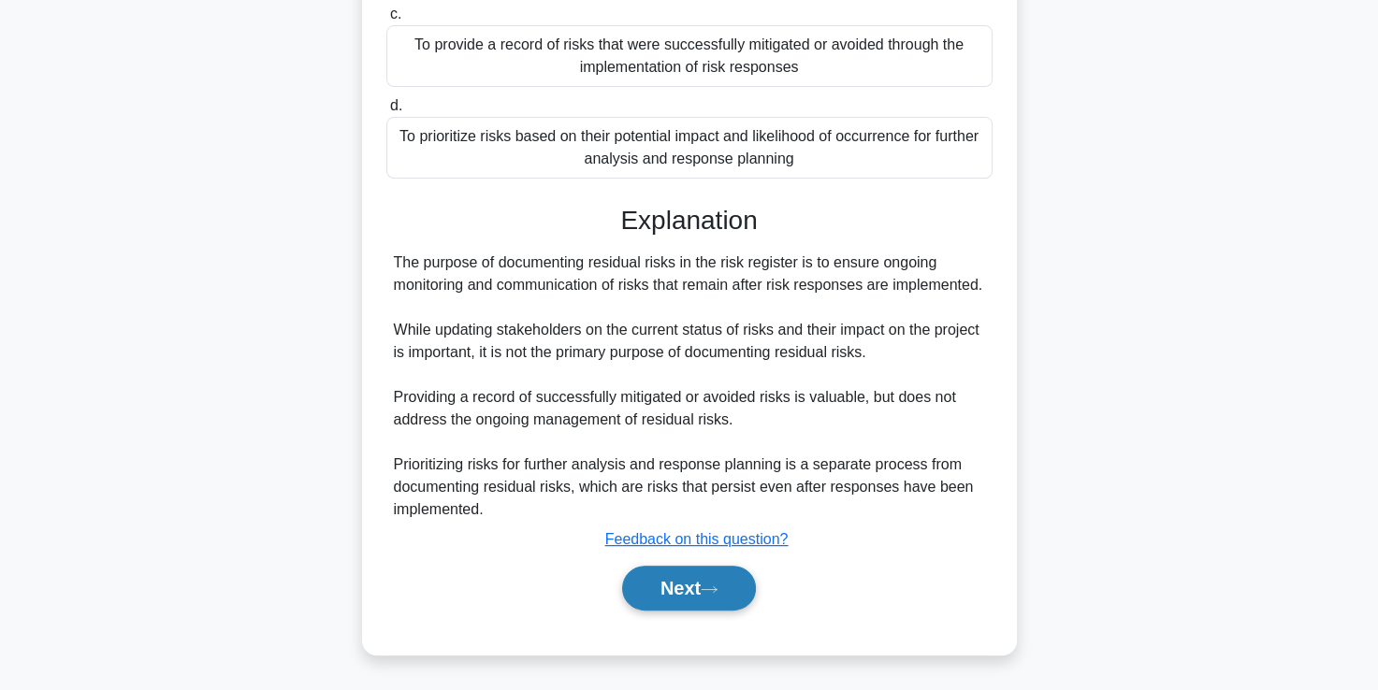
click at [671, 583] on button "Next" at bounding box center [689, 588] width 134 height 45
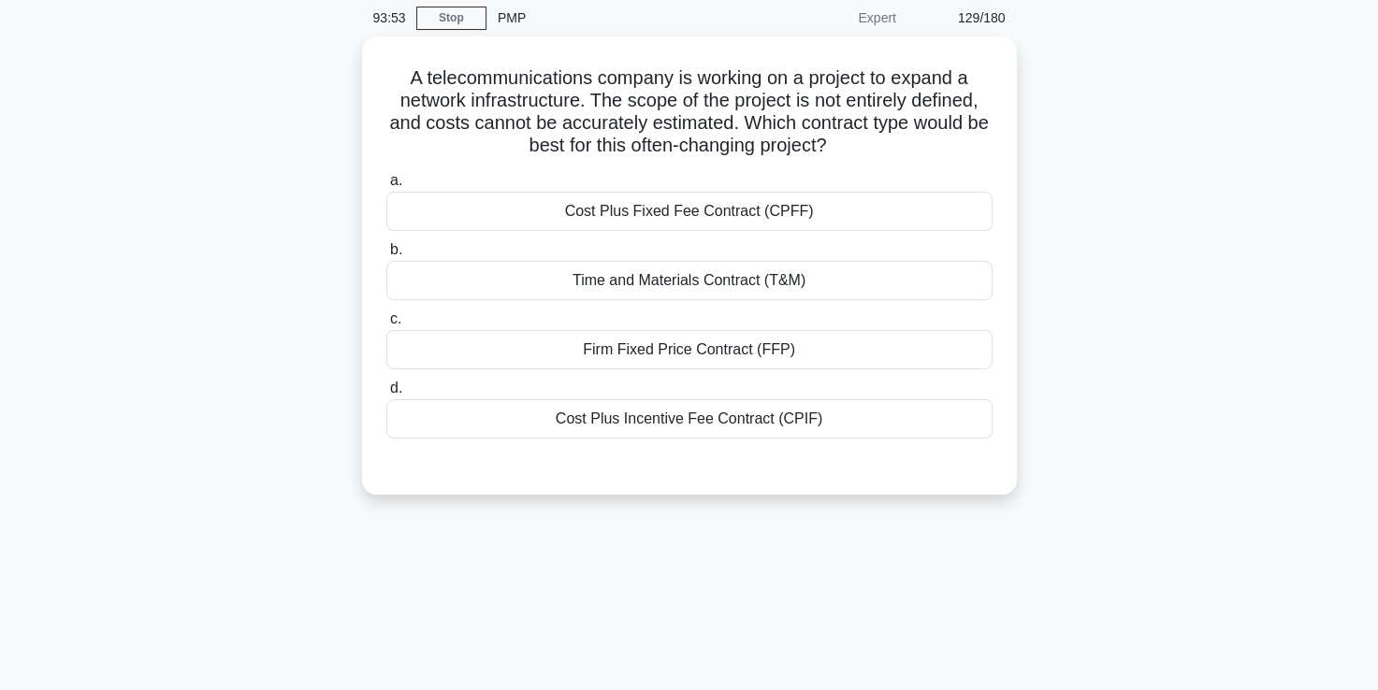
scroll to position [72, 0]
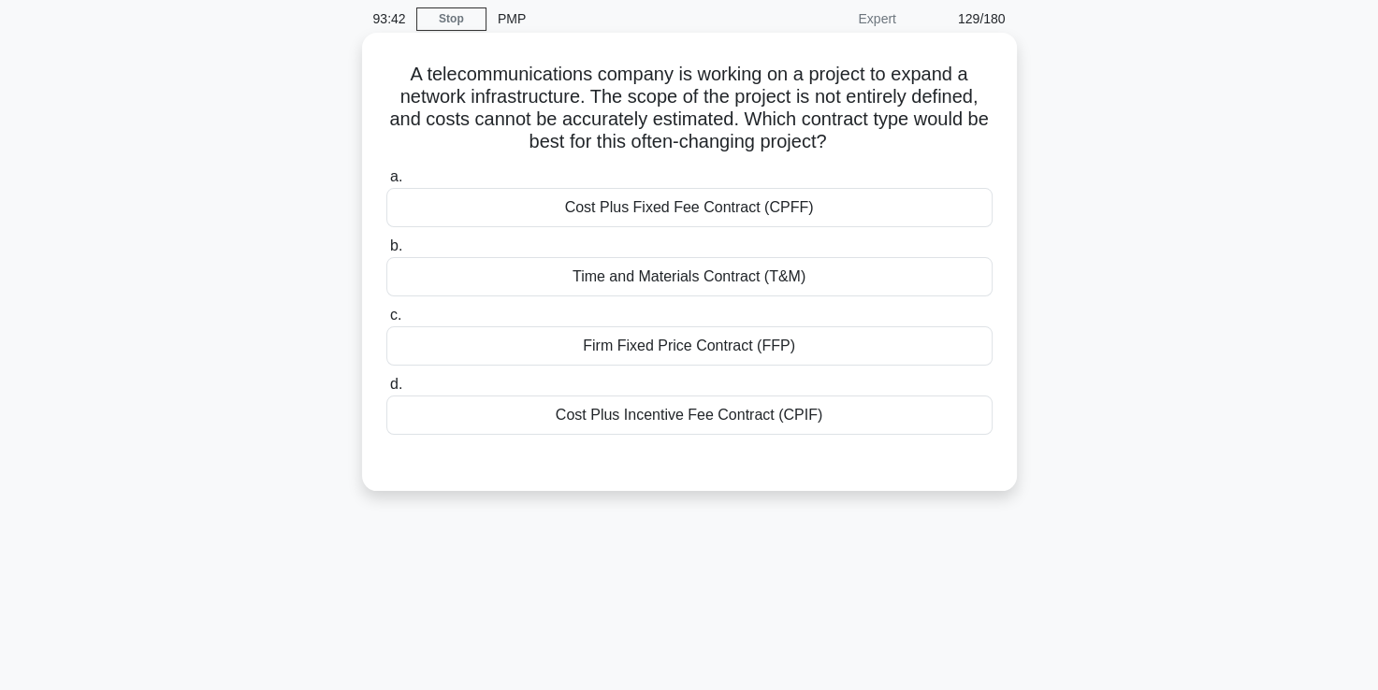
click at [640, 286] on div "Time and Materials Contract (T&M)" at bounding box center [689, 276] width 606 height 39
click at [386, 253] on input "b. Time and Materials Contract (T&M)" at bounding box center [386, 246] width 0 height 12
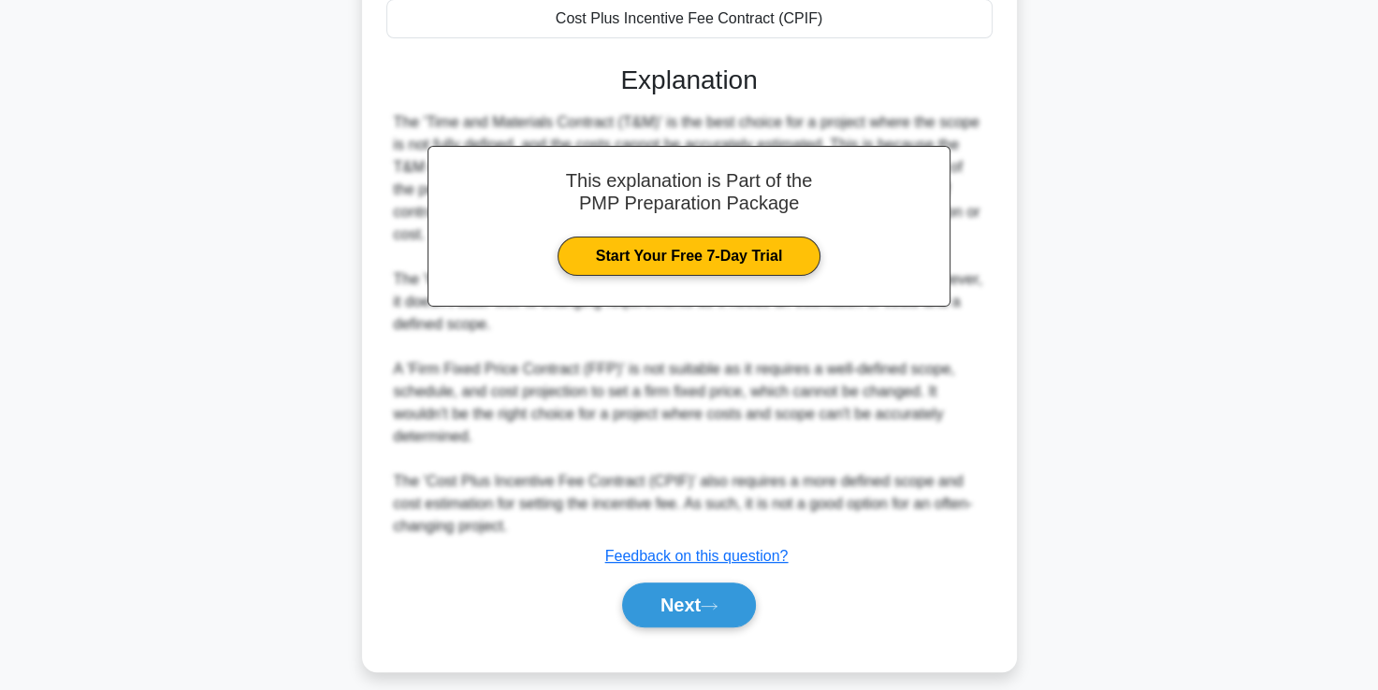
scroll to position [484, 0]
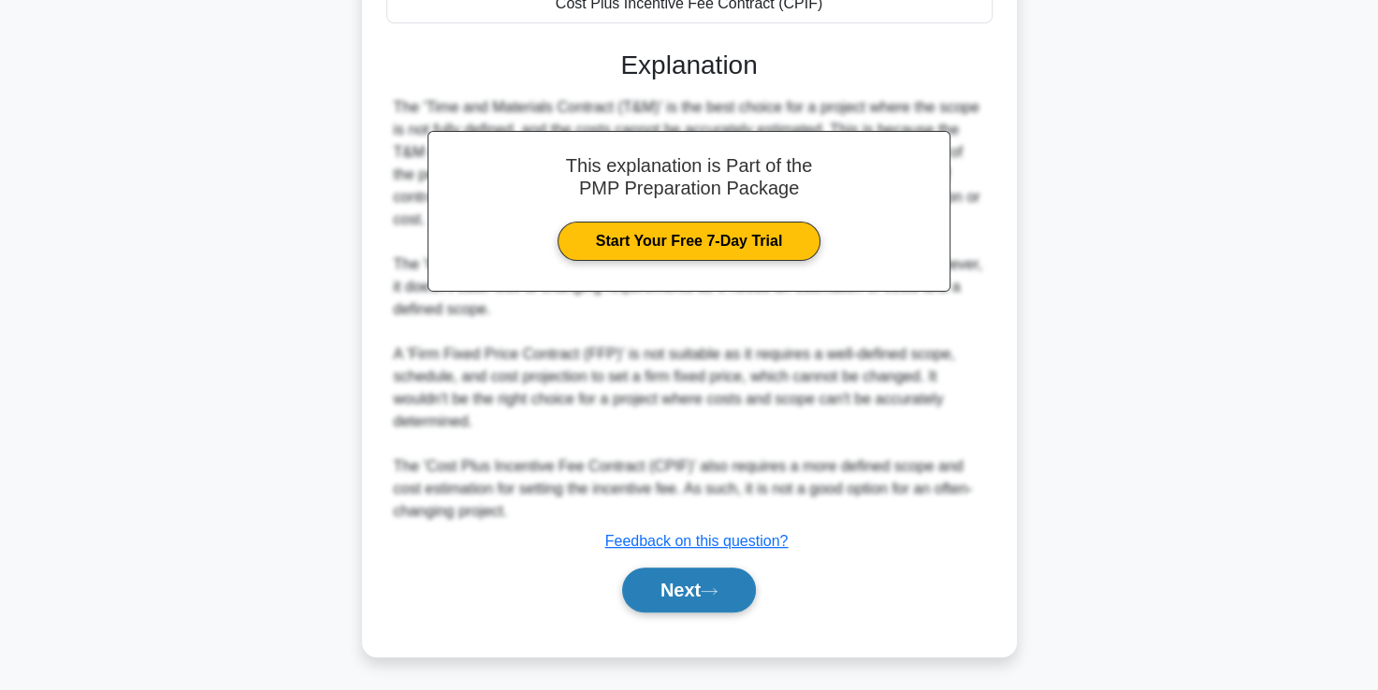
click at [672, 599] on button "Next" at bounding box center [689, 590] width 134 height 45
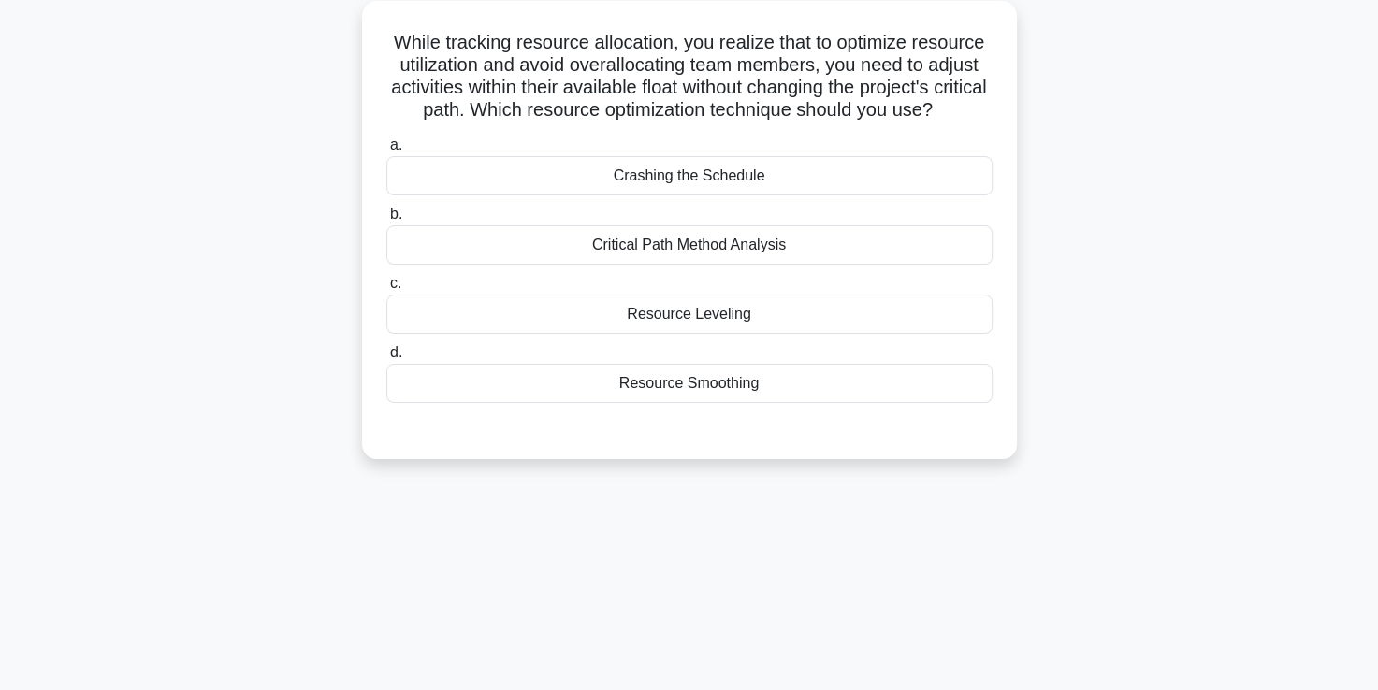
scroll to position [108, 0]
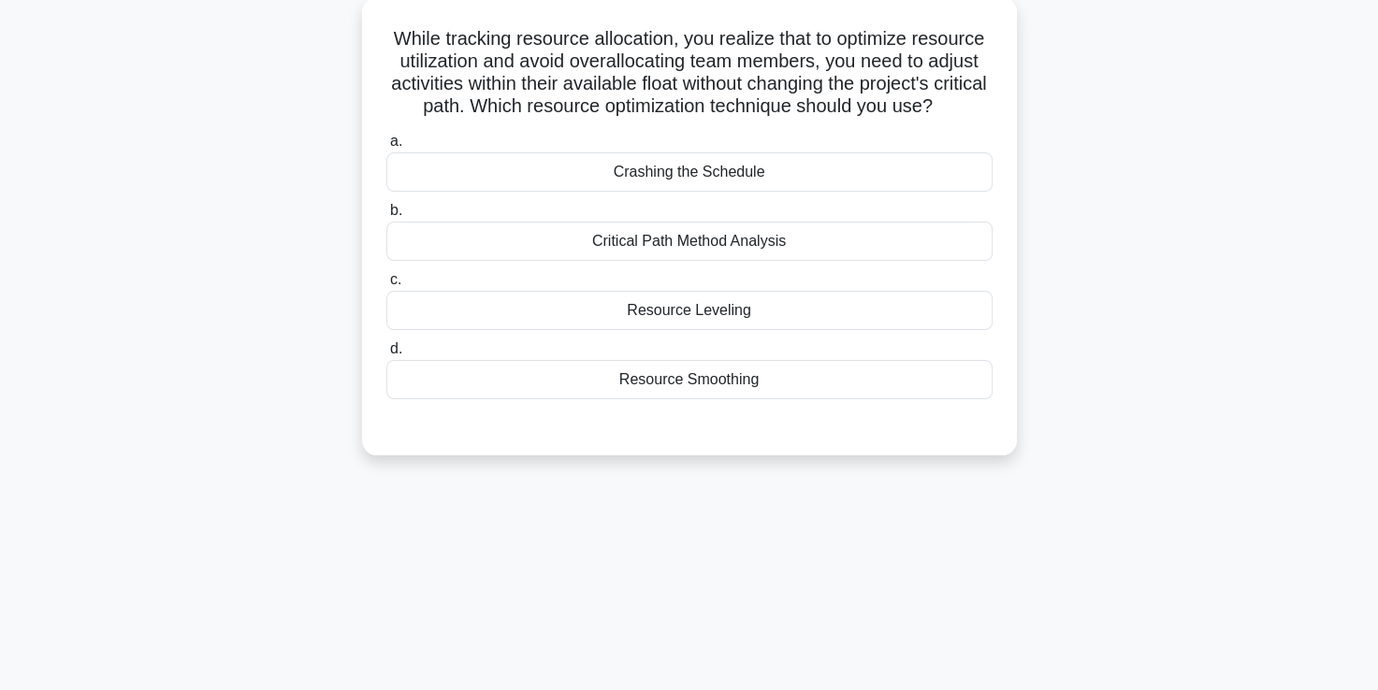
click at [692, 261] on div "Critical Path Method Analysis" at bounding box center [689, 241] width 606 height 39
click at [386, 217] on input "b. Critical Path Method Analysis" at bounding box center [386, 211] width 0 height 12
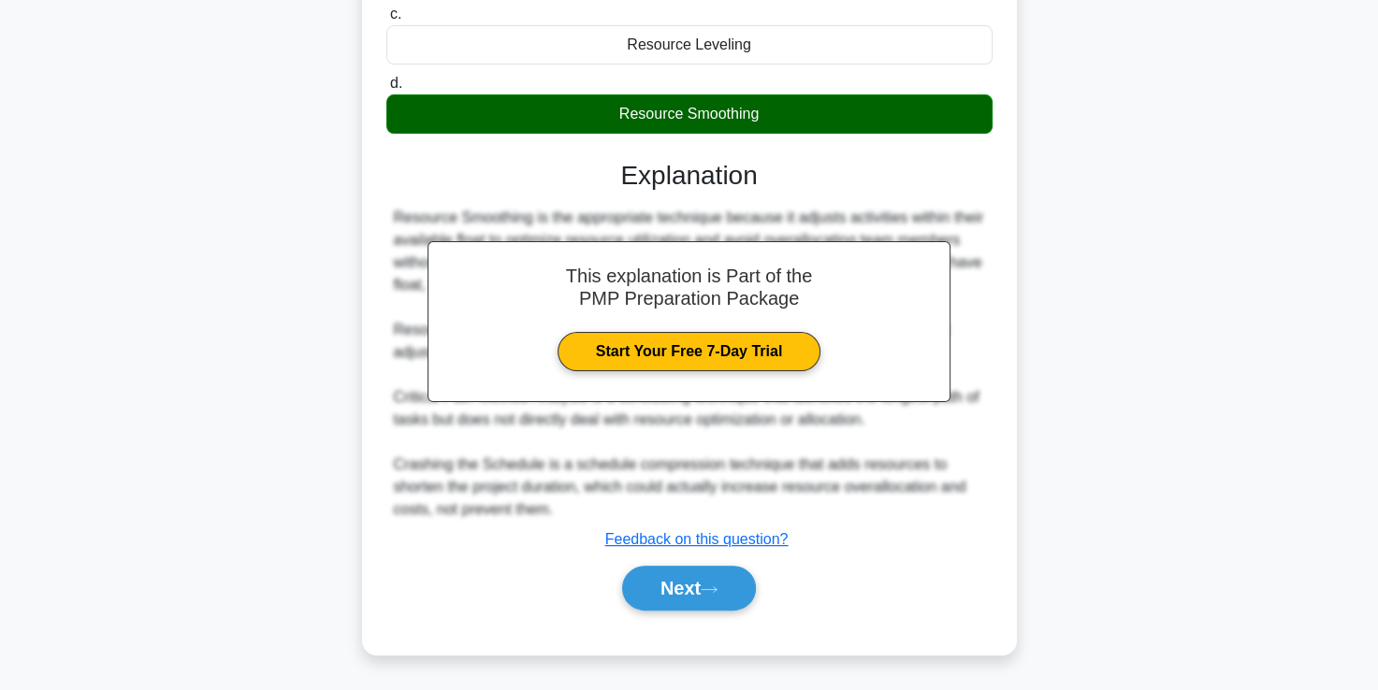
scroll to position [396, 0]
click at [686, 587] on button "Next" at bounding box center [689, 588] width 134 height 45
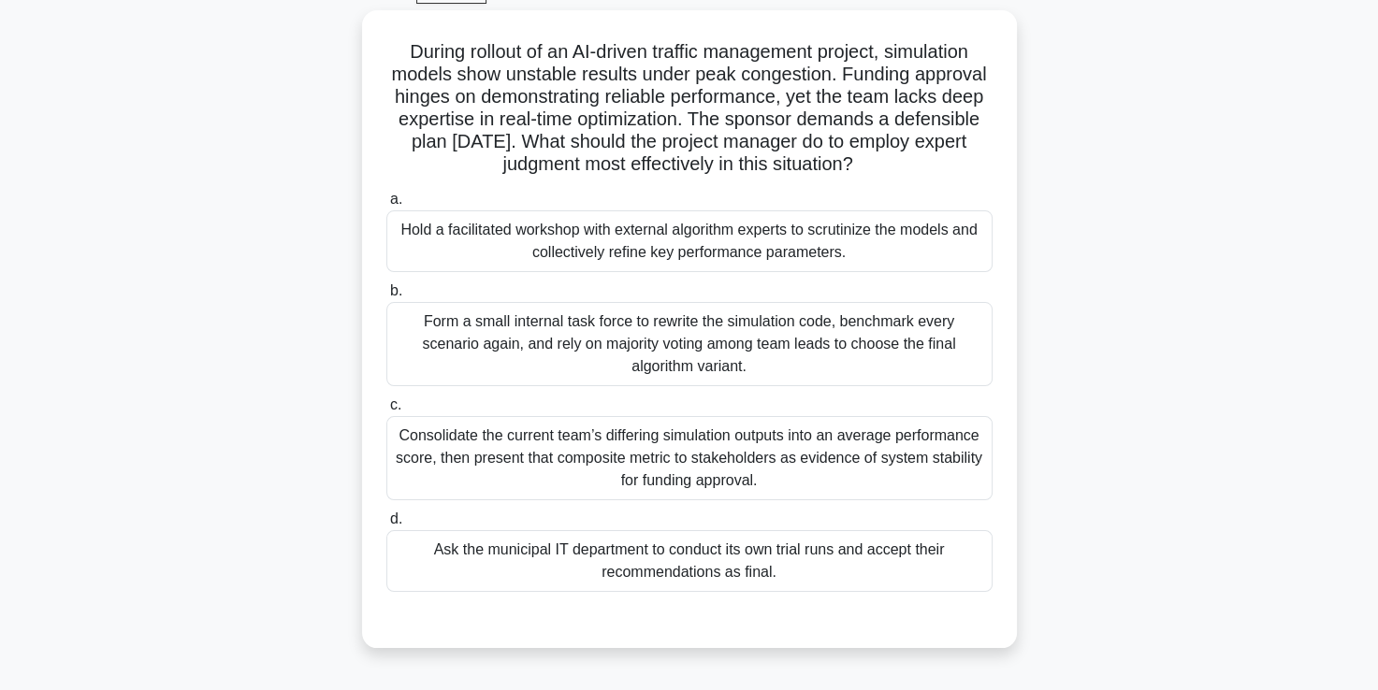
scroll to position [98, 0]
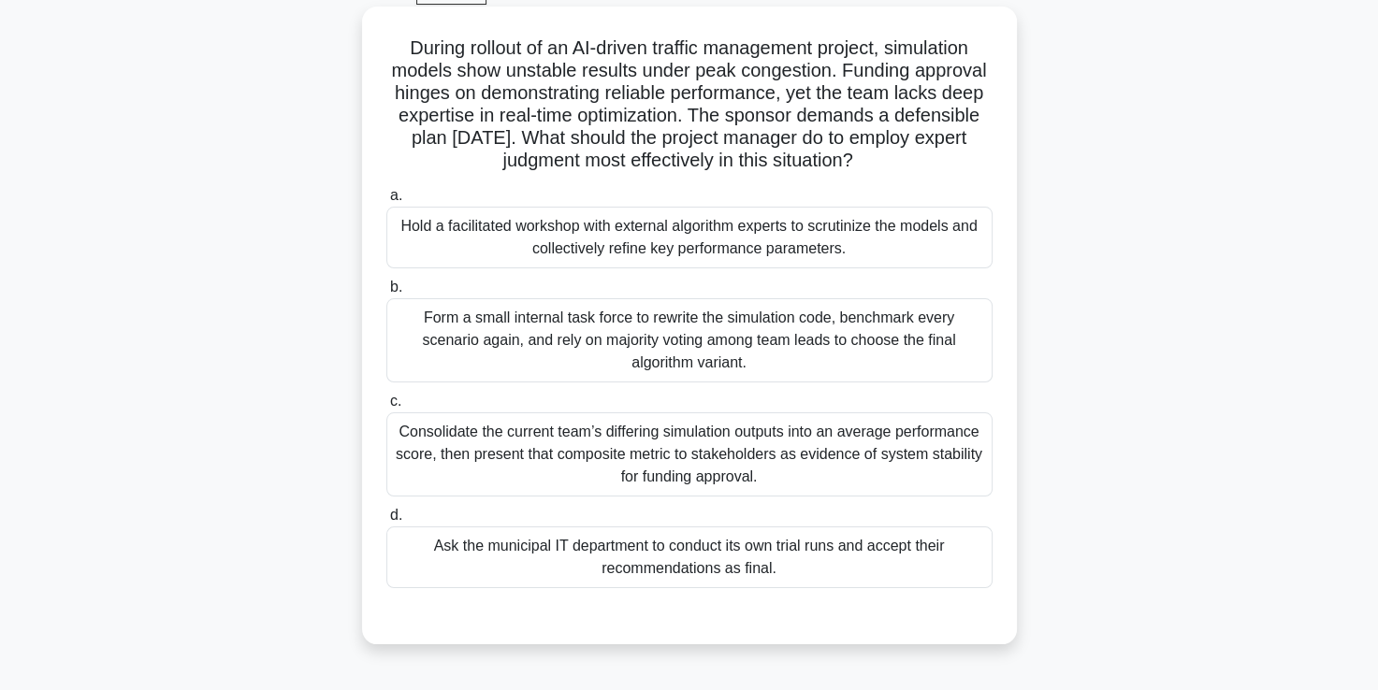
click at [697, 261] on div "Hold a facilitated workshop with external algorithm experts to scrutinize the m…" at bounding box center [689, 238] width 606 height 62
click at [386, 202] on input "a. Hold a facilitated workshop with external algorithm experts to scrutinize th…" at bounding box center [386, 196] width 0 height 12
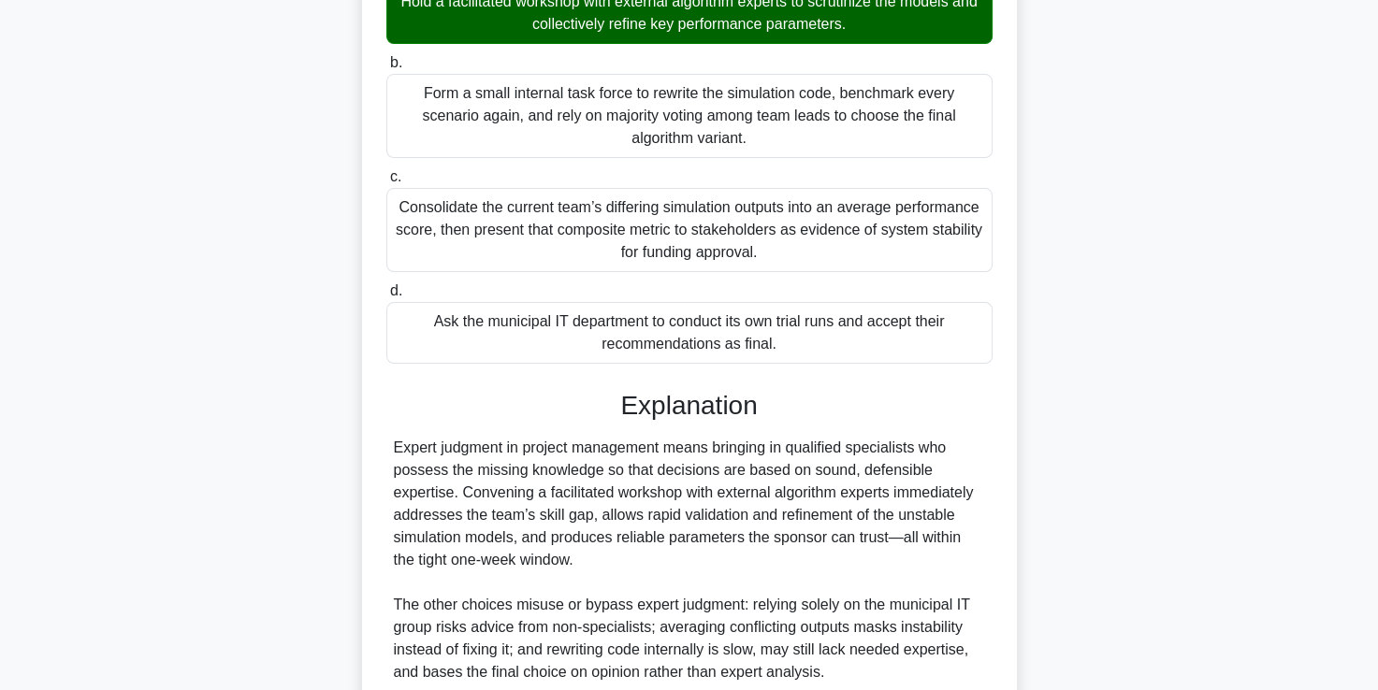
scroll to position [484, 0]
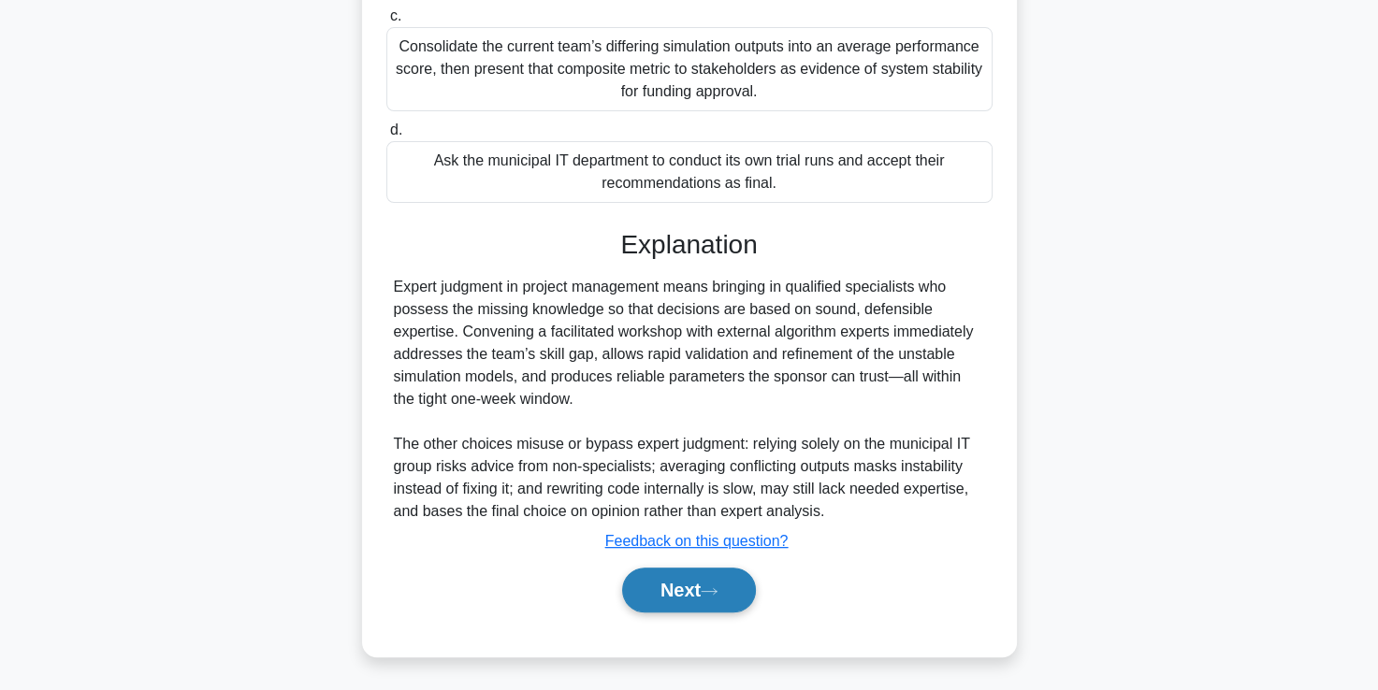
click at [688, 587] on button "Next" at bounding box center [689, 590] width 134 height 45
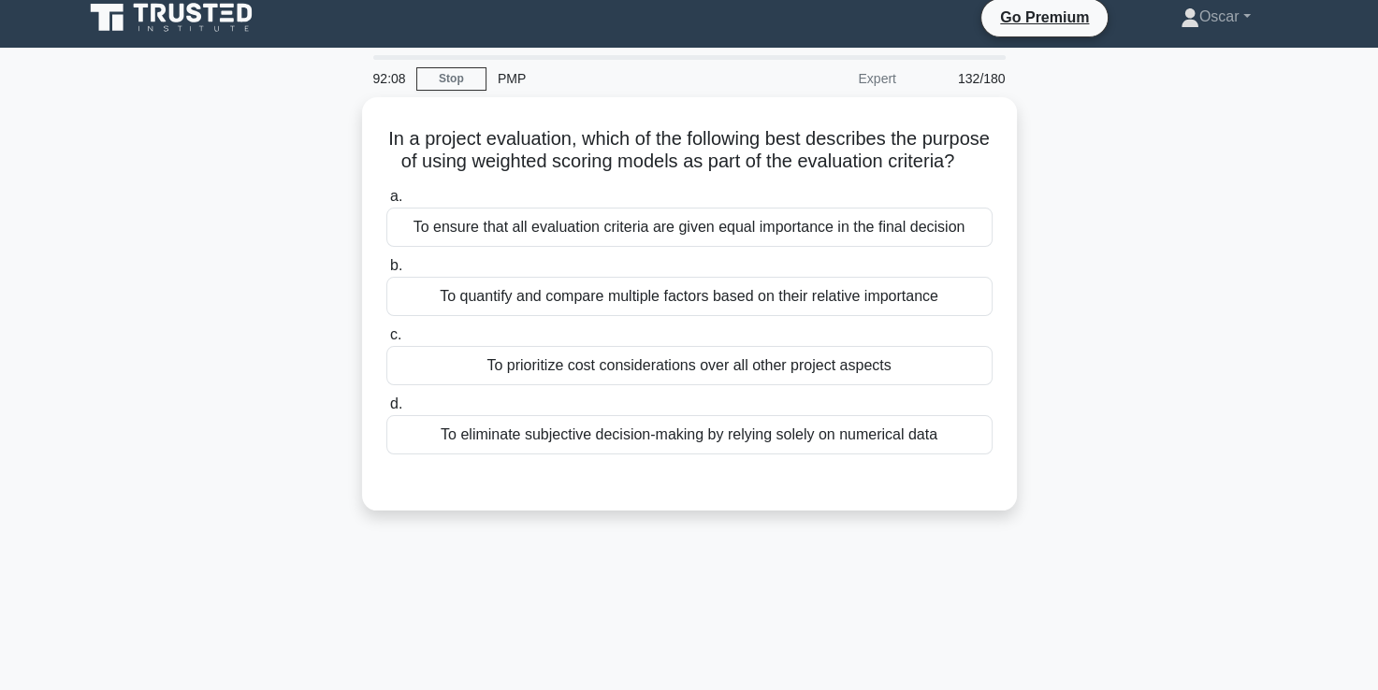
scroll to position [11, 0]
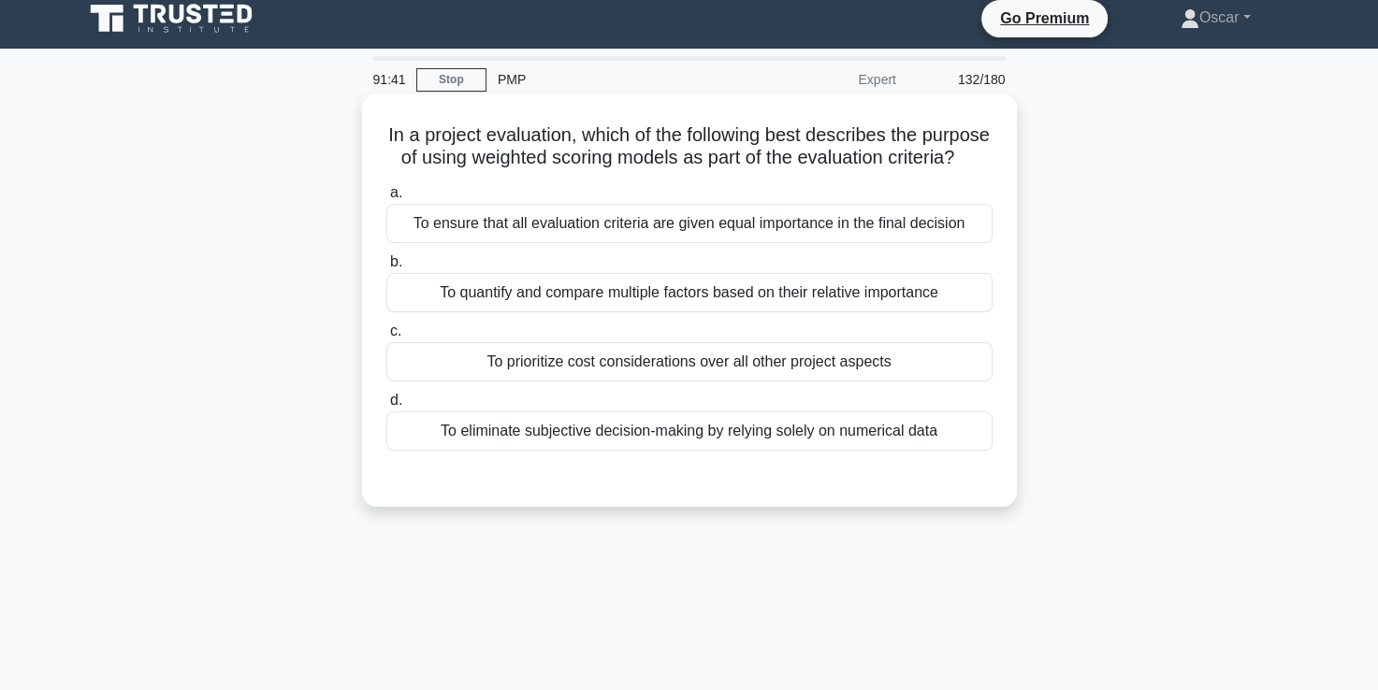
click at [758, 312] on div "To quantify and compare multiple factors based on their relative importance" at bounding box center [689, 292] width 606 height 39
click at [386, 268] on input "b. To quantify and compare multiple factors based on their relative importance" at bounding box center [386, 262] width 0 height 12
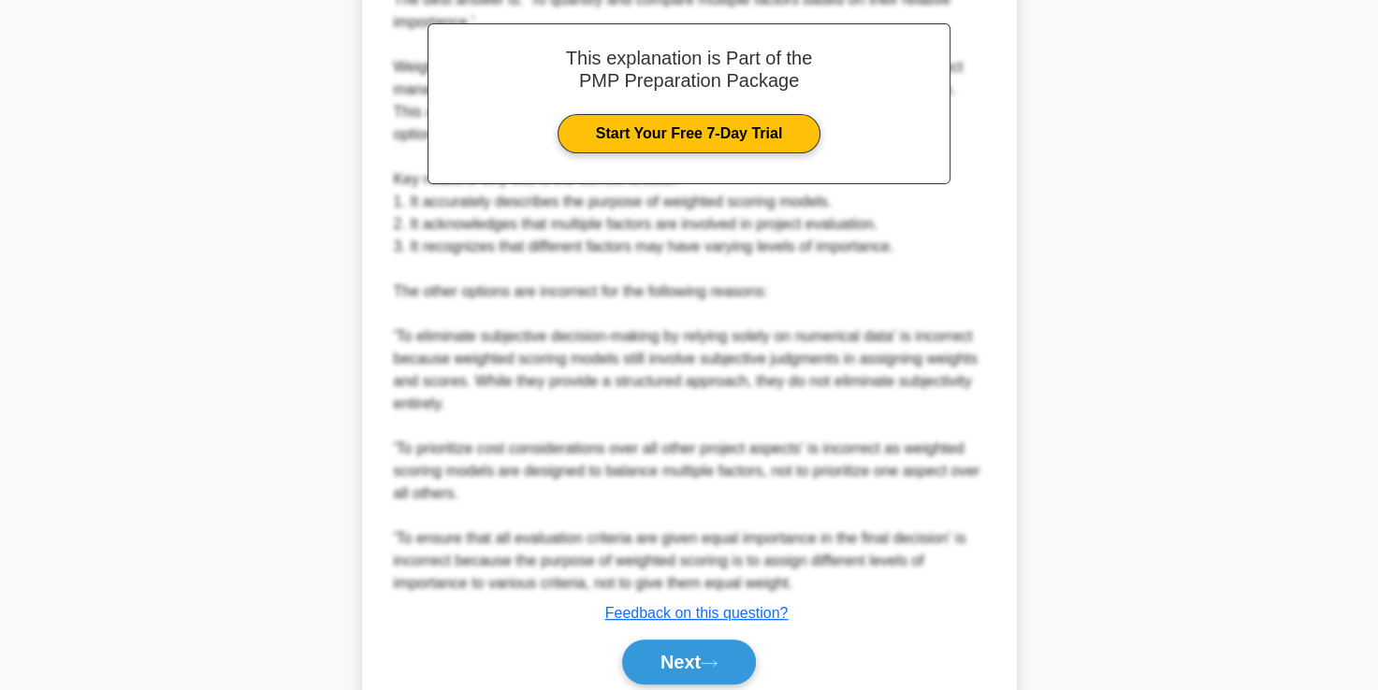
scroll to position [564, 0]
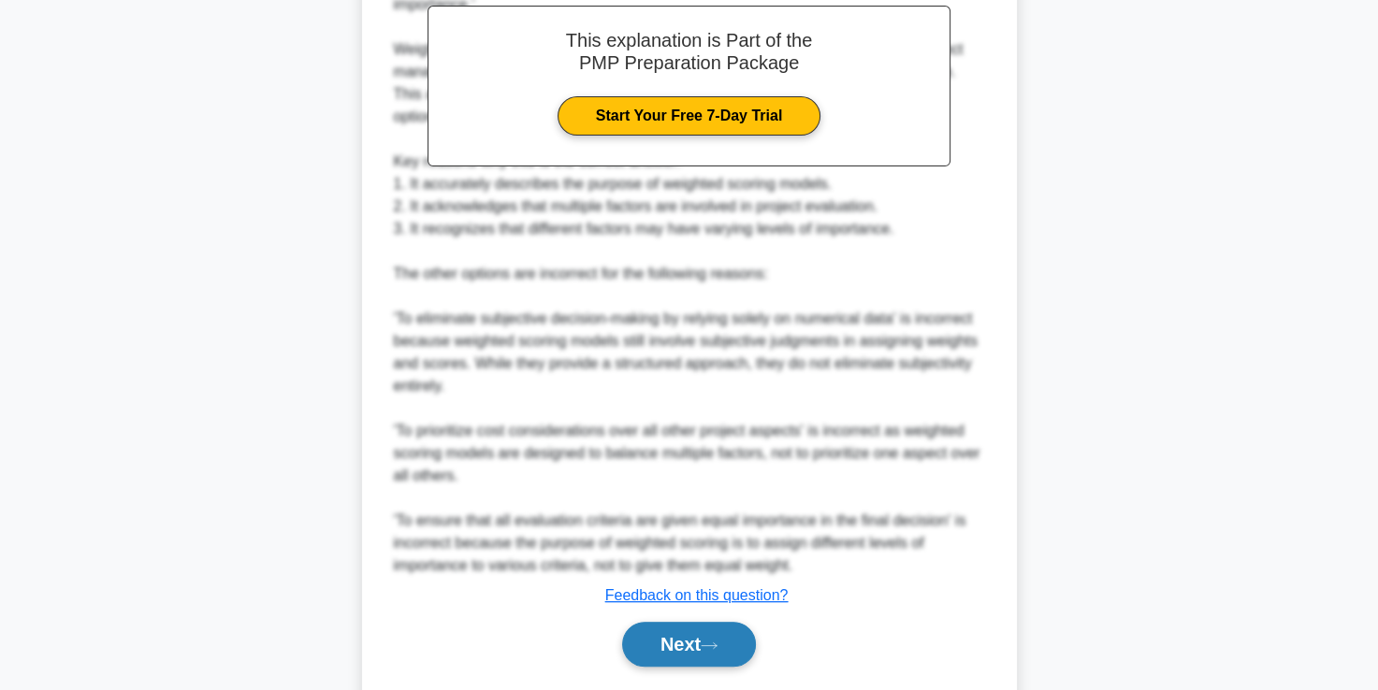
click at [689, 636] on button "Next" at bounding box center [689, 644] width 134 height 45
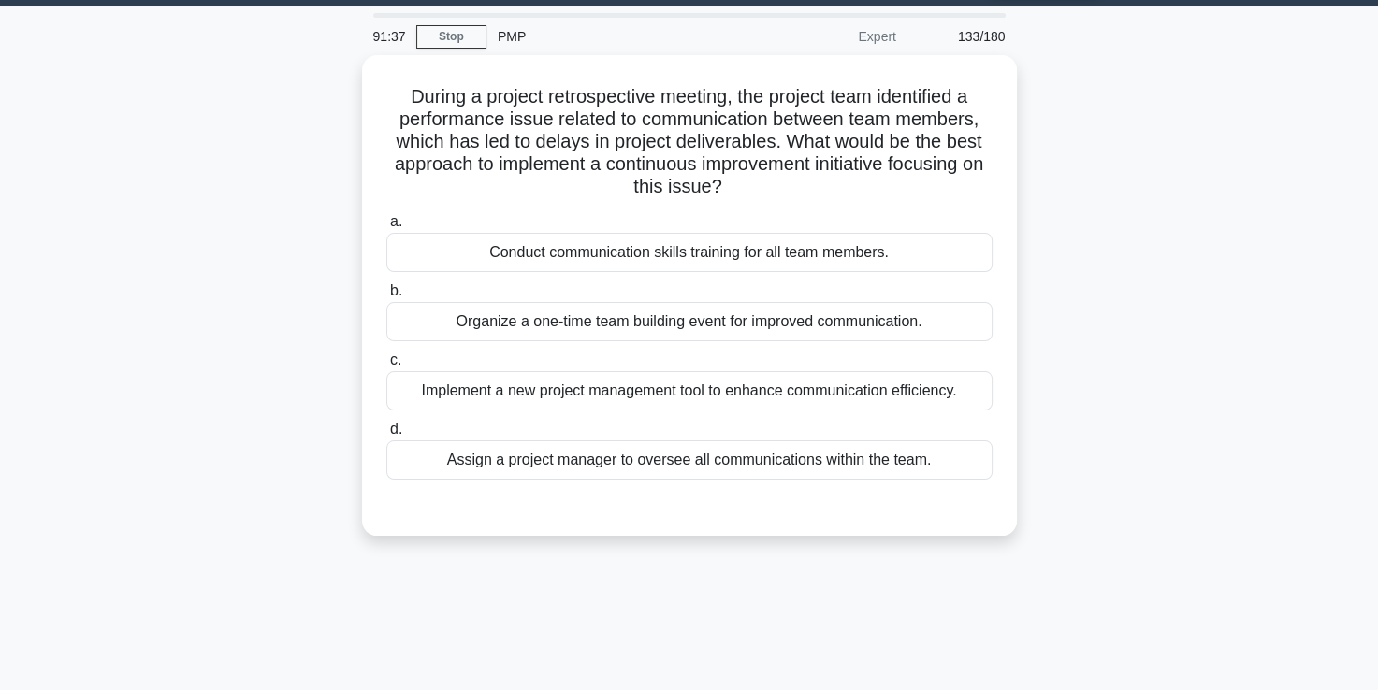
scroll to position [52, 0]
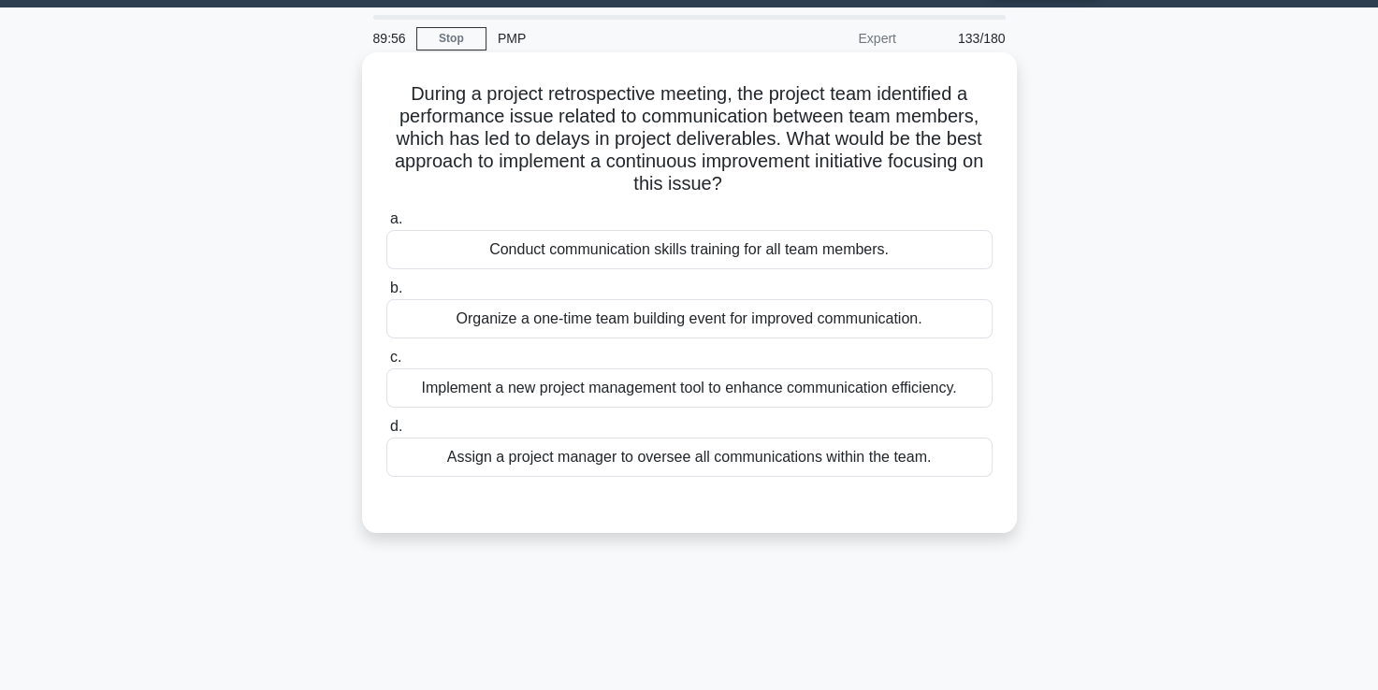
click at [681, 323] on div "Organize a one-time team building event for improved communication." at bounding box center [689, 318] width 606 height 39
click at [386, 295] on input "b. Organize a one-time team building event for improved communication." at bounding box center [386, 288] width 0 height 12
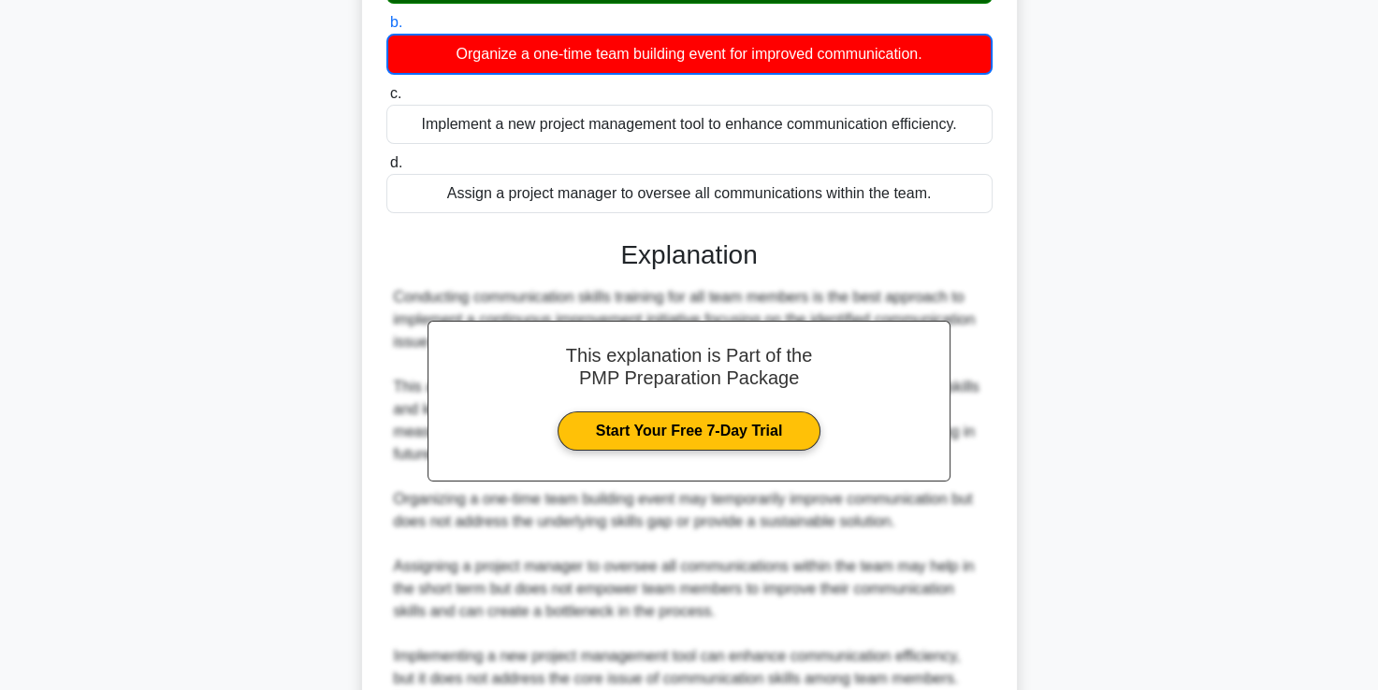
scroll to position [530, 0]
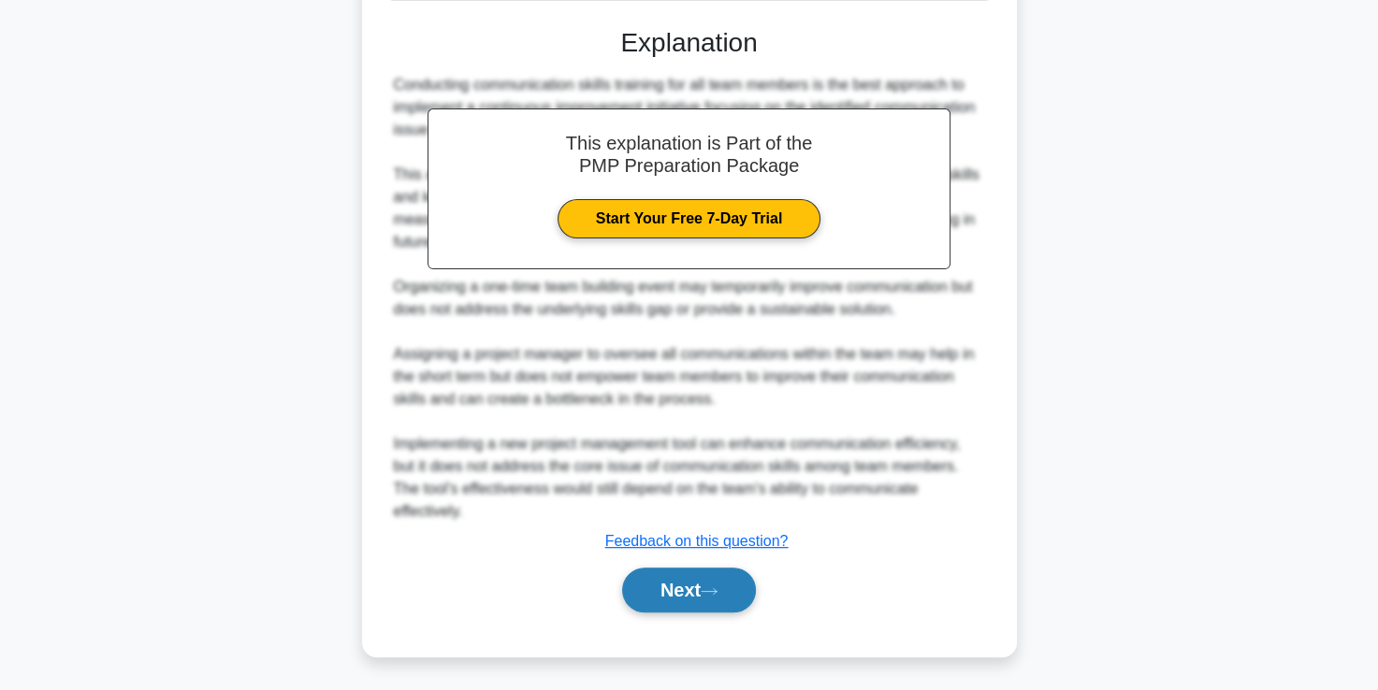
click at [679, 585] on button "Next" at bounding box center [689, 590] width 134 height 45
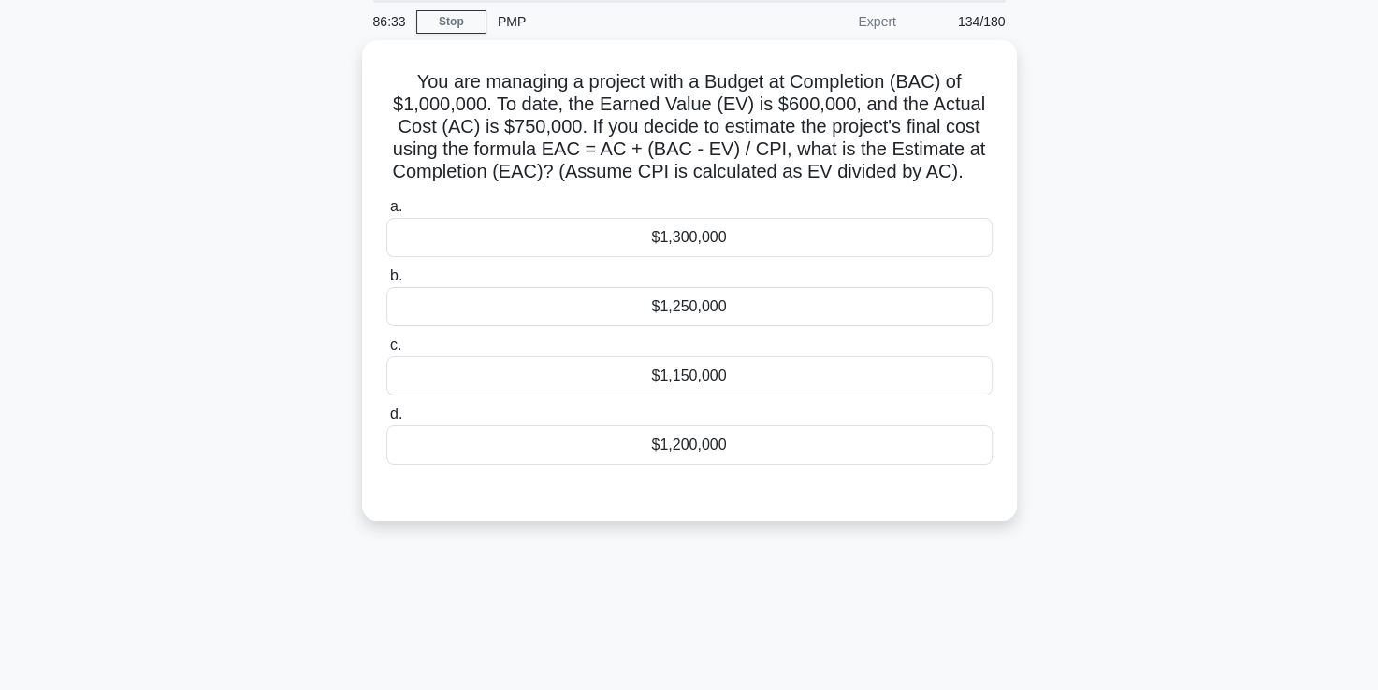
scroll to position [68, 0]
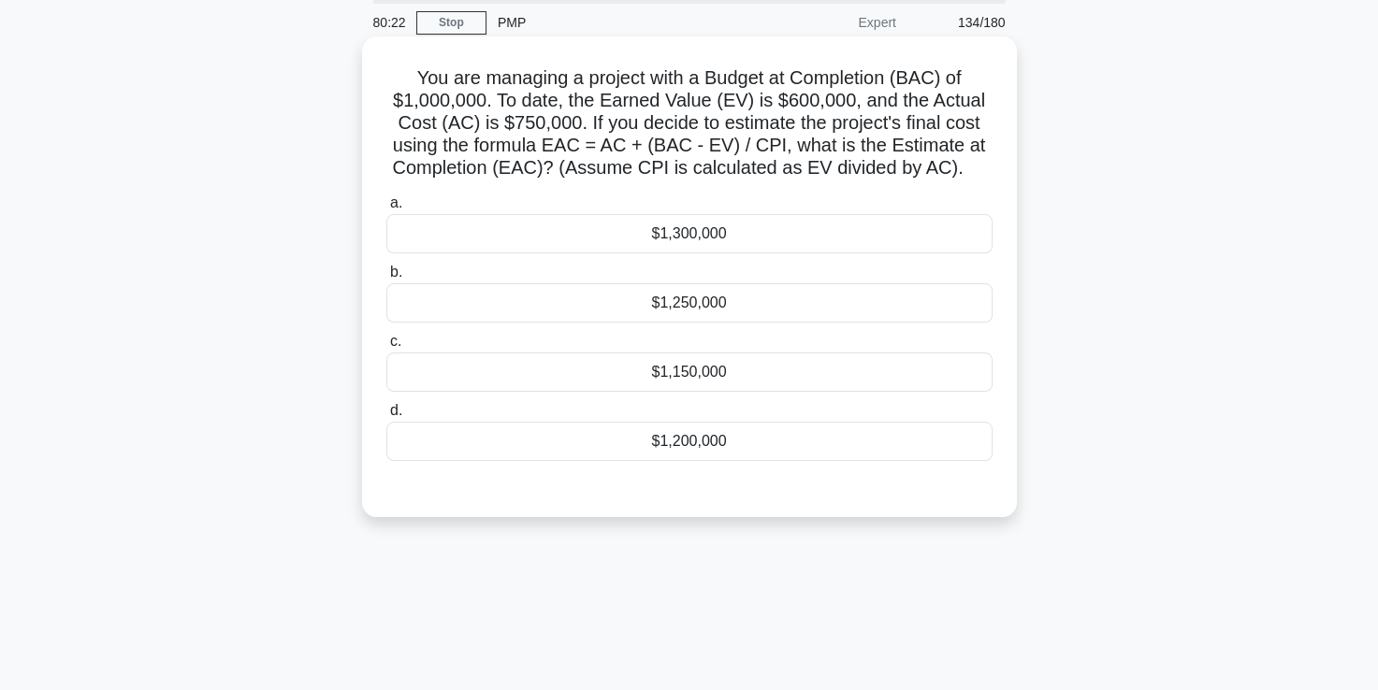
click at [685, 451] on div "$1,200,000" at bounding box center [689, 441] width 606 height 39
click at [386, 417] on input "d. $1,200,000" at bounding box center [386, 411] width 0 height 12
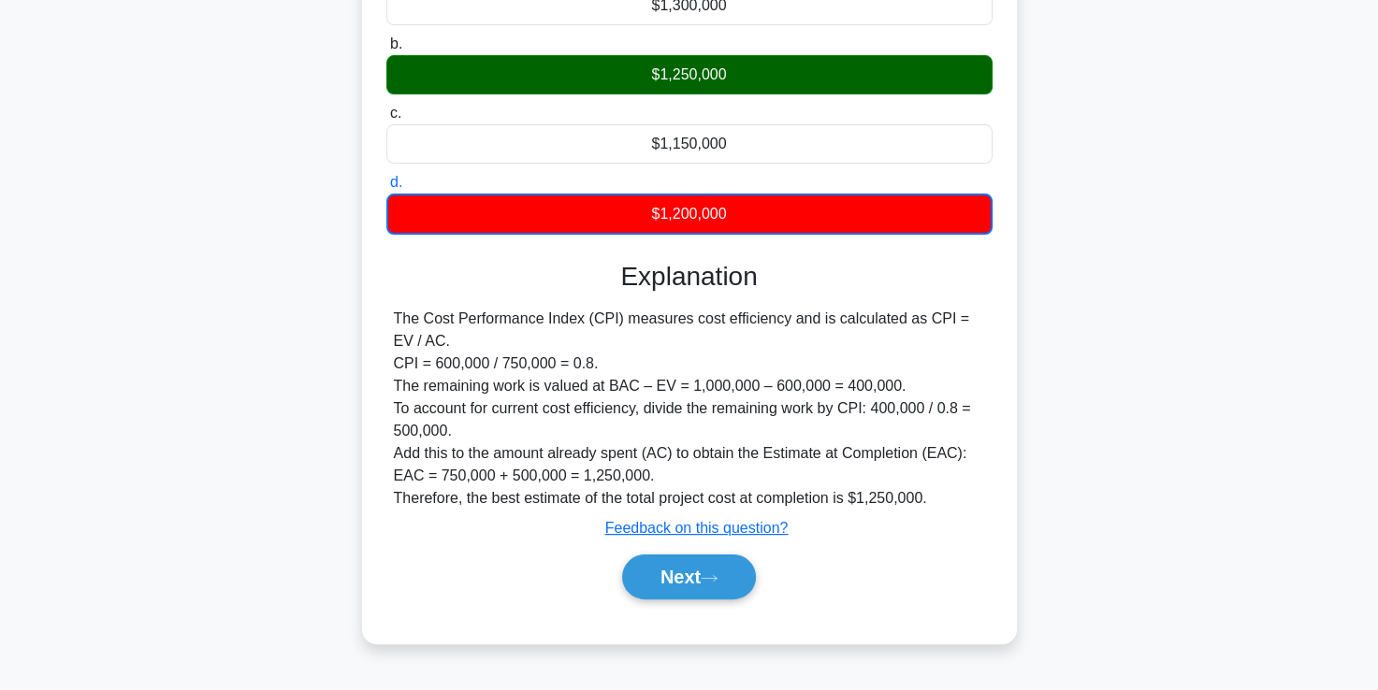
scroll to position [320, 0]
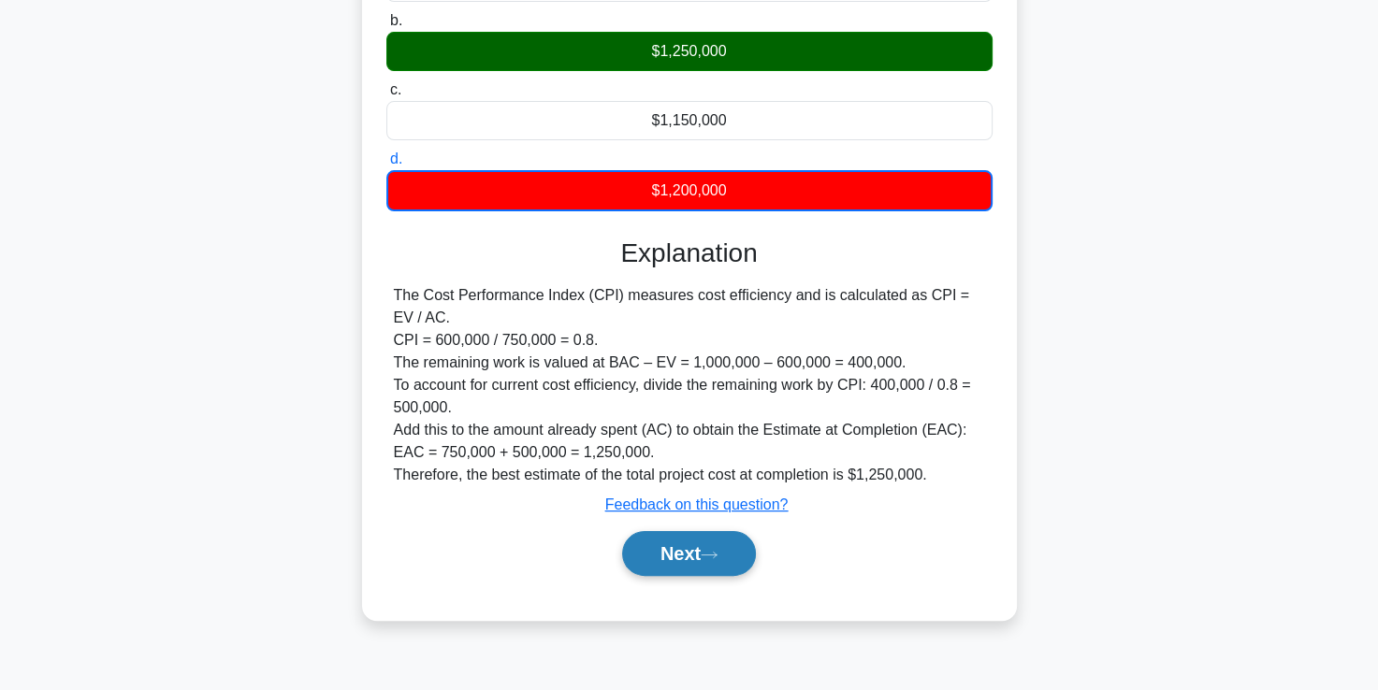
click at [686, 561] on button "Next" at bounding box center [689, 553] width 134 height 45
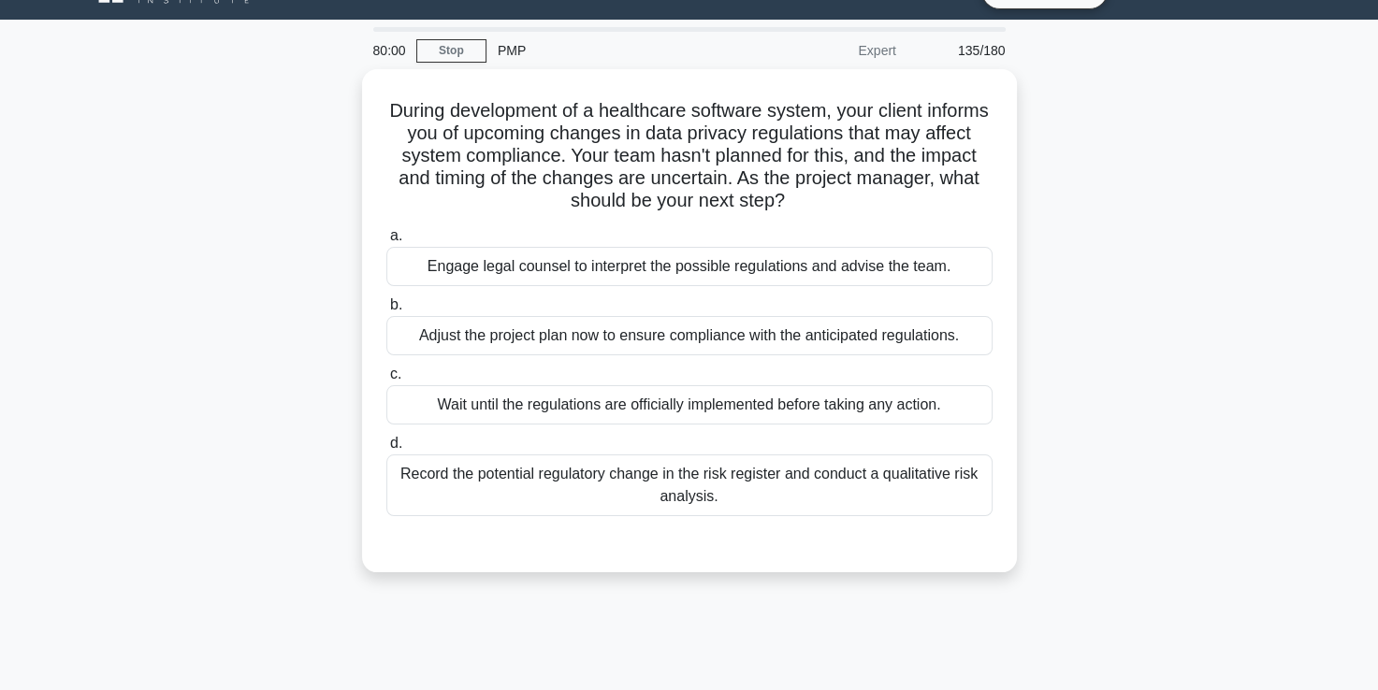
scroll to position [39, 0]
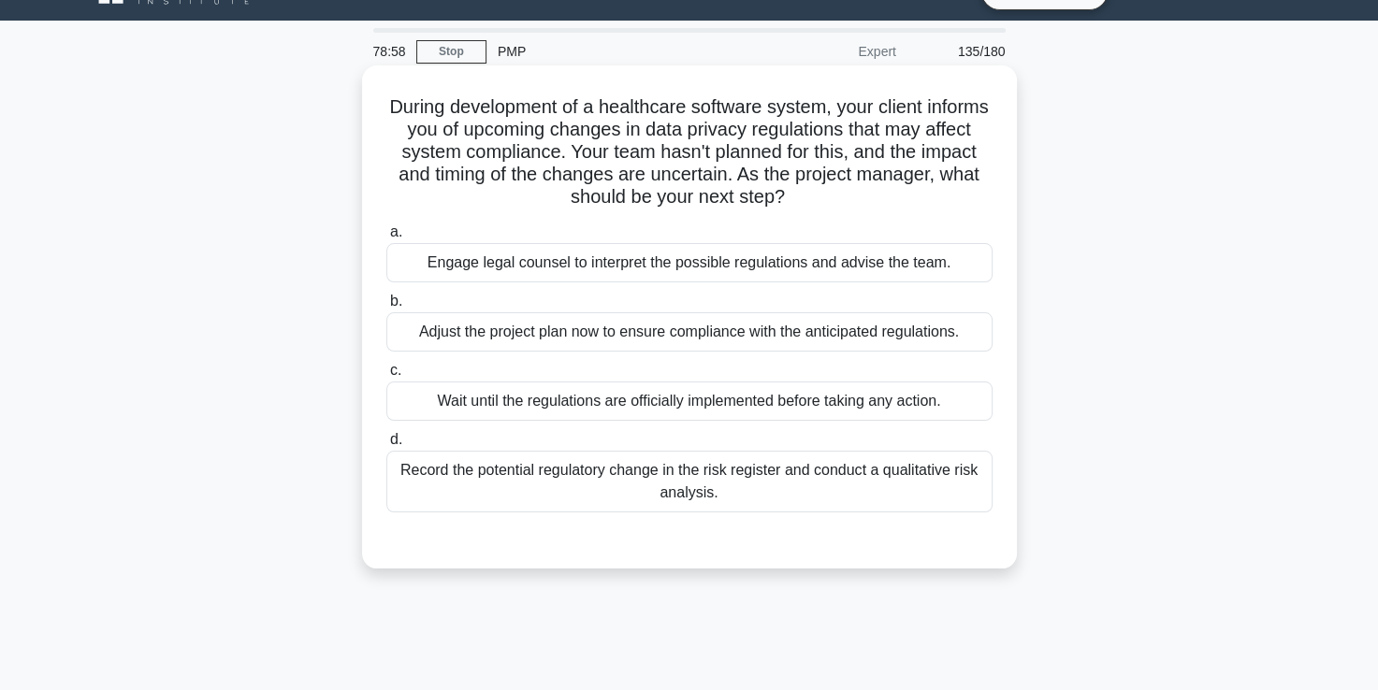
click at [656, 343] on div "Adjust the project plan now to ensure compliance with the anticipated regulatio…" at bounding box center [689, 331] width 606 height 39
click at [386, 308] on input "b. Adjust the project plan now to ensure compliance with the anticipated regula…" at bounding box center [386, 302] width 0 height 12
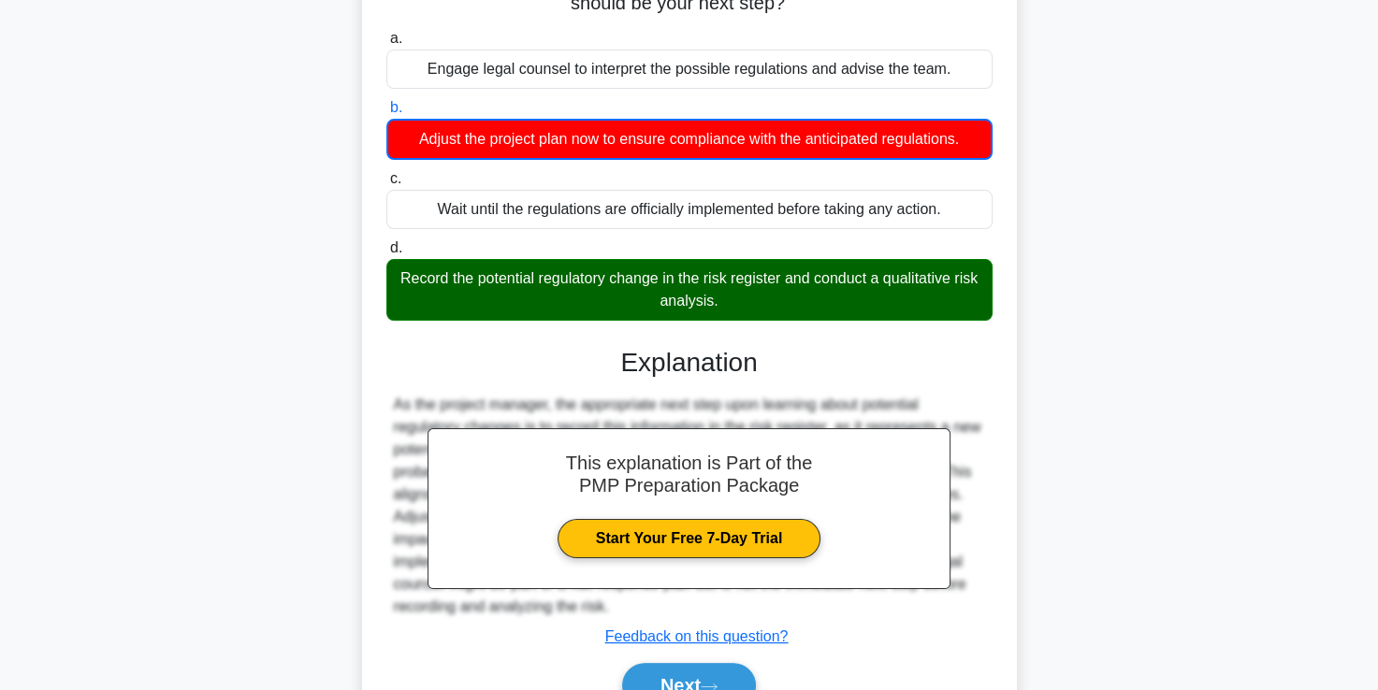
scroll to position [328, 0]
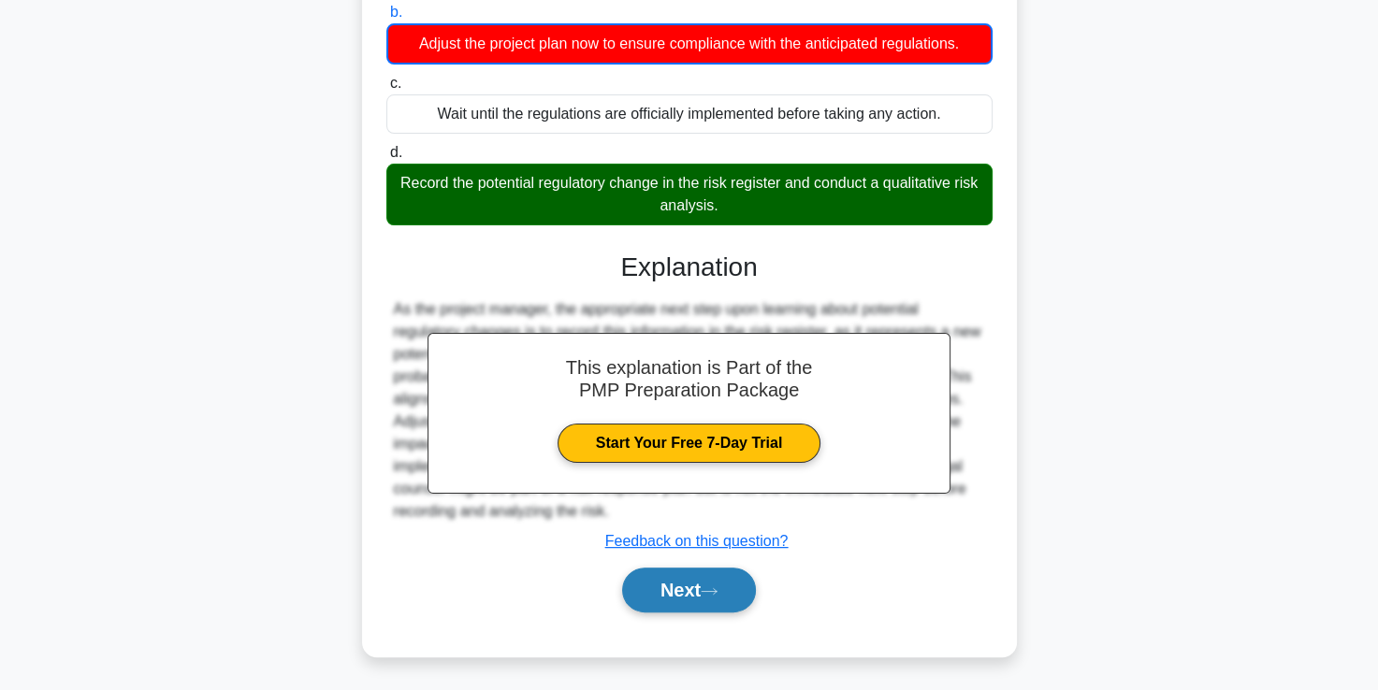
click at [692, 589] on button "Next" at bounding box center [689, 590] width 134 height 45
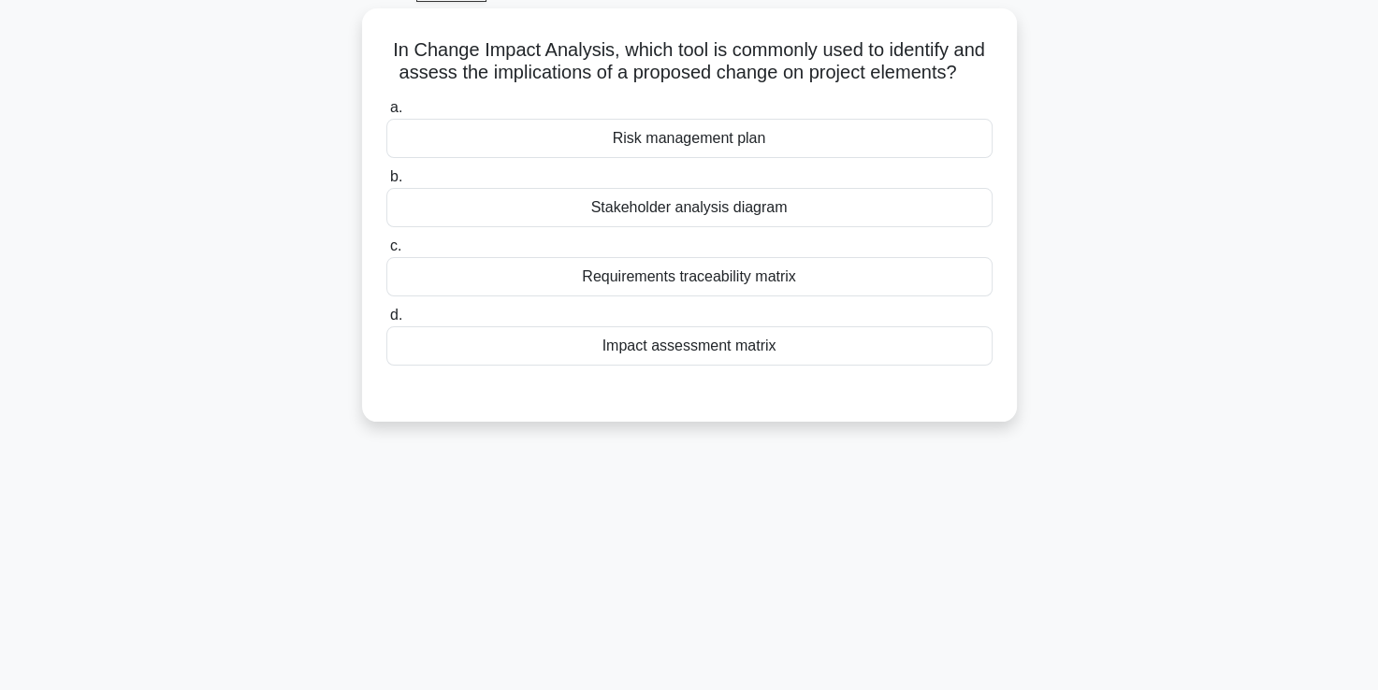
scroll to position [100, 0]
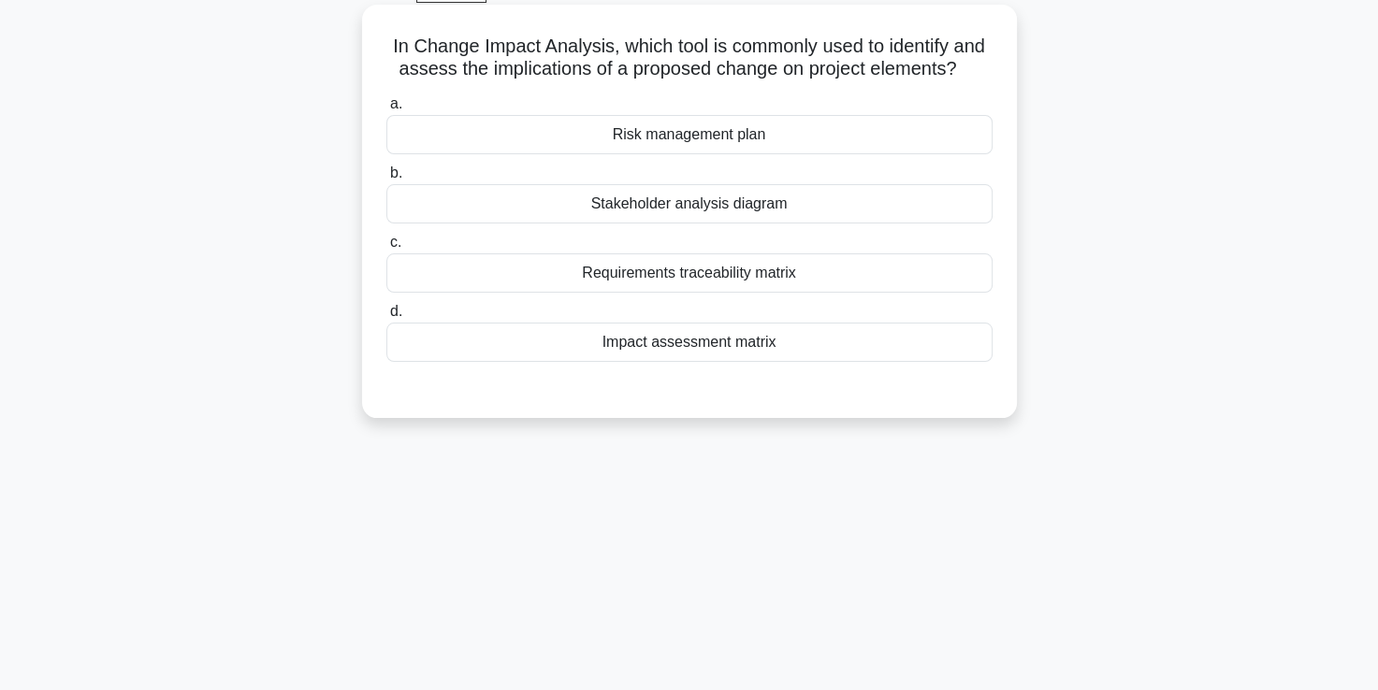
click at [684, 342] on div "Impact assessment matrix" at bounding box center [689, 342] width 606 height 39
click at [386, 318] on input "d. Impact assessment matrix" at bounding box center [386, 312] width 0 height 12
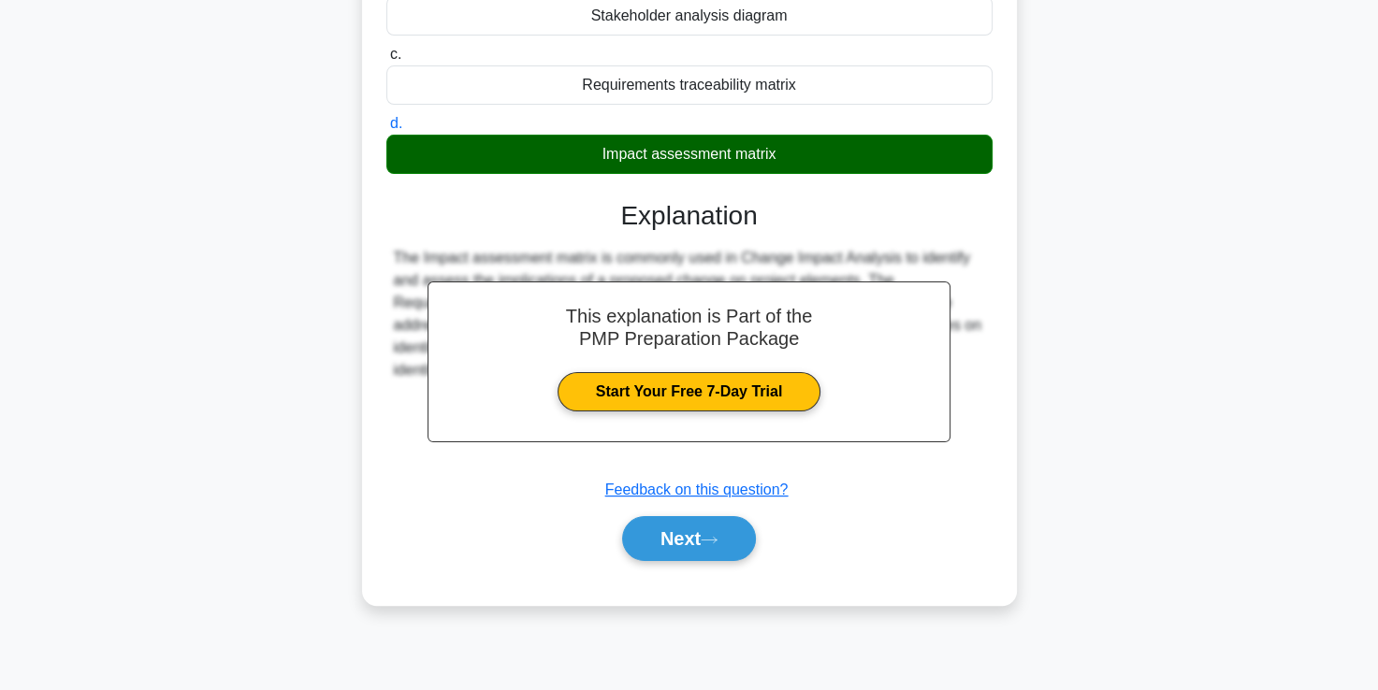
scroll to position [320, 0]
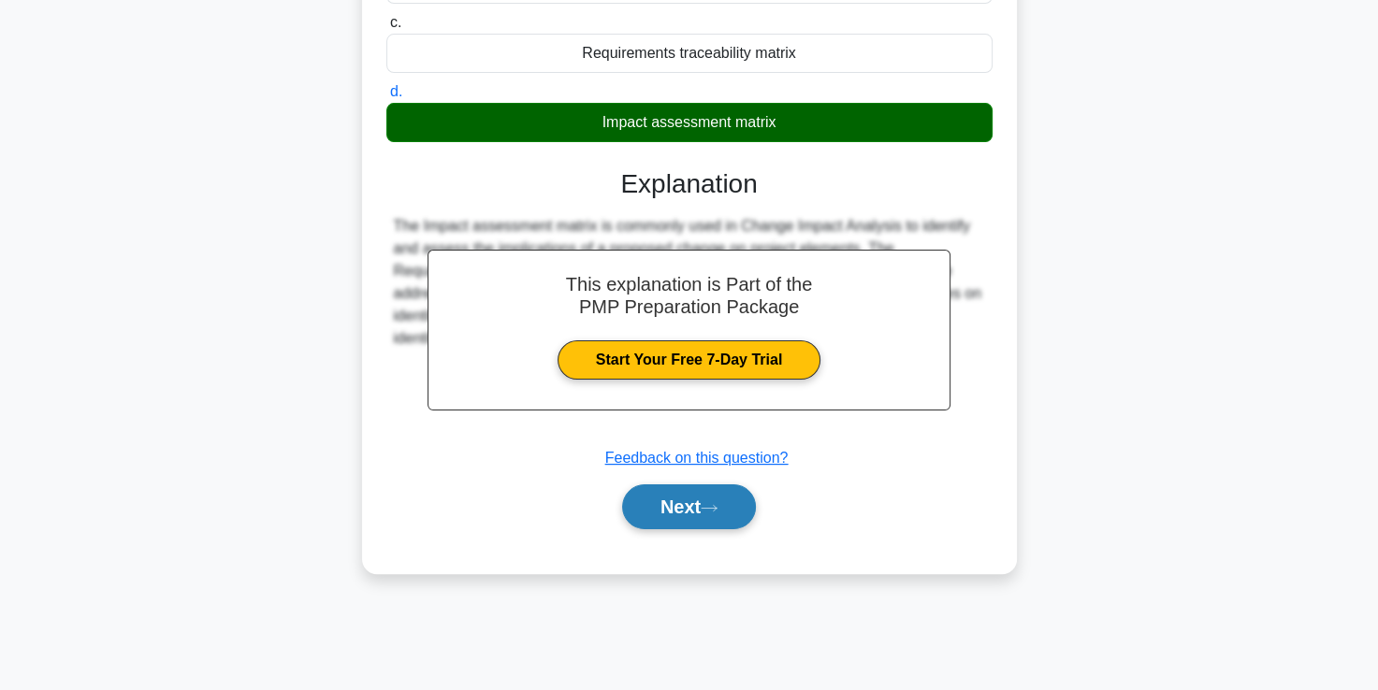
click at [670, 511] on button "Next" at bounding box center [689, 506] width 134 height 45
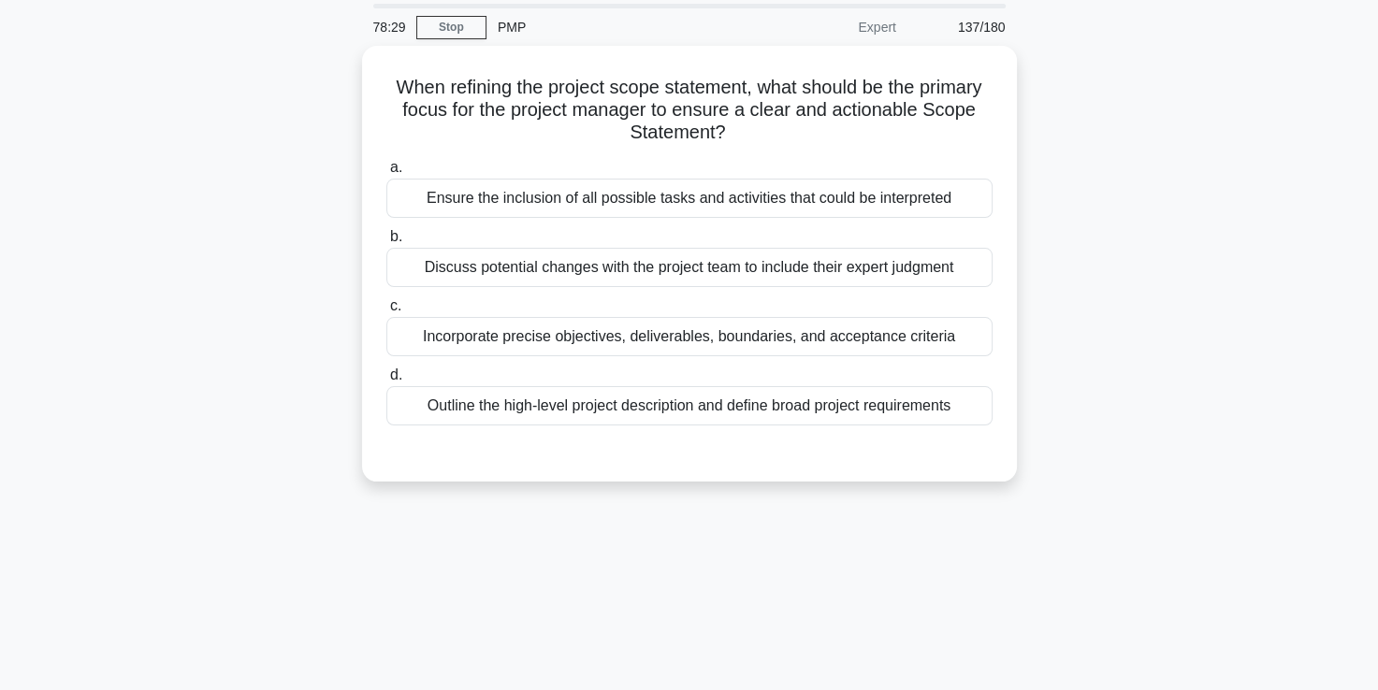
scroll to position [63, 0]
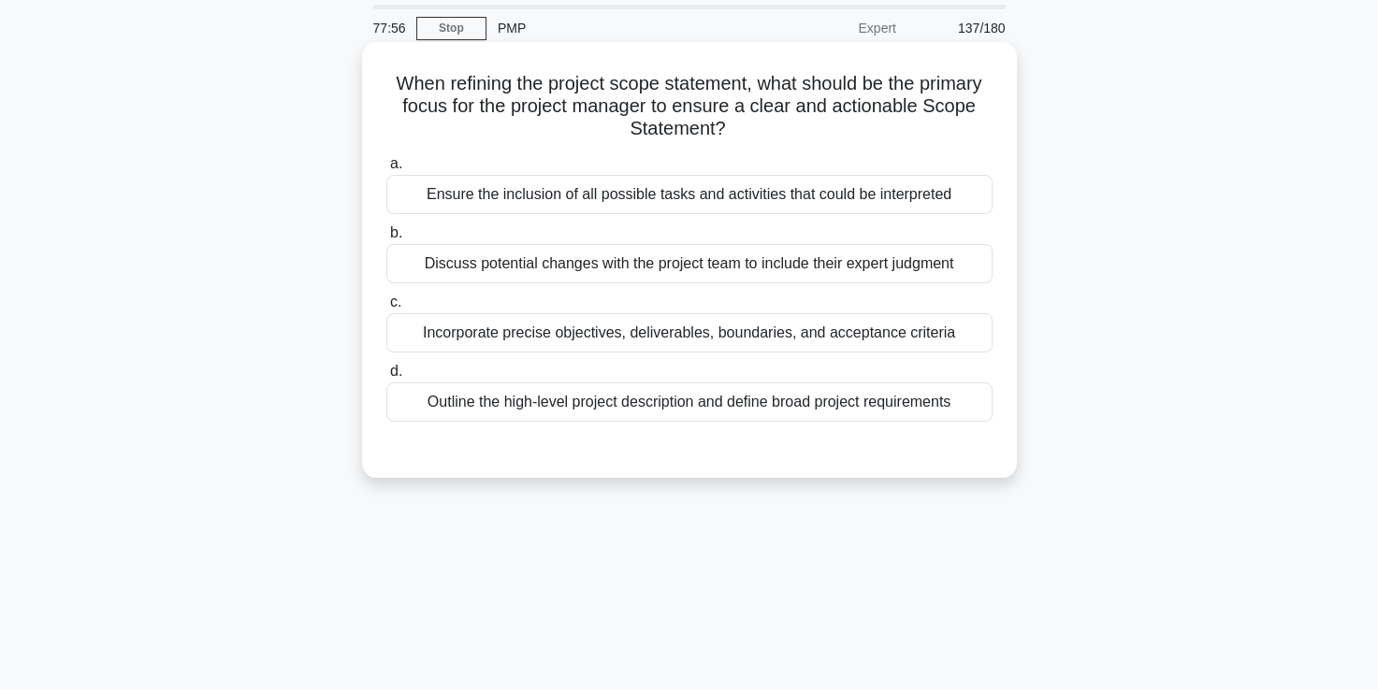
click at [641, 405] on div "Outline the high-level project description and define broad project requirements" at bounding box center [689, 402] width 606 height 39
click at [386, 378] on input "d. Outline the high-level project description and define broad project requirem…" at bounding box center [386, 372] width 0 height 12
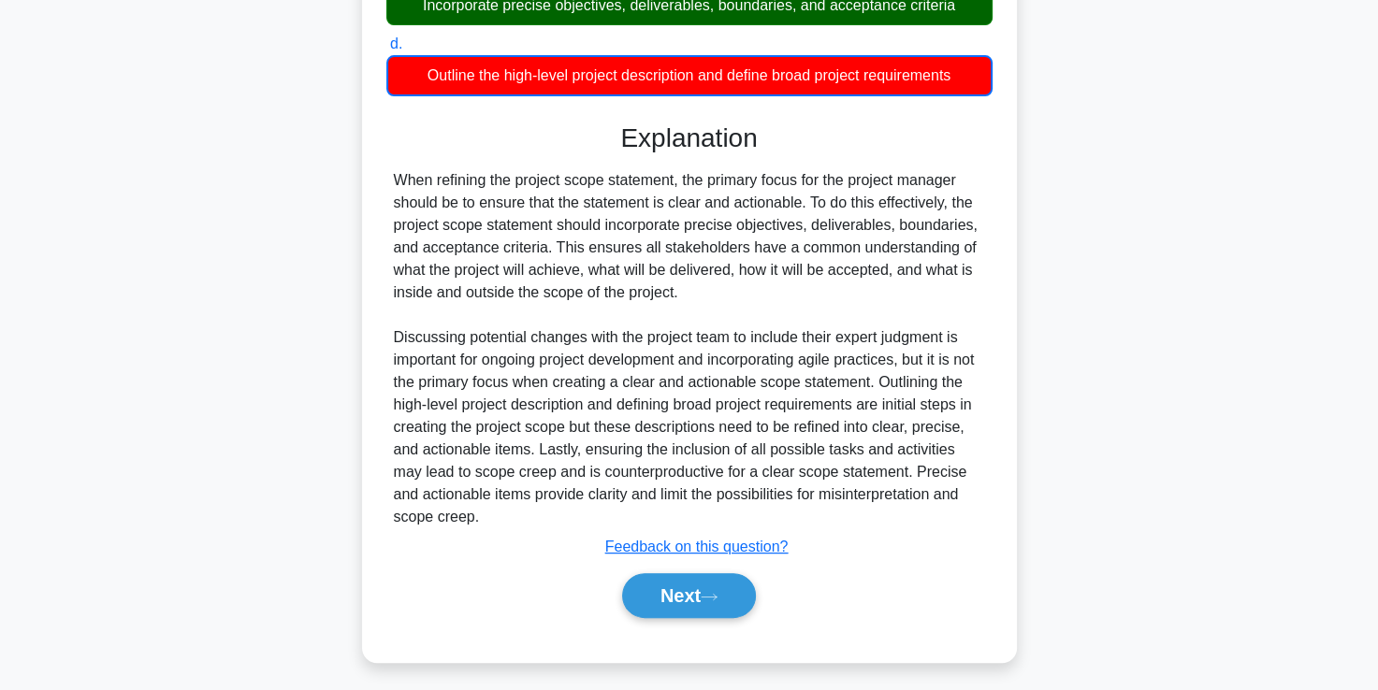
scroll to position [396, 0]
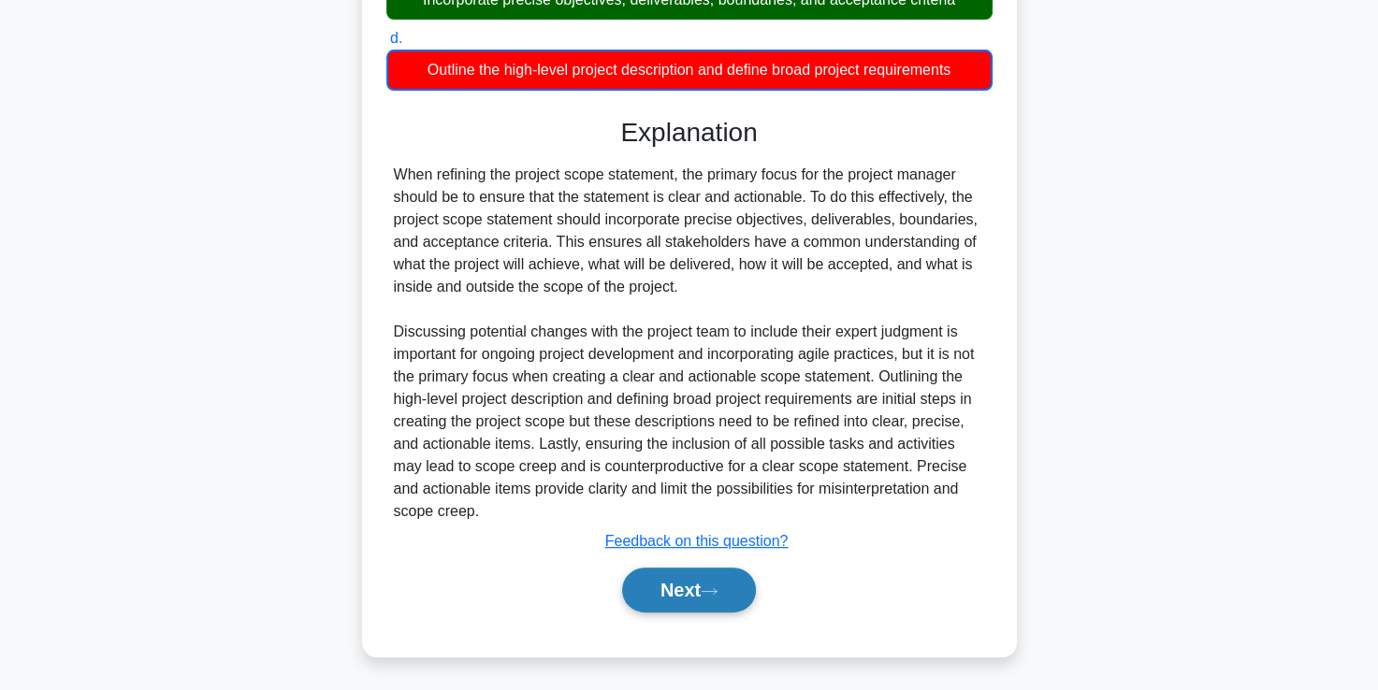
click at [681, 585] on button "Next" at bounding box center [689, 590] width 134 height 45
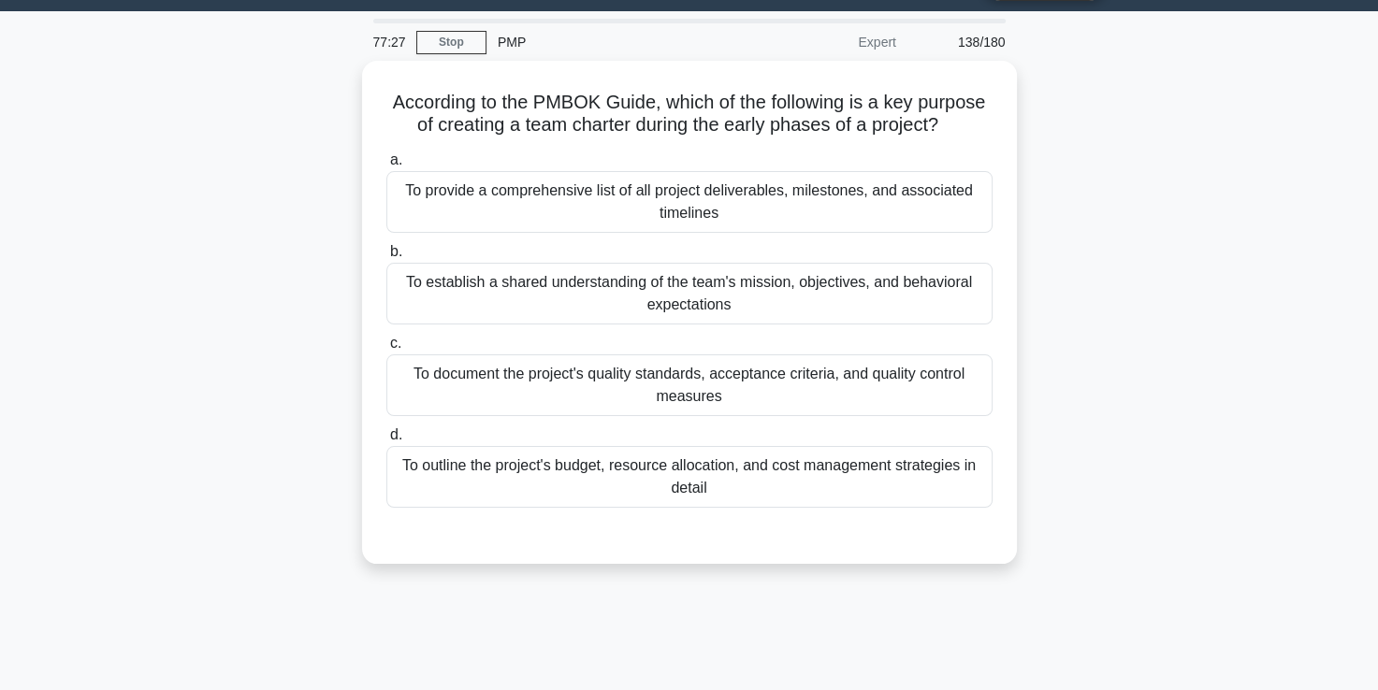
scroll to position [48, 0]
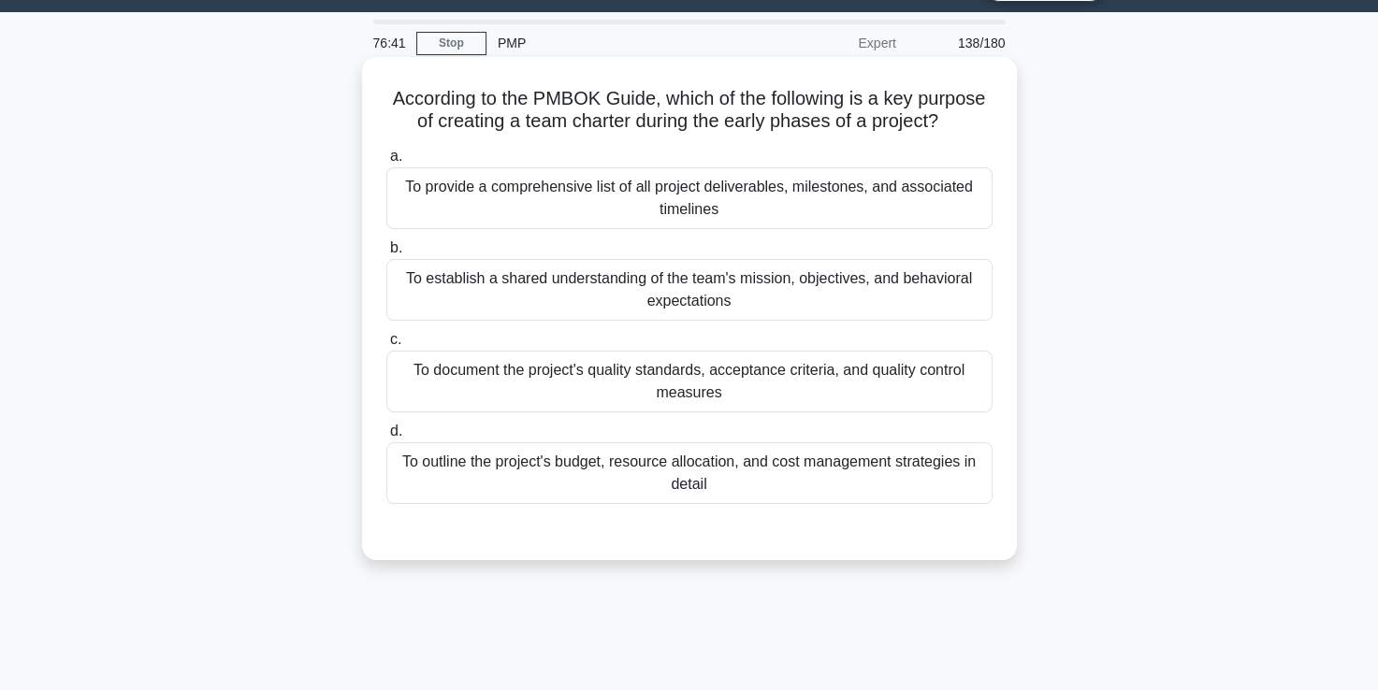
click at [655, 305] on div "To establish a shared understanding of the team's mission, objectives, and beha…" at bounding box center [689, 290] width 606 height 62
click at [386, 254] on input "b. To establish a shared understanding of the team's mission, objectives, and b…" at bounding box center [386, 248] width 0 height 12
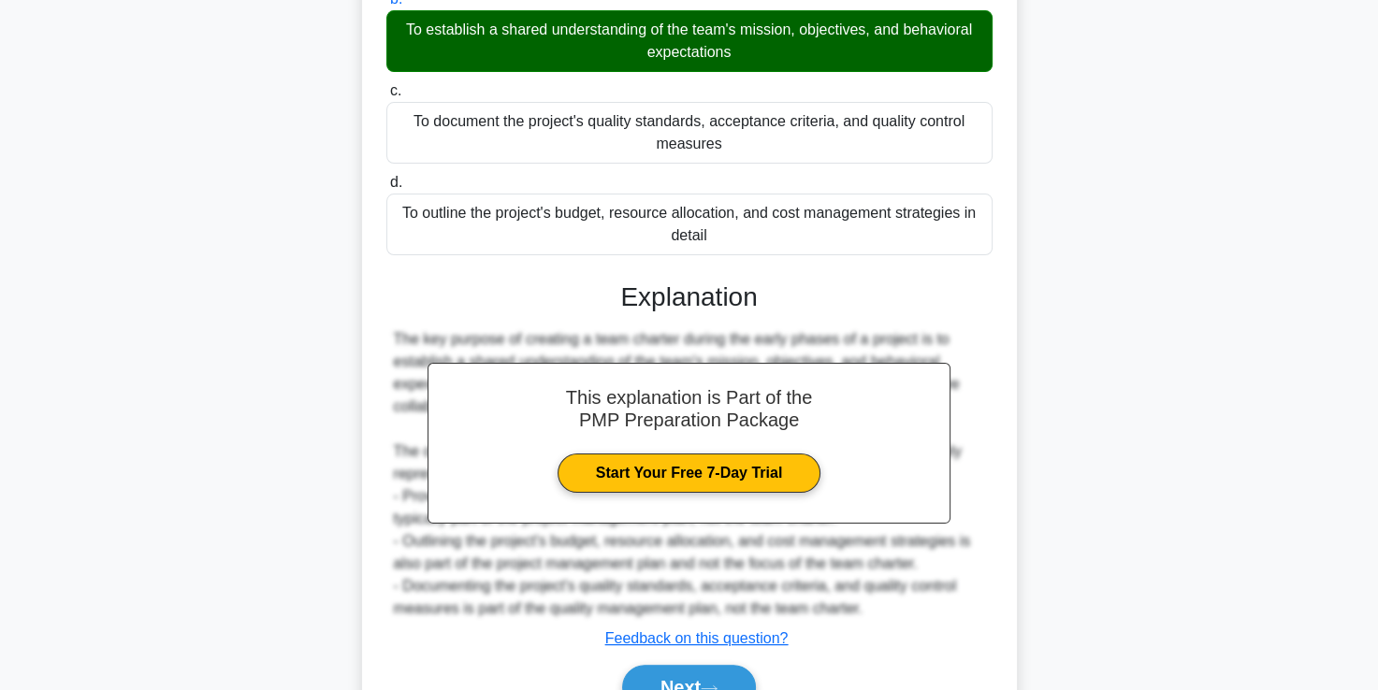
scroll to position [394, 0]
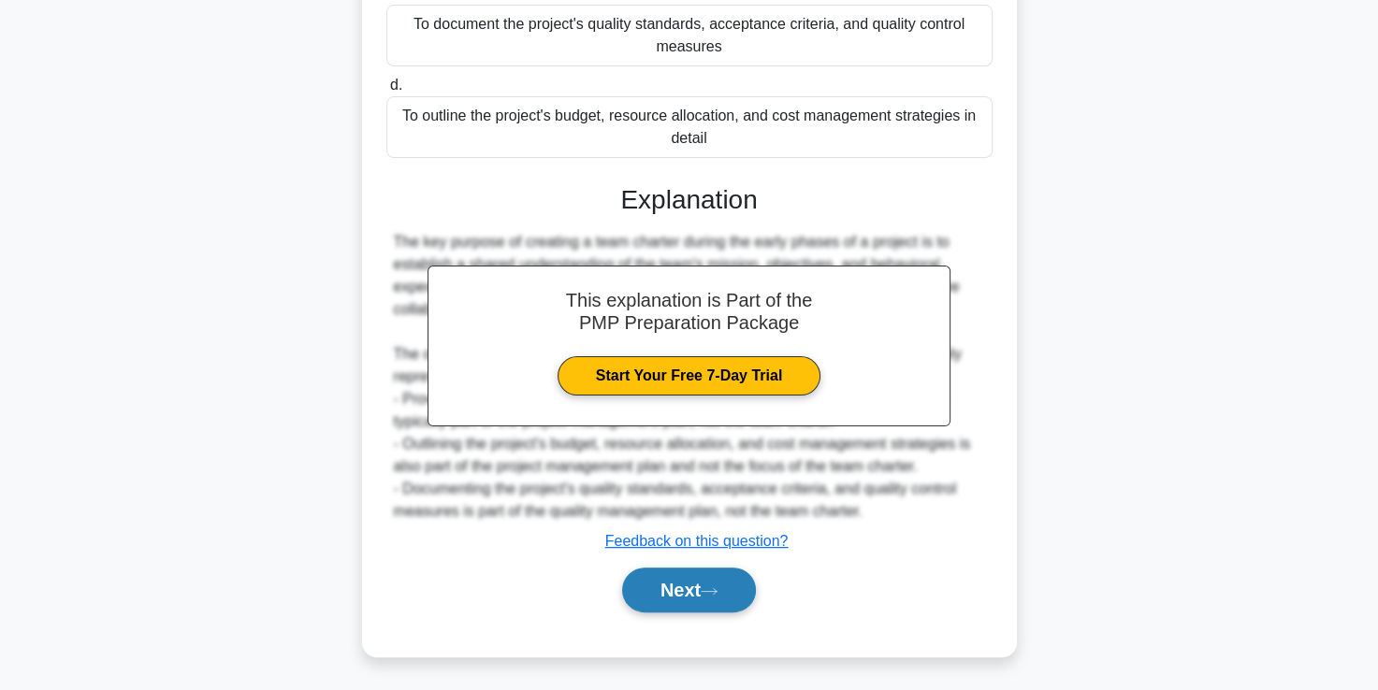
click at [672, 586] on button "Next" at bounding box center [689, 590] width 134 height 45
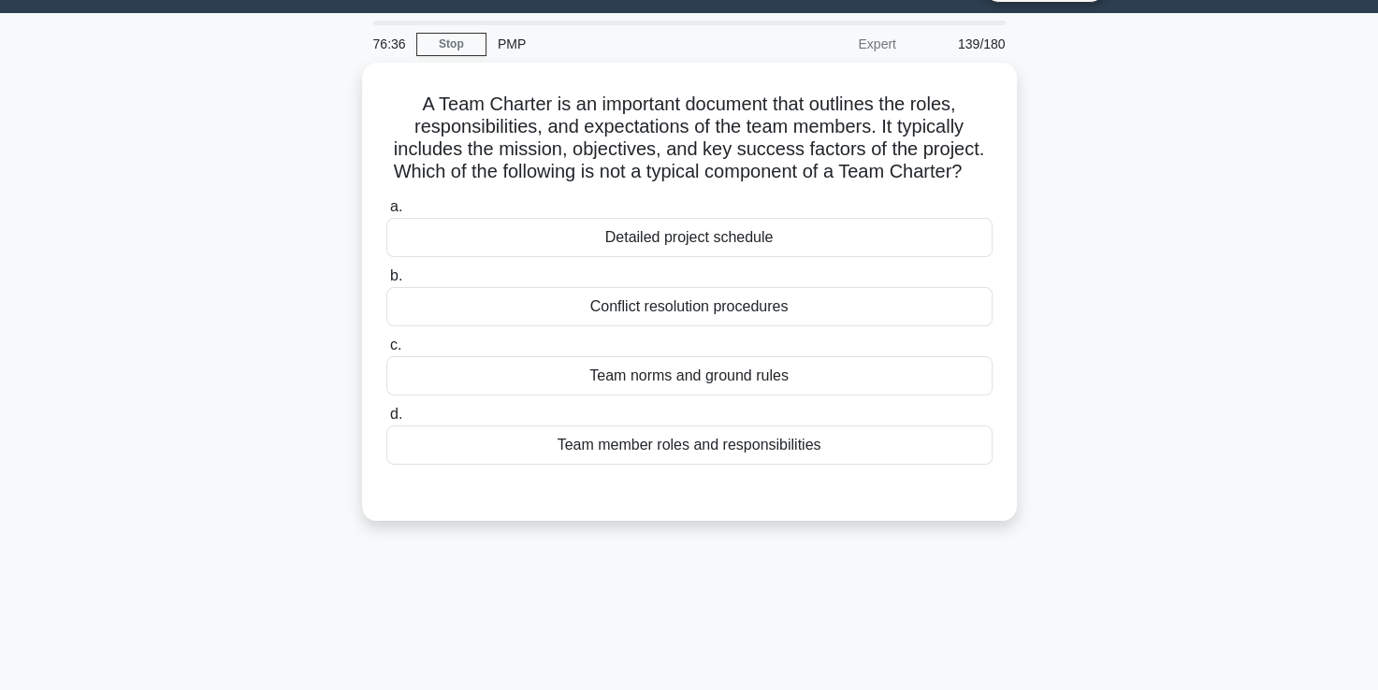
scroll to position [43, 0]
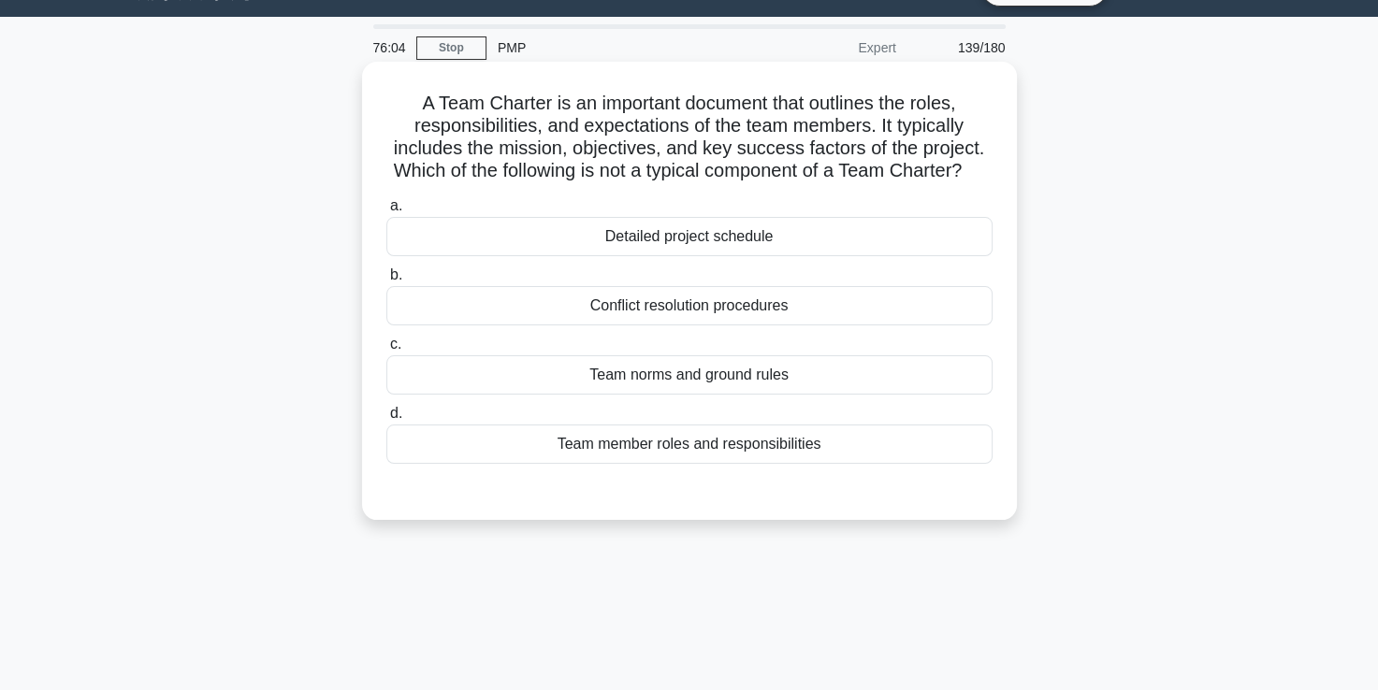
click at [693, 256] on div "Detailed project schedule" at bounding box center [689, 236] width 606 height 39
click at [386, 212] on input "a. Detailed project schedule" at bounding box center [386, 206] width 0 height 12
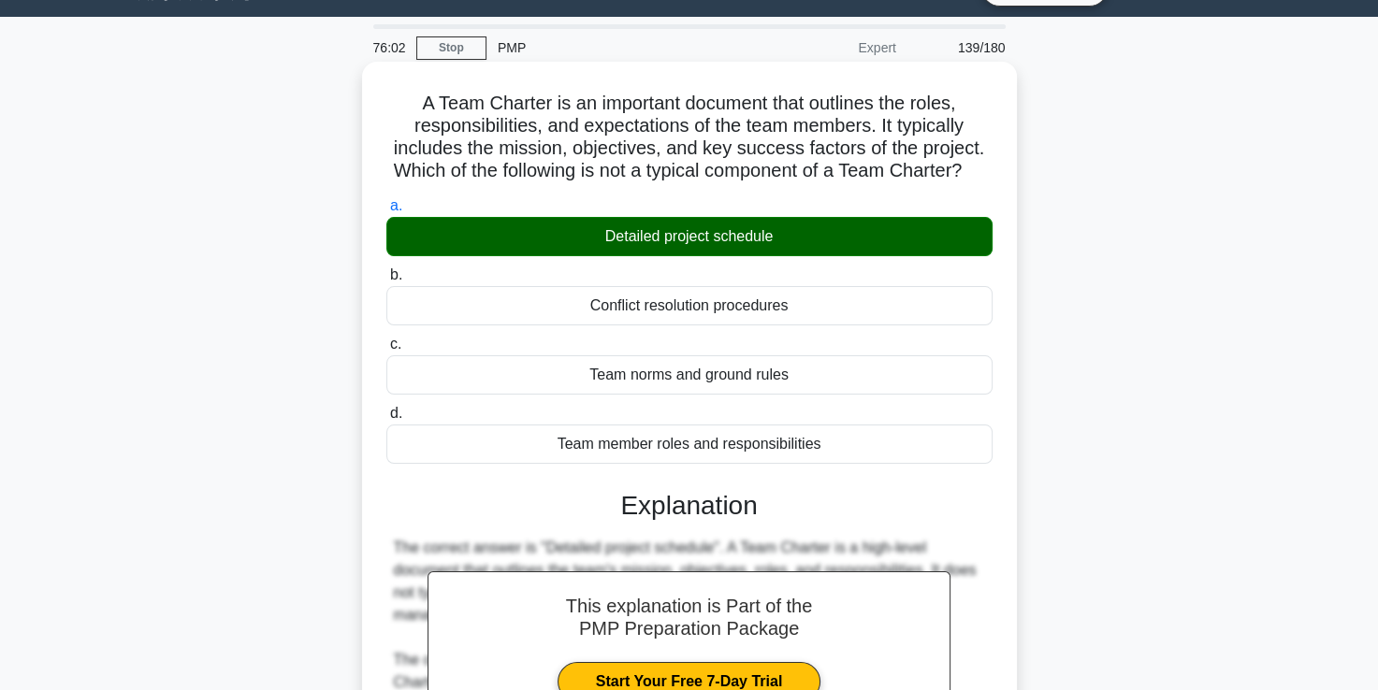
scroll to position [371, 0]
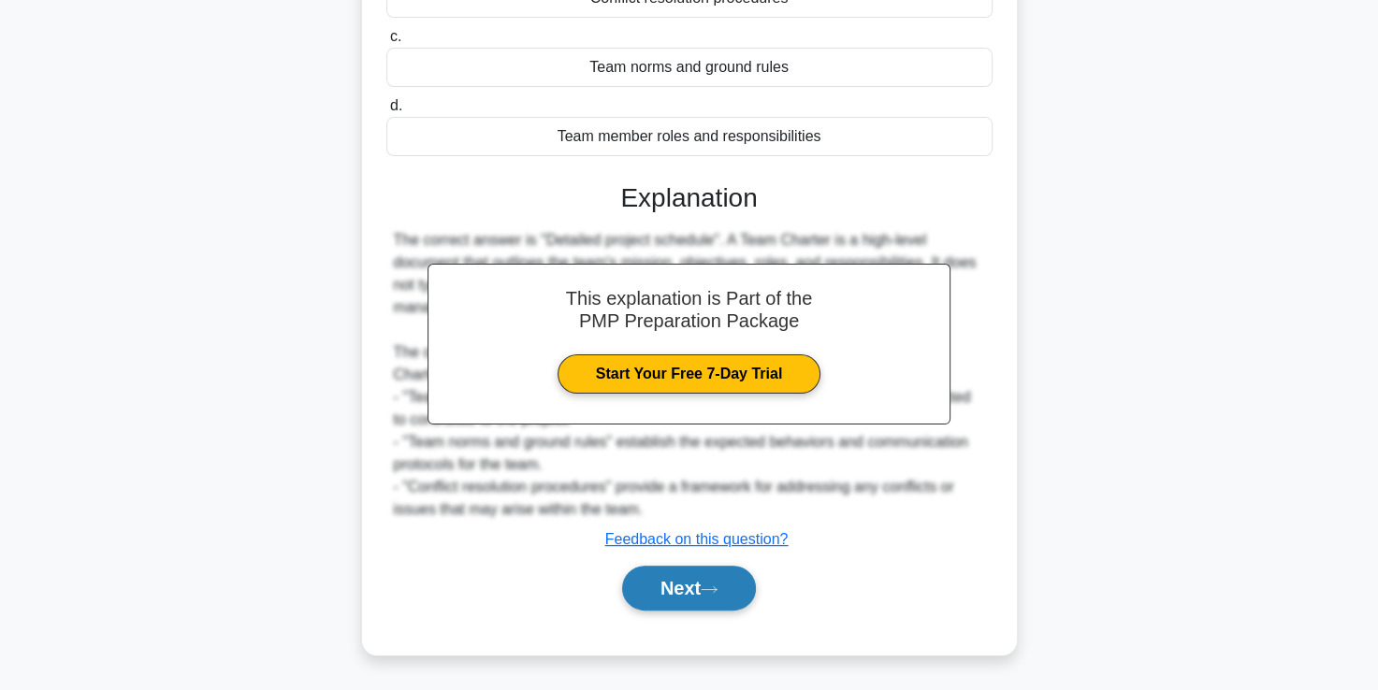
click at [696, 593] on button "Next" at bounding box center [689, 588] width 134 height 45
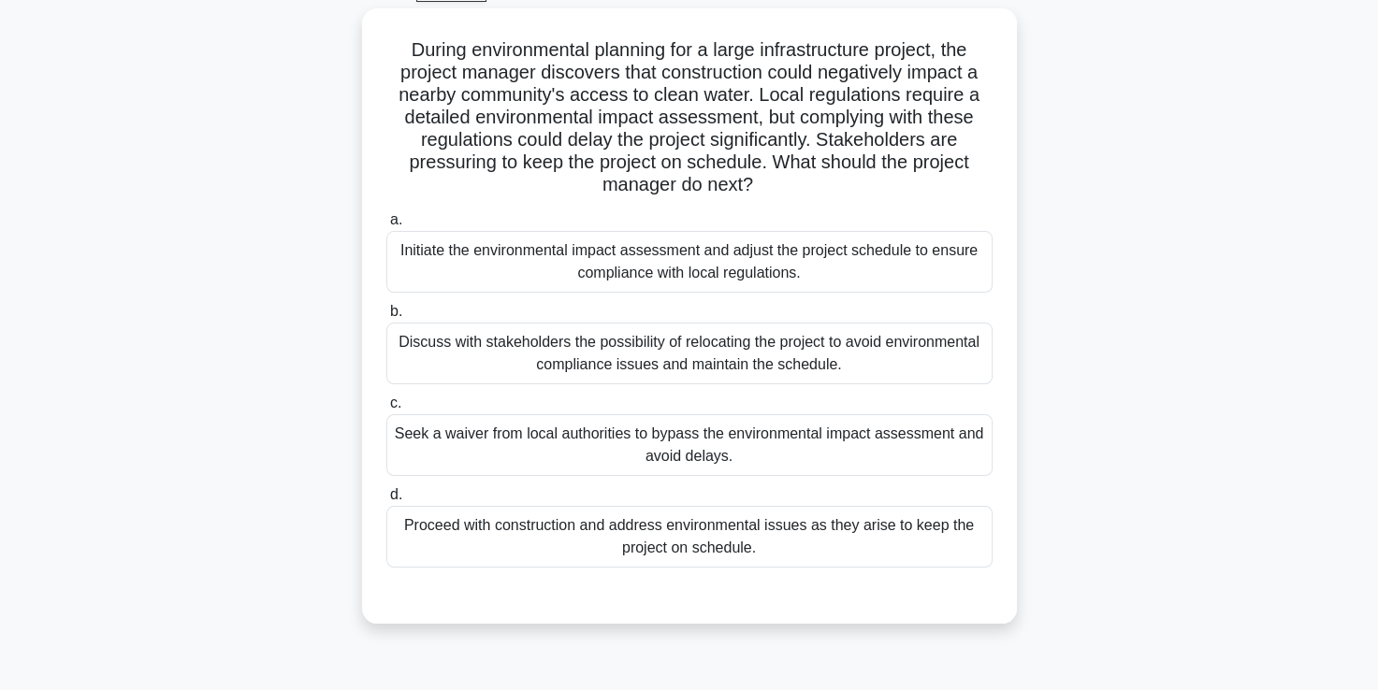
scroll to position [100, 0]
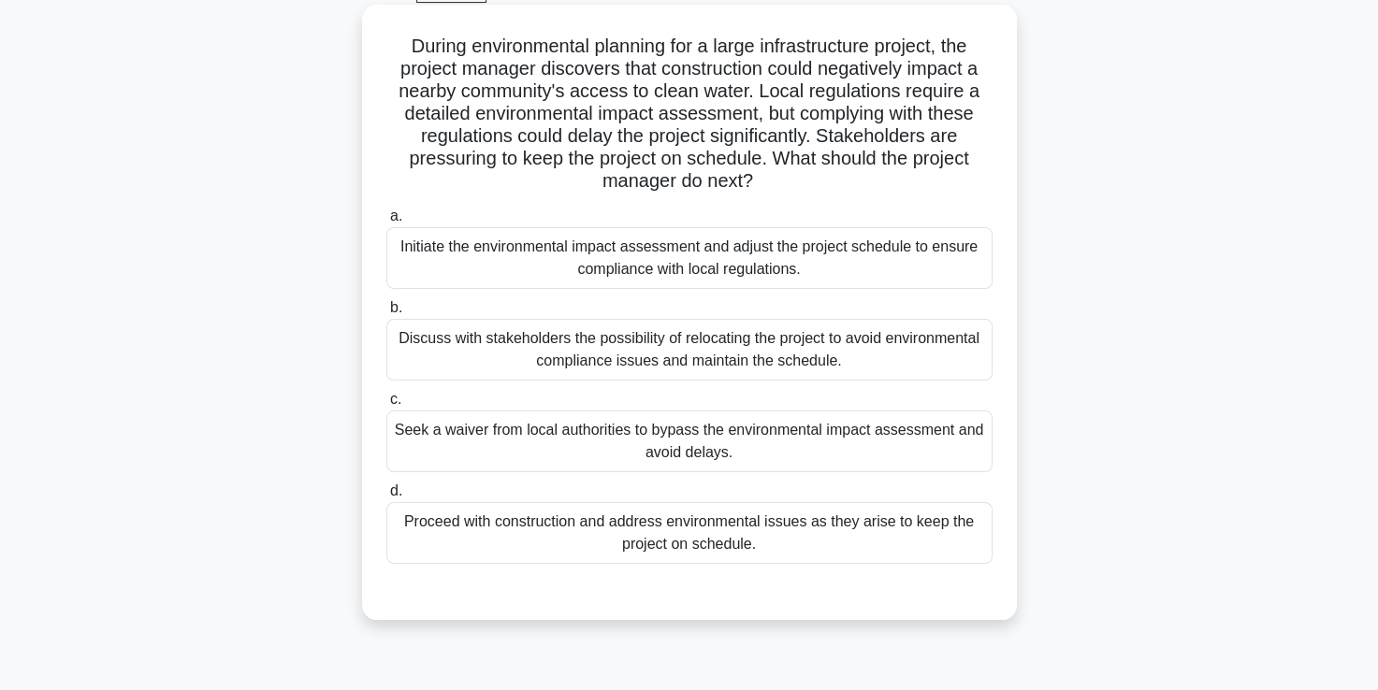
click at [640, 293] on div "a. Initiate the environmental impact assessment and adjust the project schedule…" at bounding box center [689, 384] width 628 height 367
click at [625, 263] on div "Initiate the environmental impact assessment and adjust the project schedule to…" at bounding box center [689, 258] width 606 height 62
click at [386, 223] on input "a. Initiate the environmental impact assessment and adjust the project schedule…" at bounding box center [386, 216] width 0 height 12
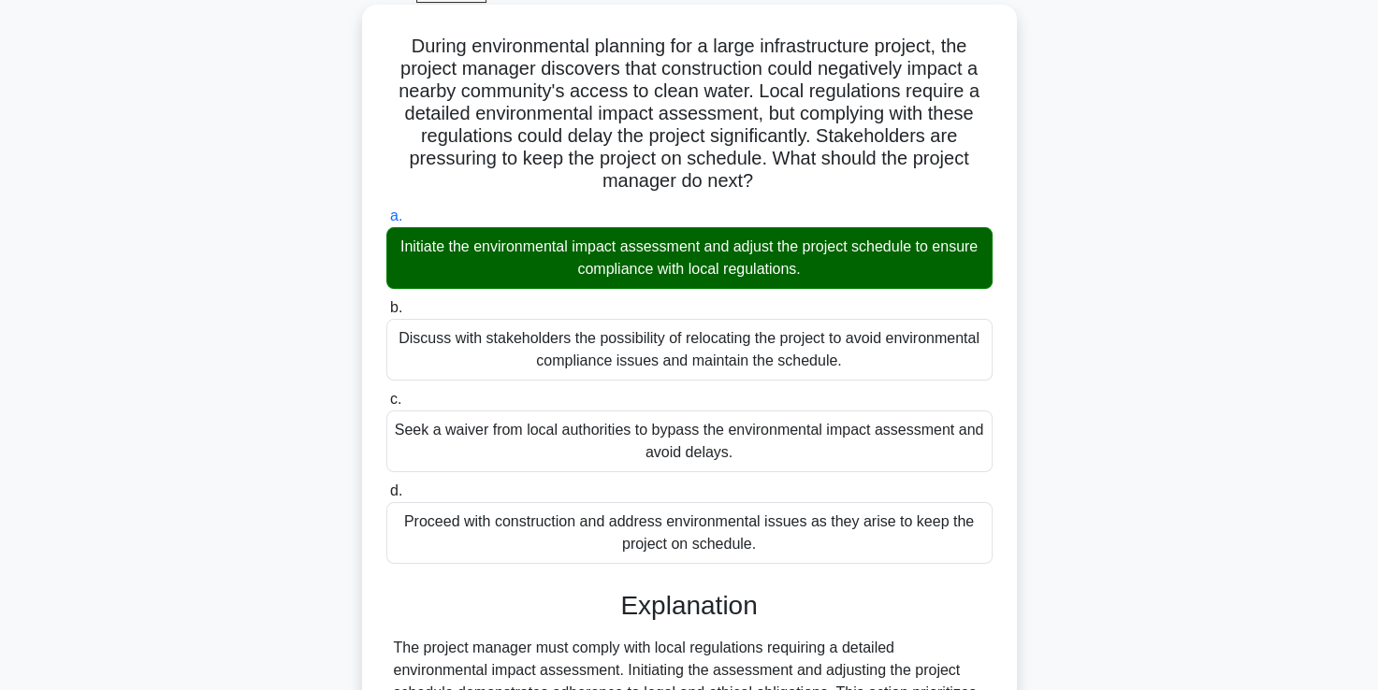
scroll to position [371, 0]
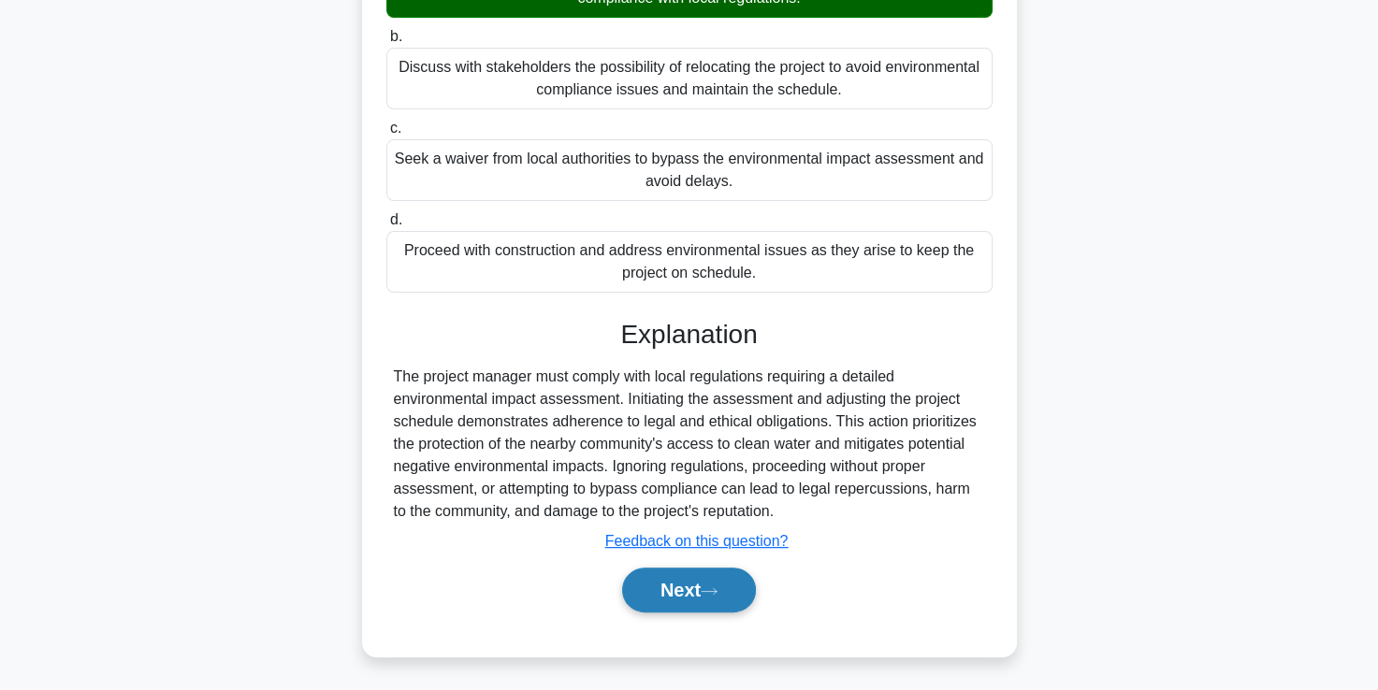
click at [673, 587] on button "Next" at bounding box center [689, 590] width 134 height 45
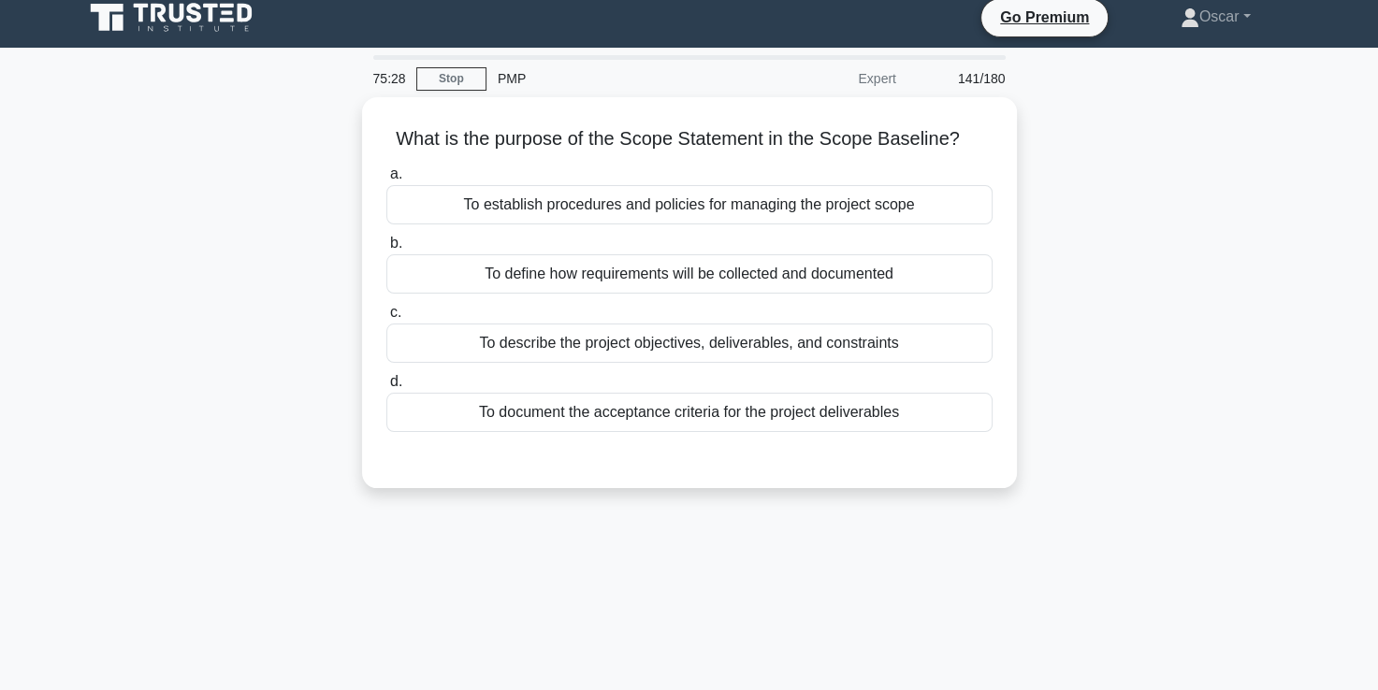
scroll to position [9, 0]
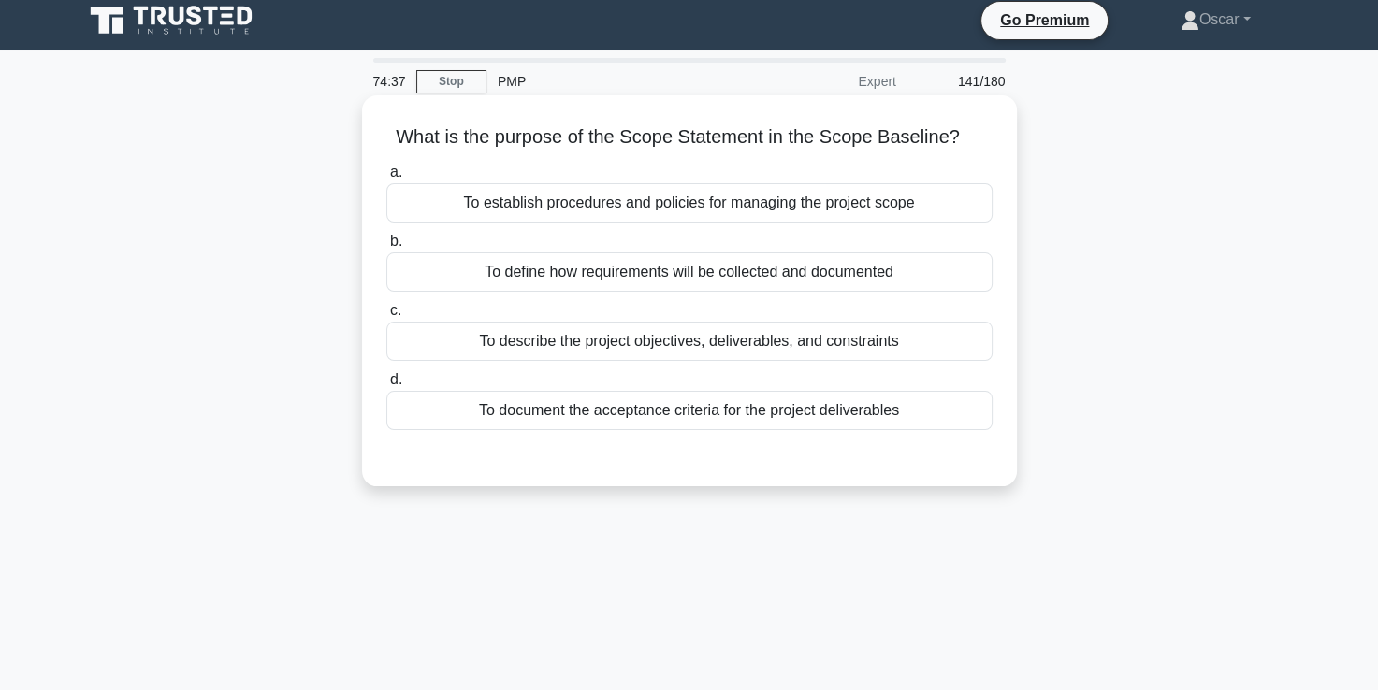
click at [631, 342] on div "To describe the project objectives, deliverables, and constraints" at bounding box center [689, 341] width 606 height 39
click at [386, 317] on input "c. To describe the project objectives, deliverables, and constraints" at bounding box center [386, 311] width 0 height 12
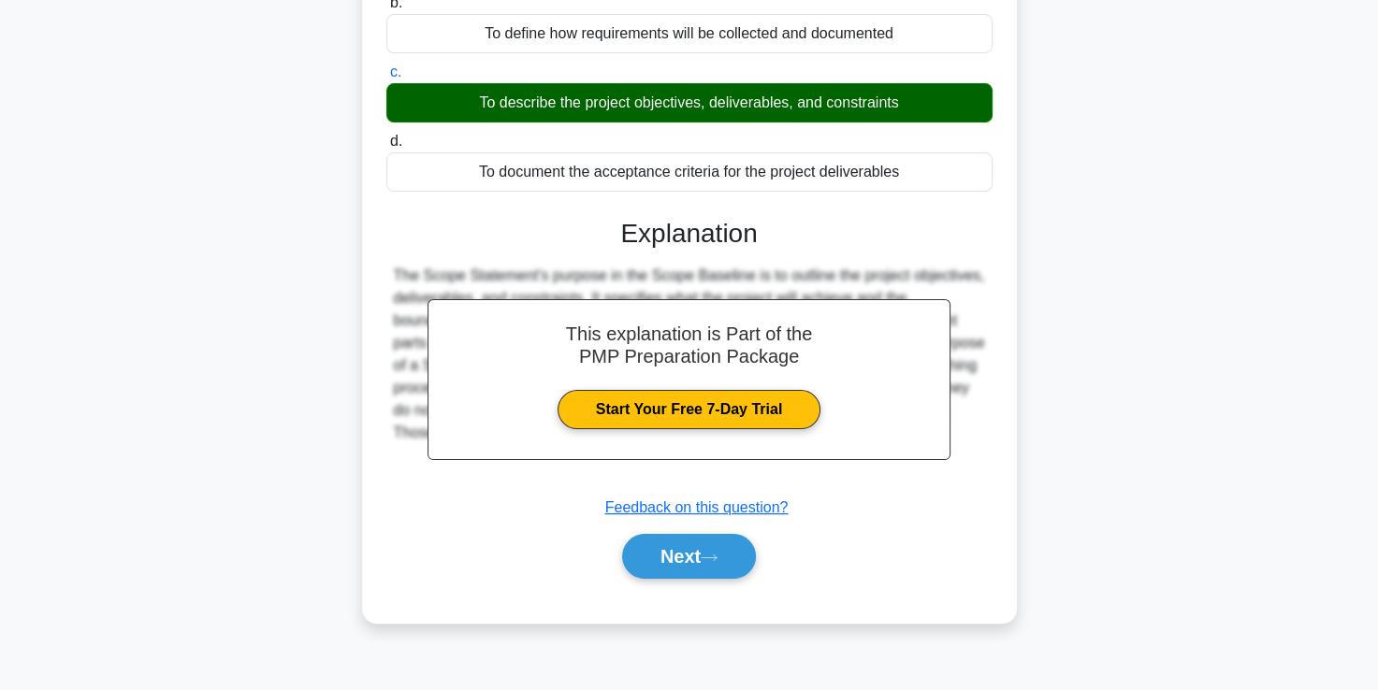
scroll to position [320, 0]
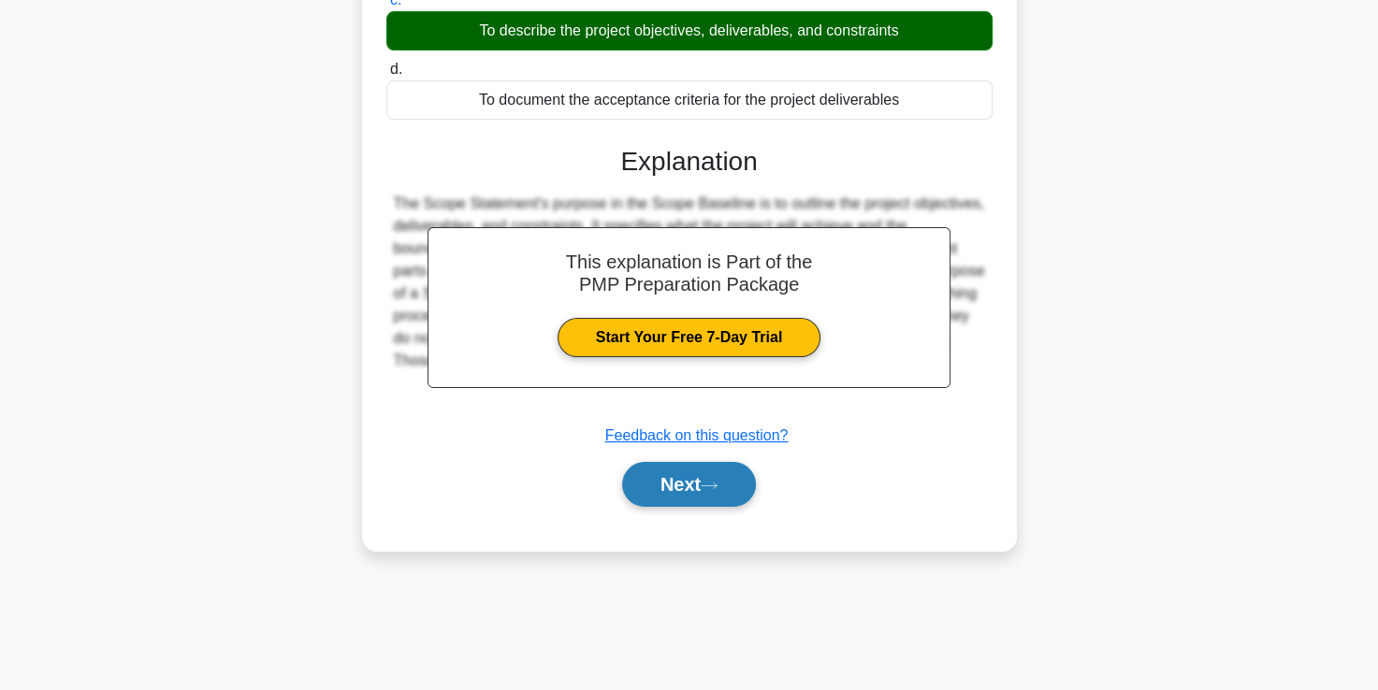
click at [656, 482] on button "Next" at bounding box center [689, 484] width 134 height 45
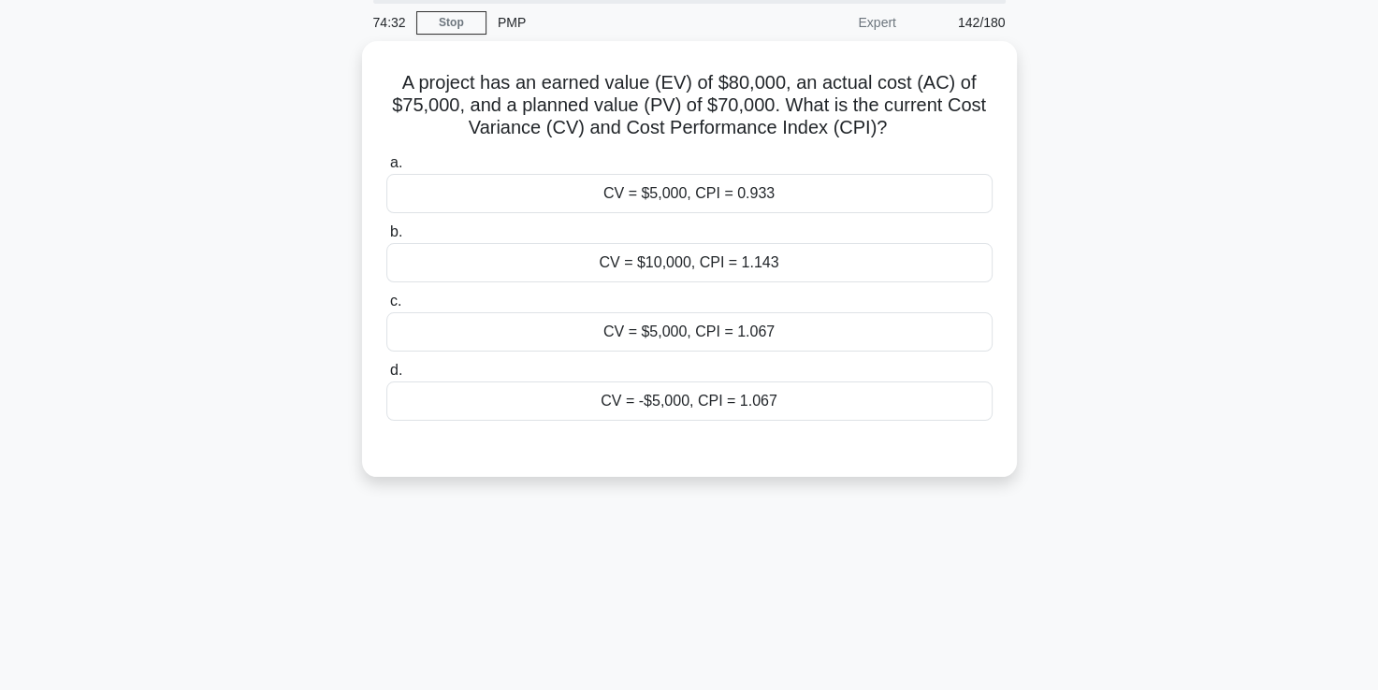
scroll to position [69, 0]
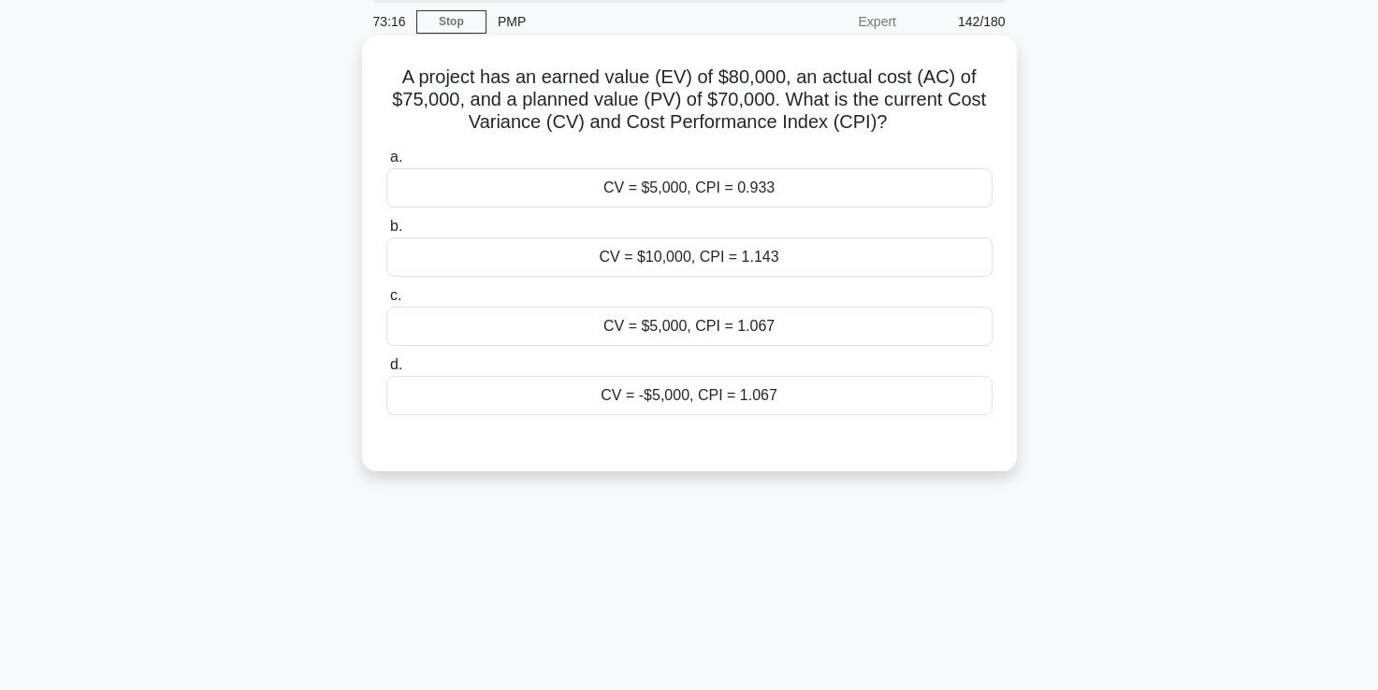
click at [677, 342] on div "CV = $5,000, CPI = 1.067" at bounding box center [689, 326] width 606 height 39
click at [386, 302] on input "c. CV = $5,000, CPI = 1.067" at bounding box center [386, 296] width 0 height 12
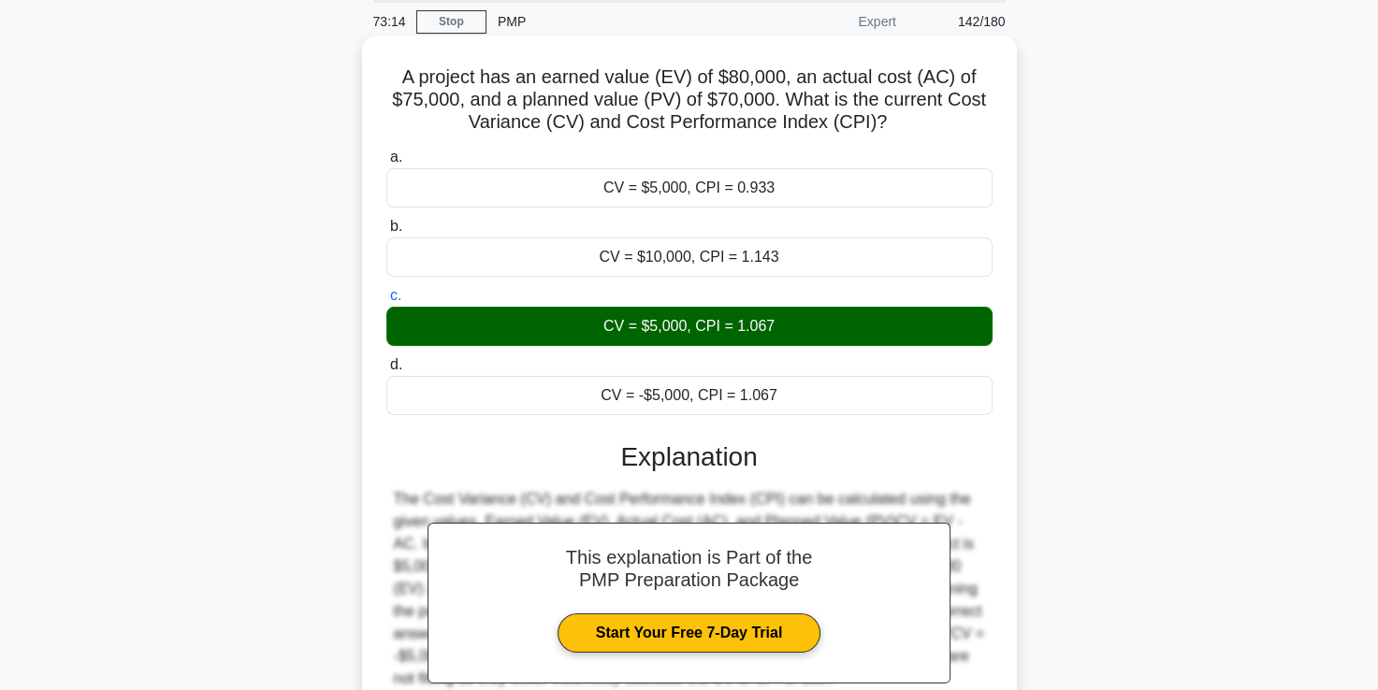
scroll to position [320, 0]
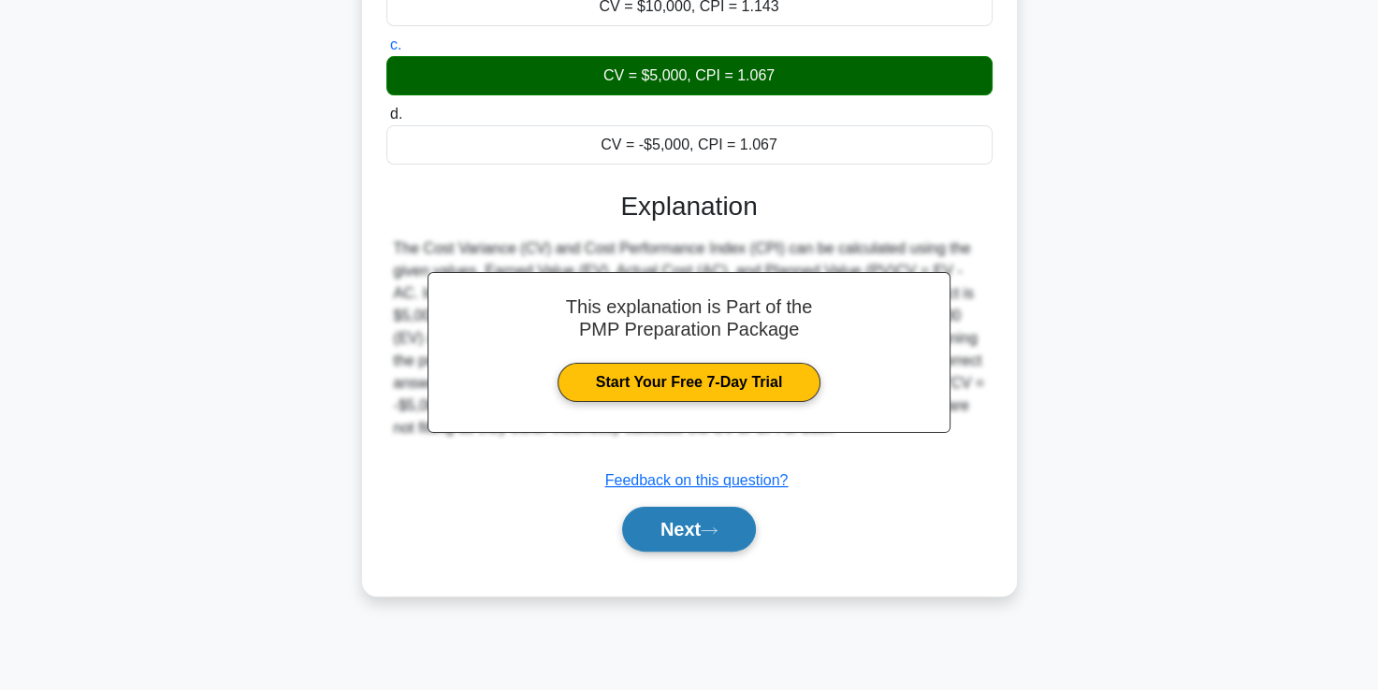
click at [682, 531] on button "Next" at bounding box center [689, 529] width 134 height 45
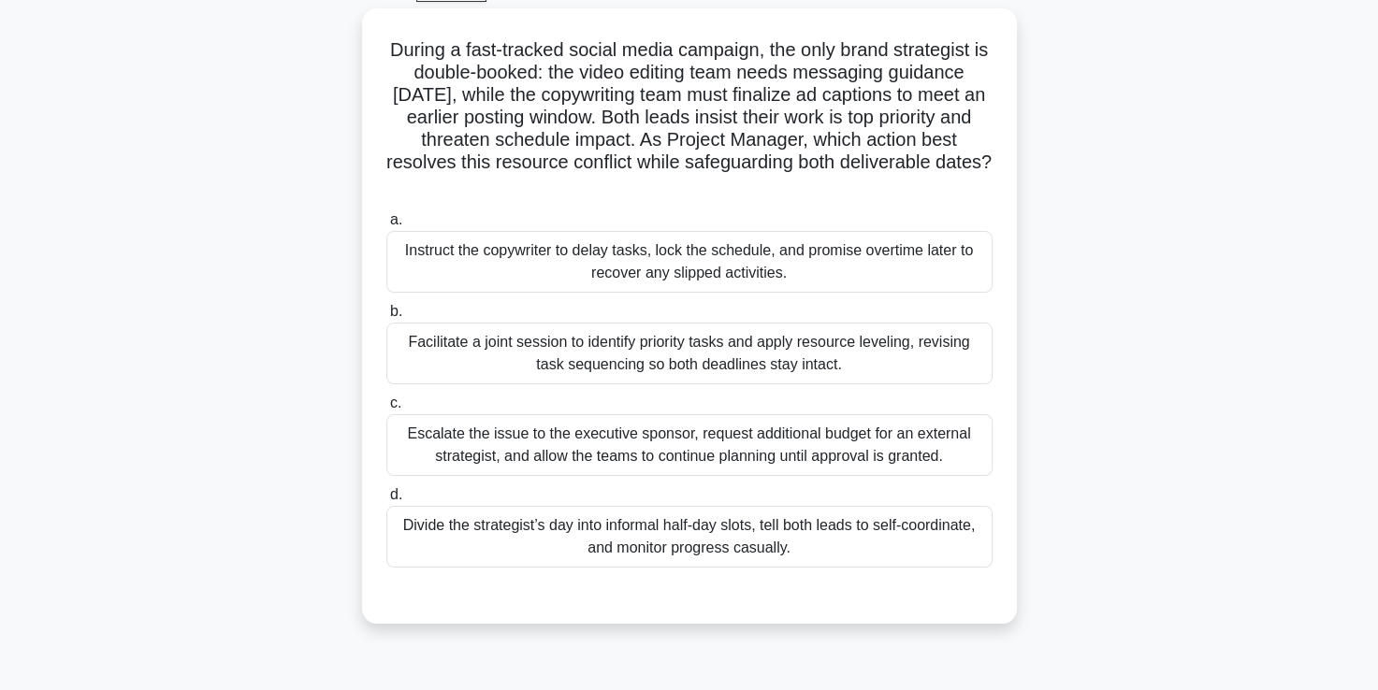
scroll to position [98, 0]
click at [693, 362] on div "Facilitate a joint session to identify priority tasks and apply resource leveli…" at bounding box center [689, 352] width 606 height 62
click at [386, 316] on input "b. Facilitate a joint session to identify priority tasks and apply resource lev…" at bounding box center [386, 310] width 0 height 12
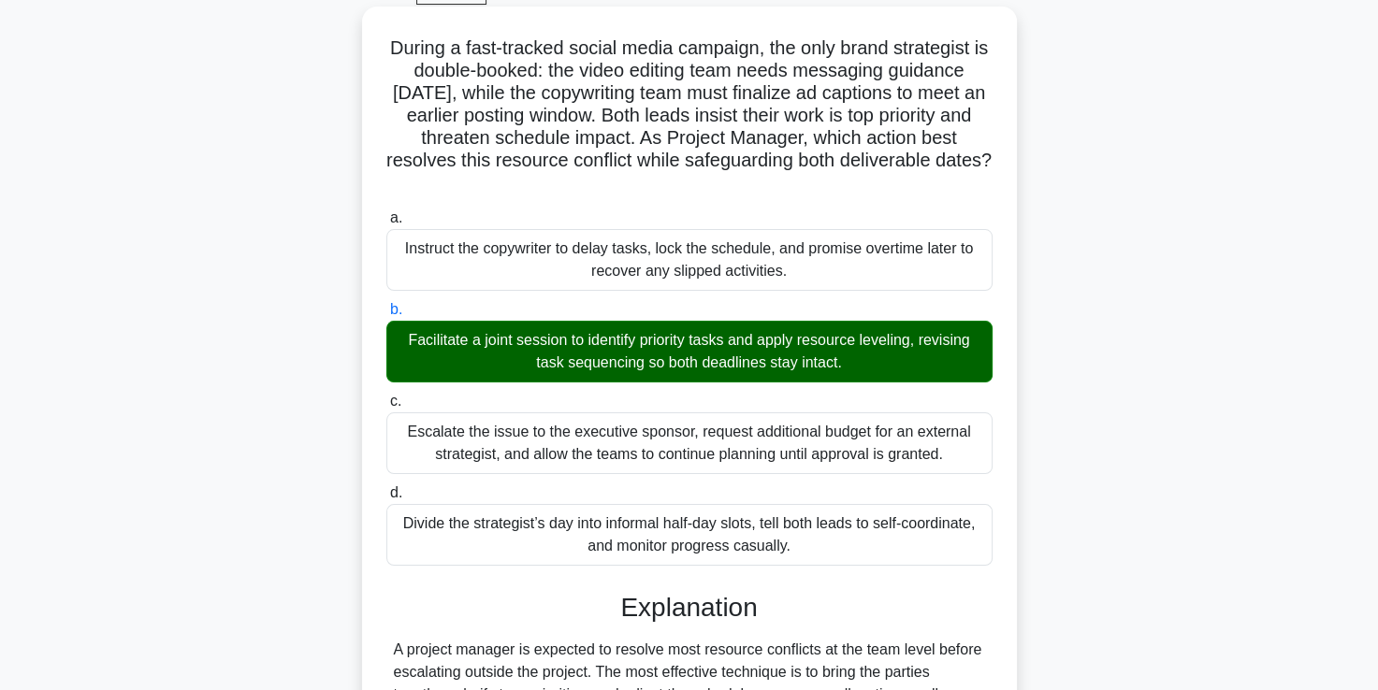
scroll to position [551, 0]
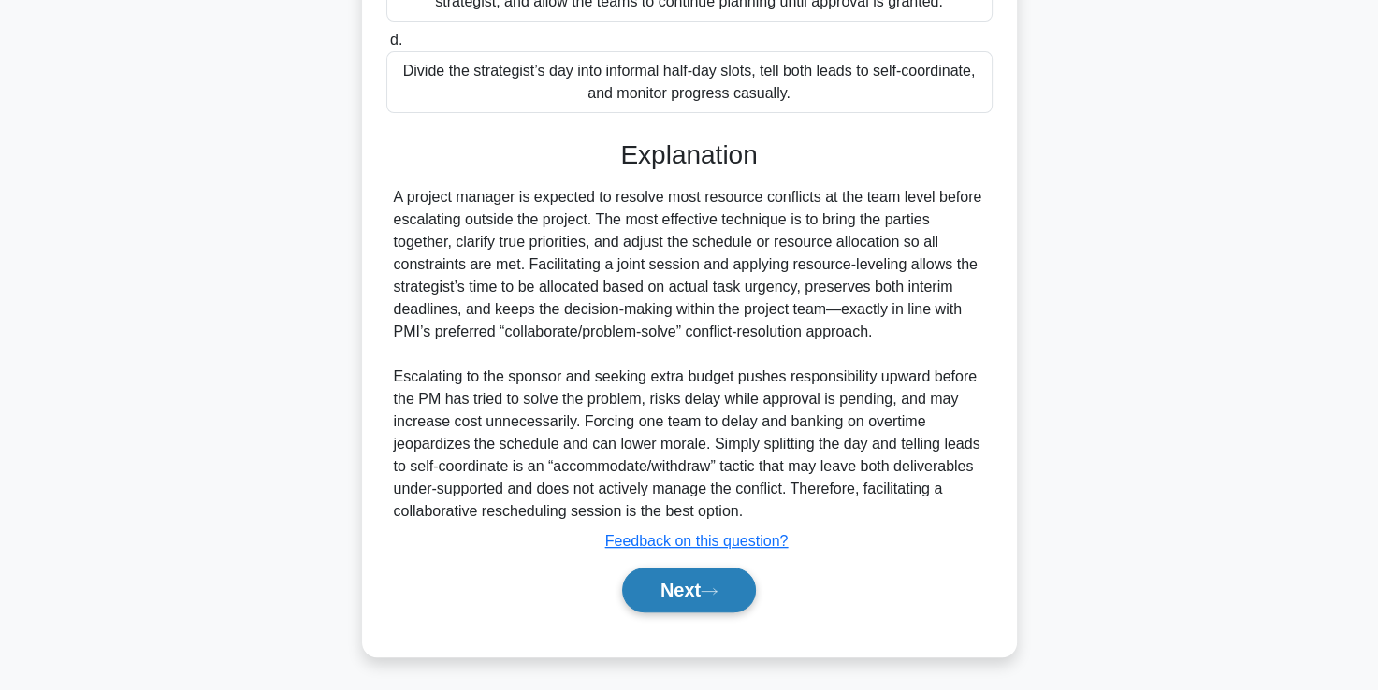
click at [687, 598] on button "Next" at bounding box center [689, 590] width 134 height 45
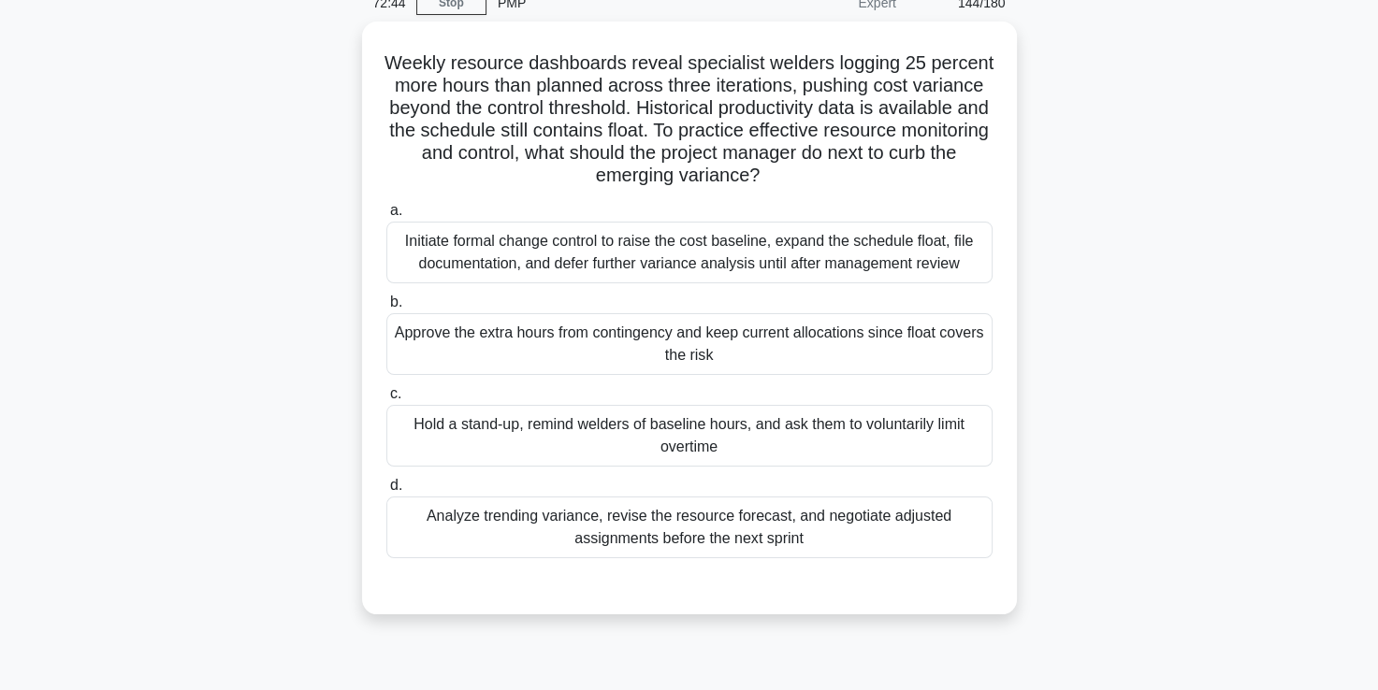
scroll to position [84, 0]
click at [671, 533] on div "Analyze trending variance, revise the resource forecast, and negotiate adjusted…" at bounding box center [689, 527] width 606 height 62
click at [386, 491] on input "d. Analyze trending variance, revise the resource forecast, and negotiate adjus…" at bounding box center [386, 485] width 0 height 12
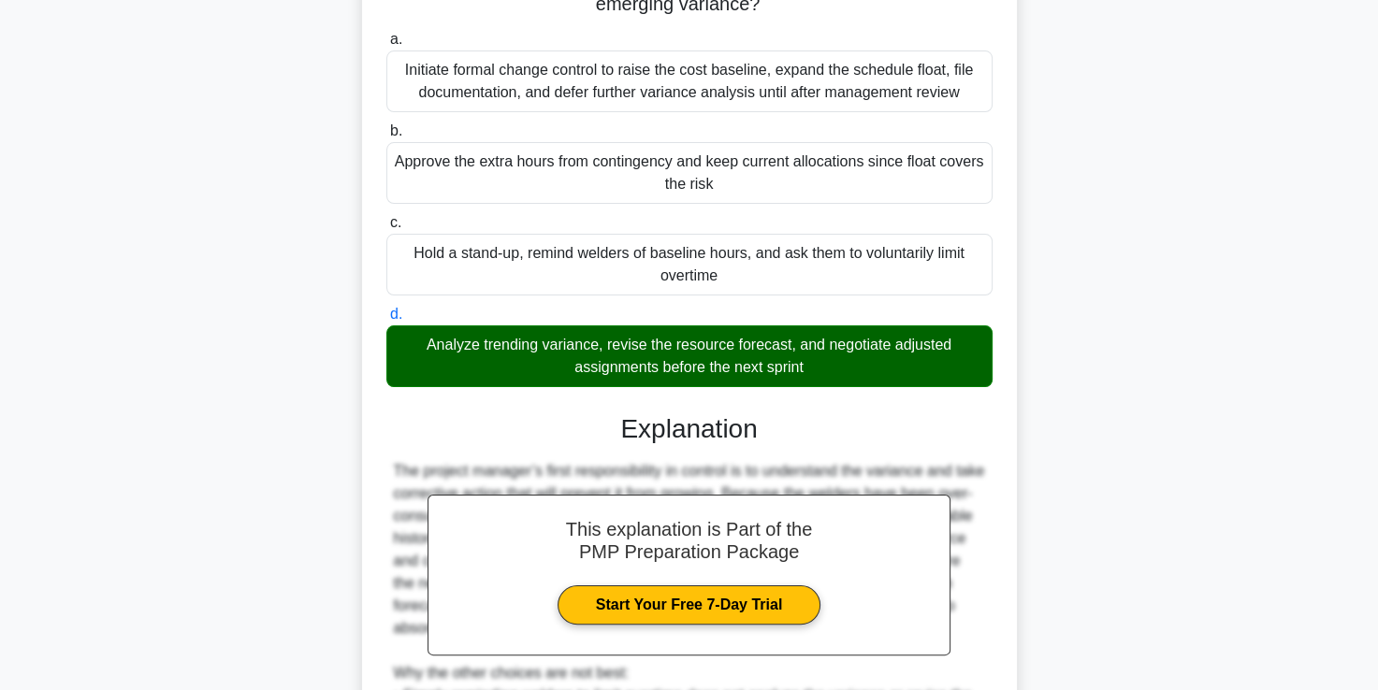
scroll to position [573, 0]
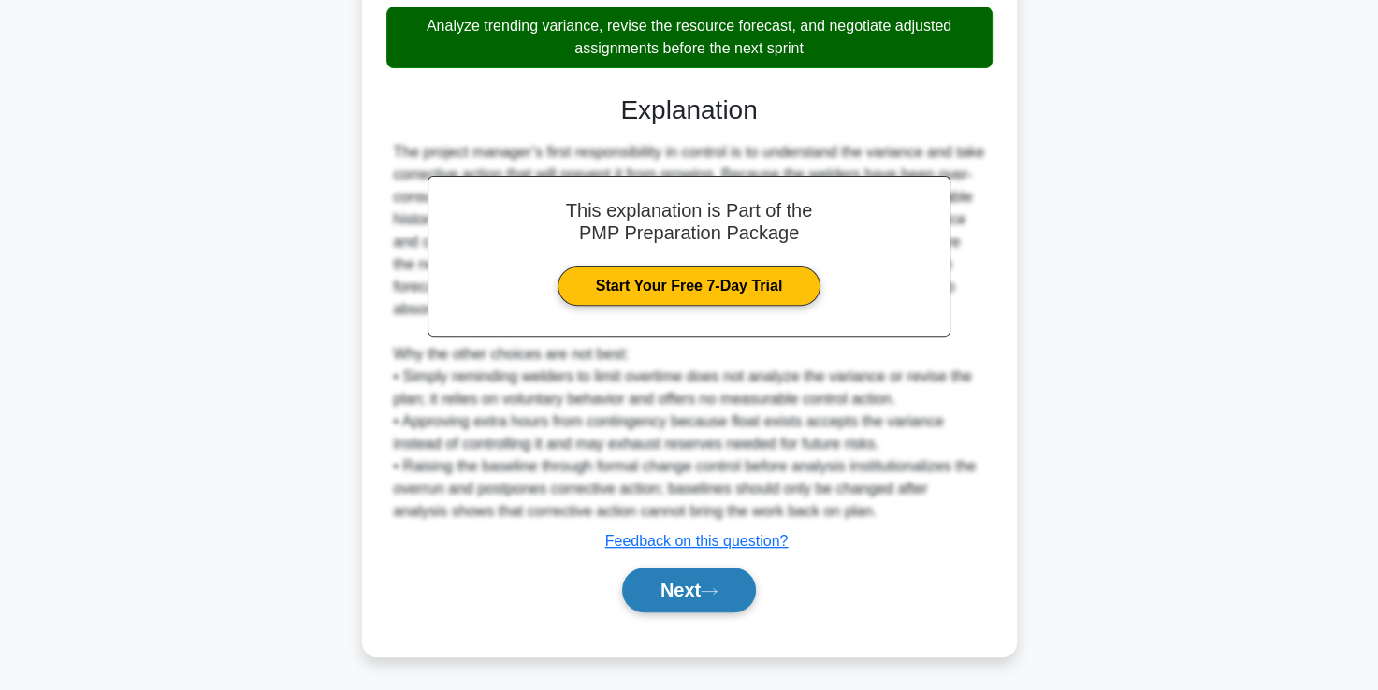
click at [668, 581] on button "Next" at bounding box center [689, 590] width 134 height 45
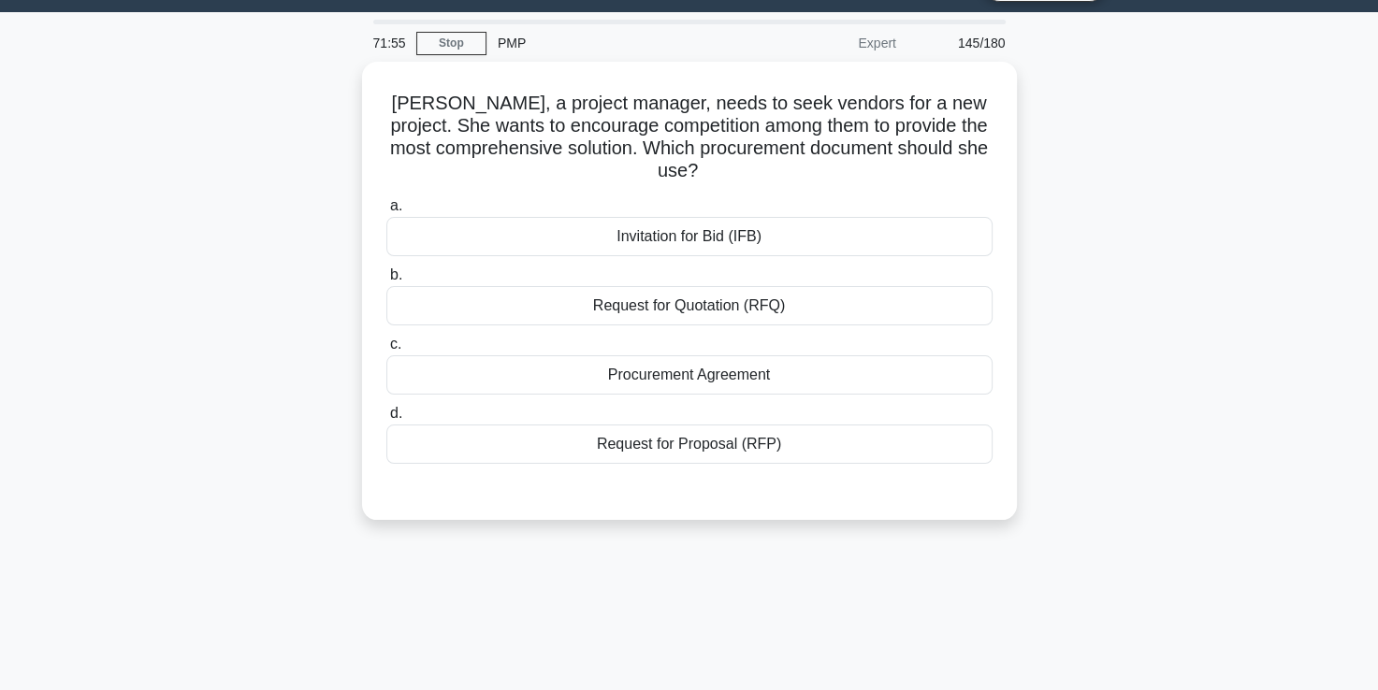
scroll to position [28, 0]
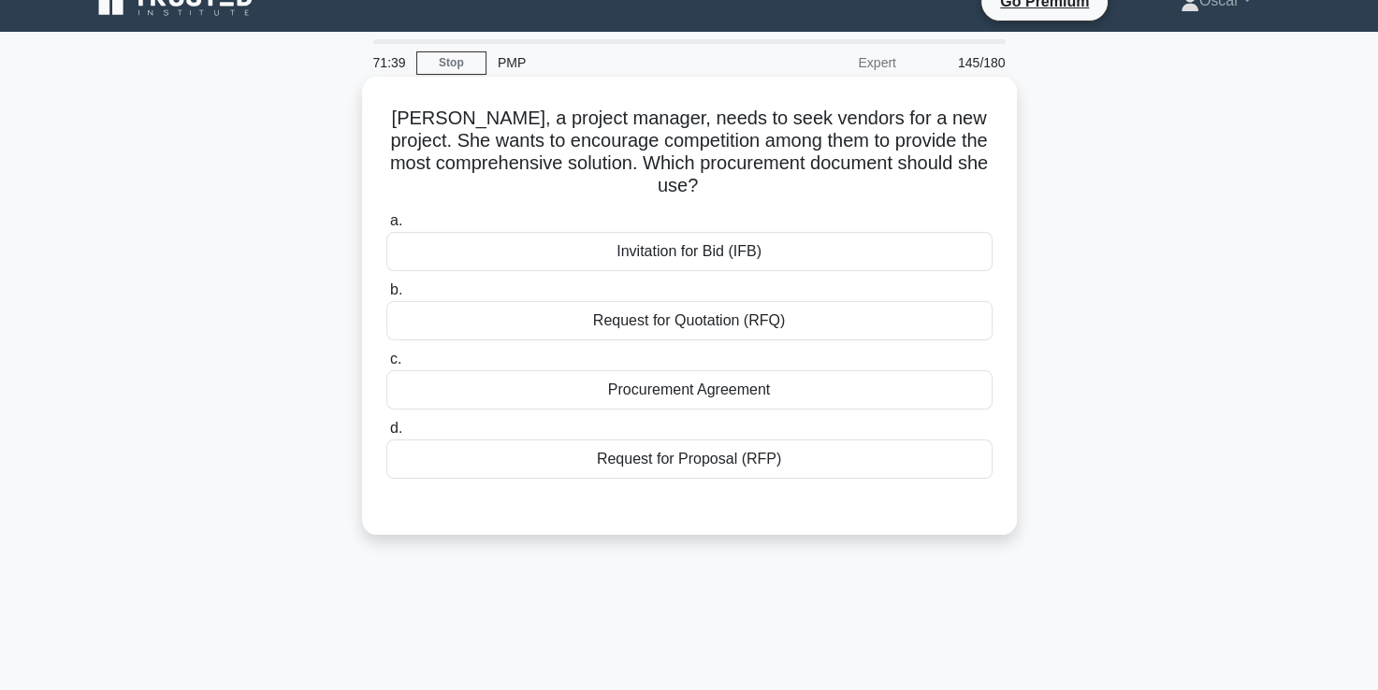
click at [695, 264] on div "Invitation for Bid (IFB)" at bounding box center [689, 251] width 606 height 39
click at [386, 227] on input "a. Invitation for Bid (IFB)" at bounding box center [386, 221] width 0 height 12
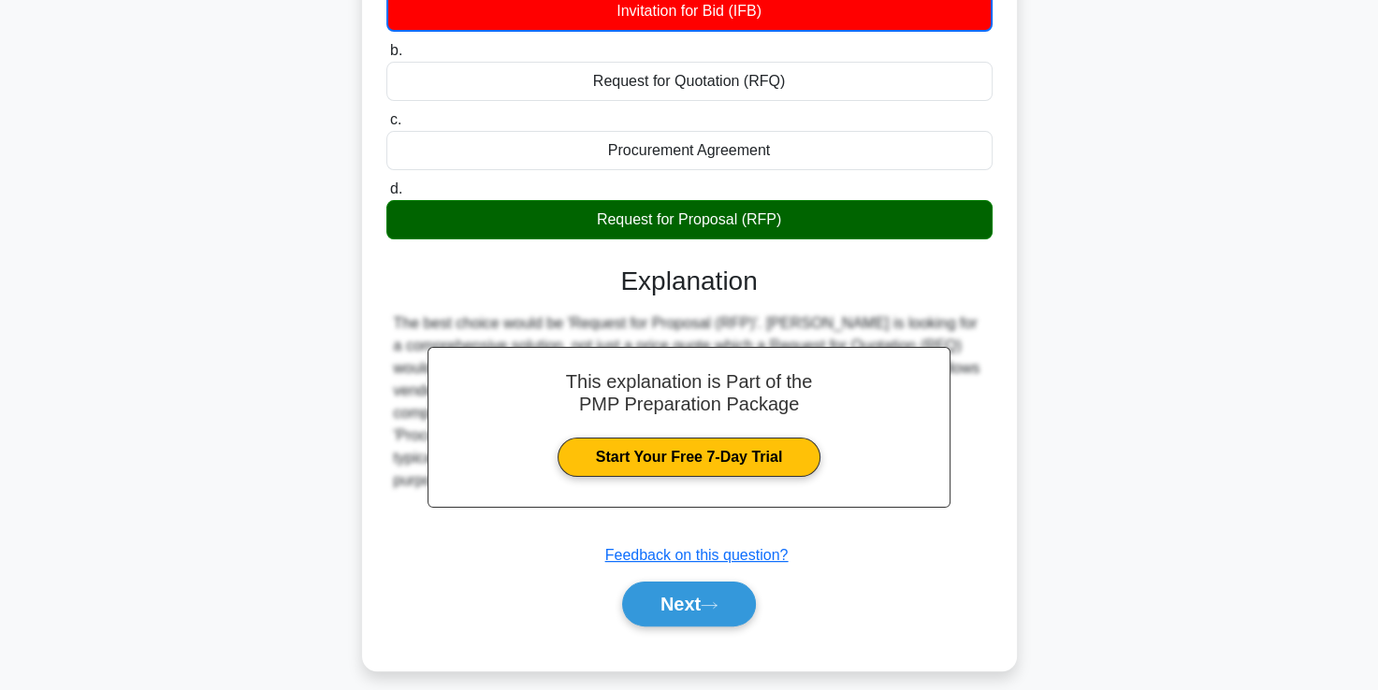
scroll to position [320, 0]
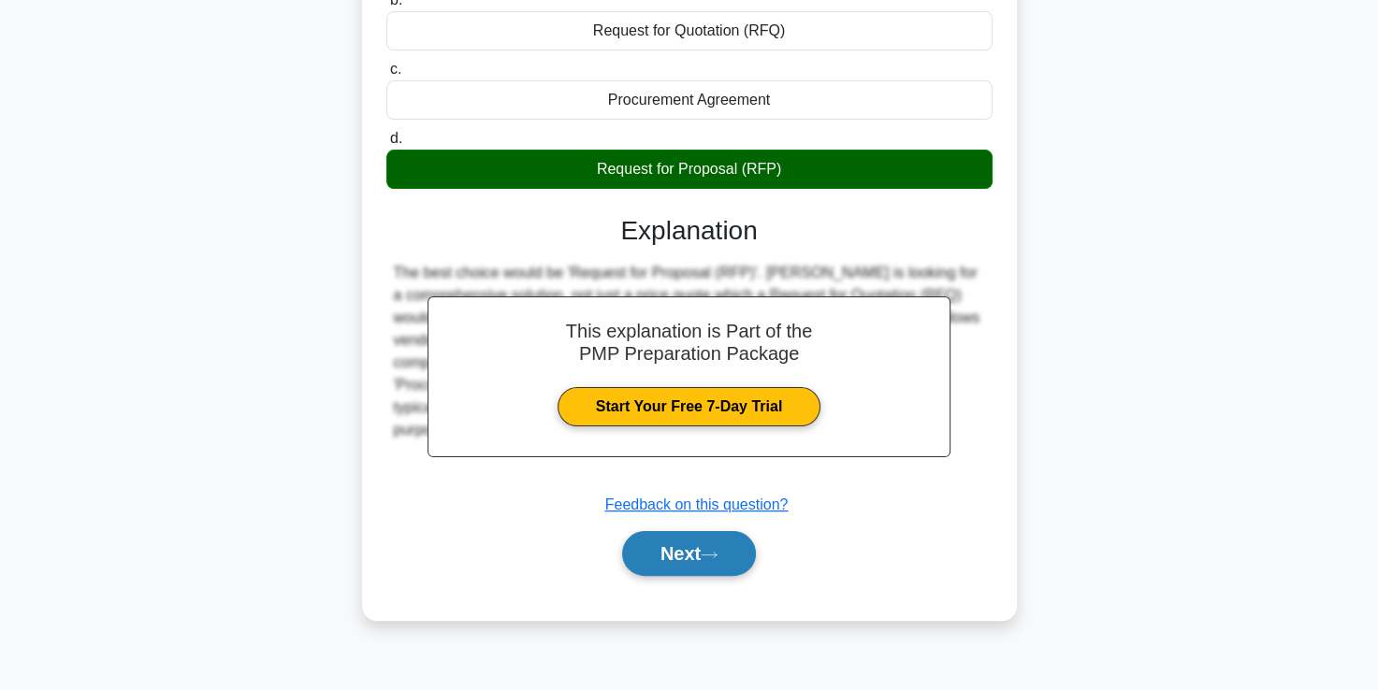
click at [696, 558] on button "Next" at bounding box center [689, 553] width 134 height 45
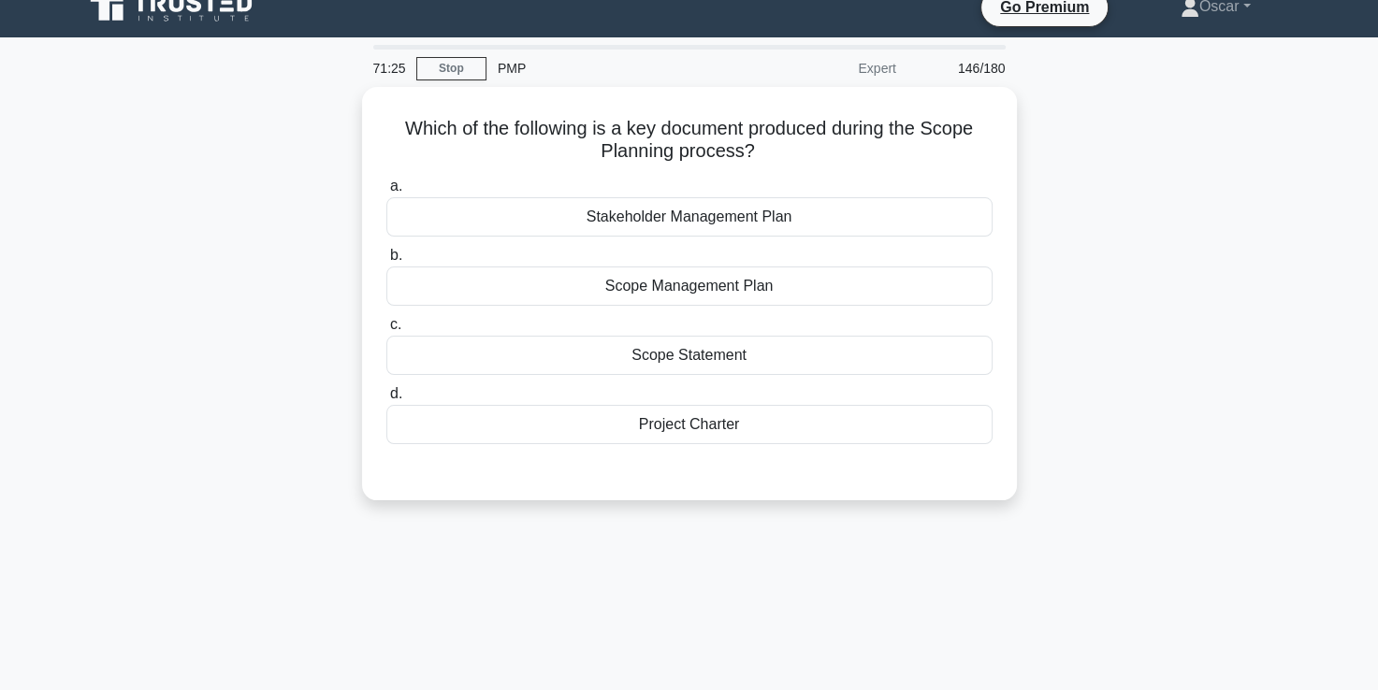
scroll to position [23, 0]
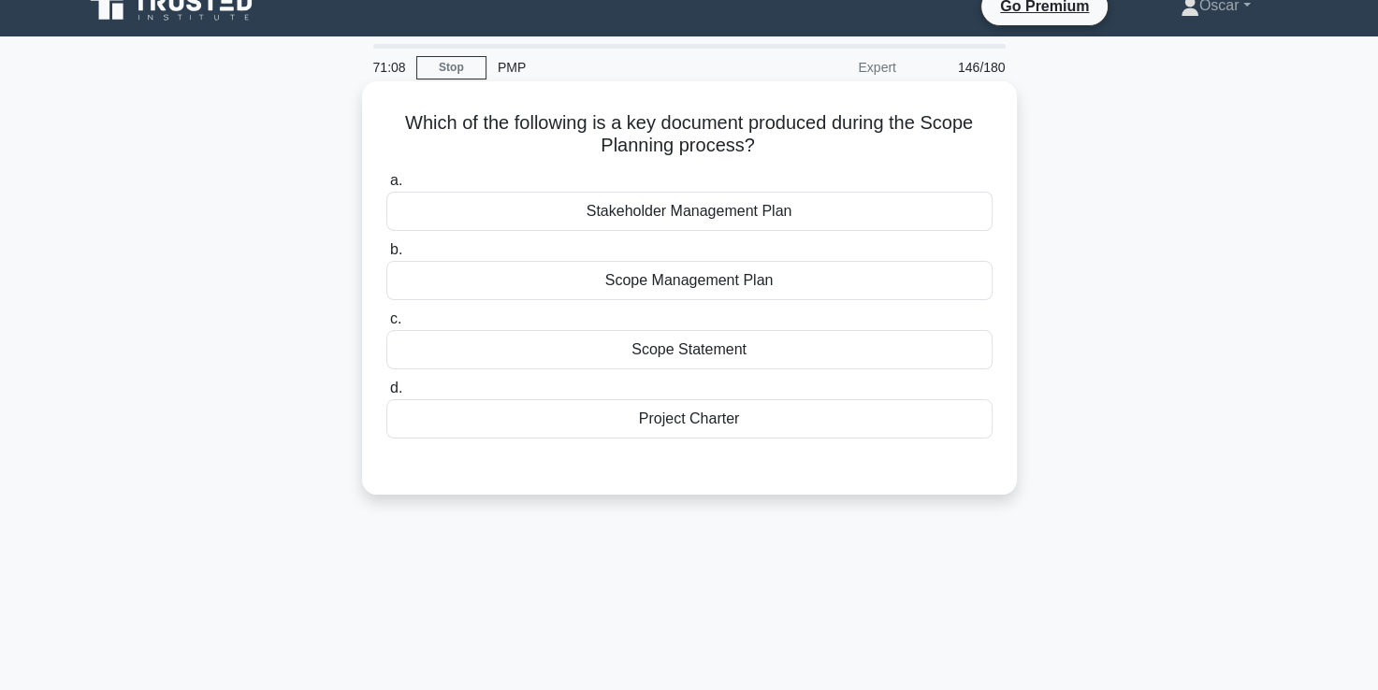
click at [701, 285] on div "Scope Management Plan" at bounding box center [689, 280] width 606 height 39
click at [386, 256] on input "b. Scope Management Plan" at bounding box center [386, 250] width 0 height 12
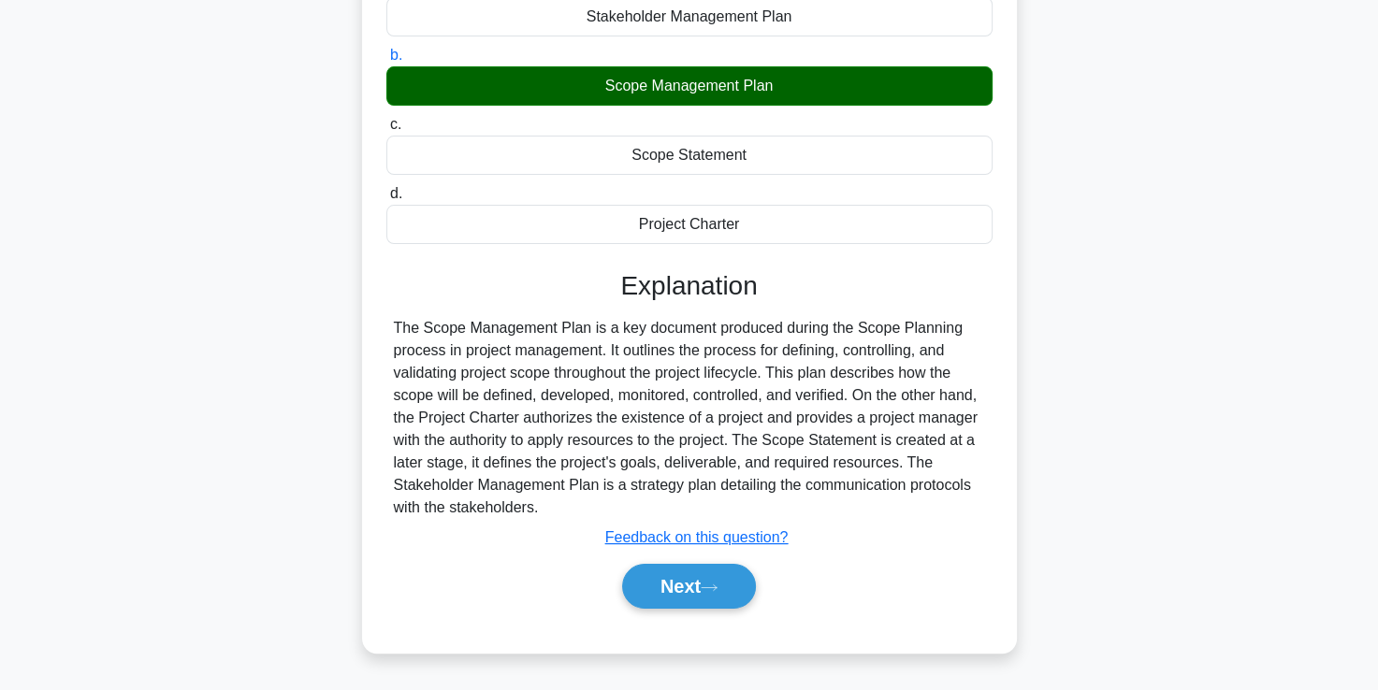
scroll to position [320, 0]
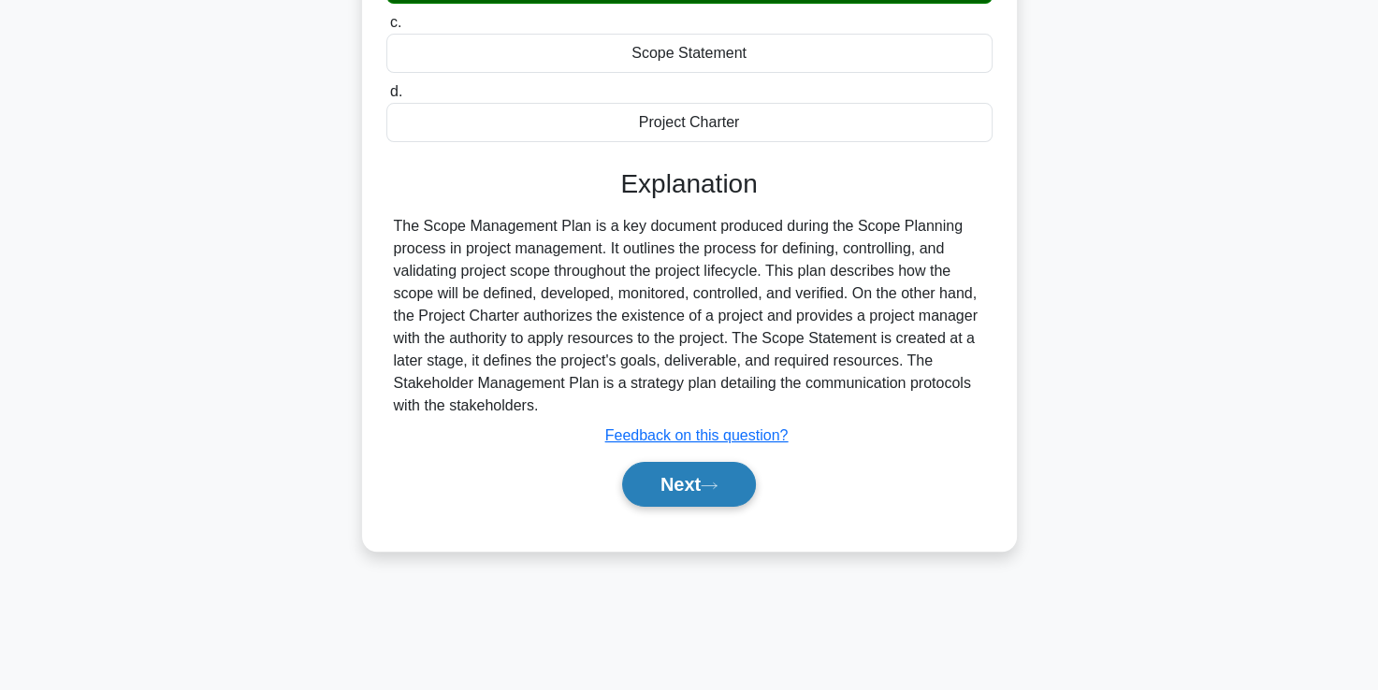
click at [662, 484] on button "Next" at bounding box center [689, 484] width 134 height 45
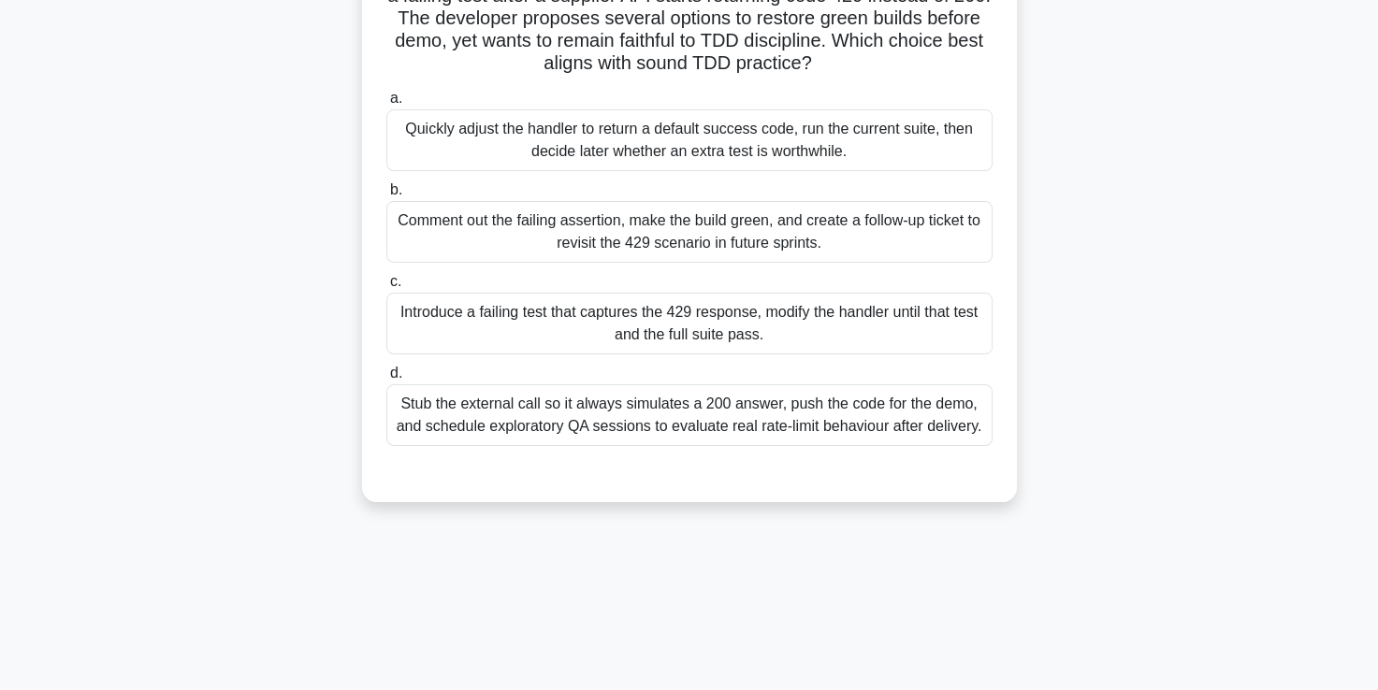
scroll to position [181, 0]
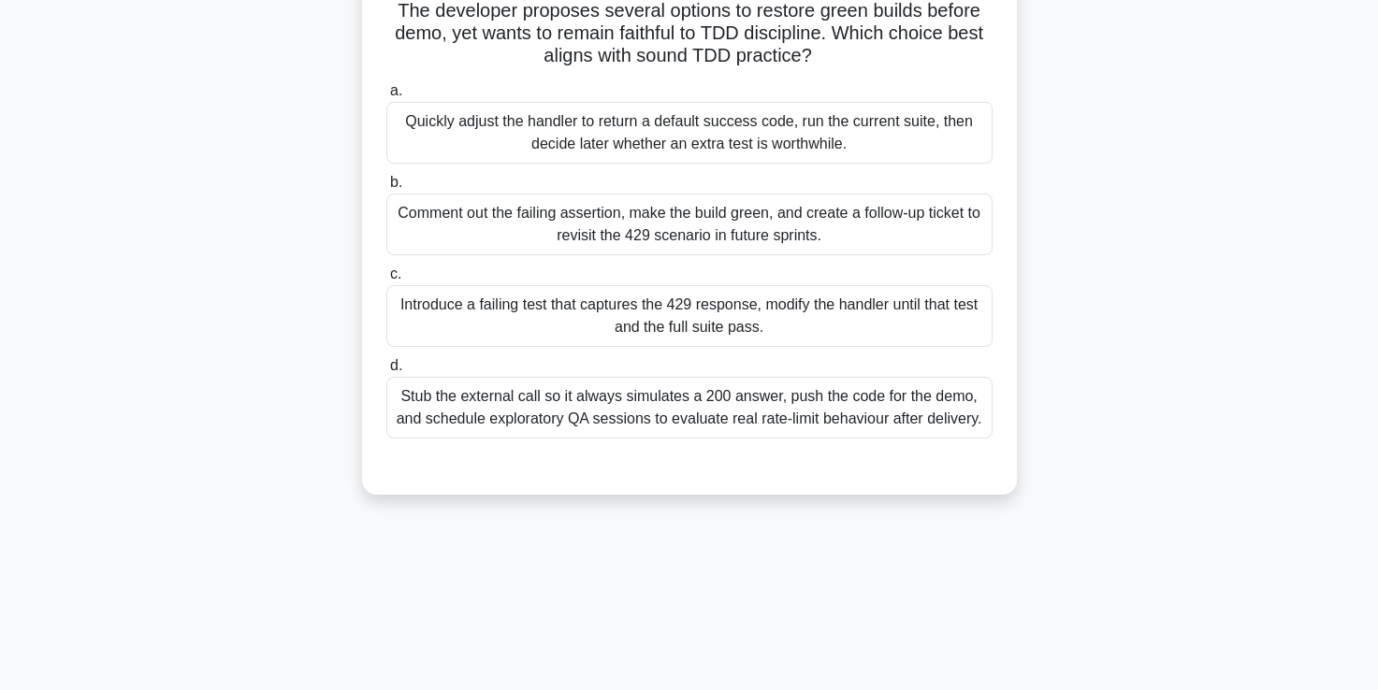
click at [526, 324] on div "Introduce a failing test that captures the 429 response, modify the handler unt…" at bounding box center [689, 316] width 606 height 62
click at [386, 281] on input "c. Introduce a failing test that captures the 429 response, modify the handler …" at bounding box center [386, 274] width 0 height 12
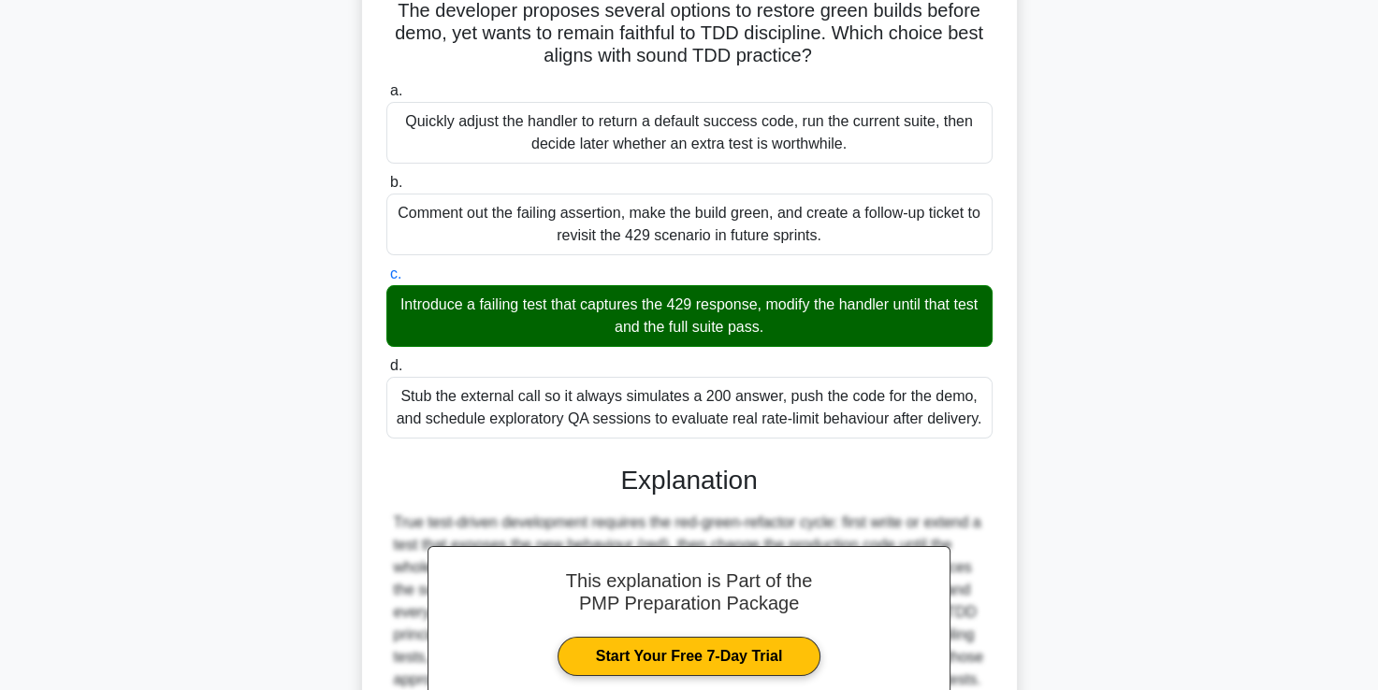
scroll to position [394, 0]
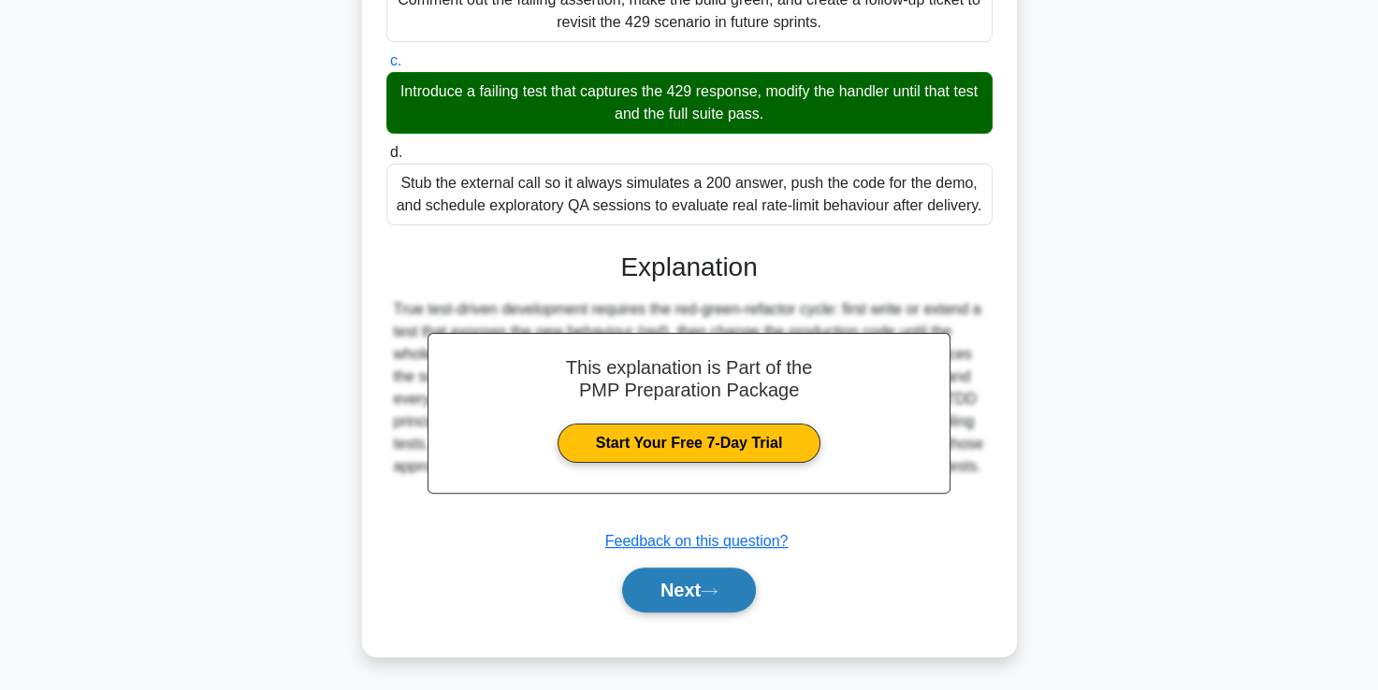
click at [685, 597] on button "Next" at bounding box center [689, 590] width 134 height 45
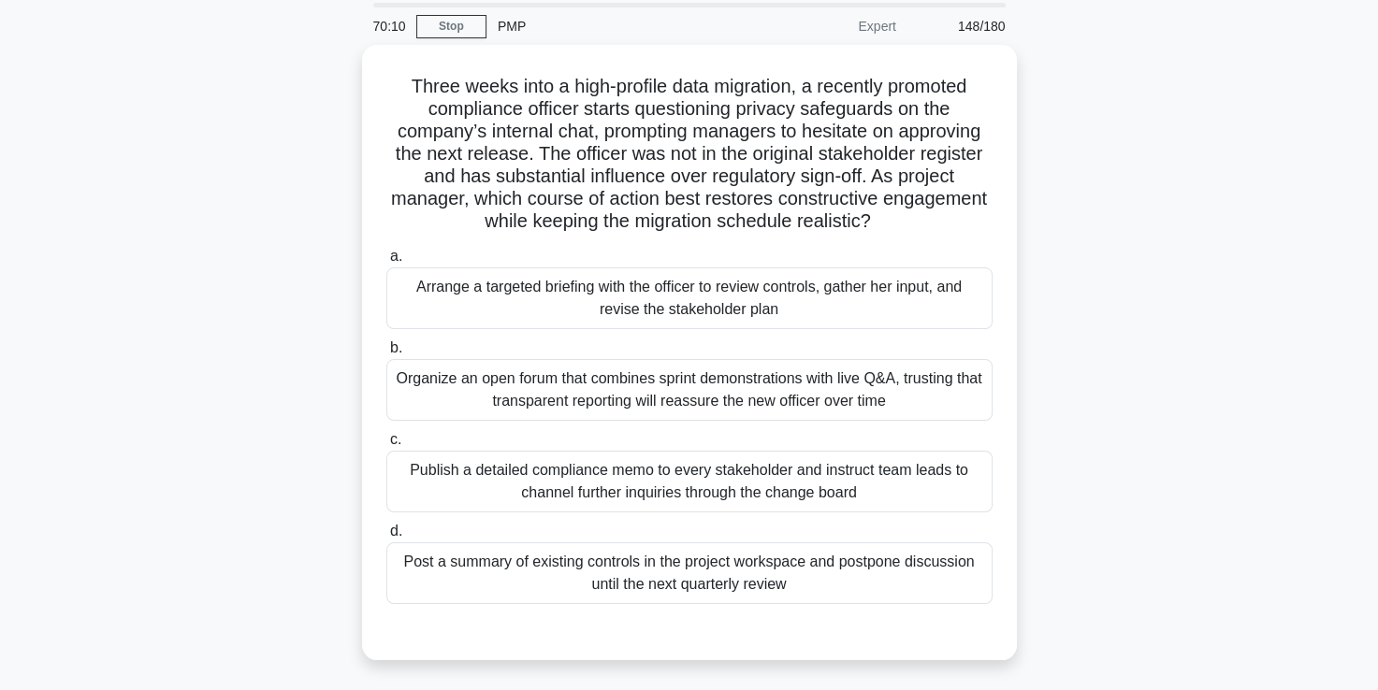
scroll to position [62, 0]
click at [783, 304] on div "Arrange a targeted briefing with the officer to review controls, gather her inp…" at bounding box center [689, 297] width 606 height 62
click at [386, 261] on input "a. Arrange a targeted briefing with the officer to review controls, gather her …" at bounding box center [386, 255] width 0 height 12
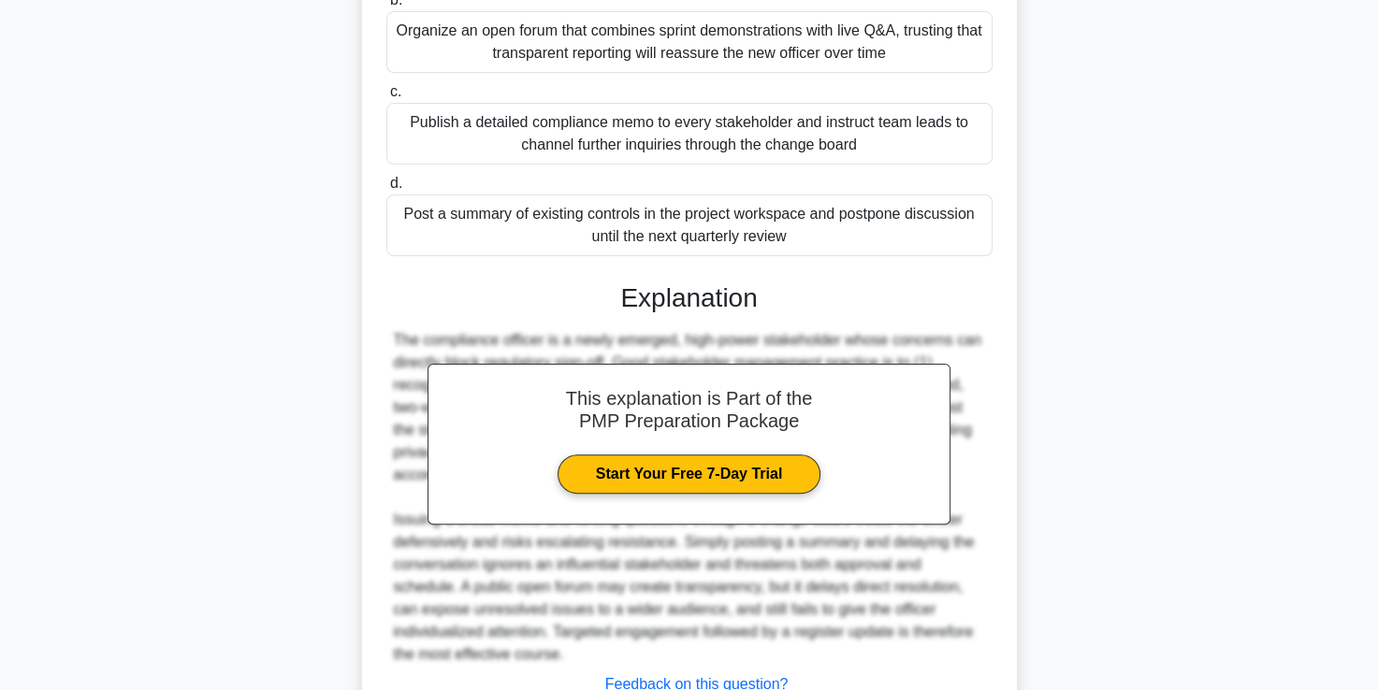
scroll to position [551, 0]
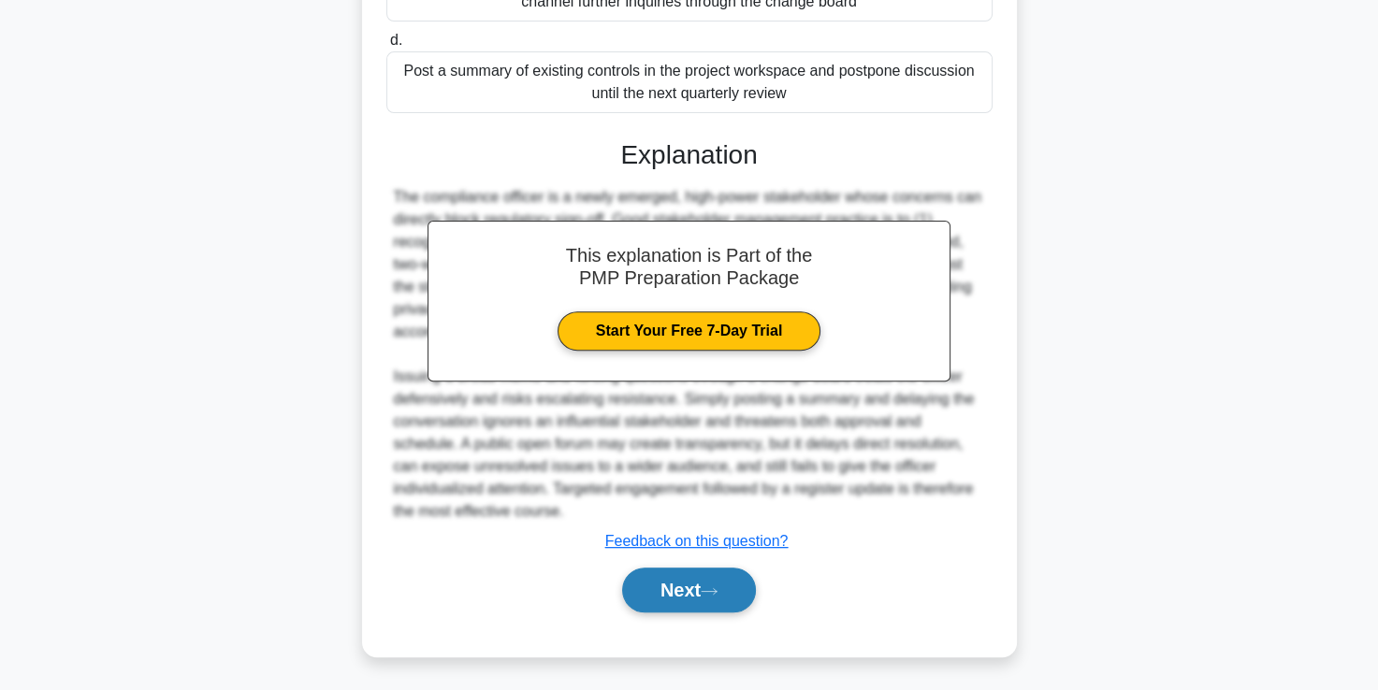
click at [701, 595] on button "Next" at bounding box center [689, 590] width 134 height 45
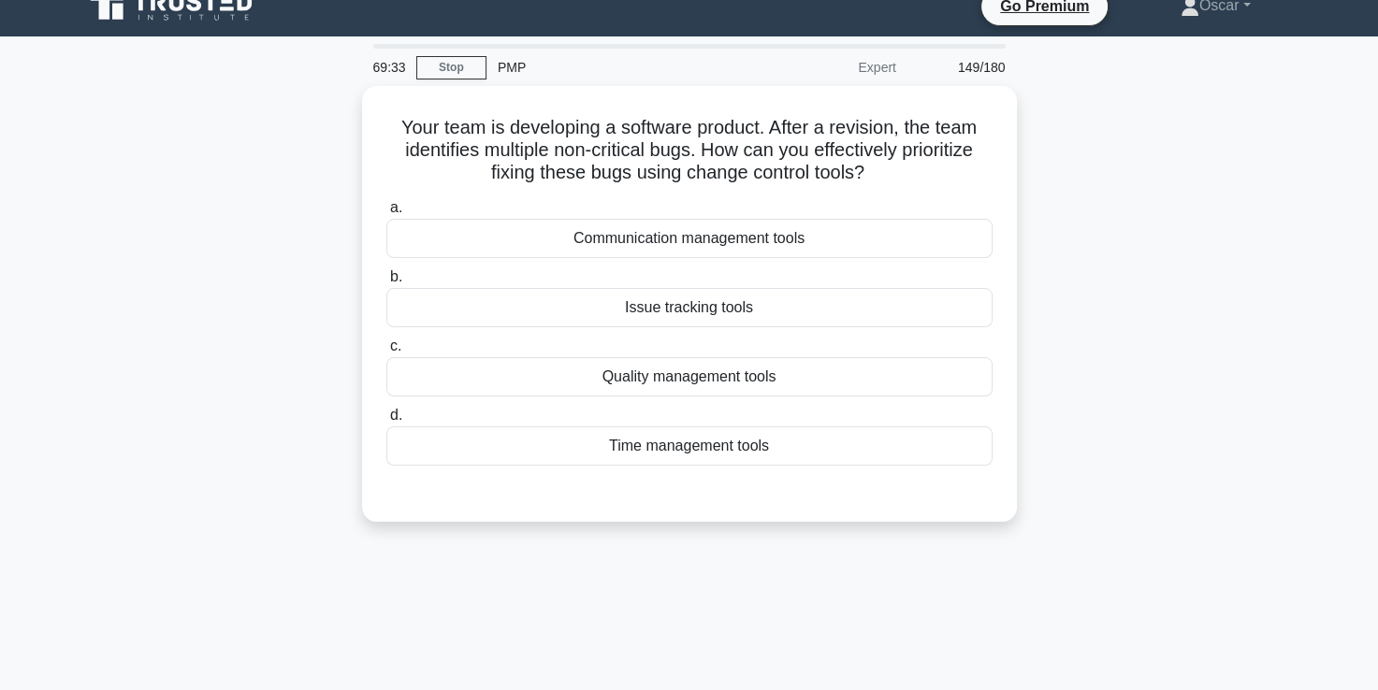
scroll to position [22, 0]
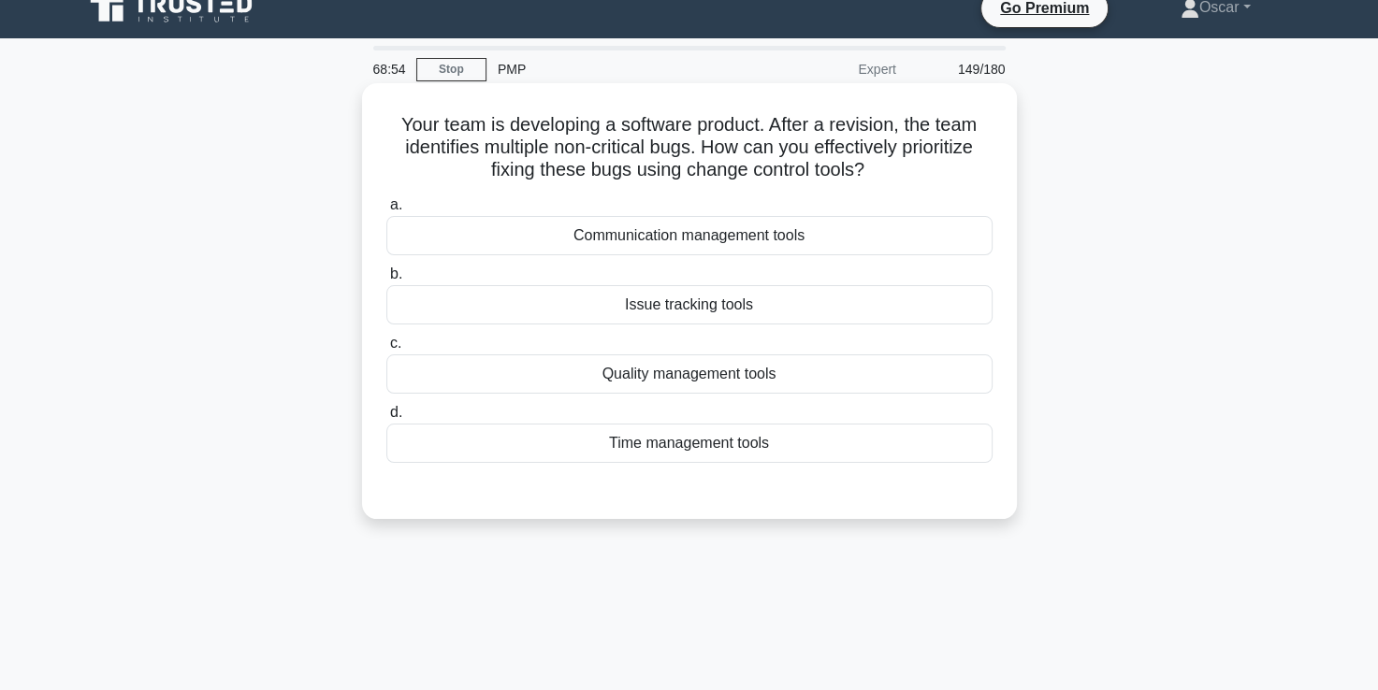
click at [697, 314] on div "Issue tracking tools" at bounding box center [689, 304] width 606 height 39
click at [386, 281] on input "b. Issue tracking tools" at bounding box center [386, 274] width 0 height 12
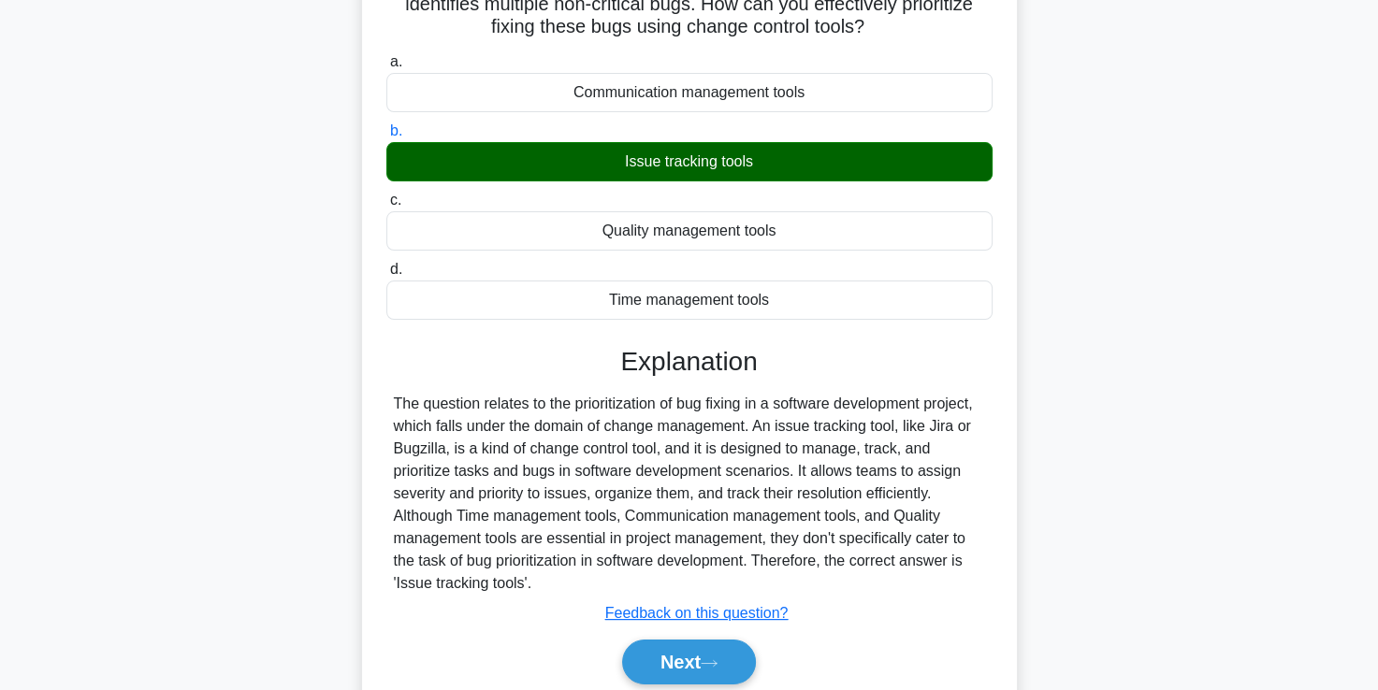
scroll to position [320, 0]
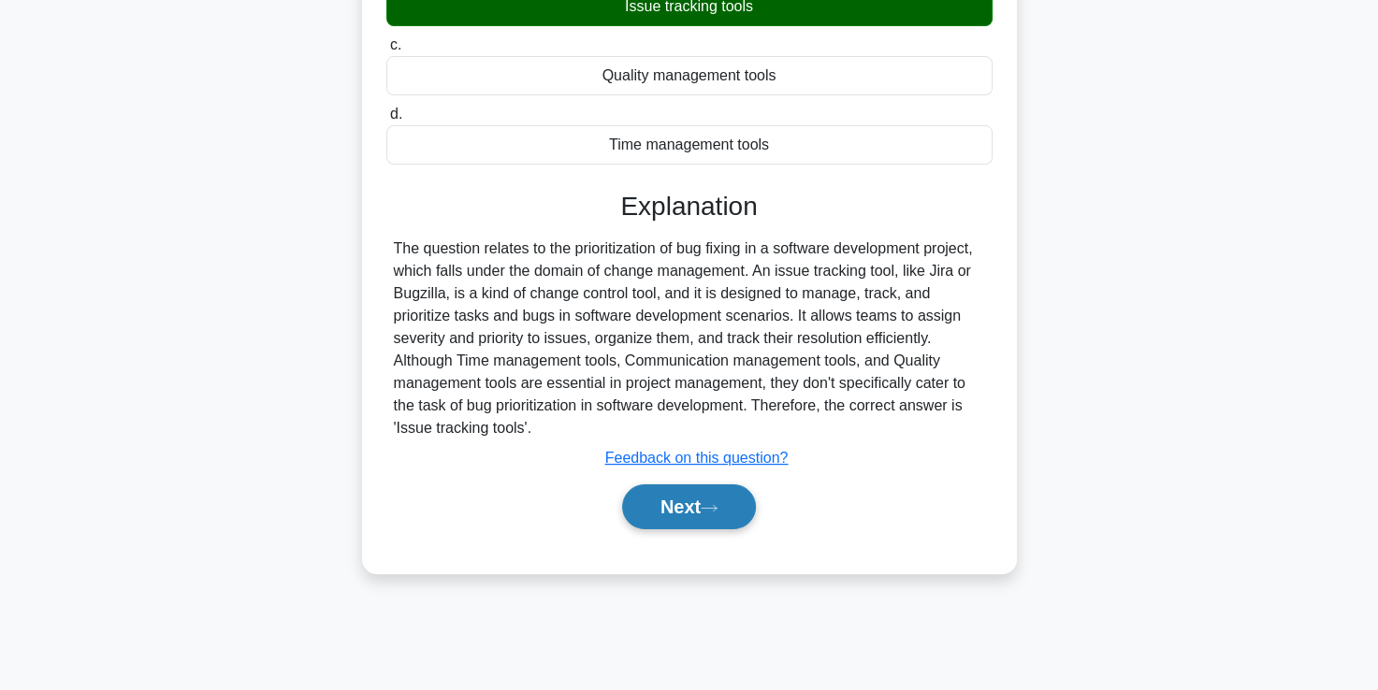
click at [680, 509] on button "Next" at bounding box center [689, 506] width 134 height 45
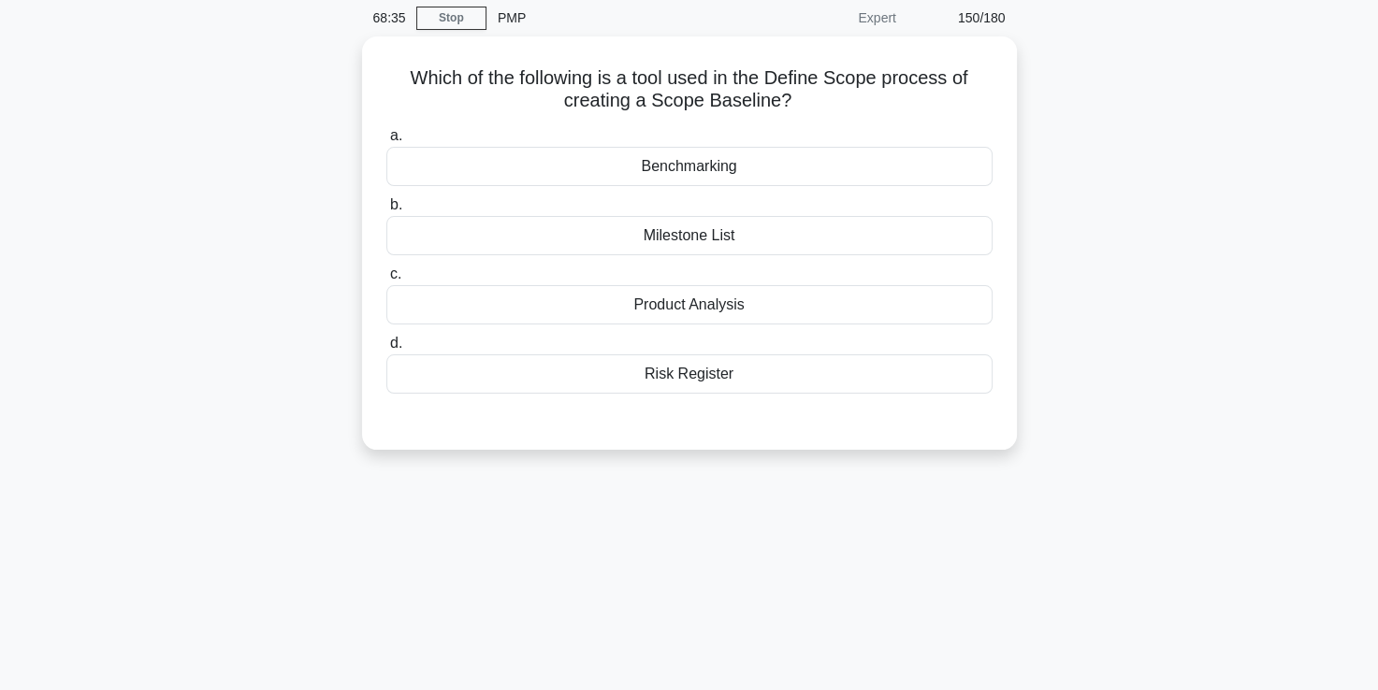
scroll to position [67, 0]
click at [710, 167] on div "Benchmarking" at bounding box center [689, 167] width 606 height 39
click at [386, 143] on input "a. Benchmarking" at bounding box center [386, 137] width 0 height 12
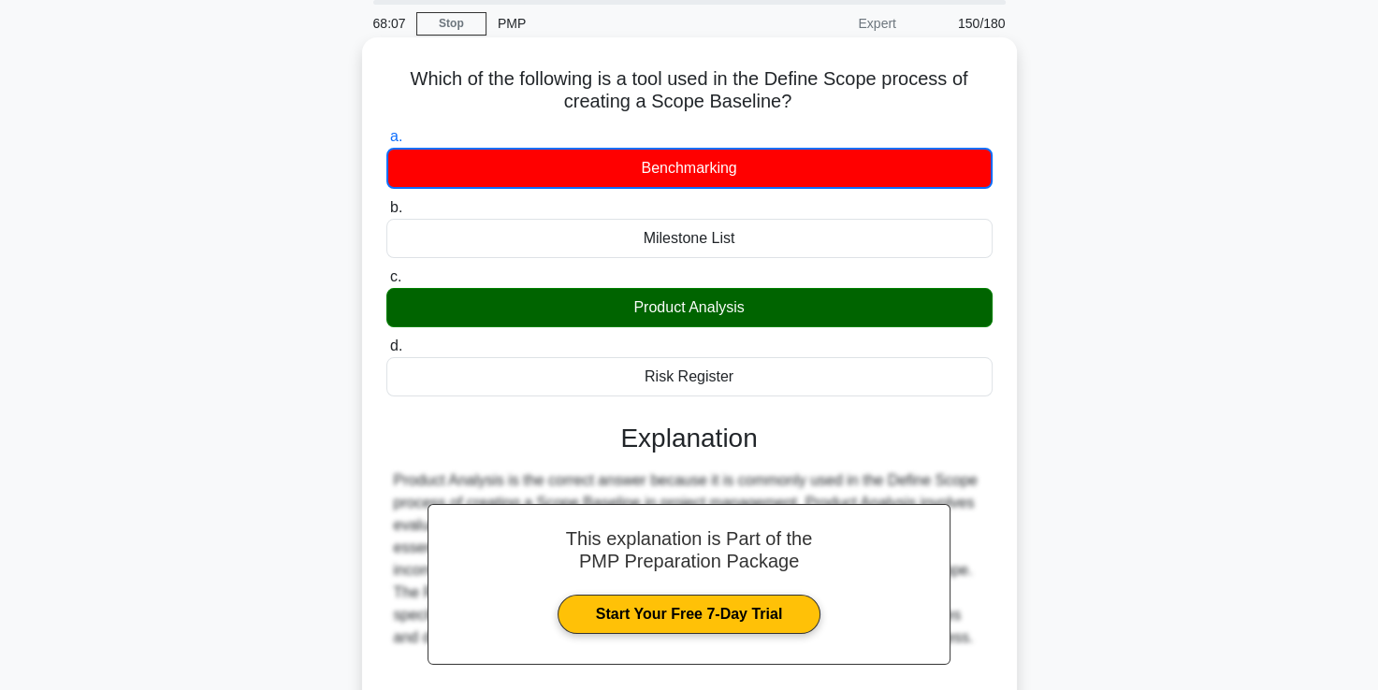
scroll to position [320, 0]
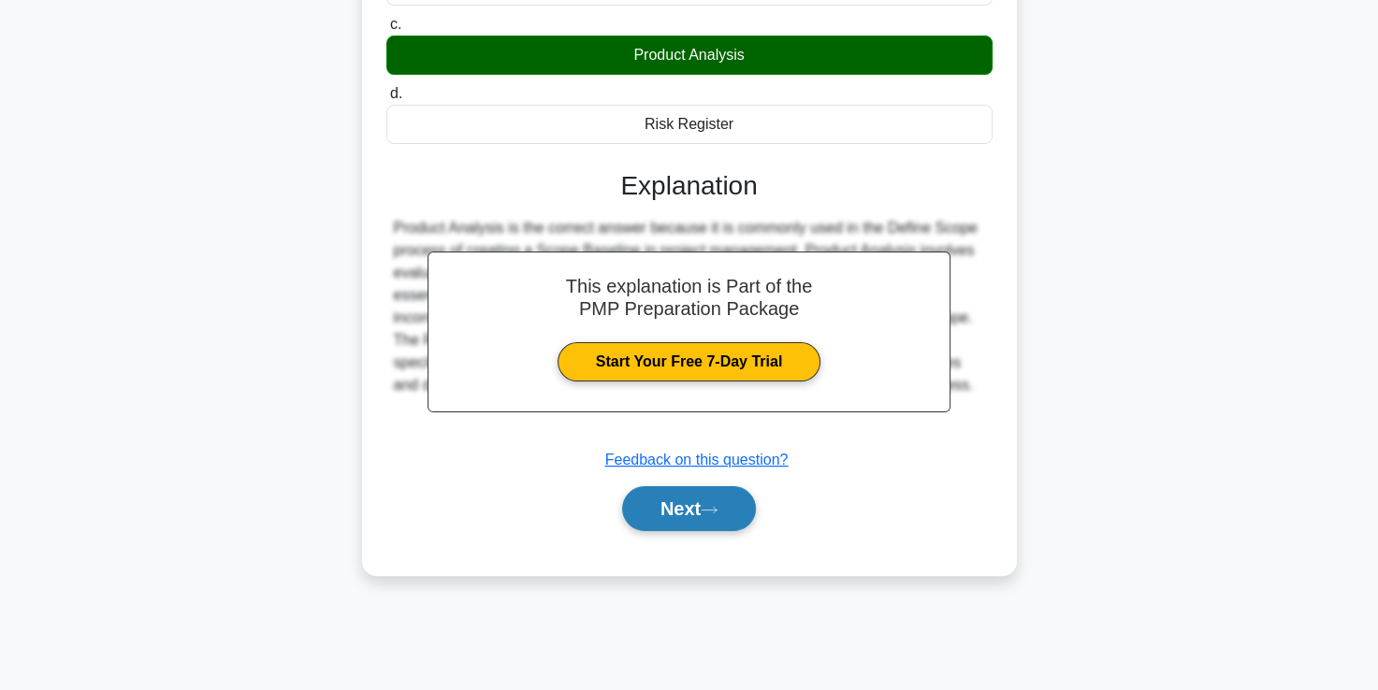
click at [702, 517] on button "Next" at bounding box center [689, 508] width 134 height 45
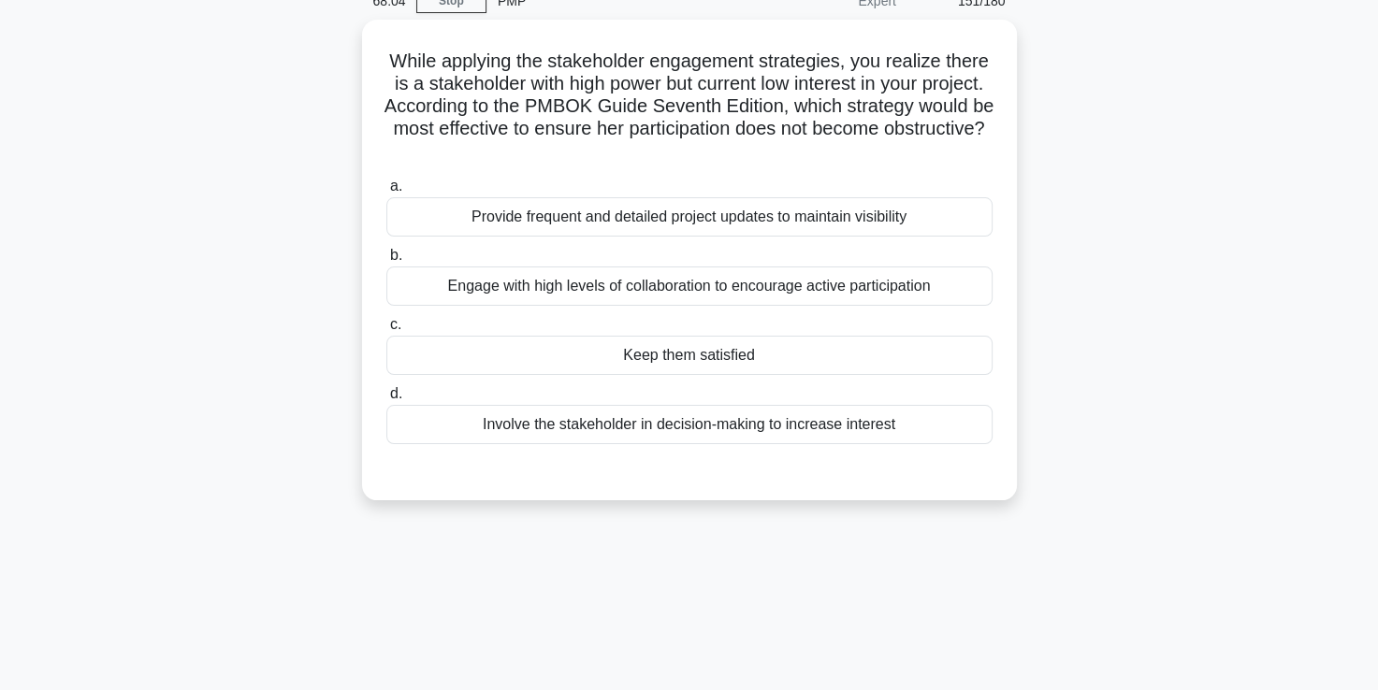
scroll to position [86, 0]
click at [709, 291] on div "Engage with high levels of collaboration to encourage active participation" at bounding box center [689, 285] width 606 height 39
click at [386, 261] on input "b. Engage with high levels of collaboration to encourage active participation" at bounding box center [386, 255] width 0 height 12
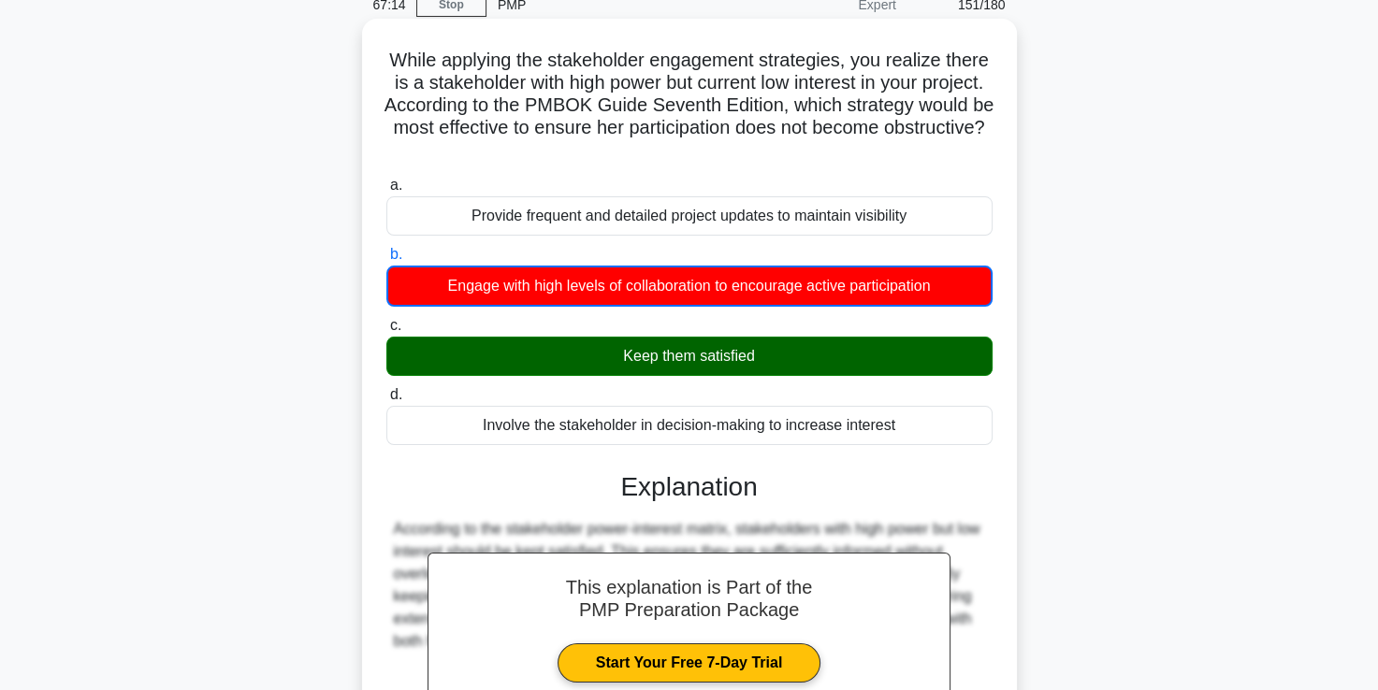
scroll to position [320, 0]
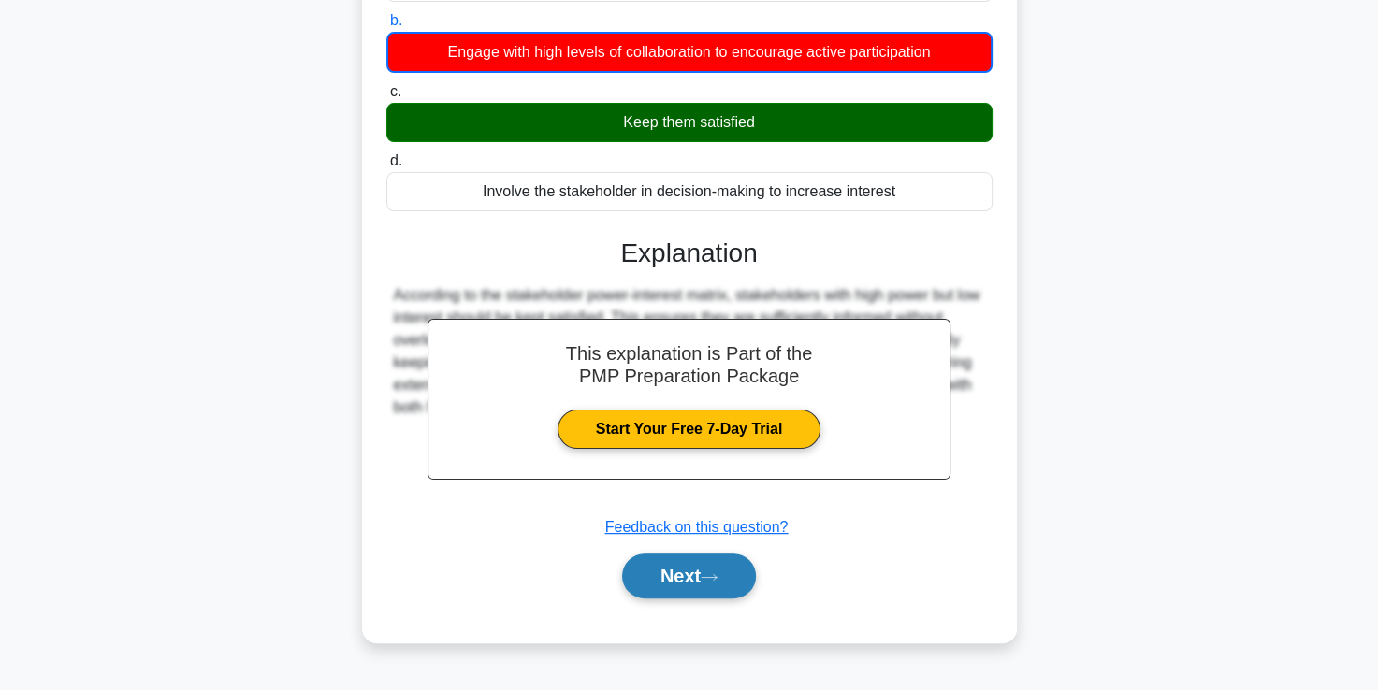
click at [696, 563] on button "Next" at bounding box center [689, 576] width 134 height 45
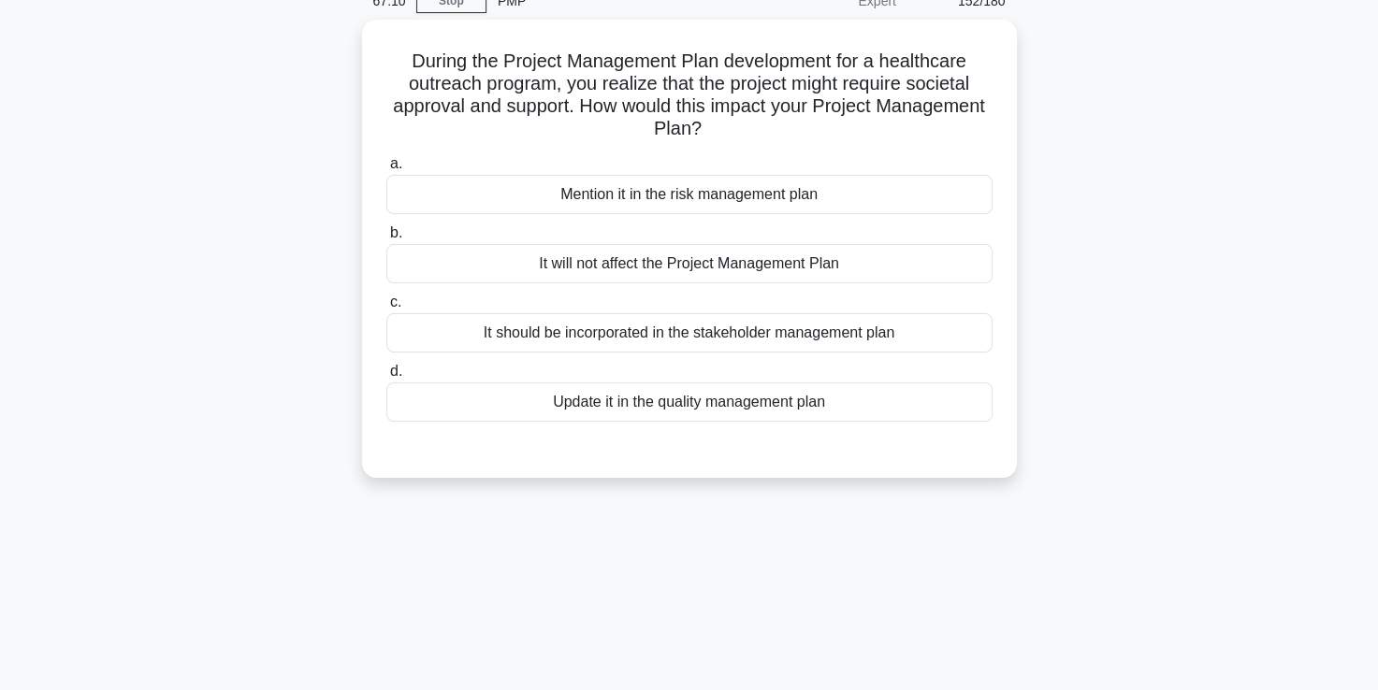
scroll to position [84, 0]
click at [643, 342] on div "It should be incorporated in the stakeholder management plan" at bounding box center [689, 333] width 606 height 39
click at [386, 310] on input "c. It should be incorporated in the stakeholder management plan" at bounding box center [386, 303] width 0 height 12
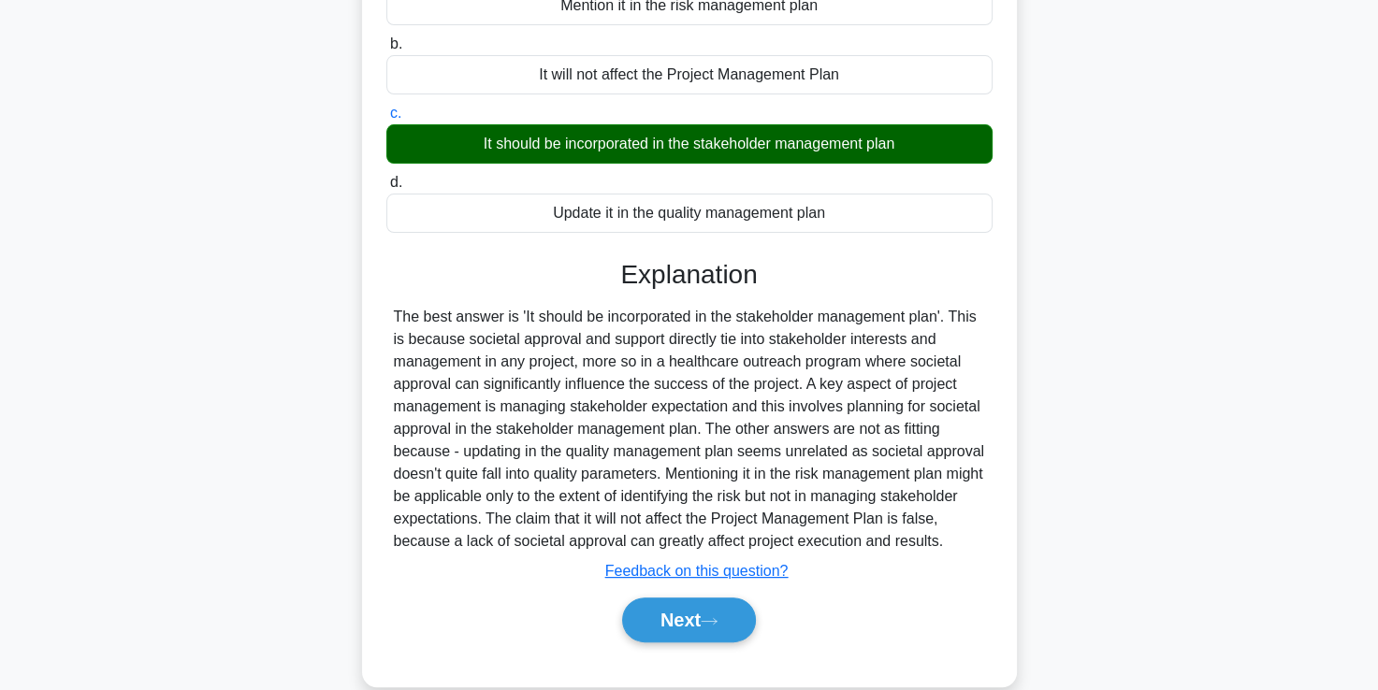
scroll to position [320, 0]
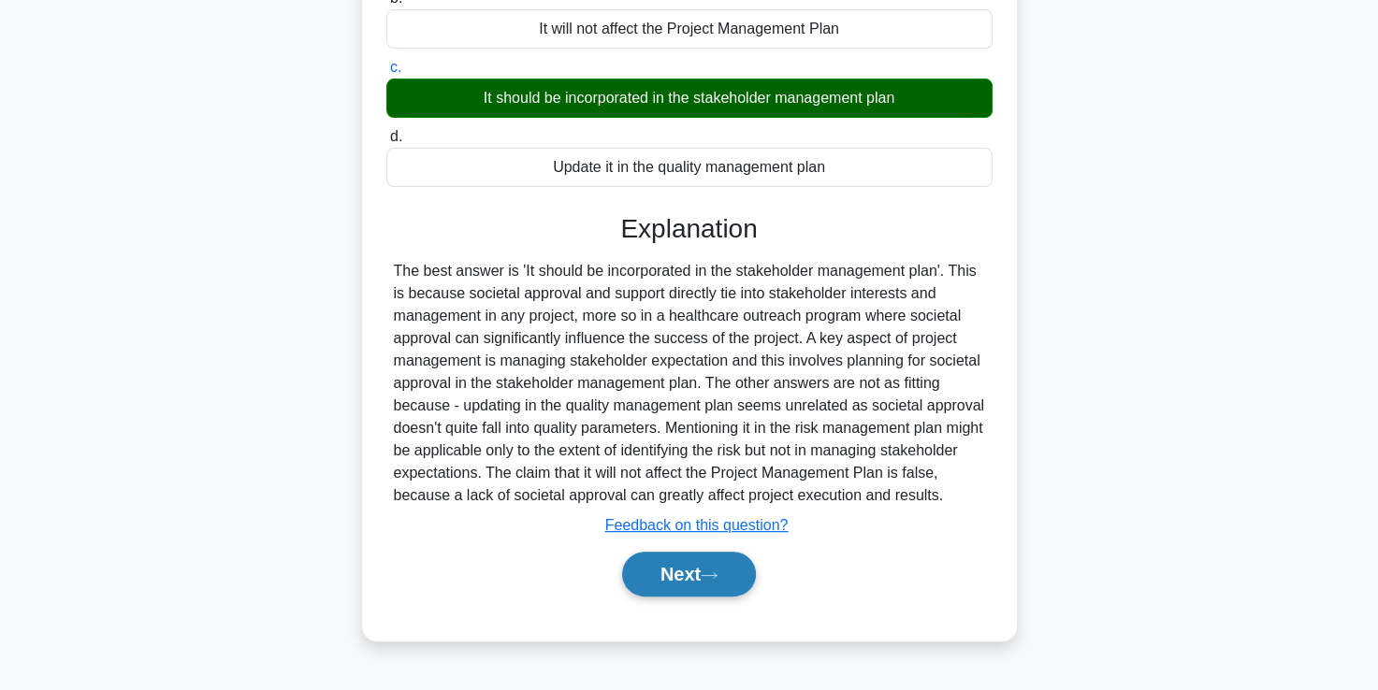
click at [699, 577] on button "Next" at bounding box center [689, 574] width 134 height 45
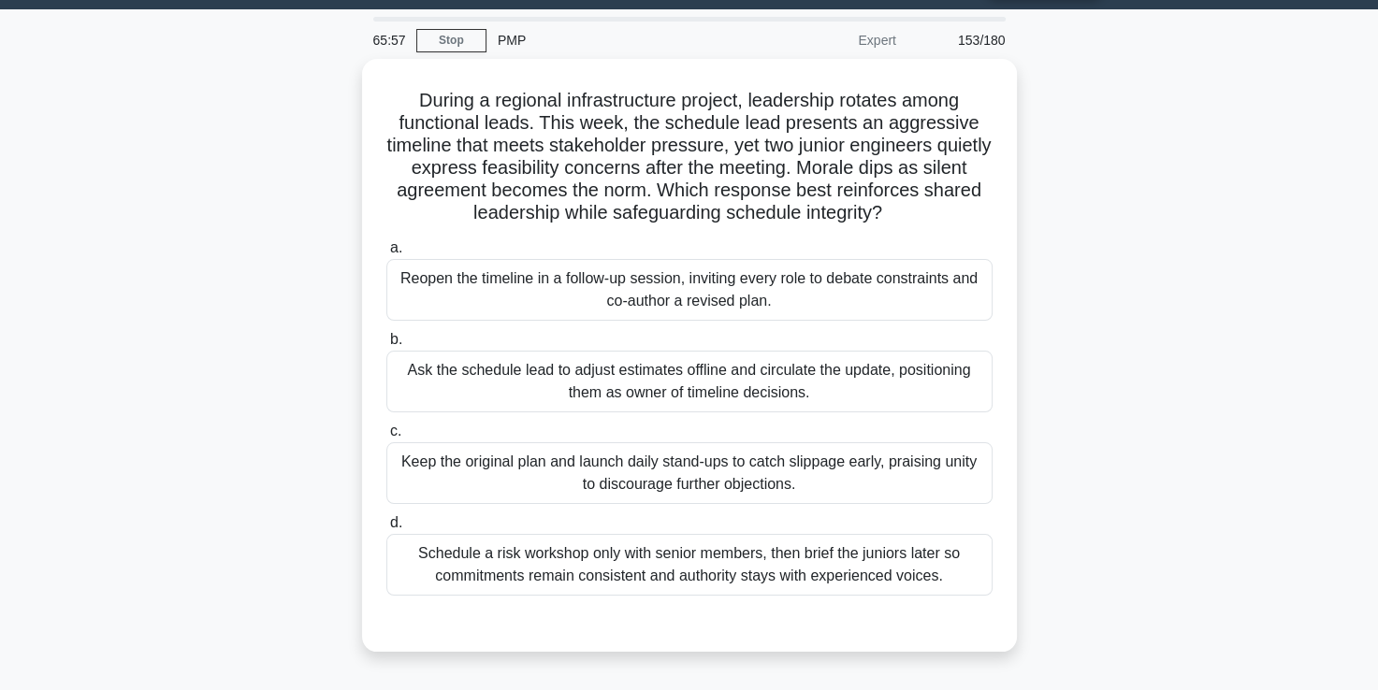
scroll to position [52, 0]
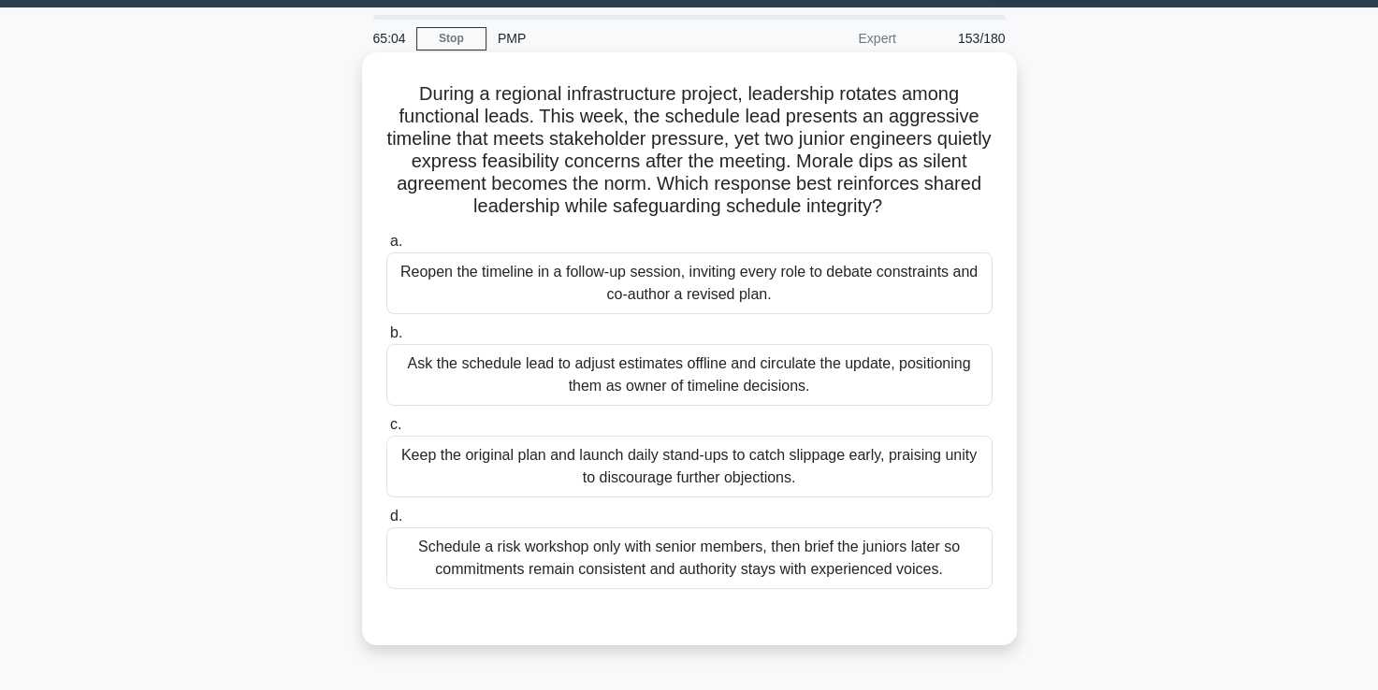
click at [648, 307] on div "Reopen the timeline in a follow-up session, inviting every role to debate const…" at bounding box center [689, 284] width 606 height 62
click at [386, 248] on input "a. Reopen the timeline in a follow-up session, inviting every role to debate co…" at bounding box center [386, 242] width 0 height 12
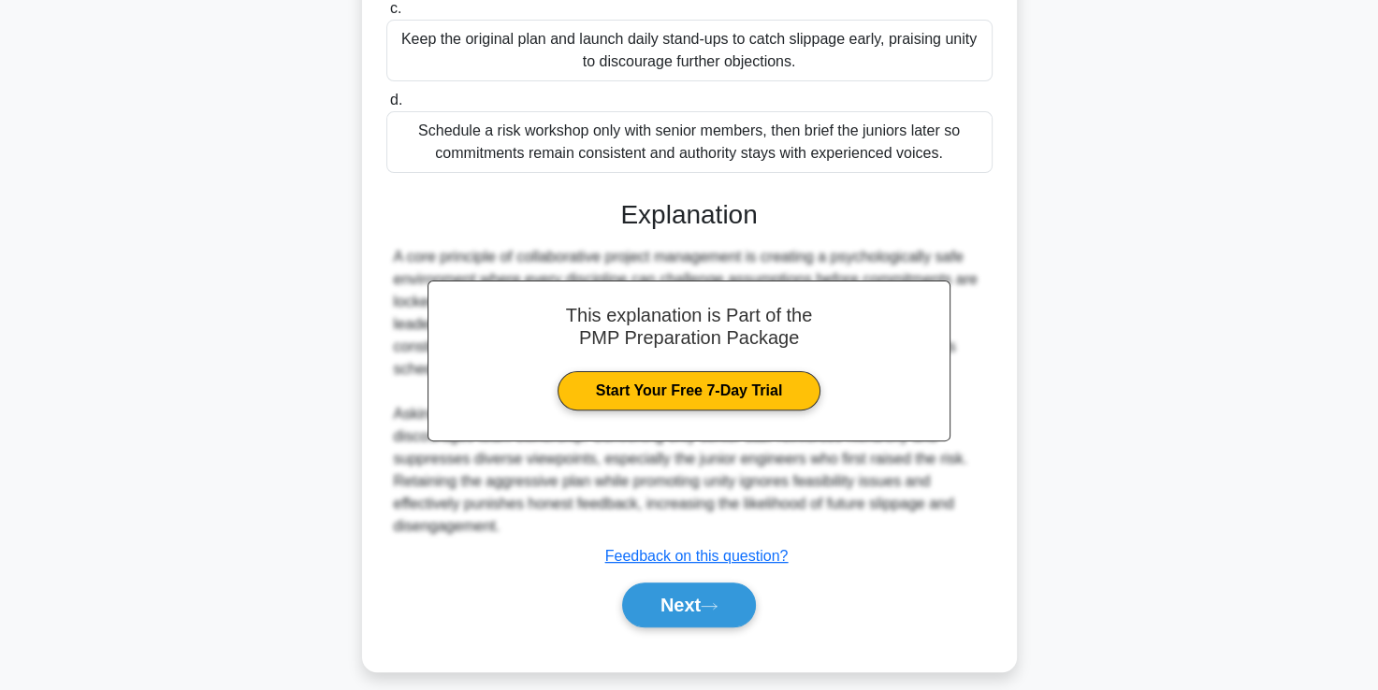
scroll to position [484, 0]
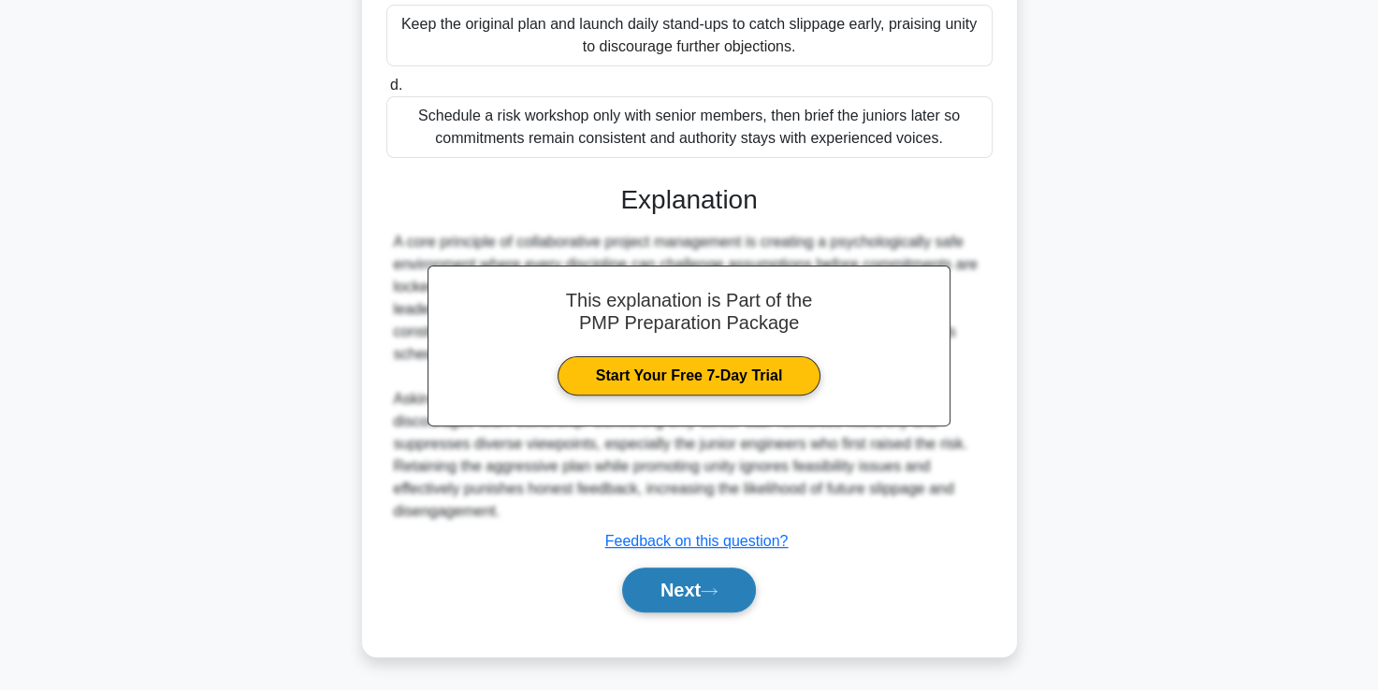
click at [673, 599] on button "Next" at bounding box center [689, 590] width 134 height 45
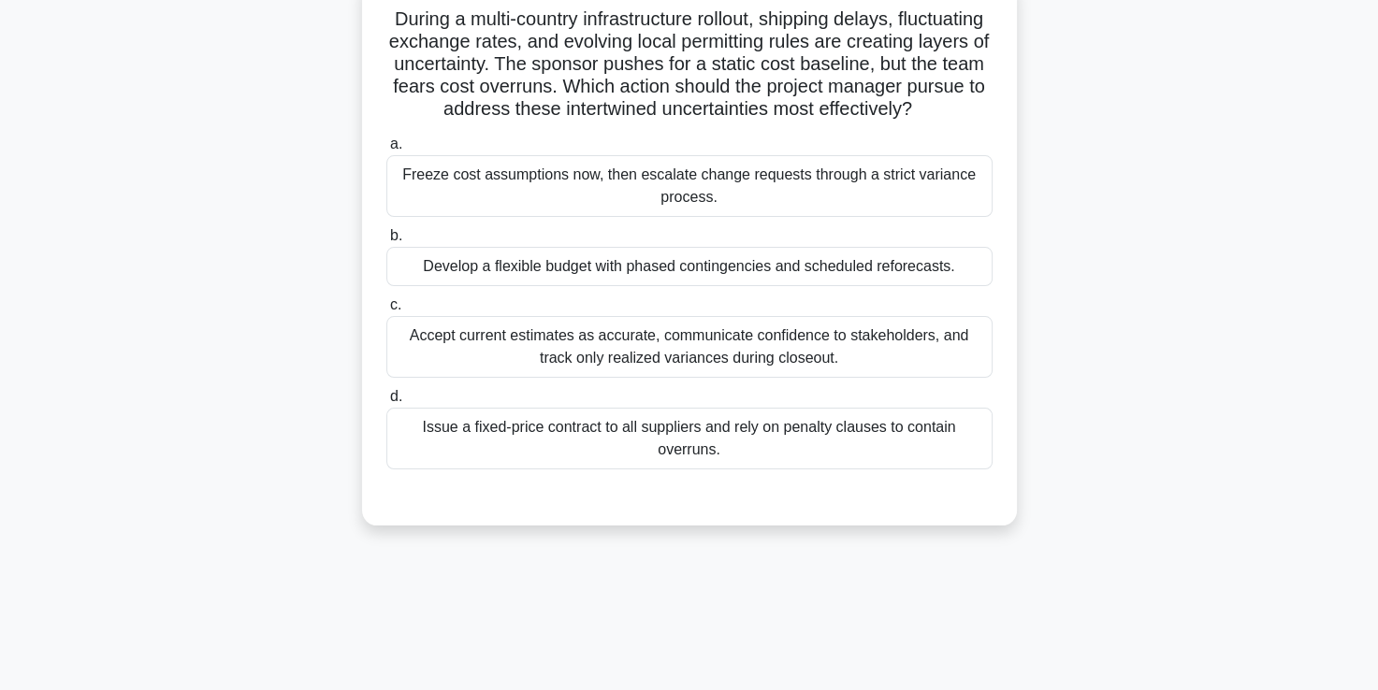
scroll to position [100, 0]
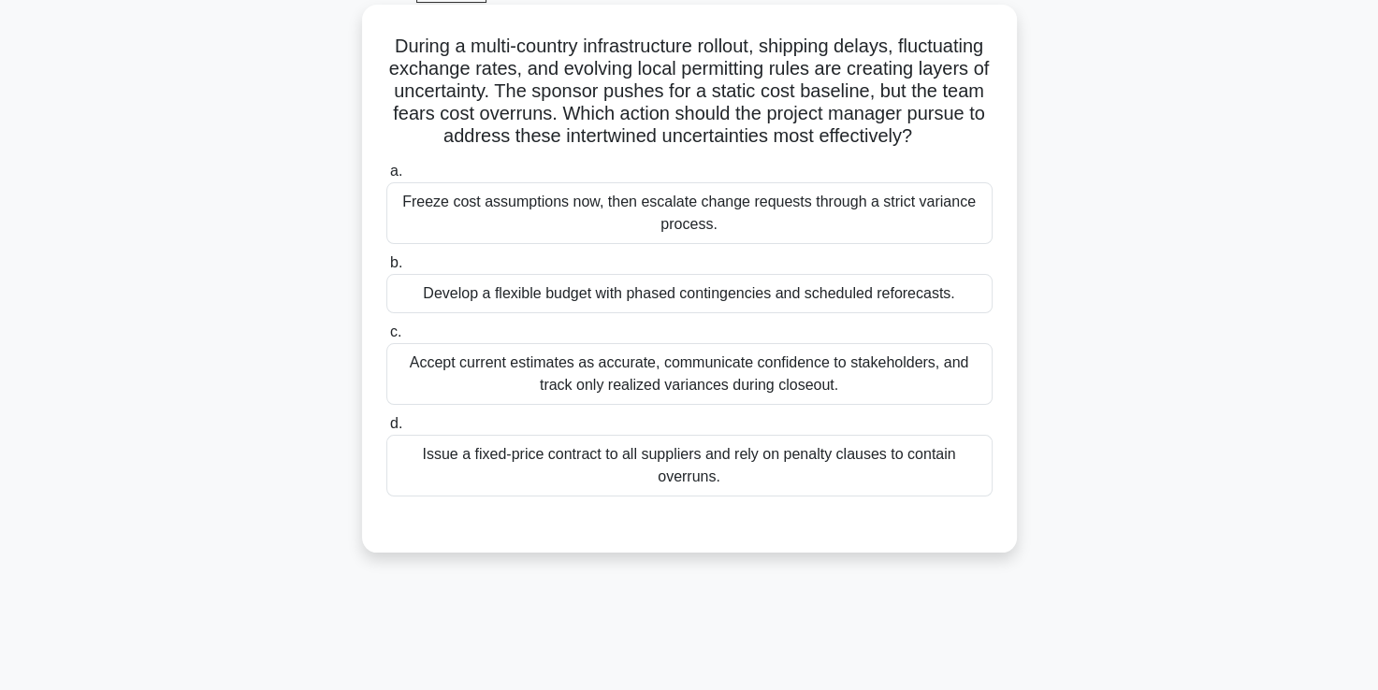
click at [651, 313] on div "Develop a flexible budget with phased contingencies and scheduled reforecasts." at bounding box center [689, 293] width 606 height 39
click at [386, 269] on input "b. Develop a flexible budget with phased contingencies and scheduled reforecast…" at bounding box center [386, 263] width 0 height 12
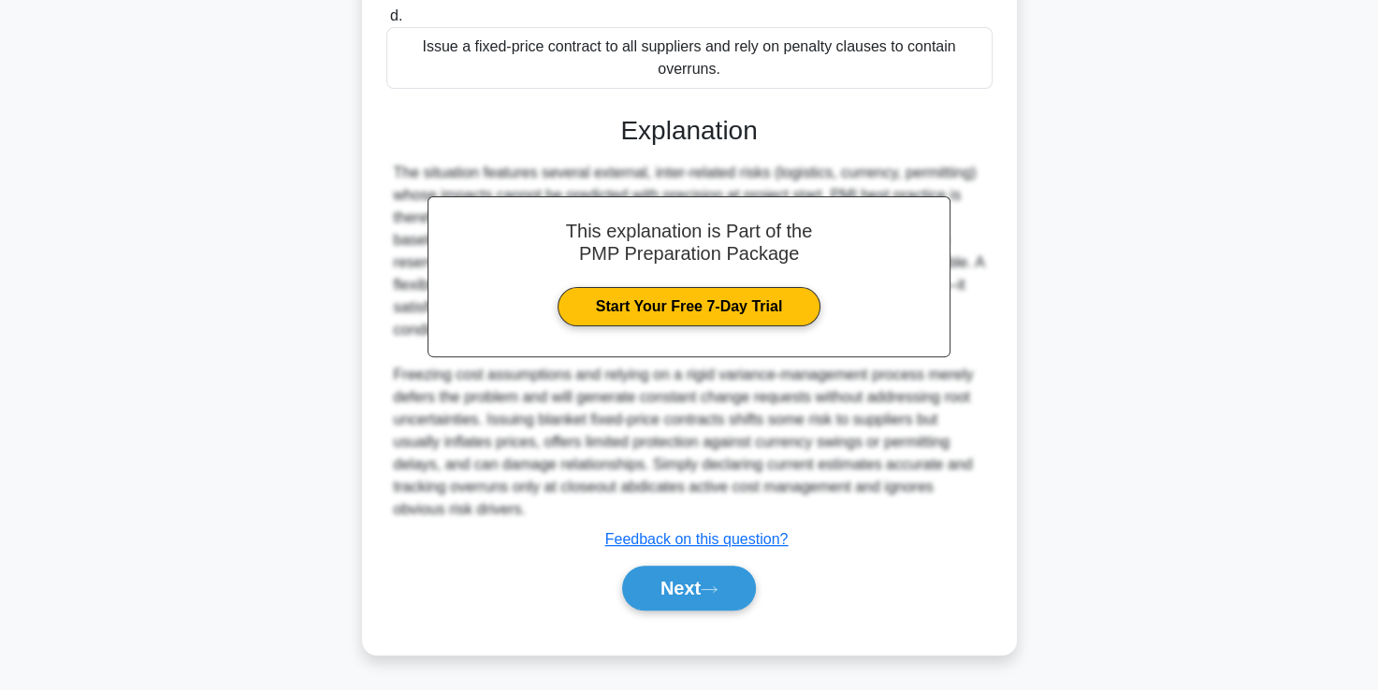
scroll to position [528, 0]
click at [660, 592] on button "Next" at bounding box center [689, 588] width 134 height 45
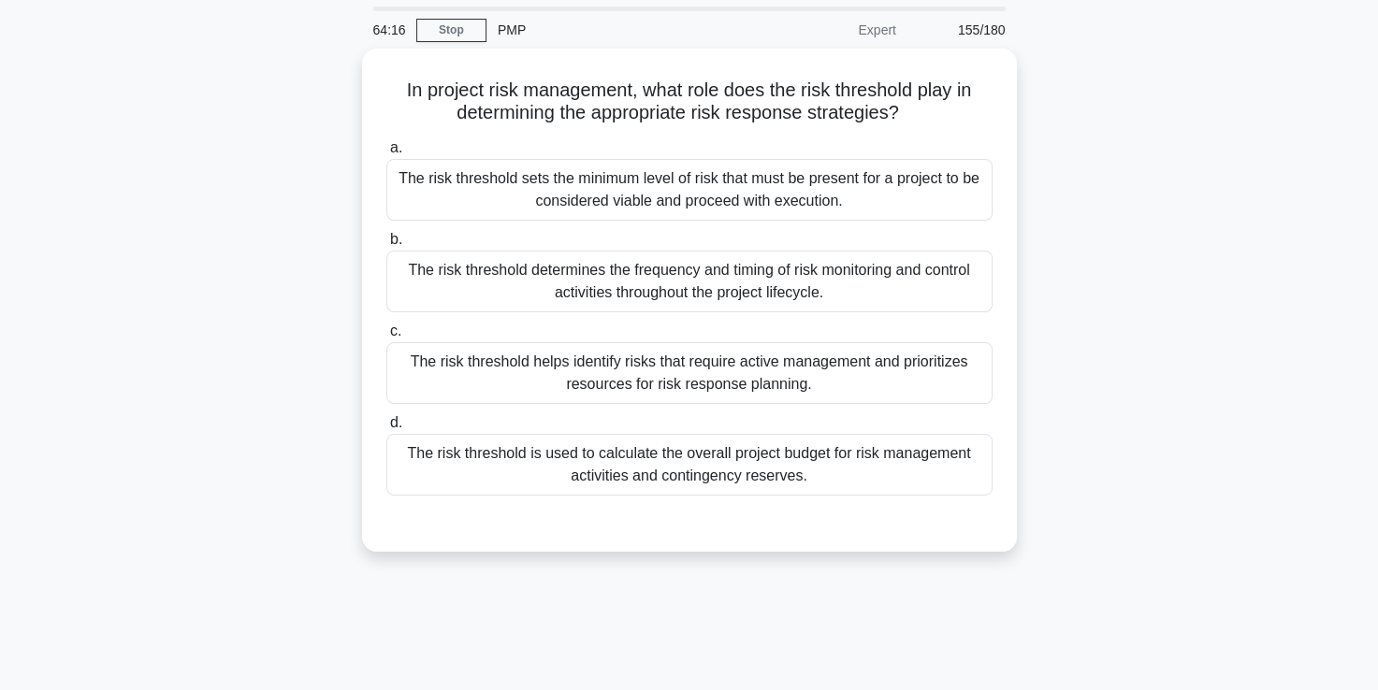
scroll to position [60, 0]
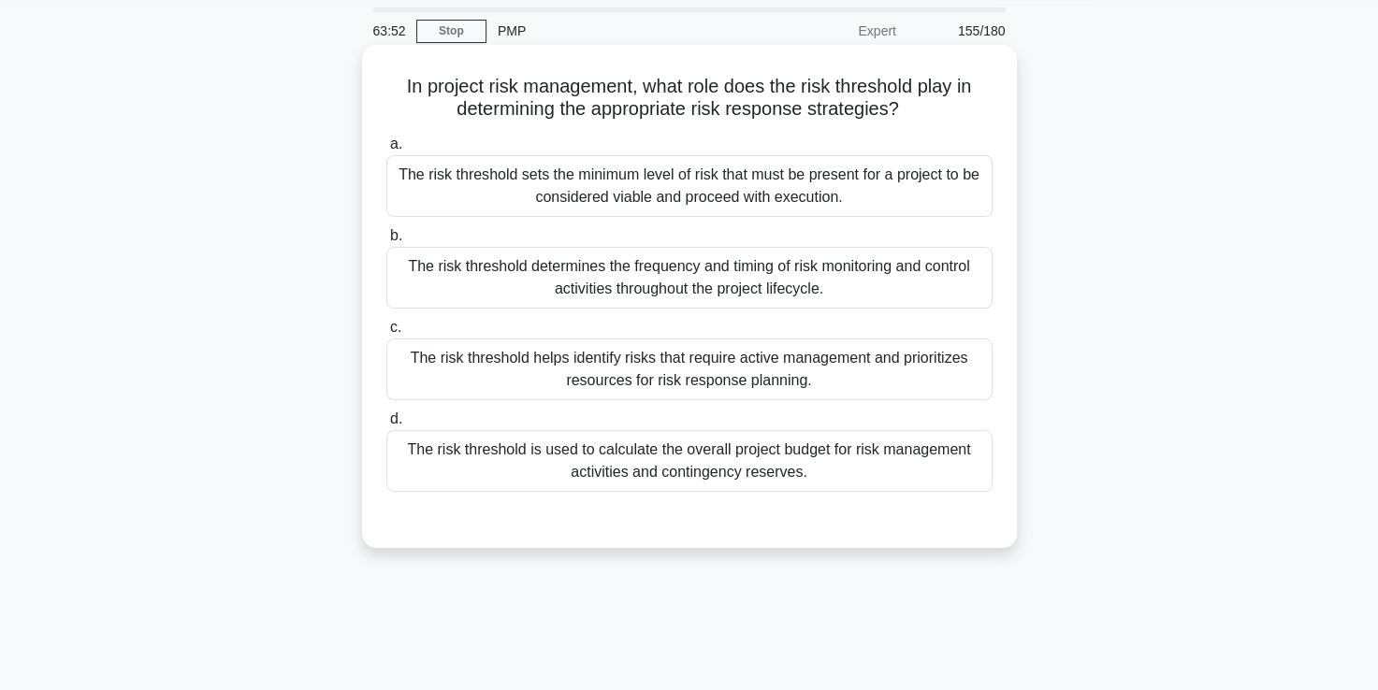
click at [625, 198] on div "The risk threshold sets the minimum level of risk that must be present for a pr…" at bounding box center [689, 186] width 606 height 62
click at [386, 151] on input "a. The risk threshold sets the minimum level of risk that must be present for a…" at bounding box center [386, 144] width 0 height 12
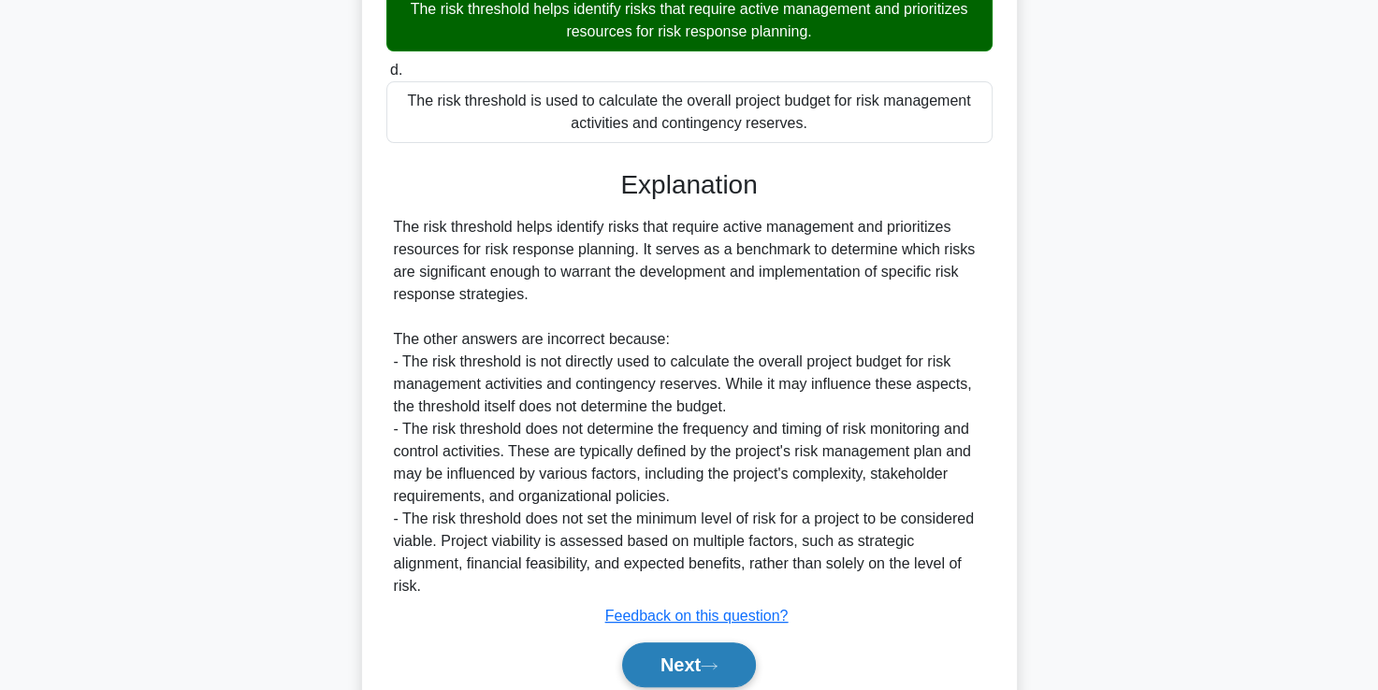
scroll to position [463, 0]
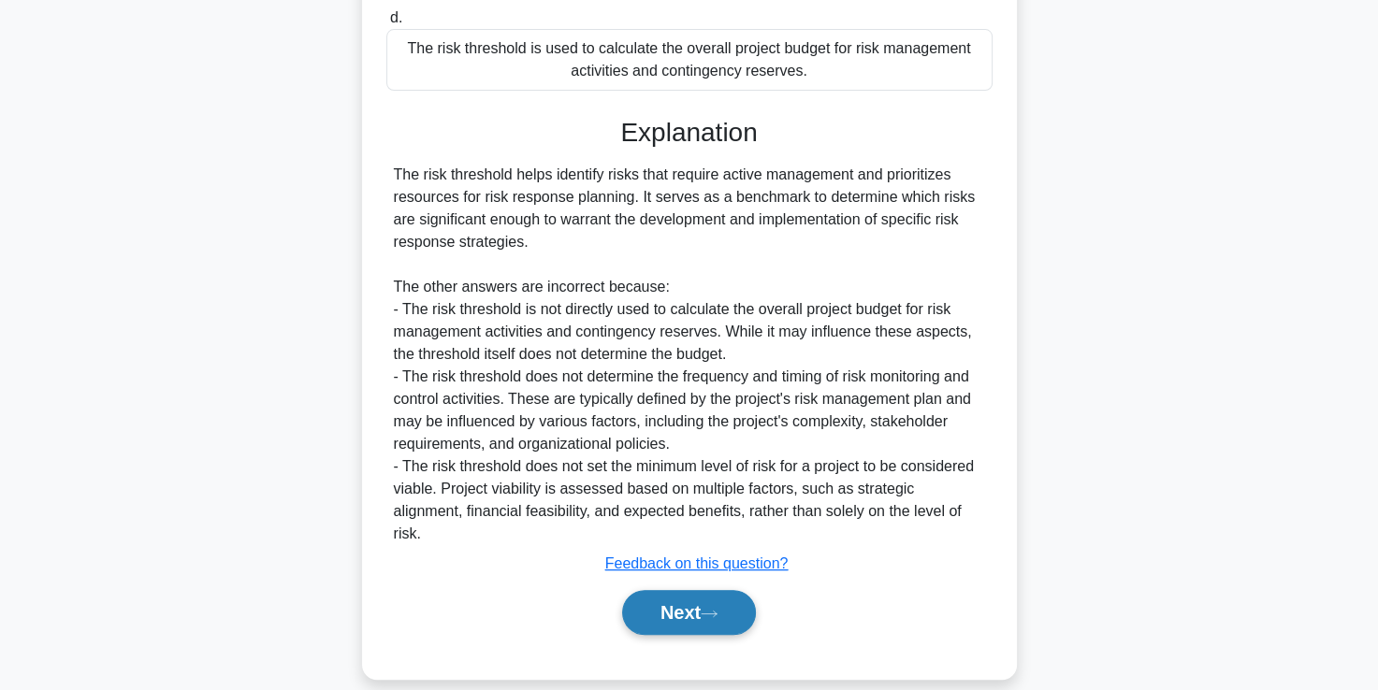
click at [702, 590] on button "Next" at bounding box center [689, 612] width 134 height 45
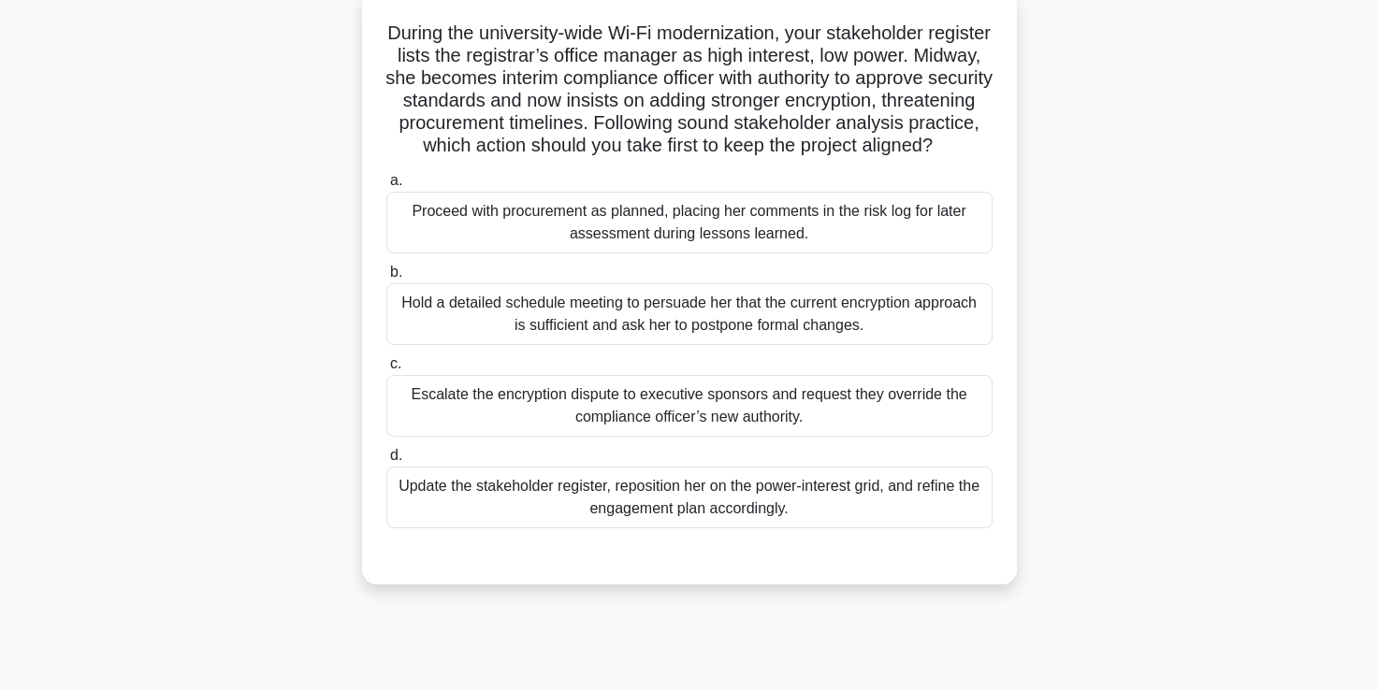
scroll to position [117, 0]
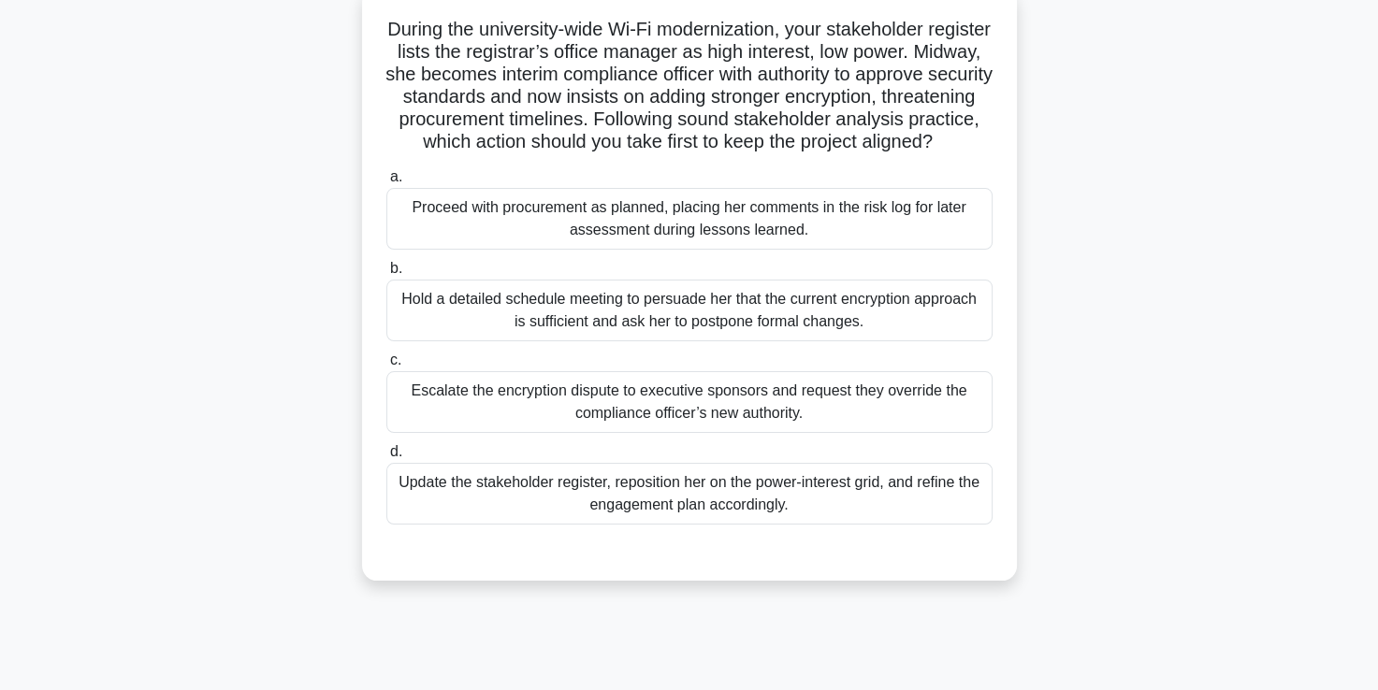
click at [691, 525] on div "Update the stakeholder register, reposition her on the power-interest grid, and…" at bounding box center [689, 494] width 606 height 62
click at [386, 458] on input "d. Update the stakeholder register, reposition her on the power-interest grid, …" at bounding box center [386, 452] width 0 height 12
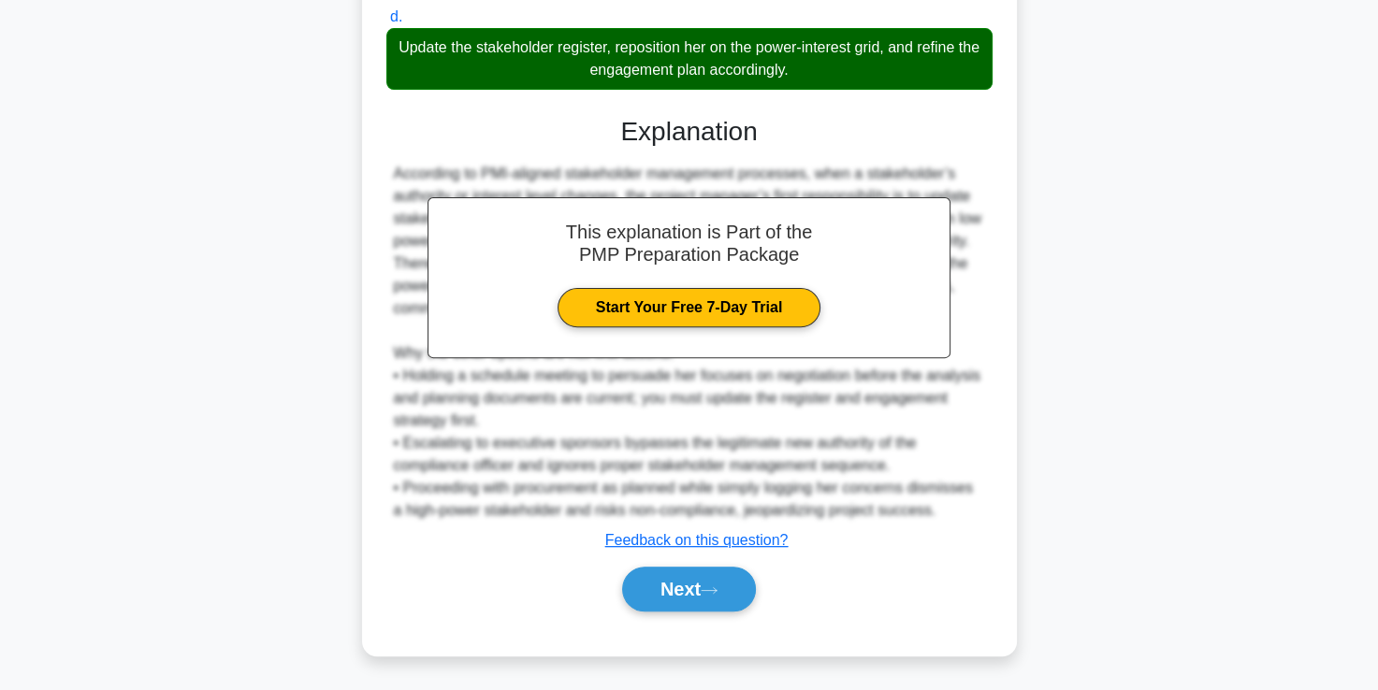
scroll to position [564, 0]
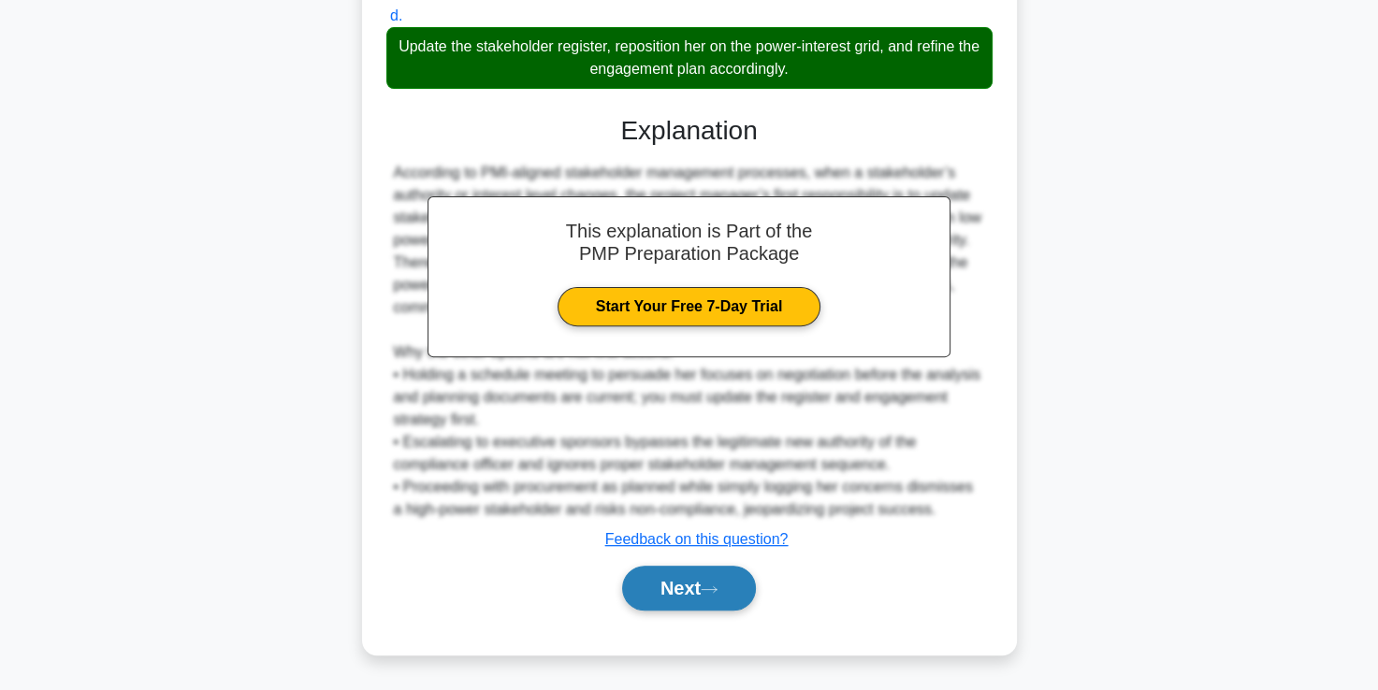
click at [697, 595] on button "Next" at bounding box center [689, 588] width 134 height 45
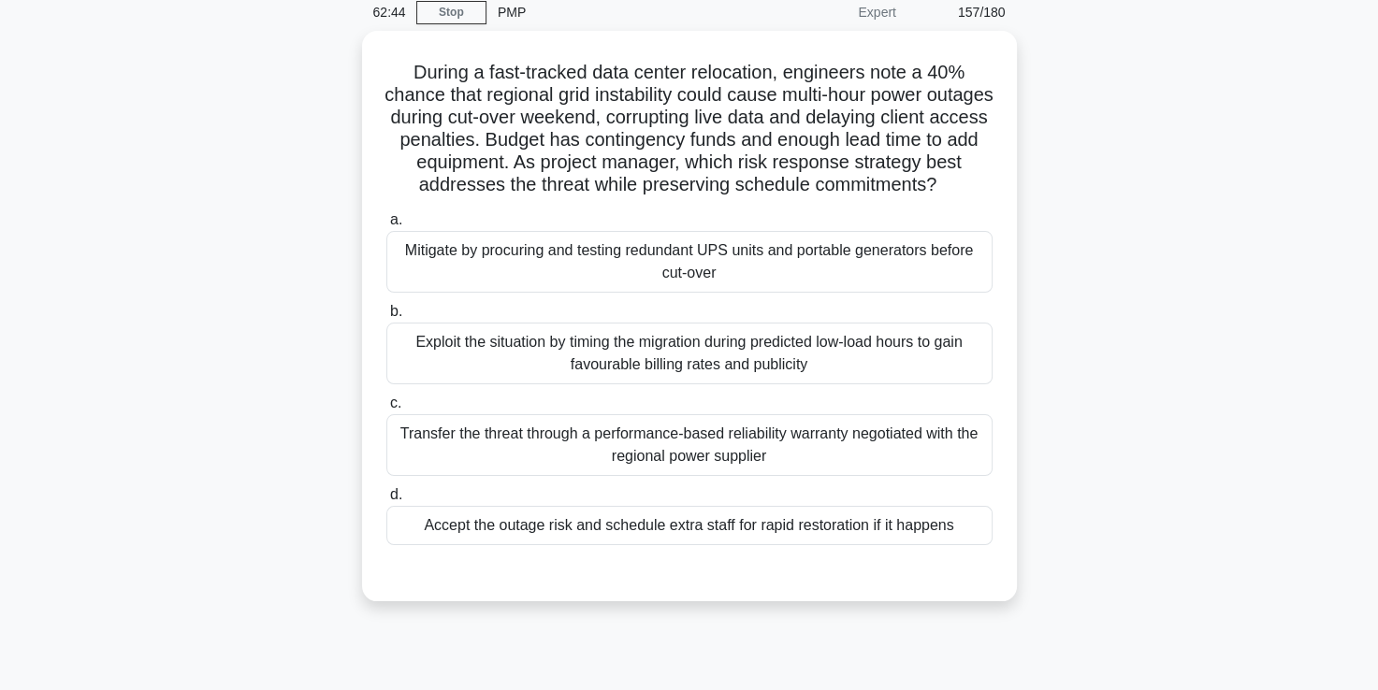
scroll to position [78, 0]
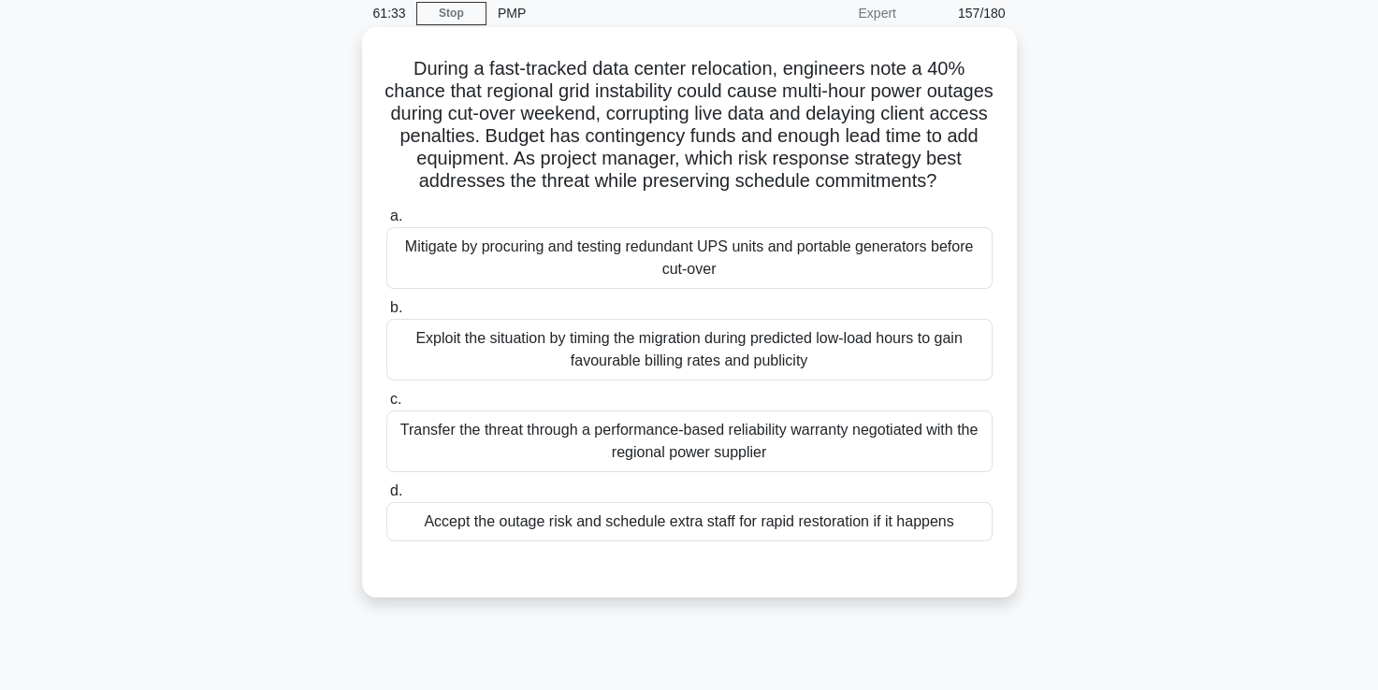
click at [627, 274] on div "Mitigate by procuring and testing redundant UPS units and portable generators b…" at bounding box center [689, 258] width 606 height 62
click at [386, 223] on input "a. Mitigate by procuring and testing redundant UPS units and portable generator…" at bounding box center [386, 216] width 0 height 12
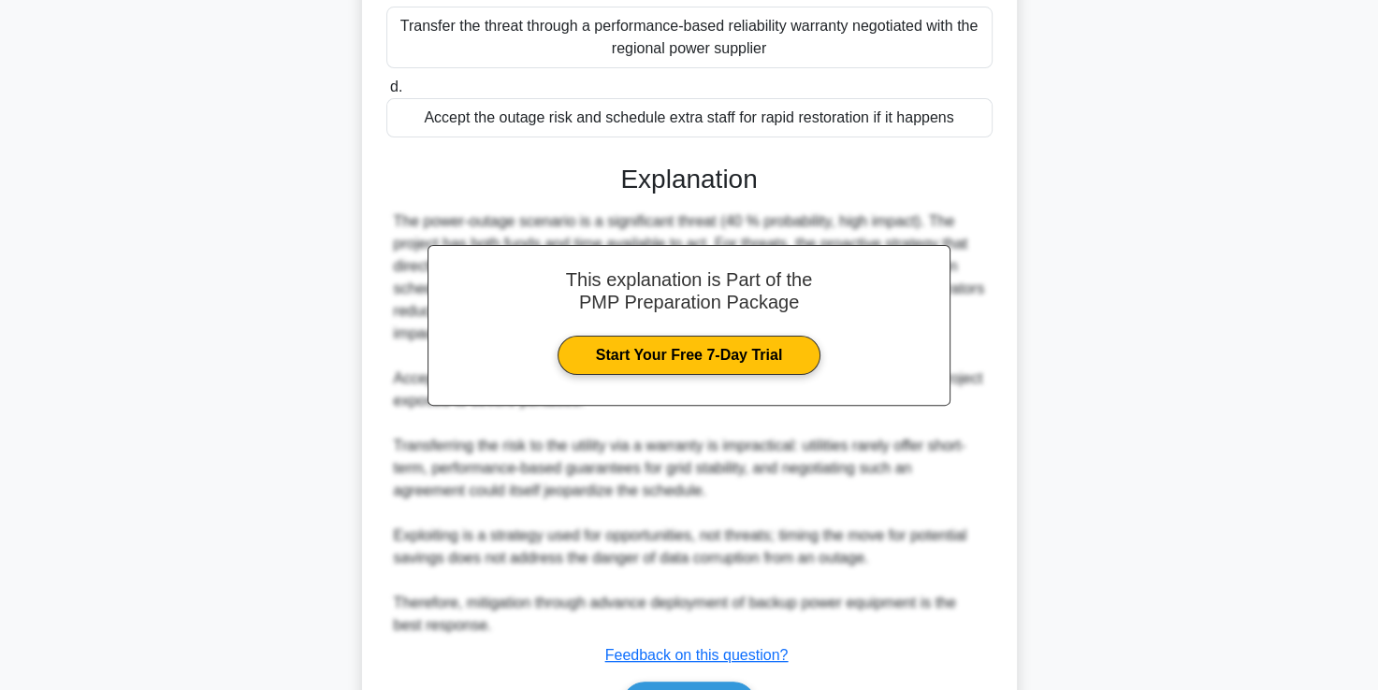
scroll to position [641, 0]
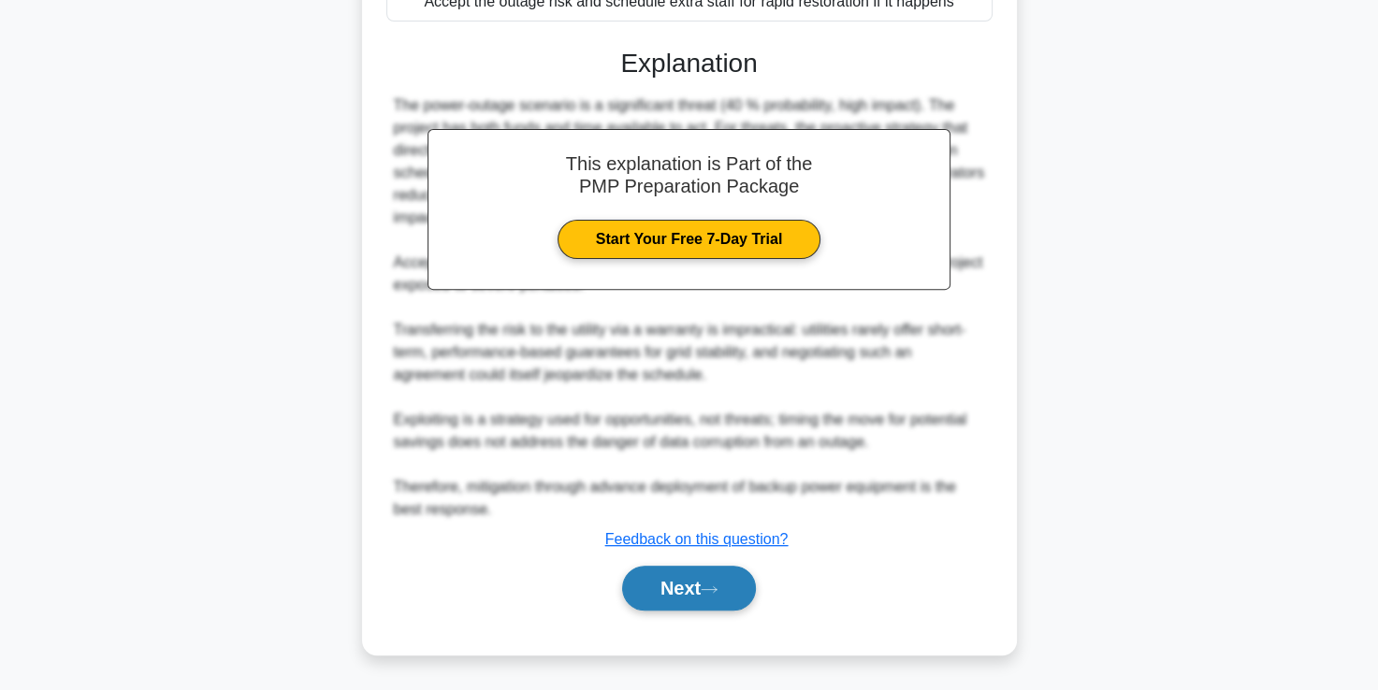
click at [673, 583] on button "Next" at bounding box center [689, 588] width 134 height 45
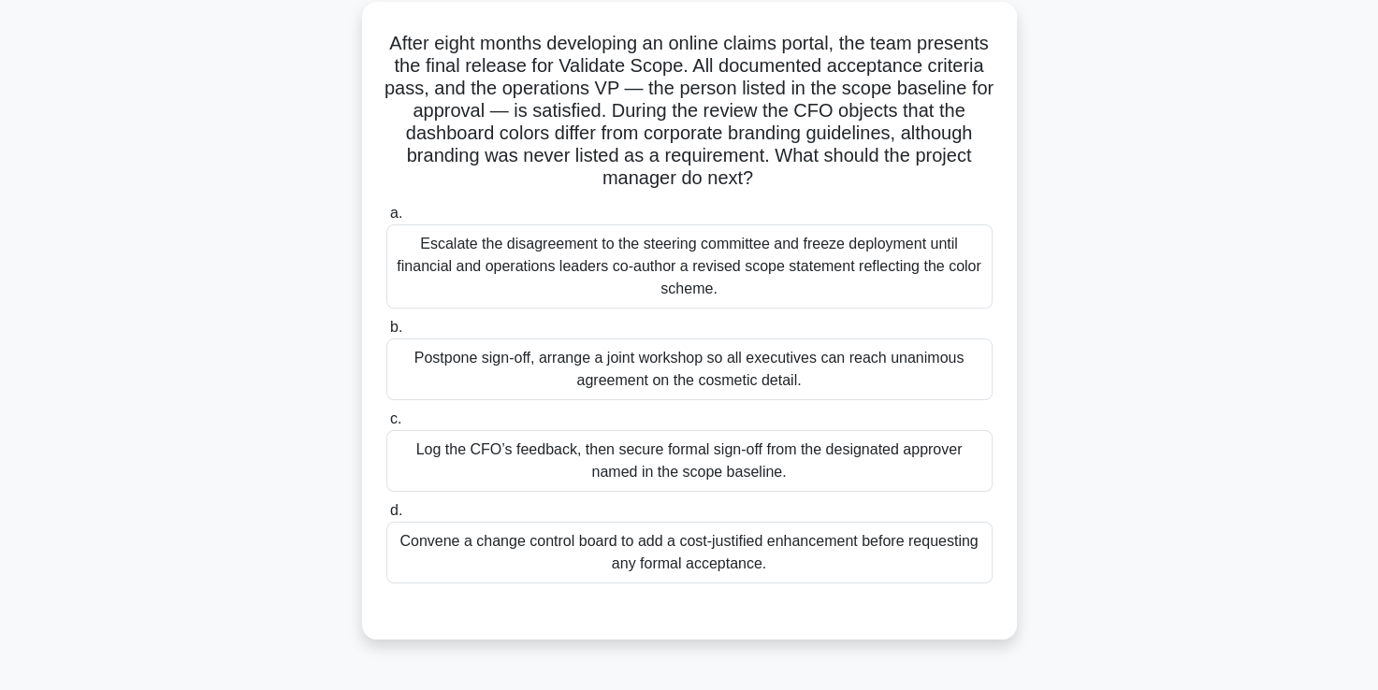
scroll to position [107, 0]
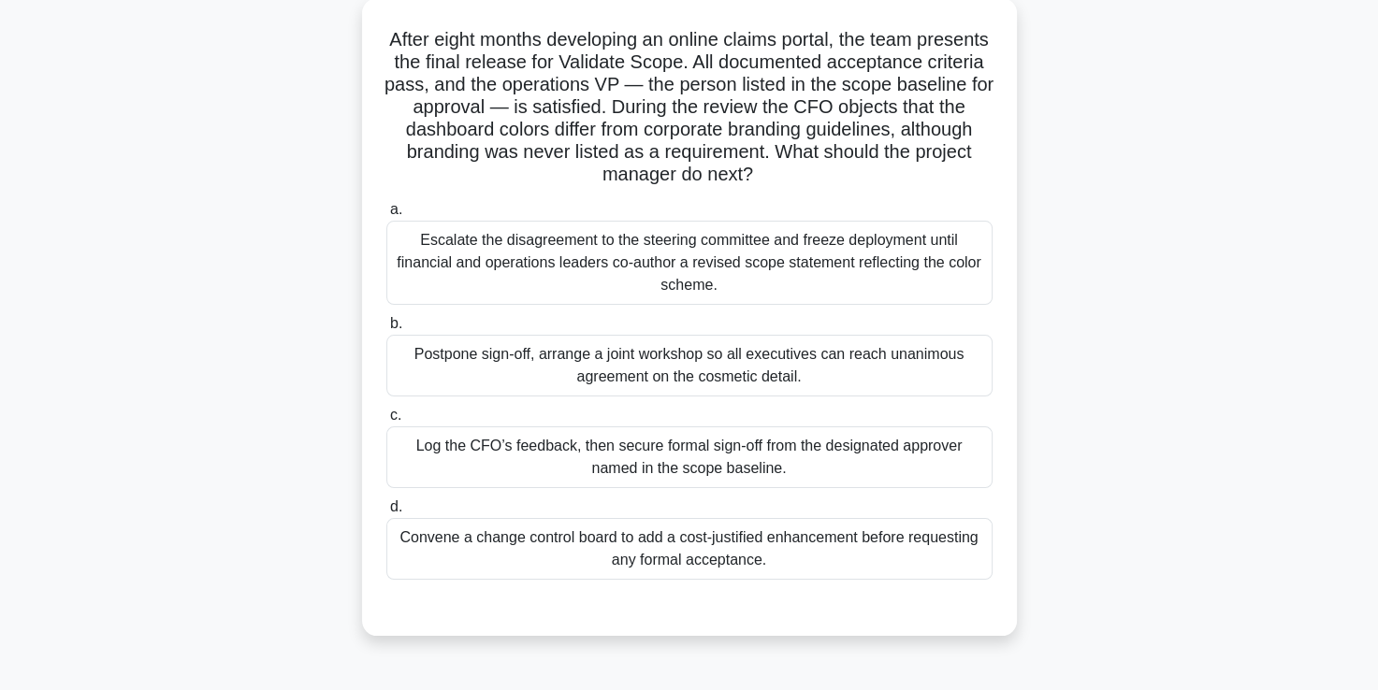
click at [649, 473] on div "Log the CFO’s feedback, then secure formal sign-off from the designated approve…" at bounding box center [689, 457] width 606 height 62
click at [386, 422] on input "c. Log the CFO’s feedback, then secure formal sign-off from the designated appr…" at bounding box center [386, 416] width 0 height 12
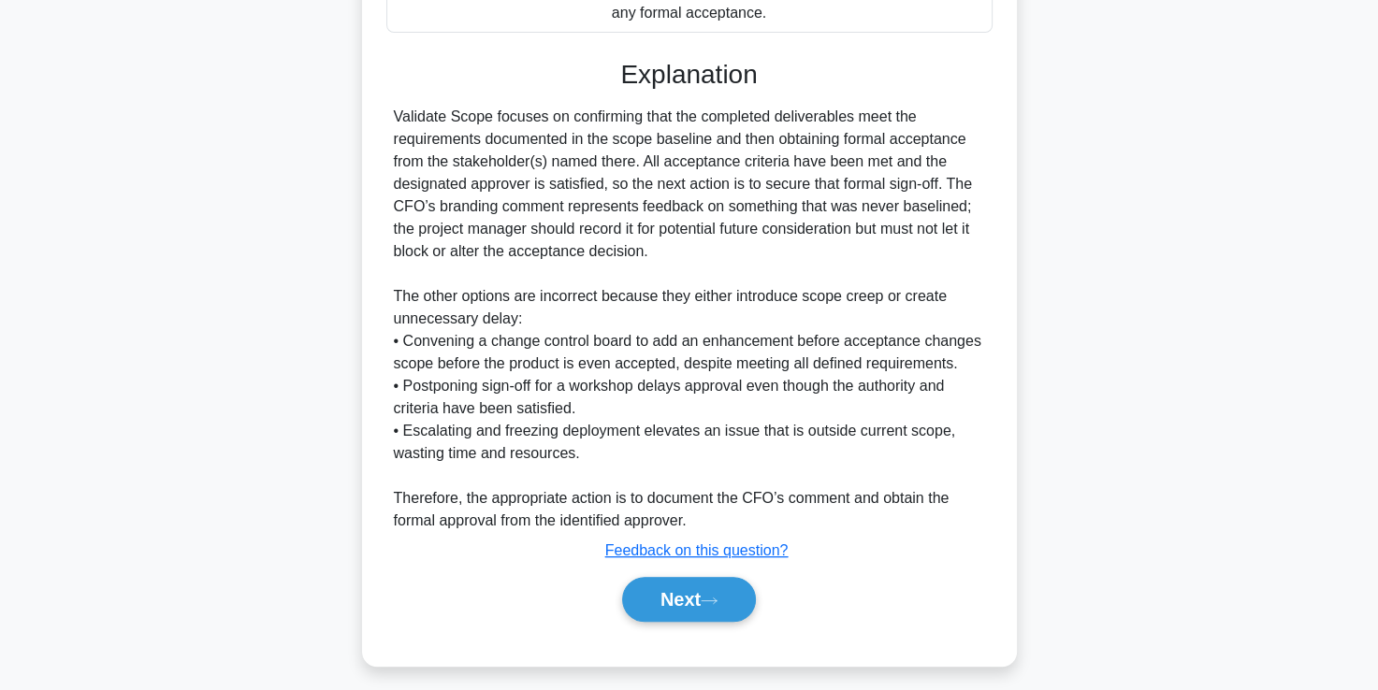
scroll to position [663, 0]
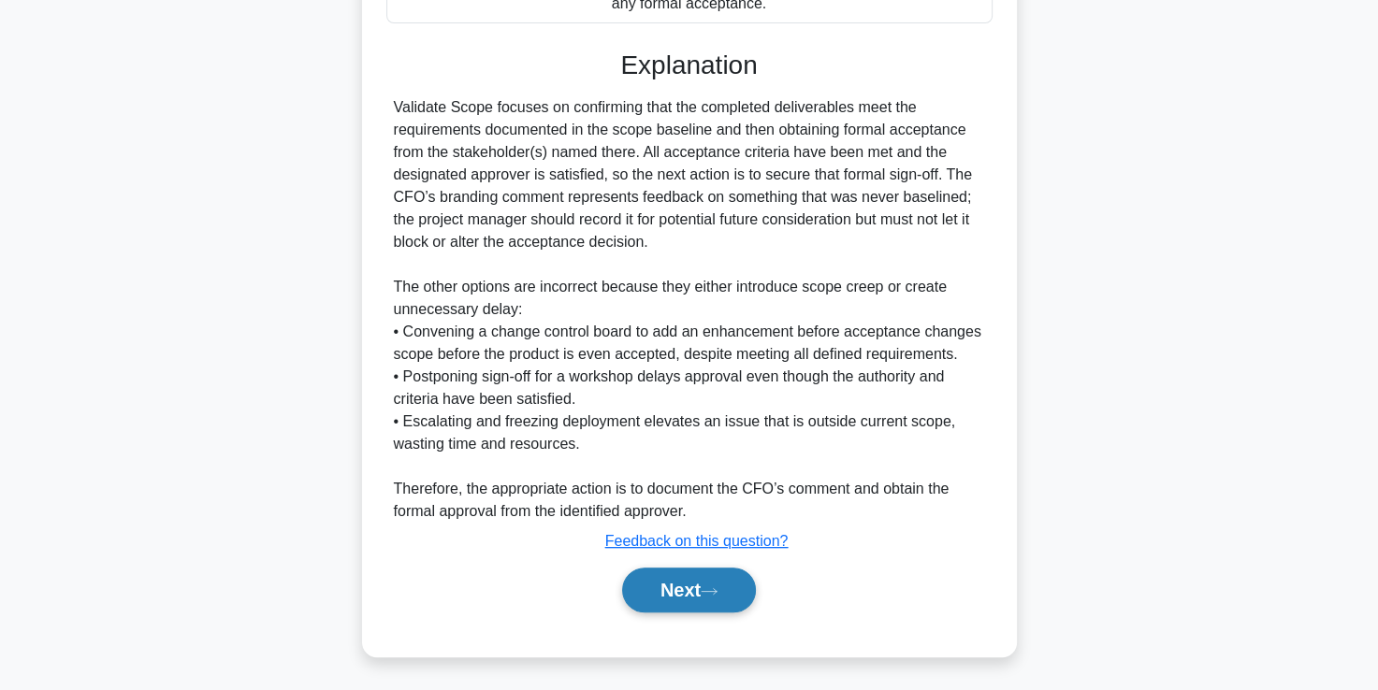
click at [678, 585] on button "Next" at bounding box center [689, 590] width 134 height 45
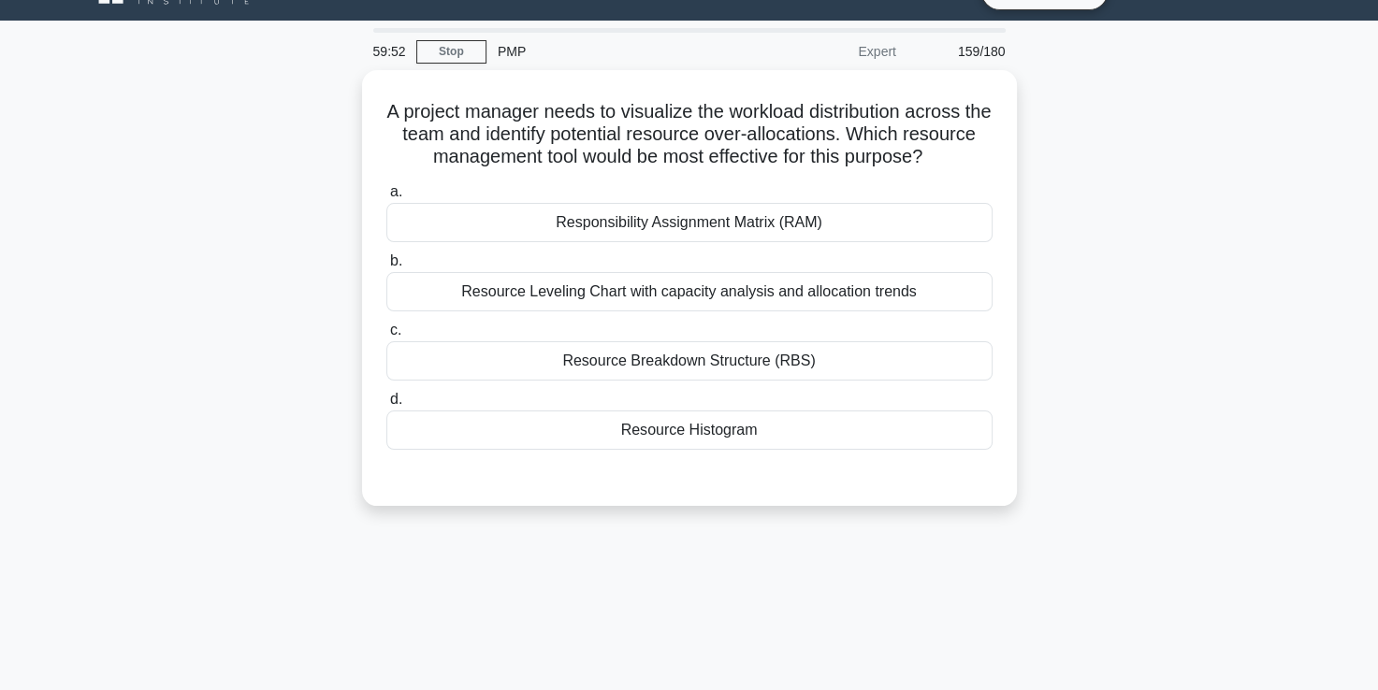
scroll to position [36, 0]
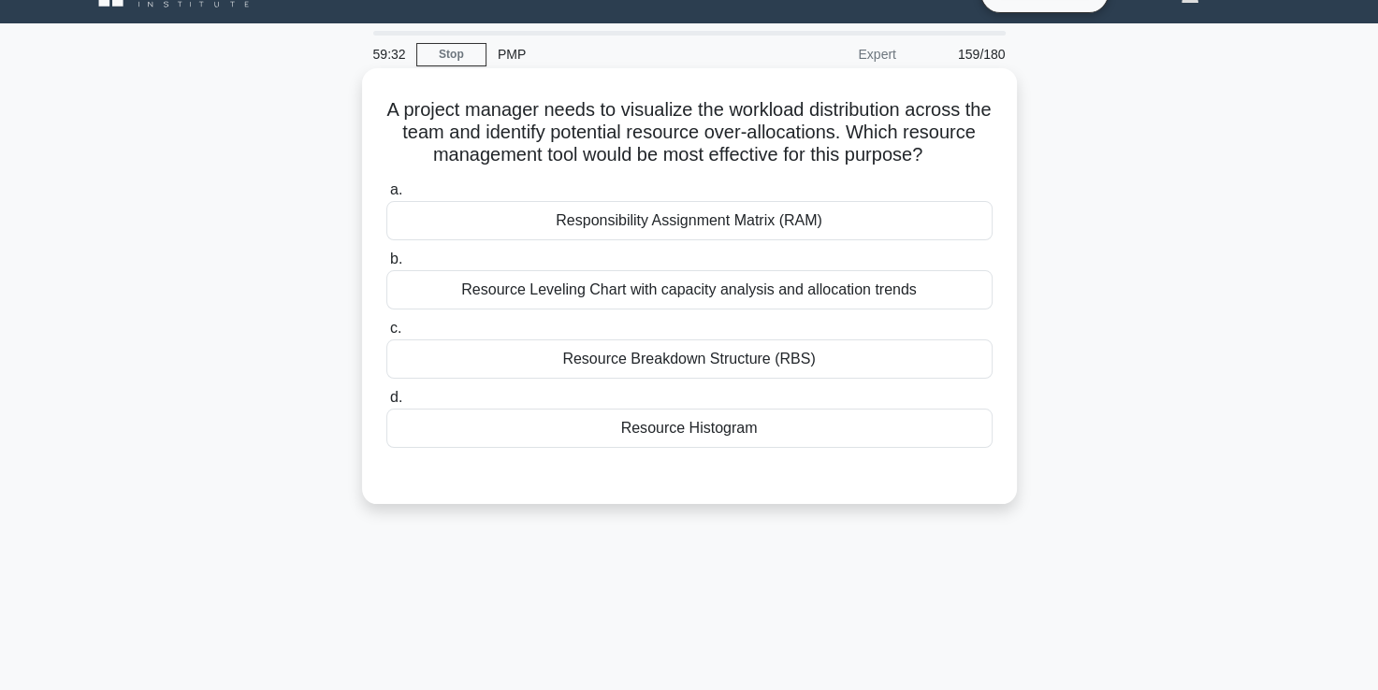
click at [670, 310] on div "Resource Leveling Chart with capacity analysis and allocation trends" at bounding box center [689, 289] width 606 height 39
click at [386, 266] on input "b. Resource Leveling Chart with capacity analysis and allocation trends" at bounding box center [386, 259] width 0 height 12
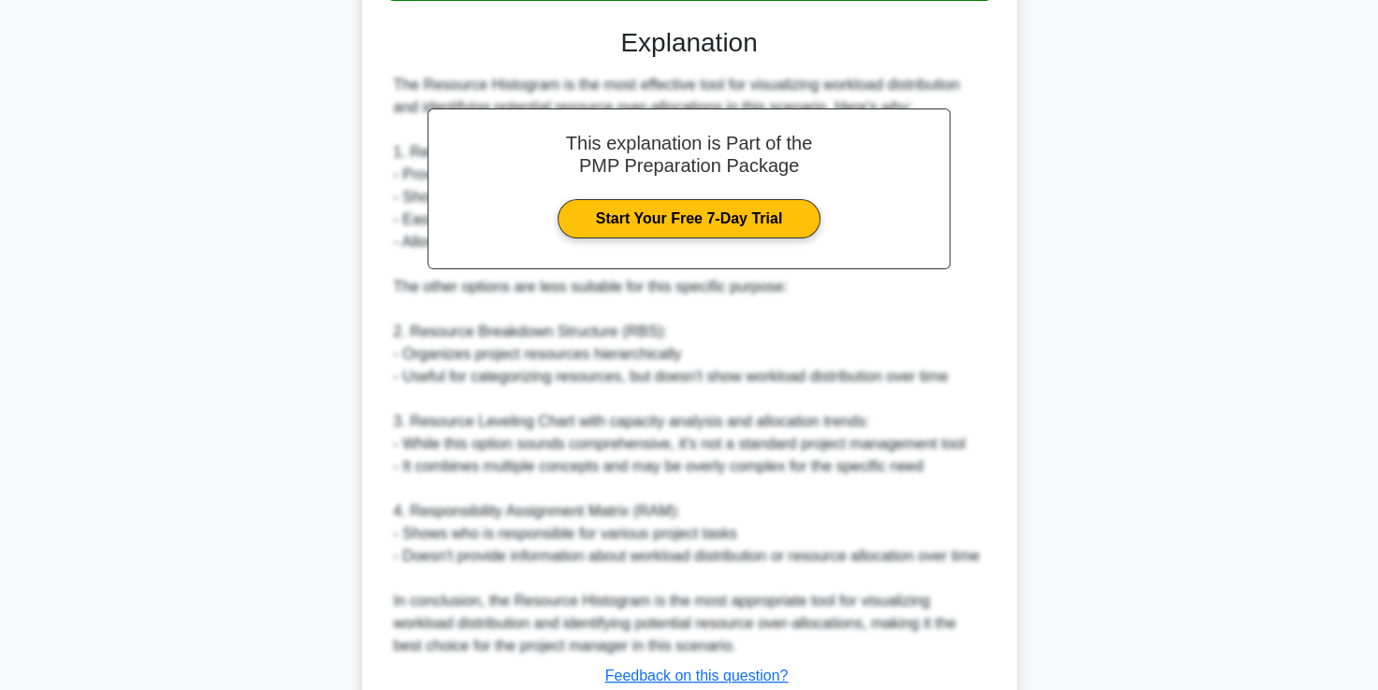
scroll to position [665, 0]
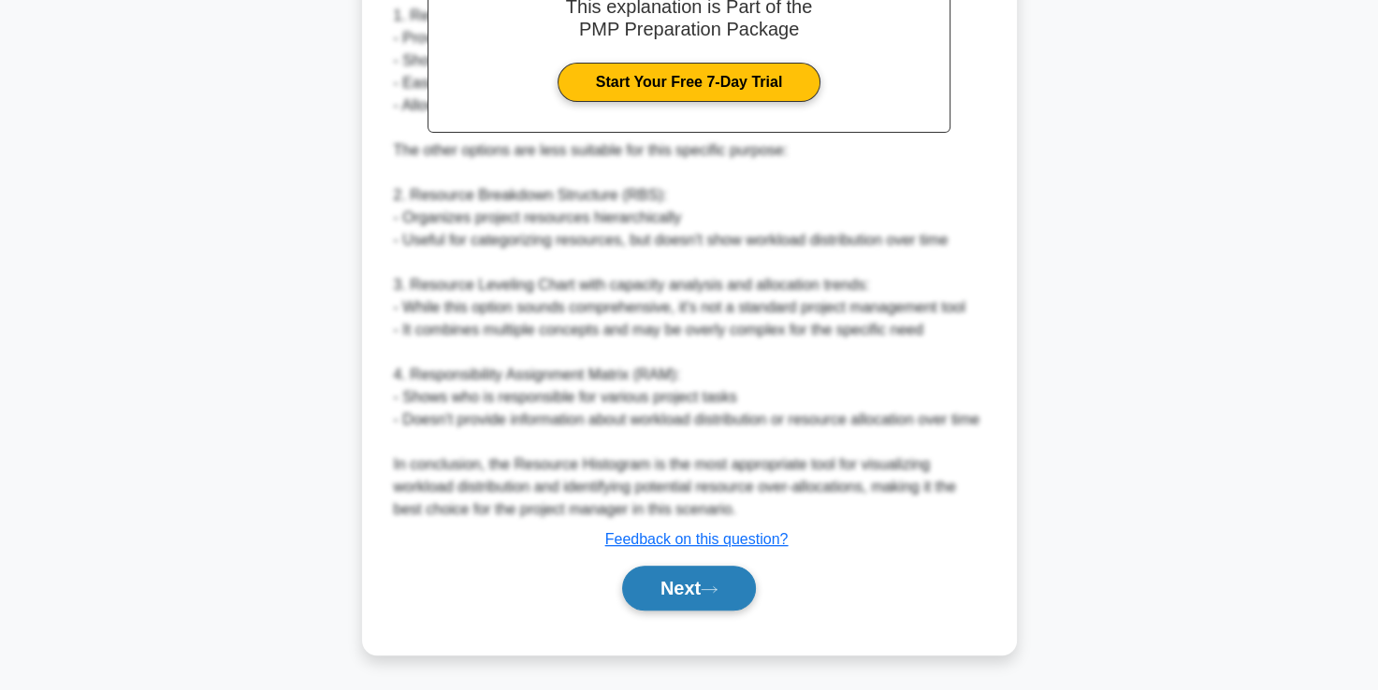
click at [683, 580] on button "Next" at bounding box center [689, 588] width 134 height 45
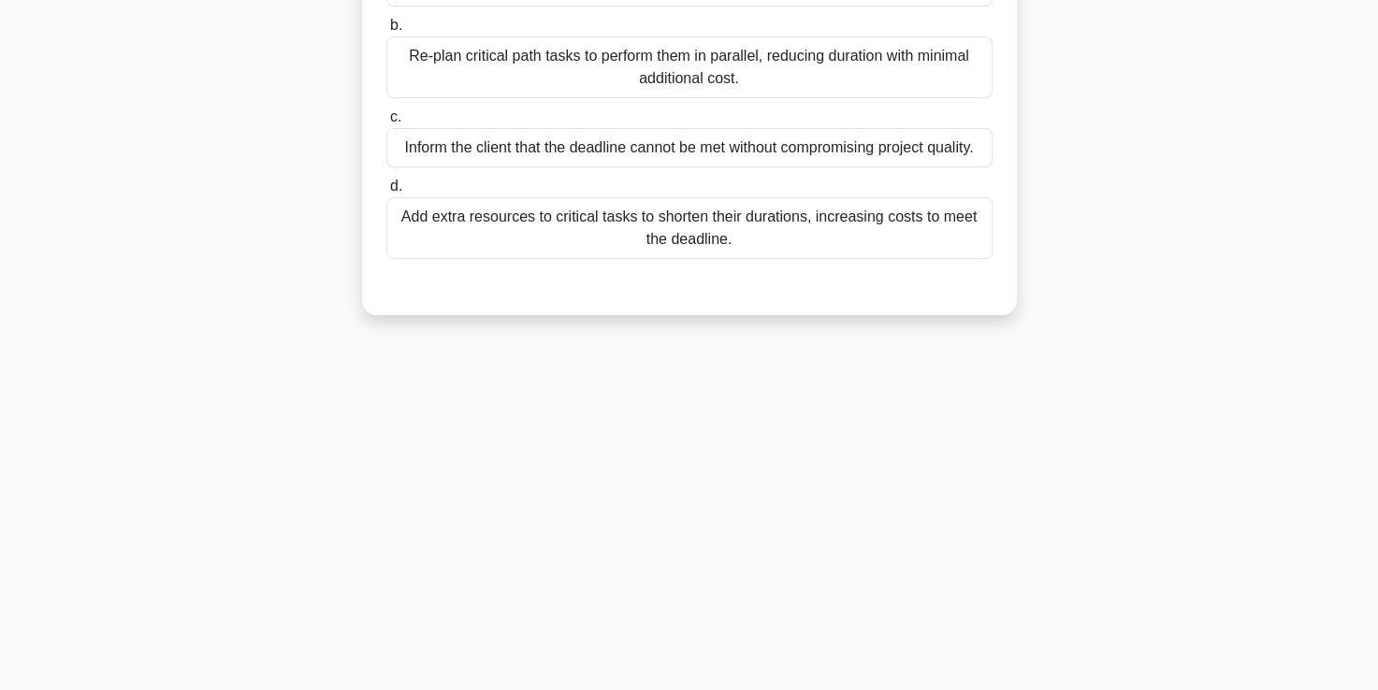
scroll to position [0, 0]
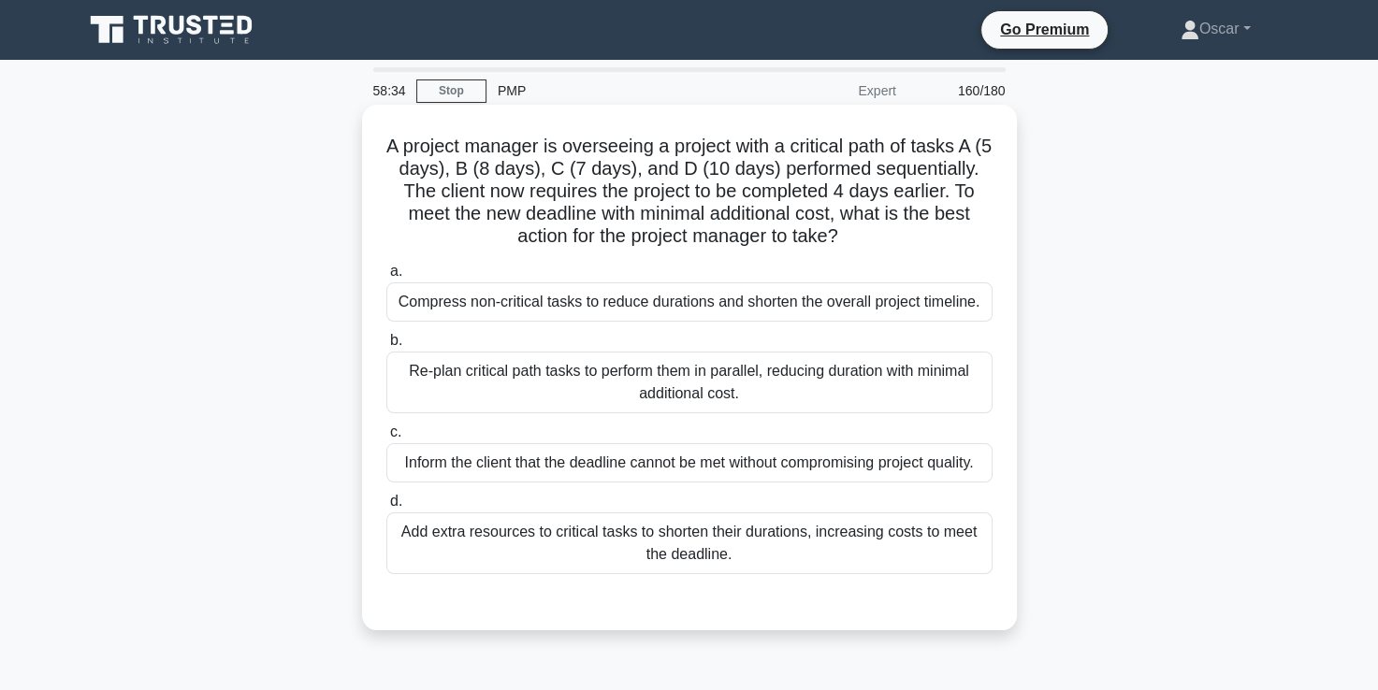
click at [685, 541] on div "Add extra resources to critical tasks to shorten their durations, increasing co…" at bounding box center [689, 544] width 606 height 62
click at [386, 508] on input "d. Add extra resources to critical tasks to shorten their durations, increasing…" at bounding box center [386, 502] width 0 height 12
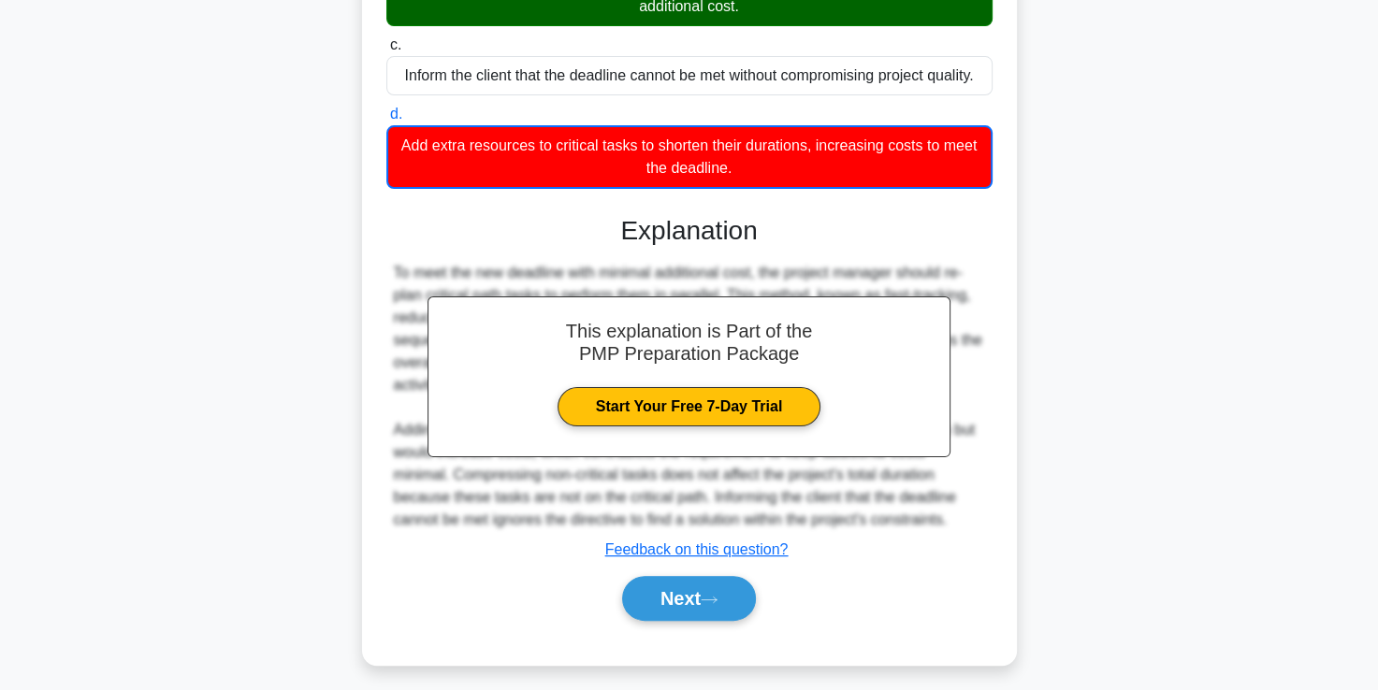
scroll to position [396, 0]
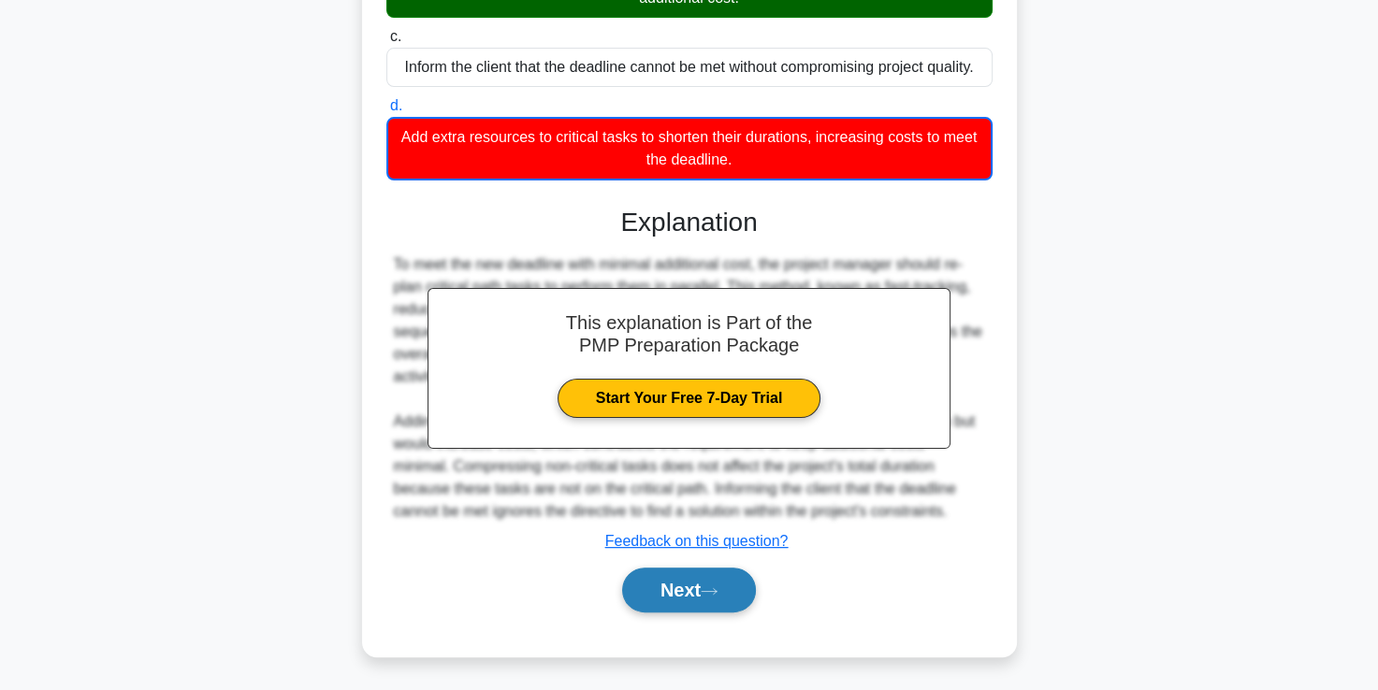
click at [681, 596] on button "Next" at bounding box center [689, 590] width 134 height 45
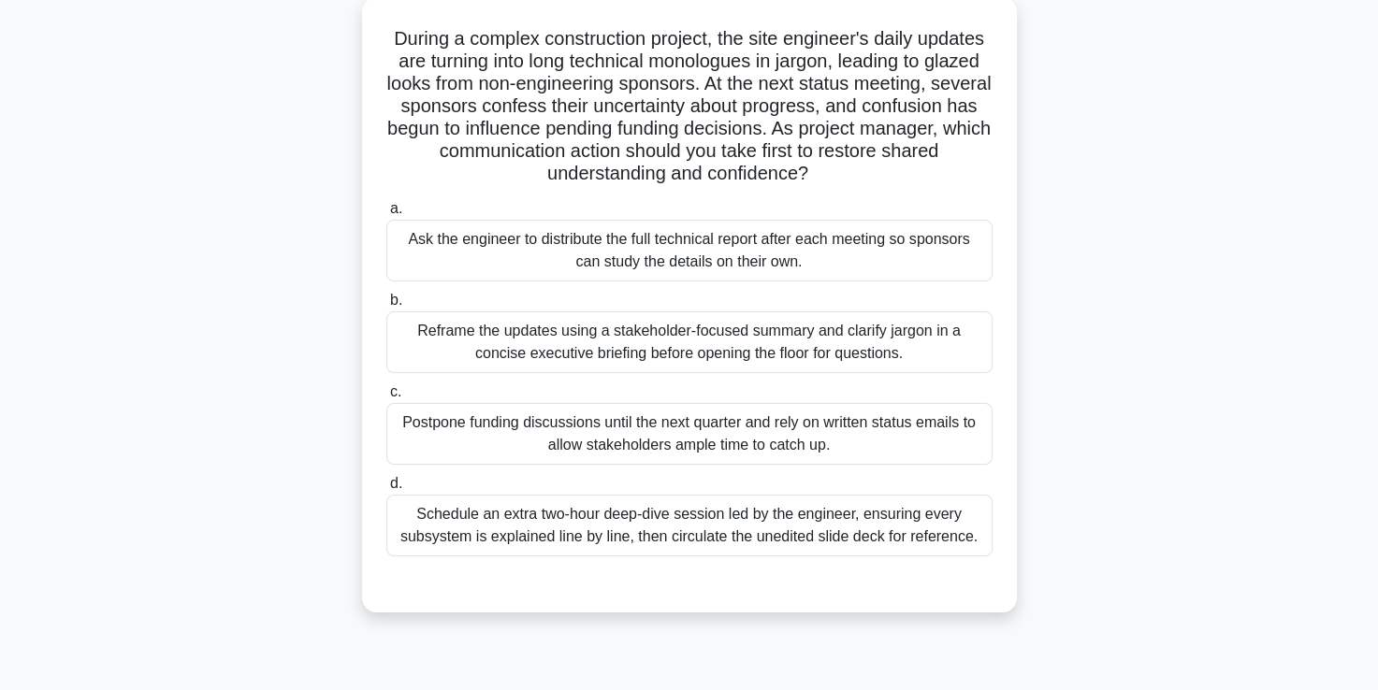
scroll to position [113, 0]
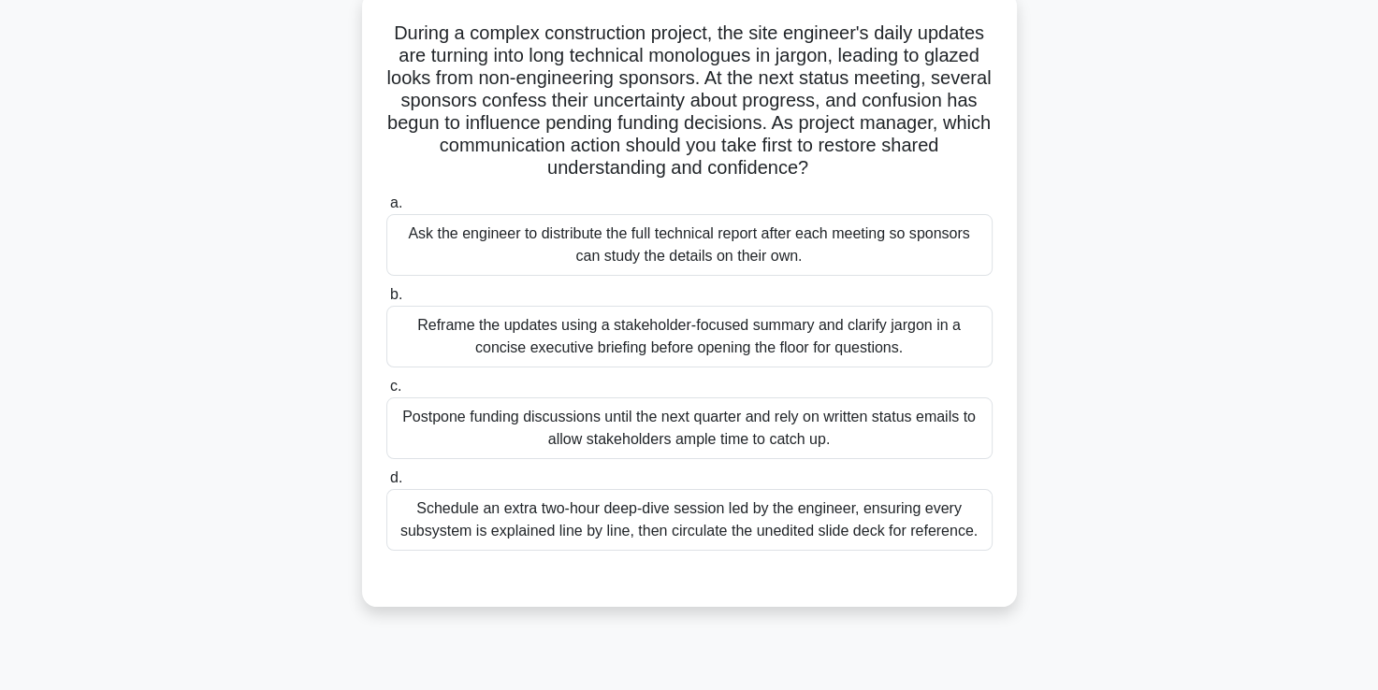
click at [657, 348] on div "Reframe the updates using a stakeholder-focused summary and clarify jargon in a…" at bounding box center [689, 337] width 606 height 62
click at [386, 301] on input "b. Reframe the updates using a stakeholder-focused summary and clarify jargon i…" at bounding box center [386, 295] width 0 height 12
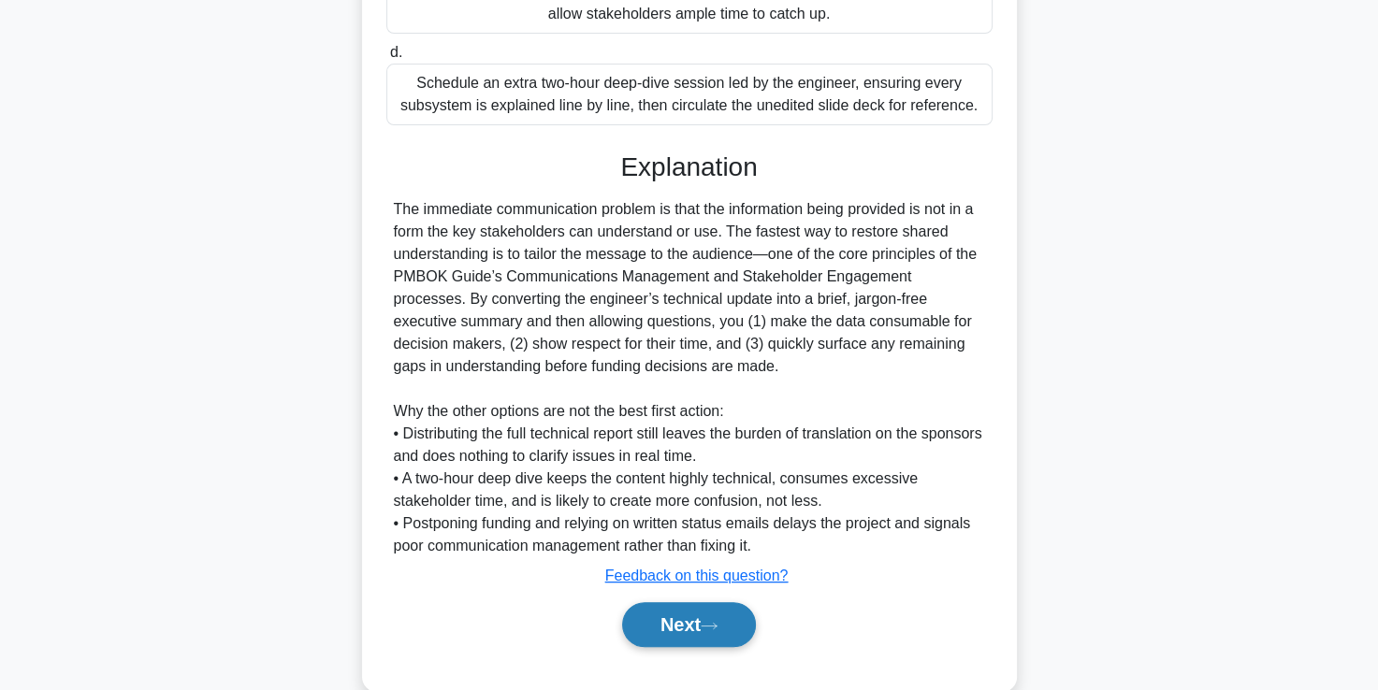
scroll to position [573, 0]
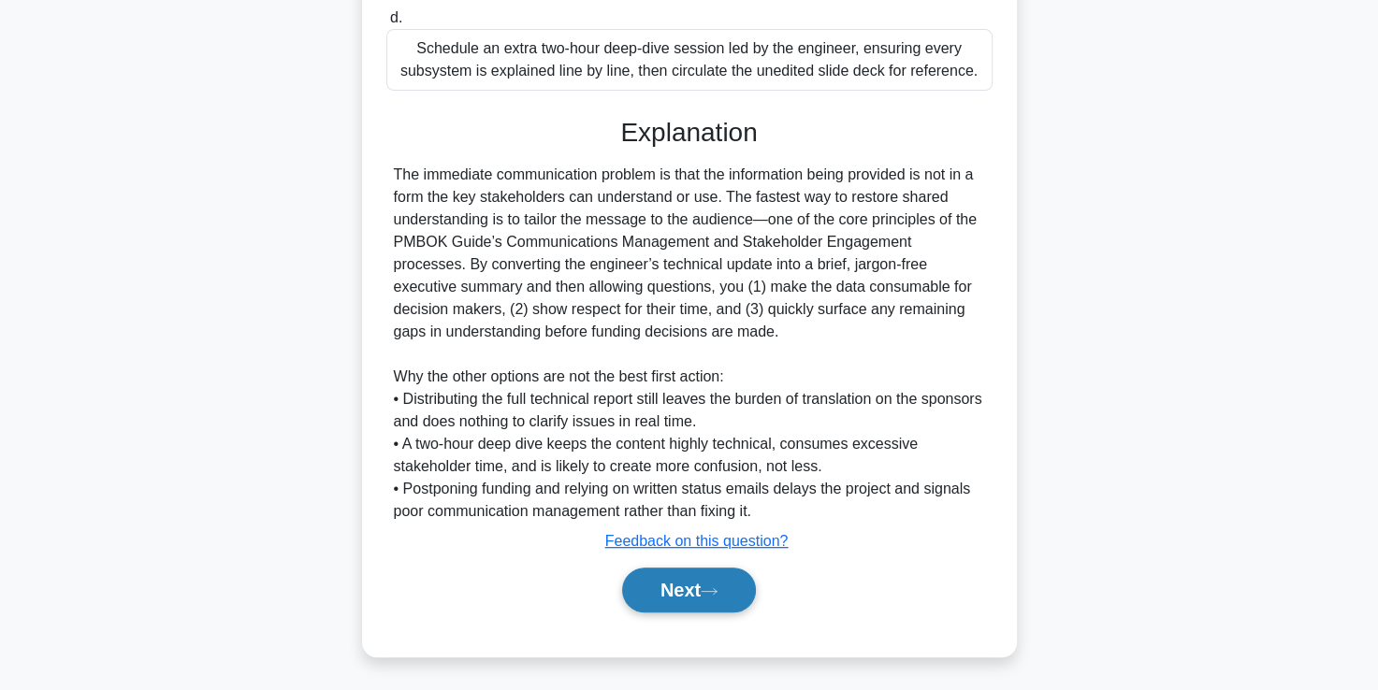
click at [684, 596] on button "Next" at bounding box center [689, 590] width 134 height 45
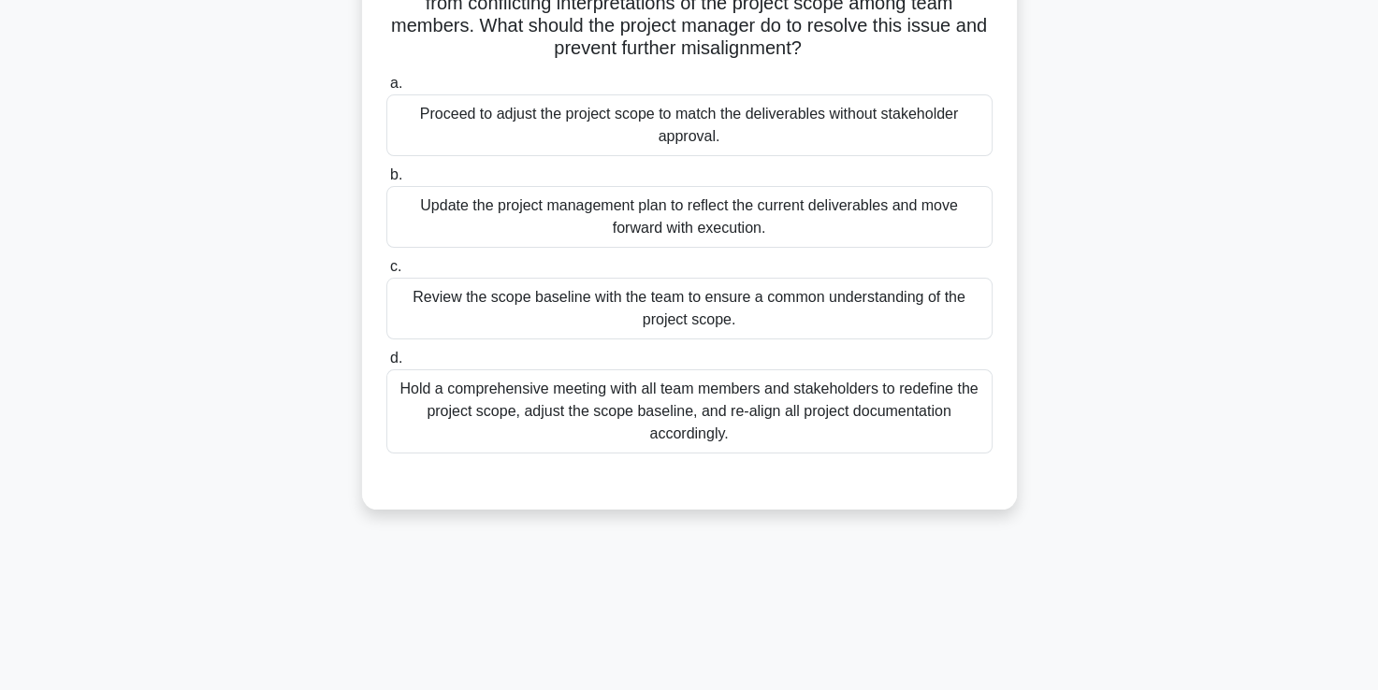
scroll to position [212, 0]
click at [686, 412] on div "Hold a comprehensive meeting with all team members and stakeholders to redefine…" at bounding box center [689, 410] width 606 height 84
click at [386, 363] on input "d. Hold a comprehensive meeting with all team members and stakeholders to redef…" at bounding box center [386, 357] width 0 height 12
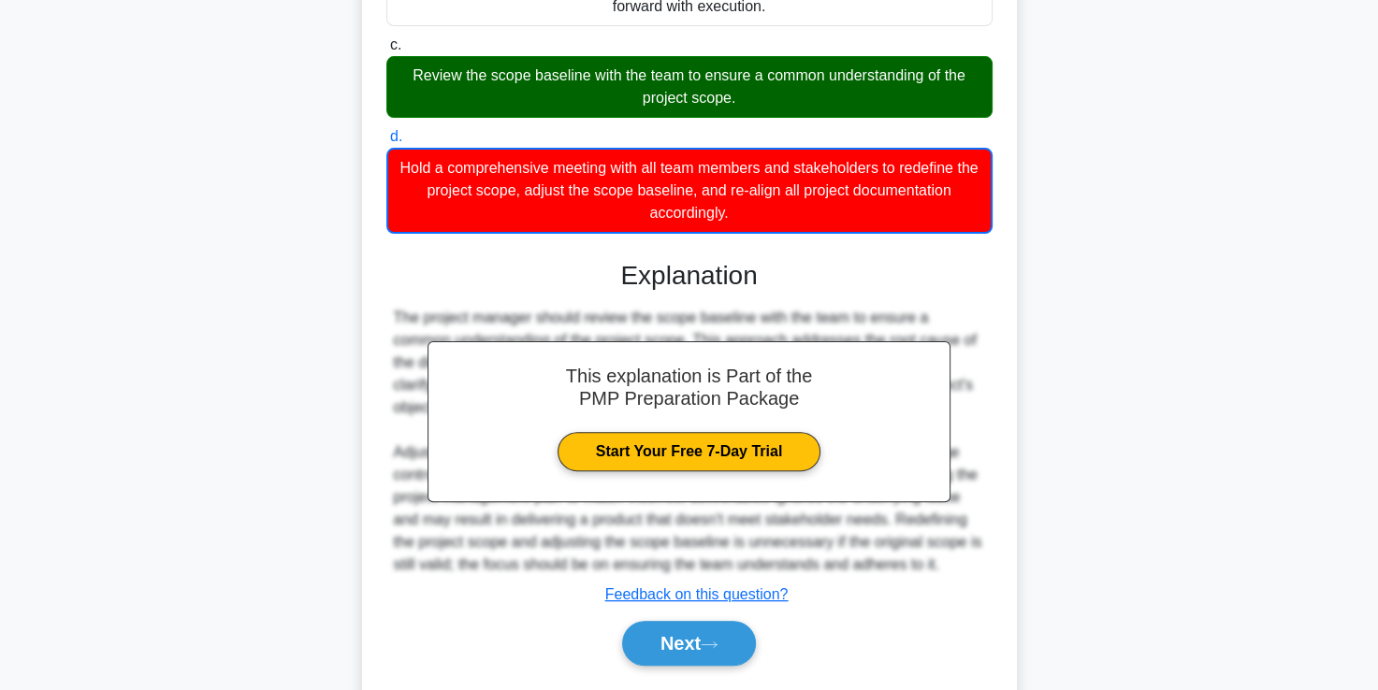
scroll to position [485, 0]
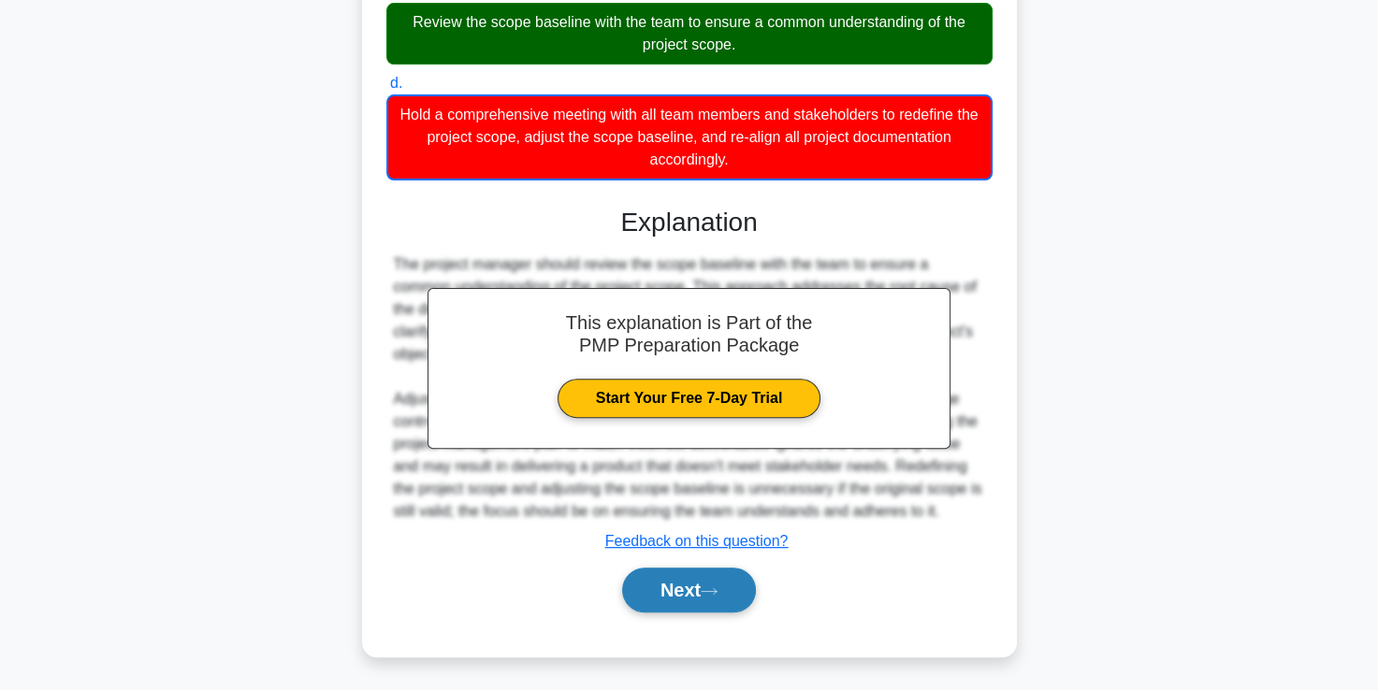
click at [690, 601] on button "Next" at bounding box center [689, 590] width 134 height 45
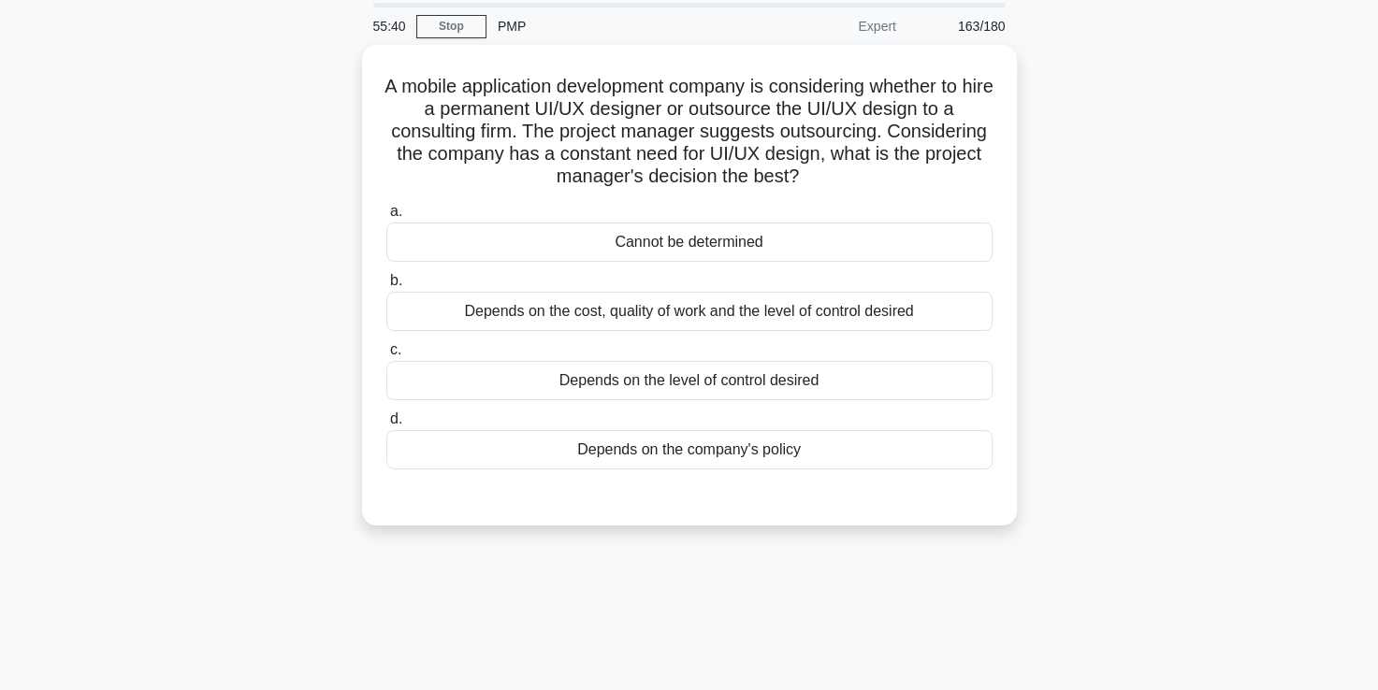
scroll to position [64, 0]
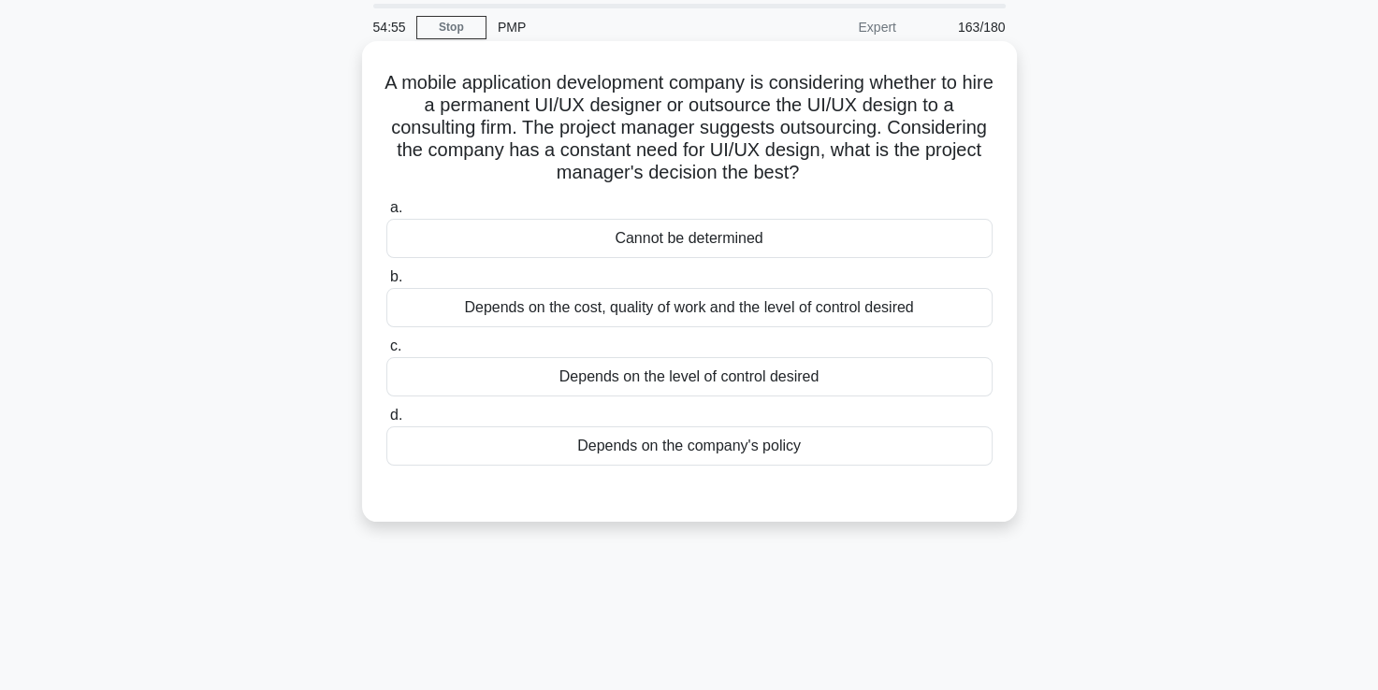
click at [712, 443] on div "Depends on the company's policy" at bounding box center [689, 445] width 606 height 39
click at [386, 422] on input "d. Depends on the company's policy" at bounding box center [386, 416] width 0 height 12
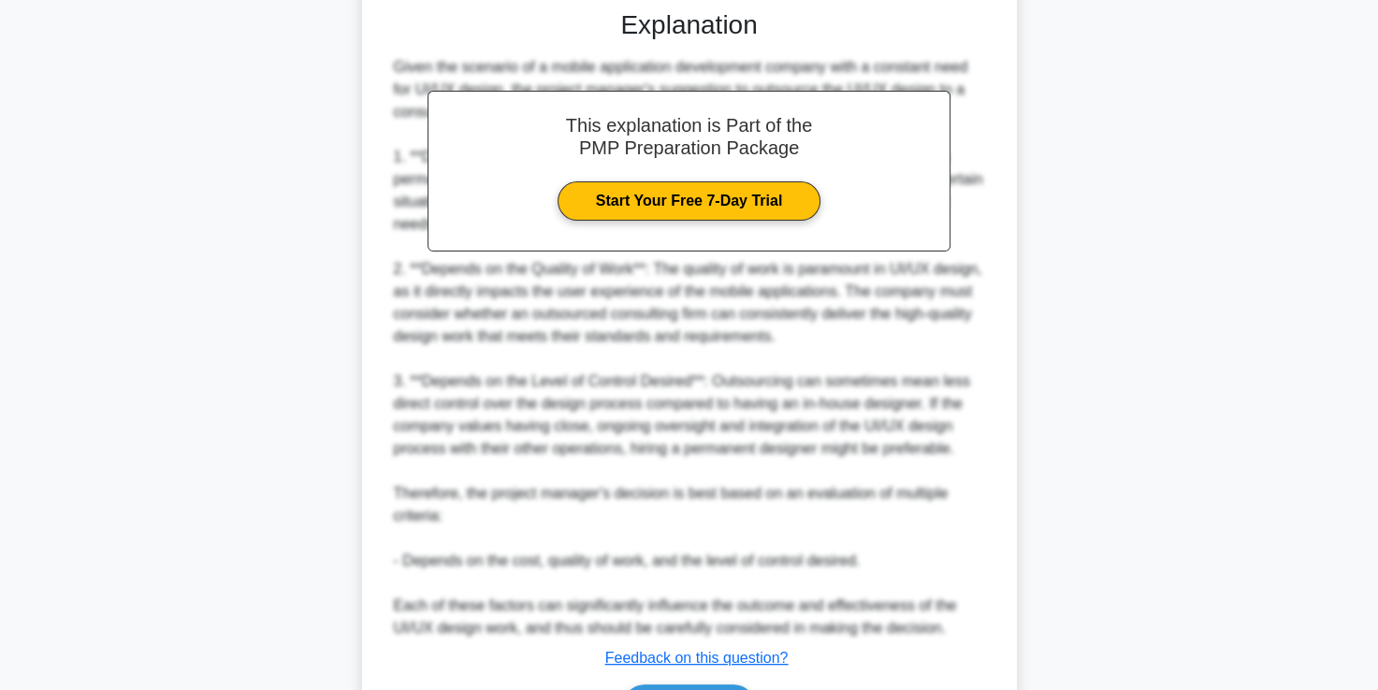
scroll to position [665, 0]
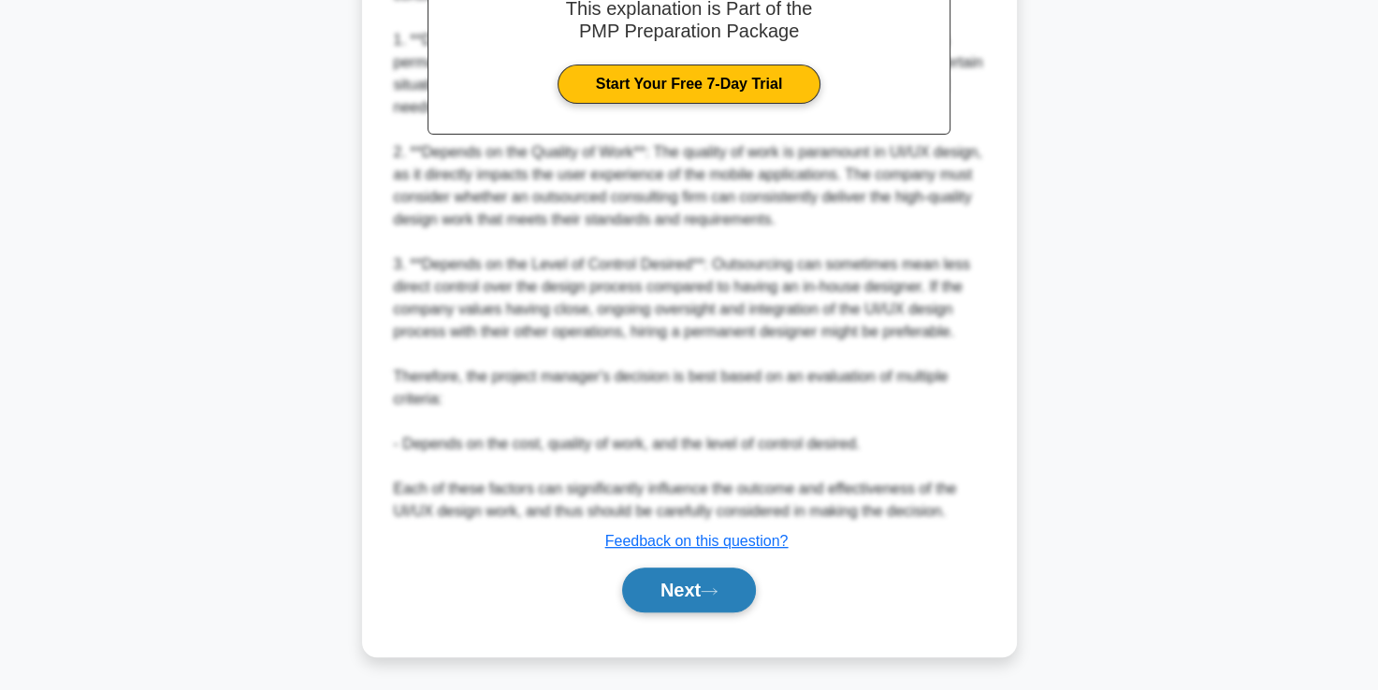
click at [715, 599] on button "Next" at bounding box center [689, 590] width 134 height 45
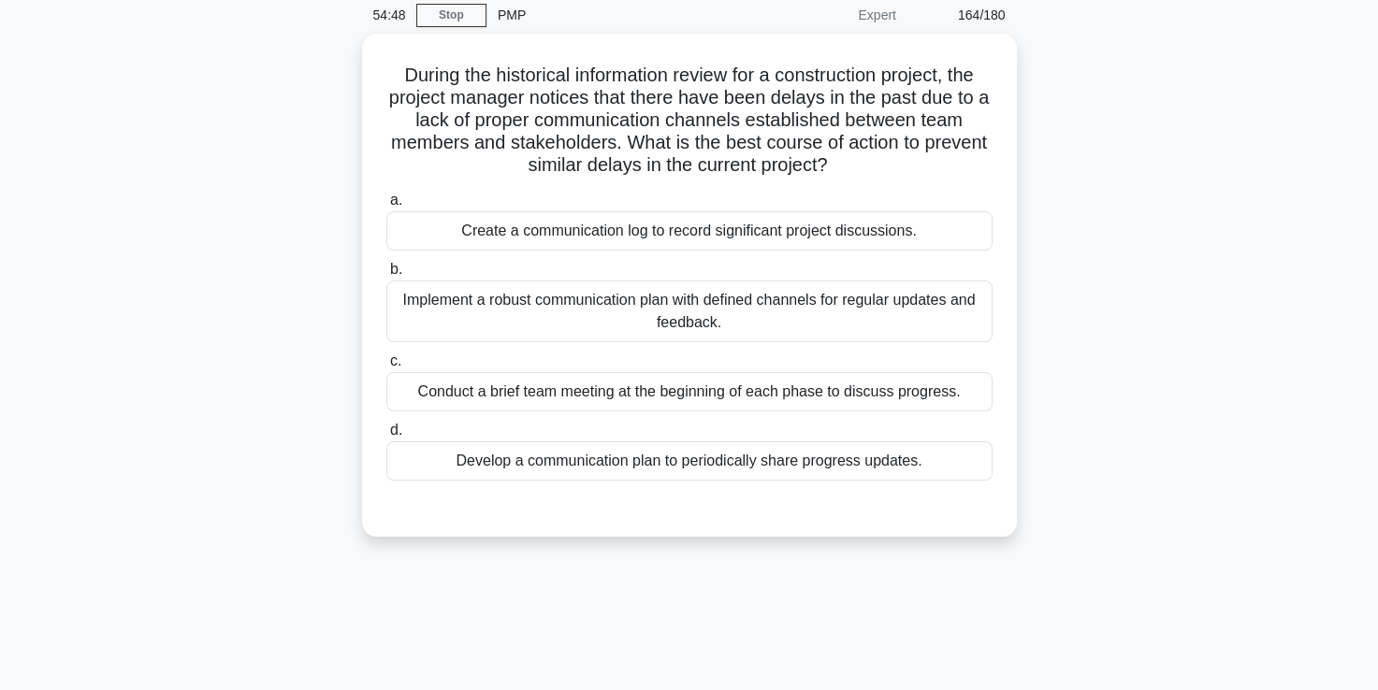
scroll to position [73, 0]
click at [707, 321] on div "Implement a robust communication plan with defined channels for regular updates…" at bounding box center [689, 310] width 606 height 62
click at [386, 274] on input "b. Implement a robust communication plan with defined channels for regular upda…" at bounding box center [386, 268] width 0 height 12
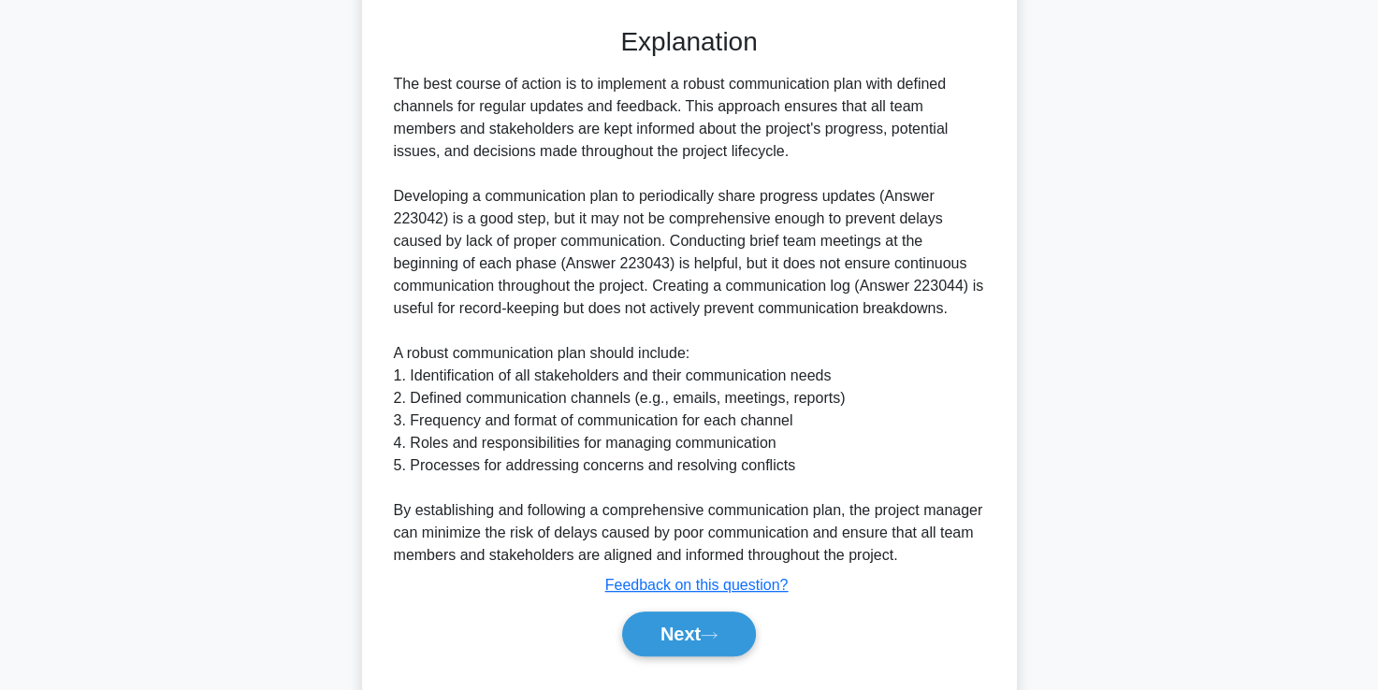
scroll to position [584, 0]
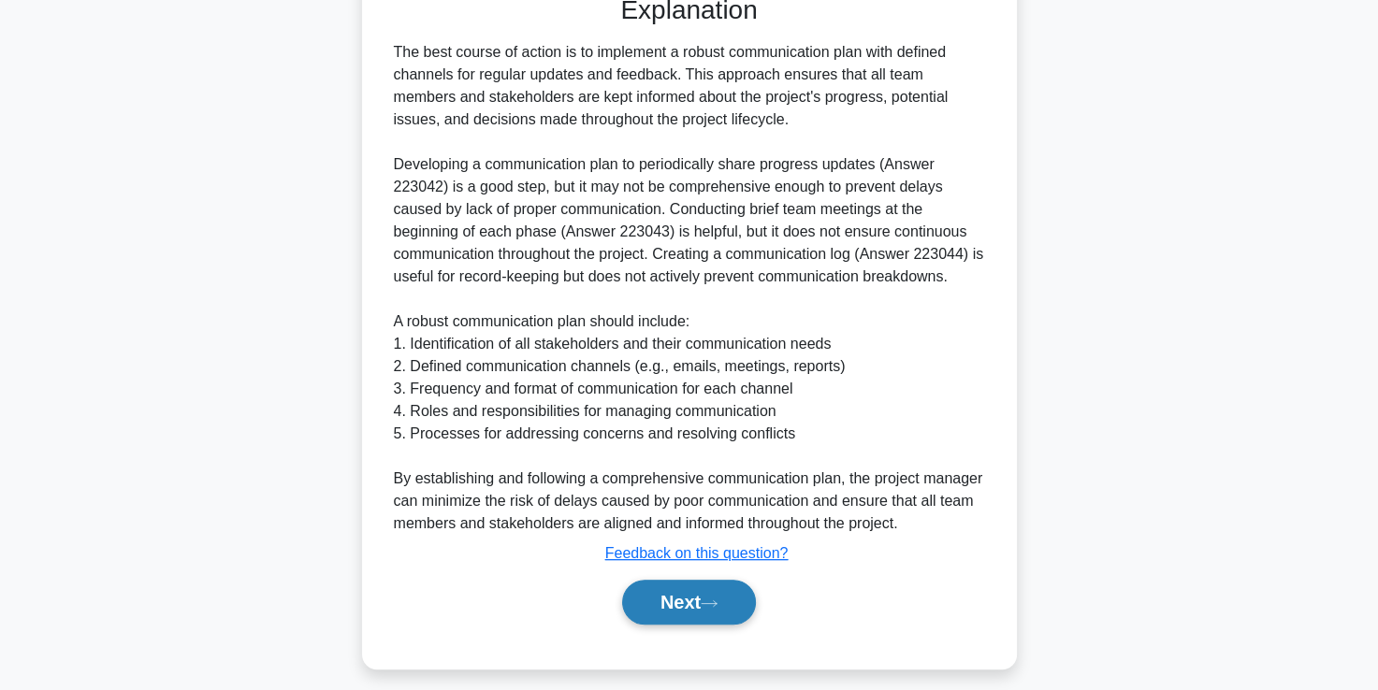
click at [714, 607] on icon at bounding box center [708, 604] width 17 height 10
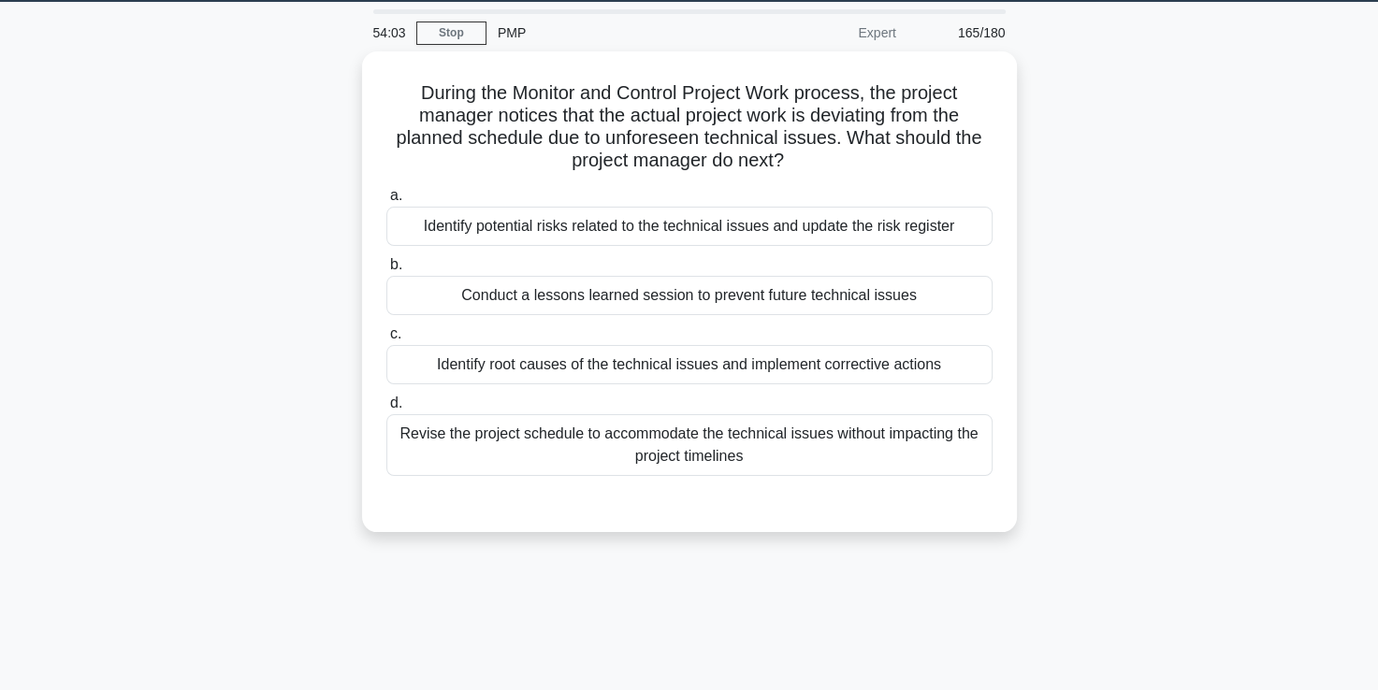
scroll to position [58, 0]
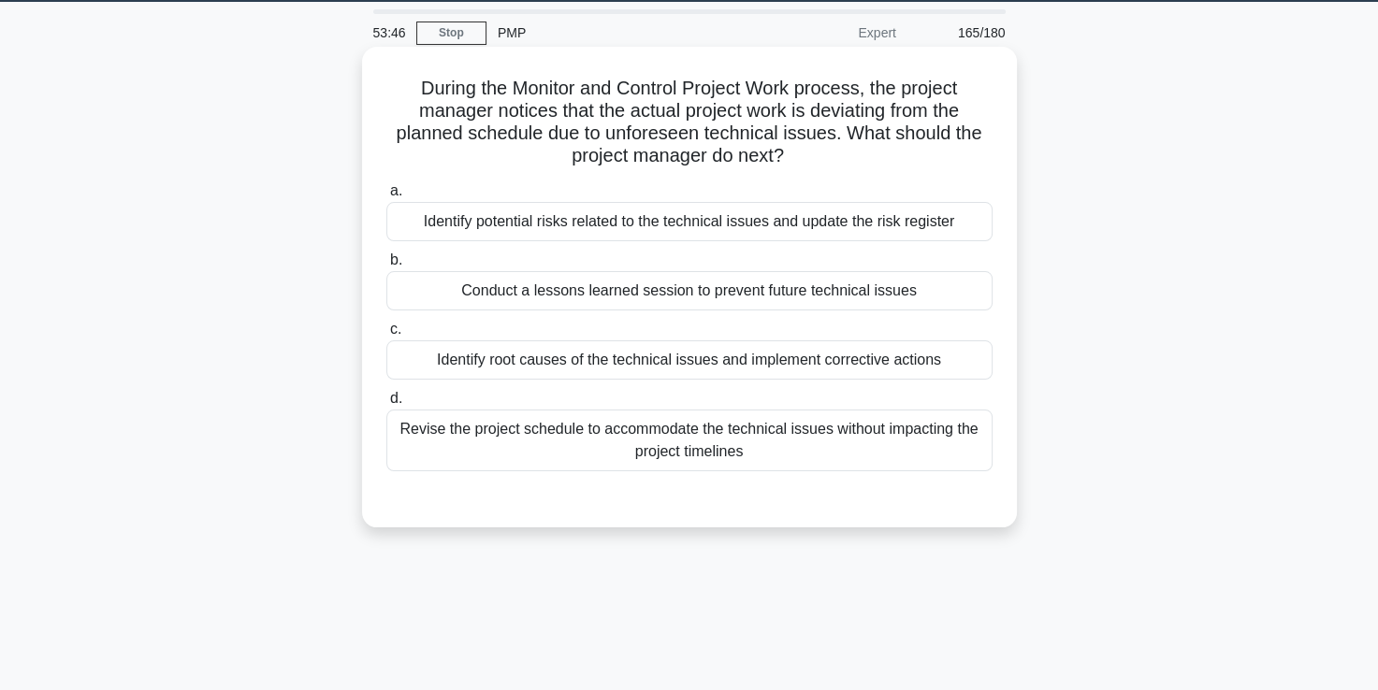
click at [666, 368] on div "Identify root causes of the technical issues and implement corrective actions" at bounding box center [689, 359] width 606 height 39
click at [386, 336] on input "c. Identify root causes of the technical issues and implement corrective actions" at bounding box center [386, 330] width 0 height 12
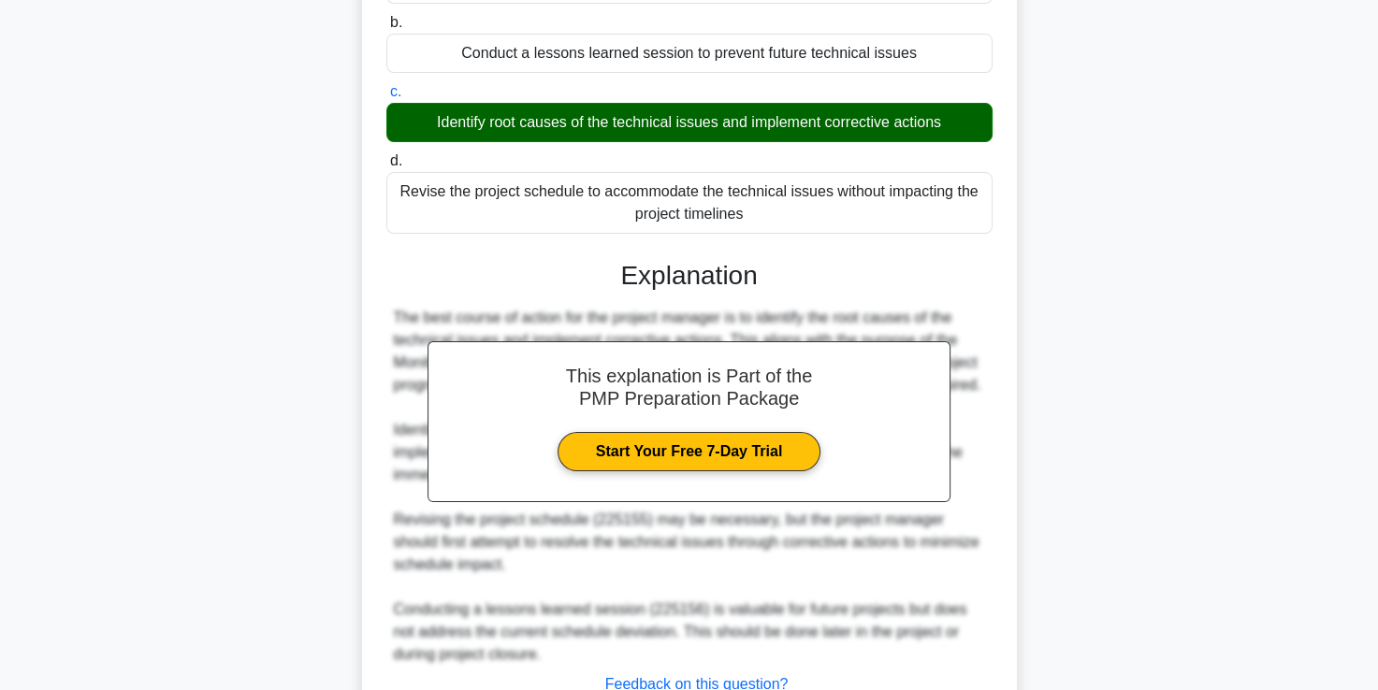
scroll to position [439, 0]
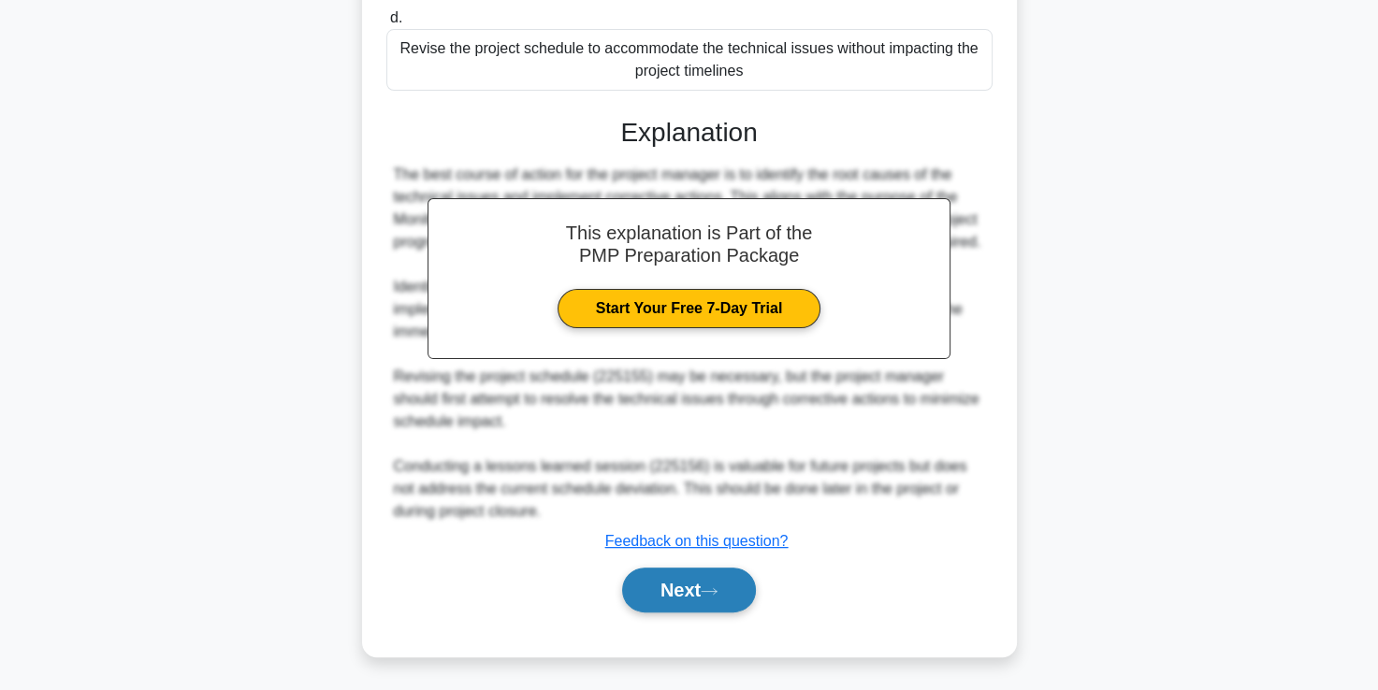
click at [692, 598] on button "Next" at bounding box center [689, 590] width 134 height 45
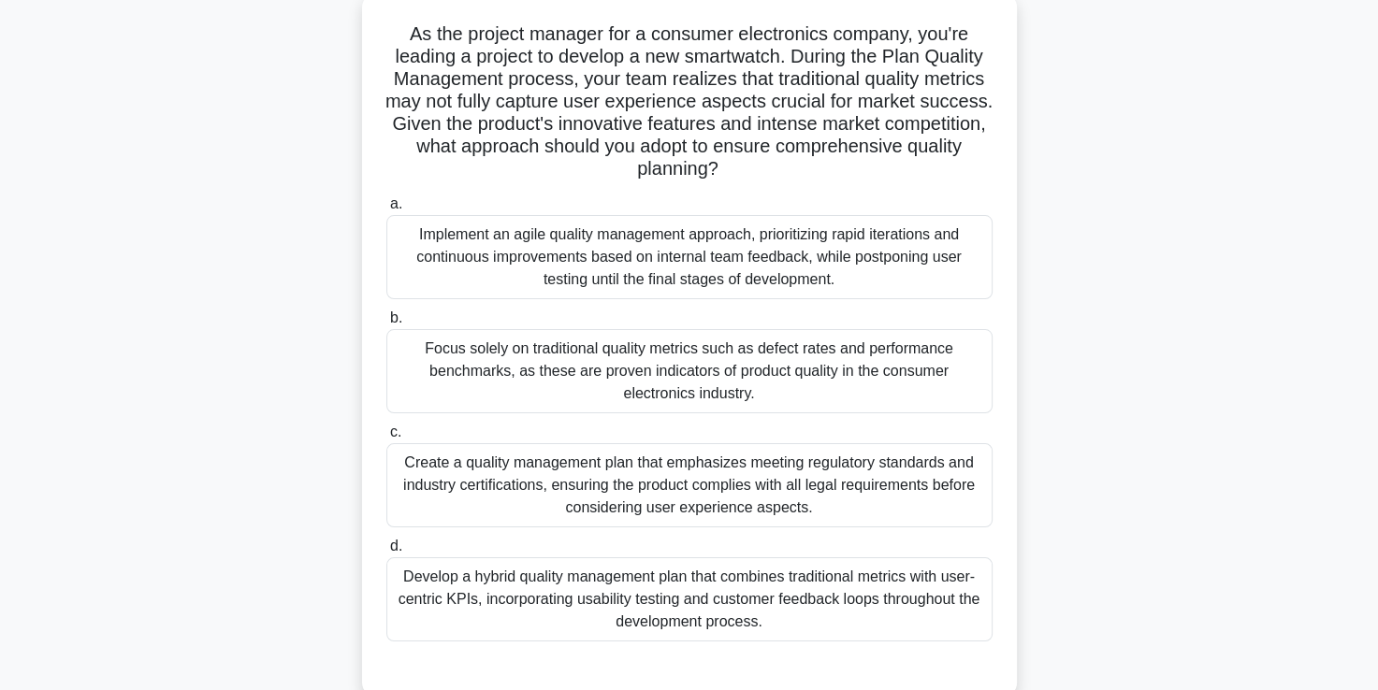
scroll to position [116, 0]
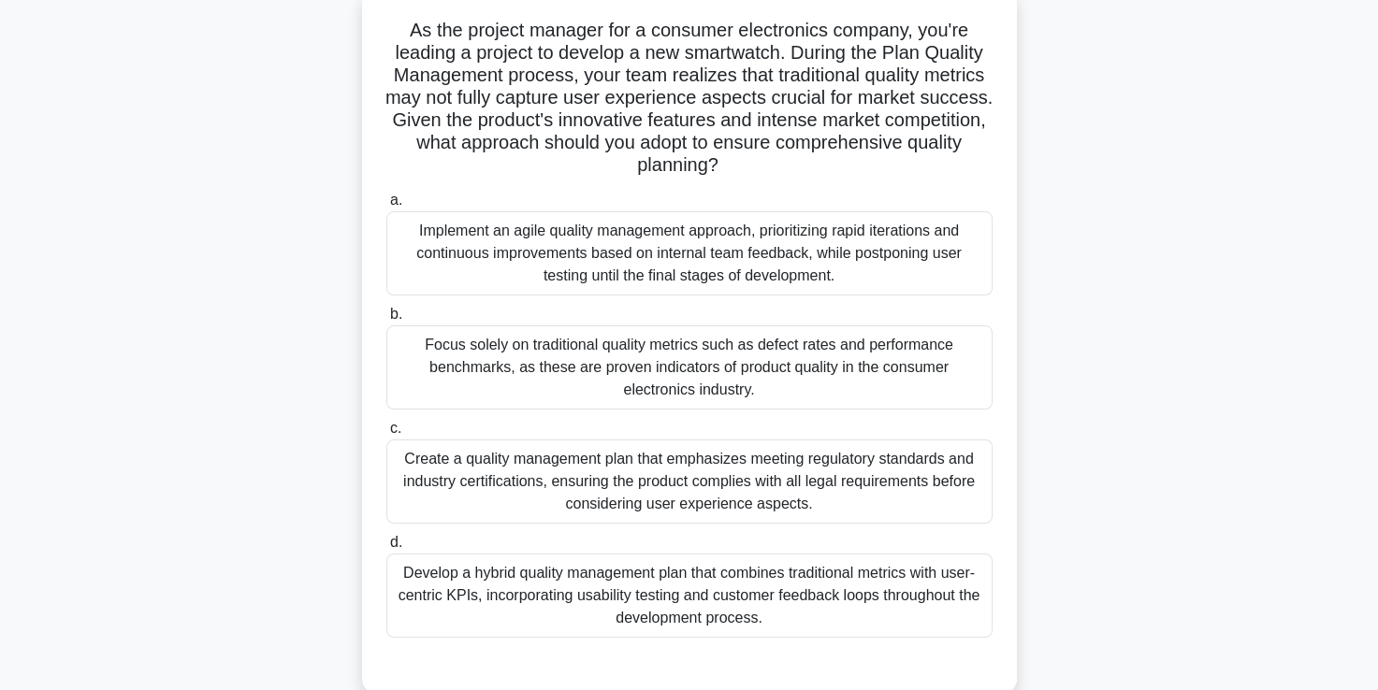
click at [662, 241] on div "Implement an agile quality management approach, prioritizing rapid iterations a…" at bounding box center [689, 253] width 606 height 84
click at [386, 207] on input "a. Implement an agile quality management approach, prioritizing rapid iteration…" at bounding box center [386, 201] width 0 height 12
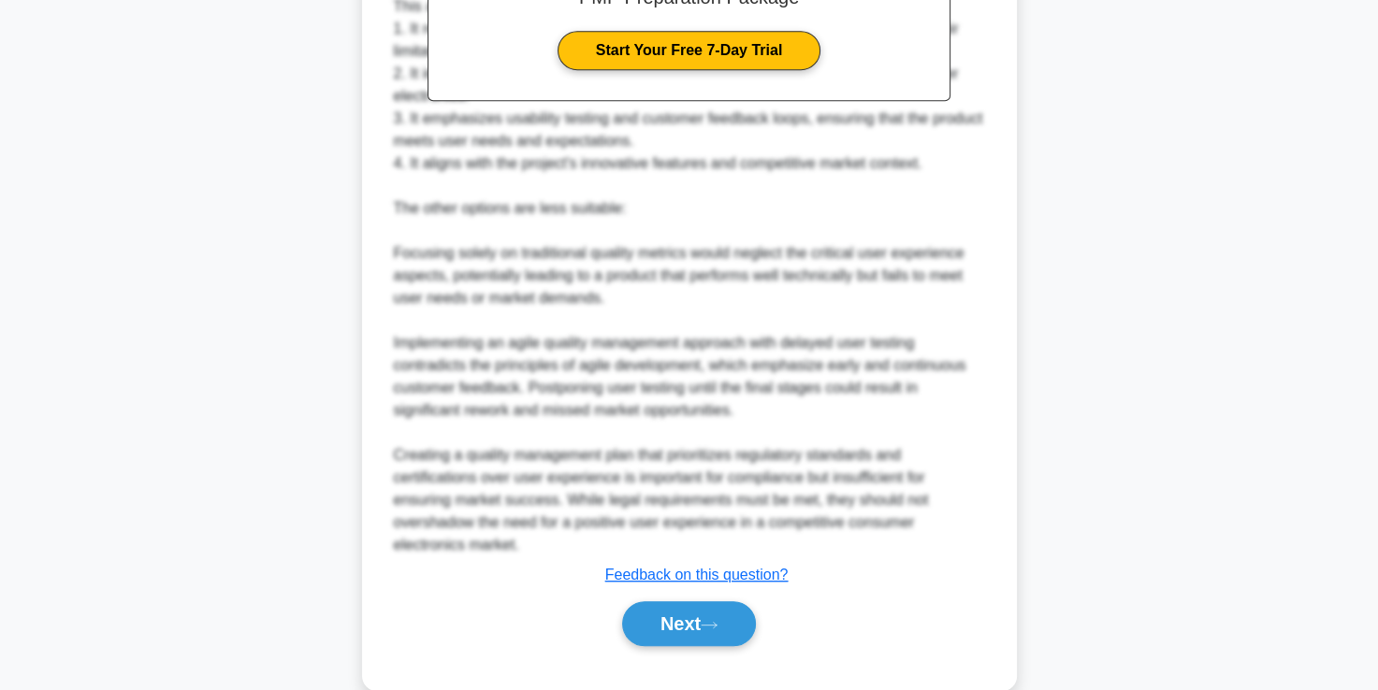
scroll to position [927, 0]
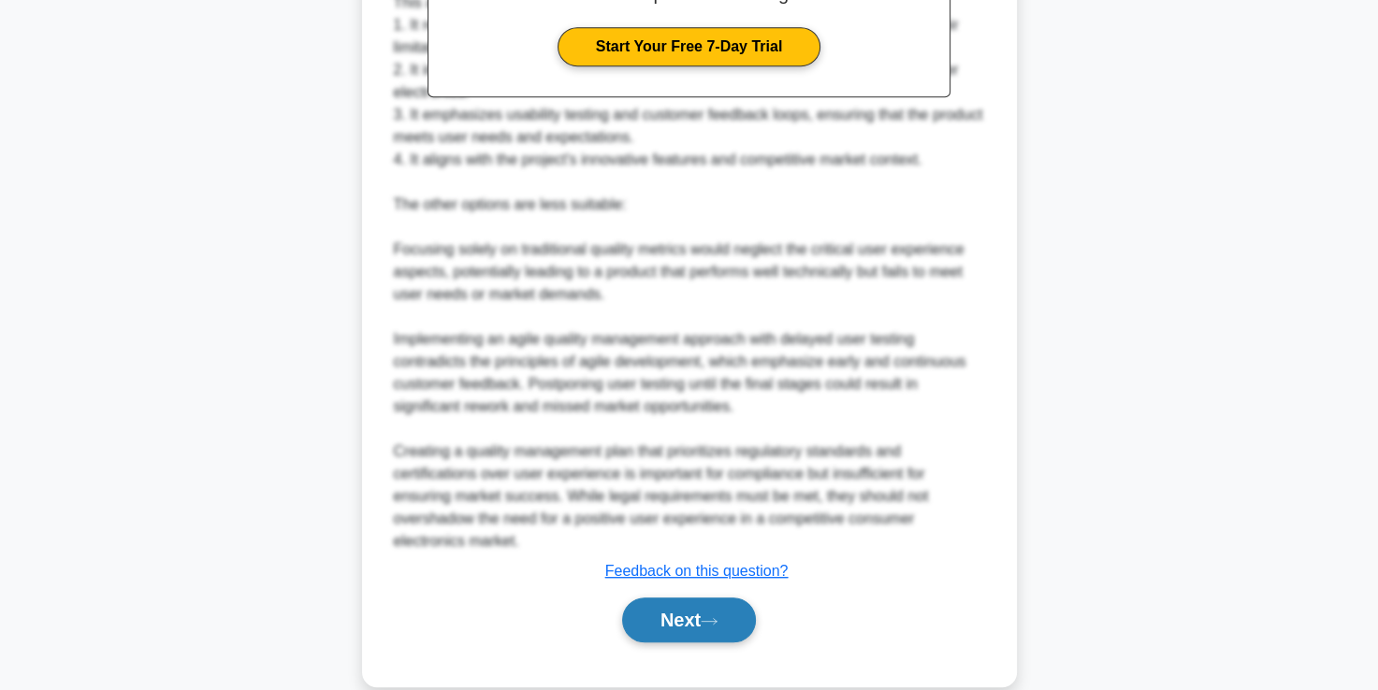
click at [694, 616] on button "Next" at bounding box center [689, 620] width 134 height 45
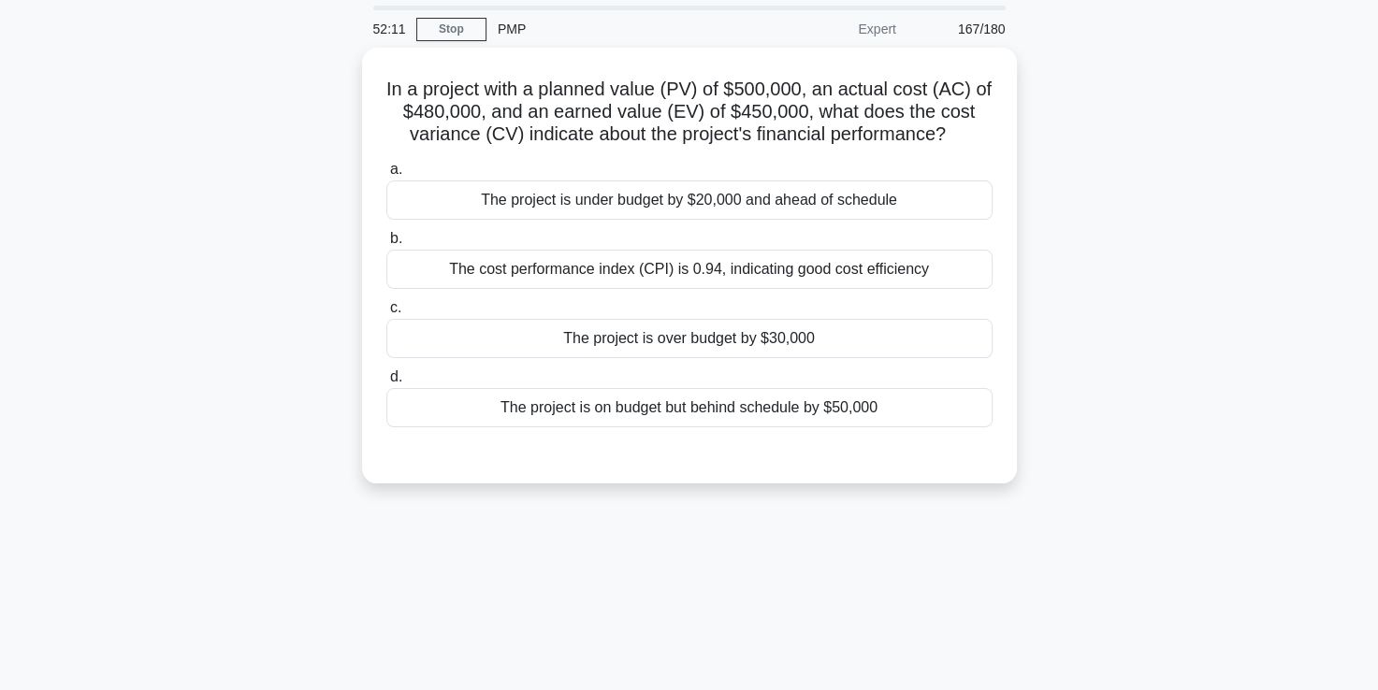
scroll to position [55, 0]
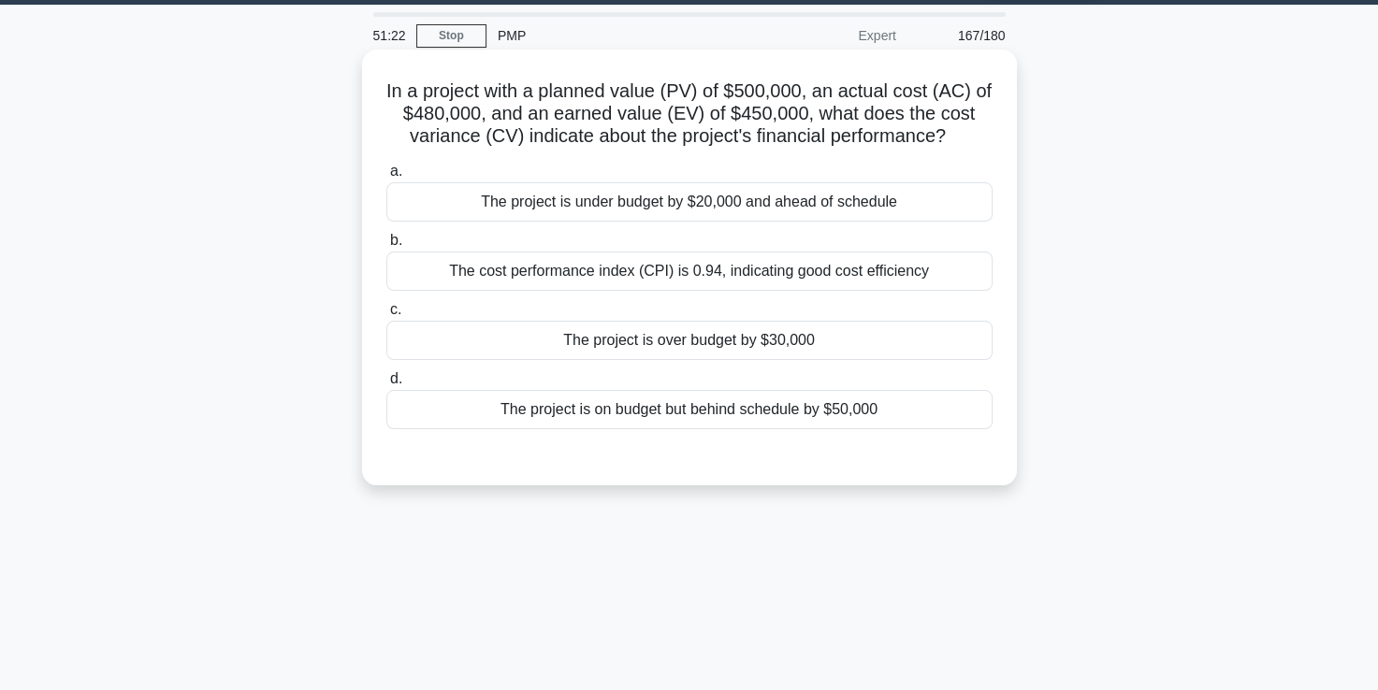
click at [671, 354] on div "The project is over budget by $30,000" at bounding box center [689, 340] width 606 height 39
click at [386, 316] on input "c. The project is over budget by $30,000" at bounding box center [386, 310] width 0 height 12
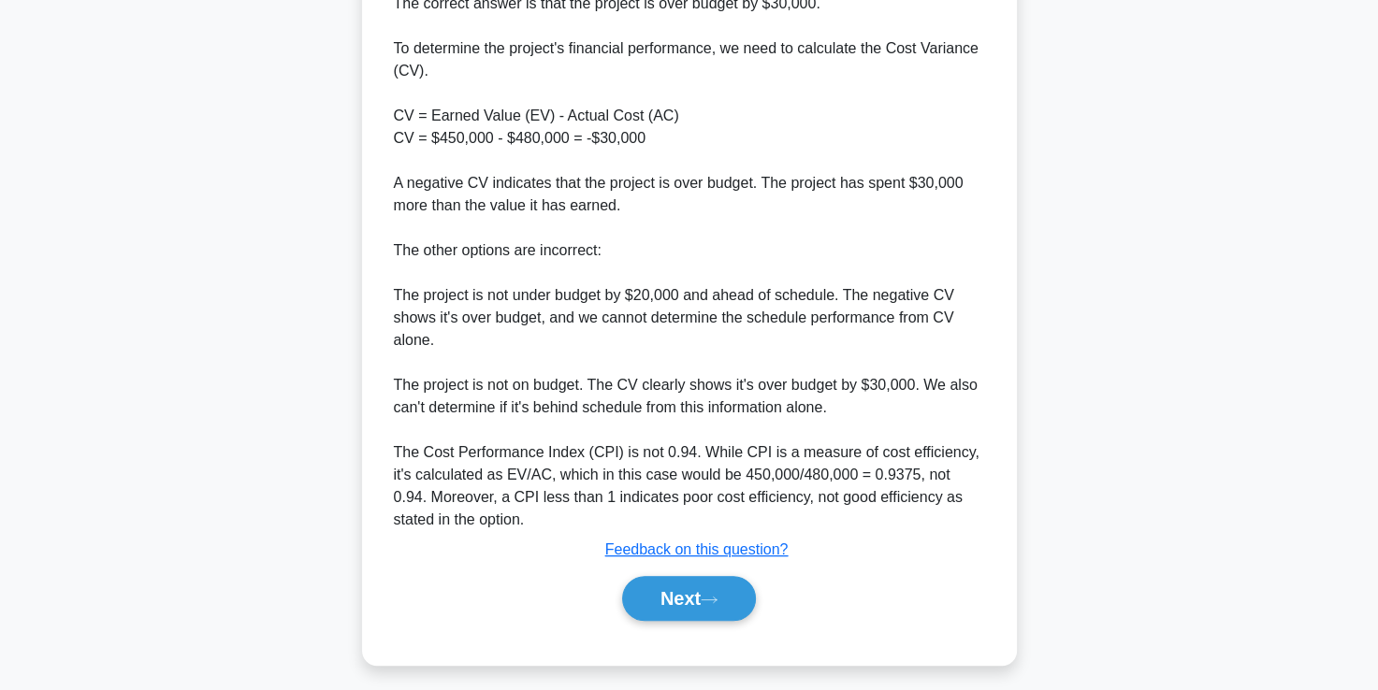
scroll to position [573, 0]
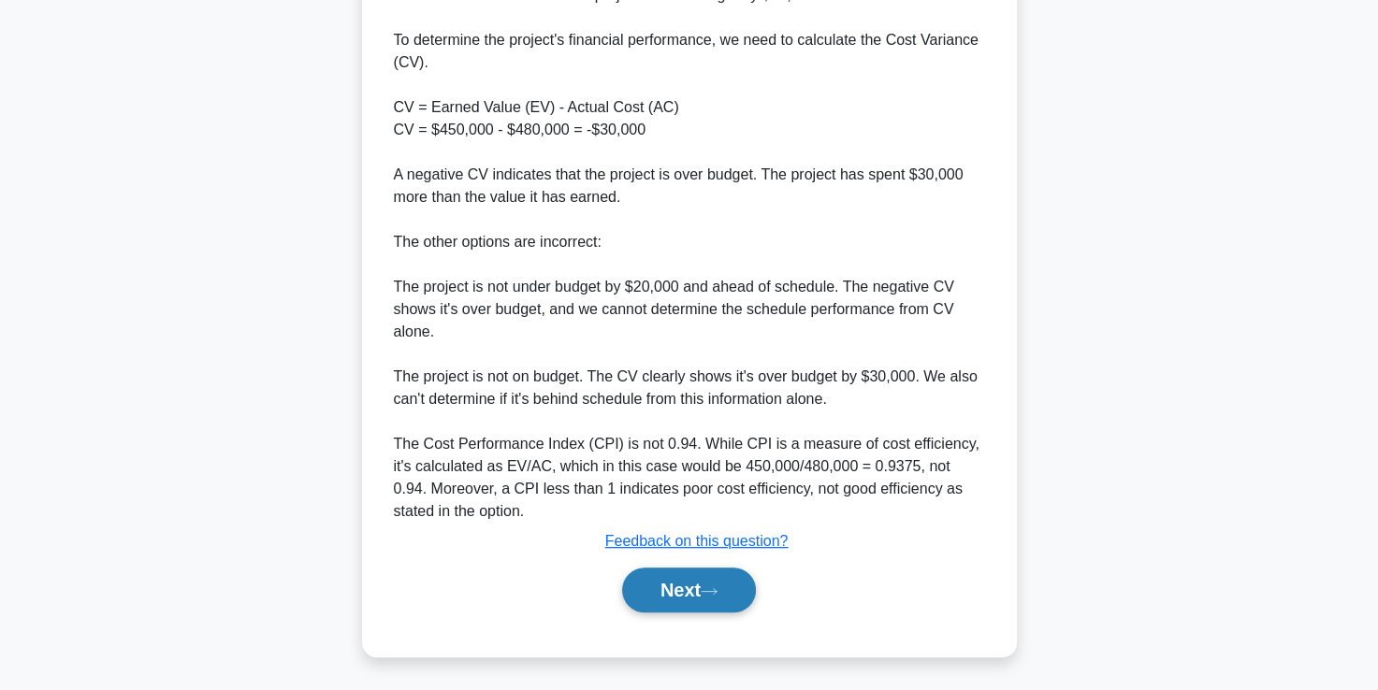
click at [669, 581] on button "Next" at bounding box center [689, 590] width 134 height 45
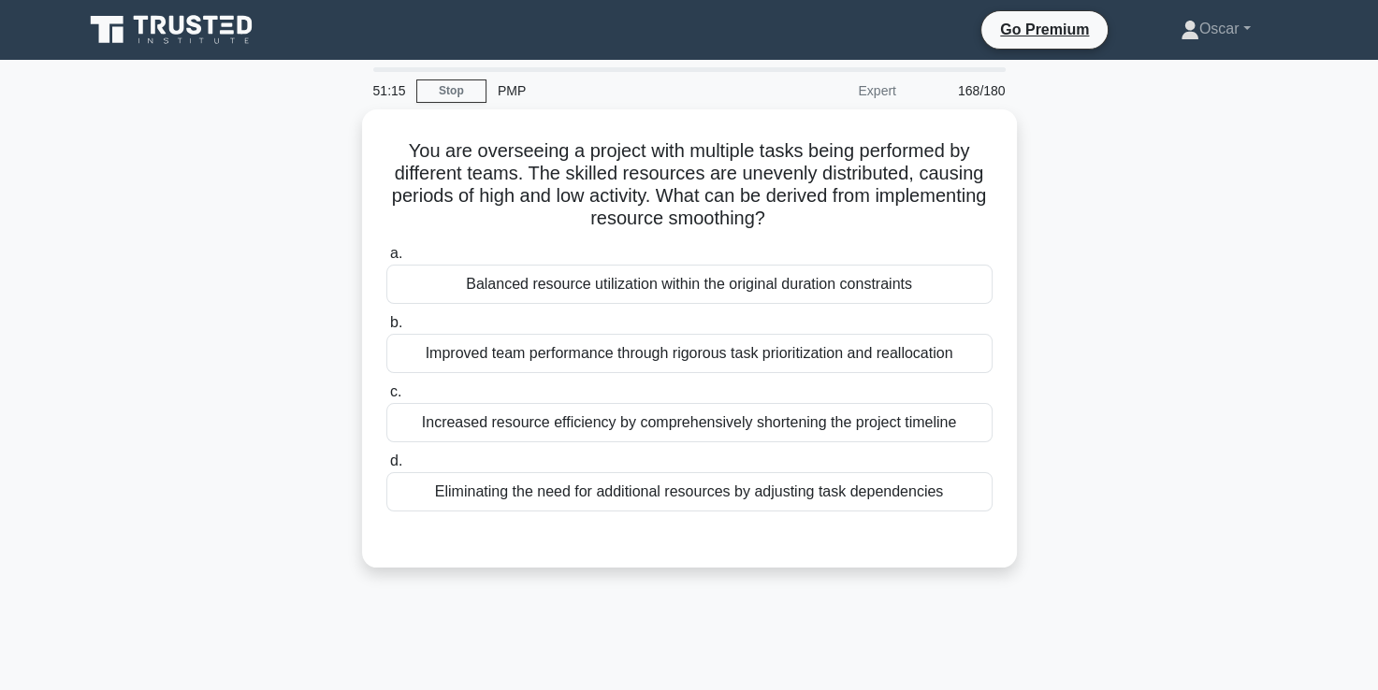
scroll to position [0, 0]
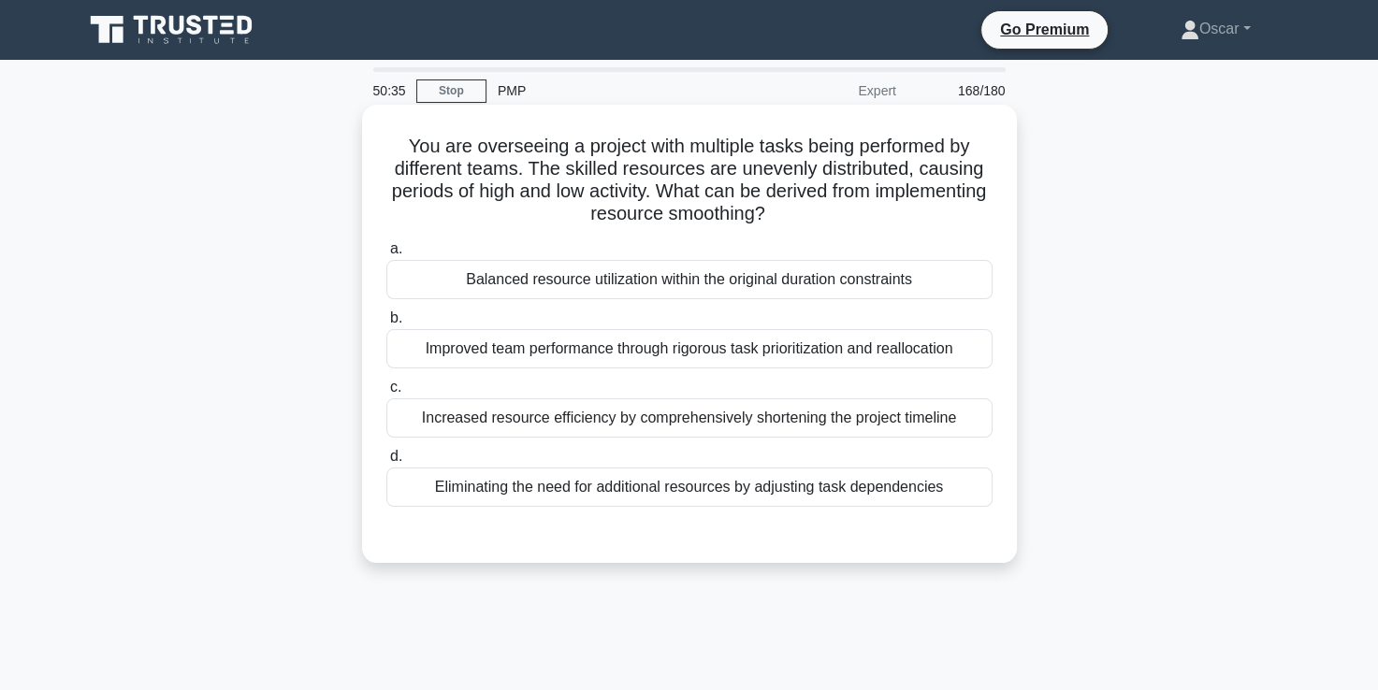
click at [565, 345] on div "Improved team performance through rigorous task prioritization and reallocation" at bounding box center [689, 348] width 606 height 39
click at [386, 325] on input "b. Improved team performance through rigorous task prioritization and reallocat…" at bounding box center [386, 318] width 0 height 12
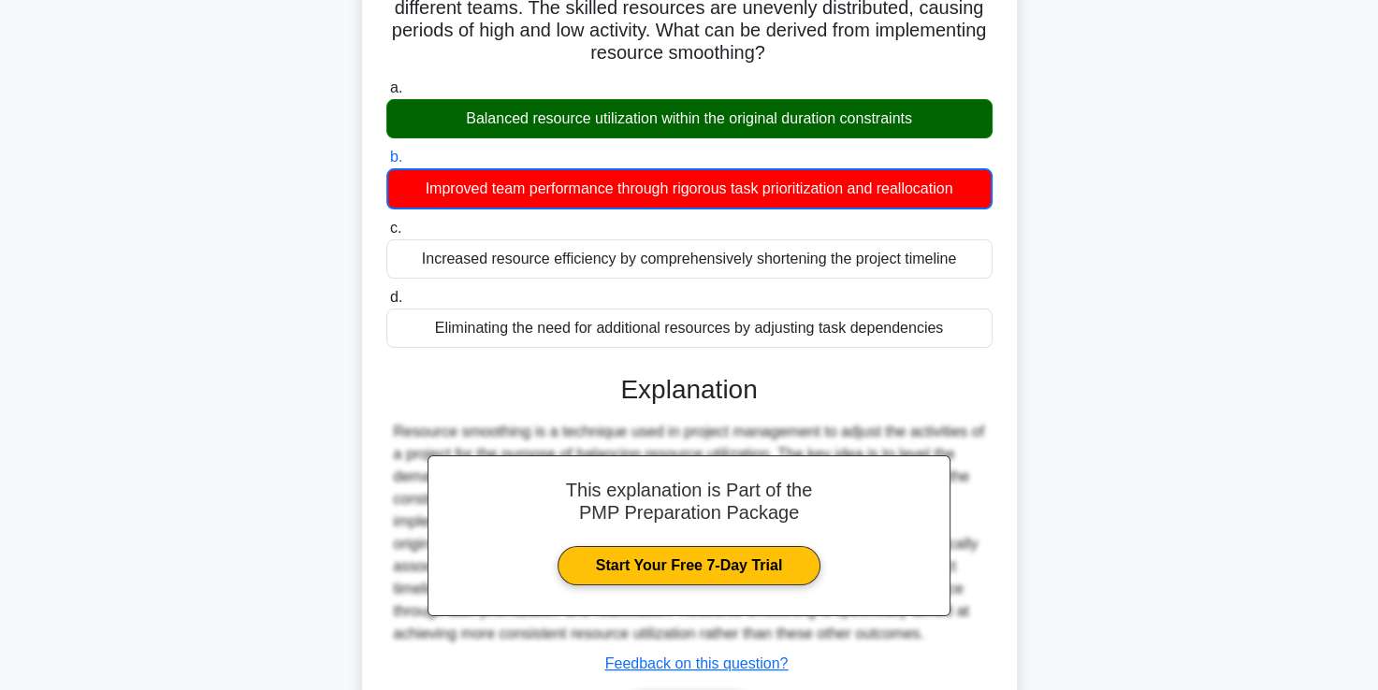
scroll to position [320, 0]
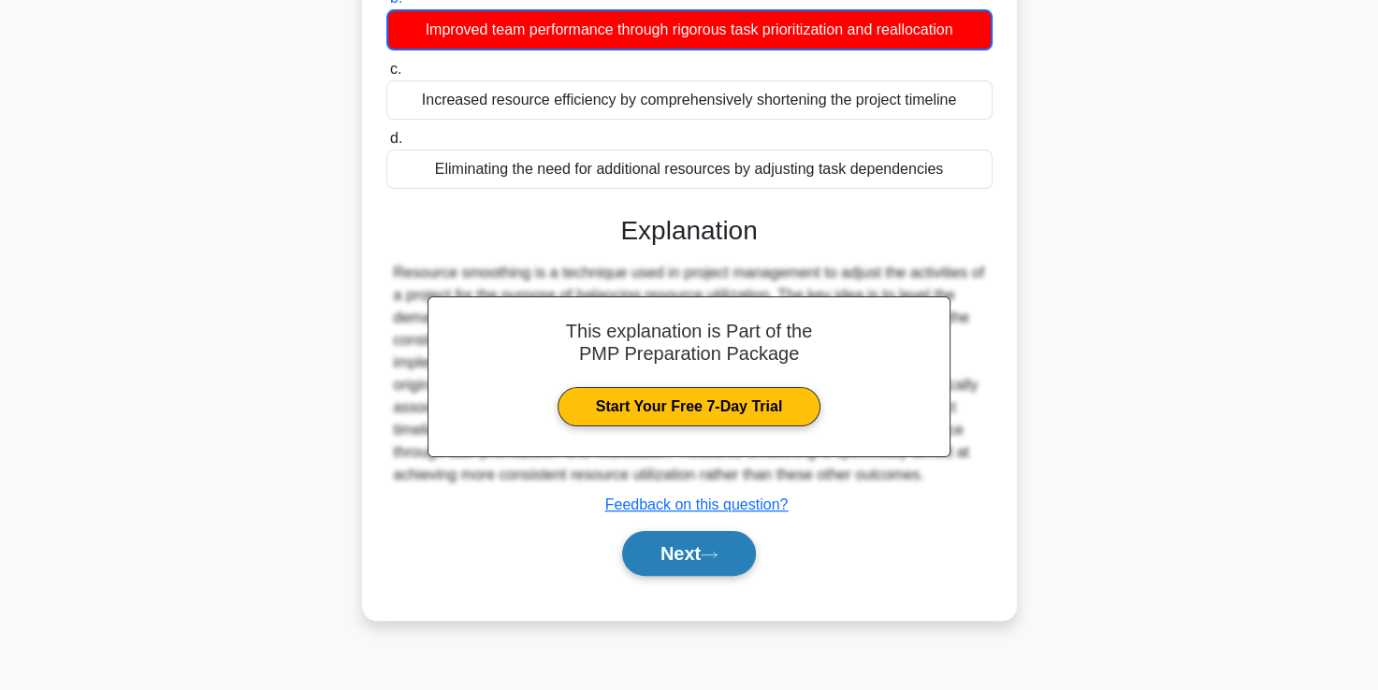
click at [662, 551] on button "Next" at bounding box center [689, 553] width 134 height 45
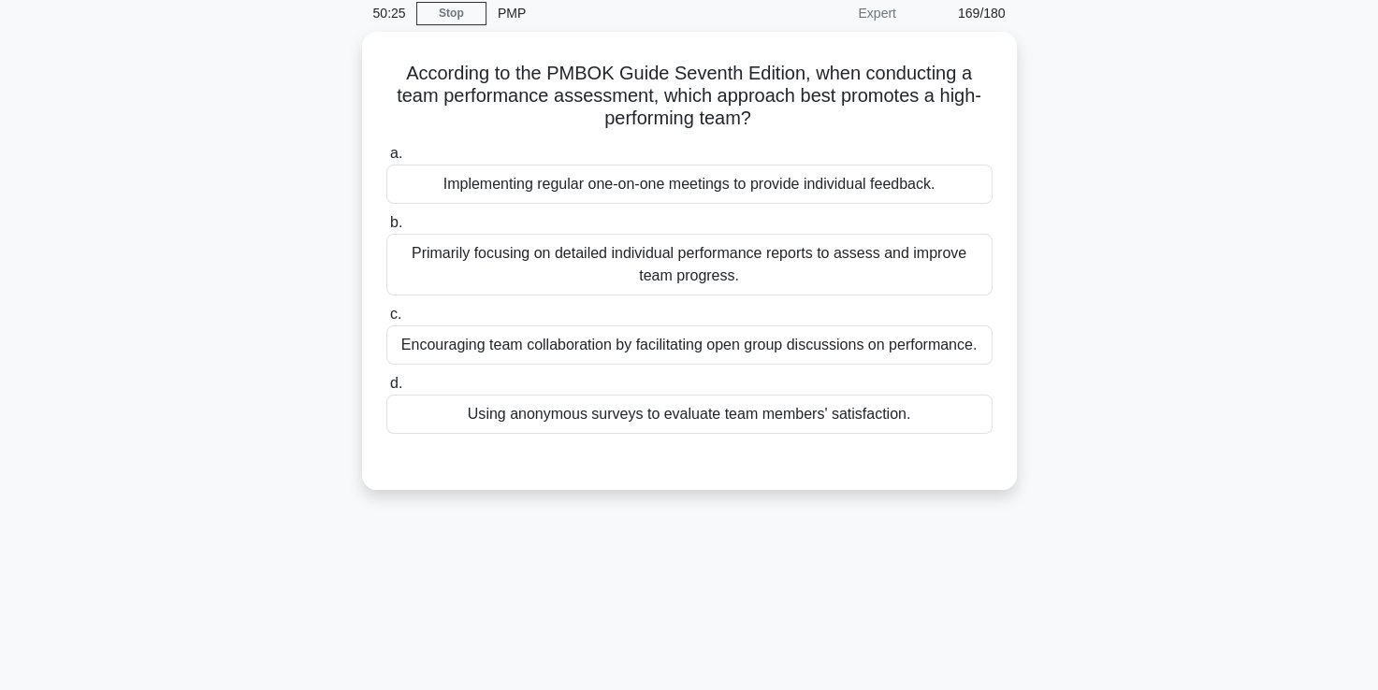
scroll to position [79, 0]
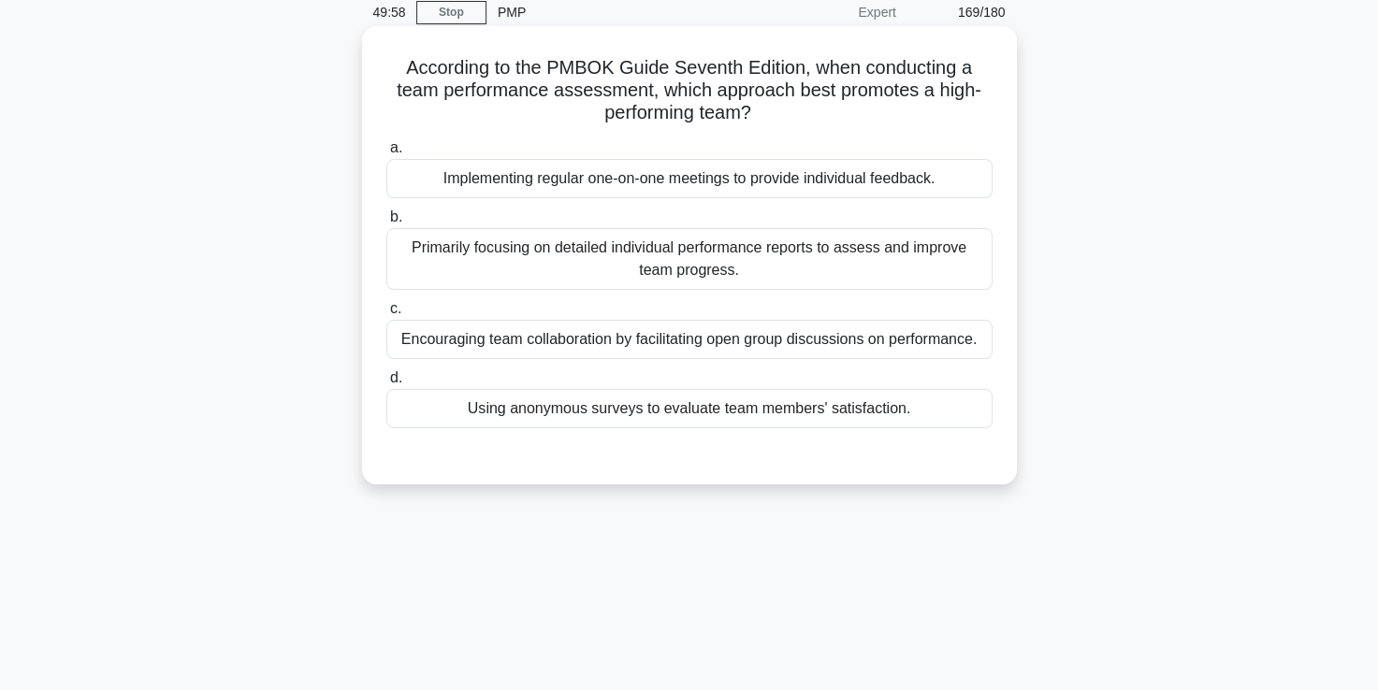
click at [662, 343] on div "Encouraging team collaboration by facilitating open group discussions on perfor…" at bounding box center [689, 339] width 606 height 39
click at [386, 315] on input "c. Encouraging team collaboration by facilitating open group discussions on per…" at bounding box center [386, 309] width 0 height 12
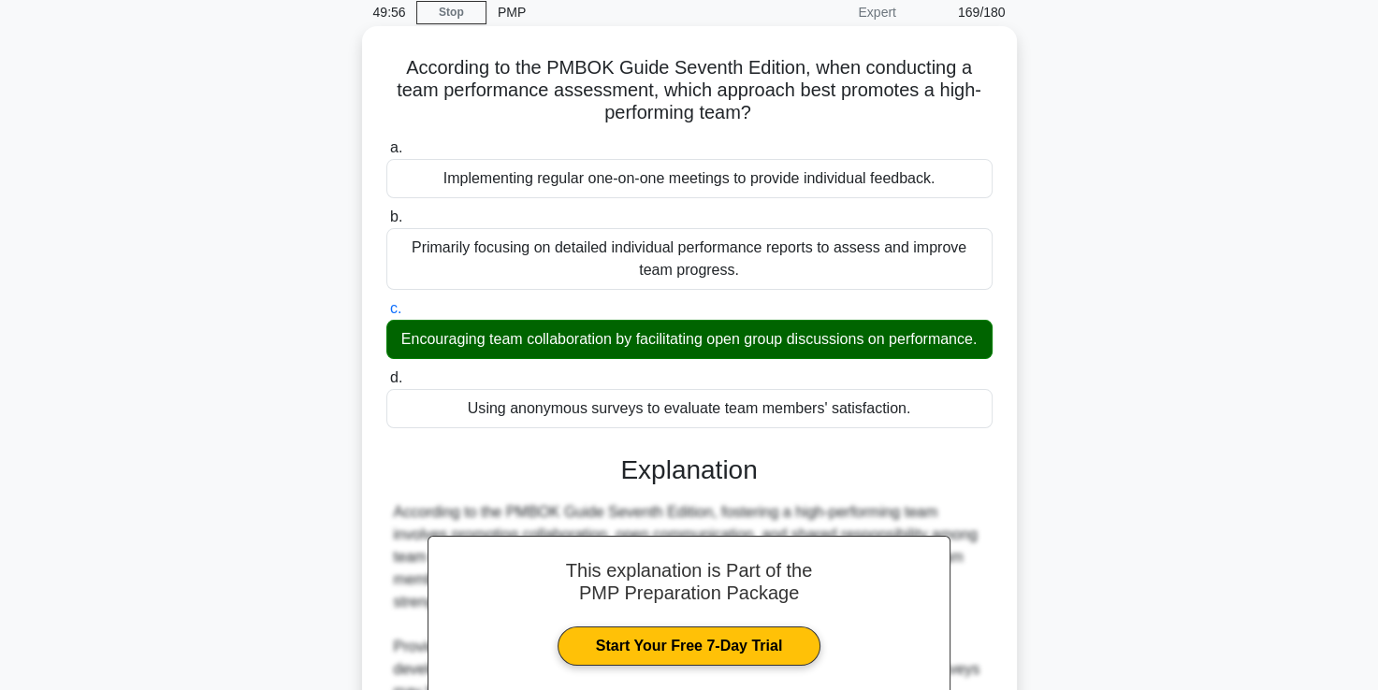
scroll to position [349, 0]
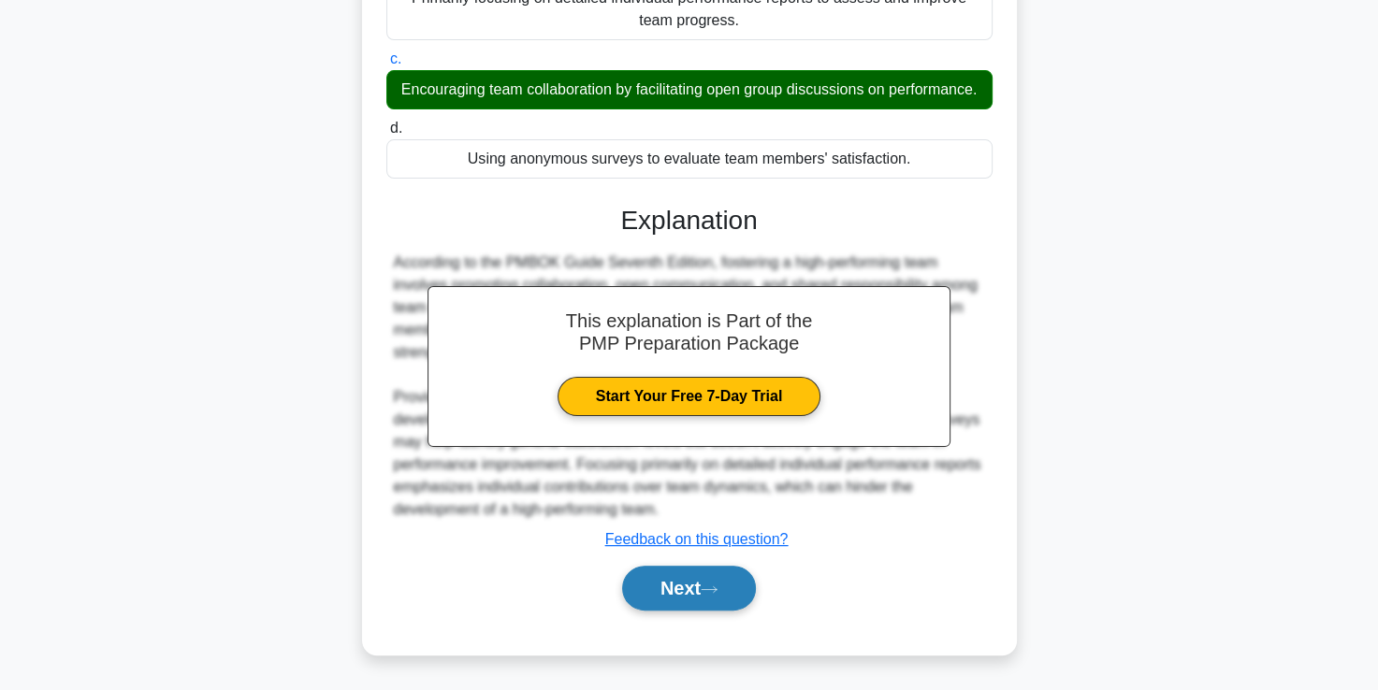
click at [678, 589] on button "Next" at bounding box center [689, 588] width 134 height 45
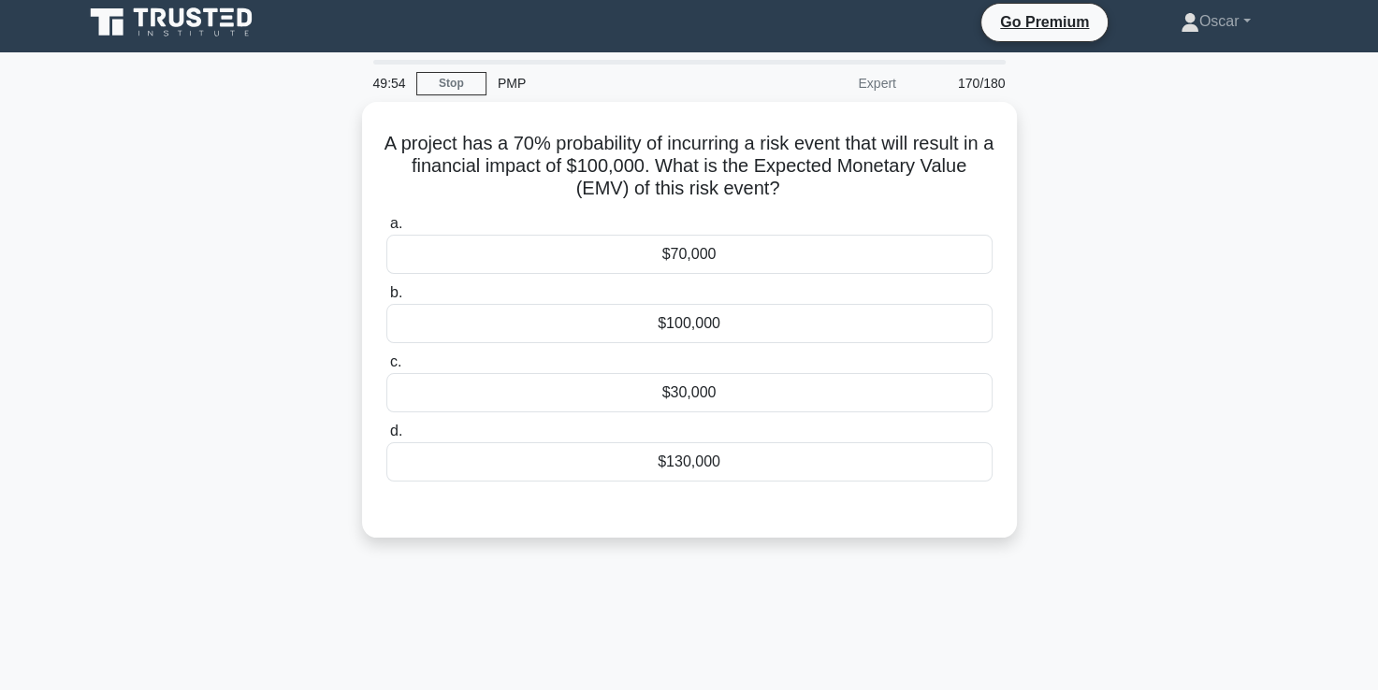
scroll to position [0, 0]
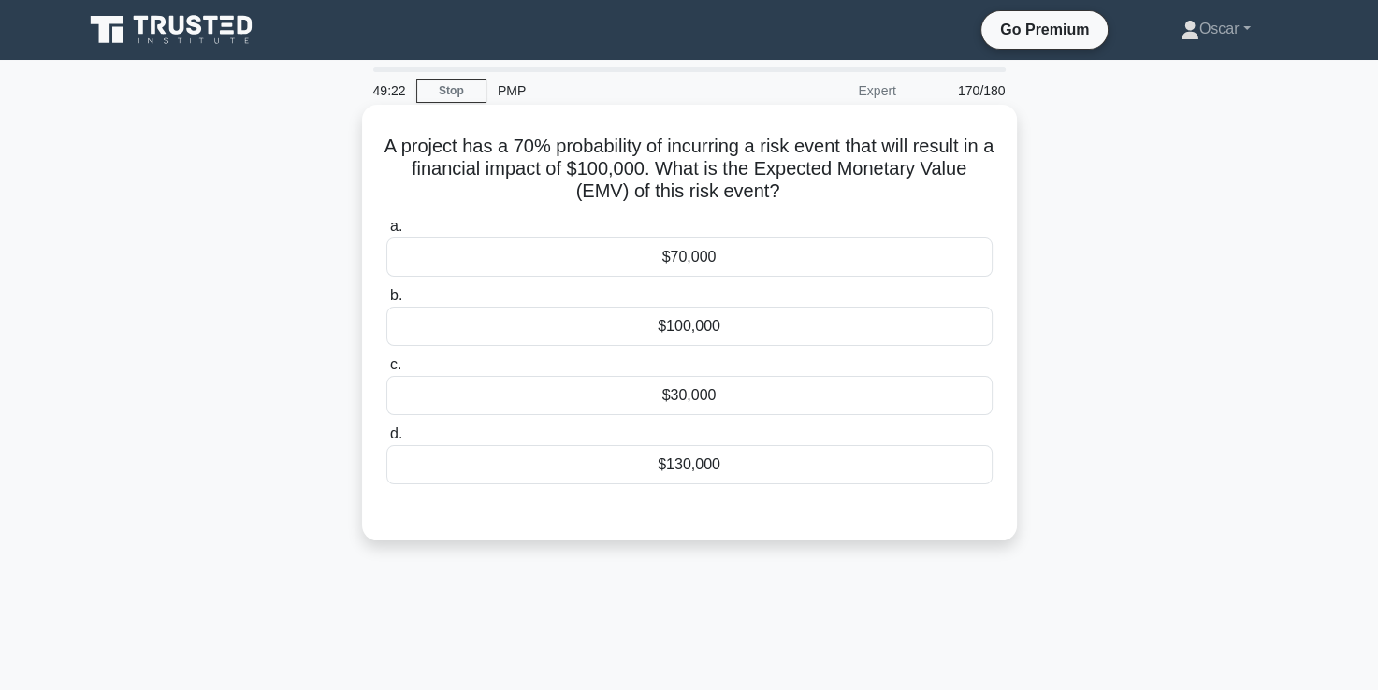
click at [668, 256] on div "$70,000" at bounding box center [689, 257] width 606 height 39
click at [386, 233] on input "a. $70,000" at bounding box center [386, 227] width 0 height 12
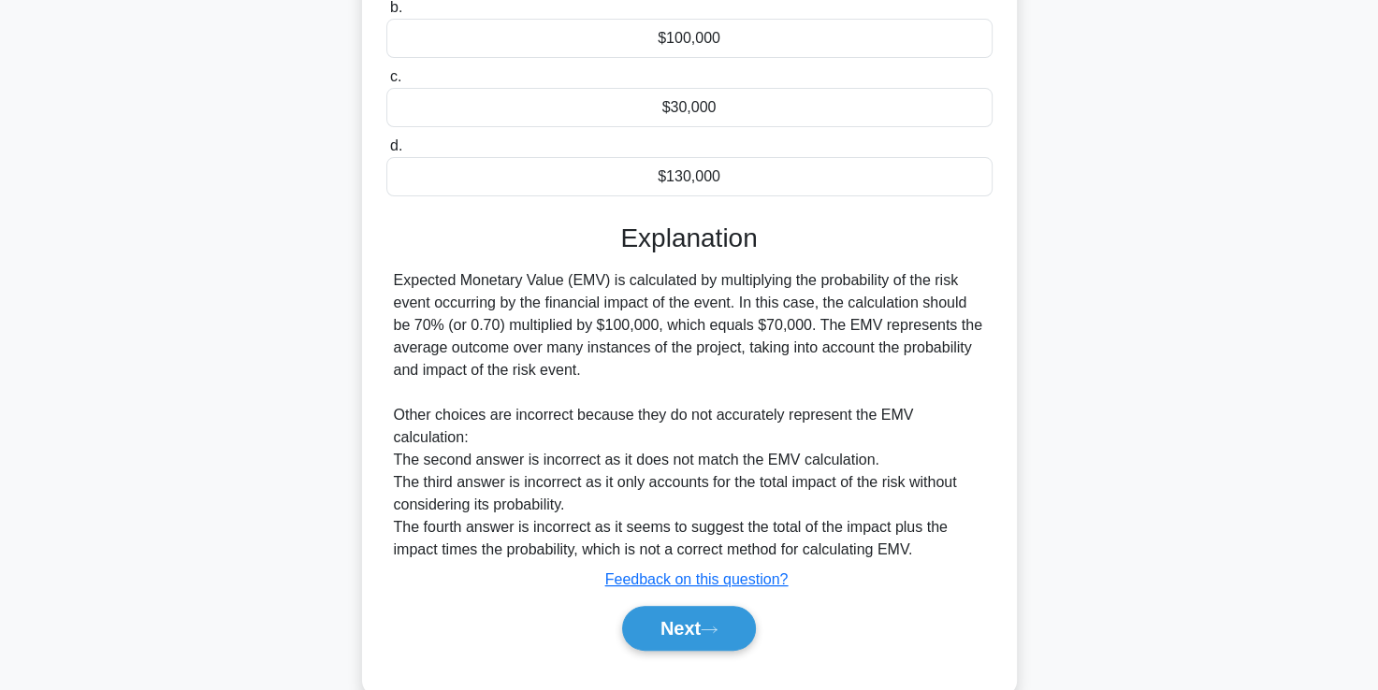
scroll to position [326, 0]
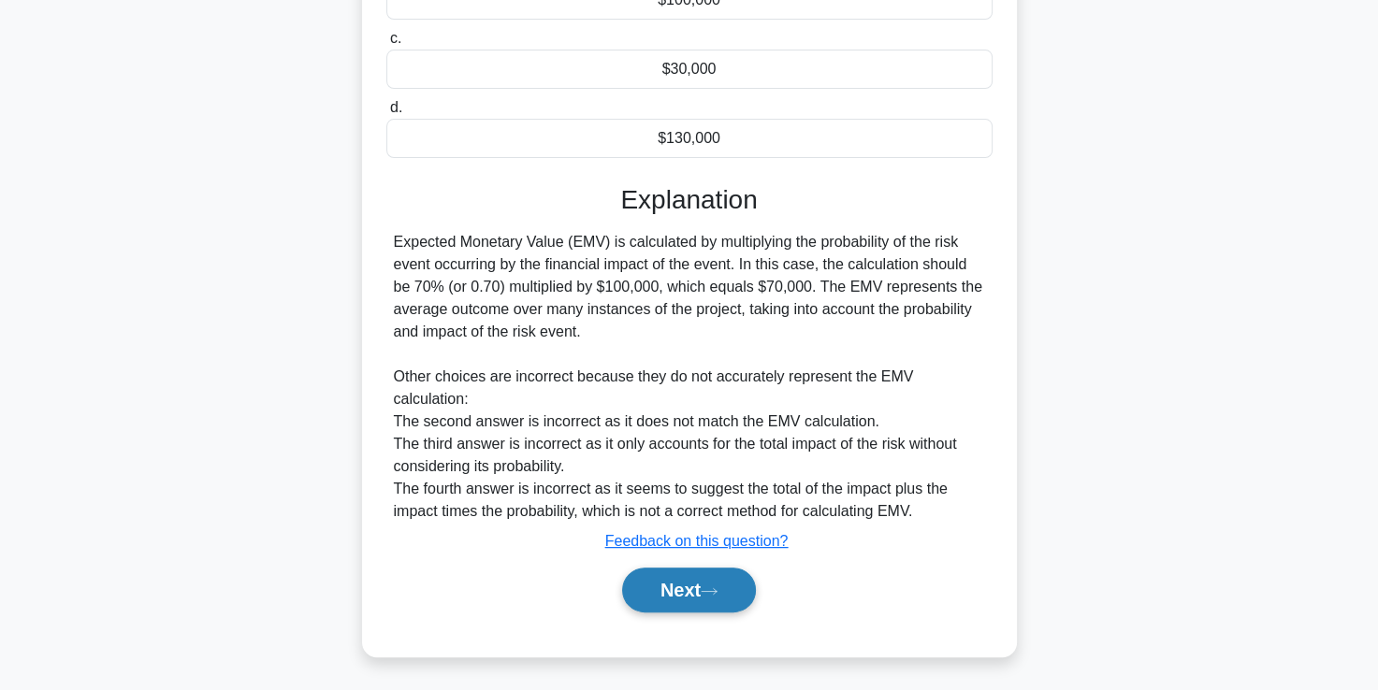
click at [692, 588] on button "Next" at bounding box center [689, 590] width 134 height 45
click at [681, 589] on button "Next" at bounding box center [689, 590] width 134 height 45
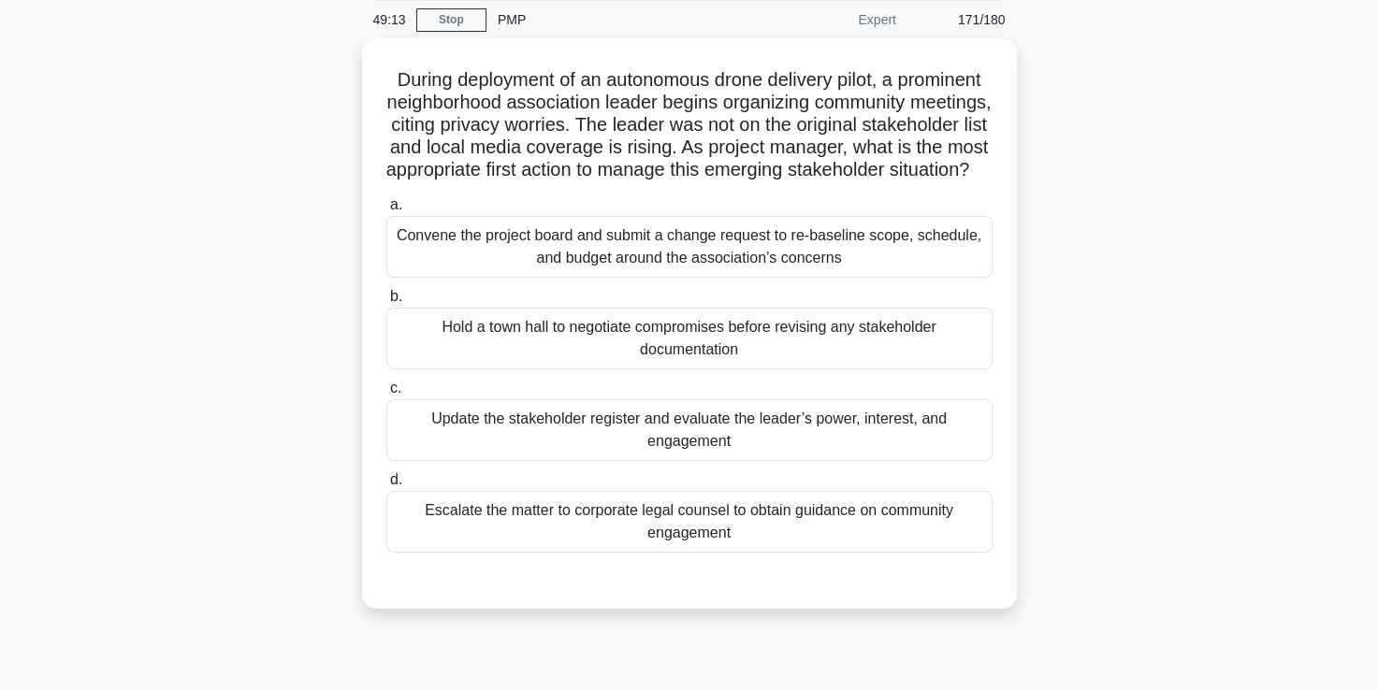
scroll to position [70, 0]
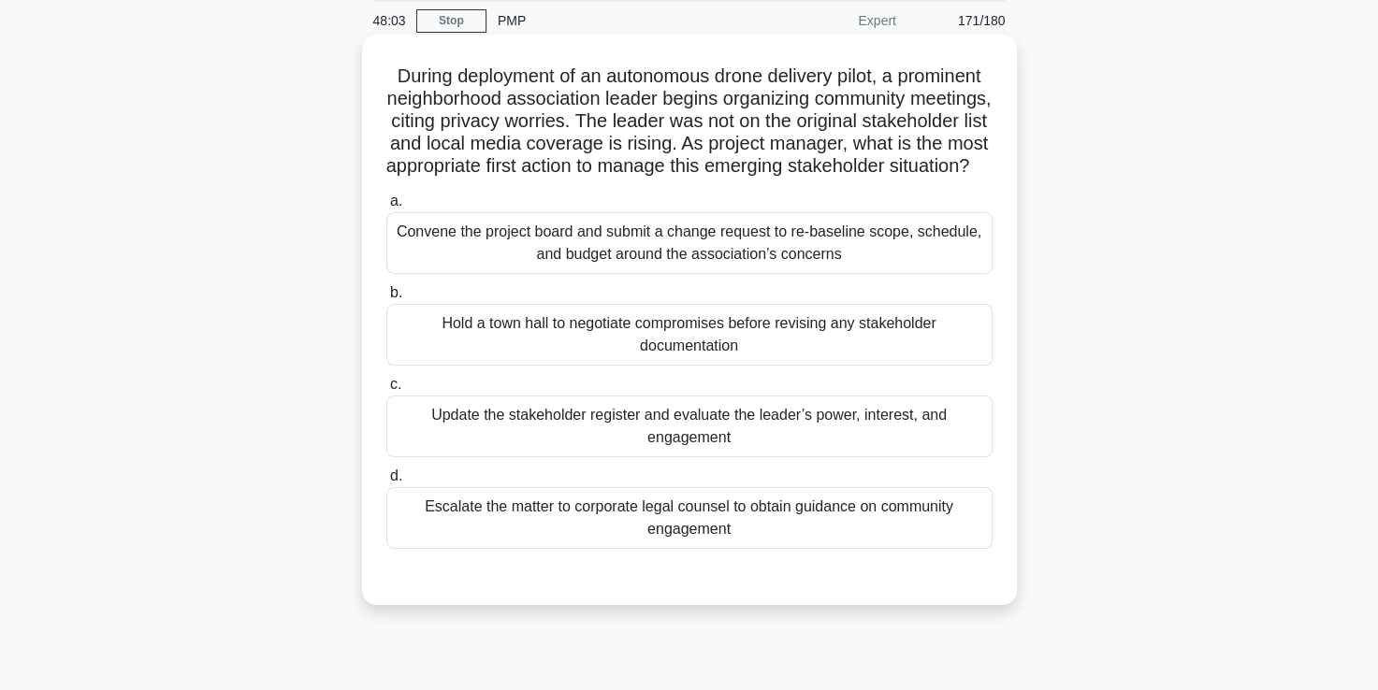
click at [660, 455] on div "Update the stakeholder register and evaluate the leader’s power, interest, and …" at bounding box center [689, 427] width 606 height 62
click at [386, 391] on input "c. Update the stakeholder register and evaluate the leader’s power, interest, a…" at bounding box center [386, 385] width 0 height 12
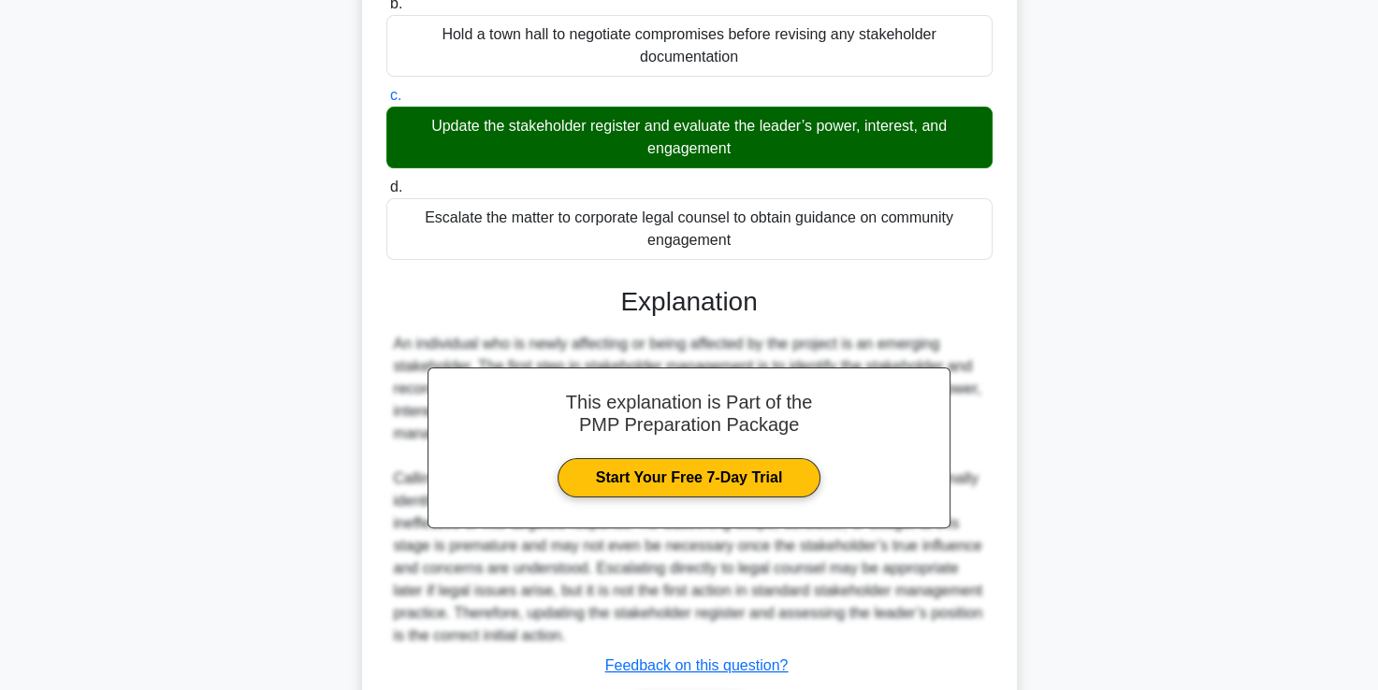
scroll to position [506, 0]
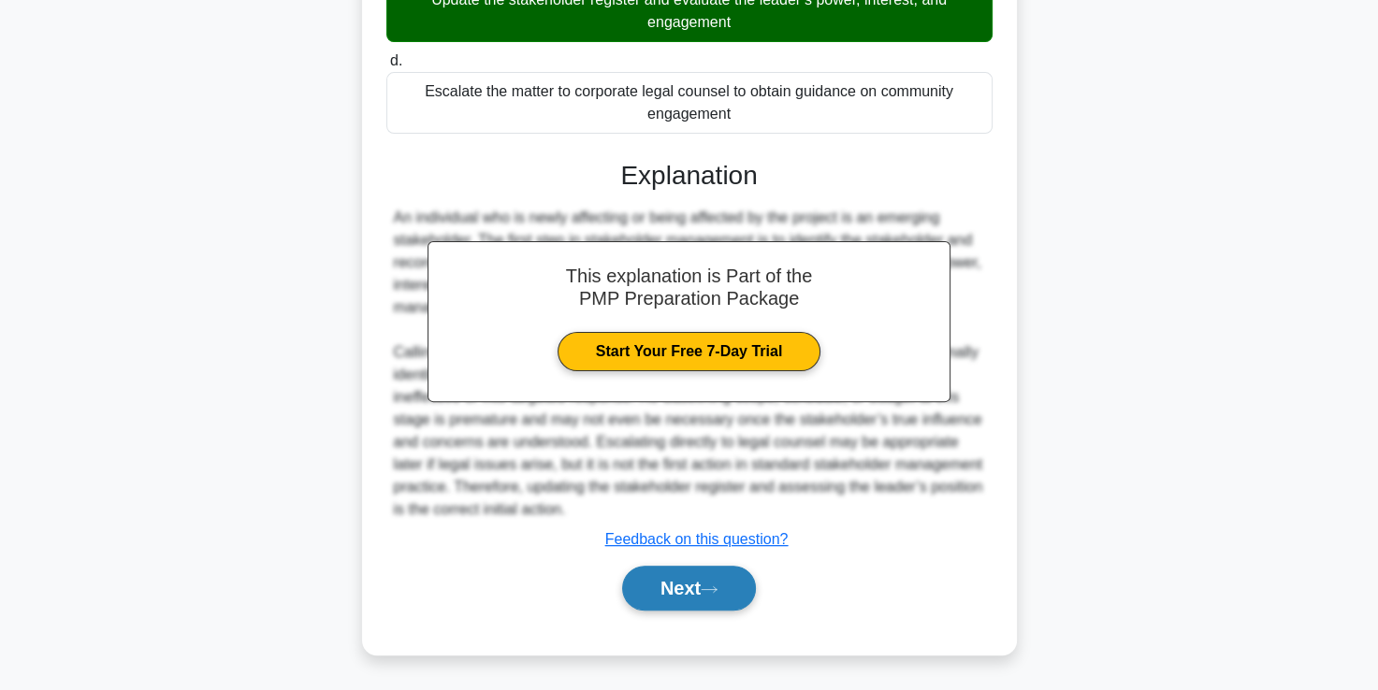
click at [680, 581] on button "Next" at bounding box center [689, 588] width 134 height 45
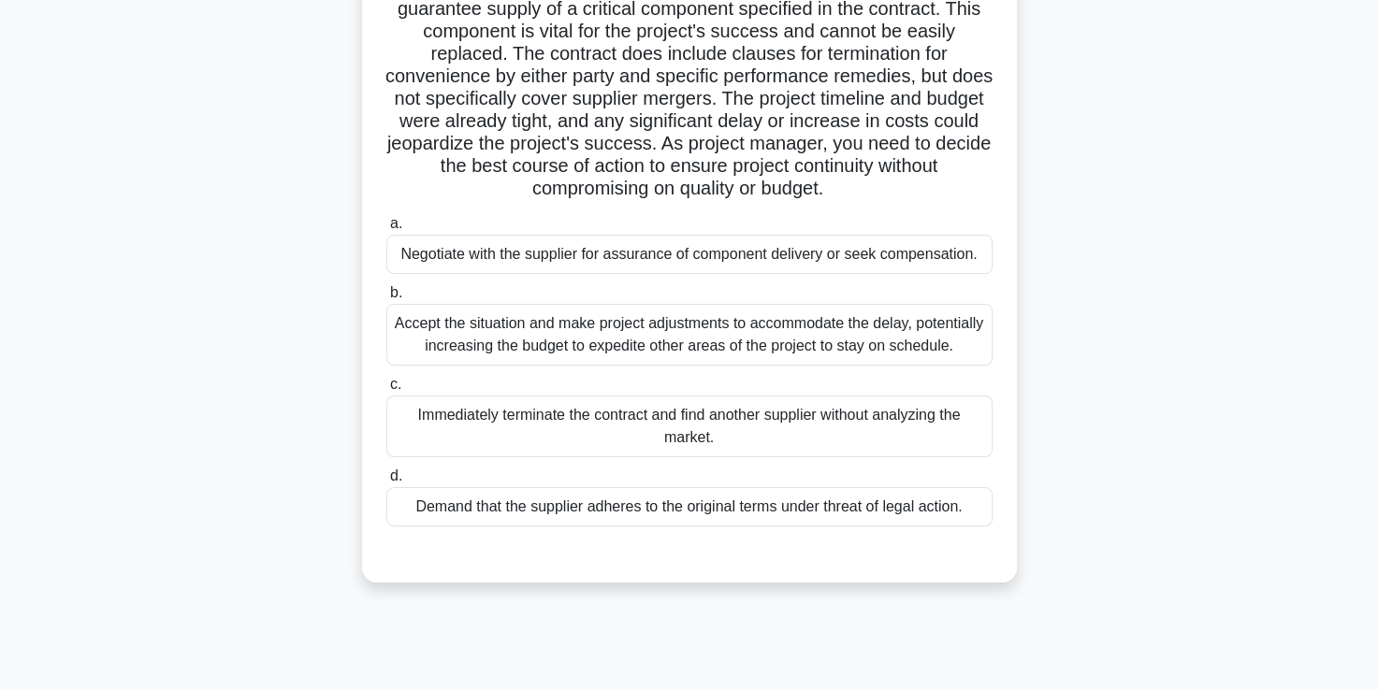
scroll to position [186, 0]
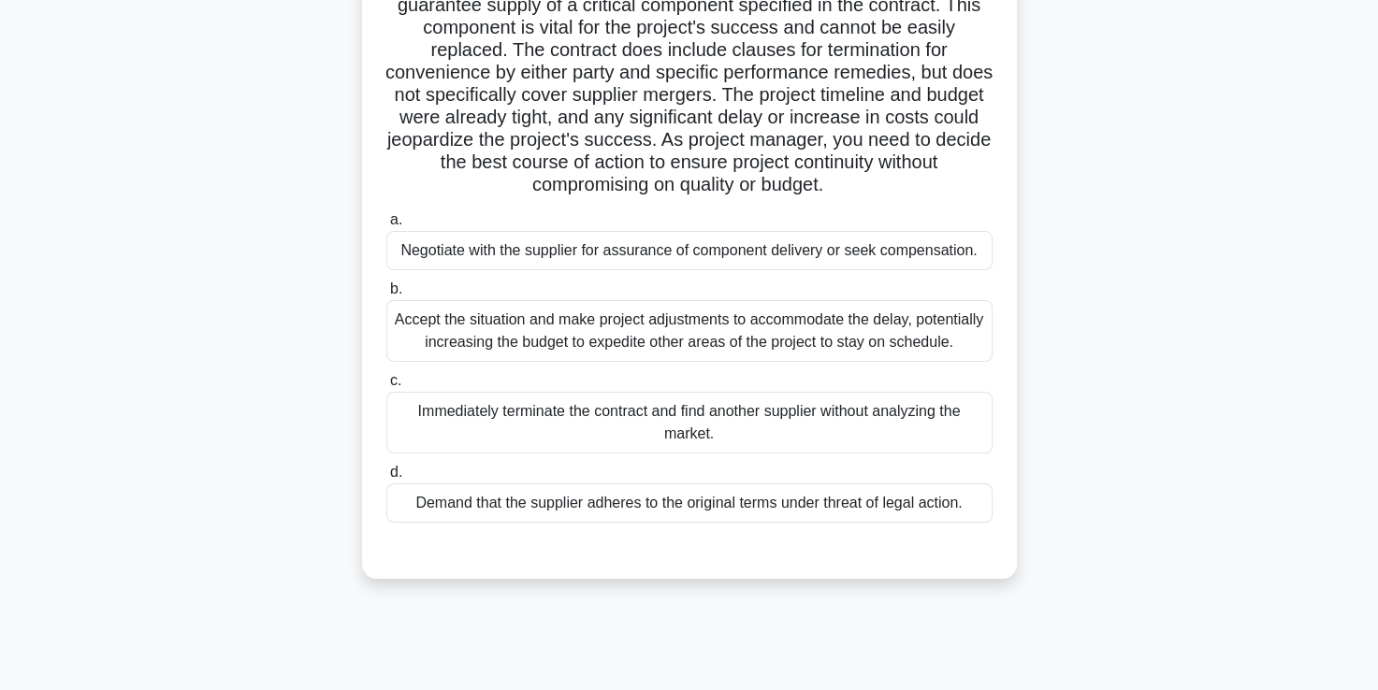
click at [636, 258] on div "Negotiate with the supplier for assurance of component delivery or seek compens…" at bounding box center [689, 250] width 606 height 39
click at [386, 226] on input "a. Negotiate with the supplier for assurance of component delivery or seek comp…" at bounding box center [386, 220] width 0 height 12
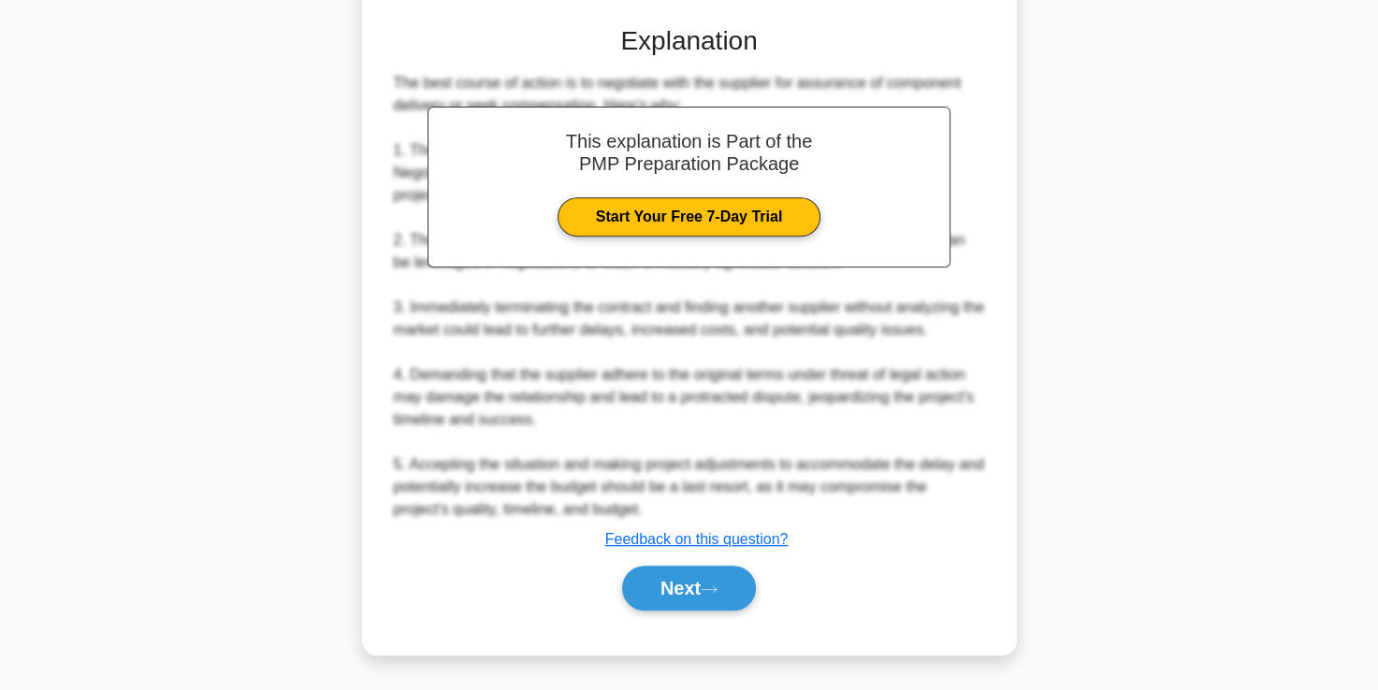
scroll to position [753, 0]
click at [674, 585] on button "Next" at bounding box center [689, 588] width 134 height 45
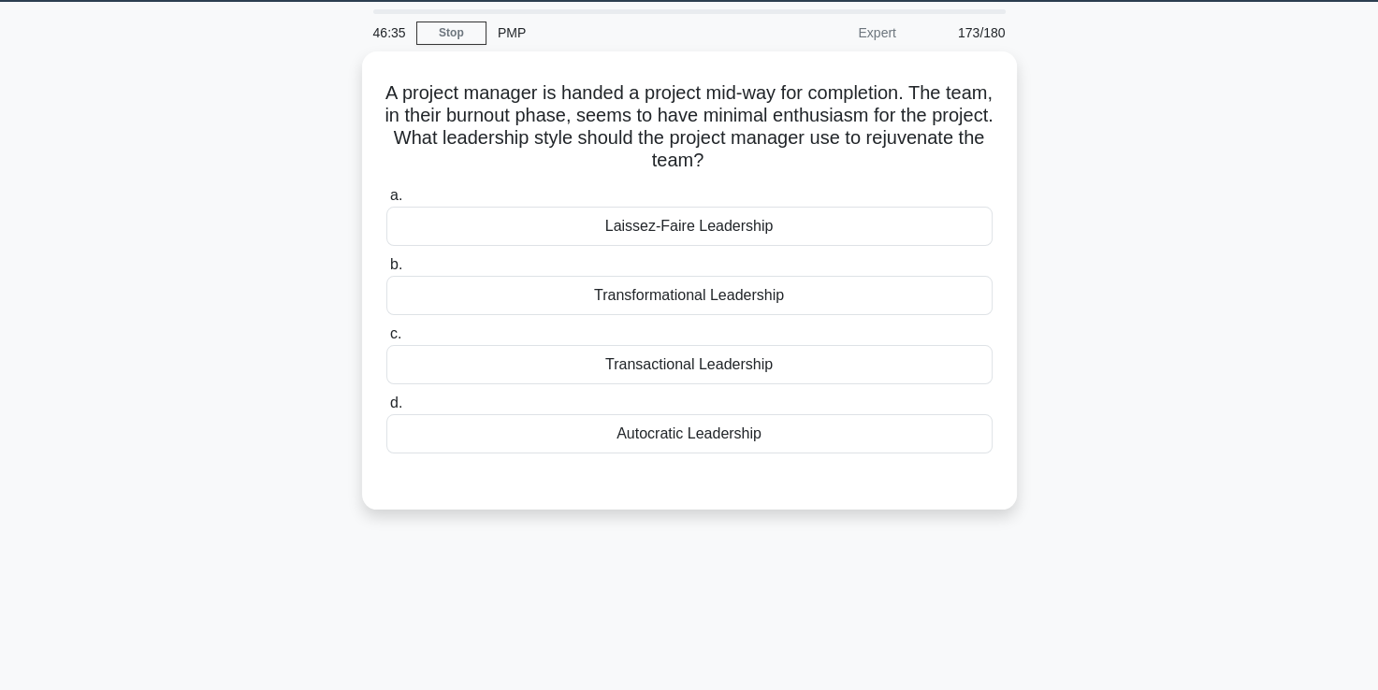
scroll to position [52, 0]
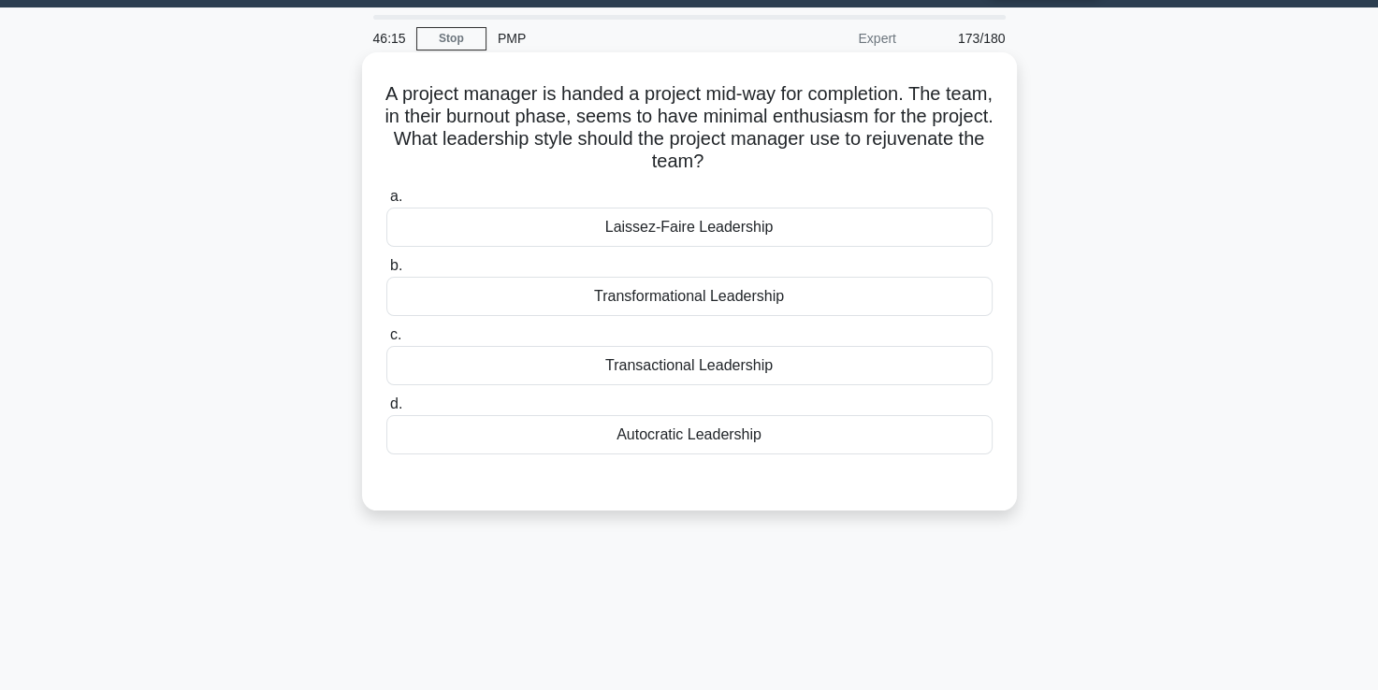
click at [655, 297] on div "Transformational Leadership" at bounding box center [689, 296] width 606 height 39
click at [386, 272] on input "b. Transformational Leadership" at bounding box center [386, 266] width 0 height 12
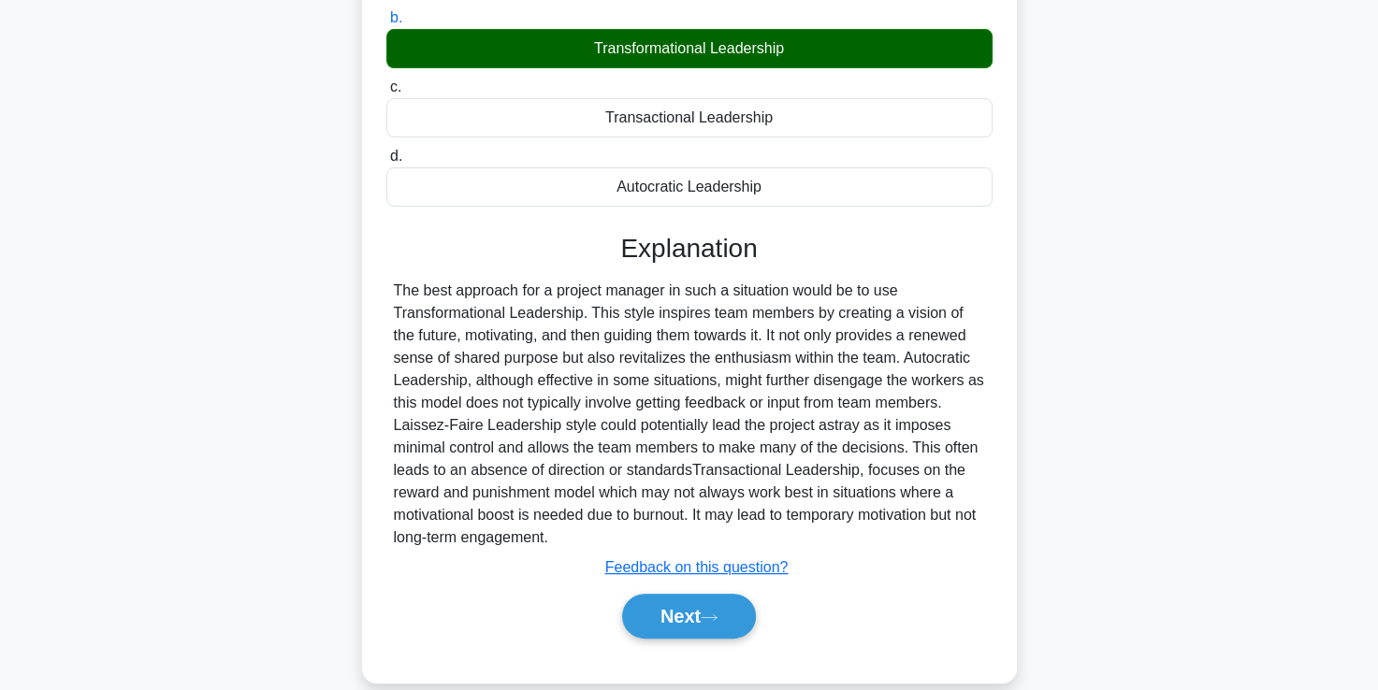
scroll to position [326, 0]
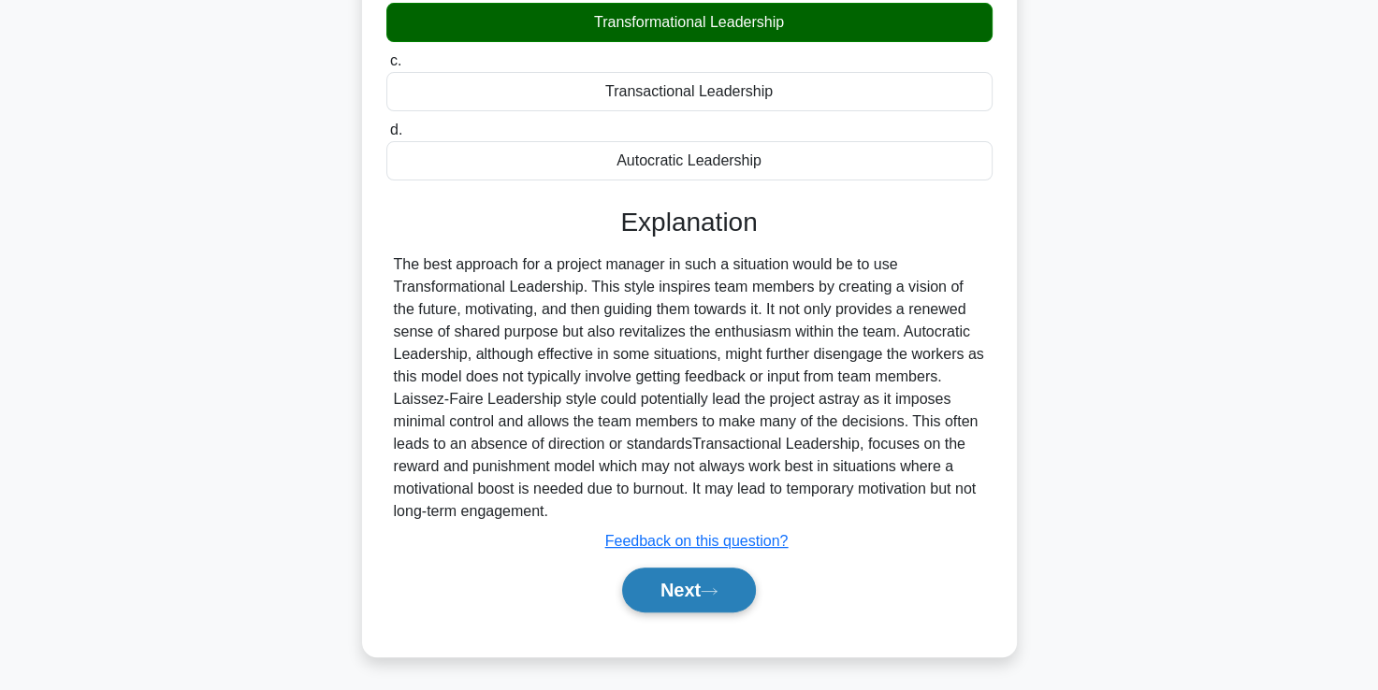
click at [671, 591] on button "Next" at bounding box center [689, 590] width 134 height 45
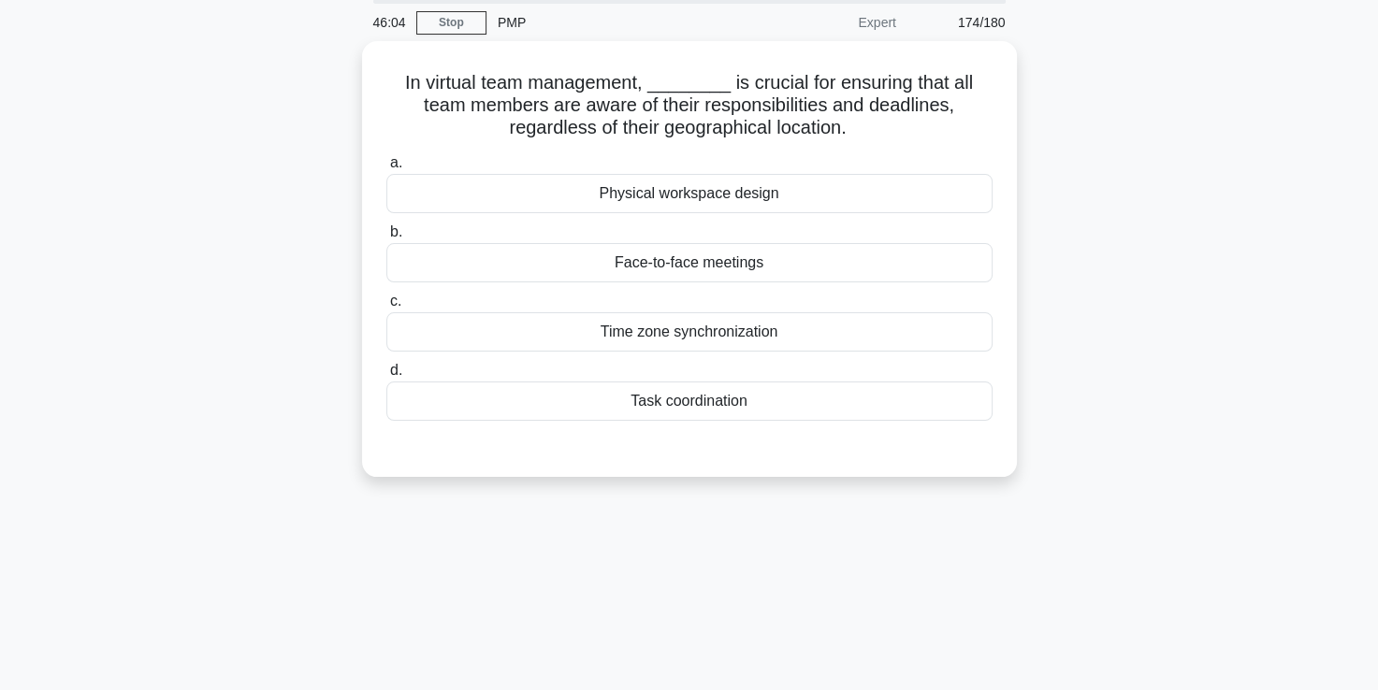
scroll to position [67, 0]
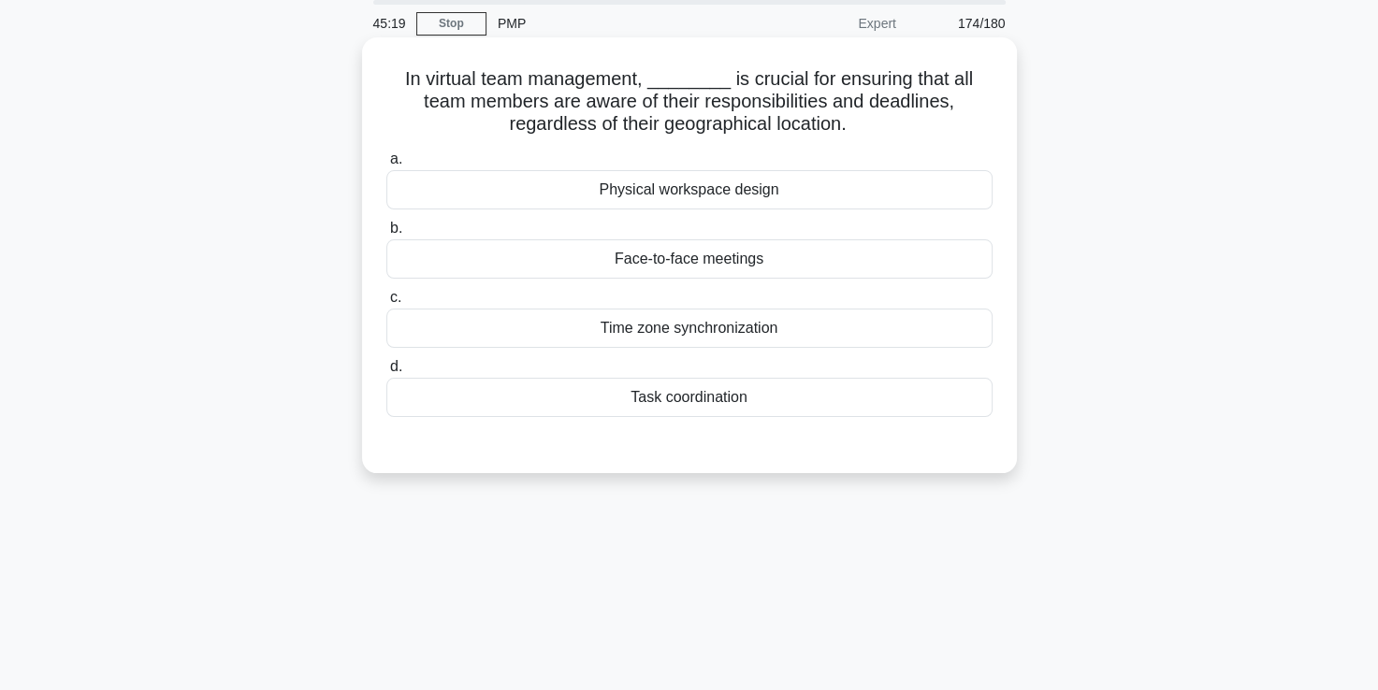
click at [721, 329] on div "Time zone synchronization" at bounding box center [689, 328] width 606 height 39
click at [386, 304] on input "c. Time zone synchronization" at bounding box center [386, 298] width 0 height 12
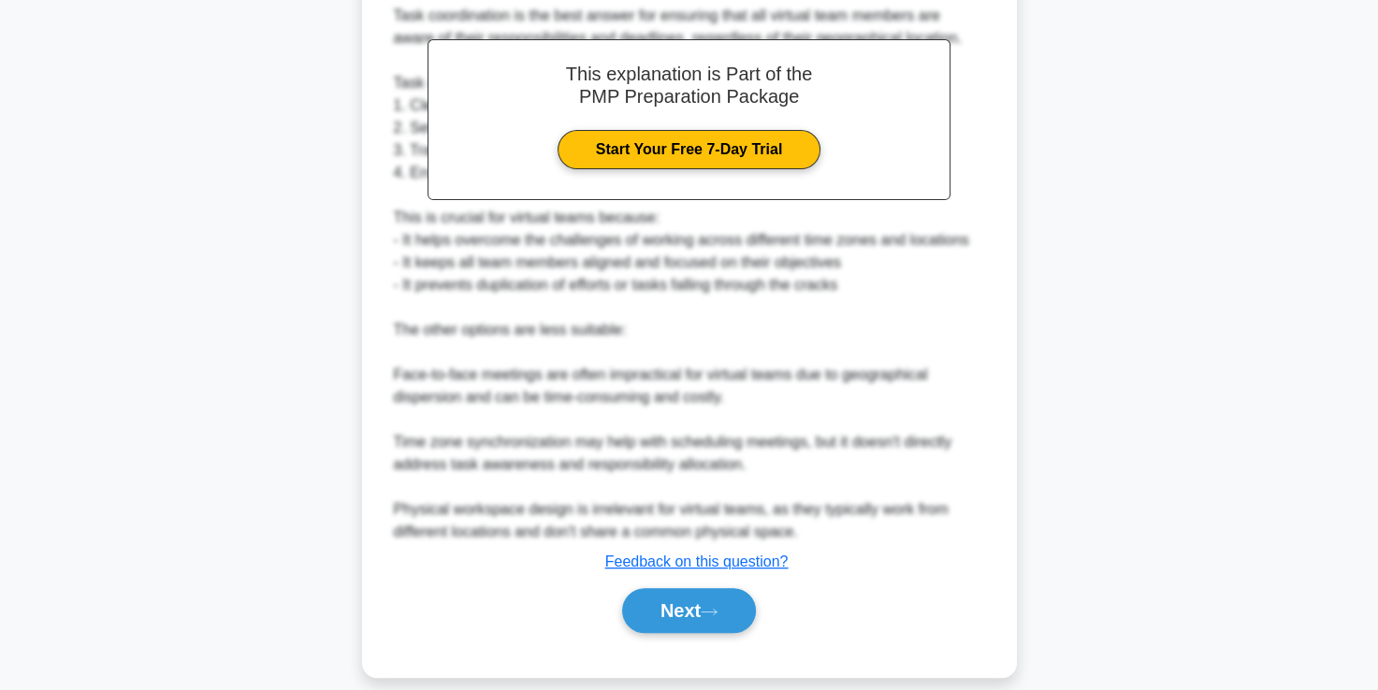
scroll to position [575, 0]
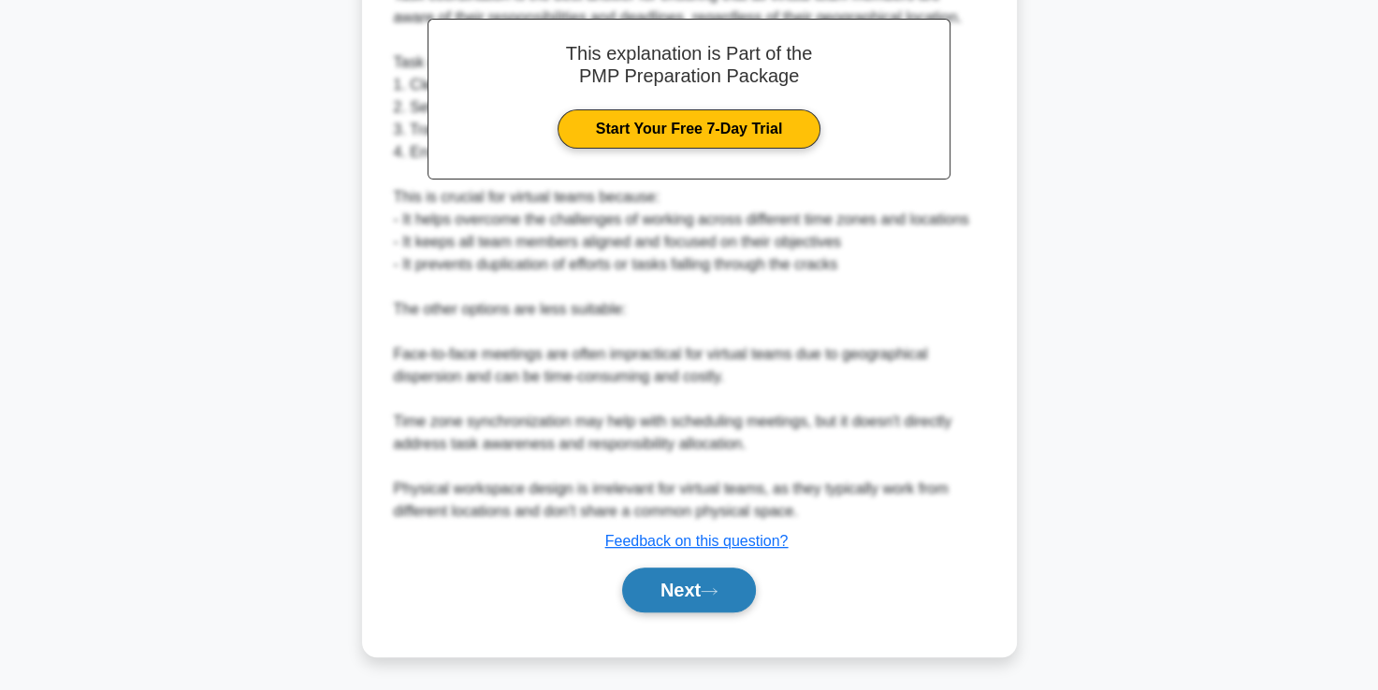
click at [693, 600] on button "Next" at bounding box center [689, 590] width 134 height 45
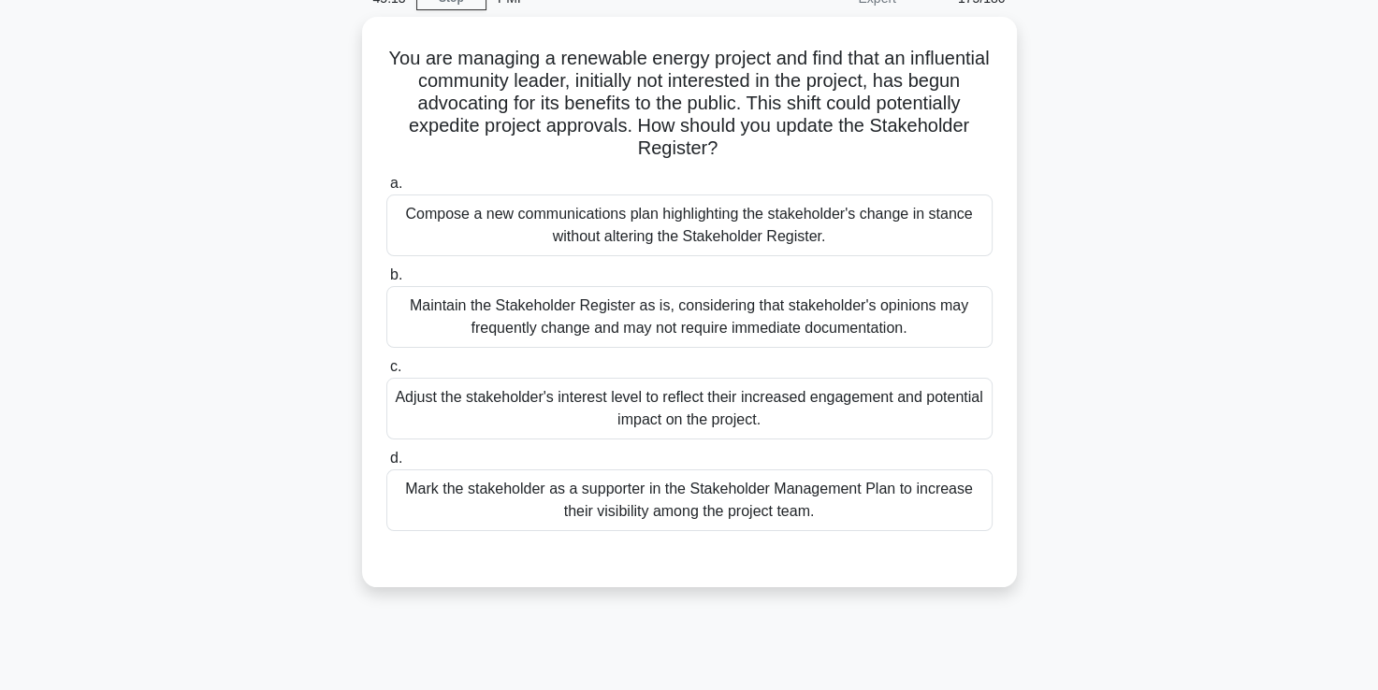
scroll to position [92, 0]
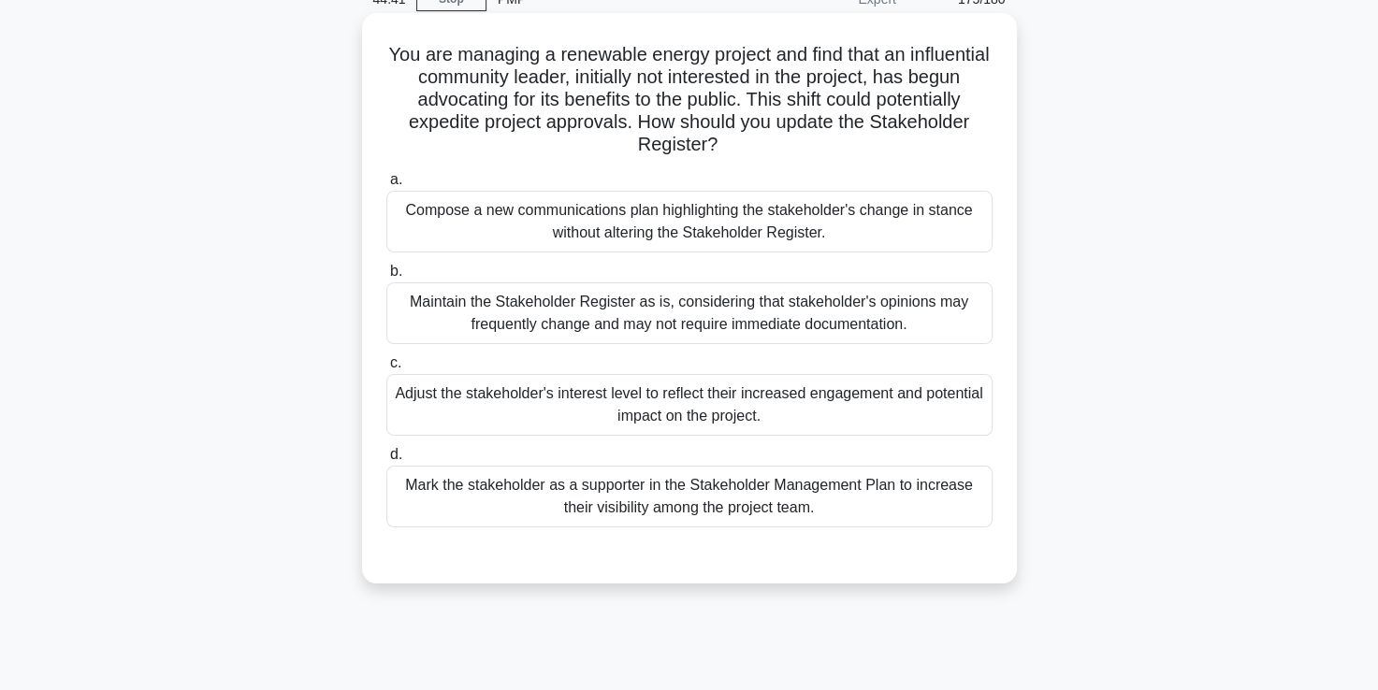
click at [724, 412] on div "Adjust the stakeholder's interest level to reflect their increased engagement a…" at bounding box center [689, 405] width 606 height 62
click at [386, 369] on input "c. Adjust the stakeholder's interest level to reflect their increased engagemen…" at bounding box center [386, 363] width 0 height 12
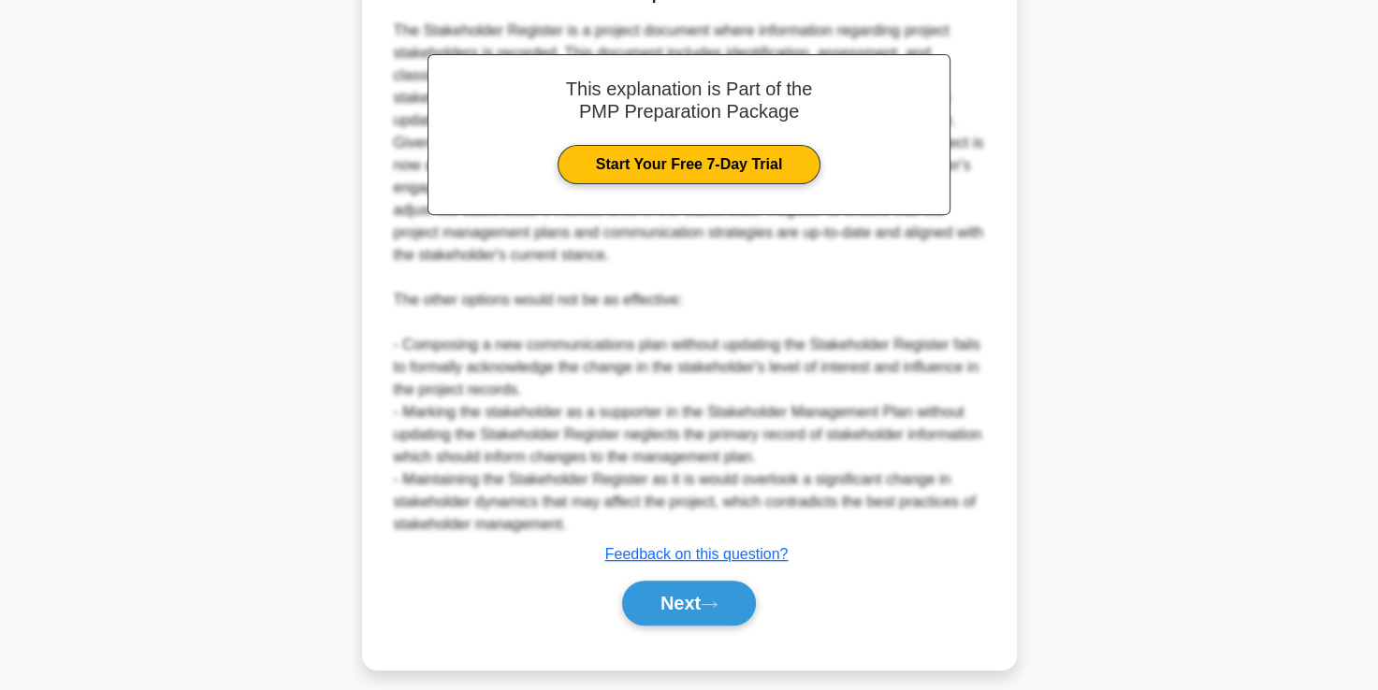
scroll to position [673, 0]
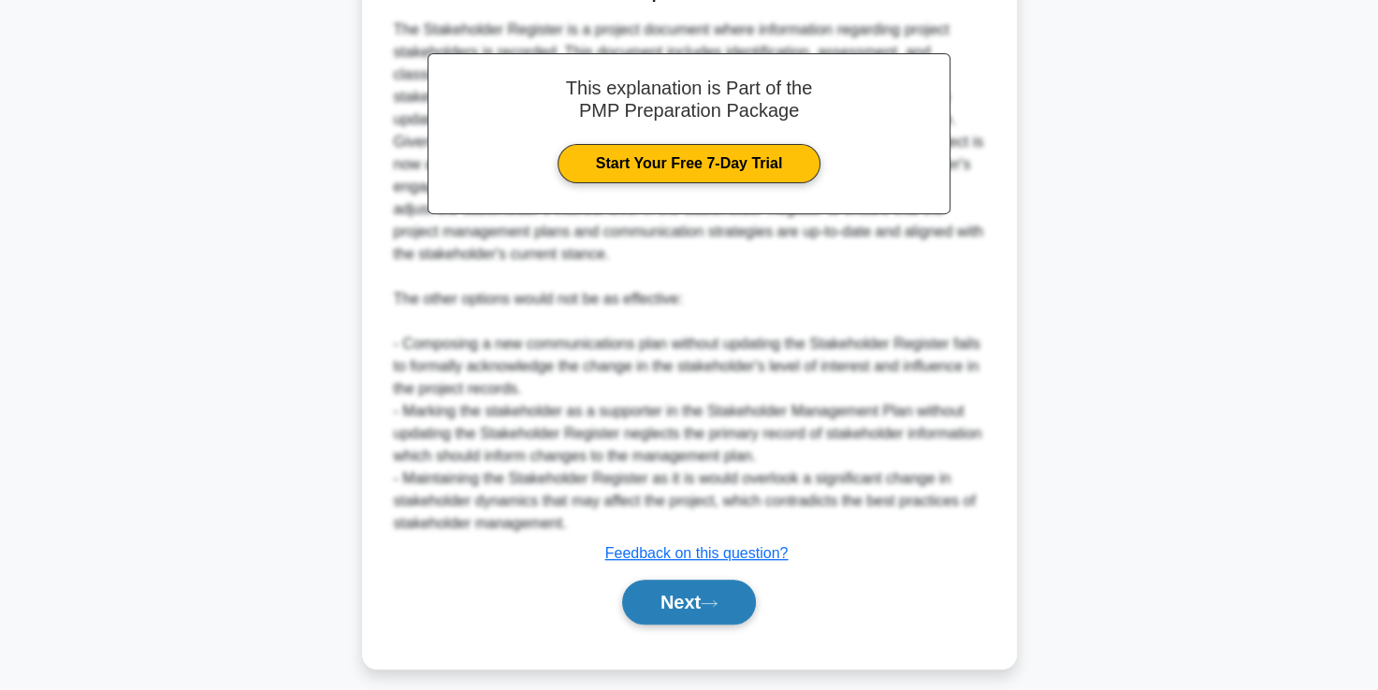
click at [687, 611] on button "Next" at bounding box center [689, 602] width 134 height 45
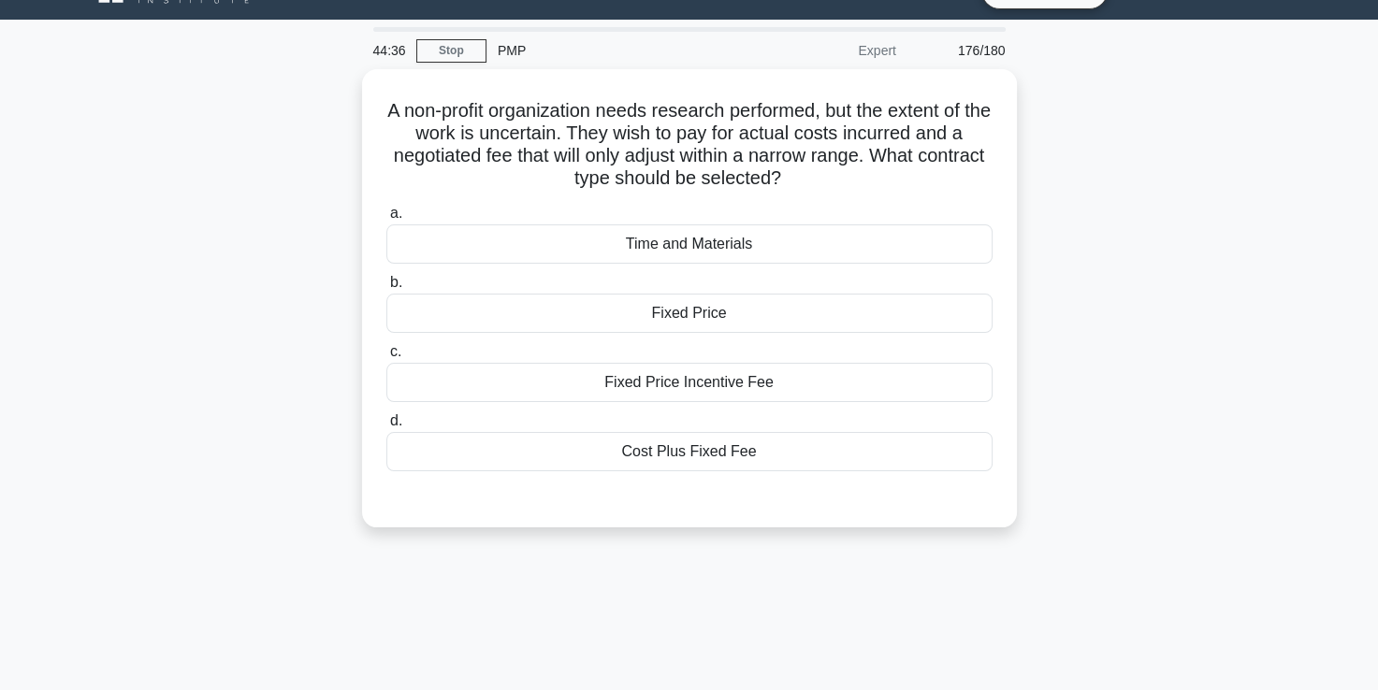
scroll to position [39, 0]
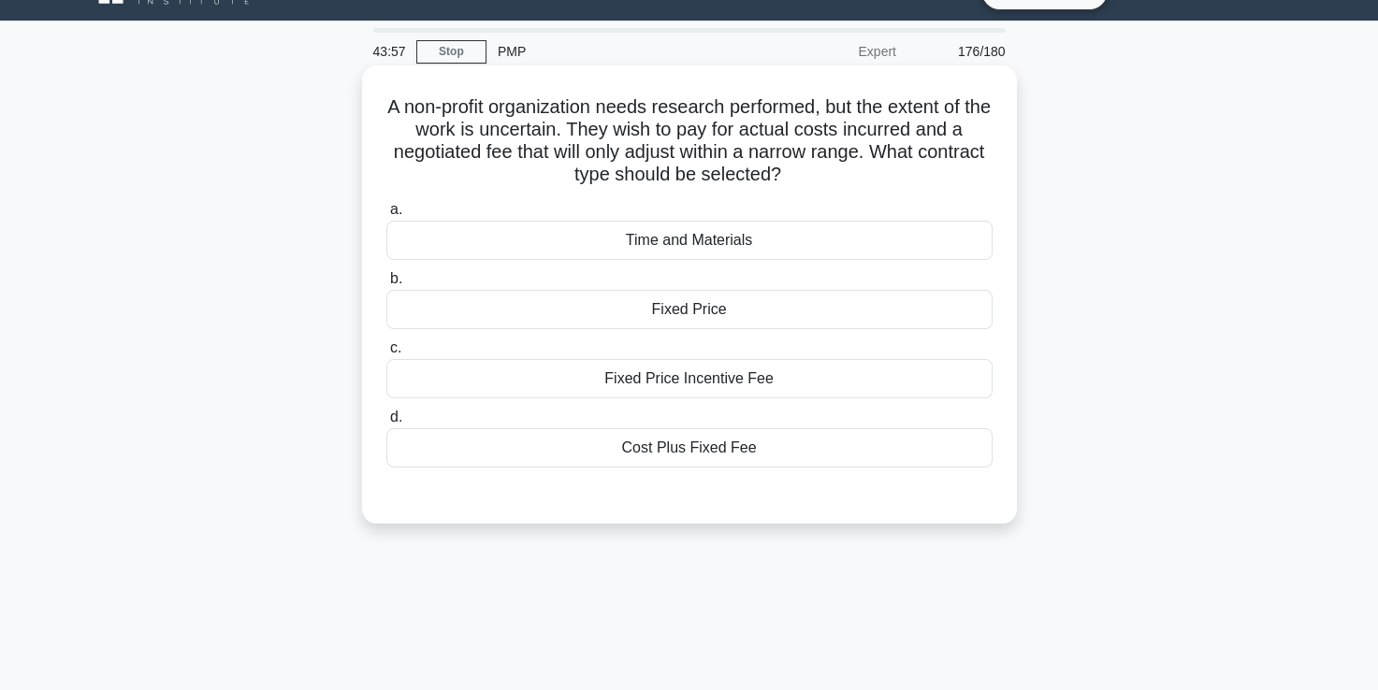
click at [671, 383] on div "Fixed Price Incentive Fee" at bounding box center [689, 378] width 606 height 39
click at [386, 354] on input "c. Fixed Price Incentive Fee" at bounding box center [386, 348] width 0 height 12
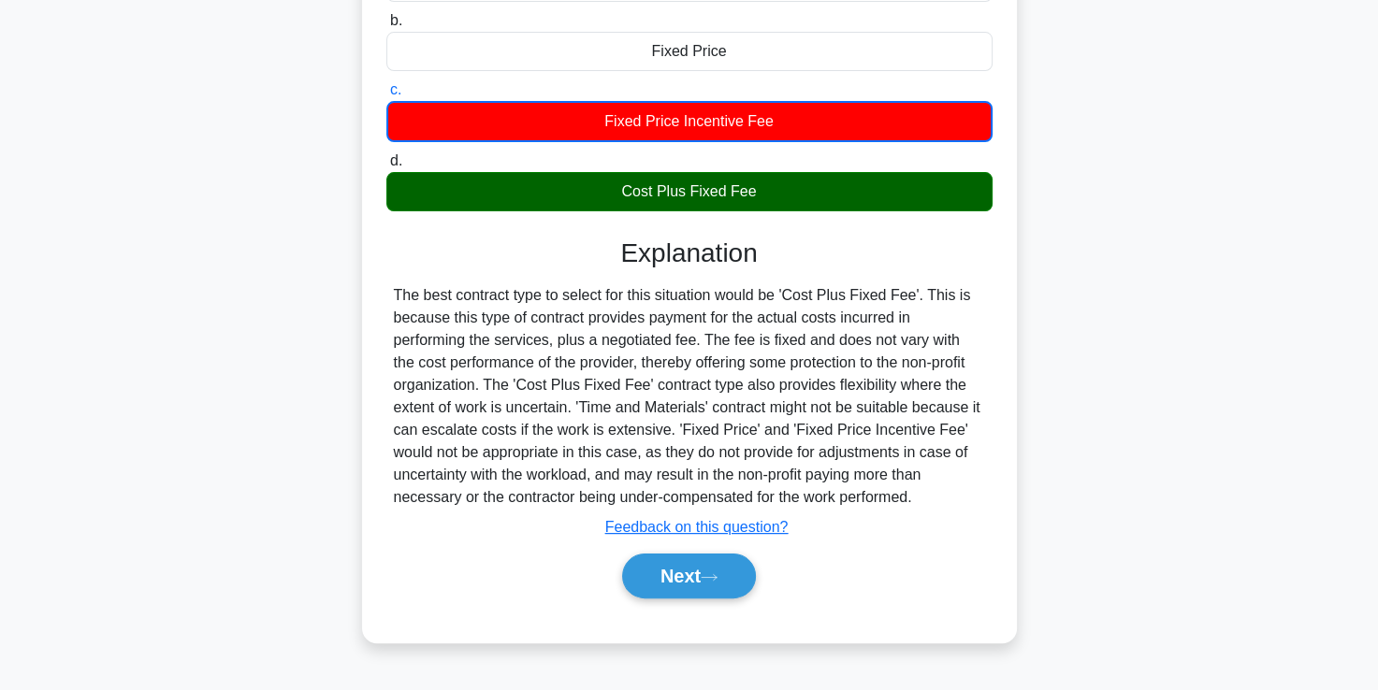
scroll to position [320, 0]
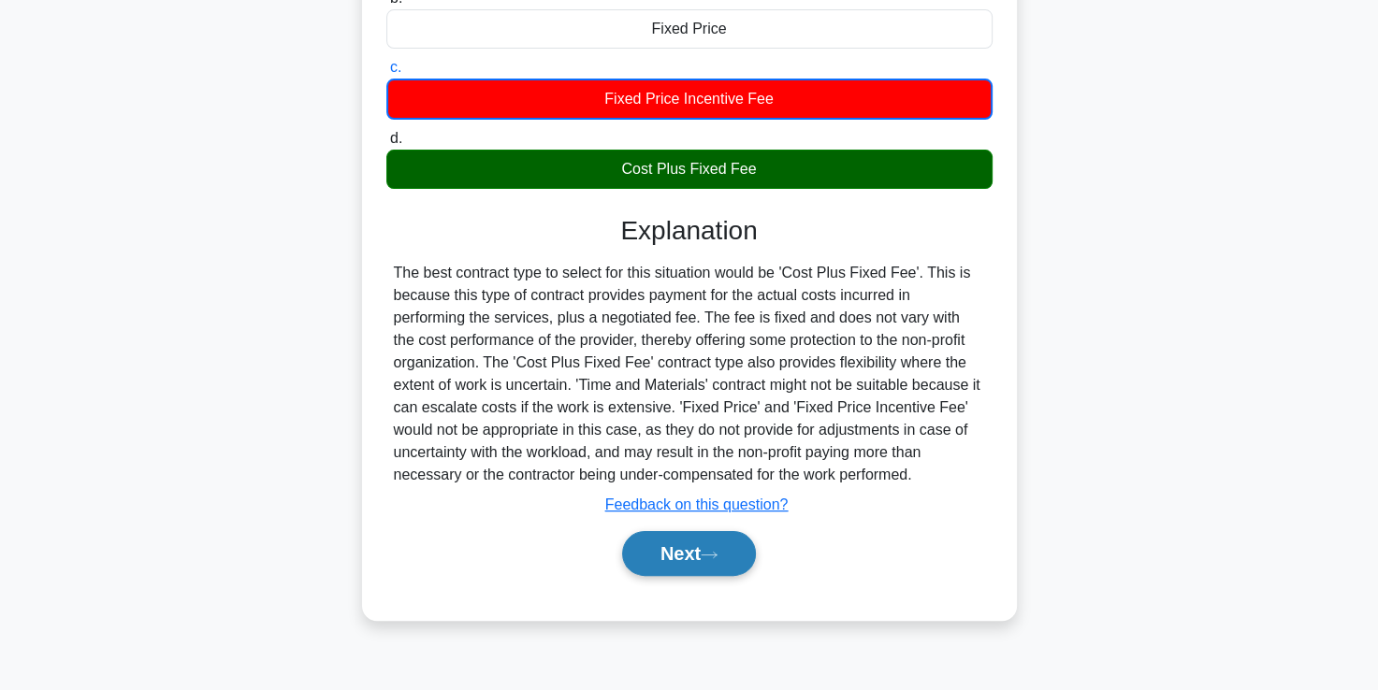
click at [673, 560] on button "Next" at bounding box center [689, 553] width 134 height 45
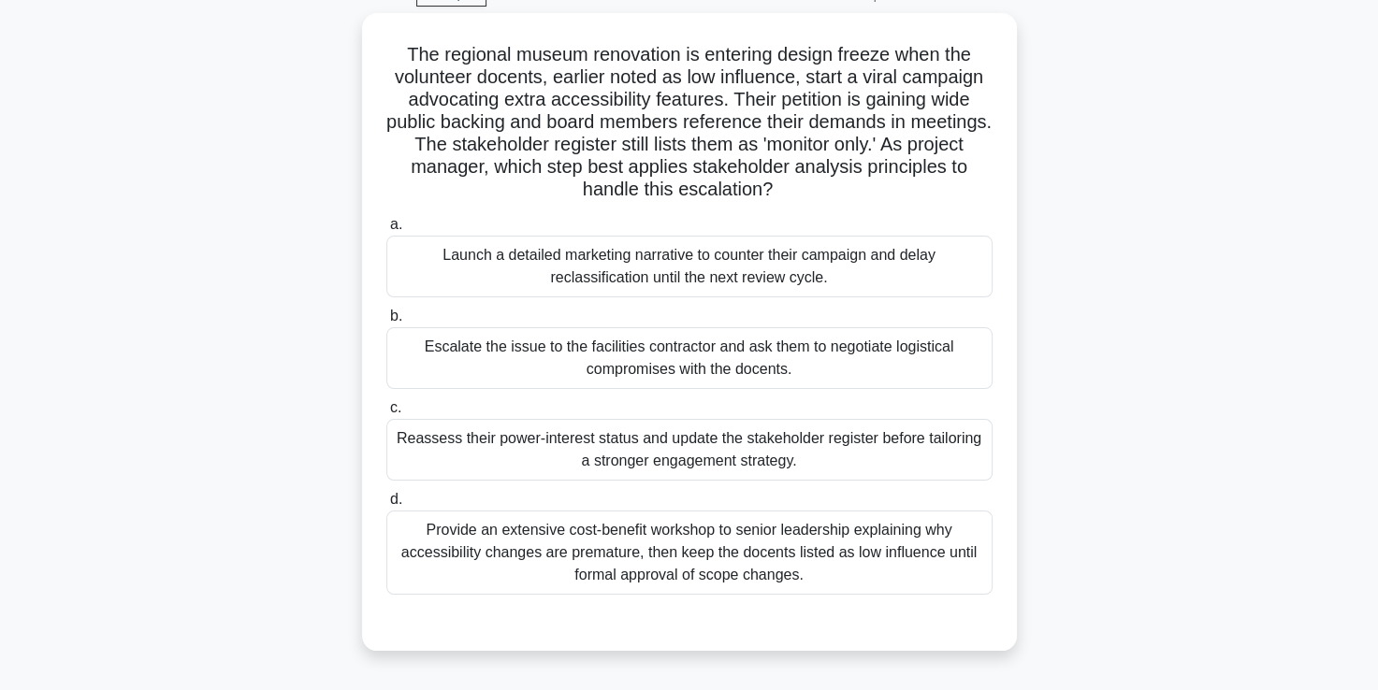
scroll to position [101, 0]
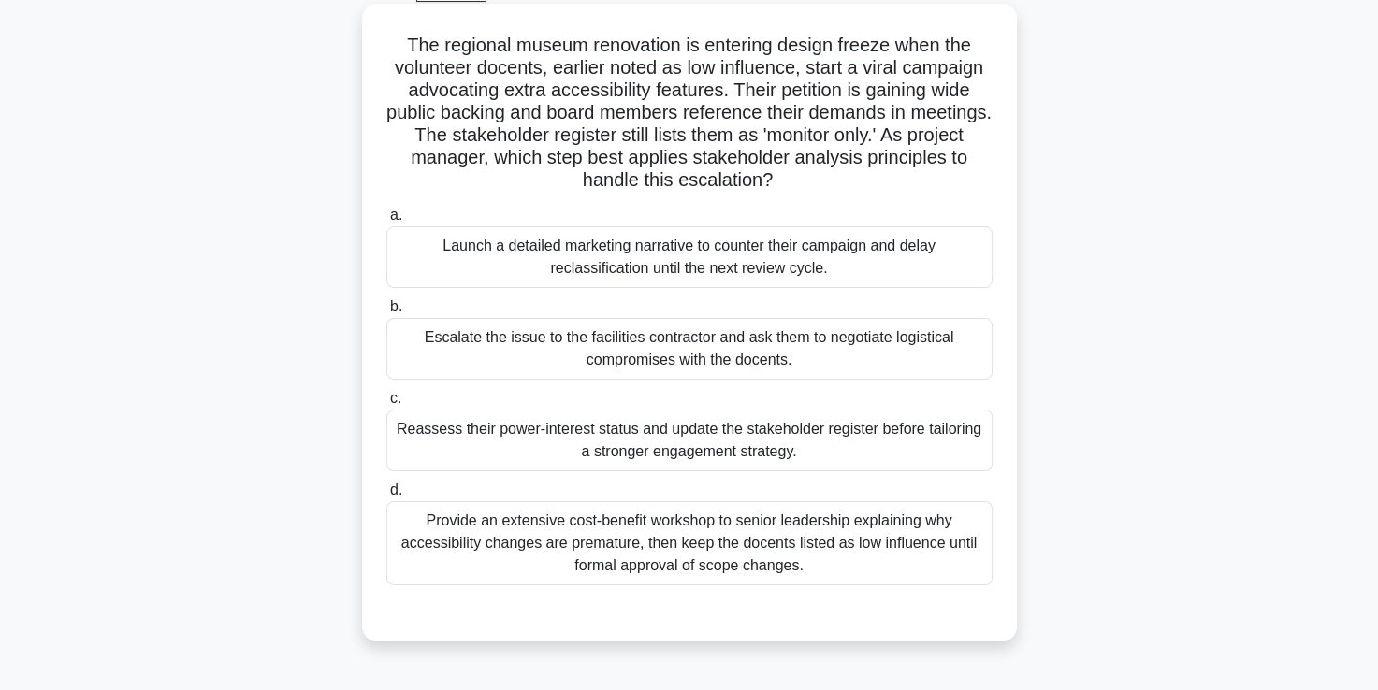
click at [655, 447] on div "Reassess their power-interest status and update the stakeholder register before…" at bounding box center [689, 441] width 606 height 62
click at [386, 405] on input "c. Reassess their power-interest status and update the stakeholder register bef…" at bounding box center [386, 399] width 0 height 12
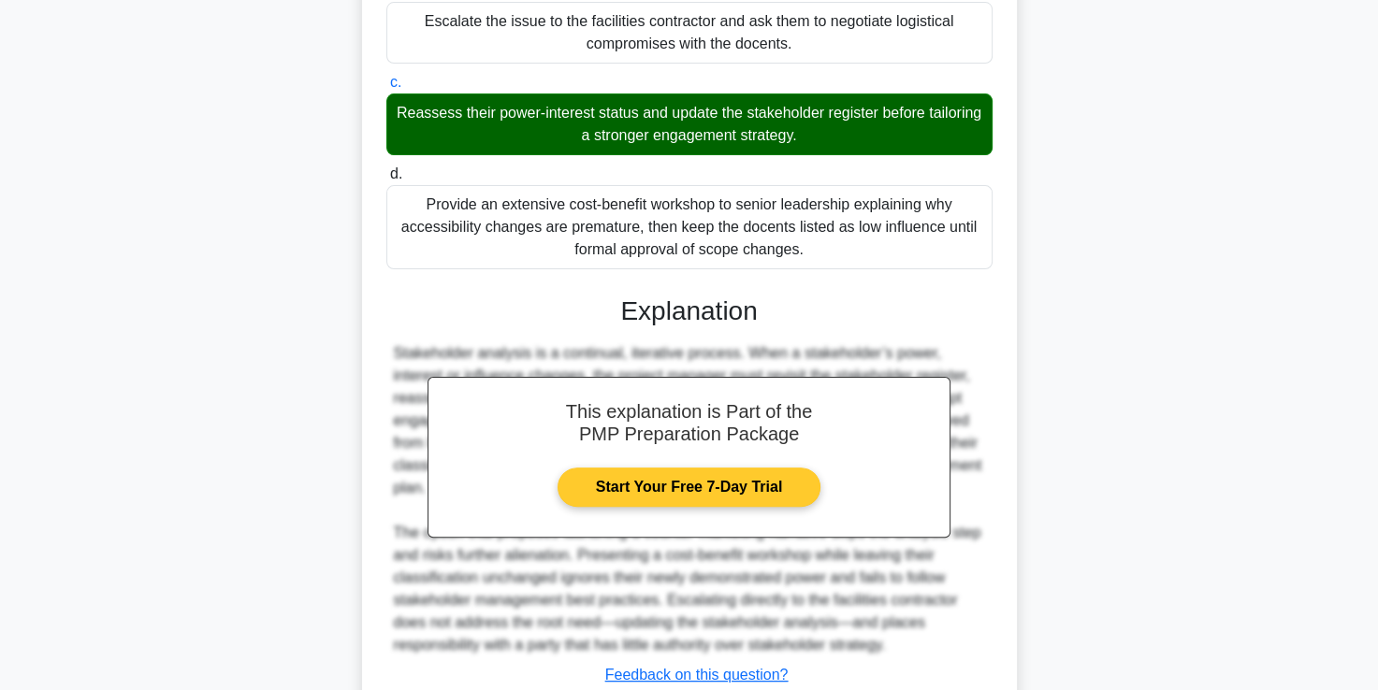
scroll to position [551, 0]
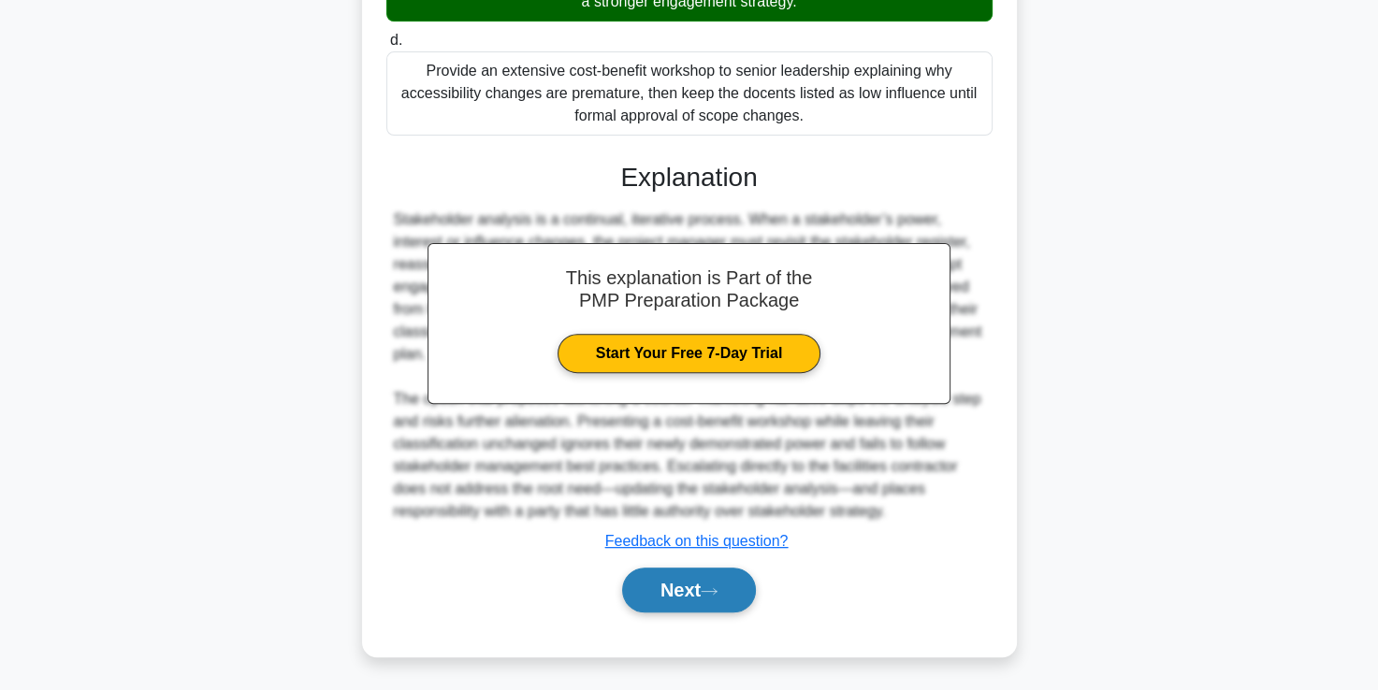
click at [685, 598] on button "Next" at bounding box center [689, 590] width 134 height 45
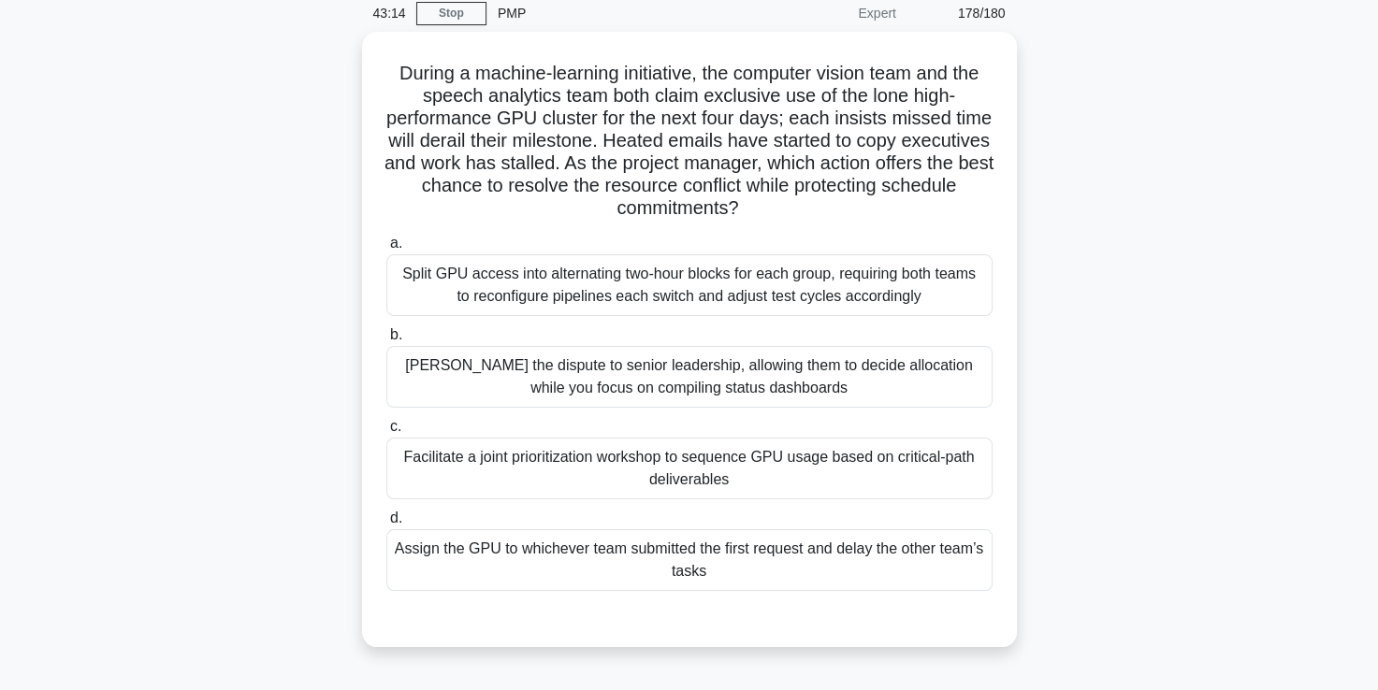
scroll to position [77, 0]
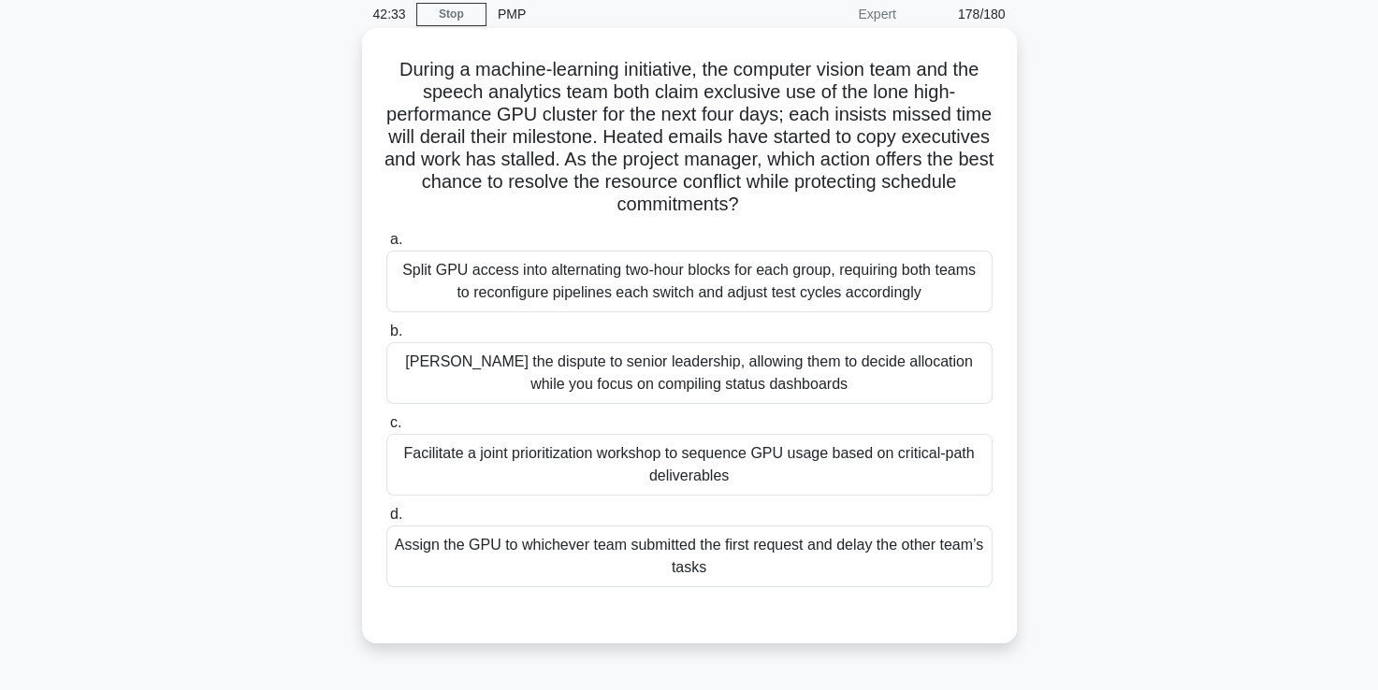
click at [628, 453] on div "Facilitate a joint prioritization workshop to sequence GPU usage based on criti…" at bounding box center [689, 465] width 606 height 62
click at [386, 429] on input "c. Facilitate a joint prioritization workshop to sequence GPU usage based on cr…" at bounding box center [386, 423] width 0 height 12
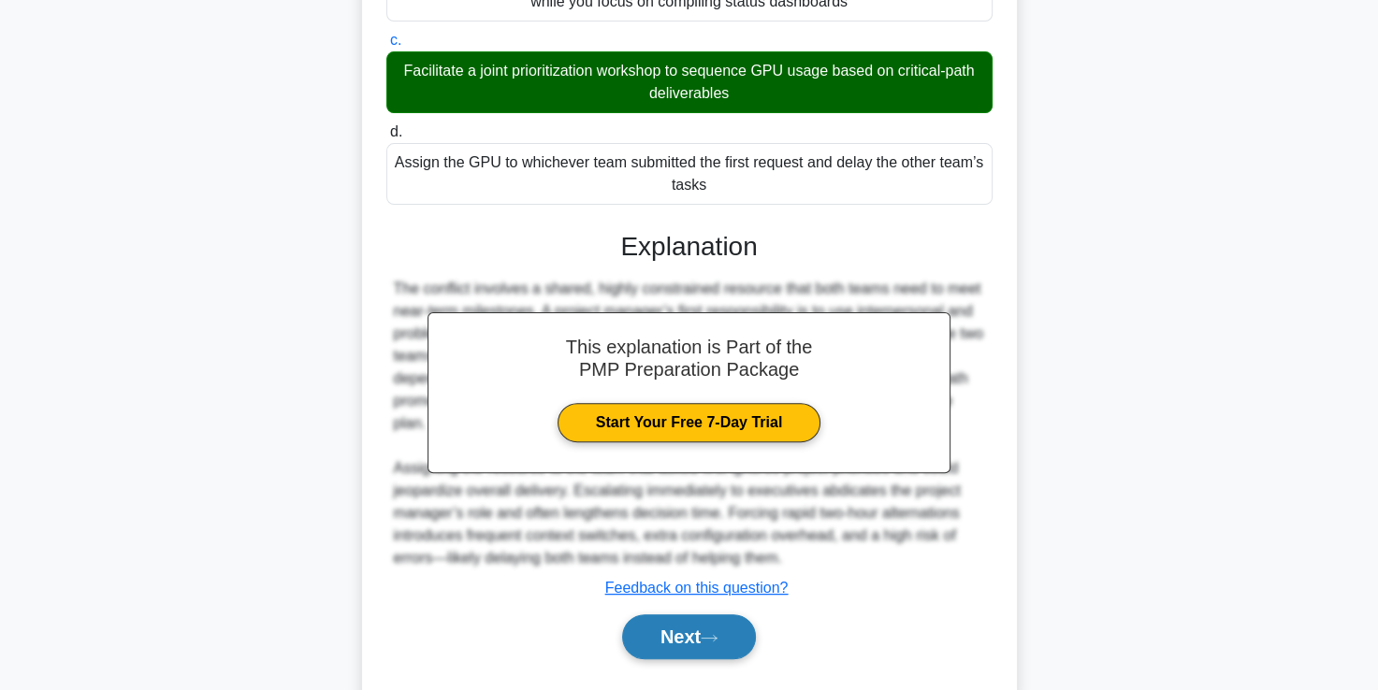
scroll to position [458, 0]
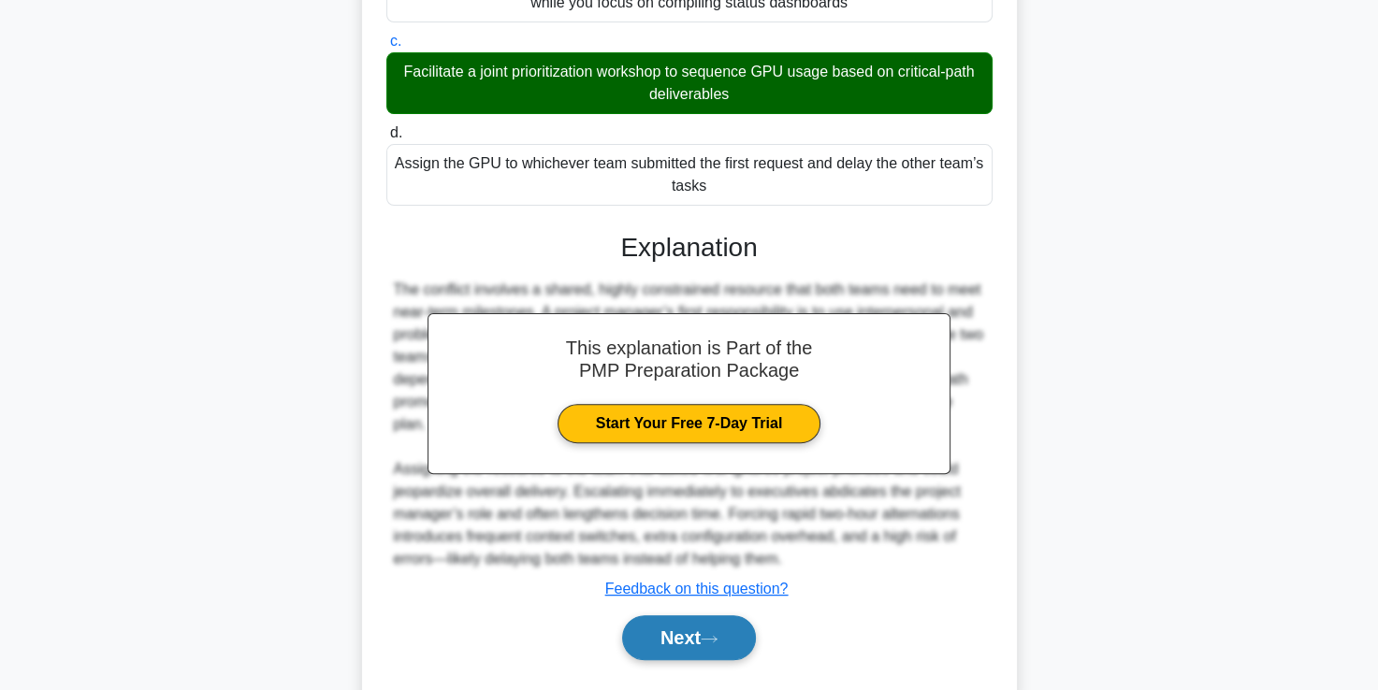
click at [685, 632] on button "Next" at bounding box center [689, 637] width 134 height 45
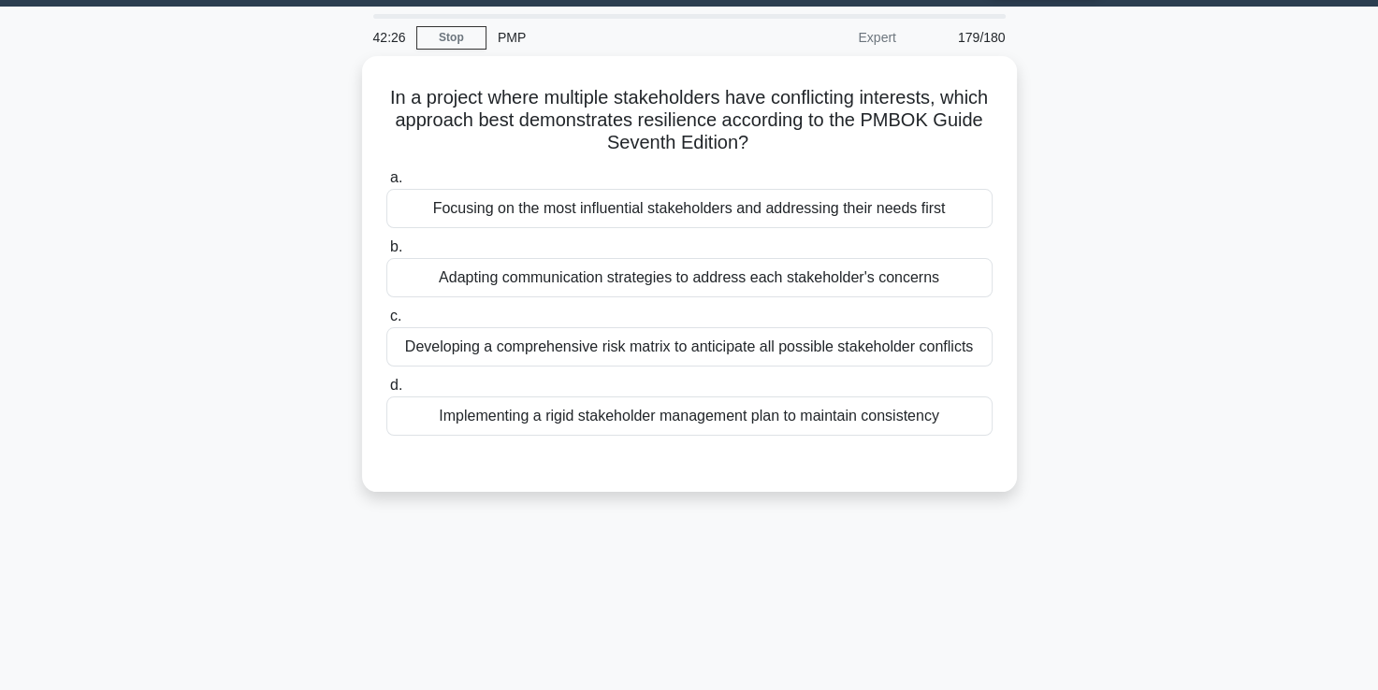
scroll to position [54, 0]
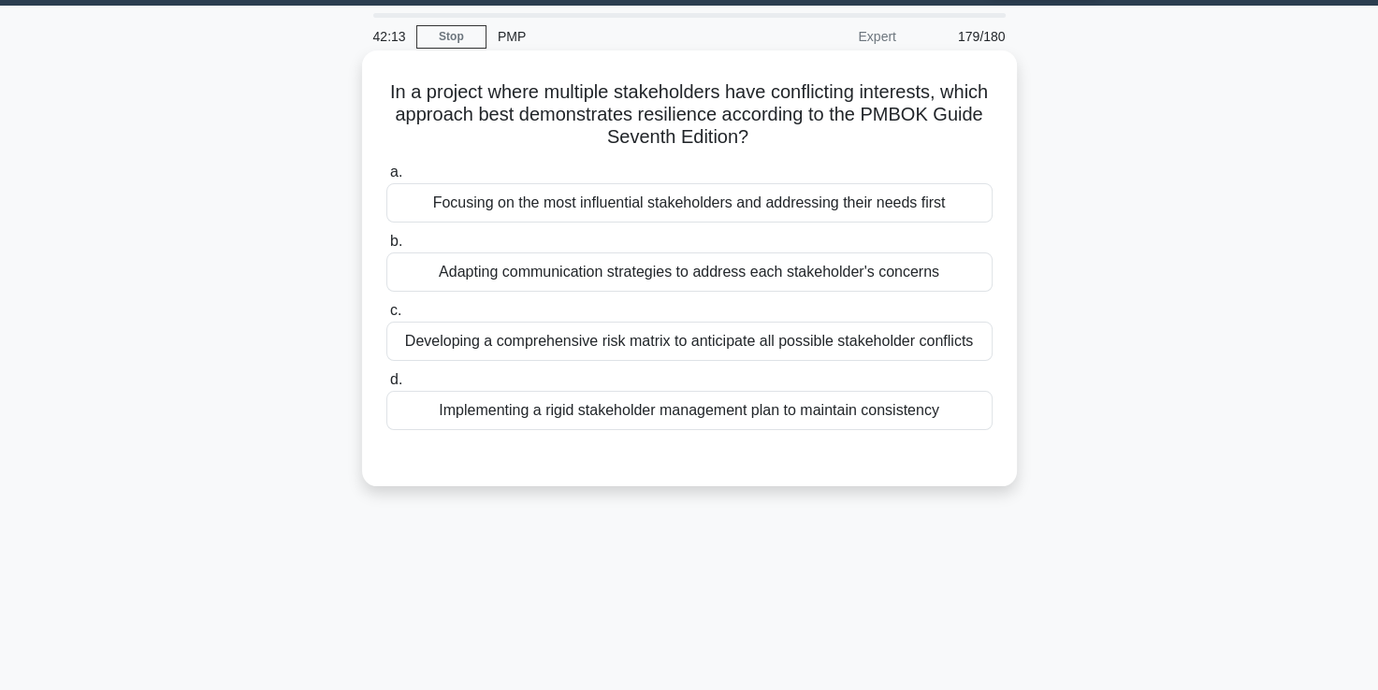
click at [602, 269] on div "Adapting communication strategies to address each stakeholder's concerns" at bounding box center [689, 272] width 606 height 39
click at [386, 248] on input "b. Adapting communication strategies to address each stakeholder's concerns" at bounding box center [386, 242] width 0 height 12
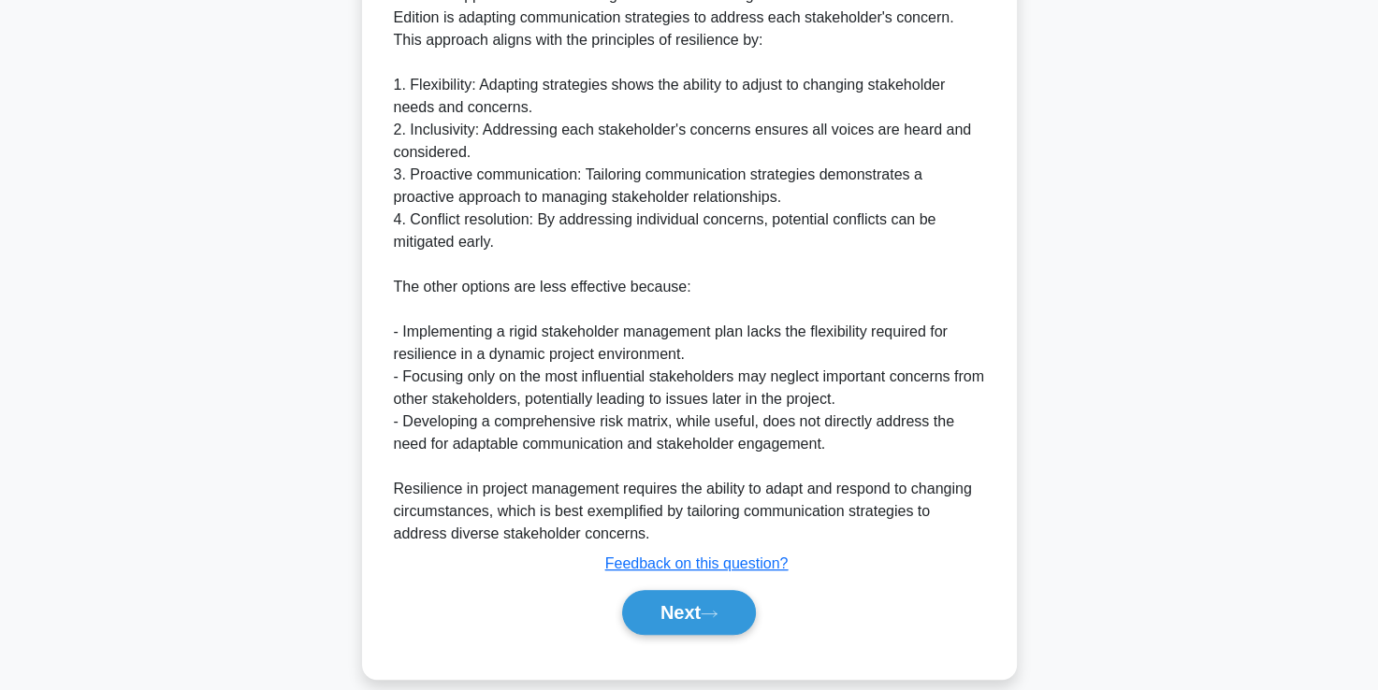
scroll to position [596, 0]
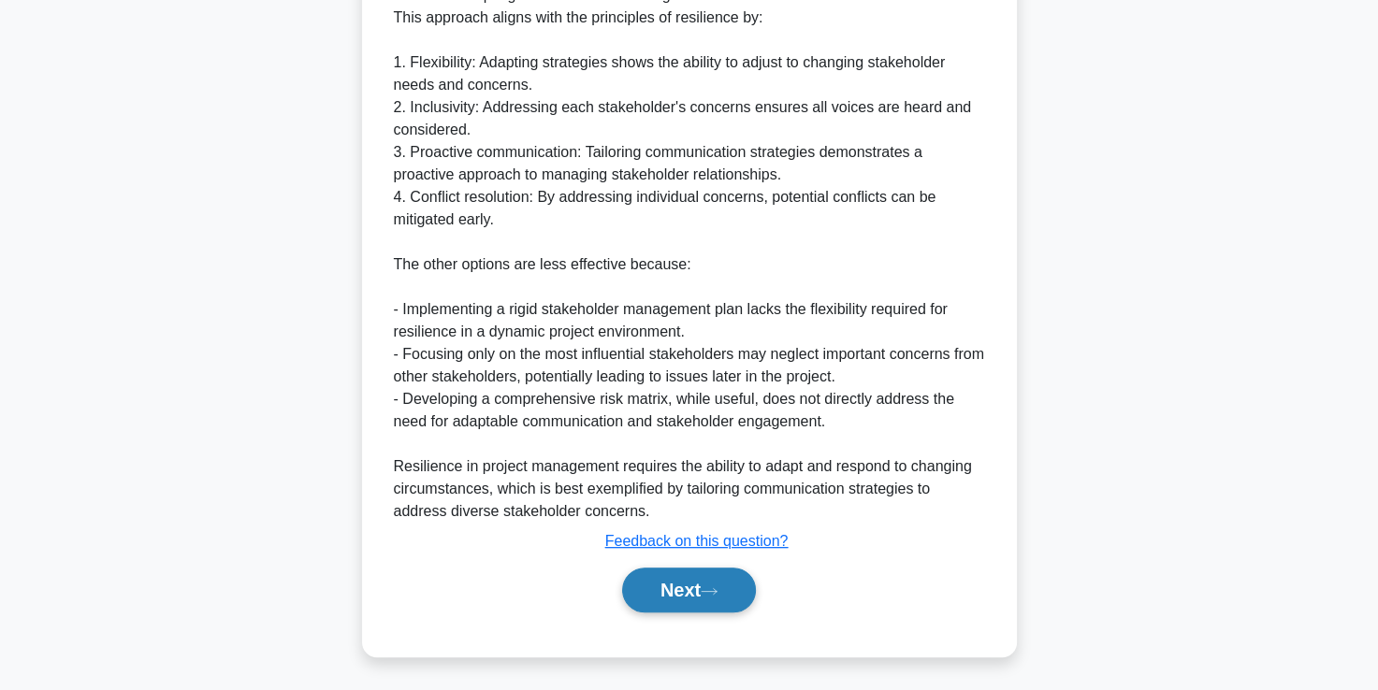
click at [702, 595] on button "Next" at bounding box center [689, 590] width 134 height 45
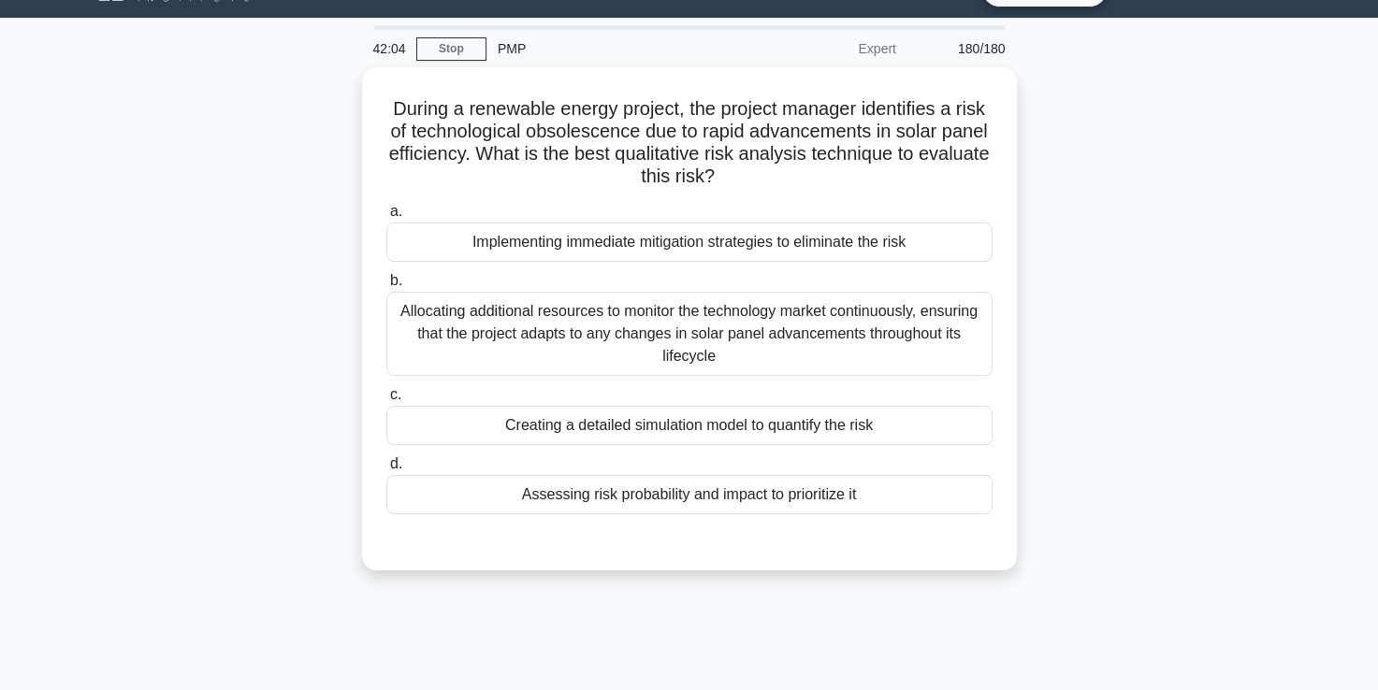
scroll to position [41, 0]
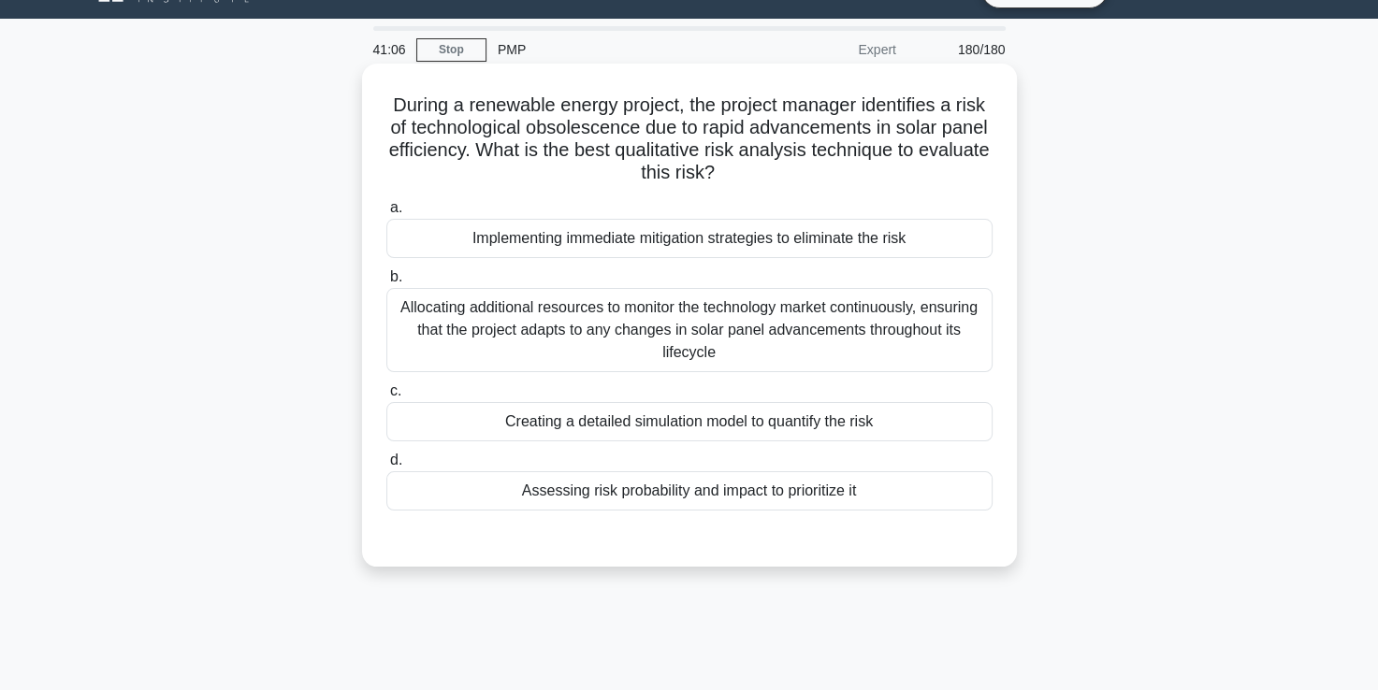
click at [624, 359] on div "Allocating additional resources to monitor the technology market continuously, …" at bounding box center [689, 330] width 606 height 84
click at [386, 283] on input "b. Allocating additional resources to monitor the technology market continuousl…" at bounding box center [386, 277] width 0 height 12
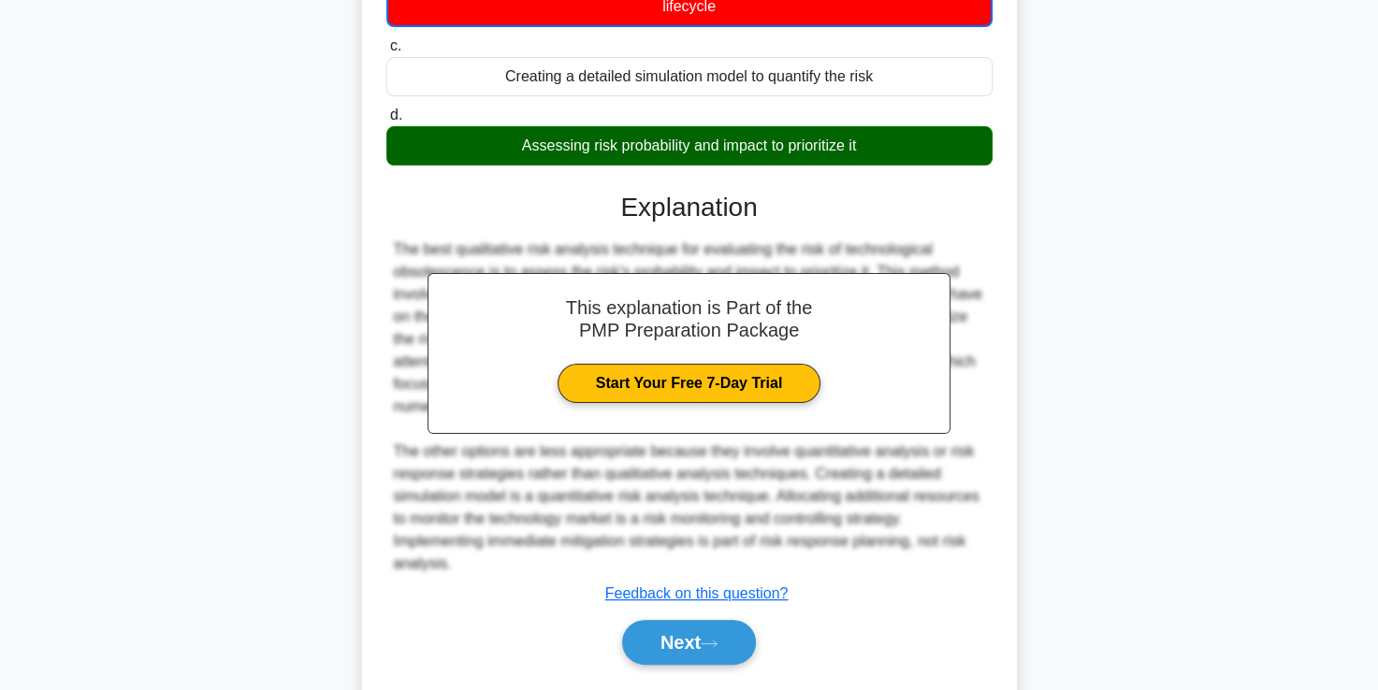
scroll to position [440, 0]
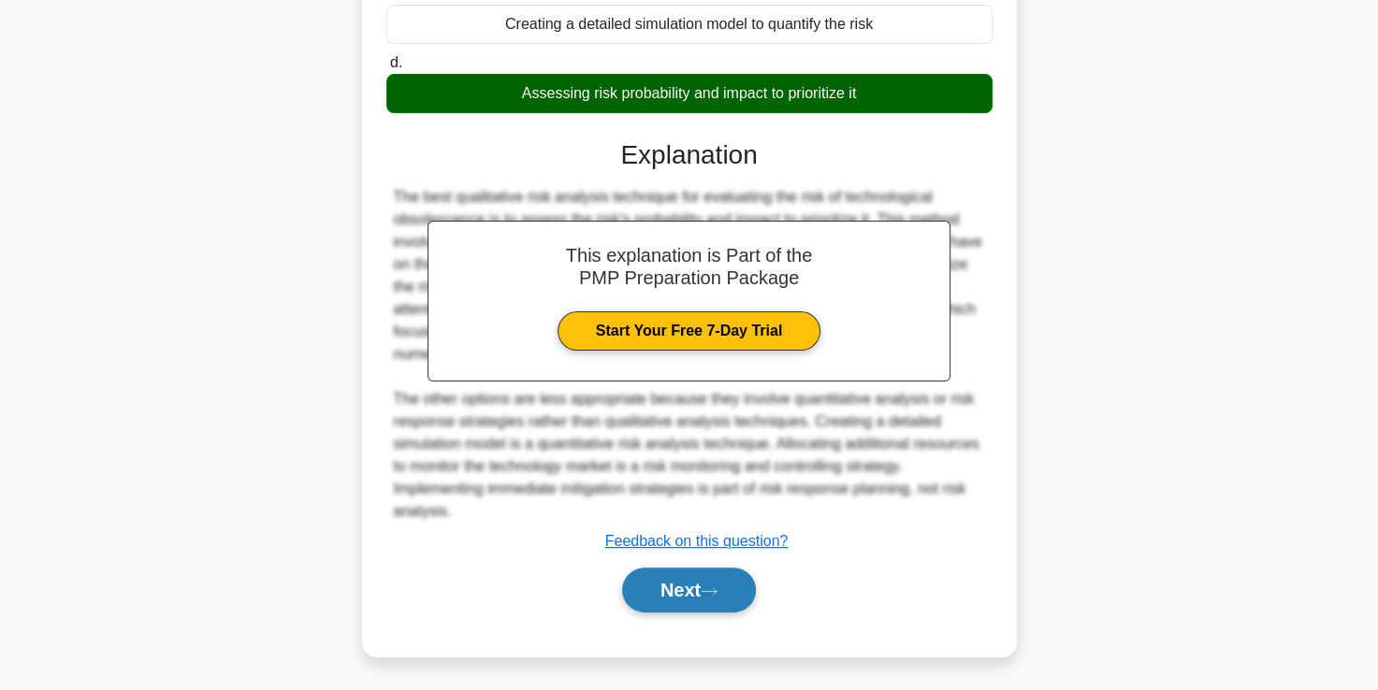
click at [671, 589] on button "Next" at bounding box center [689, 590] width 134 height 45
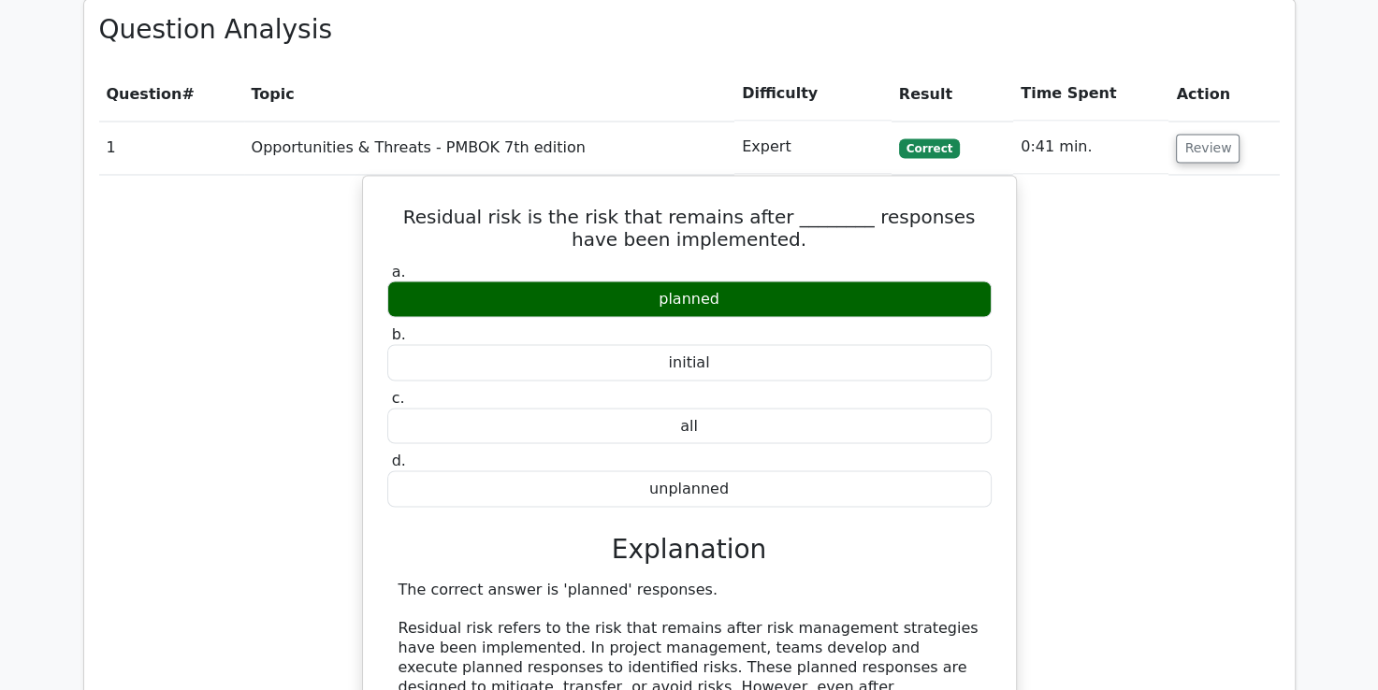
scroll to position [3172, 0]
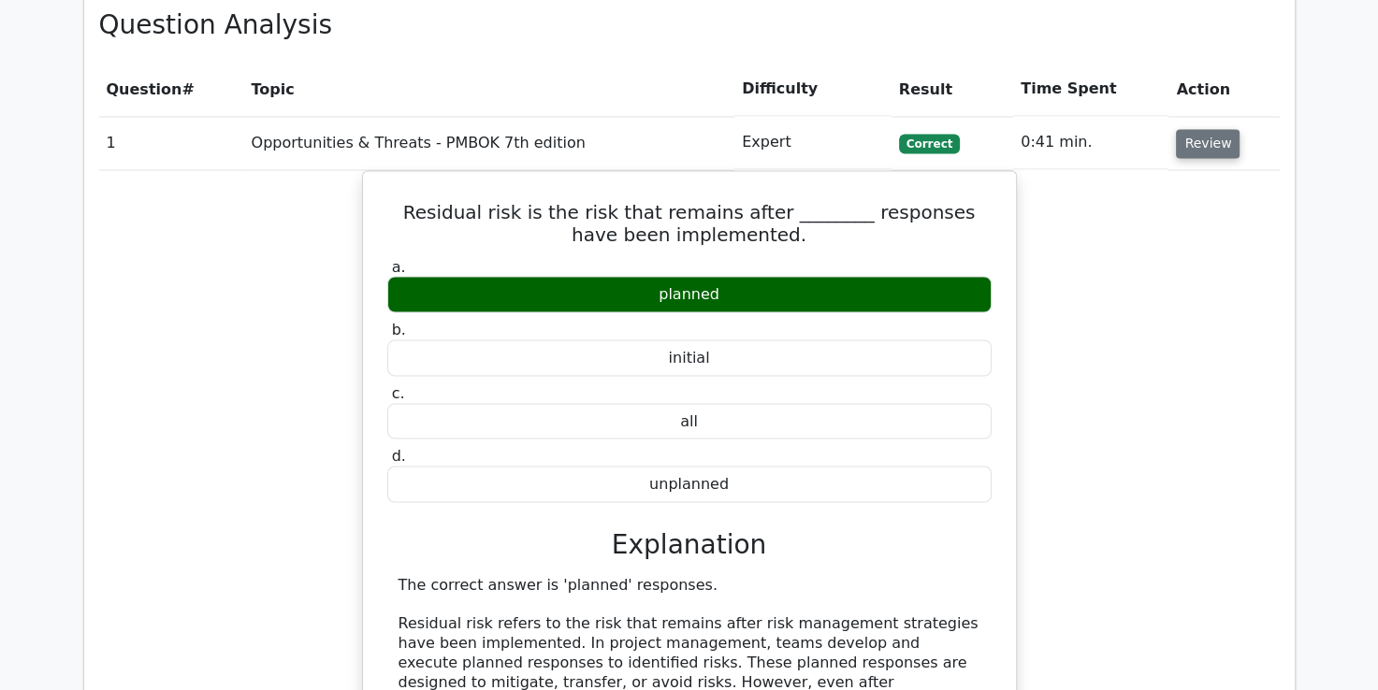
click at [1197, 129] on button "Review" at bounding box center [1208, 143] width 64 height 29
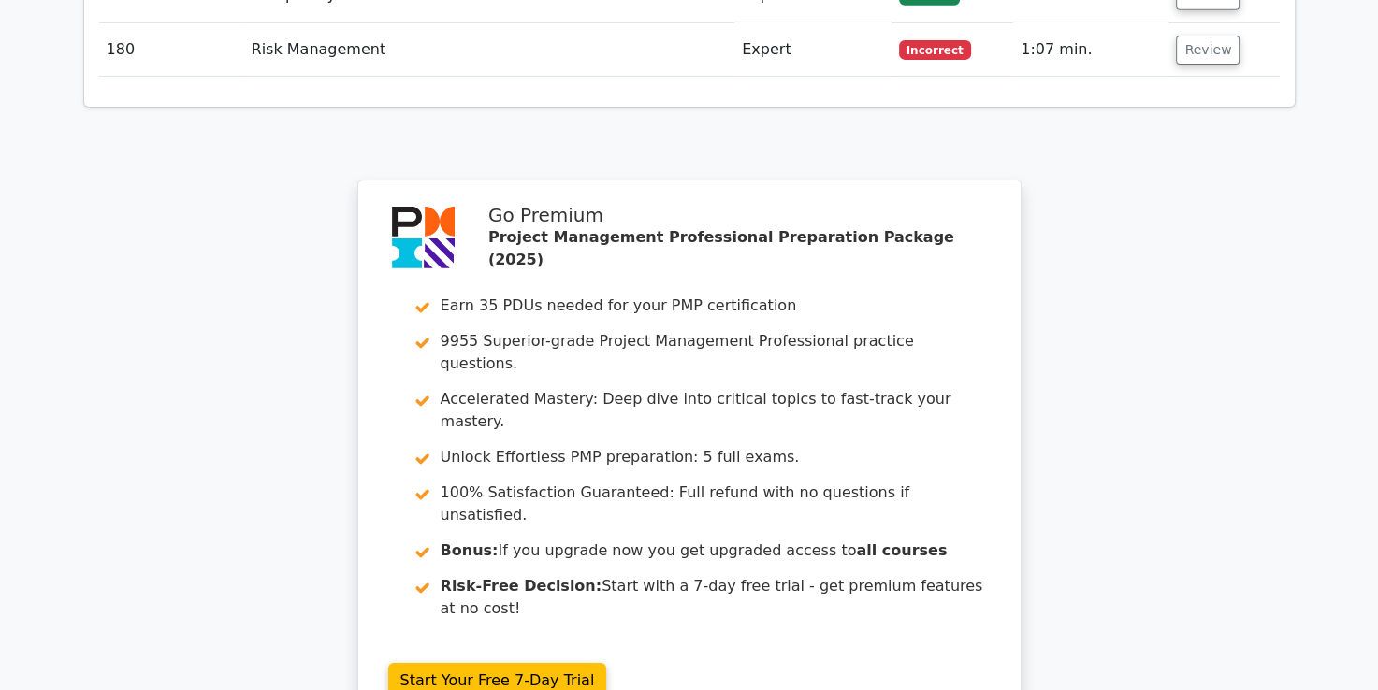
scroll to position [12897, 0]
